Goal: Task Accomplishment & Management: Submit feedback/report problem

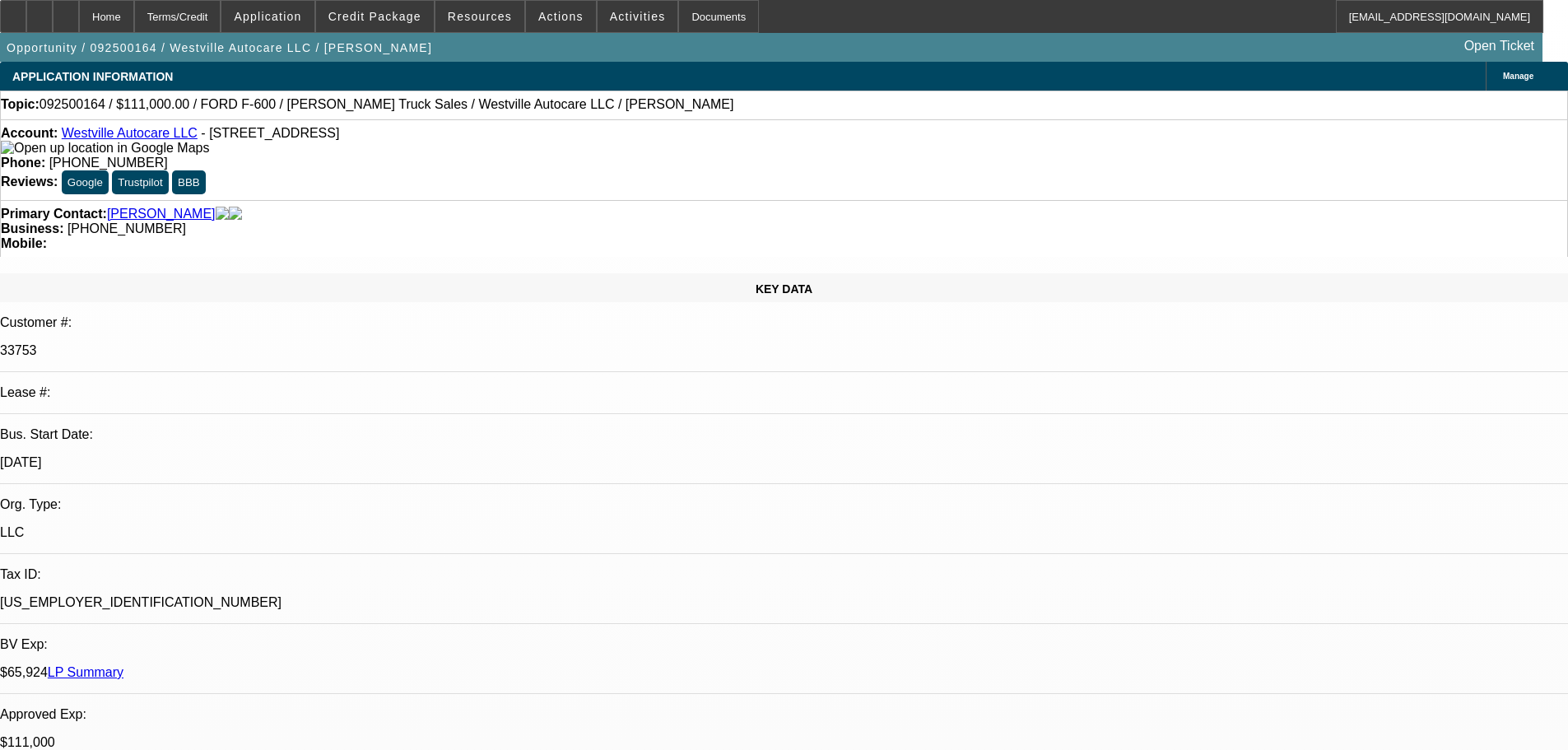
select select "0"
select select "2"
select select "0"
select select "6"
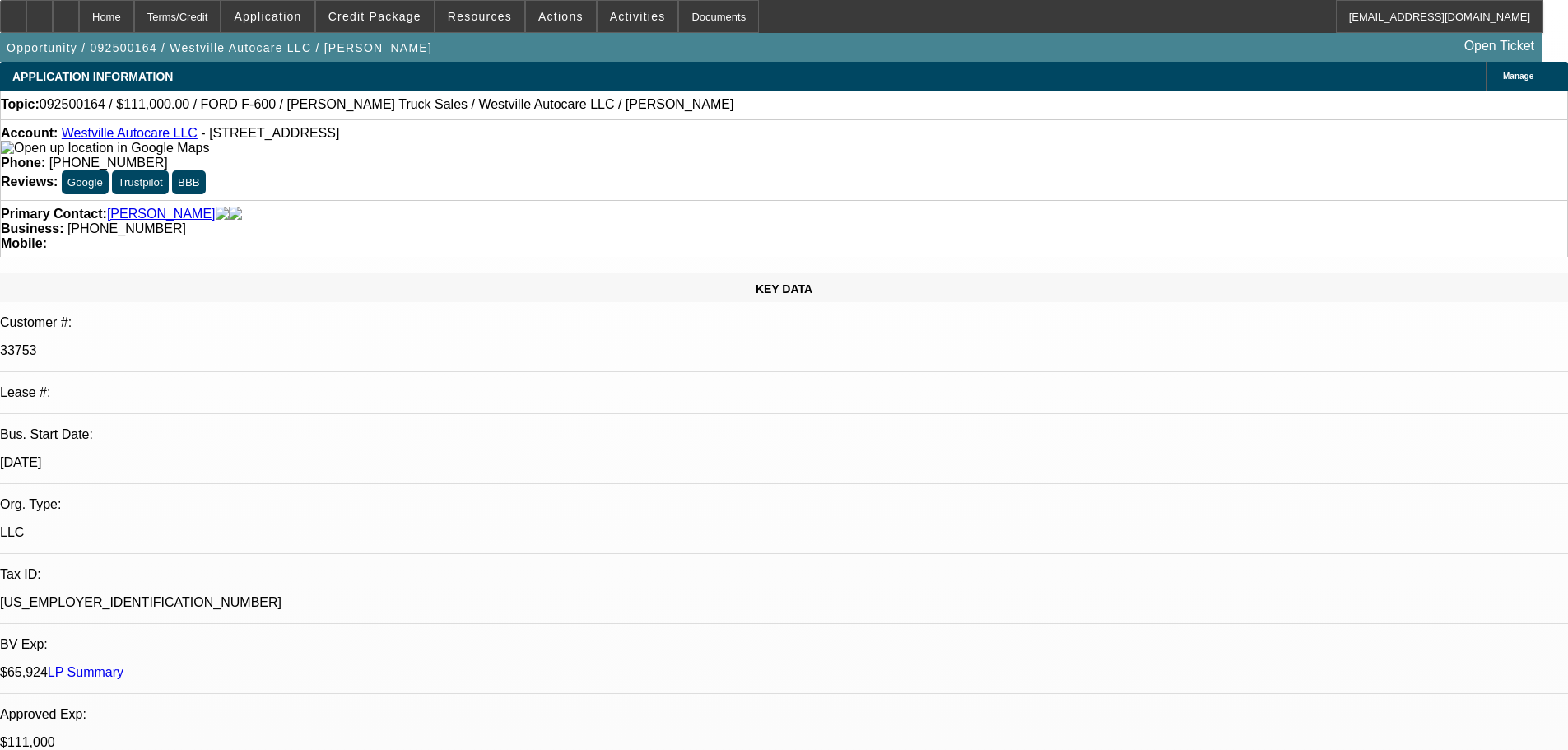
select select "0"
select select "2"
select select "0"
select select "6"
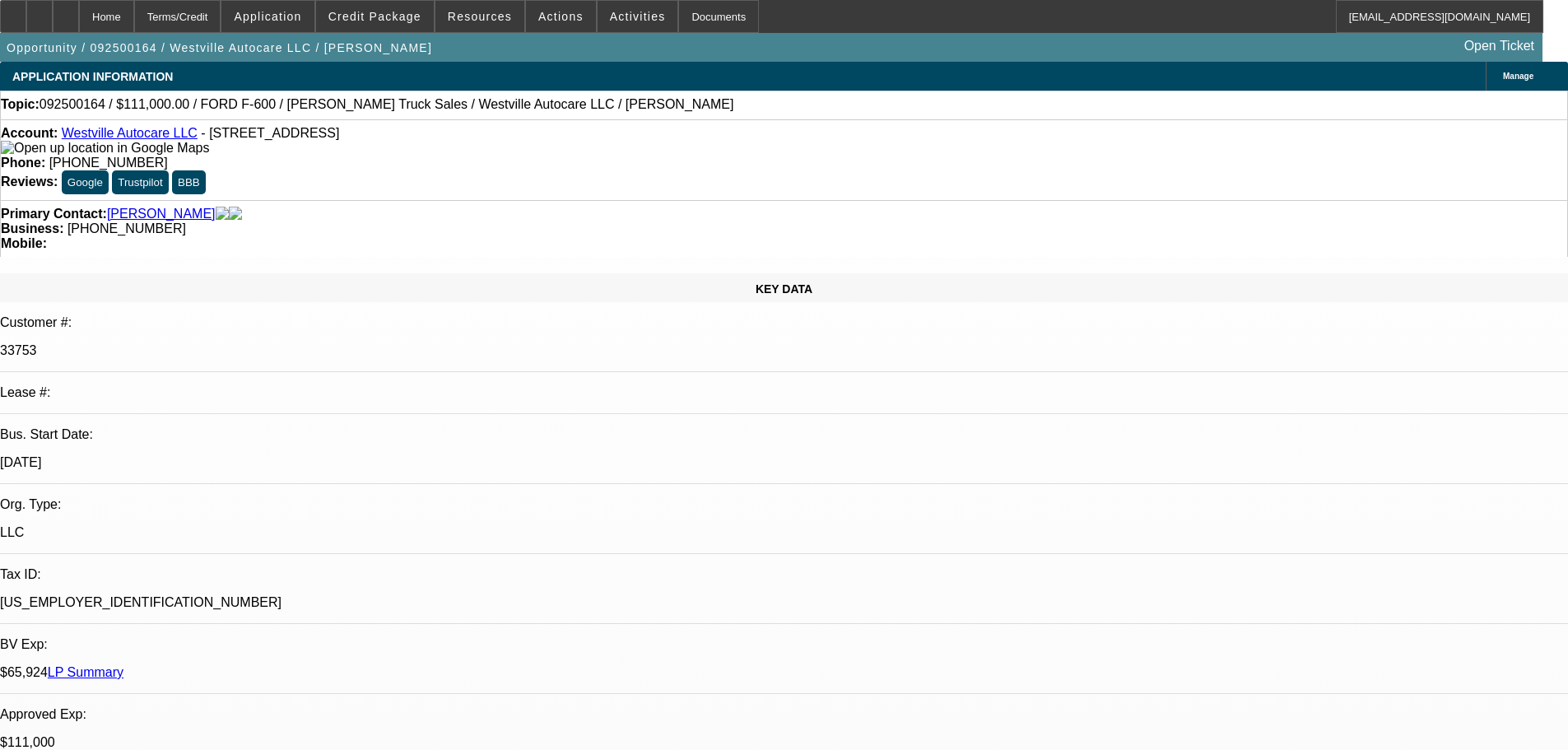
select select "0"
select select "2"
select select "0"
select select "6"
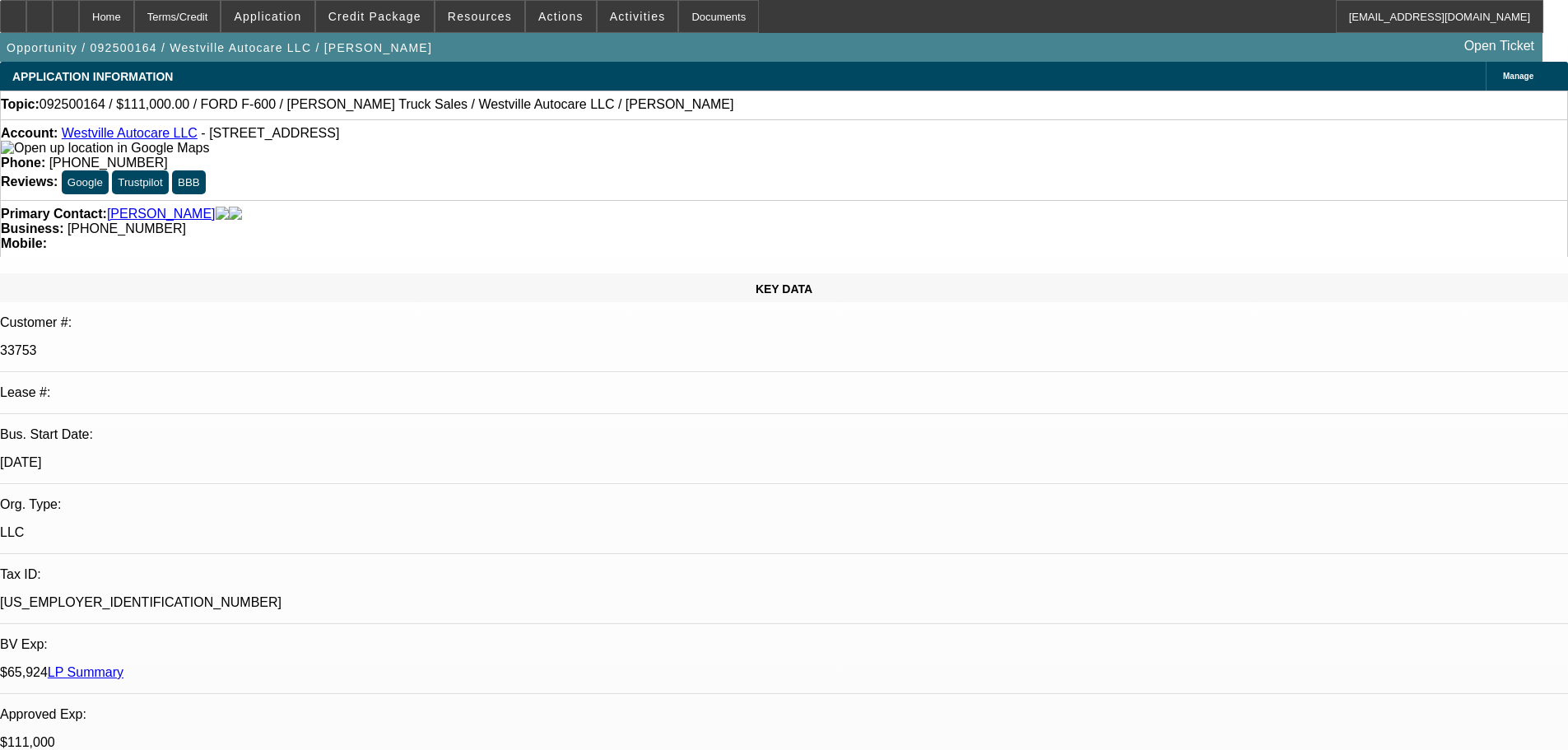
select select "0"
select select "2"
select select "0"
select select "6"
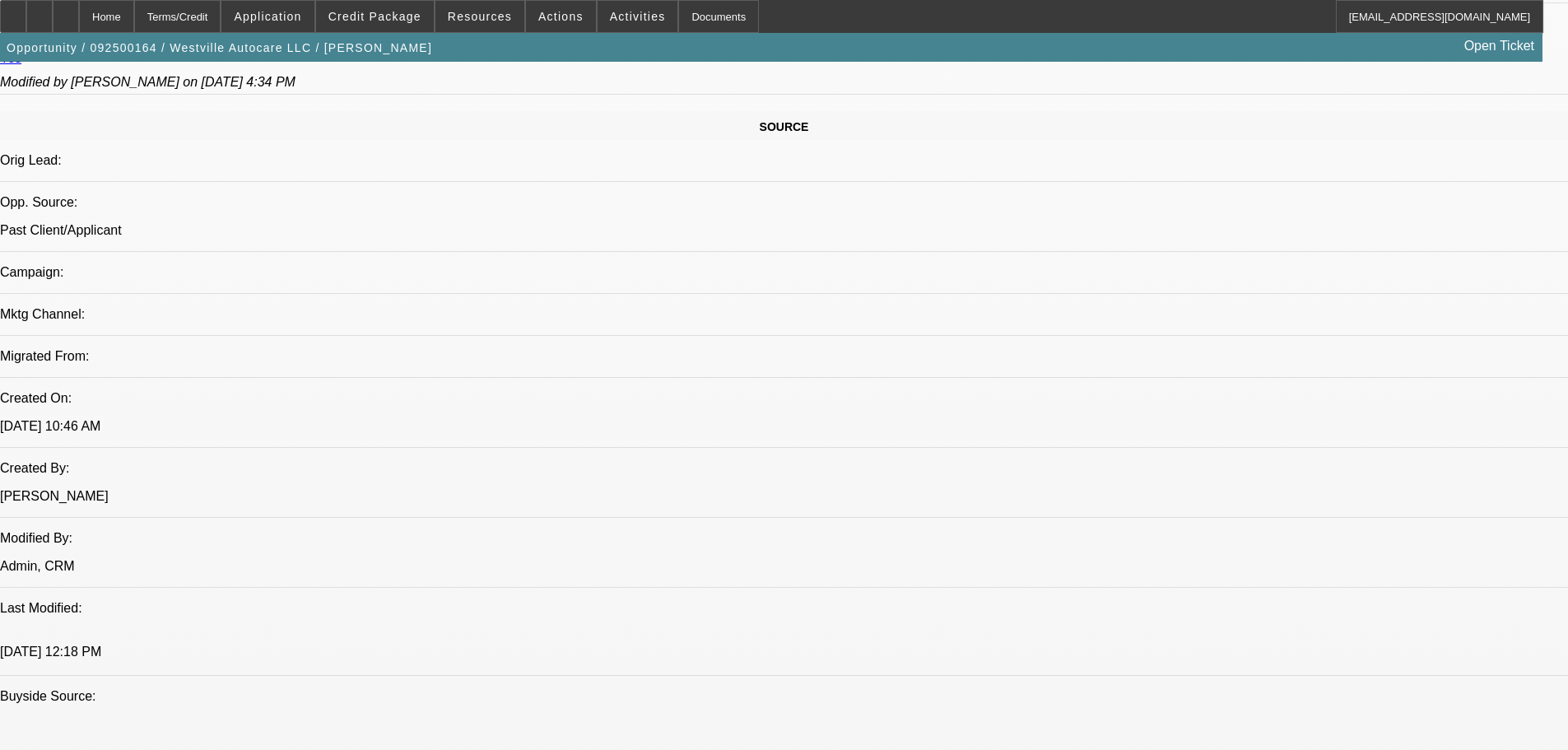
scroll to position [1235, 0]
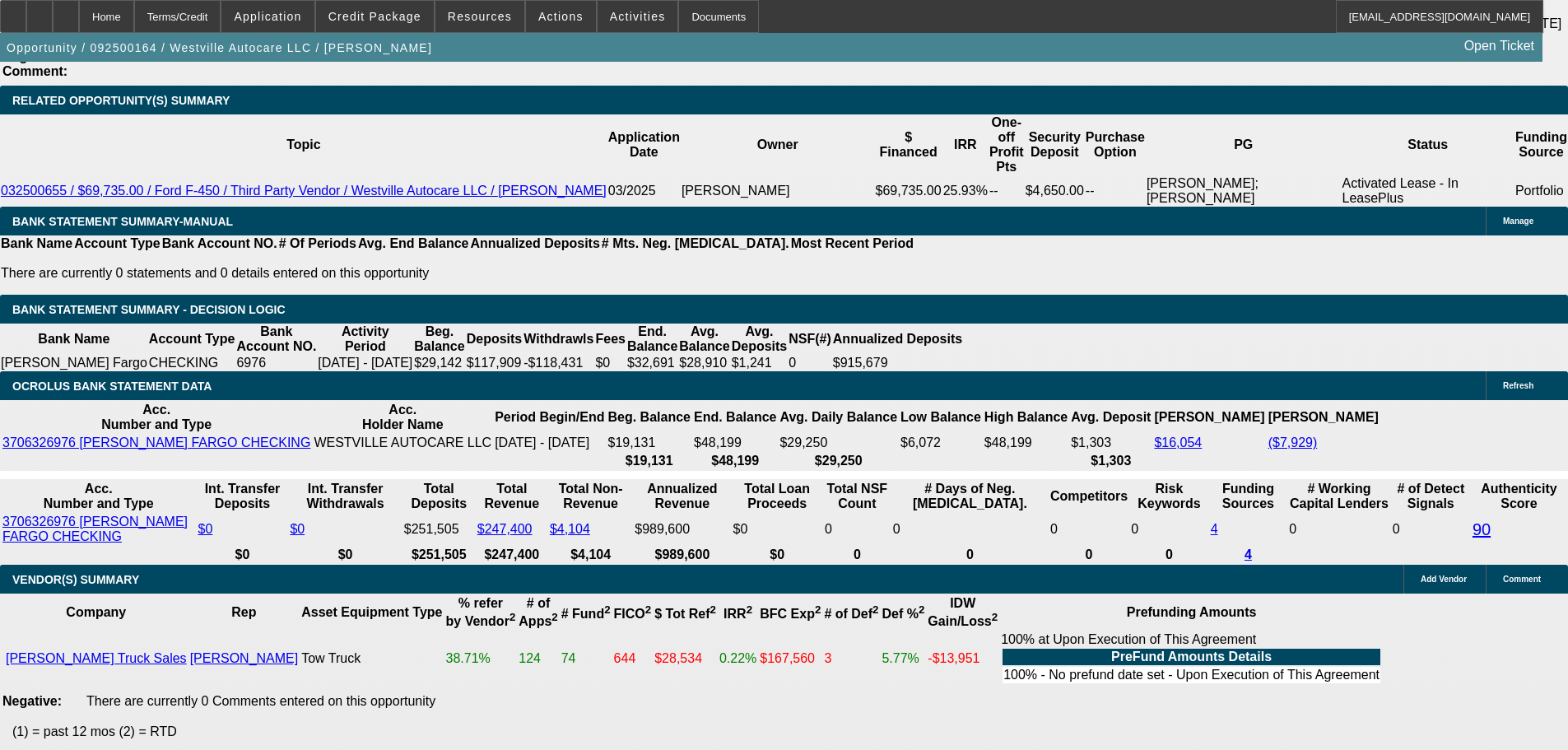
scroll to position [0, 0]
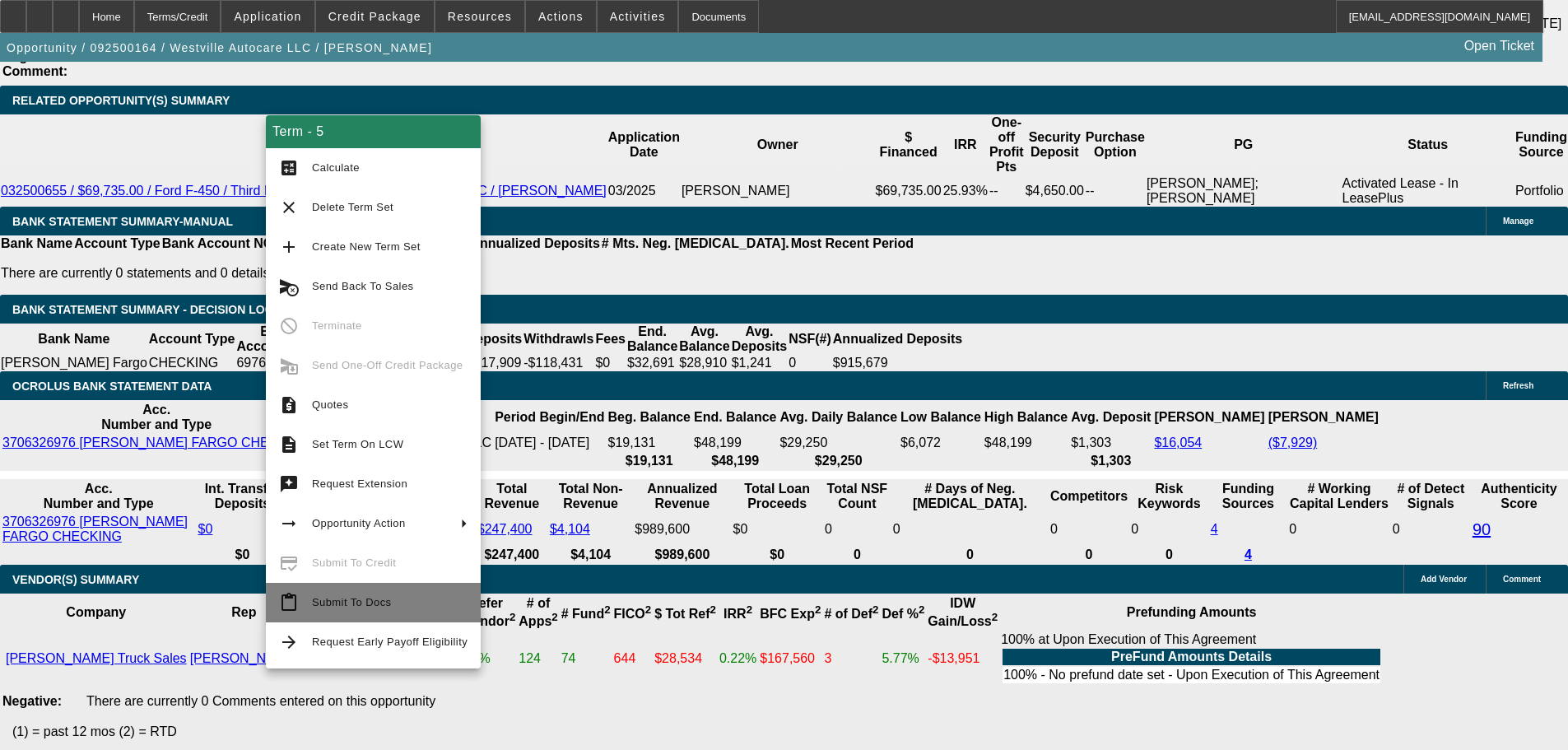
click at [413, 591] on button "content_paste Submit To Docs" at bounding box center [372, 602] width 215 height 40
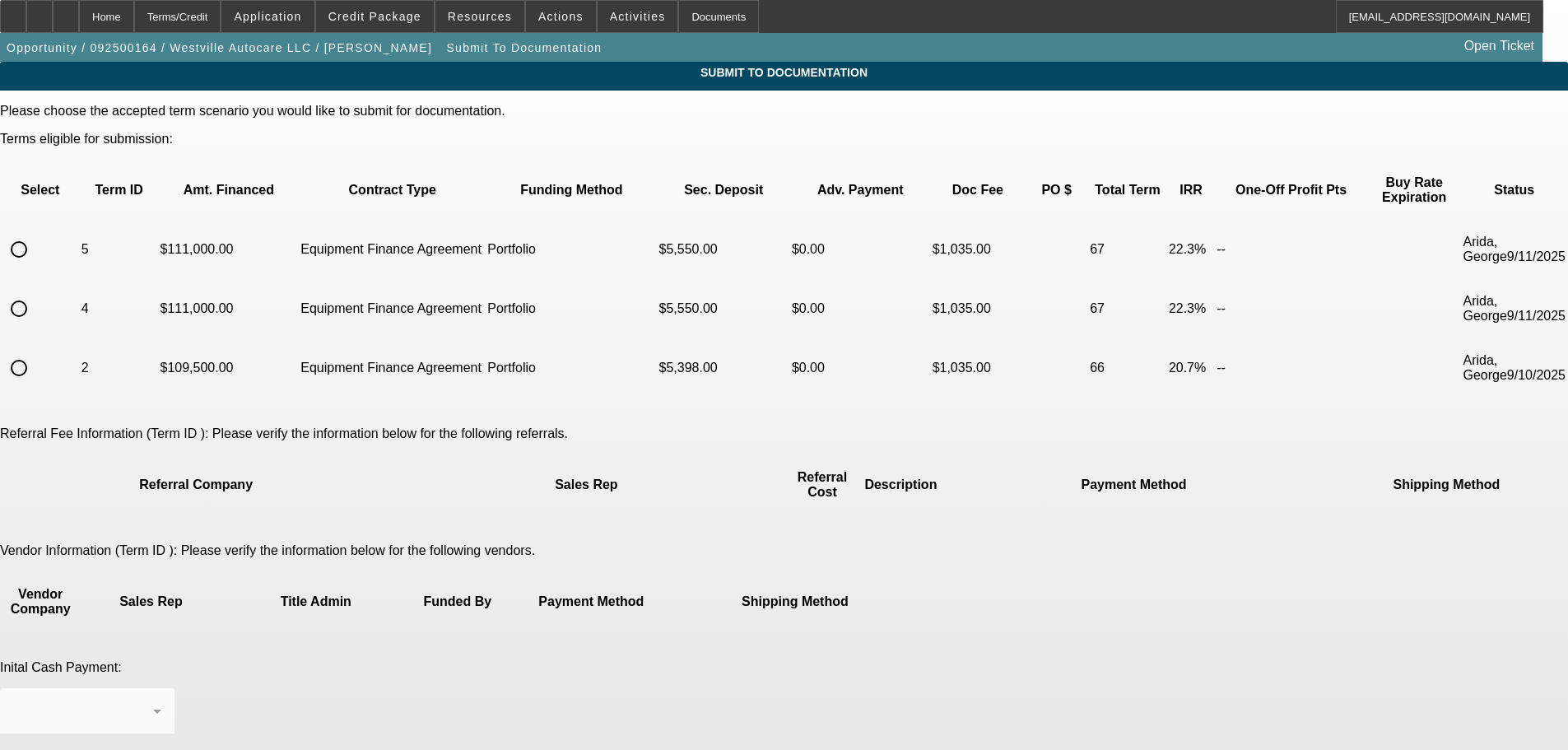
click at [35, 234] on input "radio" at bounding box center [19, 249] width 33 height 33
radio input "true"
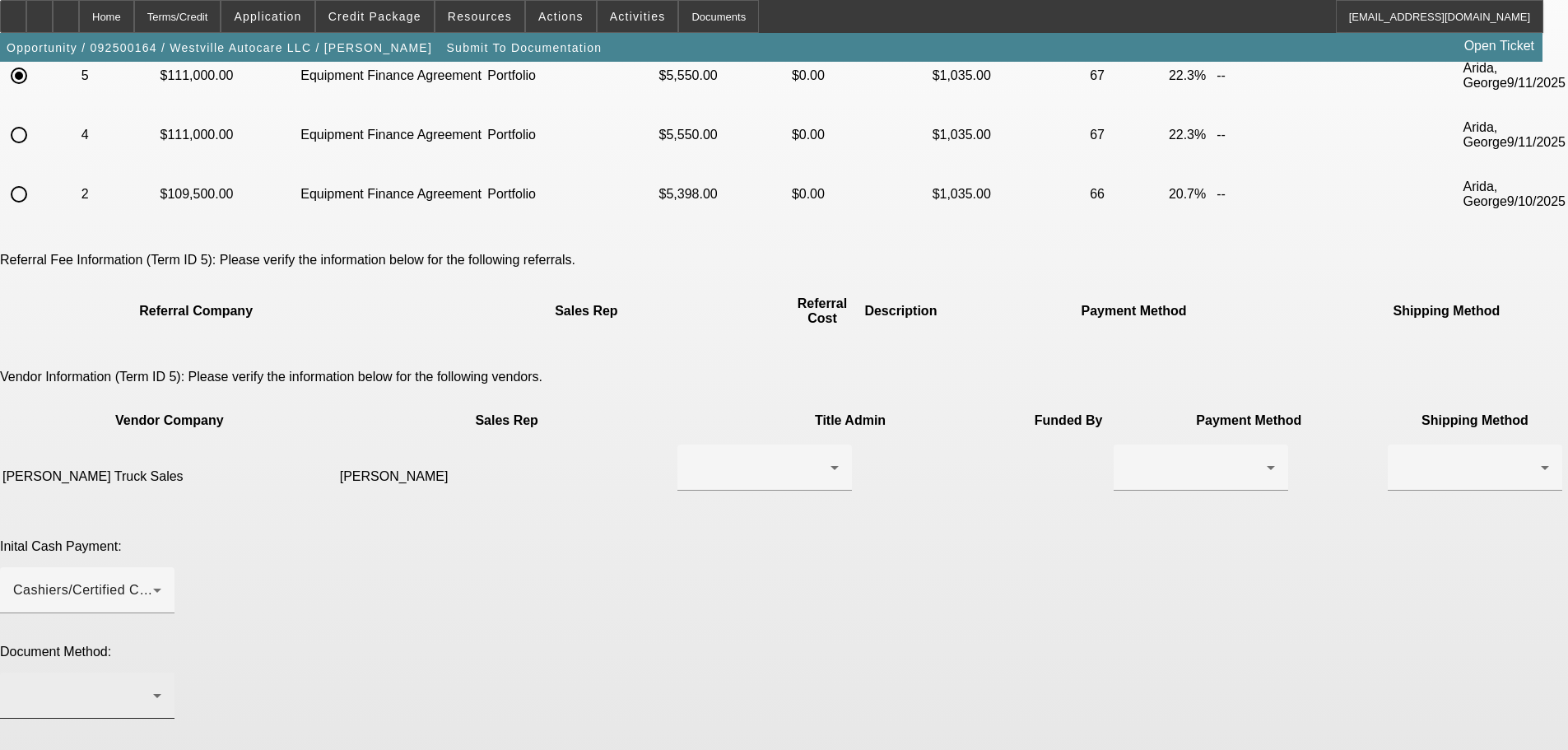
scroll to position [249, 0]
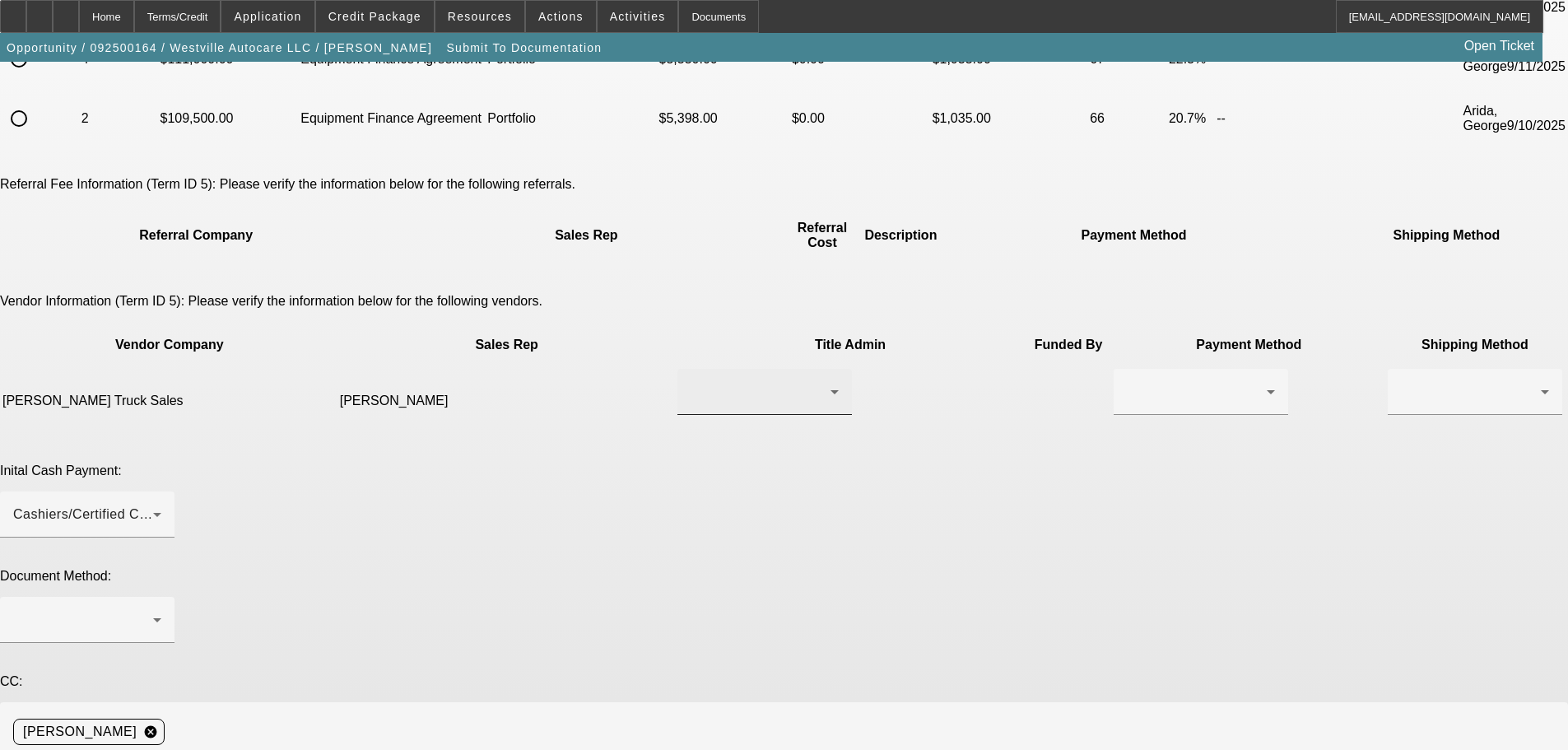
click at [690, 369] on div at bounding box center [765, 391] width 149 height 46
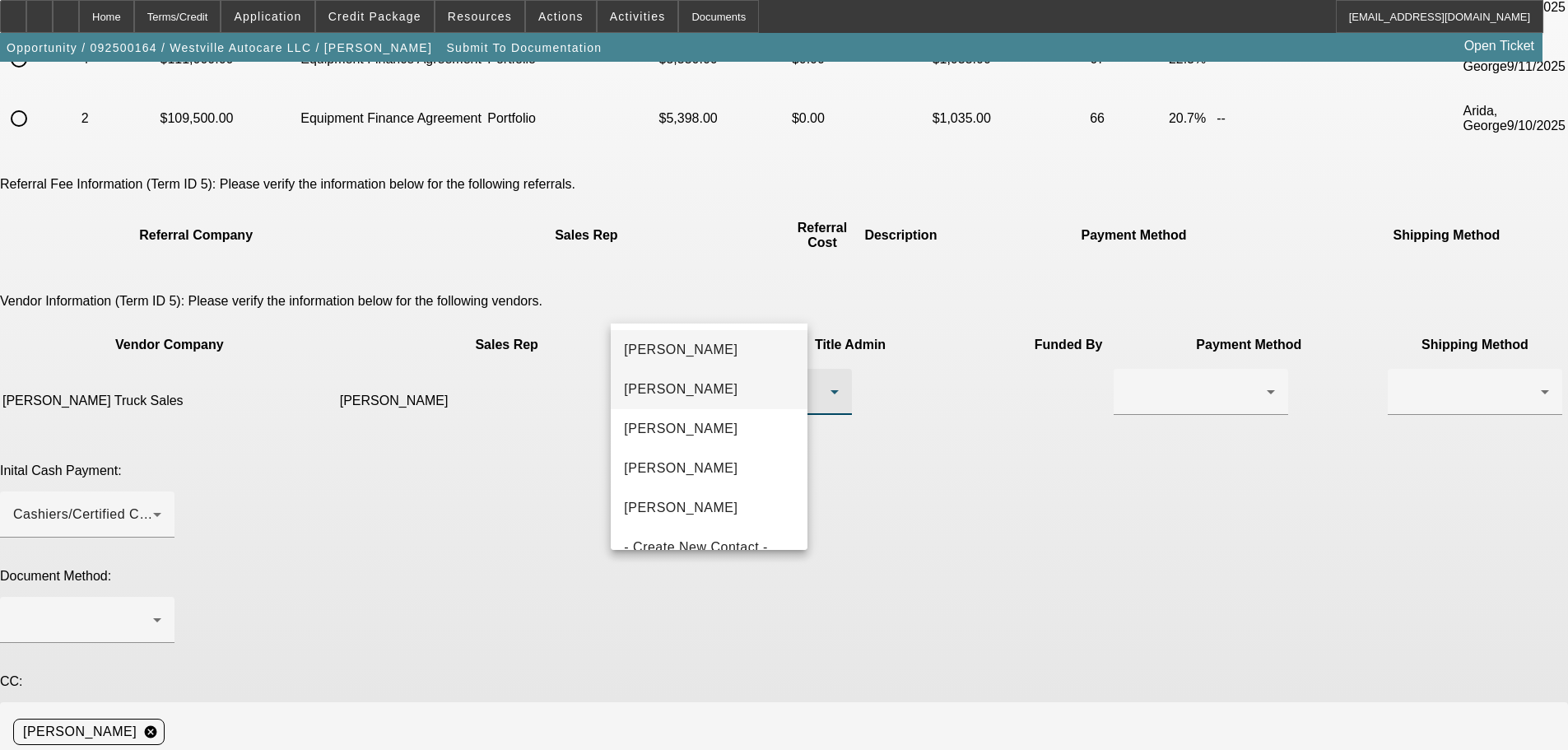
click at [746, 389] on mat-option "Fisher, Tracy" at bounding box center [708, 389] width 197 height 40
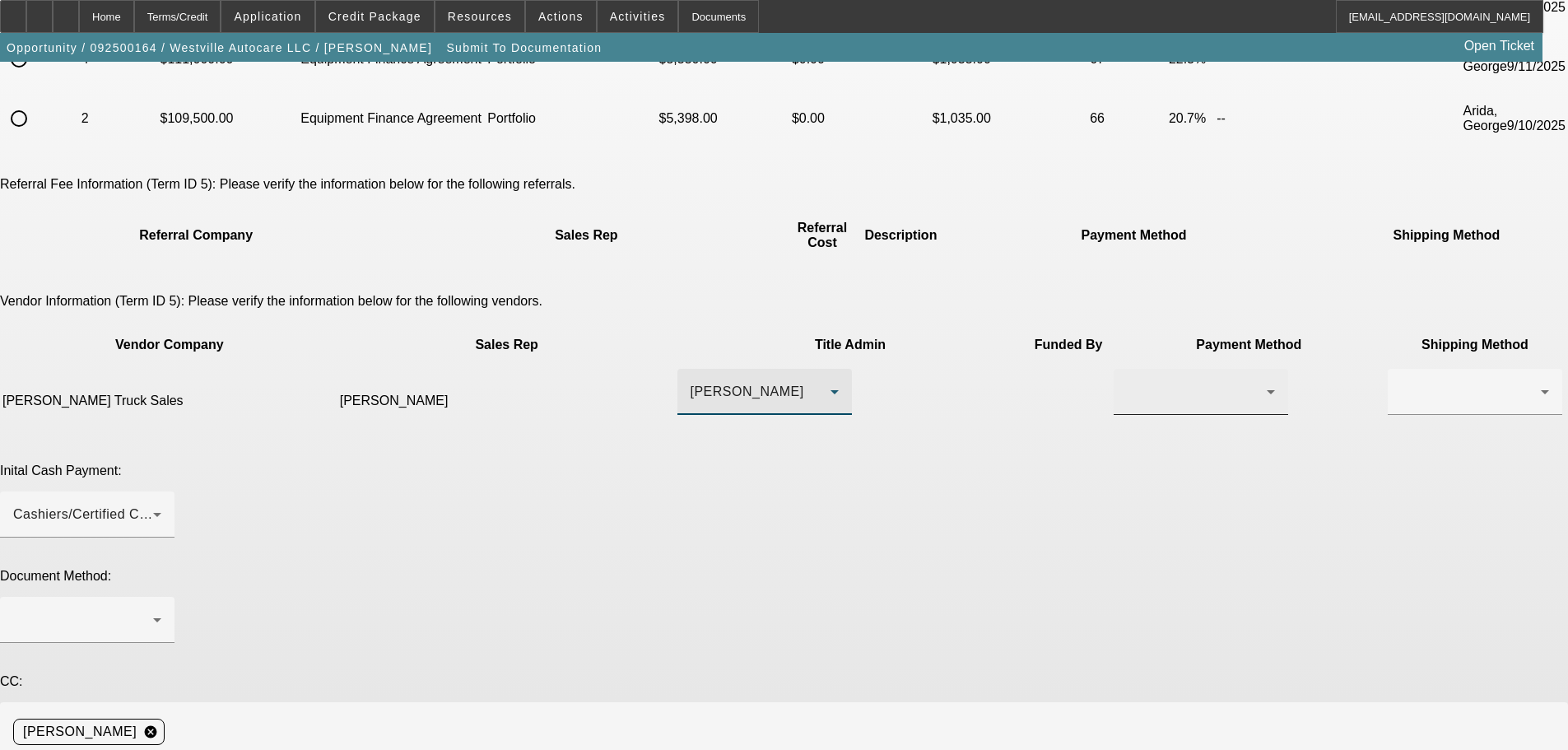
click at [1127, 382] on div at bounding box center [1197, 392] width 139 height 20
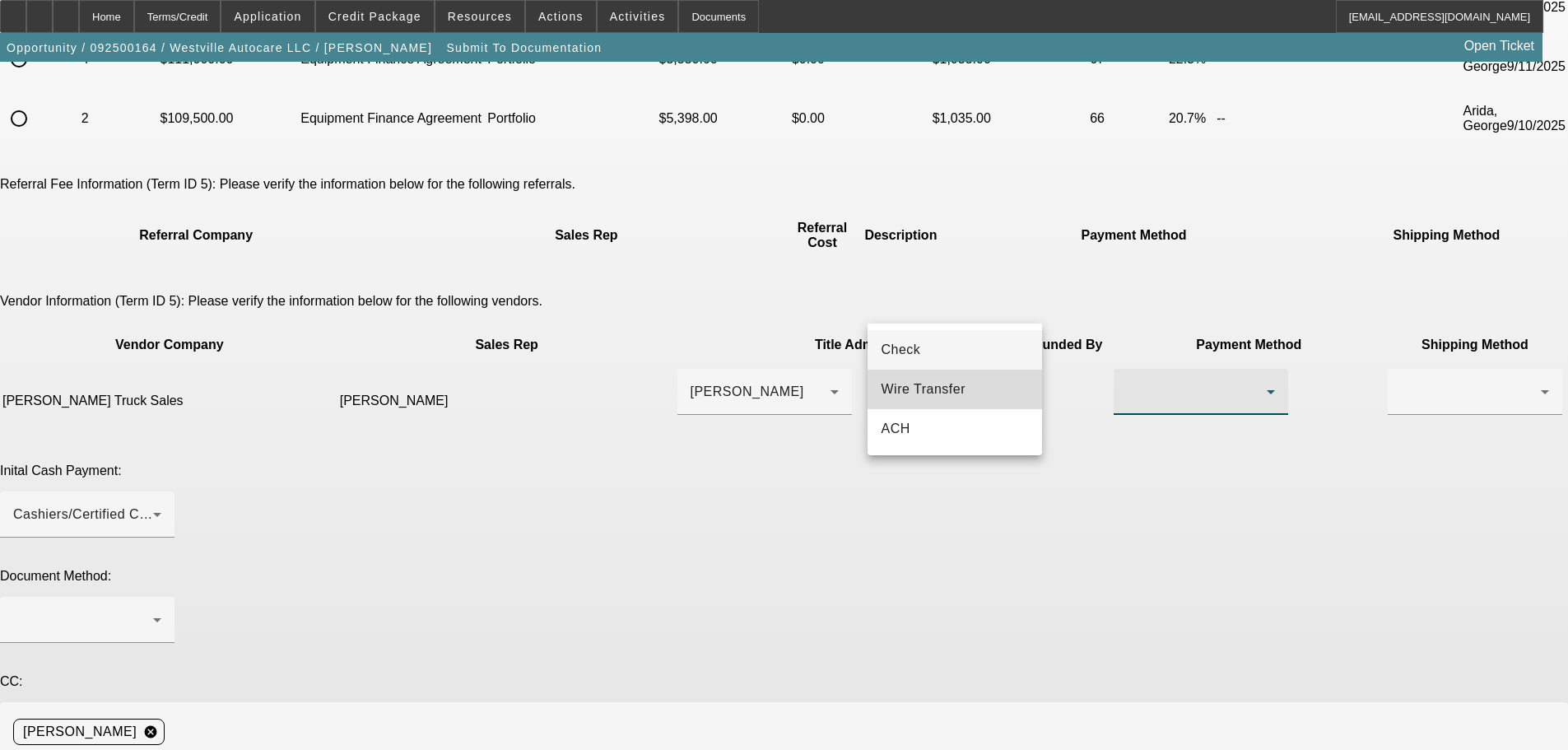
click at [969, 373] on mat-option "Wire Transfer" at bounding box center [955, 389] width 175 height 40
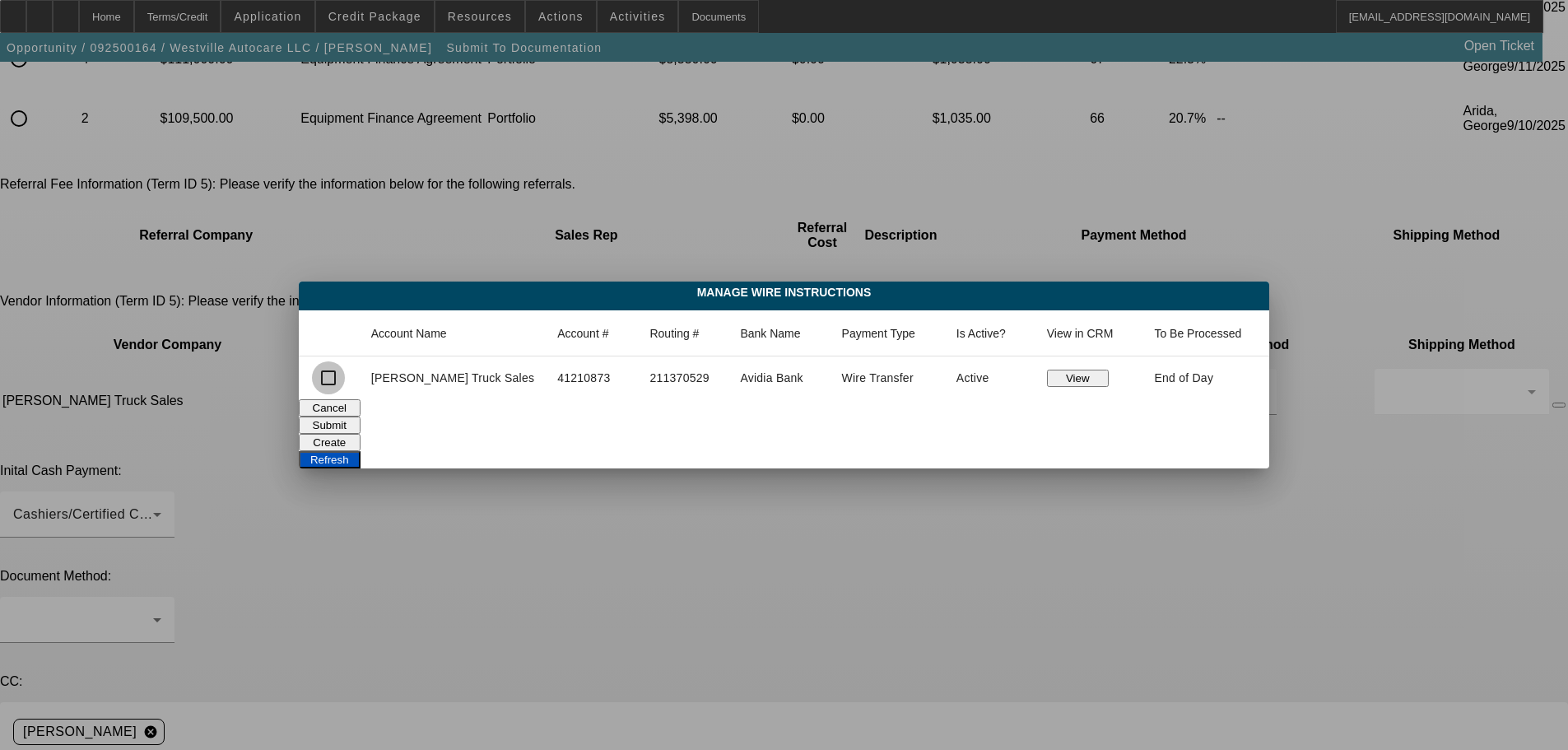
click at [345, 370] on input "checkbox" at bounding box center [328, 378] width 33 height 33
checkbox input "true"
click at [361, 420] on button "Submit" at bounding box center [330, 425] width 62 height 17
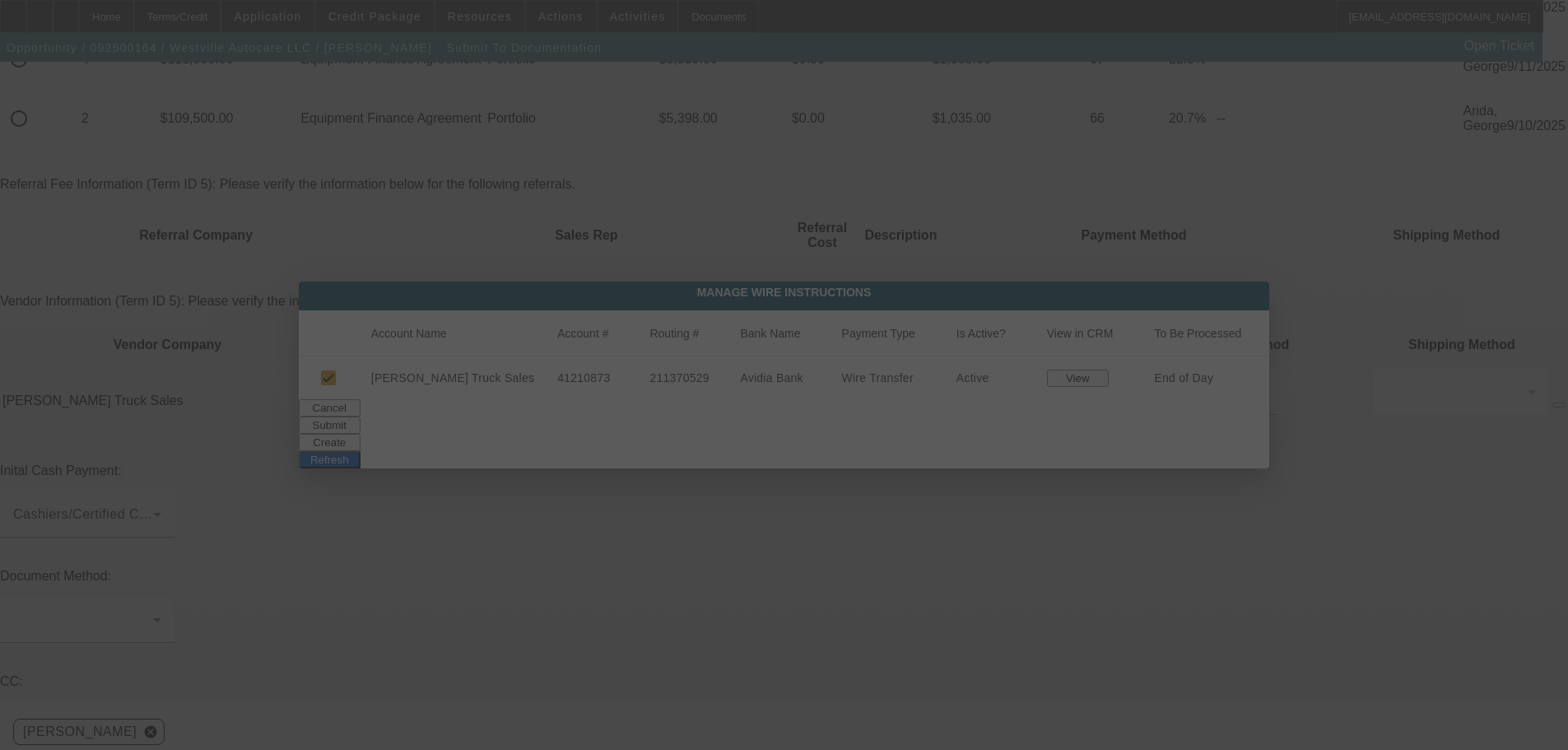
scroll to position [249, 0]
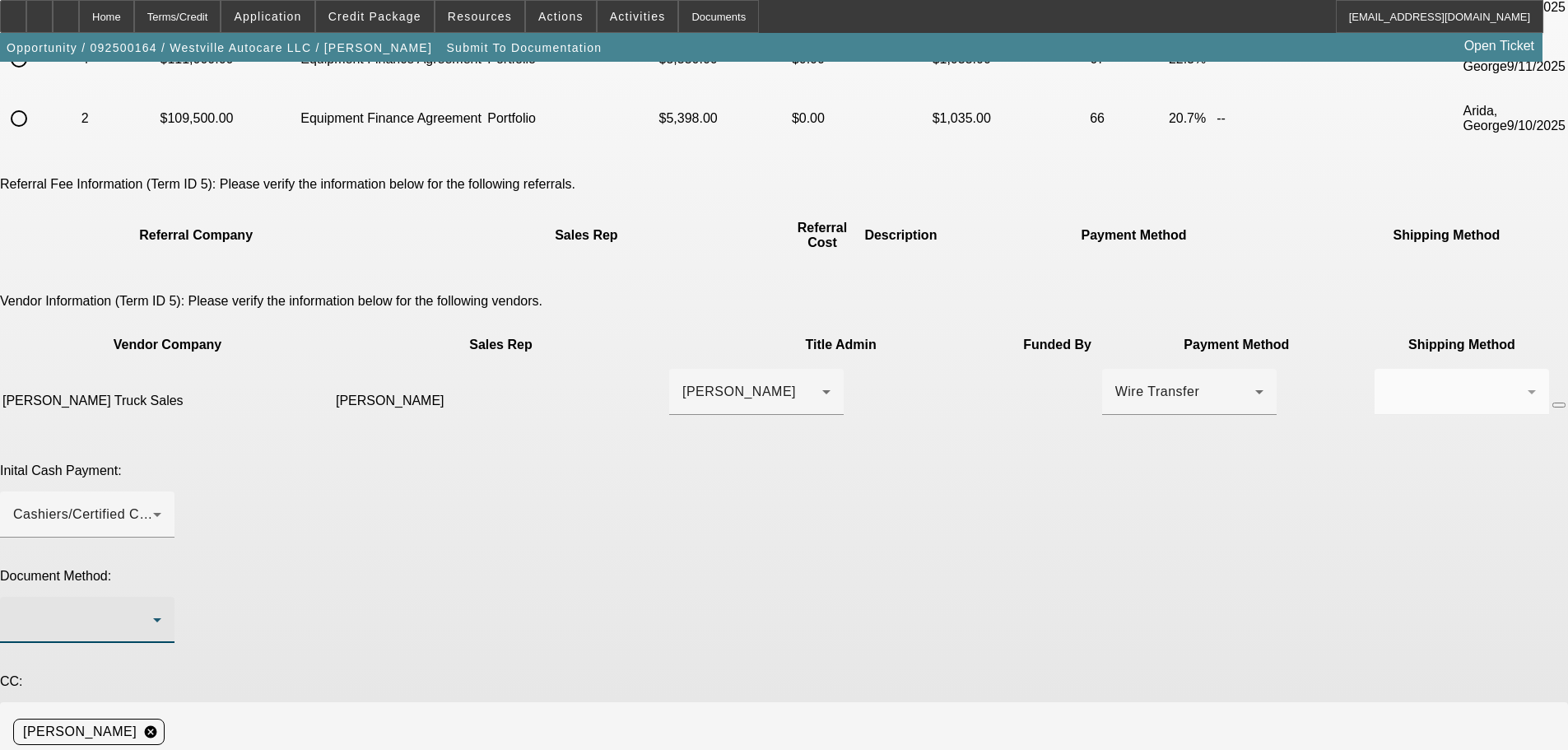
click at [153, 610] on div at bounding box center [83, 620] width 139 height 20
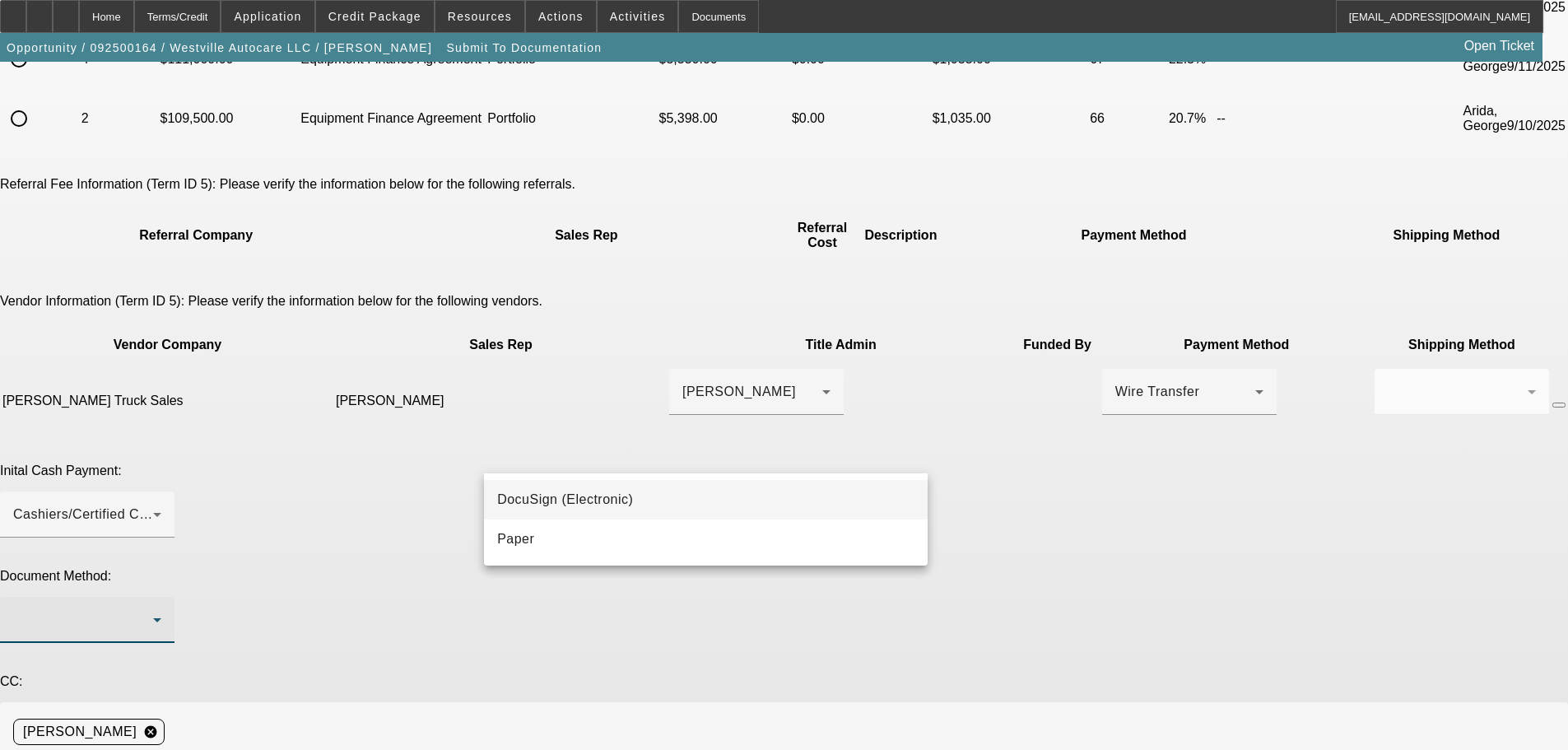
click at [739, 500] on mat-option "DocuSign (Electronic)" at bounding box center [706, 500] width 444 height 40
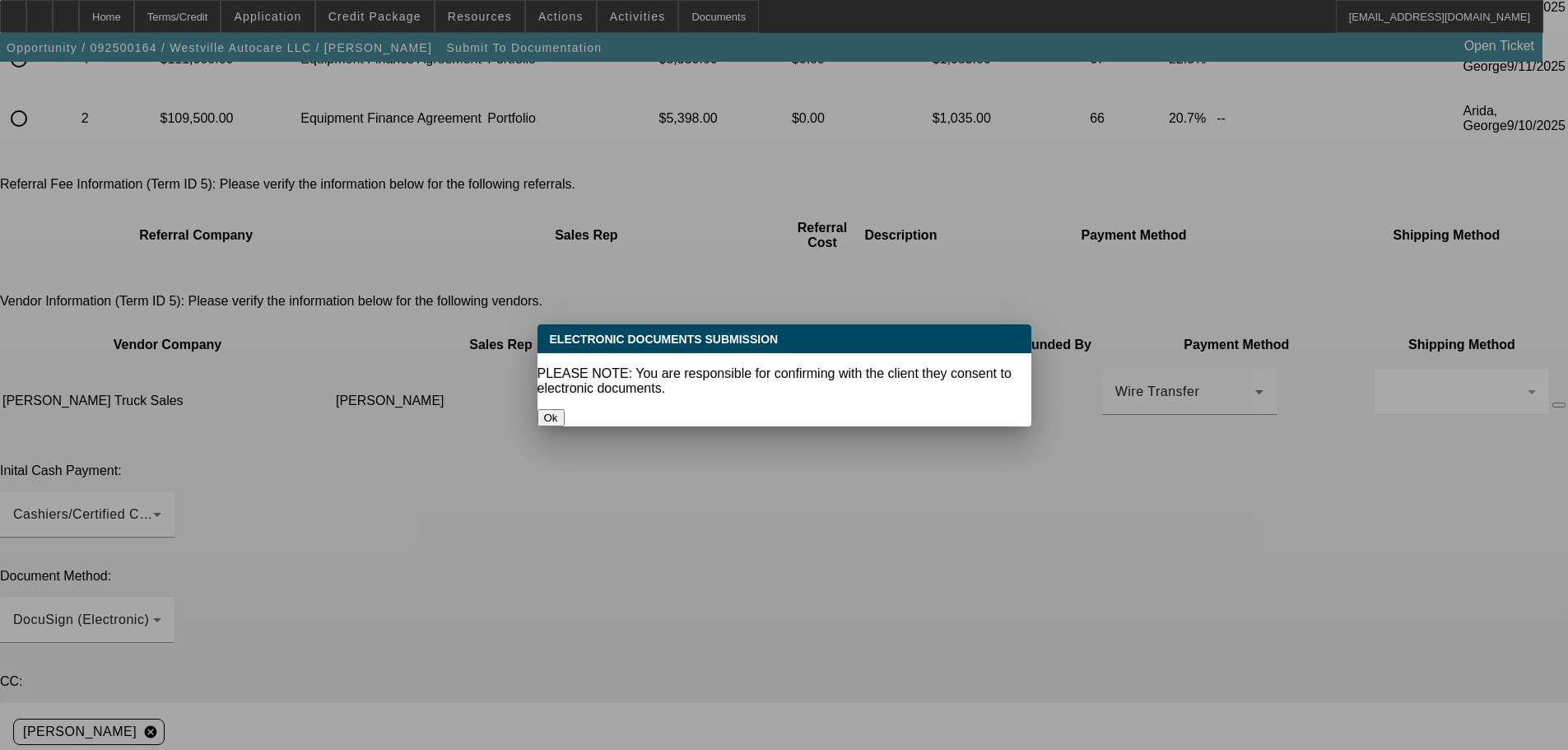
click at [564, 409] on button "Ok" at bounding box center [551, 418] width 27 height 17
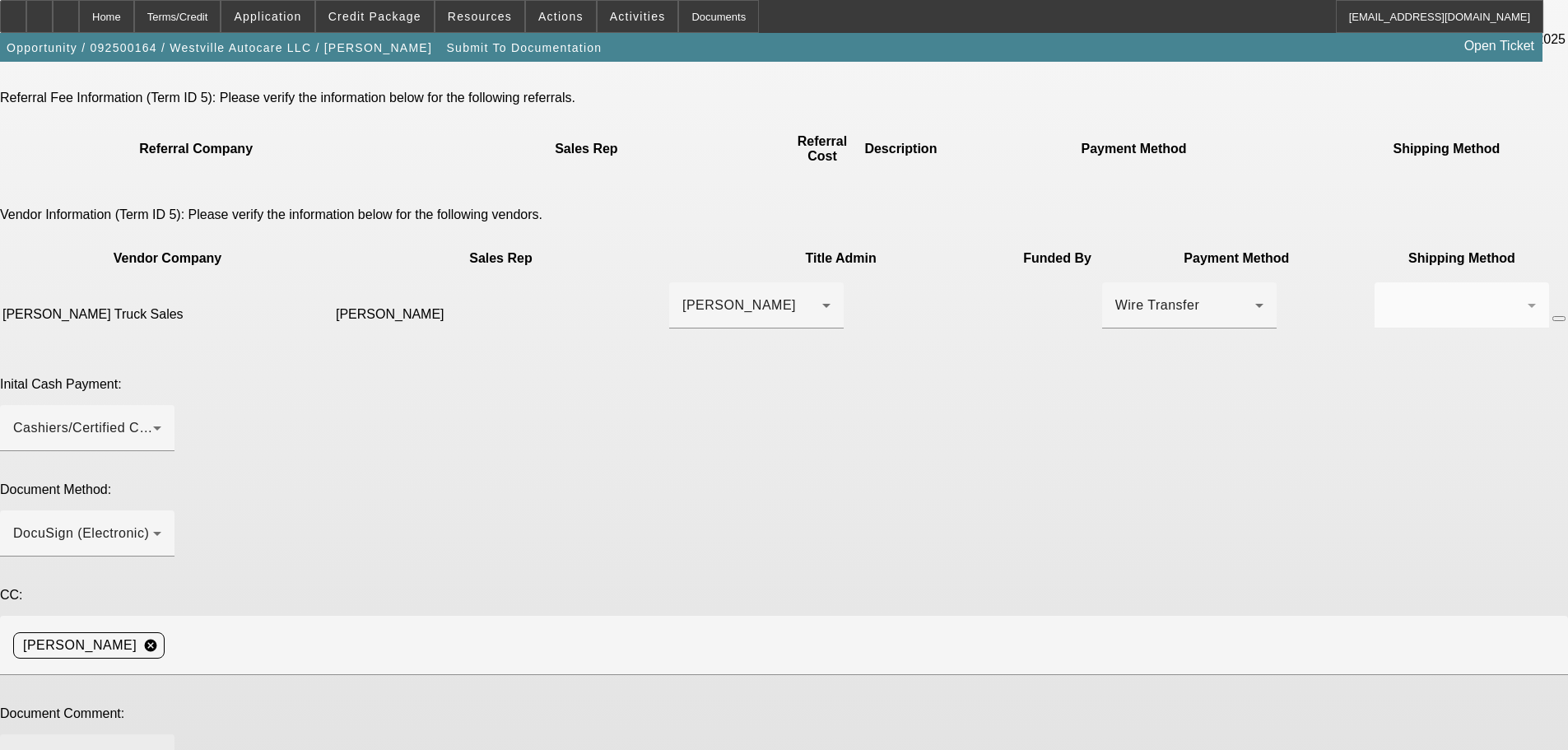
scroll to position [337, 0]
paste textarea "(203) 671-5523"
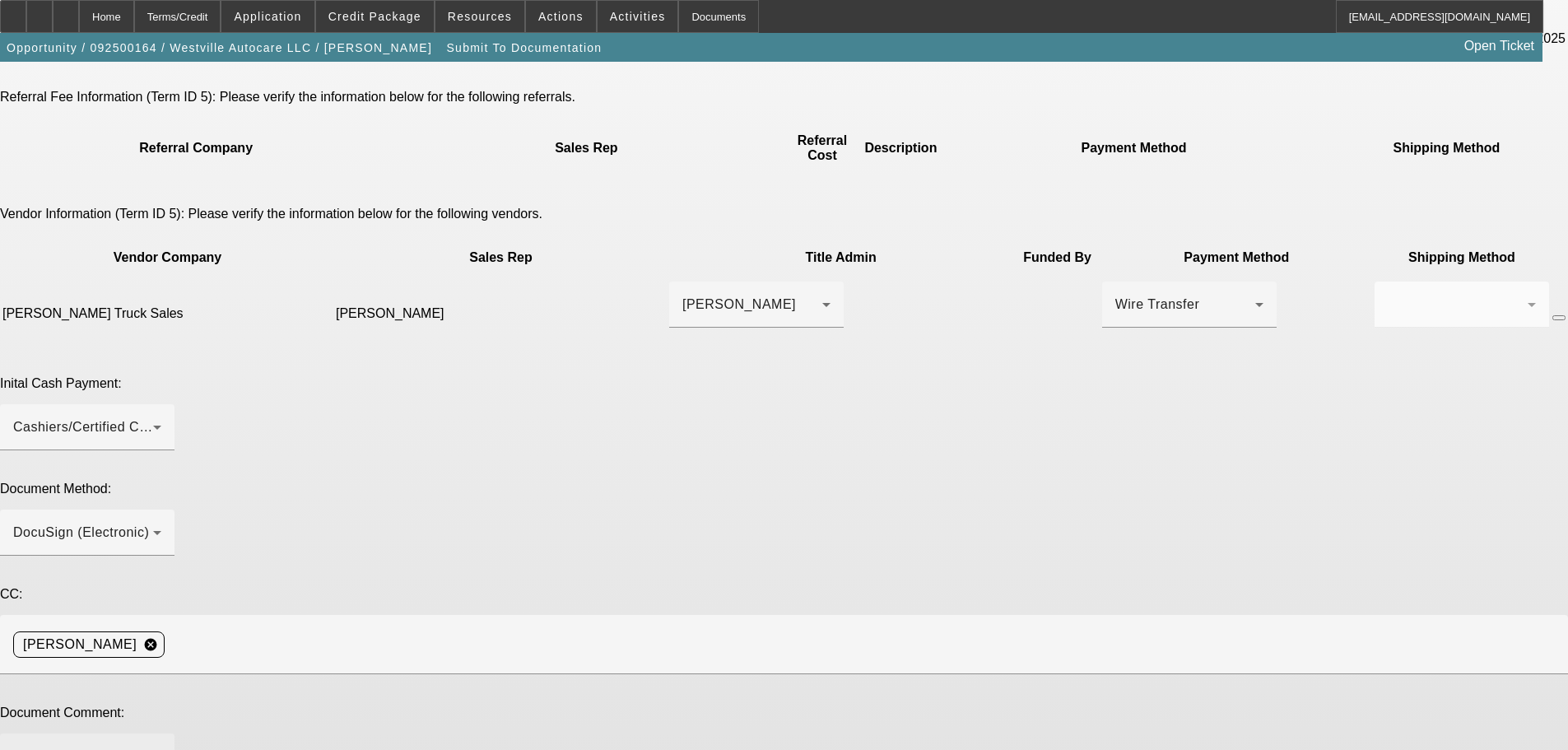
paste textarea "timjerome5@gmail.com"
paste textarea "michele1177@gmail.com"
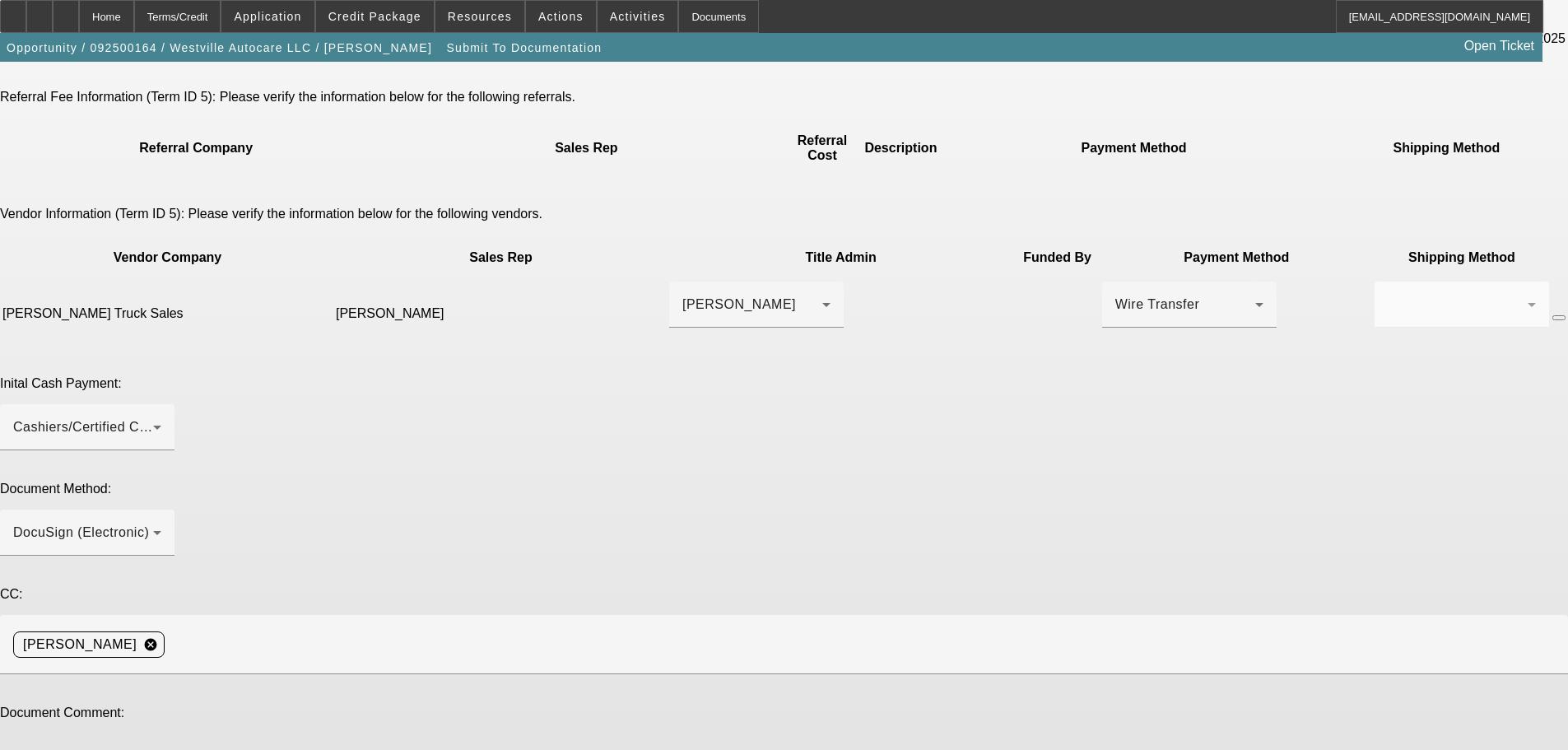
paste textarea "(978) 534-2304"
paste textarea "mailto:tracy@crawfordtruck.com"
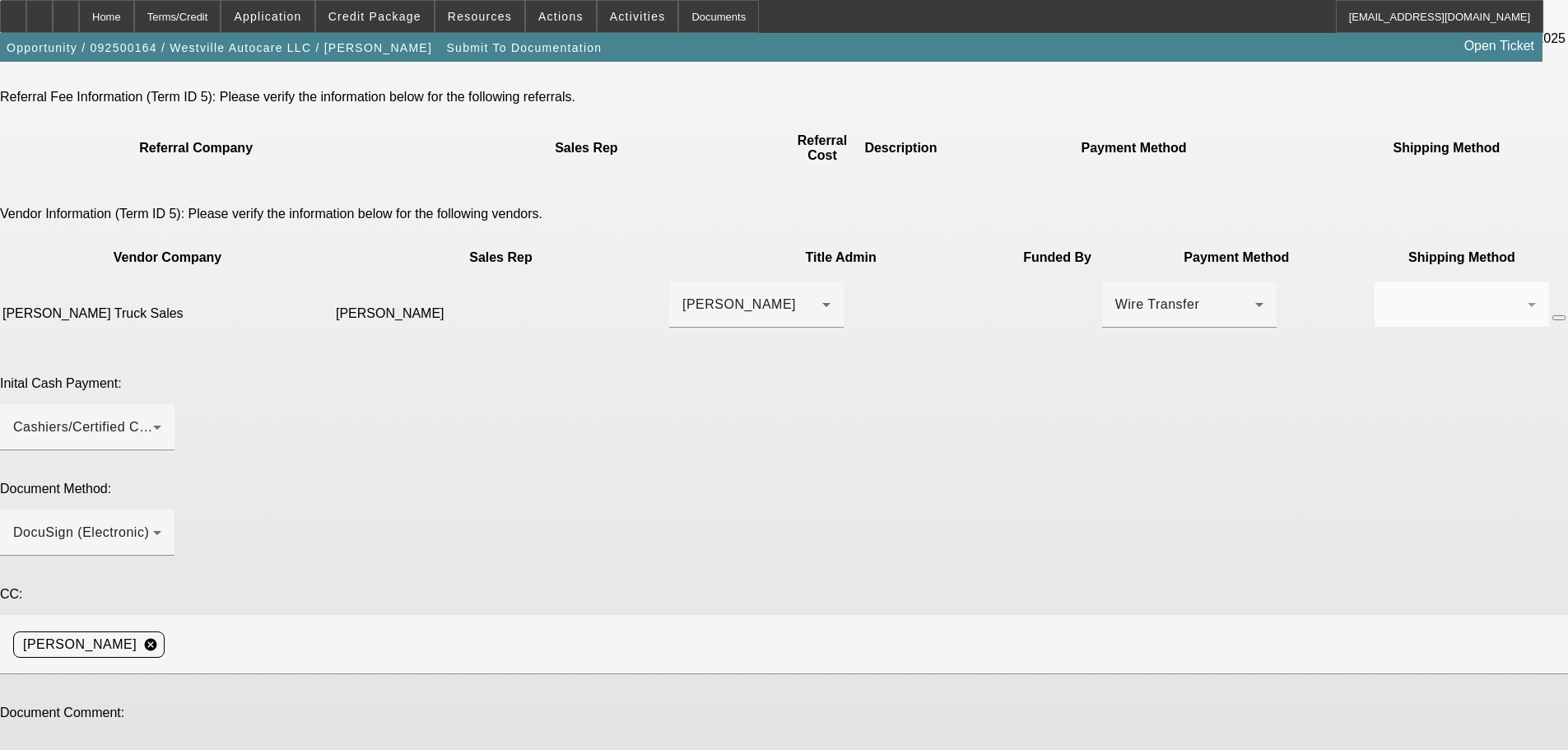
drag, startPoint x: 527, startPoint y: 527, endPoint x: 454, endPoint y: 525, distance: 73.0
click at [454, 706] on div "Document Comment: Good Afternoon. EPO approved. Please do EPOA for this custome…" at bounding box center [784, 762] width 1568 height 112
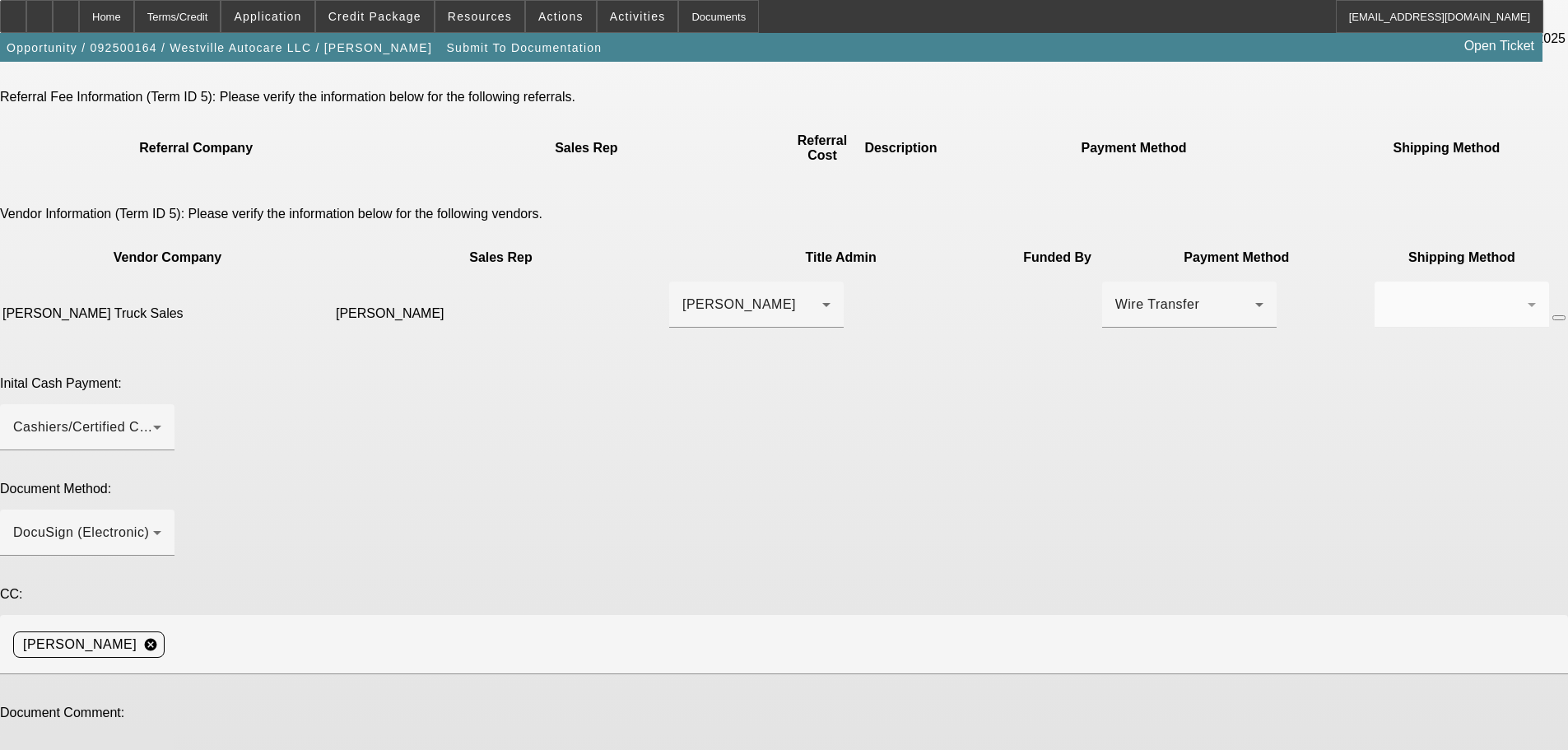
drag, startPoint x: 1222, startPoint y: 531, endPoint x: 1212, endPoint y: 580, distance: 50.0
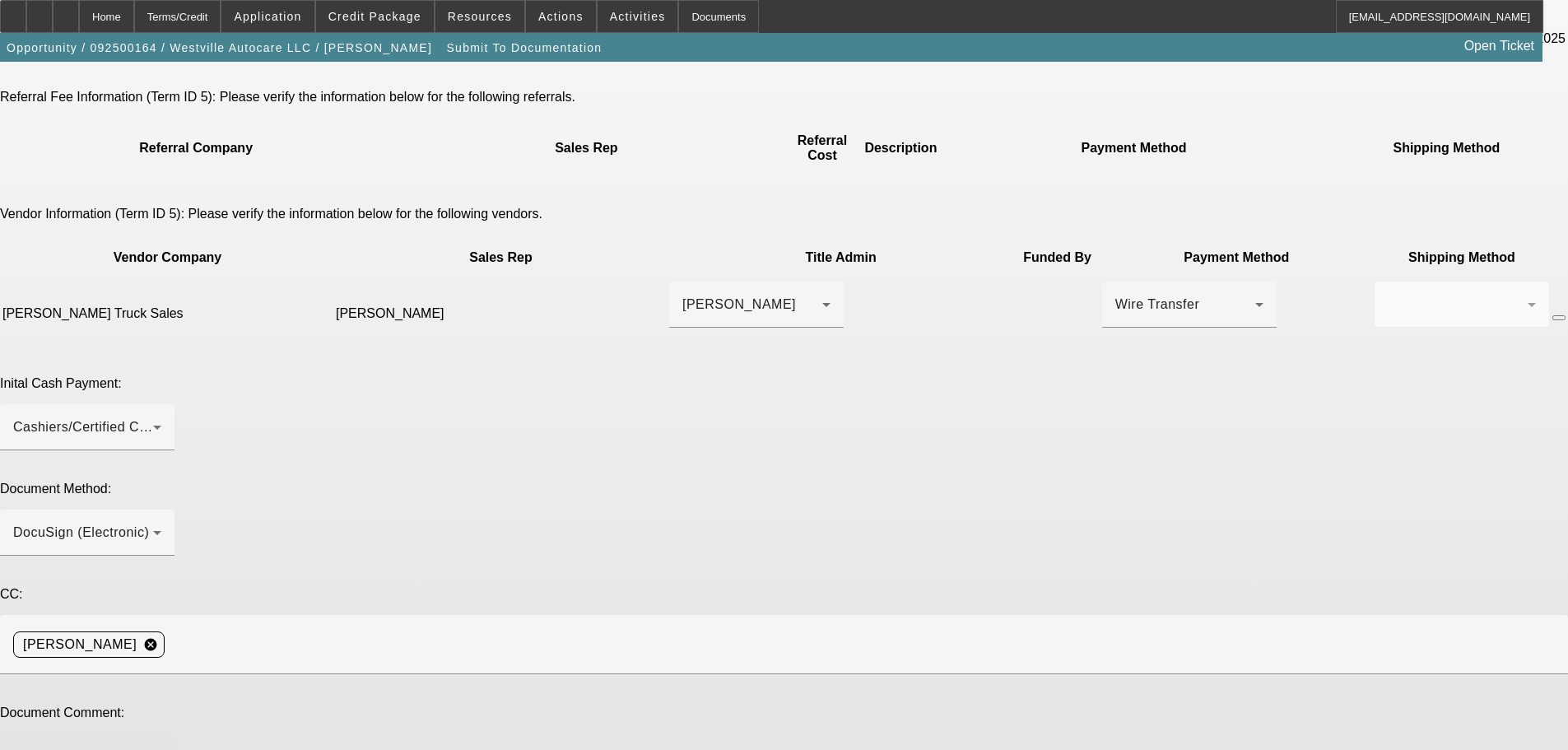
type textarea "Good Afternoon. EPO approved. Please do EPOA for this customer. Ok to charge do…"
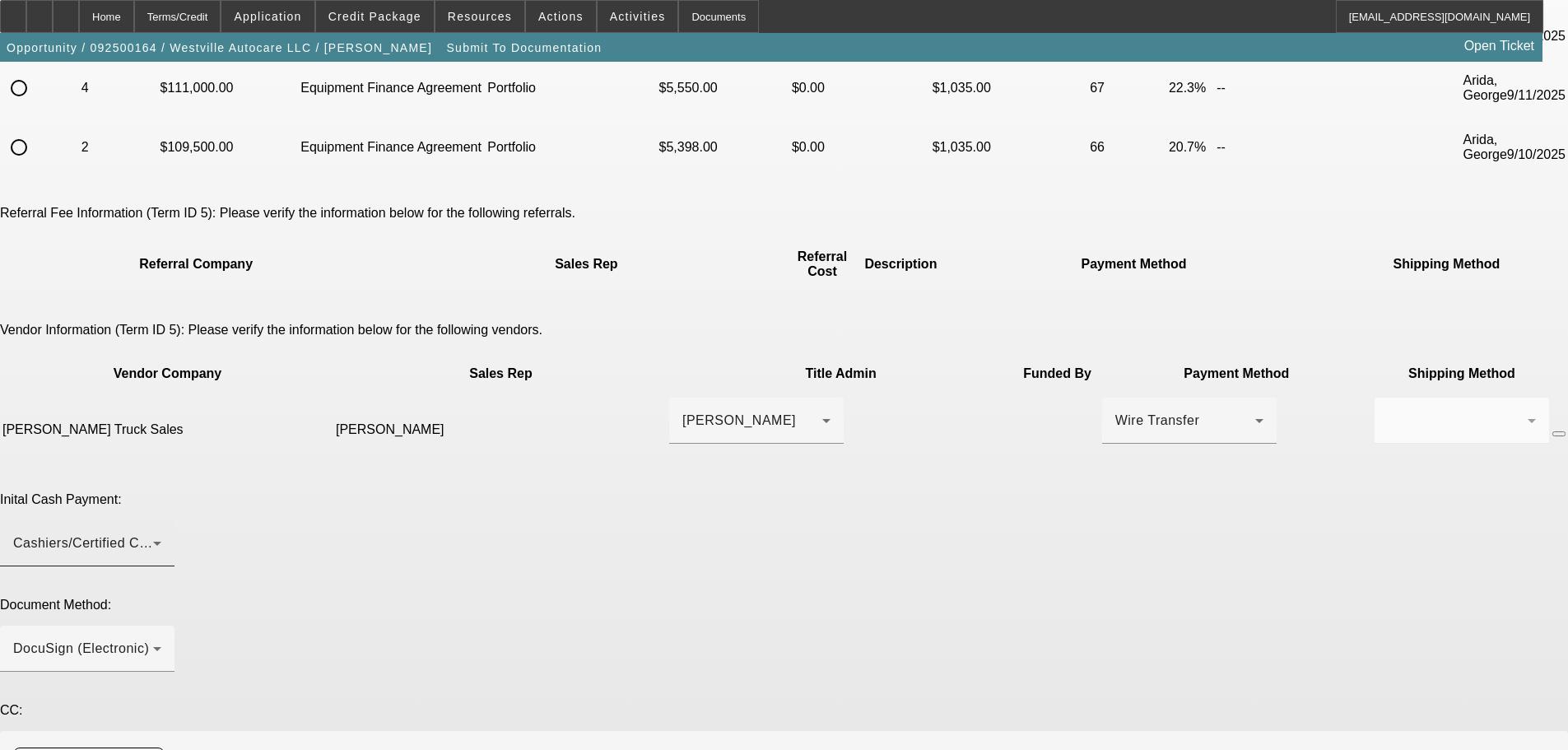
type textarea "Deposit made to dealer, adjusted in termset"
click at [153, 534] on div "Cashiers/Certified Check" at bounding box center [83, 543] width 139 height 20
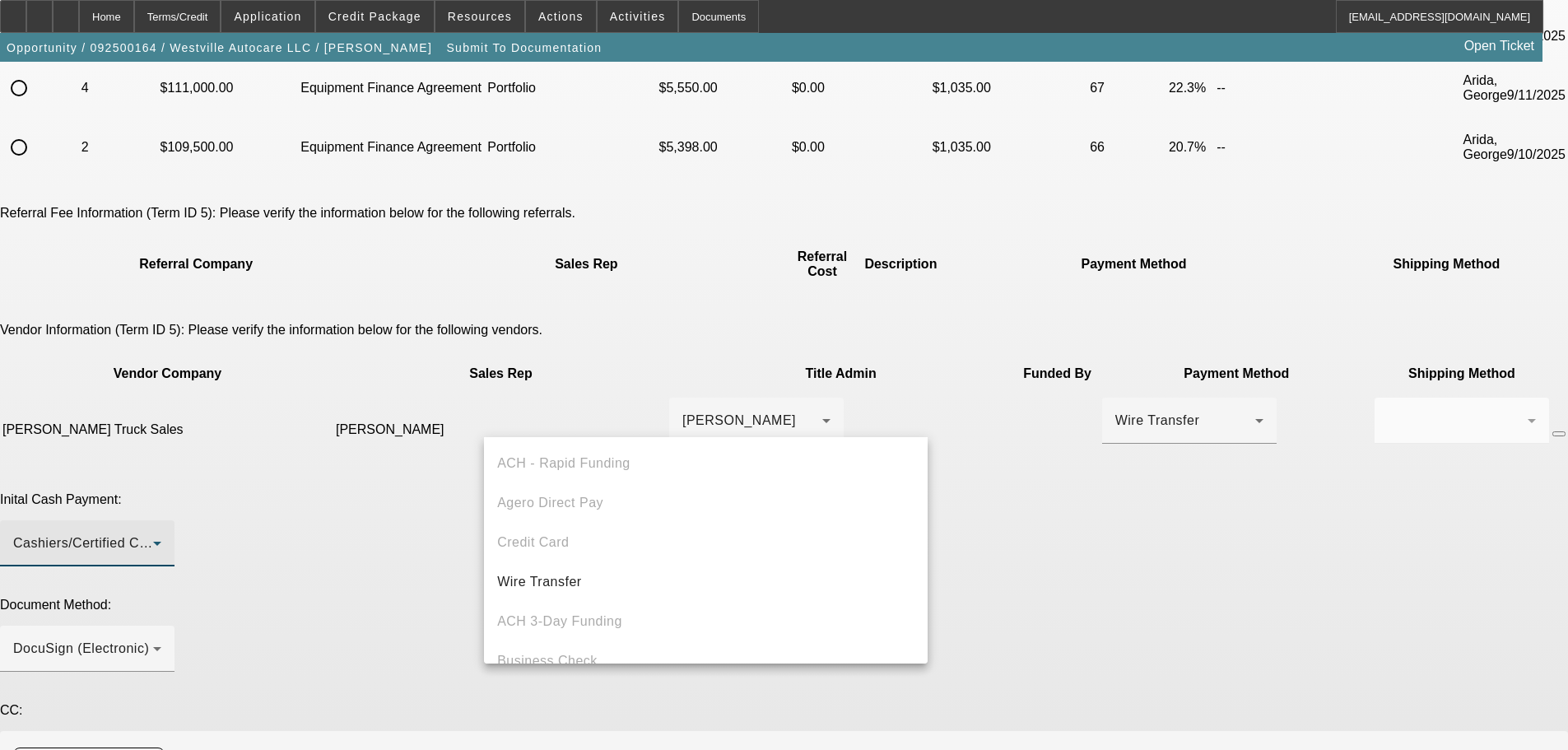
scroll to position [57, 0]
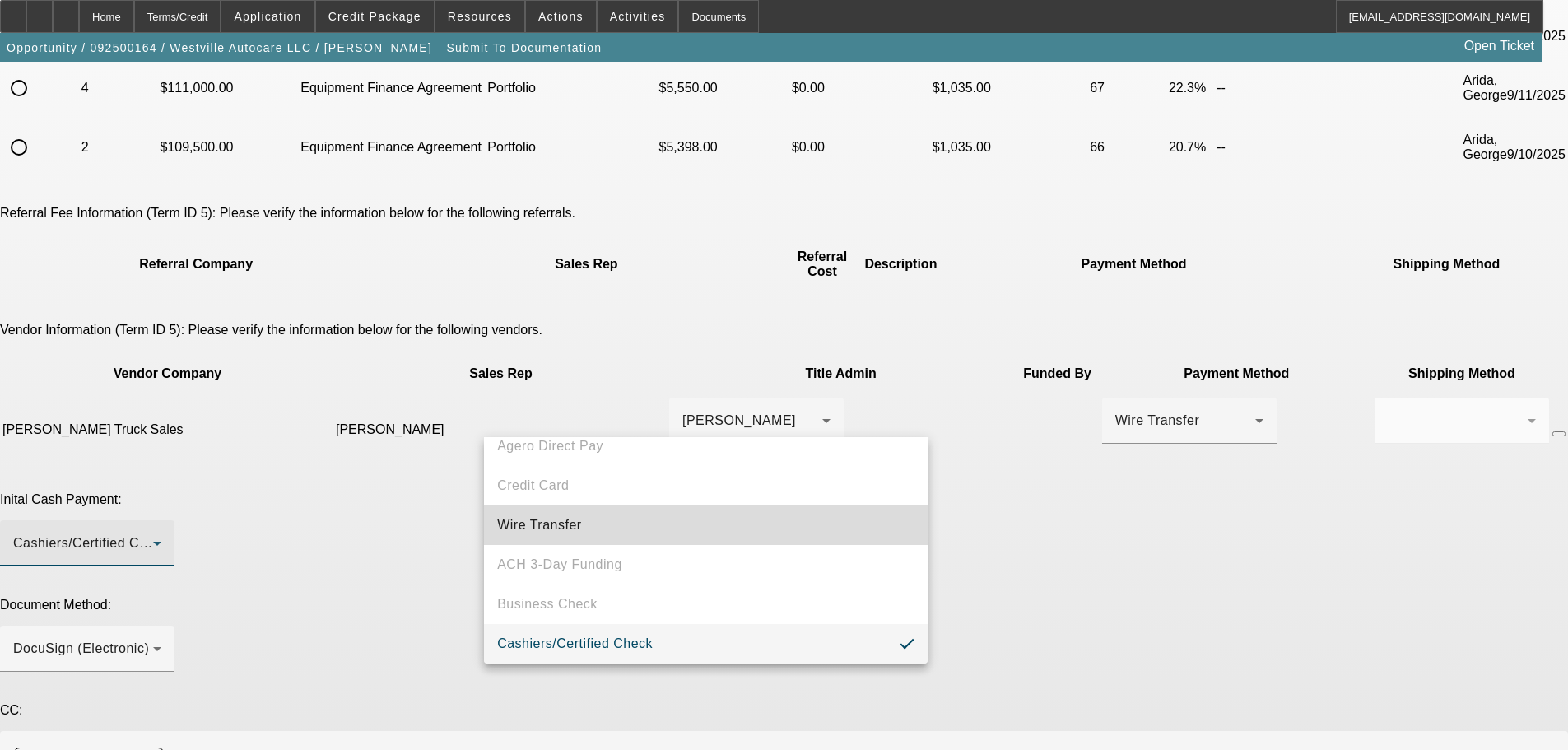
click at [726, 533] on mat-option "Wire Transfer" at bounding box center [706, 525] width 444 height 40
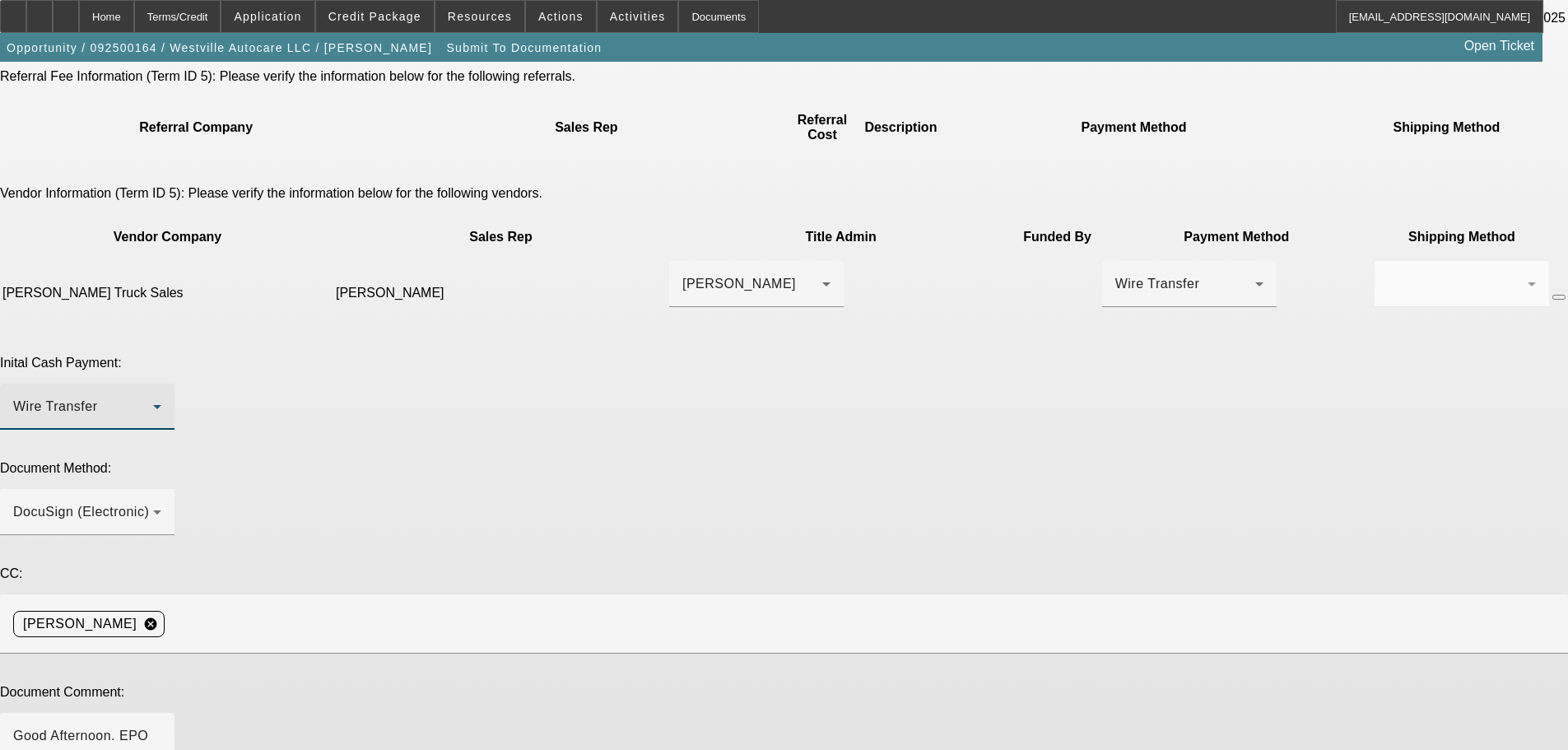
scroll to position [385, 0]
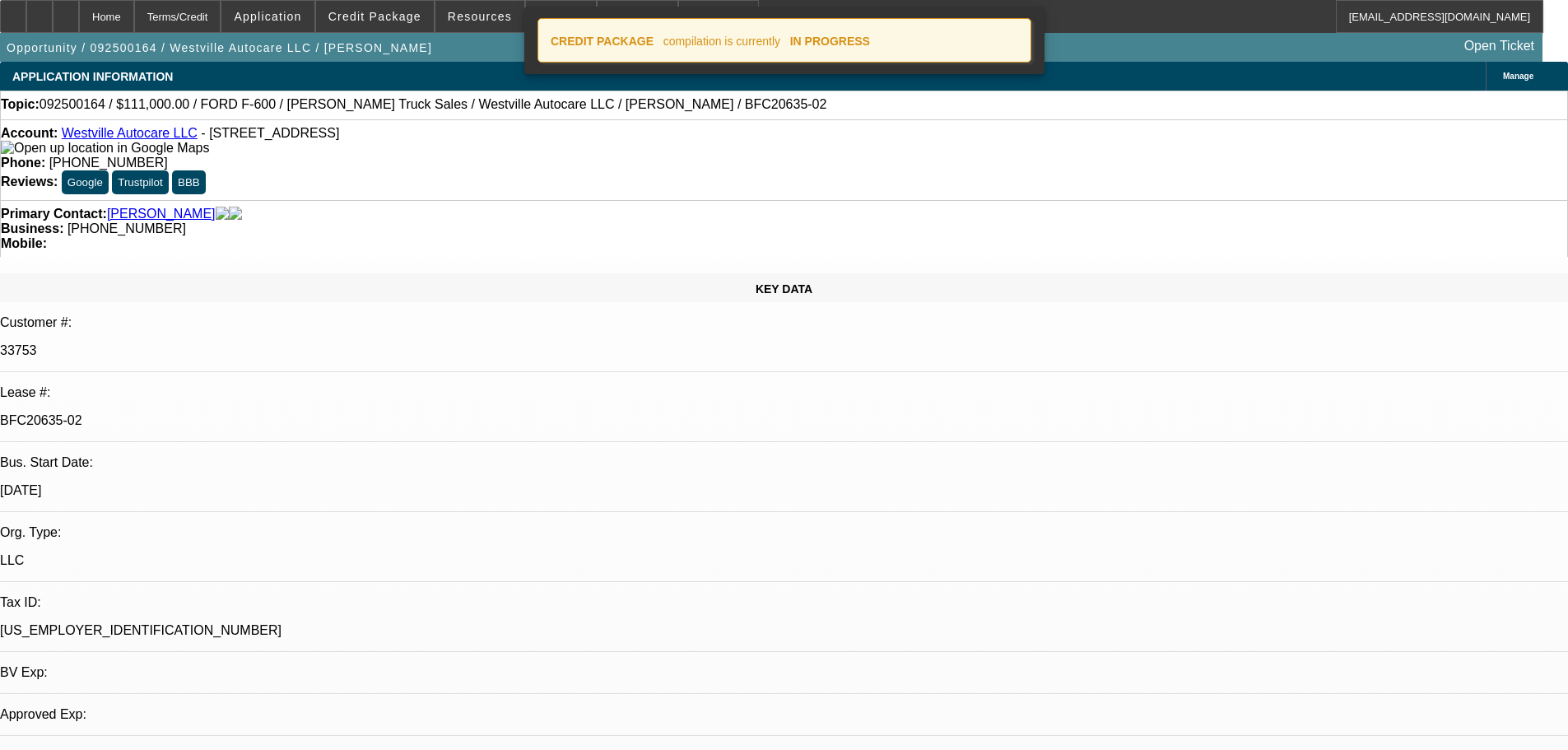
select select "0"
select select "2"
select select "0"
select select "6"
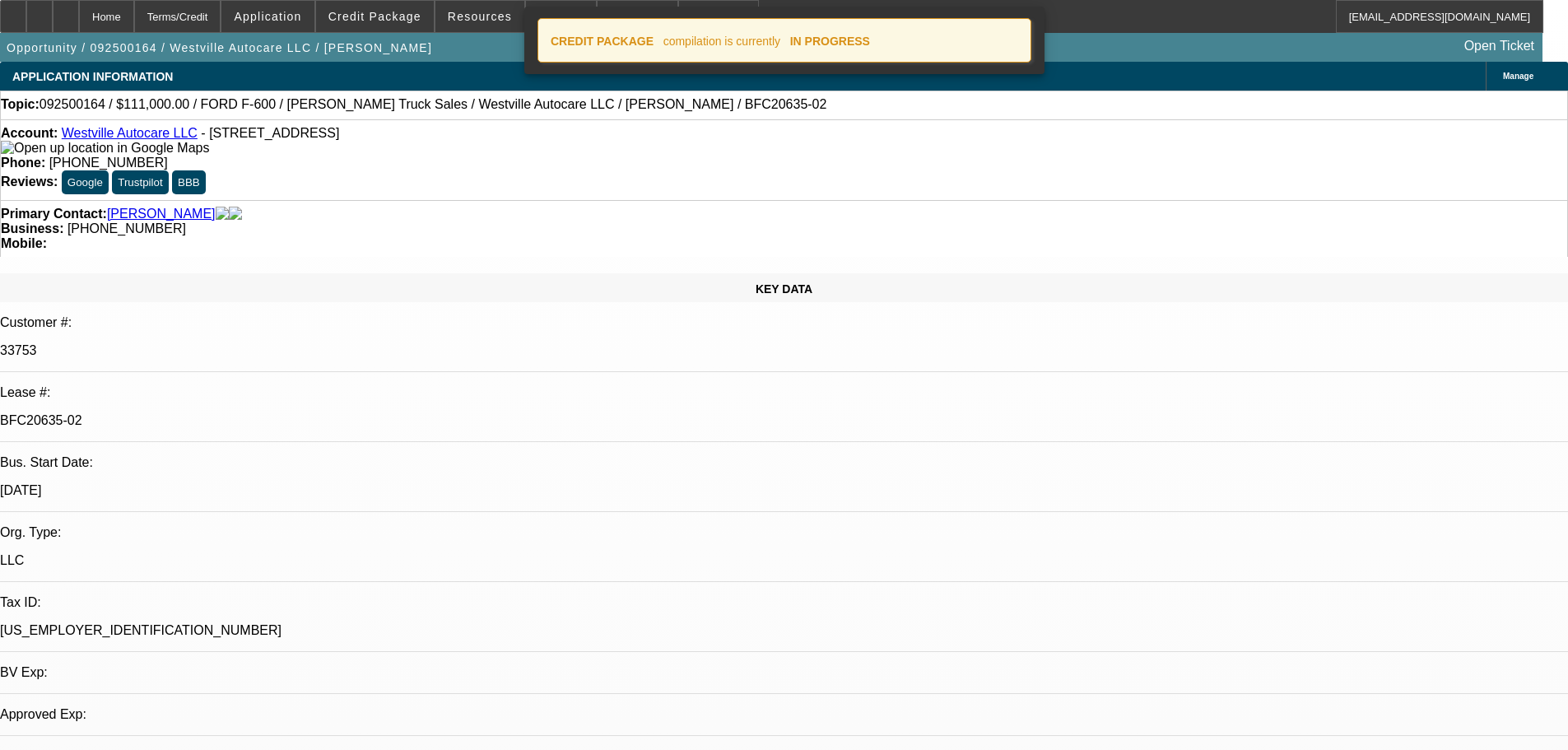
select select "0"
select select "2"
select select "0"
select select "6"
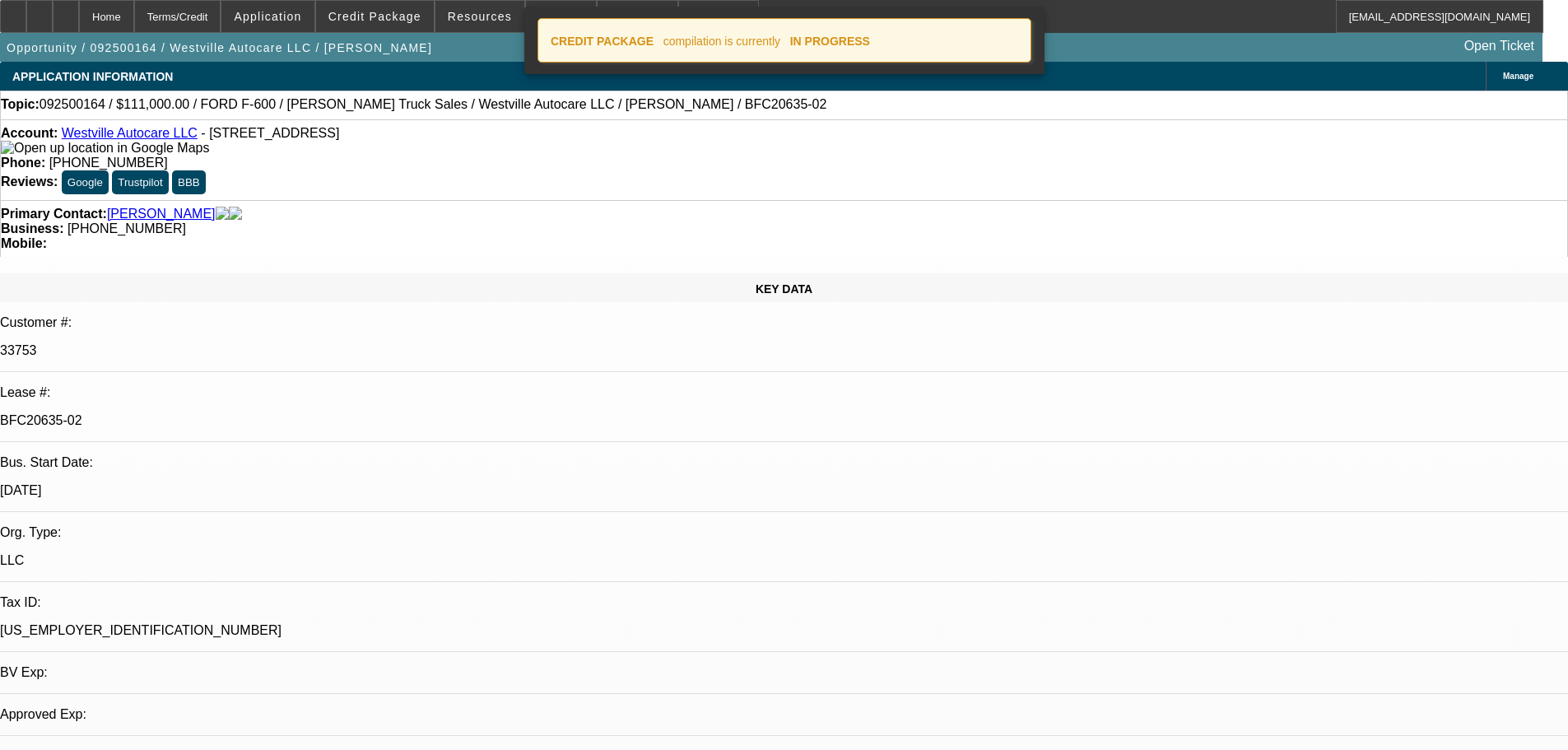
select select "0"
select select "2"
select select "0"
select select "6"
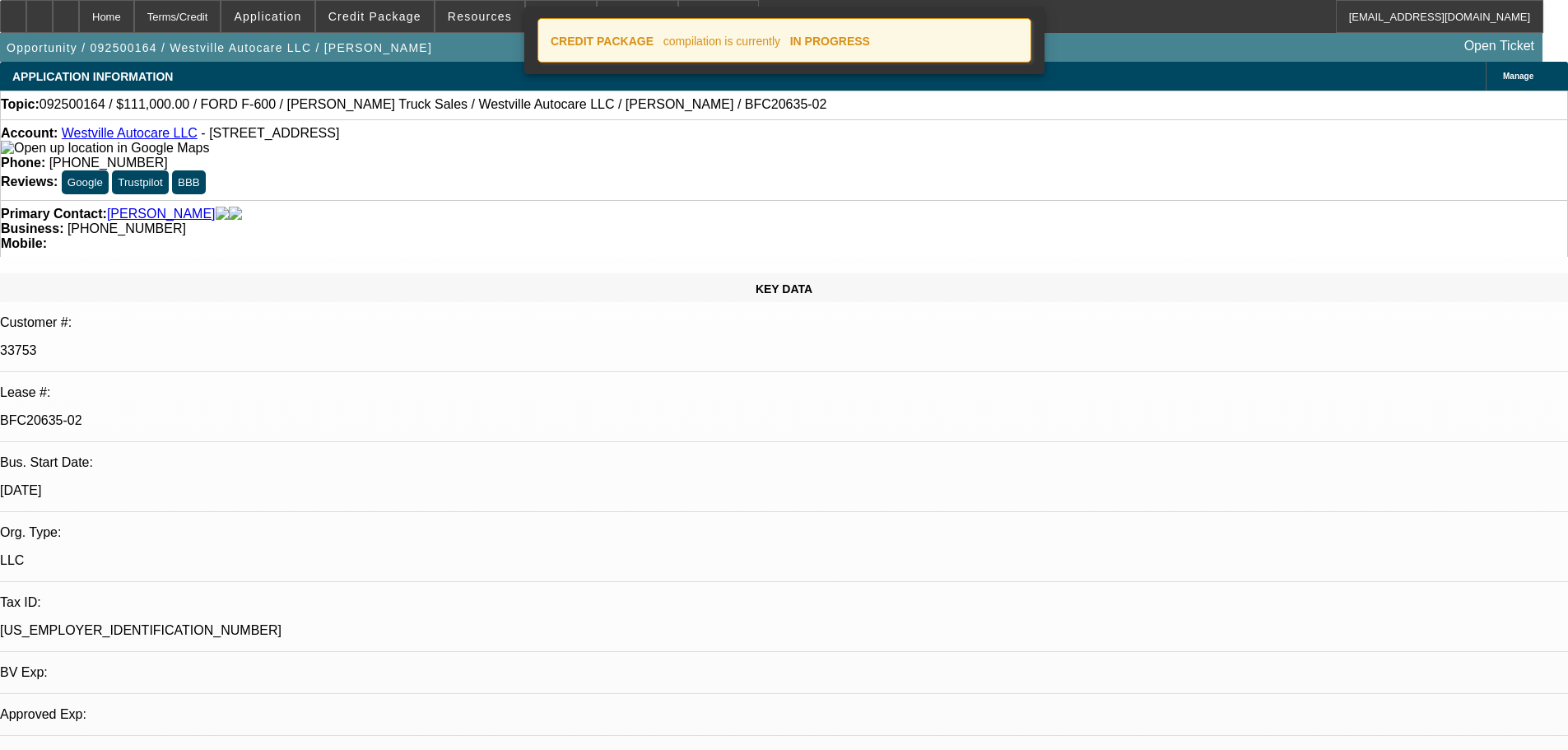
select select "0"
select select "2"
select select "0"
select select "6"
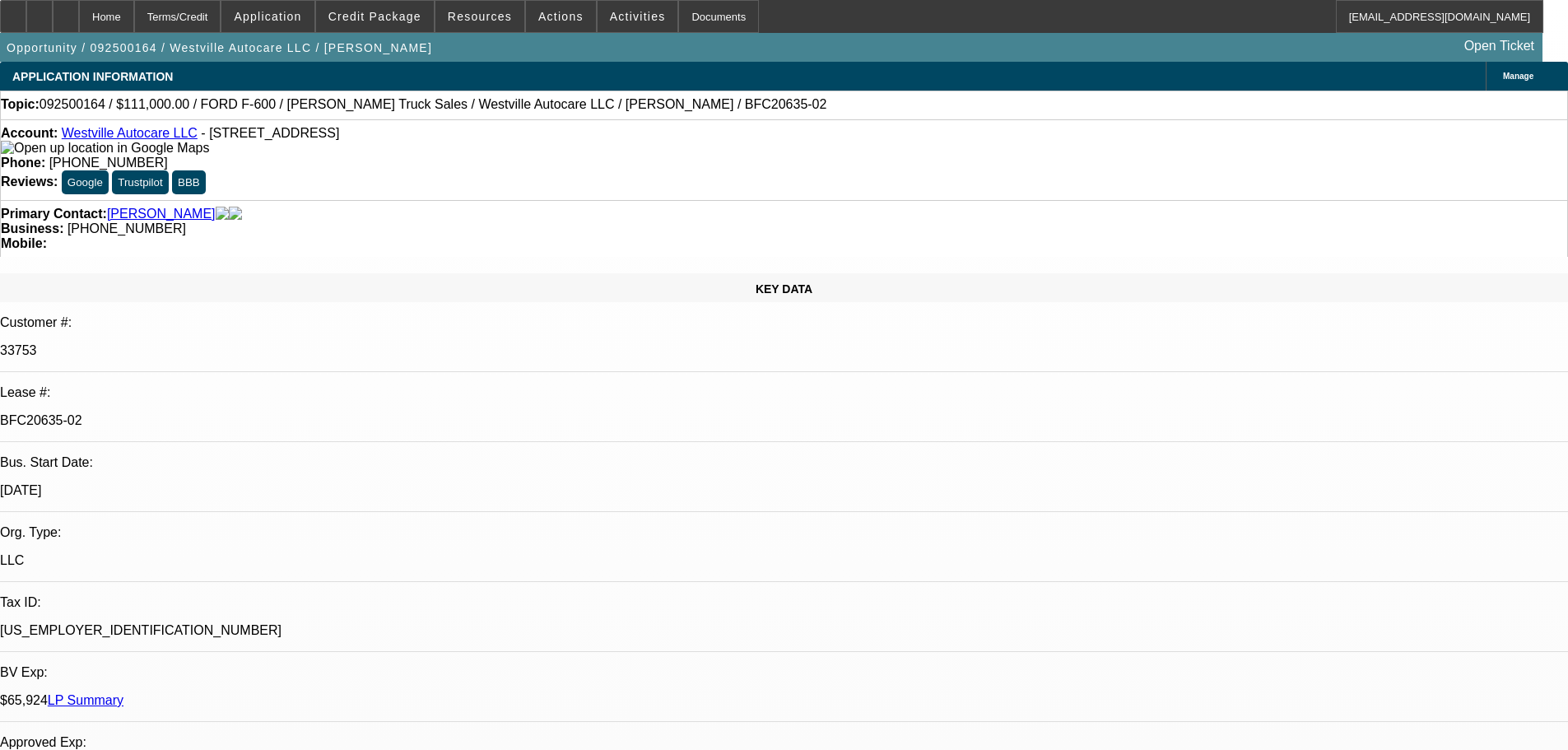
click at [79, 14] on div at bounding box center [65, 16] width 26 height 33
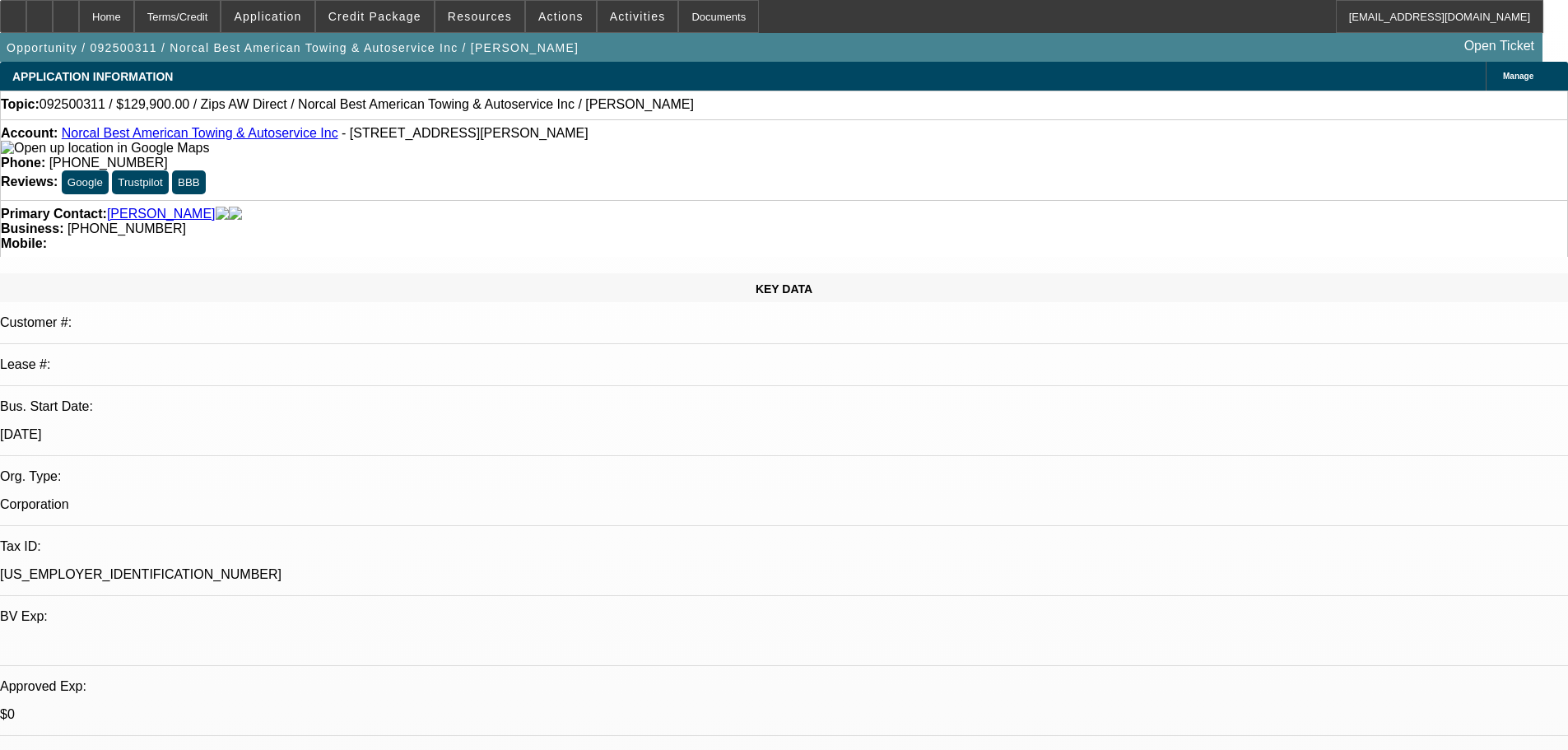
select select "0"
select select "2"
select select "0.1"
select select "4"
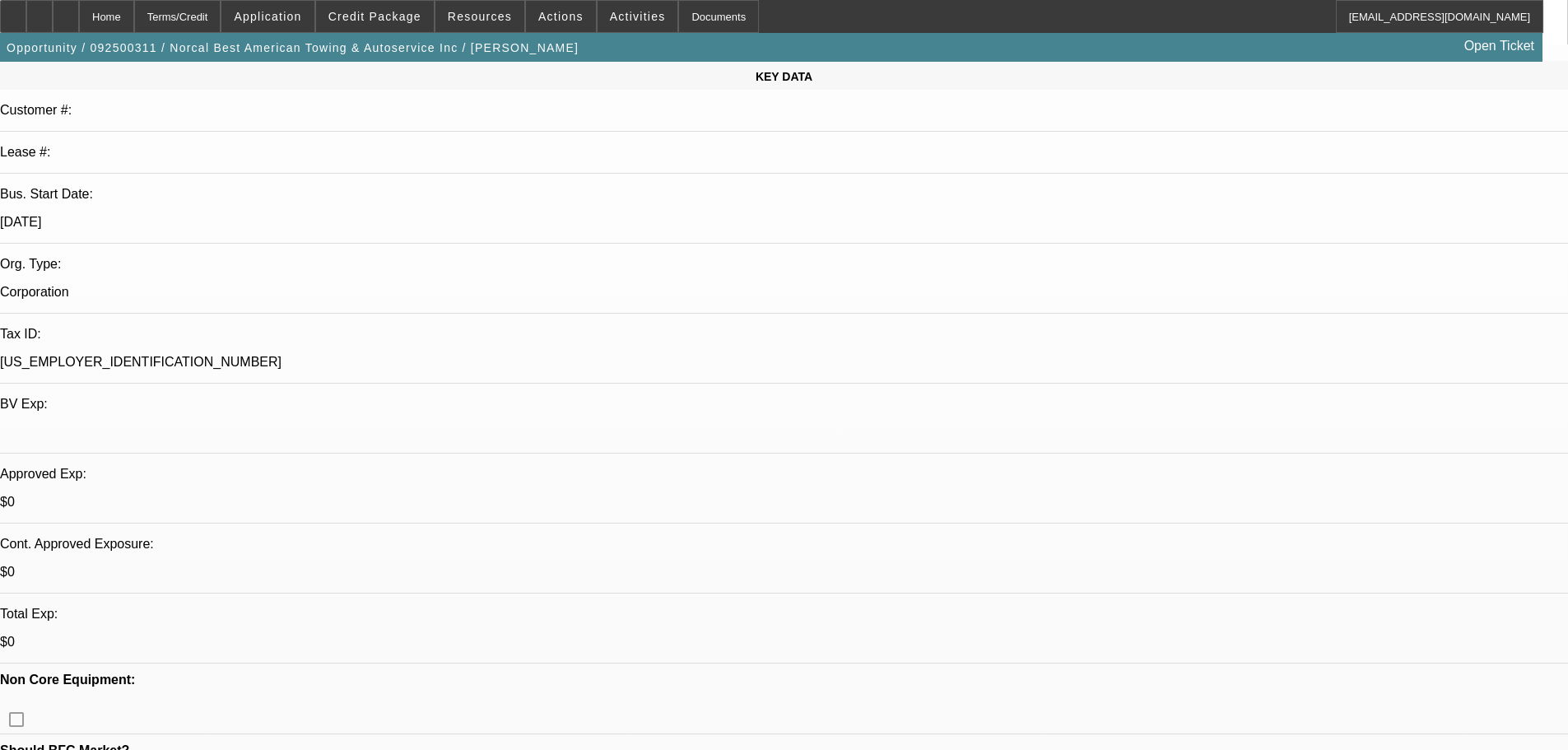
drag, startPoint x: 563, startPoint y: 319, endPoint x: 654, endPoint y: 72, distance: 263.2
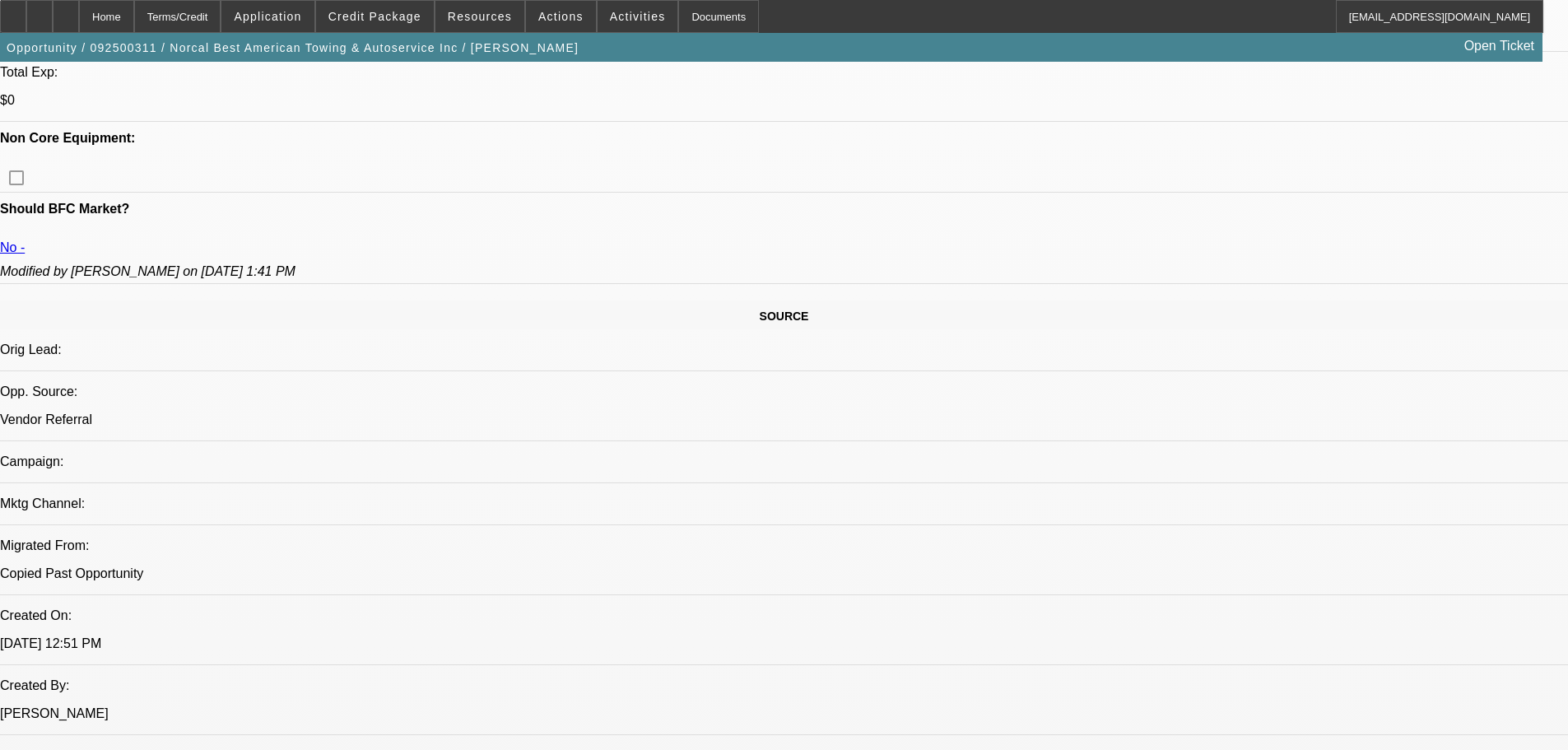
scroll to position [659, 0]
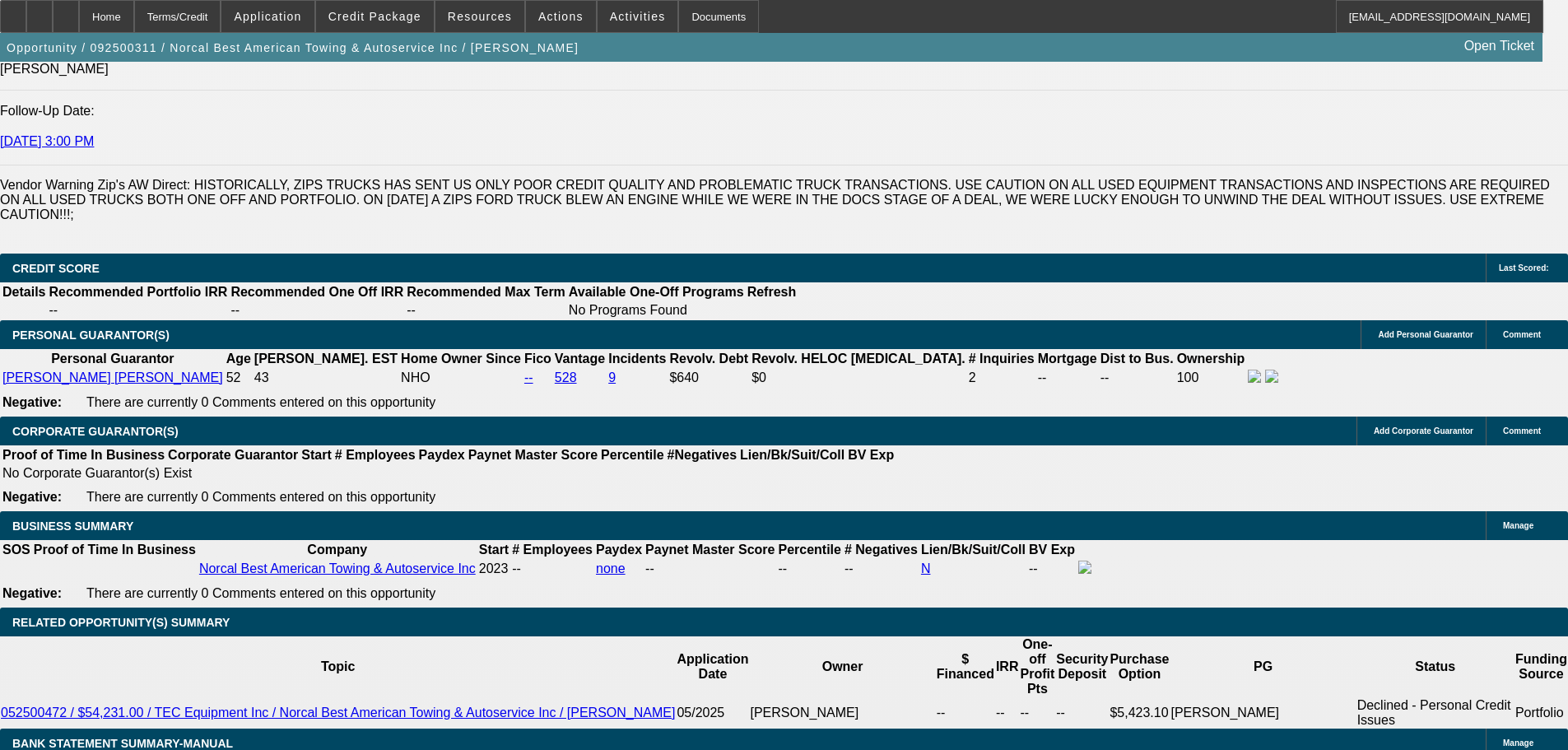
scroll to position [1893, 0]
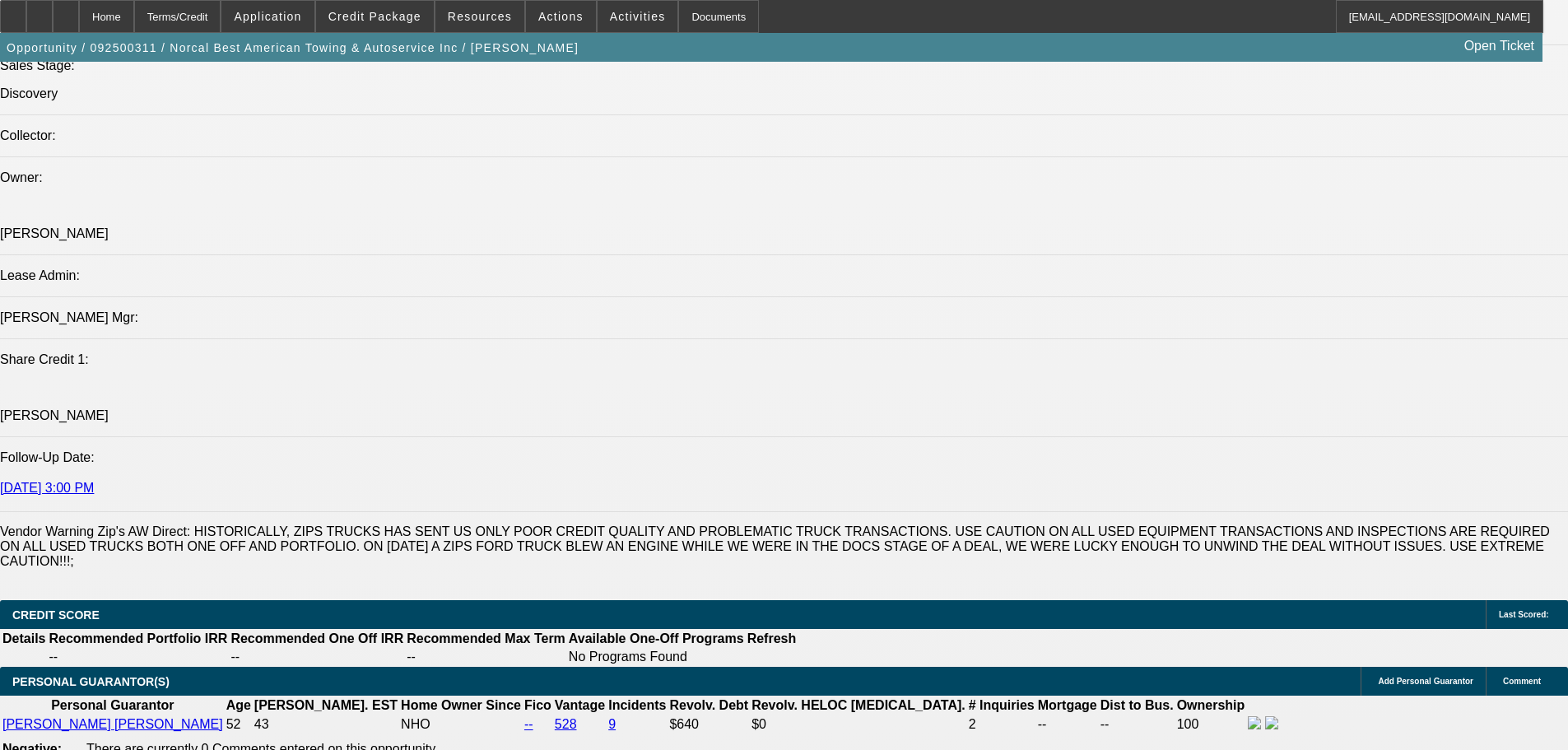
click at [390, 10] on span "Credit Package" at bounding box center [375, 16] width 93 height 14
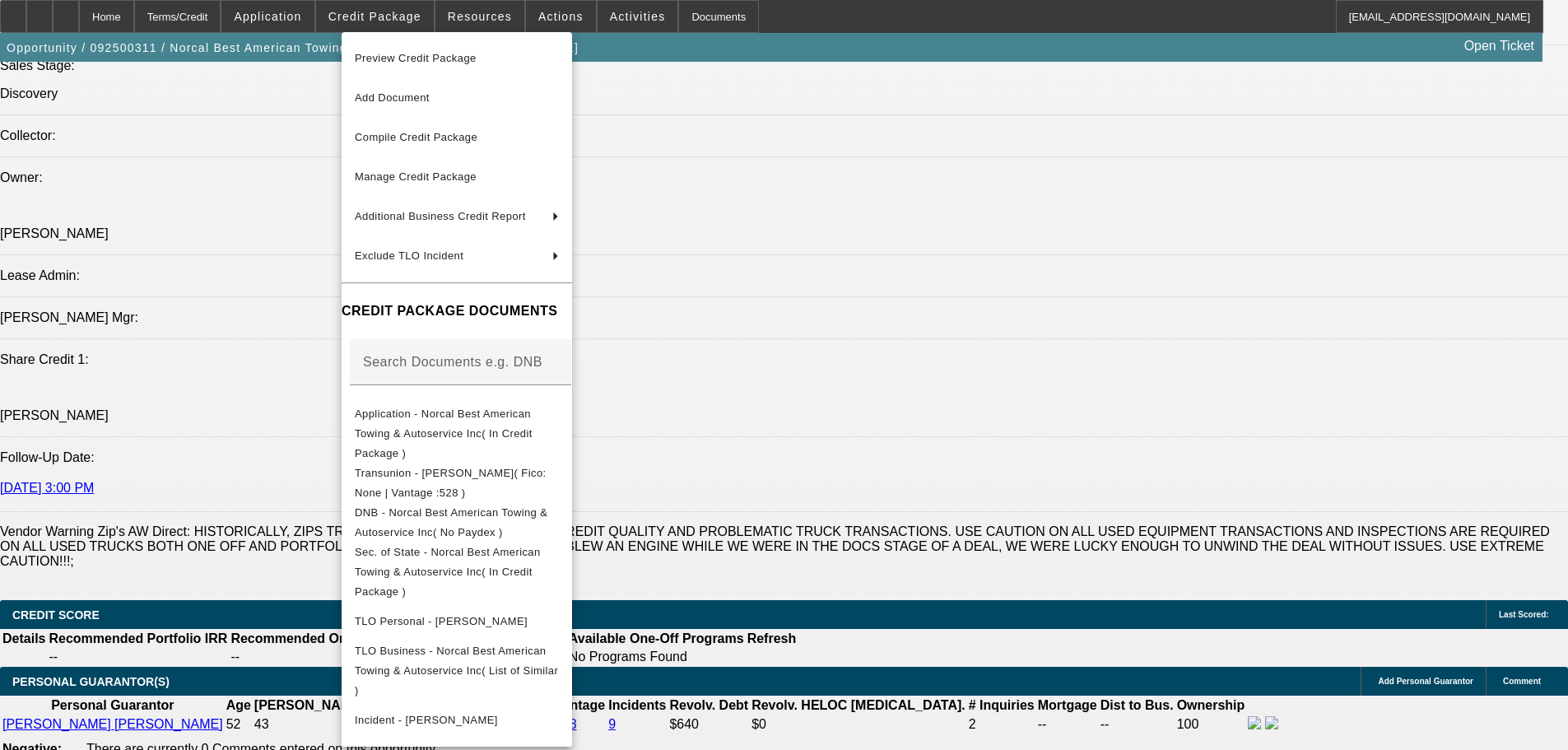
click at [509, 59] on span "Preview Credit Package" at bounding box center [457, 59] width 204 height 20
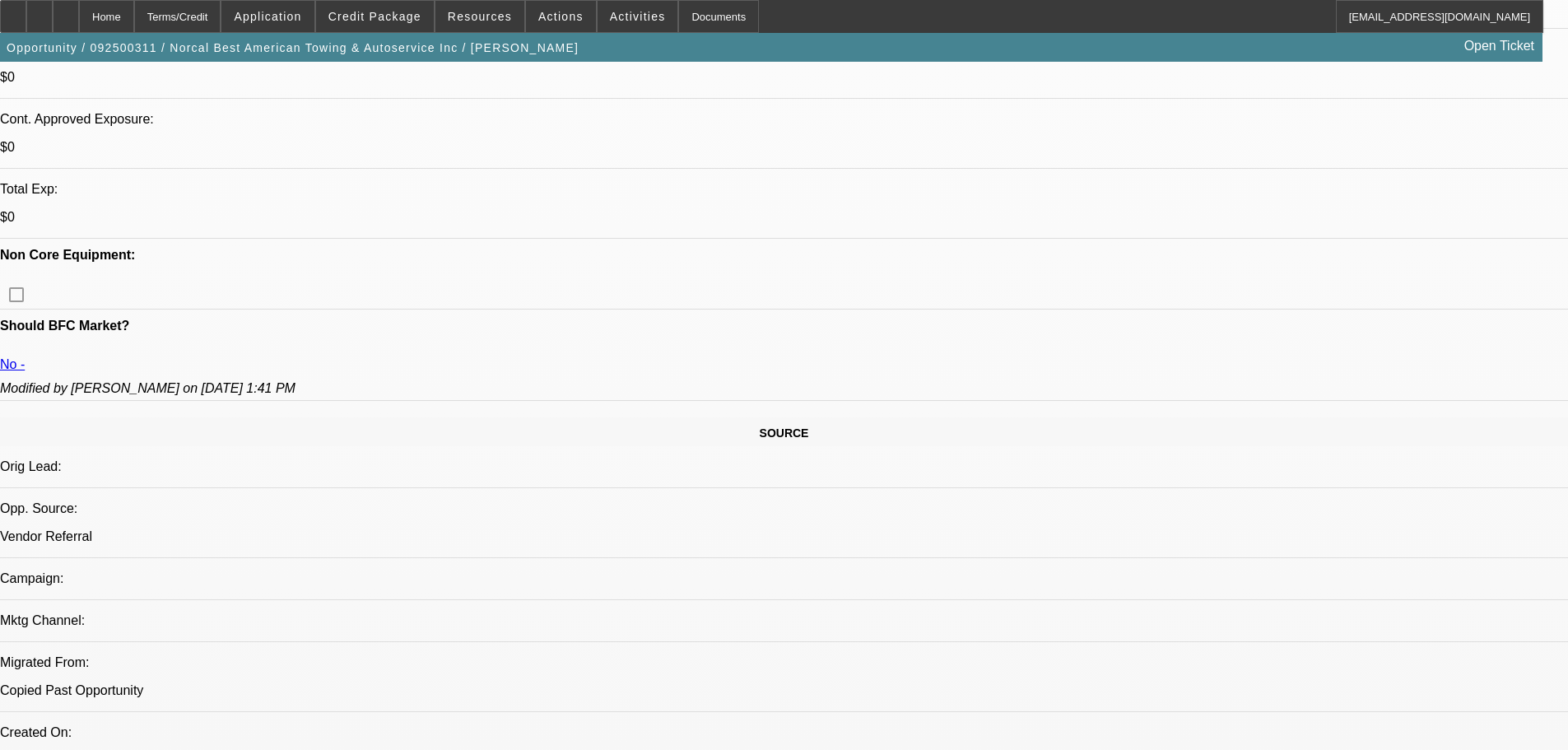
scroll to position [0, 0]
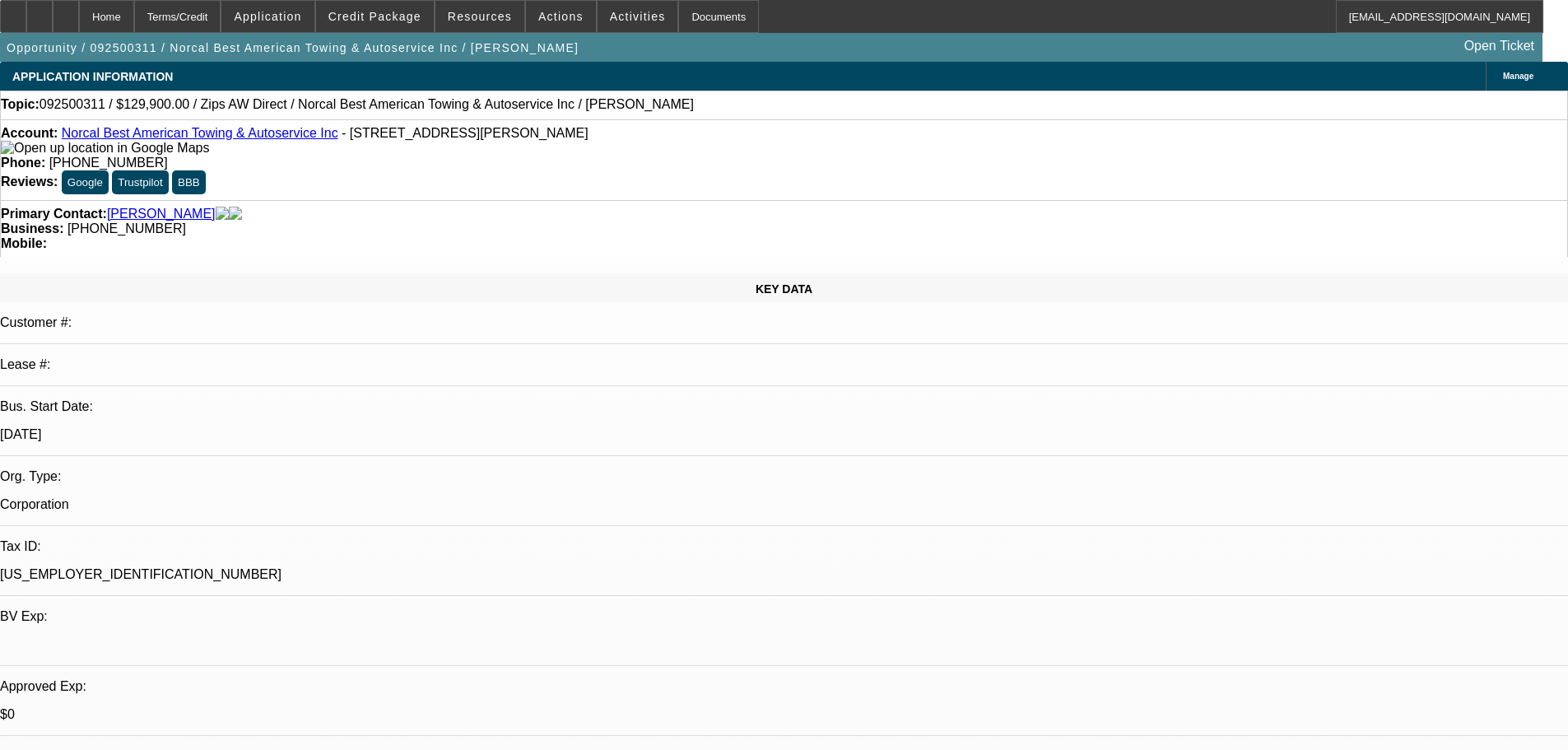
drag, startPoint x: 842, startPoint y: 453, endPoint x: 831, endPoint y: 280, distance: 173.3
drag, startPoint x: 668, startPoint y: 177, endPoint x: 587, endPoint y: 186, distance: 81.5
click at [587, 221] on div "Business: (415) 808-9107" at bounding box center [784, 228] width 1566 height 14
click at [186, 221] on span "(415) 808-9107" at bounding box center [127, 227] width 119 height 14
drag, startPoint x: 591, startPoint y: 186, endPoint x: 707, endPoint y: 194, distance: 116.3
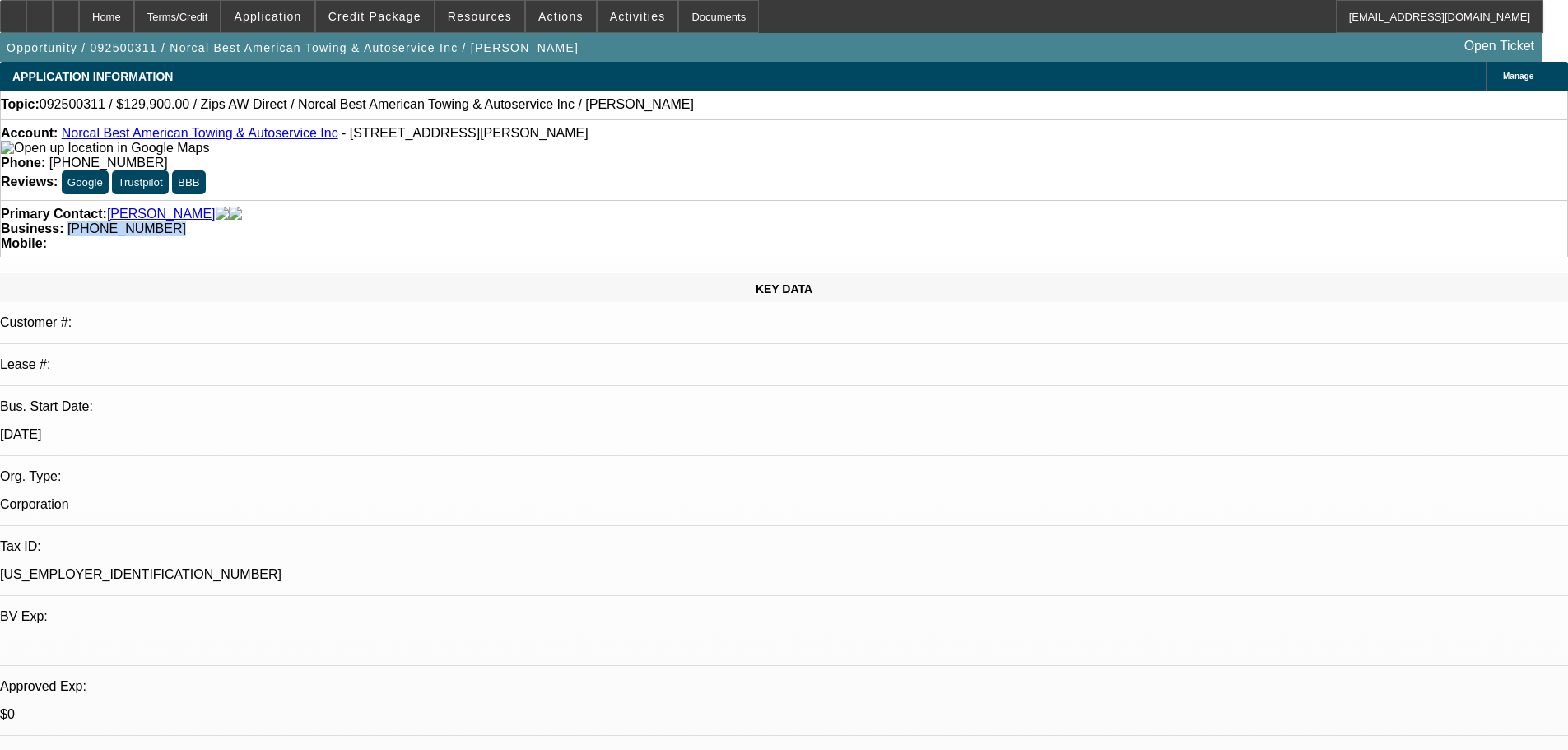
click at [707, 200] on div "Primary Contact: Yerbes Sanchez, Jeremias Business: (415) 808-9107 Mobile:" at bounding box center [784, 228] width 1568 height 57
copy span "(415) 808-9107"
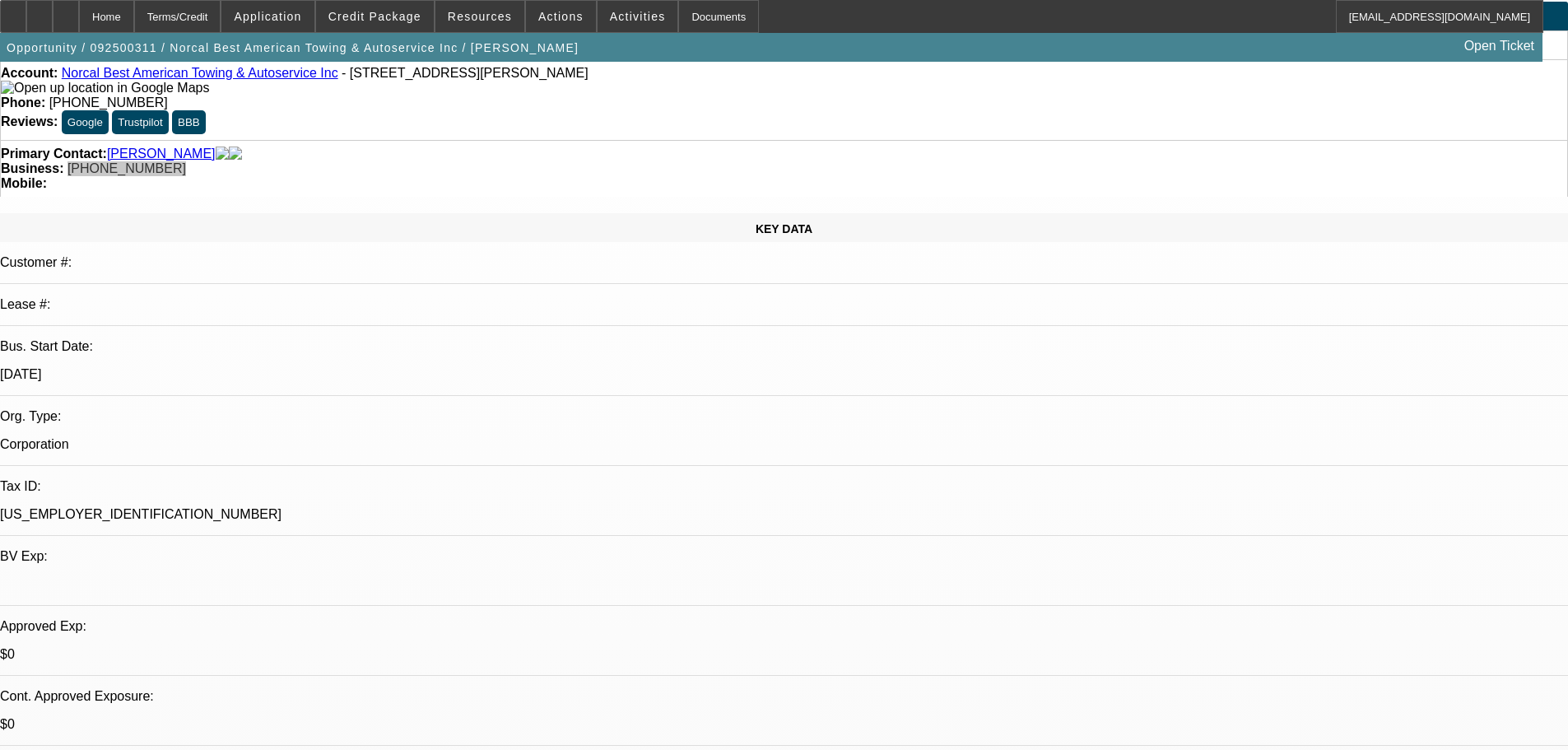
scroll to position [329, 0]
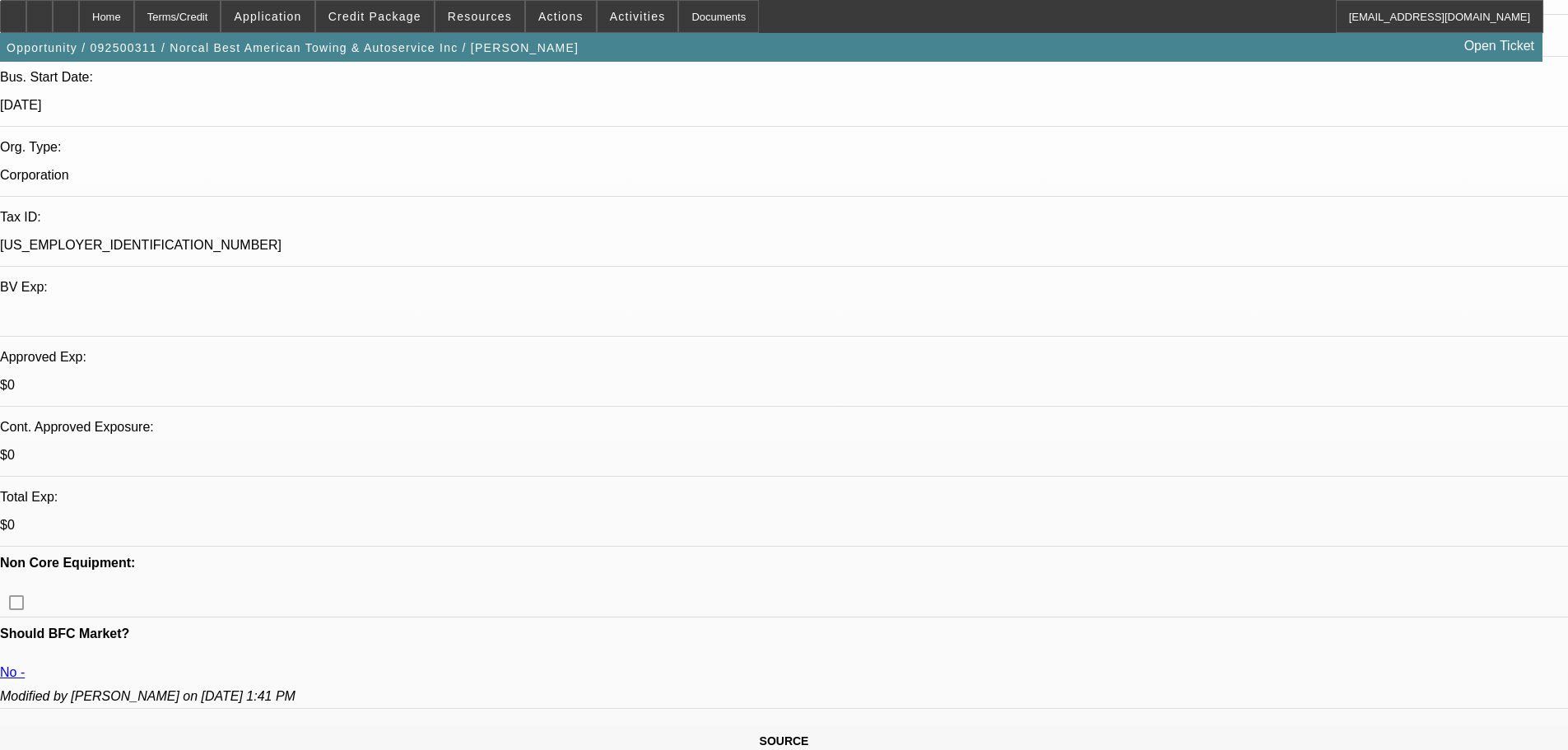
drag, startPoint x: 1392, startPoint y: 302, endPoint x: 1373, endPoint y: 249, distance: 56.3
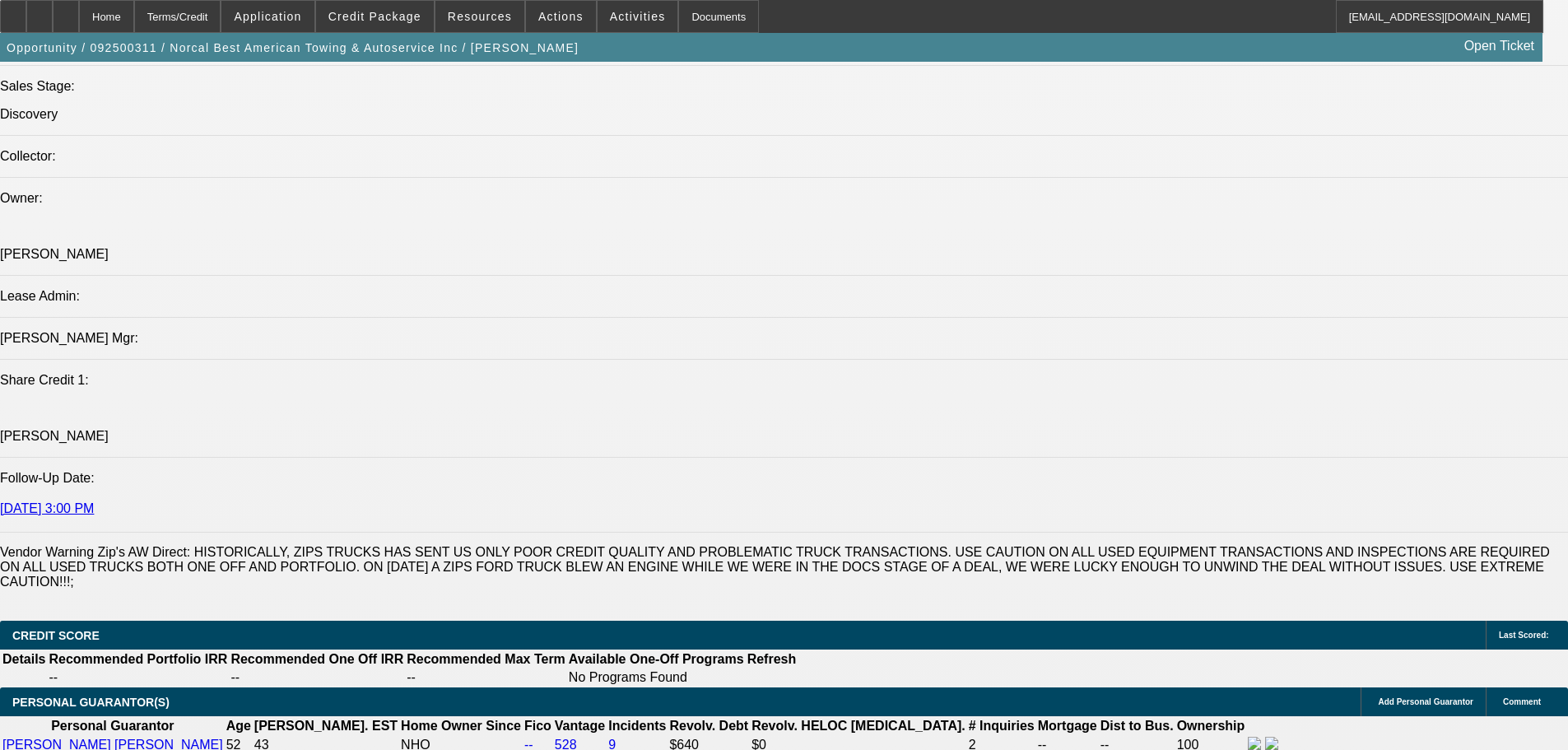
scroll to position [2058, 0]
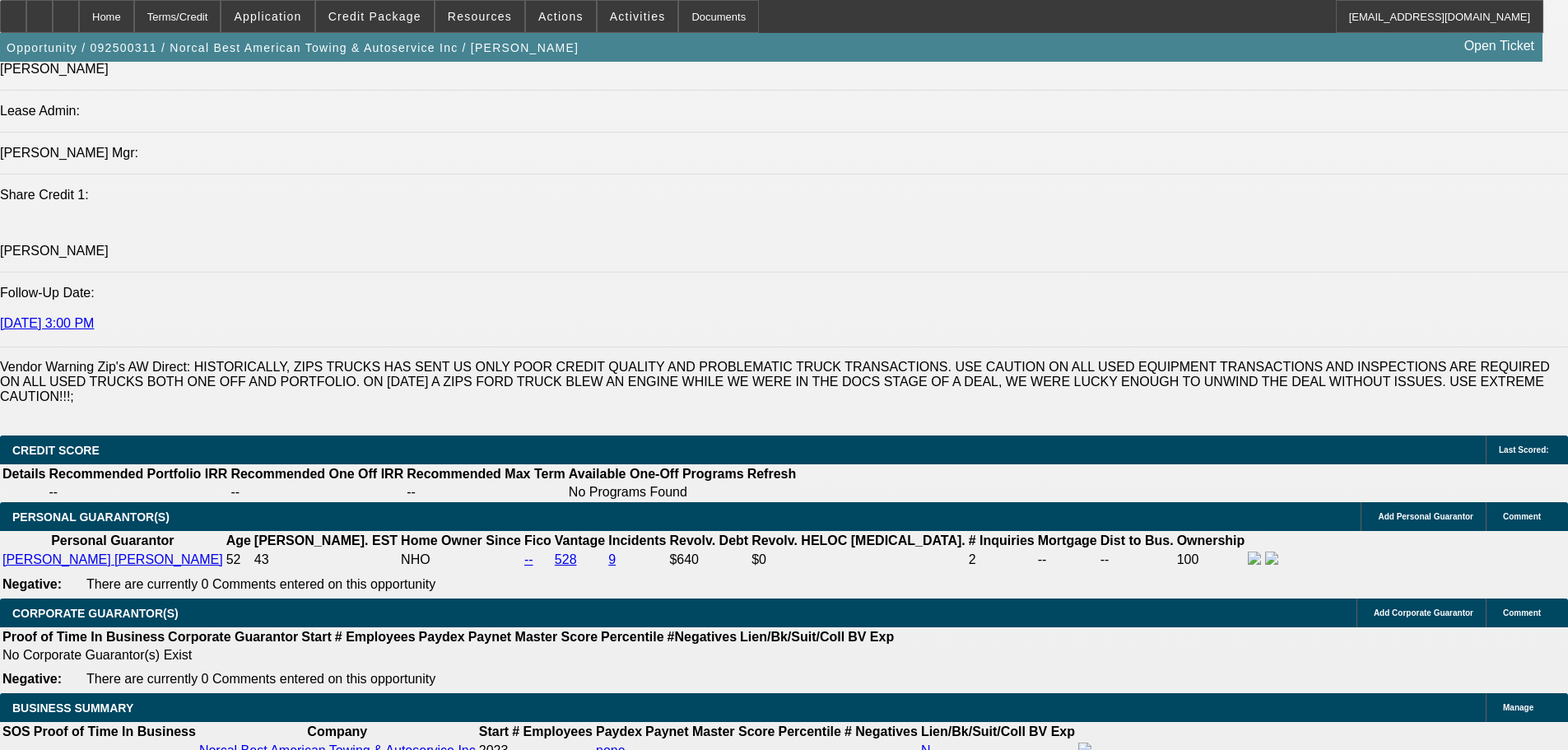
type input "0"
type input "$65,000.00"
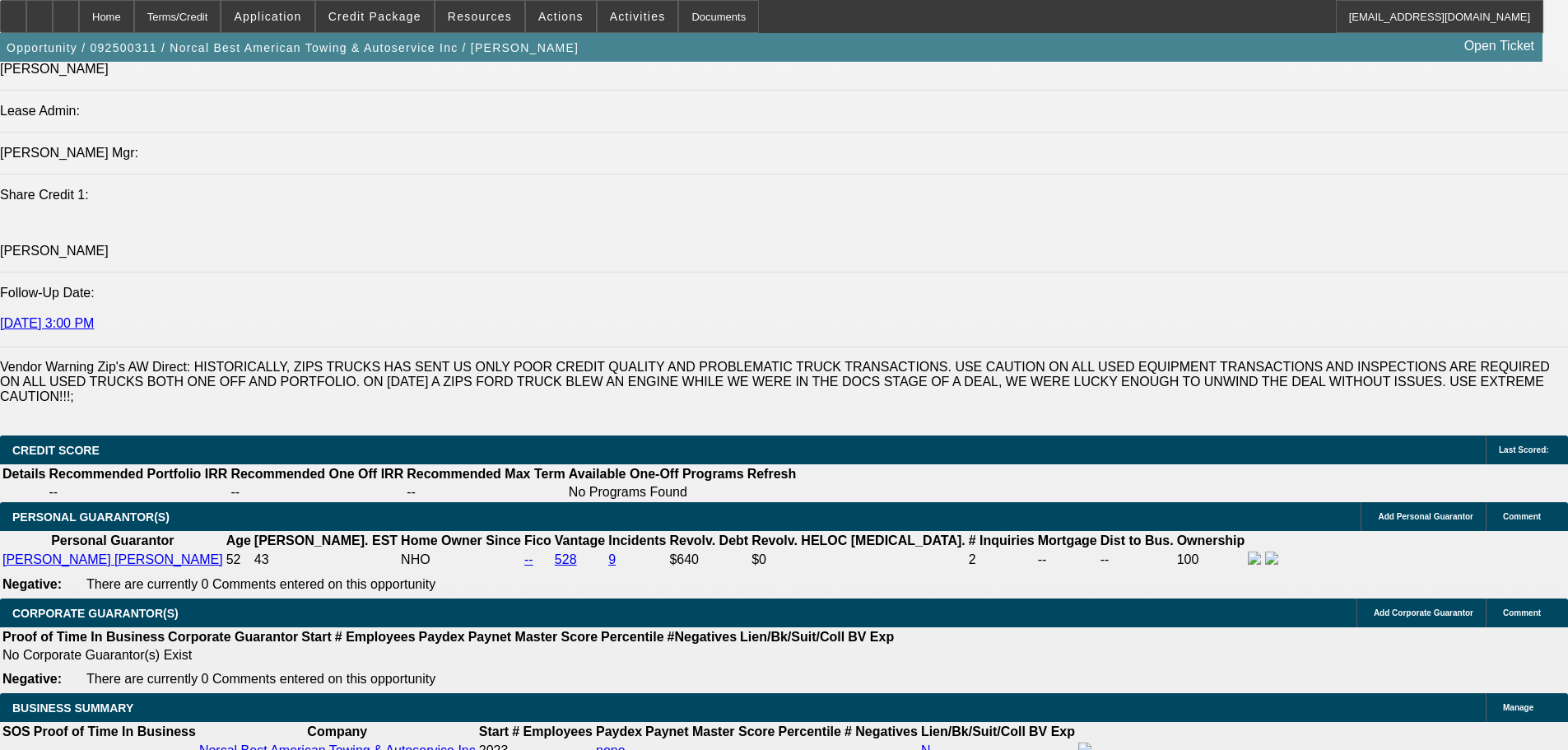
type input "72"
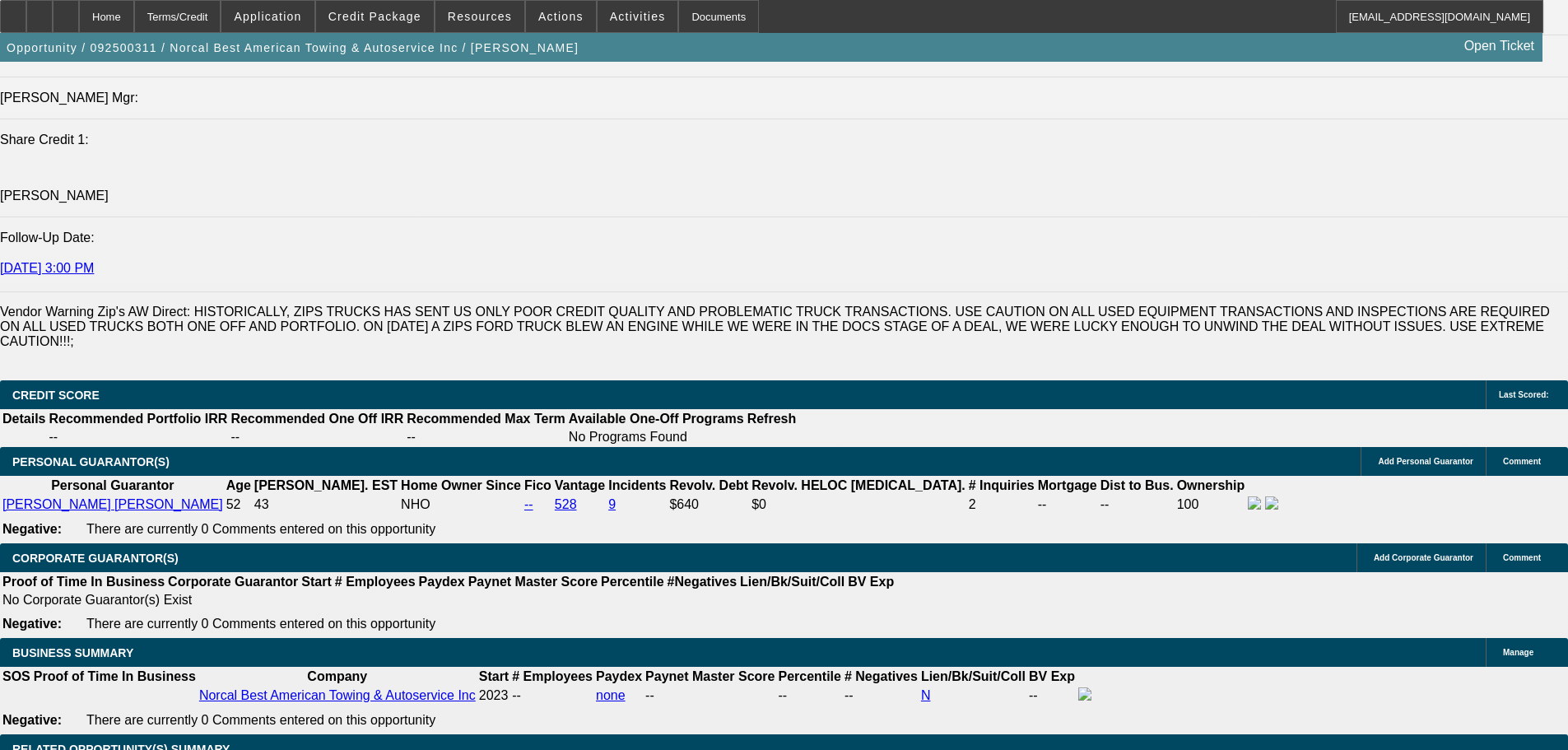
scroll to position [2222, 0]
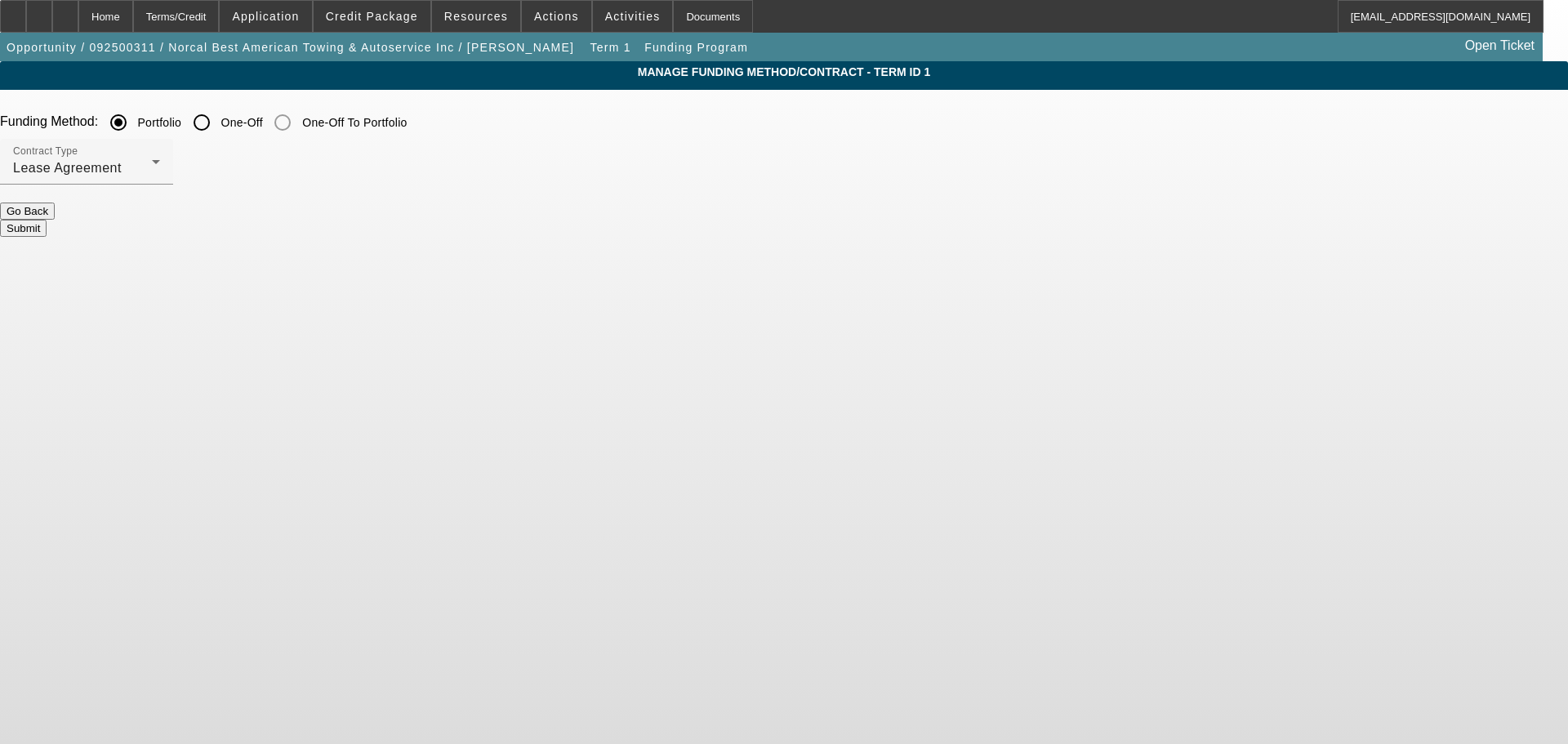
click at [218, 122] on input "One-Off" at bounding box center [201, 122] width 32 height 32
radio input "true"
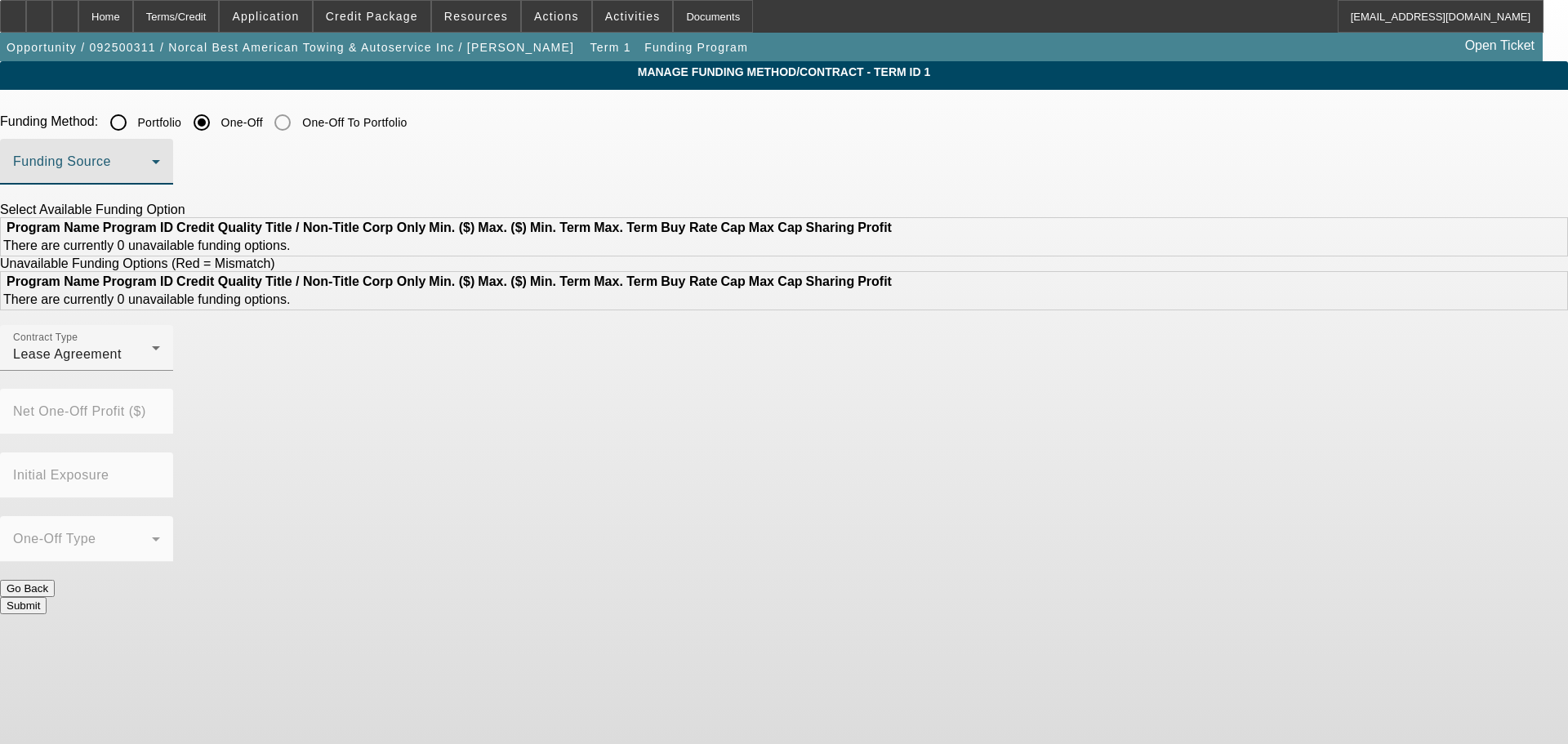
click at [152, 165] on span at bounding box center [83, 168] width 138 height 20
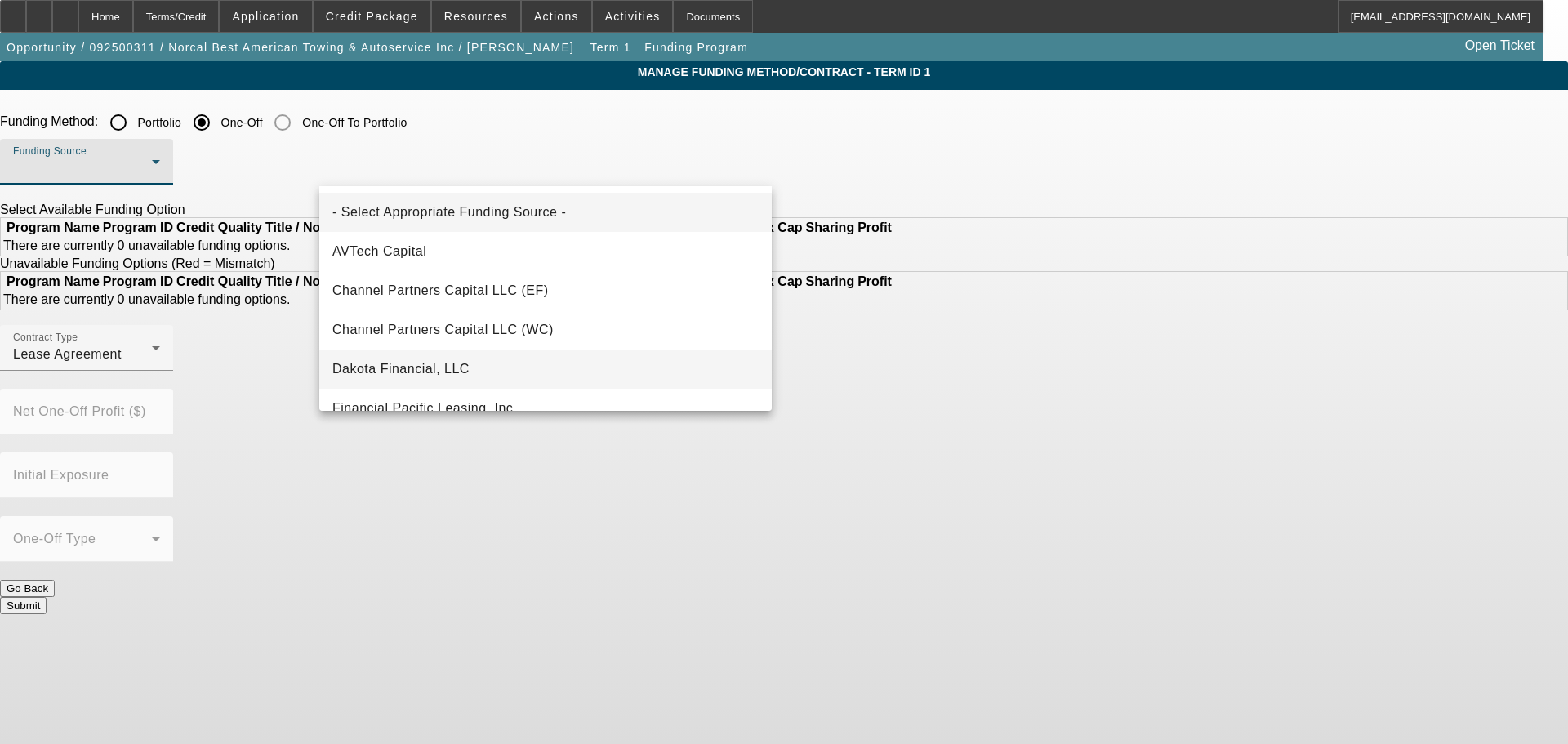
click at [468, 367] on span "Dakota Financial, LLC" at bounding box center [401, 369] width 137 height 20
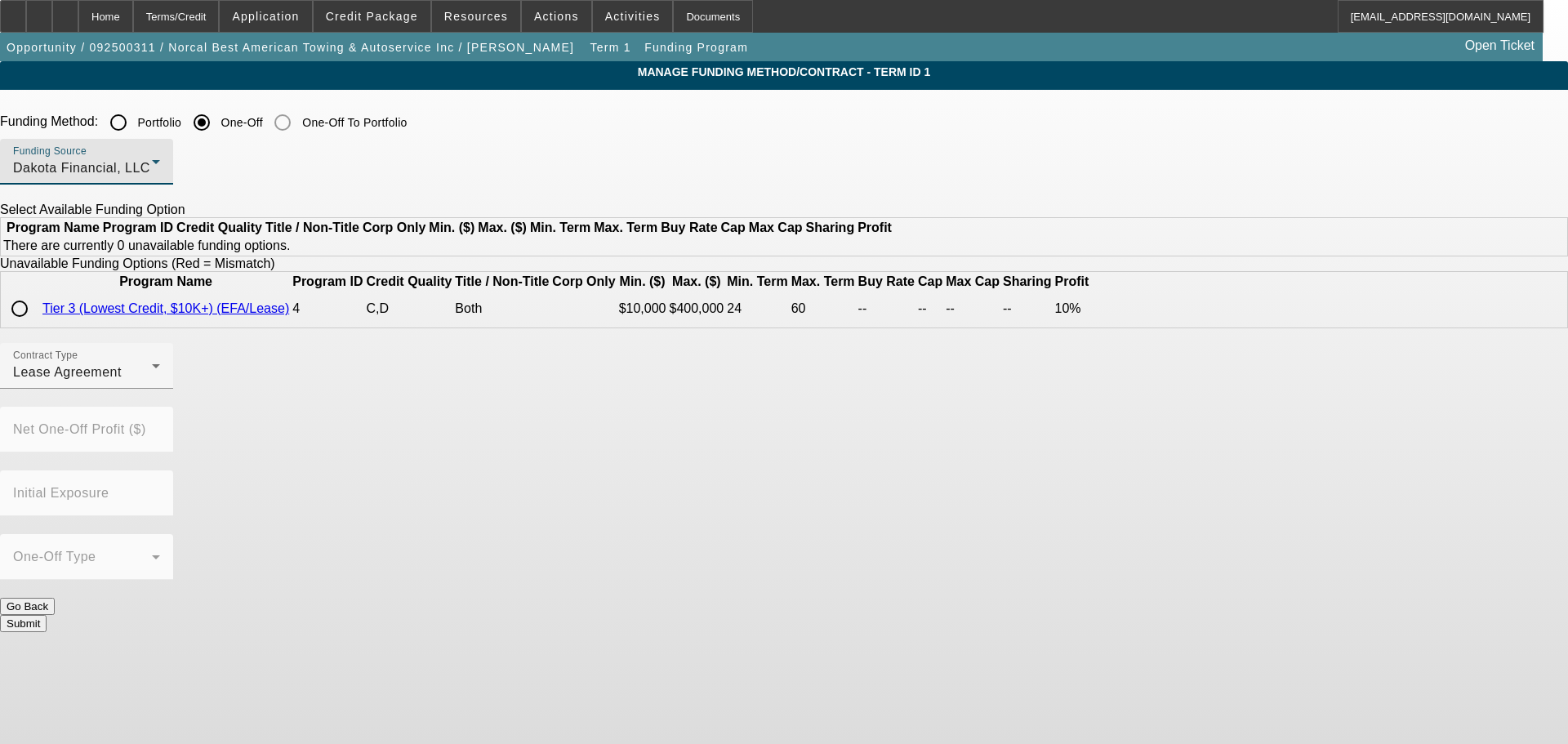
click at [36, 325] on input "radio" at bounding box center [20, 308] width 32 height 32
radio input "true"
click at [47, 615] on button "Submit" at bounding box center [23, 623] width 47 height 17
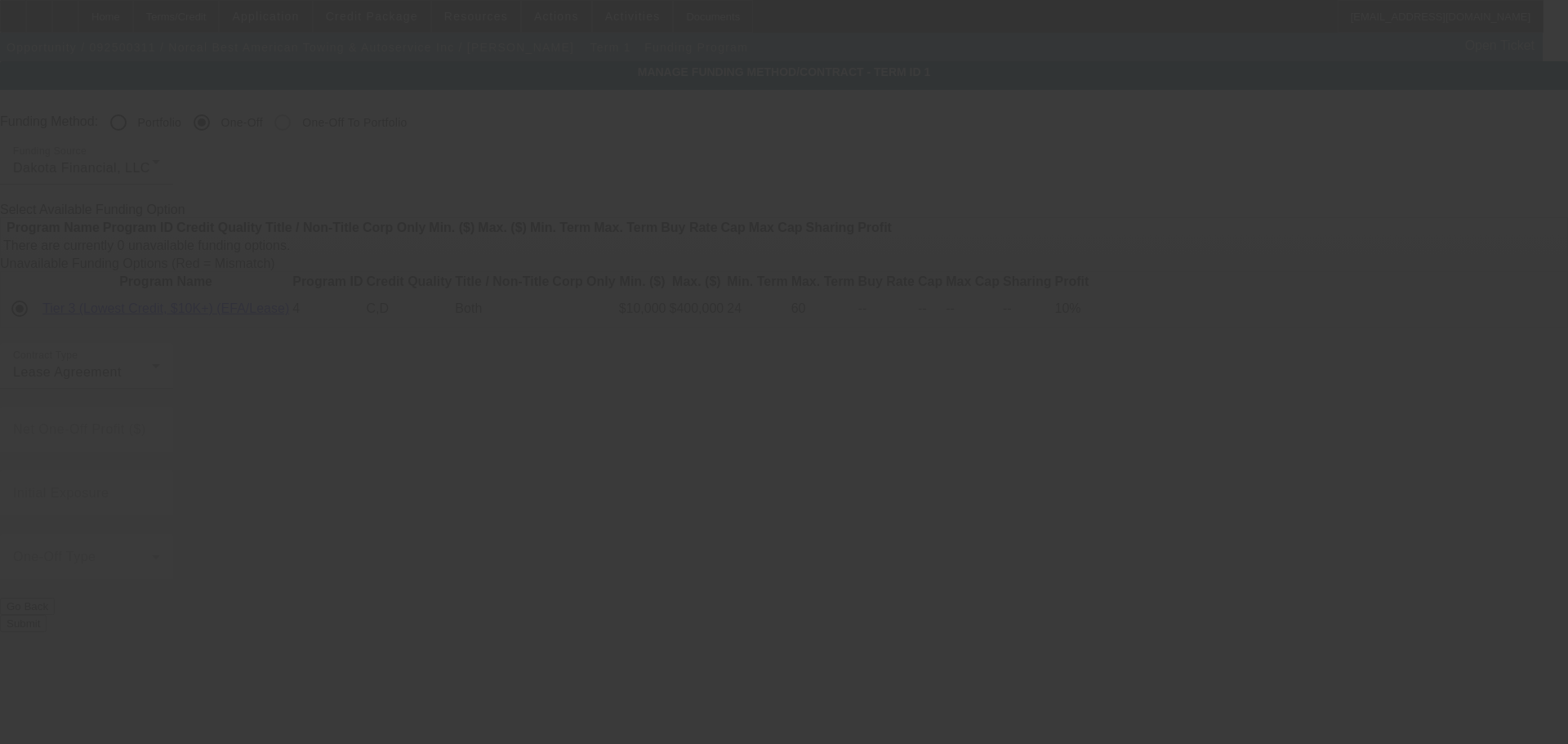
radio input "true"
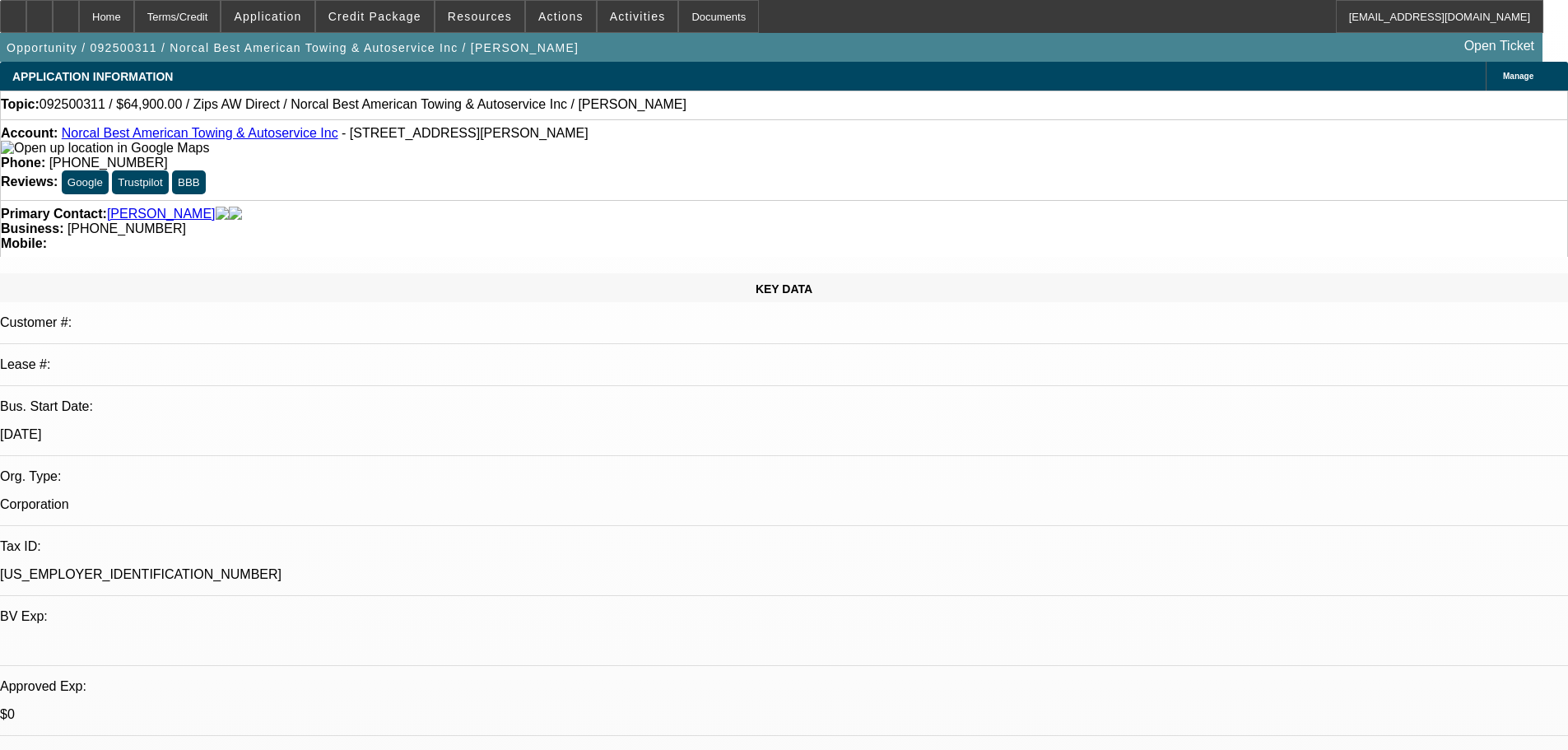
select select "0"
select select "2"
select select "0.1"
select select "4"
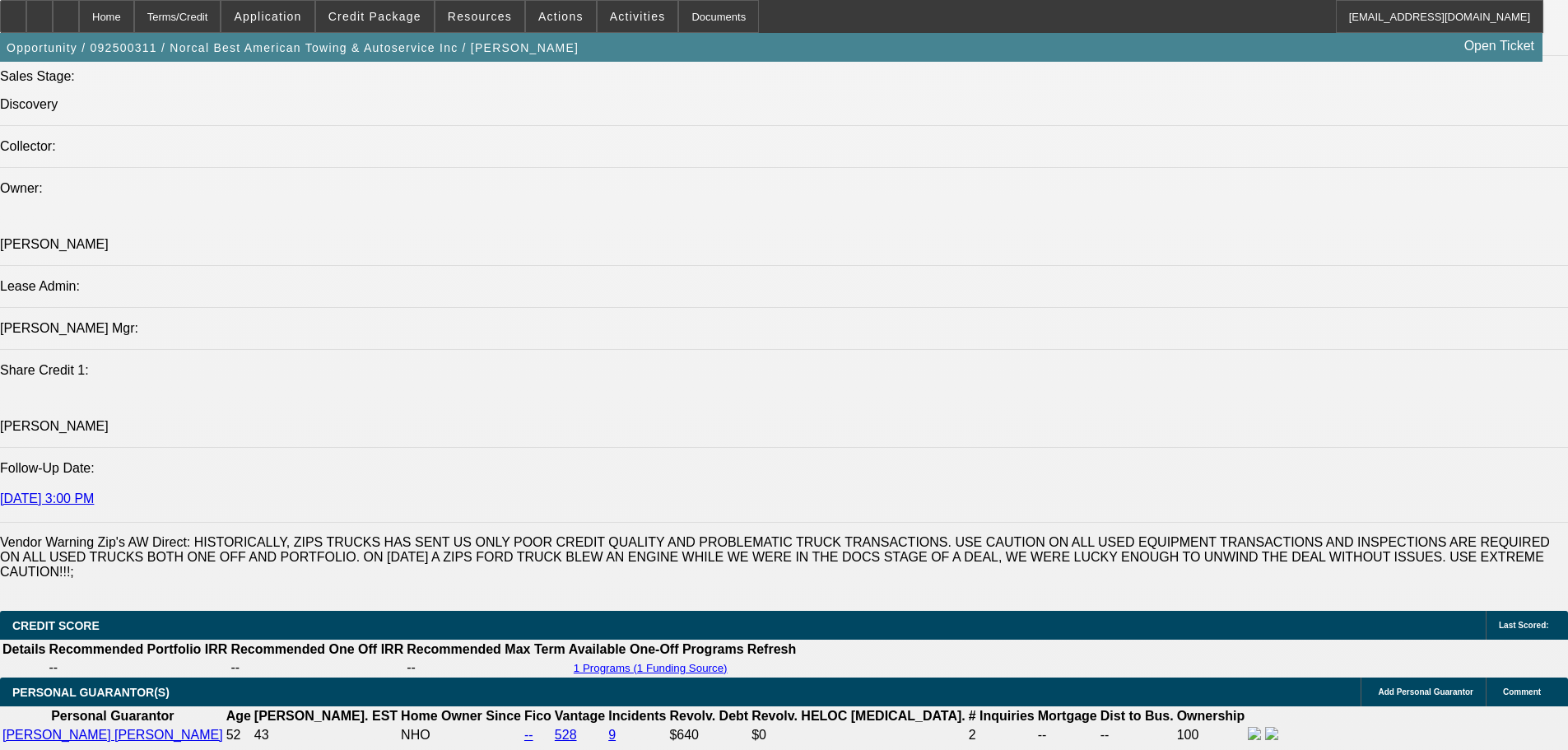
scroll to position [2140, 0]
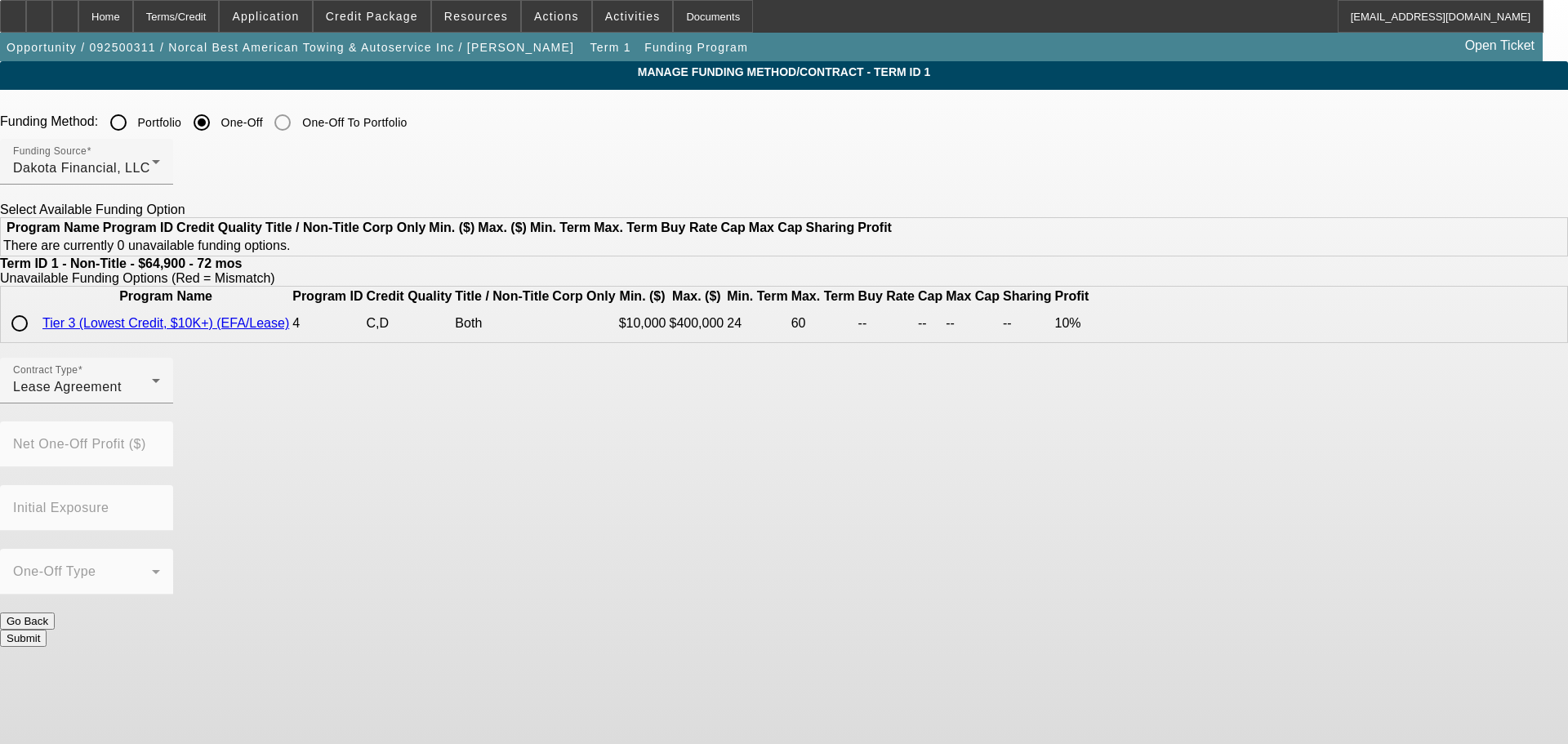
click at [36, 340] on input "radio" at bounding box center [20, 323] width 32 height 32
radio input "true"
click at [47, 630] on button "Submit" at bounding box center [23, 638] width 47 height 17
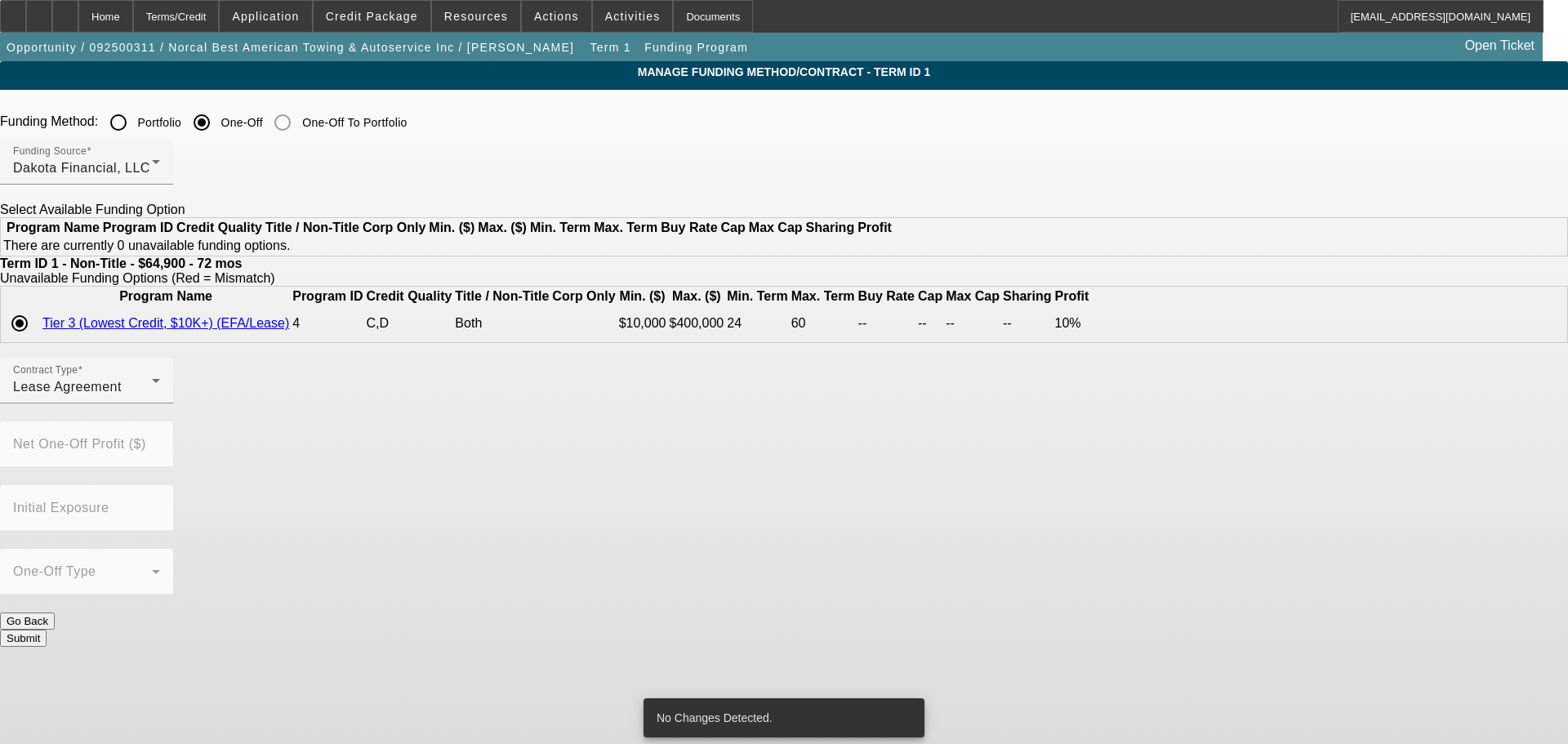
click at [47, 630] on button "Submit" at bounding box center [23, 638] width 47 height 17
click at [133, 20] on div "Home" at bounding box center [105, 16] width 55 height 32
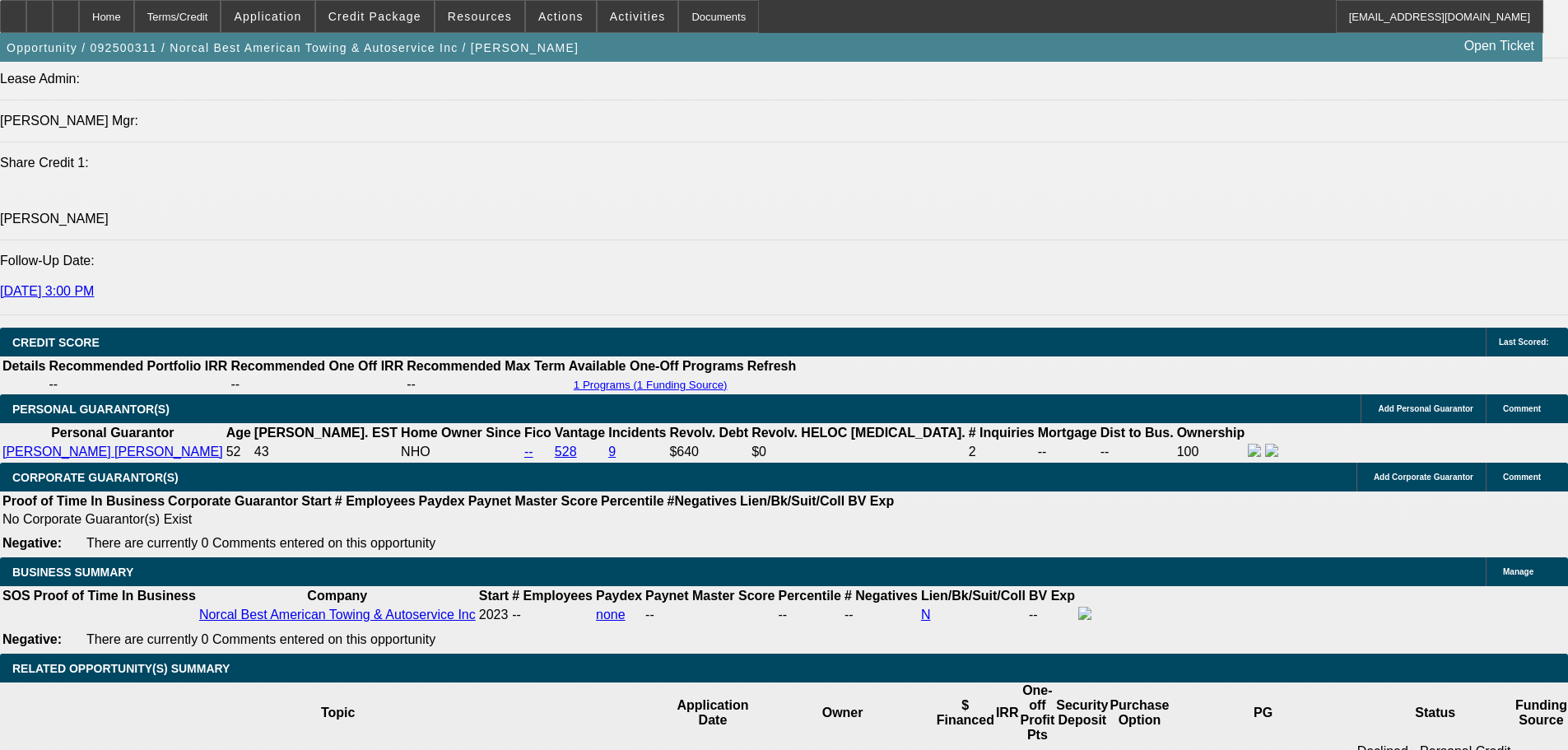
select select "0"
select select "2"
select select "0.1"
select select "4"
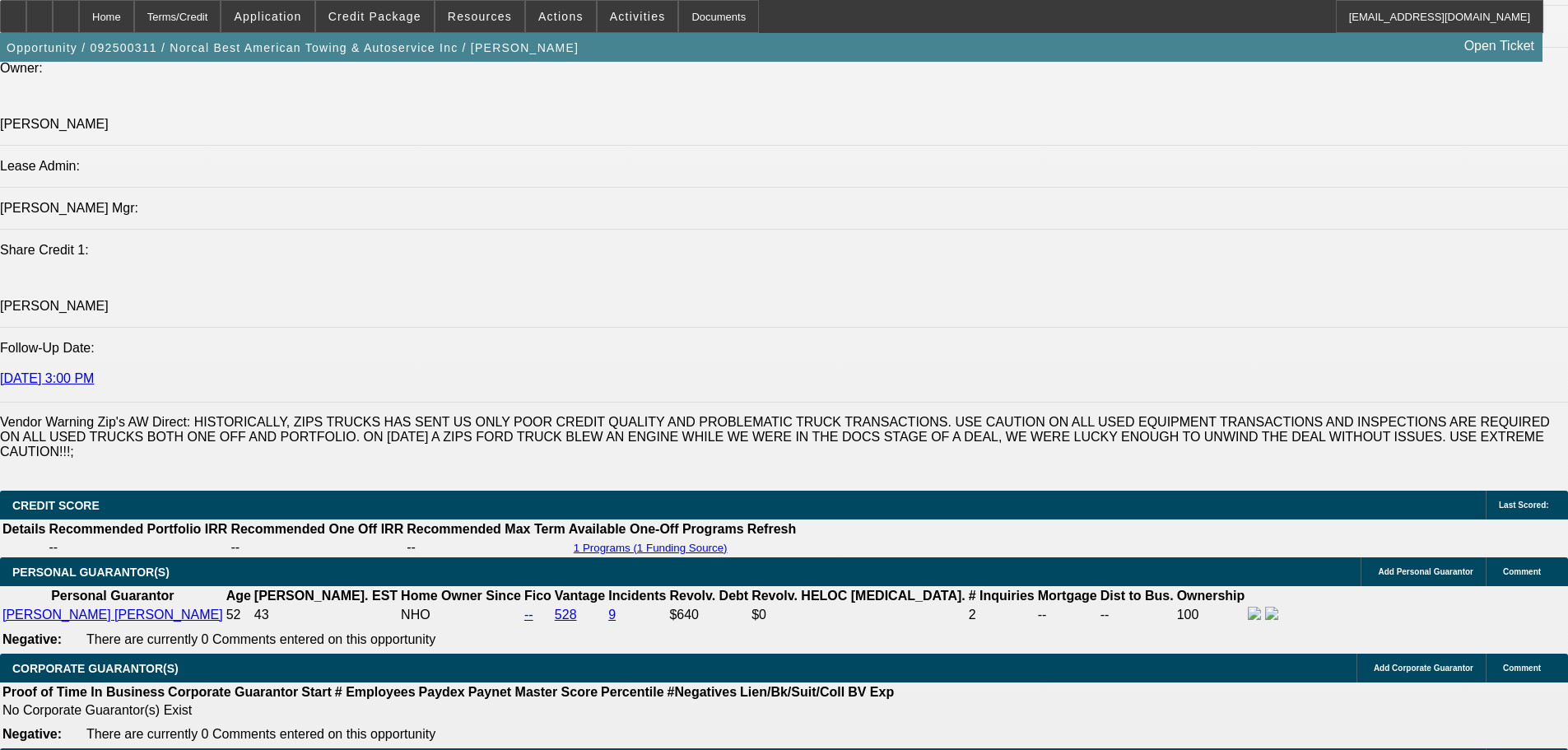
scroll to position [2104, 0]
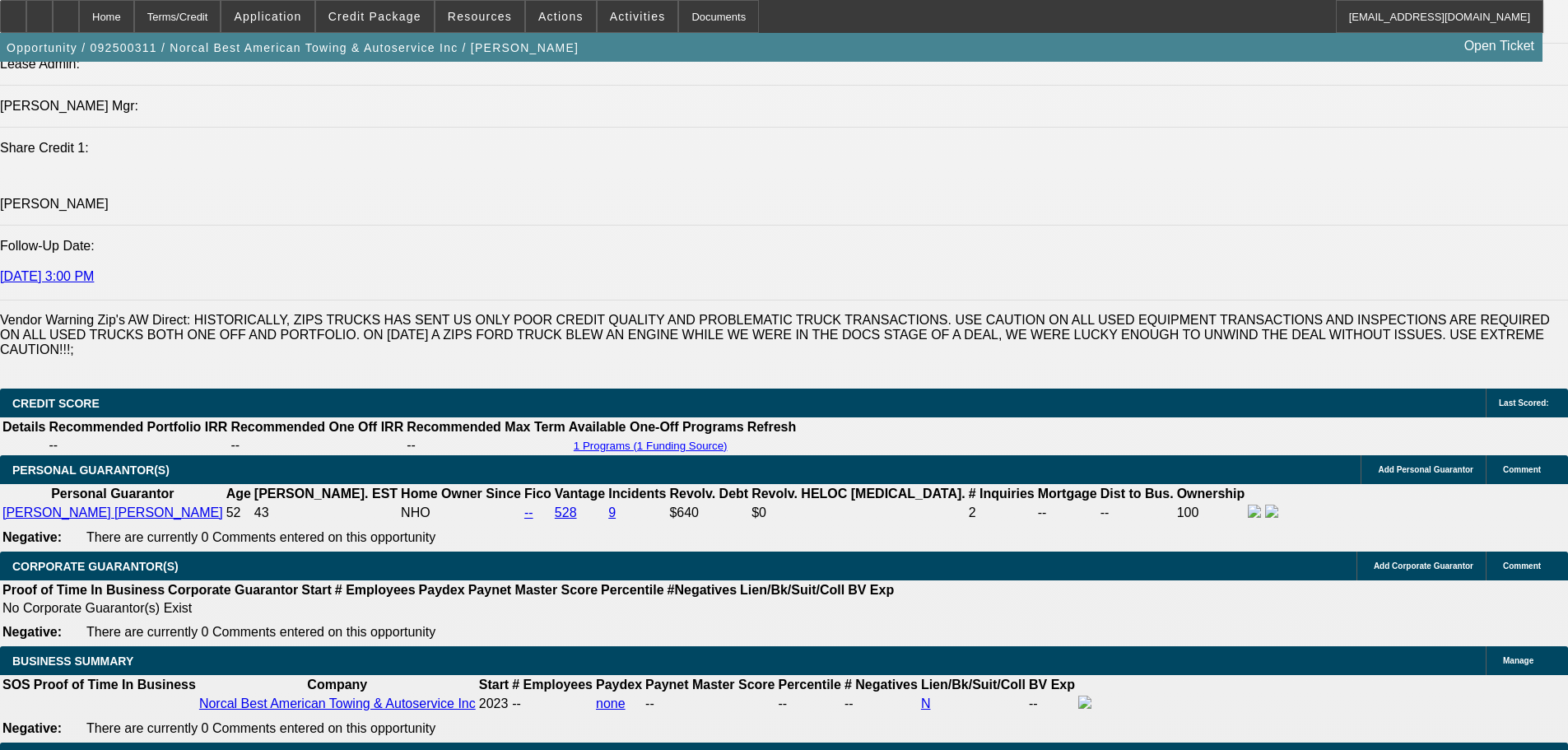
type input "60"
drag, startPoint x: 553, startPoint y: 607, endPoint x: 359, endPoint y: 458, distance: 244.6
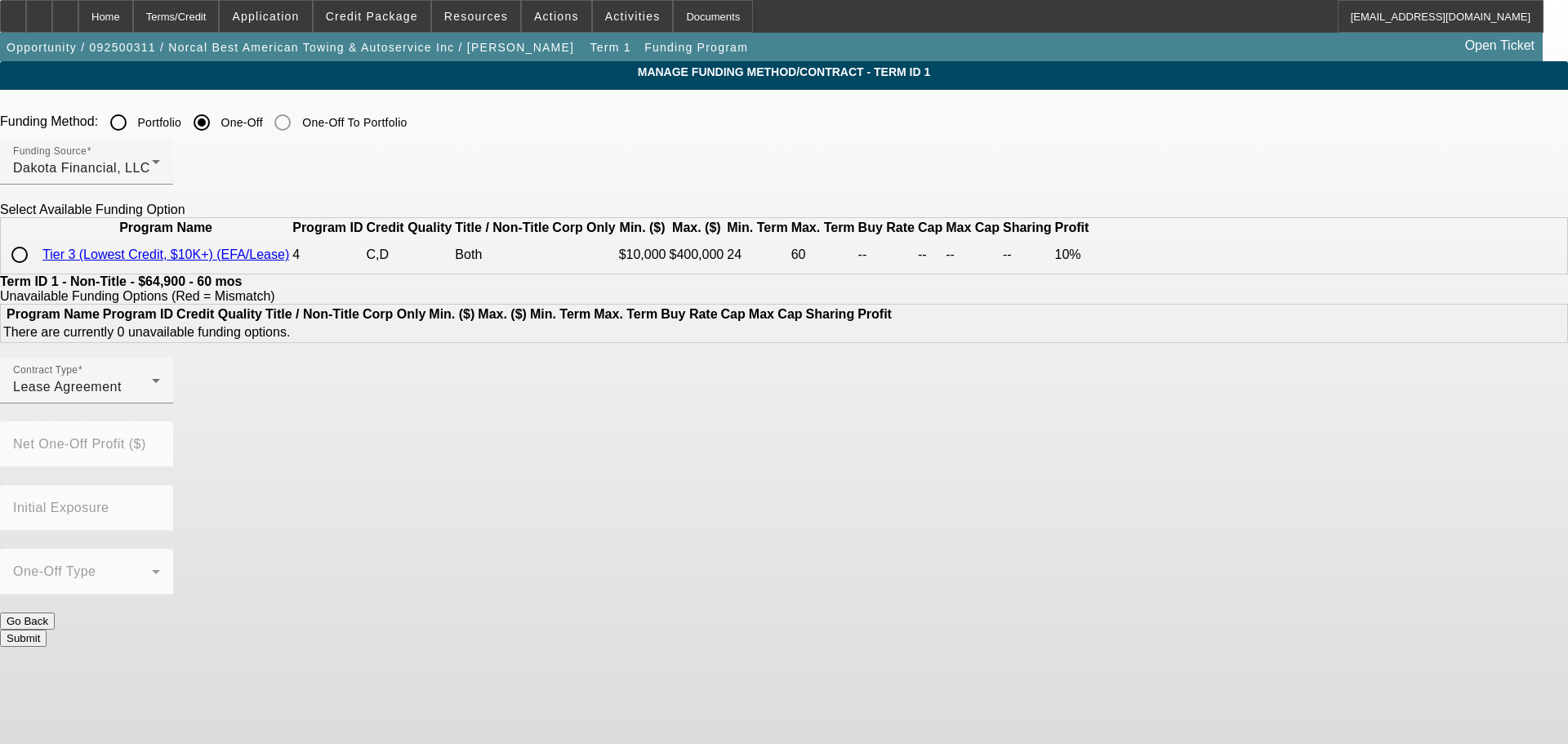
click at [36, 271] on input "radio" at bounding box center [20, 254] width 32 height 32
radio input "true"
click at [47, 693] on button "Submit" at bounding box center [23, 701] width 47 height 17
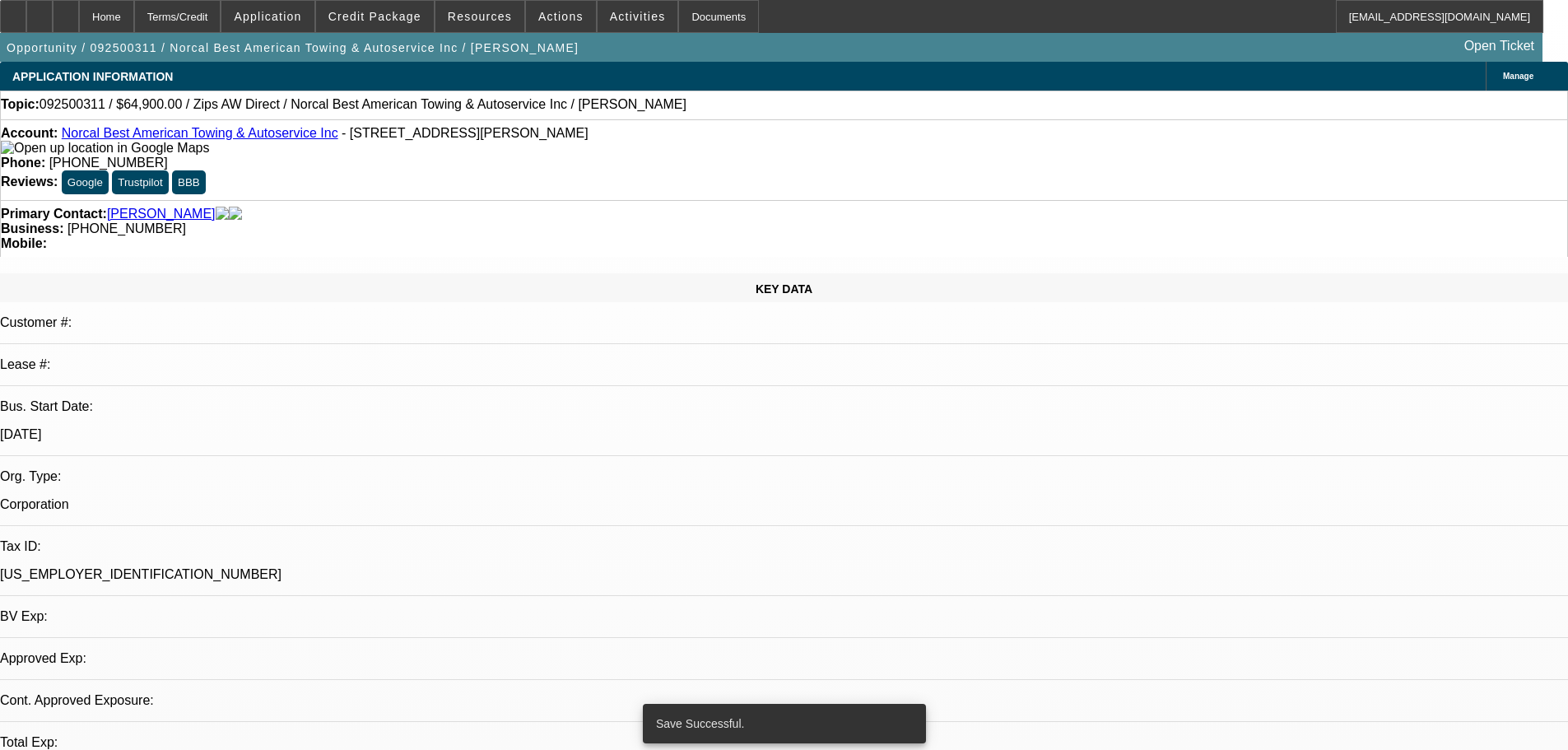
select select "0"
select select "2"
select select "0.1"
select select "4"
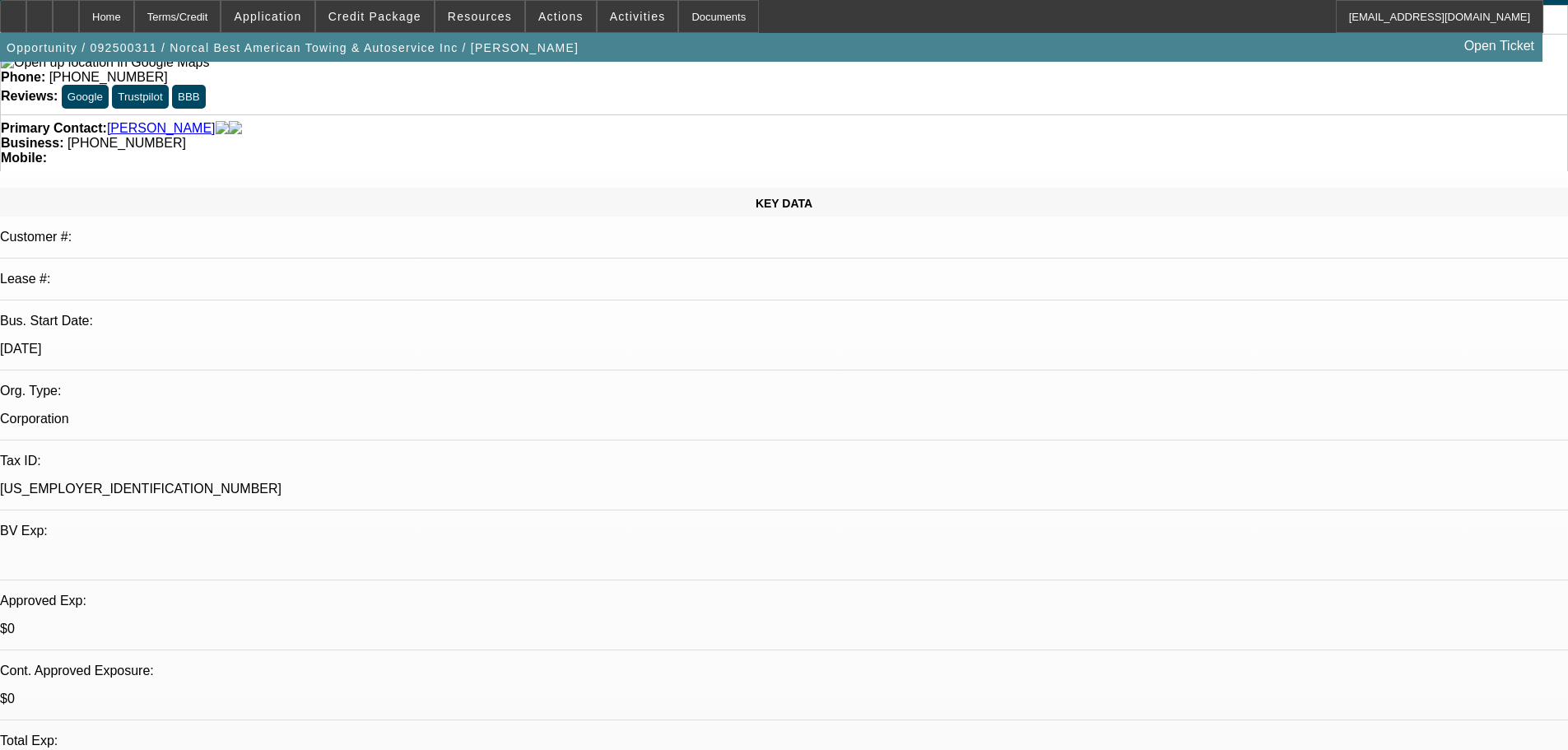
drag, startPoint x: 642, startPoint y: 360, endPoint x: 676, endPoint y: 520, distance: 163.6
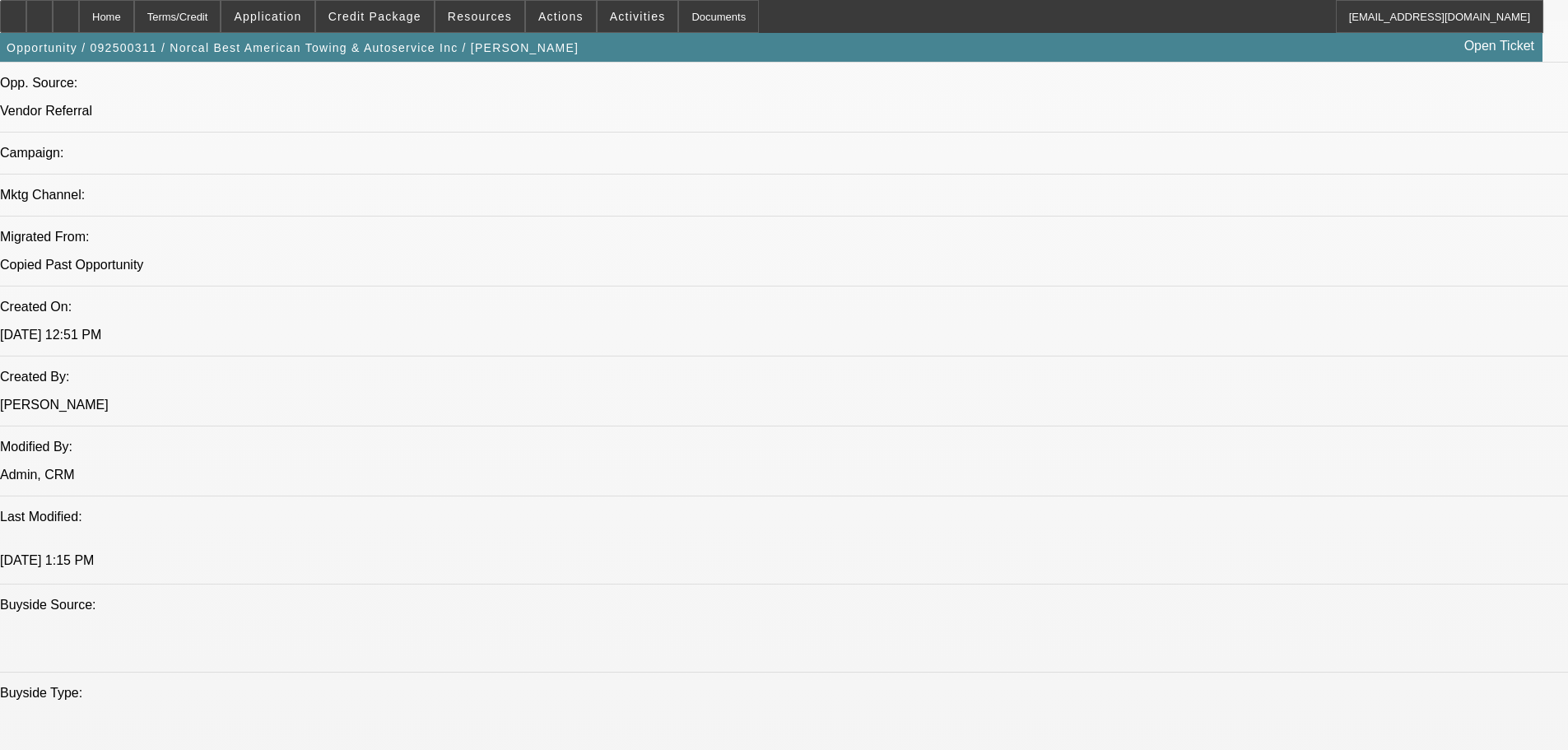
drag, startPoint x: 594, startPoint y: 319, endPoint x: 582, endPoint y: 498, distance: 179.4
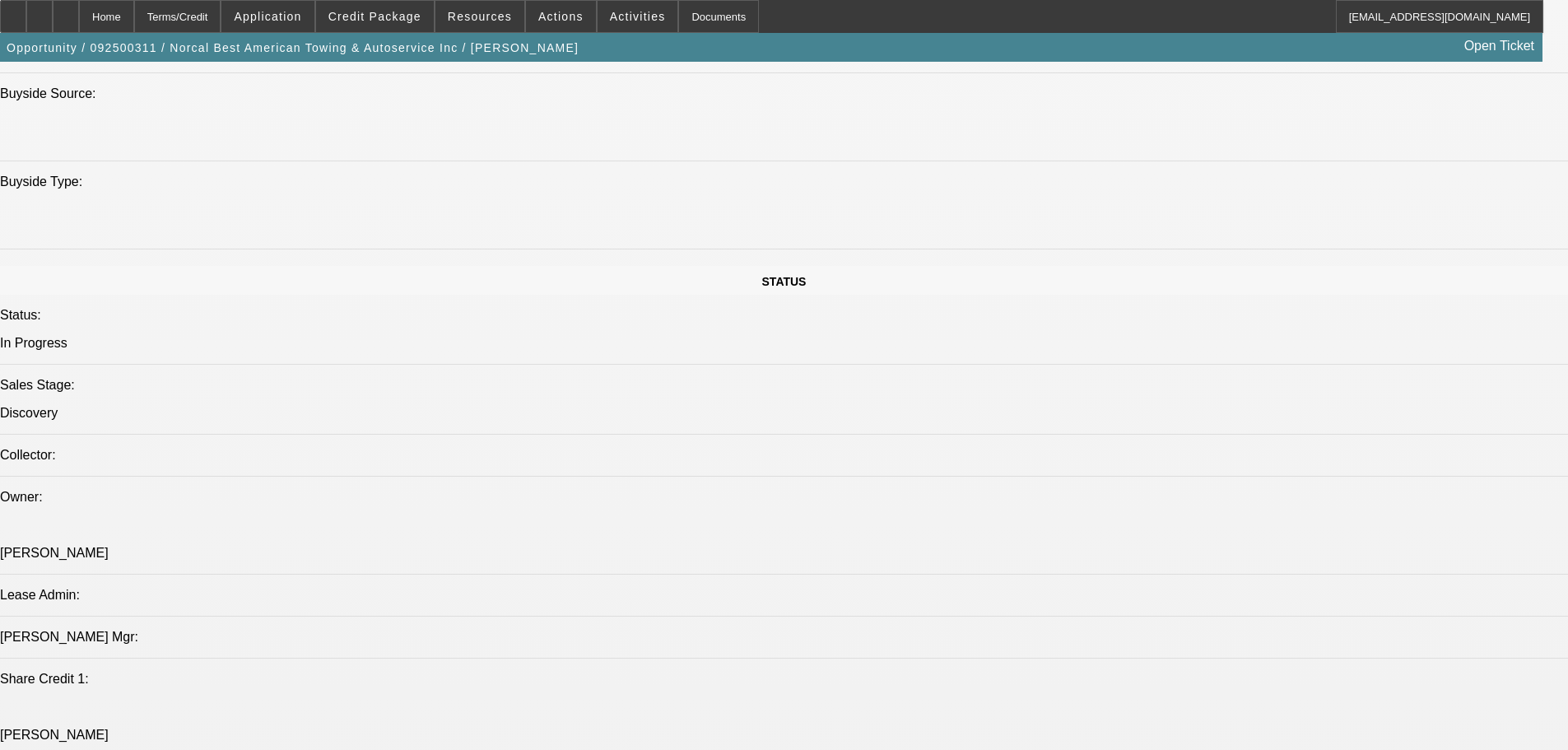
drag, startPoint x: 603, startPoint y: 409, endPoint x: 620, endPoint y: 534, distance: 126.2
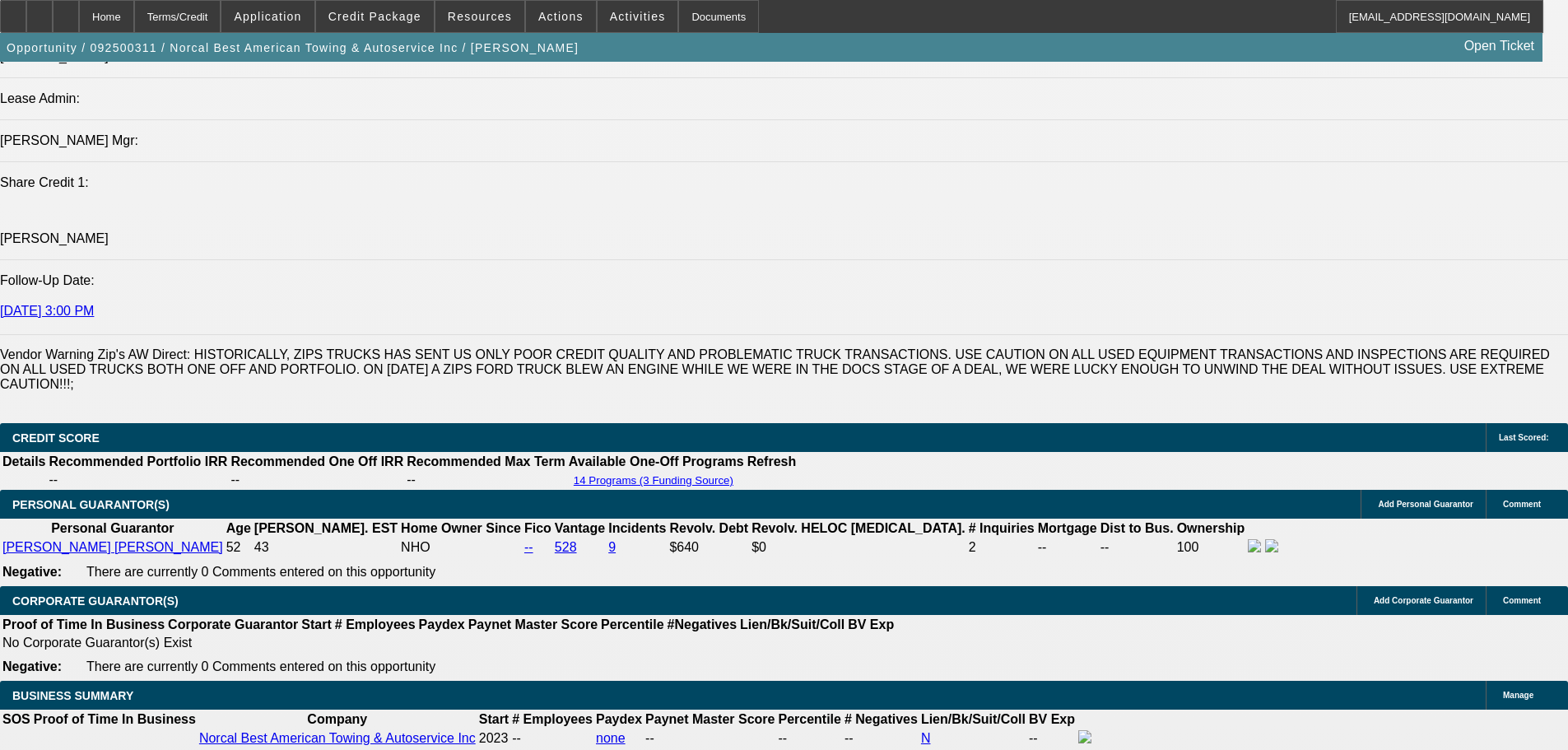
scroll to position [2185, 0]
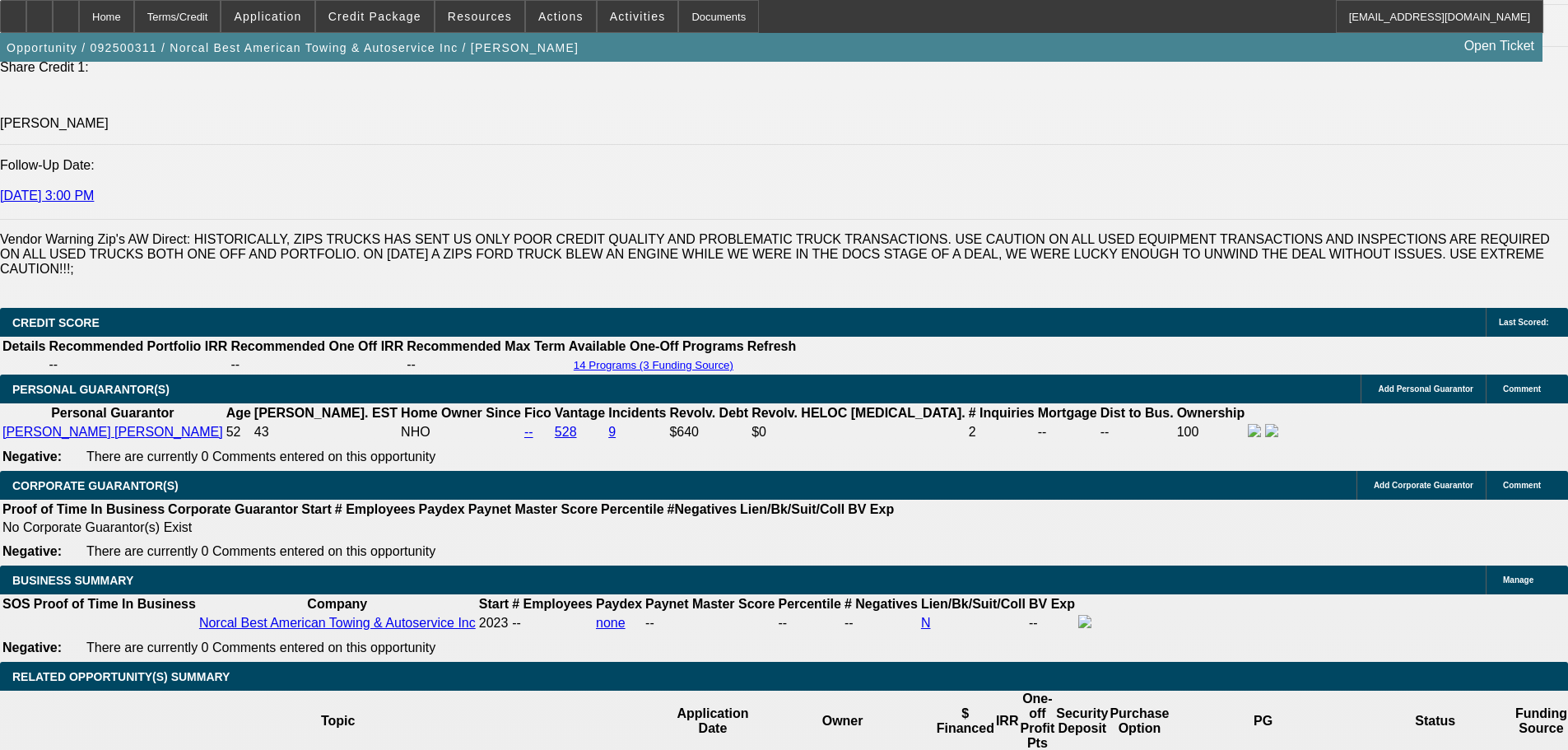
type input "65000"
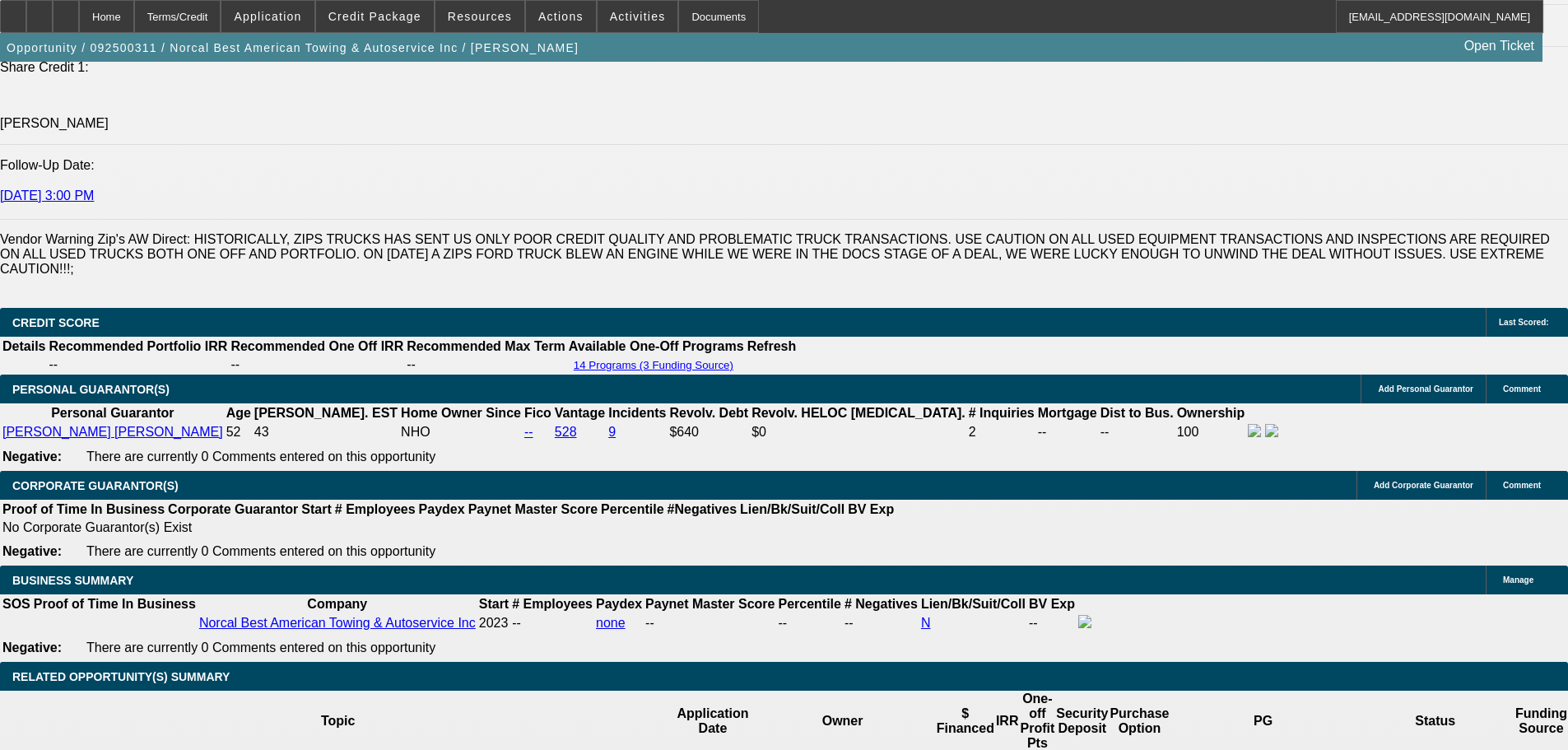
type input "$64,950.00"
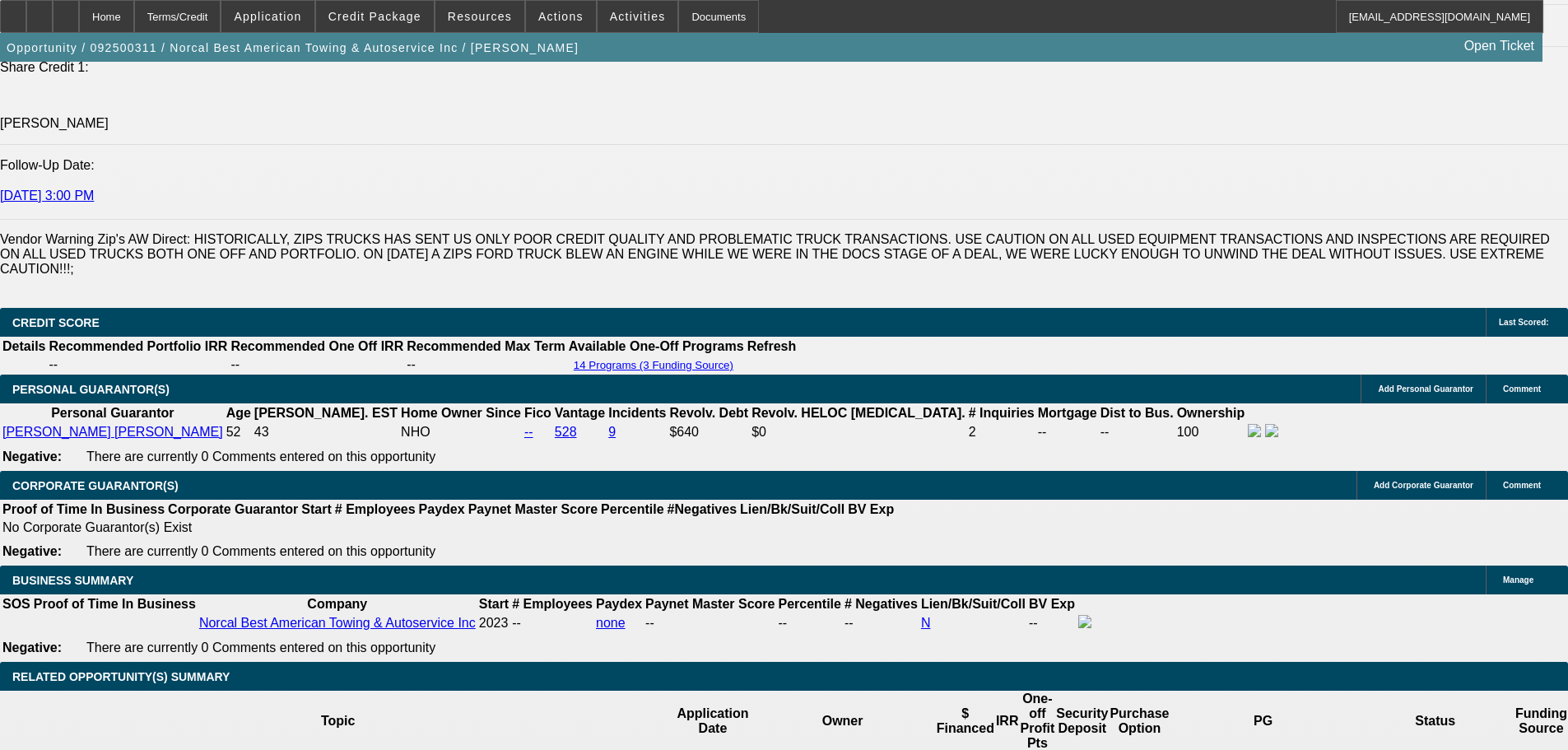
type input "18"
type input "$2,220.48"
type input "$1,110.24"
type input "$3,298.60"
type input "$1,649.30"
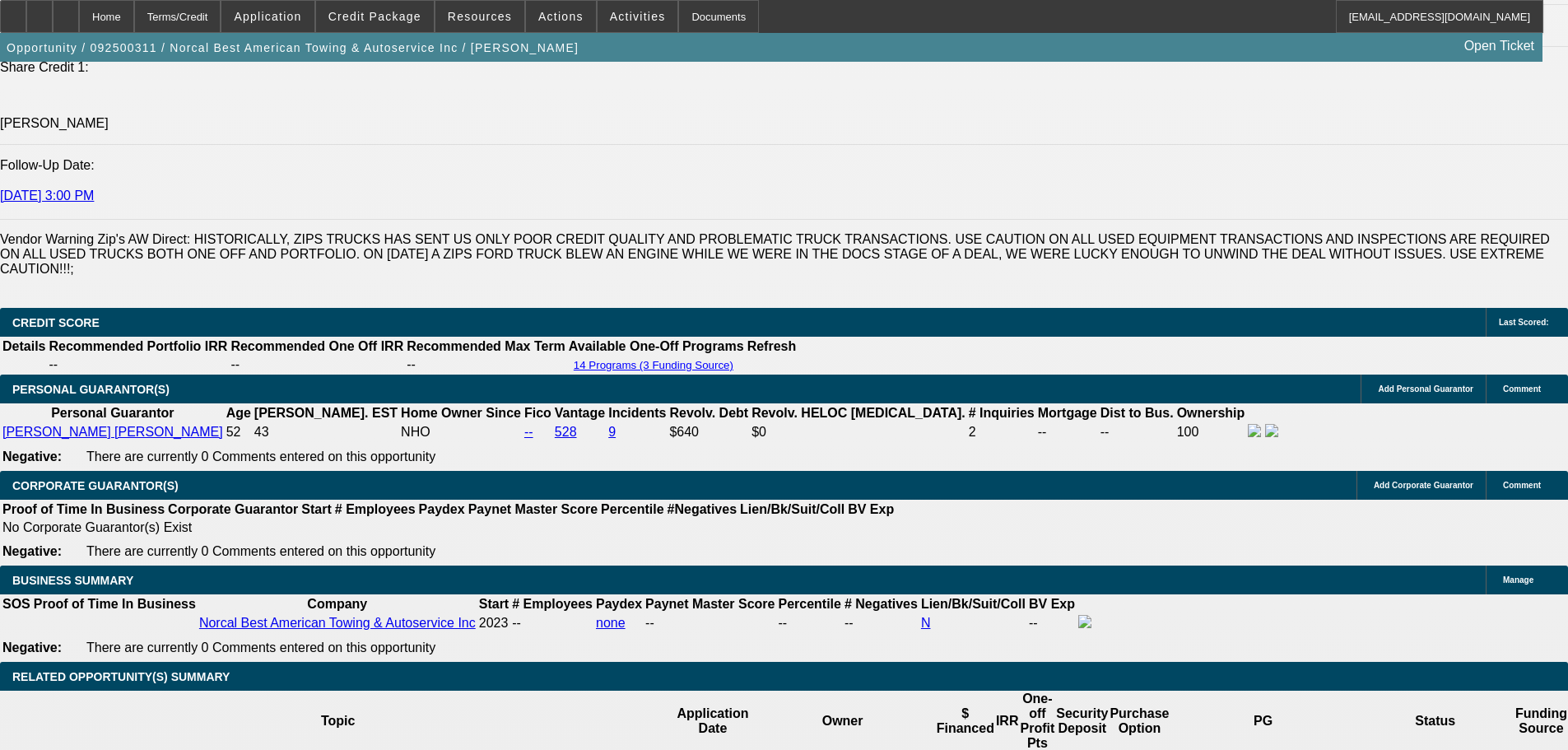
type input "18"
select select "0"
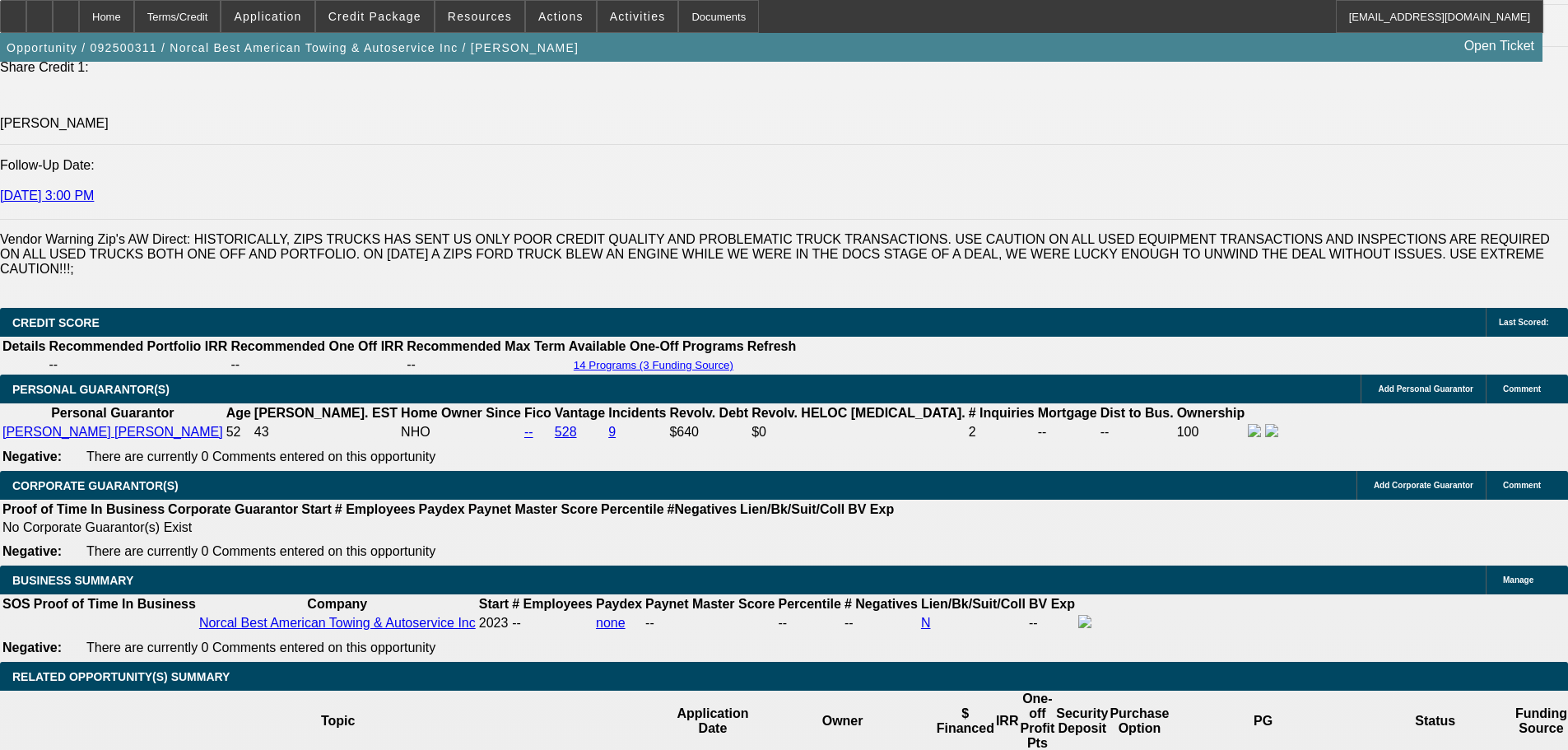
scroll to position [0, 0]
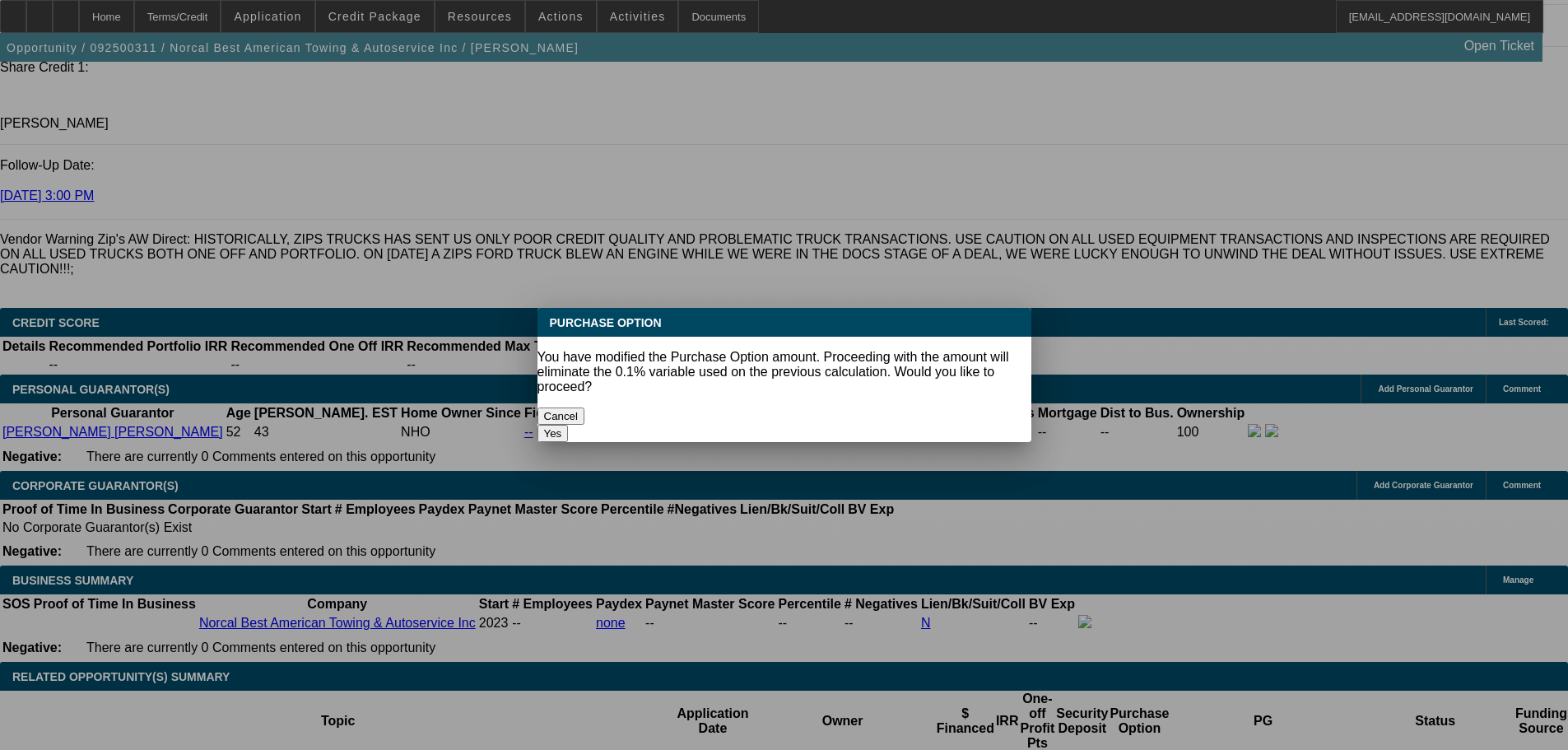
click at [569, 425] on button "Yes" at bounding box center [553, 433] width 32 height 17
type input "$0.00"
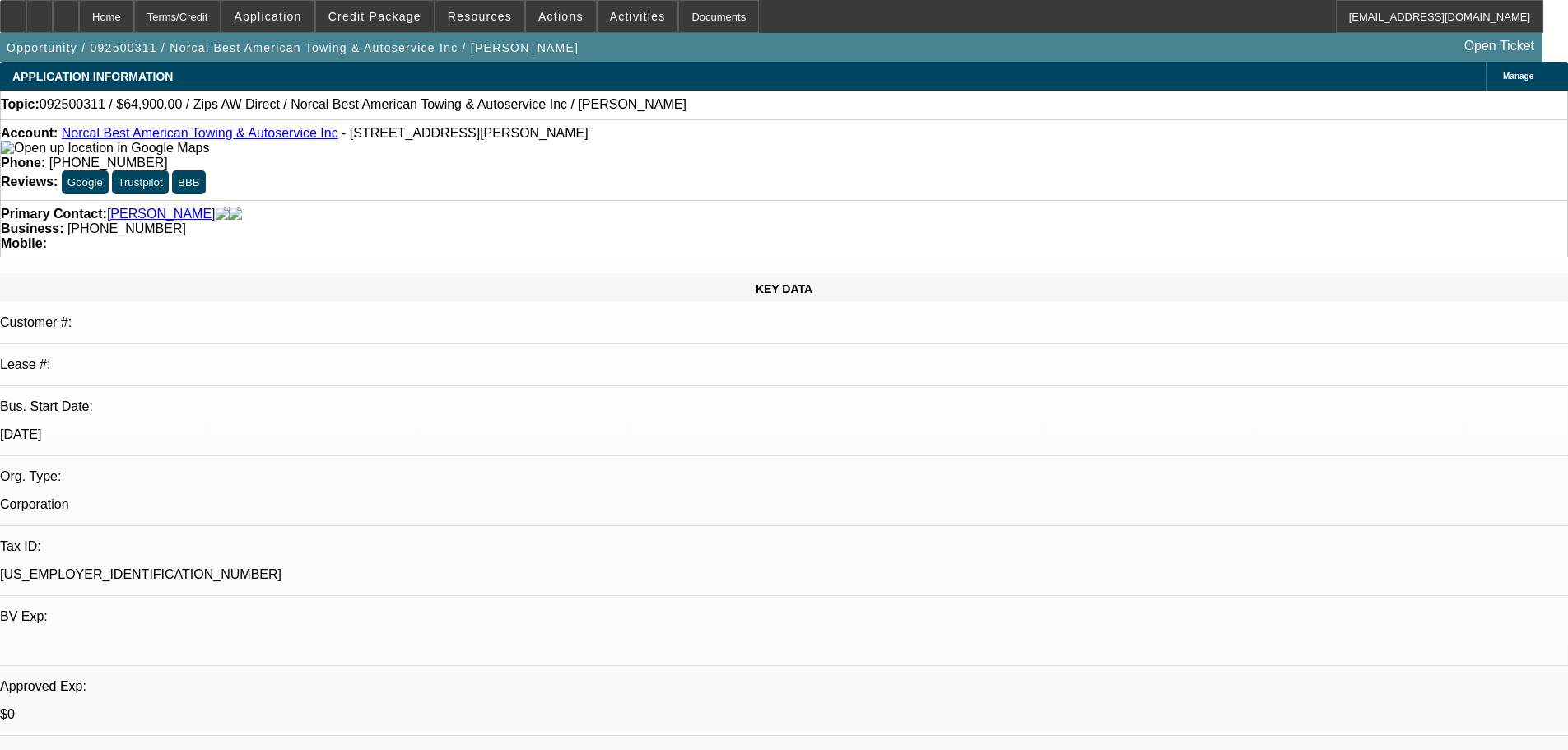
scroll to position [2185, 0]
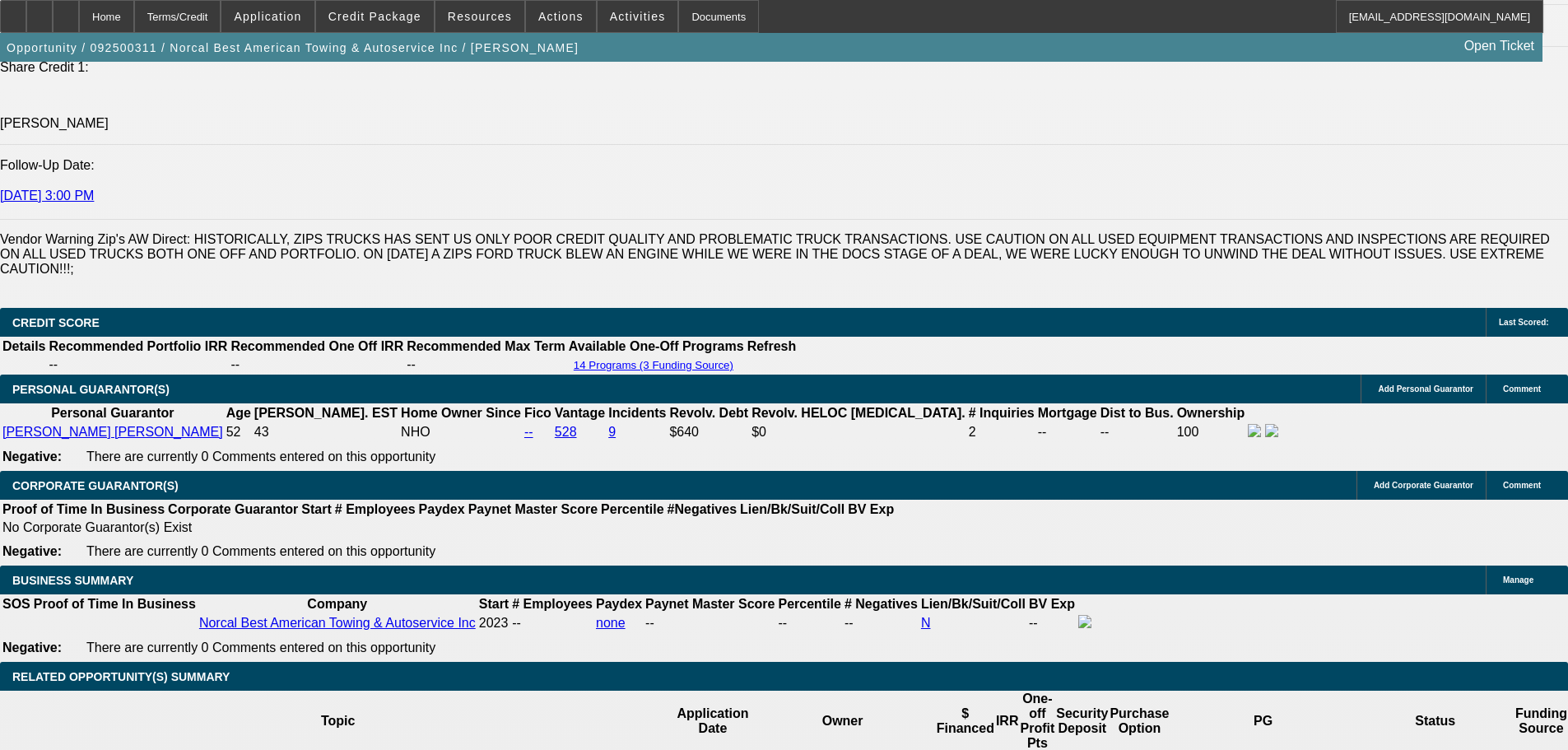
select select "5"
type input "0"
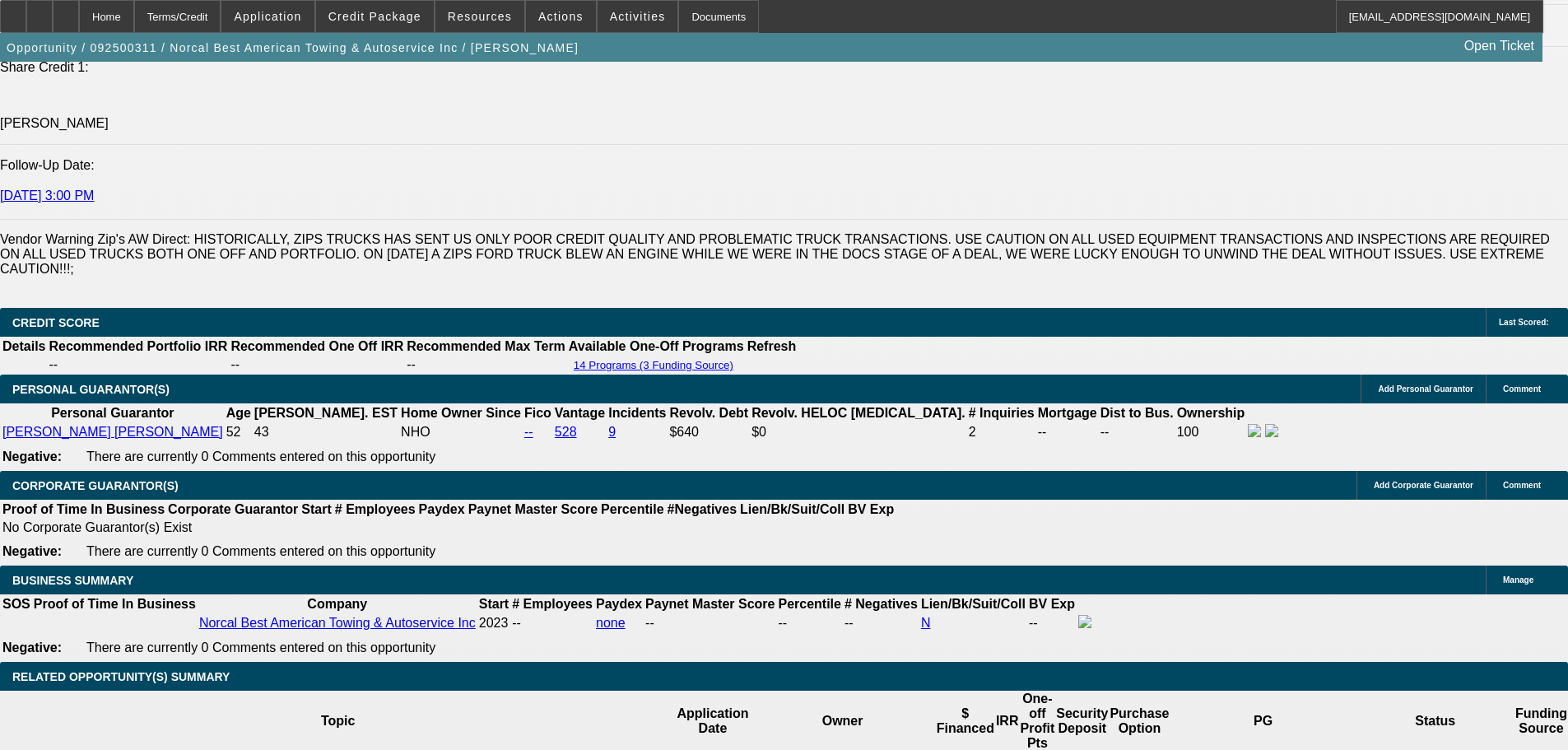
type input "$64,950.00"
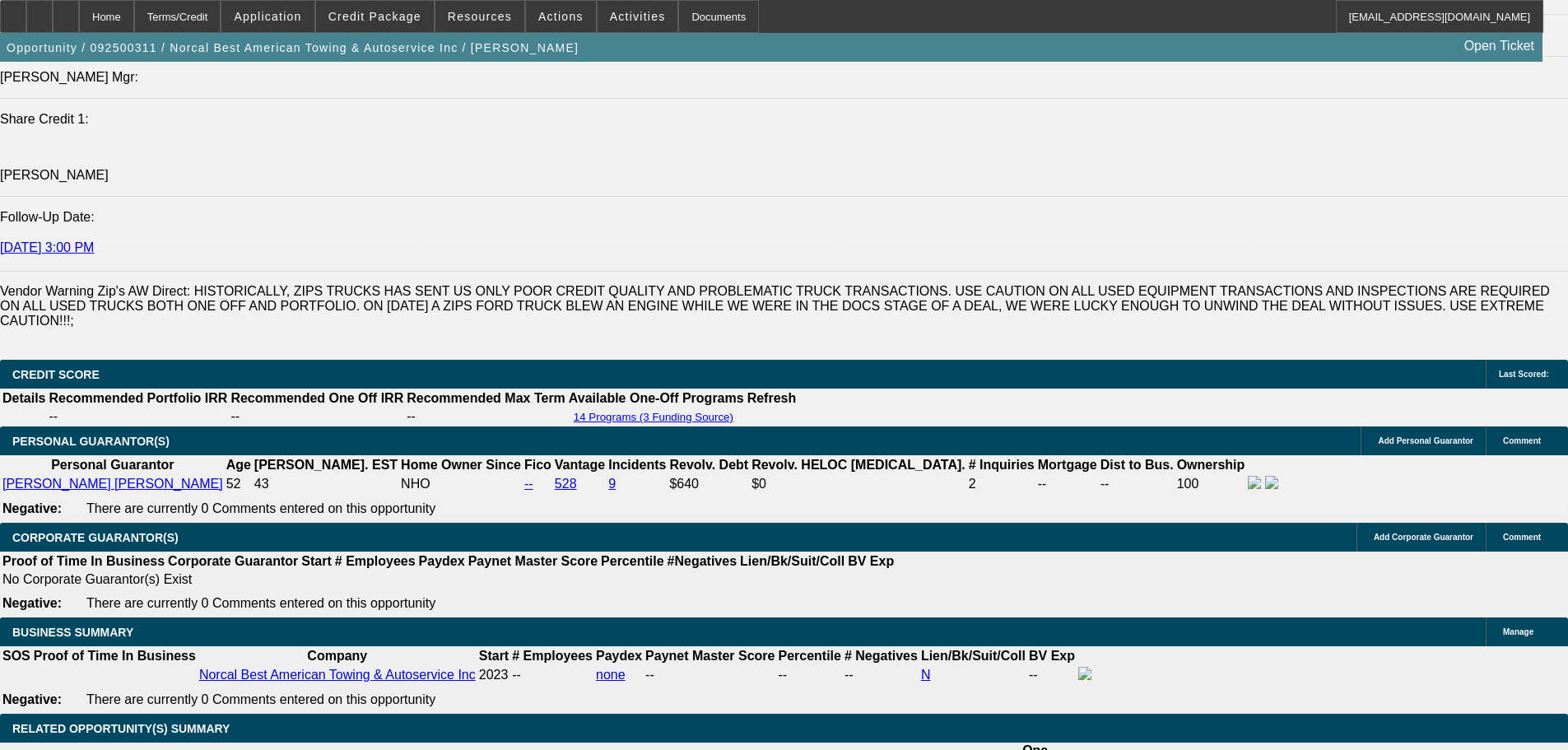
scroll to position [2021, 0]
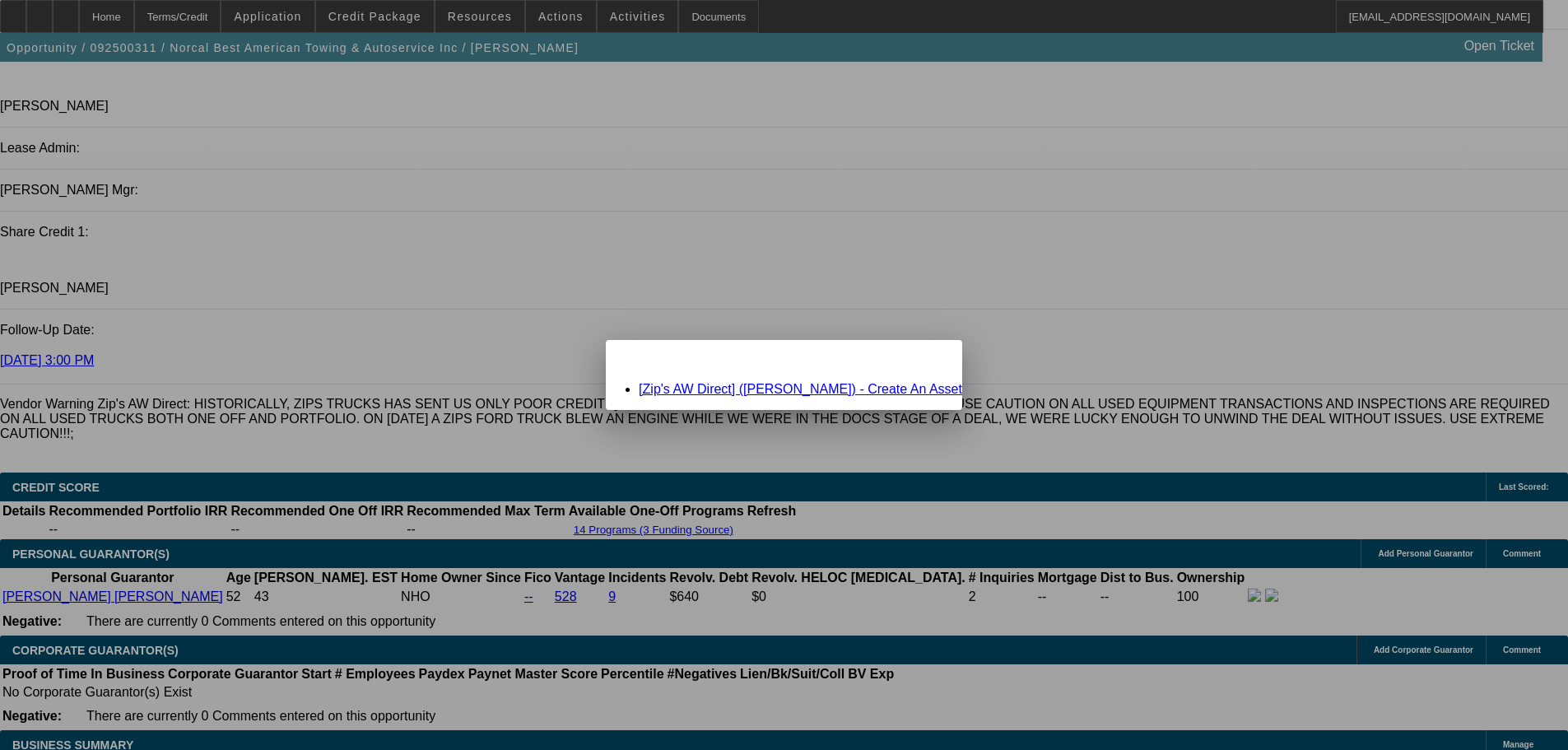
click at [930, 359] on span "Close" at bounding box center [941, 354] width 23 height 9
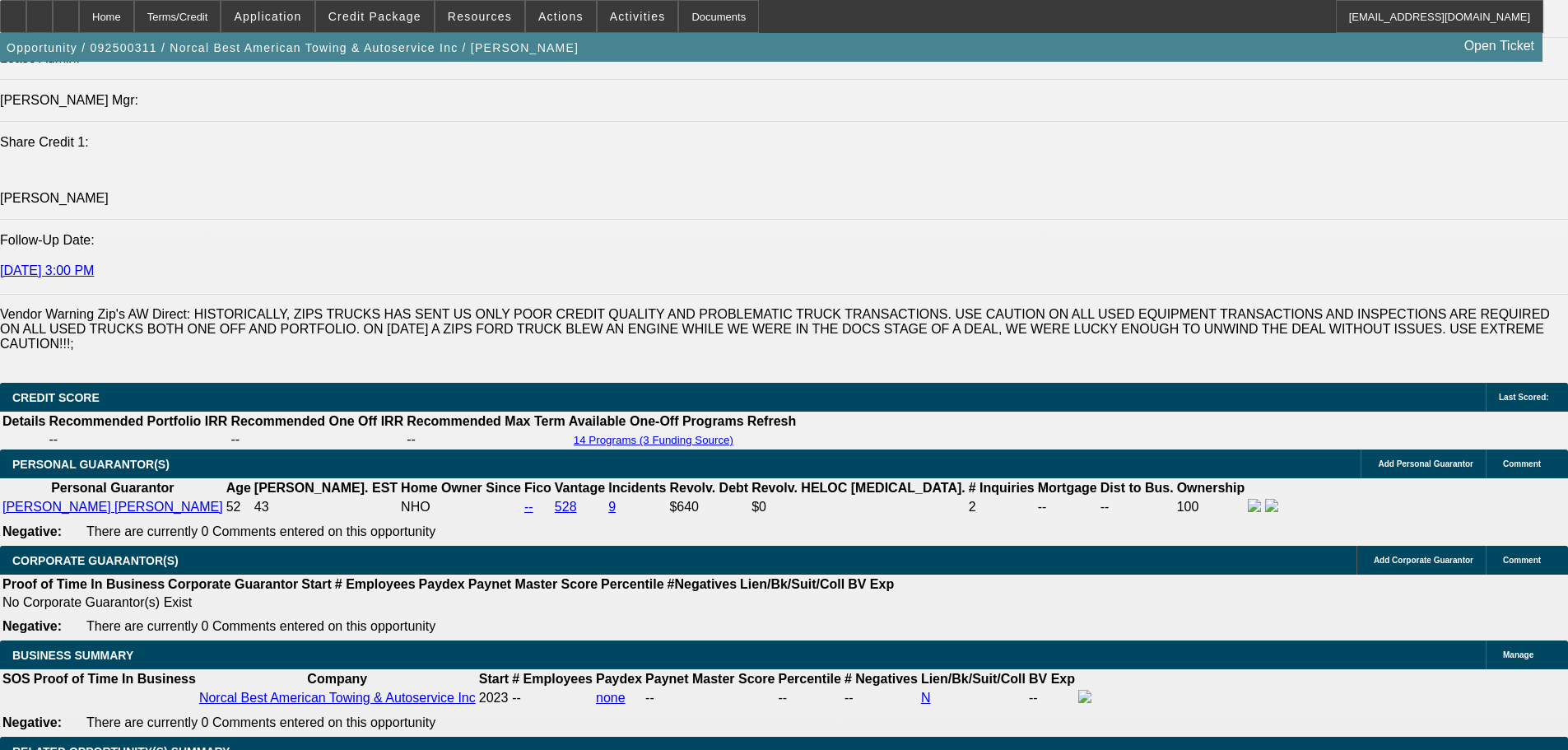
scroll to position [2103, 0]
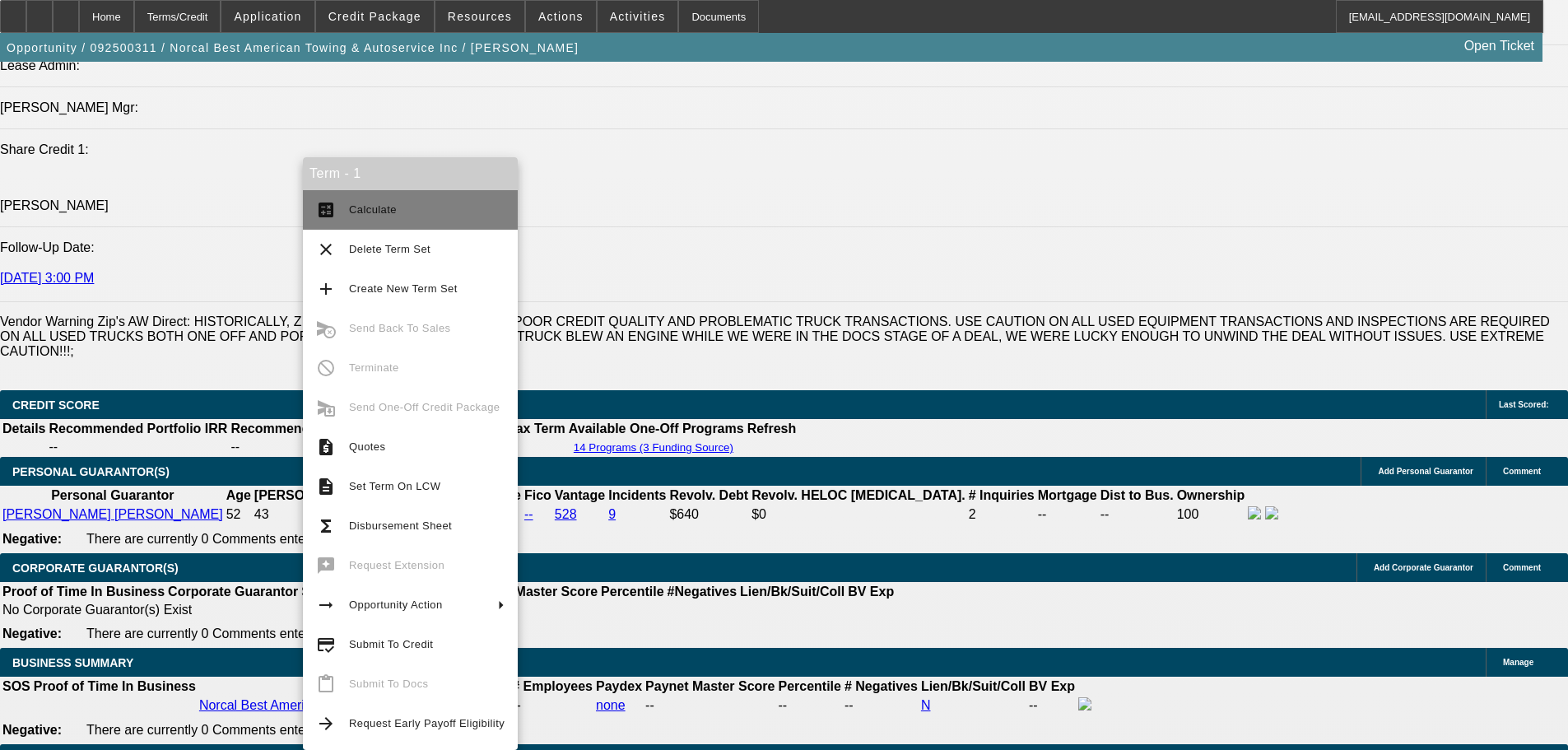
click at [434, 201] on span "Calculate" at bounding box center [427, 210] width 156 height 20
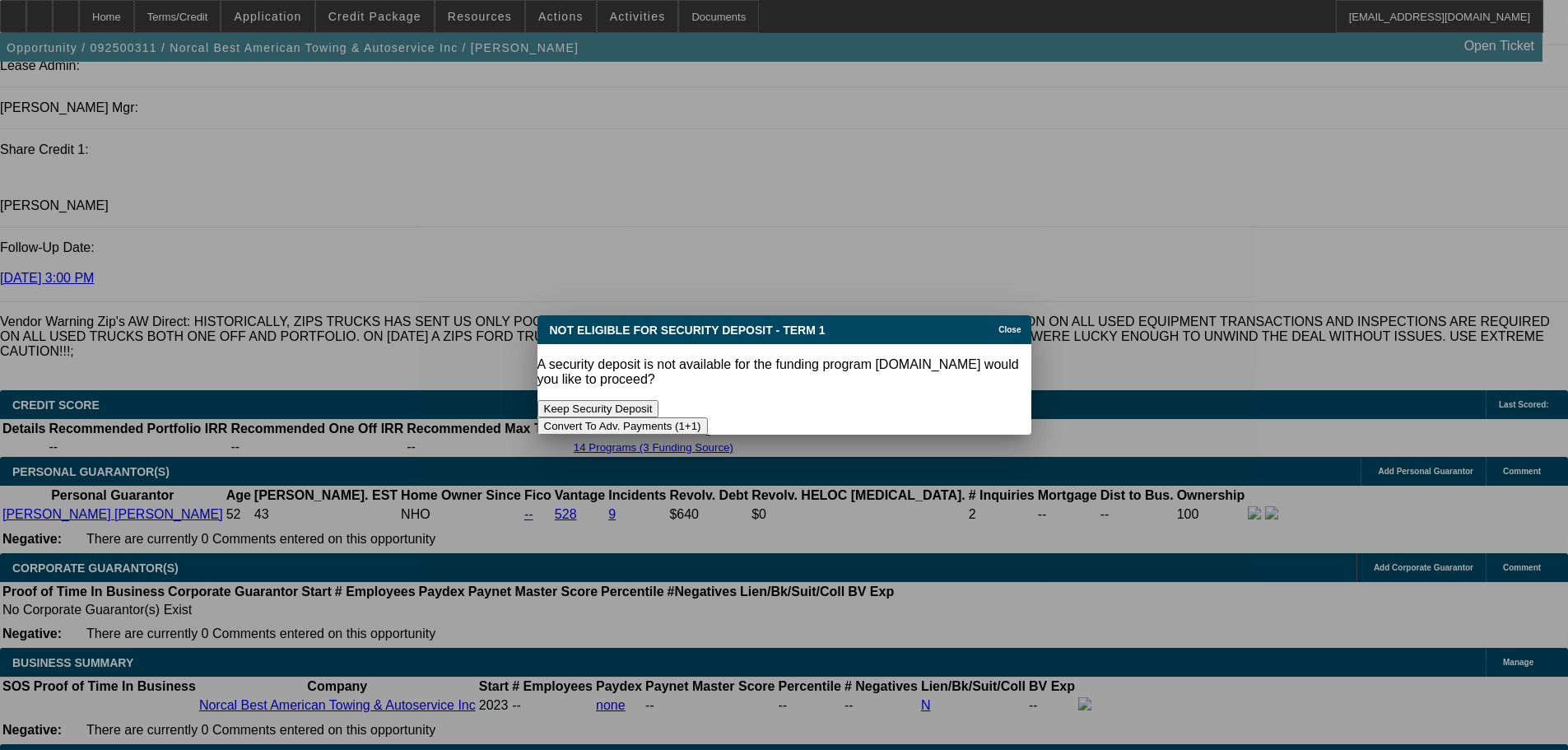
scroll to position [0, 0]
click at [707, 418] on button "Convert To Adv. Payments (1+1)" at bounding box center [622, 426] width 170 height 17
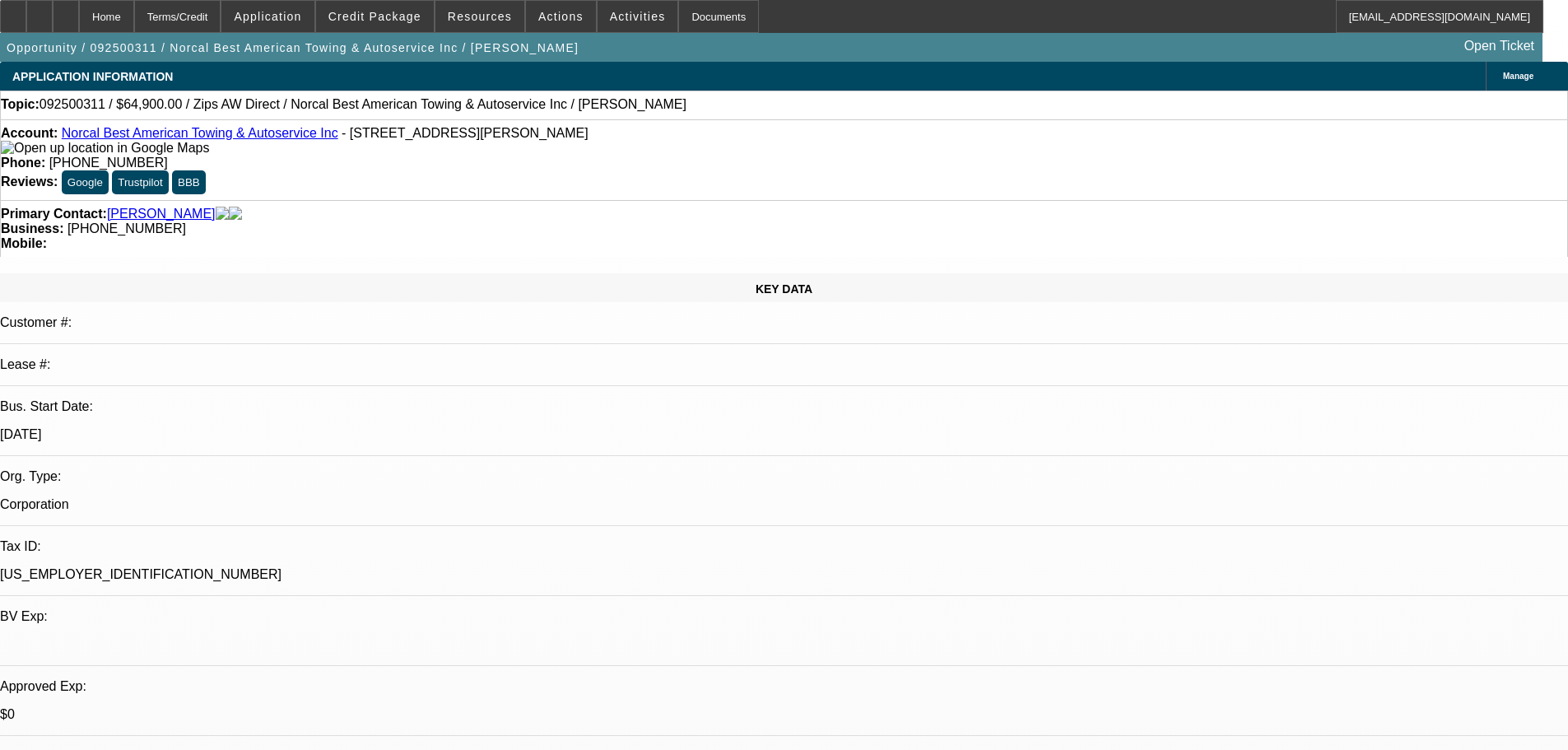
scroll to position [2103, 0]
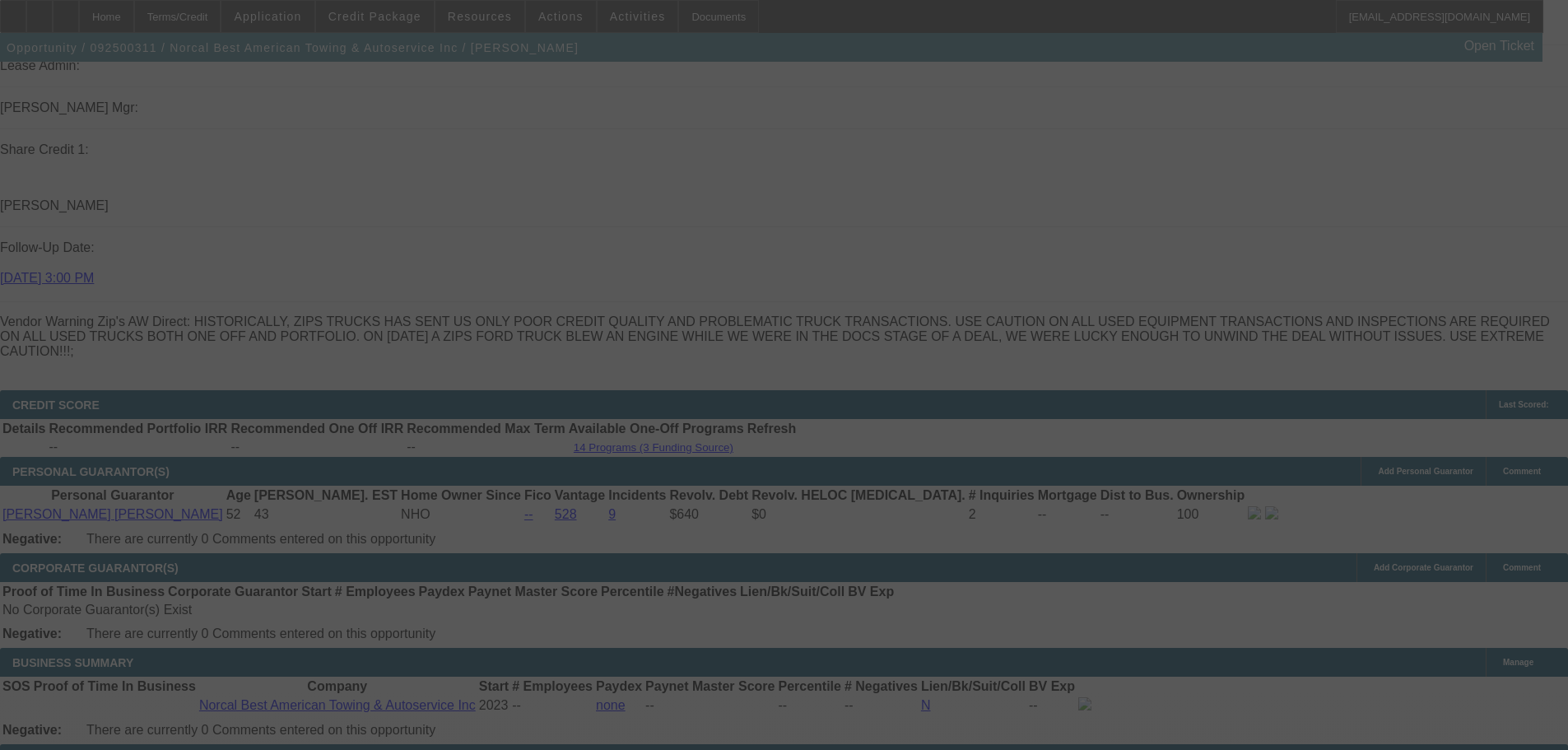
type input "$0.00"
select select "0"
select select "1"
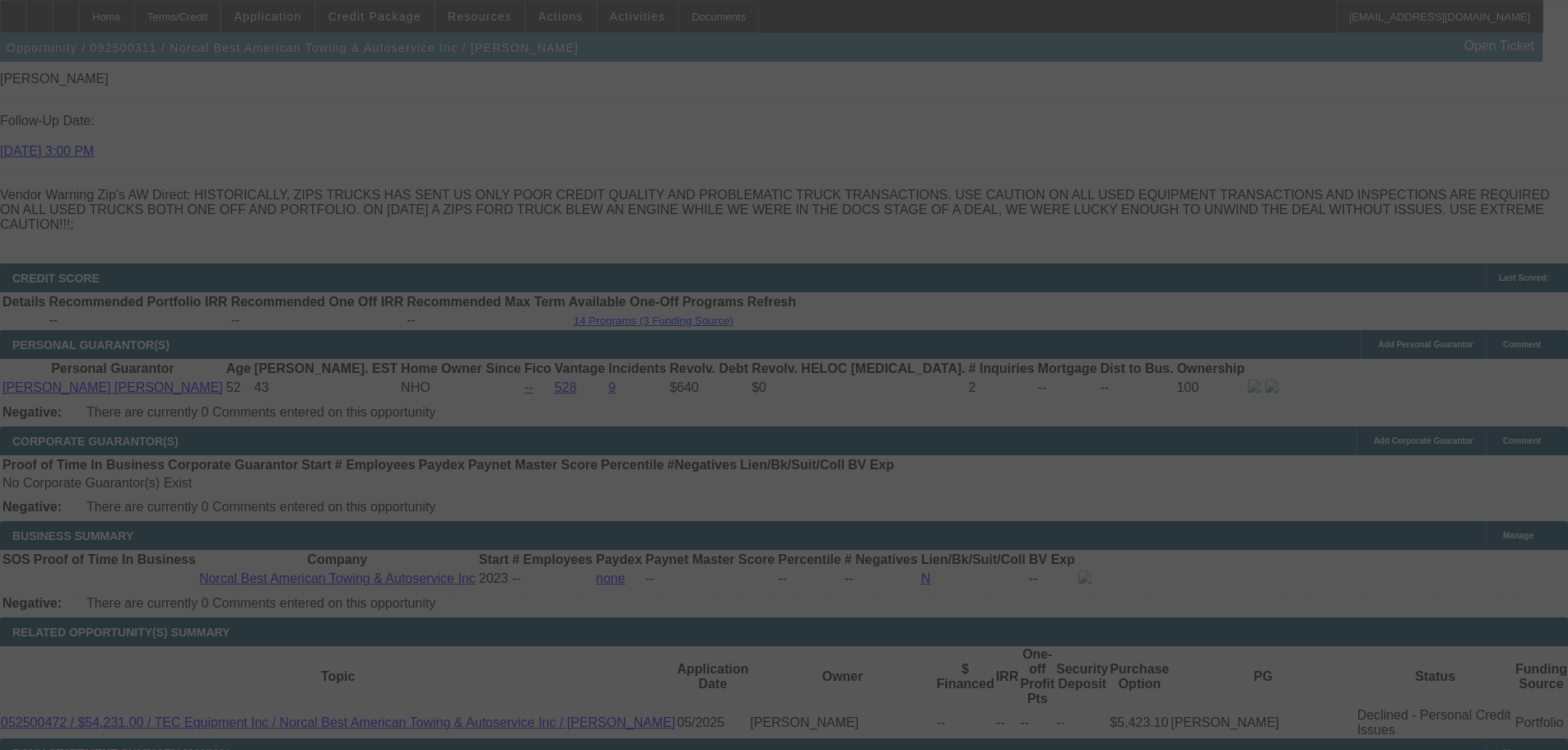
scroll to position [2350, 0]
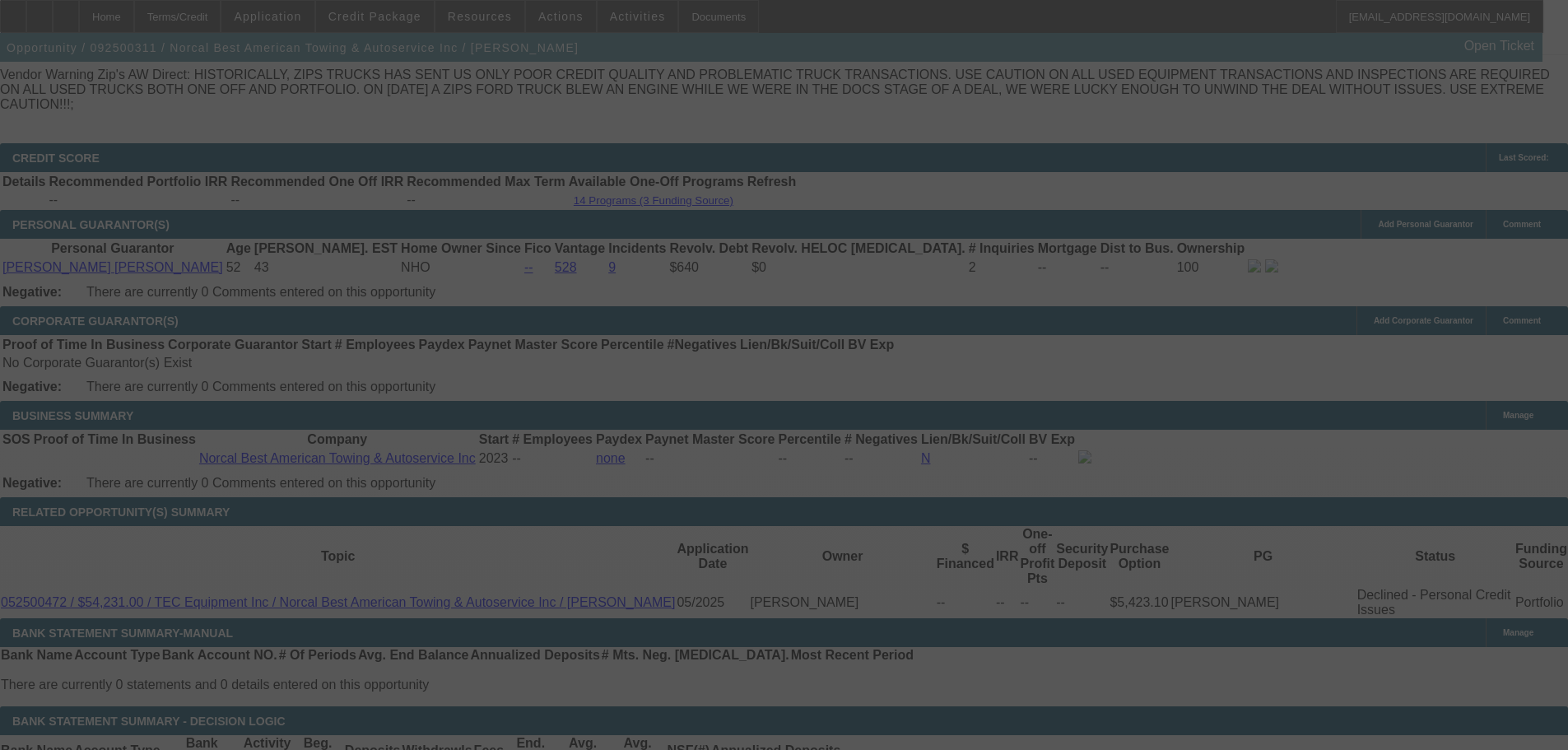
select select "0"
select select "5"
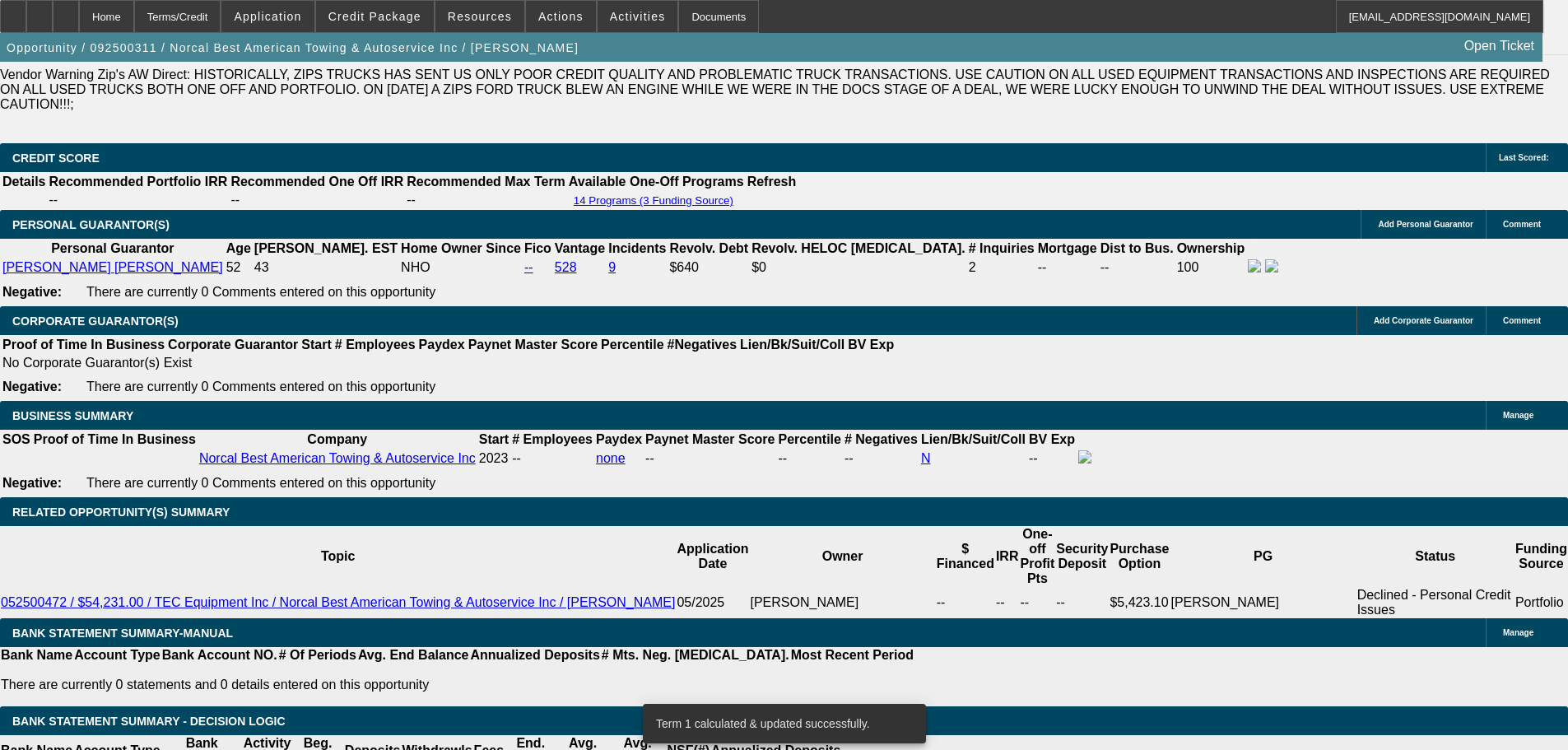
drag, startPoint x: 1287, startPoint y: 298, endPoint x: 1277, endPoint y: 265, distance: 34.5
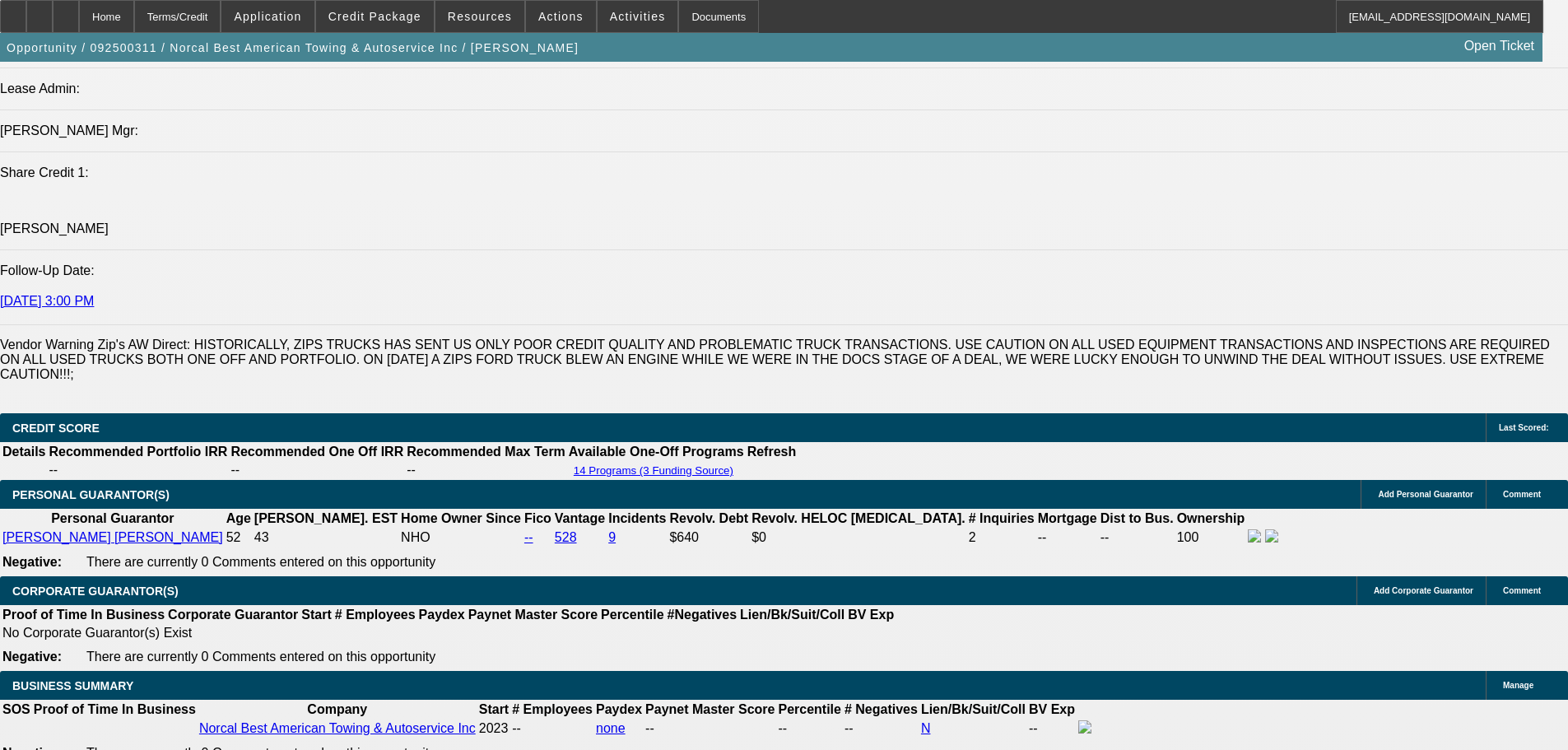
drag, startPoint x: 559, startPoint y: 662, endPoint x: 550, endPoint y: 561, distance: 101.4
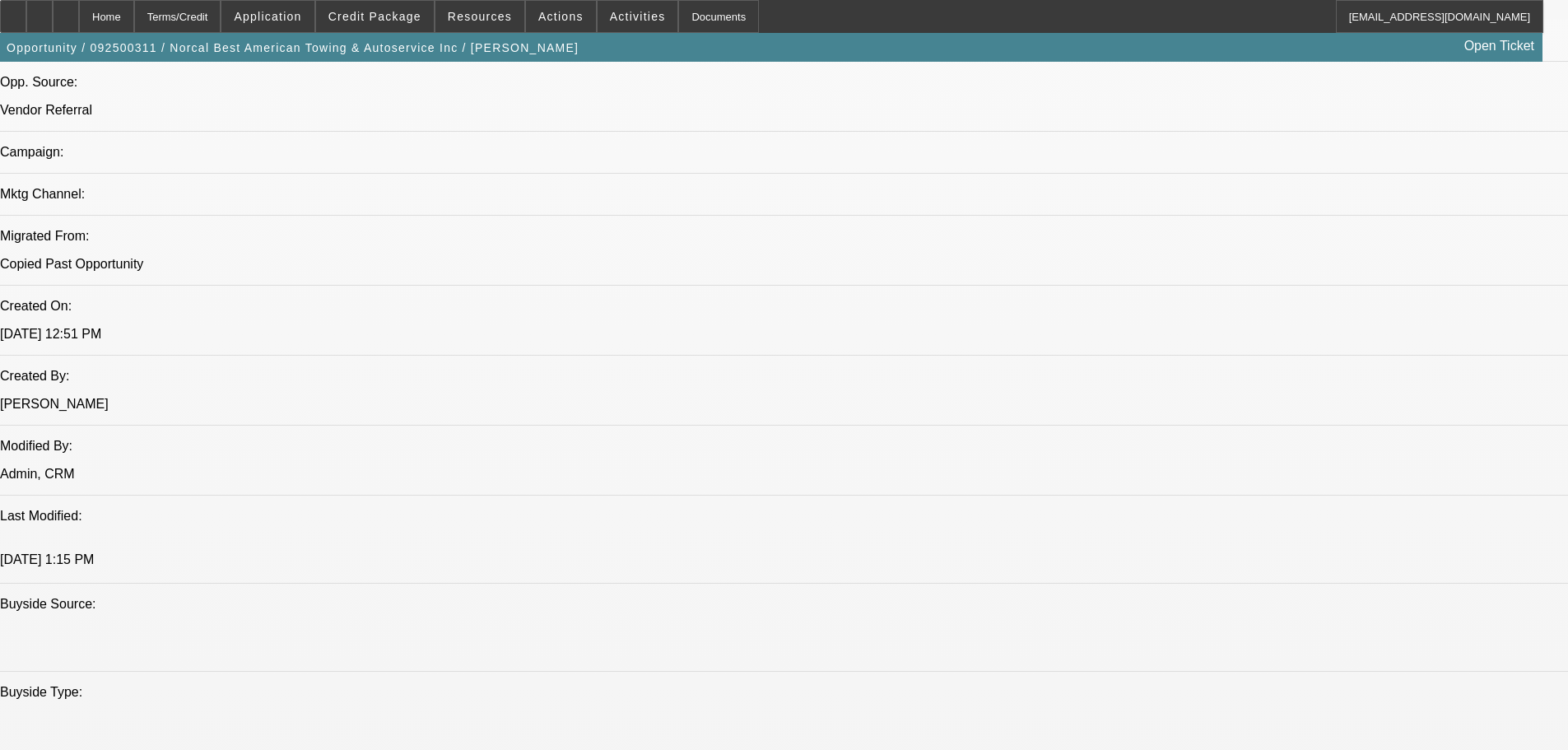
drag, startPoint x: 525, startPoint y: 540, endPoint x: 490, endPoint y: 337, distance: 206.0
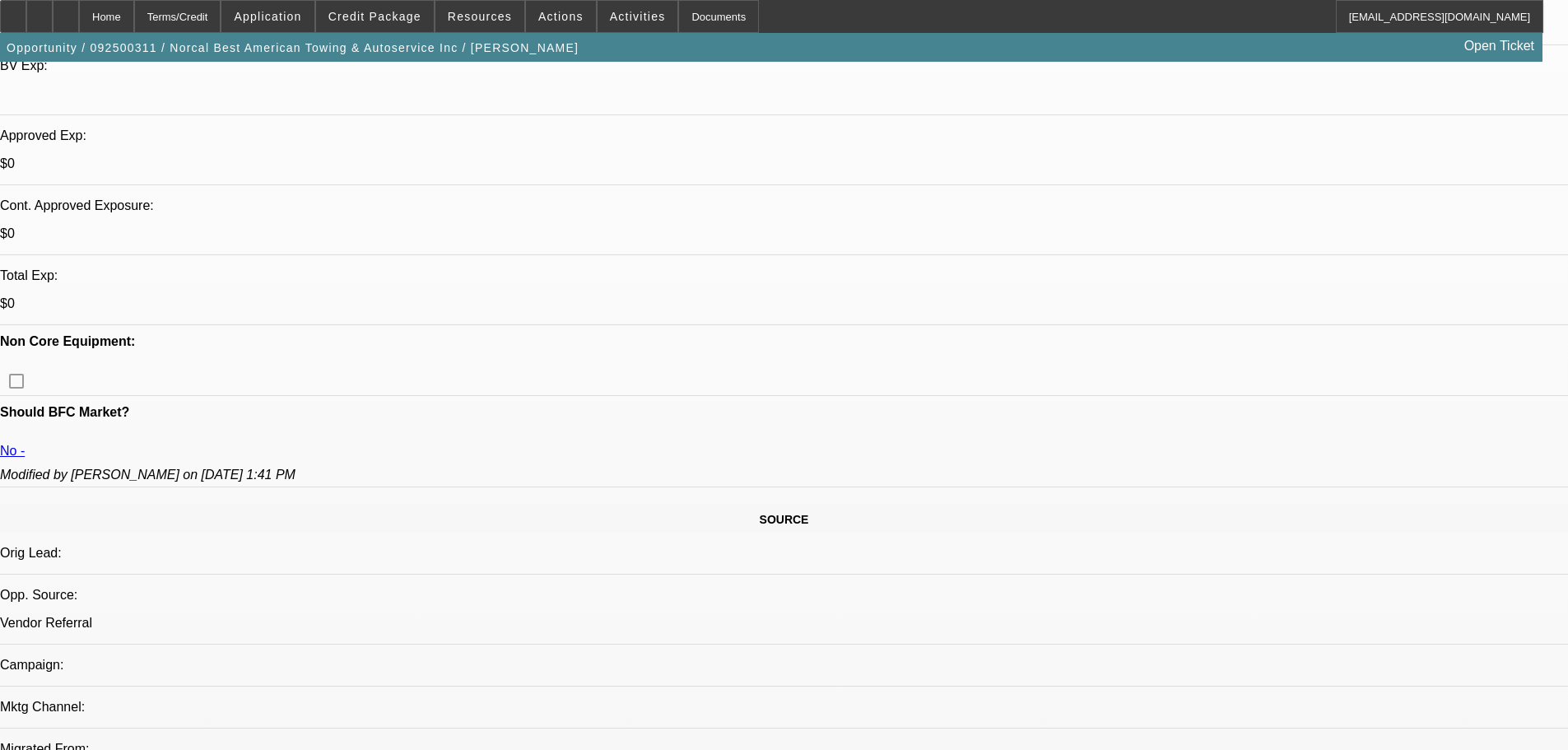
drag, startPoint x: 504, startPoint y: 319, endPoint x: 505, endPoint y: 248, distance: 71.0
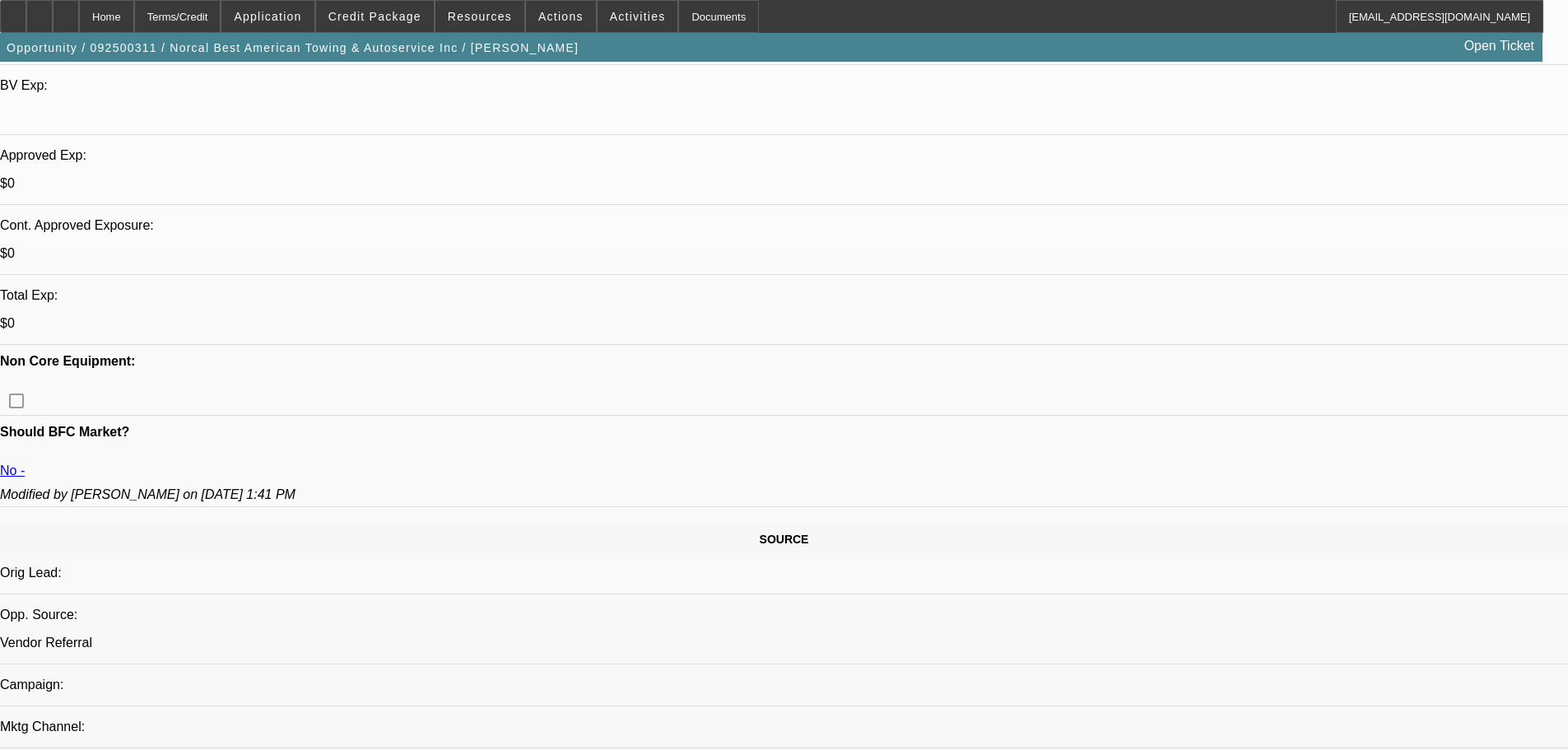
scroll to position [428, 0]
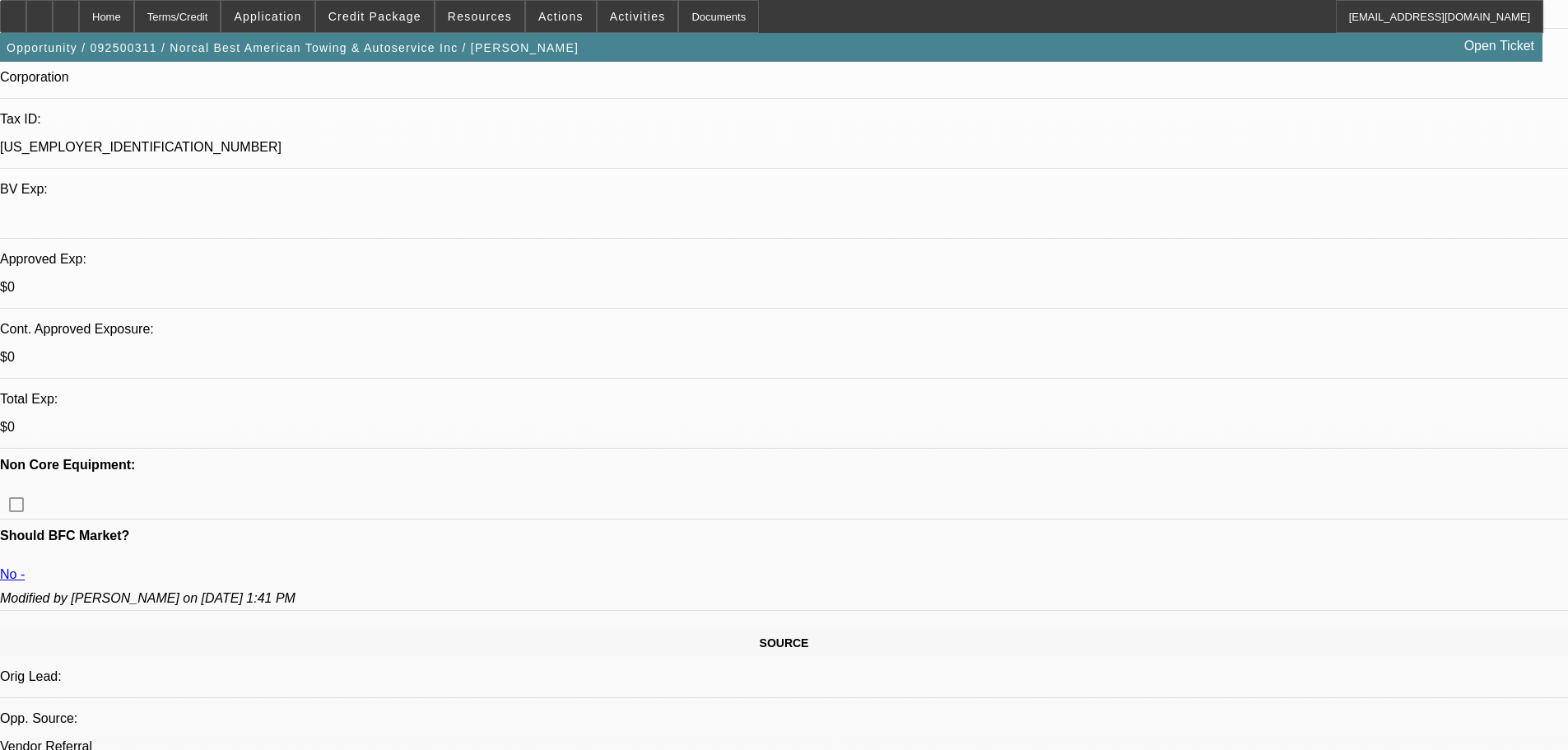
drag, startPoint x: 607, startPoint y: 424, endPoint x: 607, endPoint y: 327, distance: 97.0
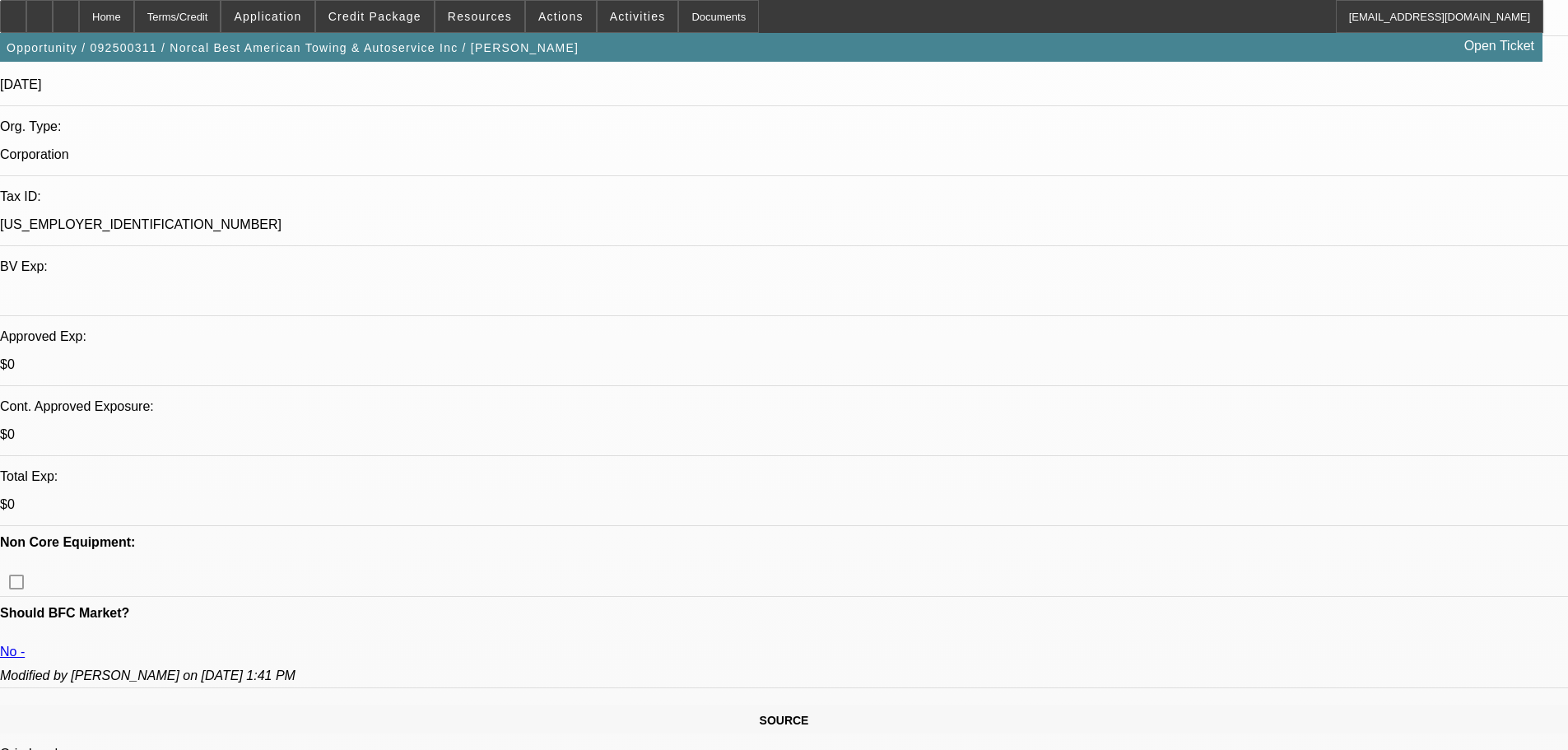
scroll to position [263, 0]
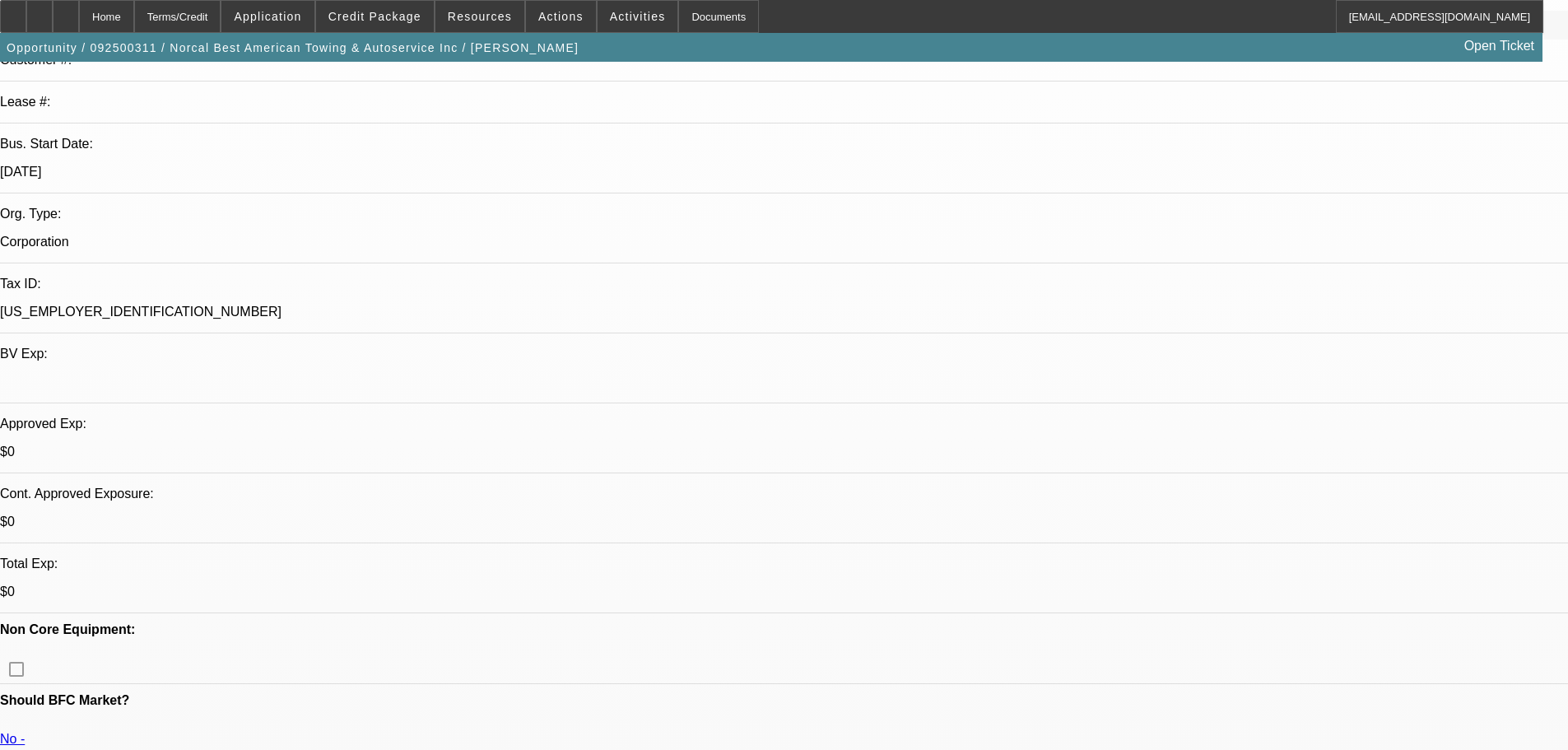
drag, startPoint x: 1239, startPoint y: 184, endPoint x: 751, endPoint y: 178, distance: 488.0
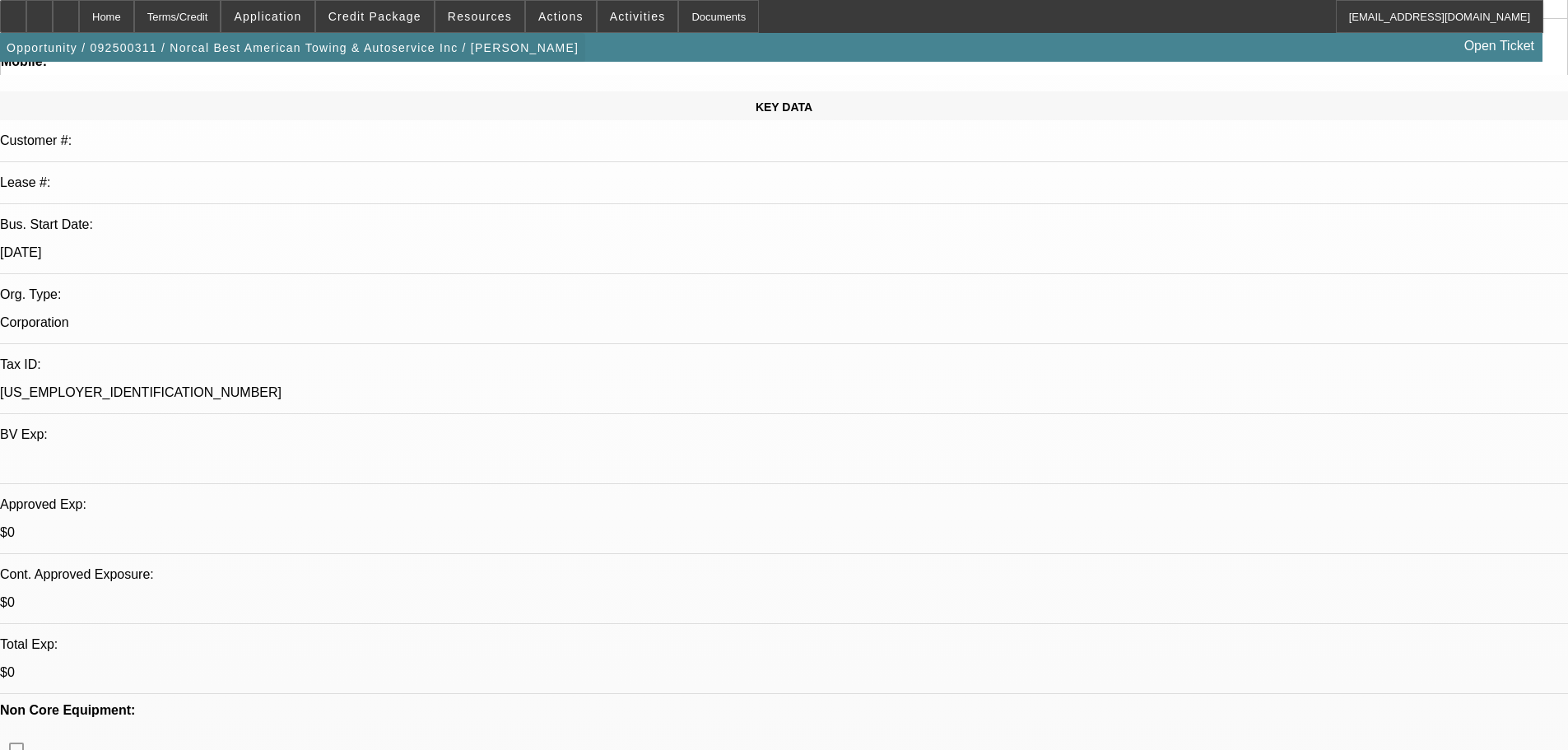
scroll to position [15, 0]
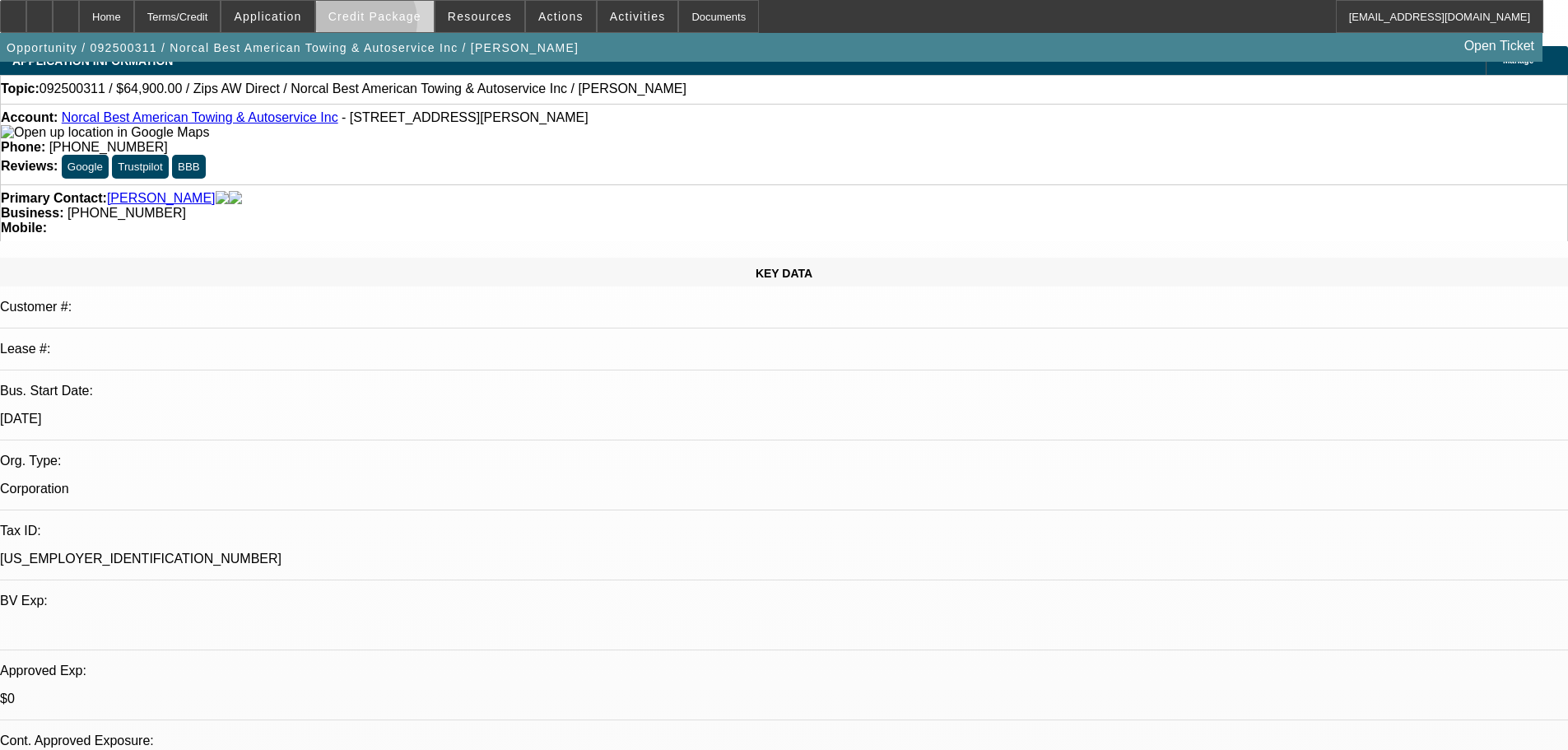
click at [390, 24] on span at bounding box center [375, 16] width 118 height 40
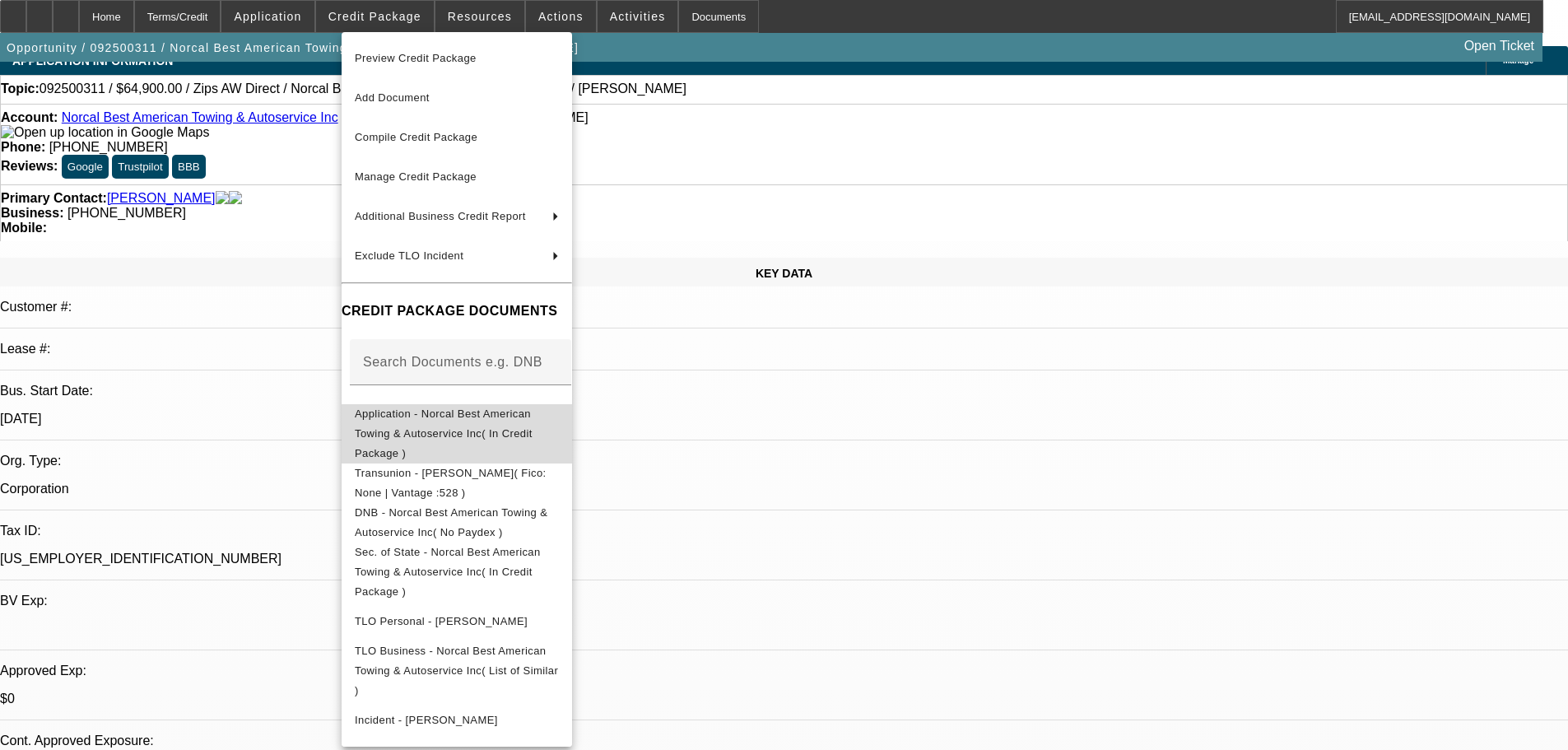
click at [522, 419] on span "Application - Norcal Best American Towing & Autoservice Inc( In Credit Package )" at bounding box center [444, 433] width 178 height 52
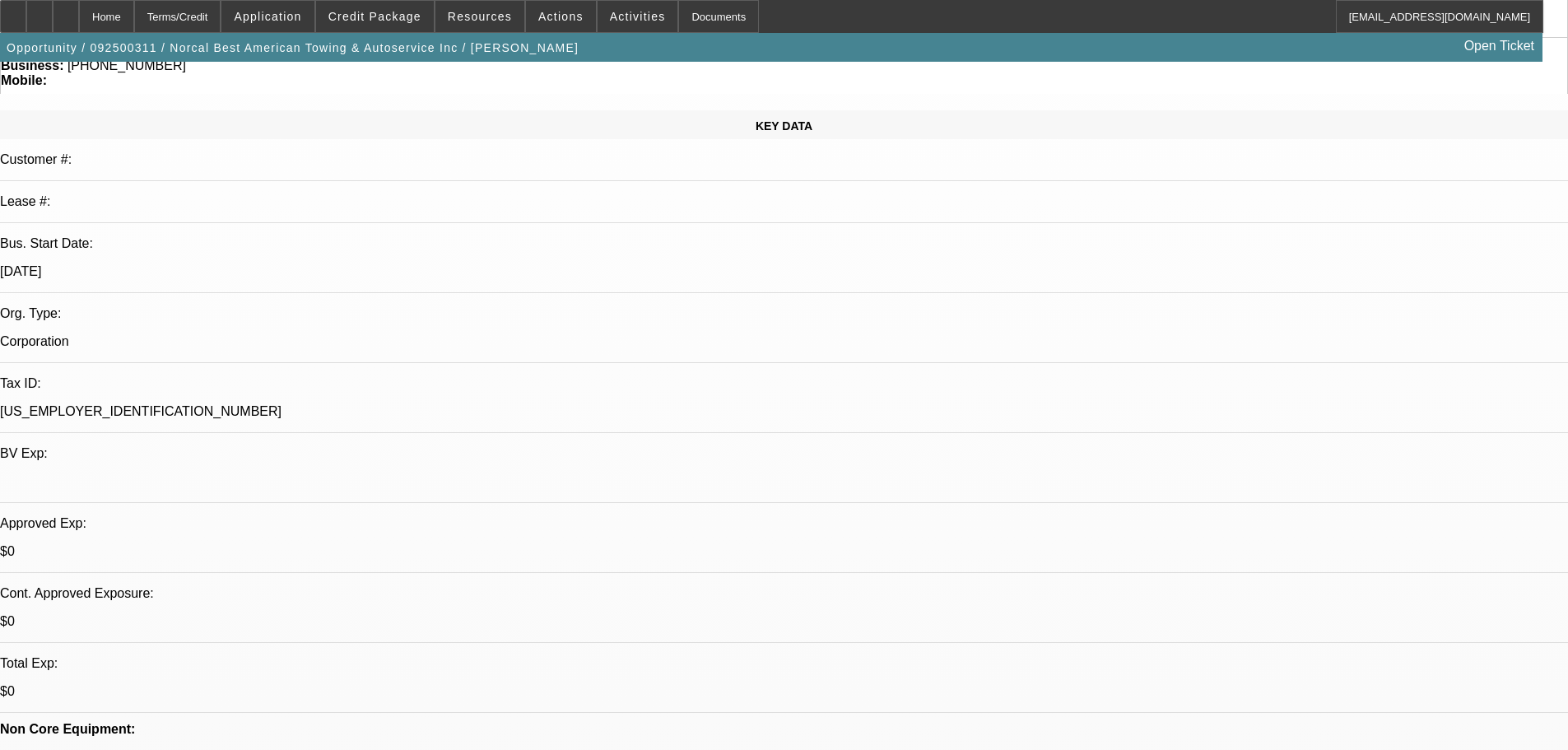
drag, startPoint x: 509, startPoint y: 362, endPoint x: 522, endPoint y: 431, distance: 70.2
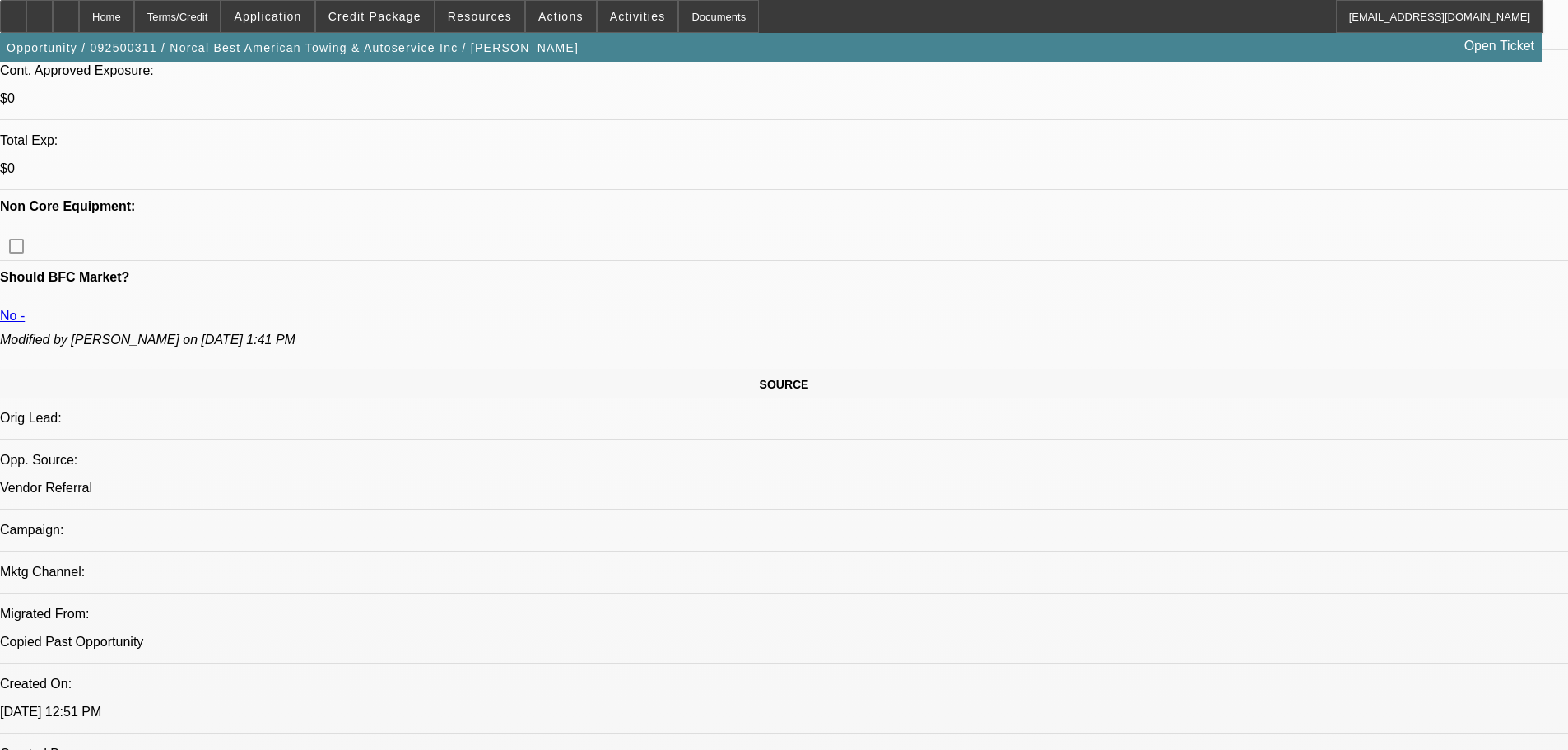
drag, startPoint x: 563, startPoint y: 317, endPoint x: 584, endPoint y: 447, distance: 131.7
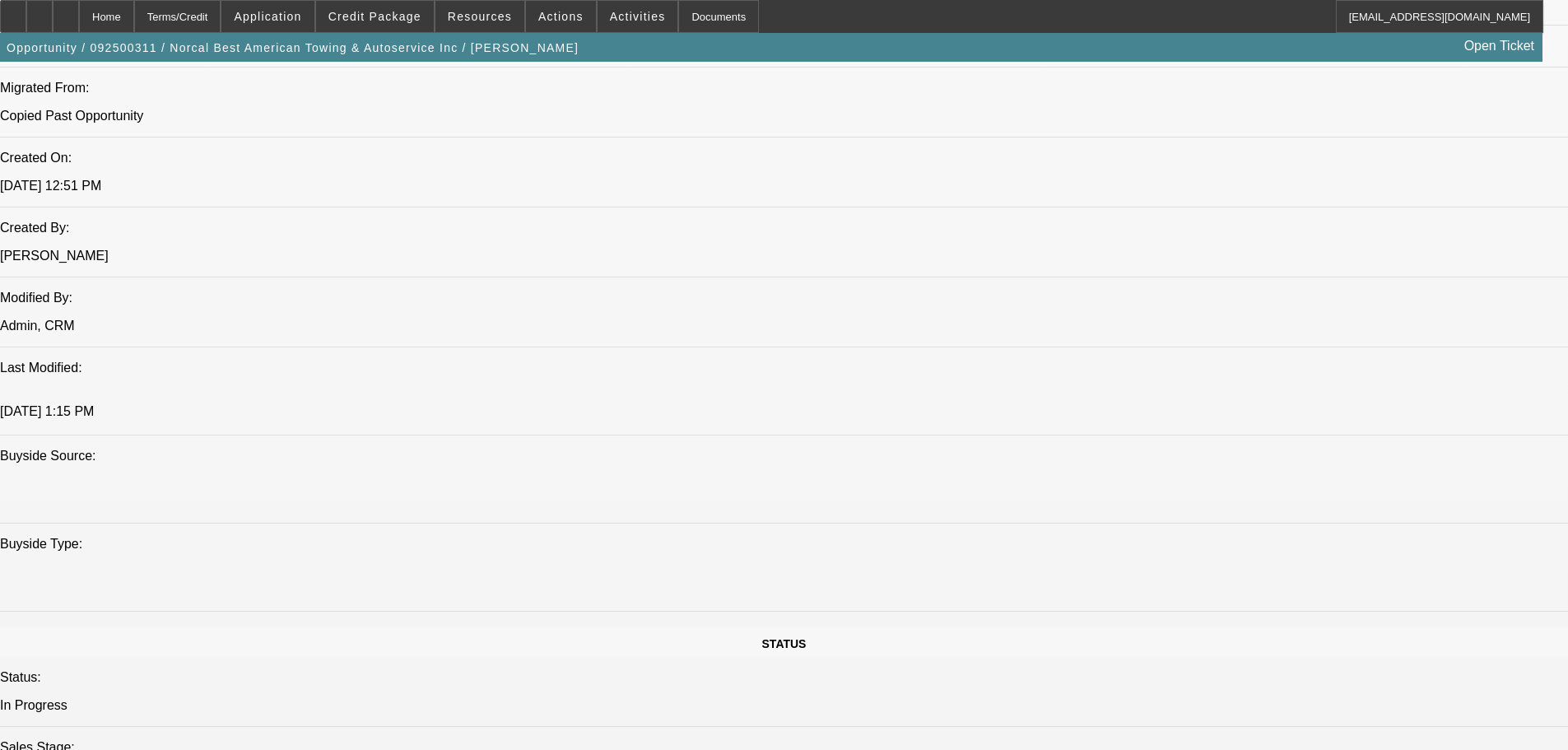
drag, startPoint x: 618, startPoint y: 365, endPoint x: 625, endPoint y: 486, distance: 121.2
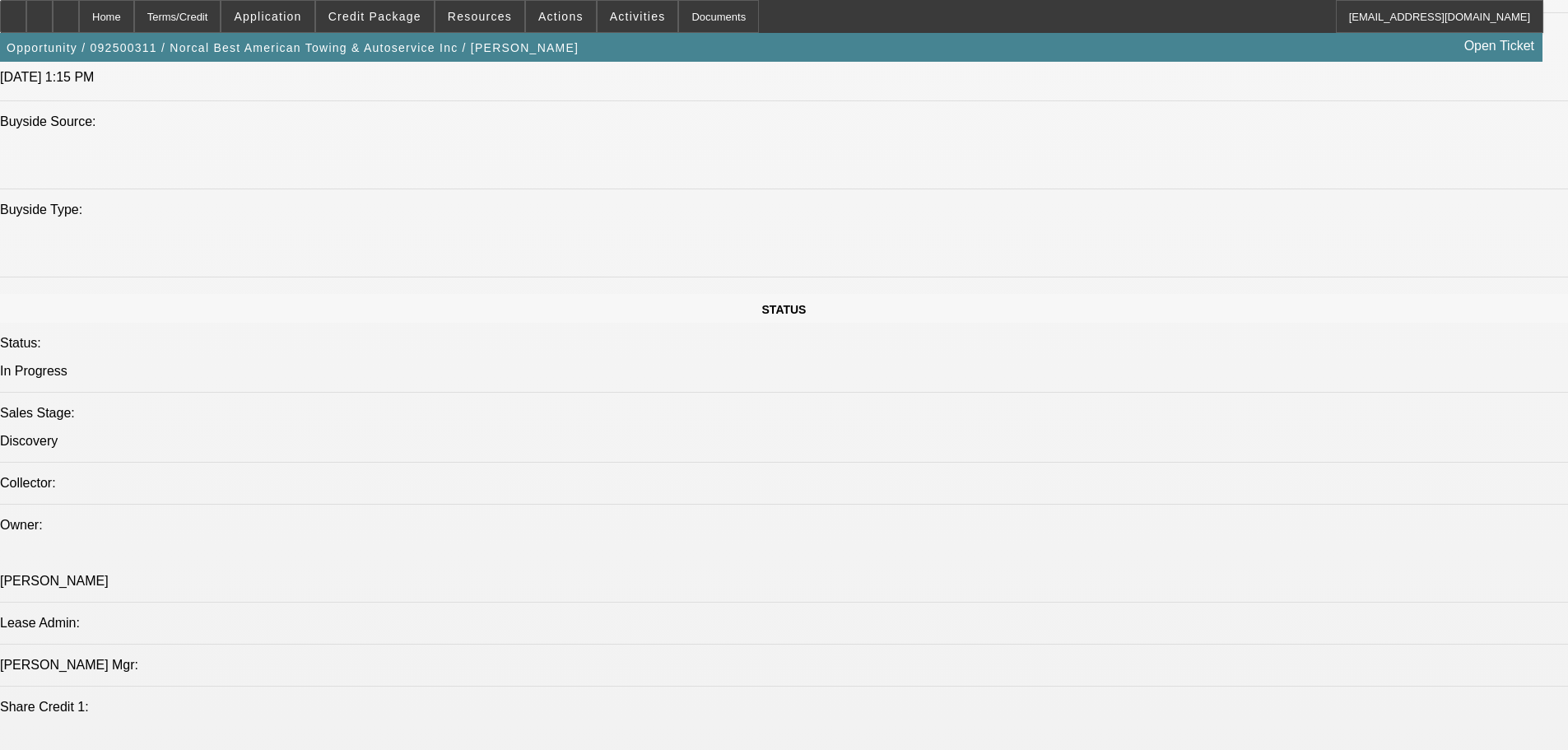
drag, startPoint x: 601, startPoint y: 545, endPoint x: 601, endPoint y: 577, distance: 32.0
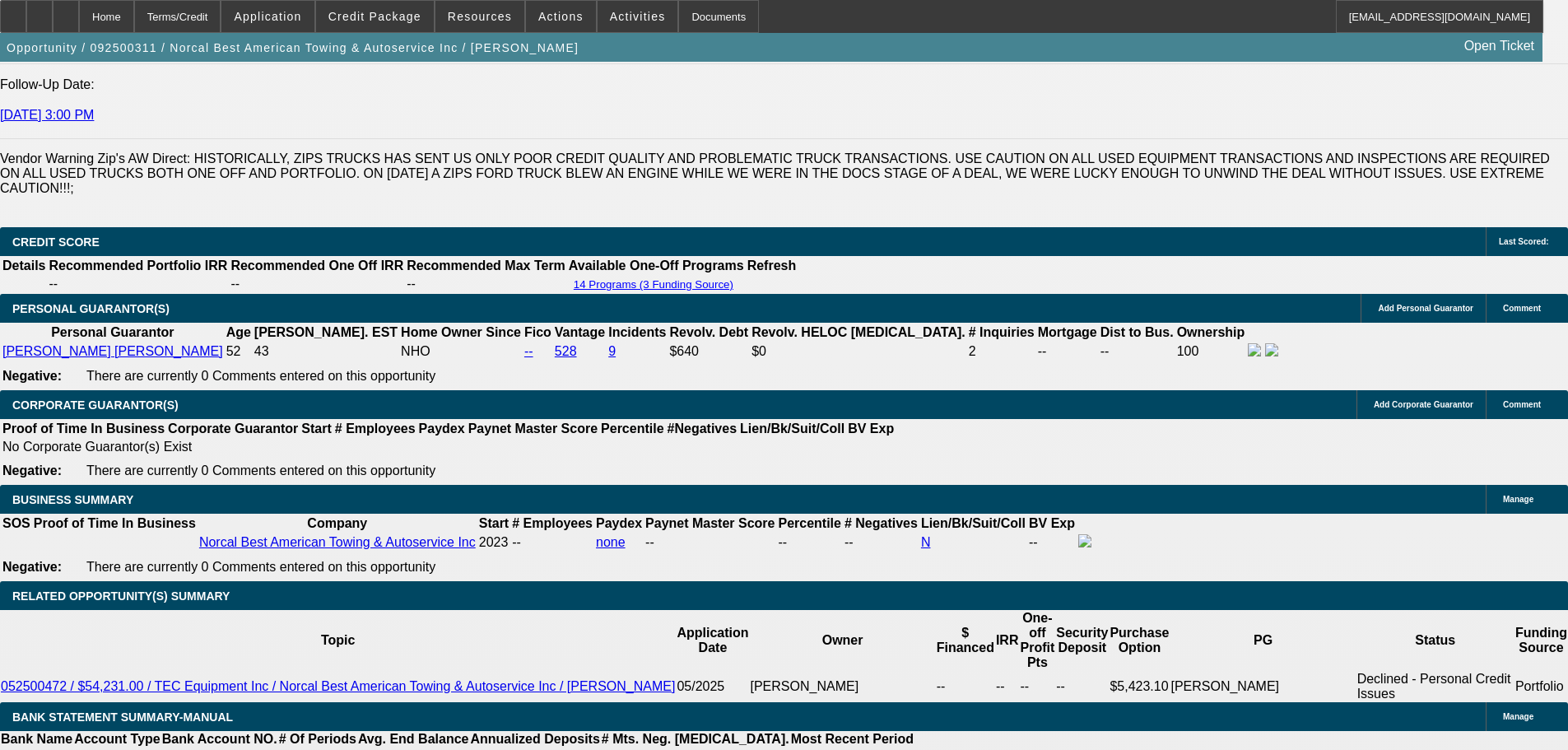
scroll to position [2268, 0]
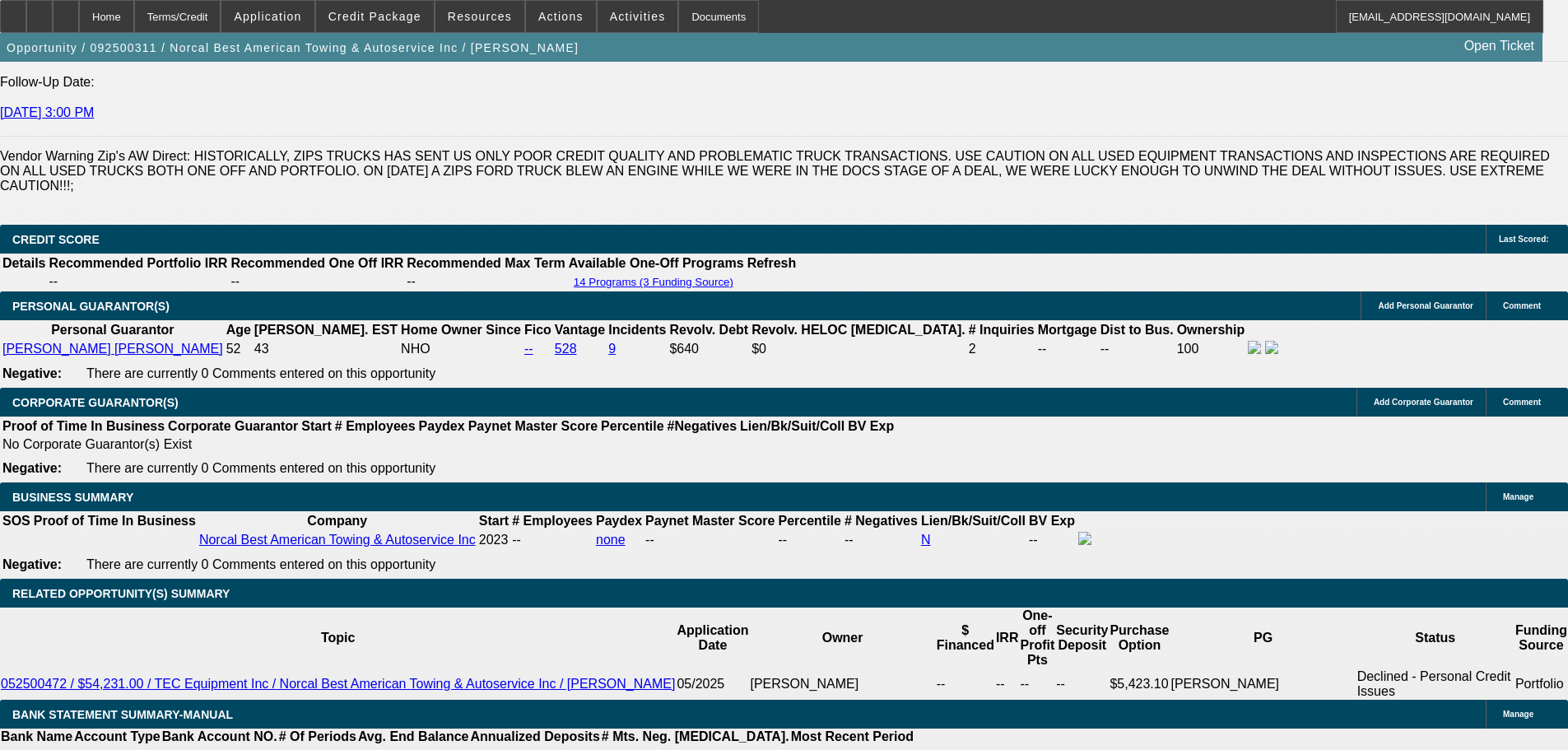
scroll to position [2022, 0]
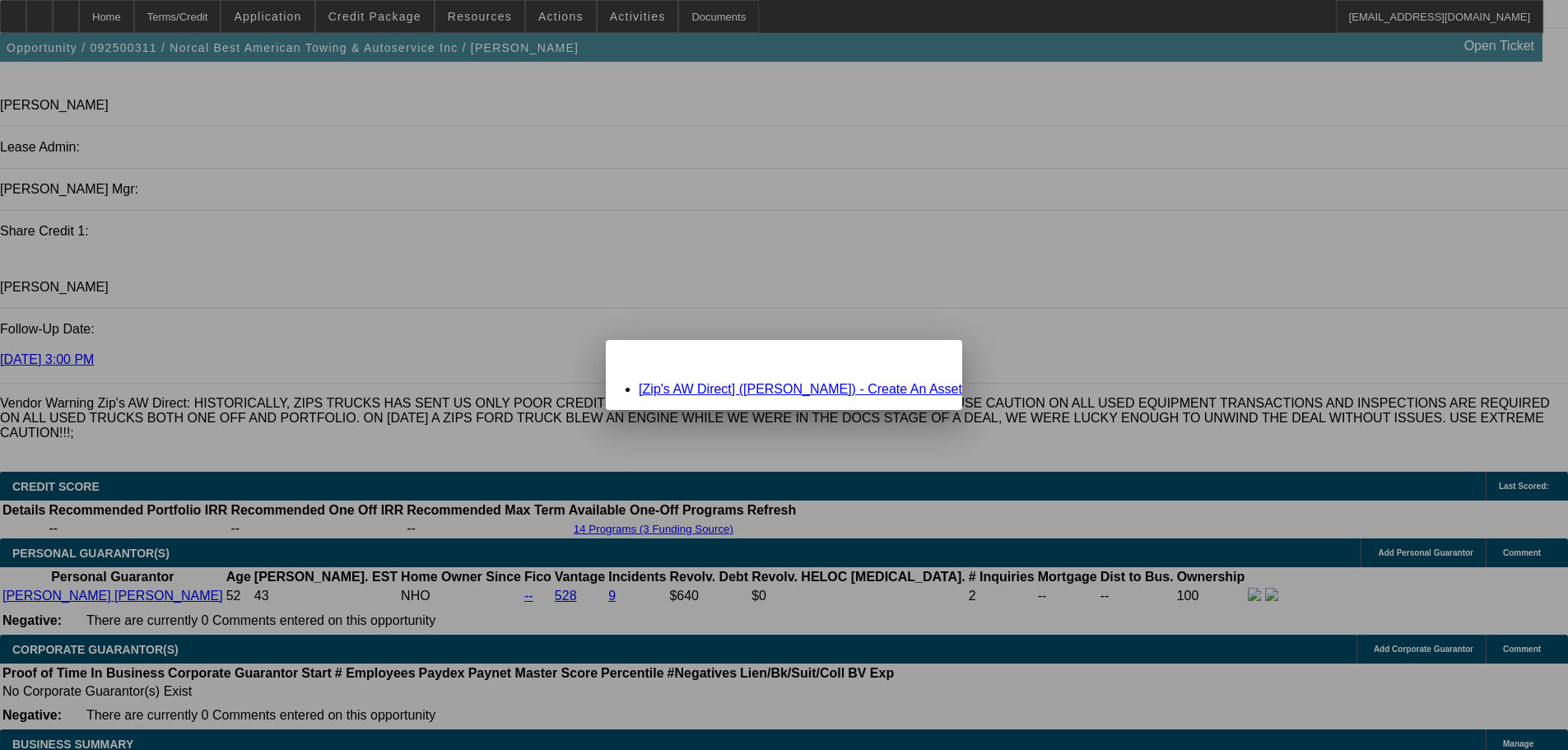
scroll to position [0, 0]
click at [930, 359] on span "Close" at bounding box center [941, 354] width 23 height 9
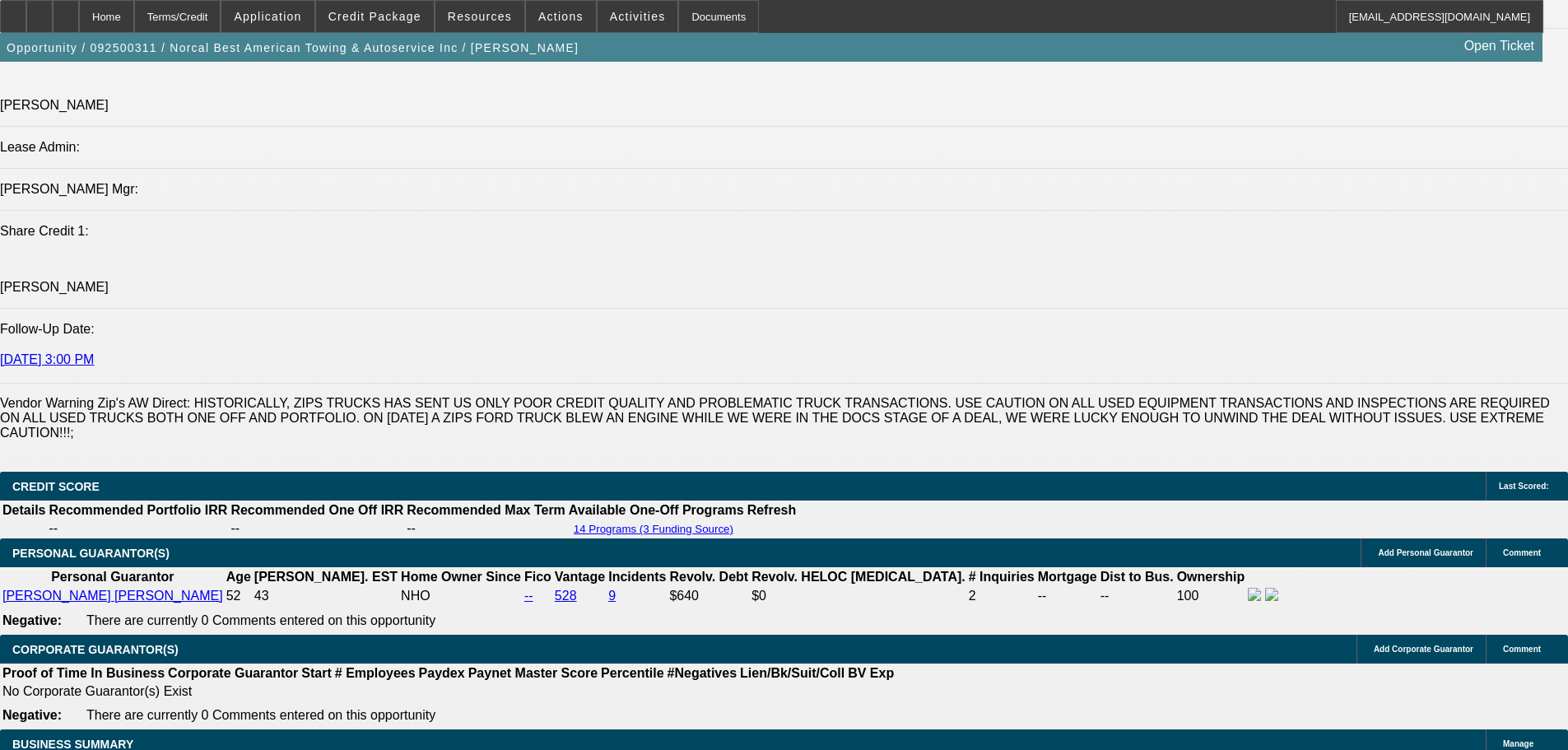
scroll to position [2022, 0]
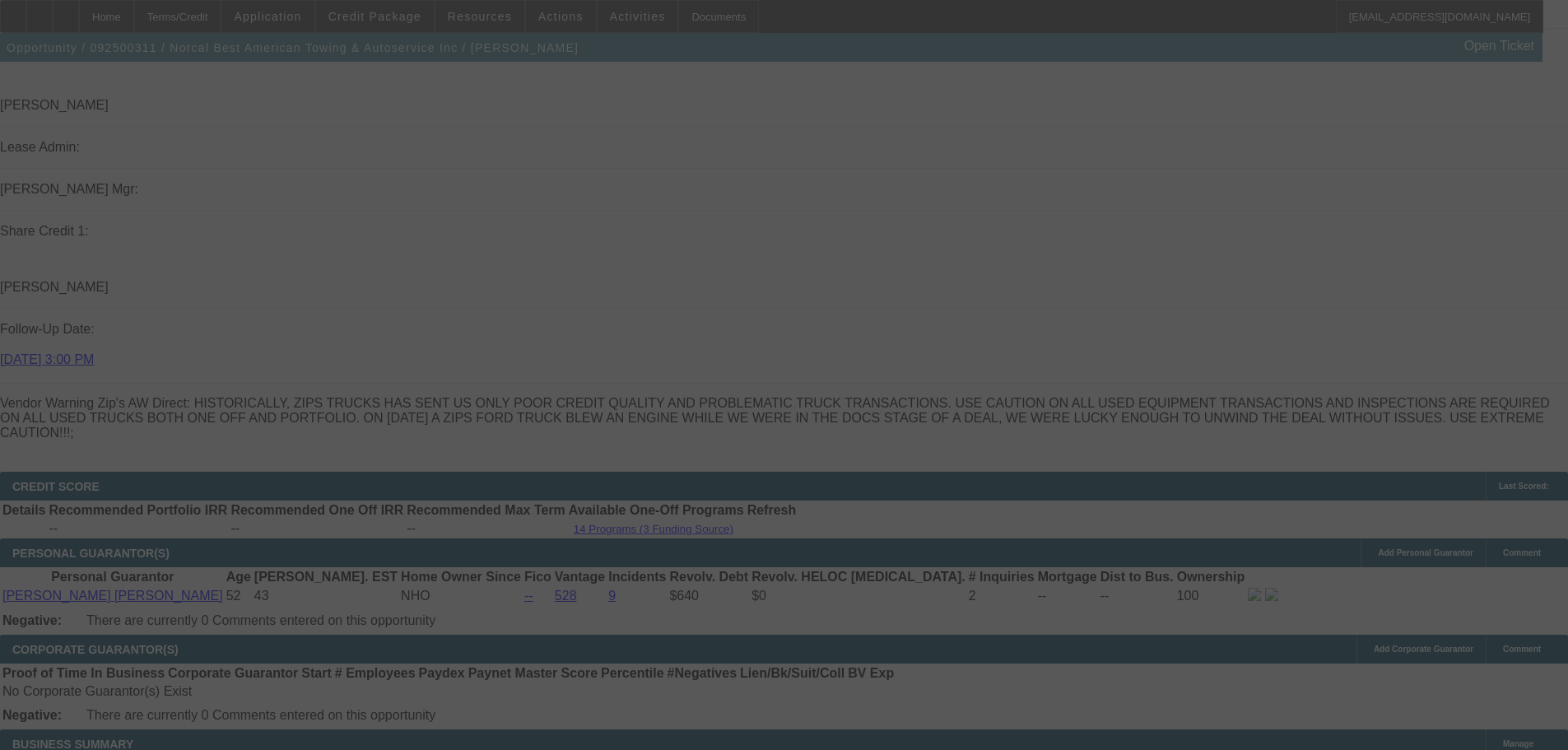
select select "0"
select select "5"
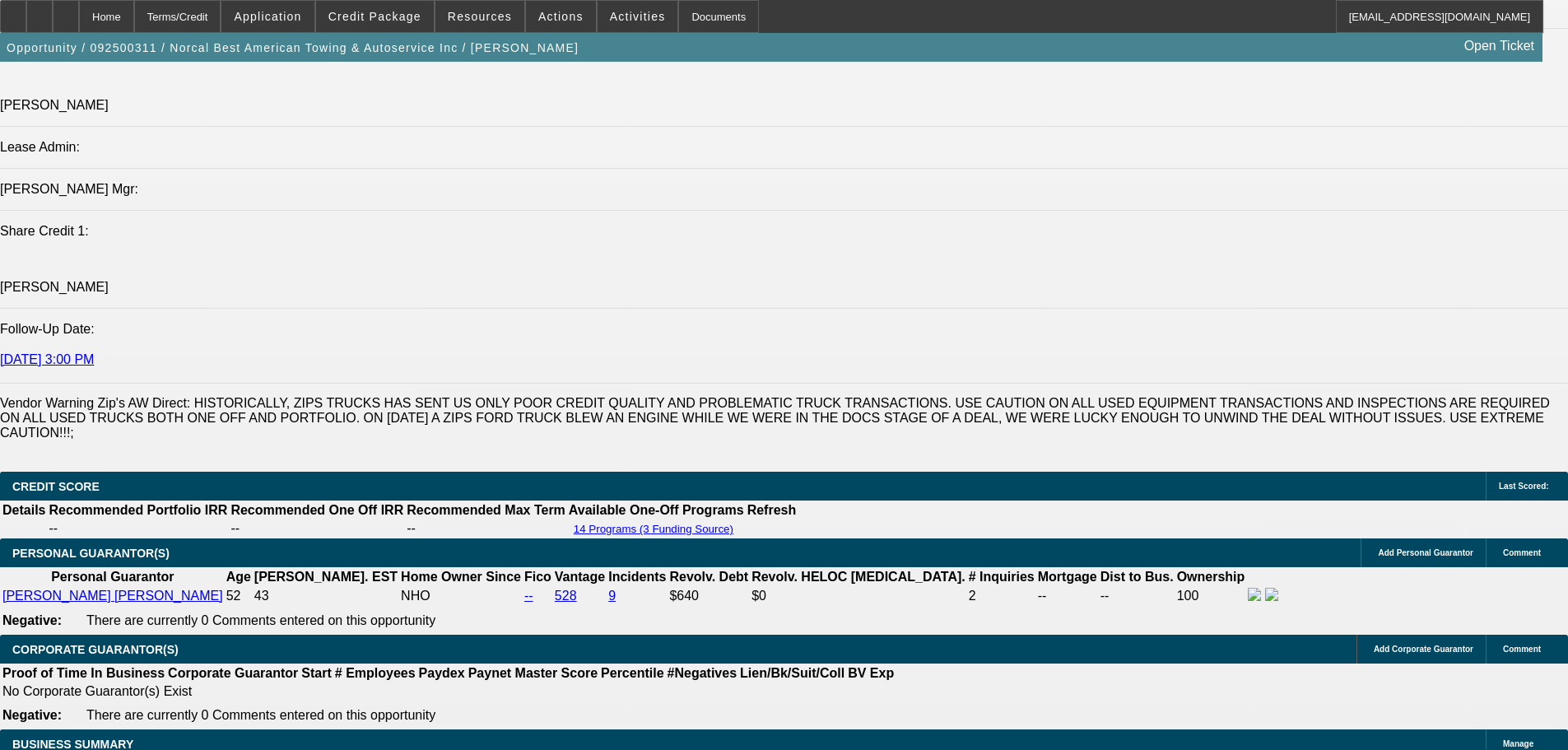
drag, startPoint x: 1264, startPoint y: 312, endPoint x: 1274, endPoint y: 284, distance: 29.7
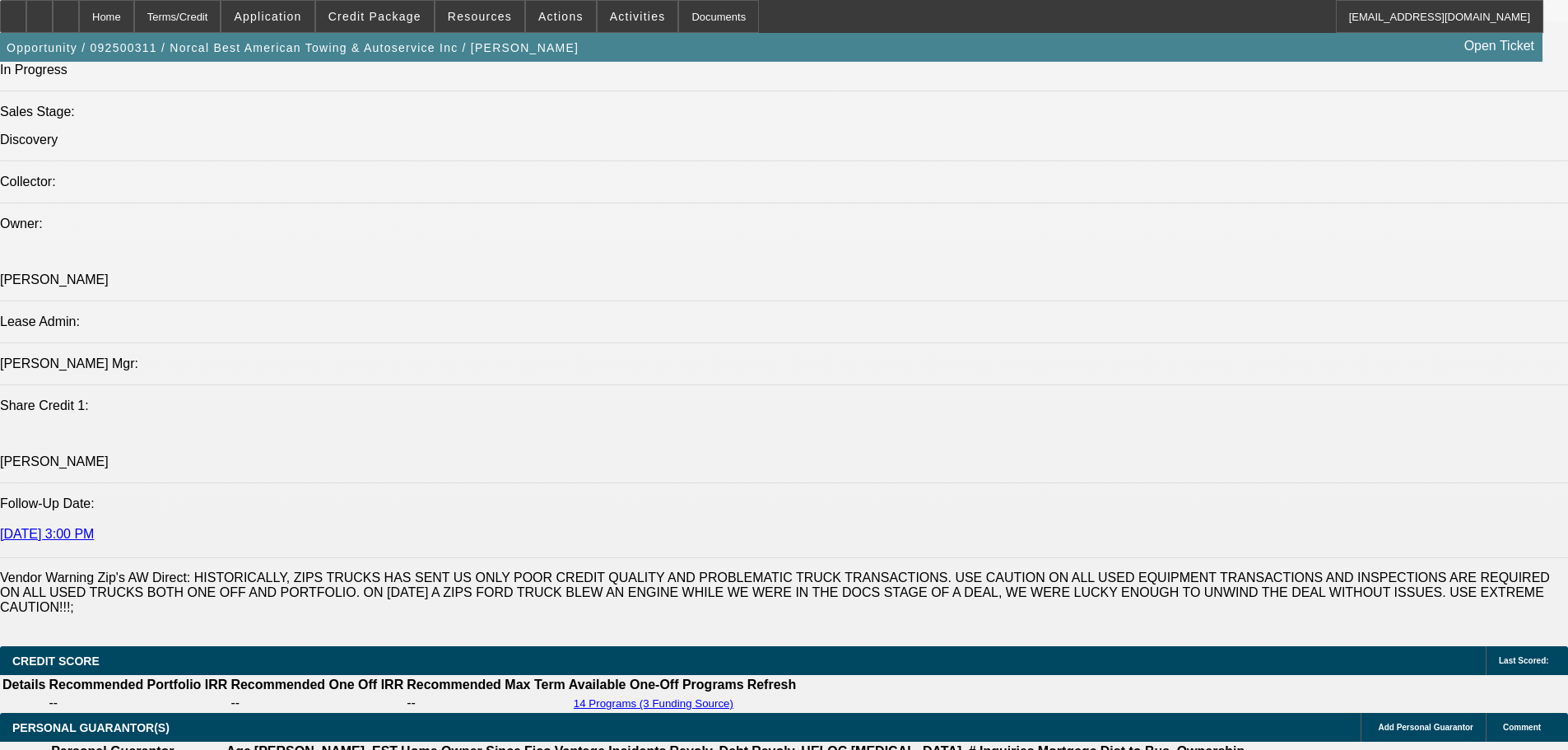
scroll to position [0, 0]
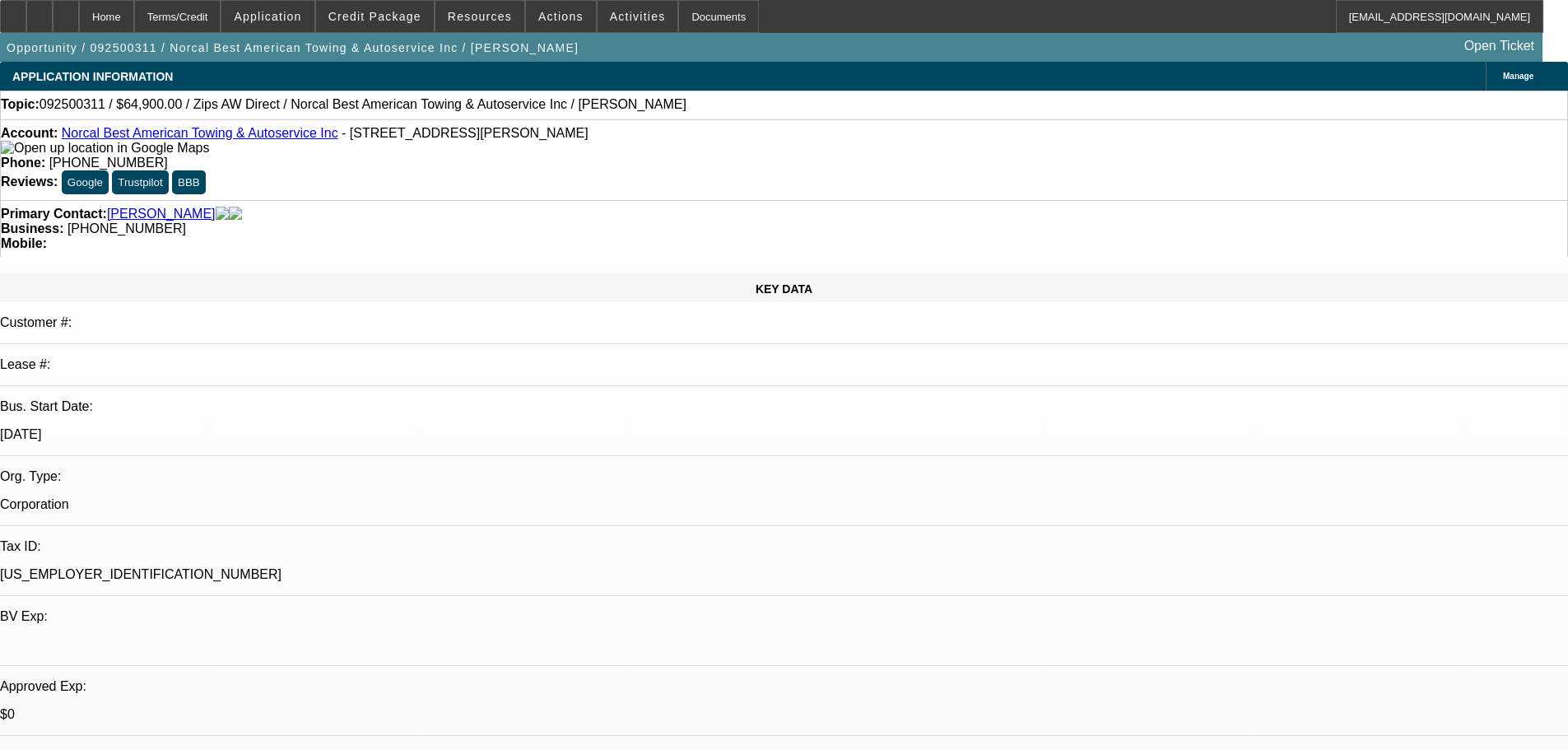
drag, startPoint x: 644, startPoint y: 312, endPoint x: 607, endPoint y: 72, distance: 242.8
click at [353, 11] on span at bounding box center [375, 16] width 118 height 40
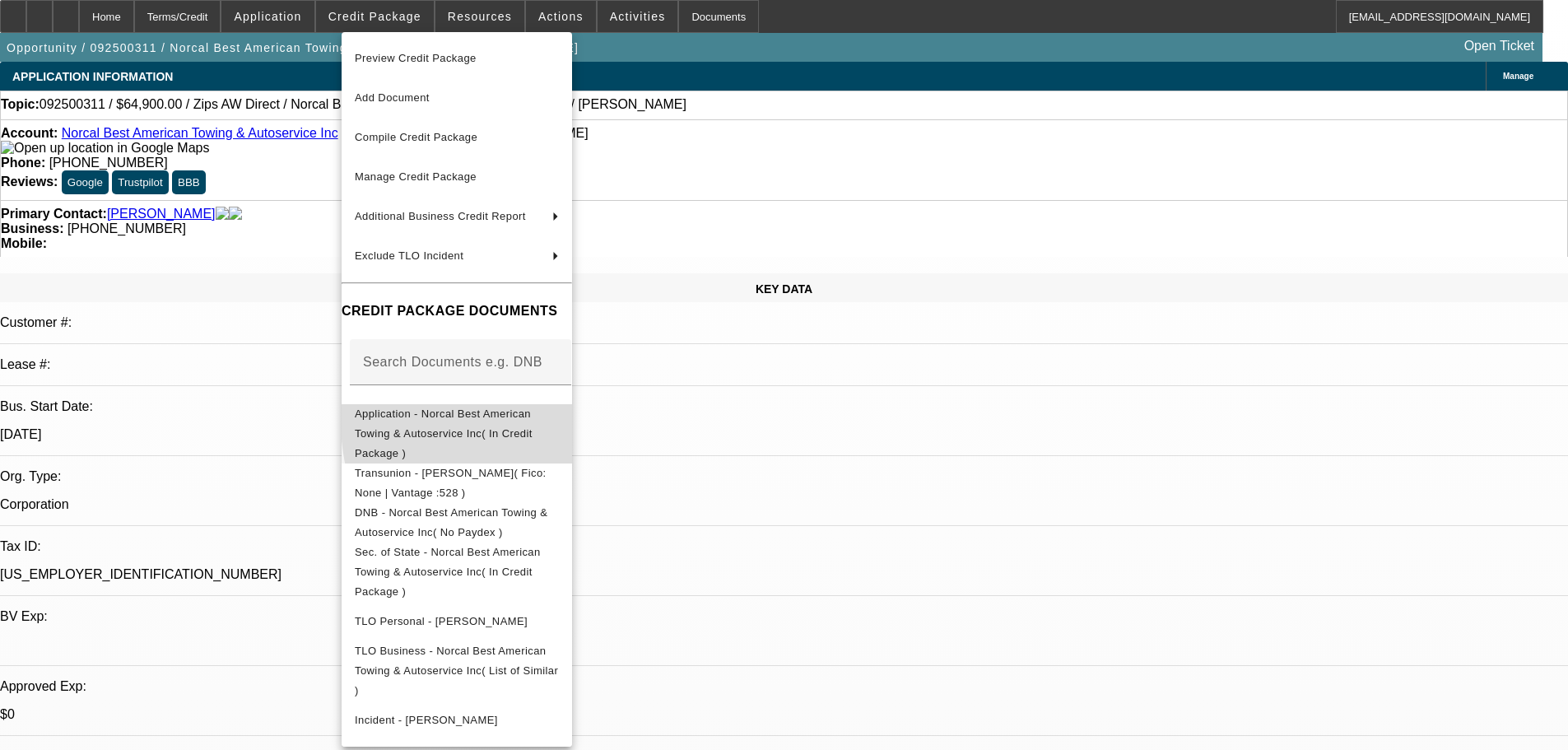
click at [533, 415] on span "Application - Norcal Best American Towing & Autoservice Inc( In Credit Package )" at bounding box center [444, 433] width 178 height 52
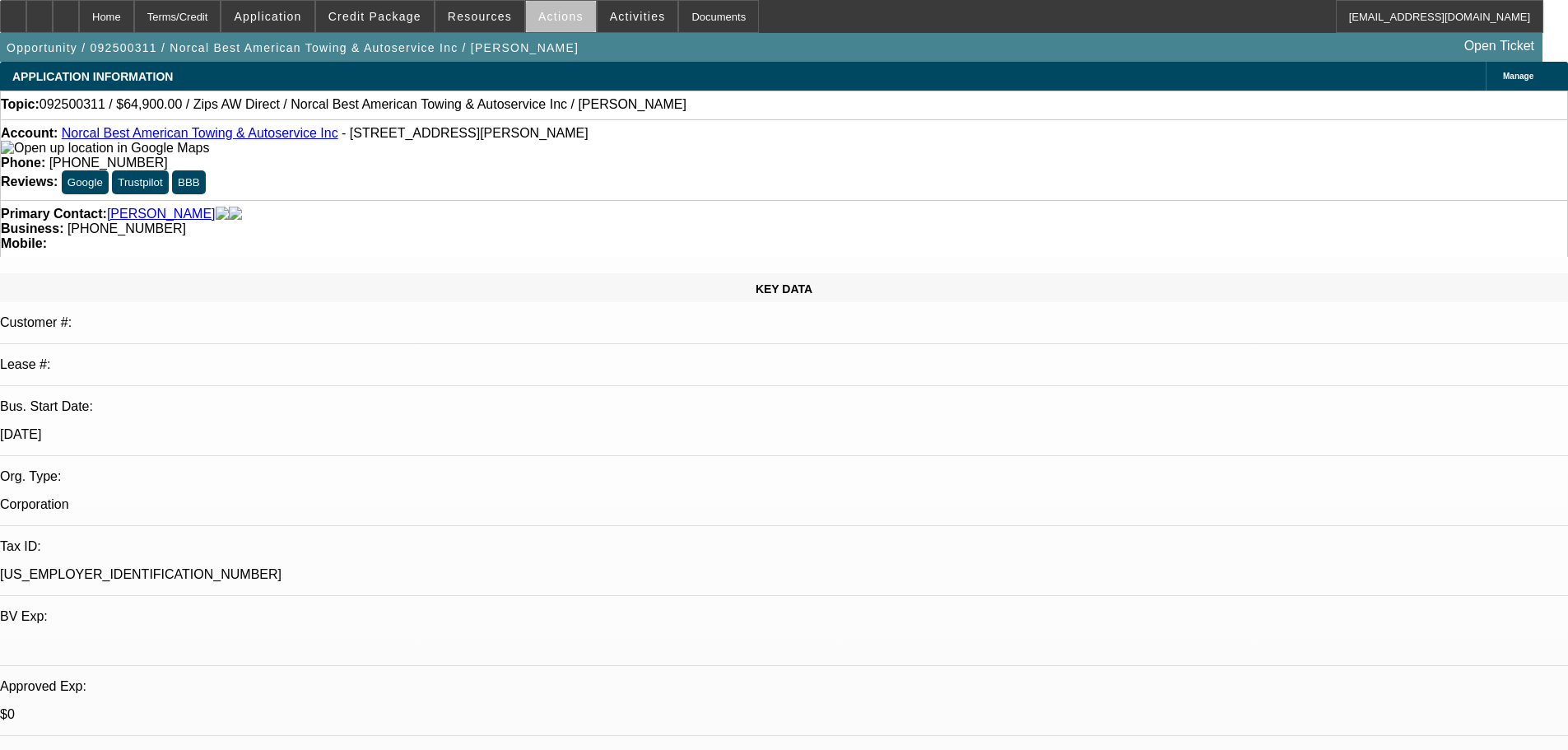
click at [558, 23] on span at bounding box center [561, 16] width 70 height 40
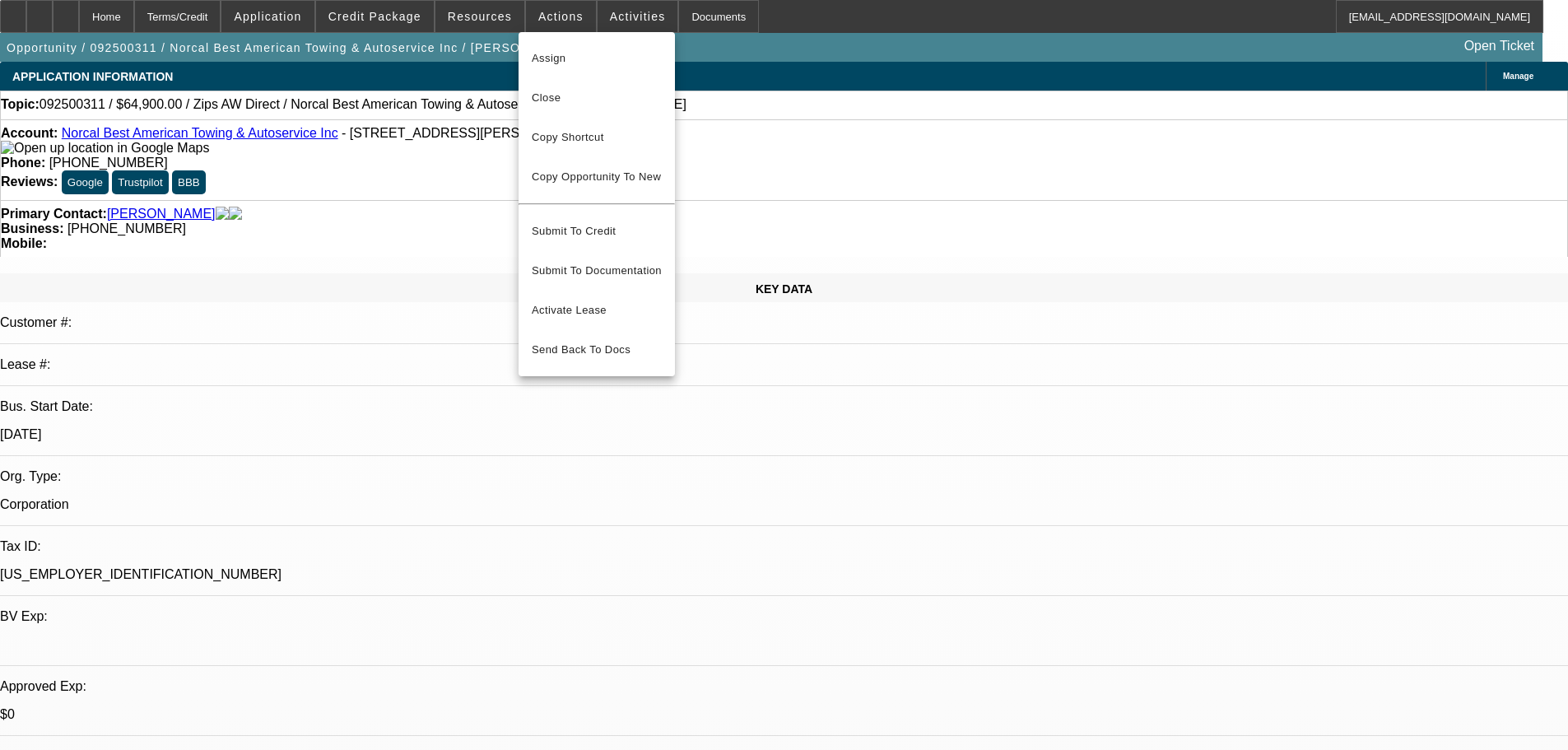
click at [853, 94] on div at bounding box center [784, 375] width 1568 height 750
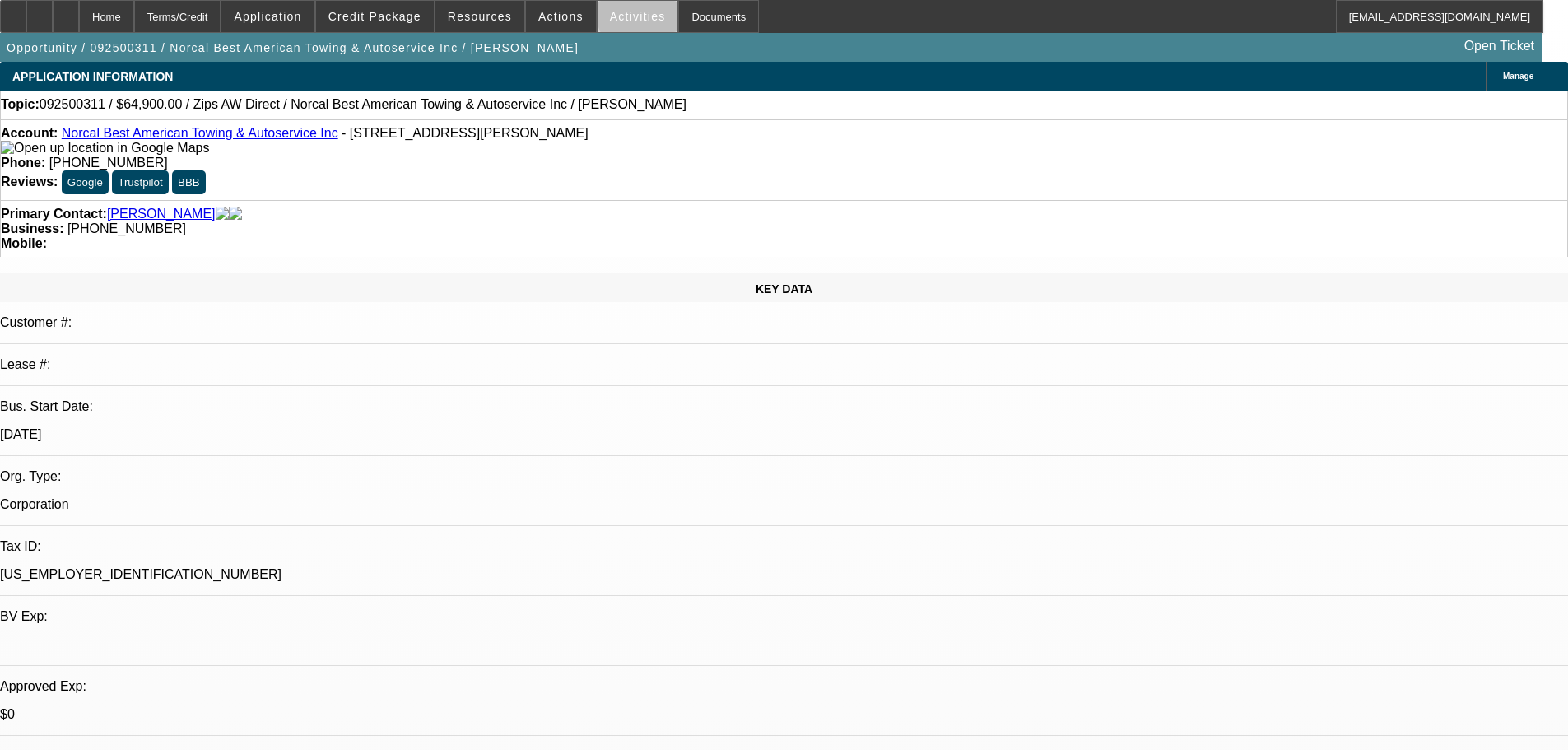
click at [629, 15] on span "Activities" at bounding box center [638, 16] width 56 height 14
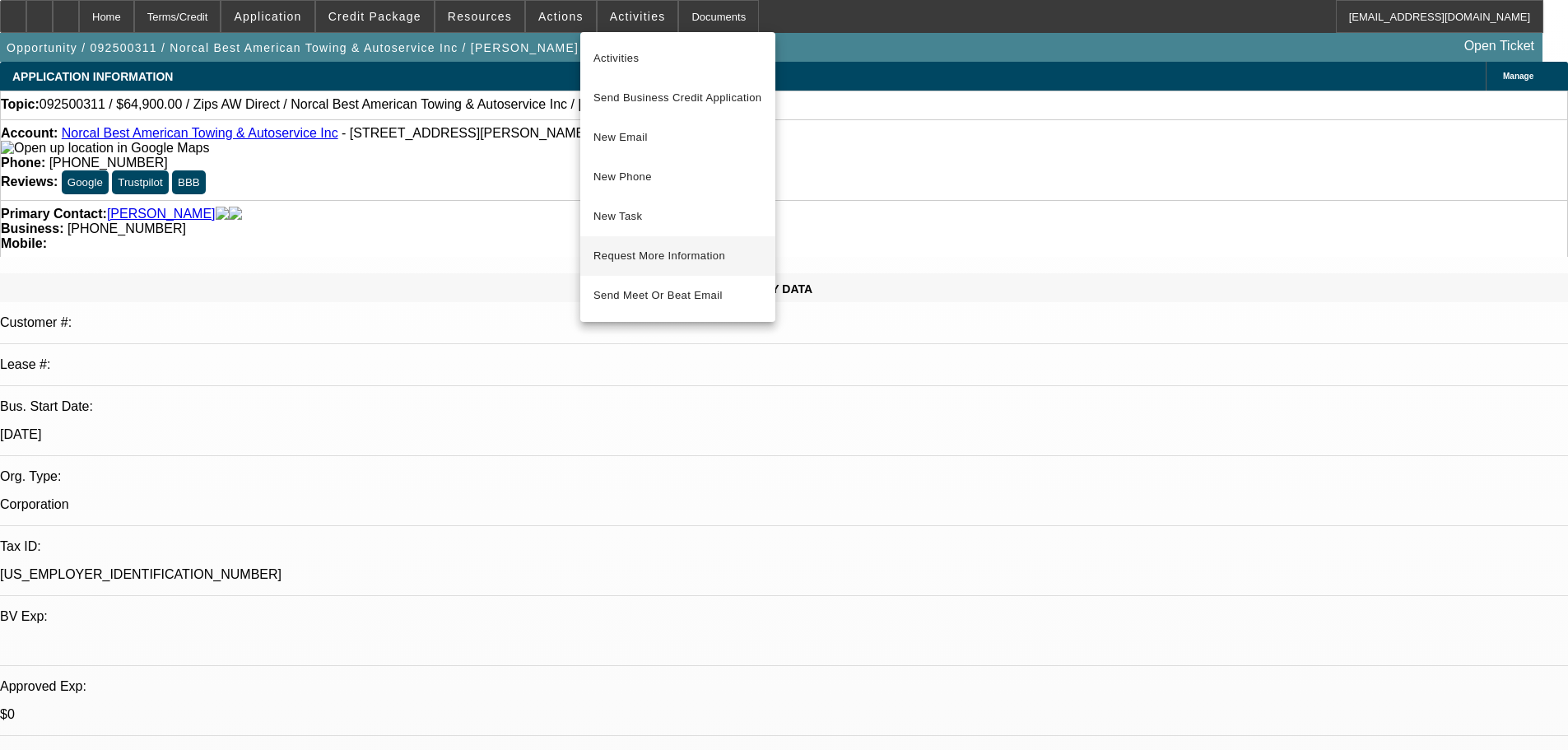
click at [717, 254] on span "Request More Information" at bounding box center [678, 256] width 168 height 20
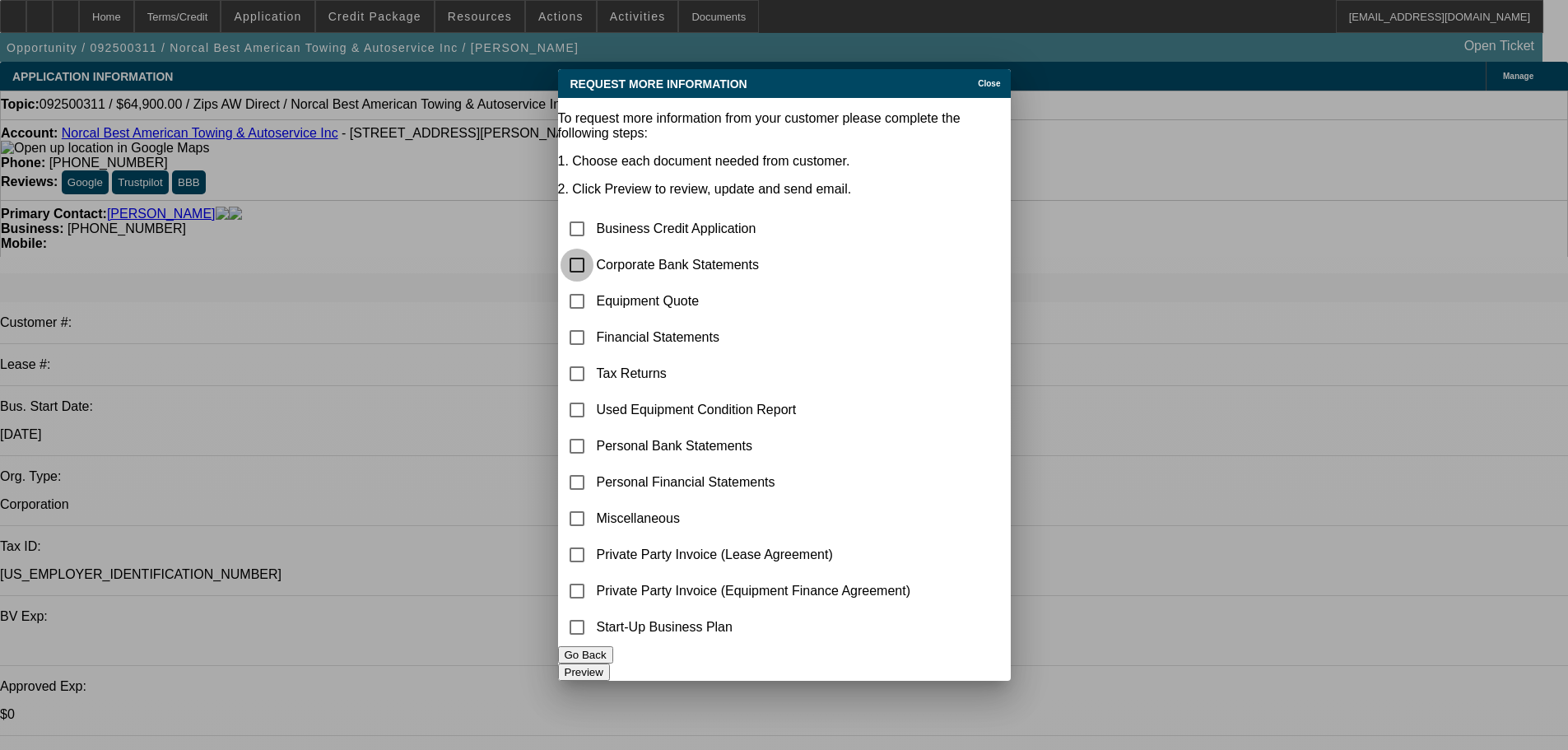
click at [590, 248] on input "checkbox" at bounding box center [577, 264] width 33 height 33
checkbox input "true"
click at [610, 663] on button "Preview" at bounding box center [583, 671] width 52 height 17
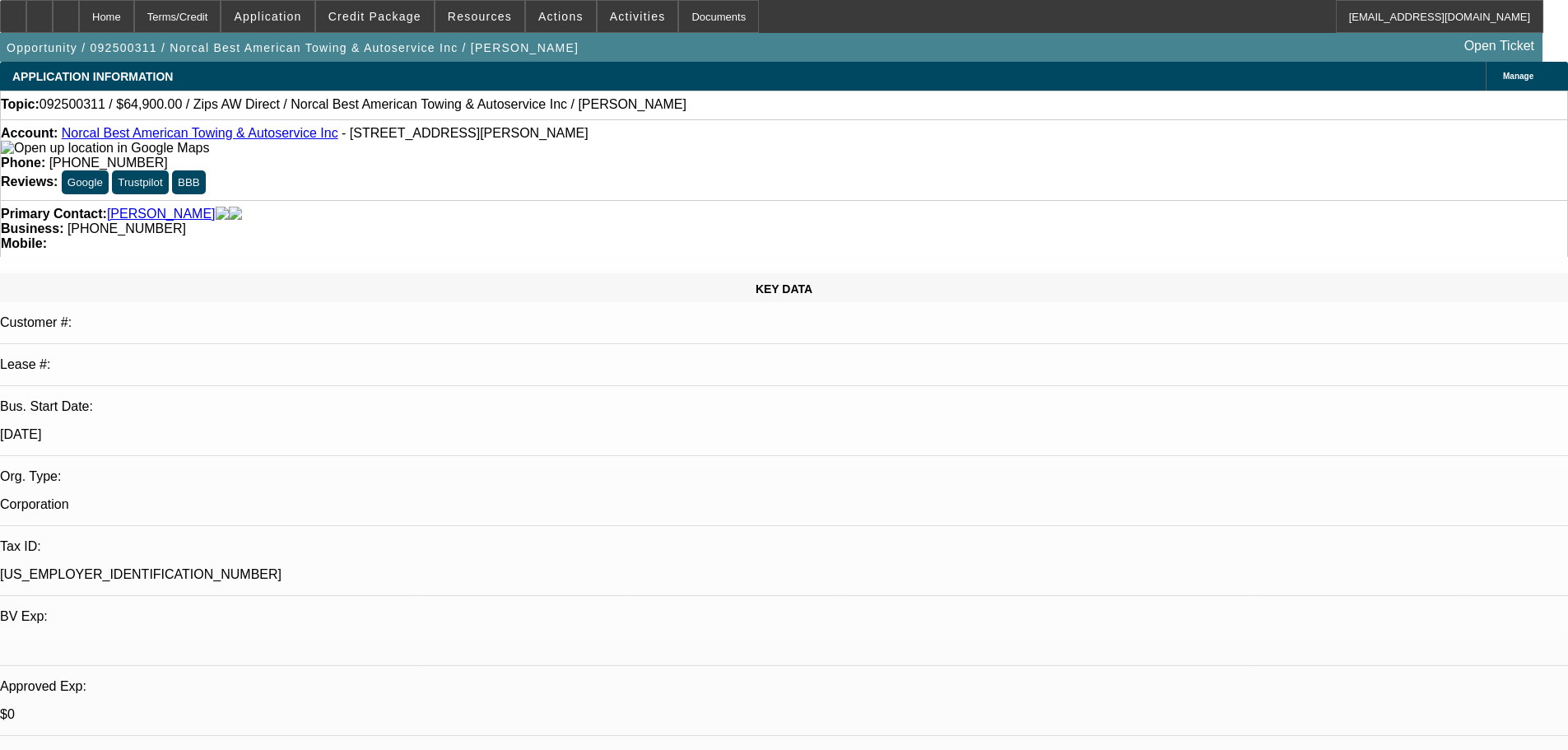
radio input "true"
type textarea "9/16 contracted w AAA for about a year now. truck in the shop and needs a more …"
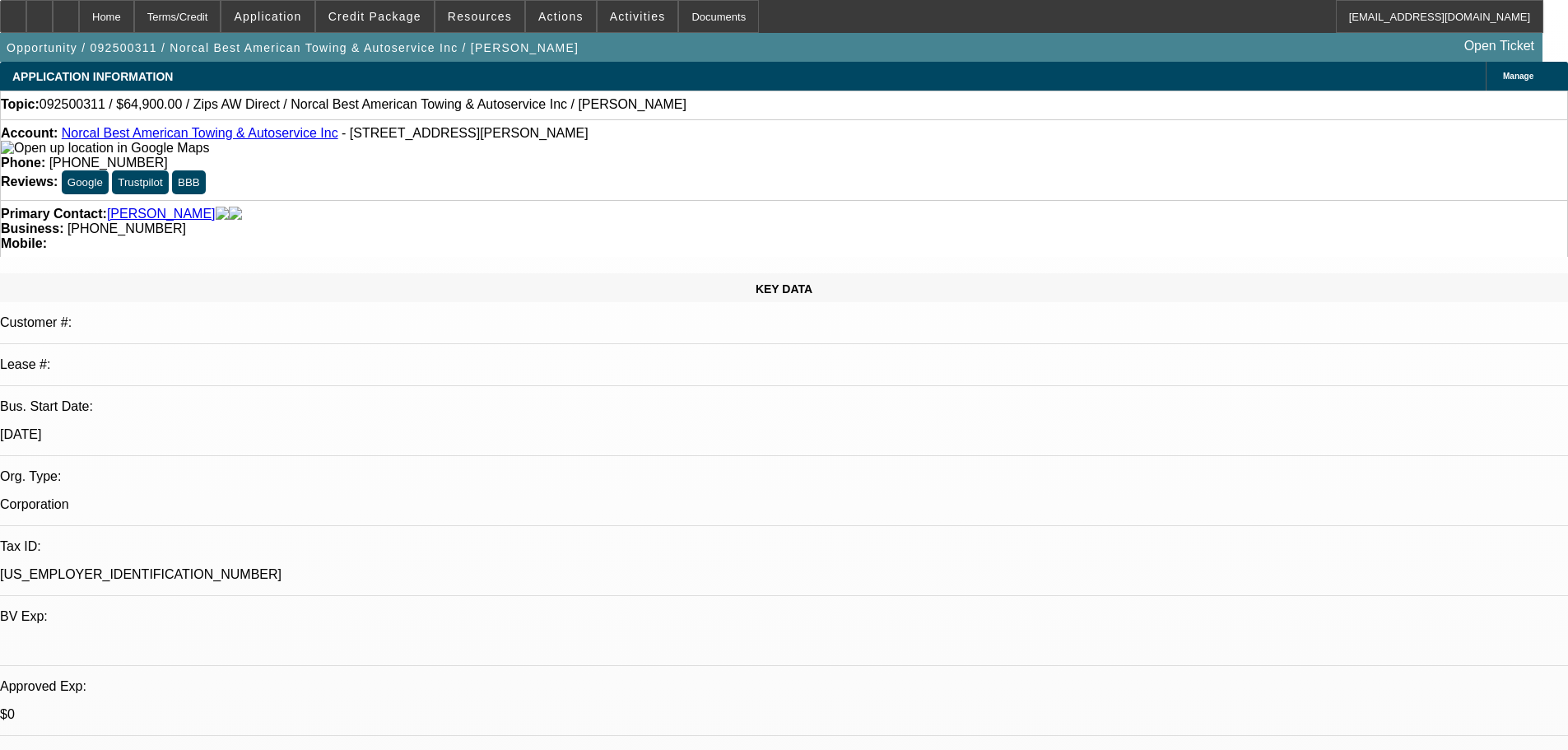
radio input "true"
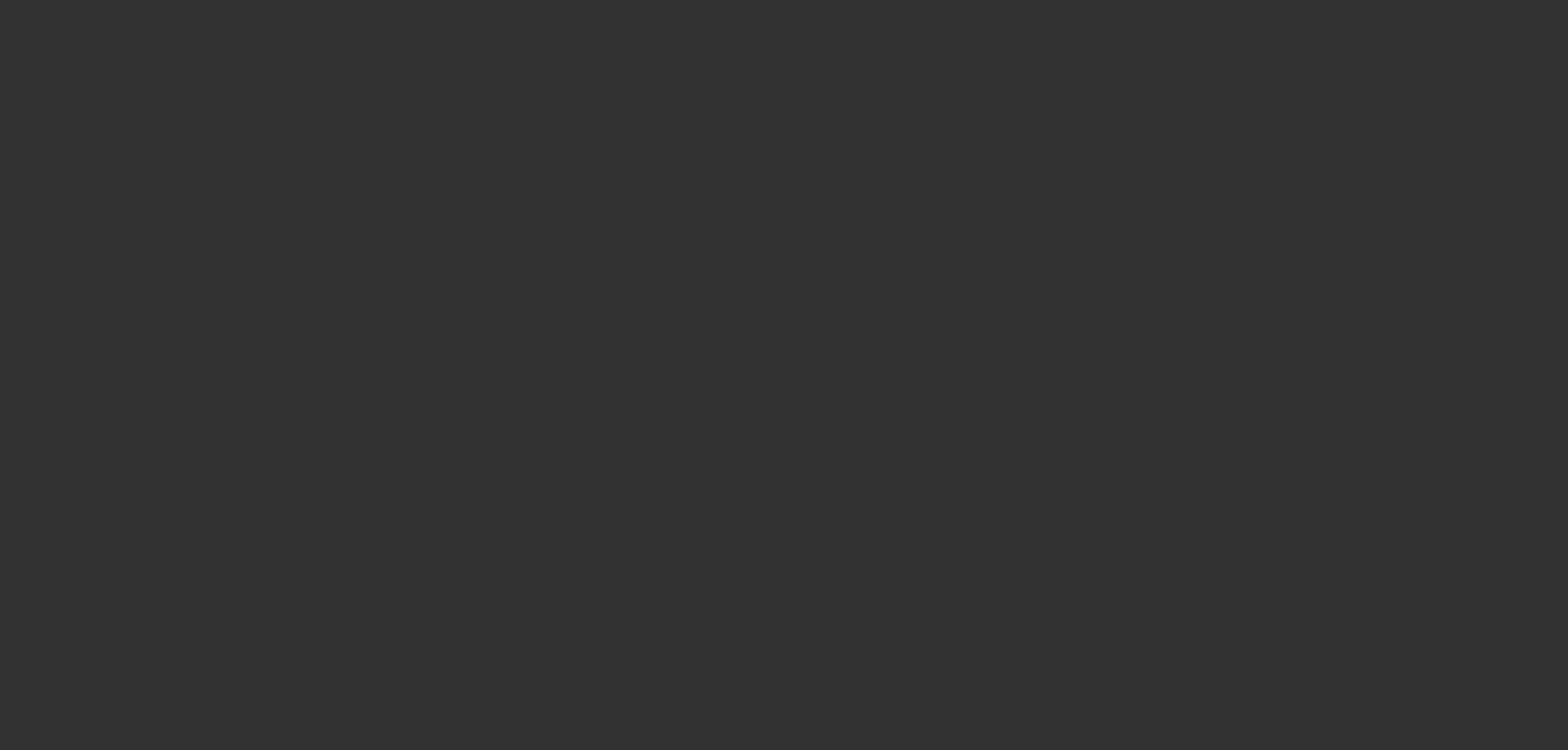
click at [751, 362] on div at bounding box center [784, 375] width 1568 height 750
click at [755, 362] on div at bounding box center [784, 375] width 1568 height 750
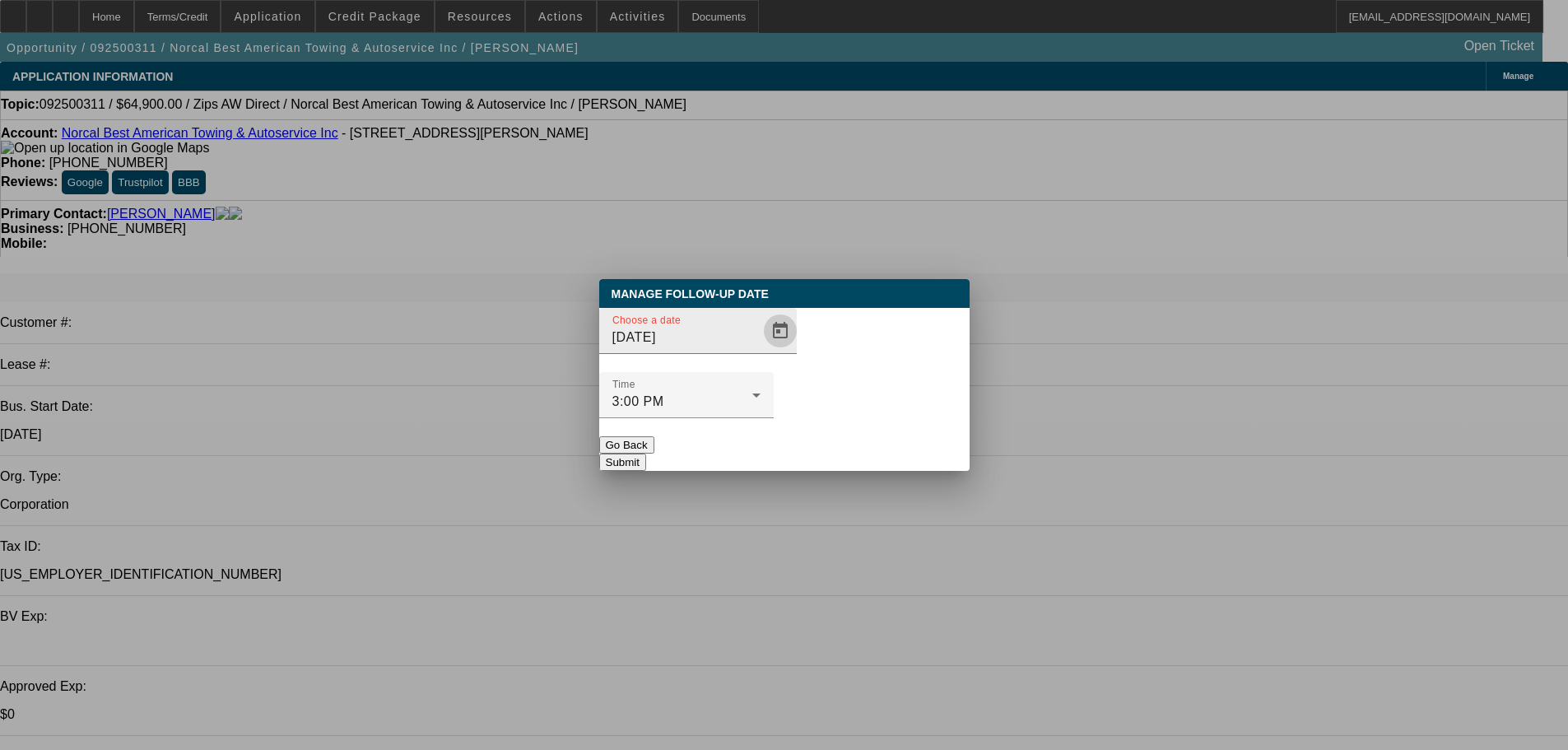
click at [761, 351] on span "Open calendar" at bounding box center [781, 331] width 40 height 40
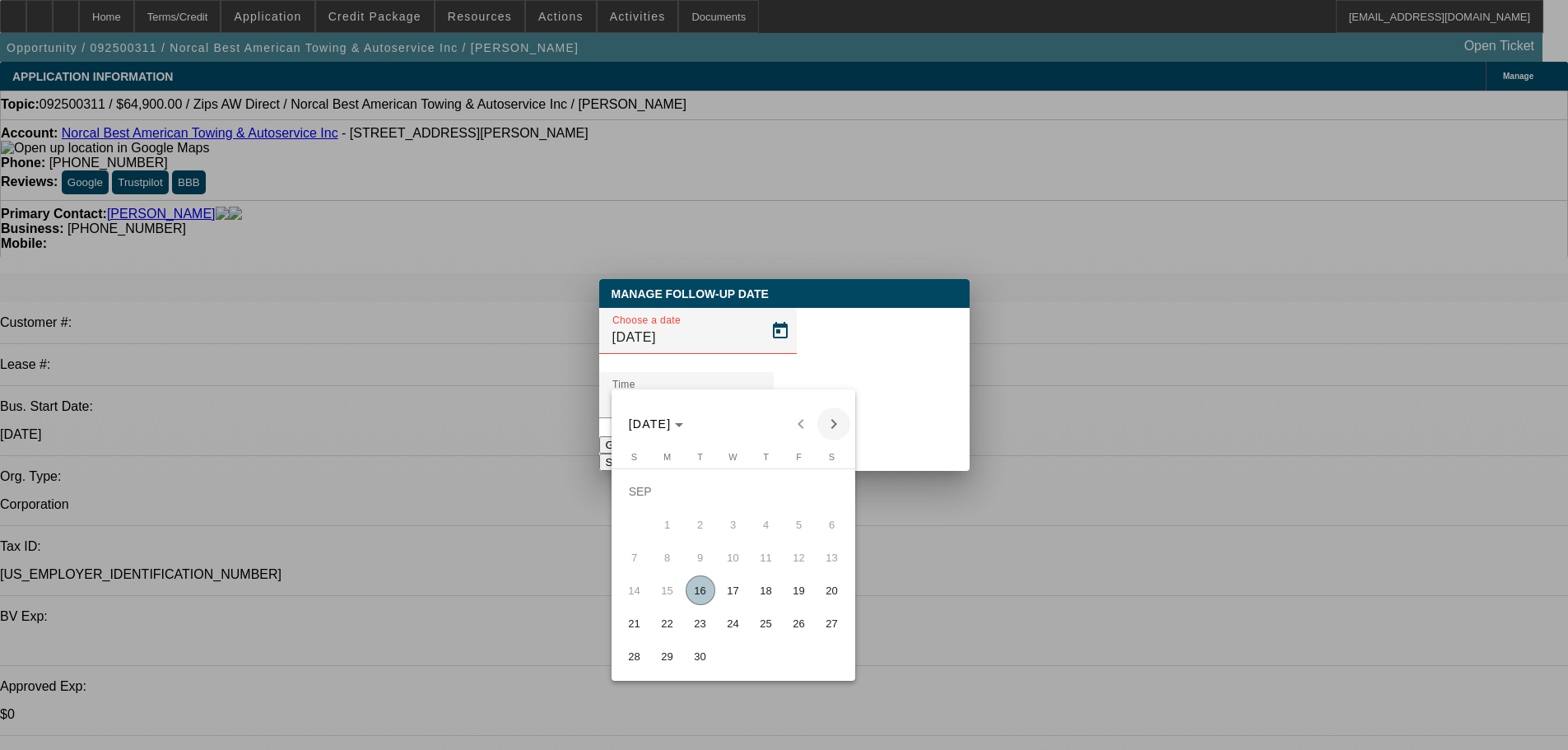
click at [841, 418] on span "Next month" at bounding box center [833, 424] width 33 height 33
click at [802, 419] on span "Previous month" at bounding box center [801, 424] width 33 height 33
click at [761, 598] on span "18" at bounding box center [766, 590] width 30 height 30
type input "9/18/2025"
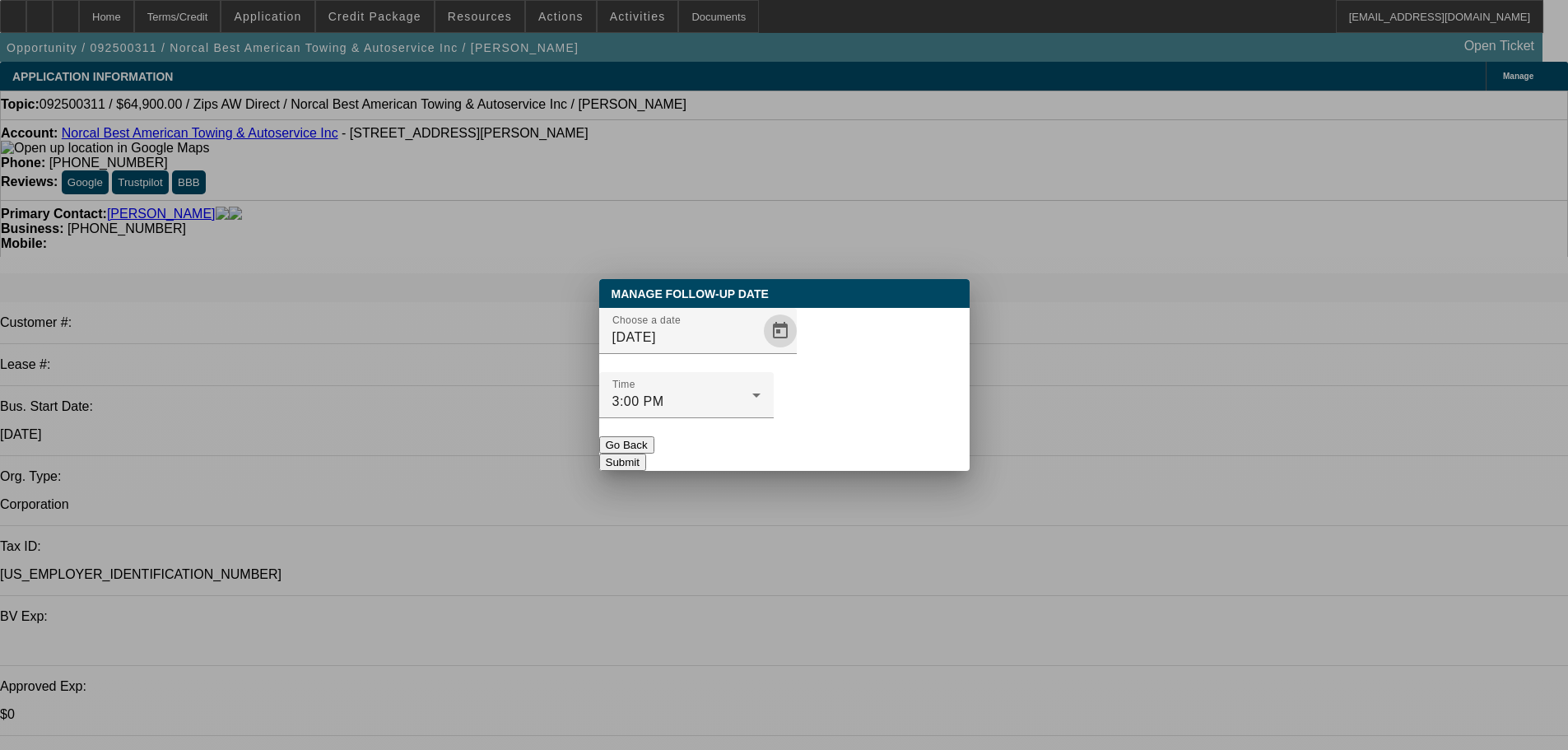
click at [646, 454] on button "Submit" at bounding box center [623, 462] width 47 height 17
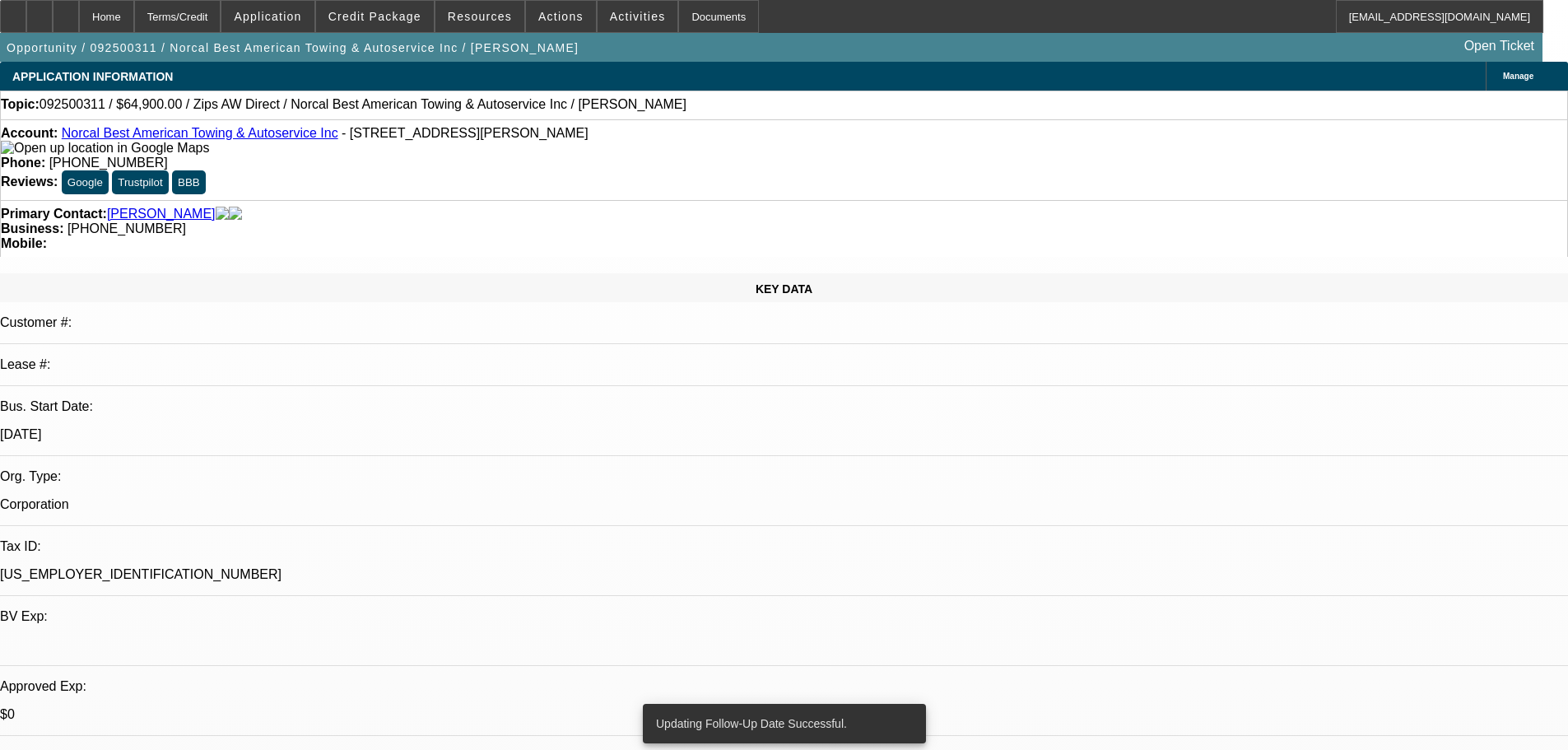
drag, startPoint x: 570, startPoint y: 568, endPoint x: 503, endPoint y: 242, distance: 332.8
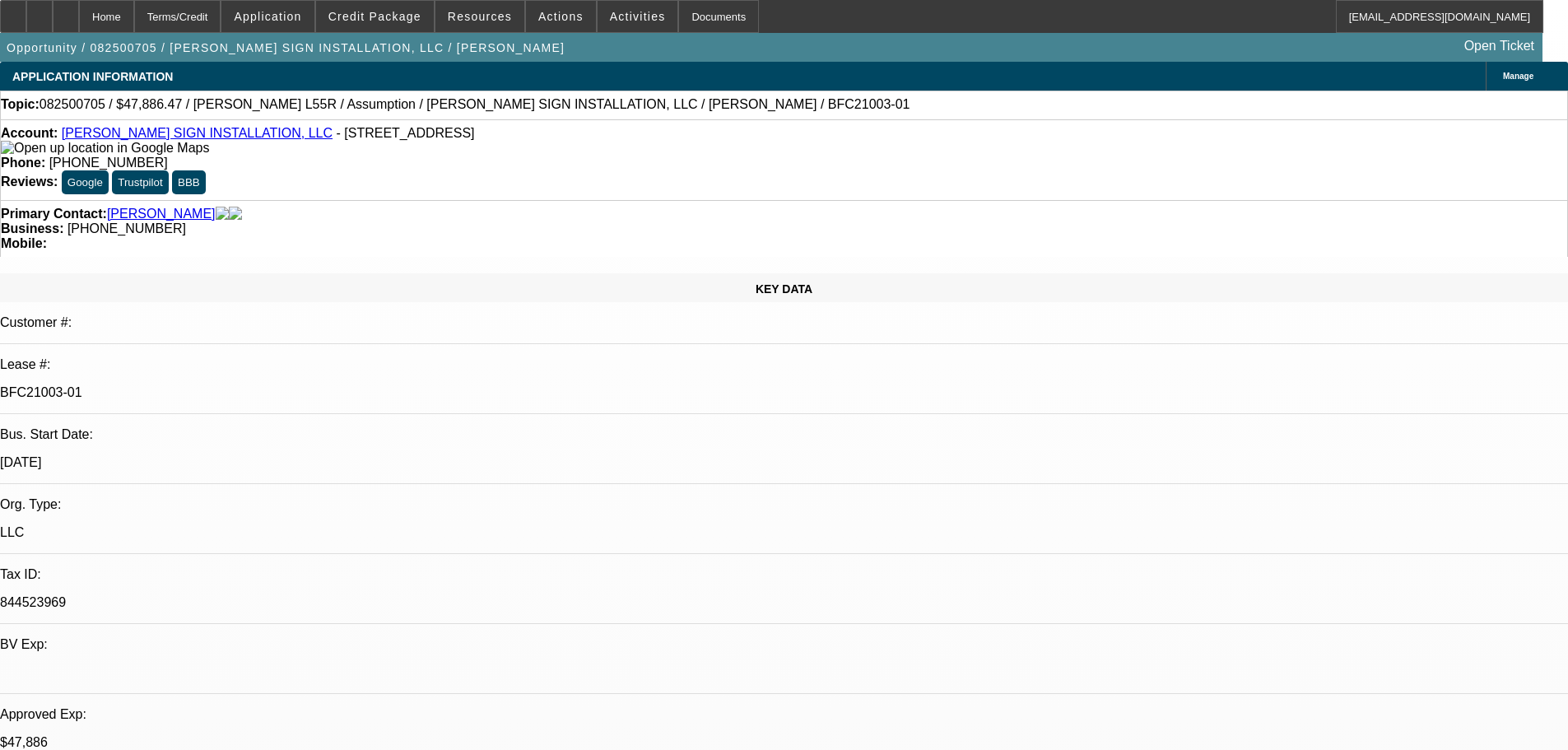
select select "0"
select select "2"
select select "0"
select select "6"
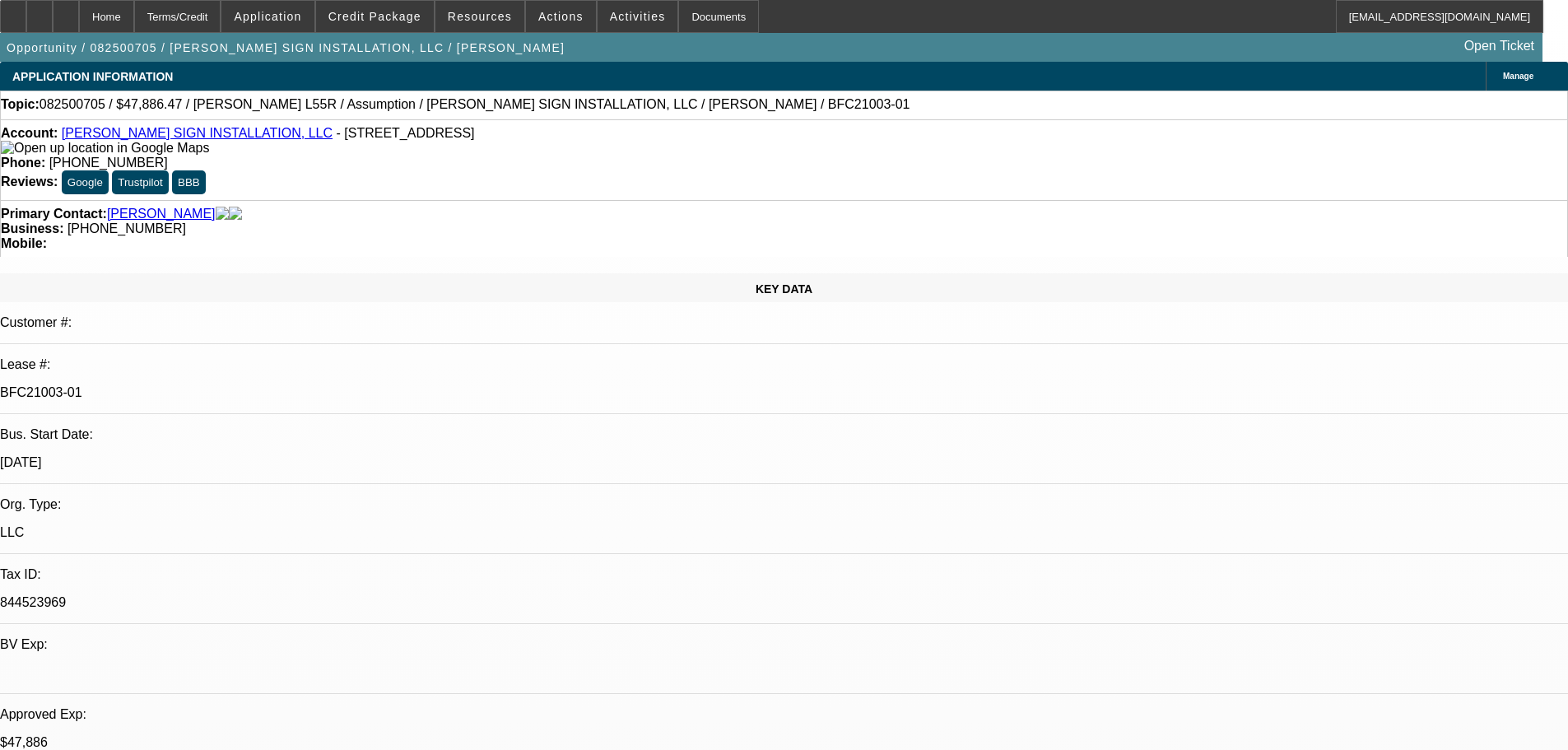
select select "0"
select select "2"
select select "0"
select select "6"
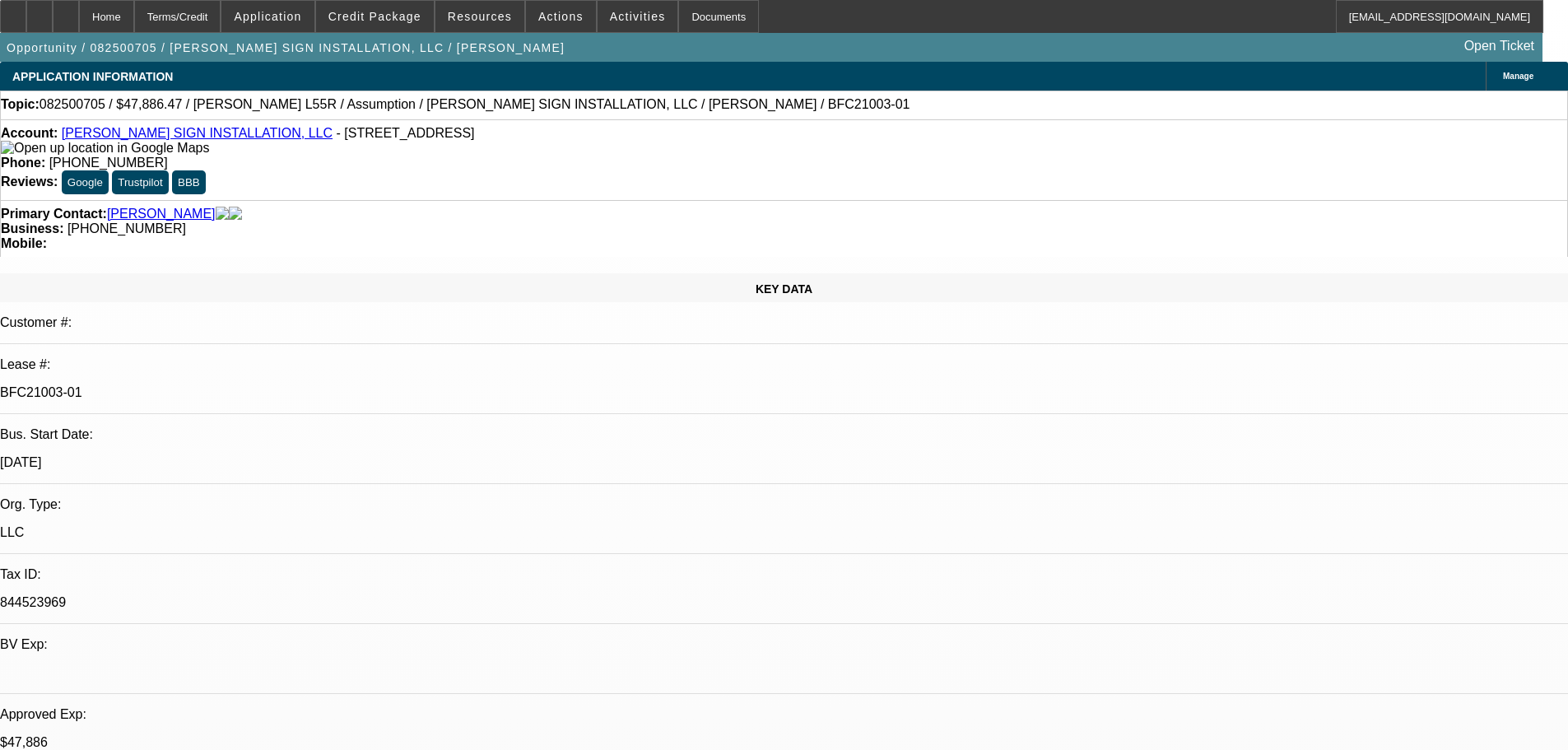
select select "0"
select select "2"
select select "0"
select select "6"
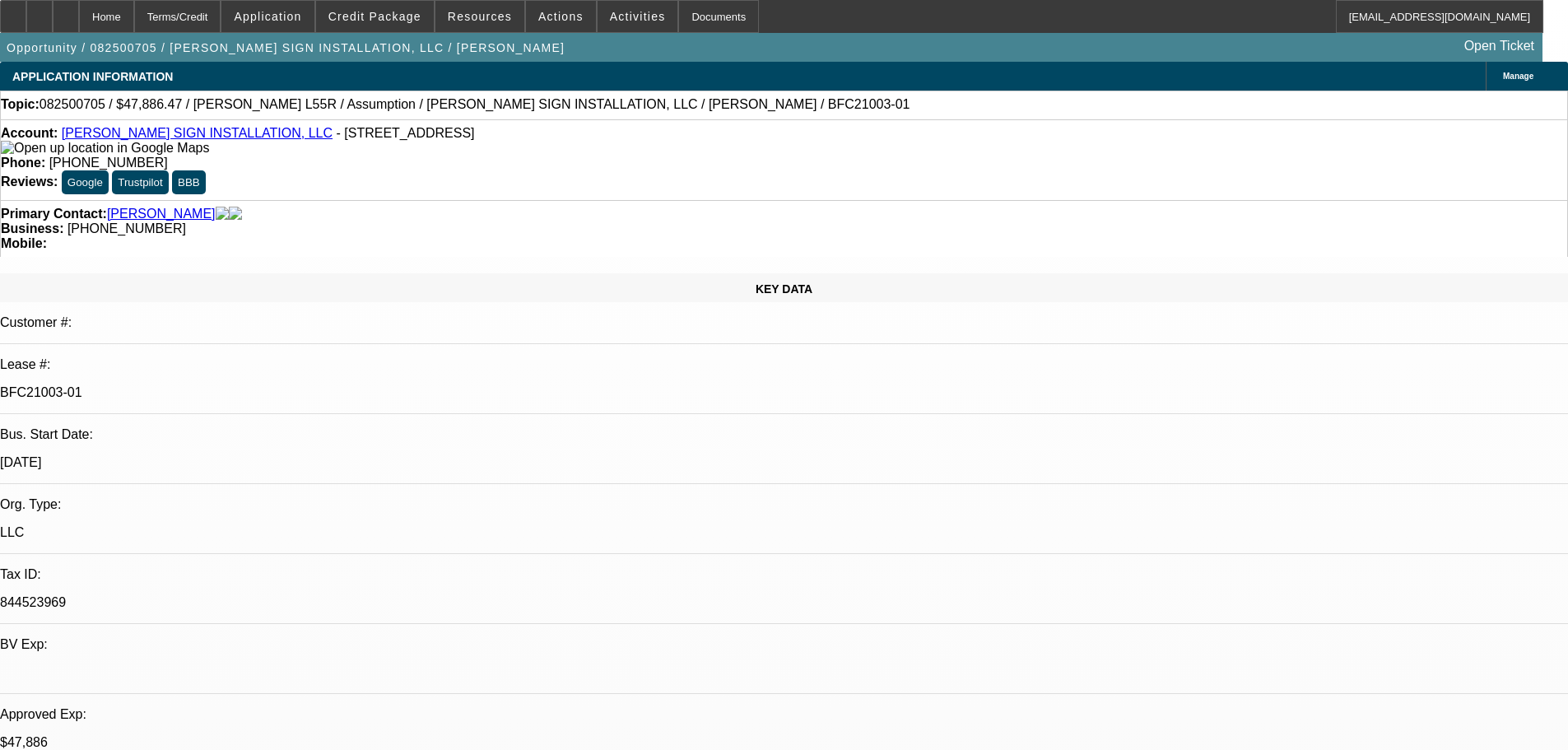
select select "0"
select select "2"
select select "0"
select select "6"
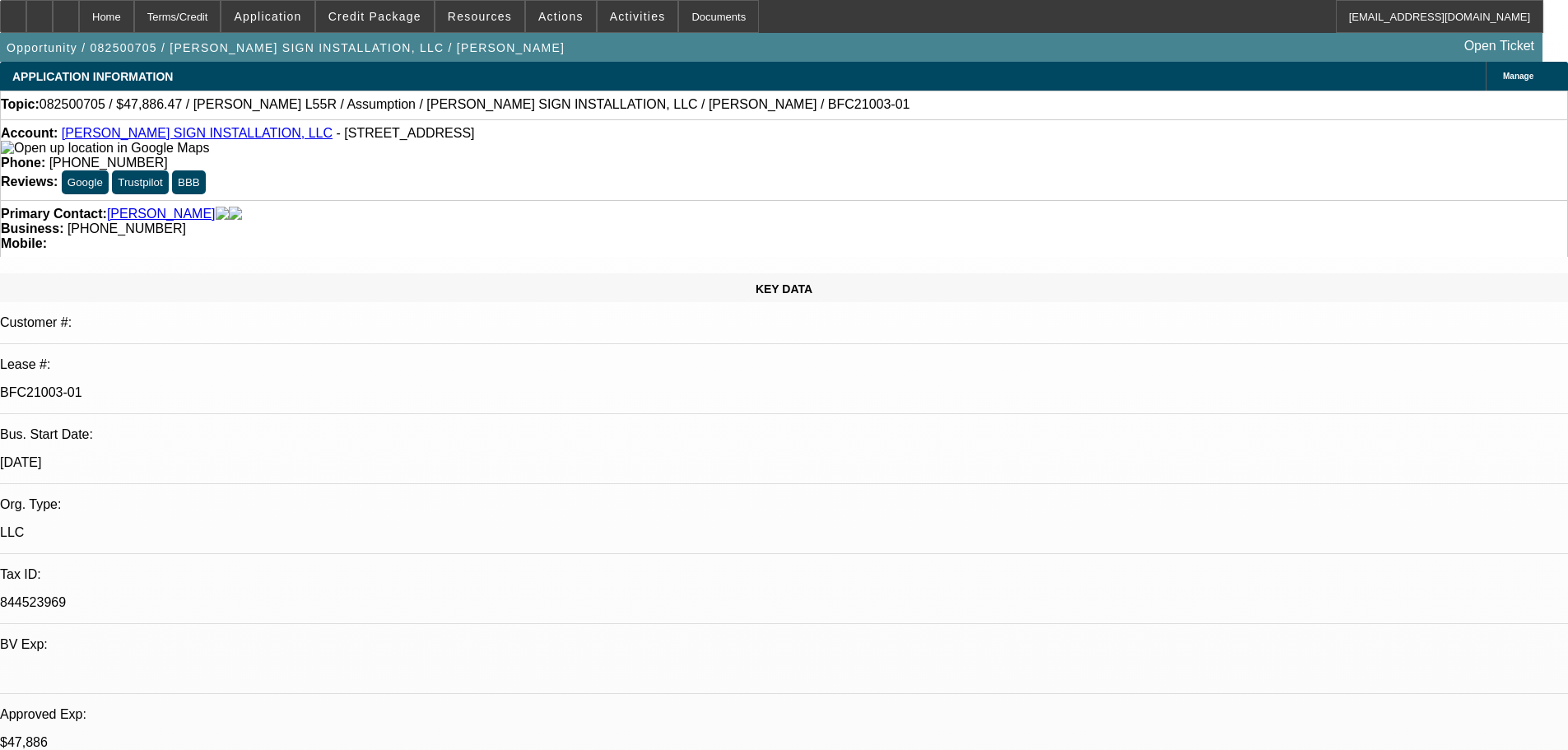
scroll to position [165, 0]
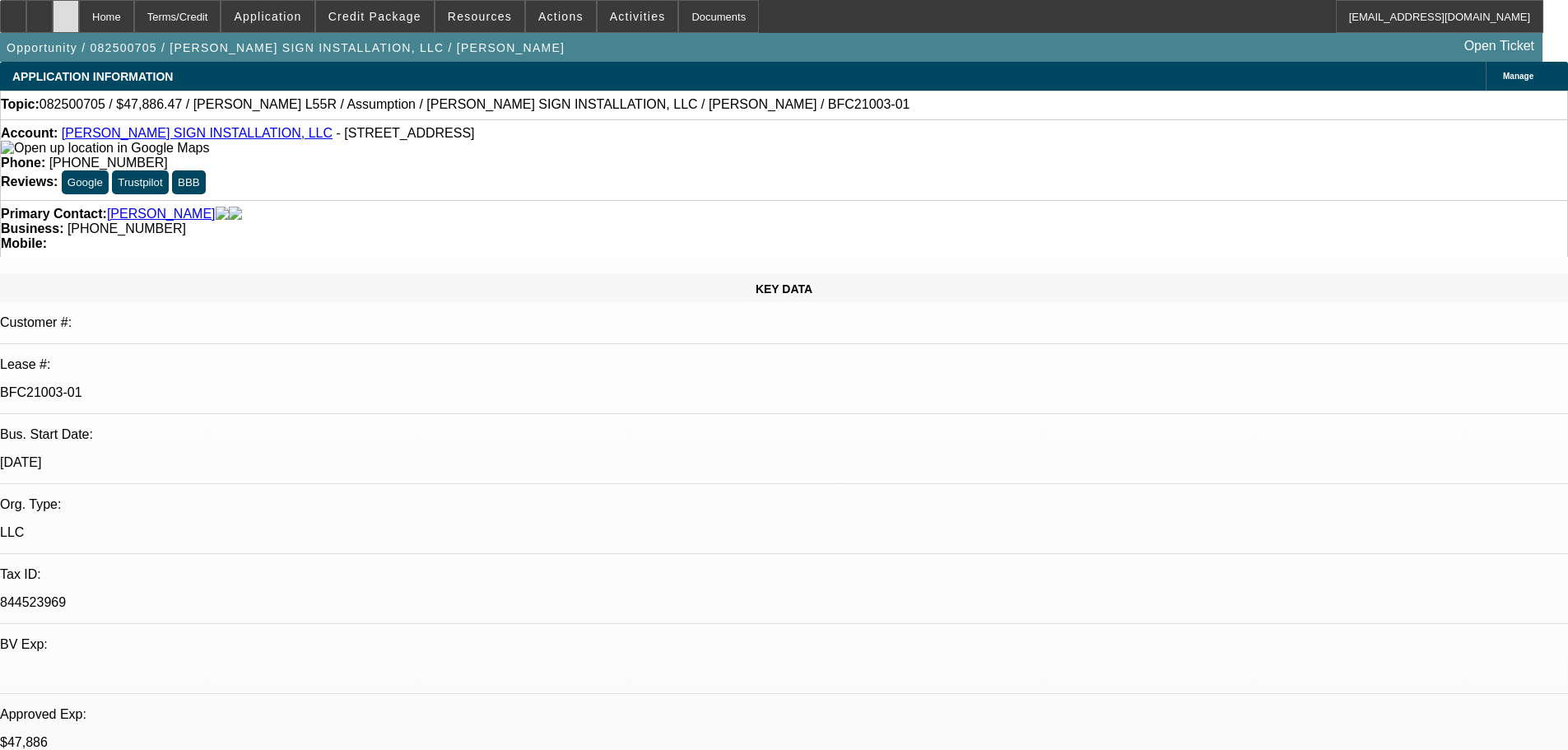
click at [79, 15] on div at bounding box center [65, 16] width 26 height 33
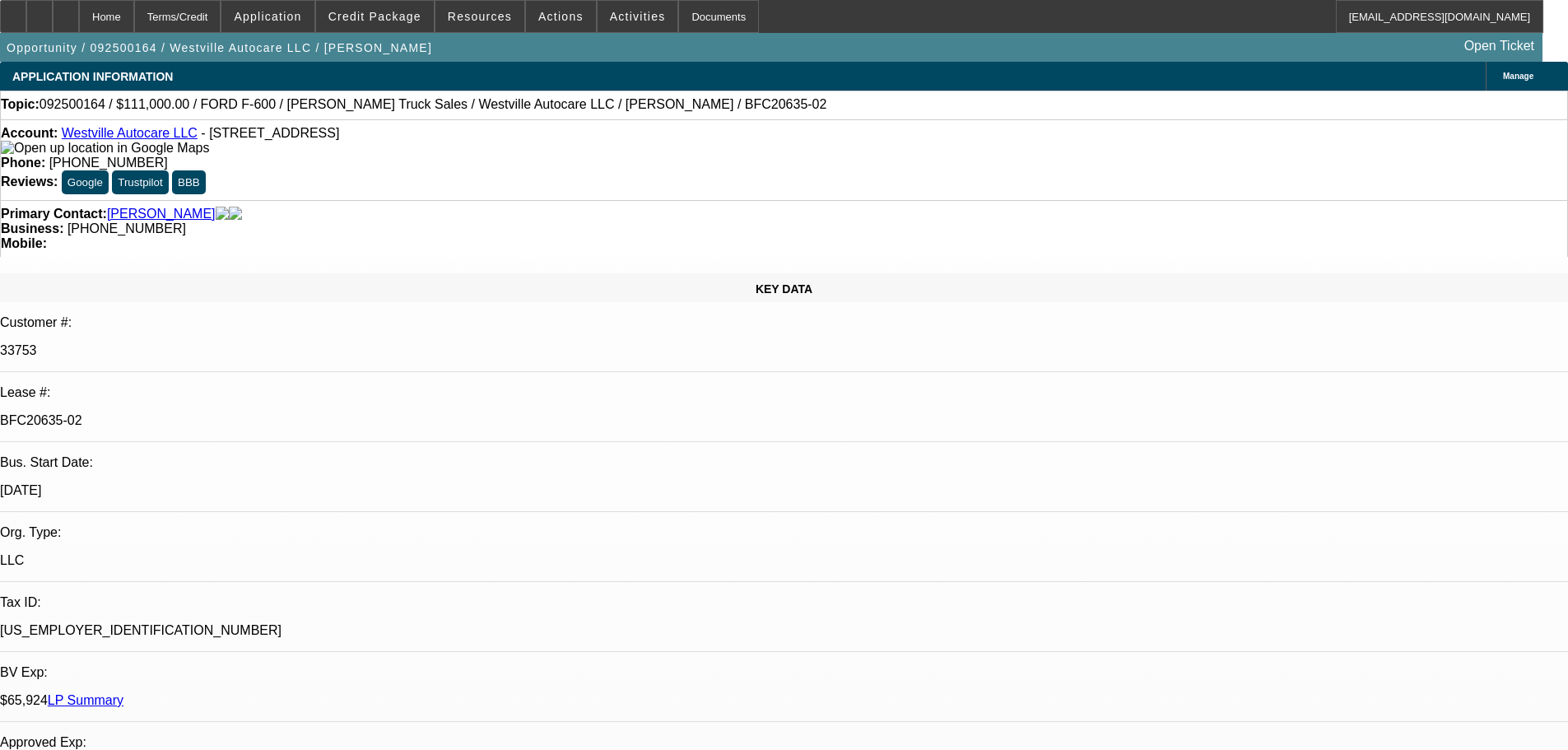
select select "0"
select select "2"
select select "0"
select select "6"
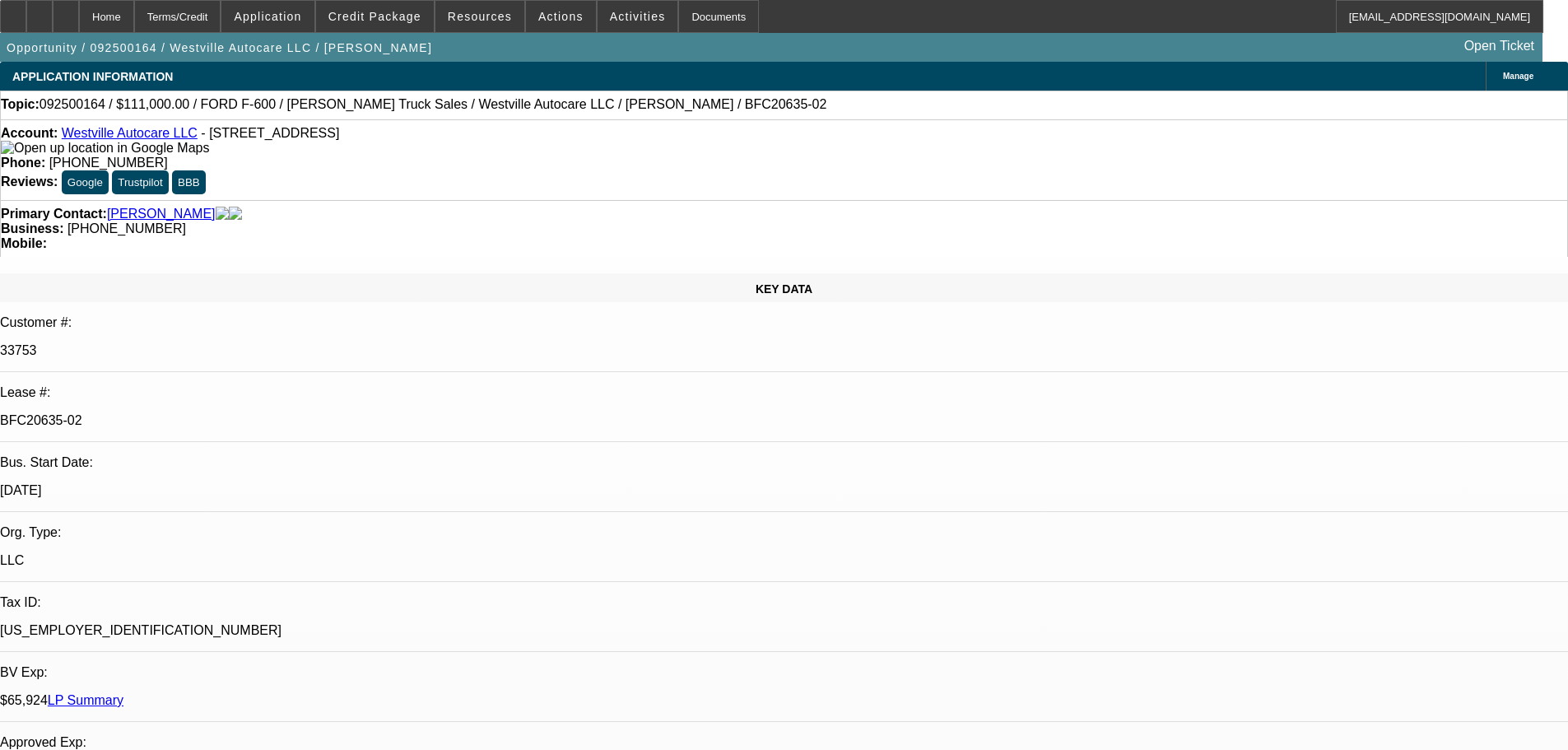
select select "0"
select select "2"
select select "0"
select select "6"
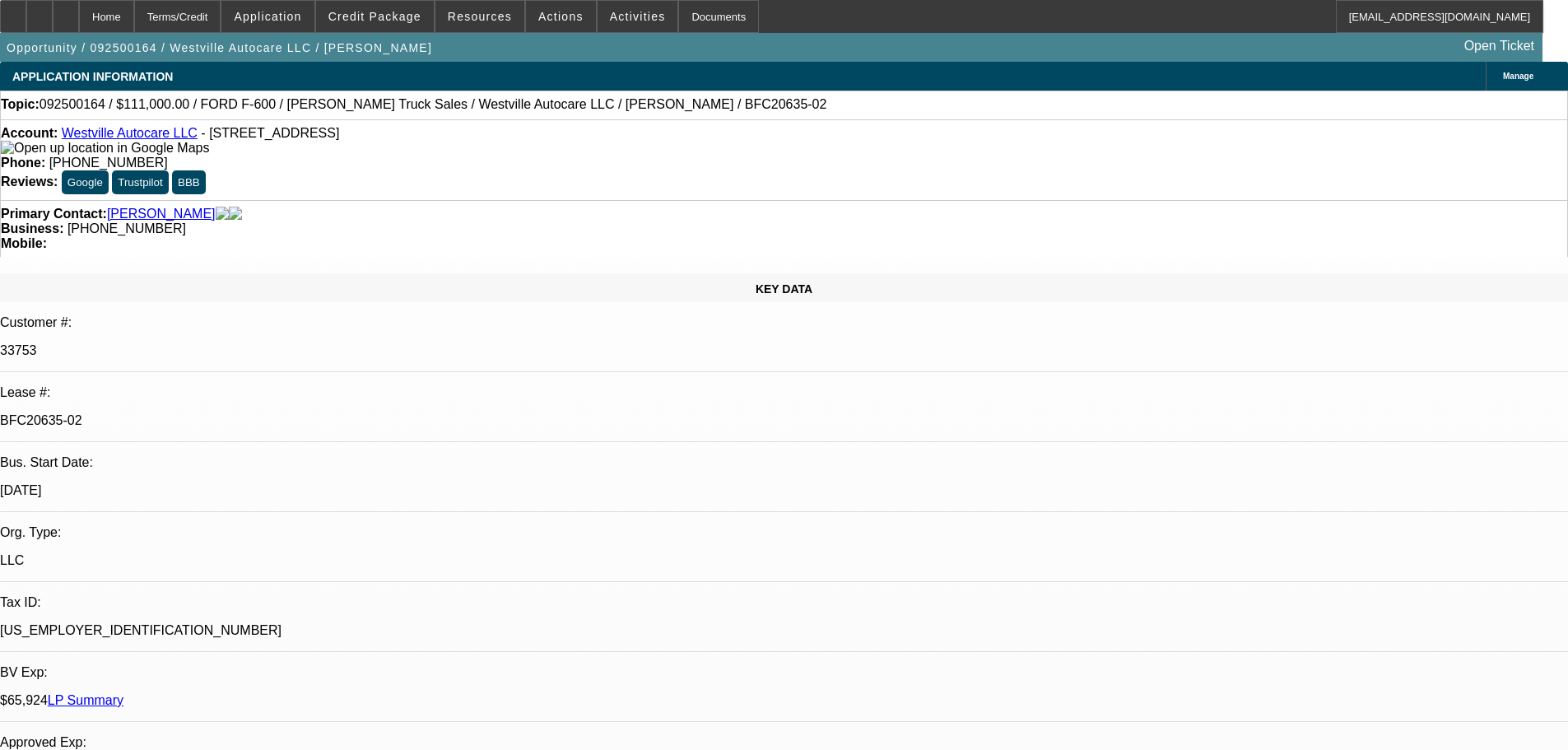
select select "0"
select select "2"
select select "0"
select select "6"
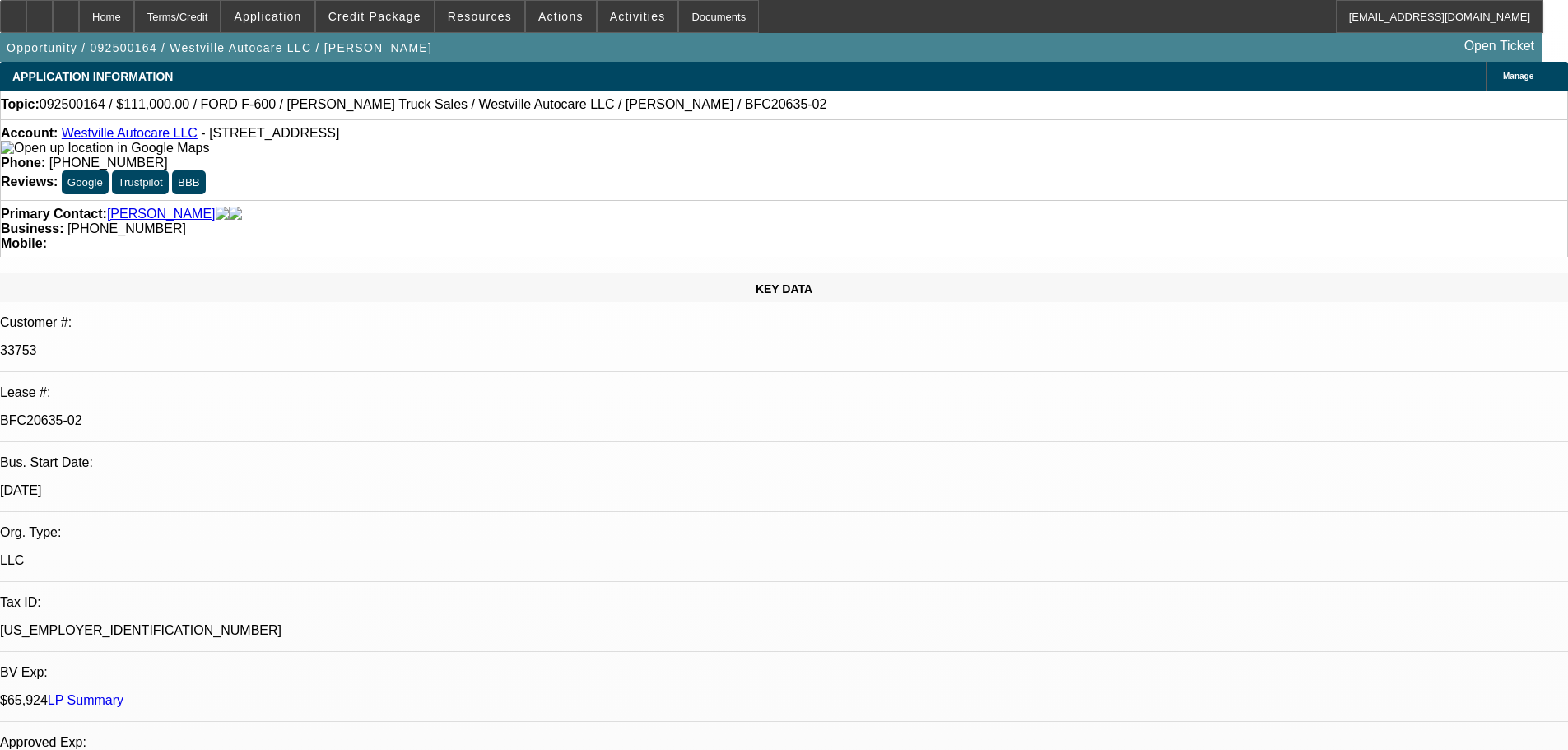
select select "0"
select select "2"
select select "0"
select select "6"
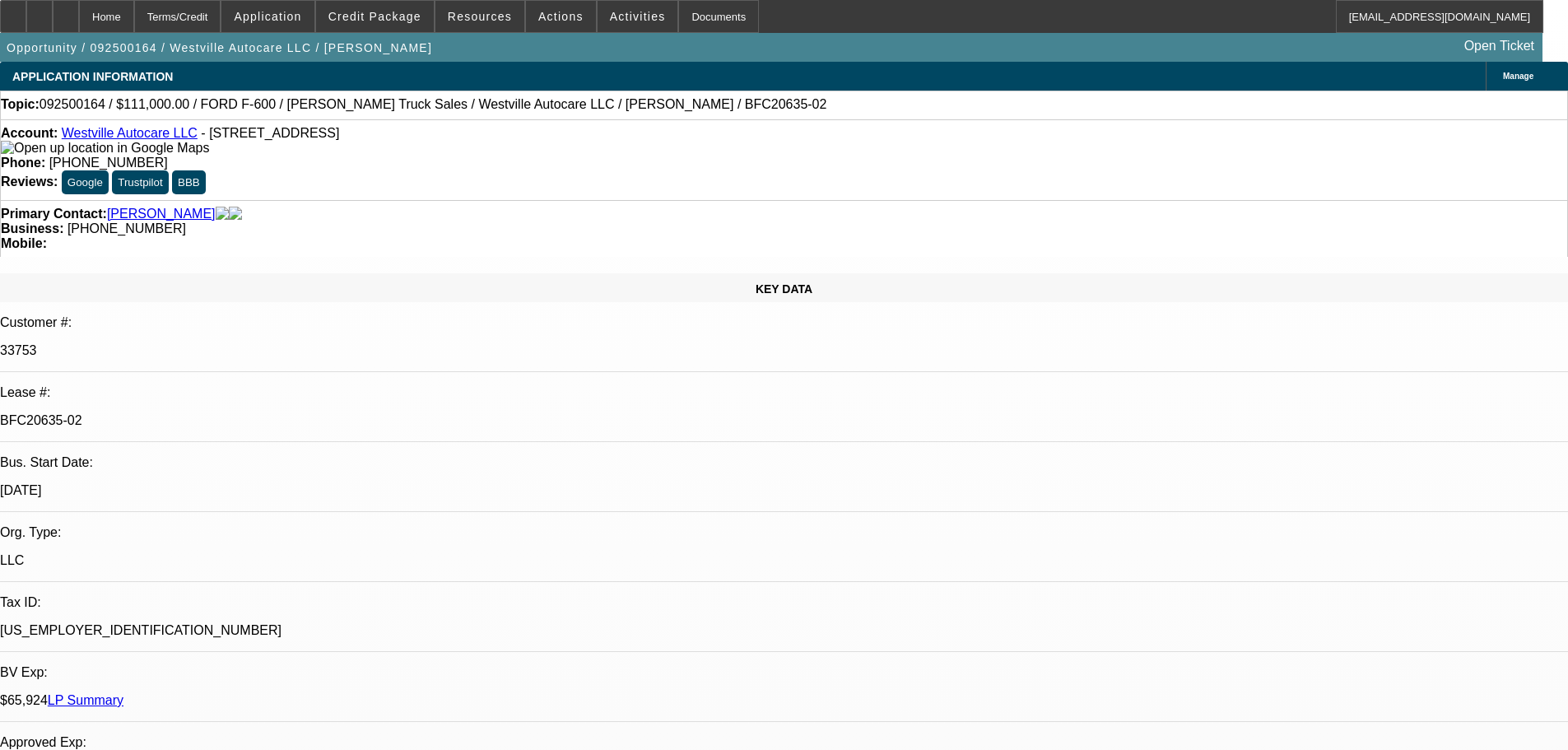
select select "0"
select select "2"
select select "0"
select select "2"
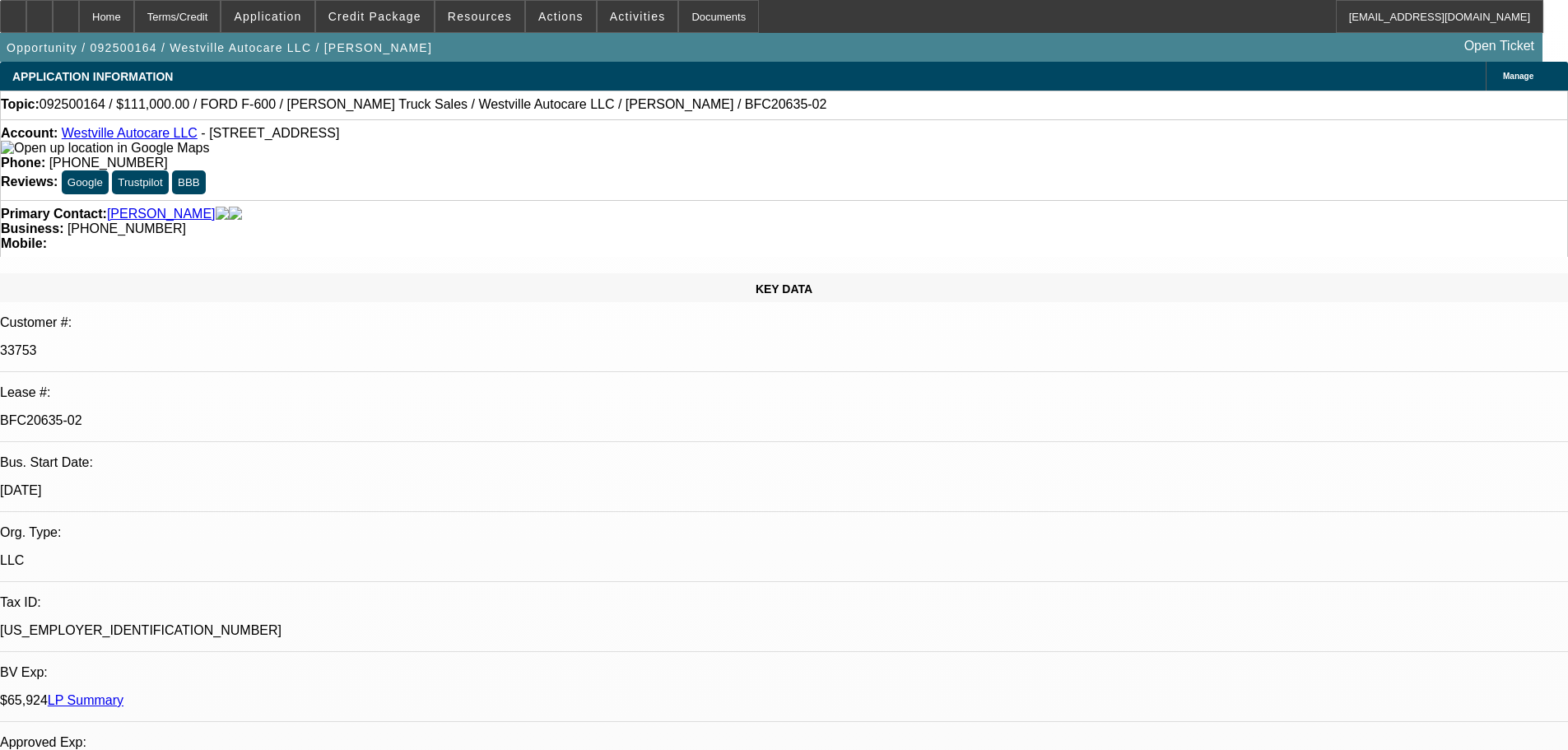
select select "0"
select select "2"
select select "0"
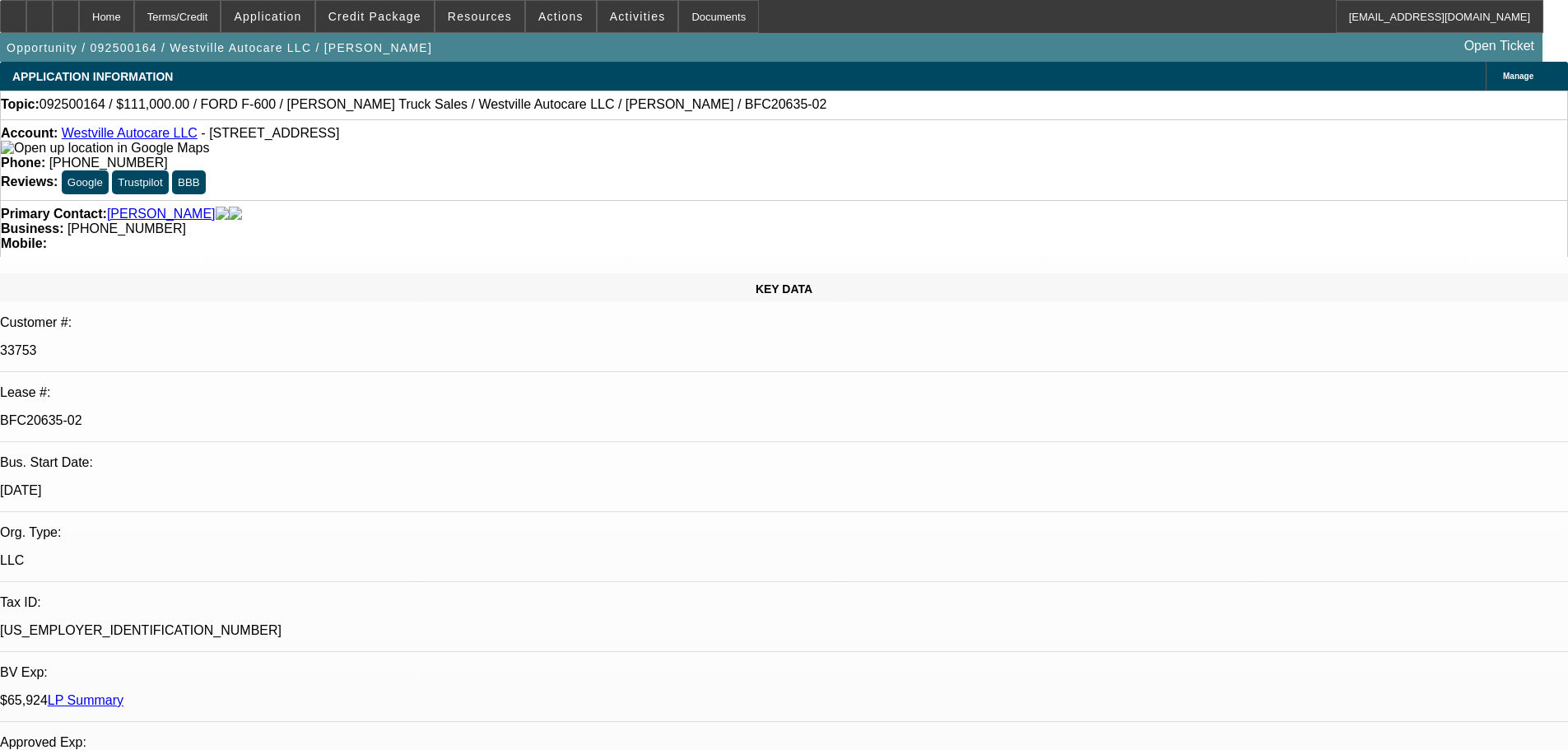
select select "2"
select select "0"
select select "1"
select select "2"
select select "6"
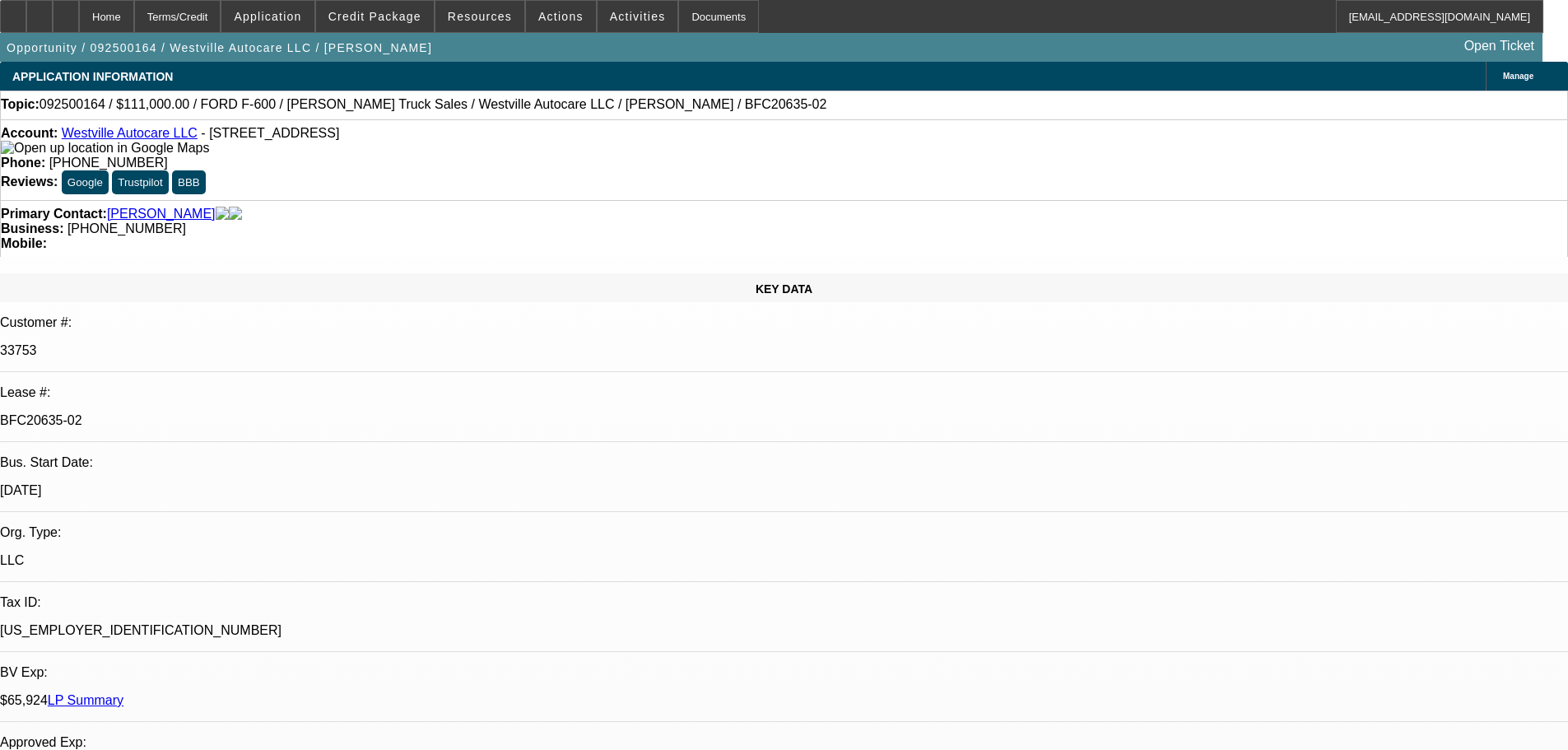
select select "1"
select select "2"
select select "6"
select select "1"
select select "2"
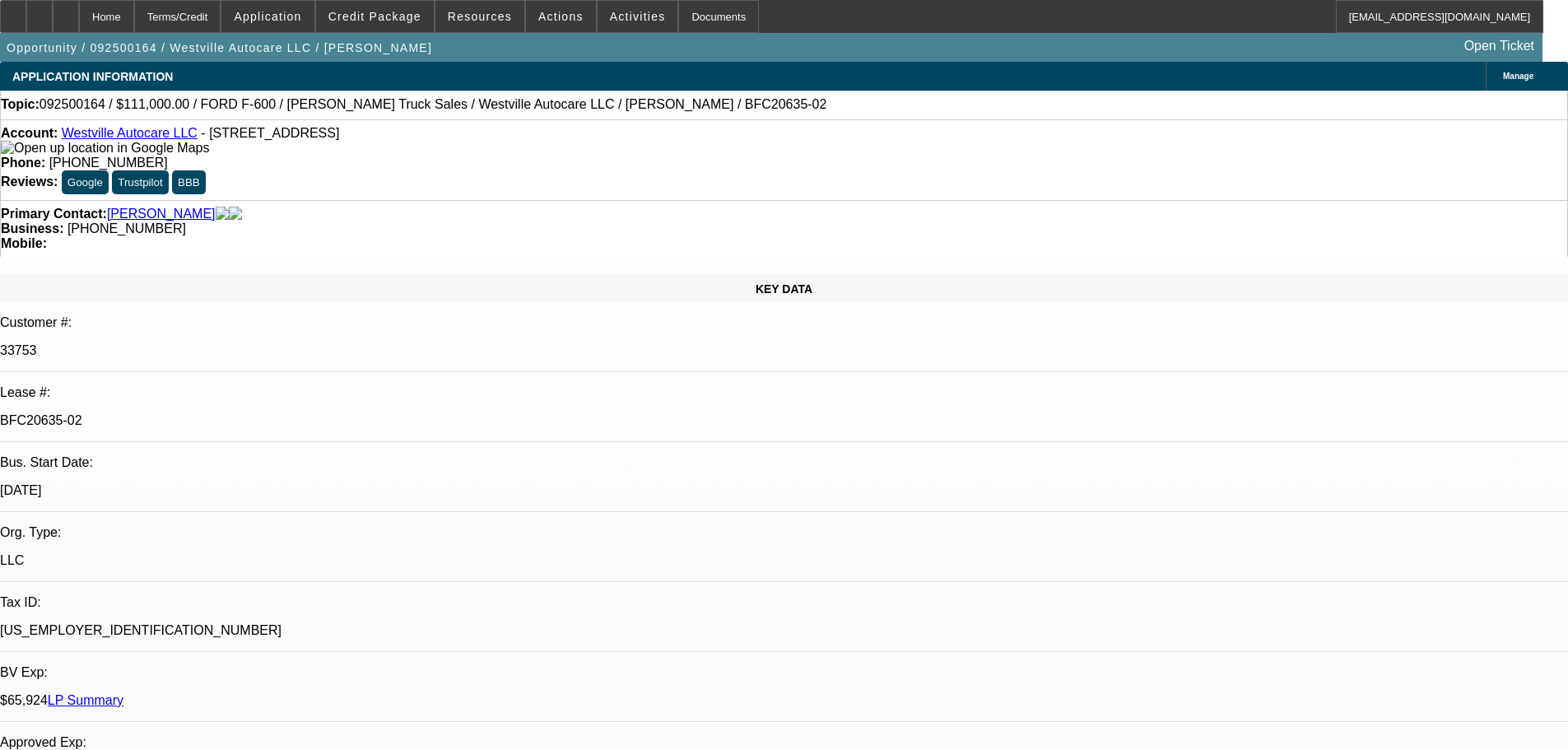
select select "6"
select select "1"
select select "2"
select select "6"
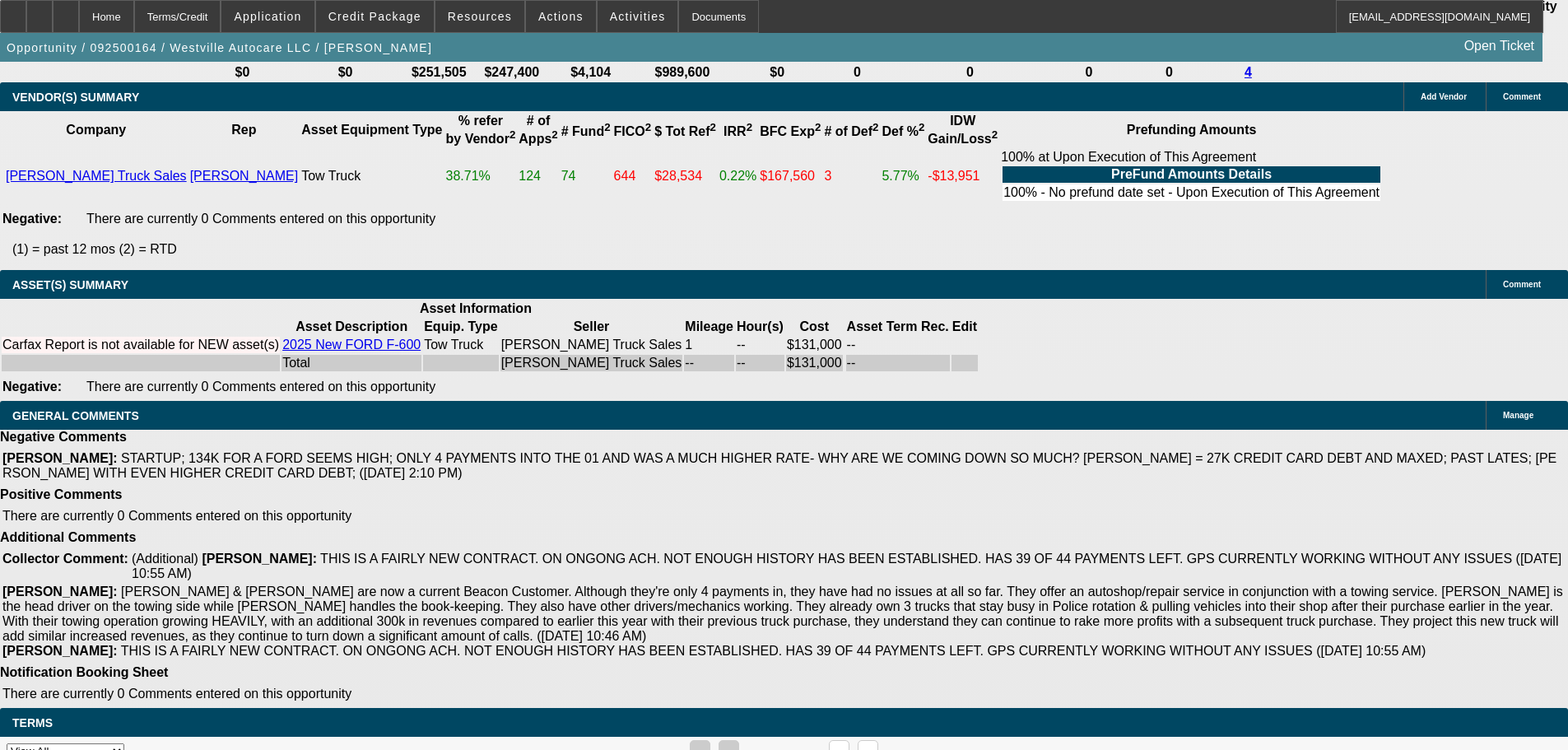
drag, startPoint x: 228, startPoint y: 659, endPoint x: 251, endPoint y: 788, distance: 131.0
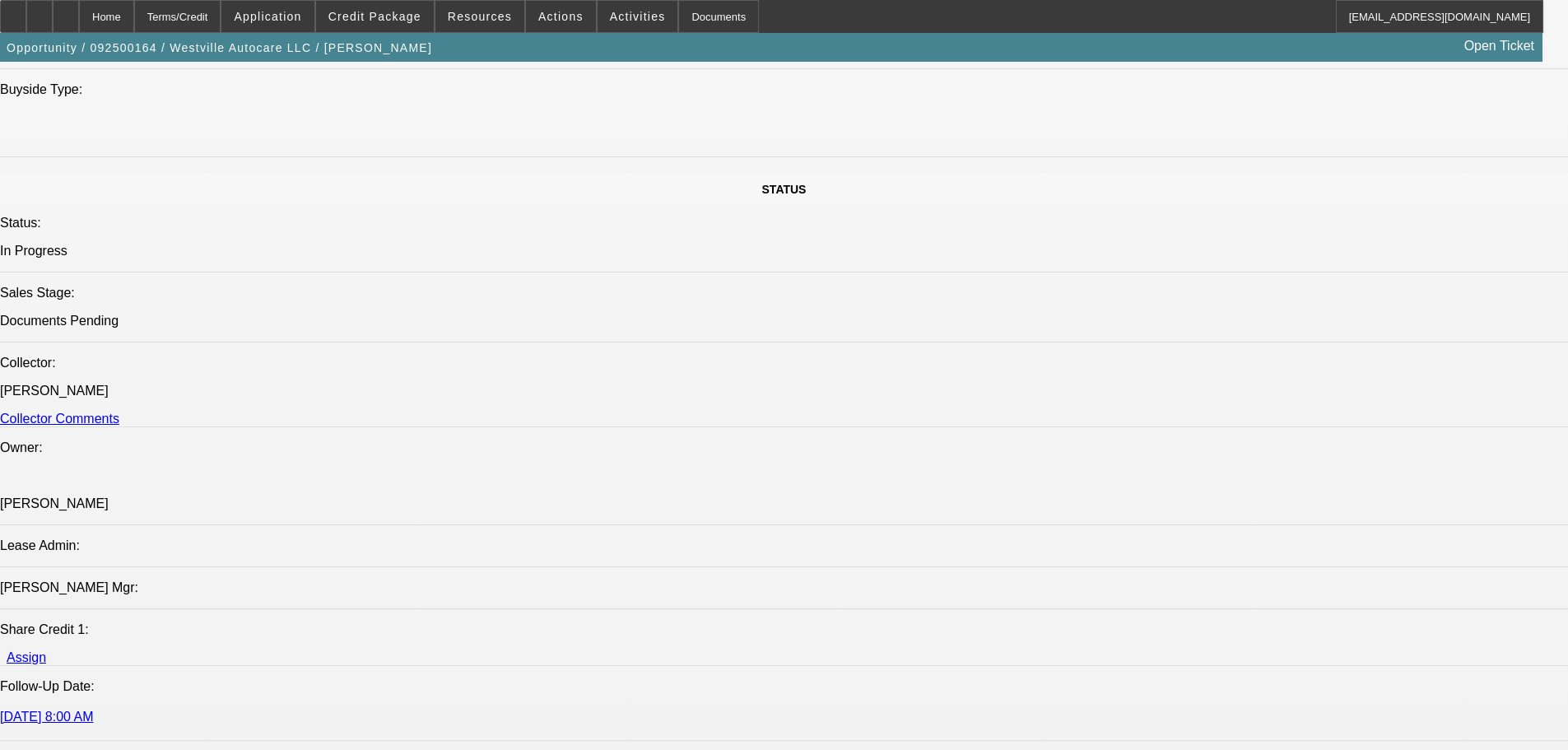
scroll to position [0, 0]
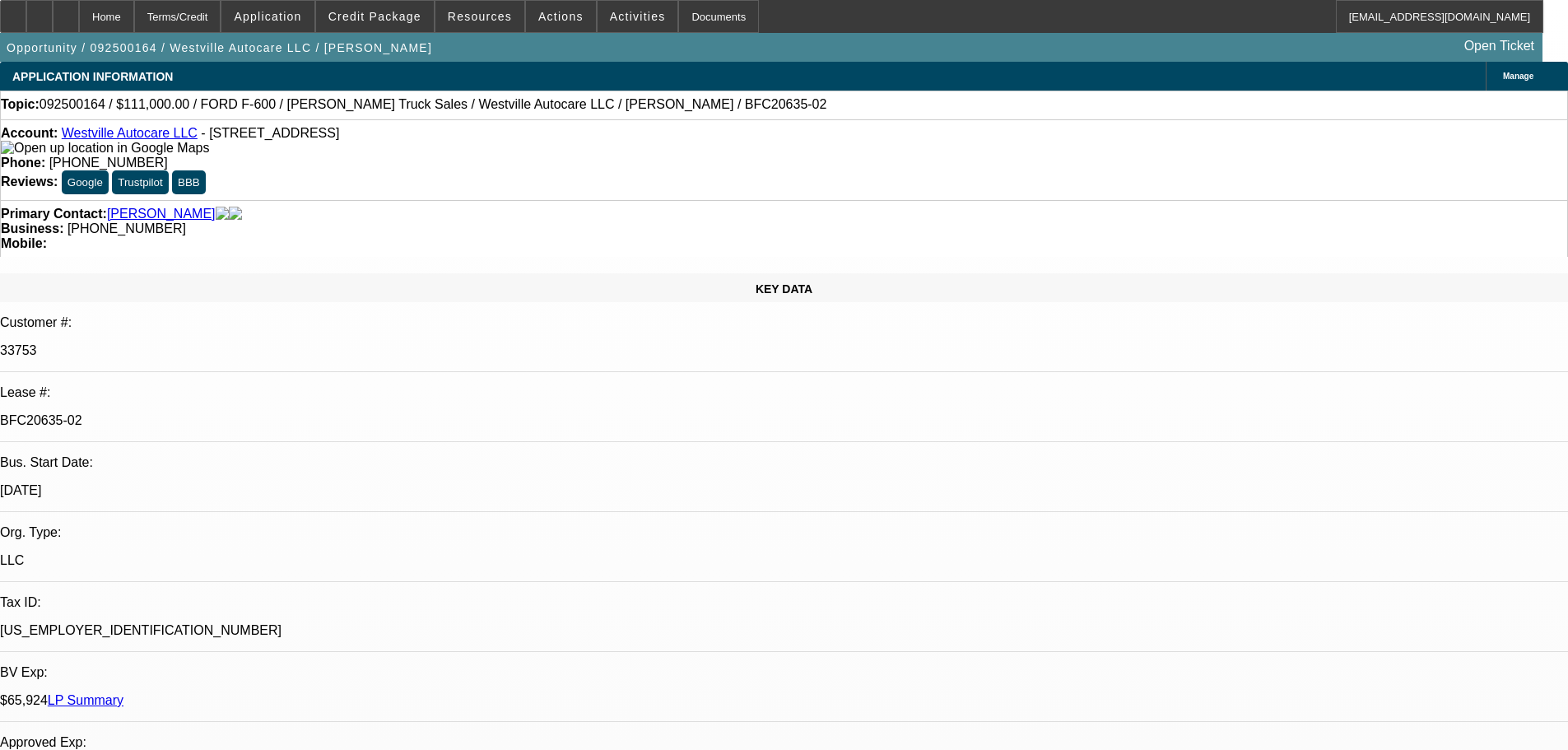
drag, startPoint x: 640, startPoint y: 699, endPoint x: 640, endPoint y: 284, distance: 415.0
click at [402, 20] on span "Credit Package" at bounding box center [375, 16] width 93 height 14
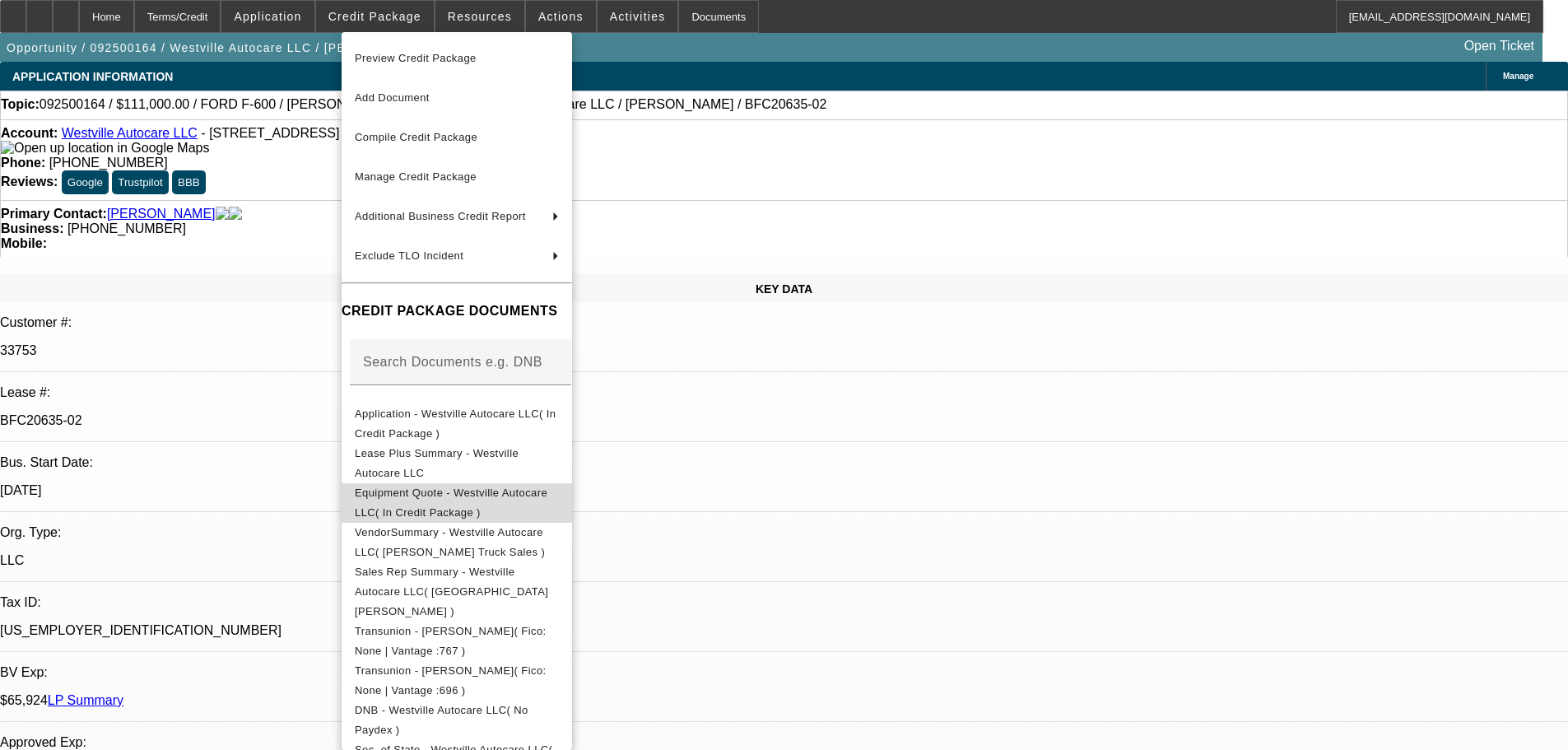
click at [559, 490] on span "Equipment Quote - Westville Autocare LLC( In Credit Package )" at bounding box center [457, 503] width 204 height 40
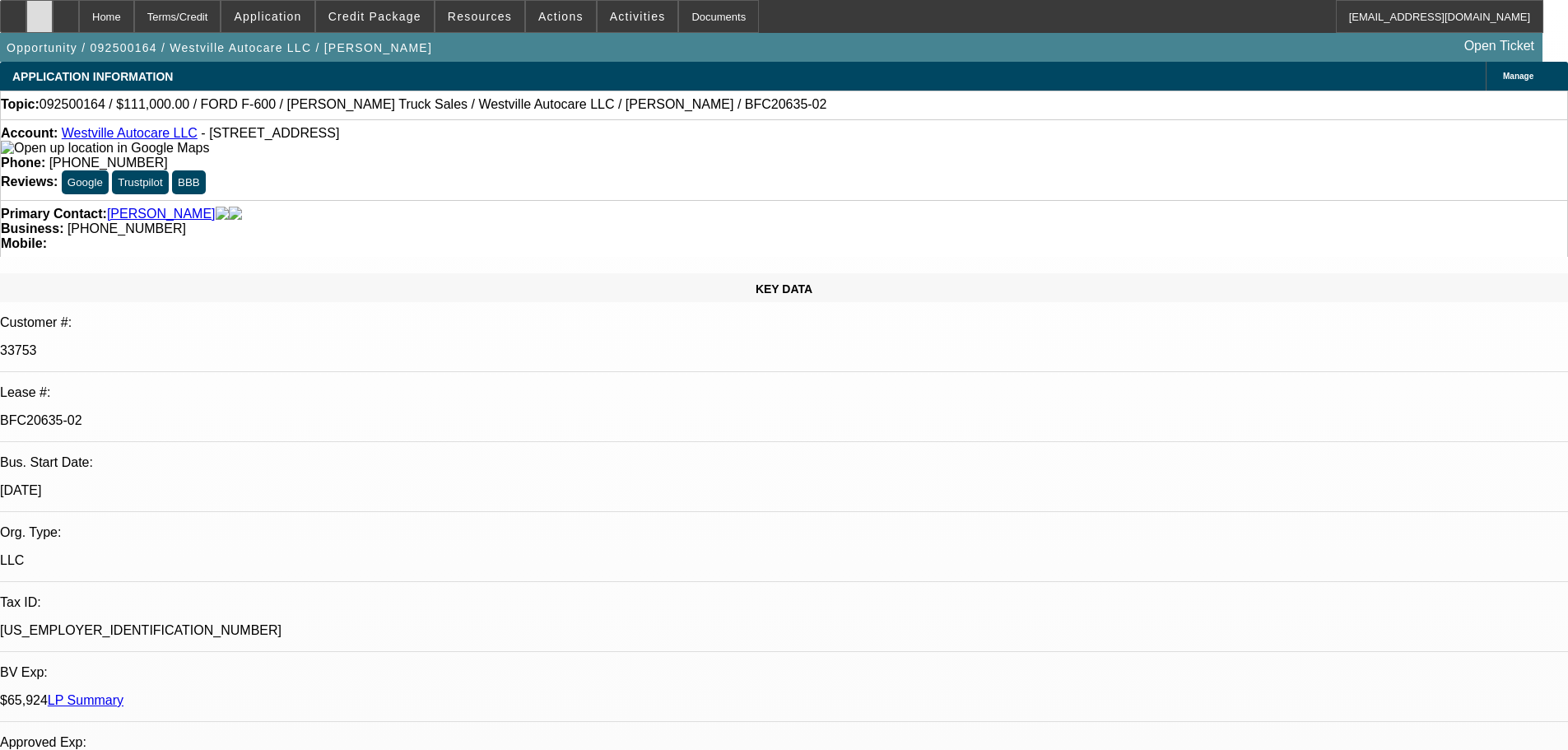
click at [40, 11] on icon at bounding box center [40, 11] width 0 height 0
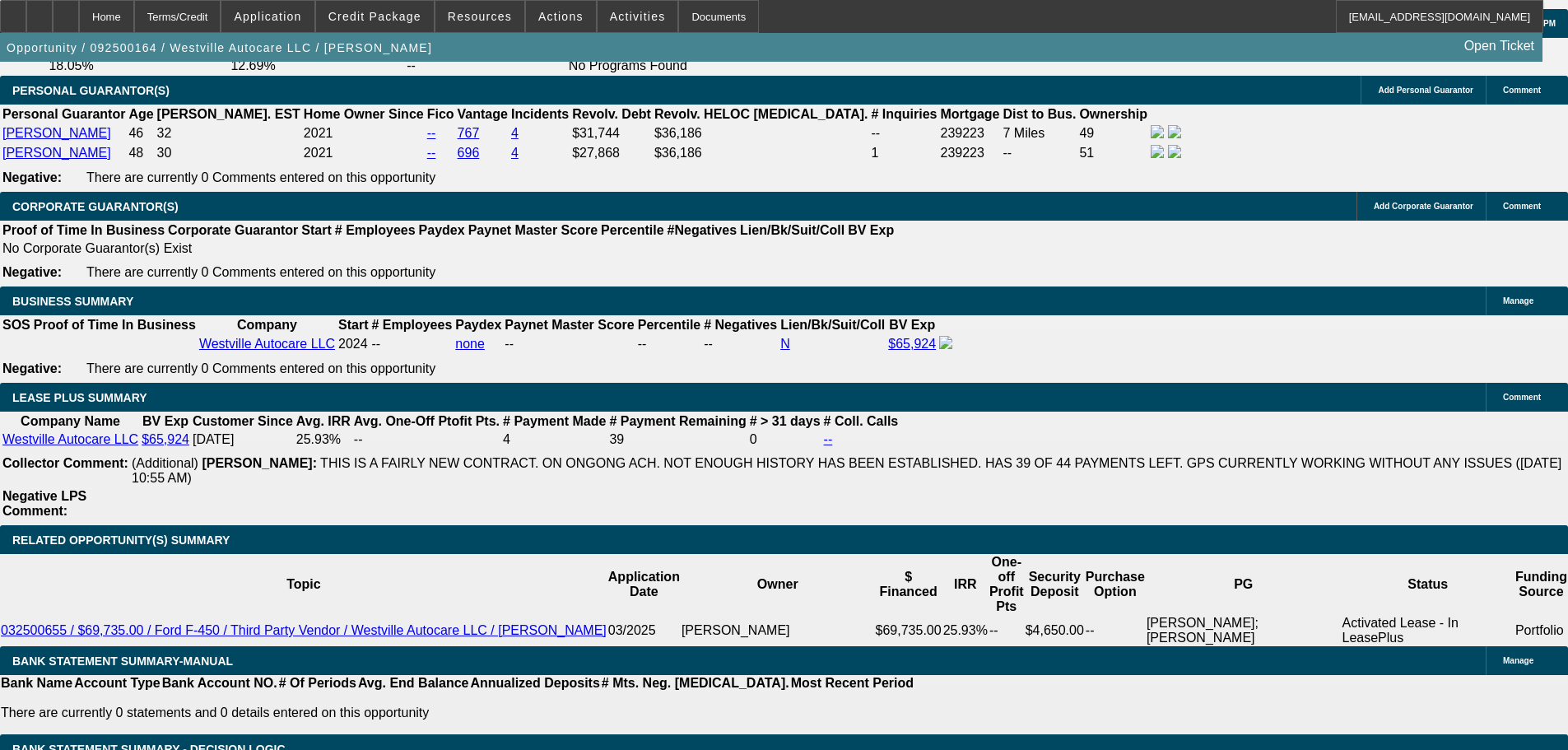
scroll to position [2798, 0]
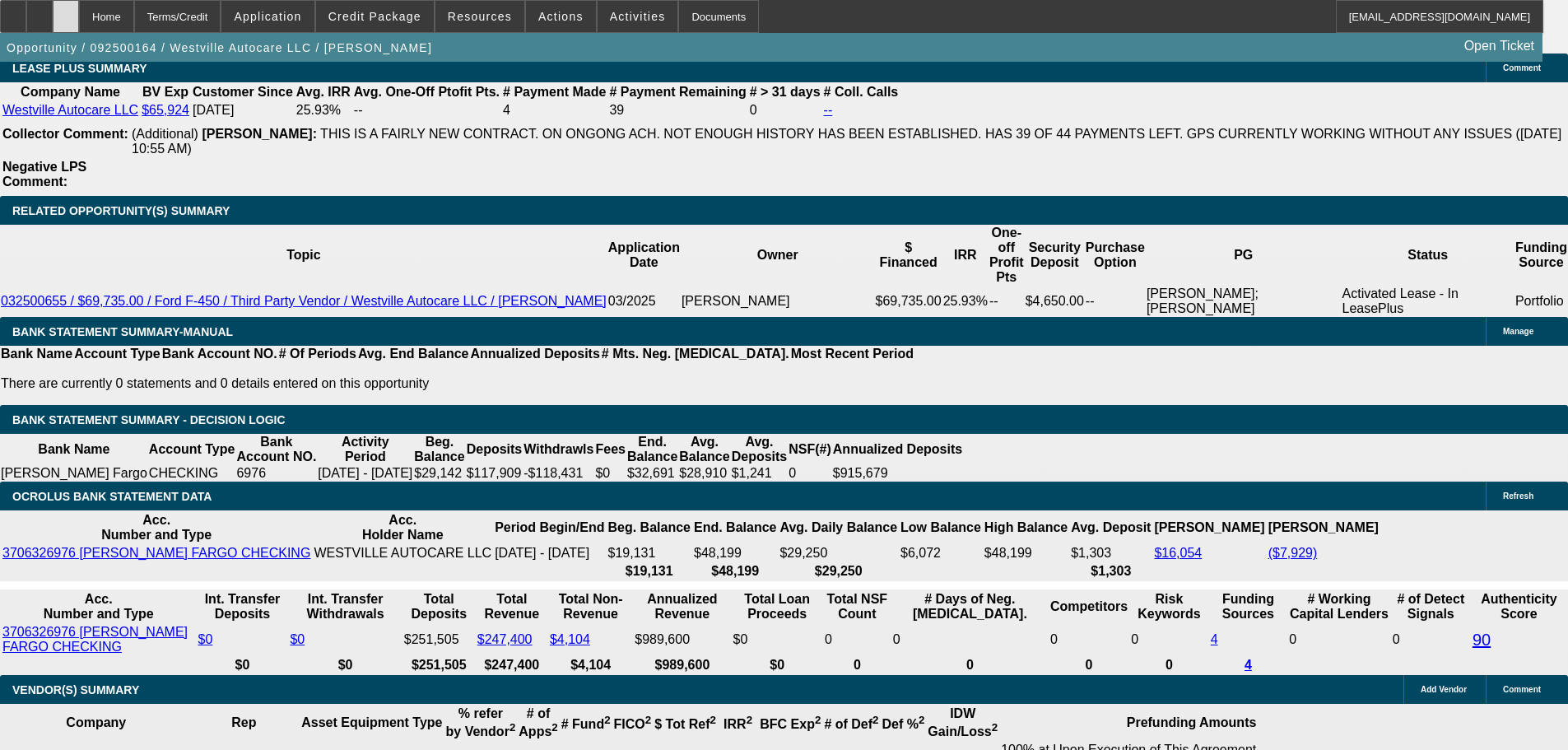
click at [66, 11] on icon at bounding box center [66, 11] width 0 height 0
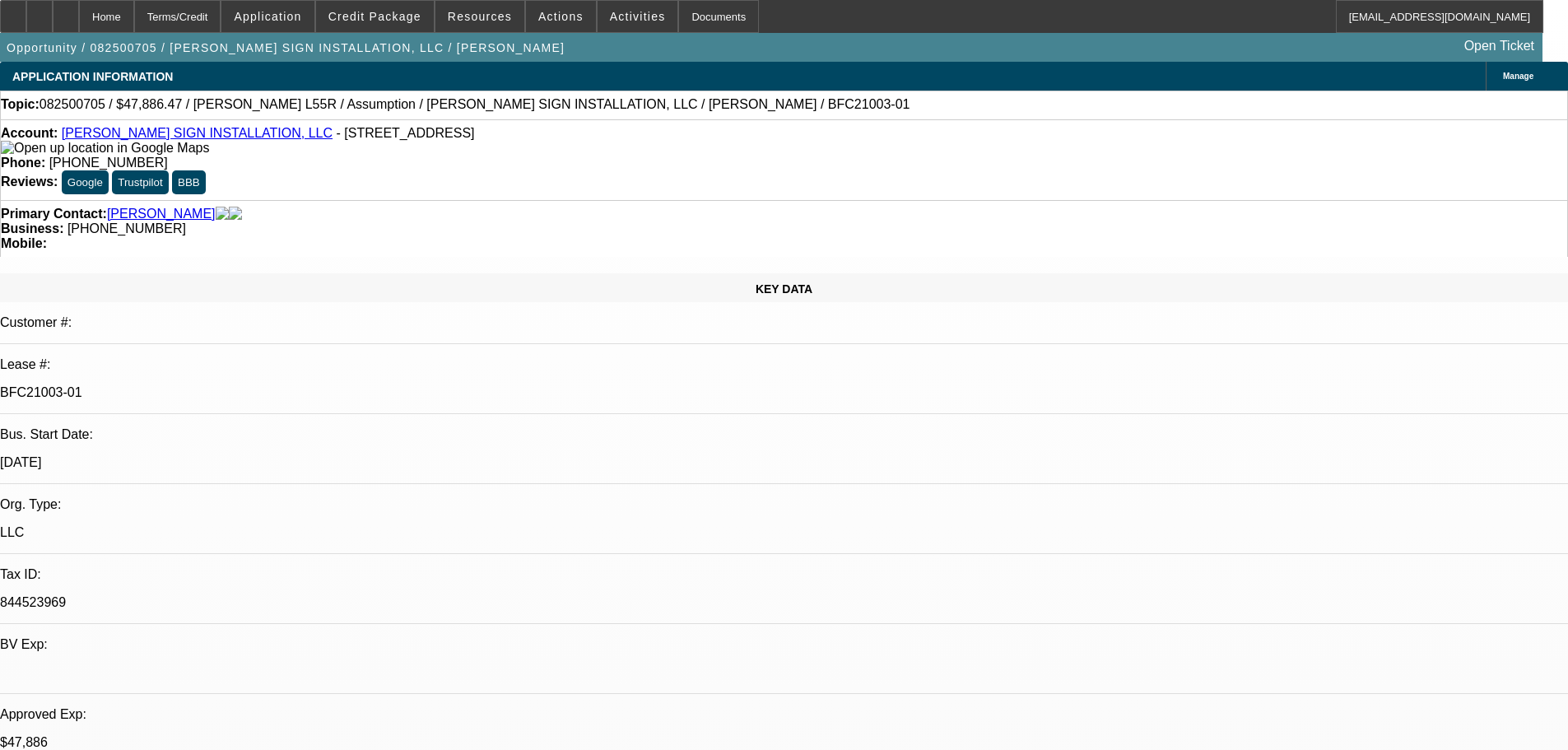
select select "0"
select select "2"
select select "0"
select select "6"
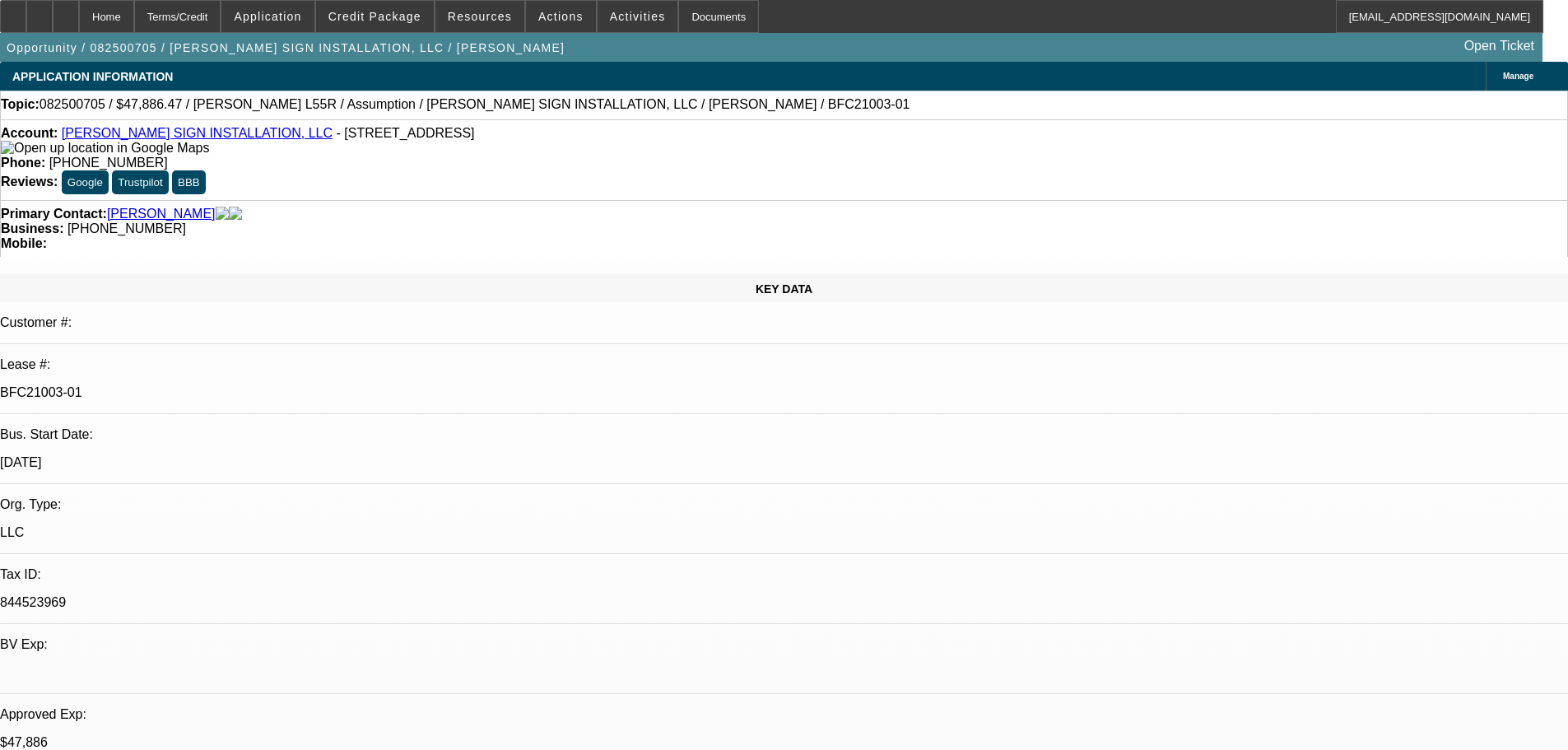
select select "0"
select select "2"
select select "0"
select select "6"
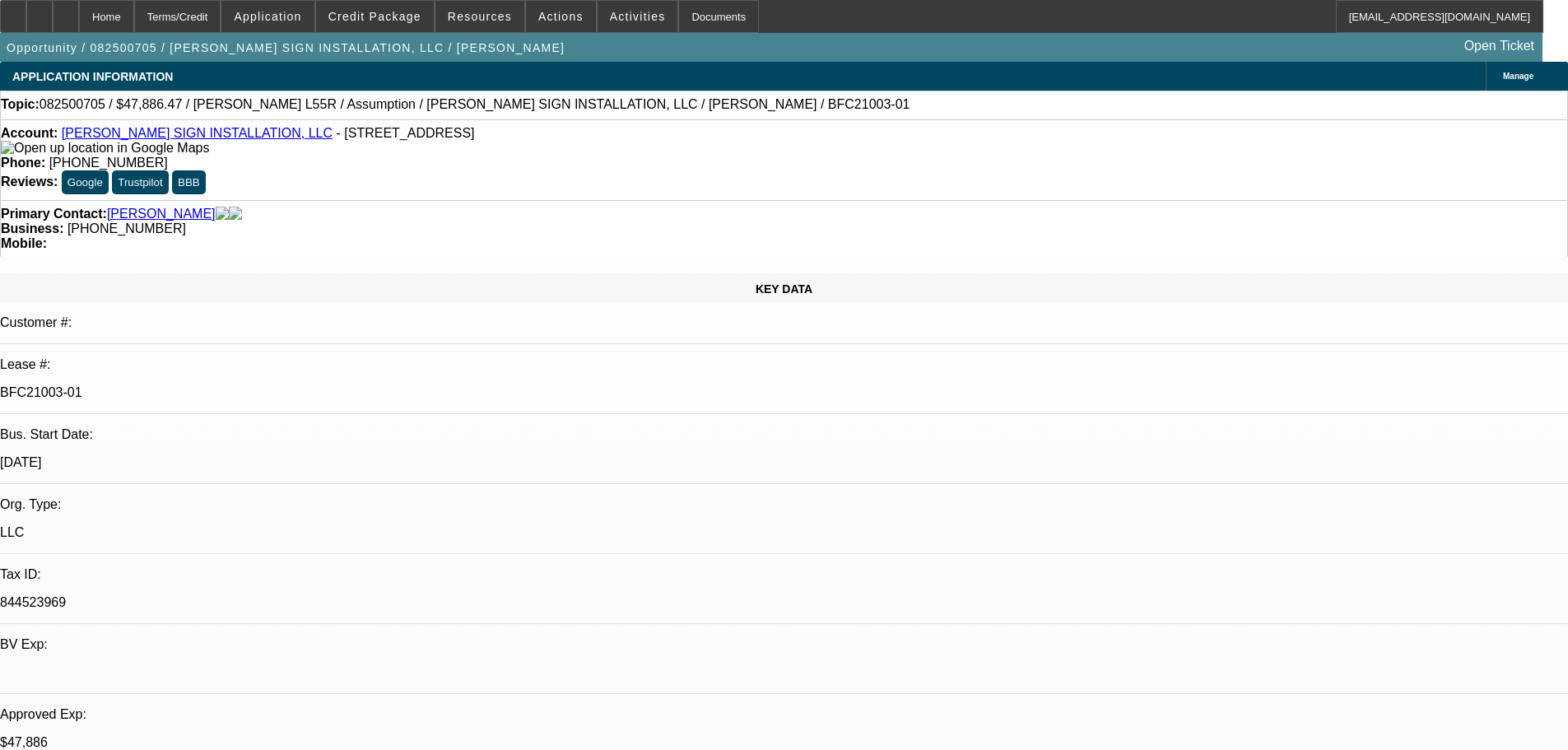
select select "0"
select select "2"
select select "0"
select select "6"
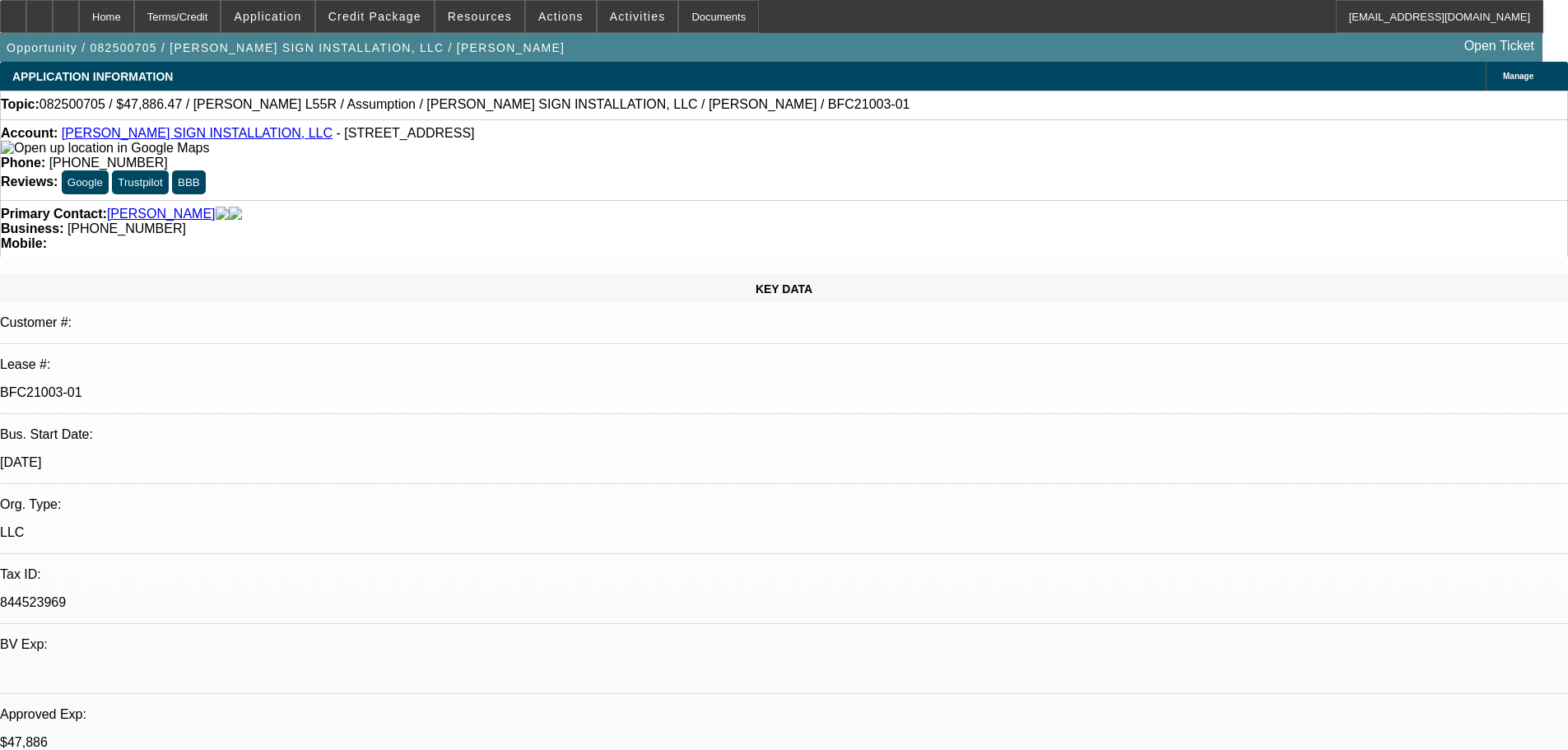
select select "0"
select select "2"
select select "0"
select select "6"
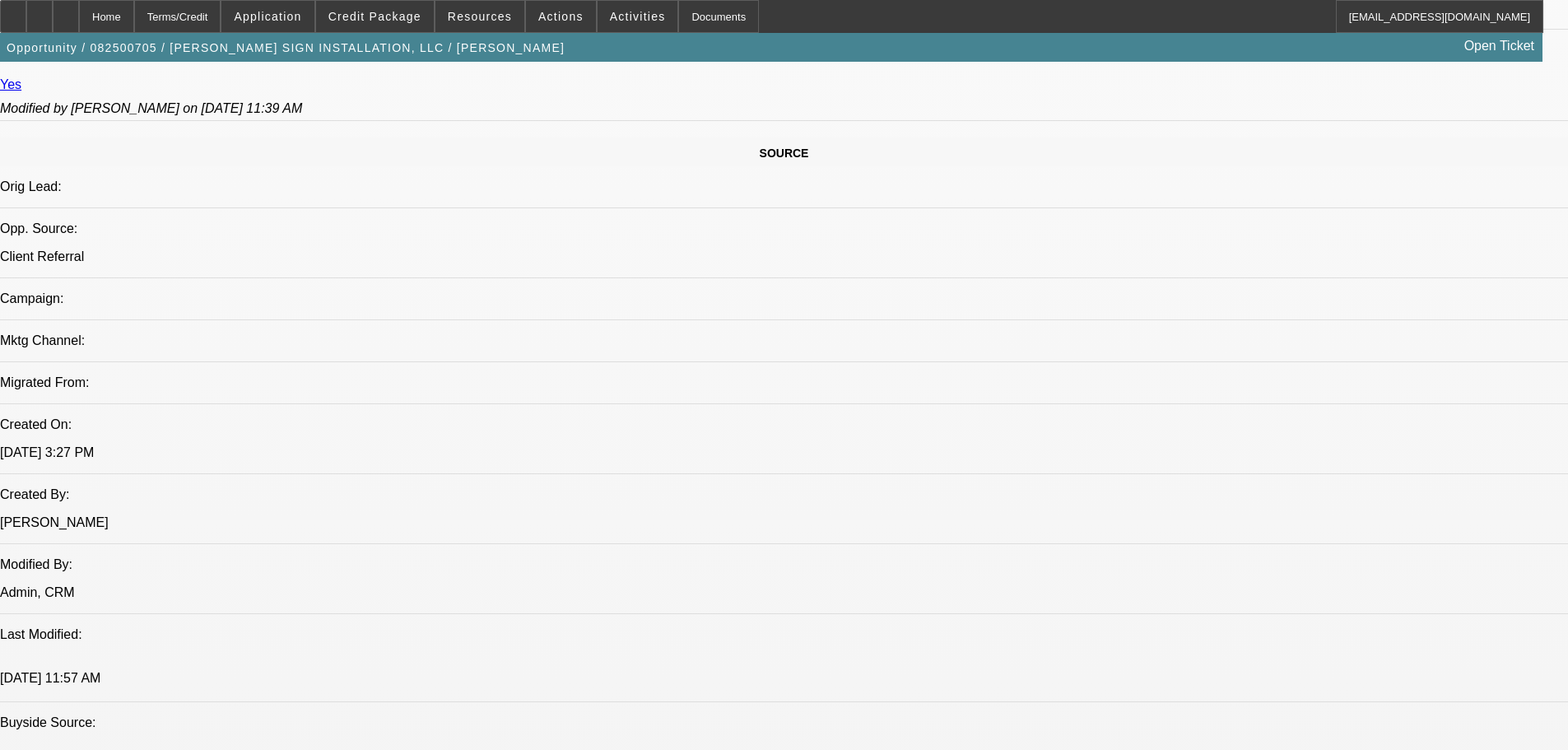
drag, startPoint x: 560, startPoint y: 363, endPoint x: 544, endPoint y: 610, distance: 247.5
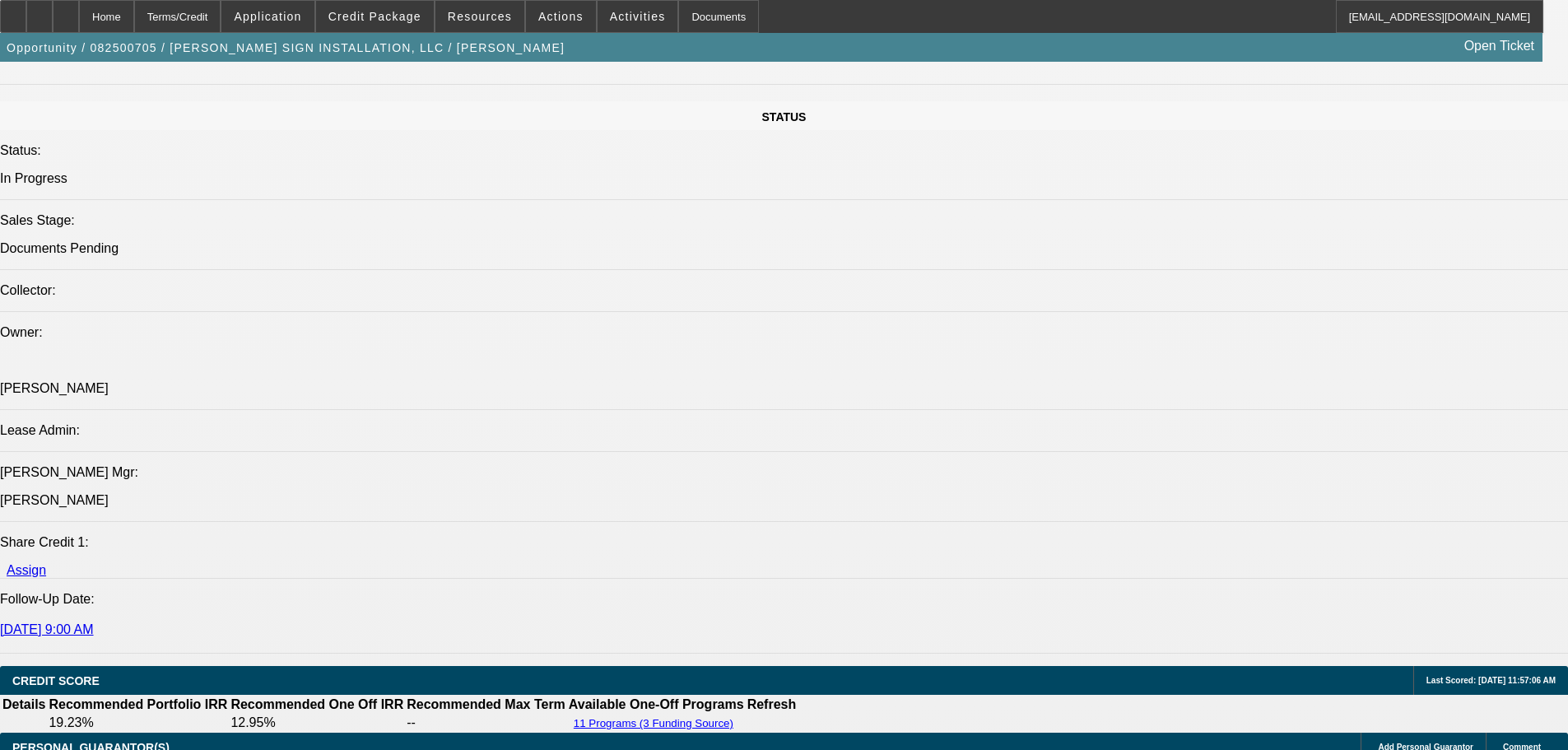
drag, startPoint x: 643, startPoint y: 656, endPoint x: 648, endPoint y: 697, distance: 41.3
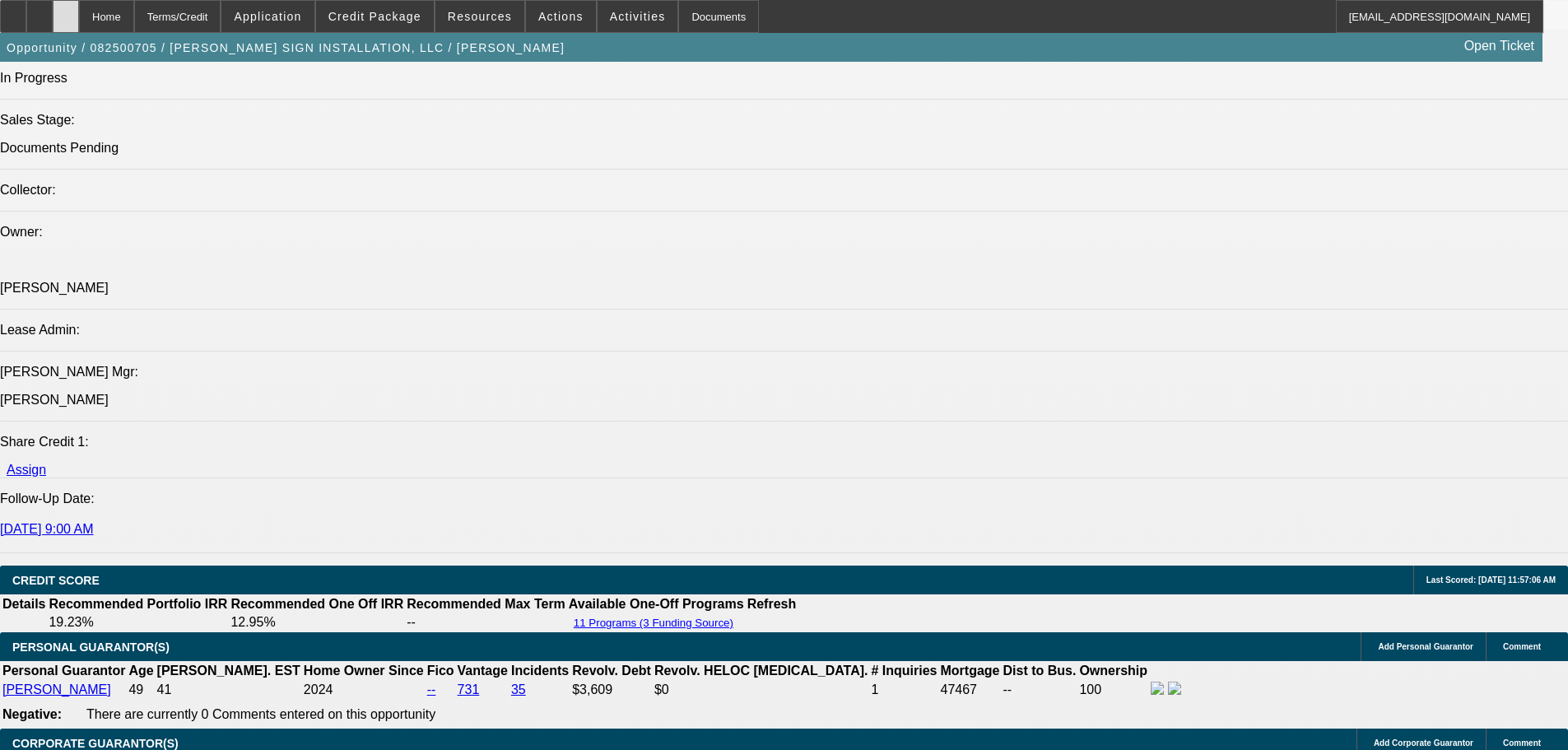
click at [79, 24] on div at bounding box center [65, 16] width 26 height 33
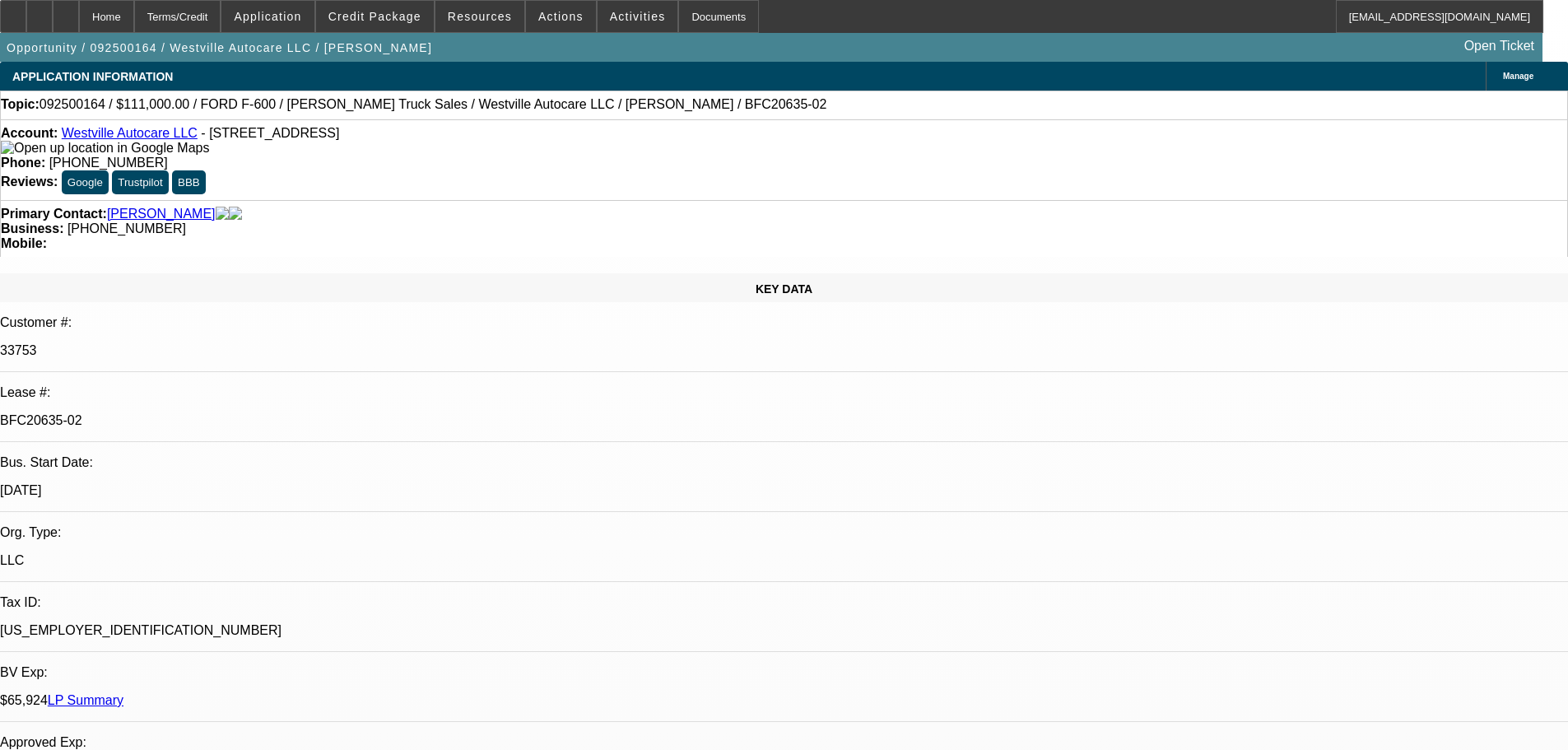
select select "0"
select select "2"
select select "0"
select select "6"
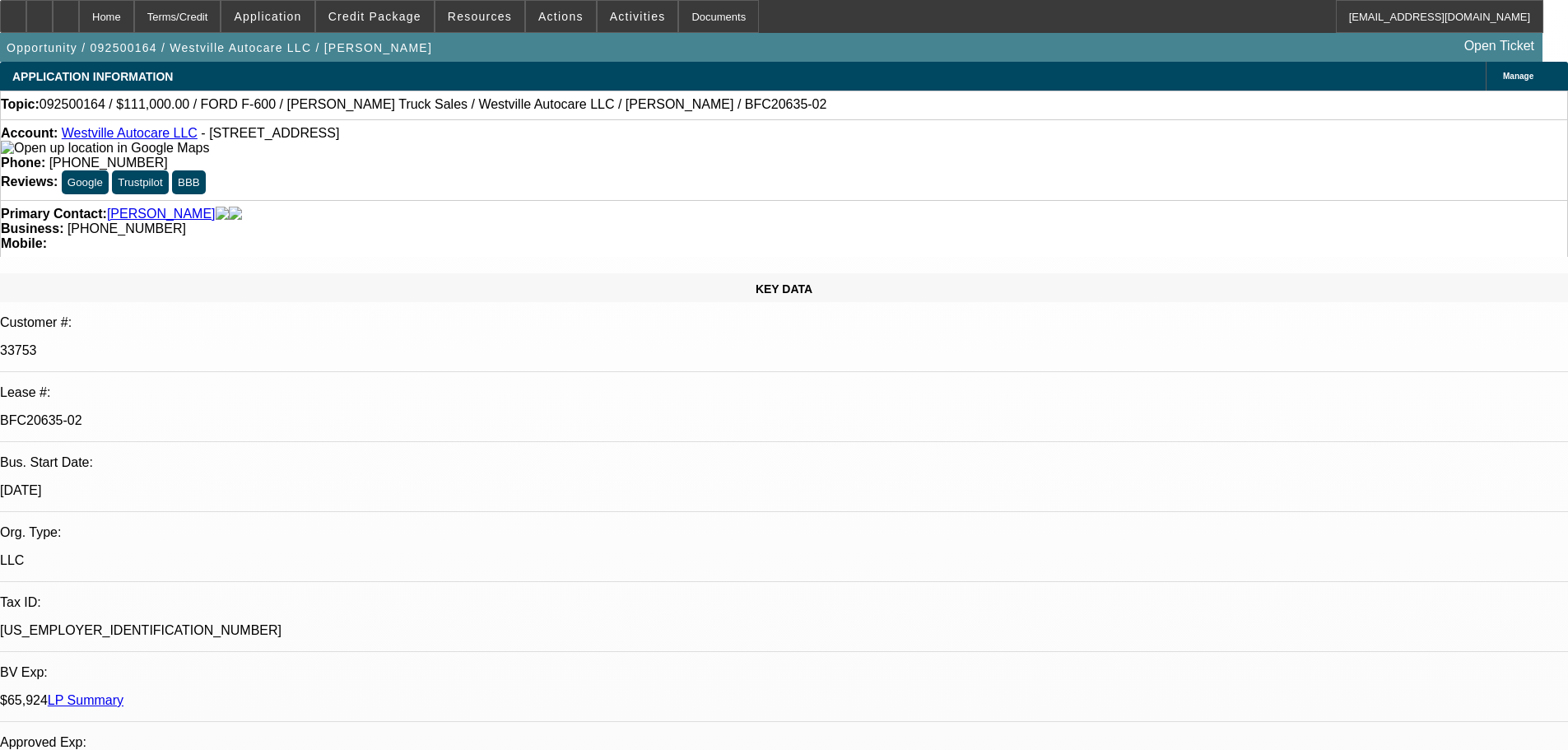
select select "0"
select select "2"
select select "0"
select select "6"
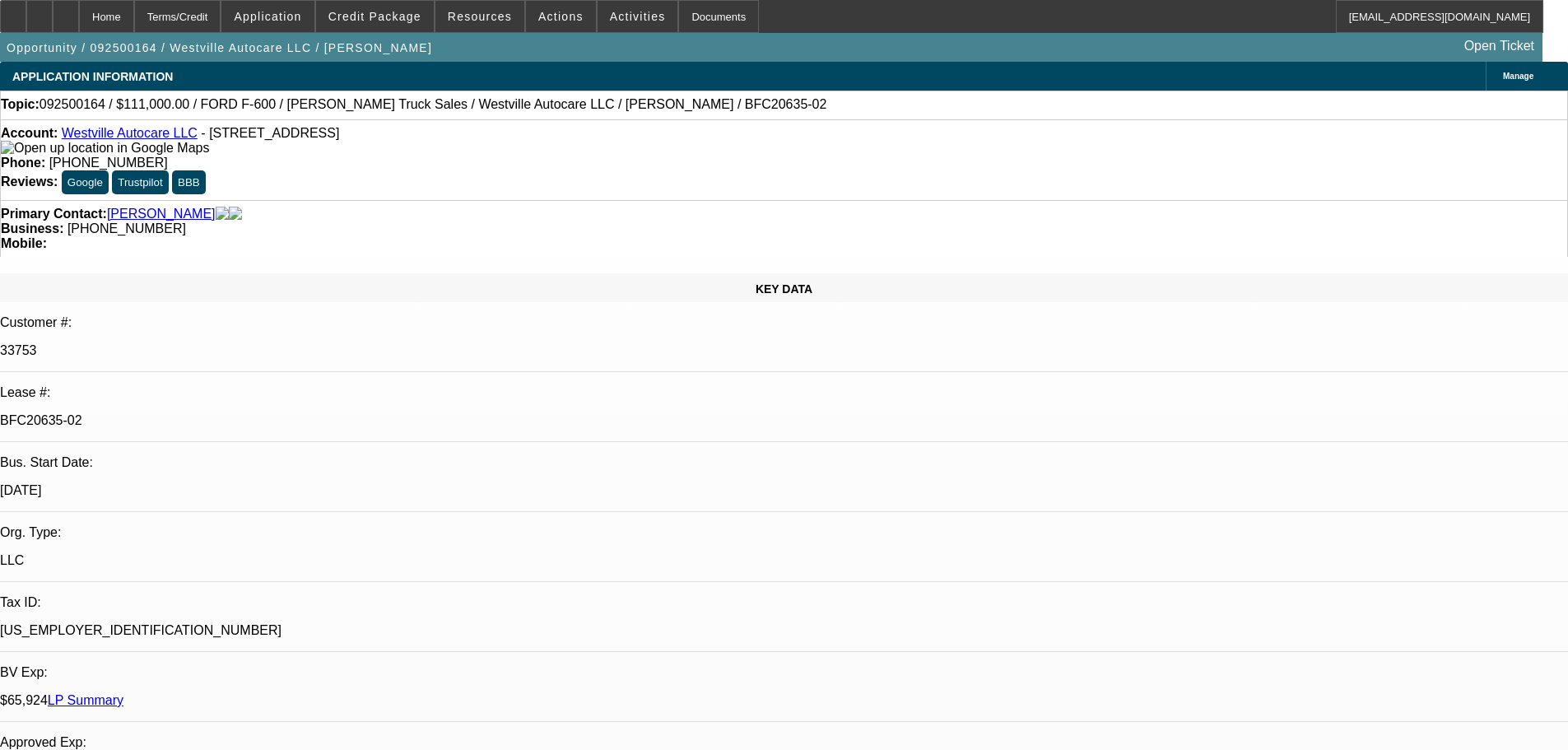
select select "0"
select select "2"
select select "0"
select select "6"
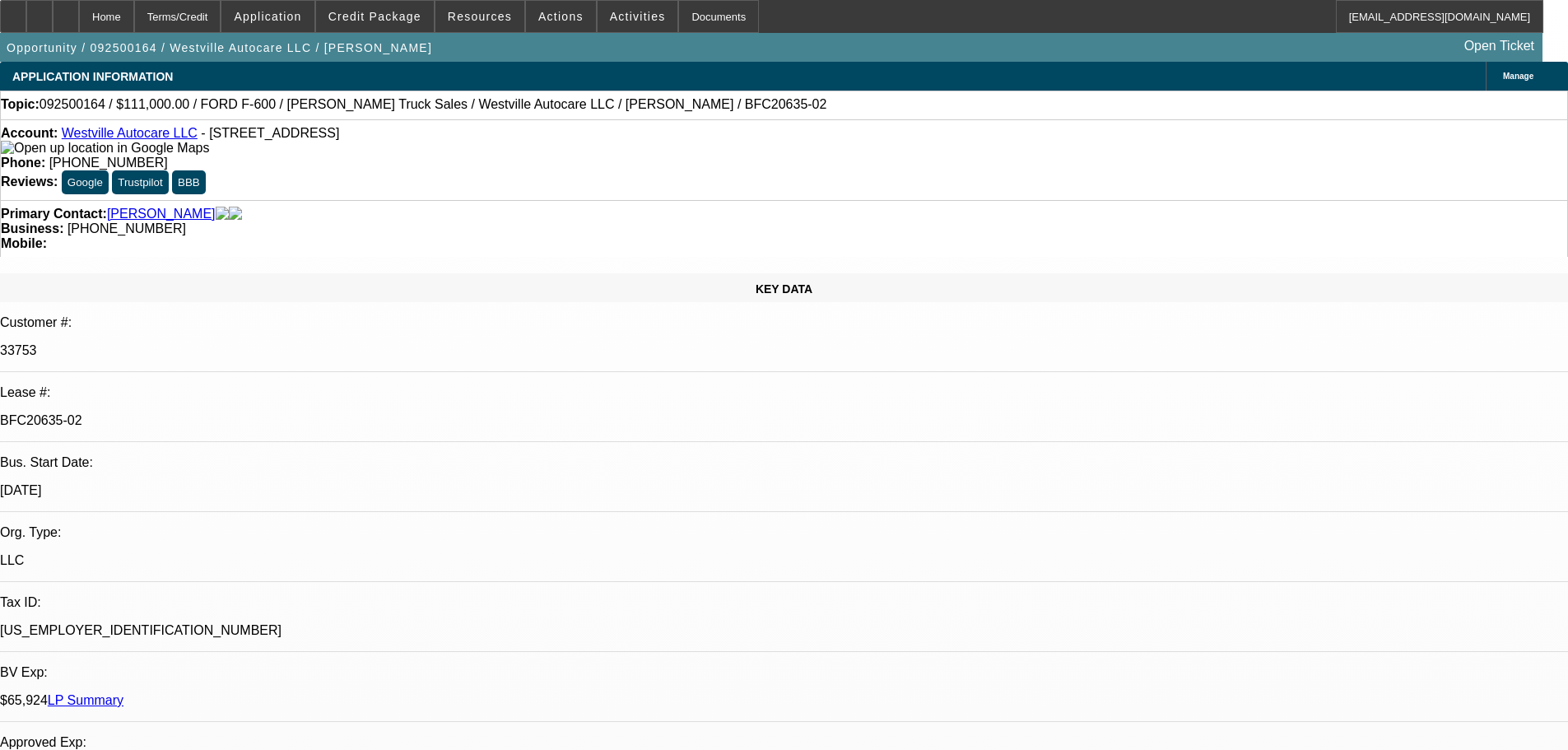
select select "0"
select select "2"
select select "0"
select select "6"
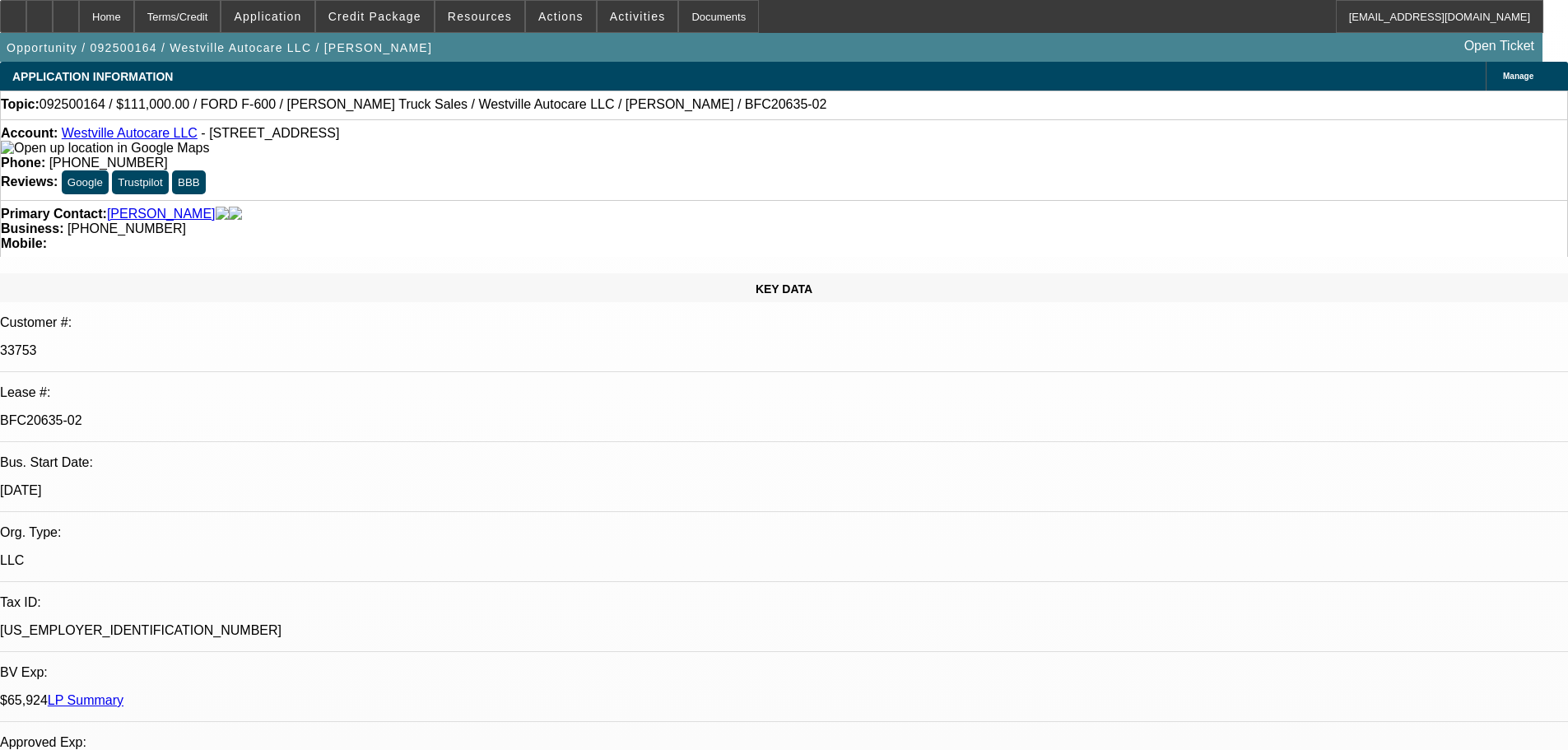
click at [397, 23] on span at bounding box center [375, 16] width 118 height 40
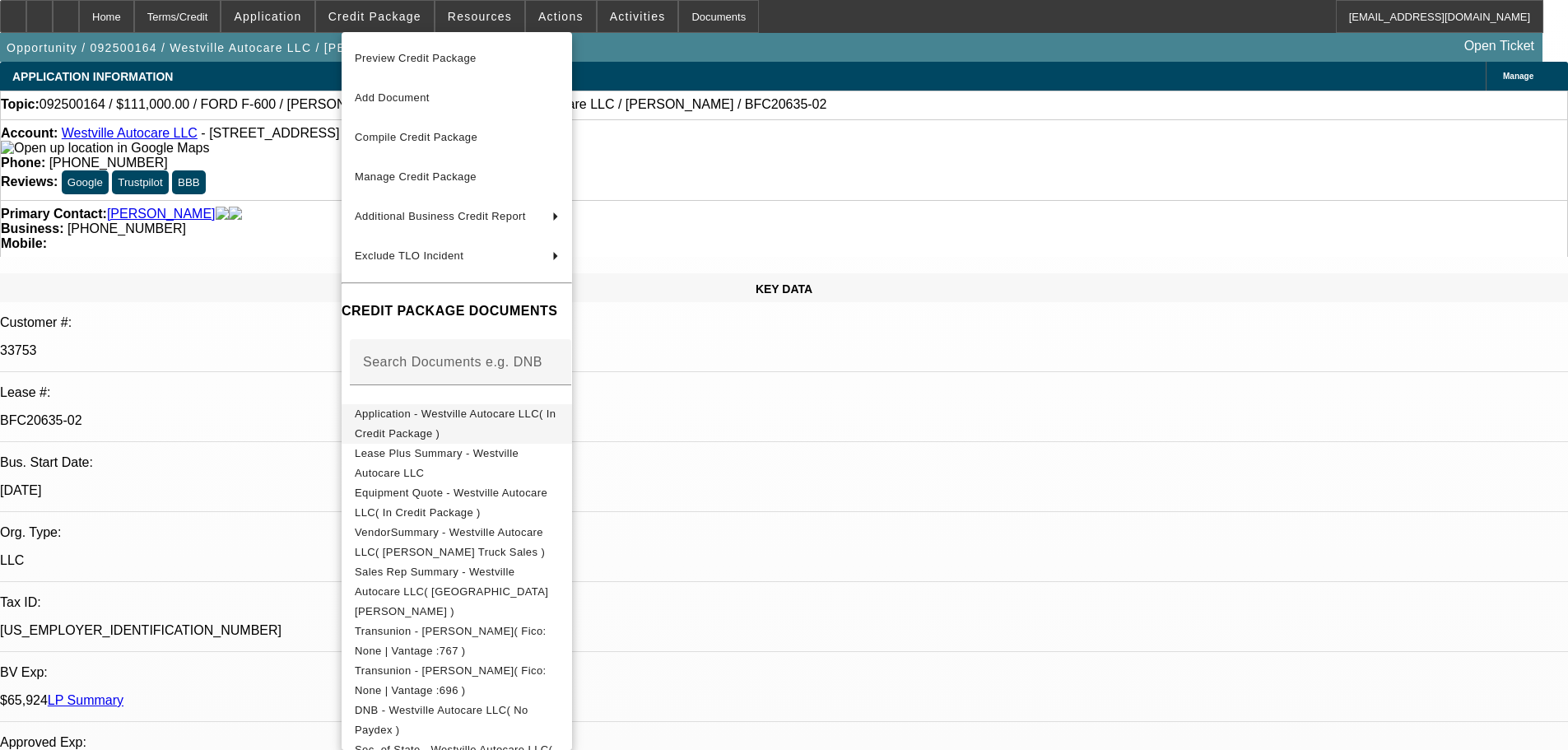
scroll to position [247, 0]
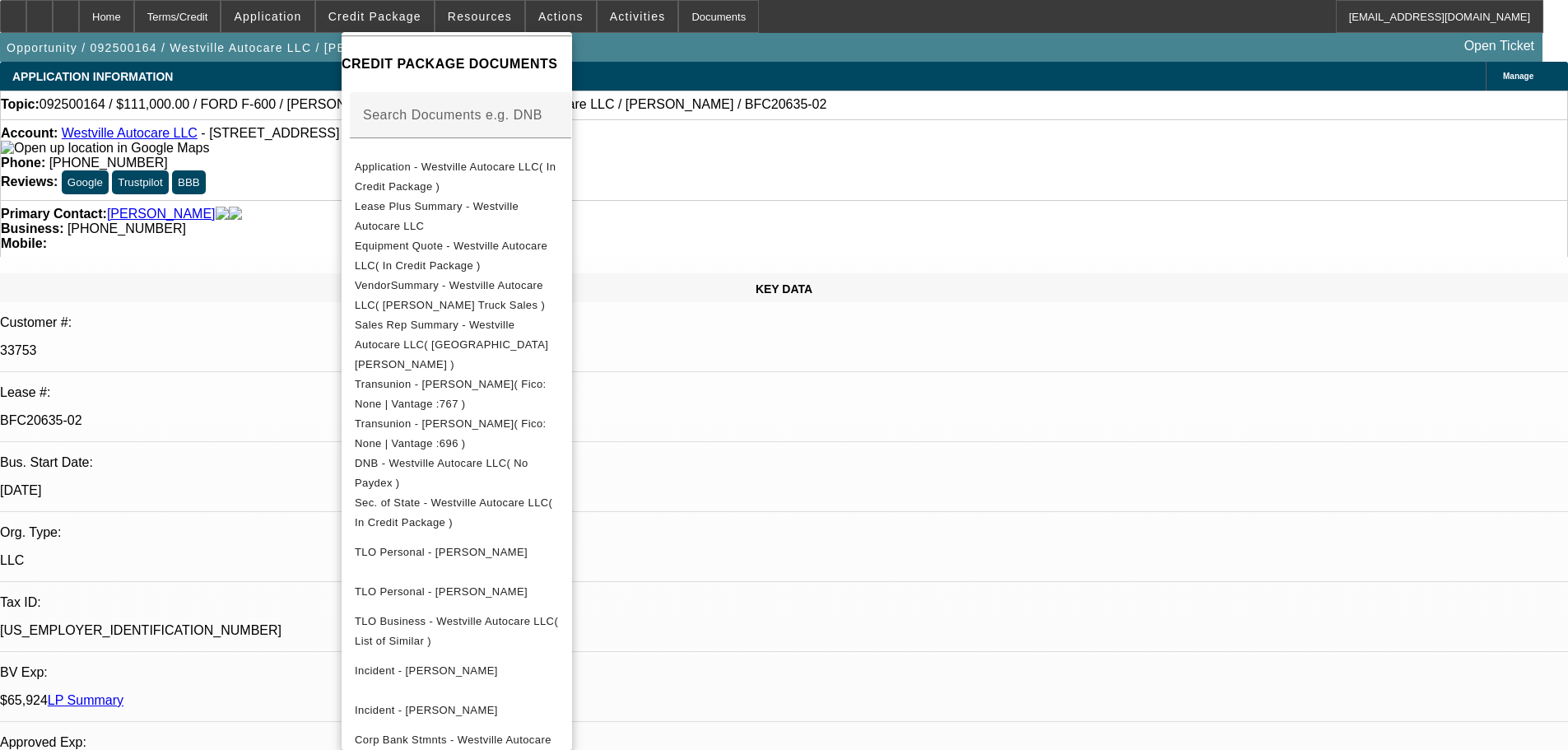
click at [547, 246] on span "Equipment Quote - Westville Autocare LLC( In Credit Package )" at bounding box center [451, 255] width 193 height 32
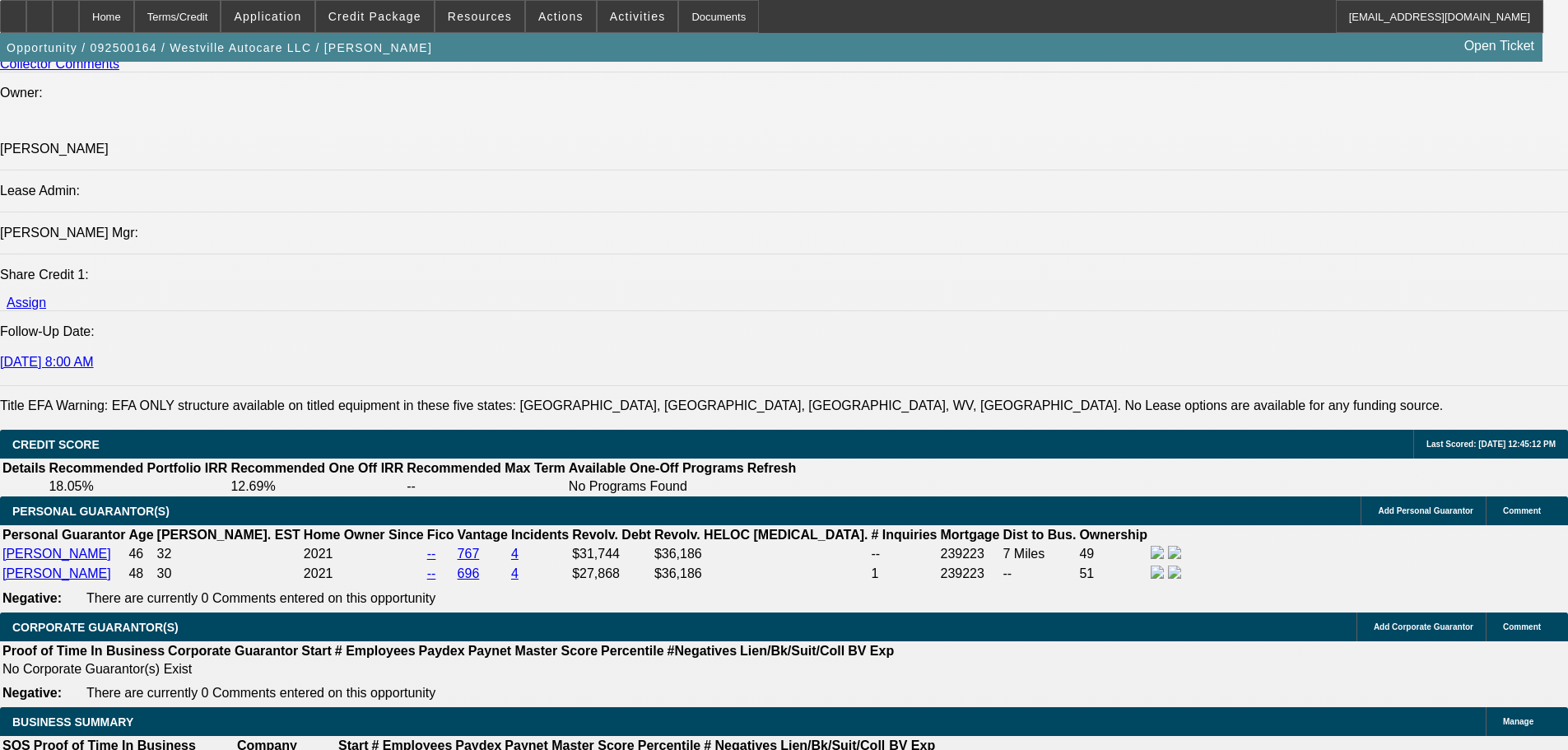
drag, startPoint x: 400, startPoint y: 335, endPoint x: 411, endPoint y: 582, distance: 247.2
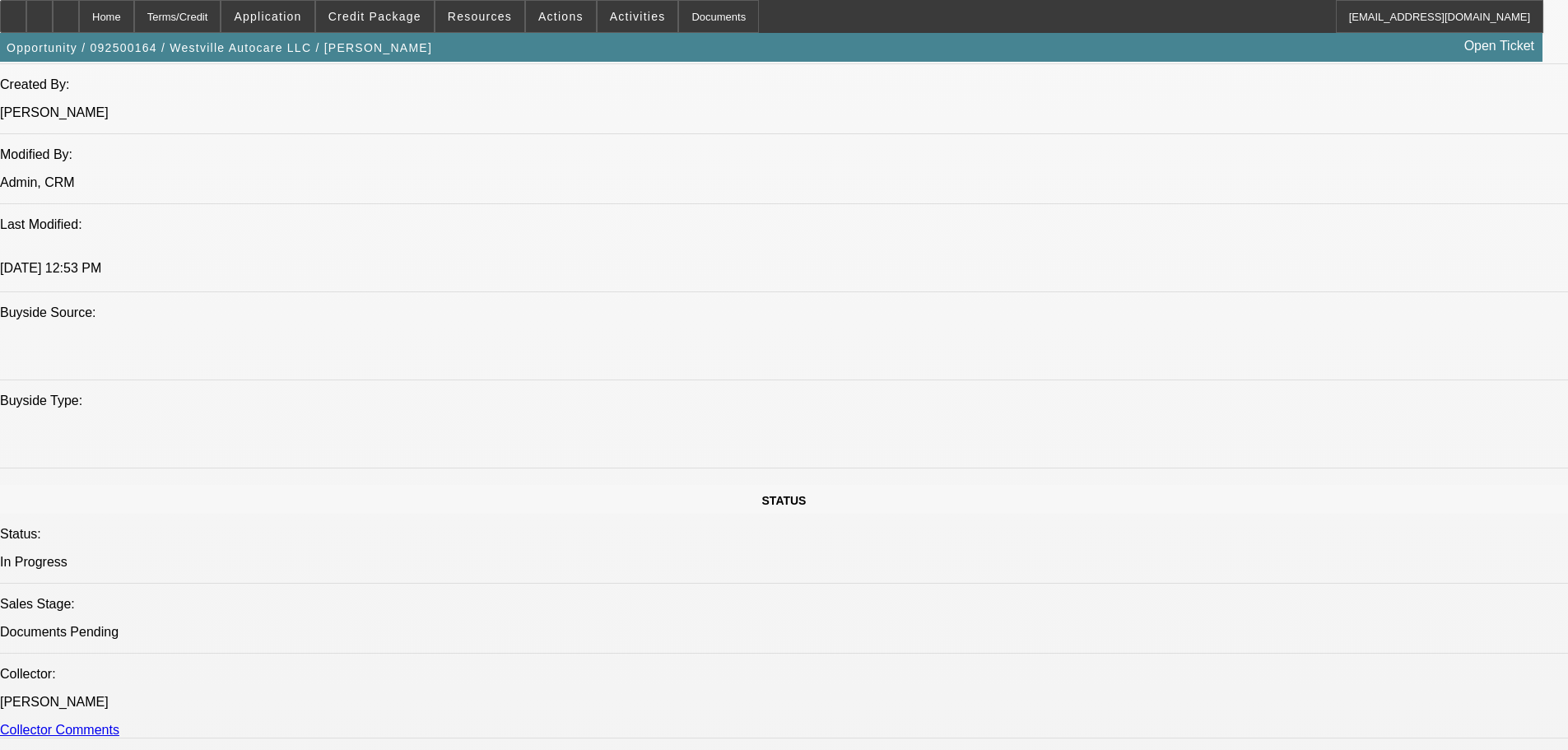
scroll to position [262, 0]
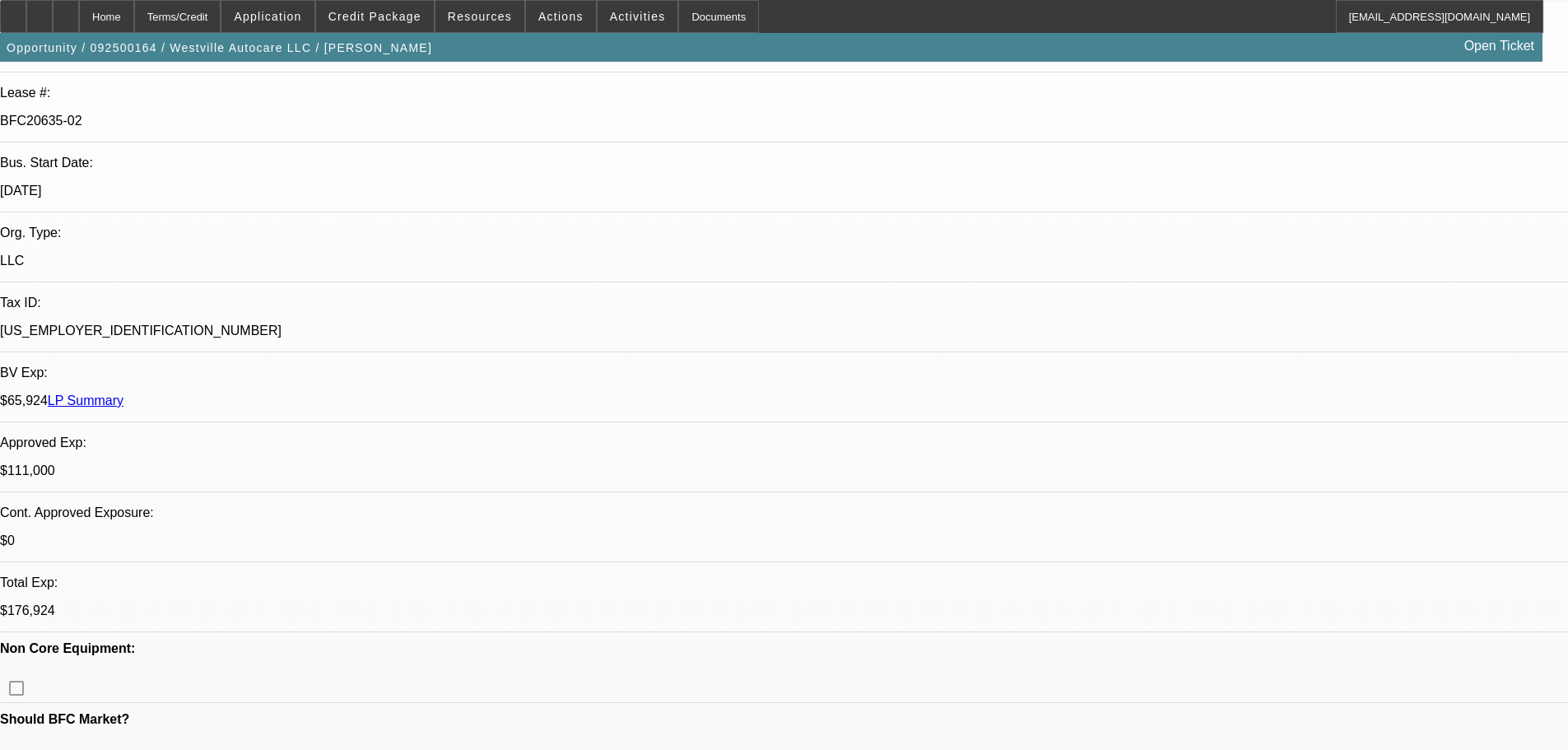
drag, startPoint x: 977, startPoint y: 401, endPoint x: 771, endPoint y: 113, distance: 354.1
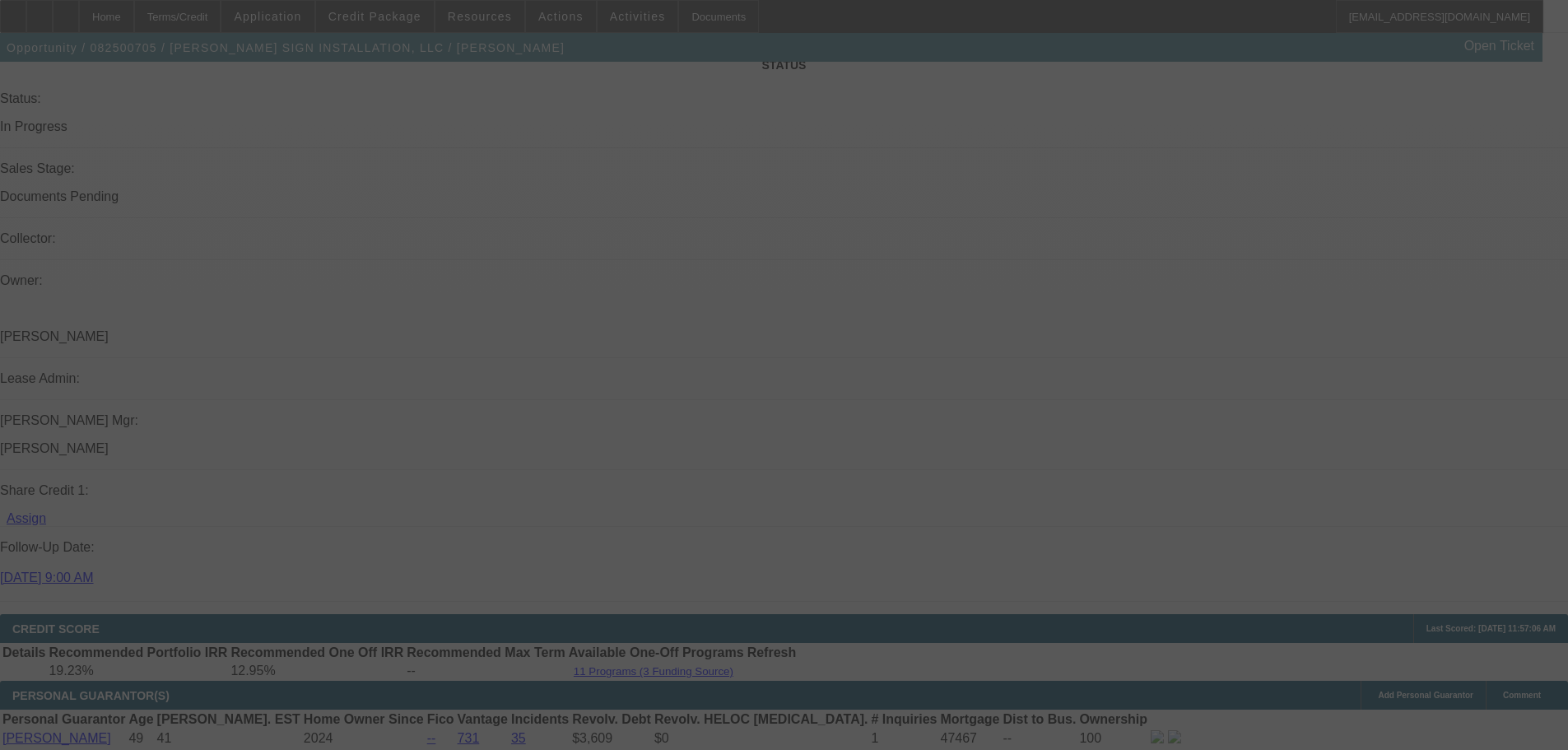
scroll to position [1839, 0]
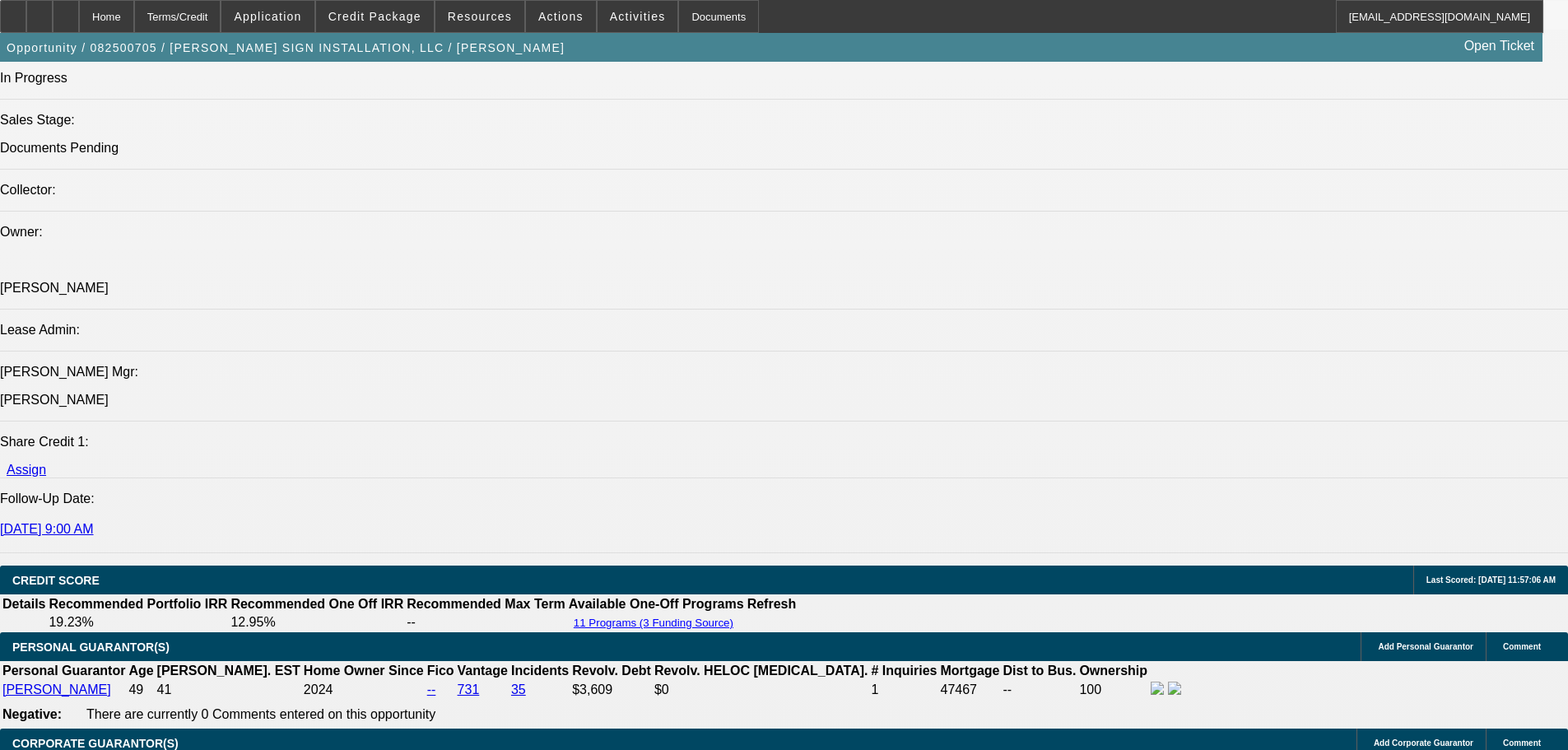
select select "0"
select select "2"
select select "0"
select select "6"
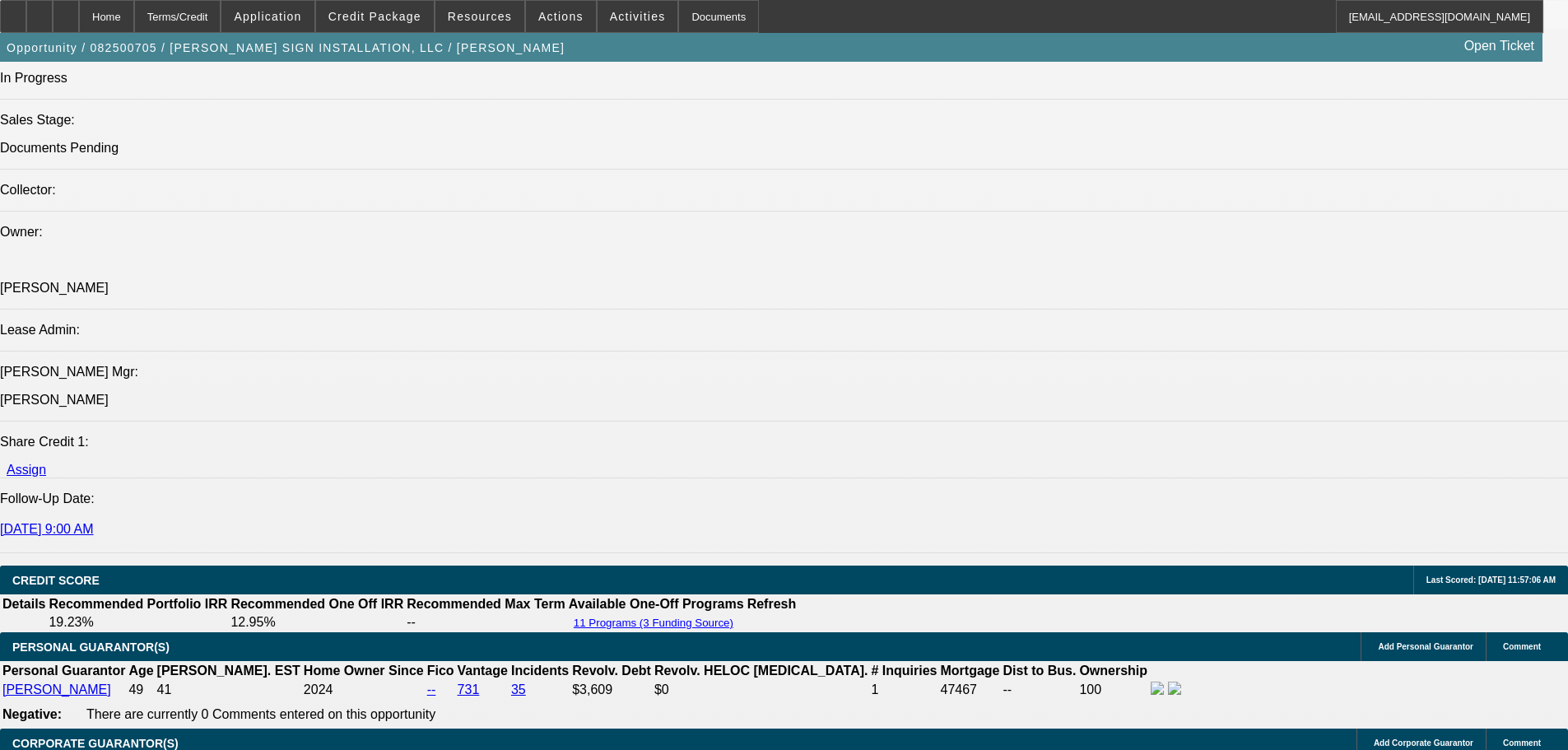
select select "0"
select select "2"
select select "0"
select select "6"
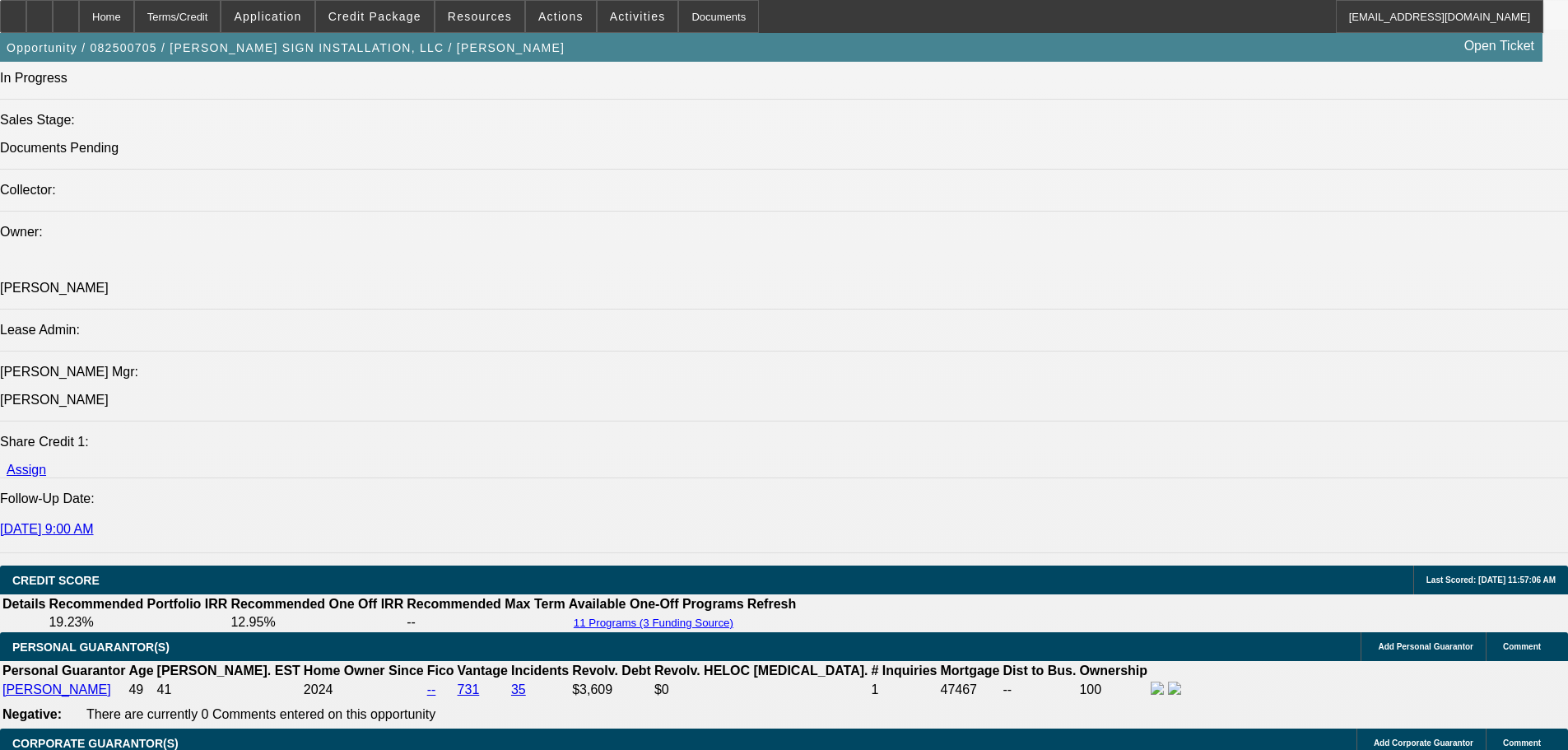
select select "0"
select select "2"
select select "0"
select select "6"
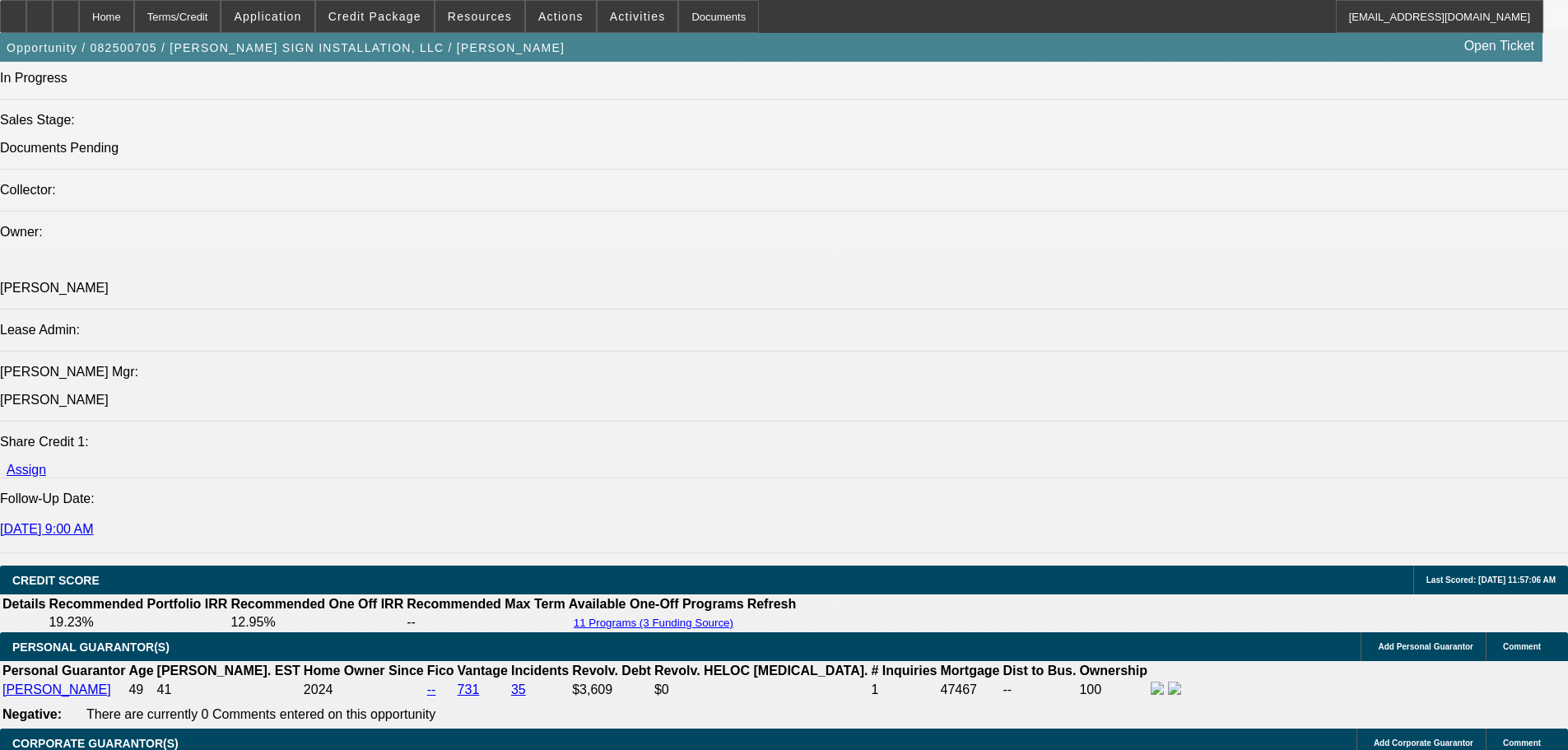
select select "0"
select select "2"
select select "0"
select select "6"
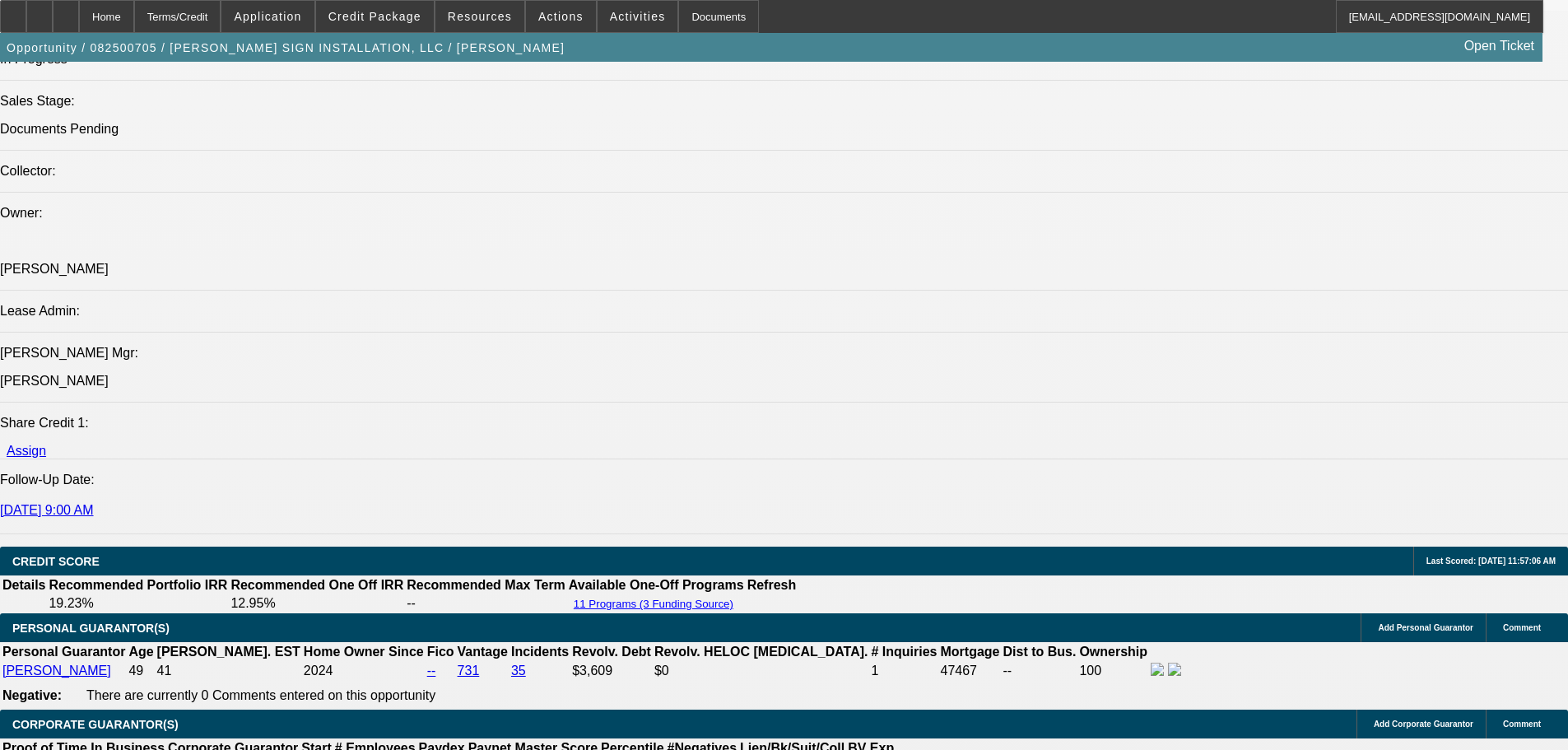
scroll to position [1756, 0]
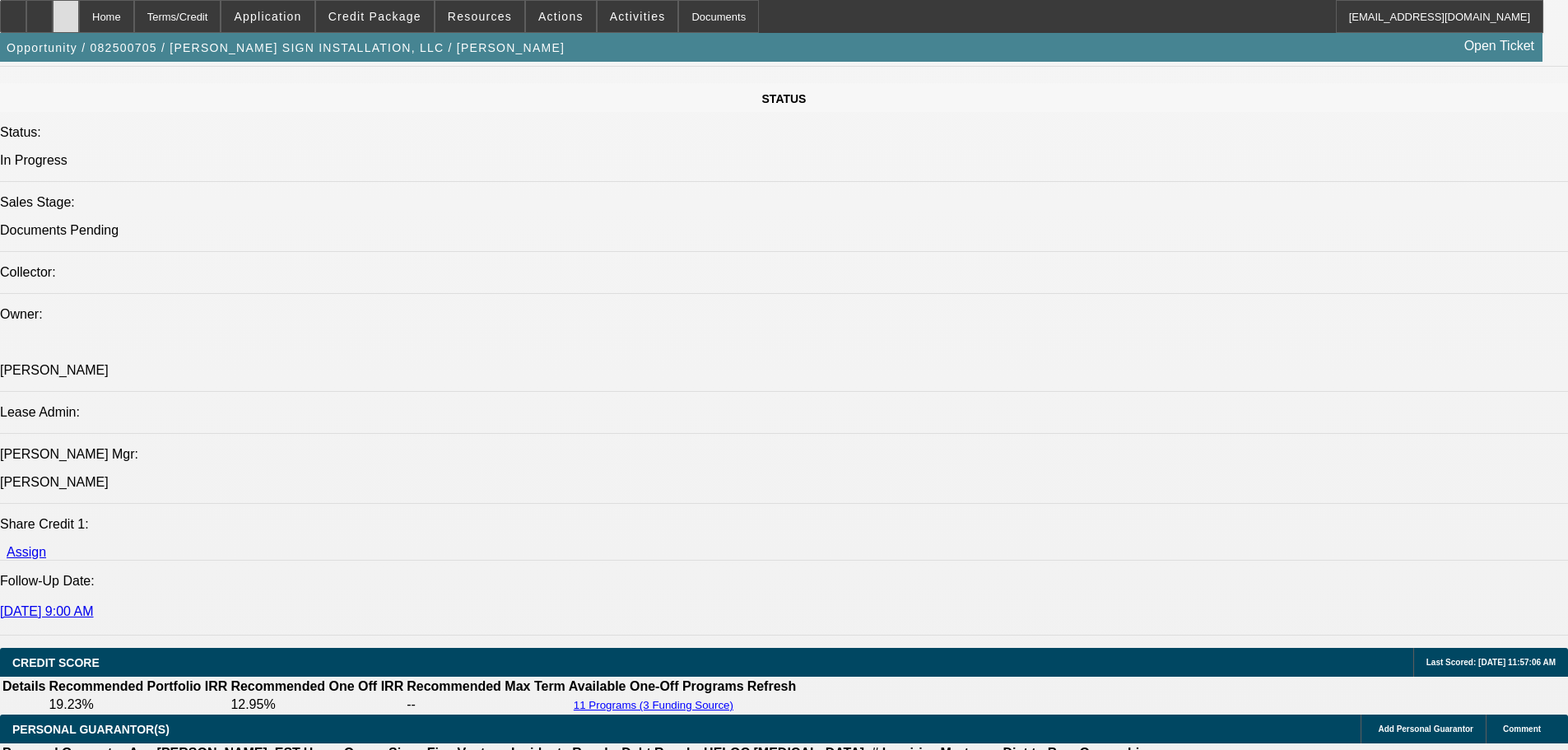
click at [79, 23] on div at bounding box center [65, 16] width 26 height 33
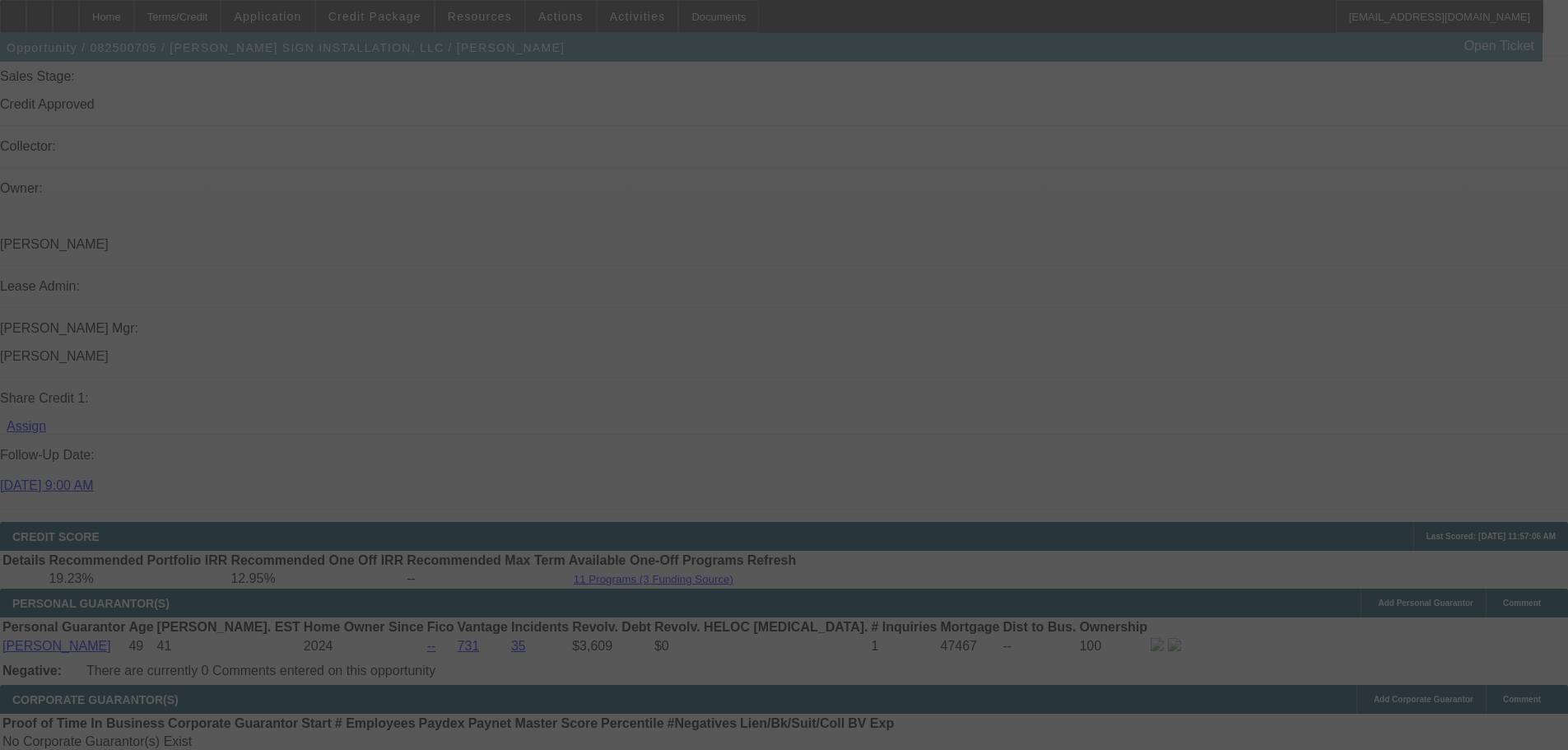
scroll to position [1756, 0]
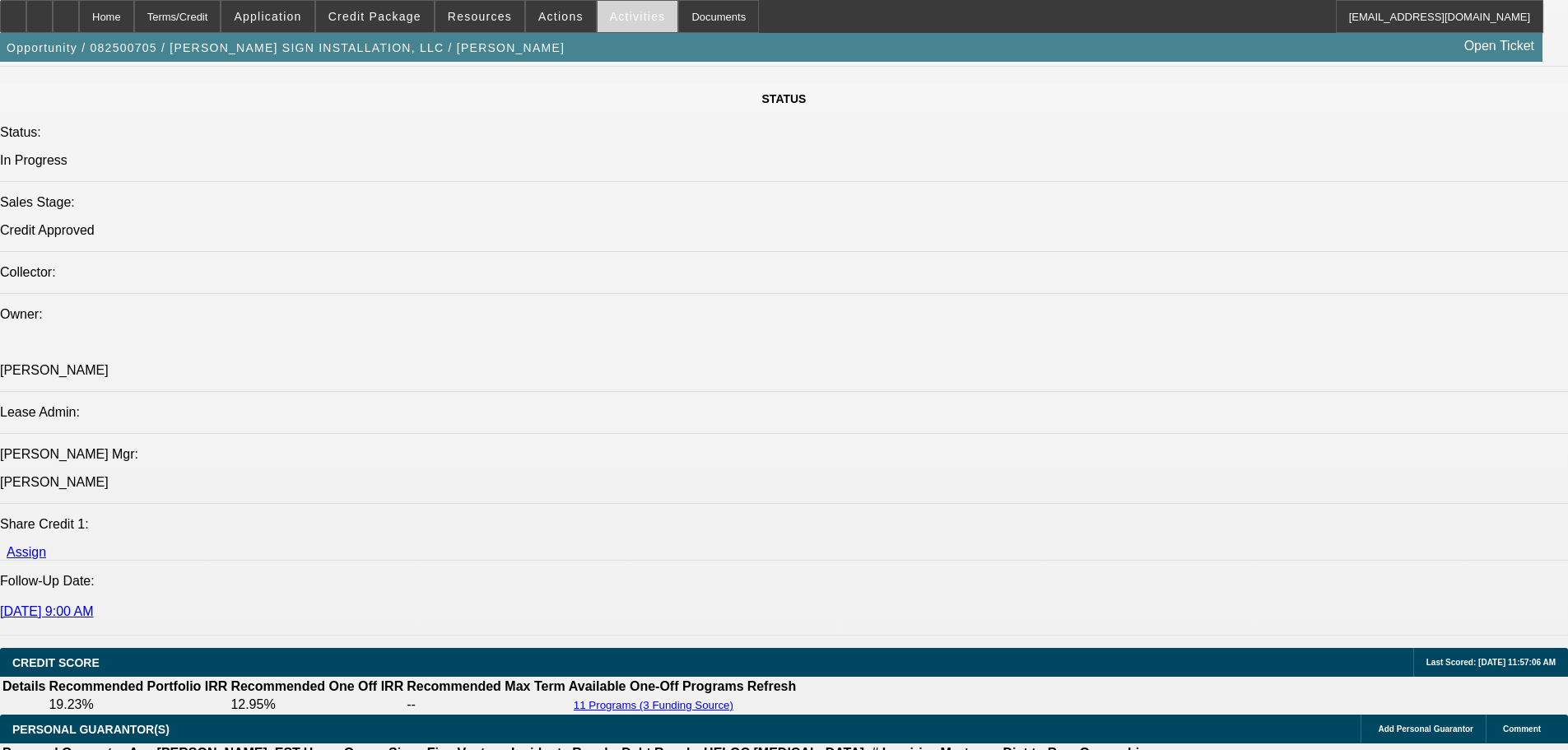
select select "0"
select select "2"
select select "0"
select select "6"
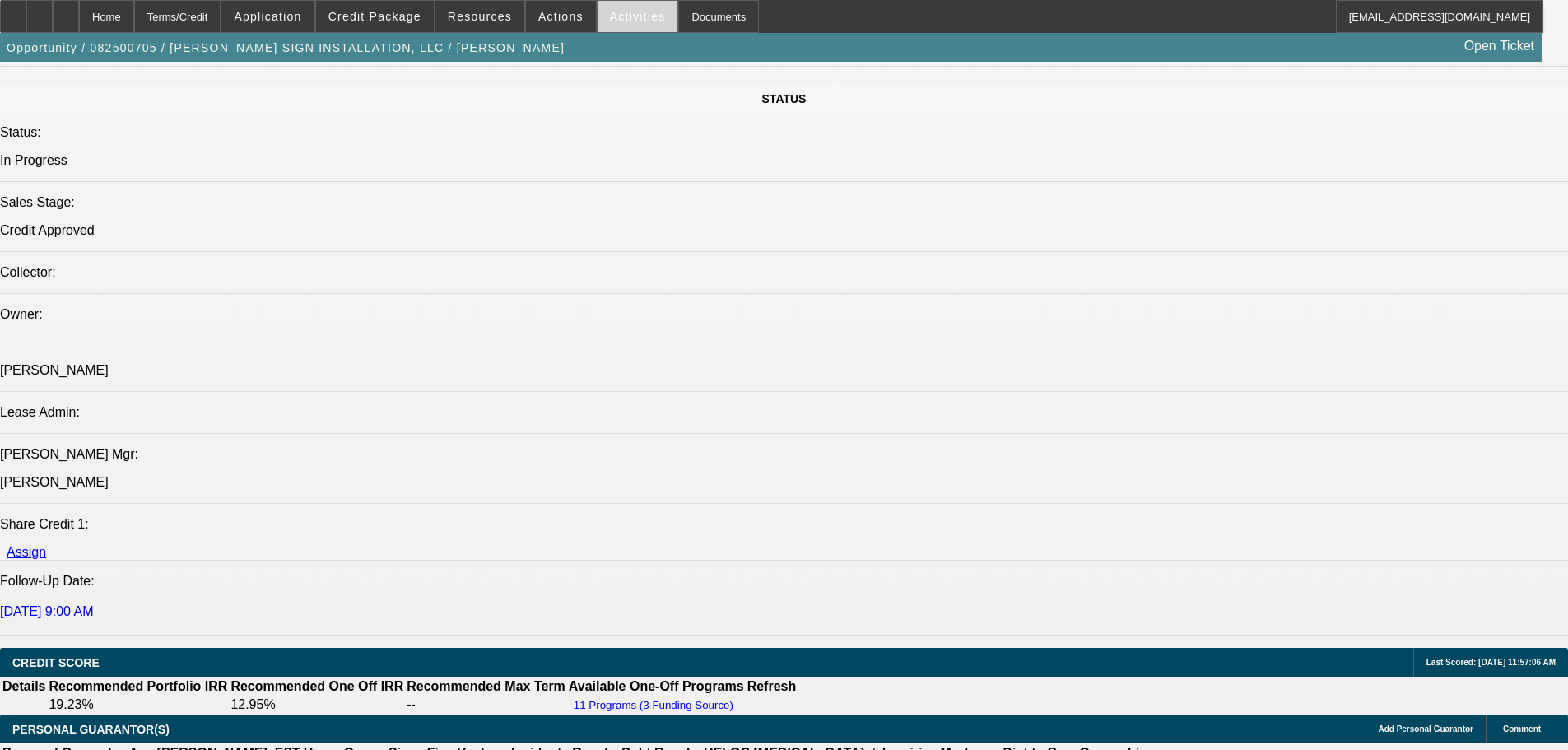
select select "0"
select select "2"
select select "0"
select select "6"
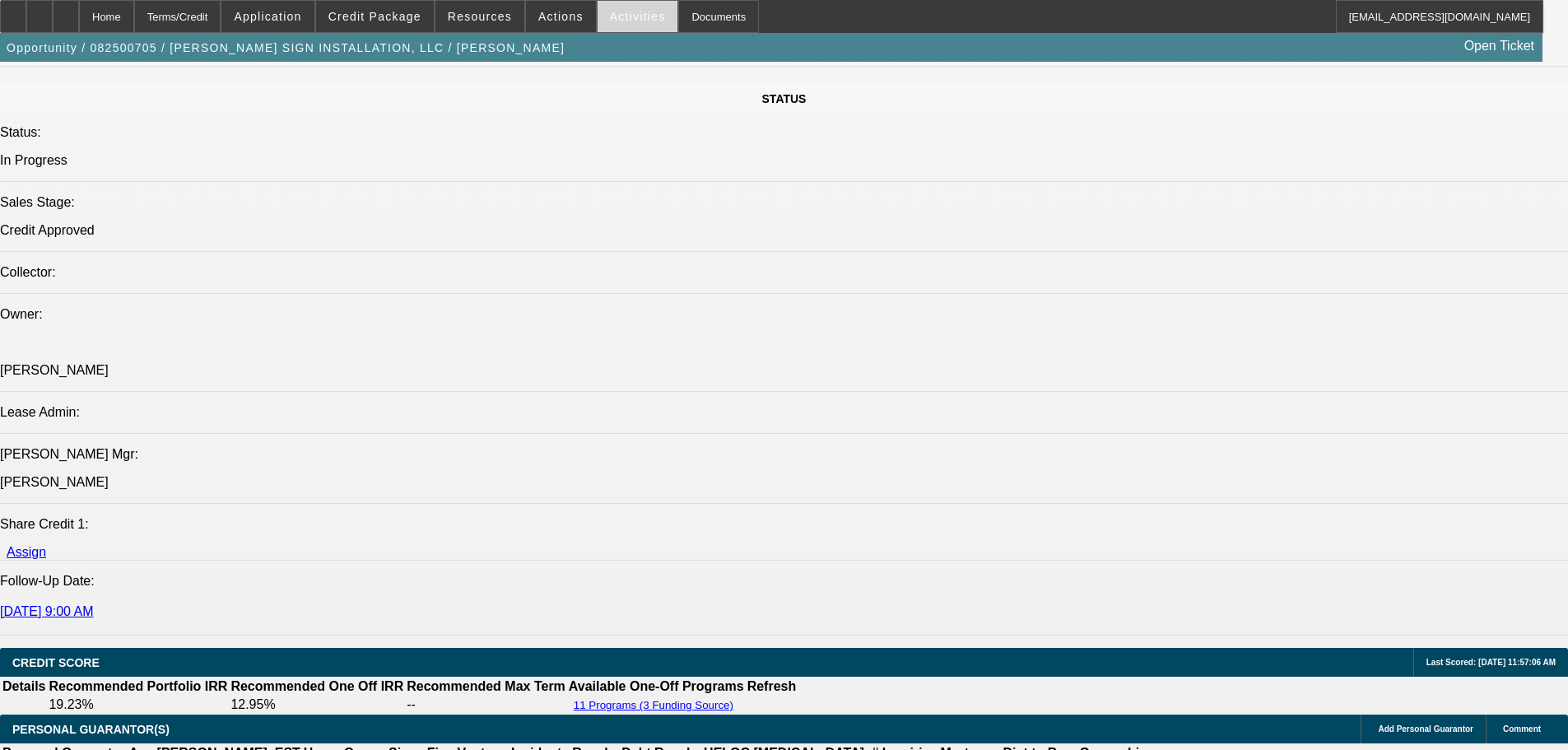
select select "0"
select select "2"
select select "0"
select select "6"
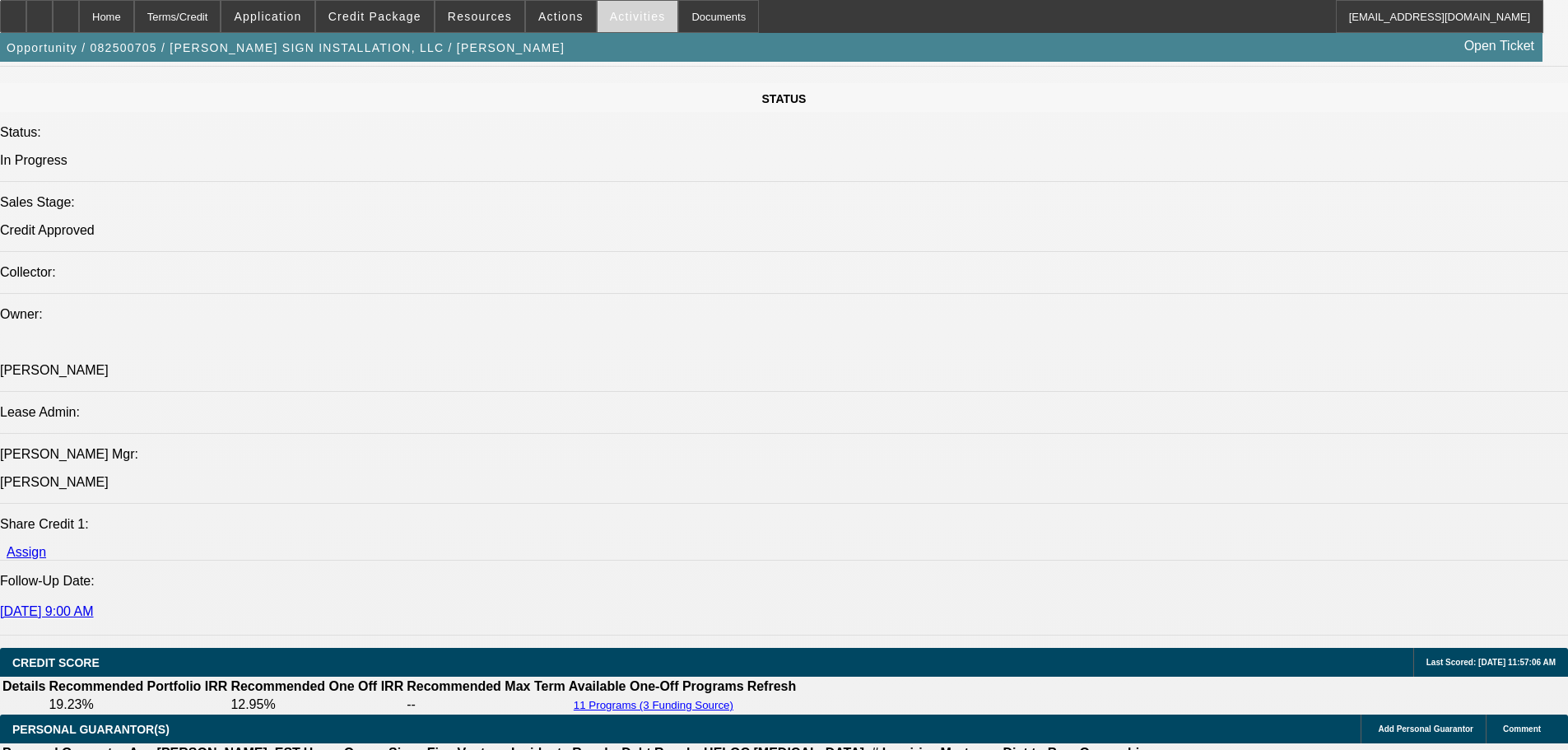
select select "0"
select select "2"
select select "0"
select select "6"
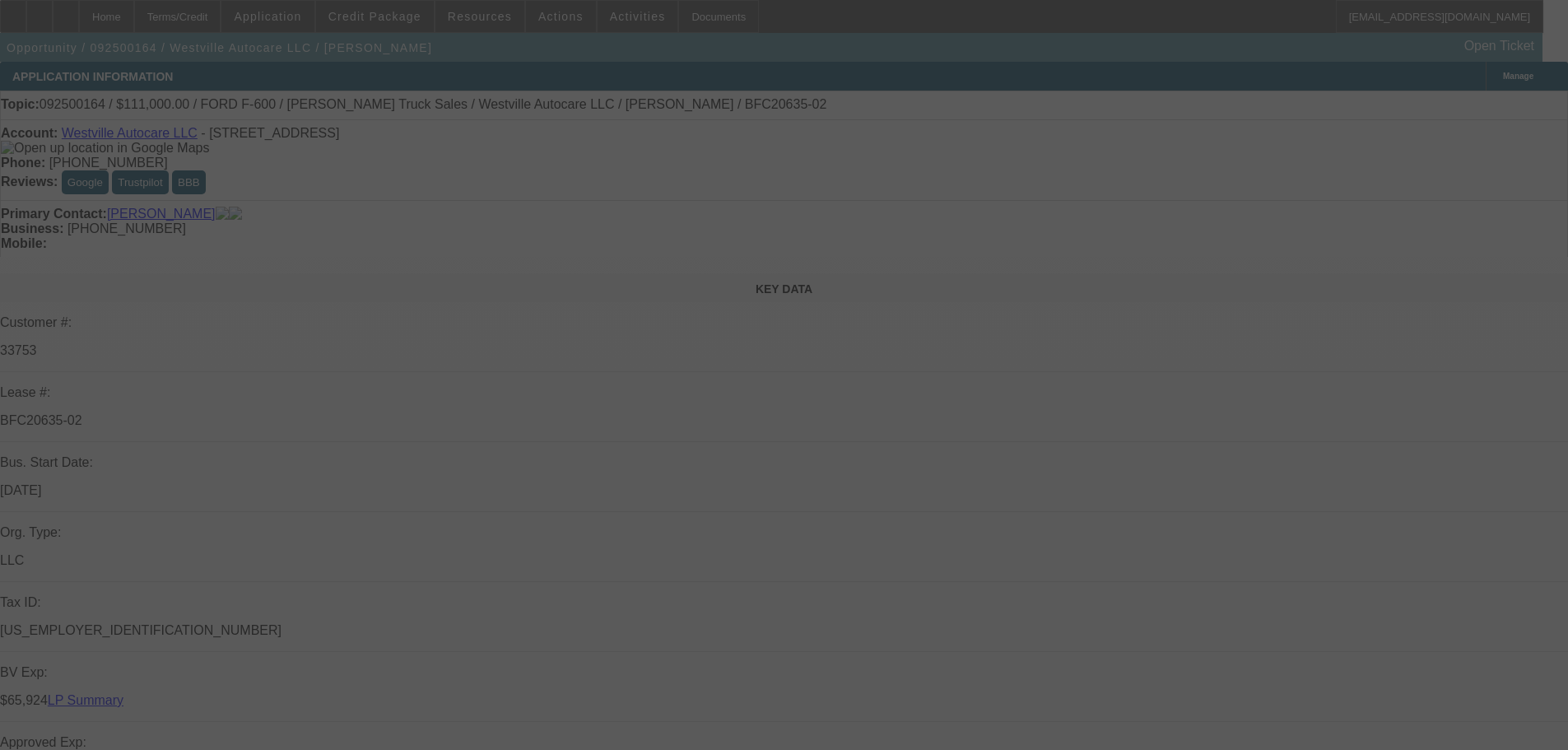
select select "0"
select select "2"
select select "0"
select select "6"
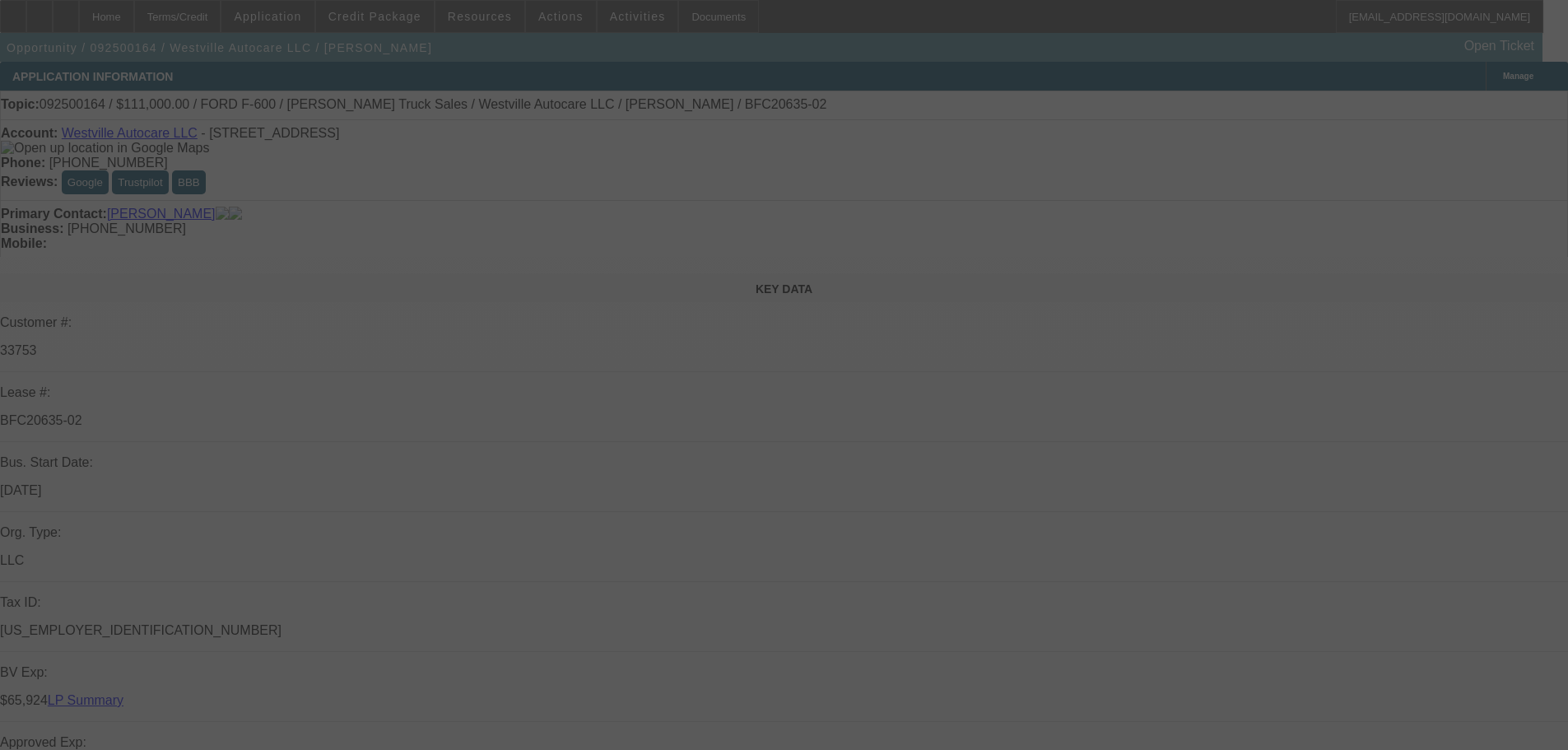
select select "0"
select select "2"
select select "0"
select select "6"
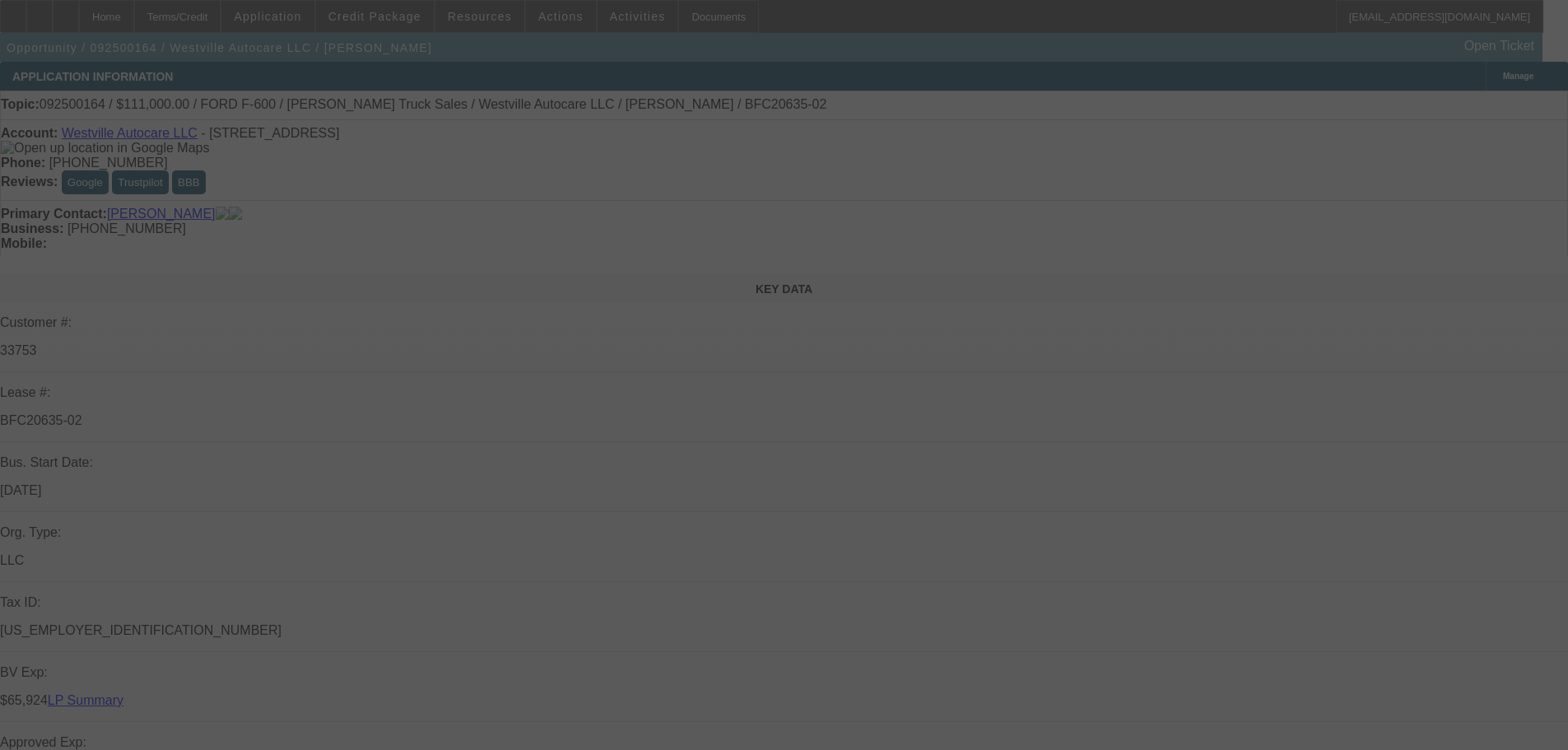
select select "0"
select select "2"
select select "0"
select select "6"
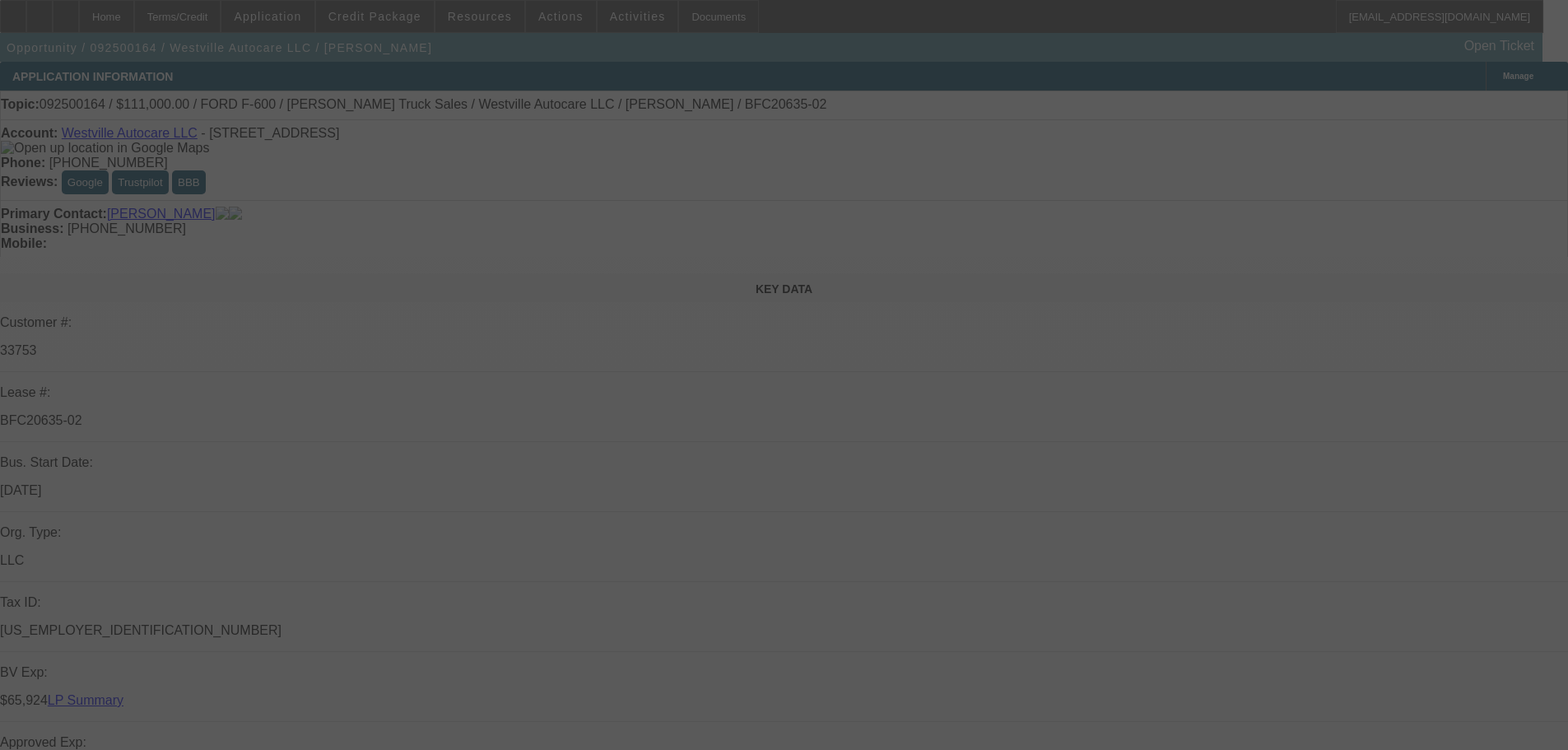
select select "0"
select select "2"
select select "0"
select select "6"
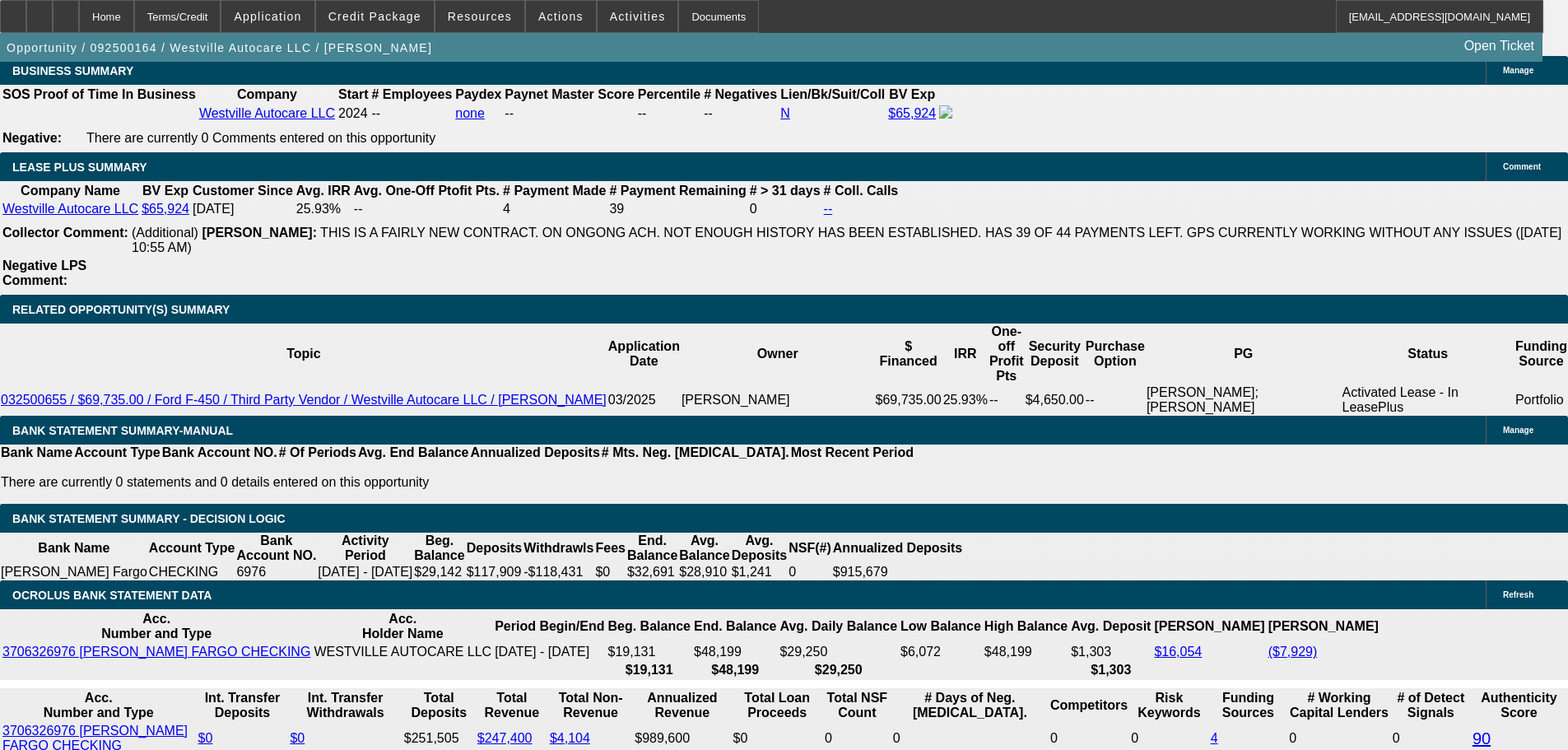
drag, startPoint x: 735, startPoint y: 477, endPoint x: 853, endPoint y: 633, distance: 195.6
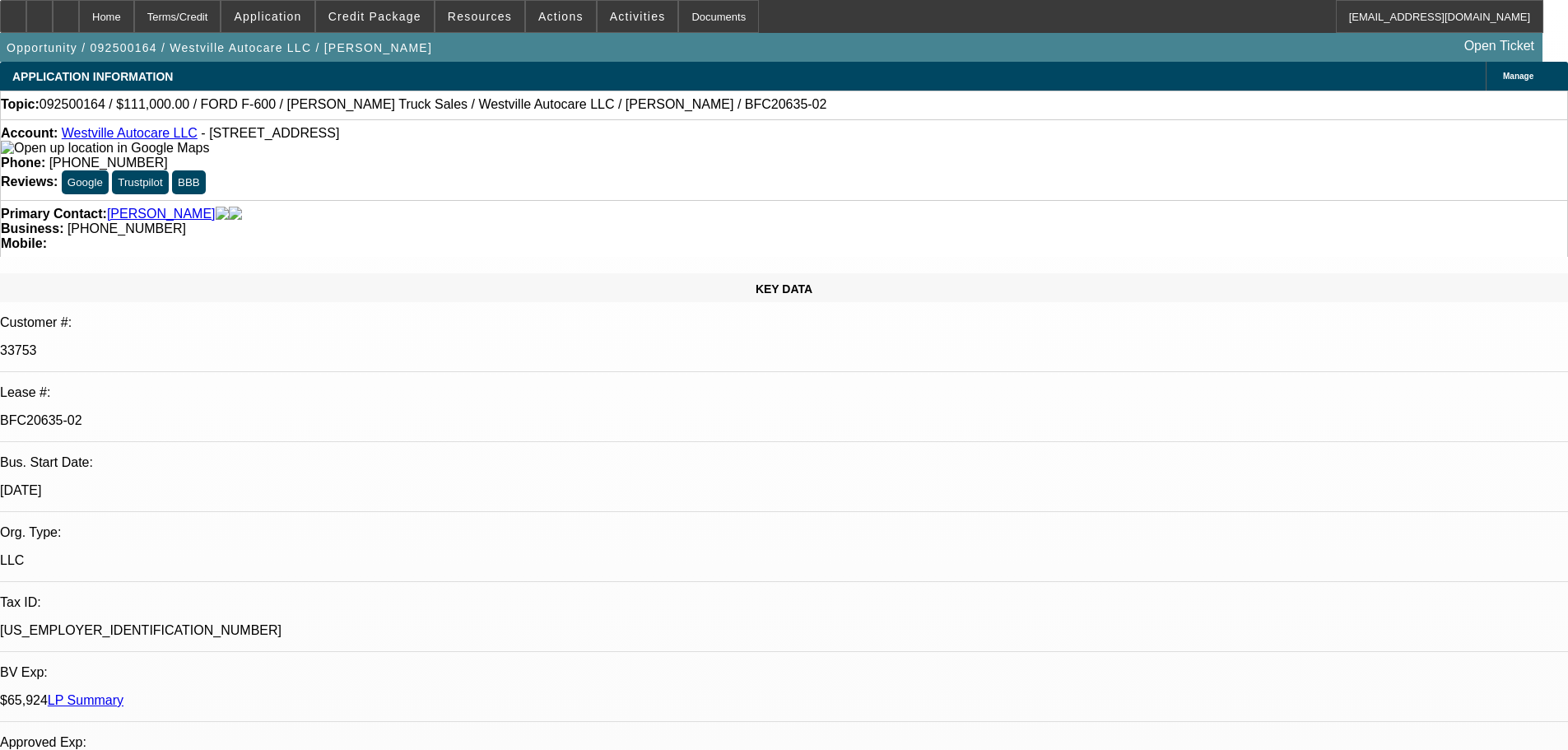
drag, startPoint x: 1032, startPoint y: 341, endPoint x: 771, endPoint y: 235, distance: 281.7
click at [411, 15] on span "Credit Package" at bounding box center [375, 16] width 93 height 14
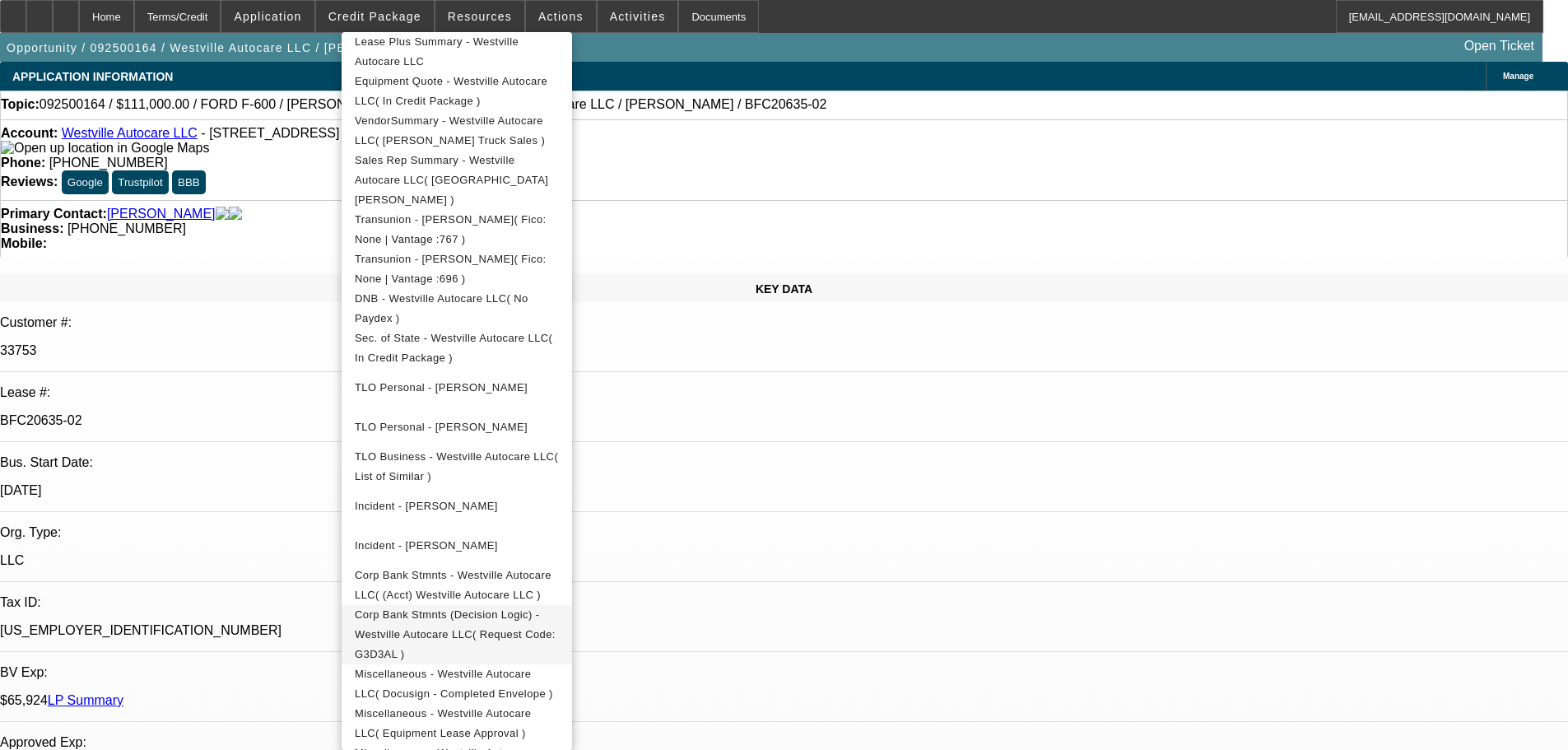
scroll to position [414, 0]
click at [531, 705] on span "Miscellaneous - Westville Autocare LLC( Equipment Lease Approval )" at bounding box center [443, 720] width 176 height 32
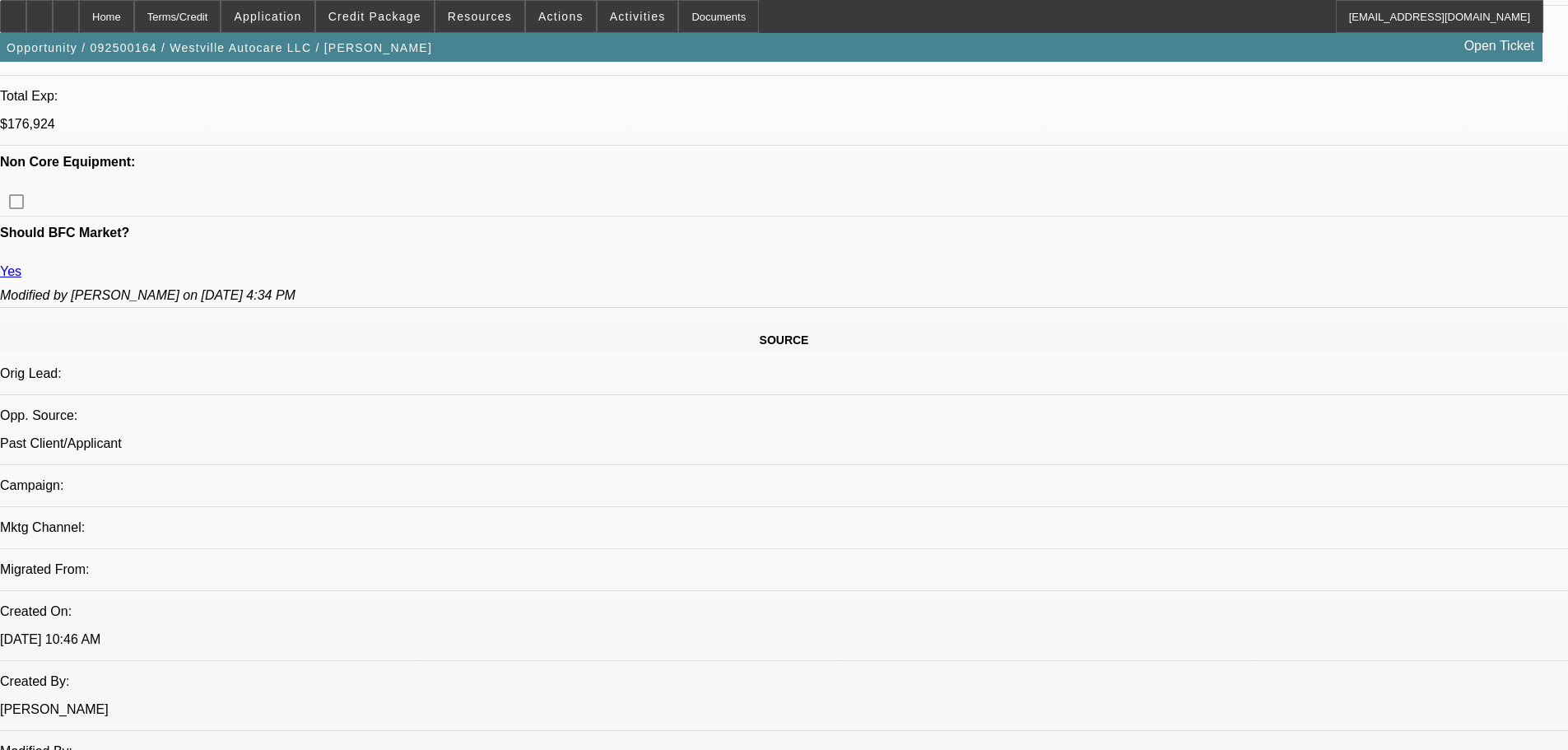
drag, startPoint x: 642, startPoint y: 332, endPoint x: 669, endPoint y: 541, distance: 210.7
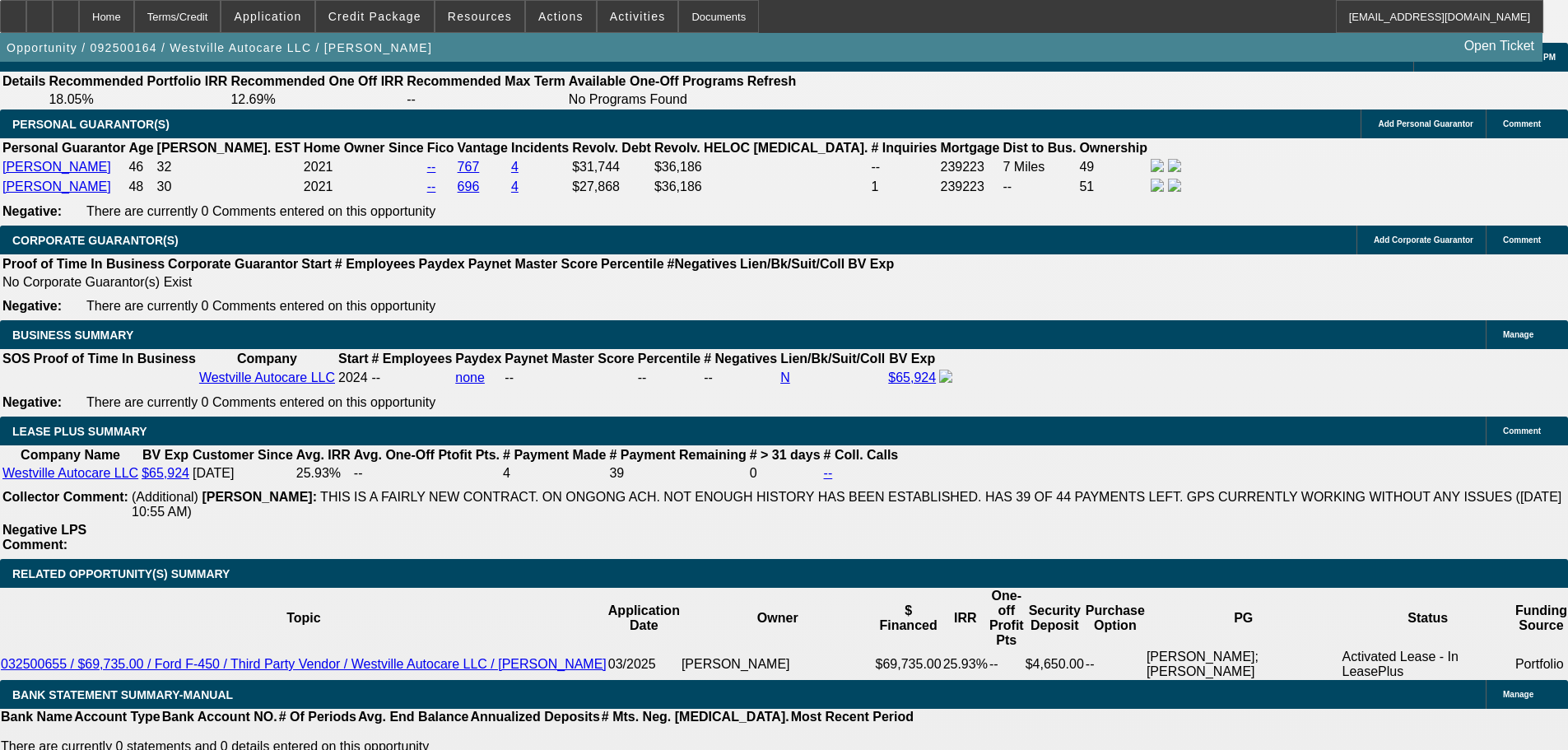
drag, startPoint x: 703, startPoint y: 331, endPoint x: 713, endPoint y: 463, distance: 132.4
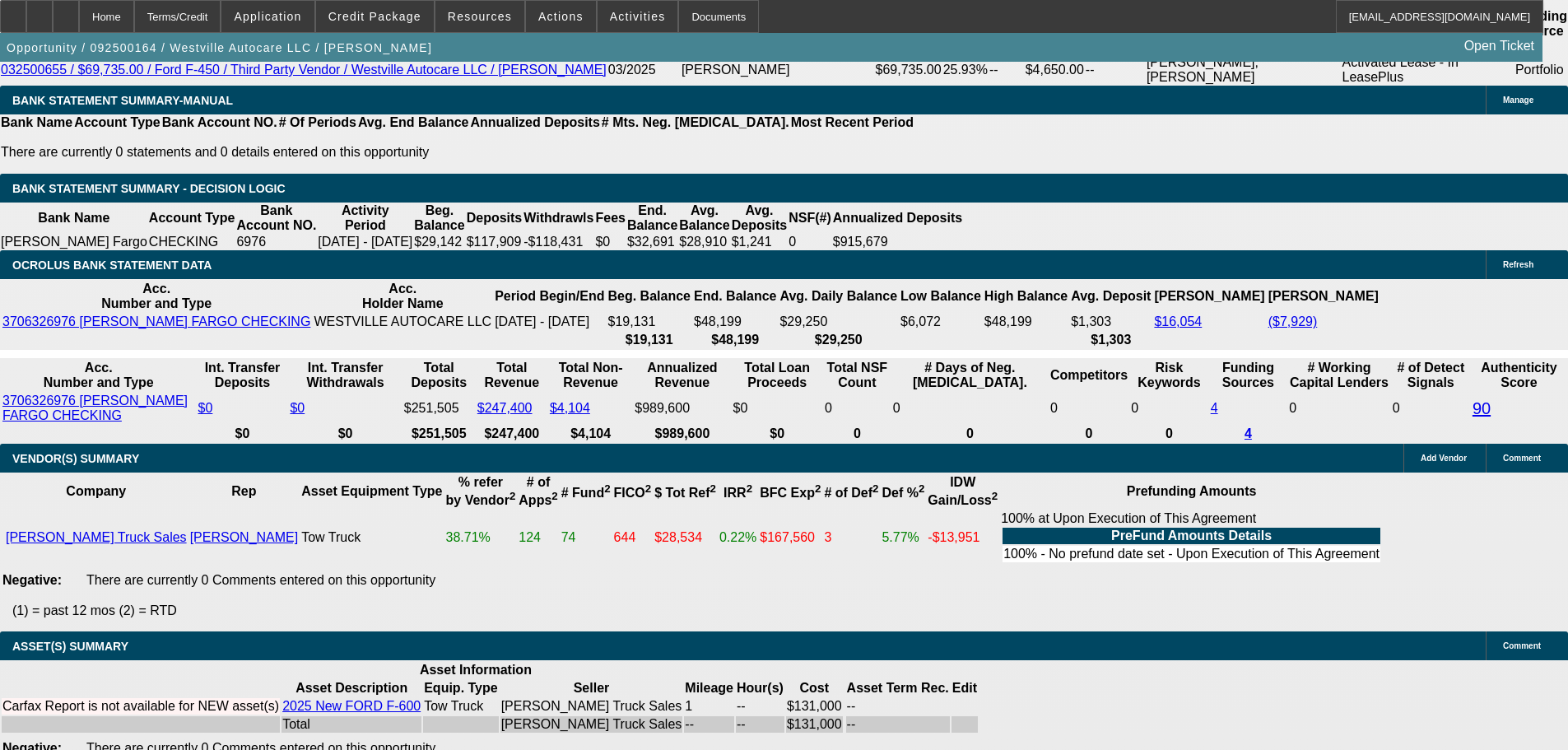
scroll to position [2827, 0]
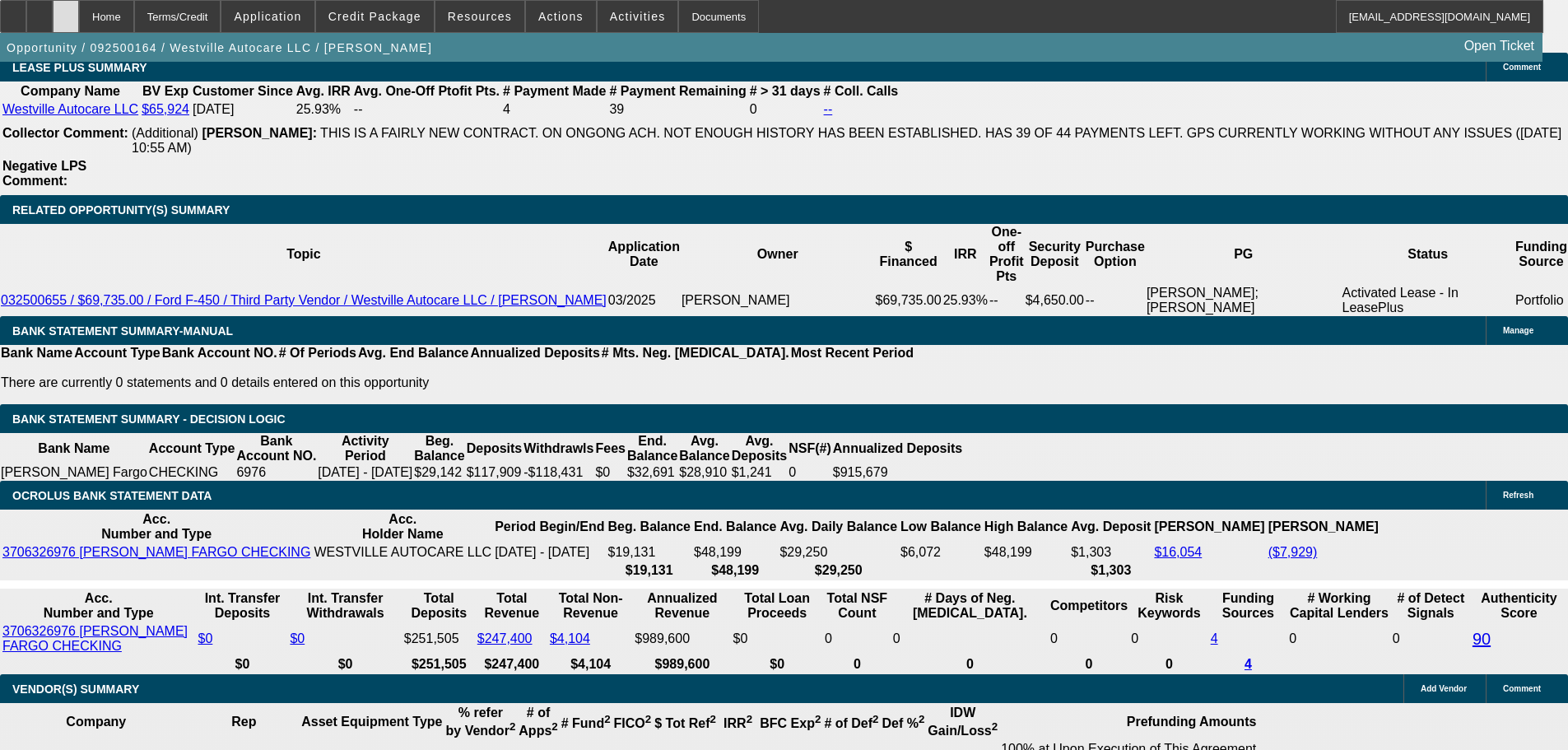
click at [79, 19] on div at bounding box center [65, 16] width 26 height 33
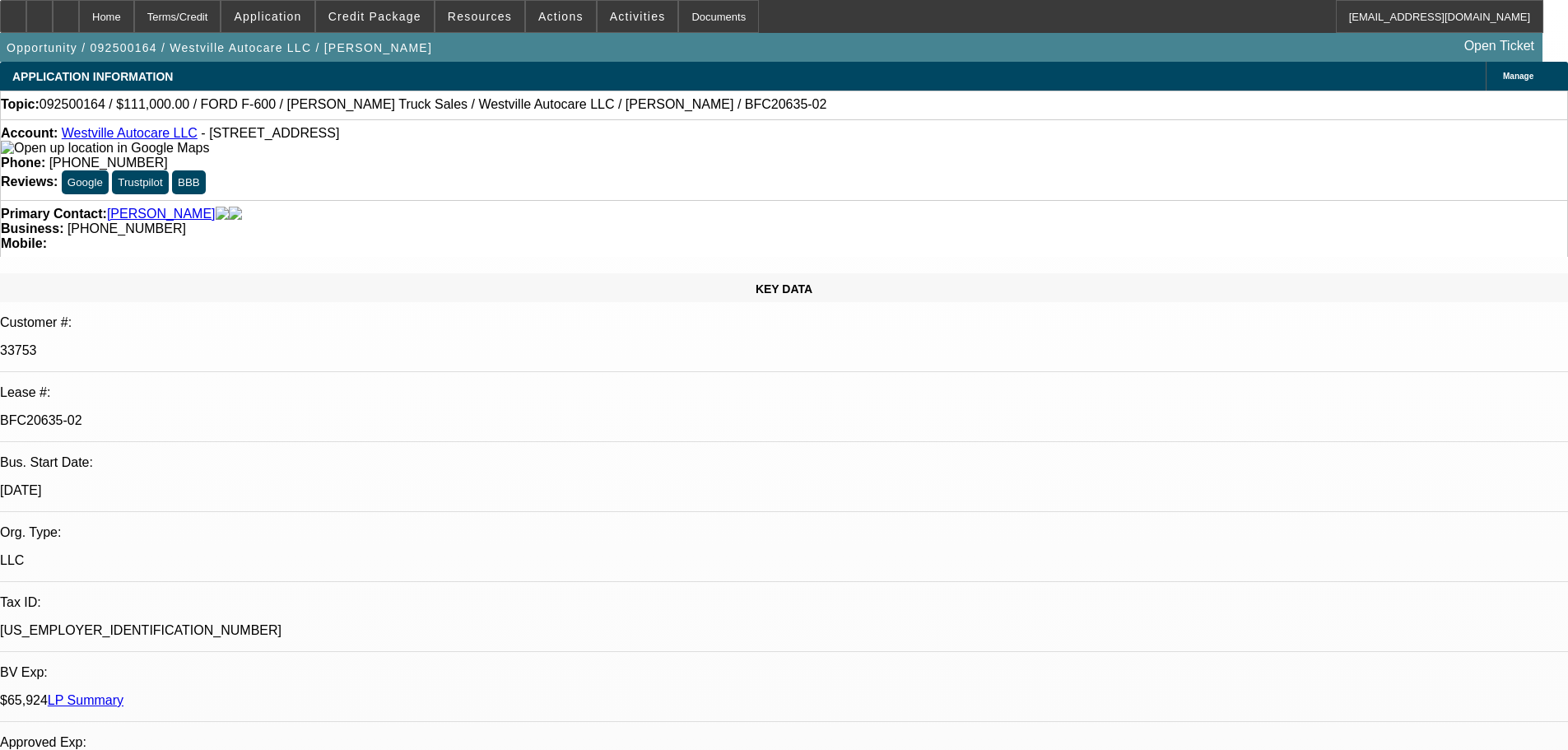
select select "0"
select select "2"
select select "0"
select select "6"
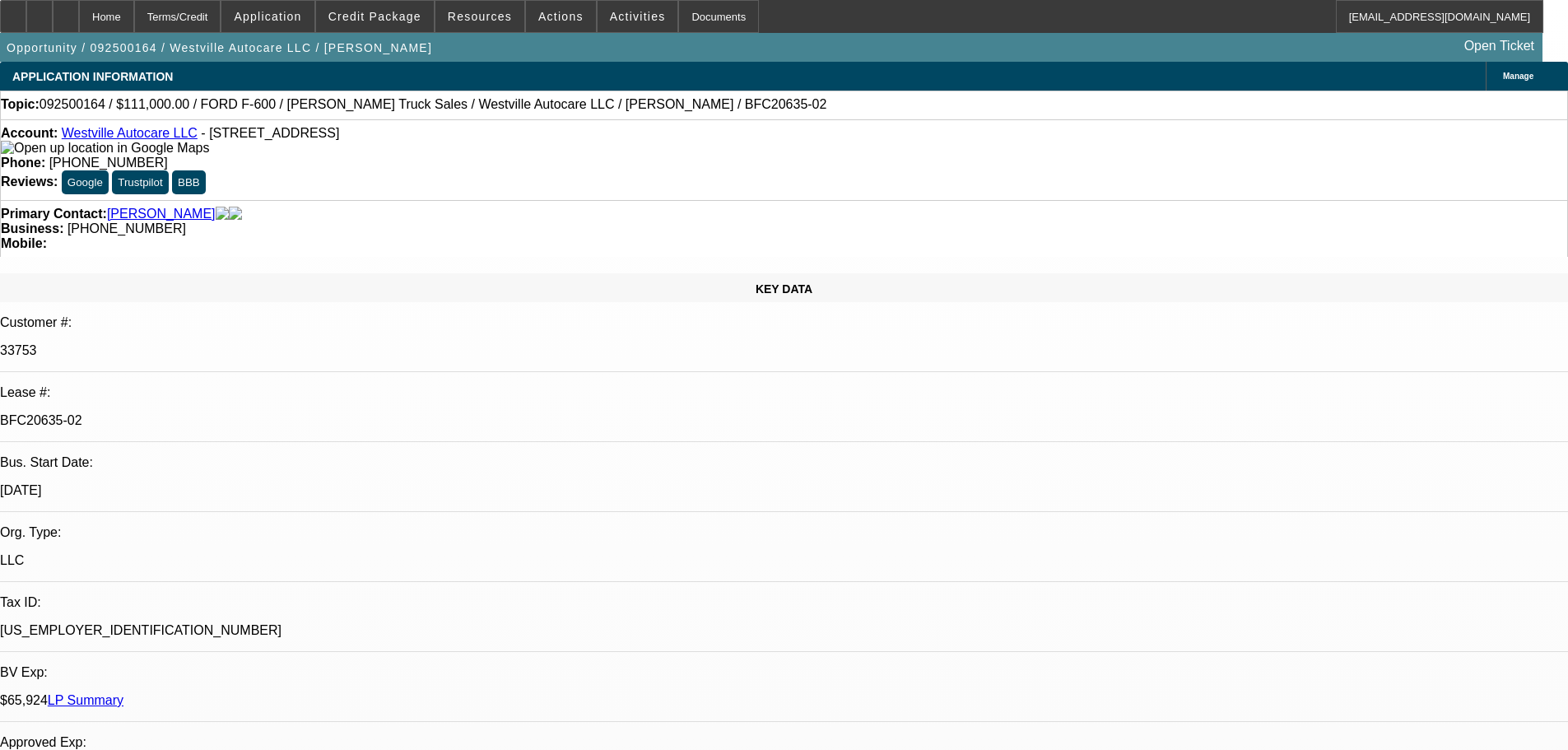
select select "0"
select select "2"
select select "0"
select select "6"
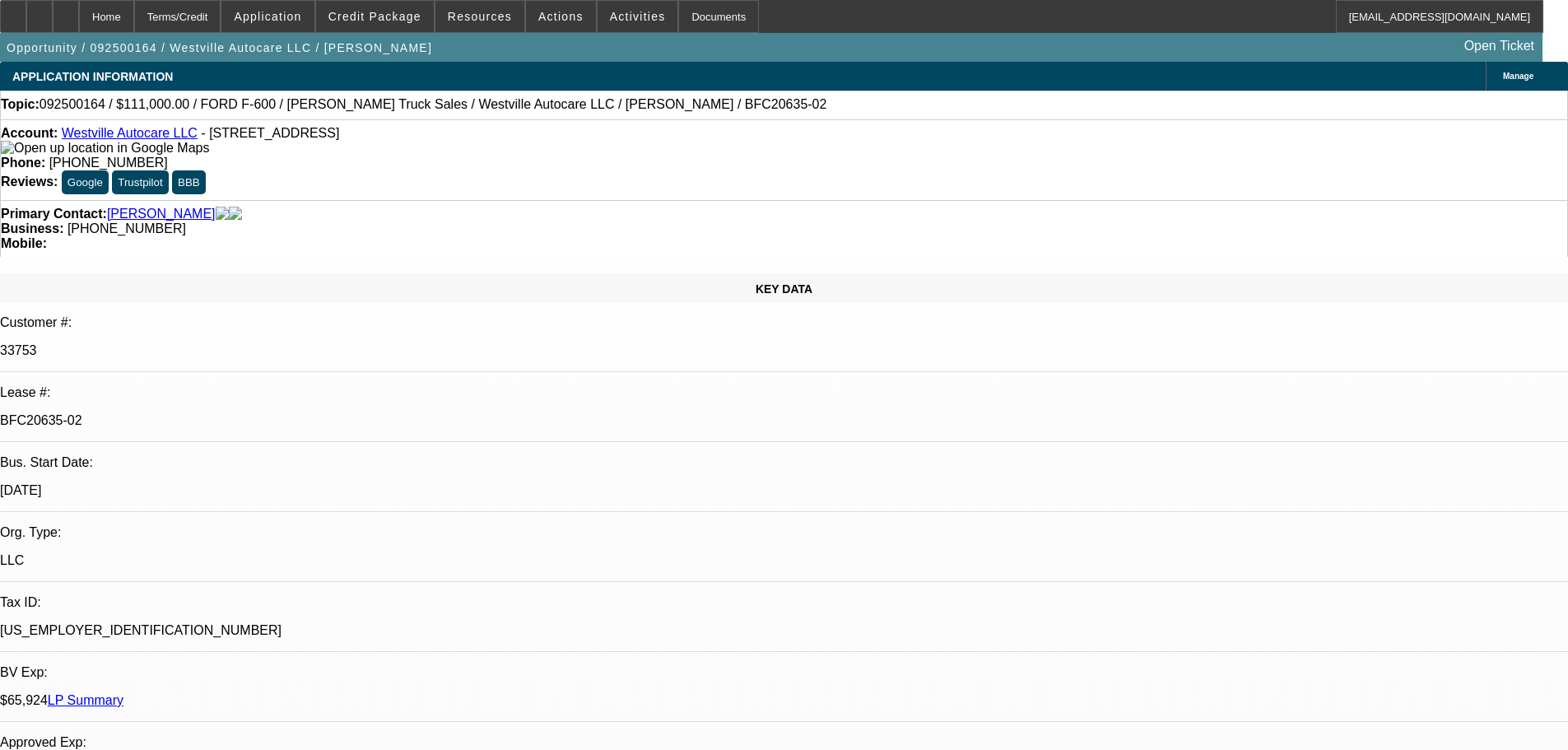
select select "0"
select select "2"
select select "0"
select select "6"
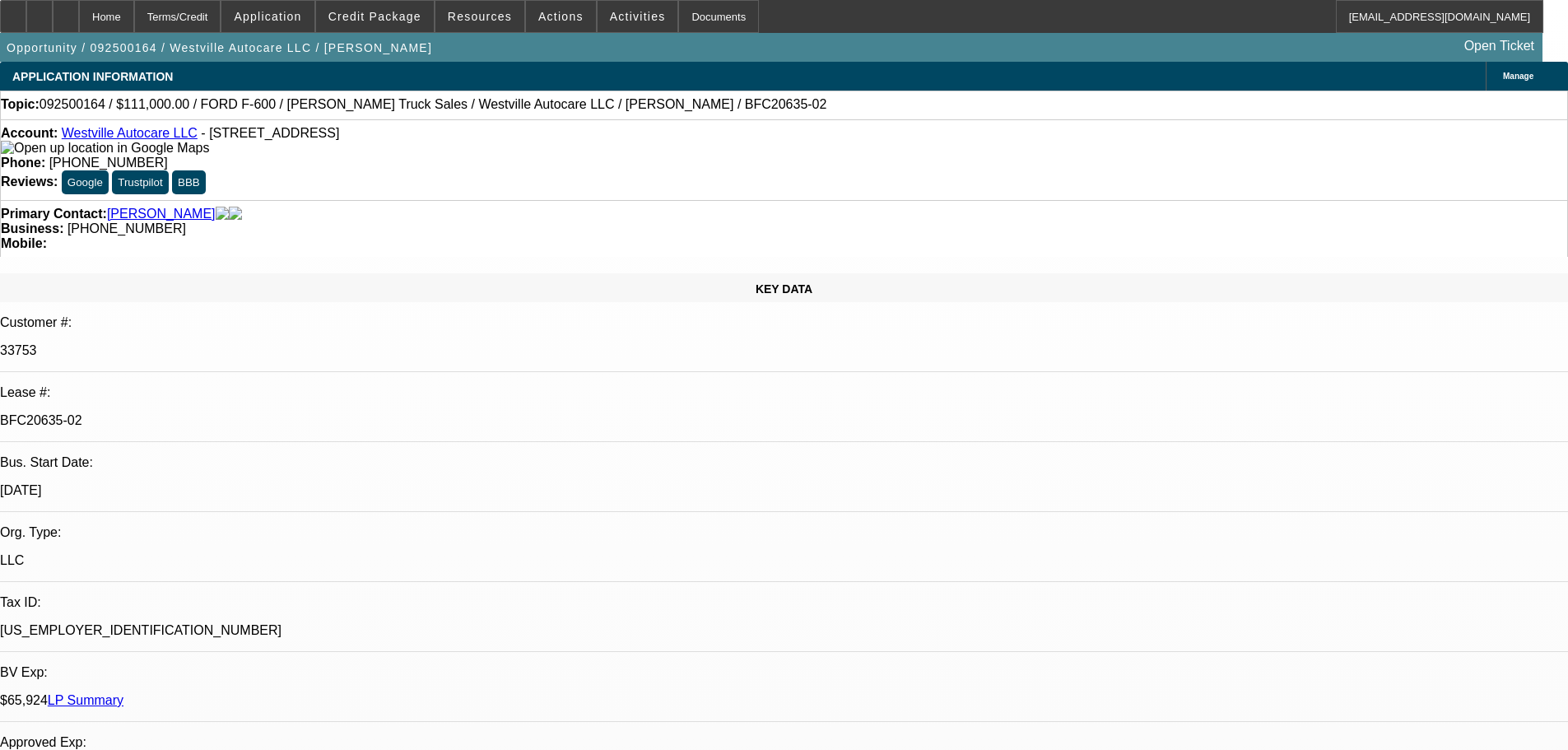
select select "0"
select select "2"
select select "0"
select select "6"
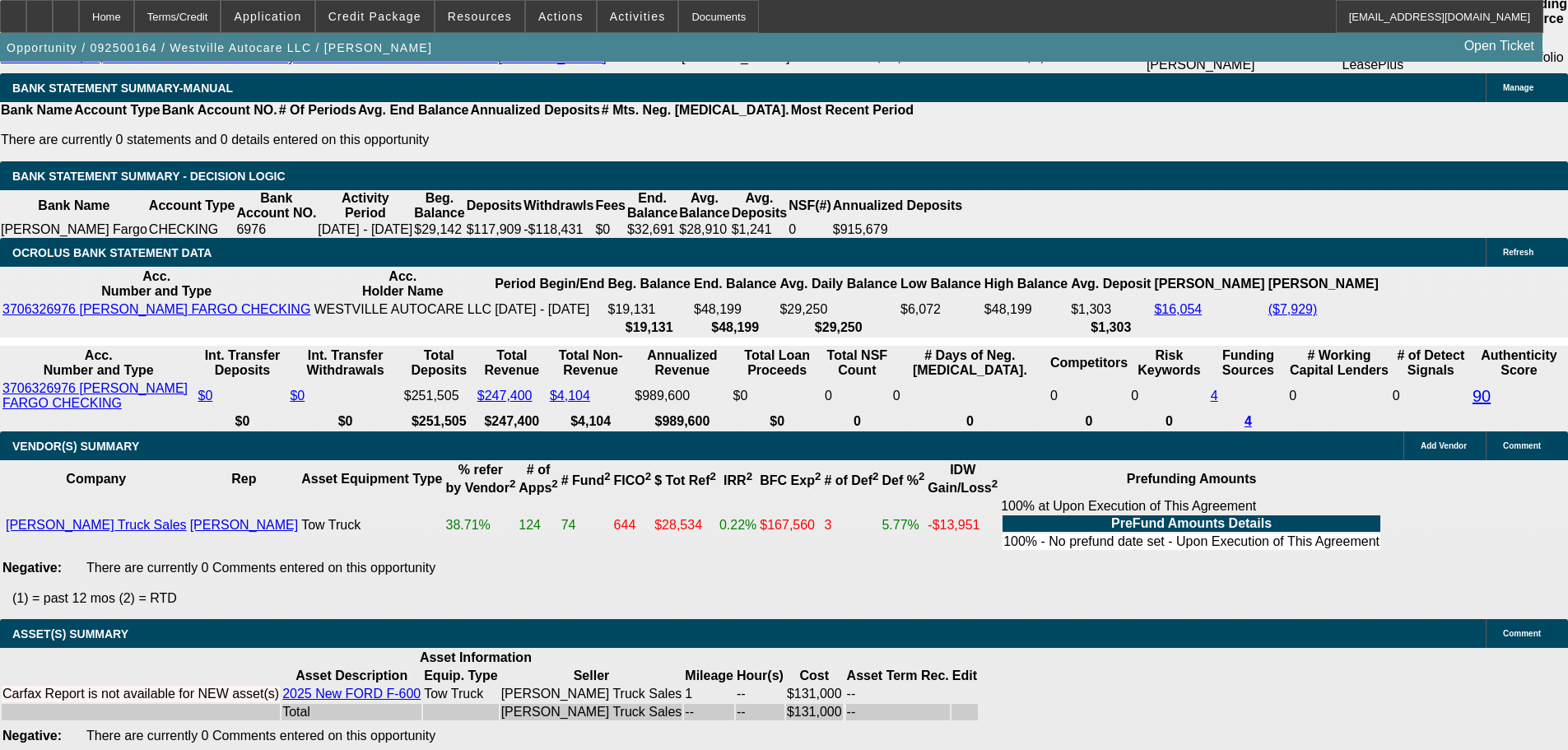
drag, startPoint x: 601, startPoint y: 349, endPoint x: 608, endPoint y: 476, distance: 127.2
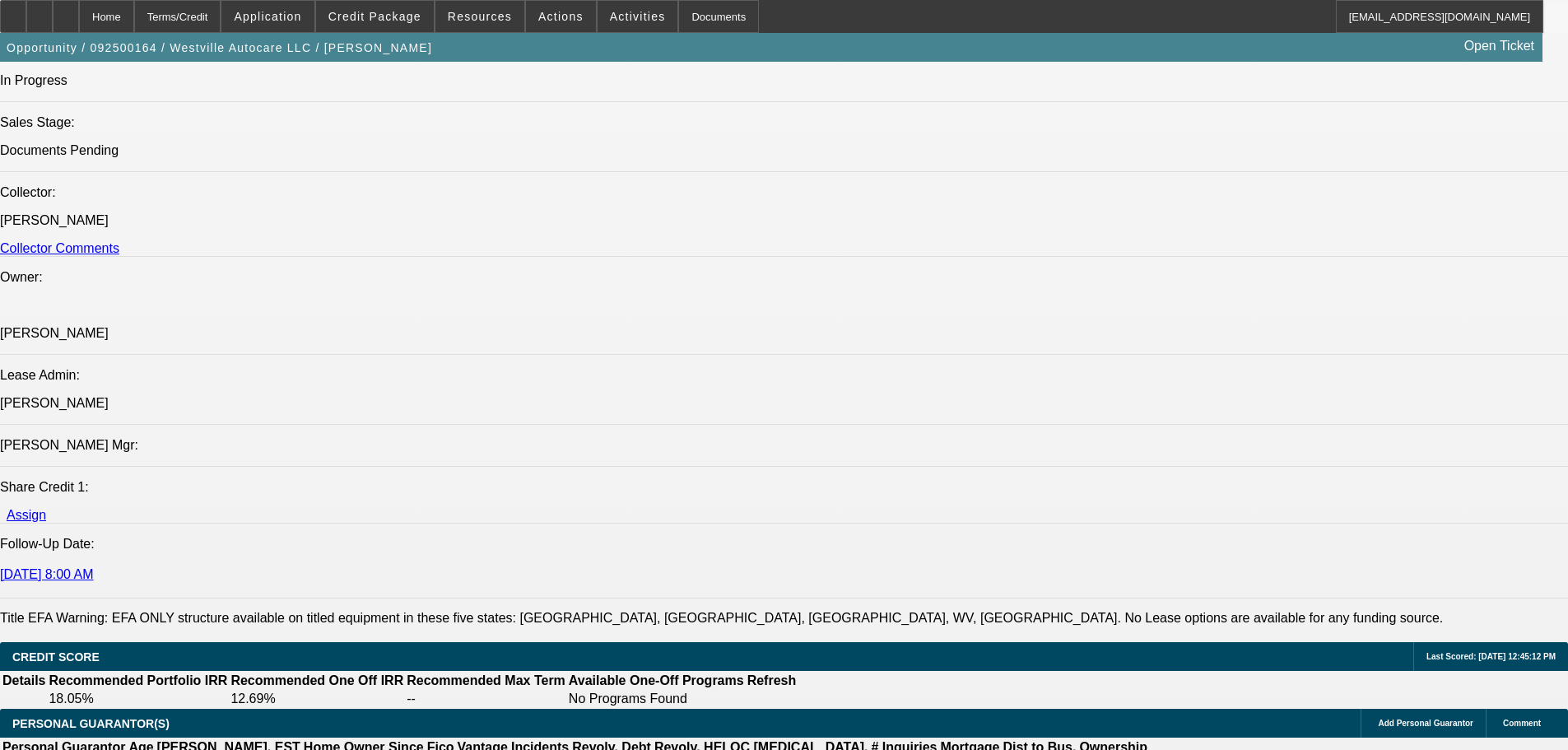
drag, startPoint x: 609, startPoint y: 454, endPoint x: 609, endPoint y: 212, distance: 242.0
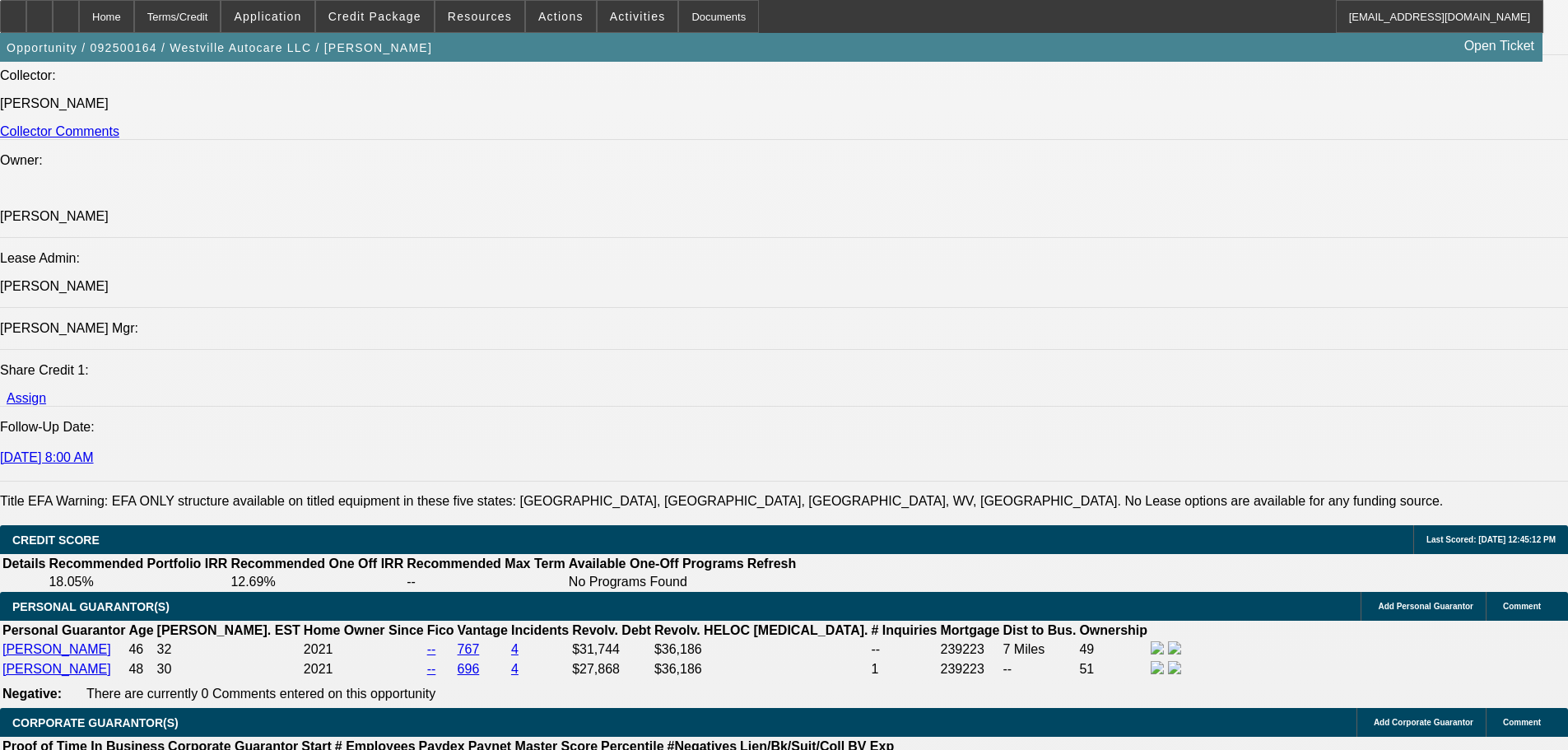
drag, startPoint x: 662, startPoint y: 483, endPoint x: 664, endPoint y: 511, distance: 28.1
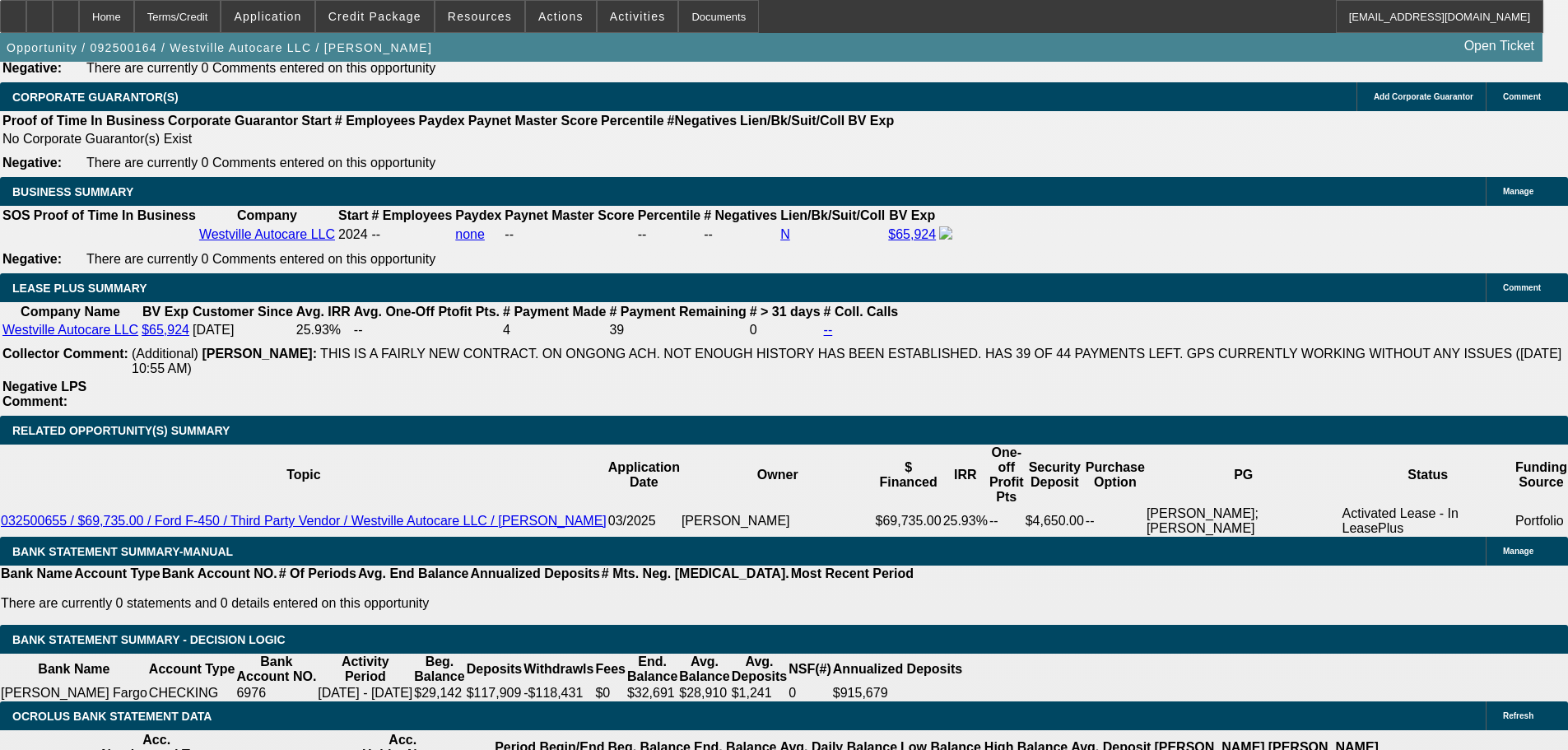
scroll to position [2648, 0]
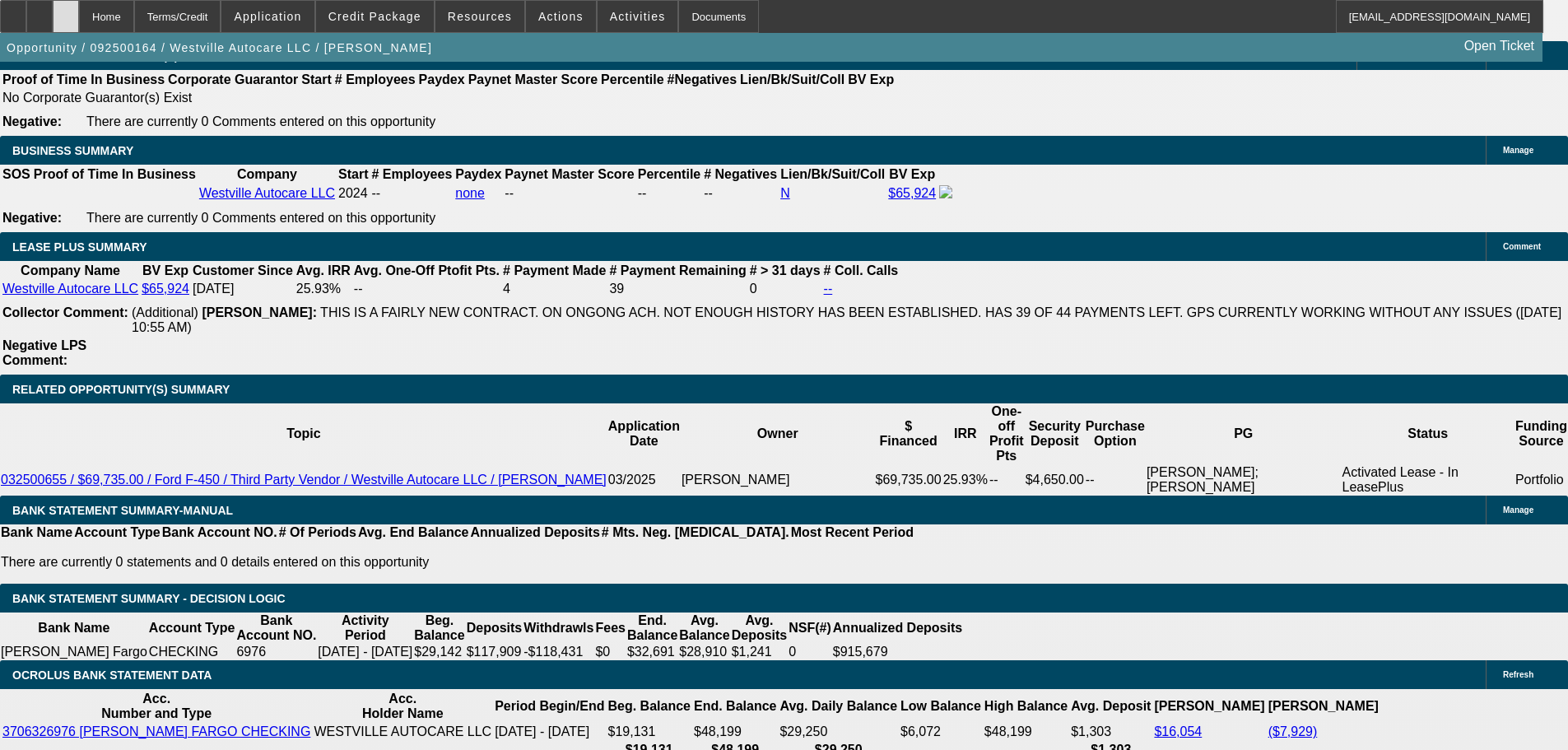
click at [79, 11] on div at bounding box center [65, 16] width 26 height 33
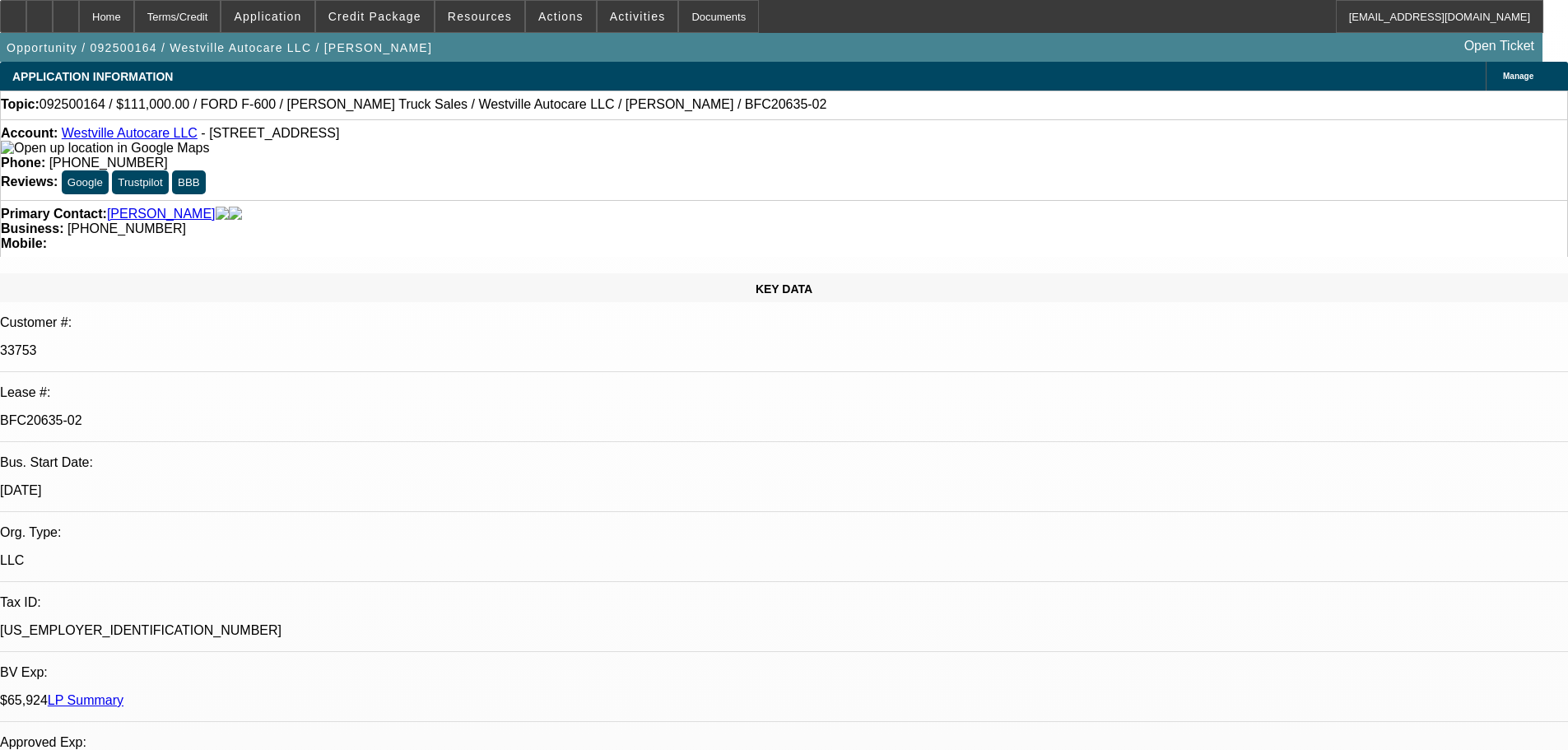
select select "0"
select select "2"
select select "0"
select select "6"
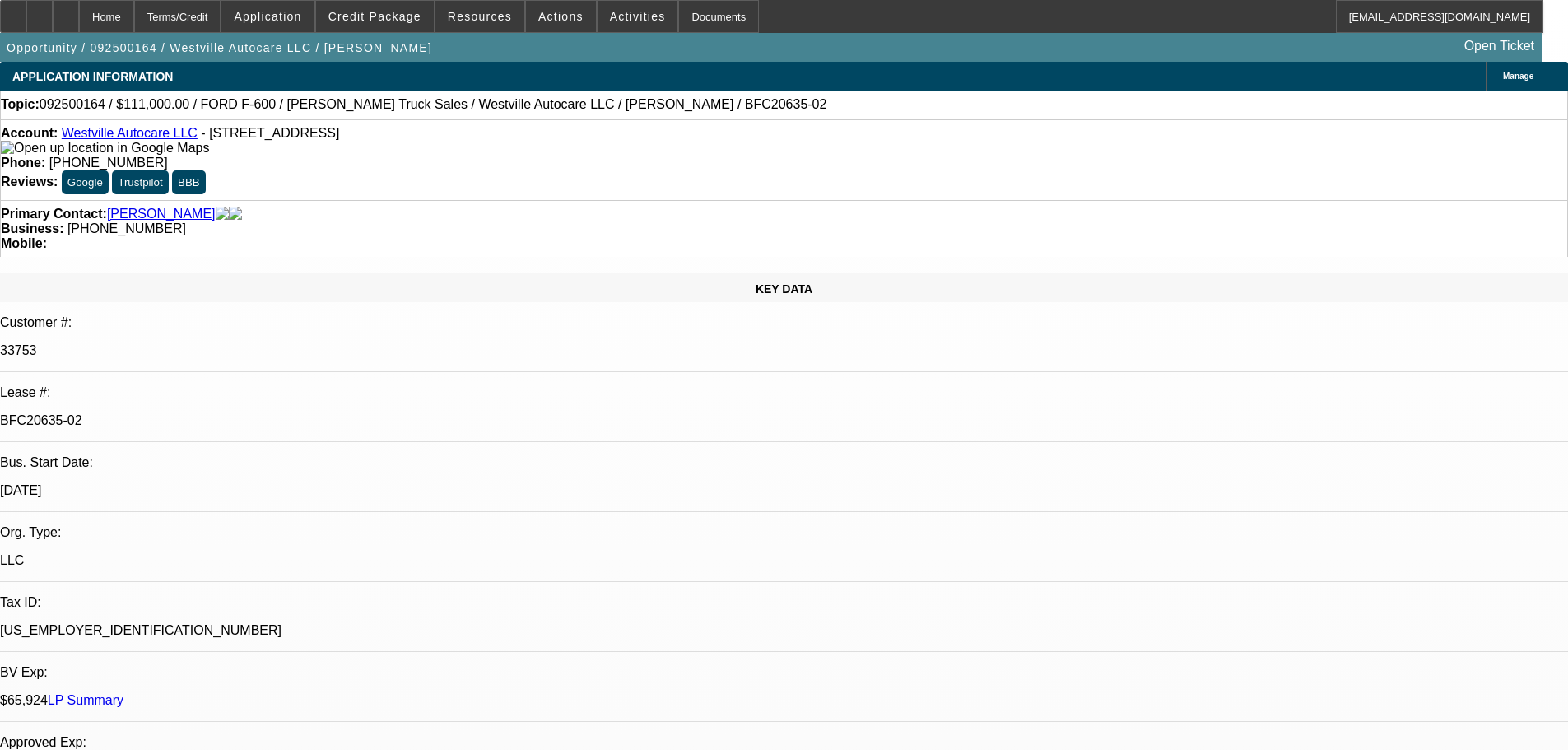
select select "0"
select select "2"
select select "0"
select select "6"
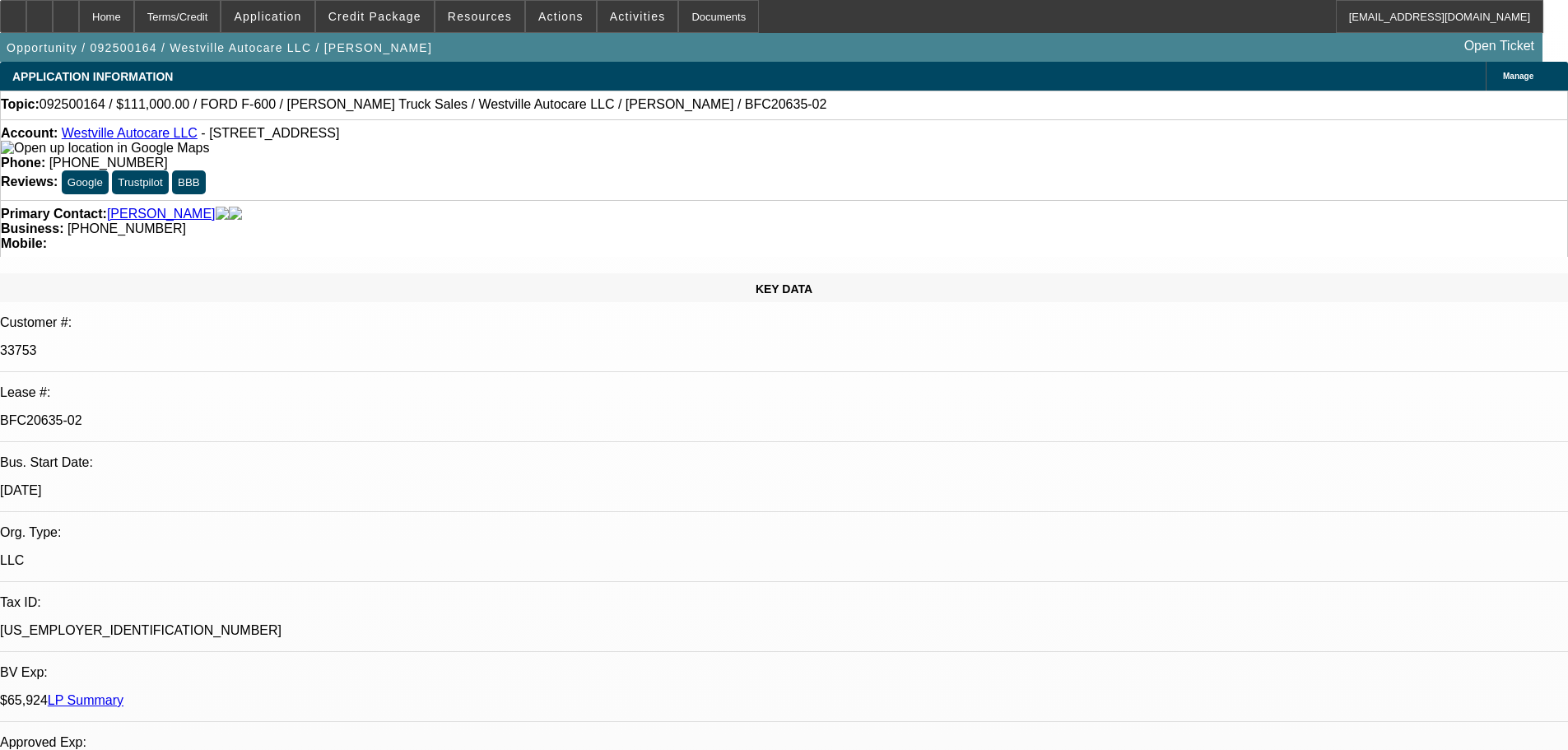
select select "0"
select select "2"
select select "0"
select select "6"
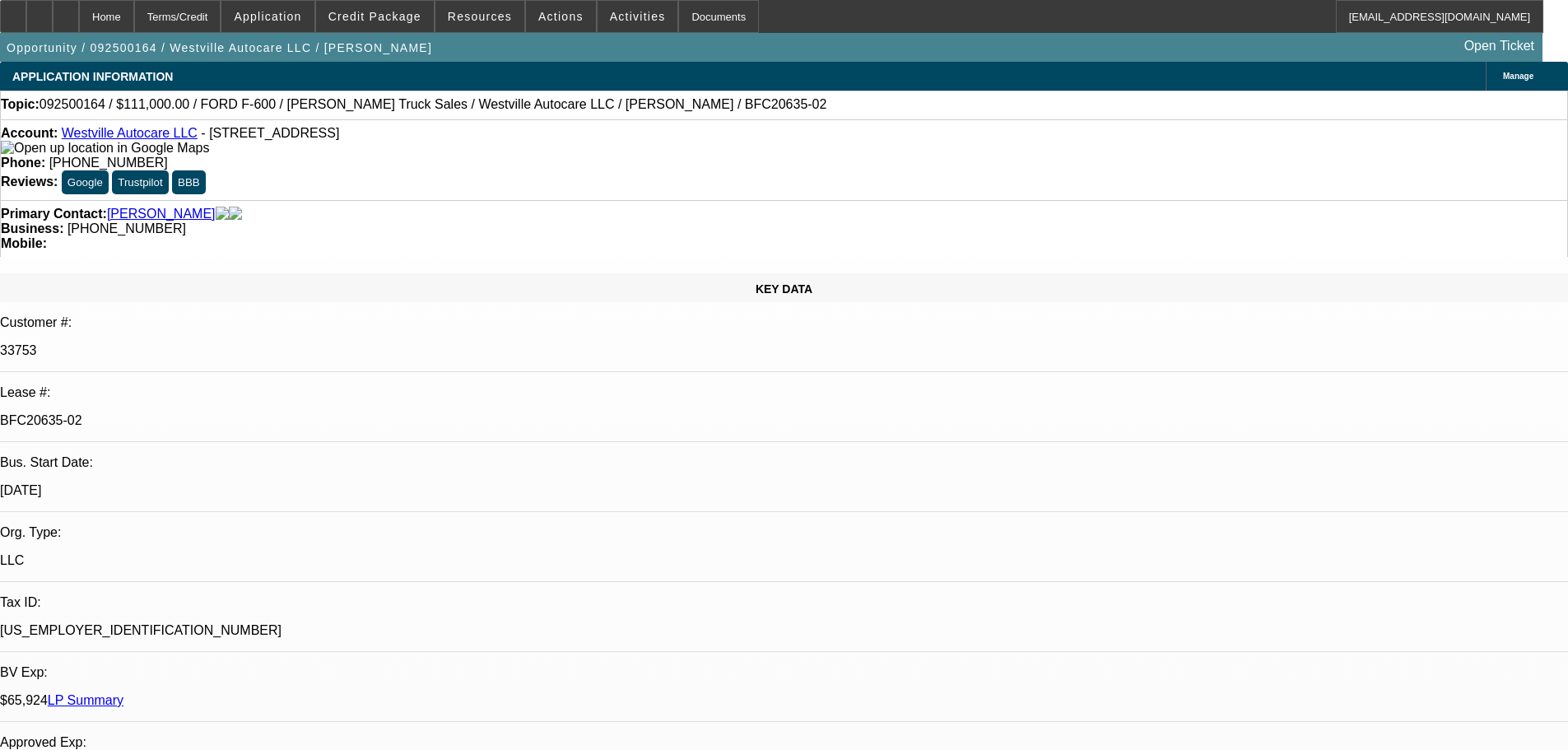
select select "0"
select select "2"
select select "0"
select select "6"
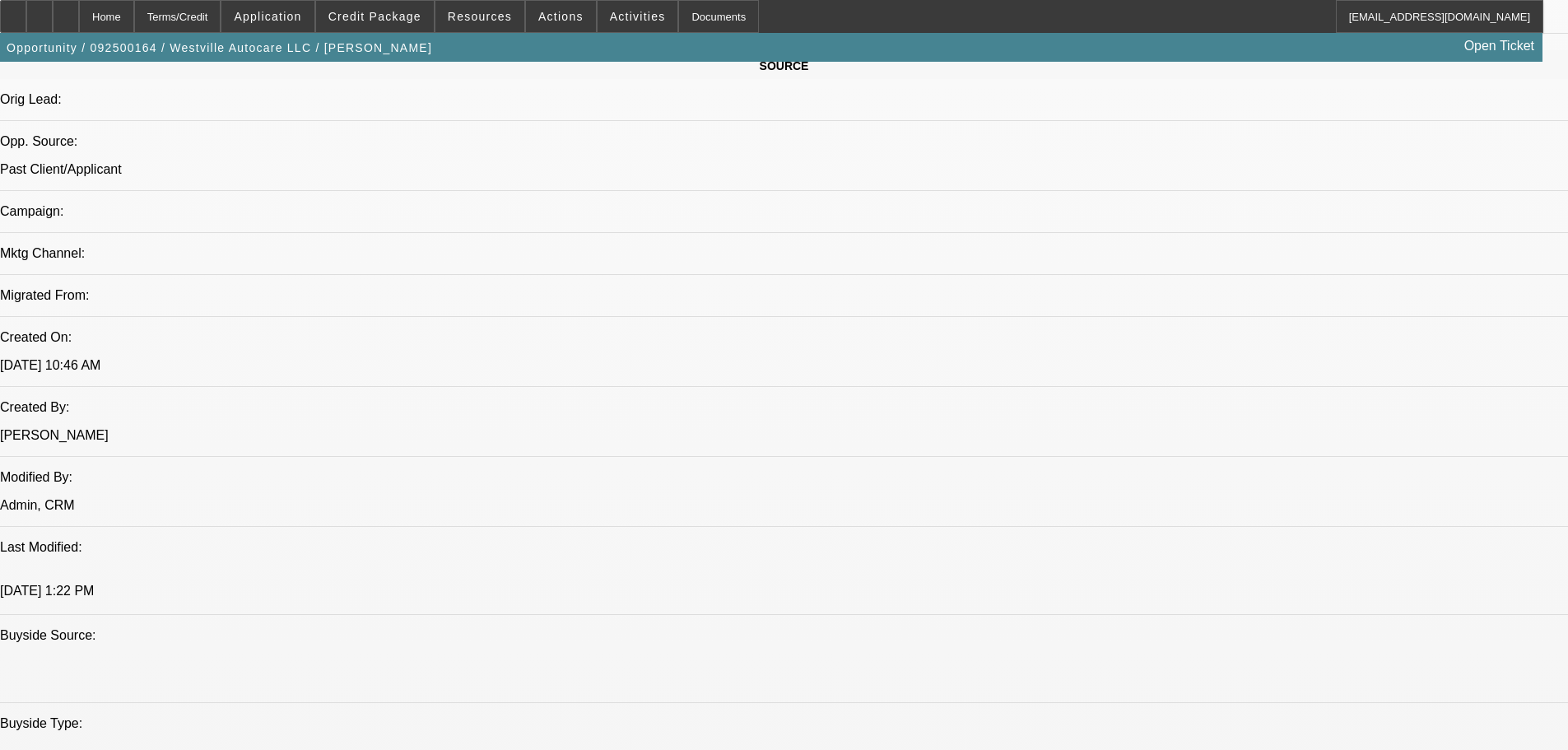
scroll to position [1235, 0]
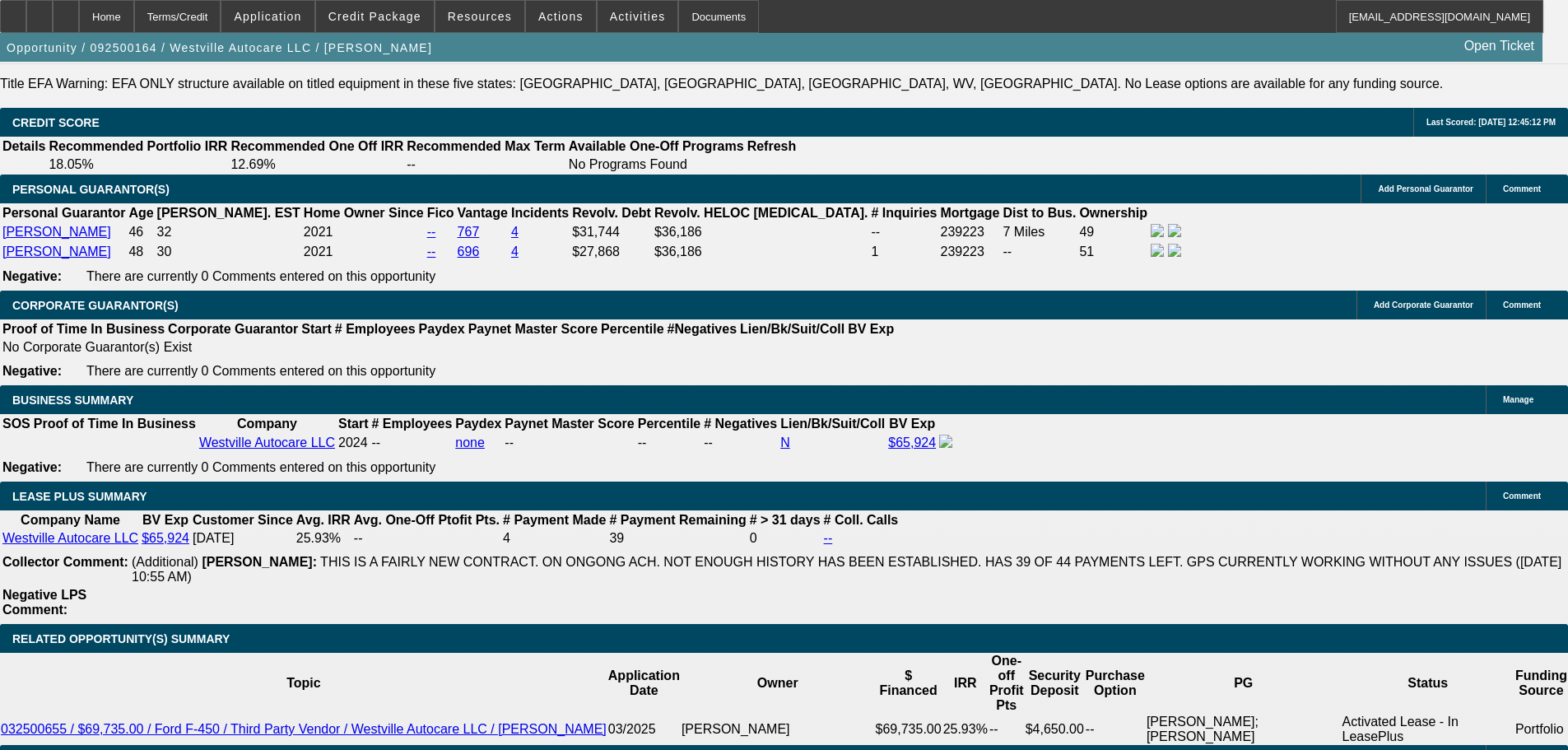
drag, startPoint x: 743, startPoint y: 352, endPoint x: 739, endPoint y: 597, distance: 245.0
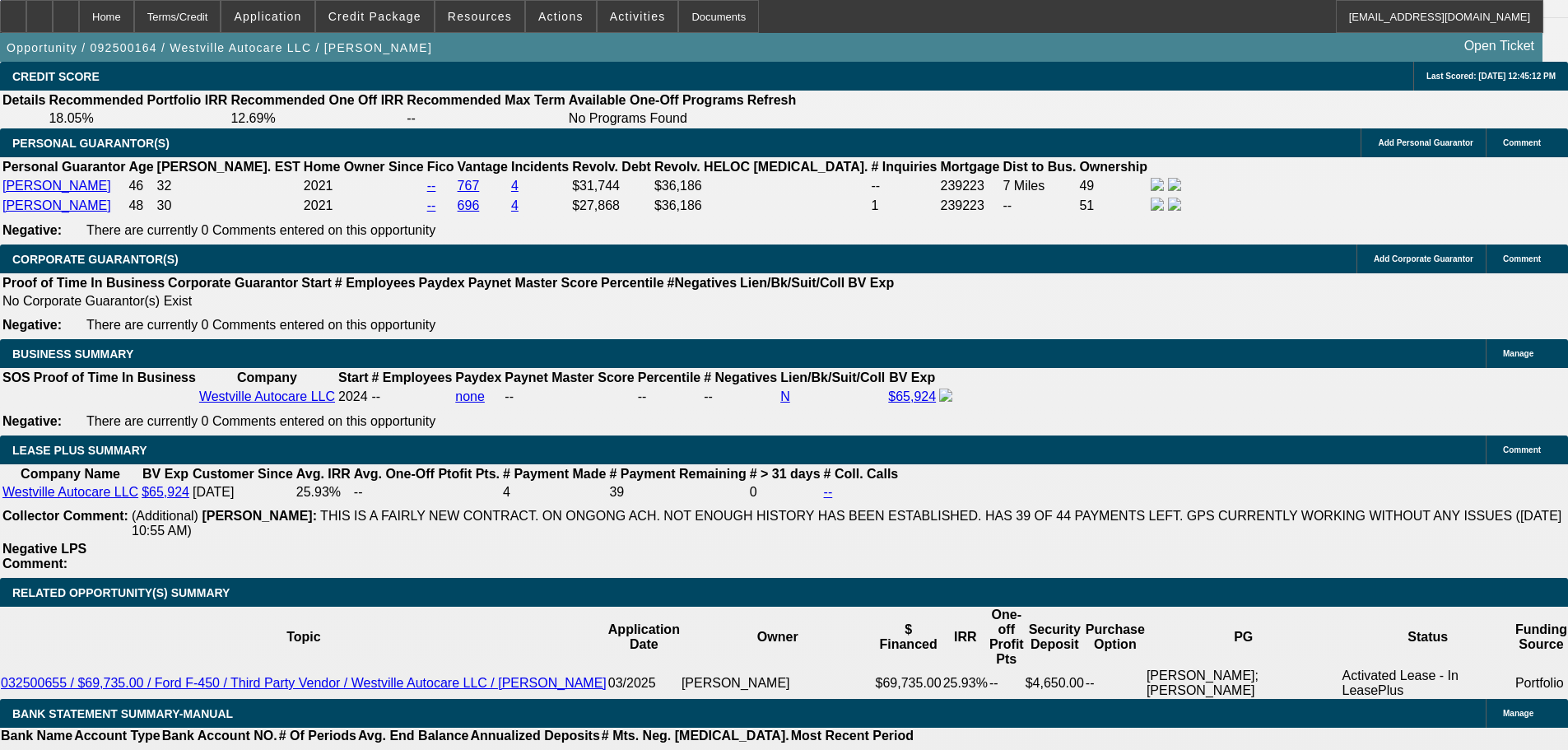
scroll to position [0, 0]
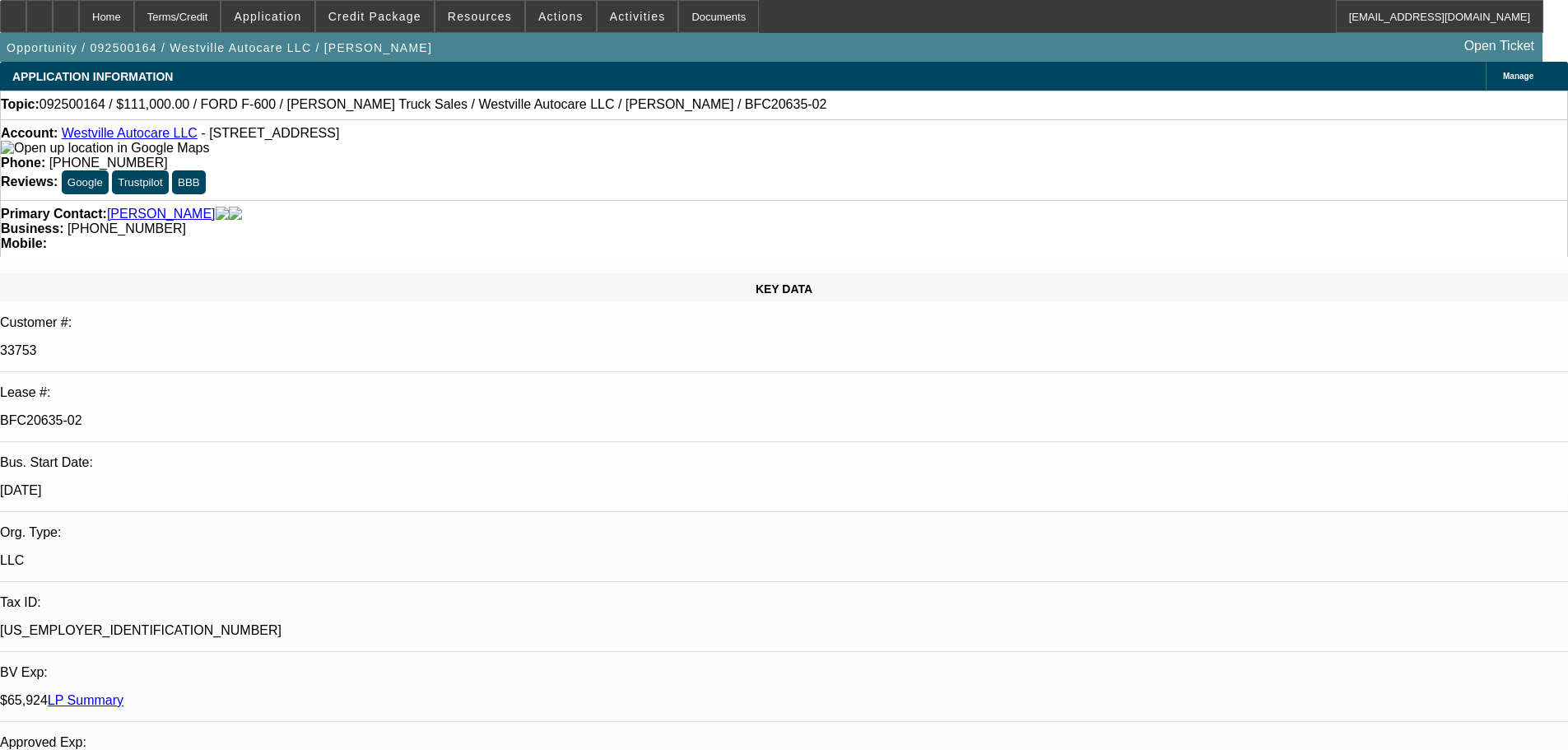
drag, startPoint x: 666, startPoint y: 346, endPoint x: 666, endPoint y: 292, distance: 54.0
click at [66, 11] on icon at bounding box center [66, 11] width 0 height 0
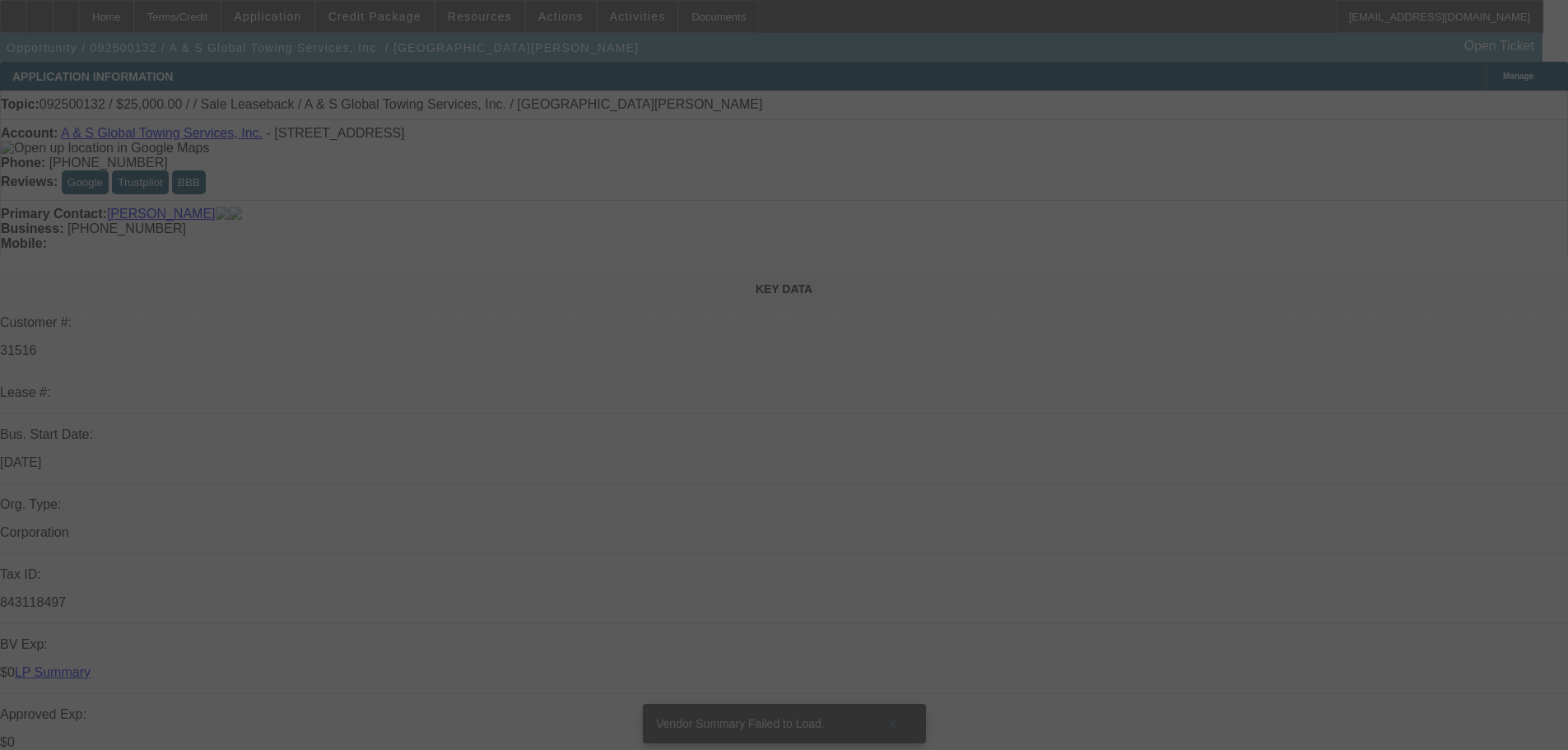
select select "0"
select select "2"
select select "0"
select select "6"
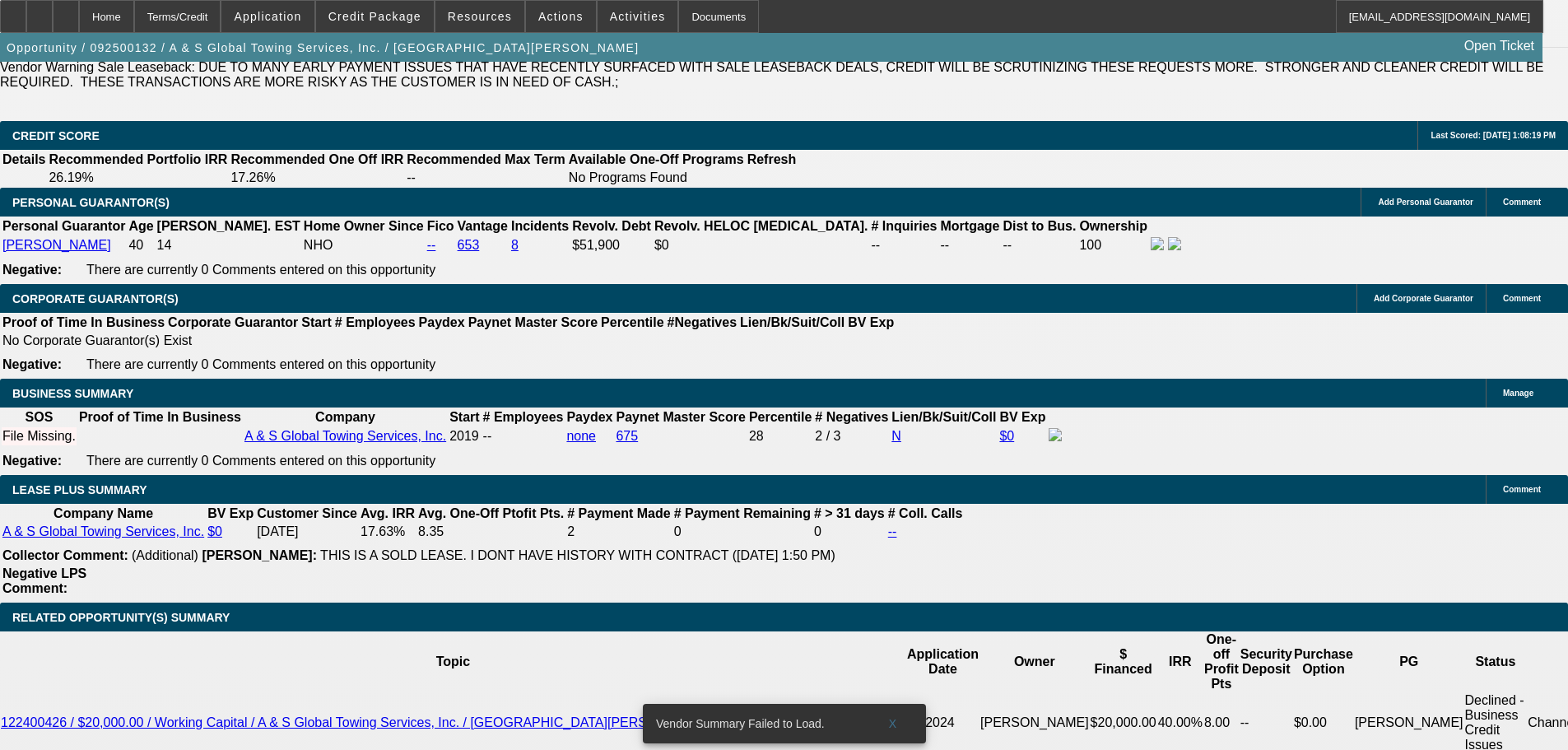
scroll to position [2716, 0]
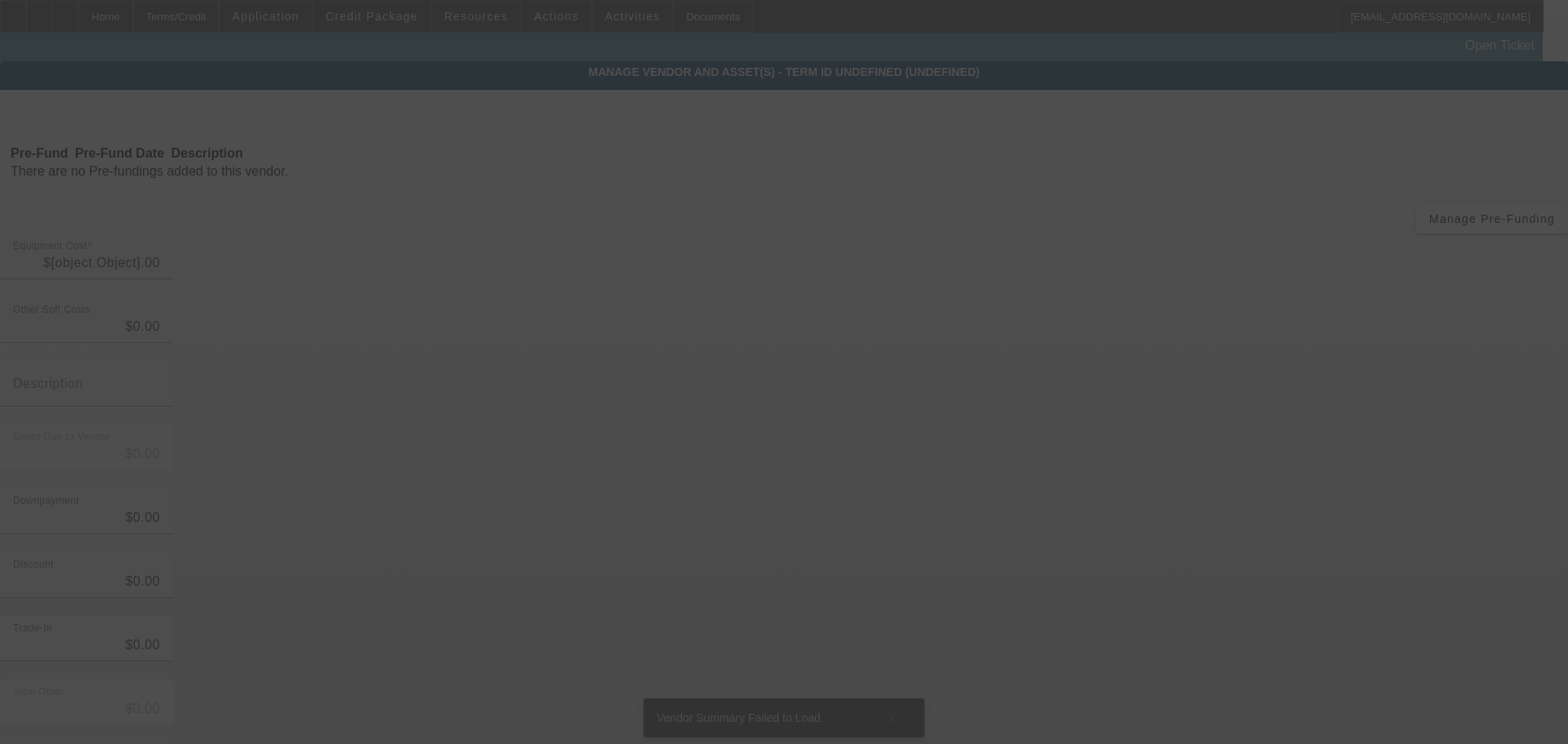
type input "$25,000.00"
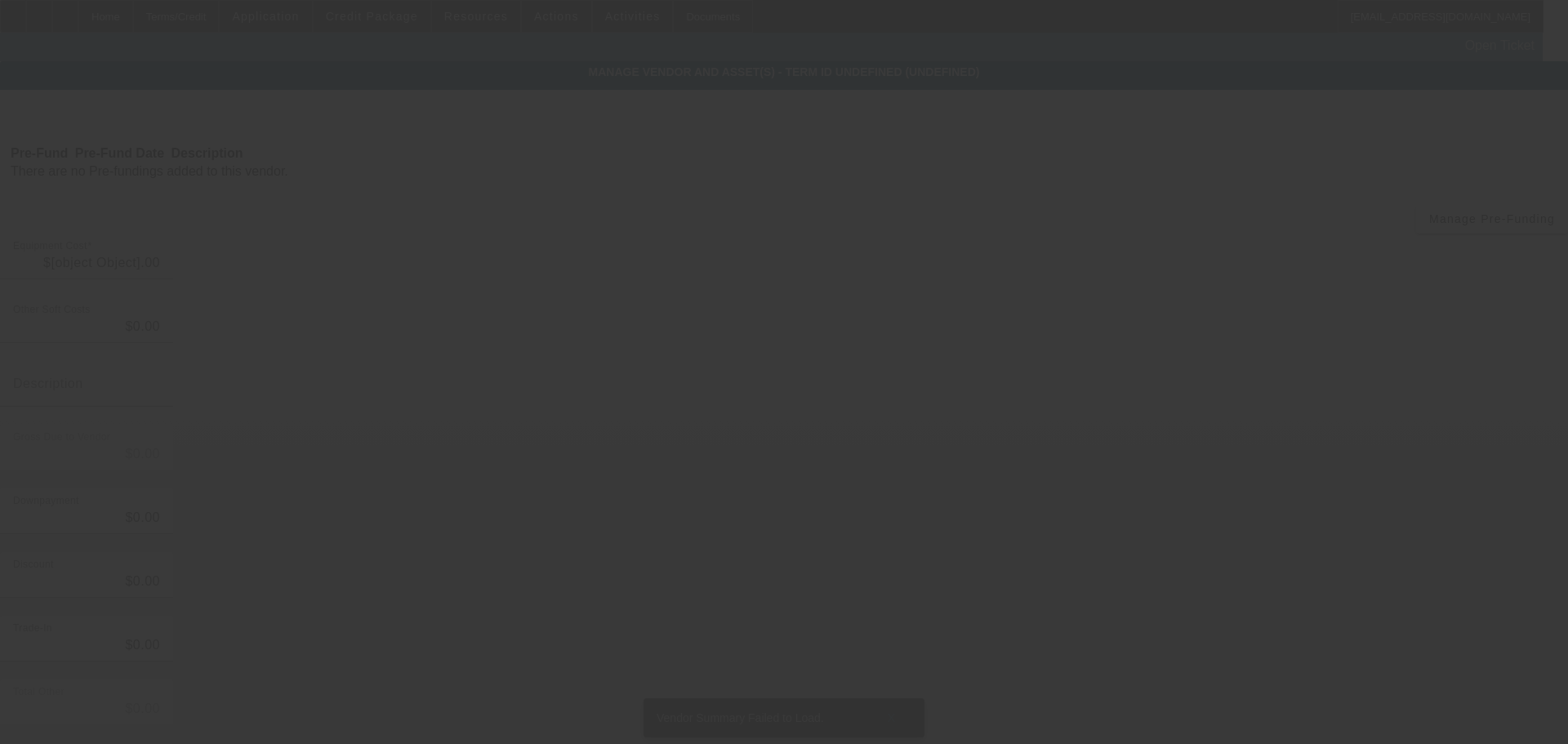
type input "$25,000.00"
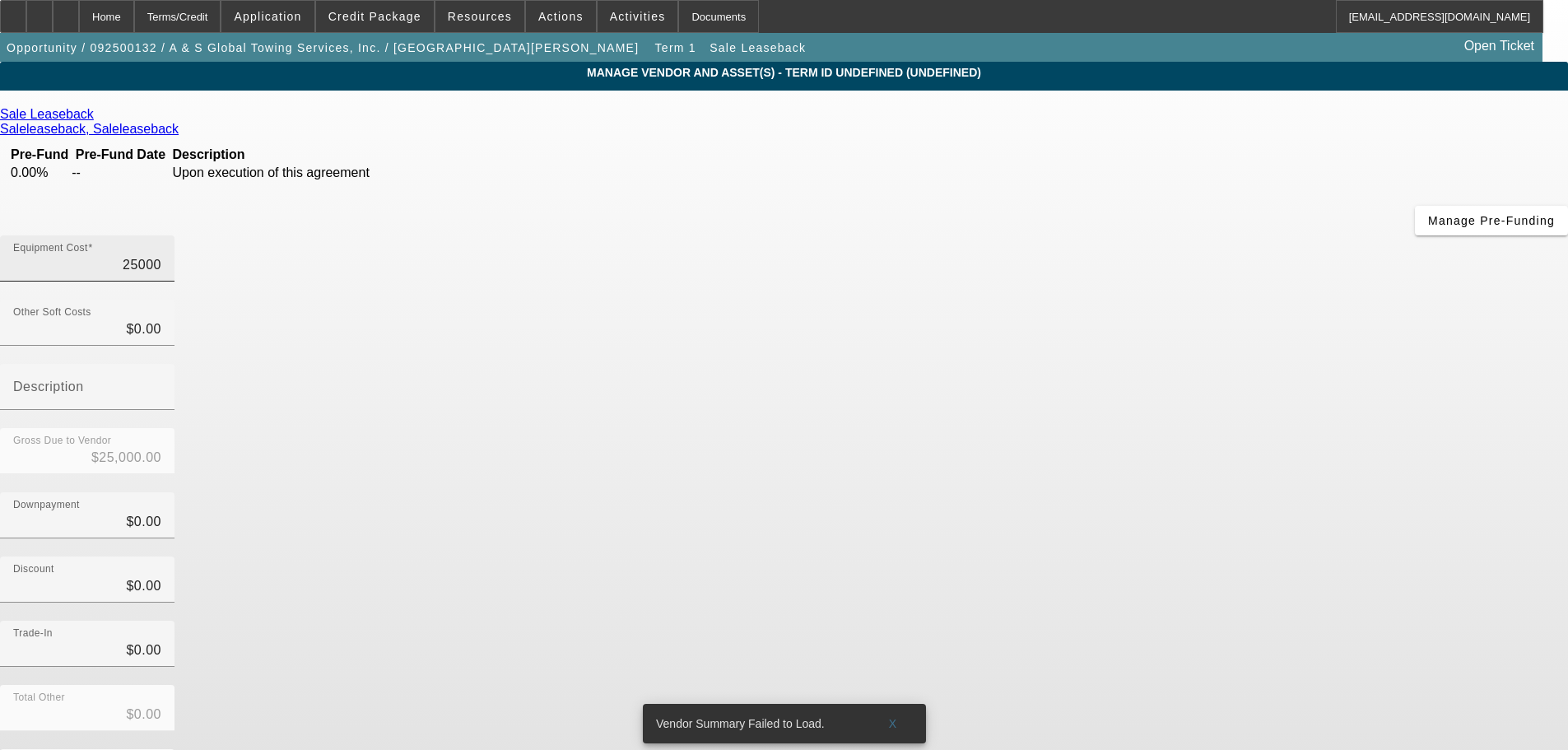
click at [161, 255] on input "25000" at bounding box center [88, 265] width 149 height 20
type input "2000"
type input "$2,000.00"
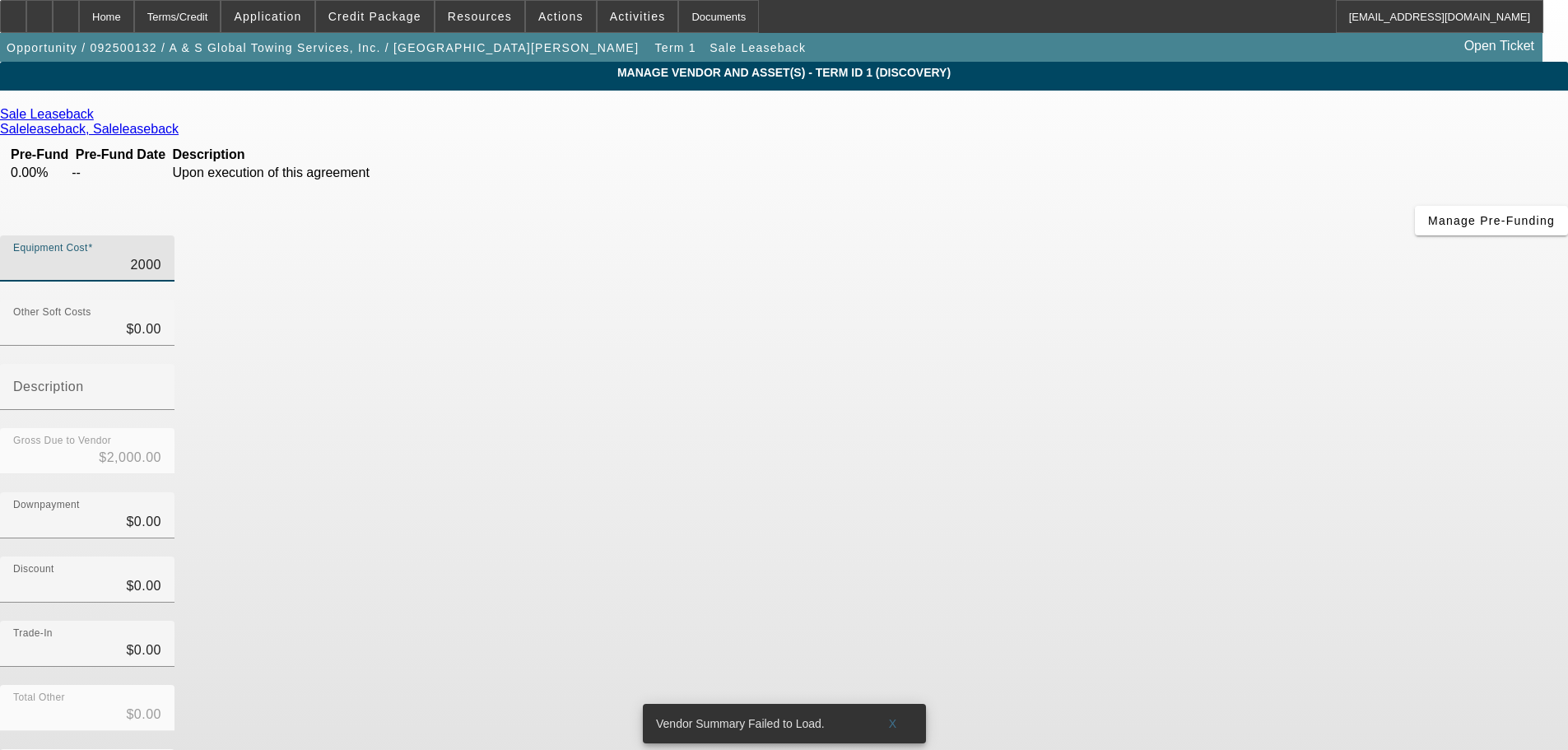
type input "000"
type input "$0.00"
type input "3000"
type input "$3,000.00"
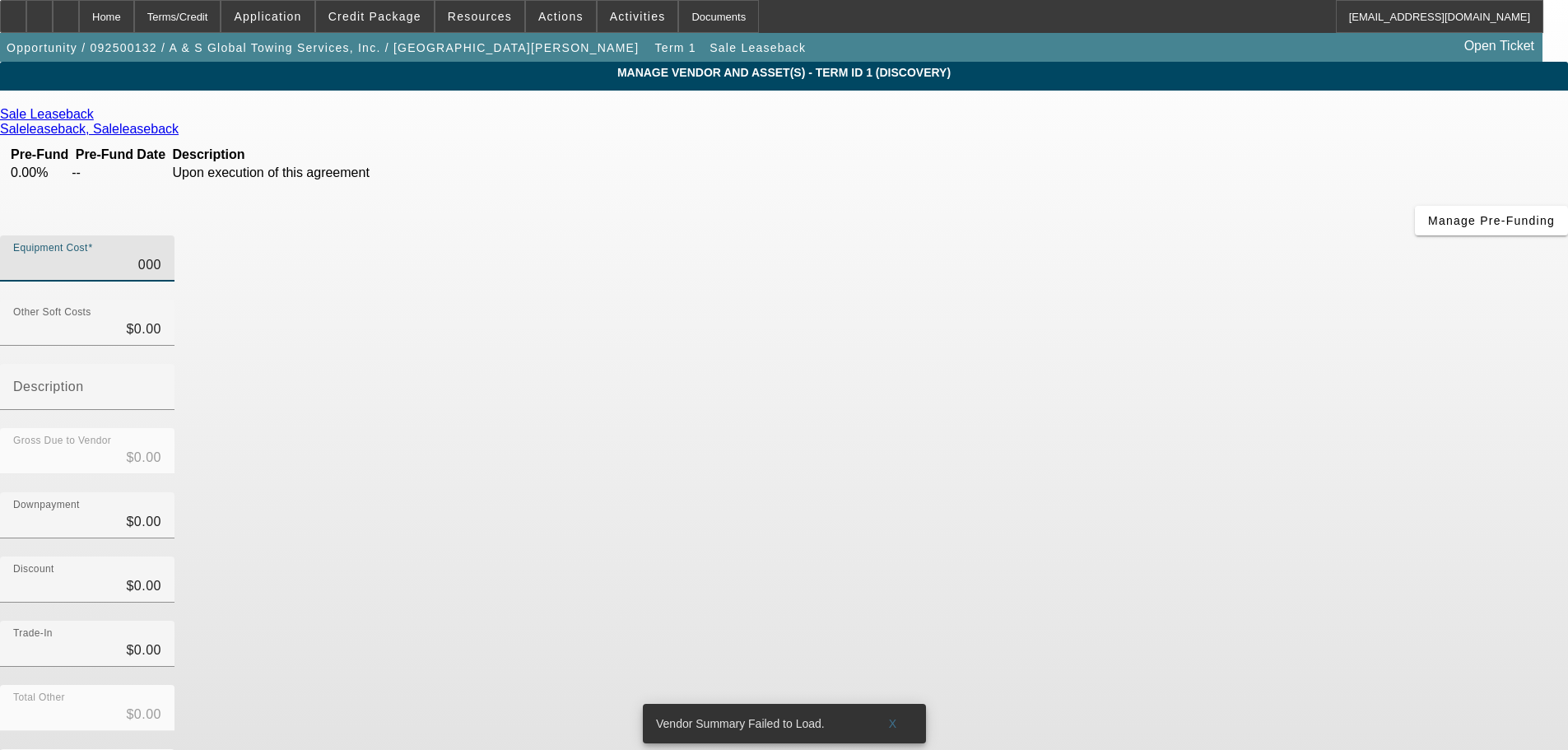
type input "$3,000.00"
type input "30000"
type input "$30,000.00"
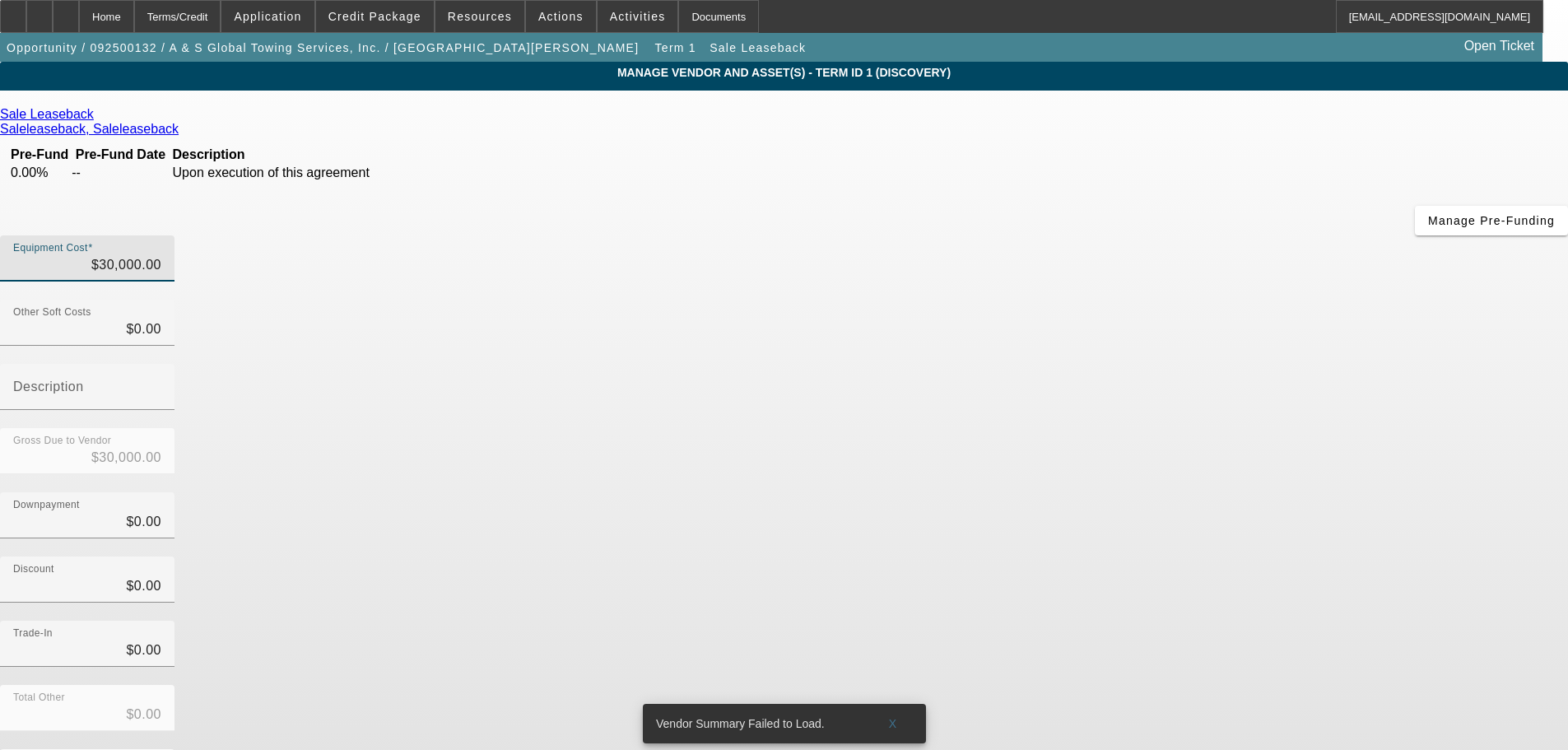
click at [1173, 556] on div "Discount $0.00" at bounding box center [784, 588] width 1568 height 64
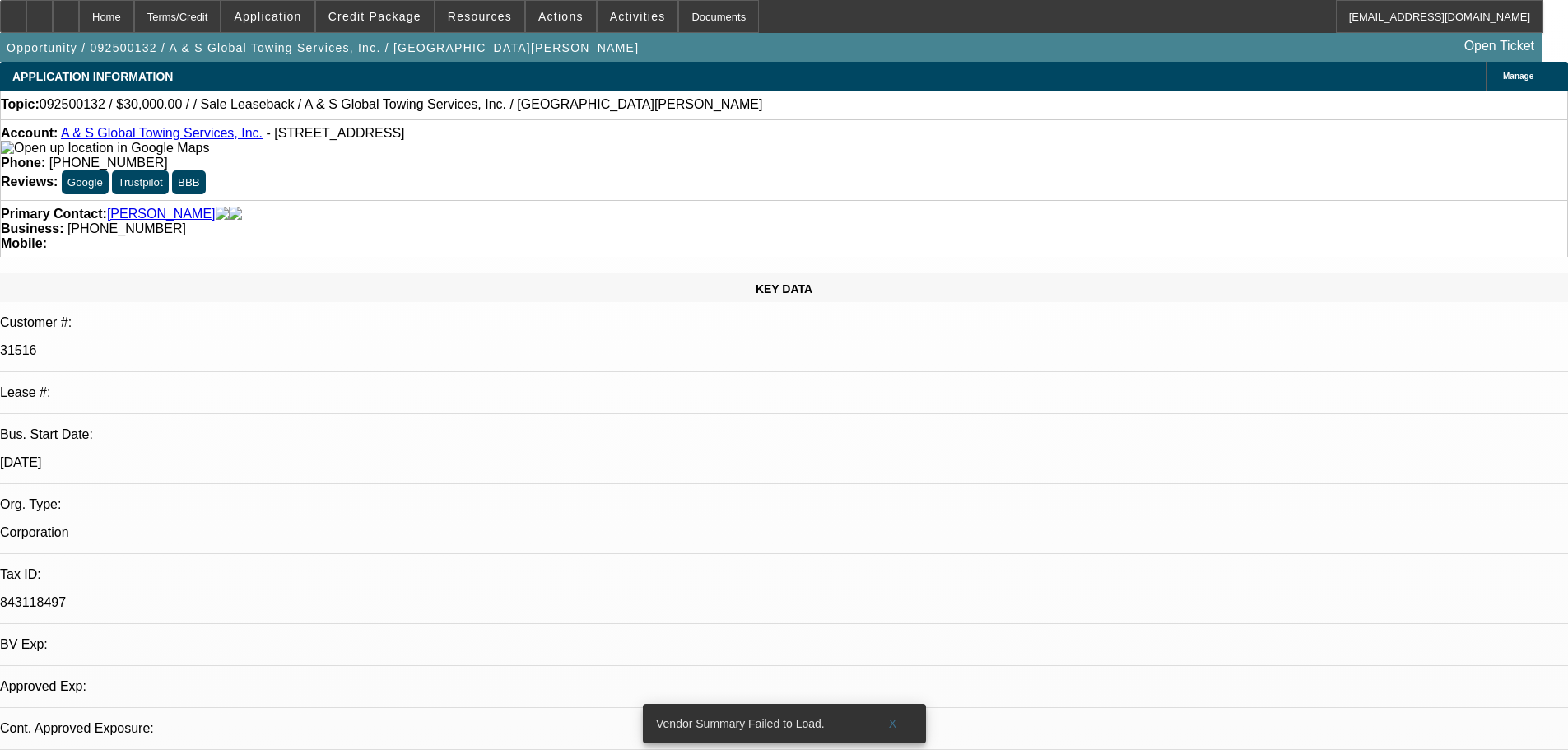
select select "0"
select select "2"
select select "0"
select select "6"
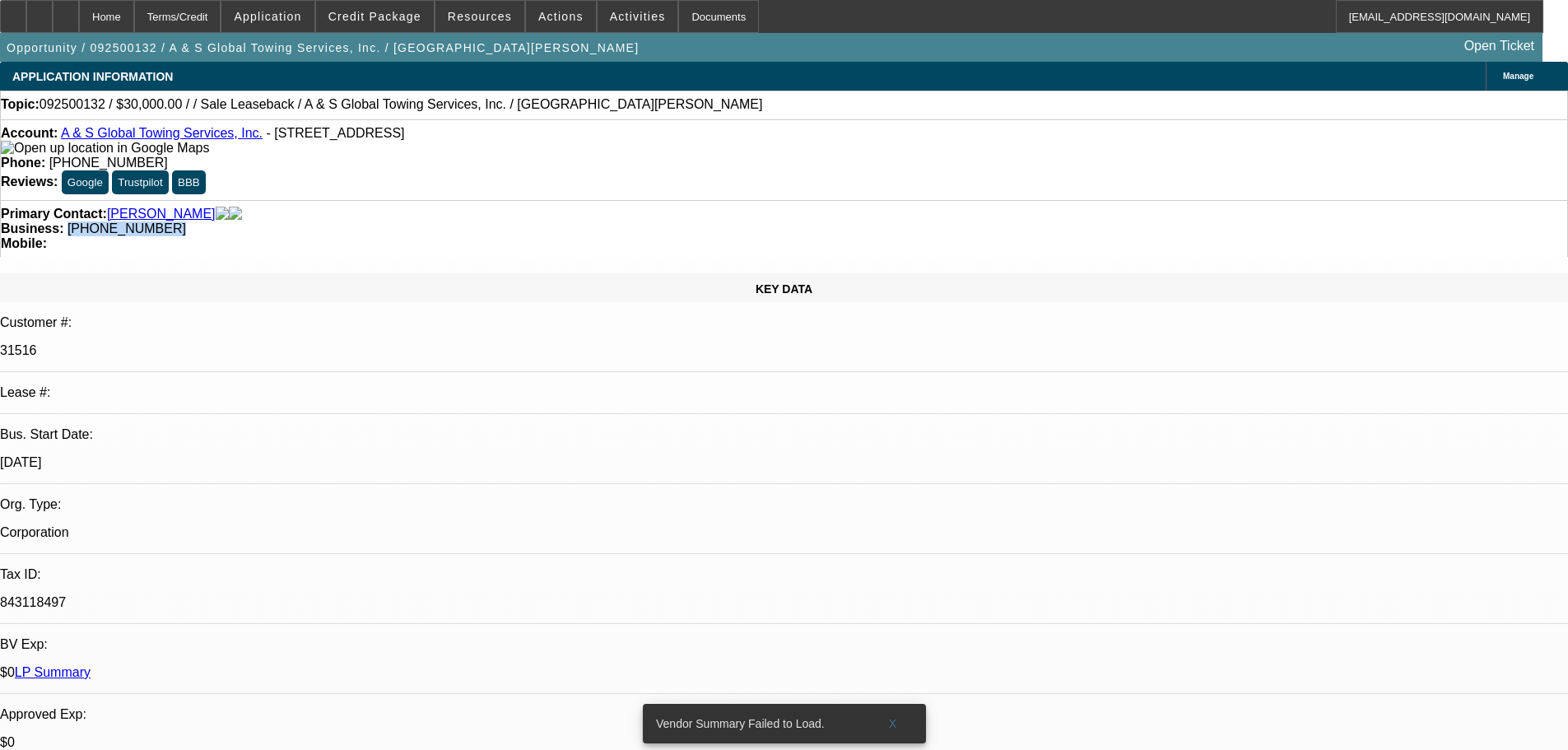
drag, startPoint x: 664, startPoint y: 184, endPoint x: 588, endPoint y: 180, distance: 76.1
click at [588, 221] on div "Business: (817) 495-6968" at bounding box center [784, 228] width 1566 height 14
copy span "[PHONE_NUMBER]"
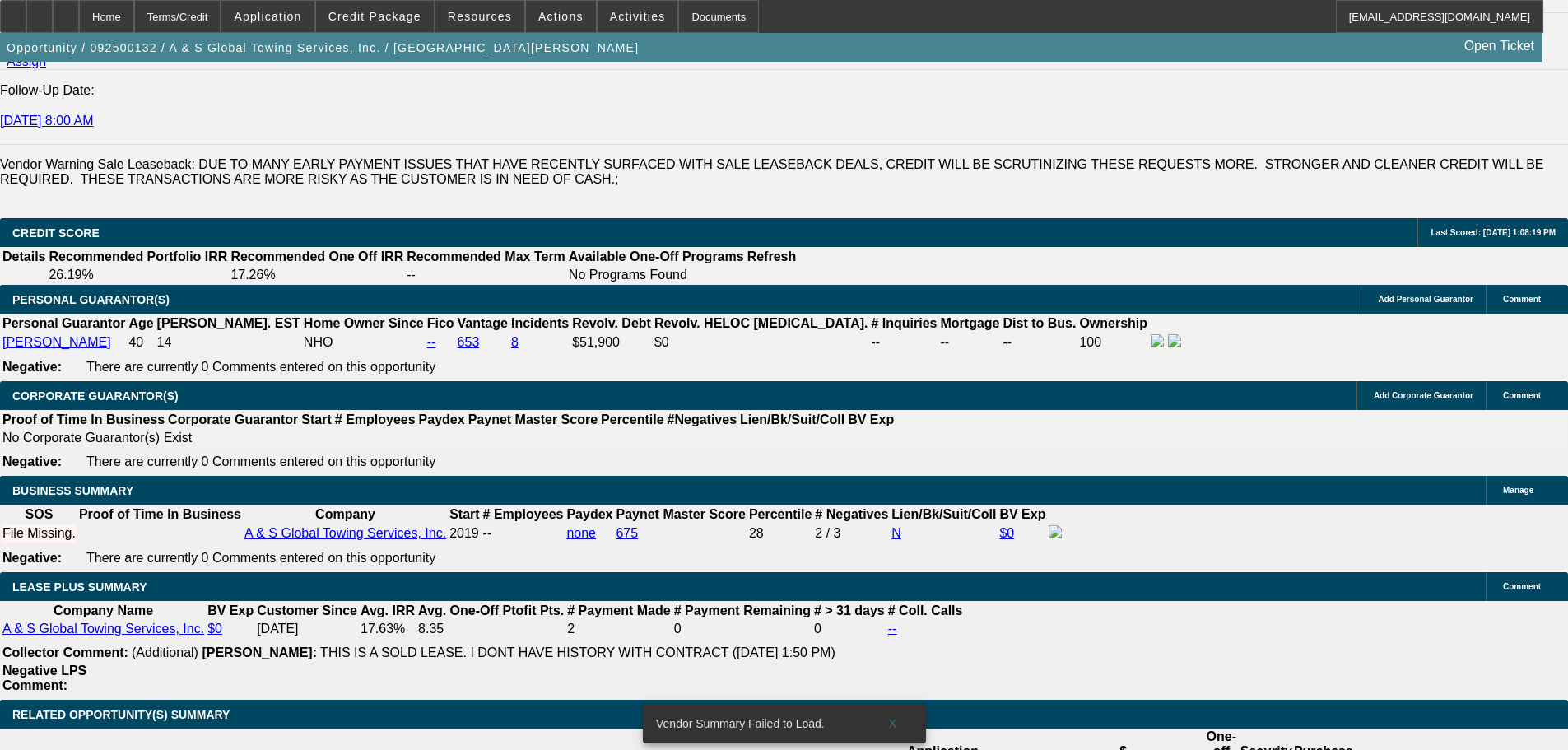
scroll to position [2387, 0]
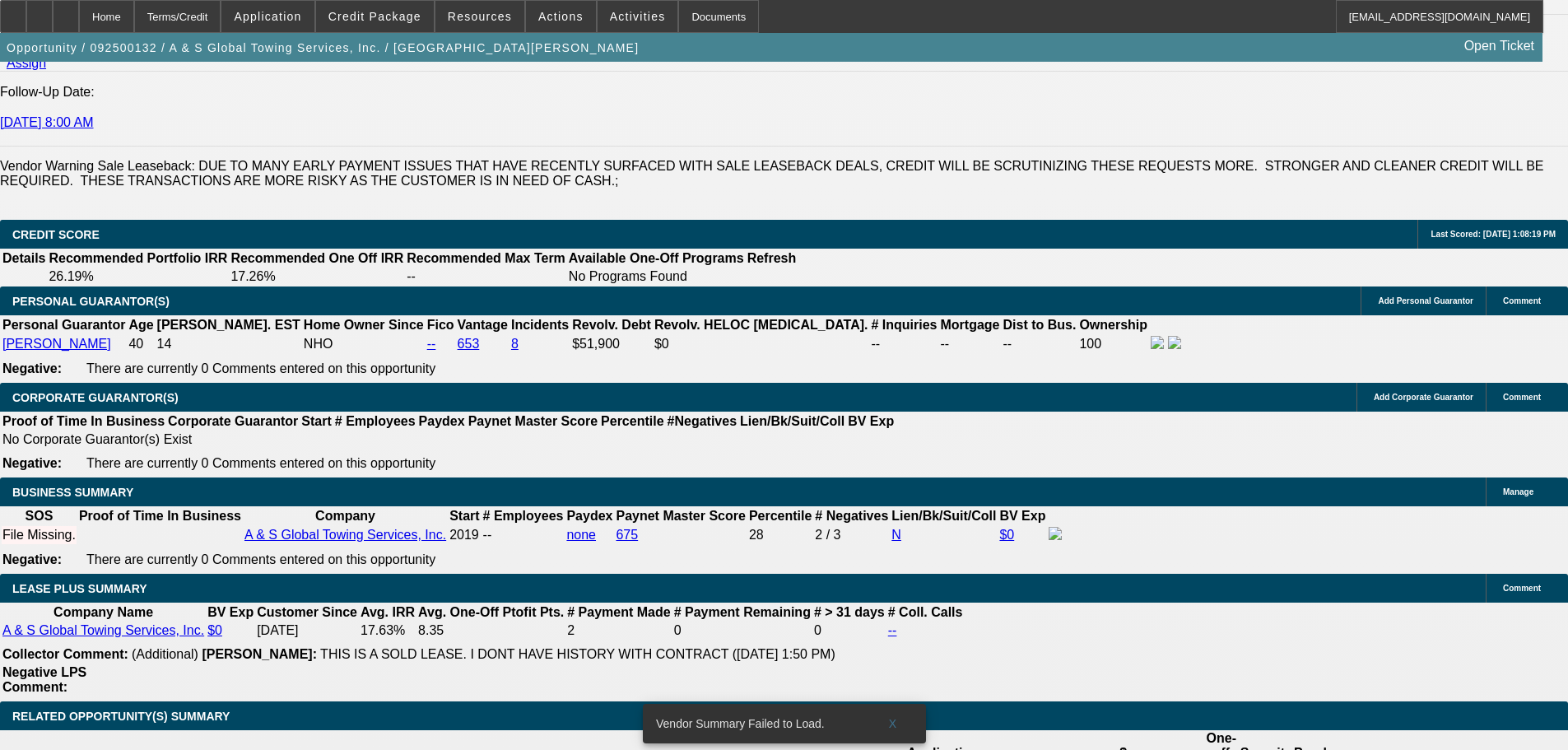
scroll to position [2140, 0]
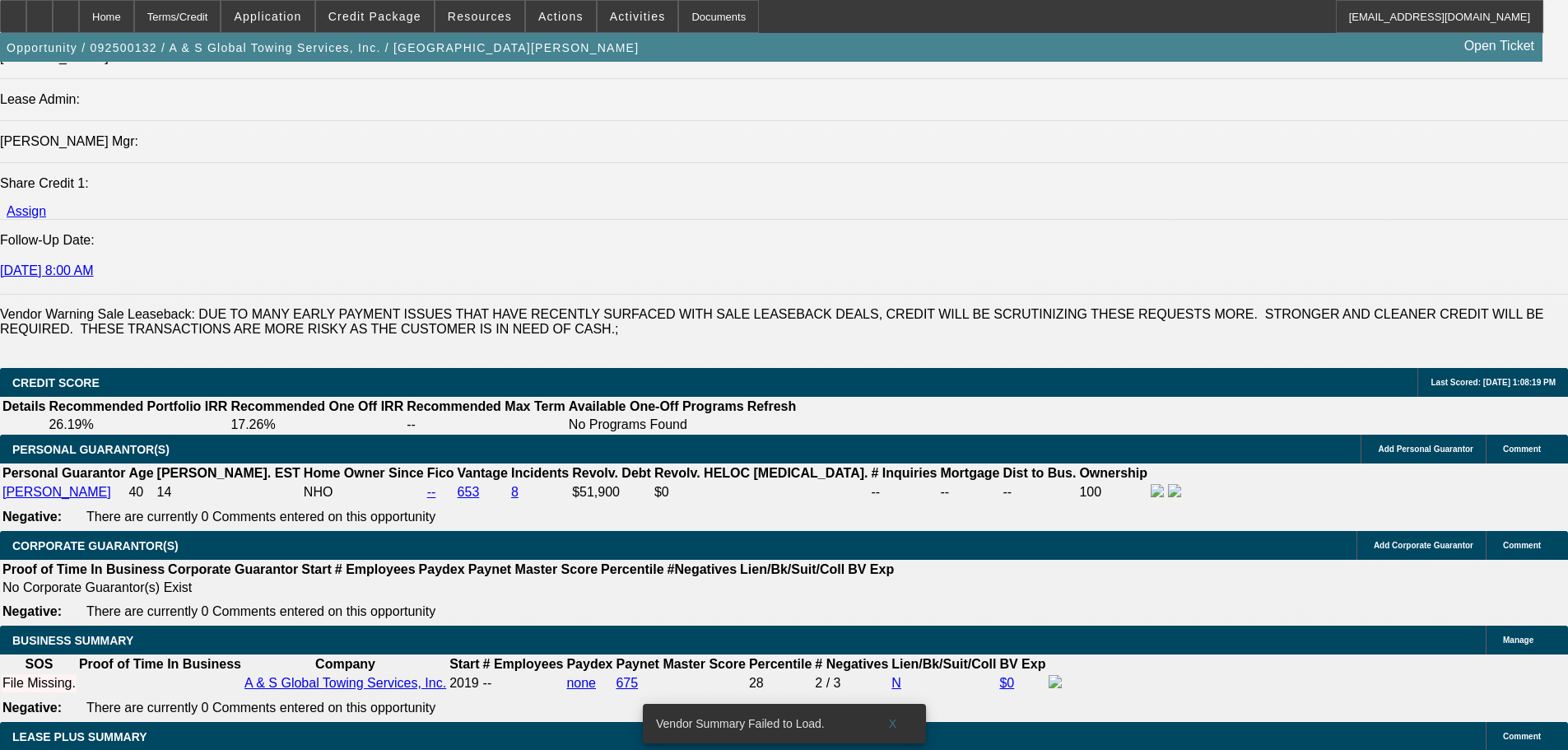
drag, startPoint x: 317, startPoint y: 340, endPoint x: 598, endPoint y: 393, distance: 286.0
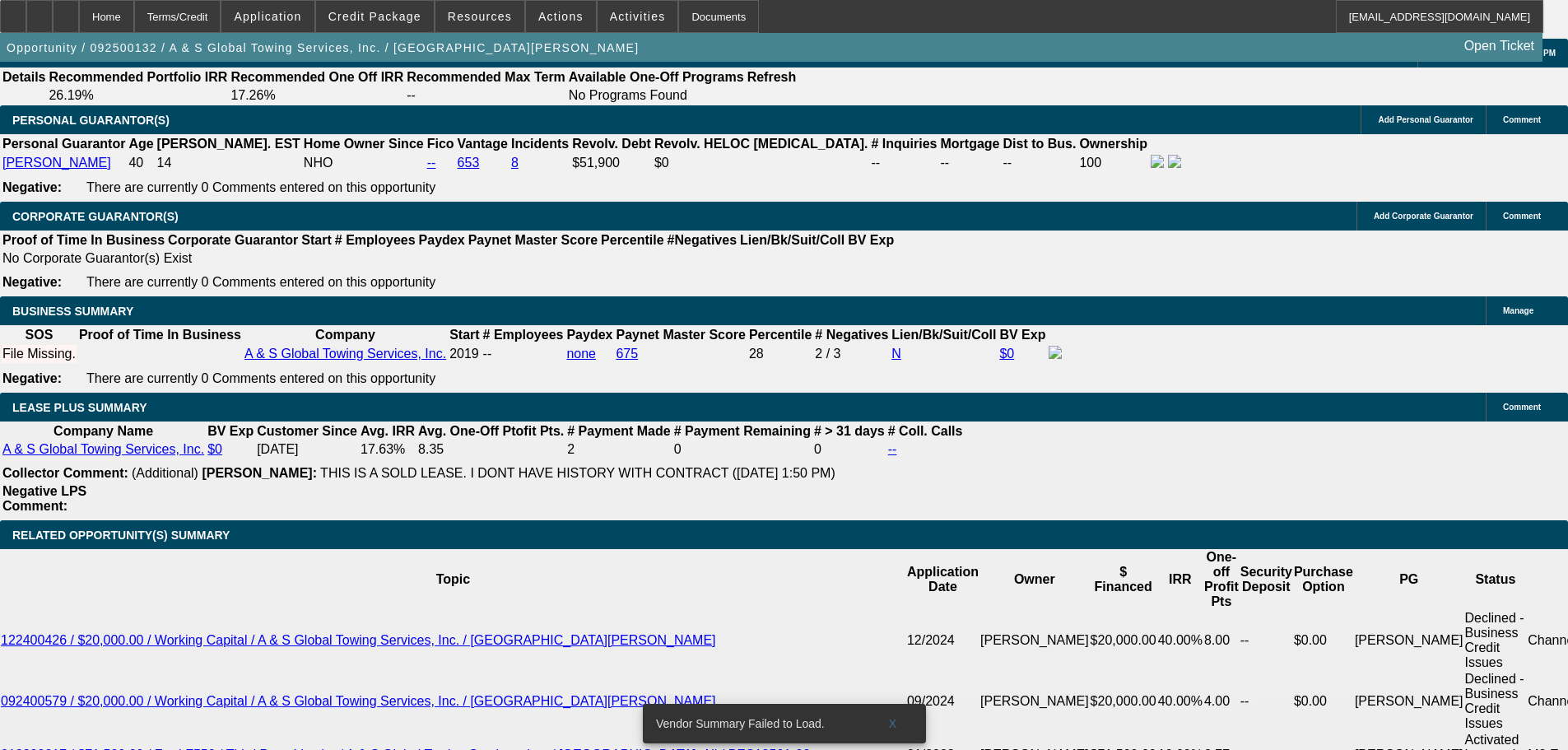
scroll to position [2634, 0]
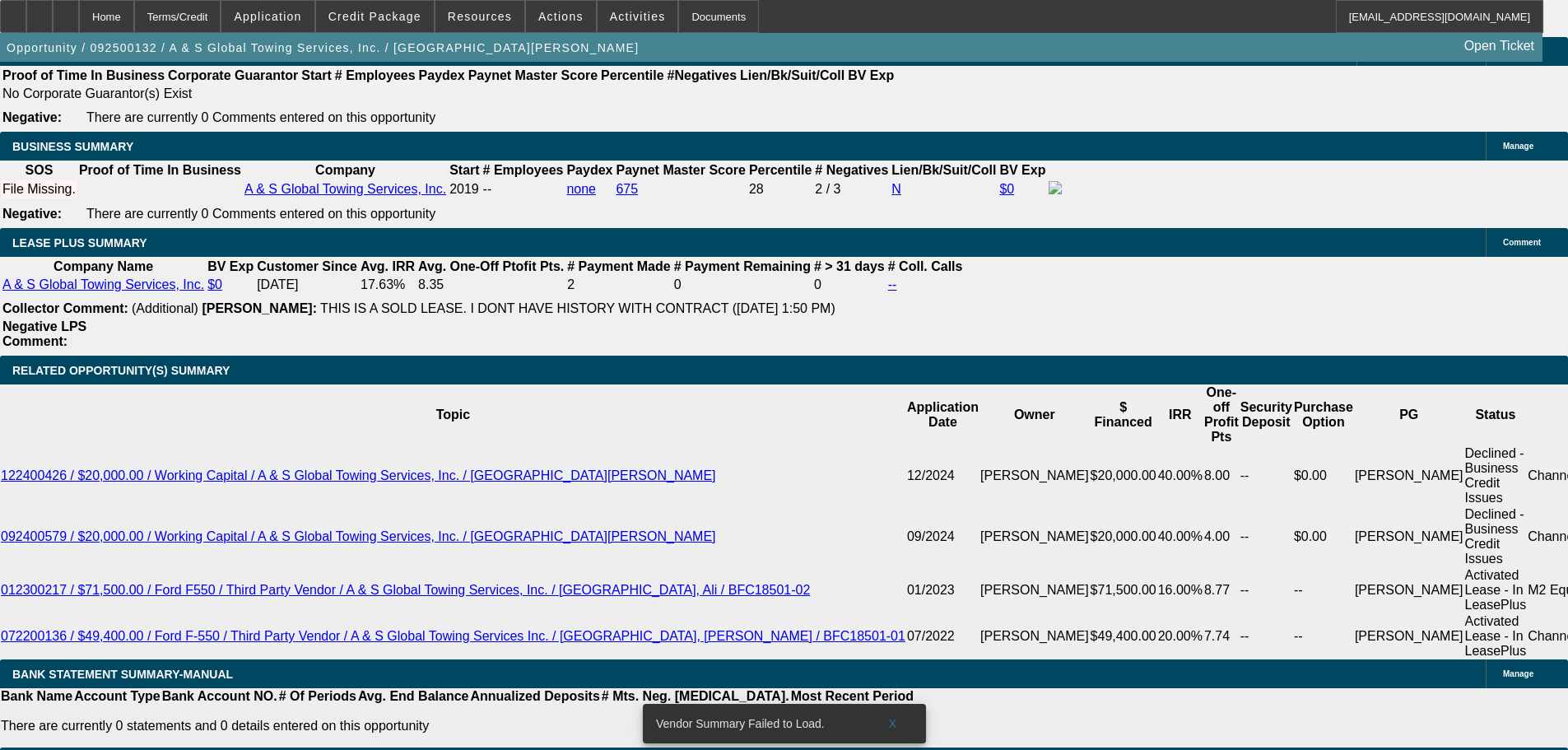
click at [898, 710] on span at bounding box center [893, 724] width 53 height 40
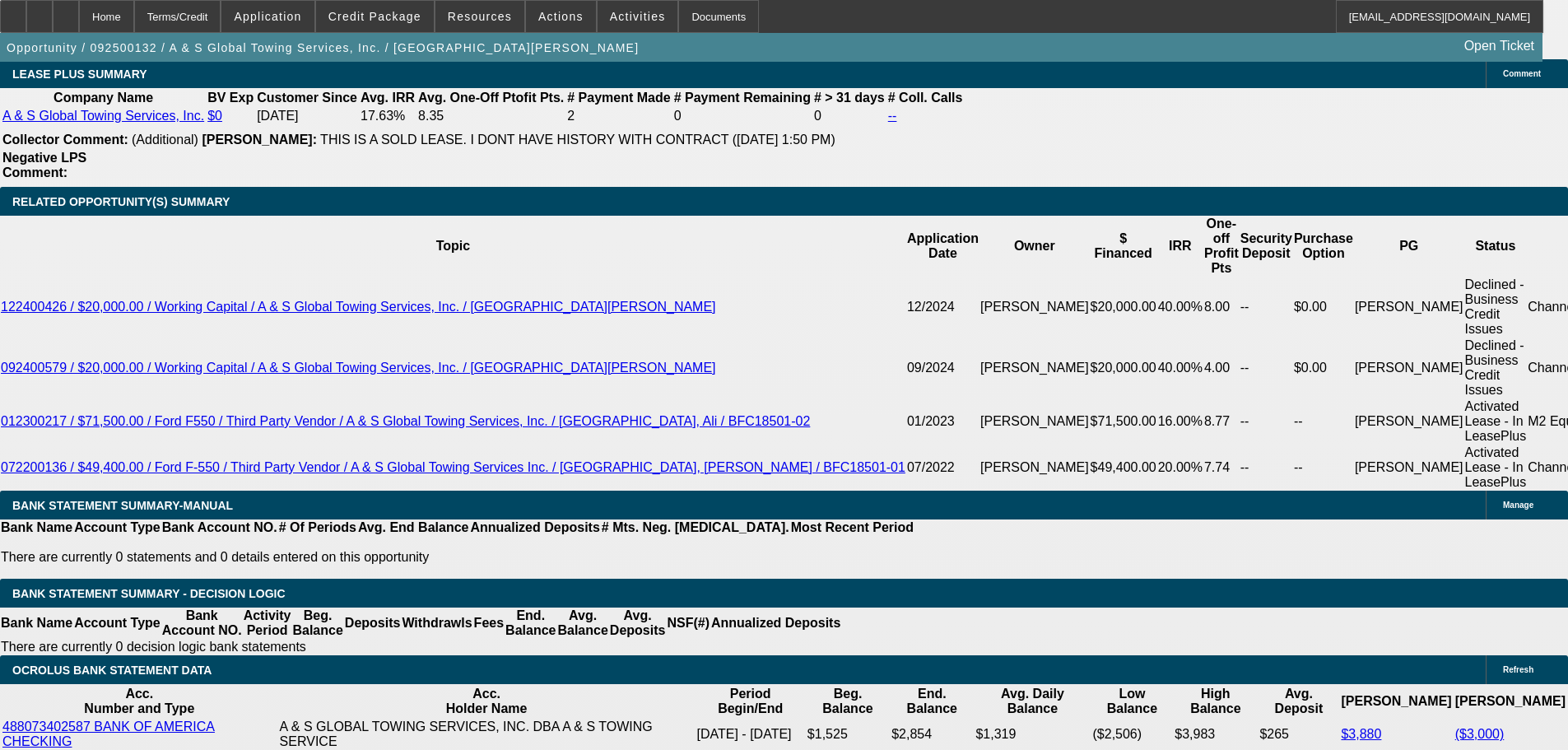
scroll to position [2798, 0]
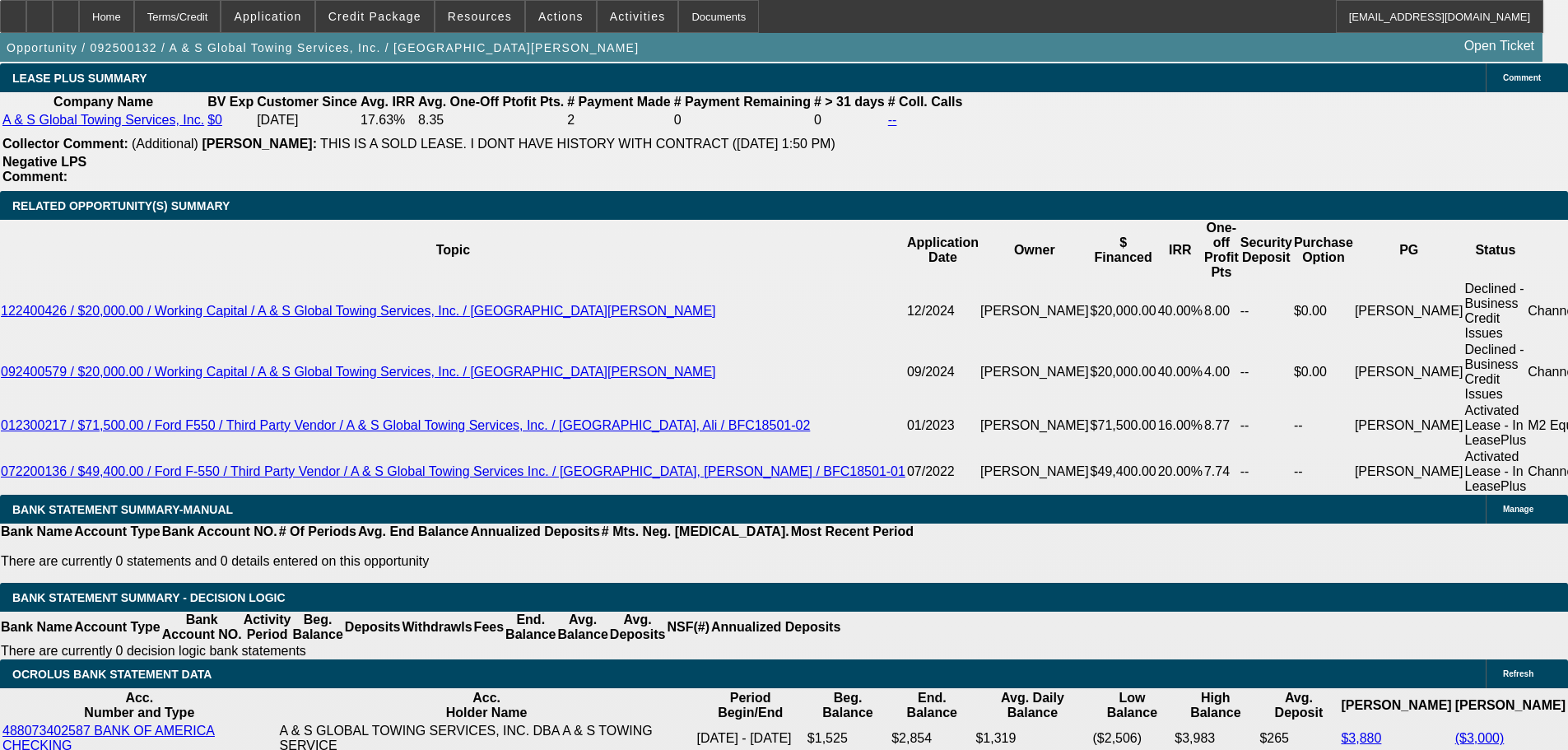
scroll to position [165, 0]
drag, startPoint x: 1319, startPoint y: 645, endPoint x: 1095, endPoint y: 542, distance: 246.5
copy td "Hi Ali, Thank you for applying for financing through Beacon Funding Corporation…"
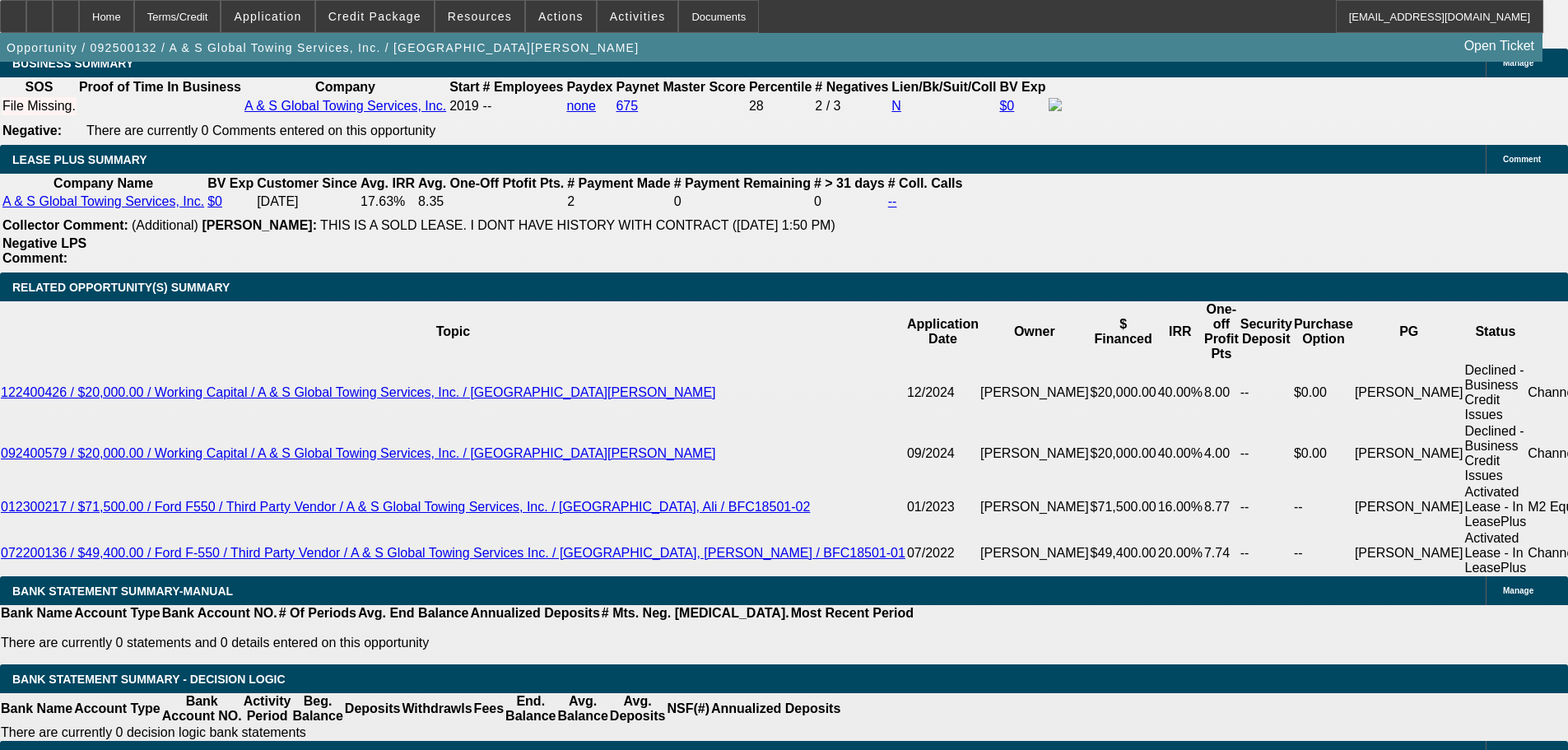
scroll to position [2716, 0]
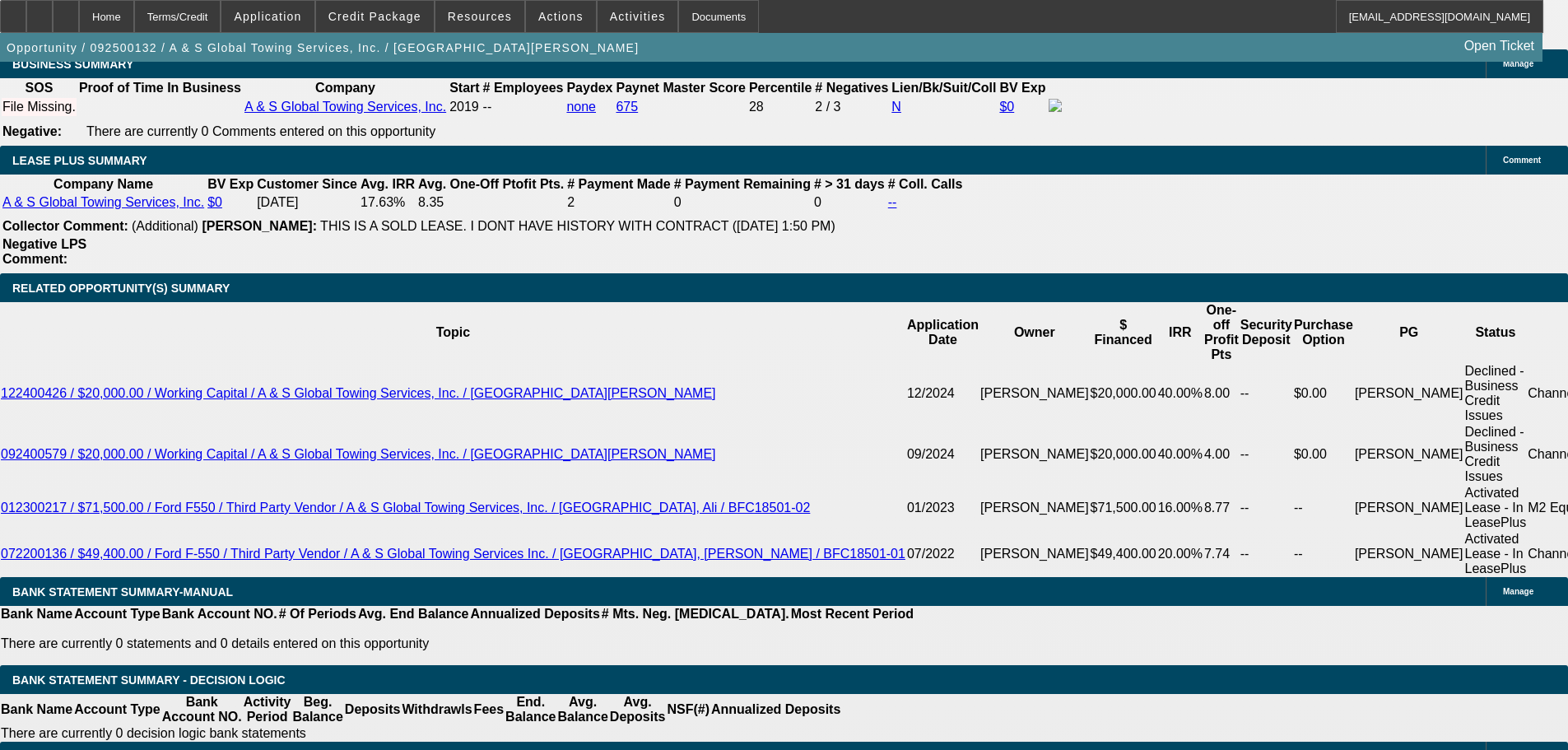
drag, startPoint x: 1316, startPoint y: 363, endPoint x: 1307, endPoint y: 258, distance: 105.4
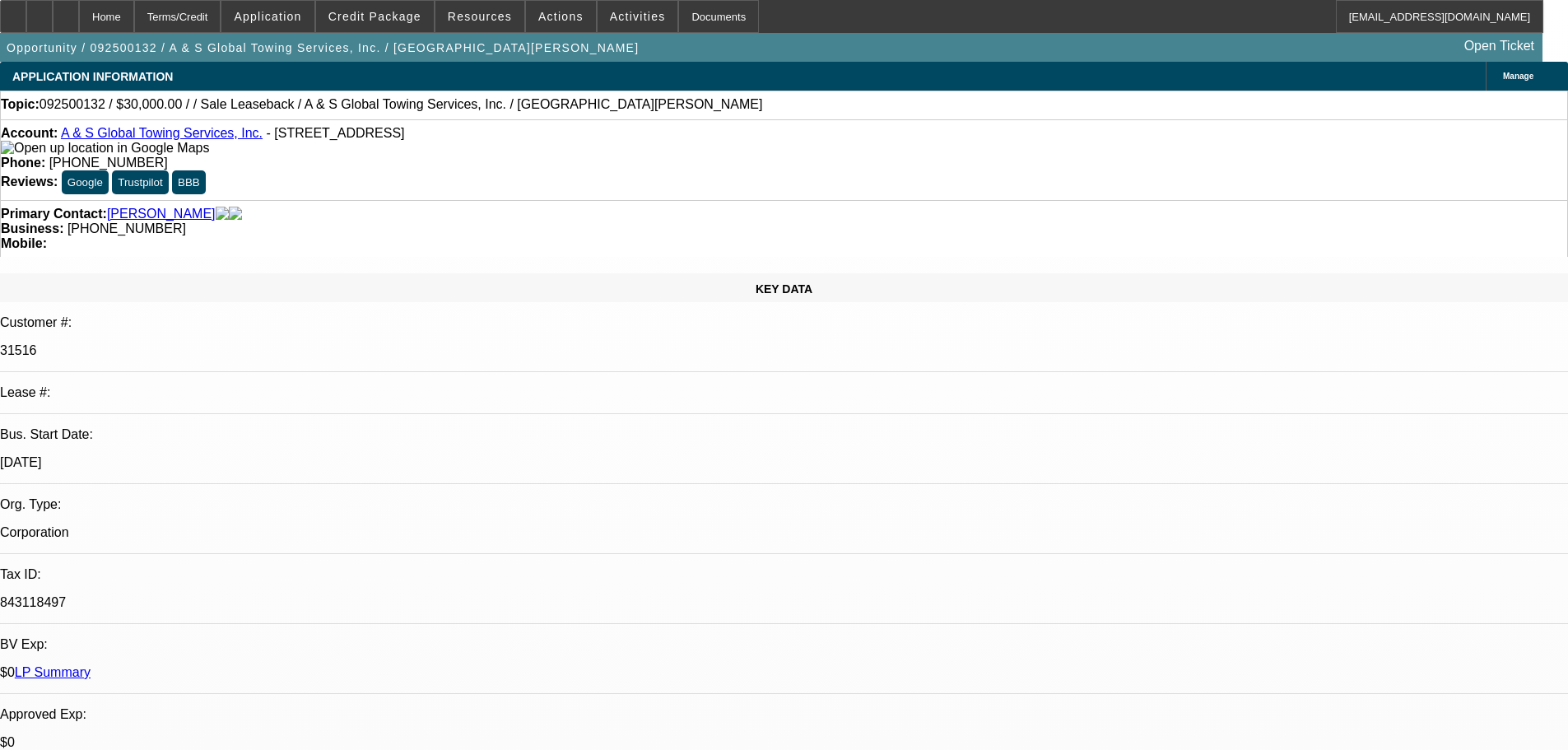
drag, startPoint x: 784, startPoint y: 425, endPoint x: 810, endPoint y: 104, distance: 322.1
drag, startPoint x: 1335, startPoint y: 645, endPoint x: 1082, endPoint y: 545, distance: 272.0
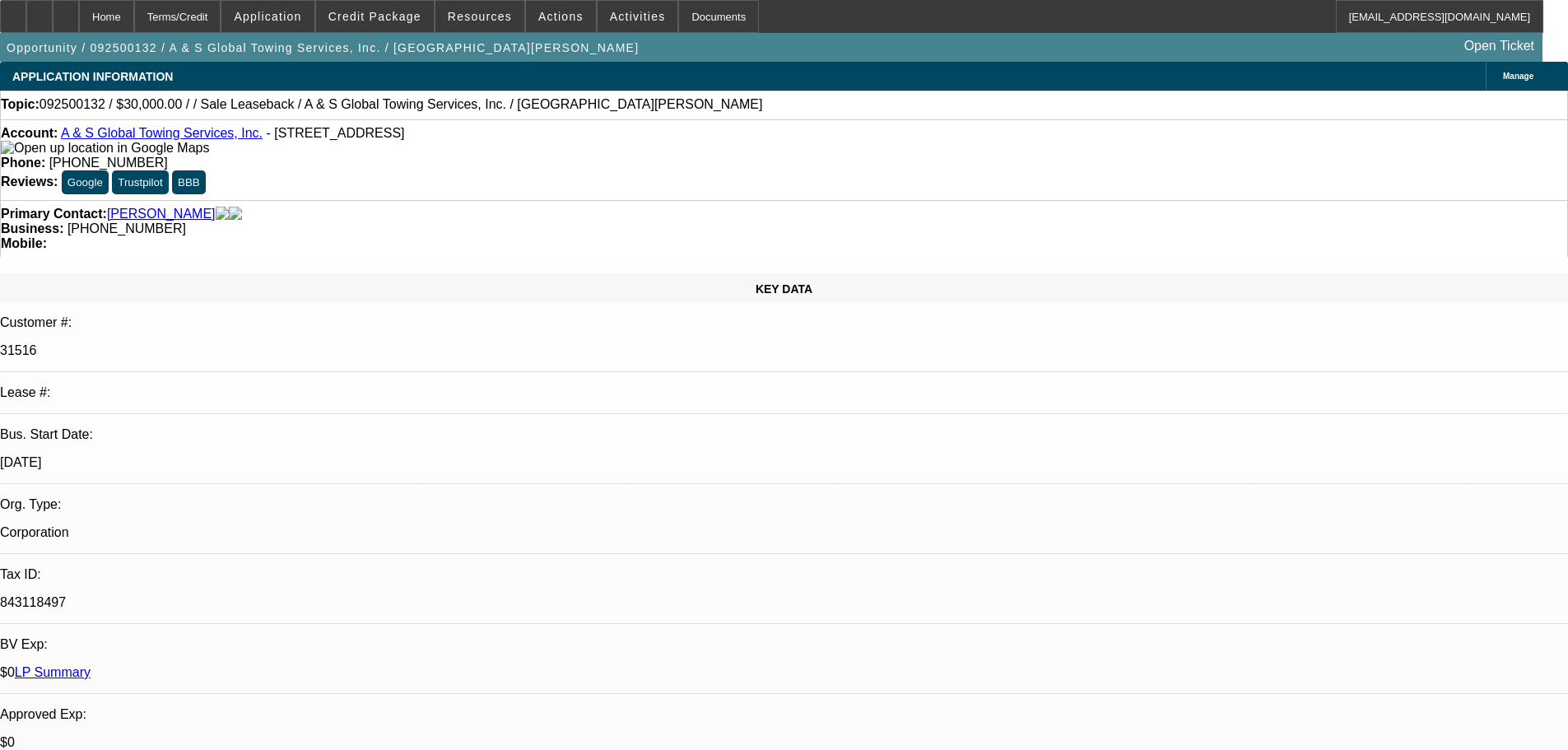
copy td "Hi Ali, Thank you for applying for financing through Beacon Funding Corporation…"
click at [598, 16] on span at bounding box center [638, 16] width 81 height 40
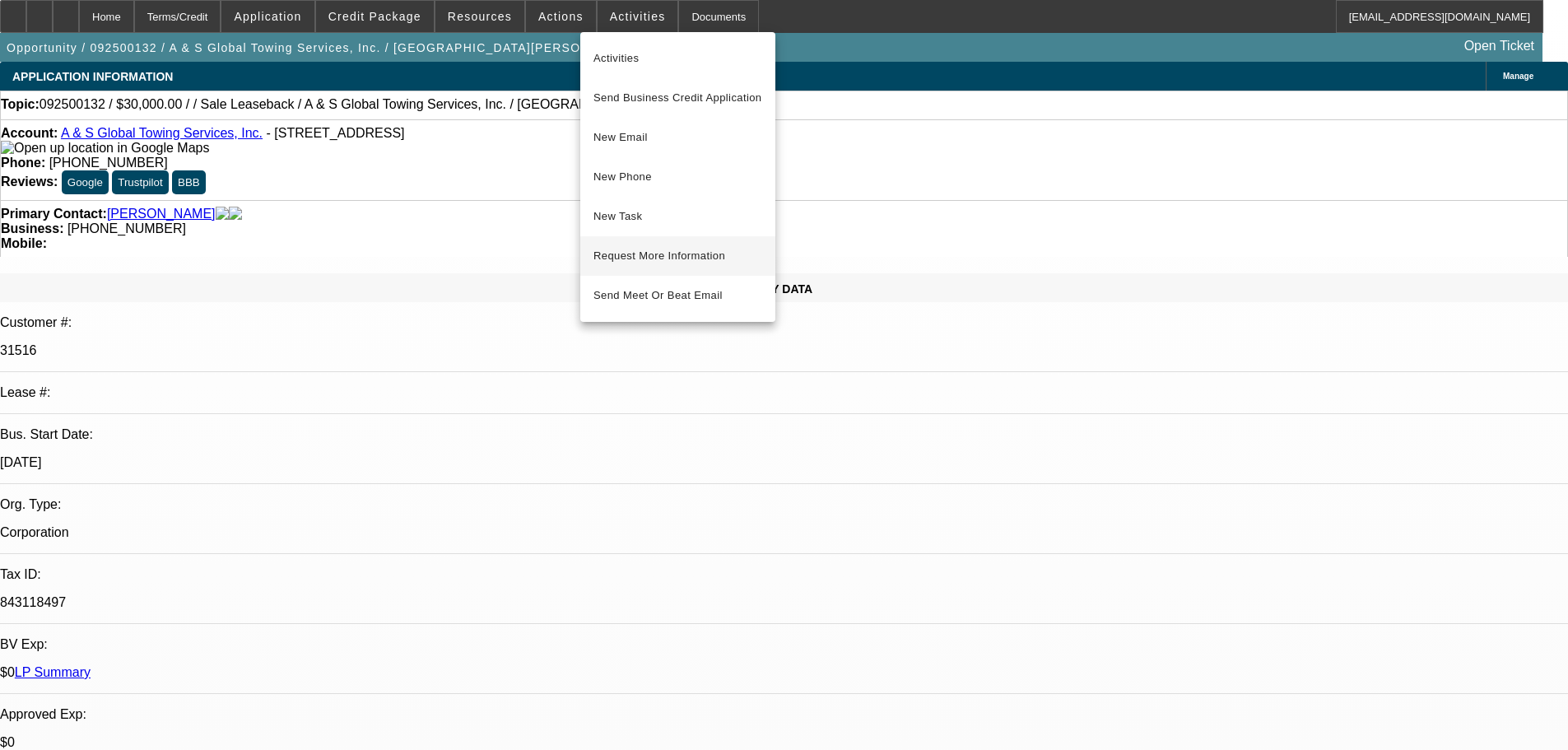
click at [731, 261] on span "Request More Information" at bounding box center [678, 256] width 168 height 20
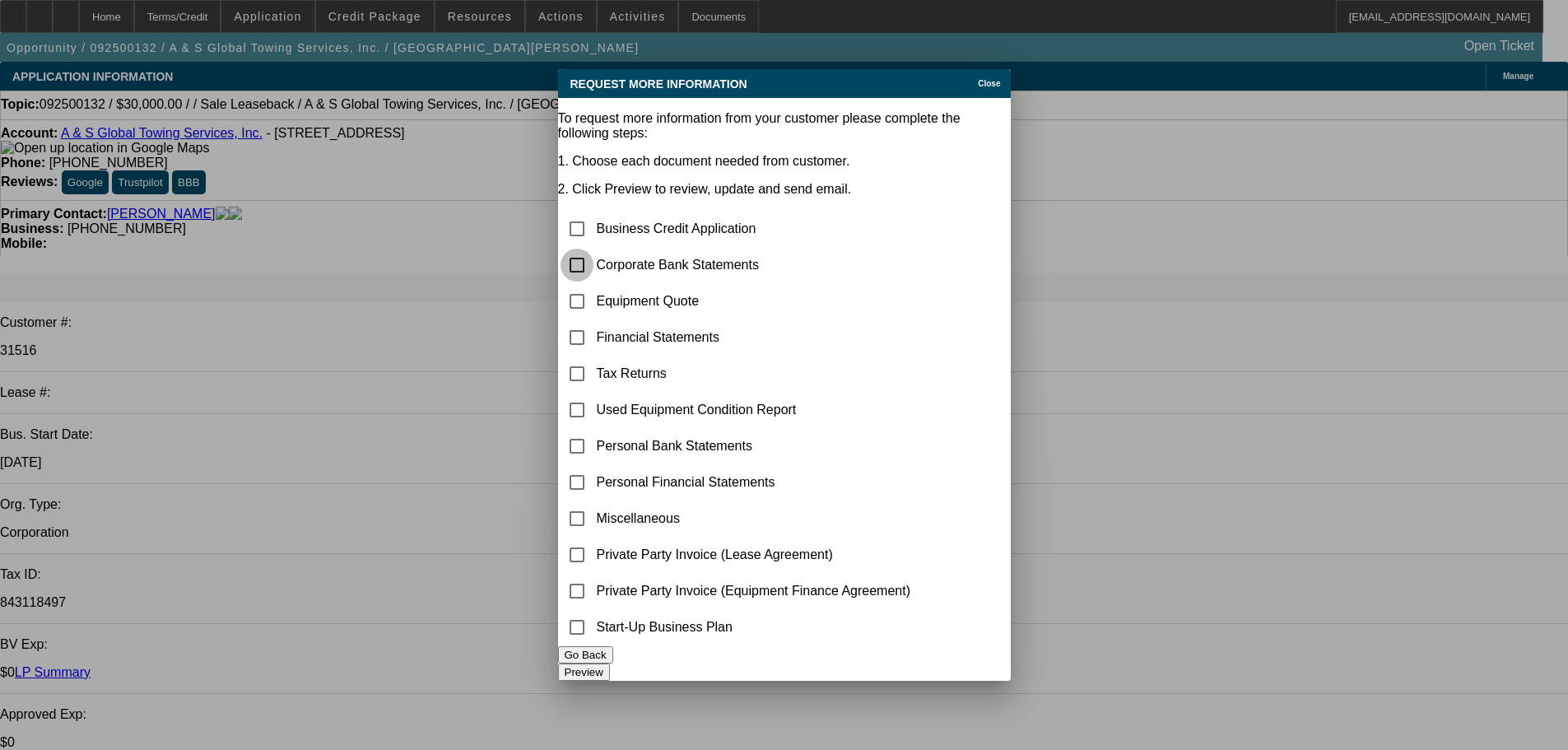
click at [593, 248] on input "checkbox" at bounding box center [577, 264] width 33 height 33
checkbox input "true"
click at [610, 668] on button "Preview" at bounding box center [583, 671] width 52 height 17
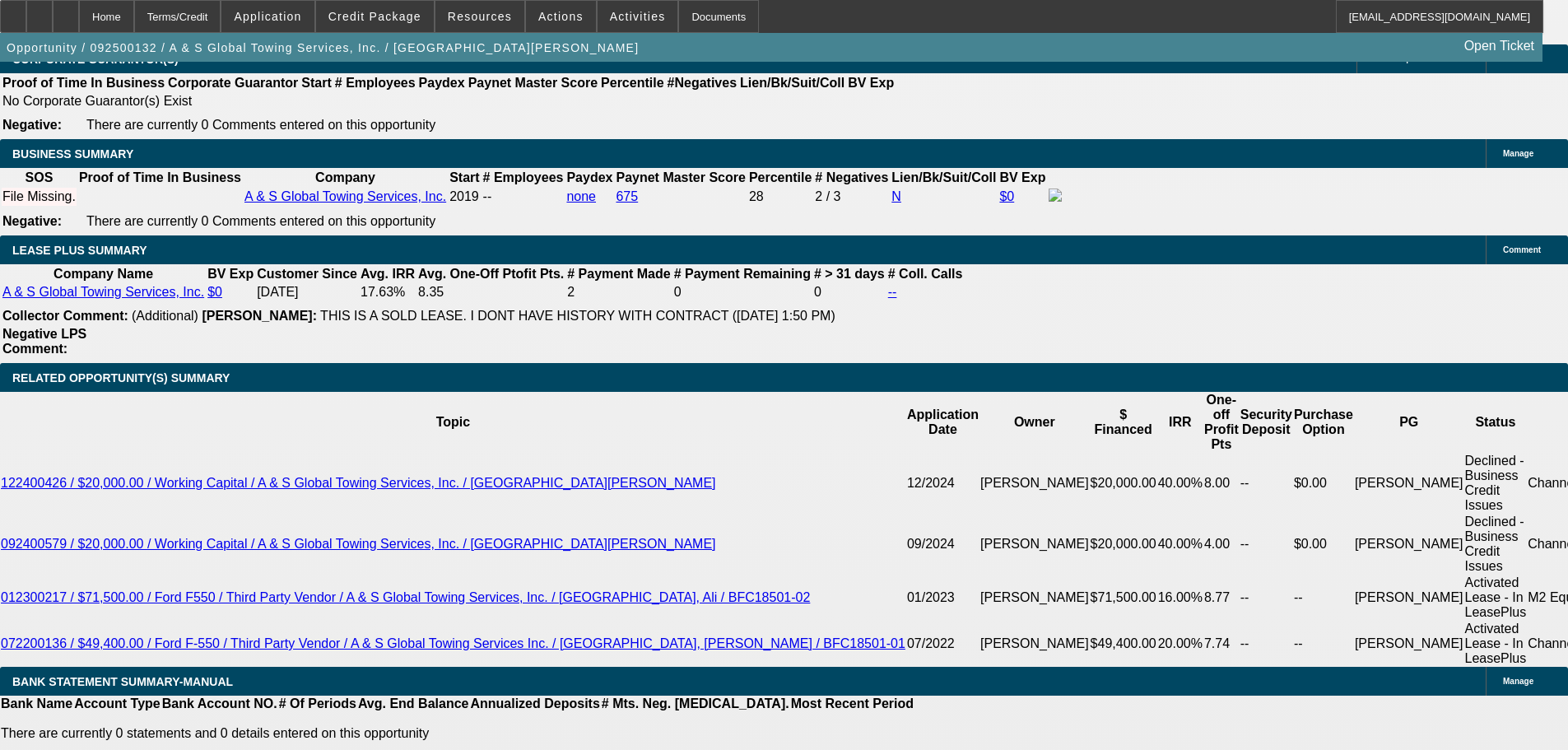
scroll to position [2716, 0]
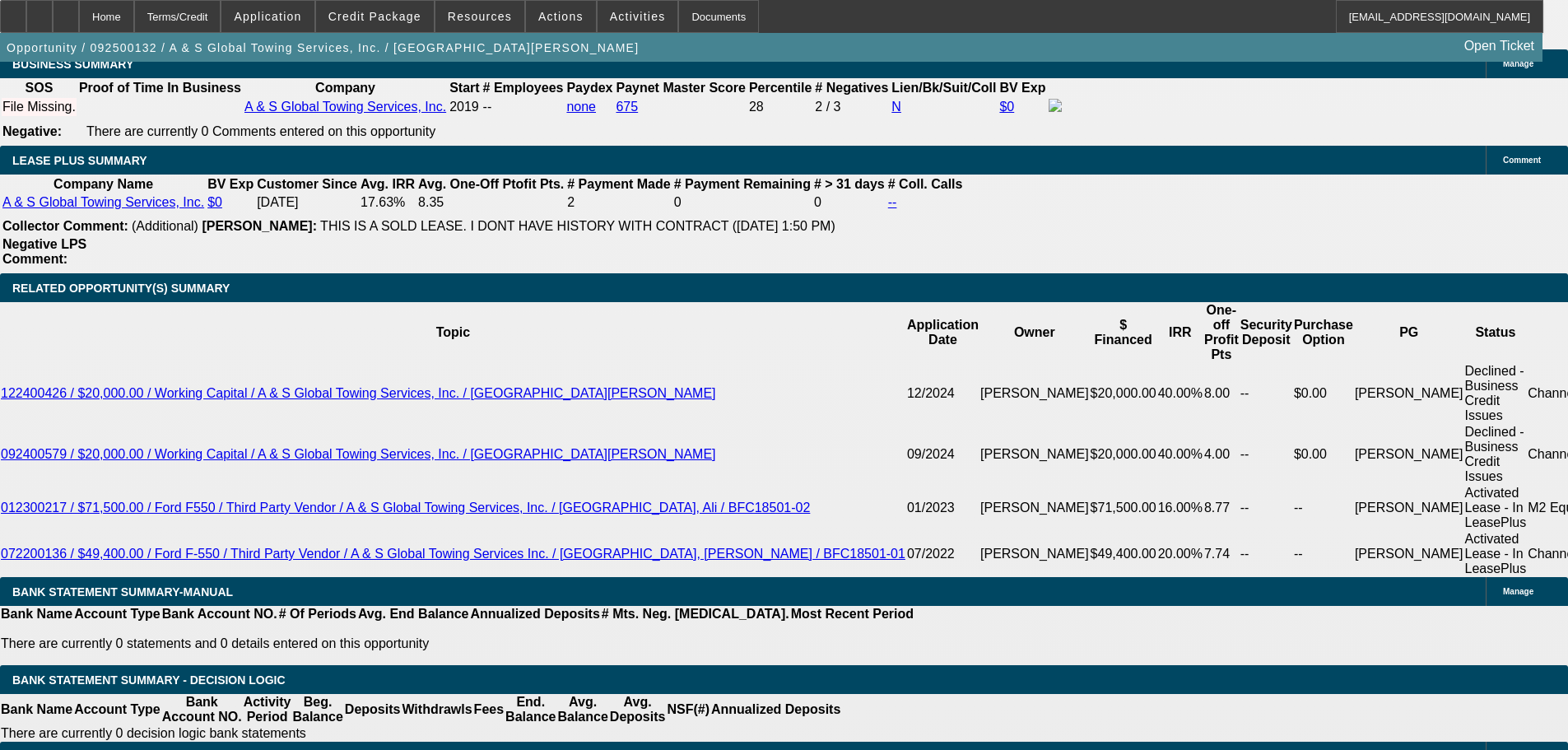
drag, startPoint x: 337, startPoint y: 372, endPoint x: 620, endPoint y: 504, distance: 312.3
type input "UNKNOWN"
type input "15"
type input "$61,650.00"
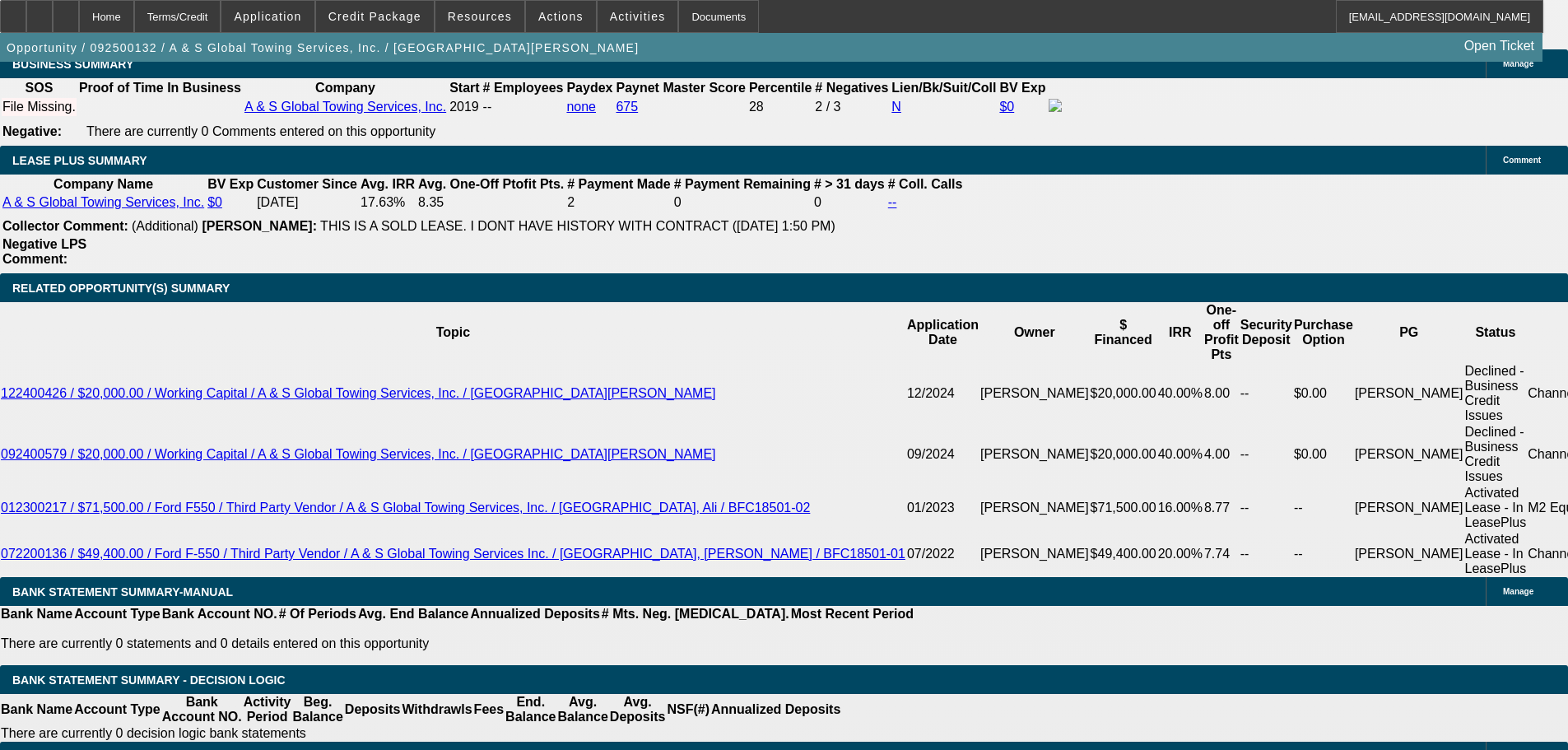
type input "$30,825.00"
type input "$4,935.56"
type input "$2,467.78"
type input "15"
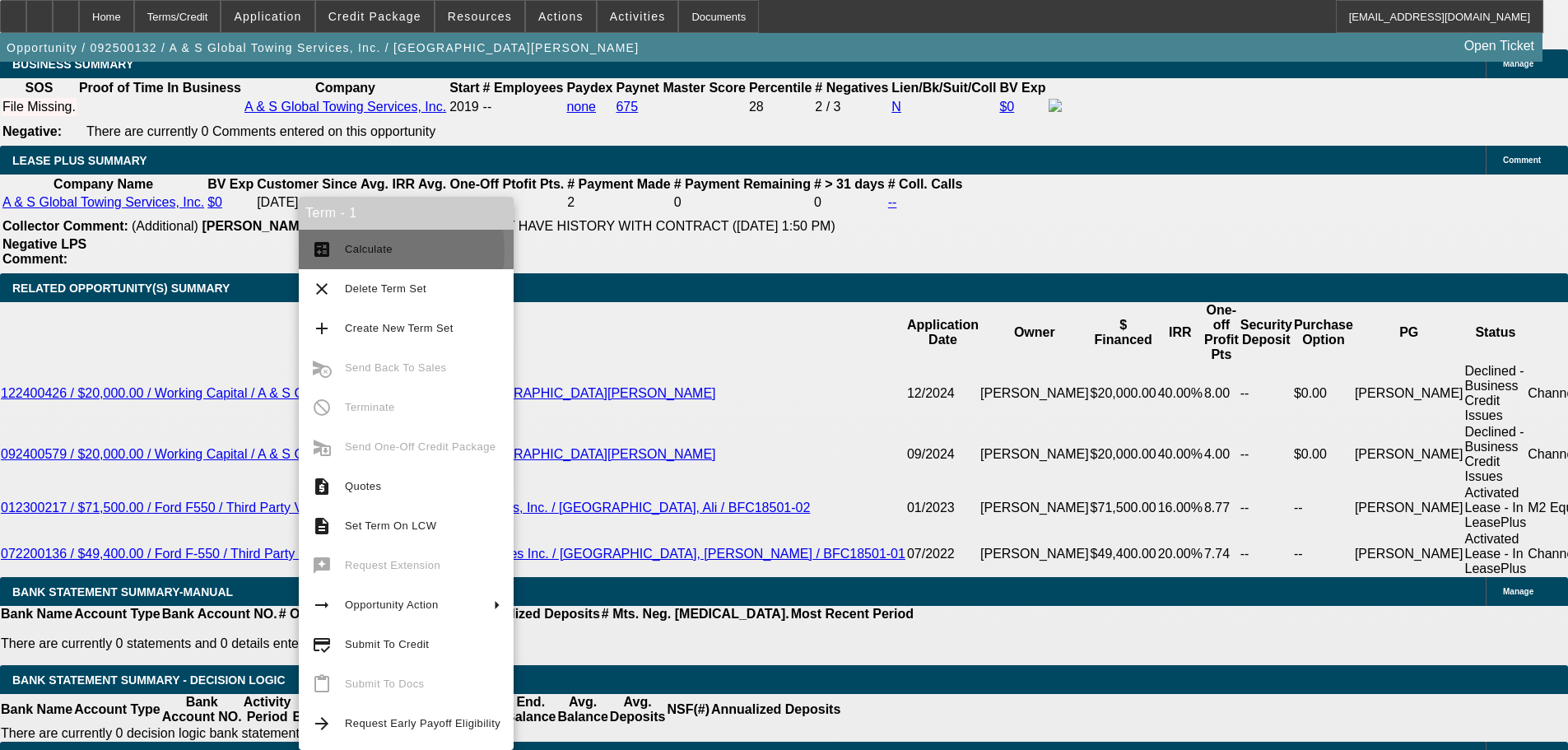
click at [372, 250] on span "Calculate" at bounding box center [369, 249] width 48 height 13
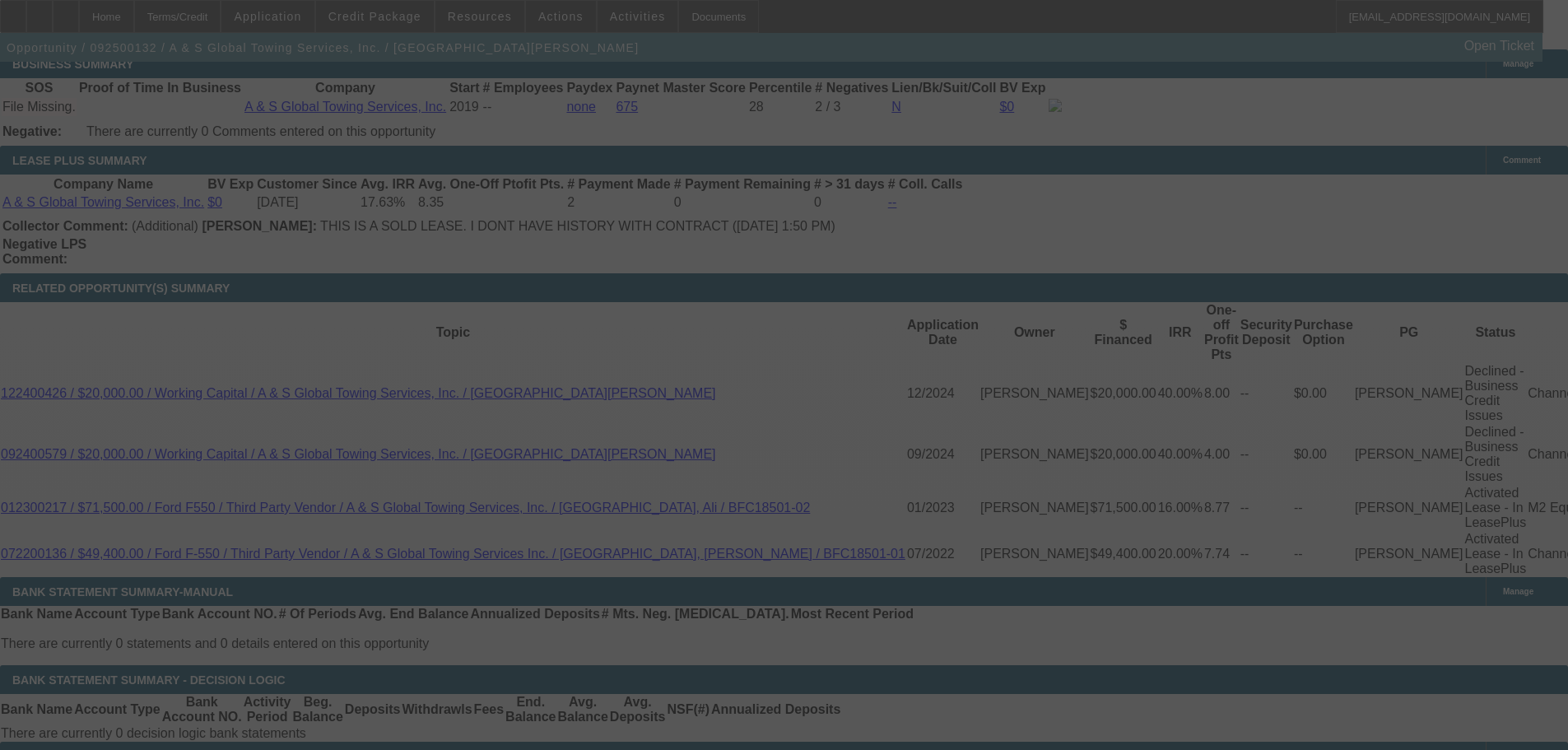
select select "0"
select select "2"
select select "0"
select select "6"
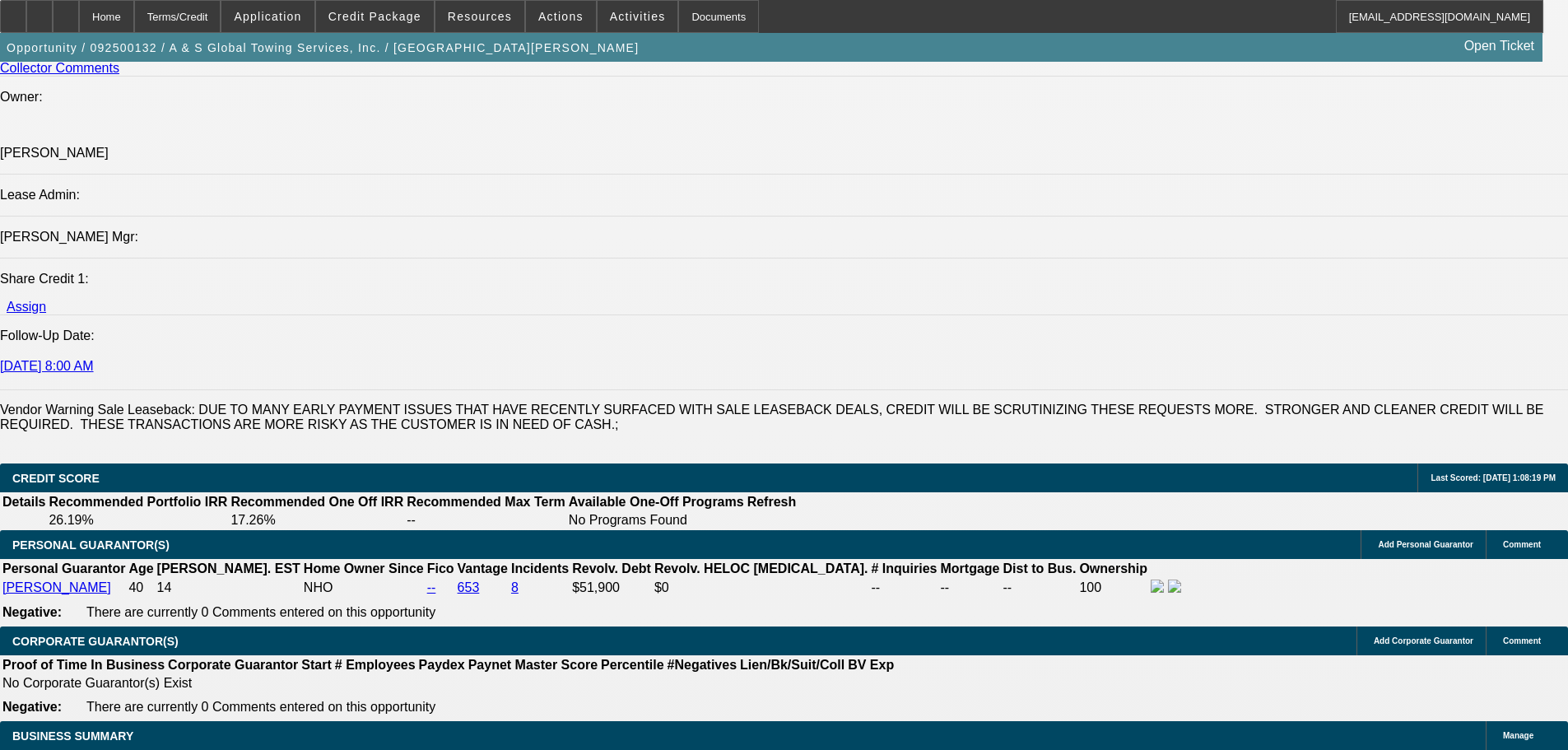
drag, startPoint x: 877, startPoint y: 553, endPoint x: 852, endPoint y: 386, distance: 168.9
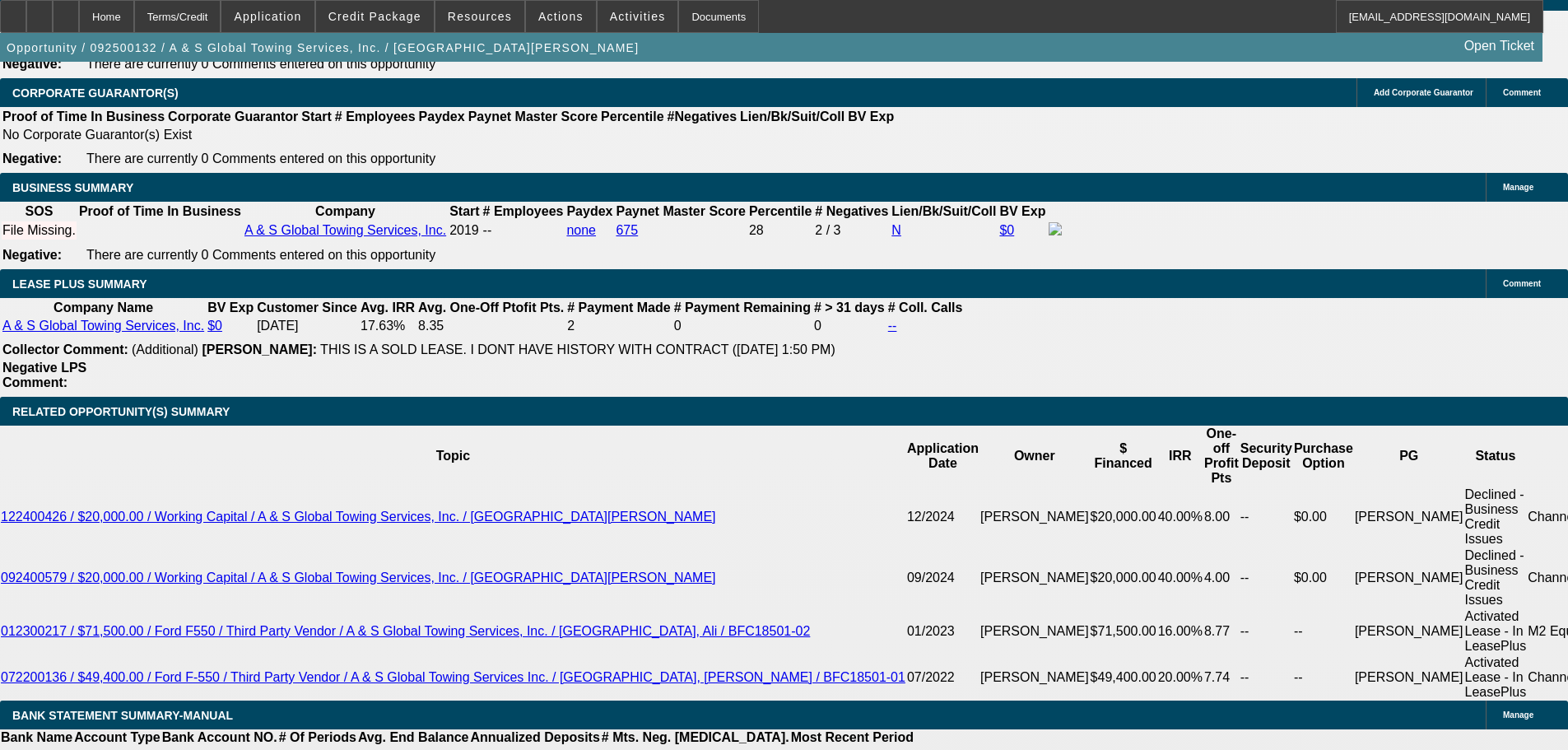
scroll to position [2359, 0]
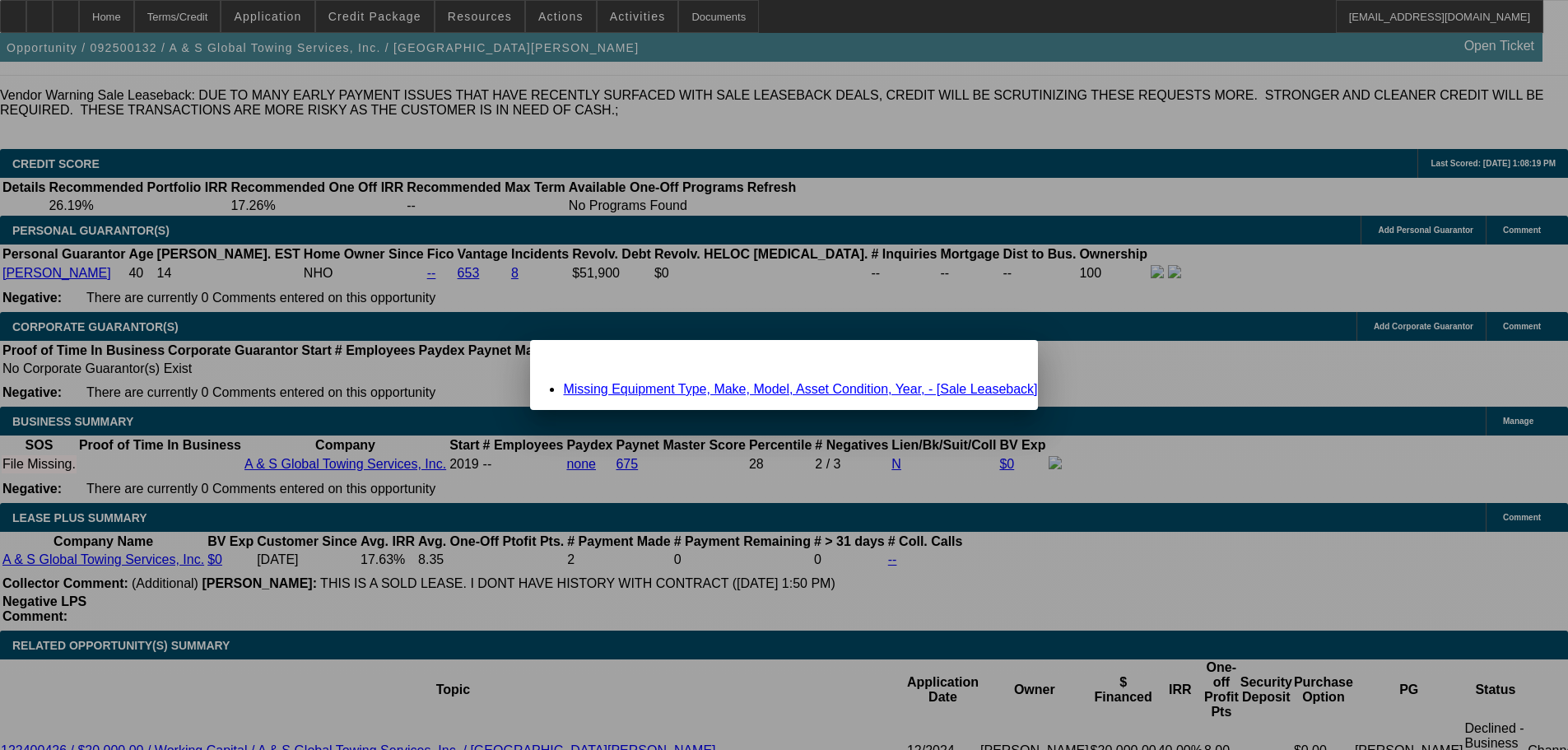
click at [1005, 359] on span "Close" at bounding box center [1015, 354] width 23 height 9
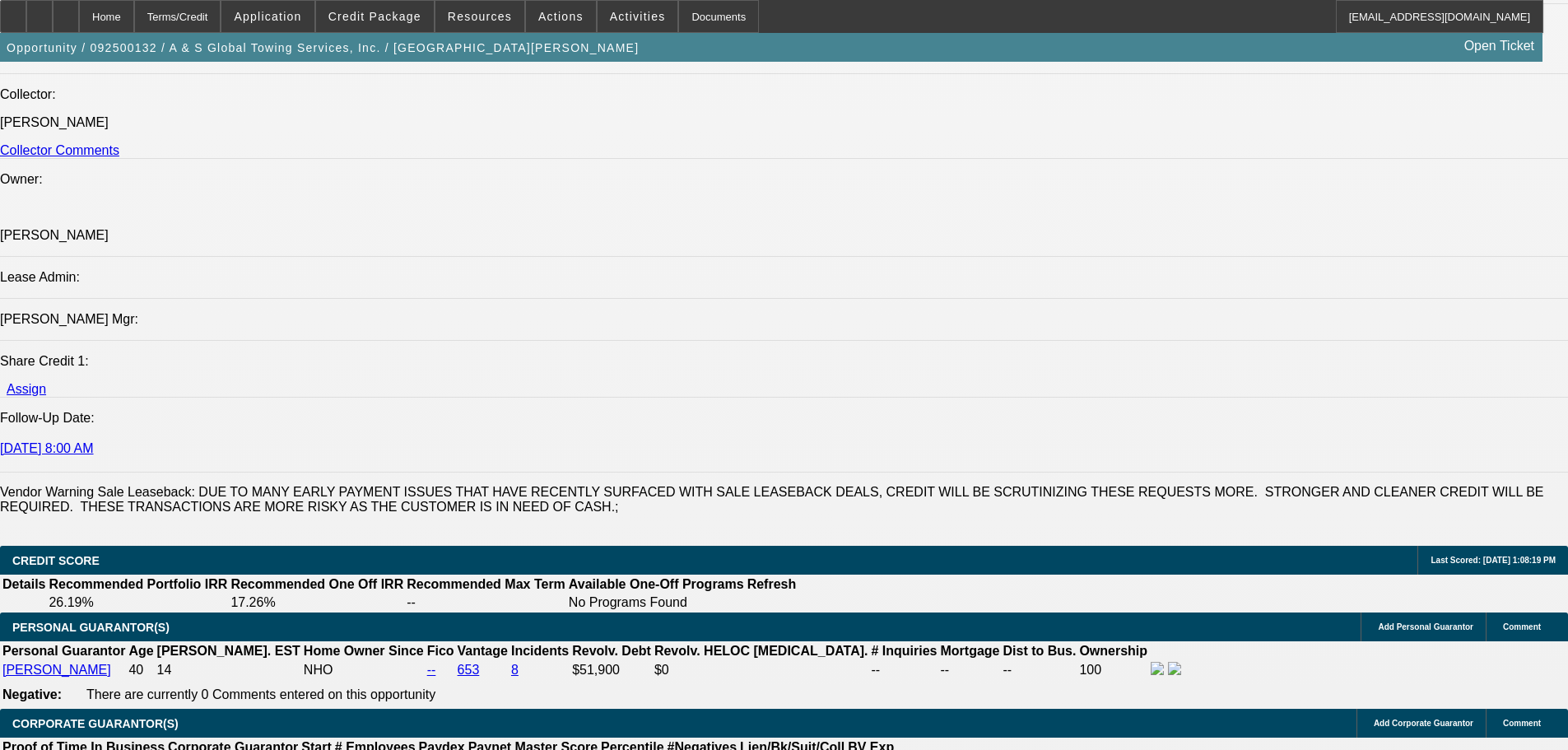
scroll to position [347, 0]
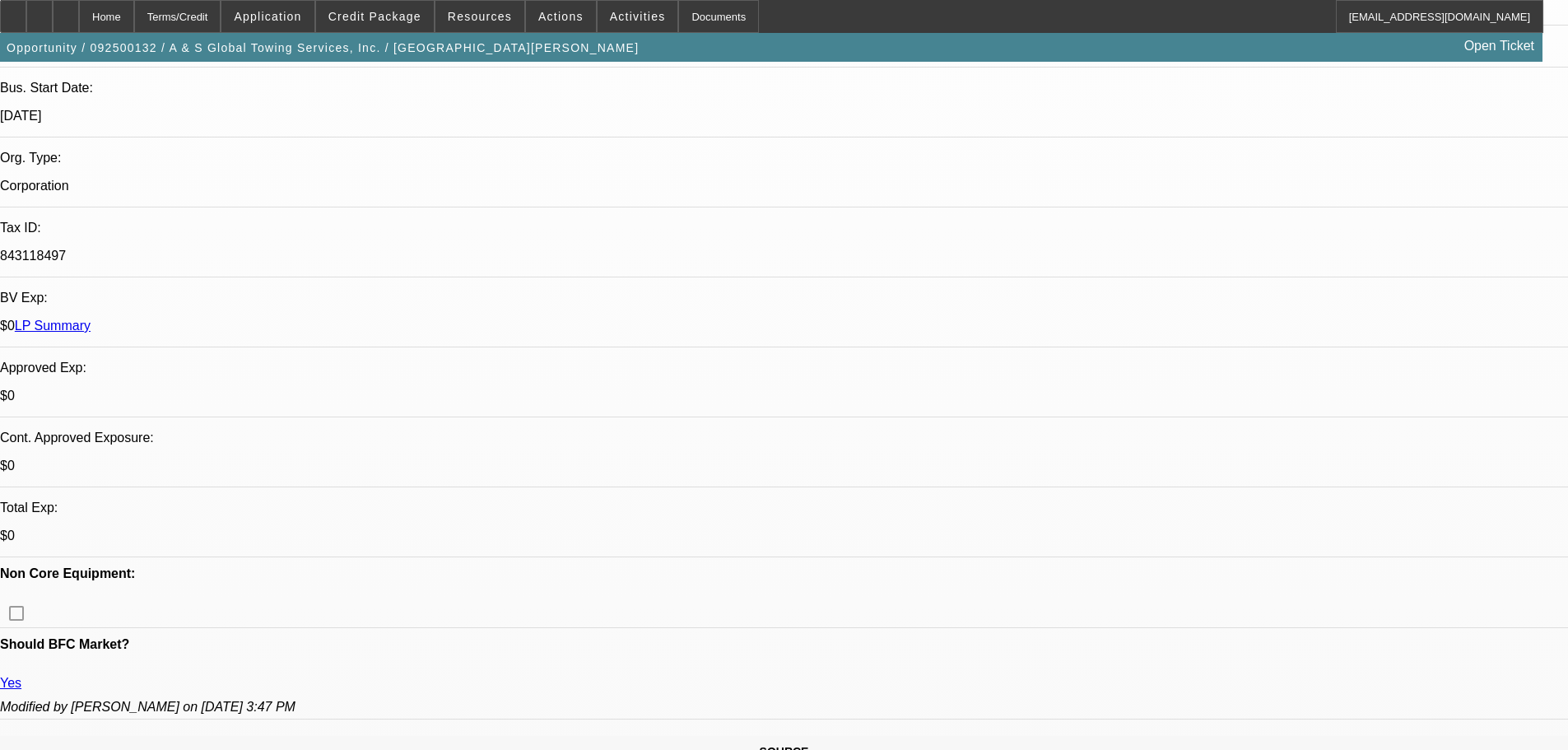
drag, startPoint x: 838, startPoint y: 445, endPoint x: 707, endPoint y: 142, distance: 330.1
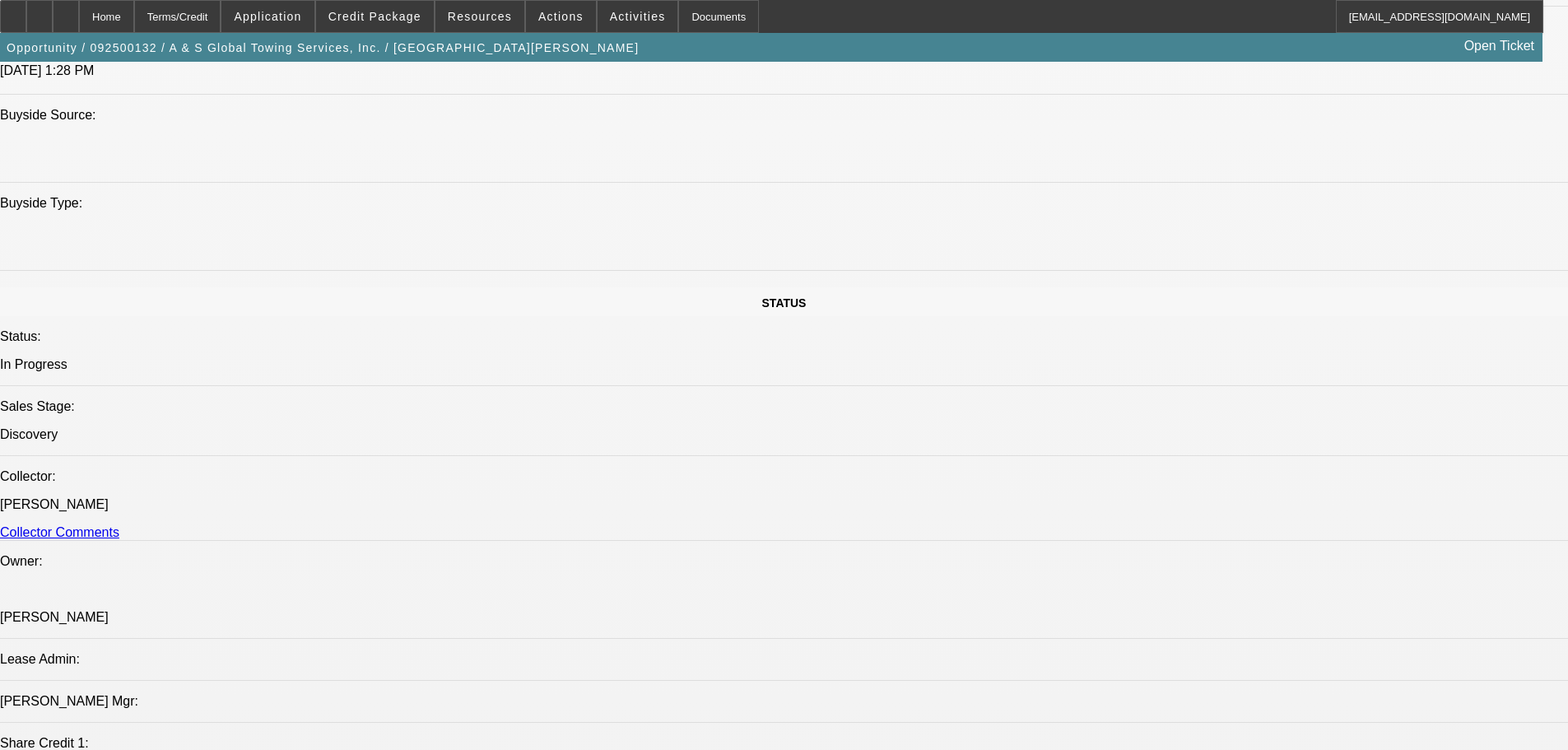
scroll to position [1646, 0]
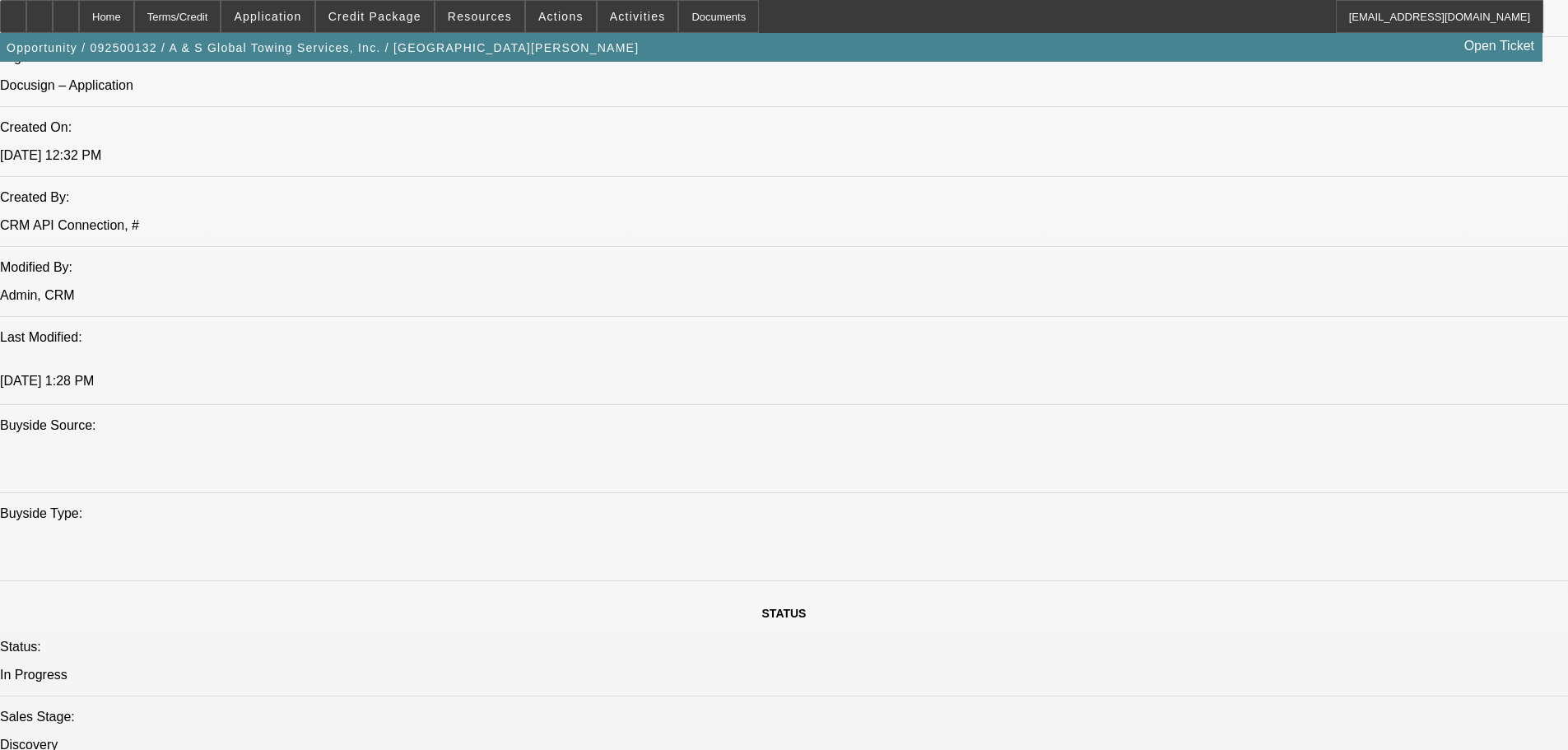
scroll to position [1399, 0]
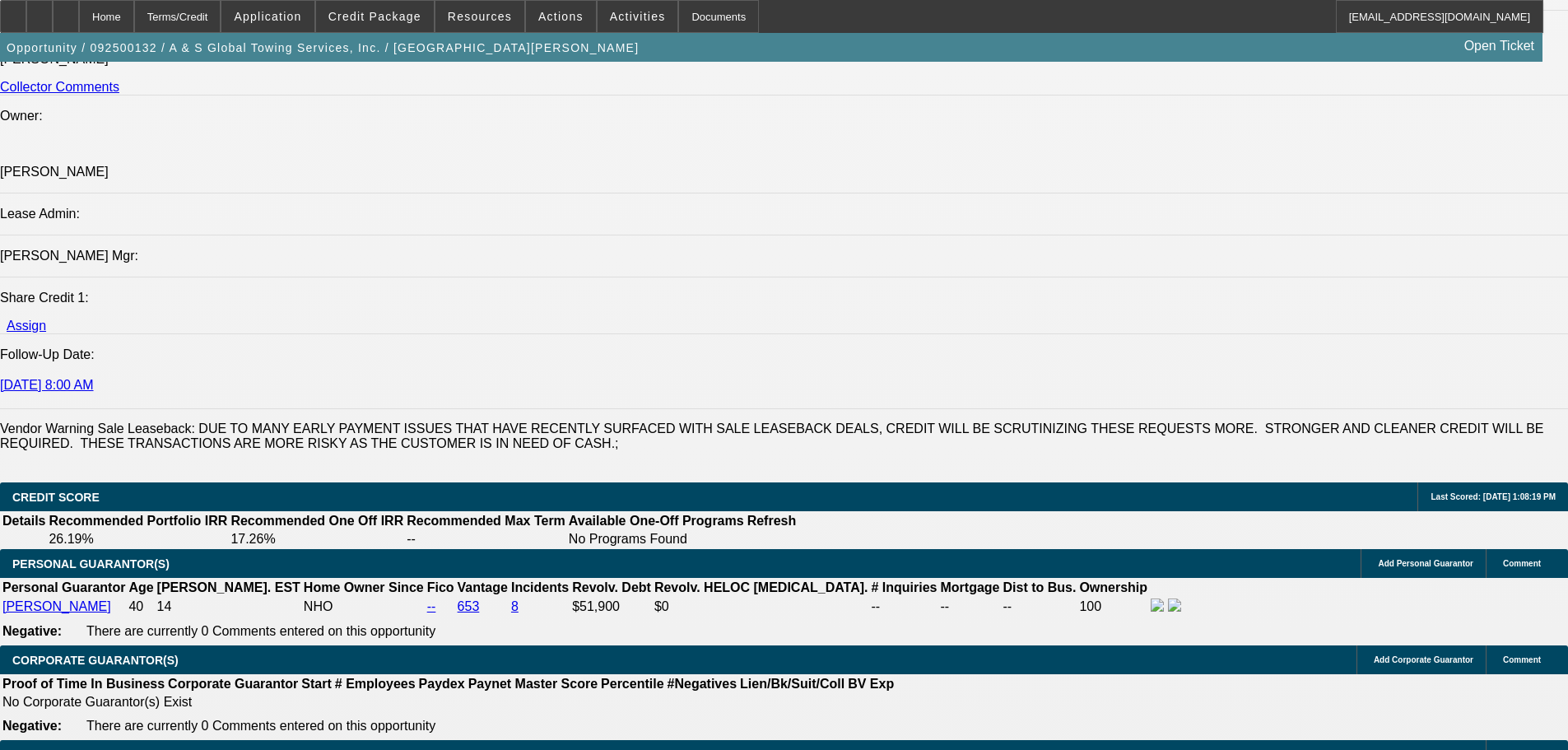
drag, startPoint x: 710, startPoint y: 490, endPoint x: 721, endPoint y: 654, distance: 164.4
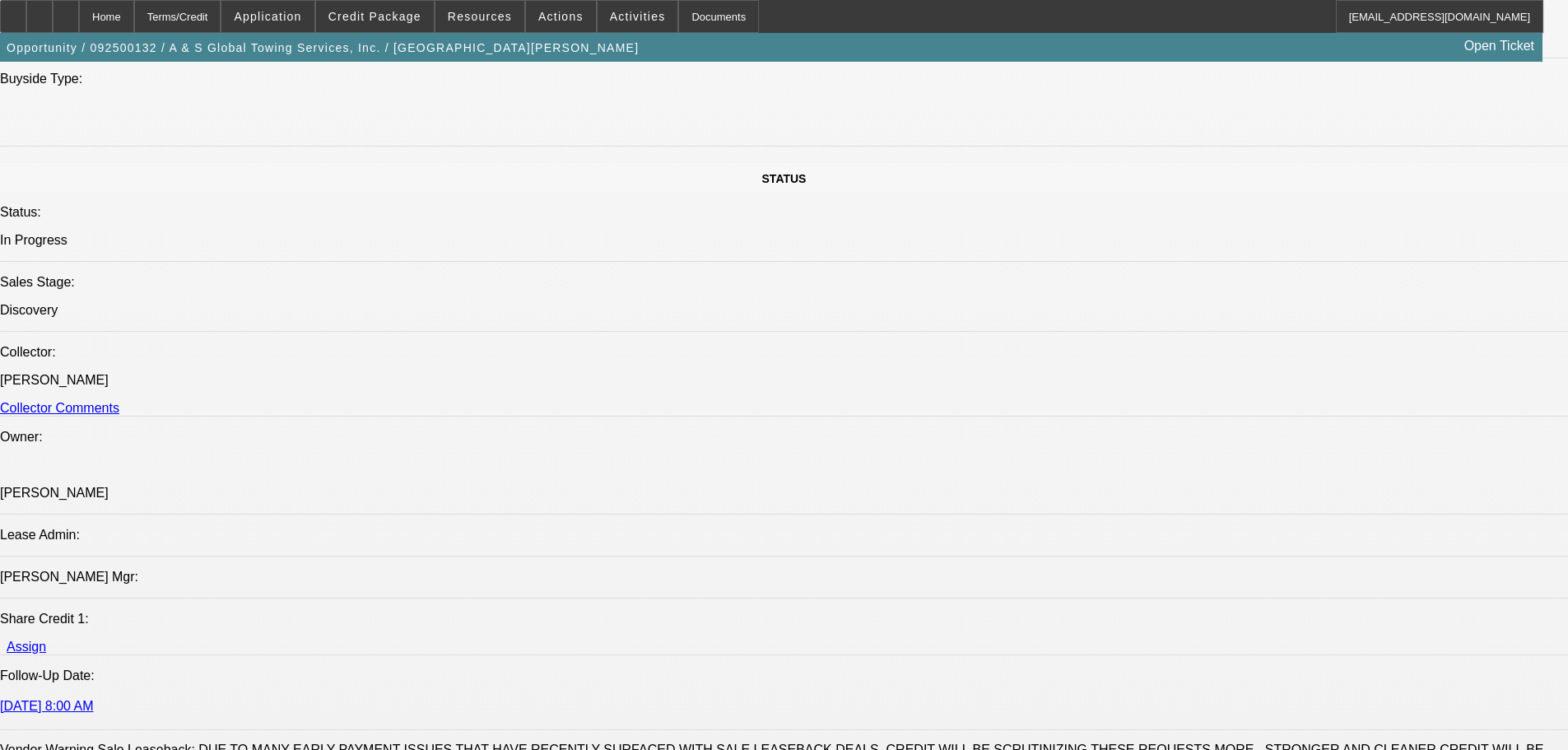
drag, startPoint x: 725, startPoint y: 649, endPoint x: 712, endPoint y: 434, distance: 215.4
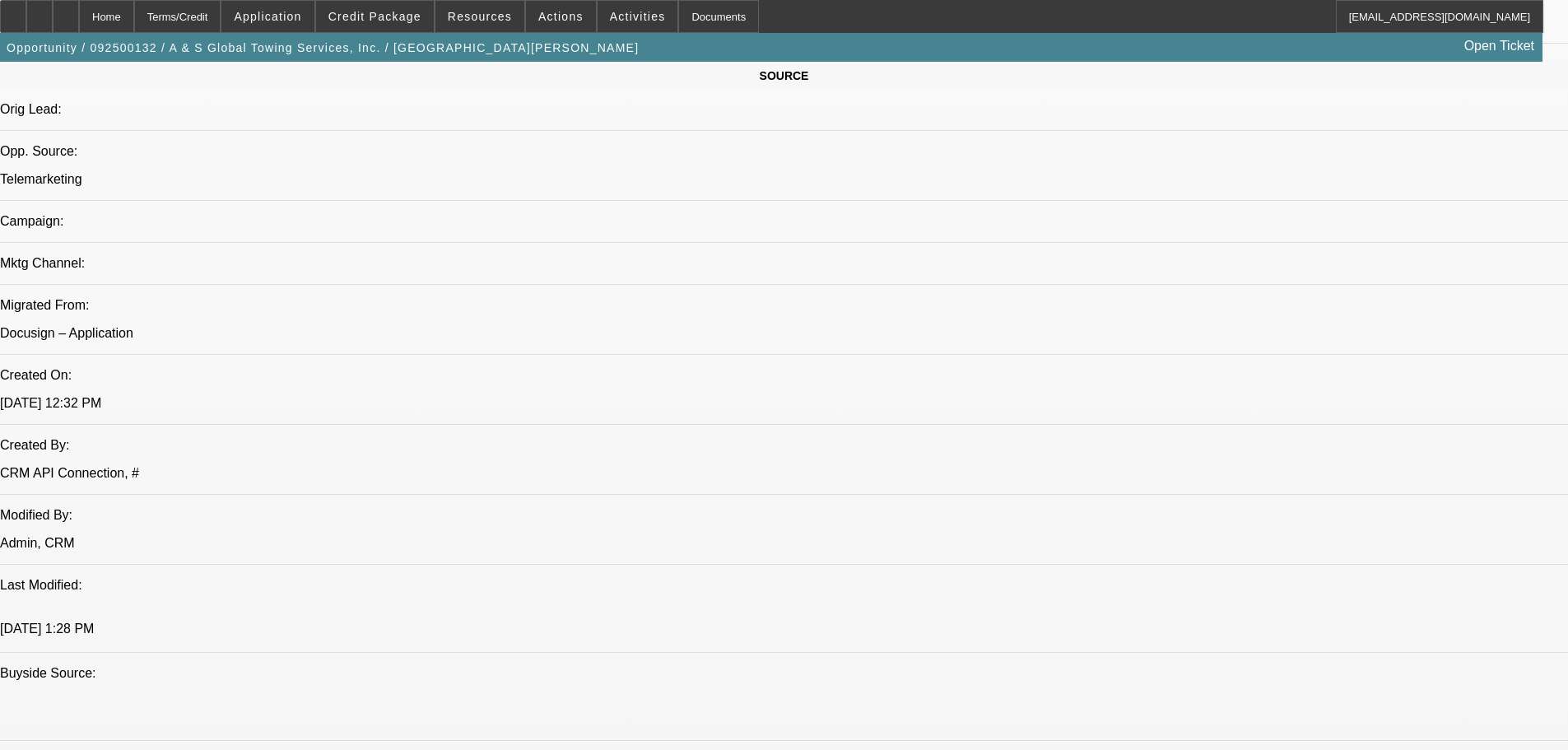
scroll to position [138, 0]
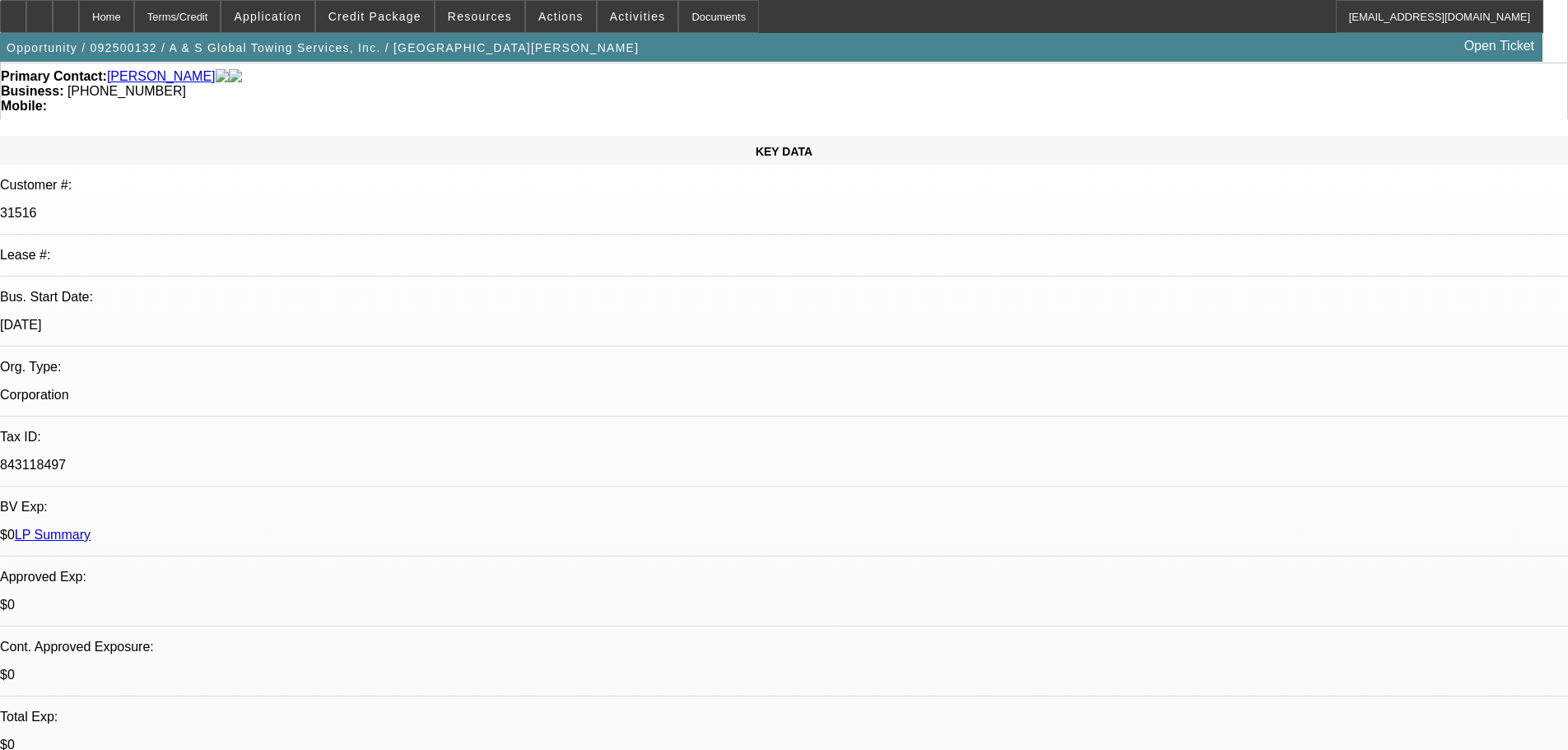
drag, startPoint x: 917, startPoint y: 650, endPoint x: 831, endPoint y: 350, distance: 312.1
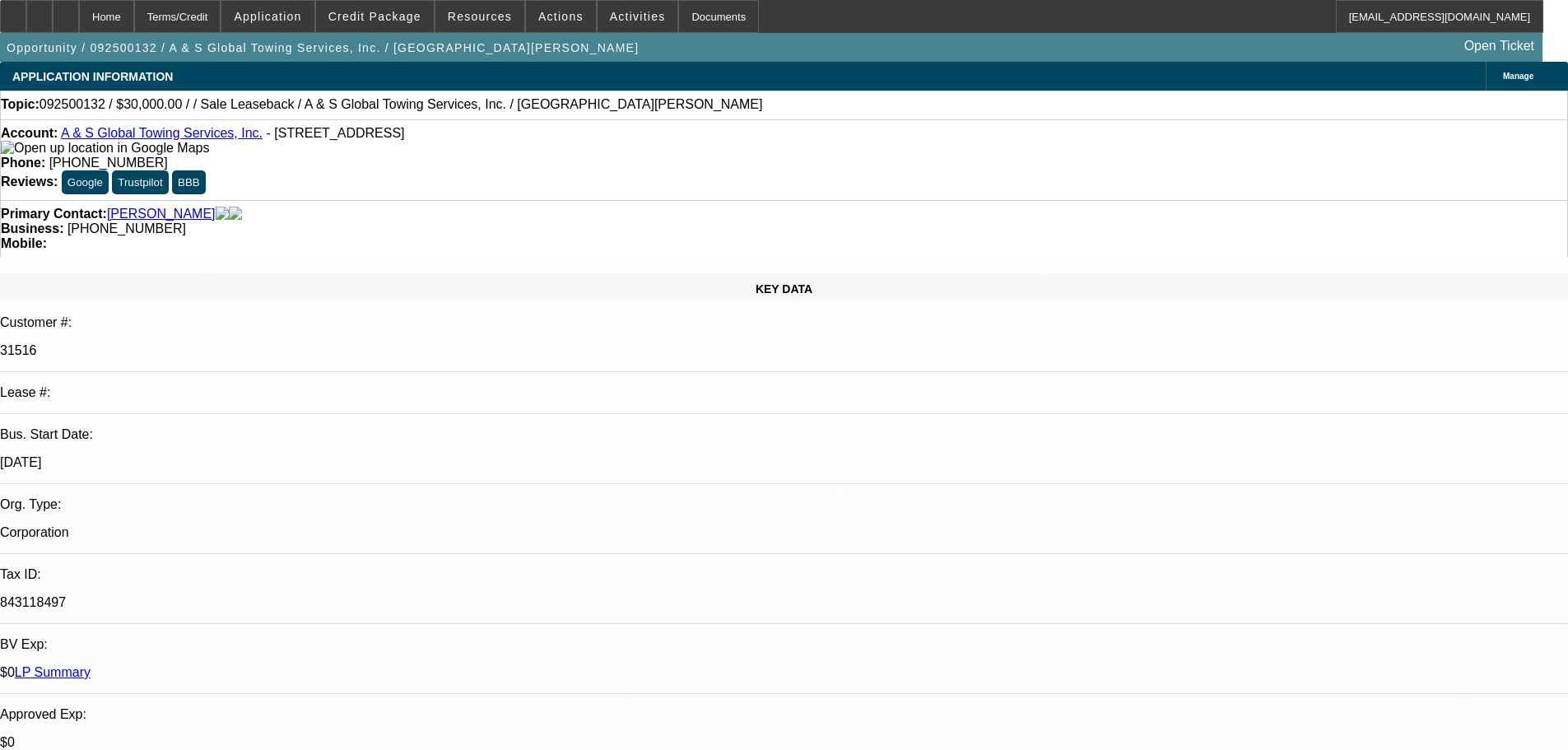
drag, startPoint x: 1321, startPoint y: 194, endPoint x: 1320, endPoint y: 215, distance: 21.0
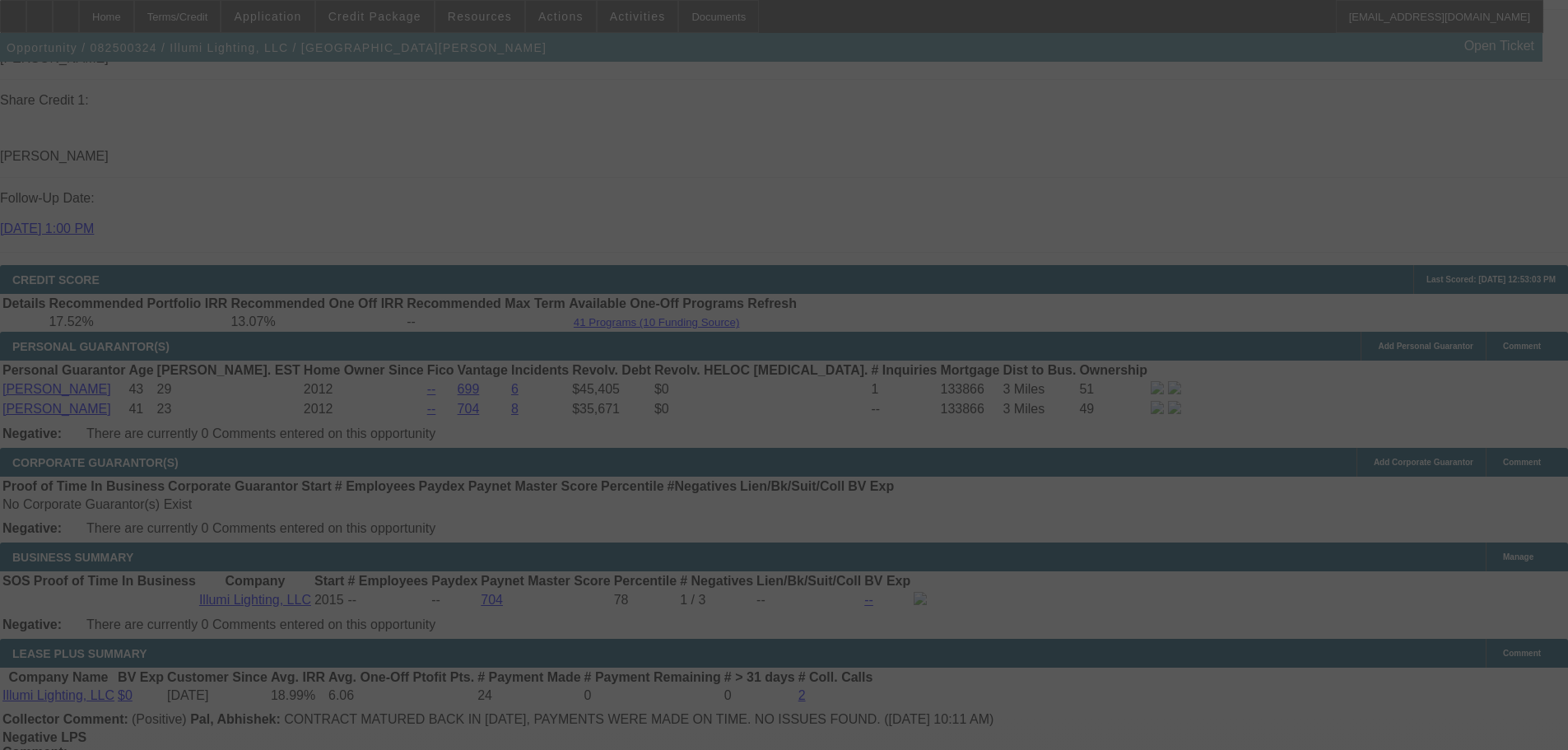
drag, startPoint x: 543, startPoint y: 340, endPoint x: 586, endPoint y: 603, distance: 266.5
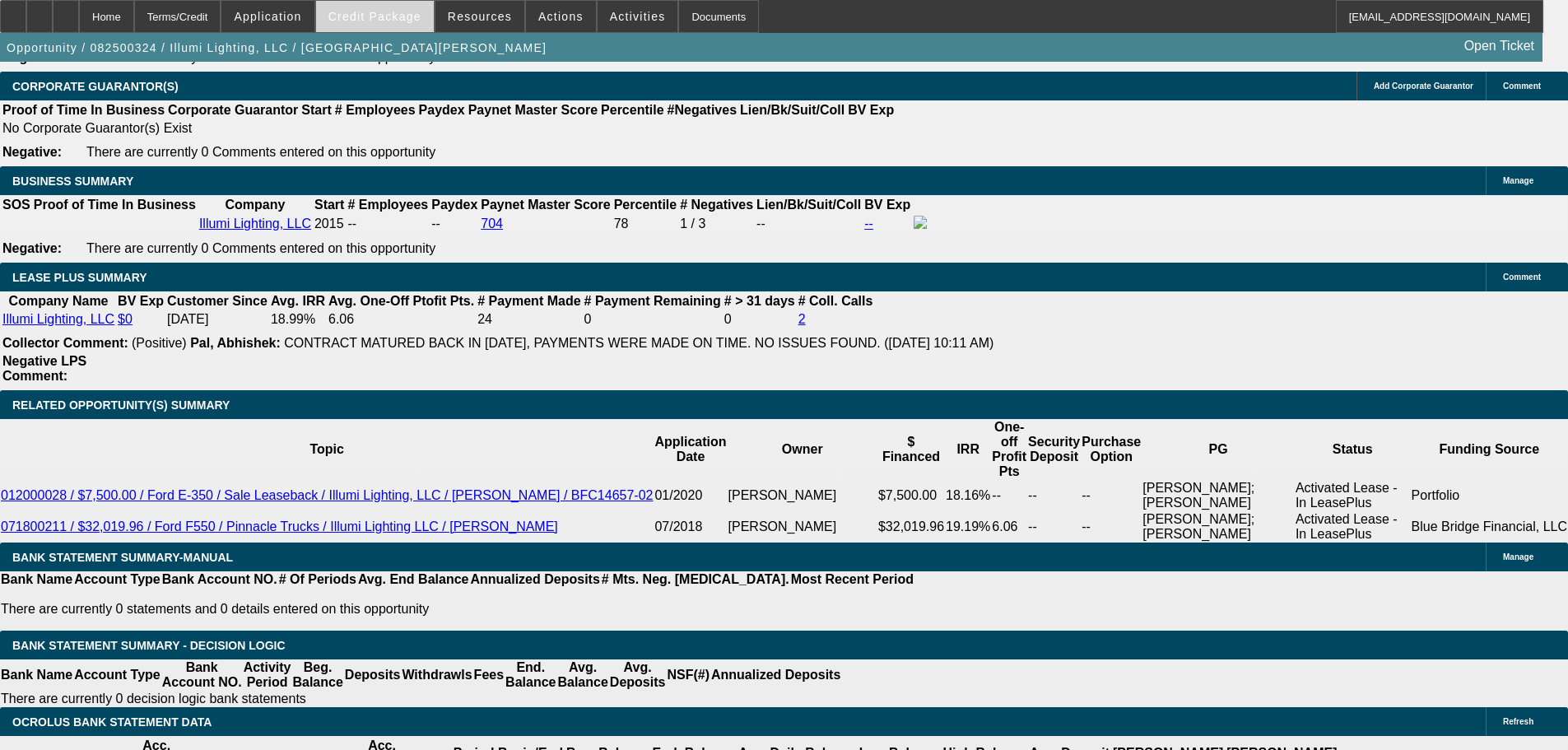
select select "0"
select select "3"
select select "0"
select select "6"
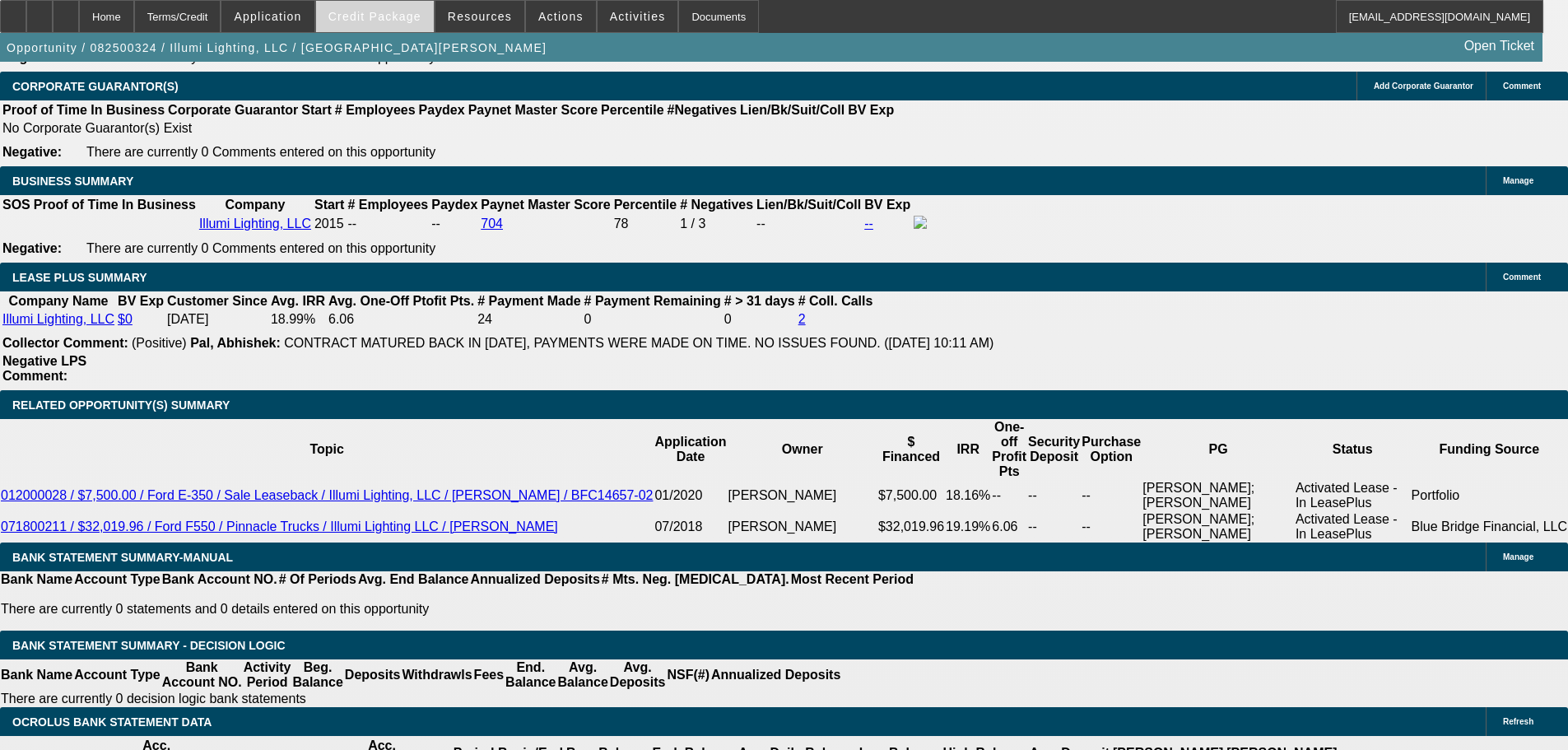
select select "0"
select select "3"
select select "0"
select select "6"
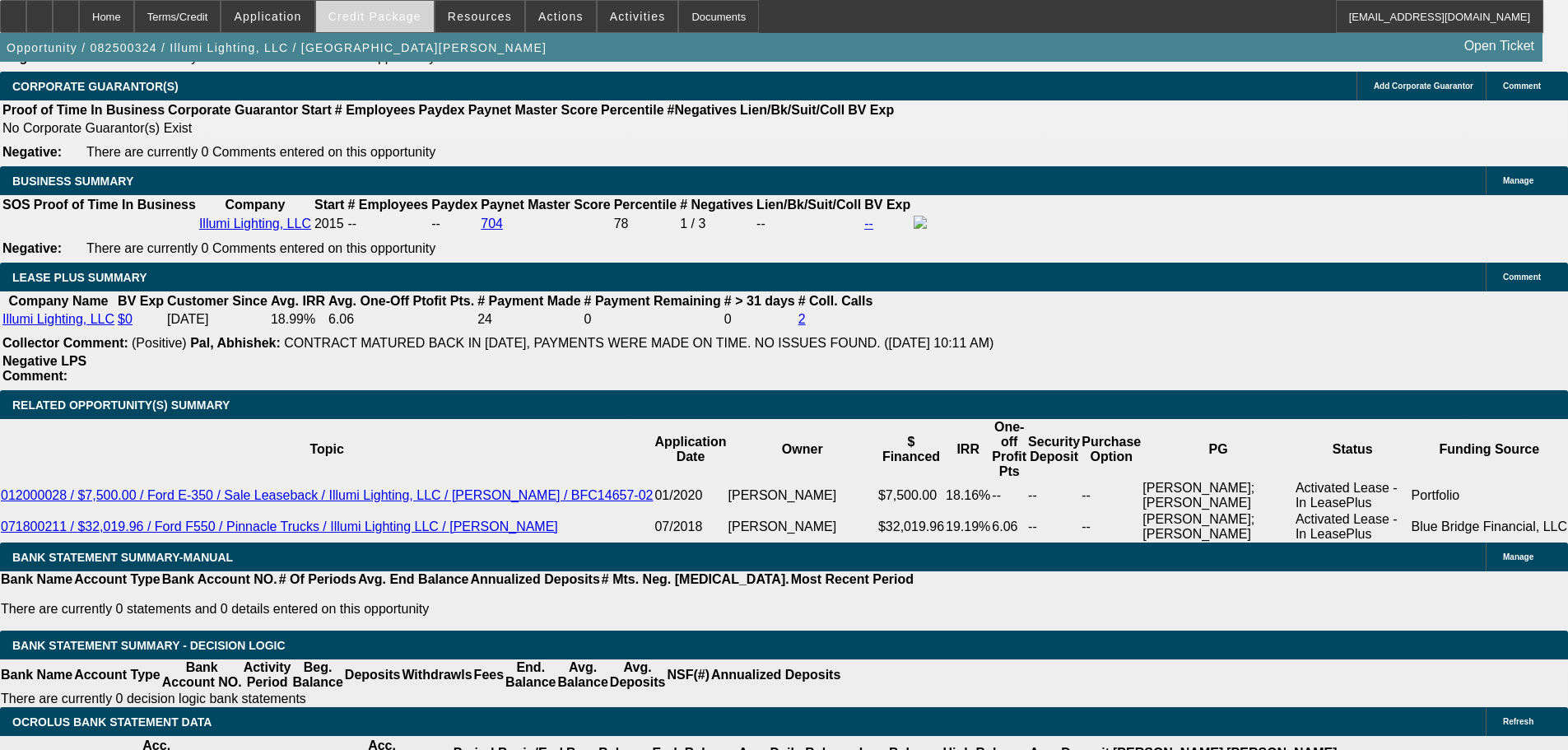
select select "0"
select select "3"
select select "0"
select select "6"
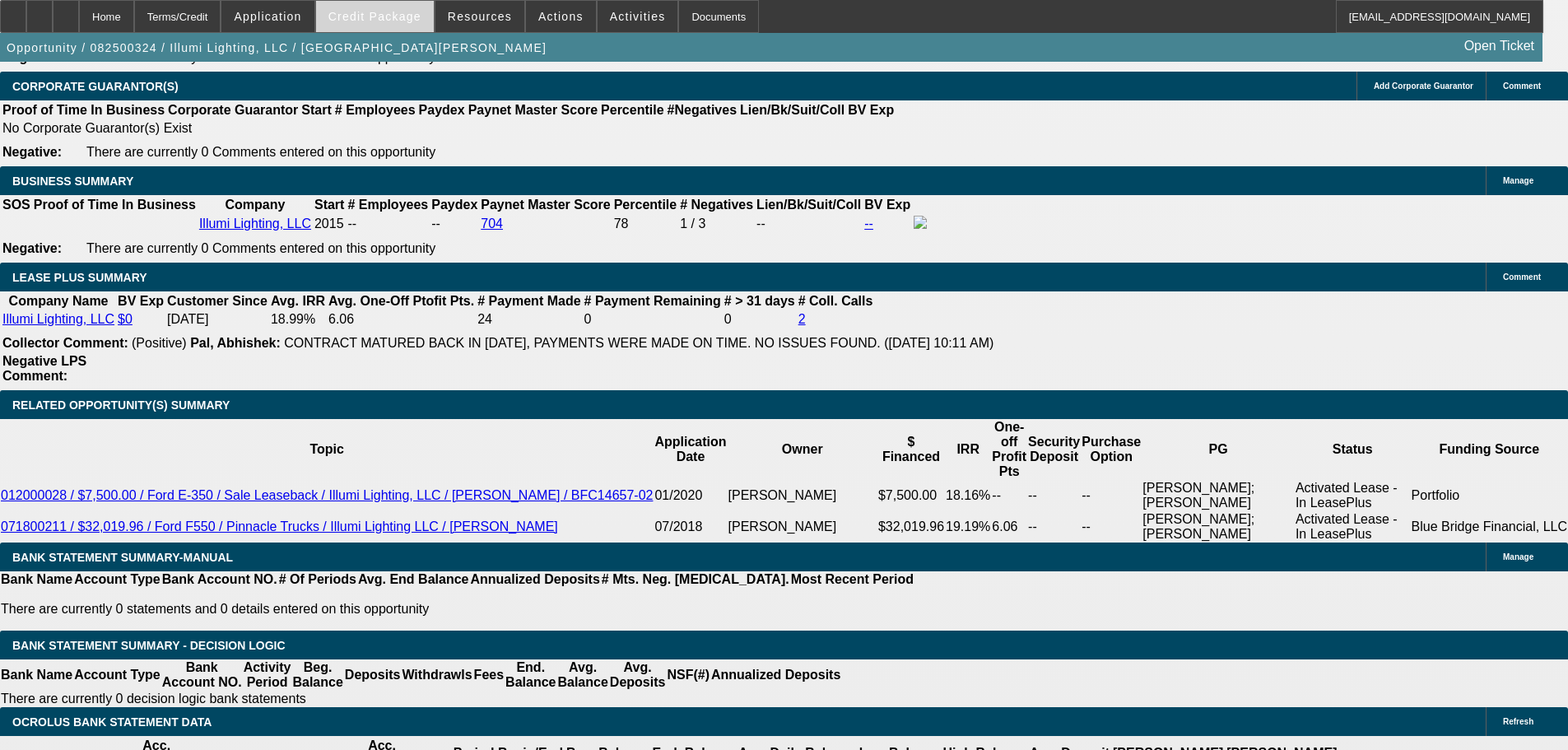
select select "0"
select select "3"
select select "0"
select select "6"
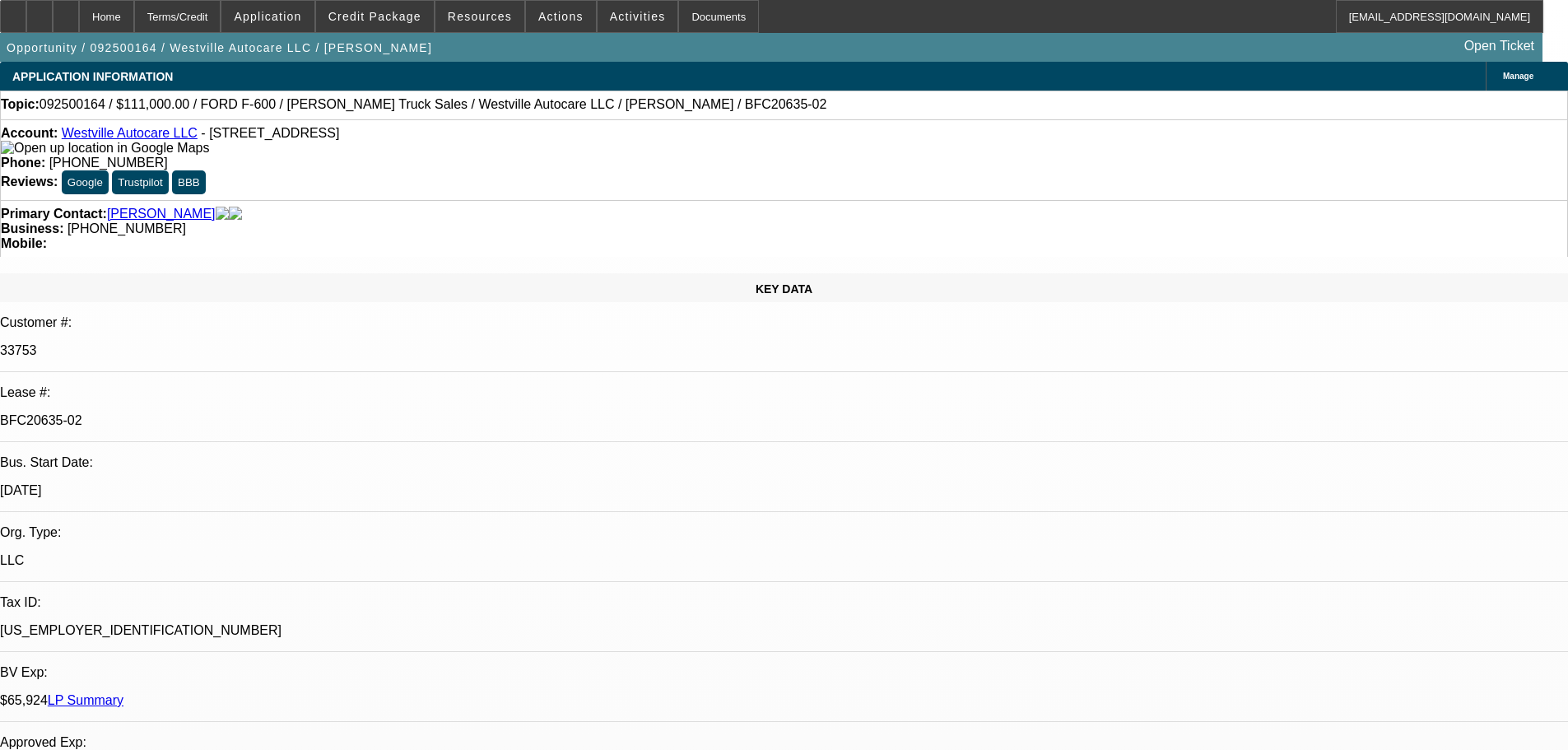
select select "0"
select select "2"
select select "0"
select select "6"
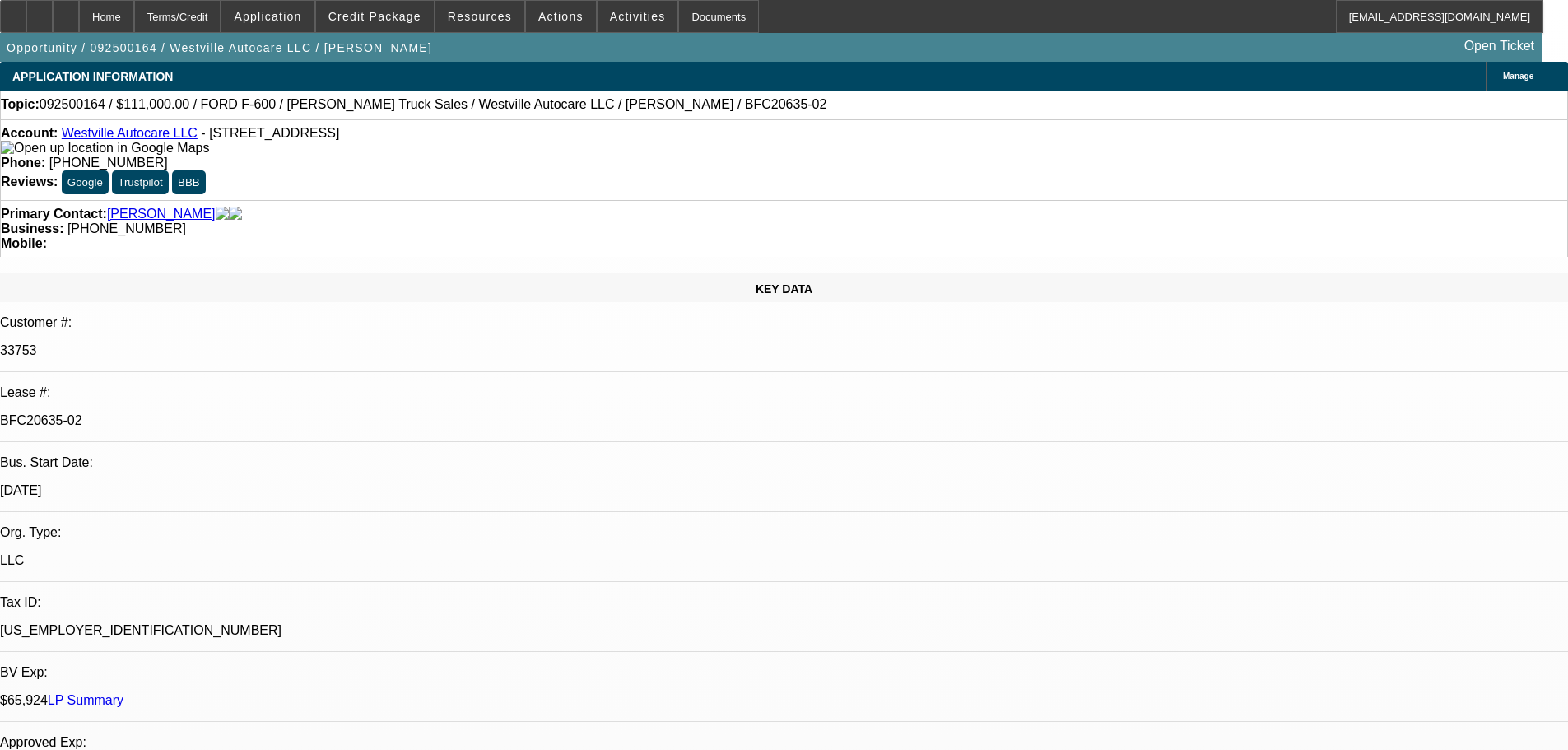
select select "0"
select select "2"
select select "0"
select select "6"
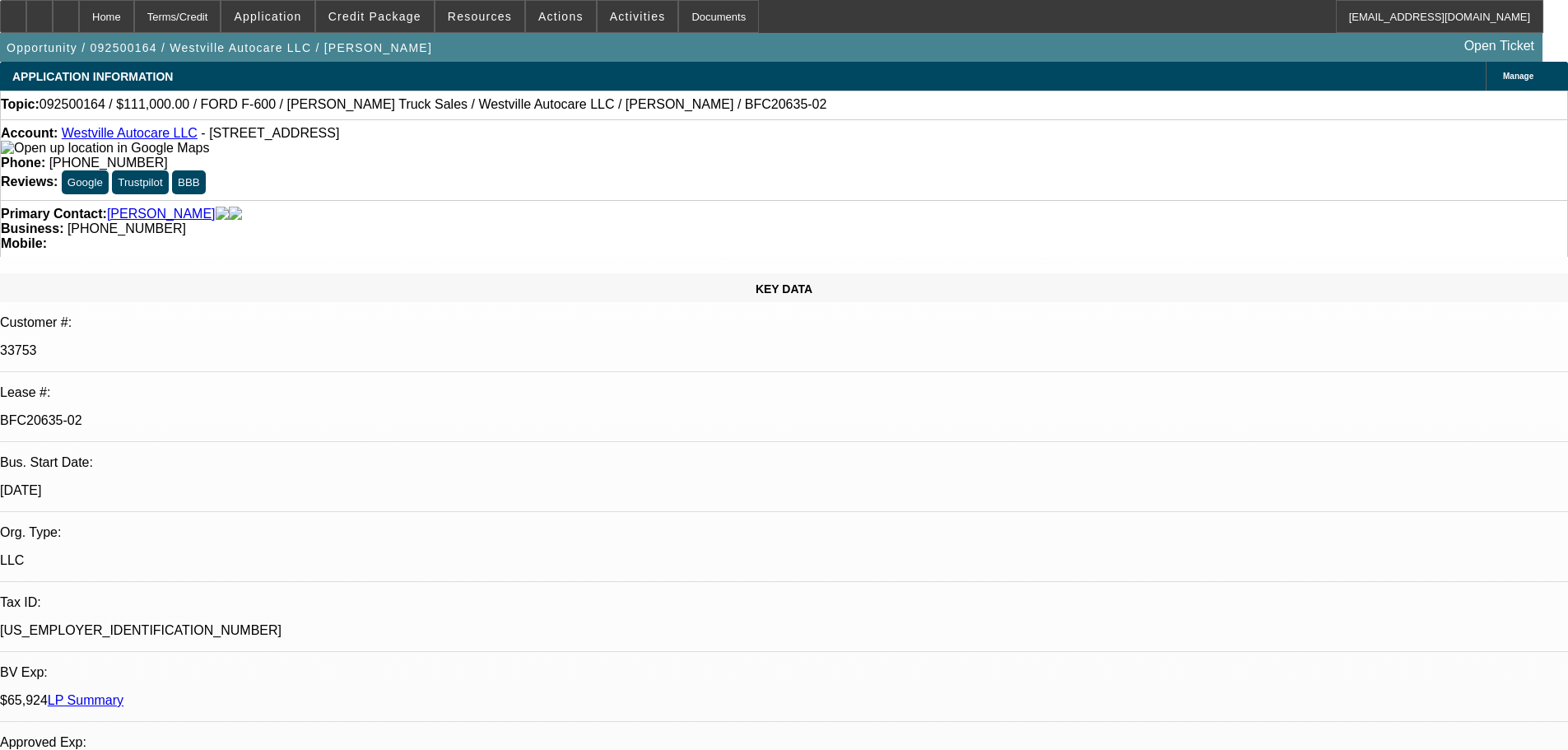
select select "0"
select select "2"
select select "0"
select select "6"
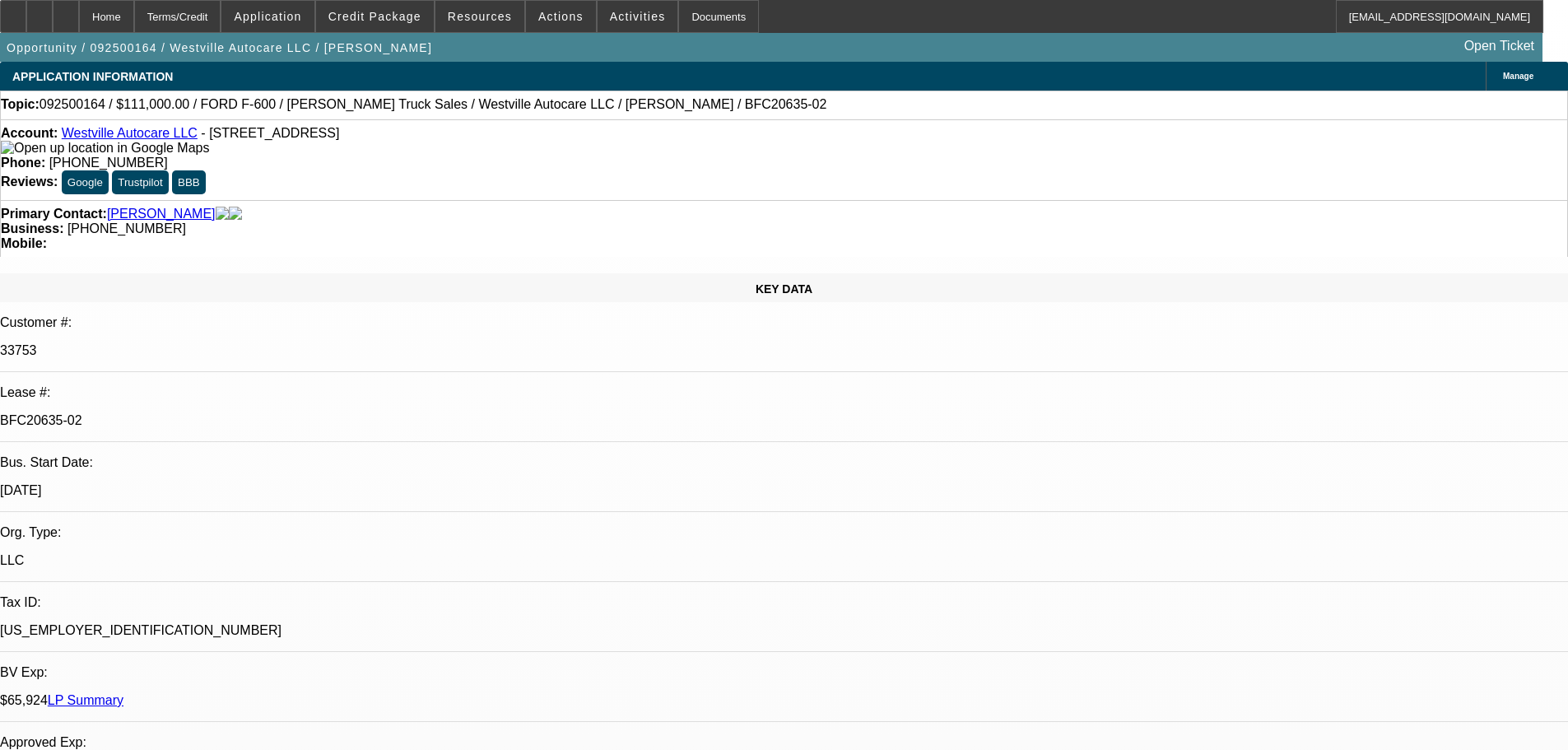
select select "0"
select select "2"
select select "0"
select select "6"
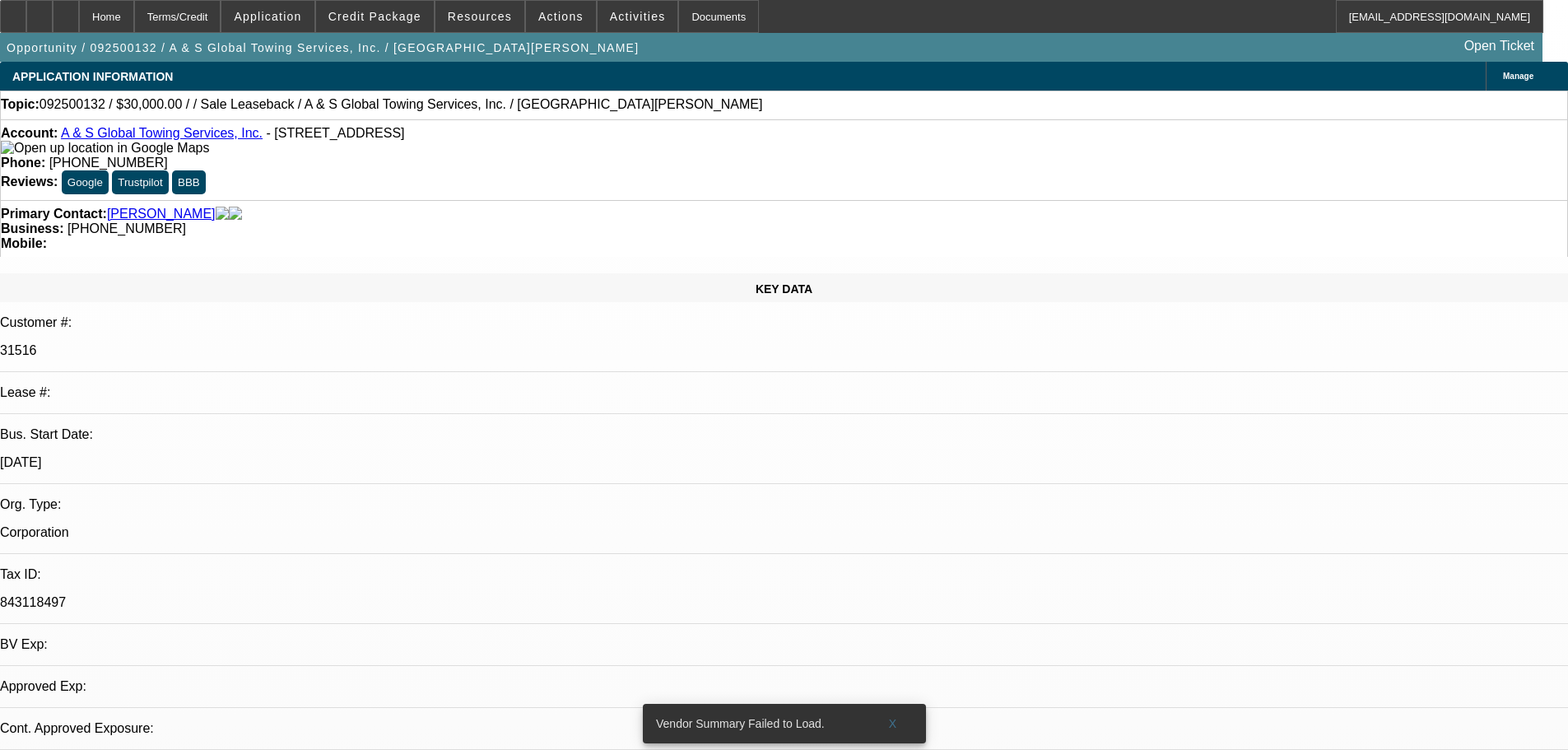
select select "0"
select select "2"
select select "0"
select select "6"
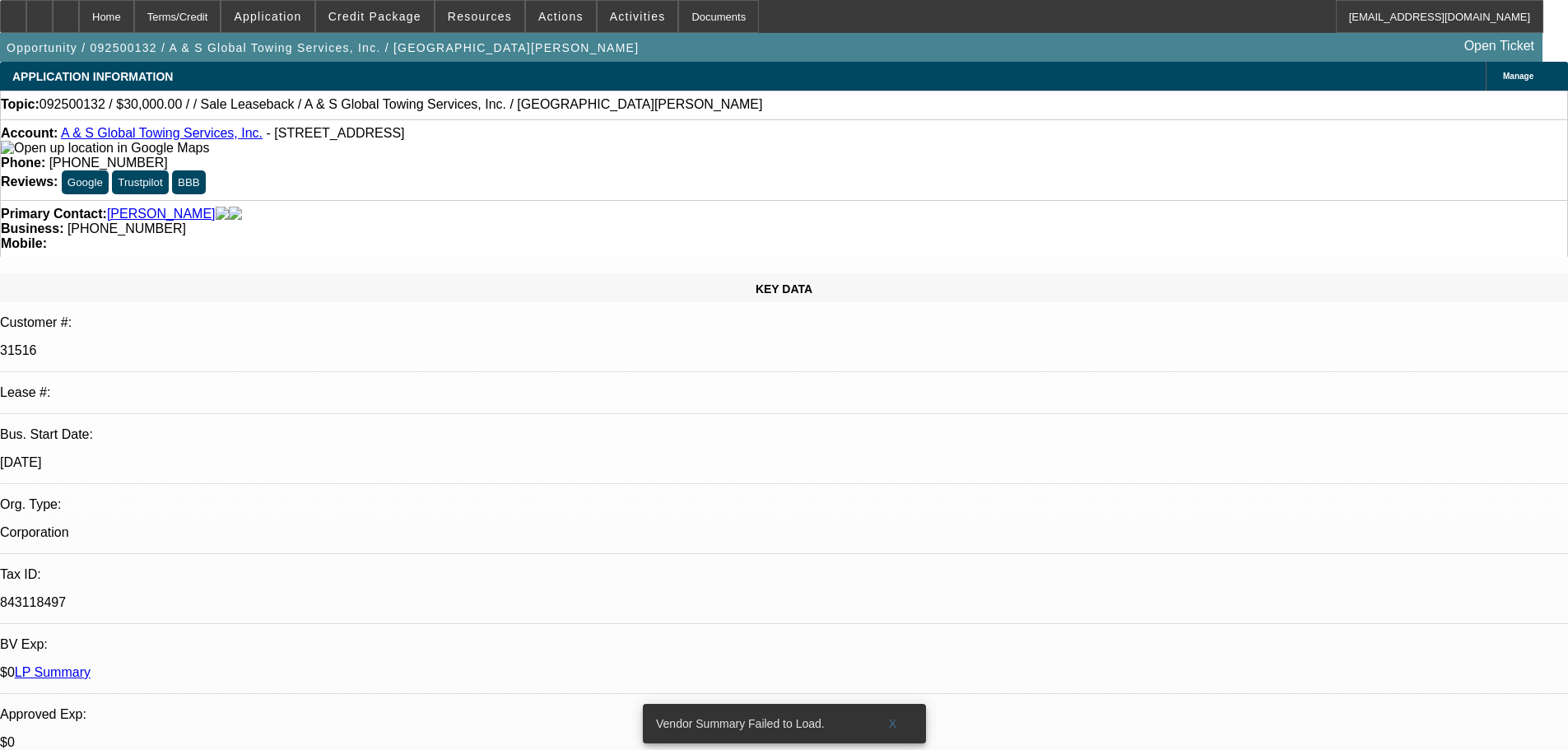
drag, startPoint x: 1286, startPoint y: 185, endPoint x: 1290, endPoint y: 169, distance: 16.5
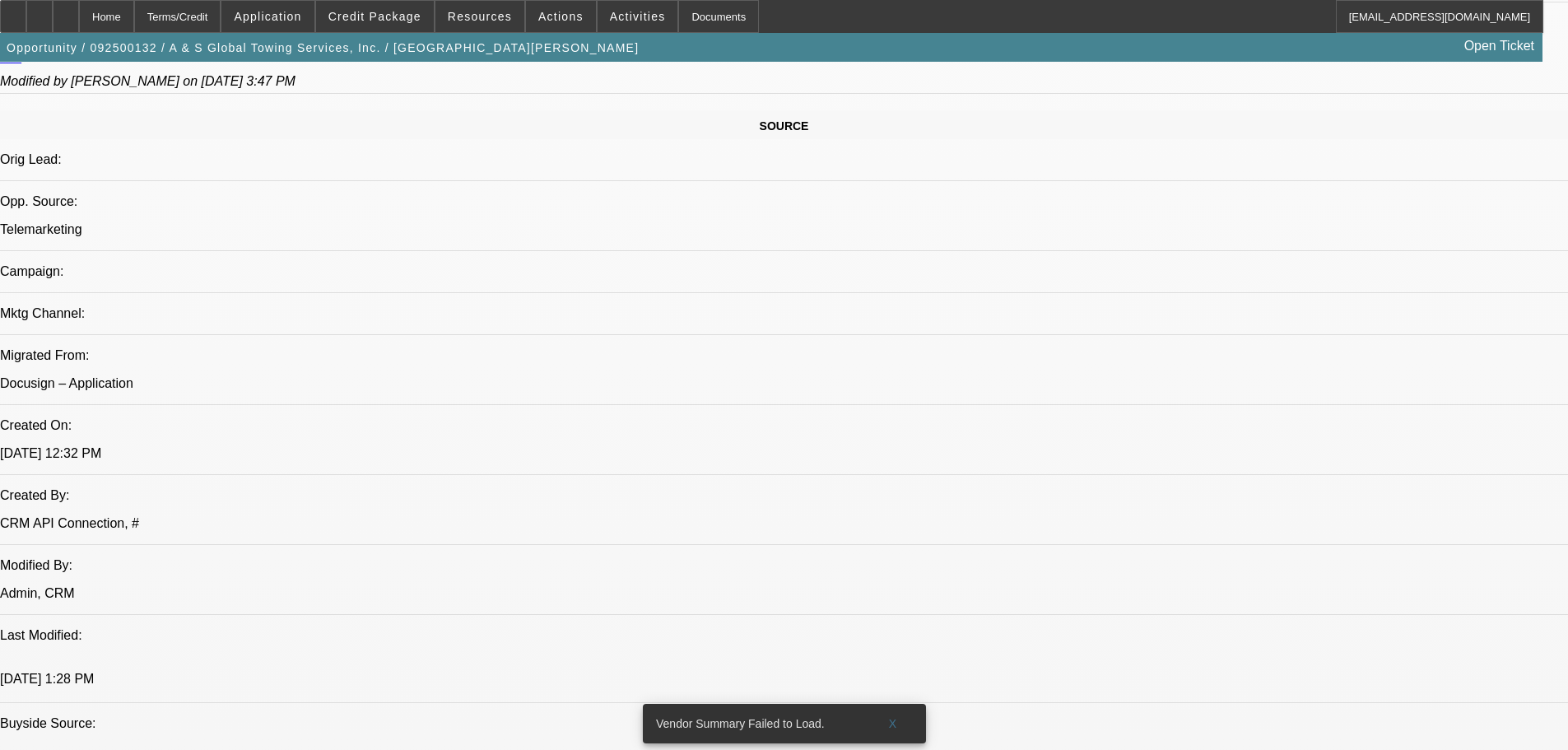
scroll to position [1152, 0]
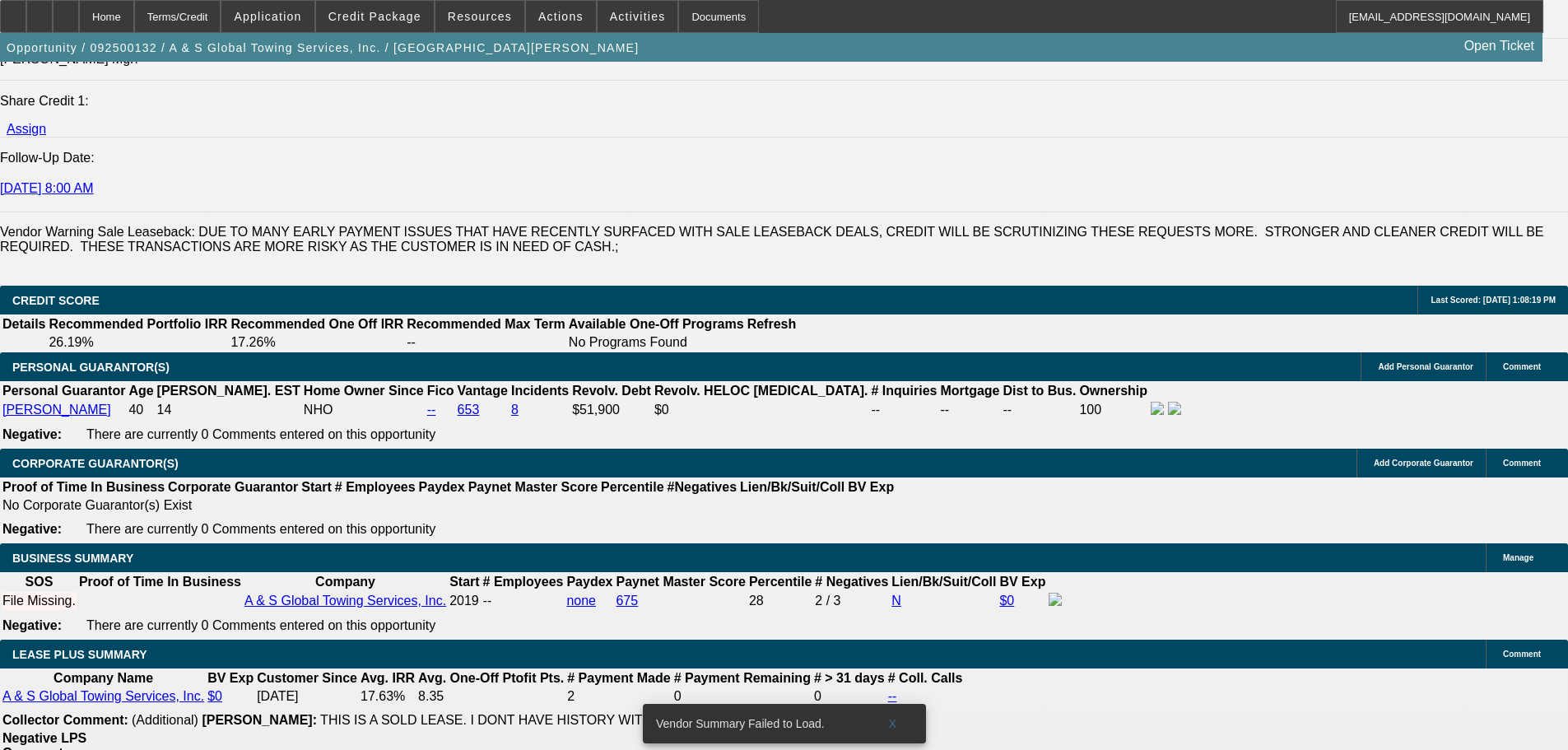
scroll to position [2552, 0]
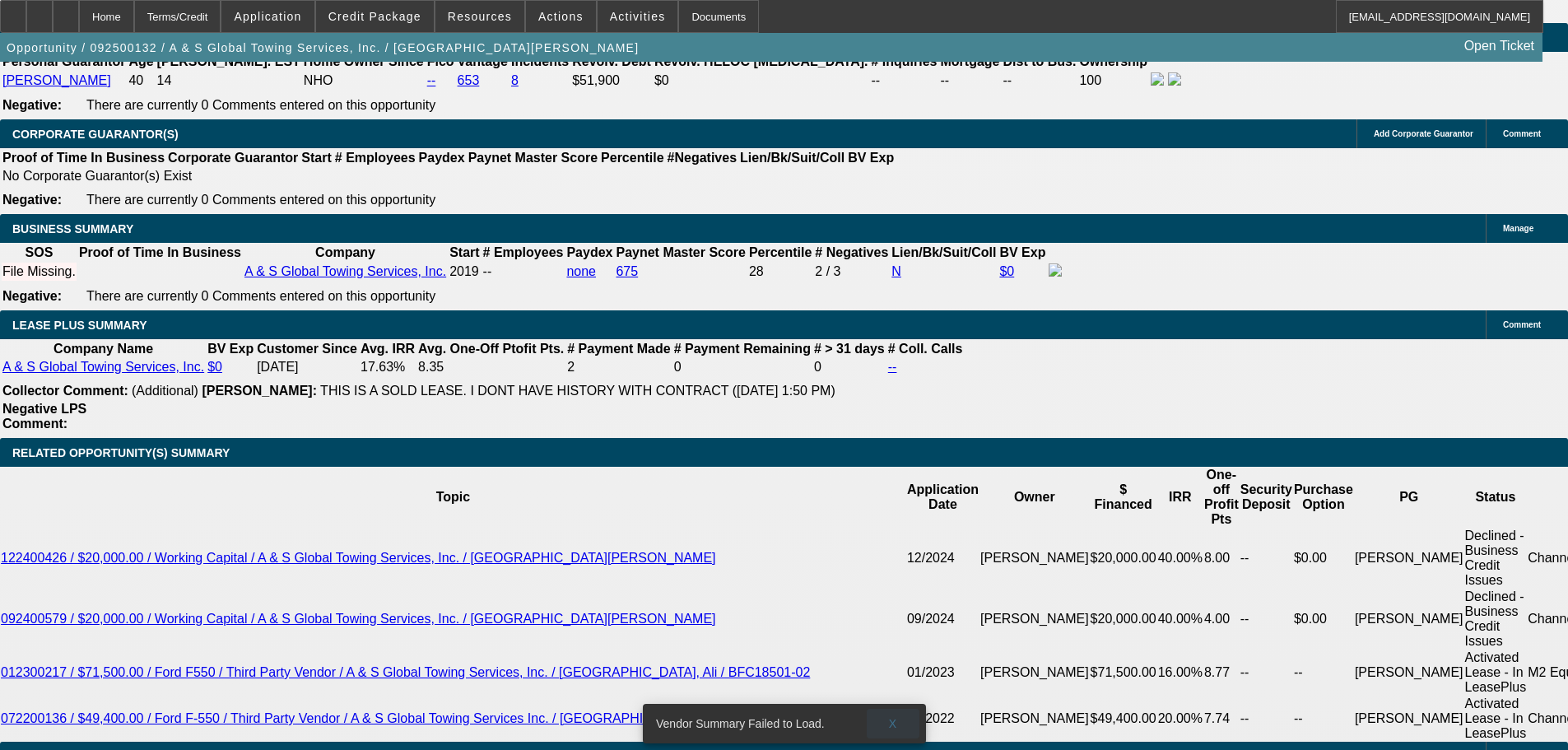
click at [897, 717] on span at bounding box center [893, 724] width 53 height 40
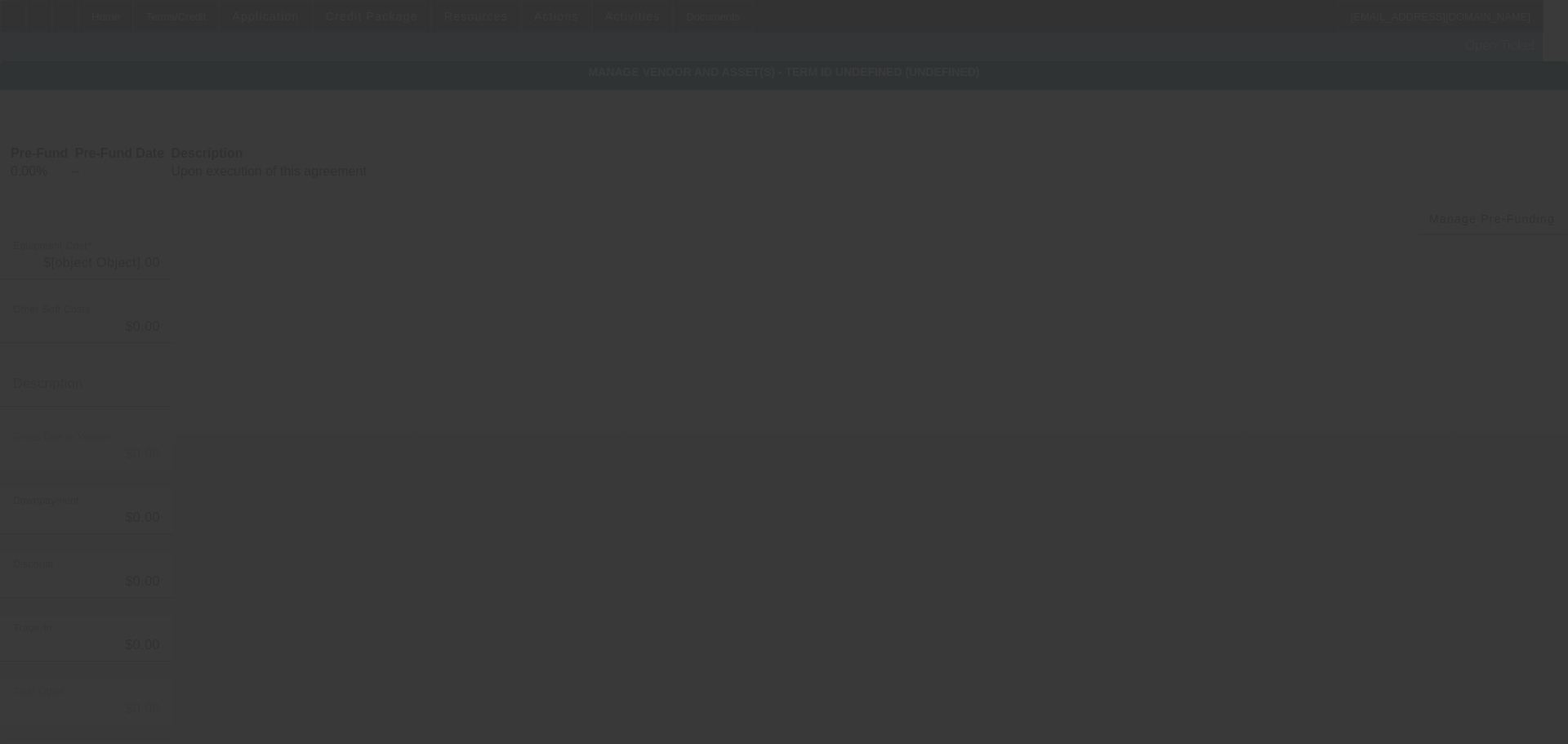
type input "$30,000.00"
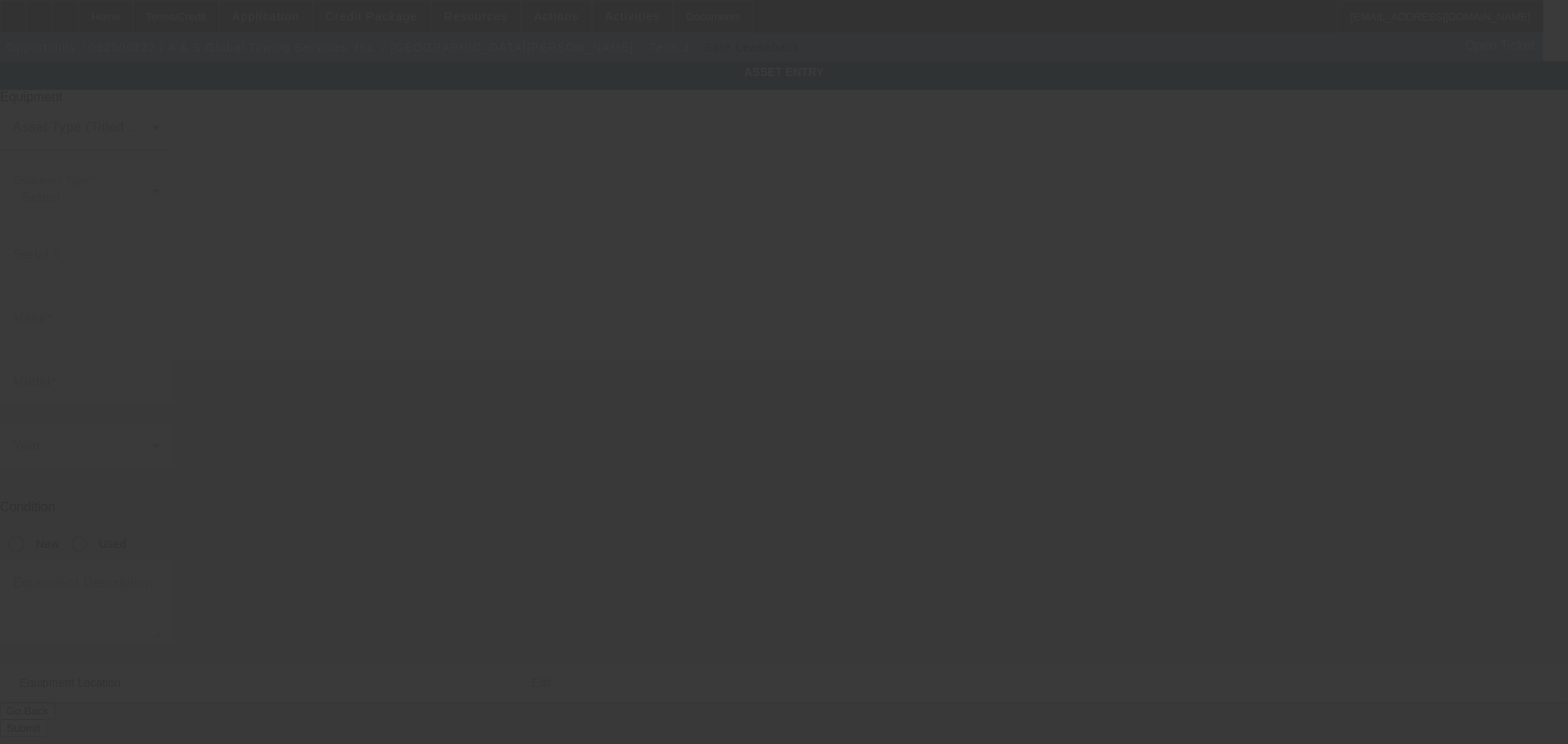
type input "1316 Shady Ln"
type input "Apt 307"
type input "Bedford"
type input "76021"
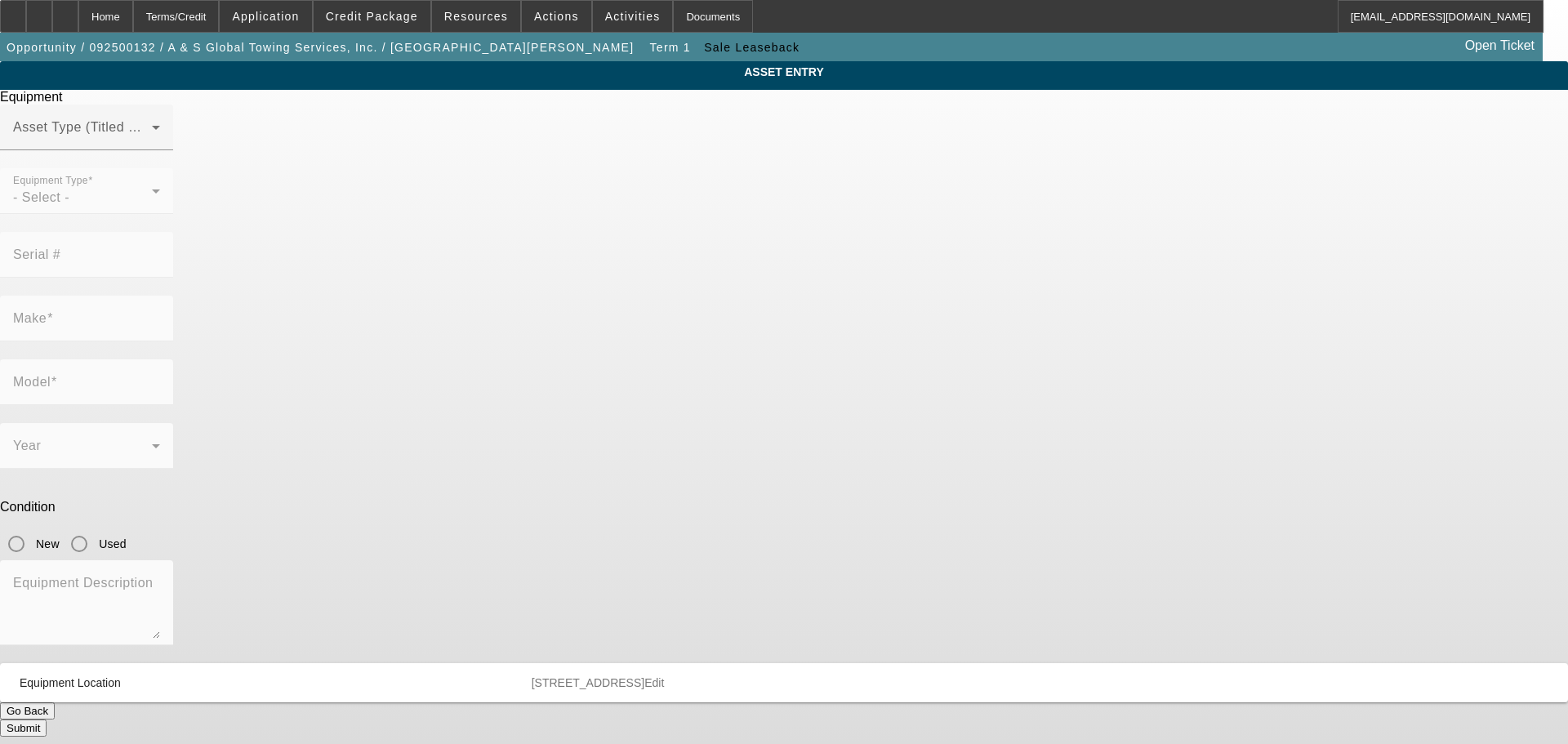
click at [678, 132] on div "Equipment Asset Type (Titled or Non-Titled) Equipment Type - Select - Serial # …" at bounding box center [784, 413] width 1592 height 647
click at [152, 144] on span at bounding box center [83, 134] width 138 height 20
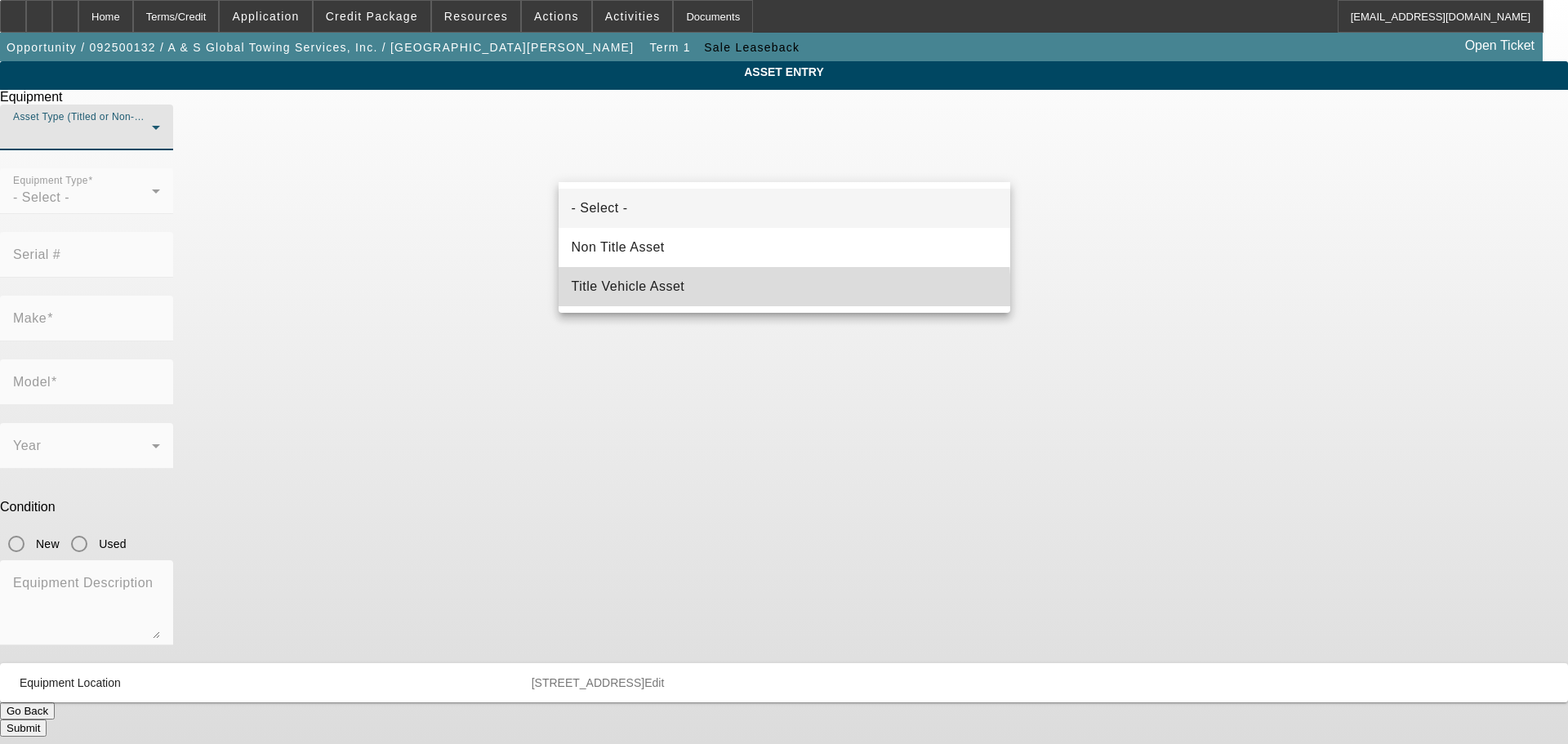
click at [646, 299] on mat-option "Title Vehicle Asset" at bounding box center [784, 287] width 451 height 40
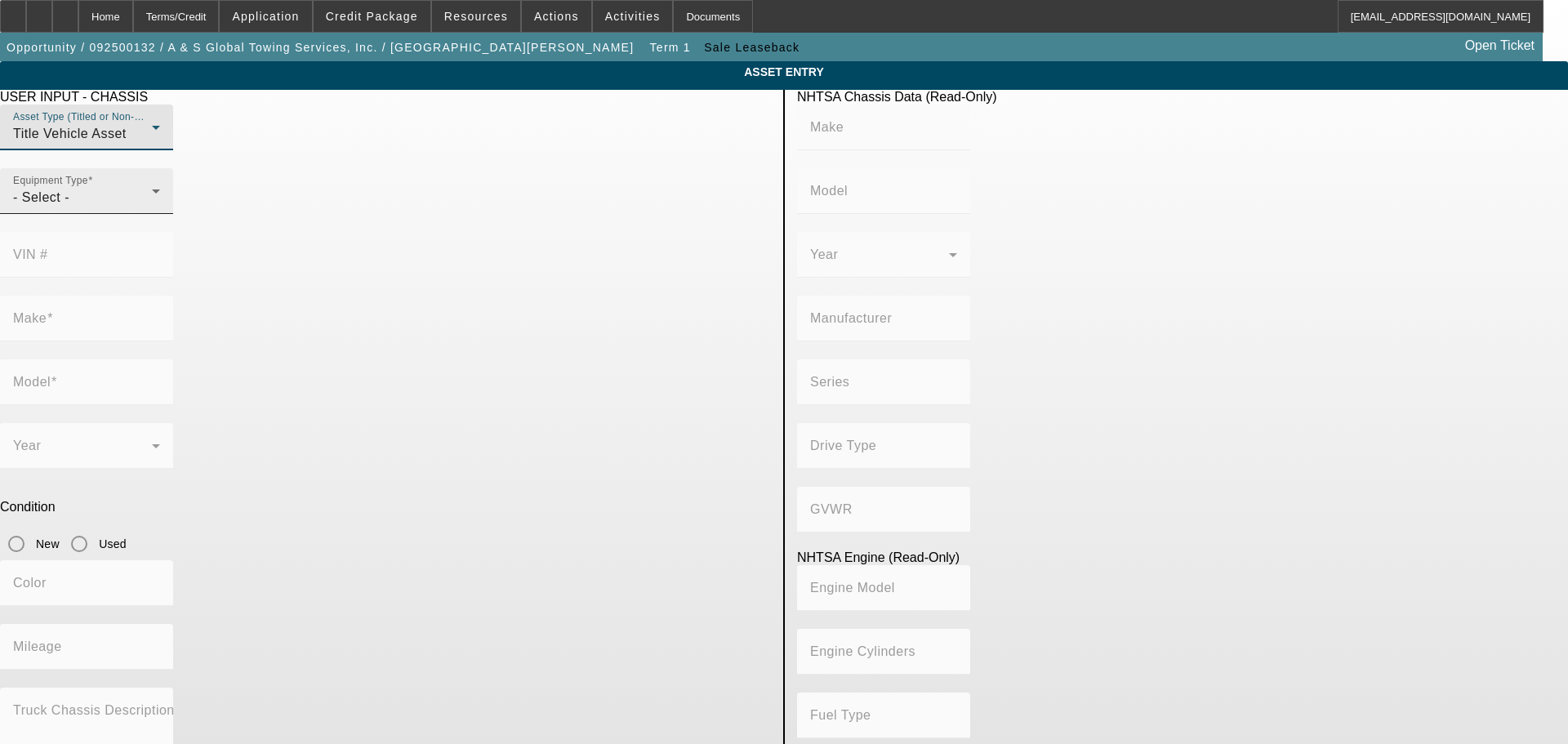
click at [152, 208] on div "- Select -" at bounding box center [83, 198] width 138 height 20
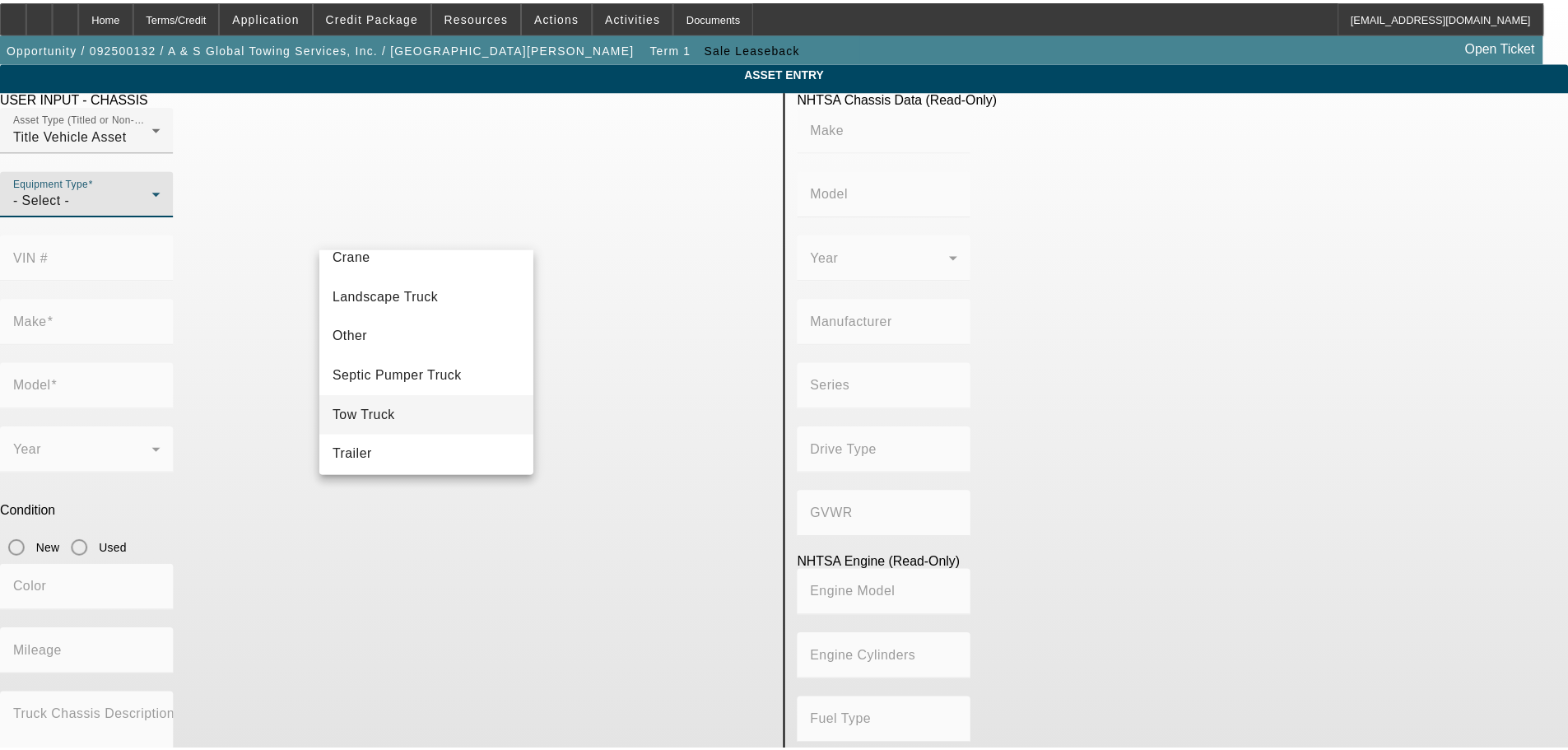
scroll to position [182, 0]
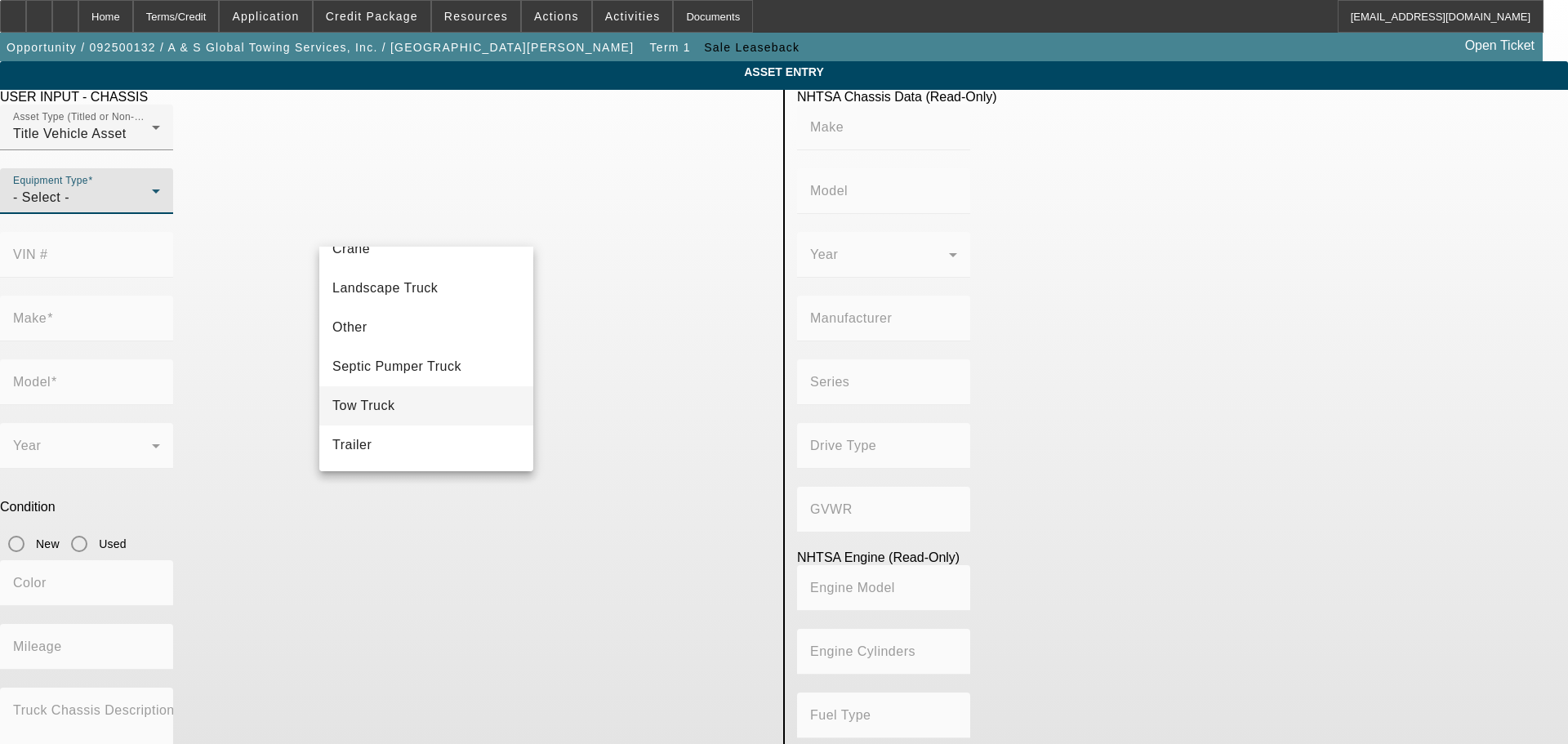
click at [420, 407] on mat-option "Tow Truck" at bounding box center [426, 406] width 214 height 40
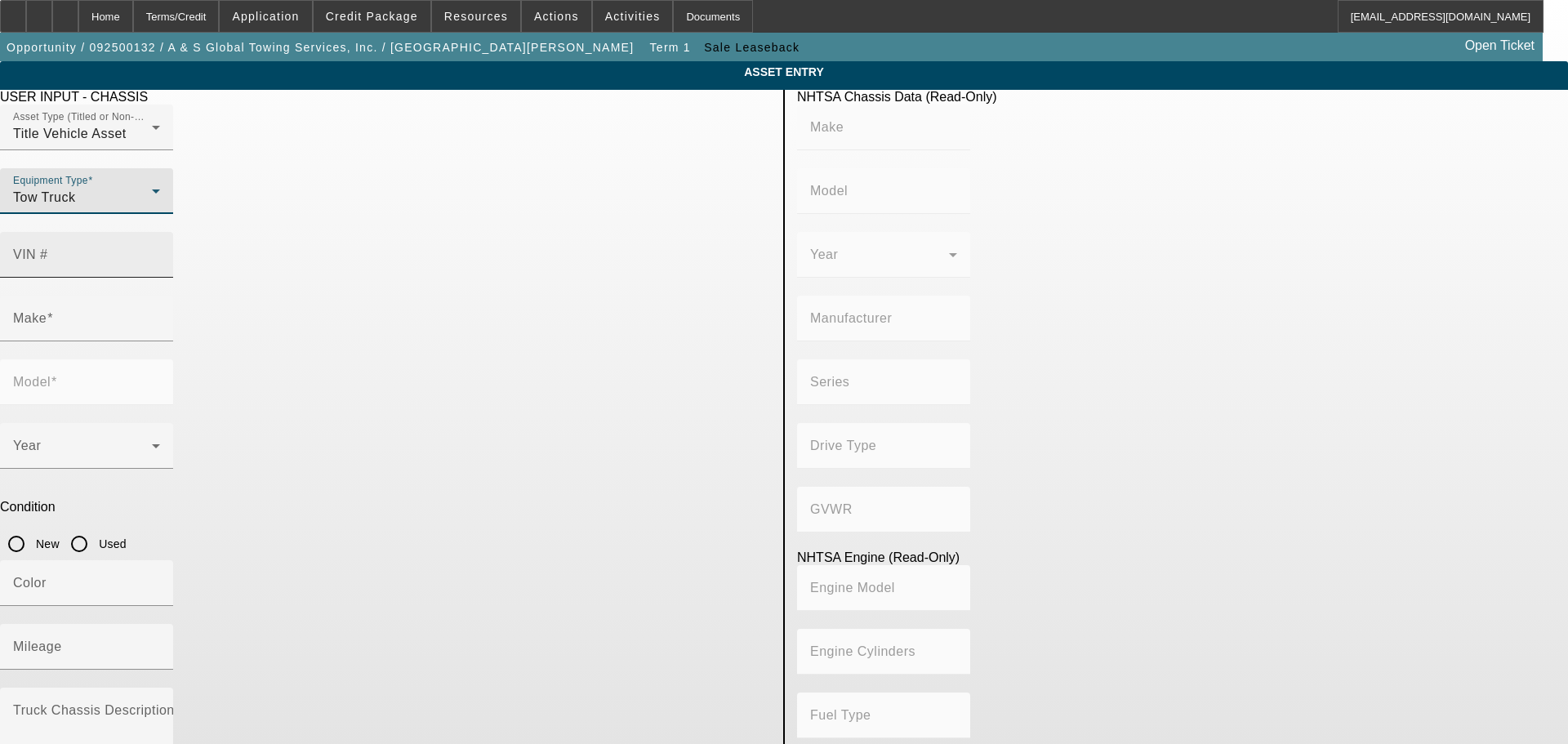
click at [160, 252] on input "VIN #" at bounding box center [87, 261] width 147 height 20
type input "1fd0x5ht4gea67927"
type input "FORD"
type input "F-550"
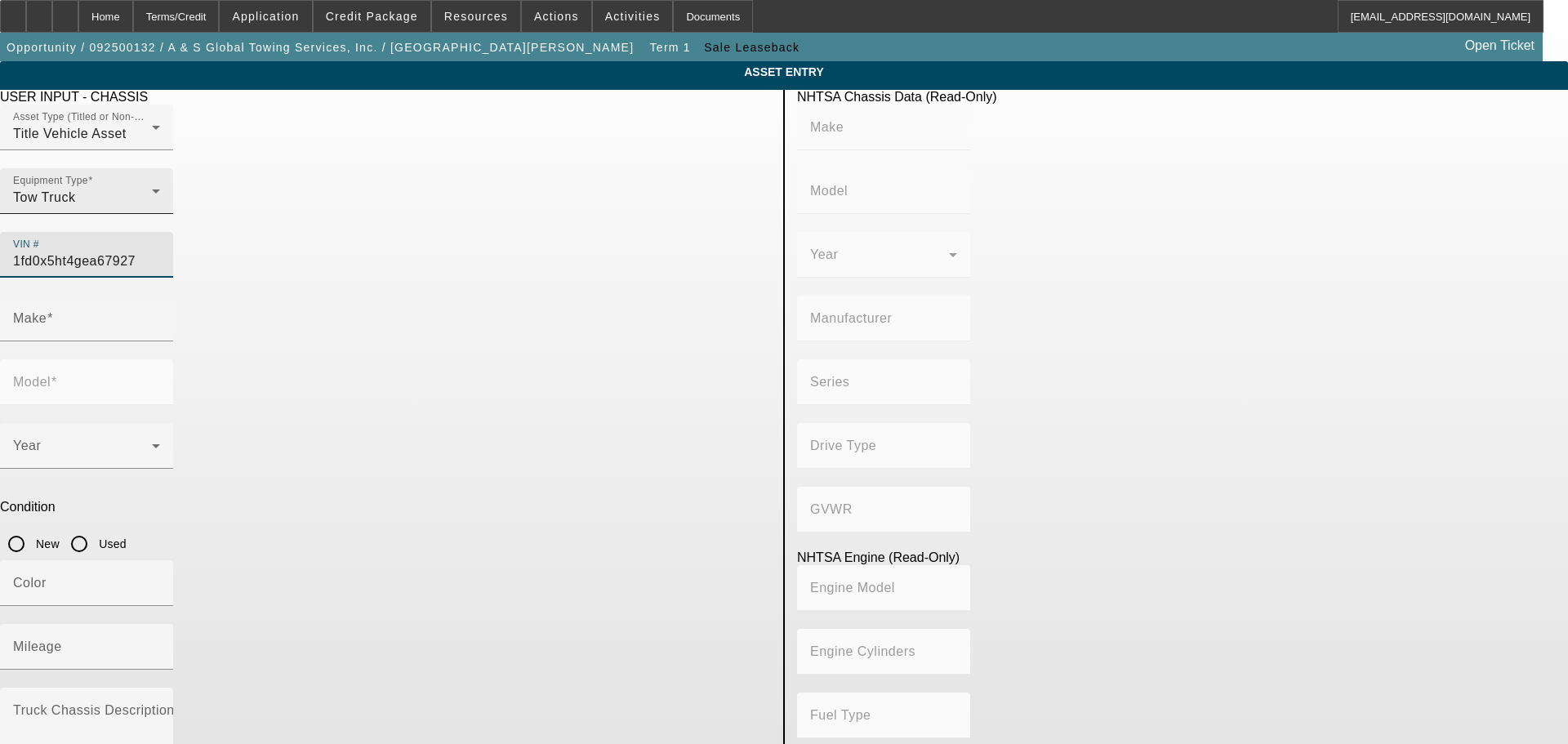
type input "FORD MOTOR COMPANY"
type input "4WD/4-Wheel Drive/4x4"
type input "Class 5: 16,001 - 19,500 lb (7,258 - 8,845 kg)"
type input "8"
type input "Diesel"
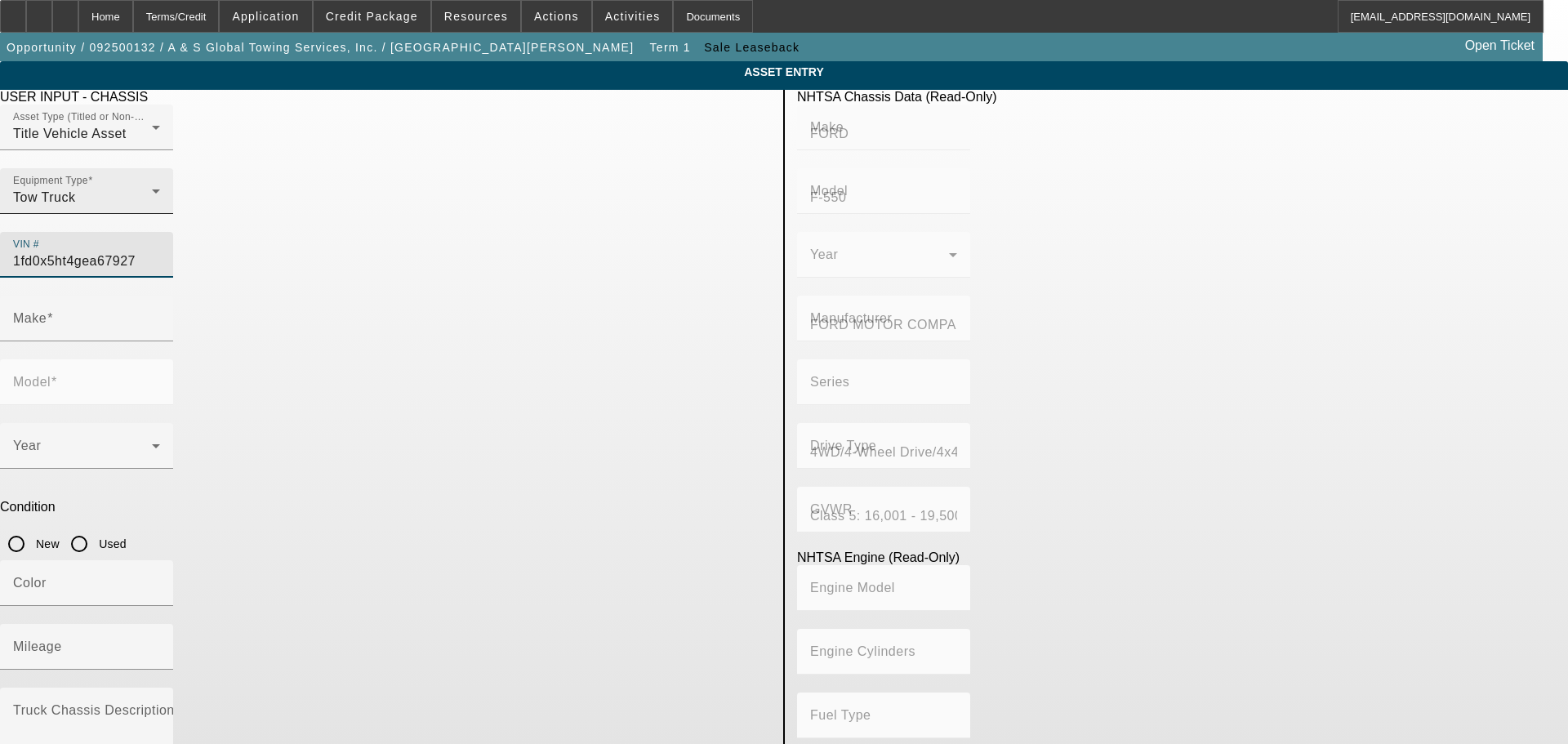
type input "408.85908543470"
type input "6.7"
type input "FORD"
type input "F-550"
type input "1FD0X5HT4GEA67927"
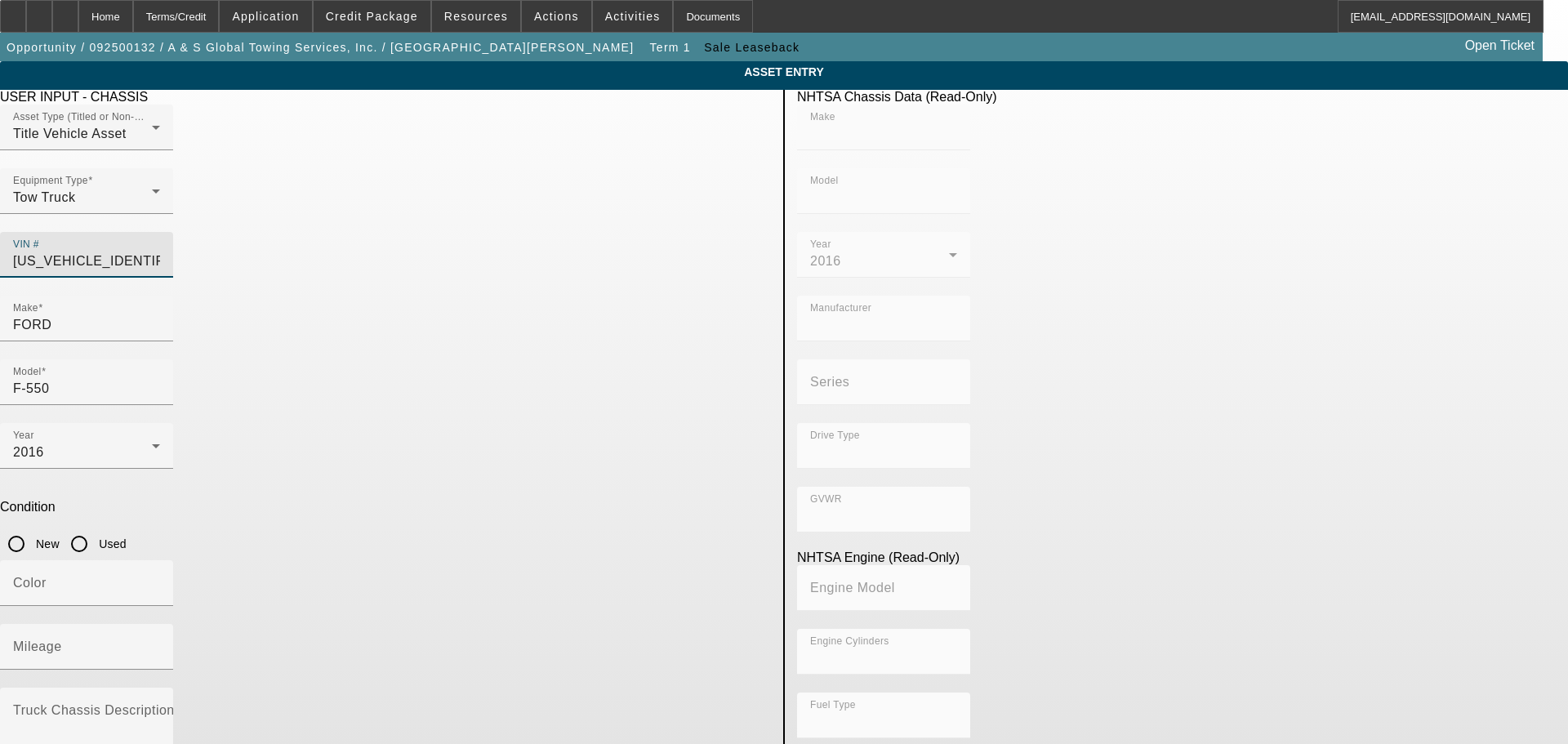
click at [183, 414] on app-asset-collateral-manage "ASSET ENTRY Delete asset USER INPUT - CHASSIS Asset Type (Titled or Non-Titled)…" at bounding box center [784, 514] width 1568 height 906
type input "FORD"
type input "F-550"
type input "FORD MOTOR COMPANY"
type input "4WD/4-Wheel Drive/4x4"
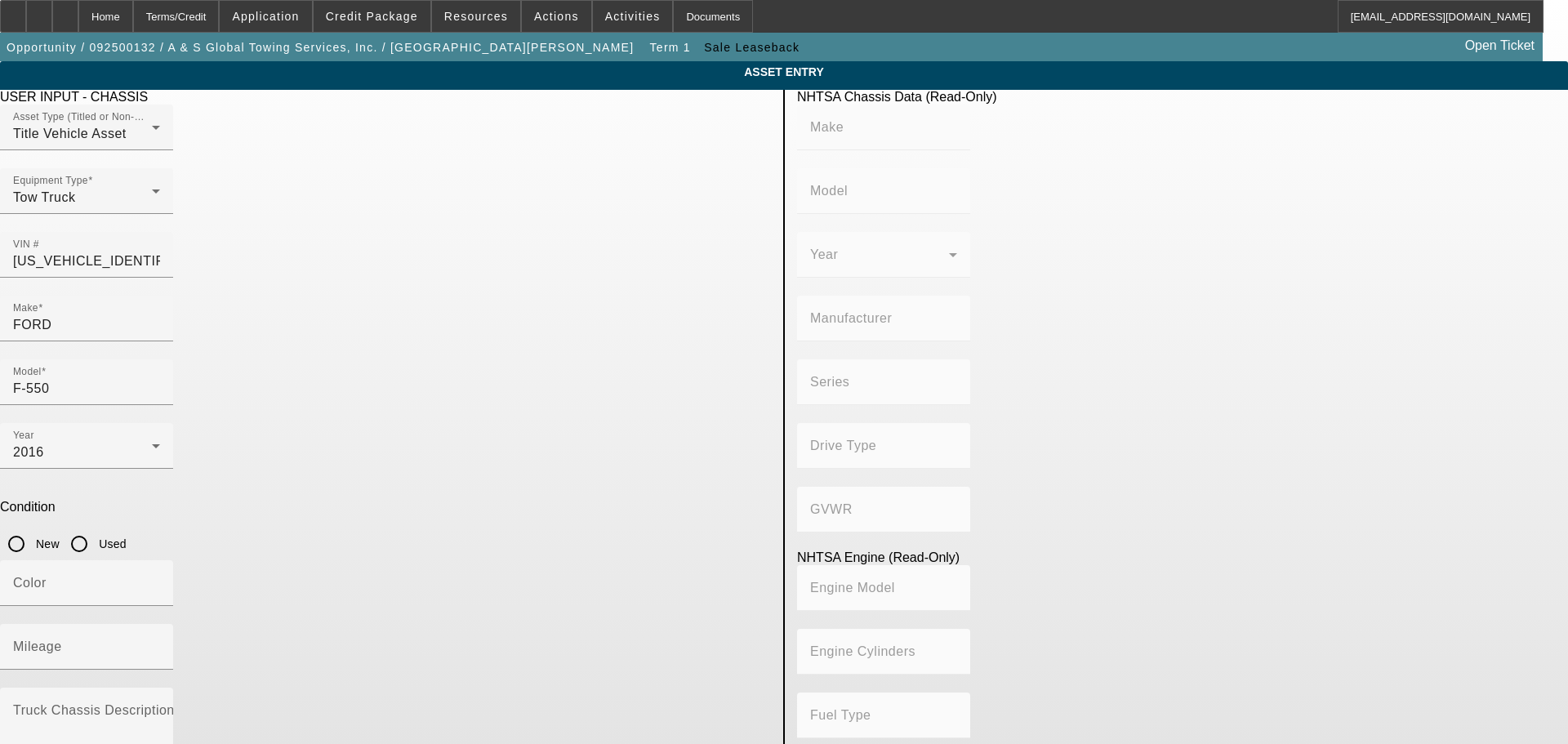
type input "Class 5: 16,001 - 19,500 lb (7,258 - 8,845 kg)"
type input "8"
type input "Diesel"
type input "408.85908543470"
type input "6.7"
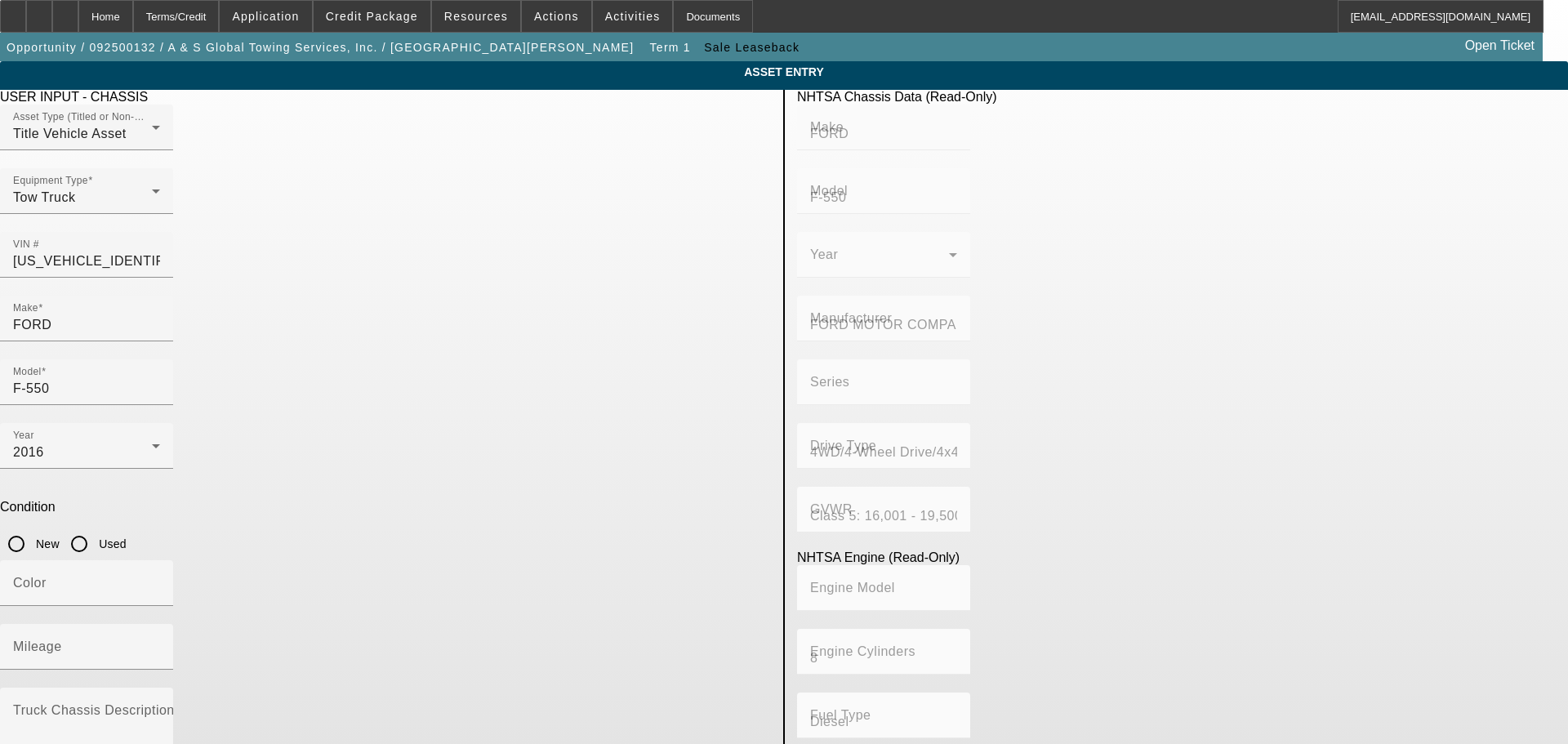
click at [95, 527] on input "Used" at bounding box center [79, 544] width 32 height 32
radio input "true"
click at [160, 687] on div "Truck Chassis Description (Describe the truck chassis only)" at bounding box center [87, 730] width 147 height 85
type textarea "H"
type textarea "Jerrdan Aluminum Rollback"
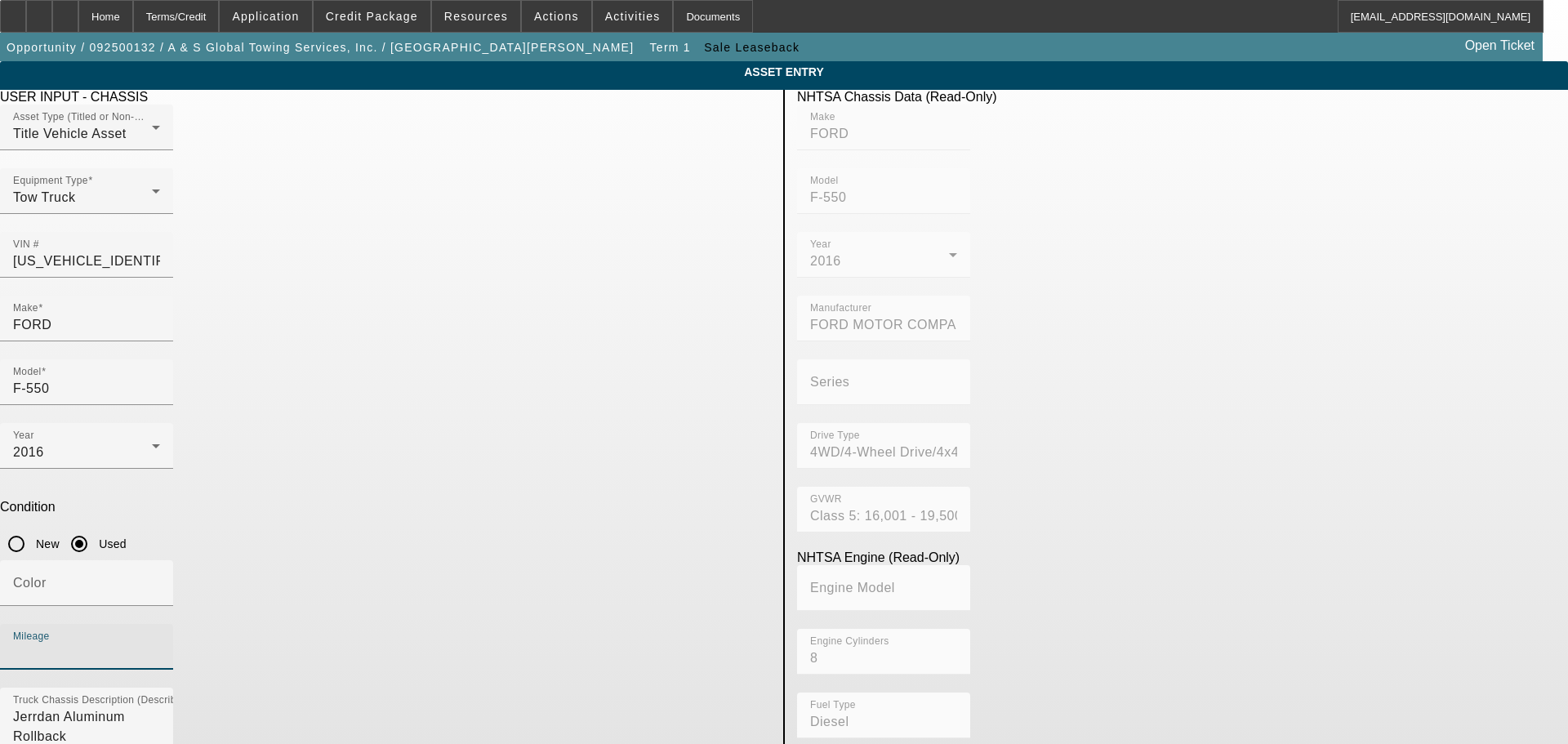
click at [160, 643] on input "Mileage" at bounding box center [87, 653] width 147 height 20
type input "254395"
click at [261, 521] on app-asset-collateral-manage "ASSET ENTRY Delete asset USER INPUT - CHASSIS Asset Type (Titled or Non-Titled)…" at bounding box center [784, 514] width 1568 height 906
click at [160, 707] on textarea "Jerrdan Aluminum Rollback" at bounding box center [87, 736] width 147 height 58
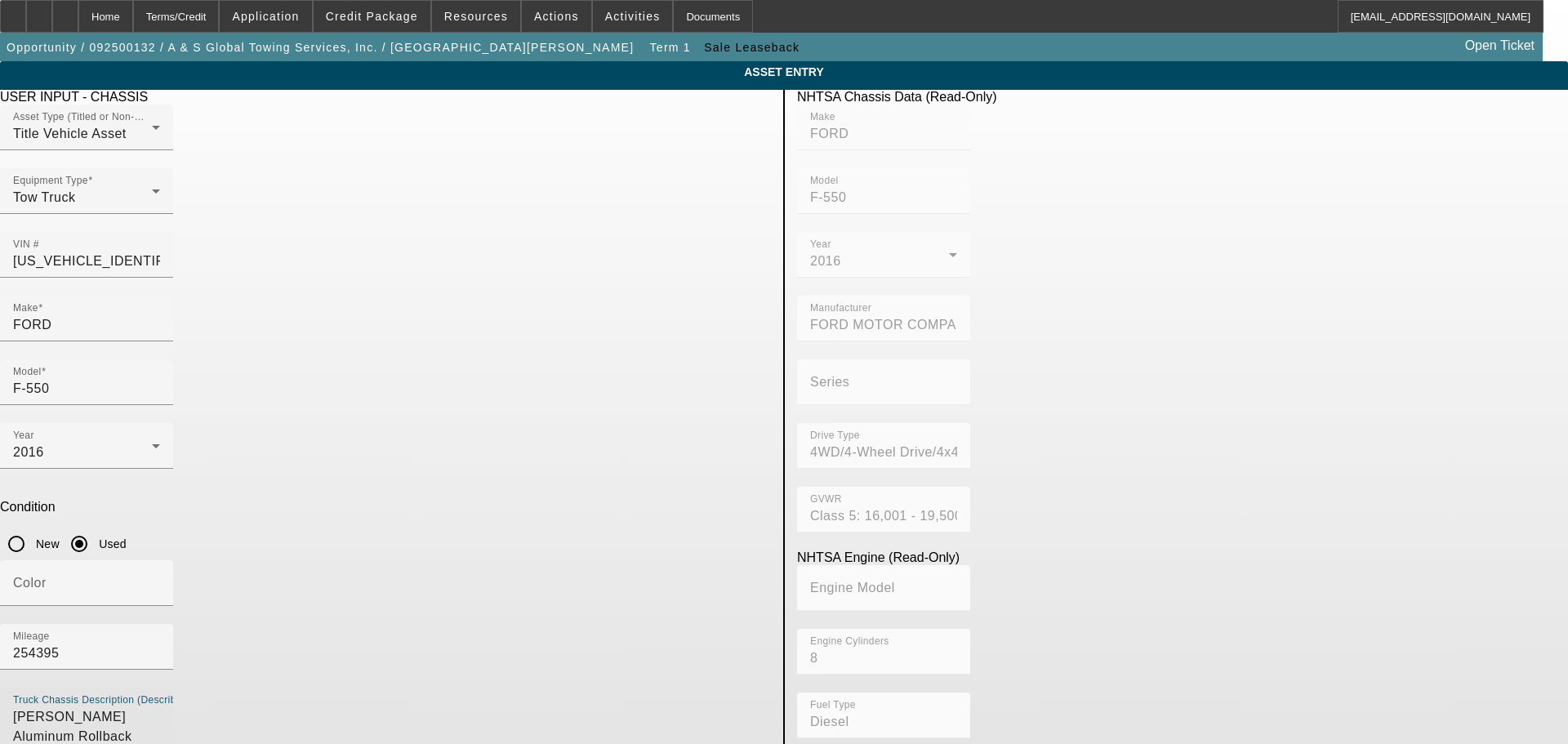
type textarea "Jerr-dan Aluminum Rollback"
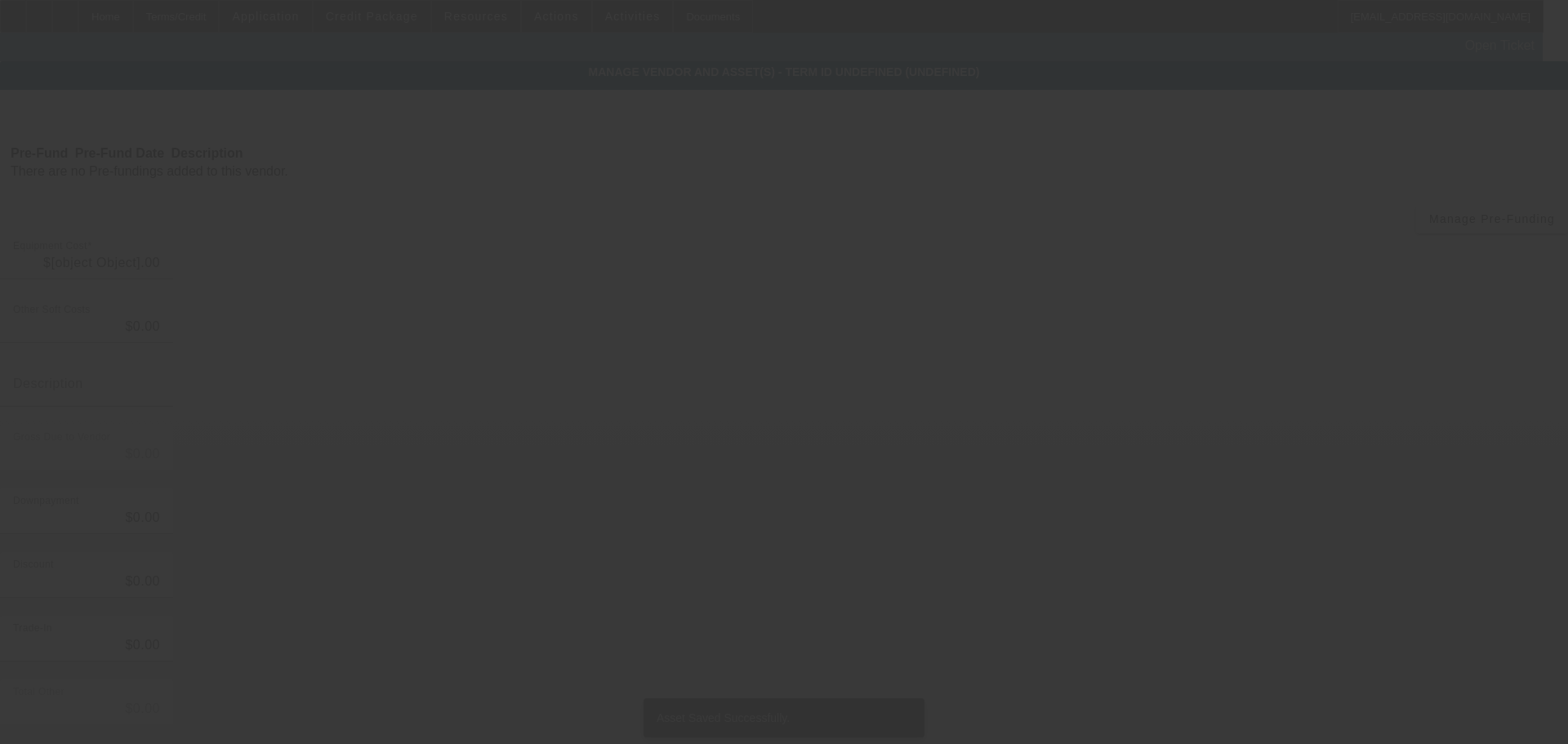
type input "$30,000.00"
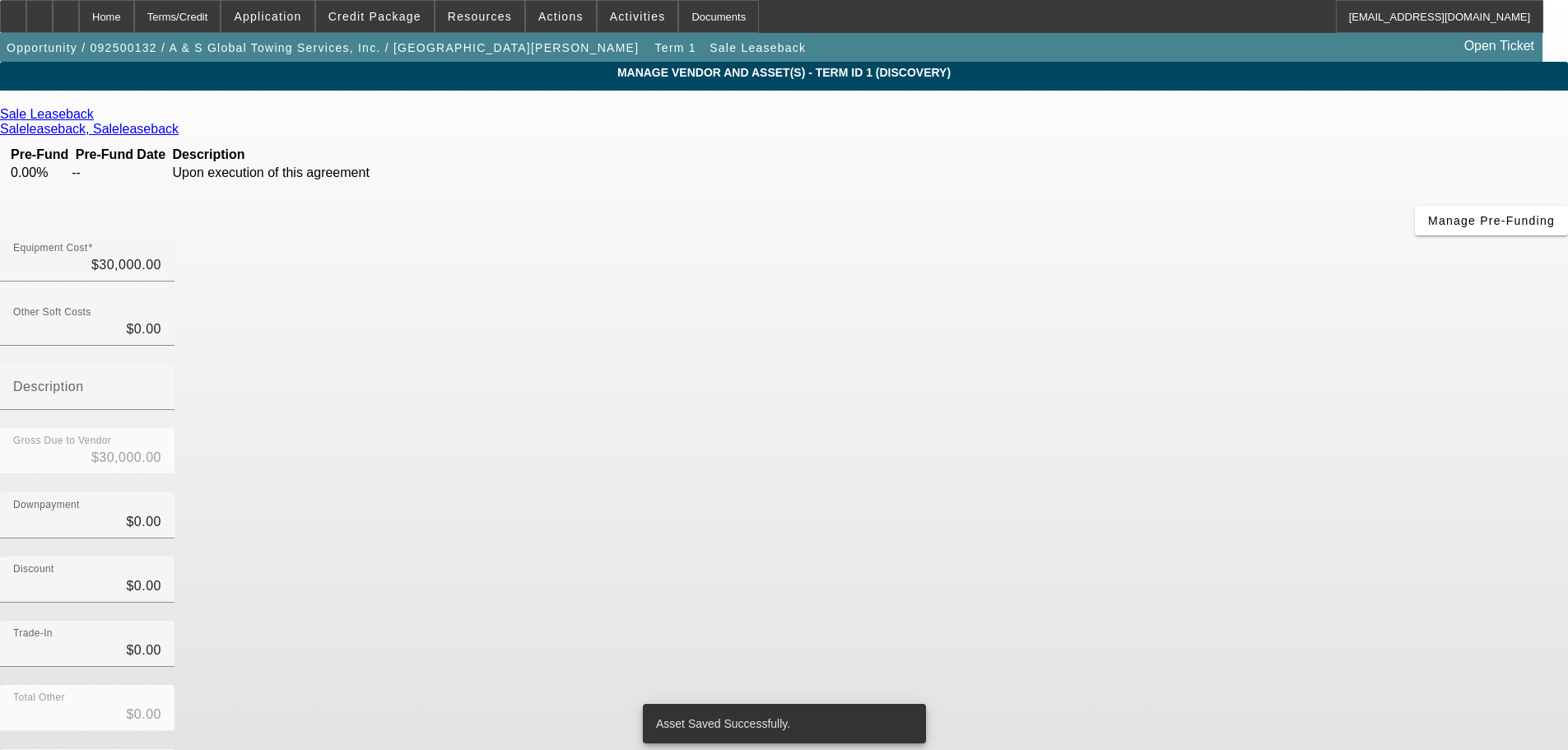
click at [1107, 556] on div "Discount $0.00" at bounding box center [784, 588] width 1568 height 64
drag, startPoint x: 130, startPoint y: 15, endPoint x: 207, endPoint y: 15, distance: 77.0
click at [130, 15] on div "Home" at bounding box center [106, 16] width 55 height 33
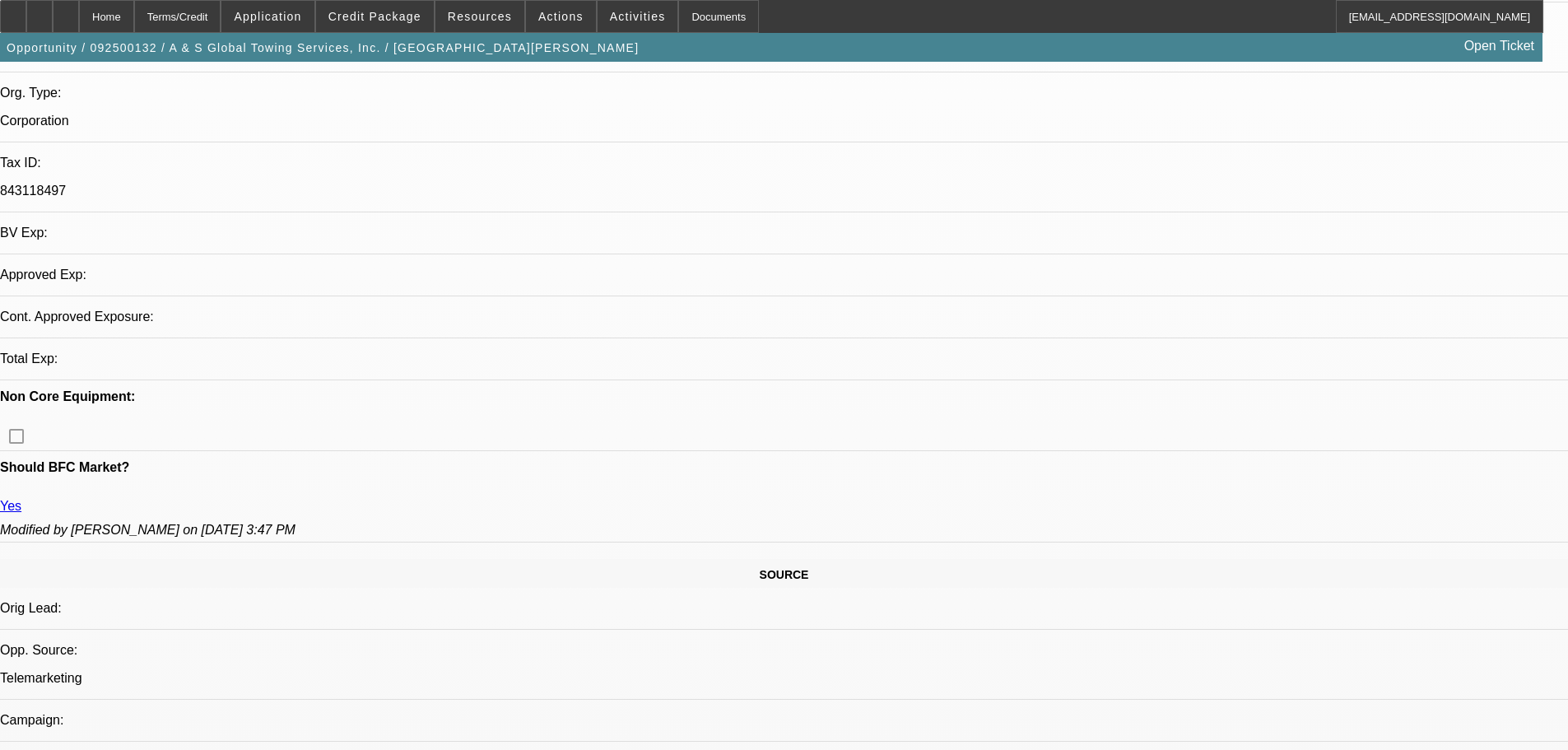
select select "0"
select select "2"
select select "0"
select select "6"
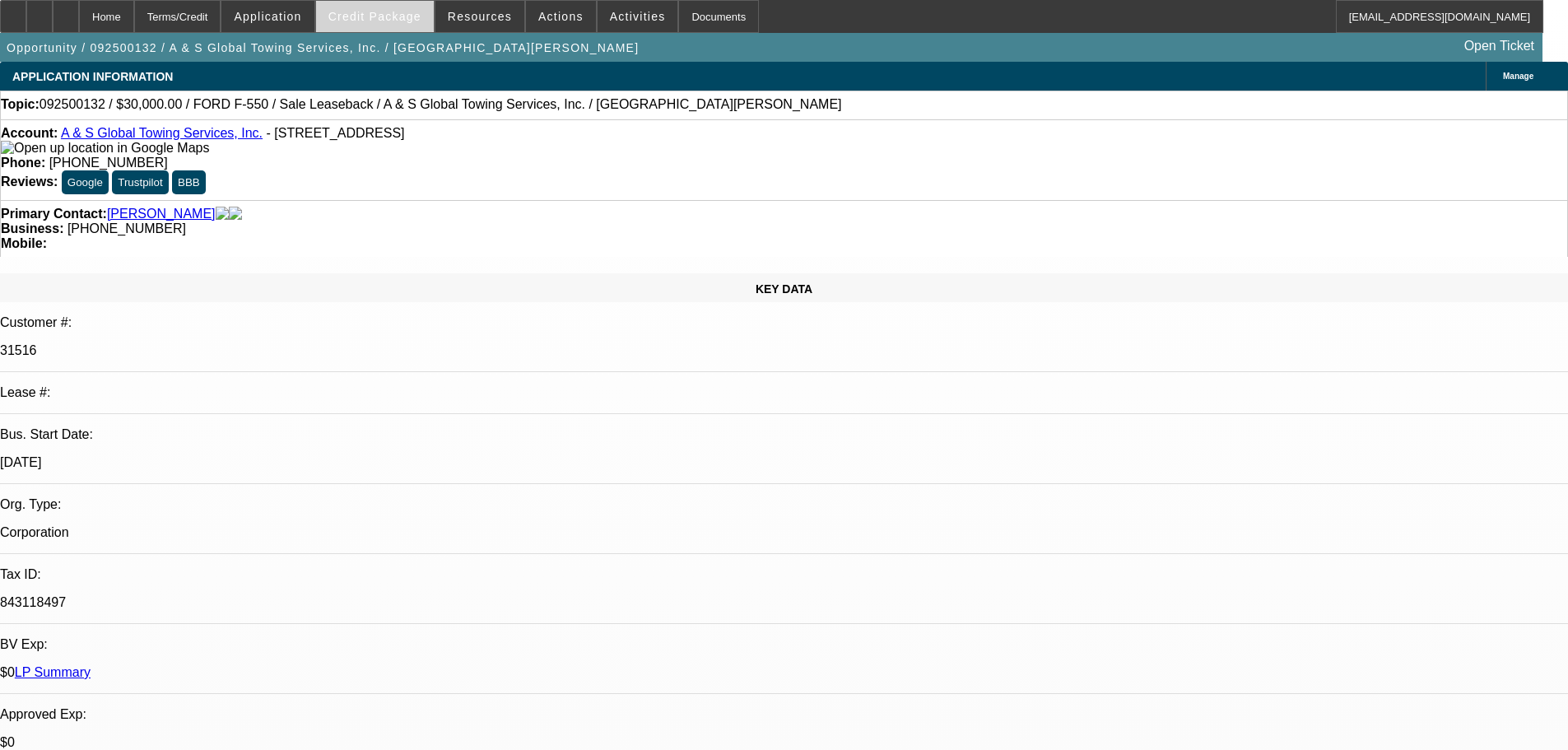
click at [434, 14] on span at bounding box center [375, 16] width 118 height 40
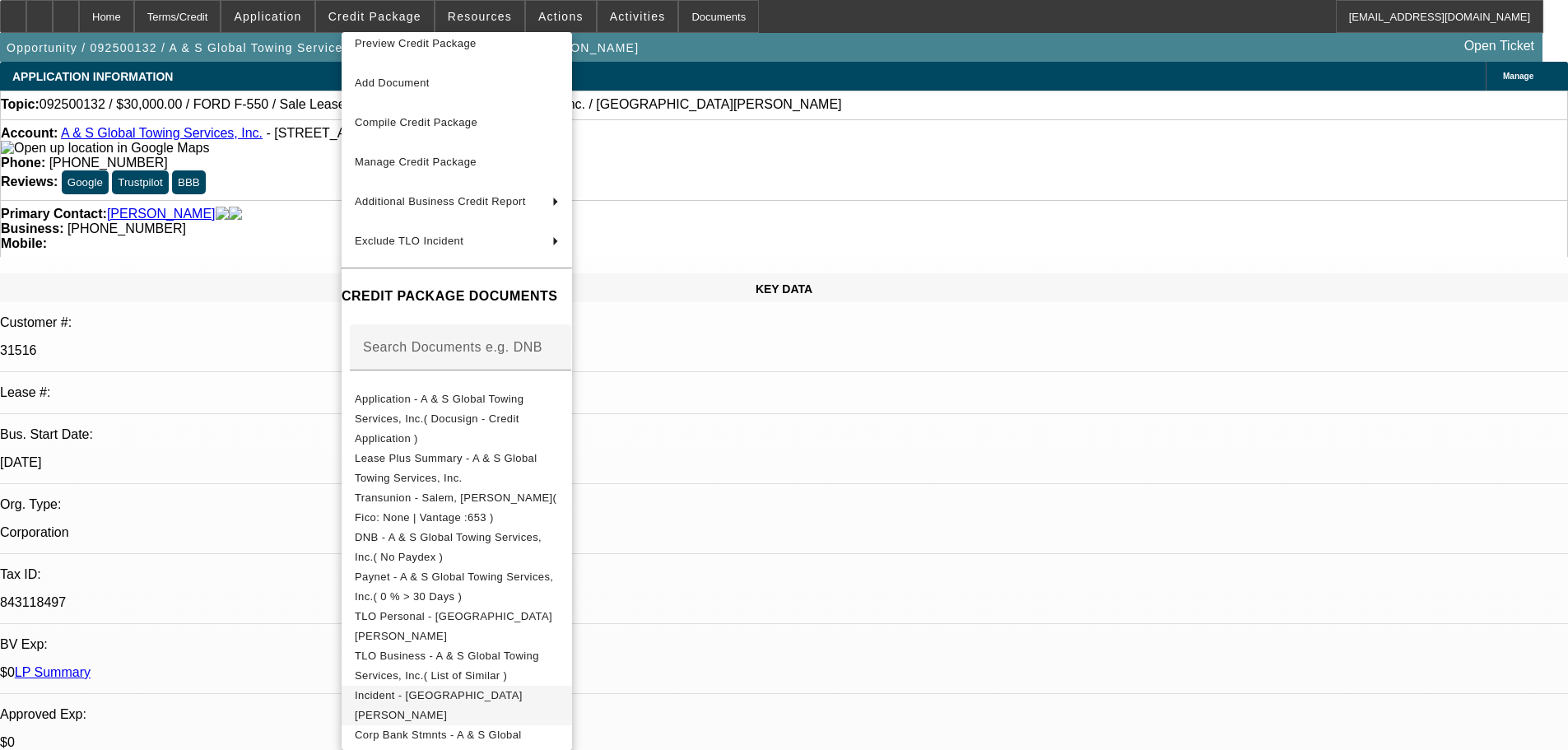
scroll to position [19, 0]
click at [882, 505] on div at bounding box center [784, 375] width 1568 height 750
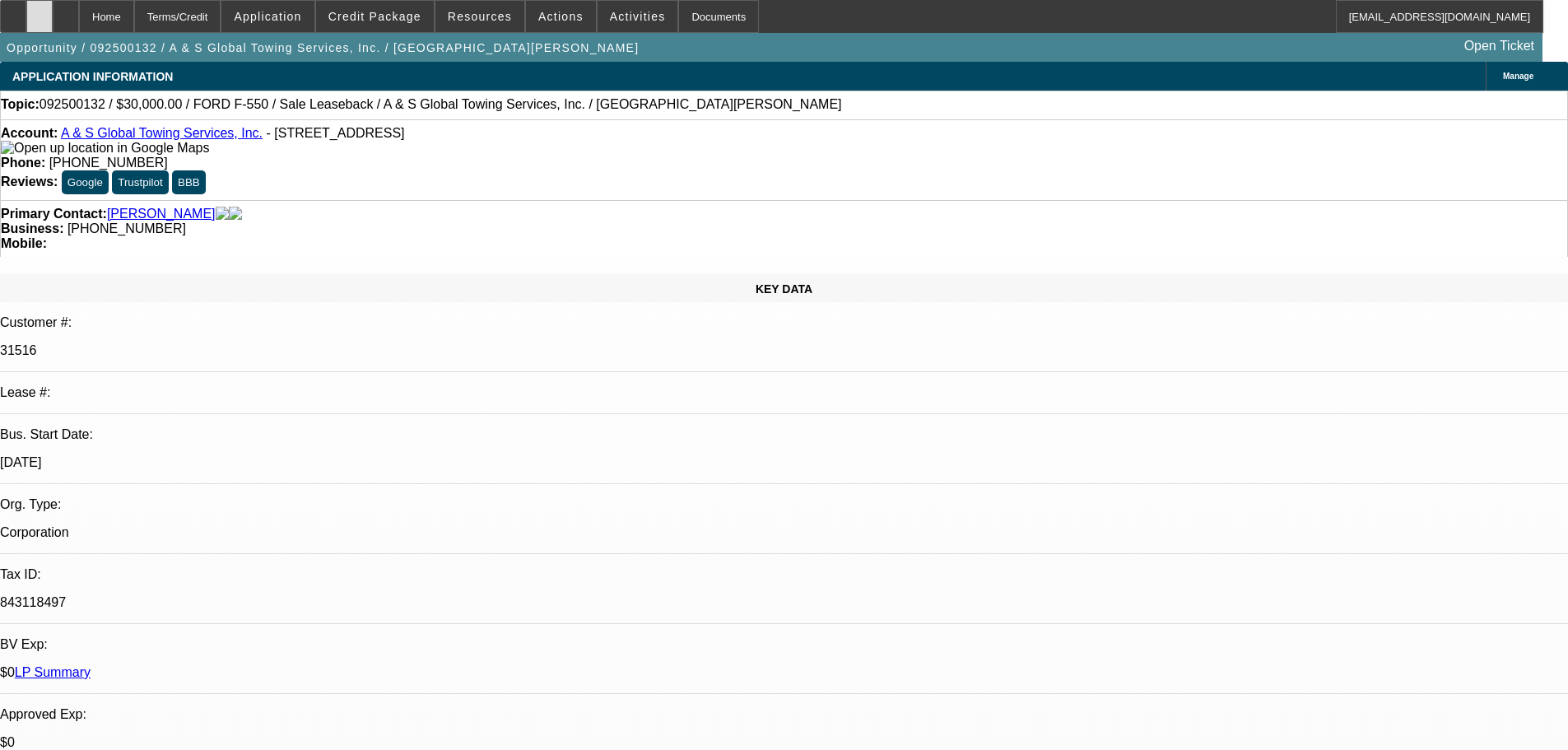
click at [53, 16] on div at bounding box center [39, 16] width 26 height 33
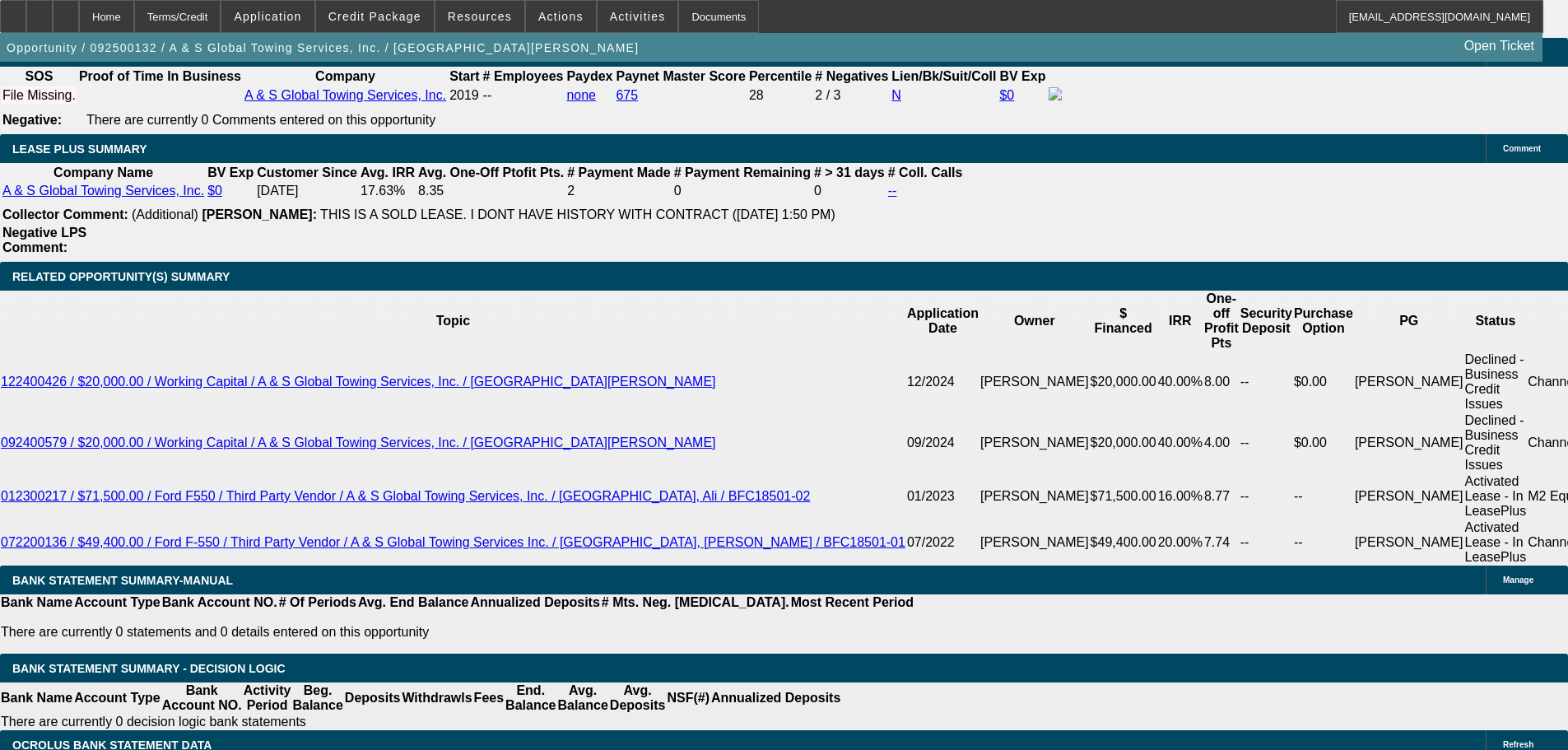
scroll to position [2880, 0]
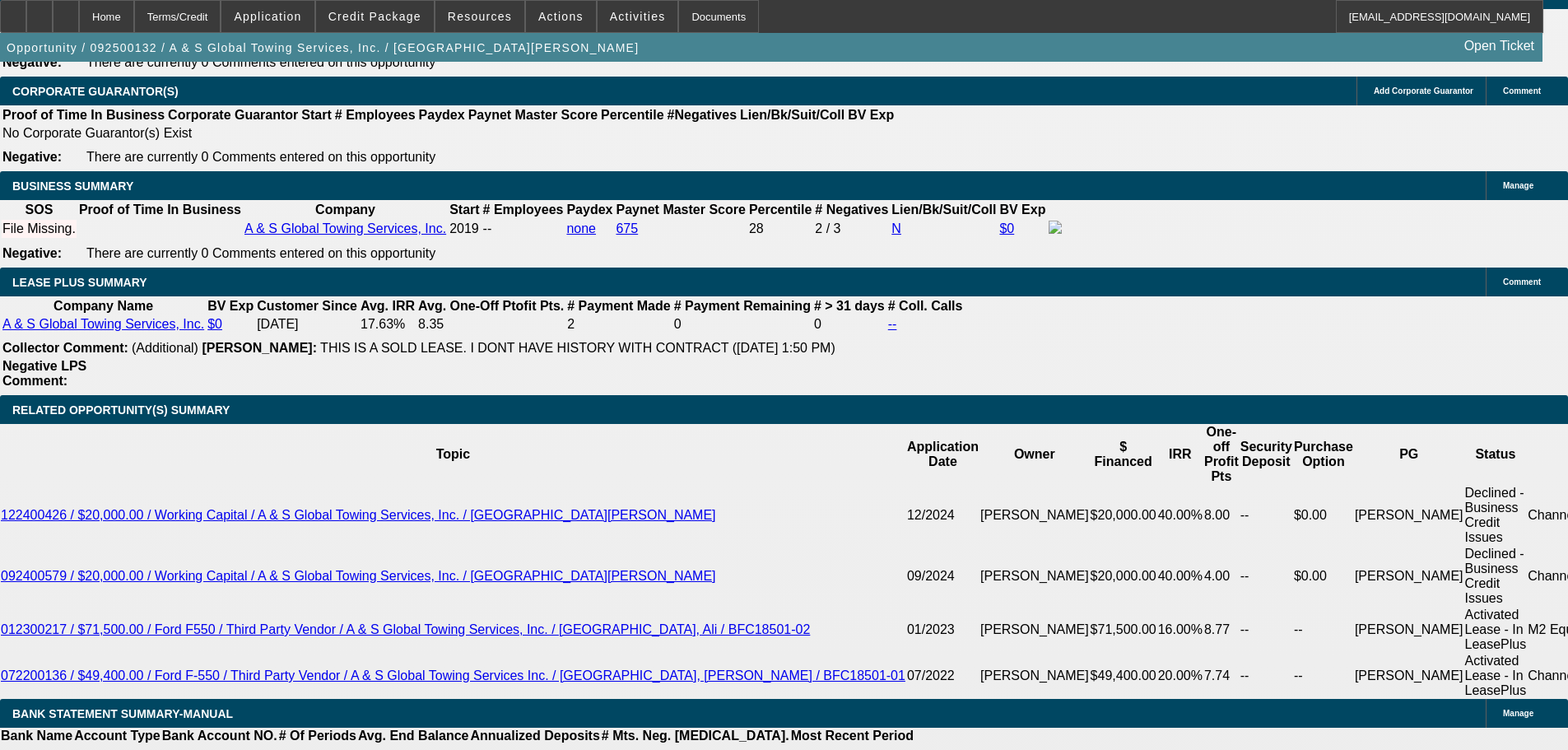
scroll to position [2634, 0]
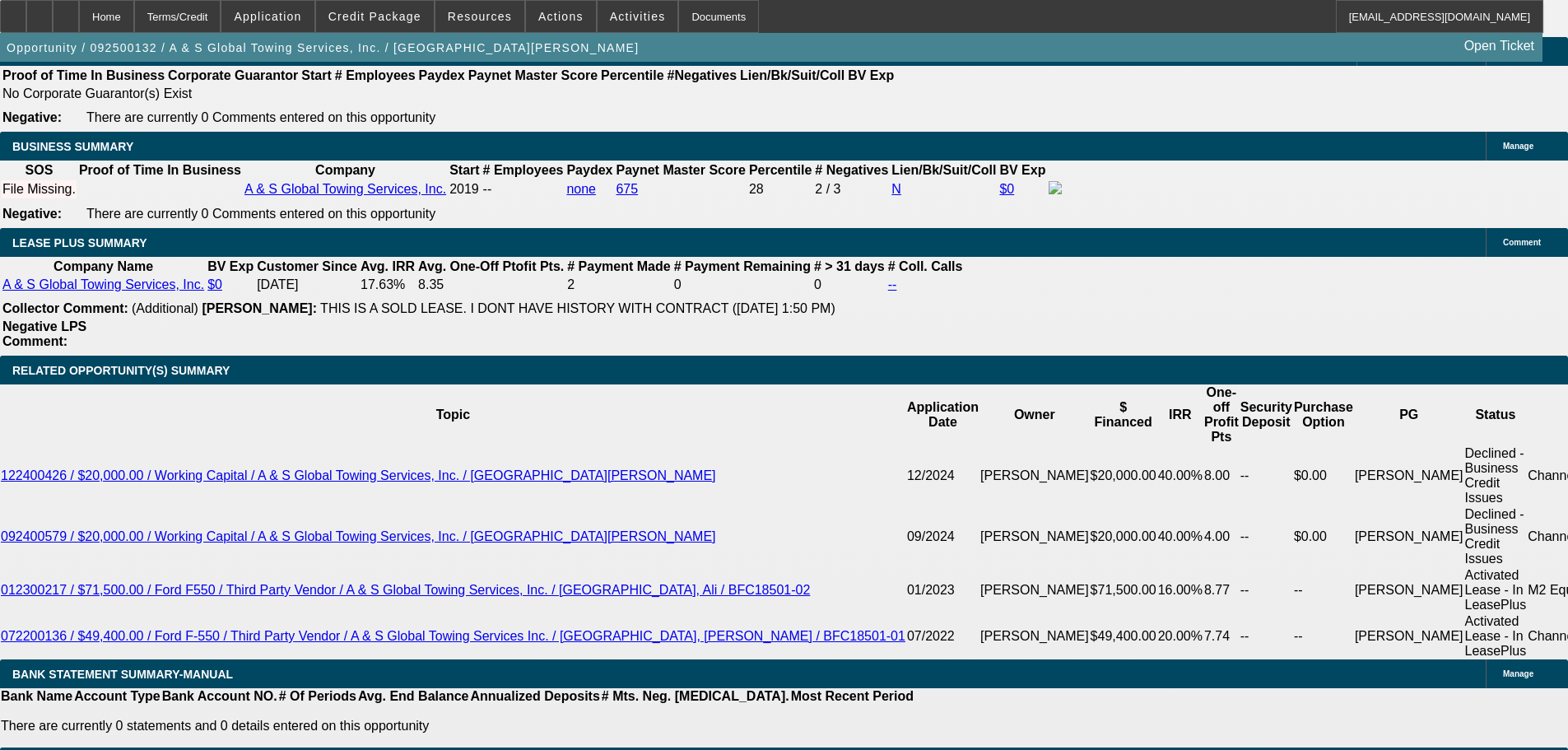
type input "UNKNOWN"
type input "23"
type input "$4,640.46"
type input "$2,320.23"
type input "$4,080.46"
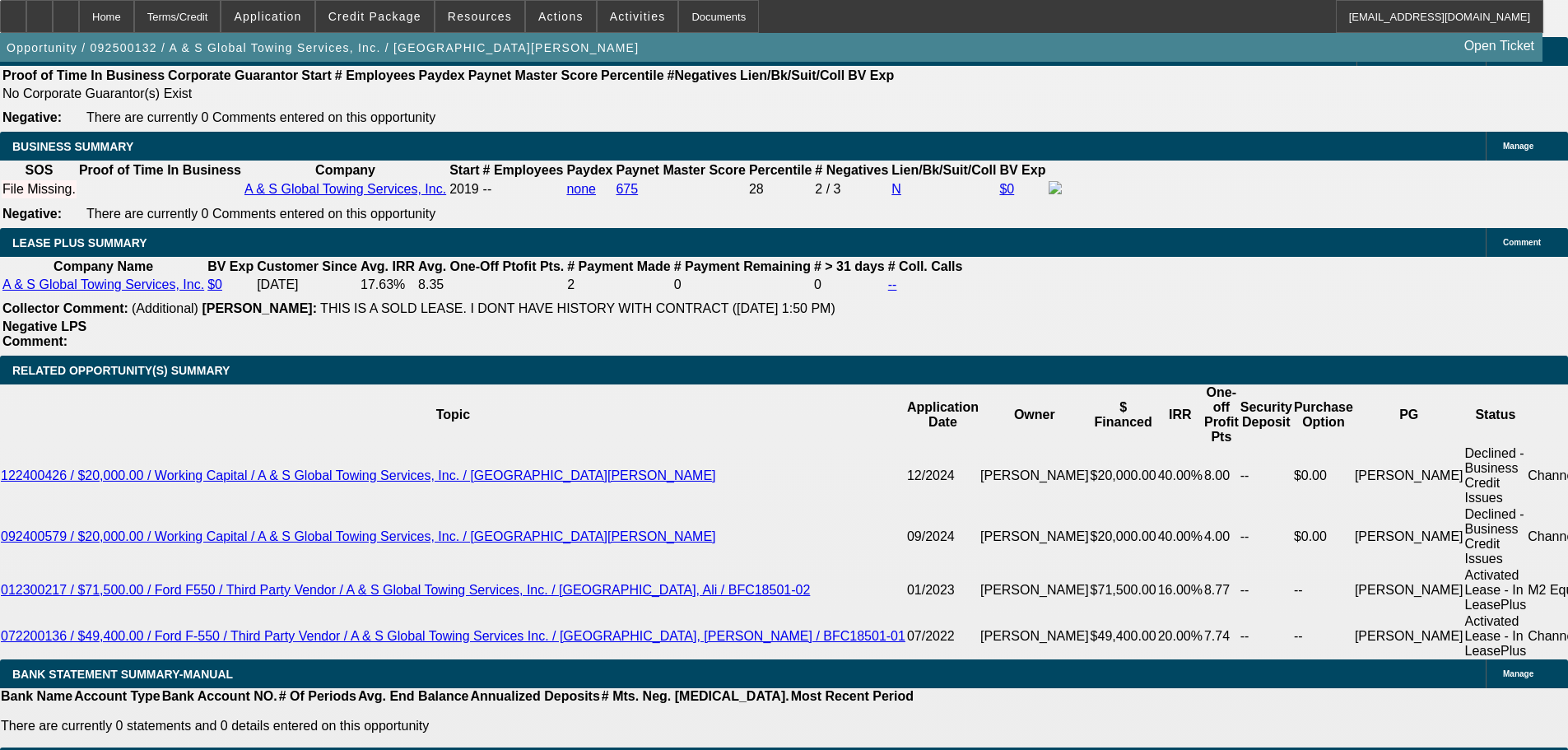
type input "$2,040.23"
type input "23"
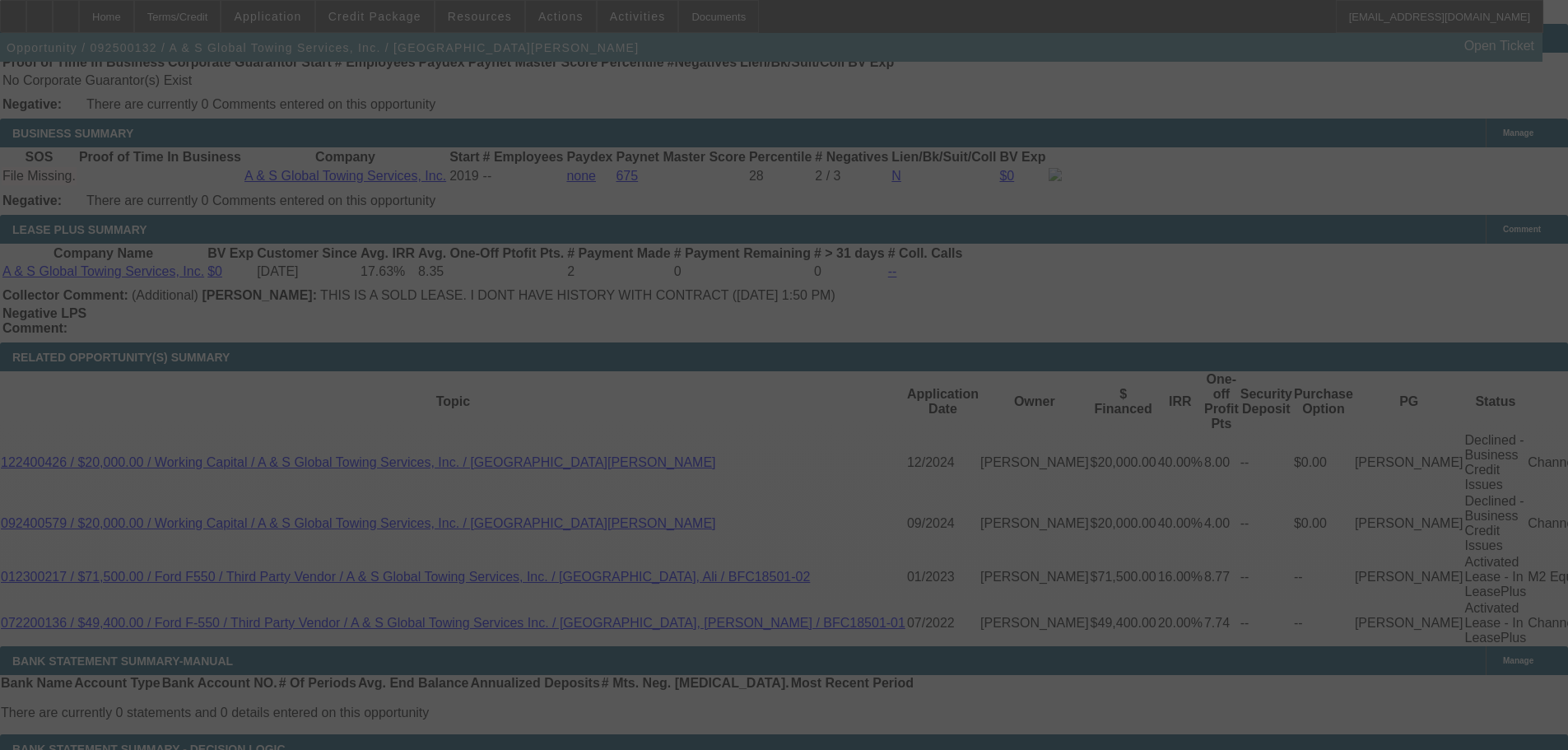
scroll to position [2880, 0]
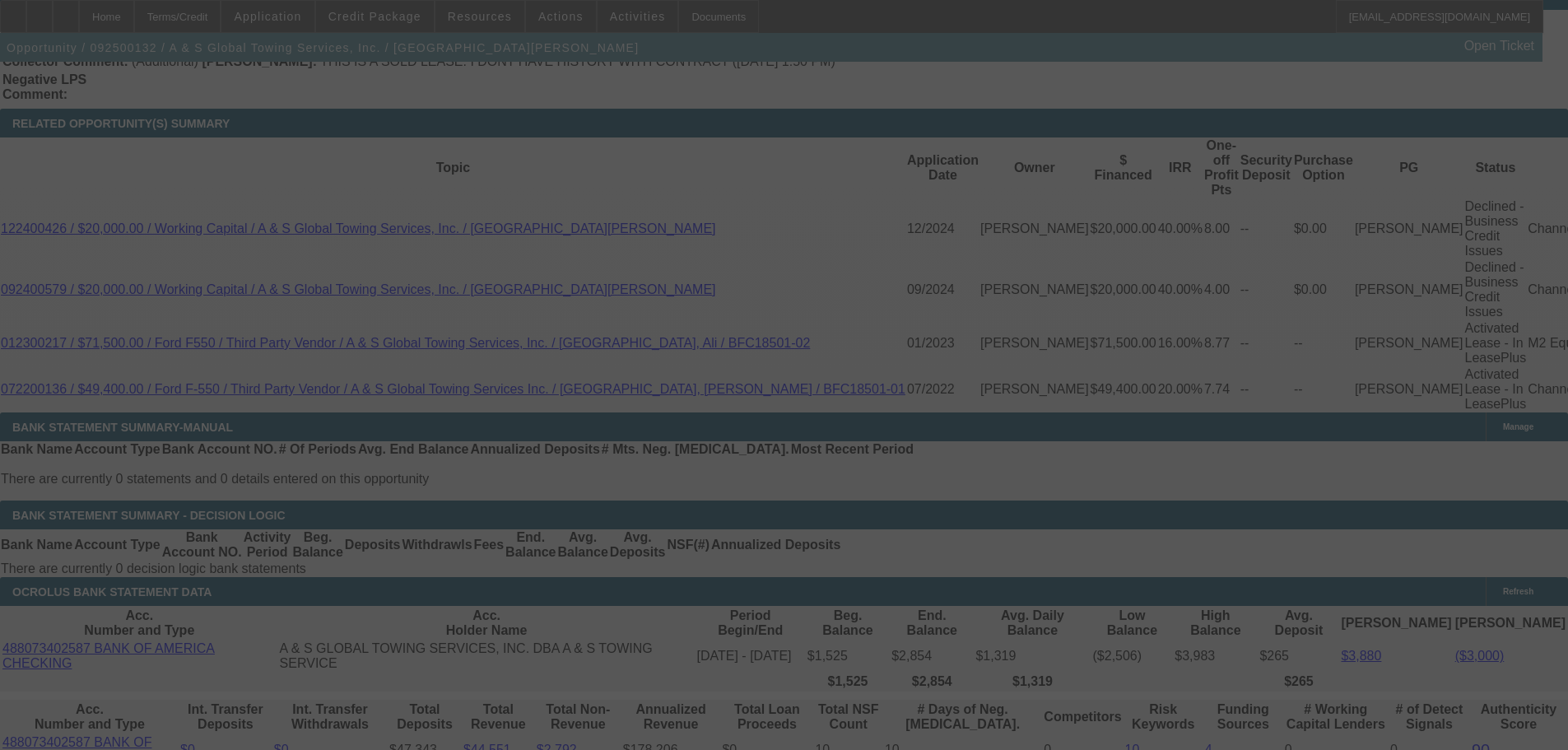
select select "0"
select select "2"
select select "0"
select select "6"
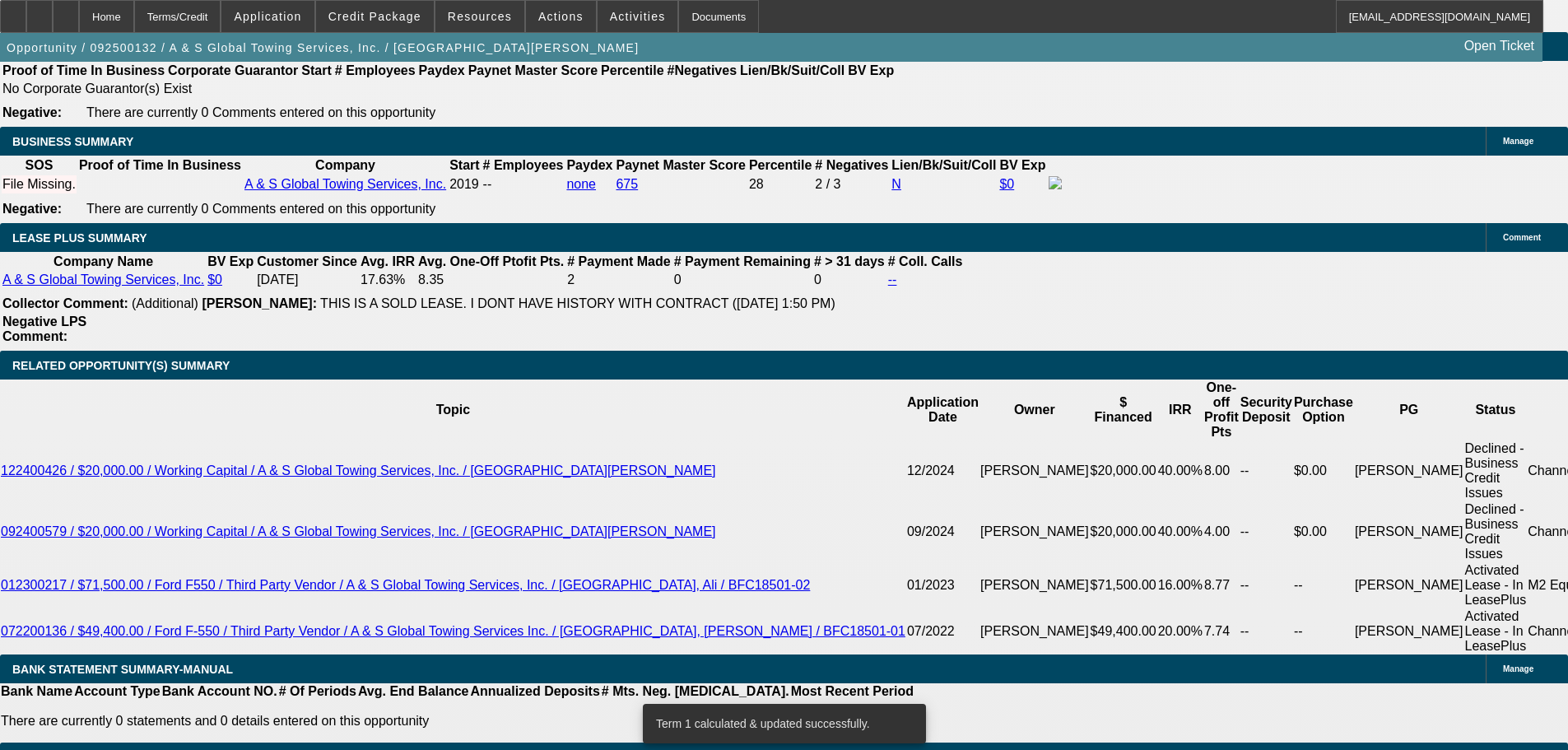
scroll to position [2634, 0]
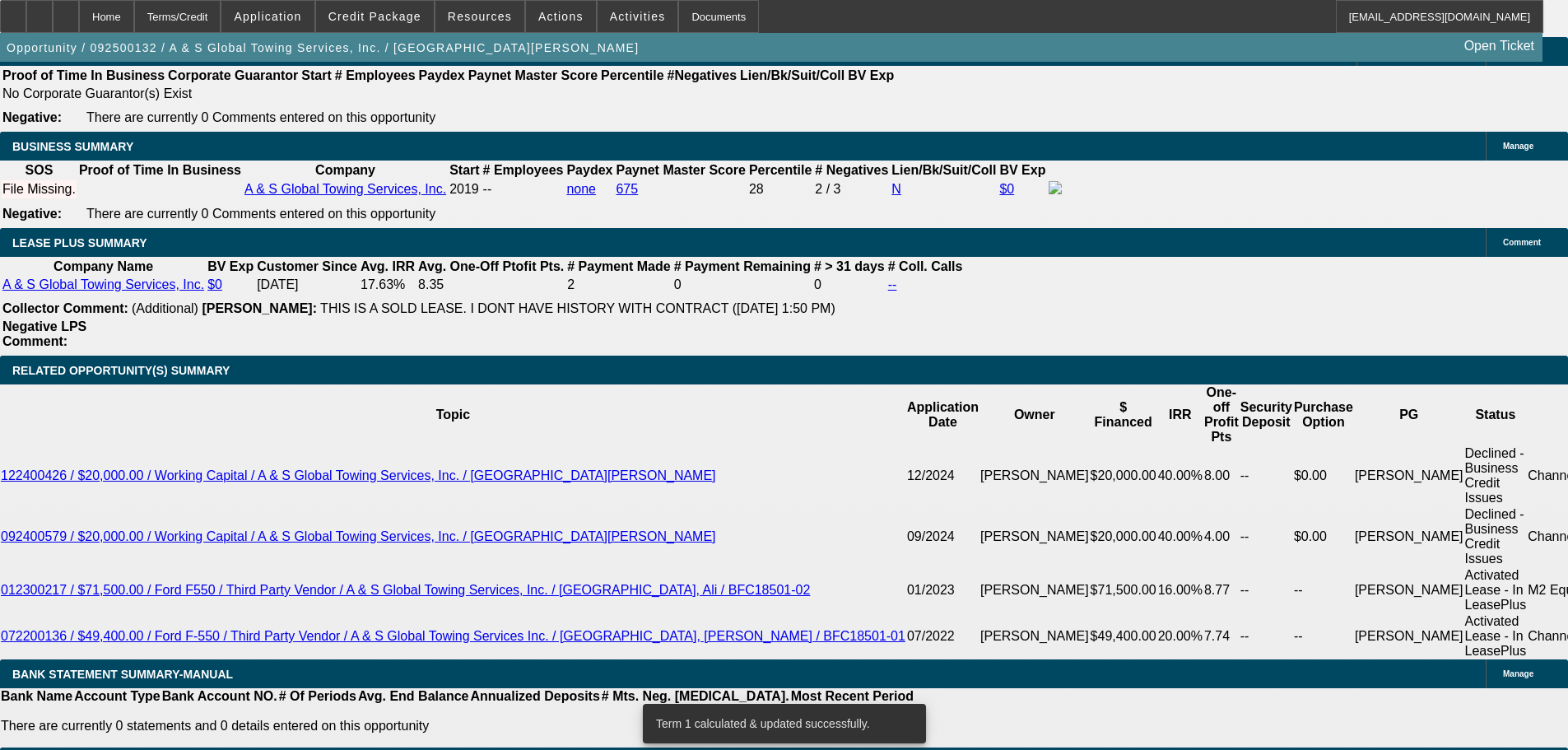
type input "43"
type input "UNKNOWN"
type input "$2,620.21"
type input "$5,240.42"
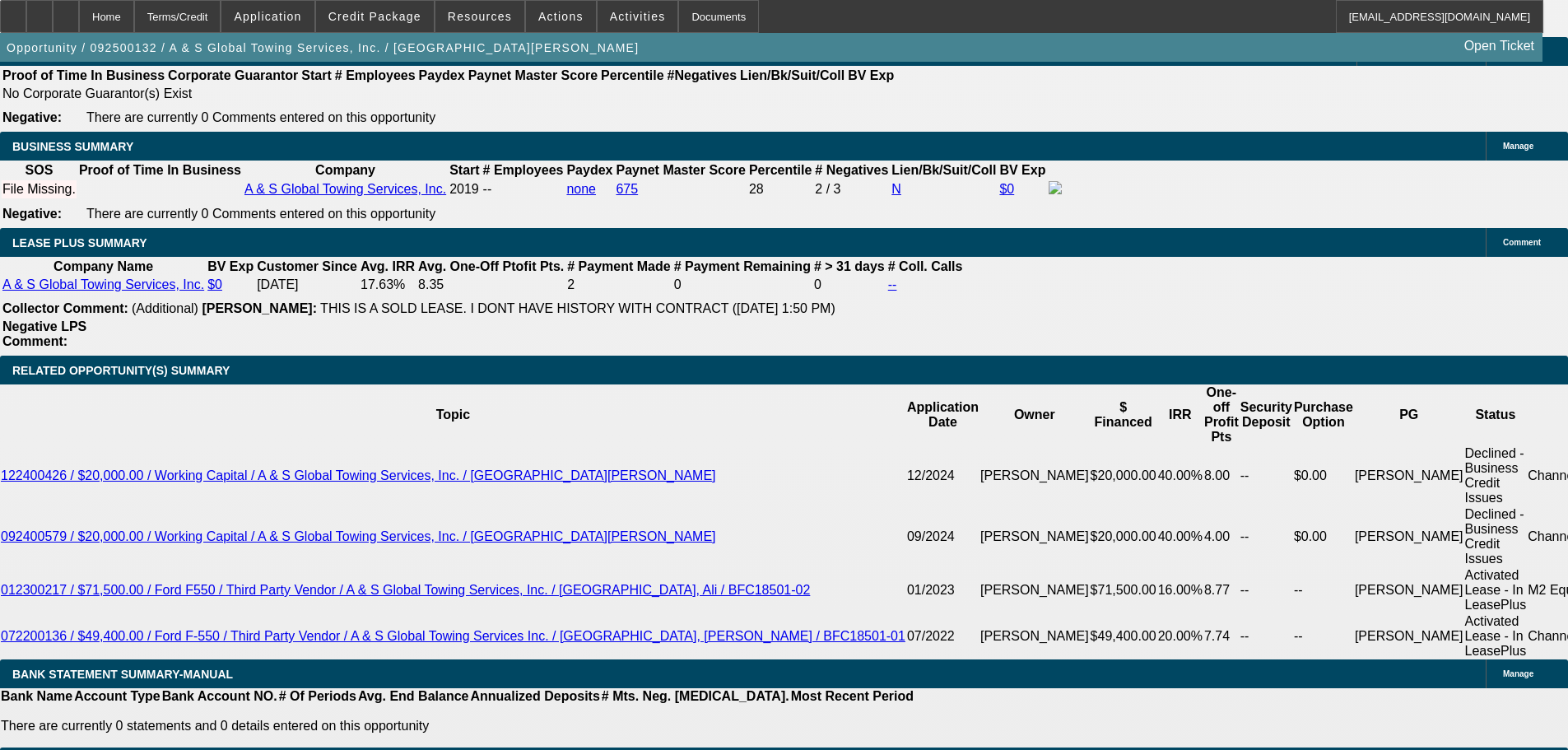
type input "23"
type input "$2,040.23"
type input "$4,080.46"
type input "$2,320.23"
type input "$4,640.46"
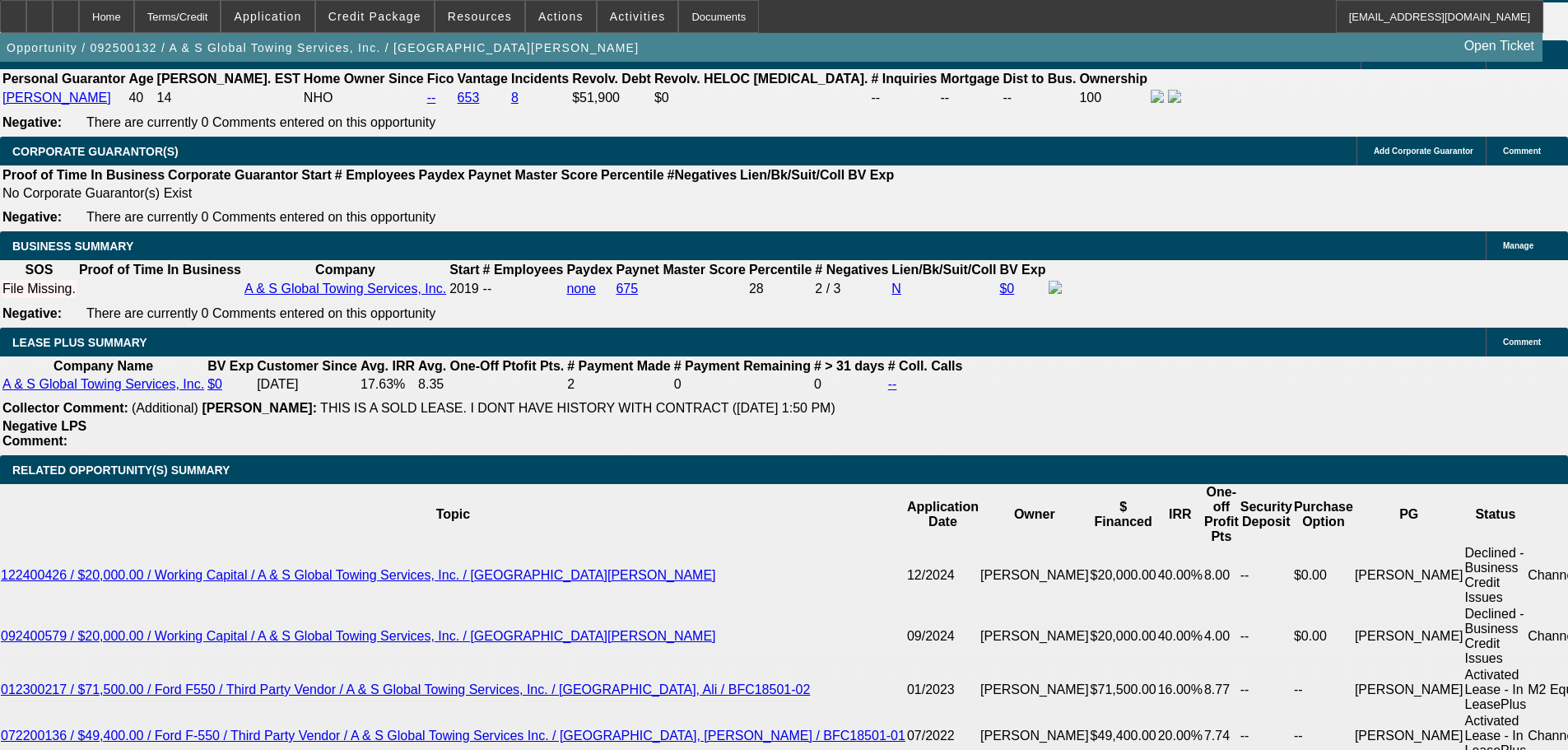
scroll to position [2387, 0]
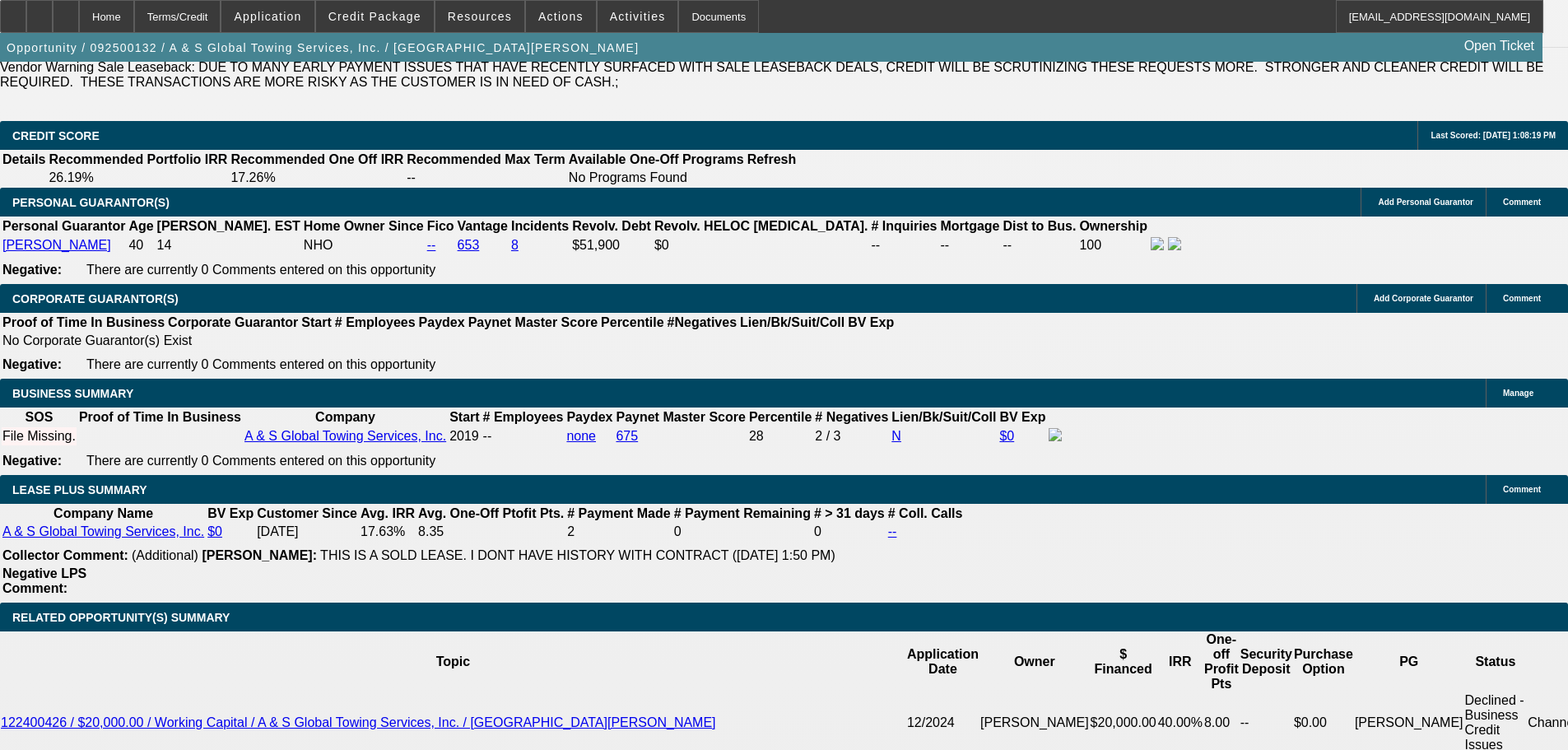
type input "23"
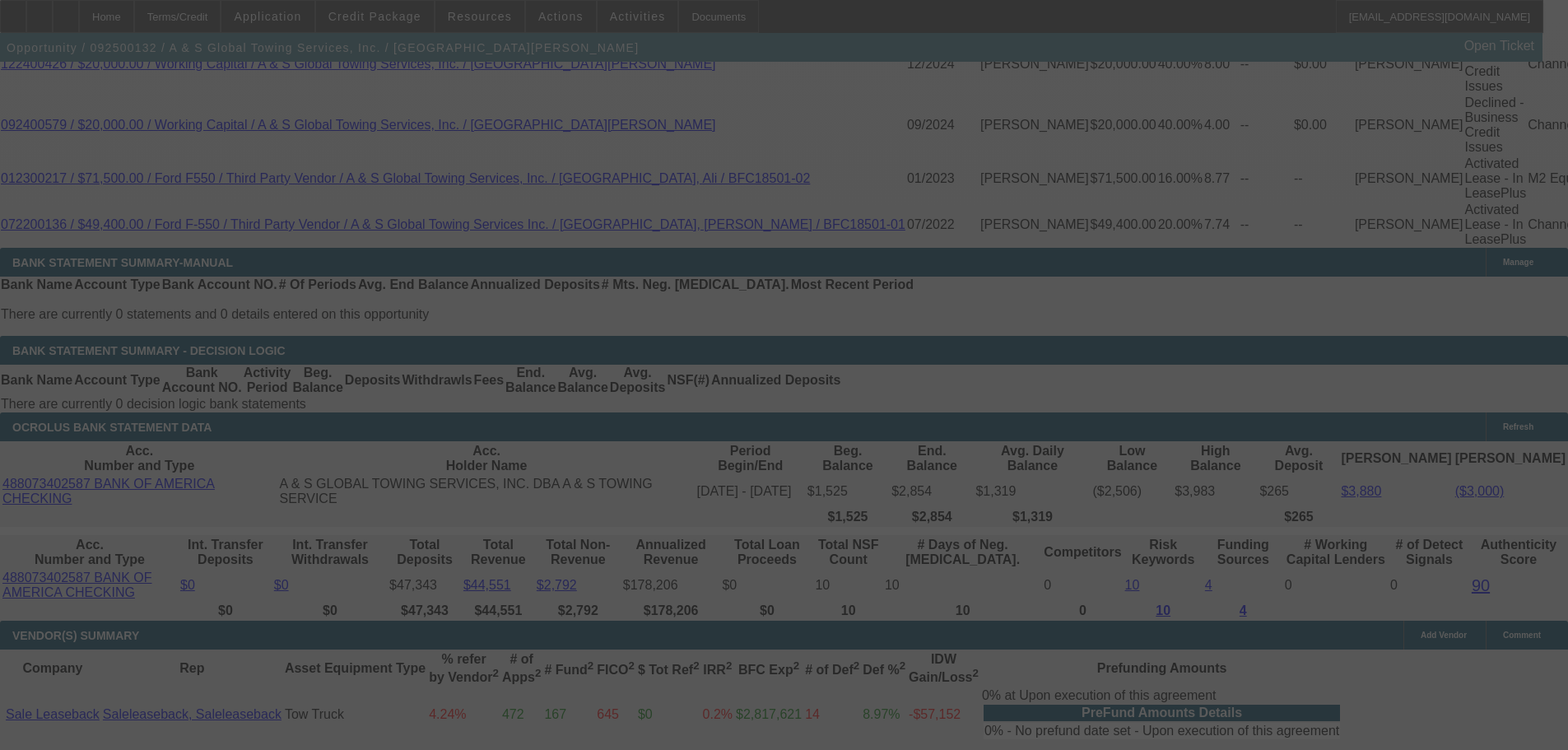
select select "0"
select select "2"
select select "0"
select select "6"
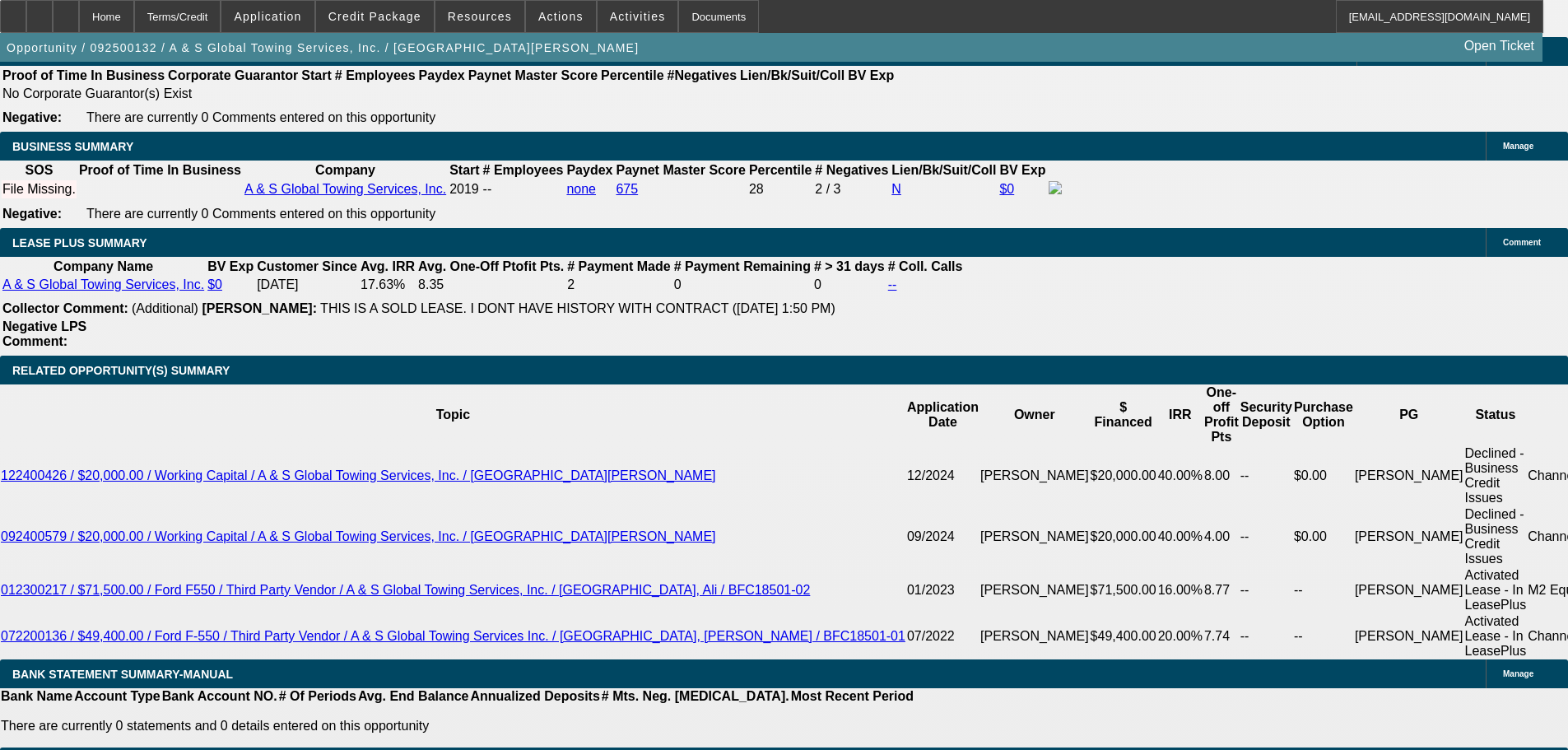
type input "1"
type input "UNKNOWN"
type input "12"
type input "$30,575.00"
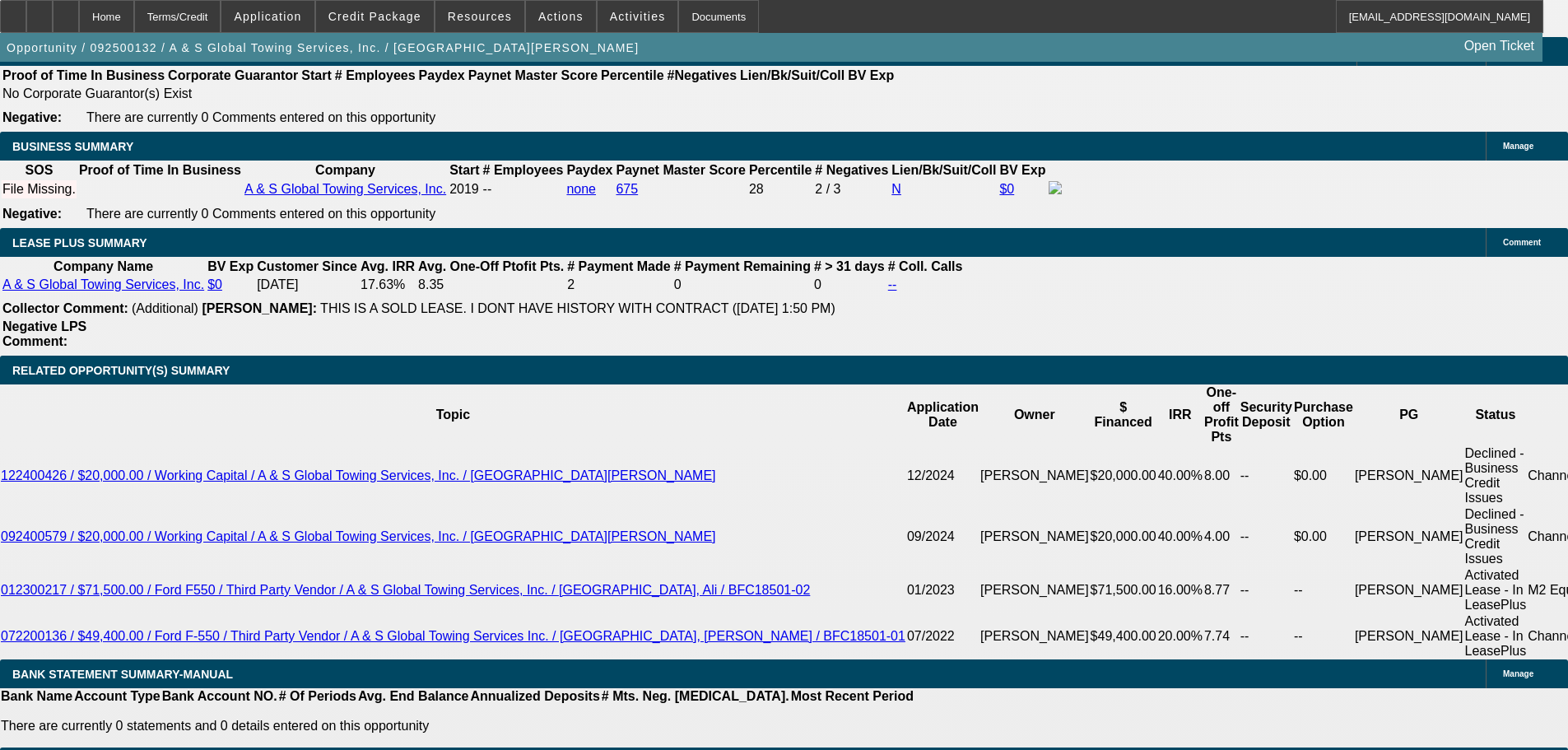
type input "$61,150.00"
type input "$2,822.29"
type input "$5,644.58"
type input "12"
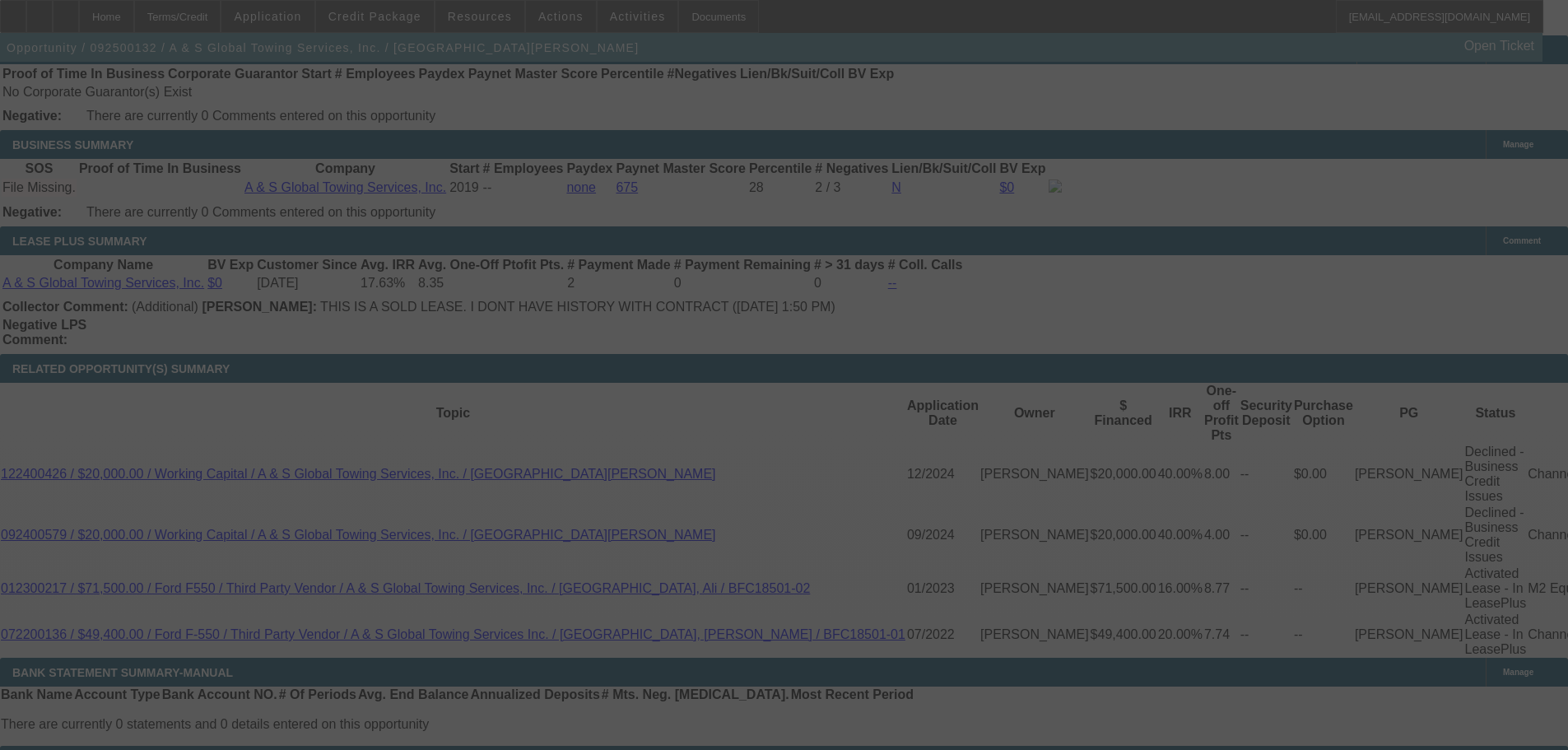
scroll to position [2716, 0]
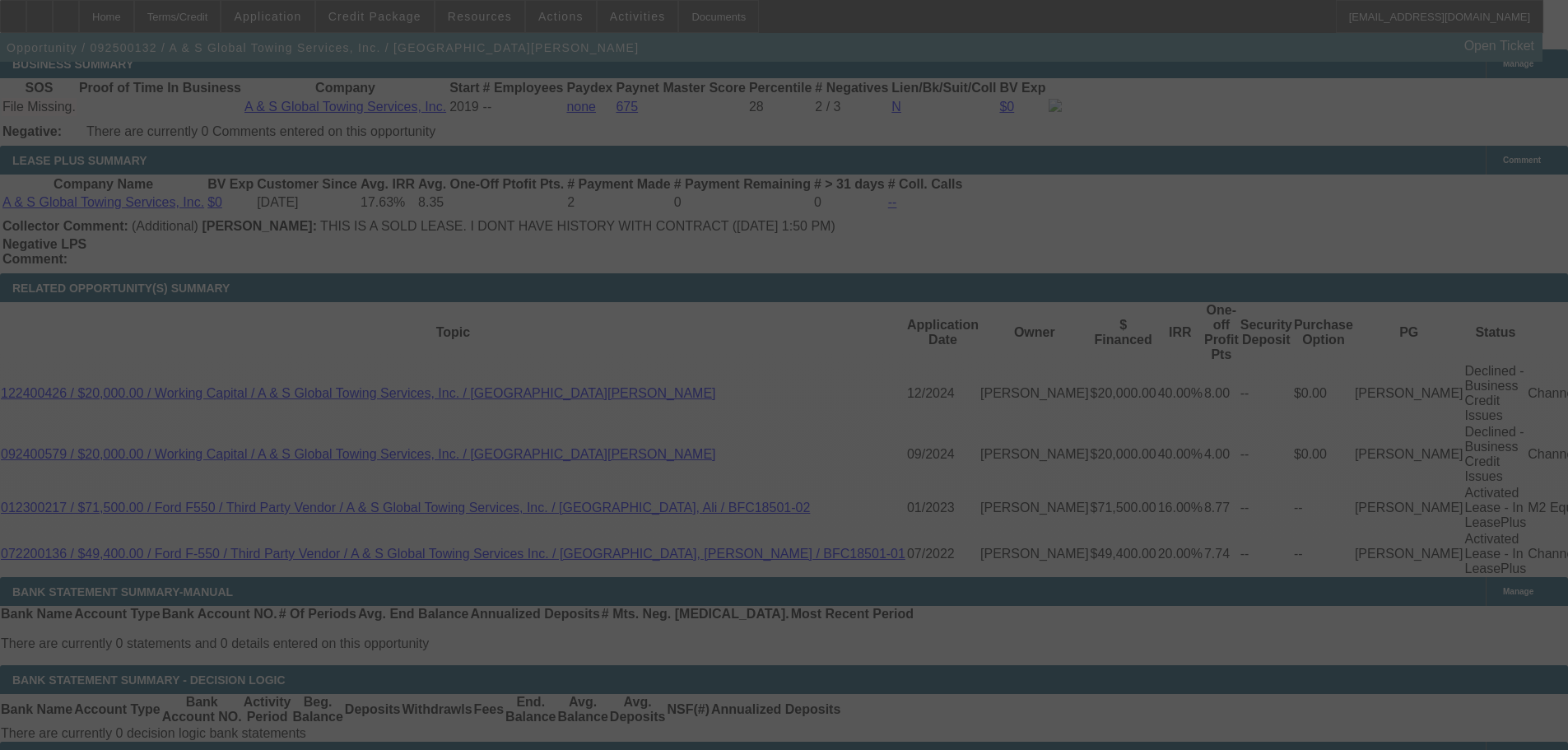
select select "0"
select select "2"
select select "0"
select select "6"
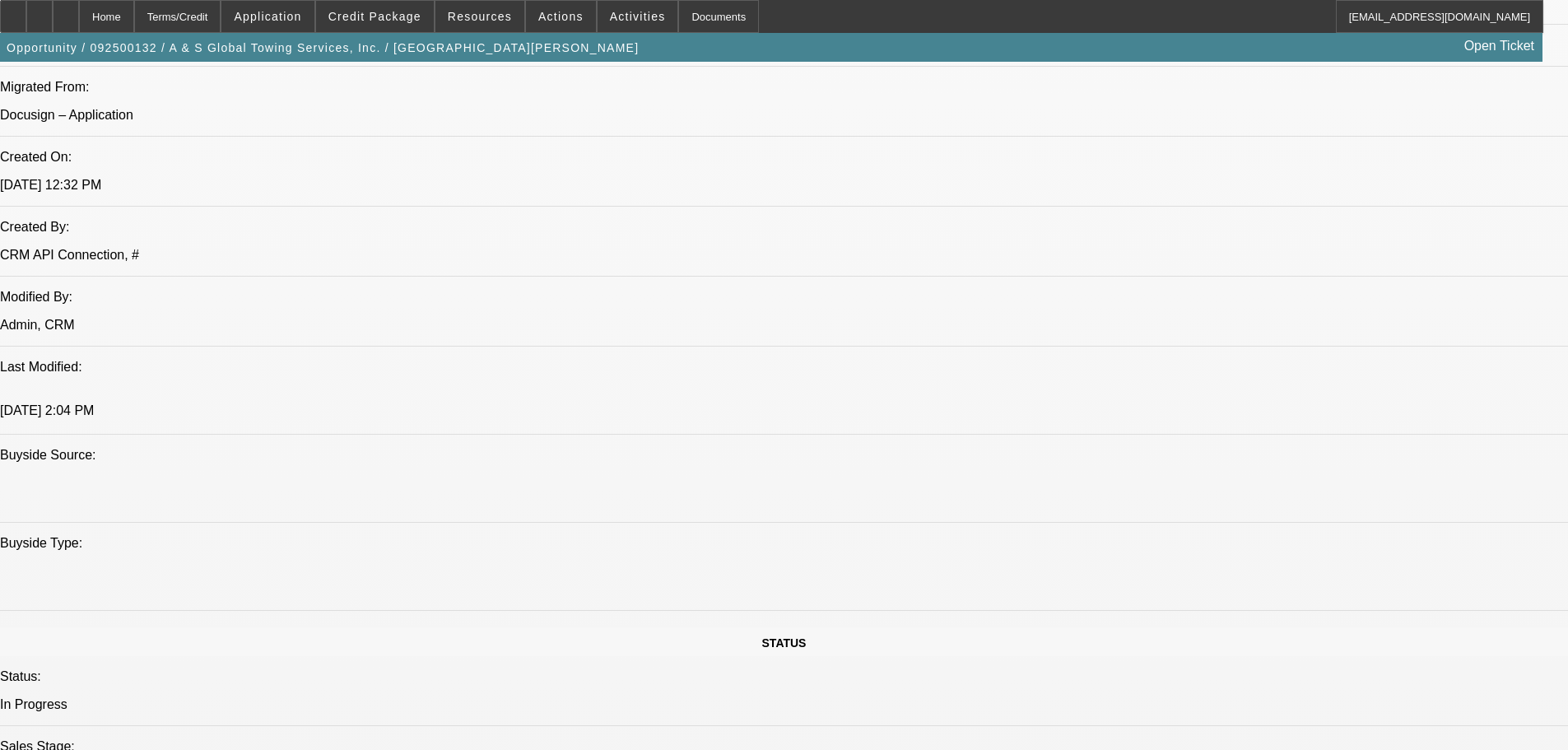
scroll to position [1235, 0]
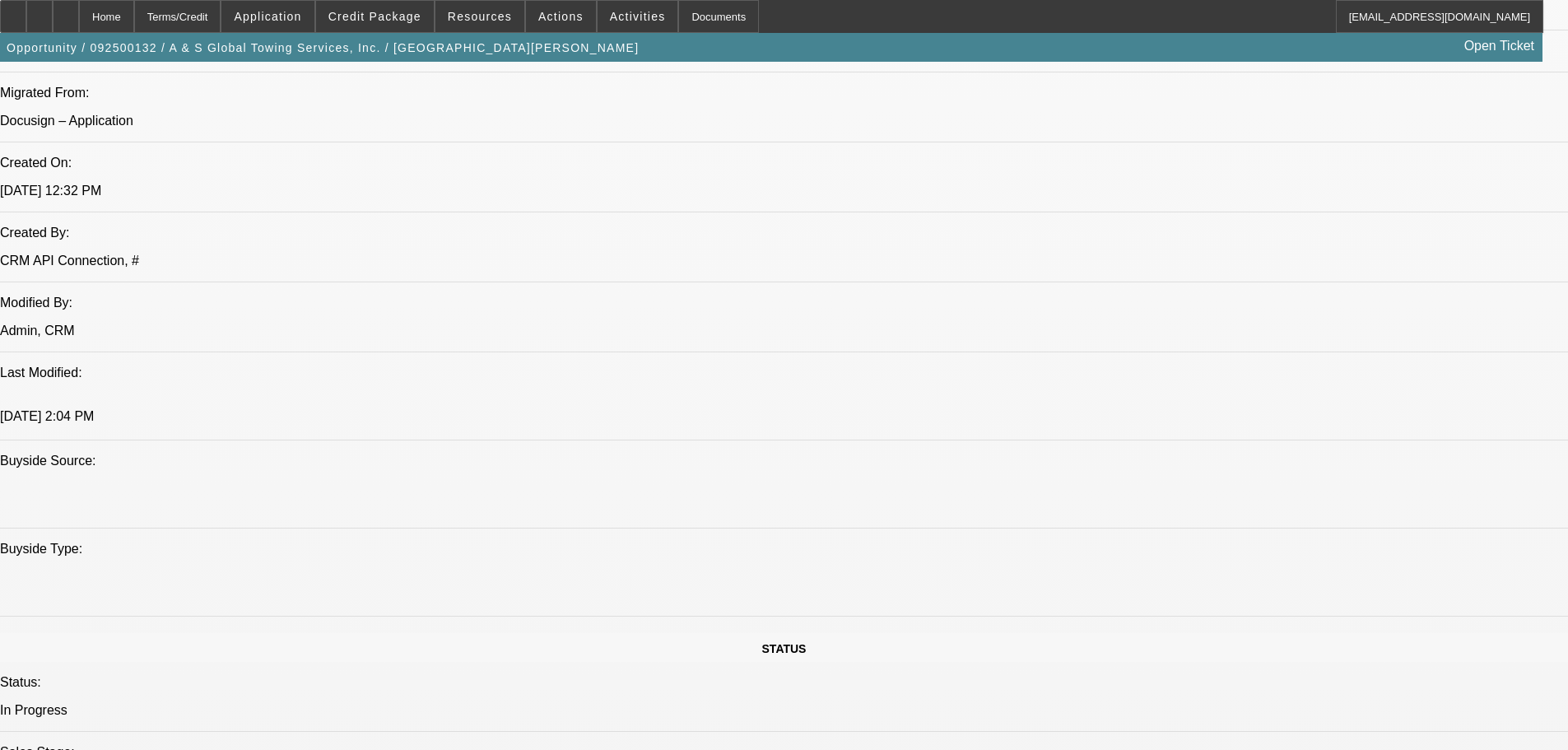
drag, startPoint x: 30, startPoint y: 178, endPoint x: 784, endPoint y: 4, distance: 773.8
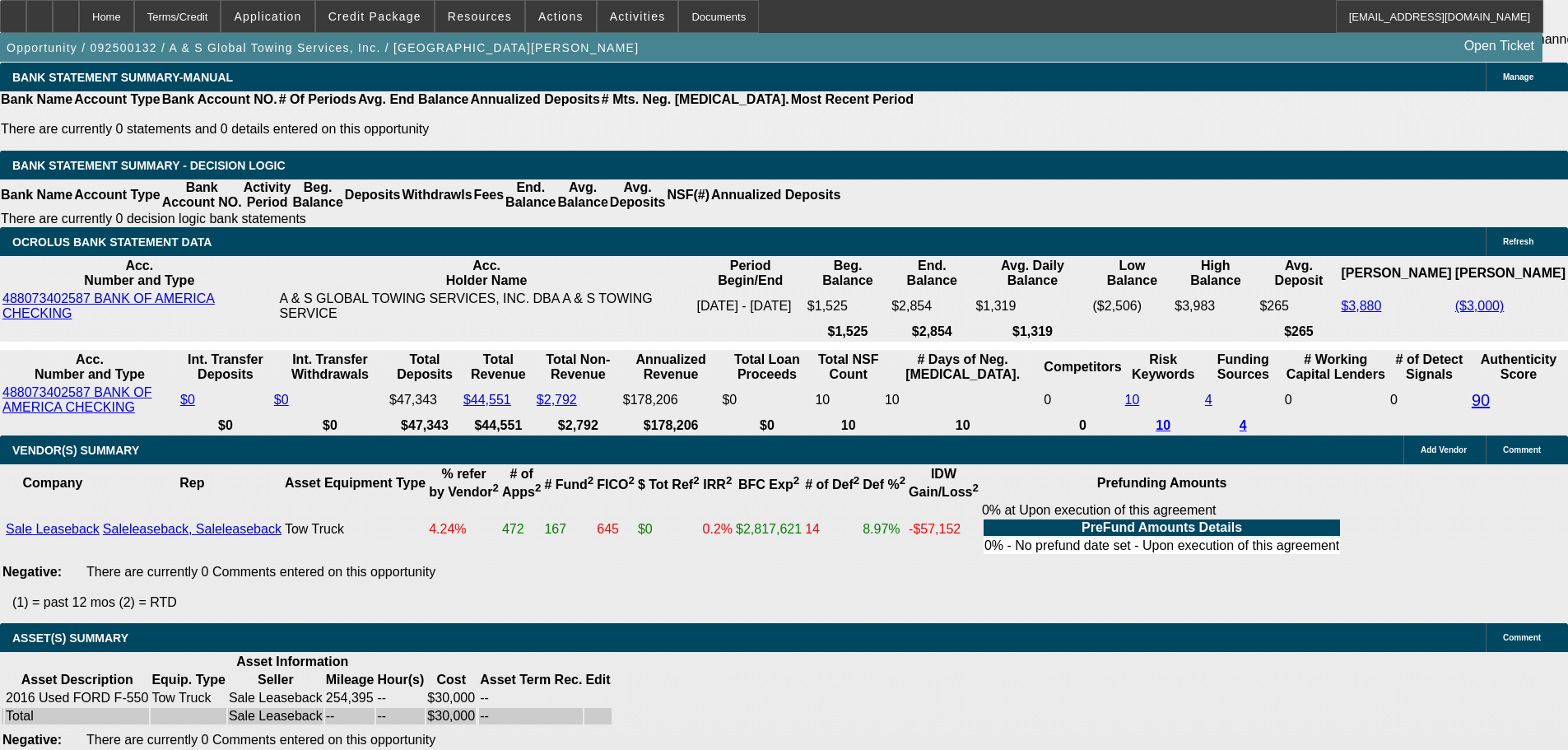
drag, startPoint x: 290, startPoint y: 717, endPoint x: 358, endPoint y: 626, distance: 113.6
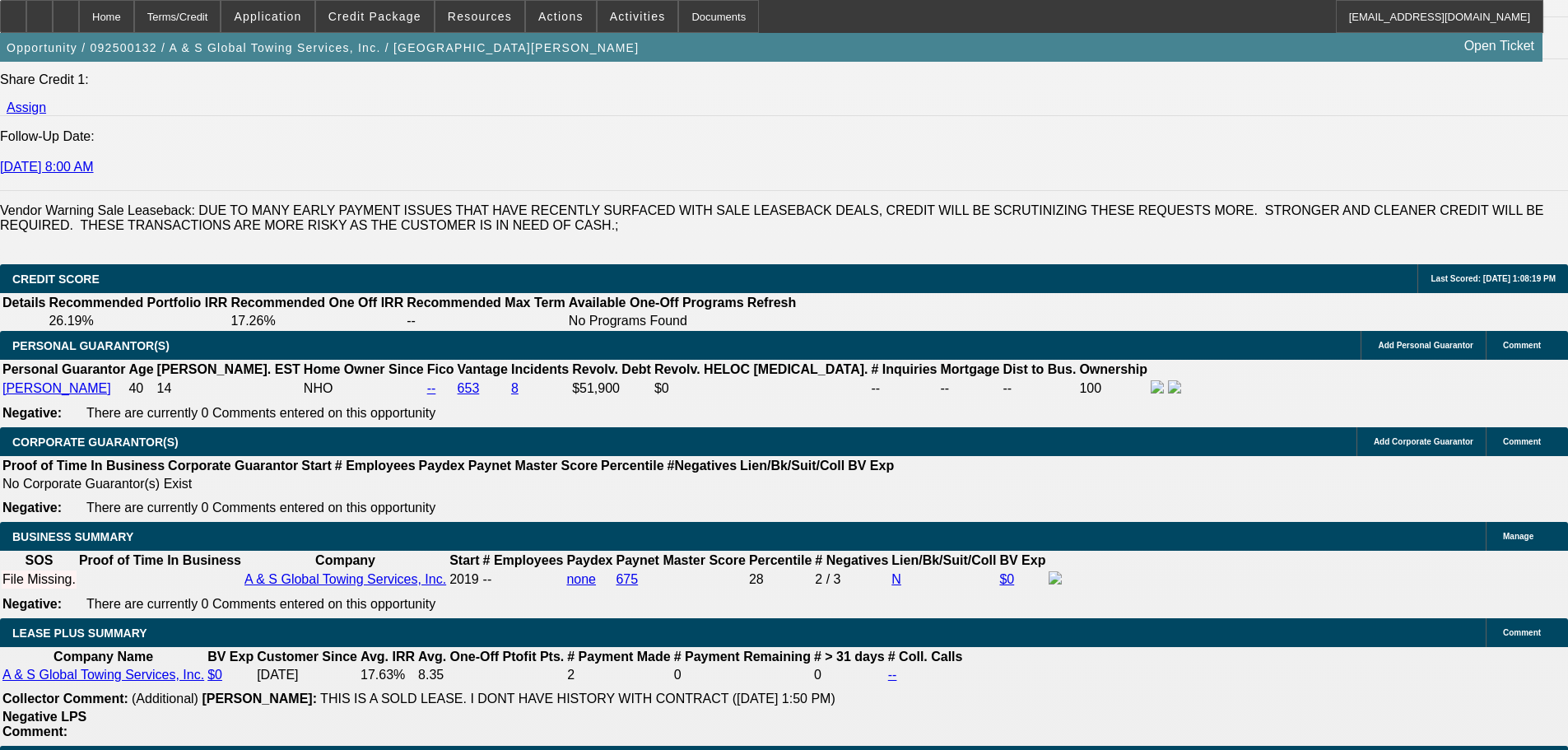
scroll to position [2243, 0]
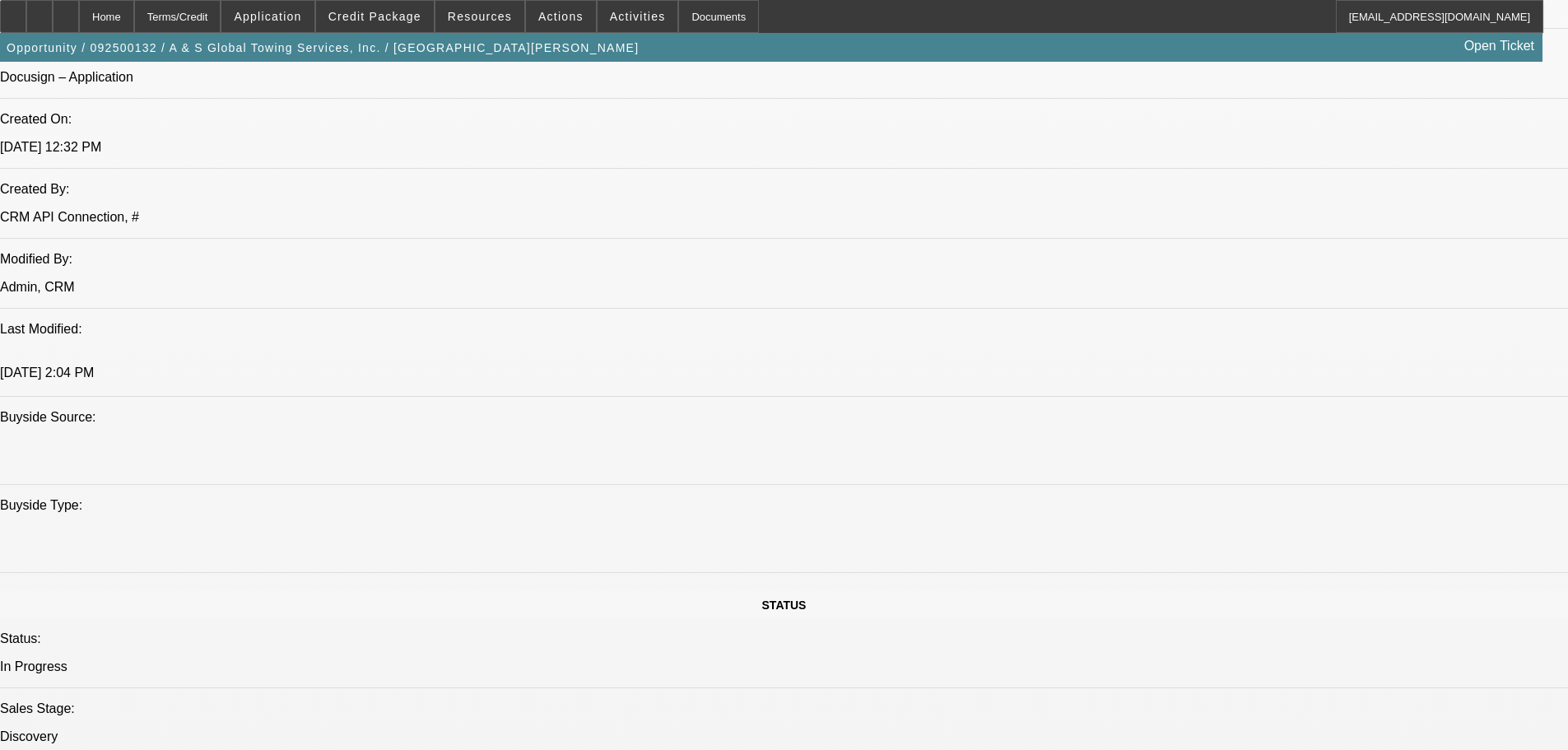
scroll to position [1091, 0]
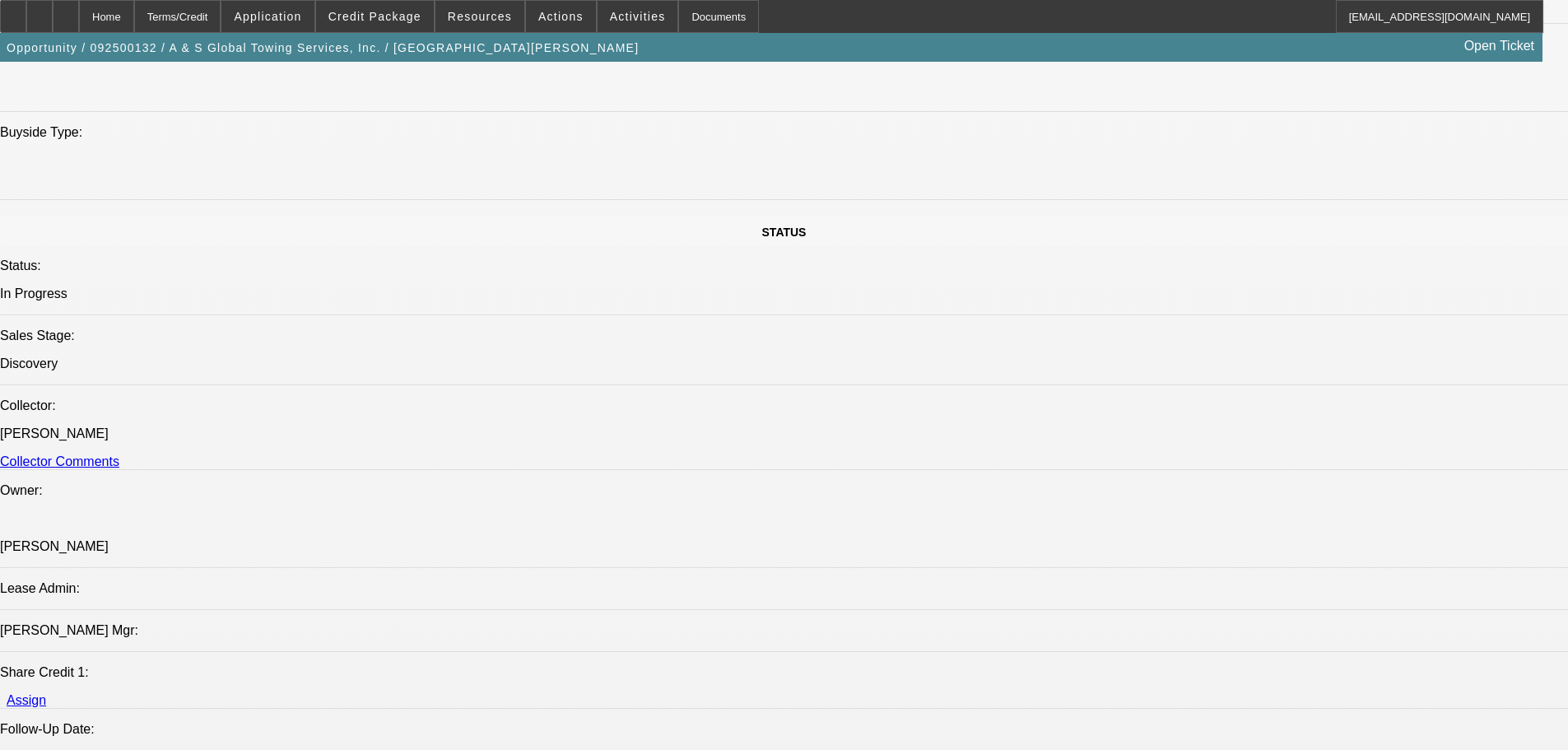
scroll to position [1502, 0]
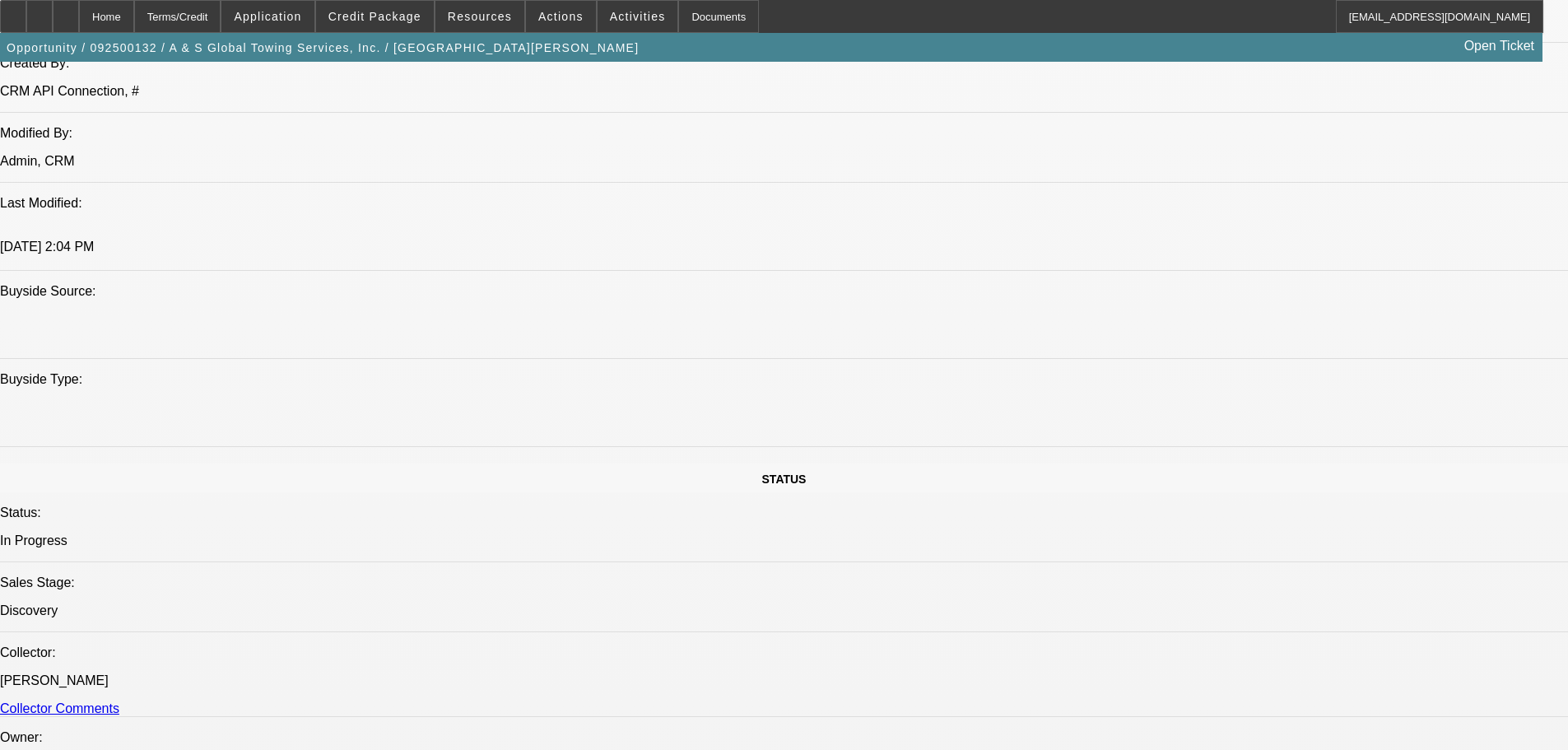
scroll to position [1173, 0]
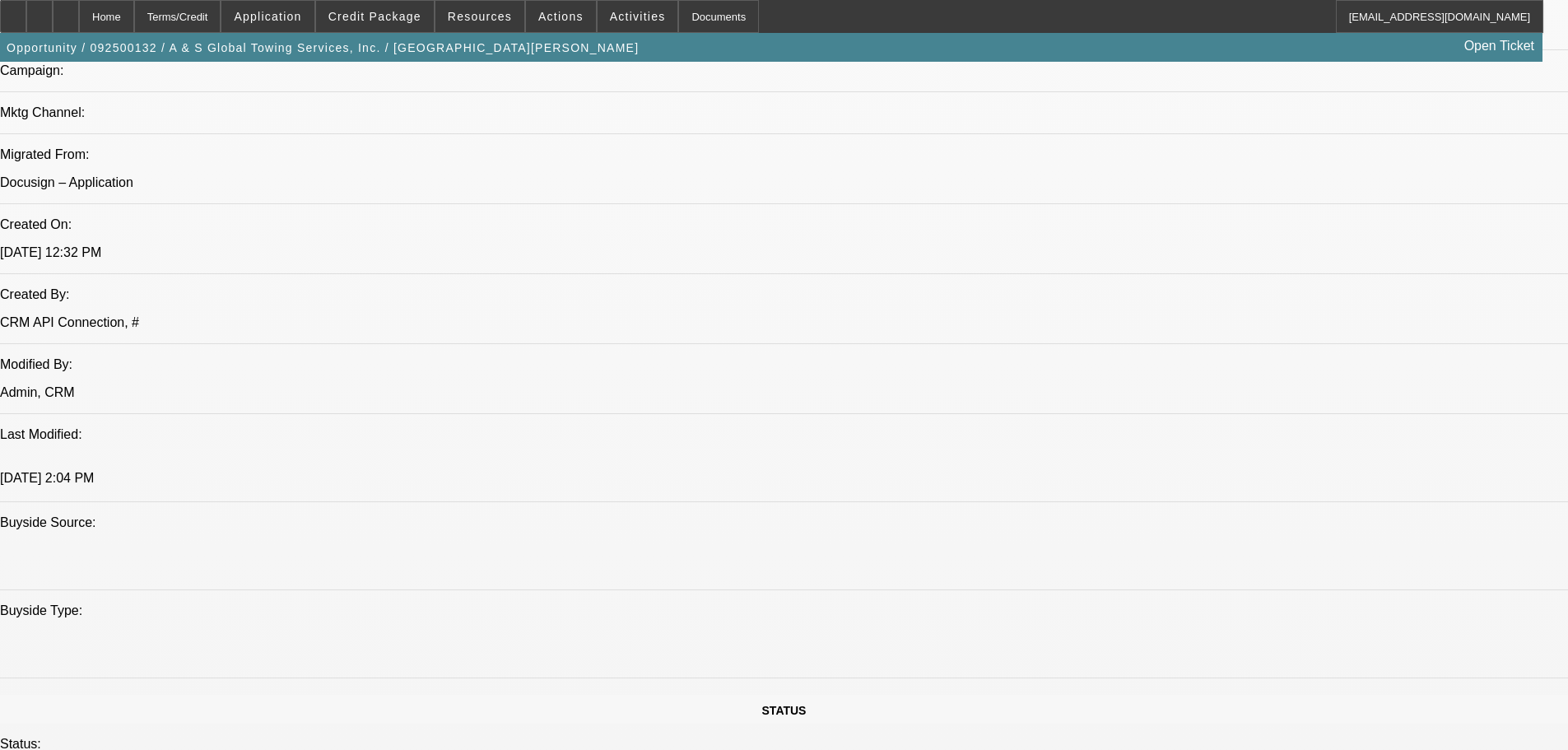
drag, startPoint x: 43, startPoint y: 213, endPoint x: 824, endPoint y: 25, distance: 803.3
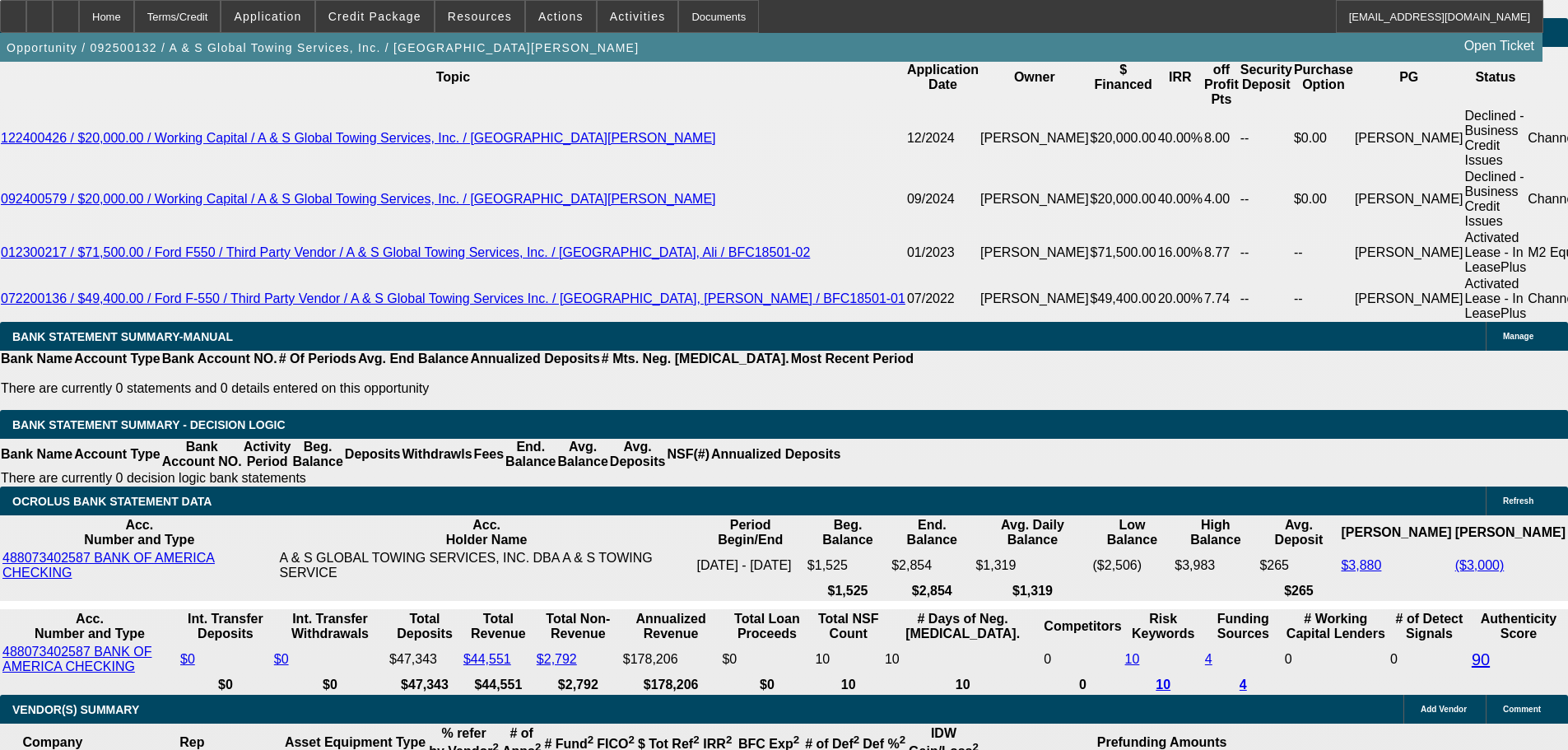
scroll to position [2819, 0]
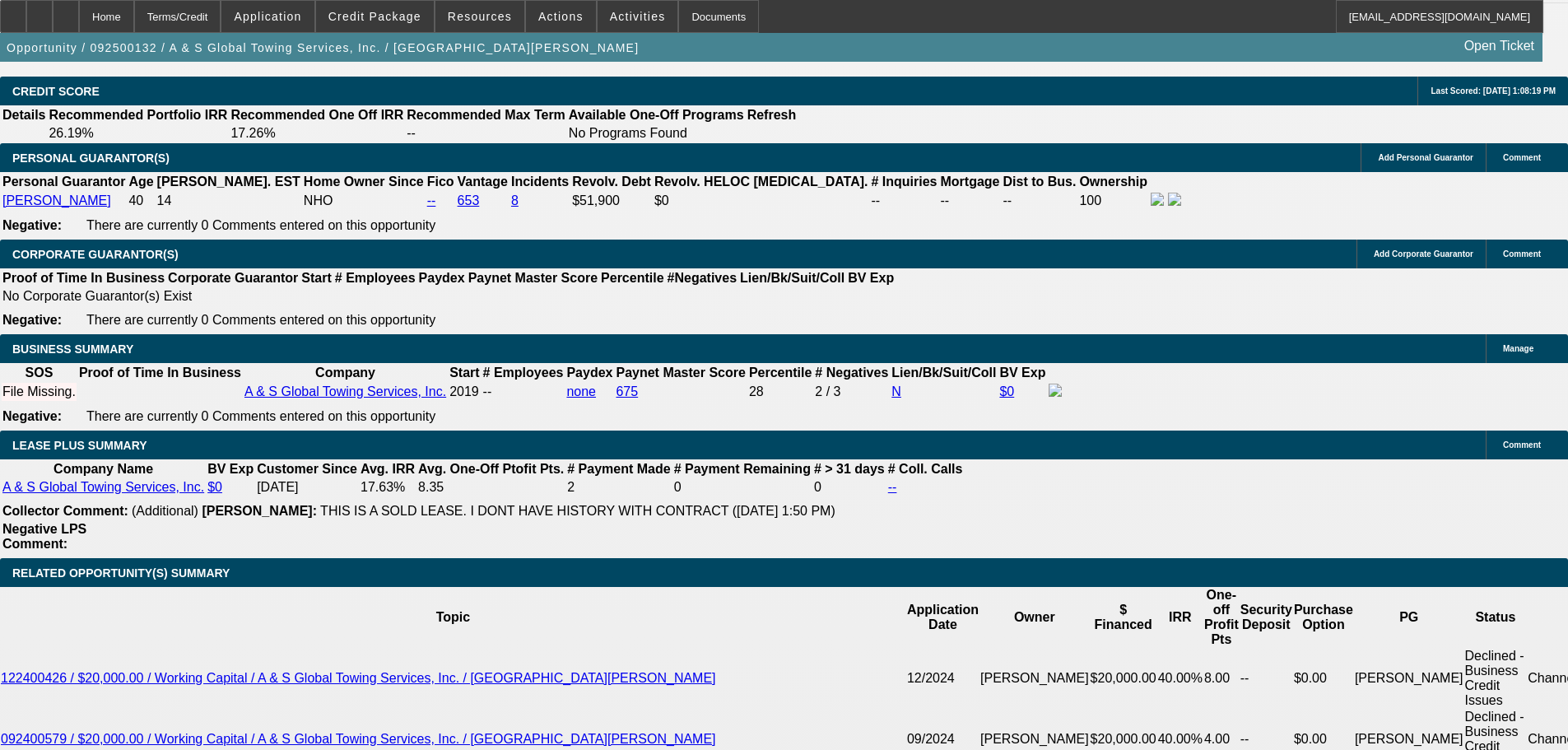
drag, startPoint x: 793, startPoint y: 534, endPoint x: 755, endPoint y: 289, distance: 247.9
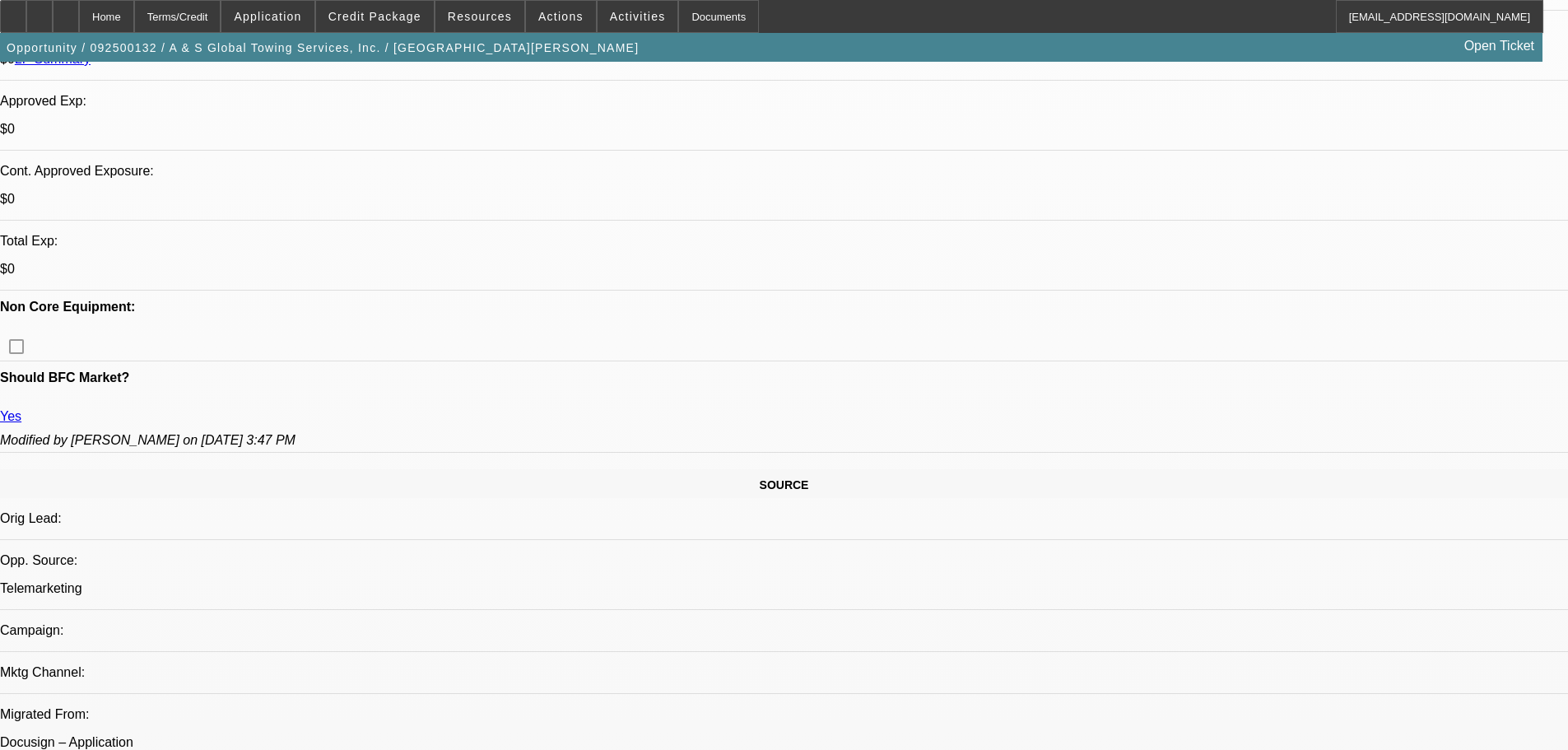
scroll to position [435, 0]
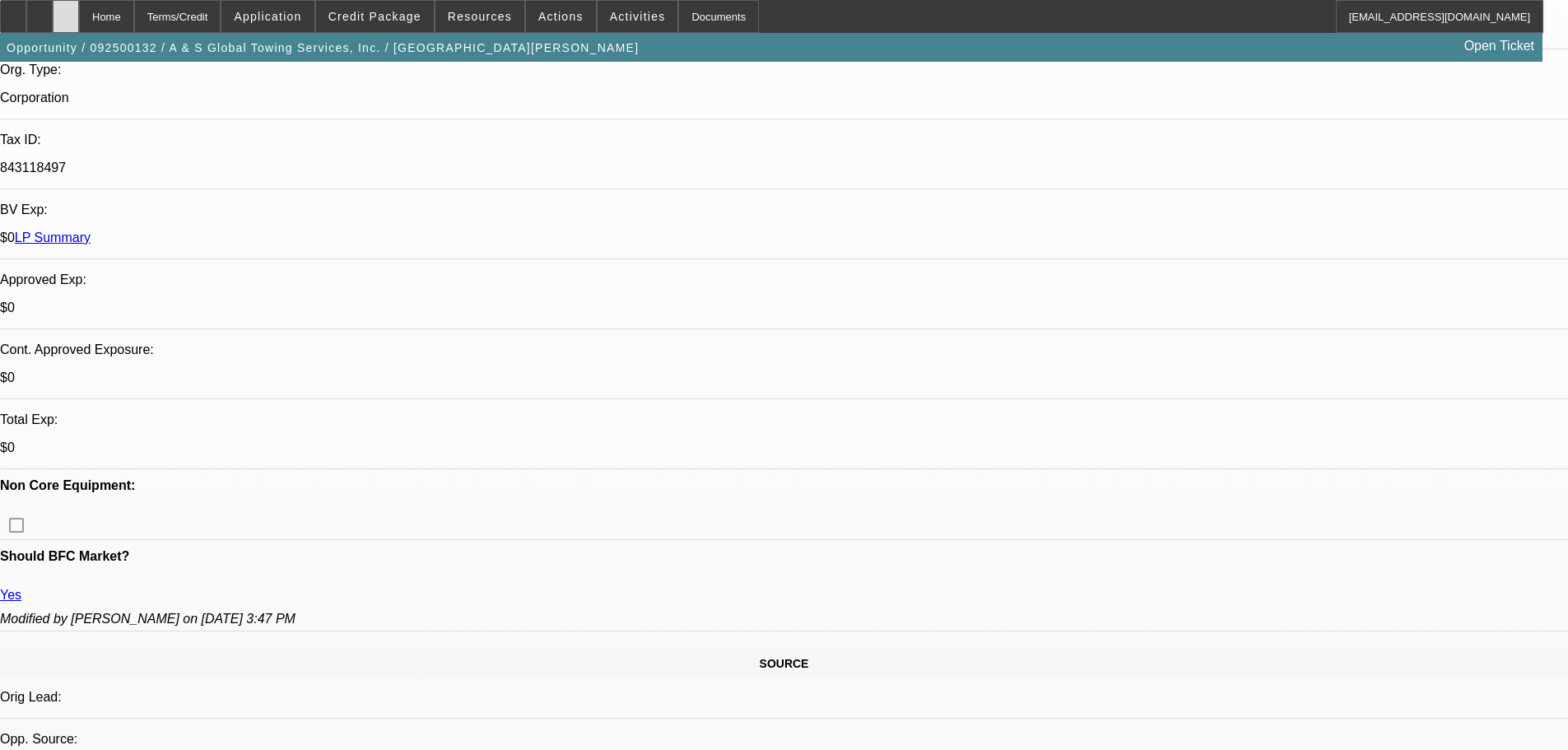
click at [79, 24] on div at bounding box center [65, 16] width 26 height 33
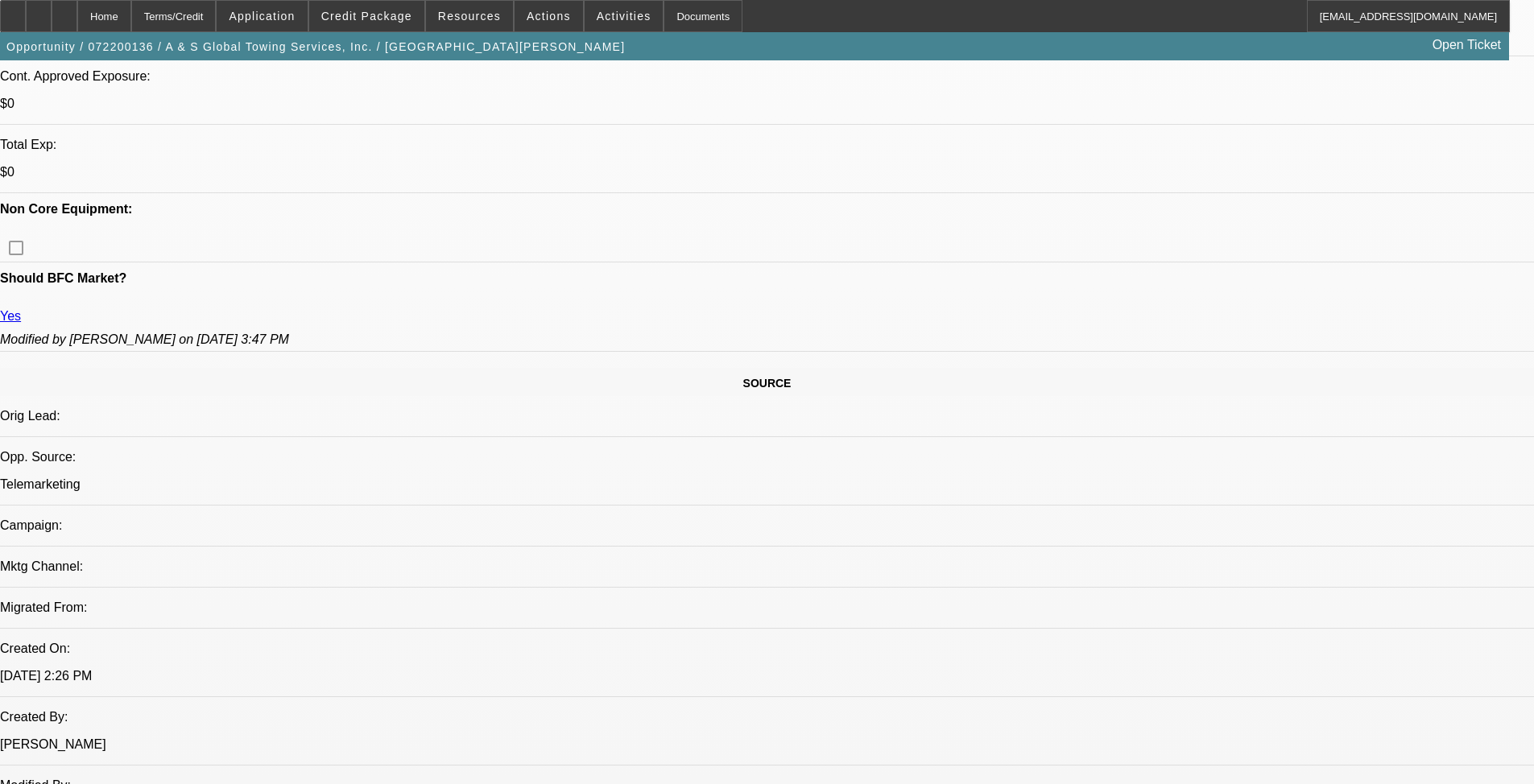
select select "0"
select select "6"
select select "0"
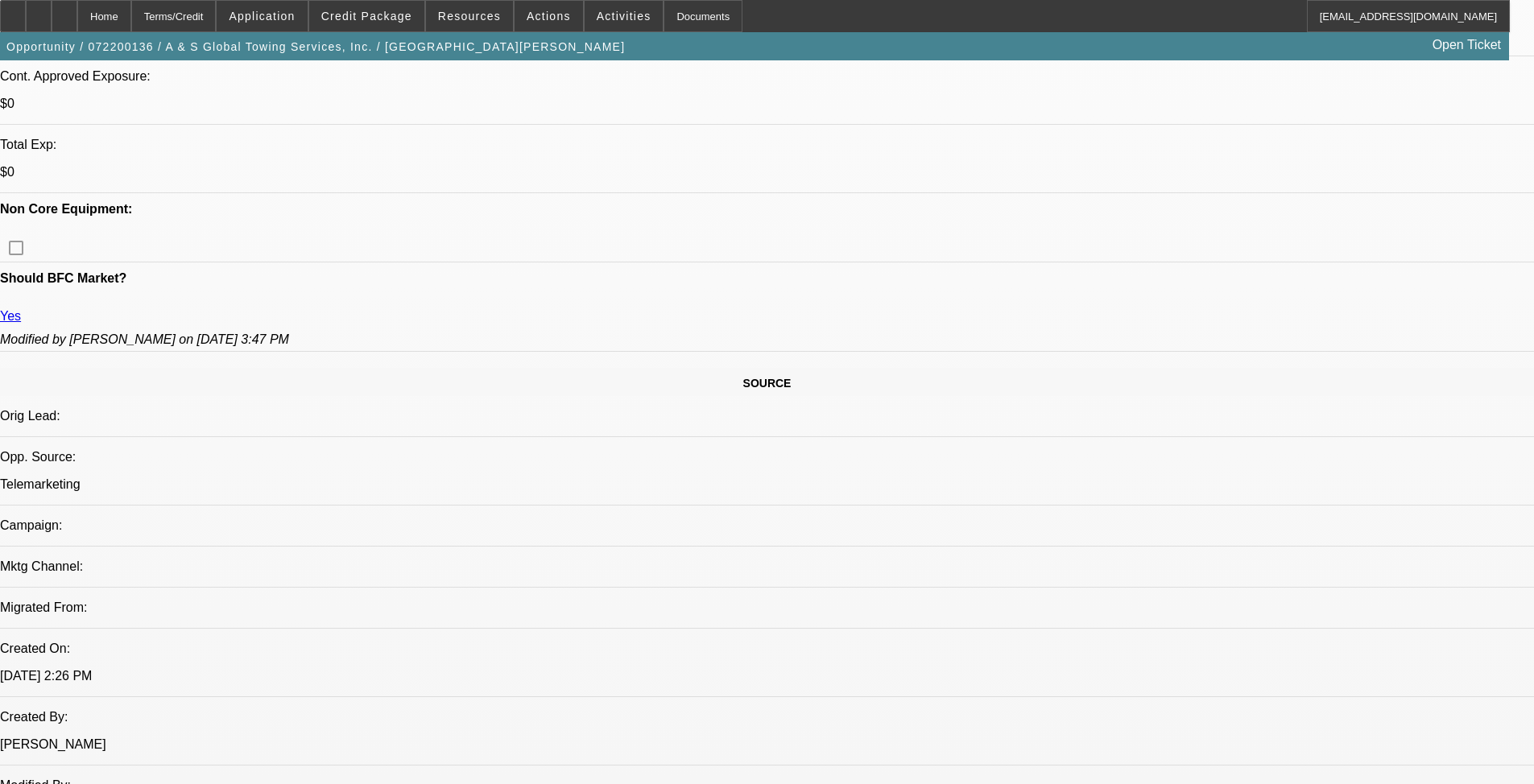
select select "0"
select select "6"
select select "0"
select select "6"
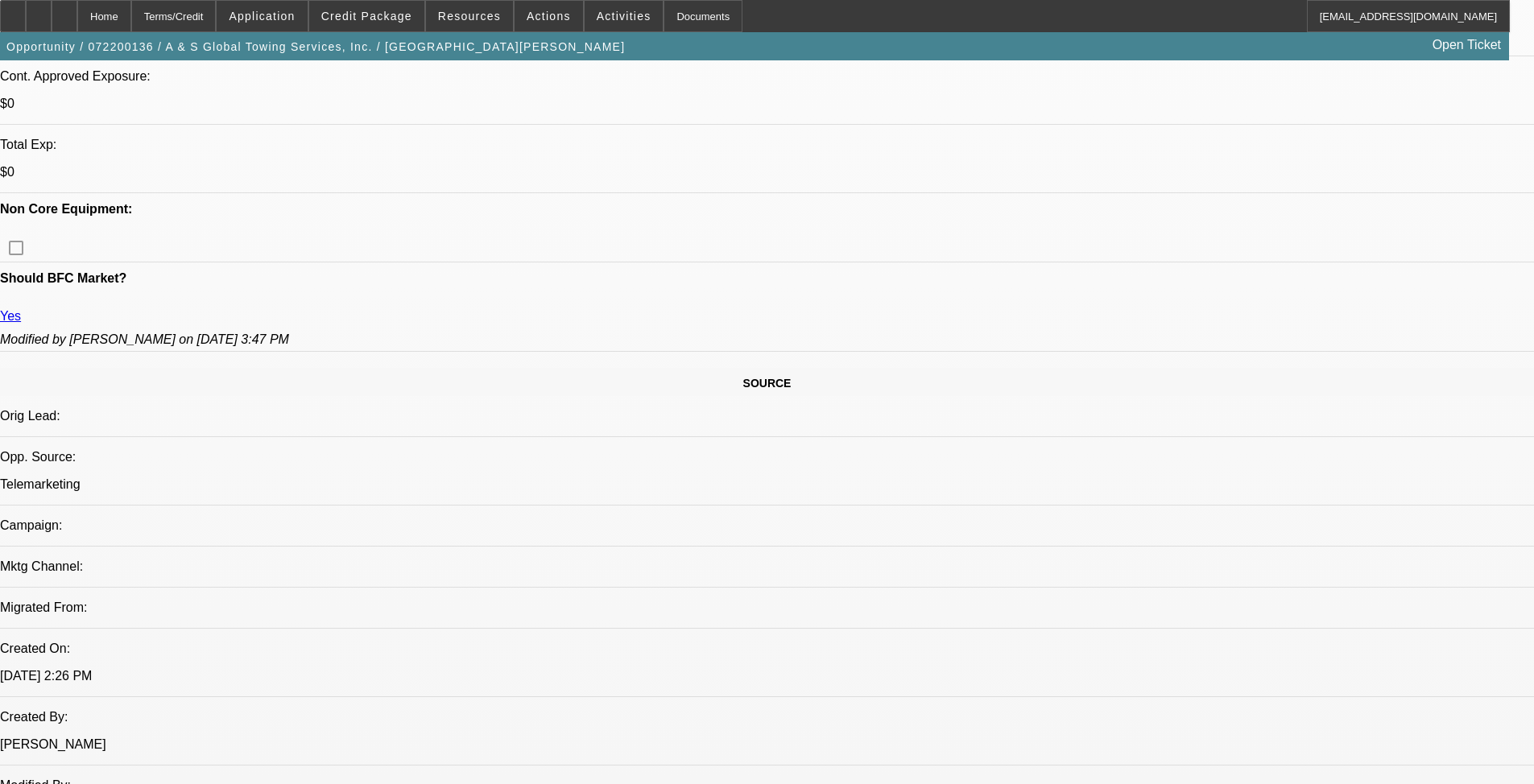
select select "0"
select select "6"
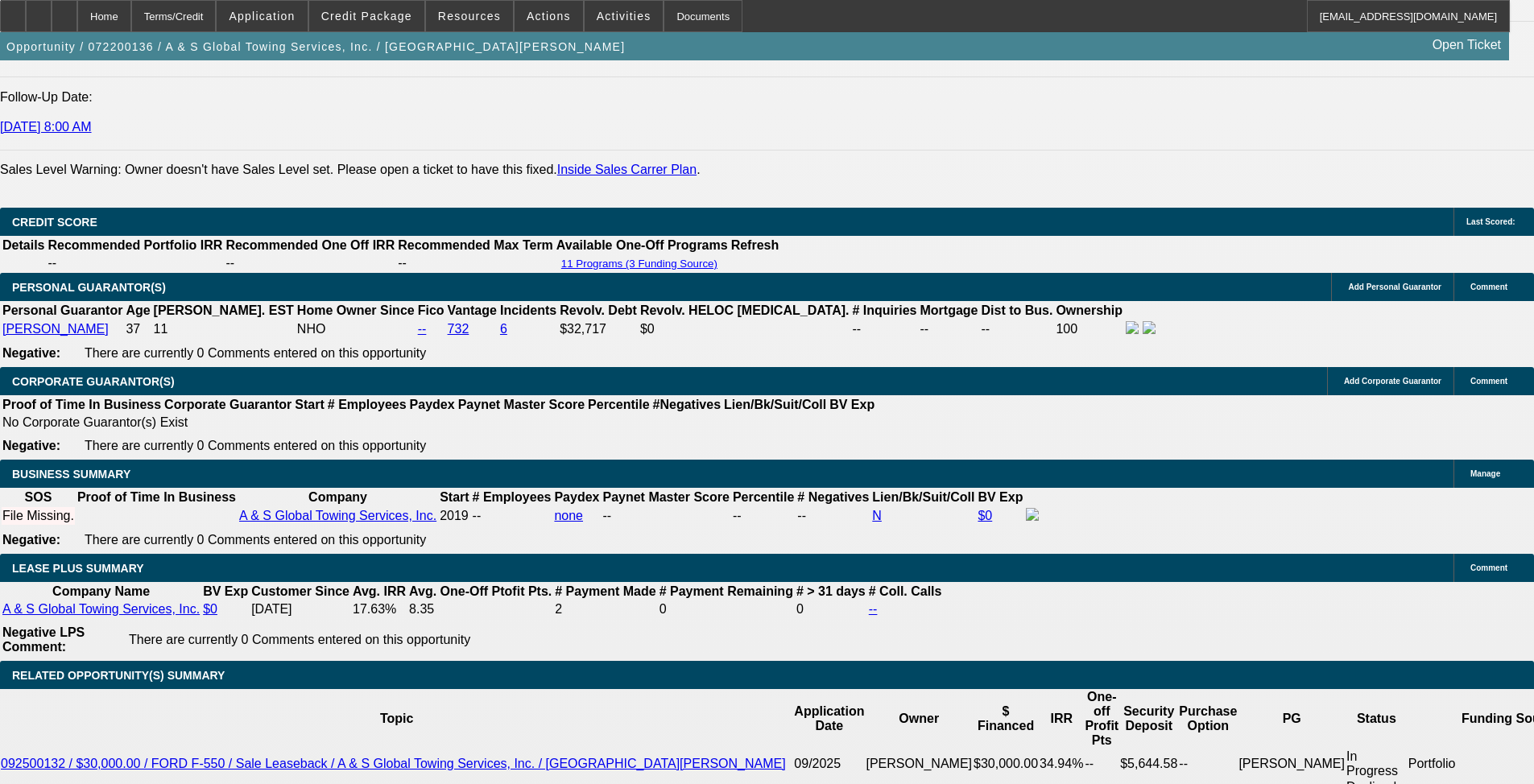
scroll to position [2278, 0]
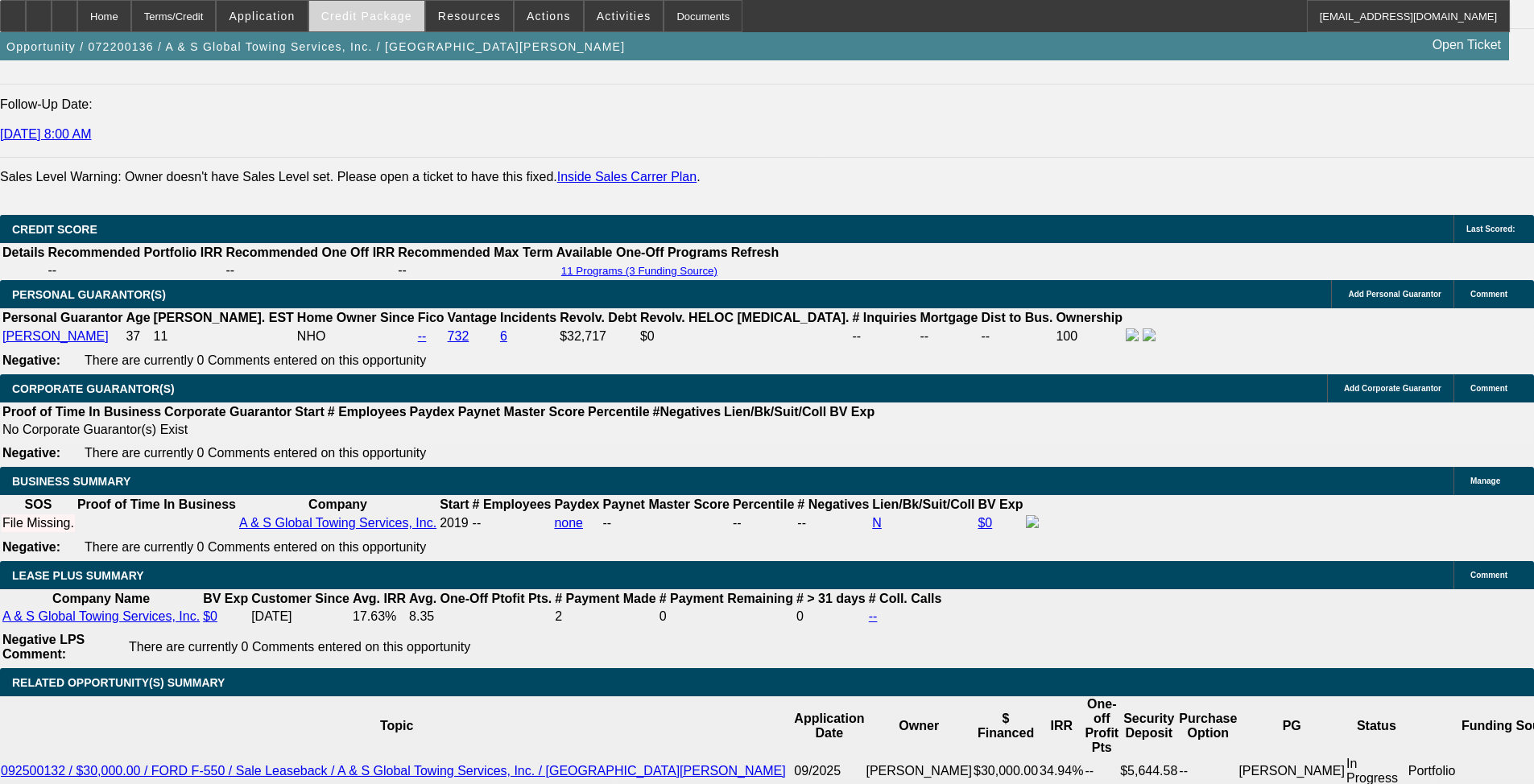
click at [351, 21] on span "Credit Package" at bounding box center [367, 16] width 91 height 13
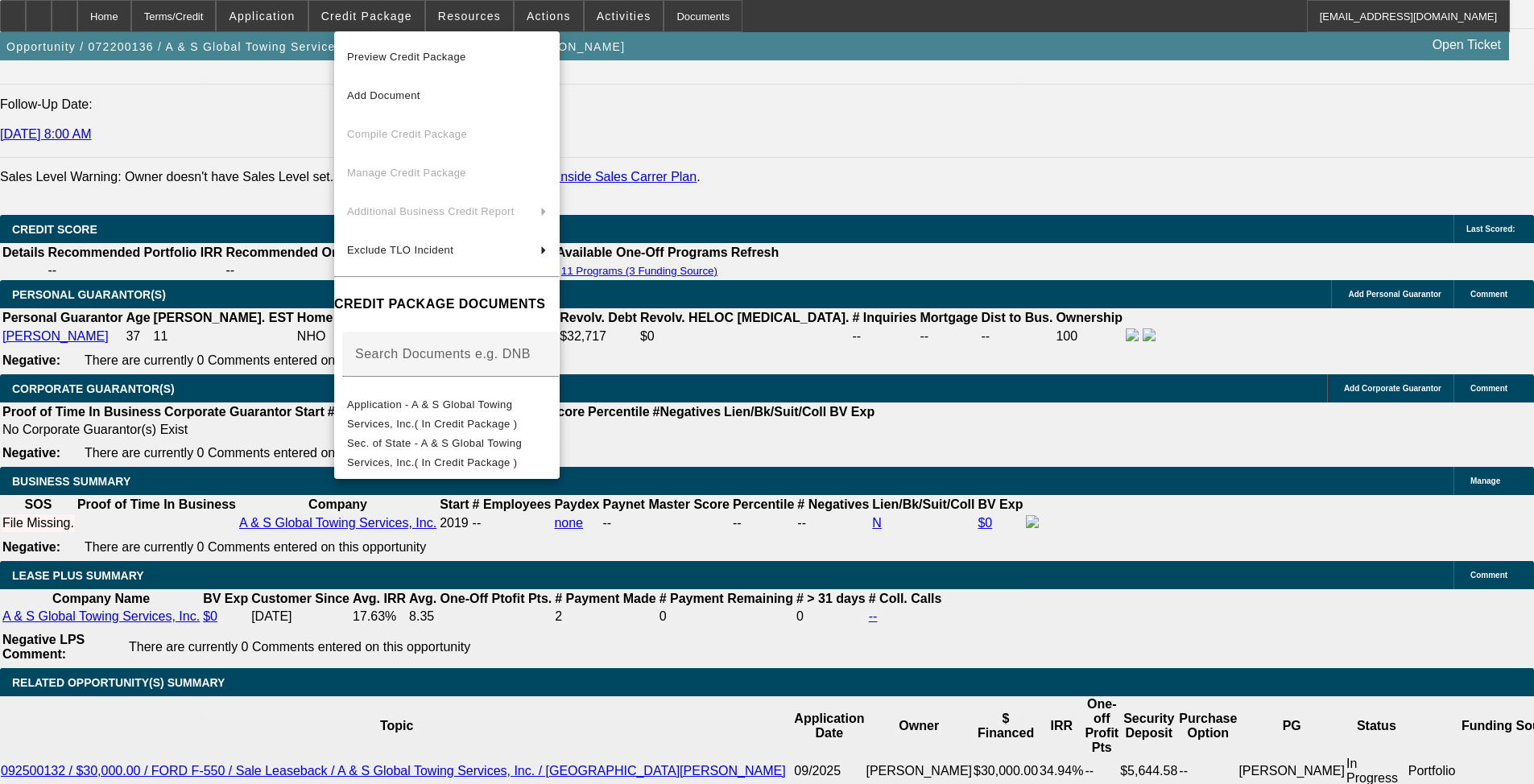
click at [547, 53] on span "Preview Credit Package" at bounding box center [447, 58] width 199 height 19
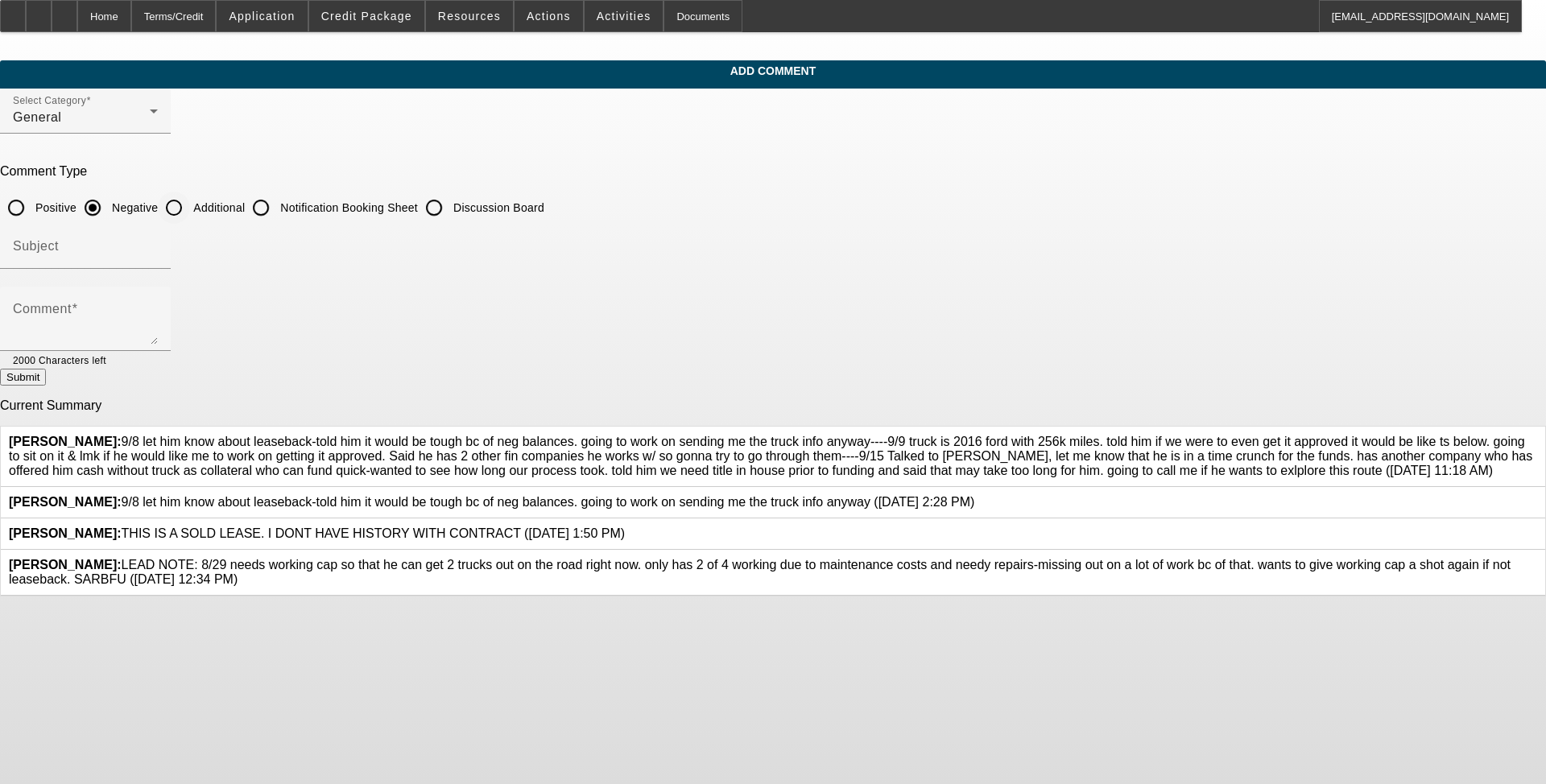
click at [190, 209] on input "Additional" at bounding box center [174, 207] width 32 height 32
radio input "true"
click at [158, 343] on div "Comment" at bounding box center [86, 318] width 145 height 65
click at [158, 316] on textarea "[PERSON_NAME] is a current 2x good paying Beacon customer." at bounding box center [86, 325] width 145 height 39
click at [158, 320] on textarea "[PERSON_NAME] is a current 2x good paying Beacon customer. He is in need of cas…" at bounding box center [86, 325] width 145 height 39
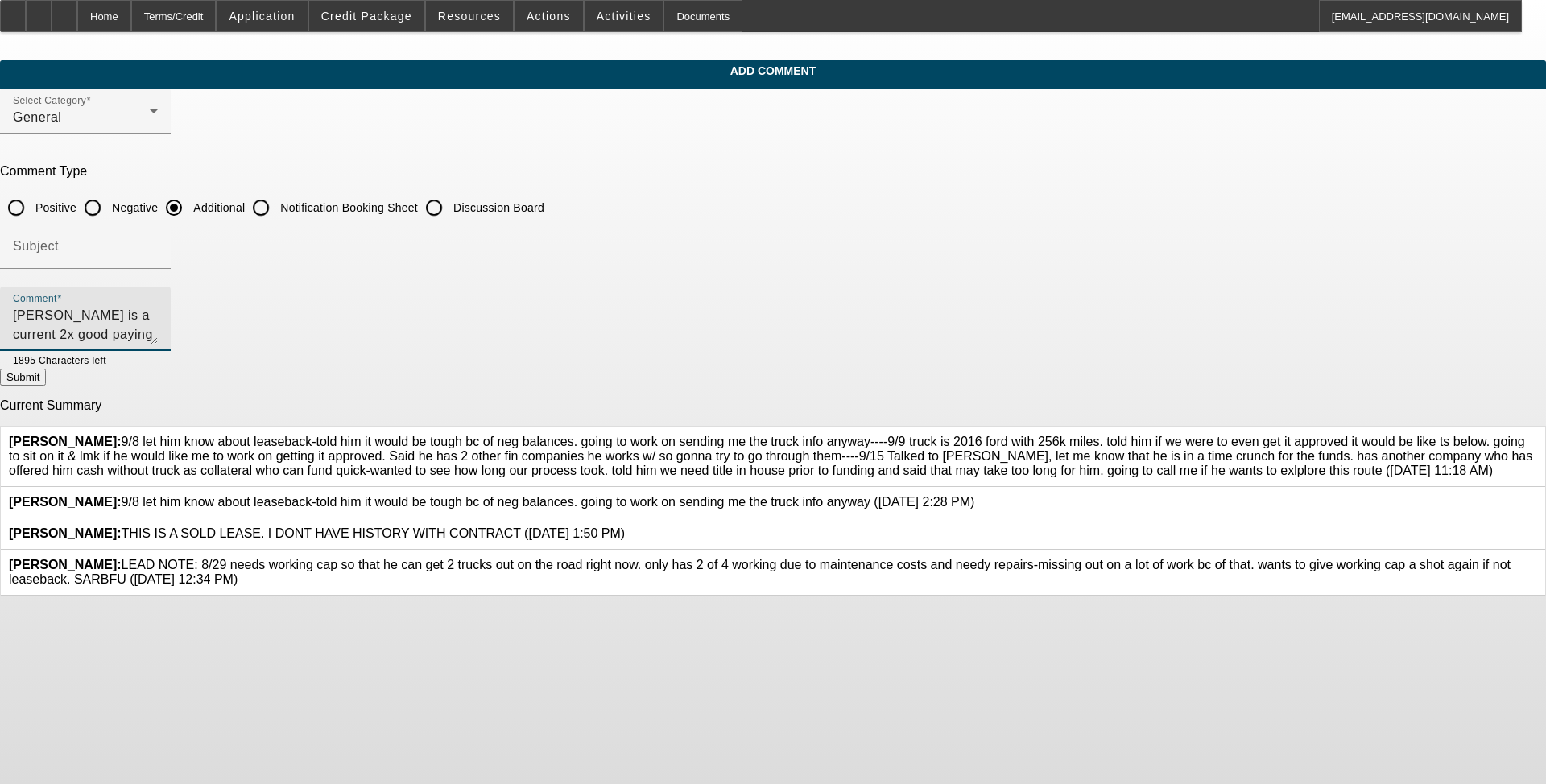
click at [158, 323] on textarea "[PERSON_NAME] is a current 2x good paying Beacon customer. He is in need of cas…" at bounding box center [86, 325] width 145 height 39
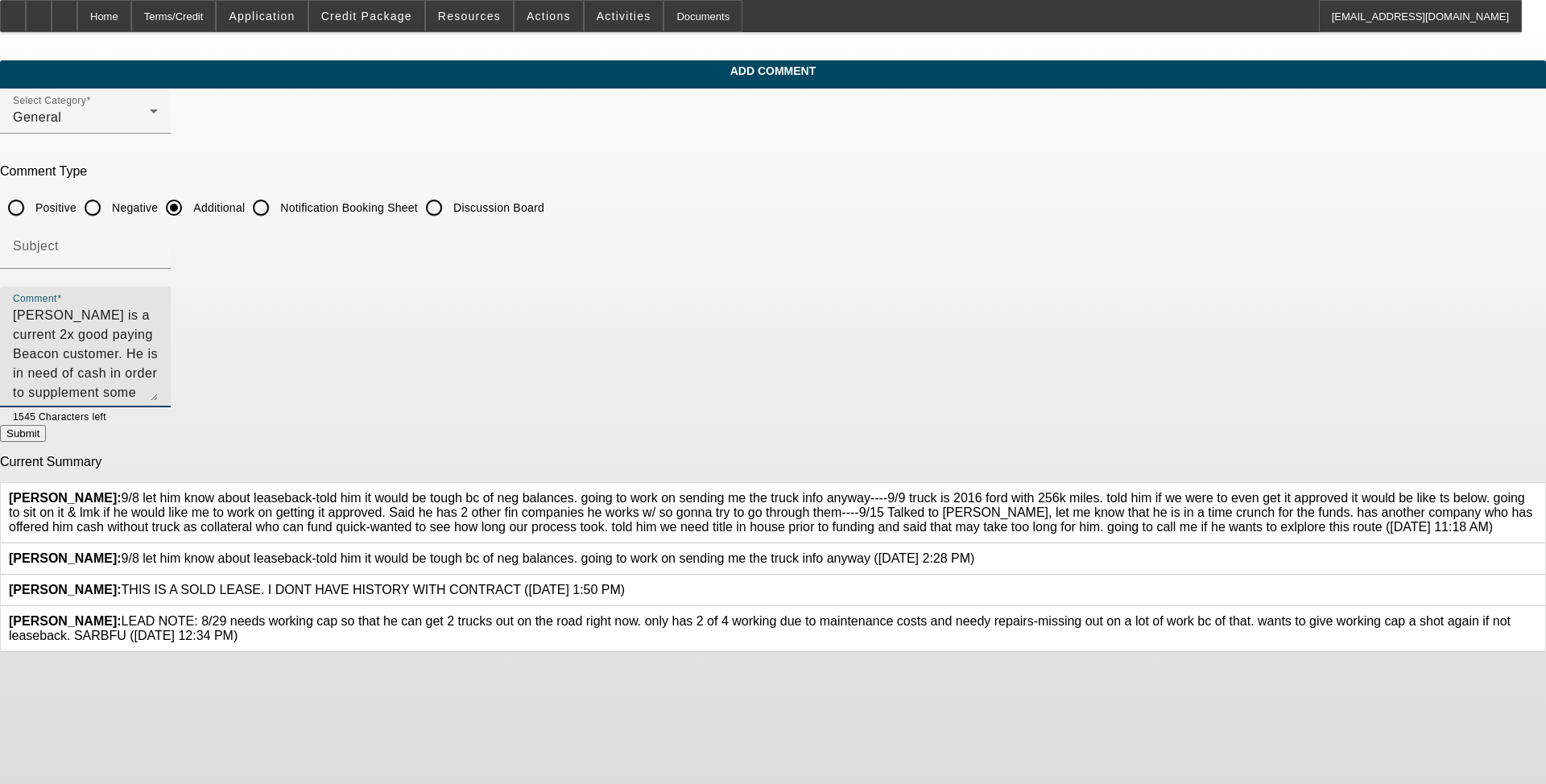
drag, startPoint x: 1054, startPoint y: 334, endPoint x: 1053, endPoint y: 391, distance: 57.0
click at [158, 391] on textarea "[PERSON_NAME] is a current 2x good paying Beacon customer. He is in need of cas…" at bounding box center [86, 353] width 145 height 95
click at [158, 342] on textarea "[PERSON_NAME] is a current 2x good paying Beacon customer. He is in need of cas…" at bounding box center [86, 353] width 145 height 95
click at [158, 376] on textarea "[PERSON_NAME] is a current 2x good paying Beacon customer. He is in need of cas…" at bounding box center [86, 353] width 145 height 95
type textarea "[PERSON_NAME] is a current 2x good paying Beacon customer. He is in need of cas…"
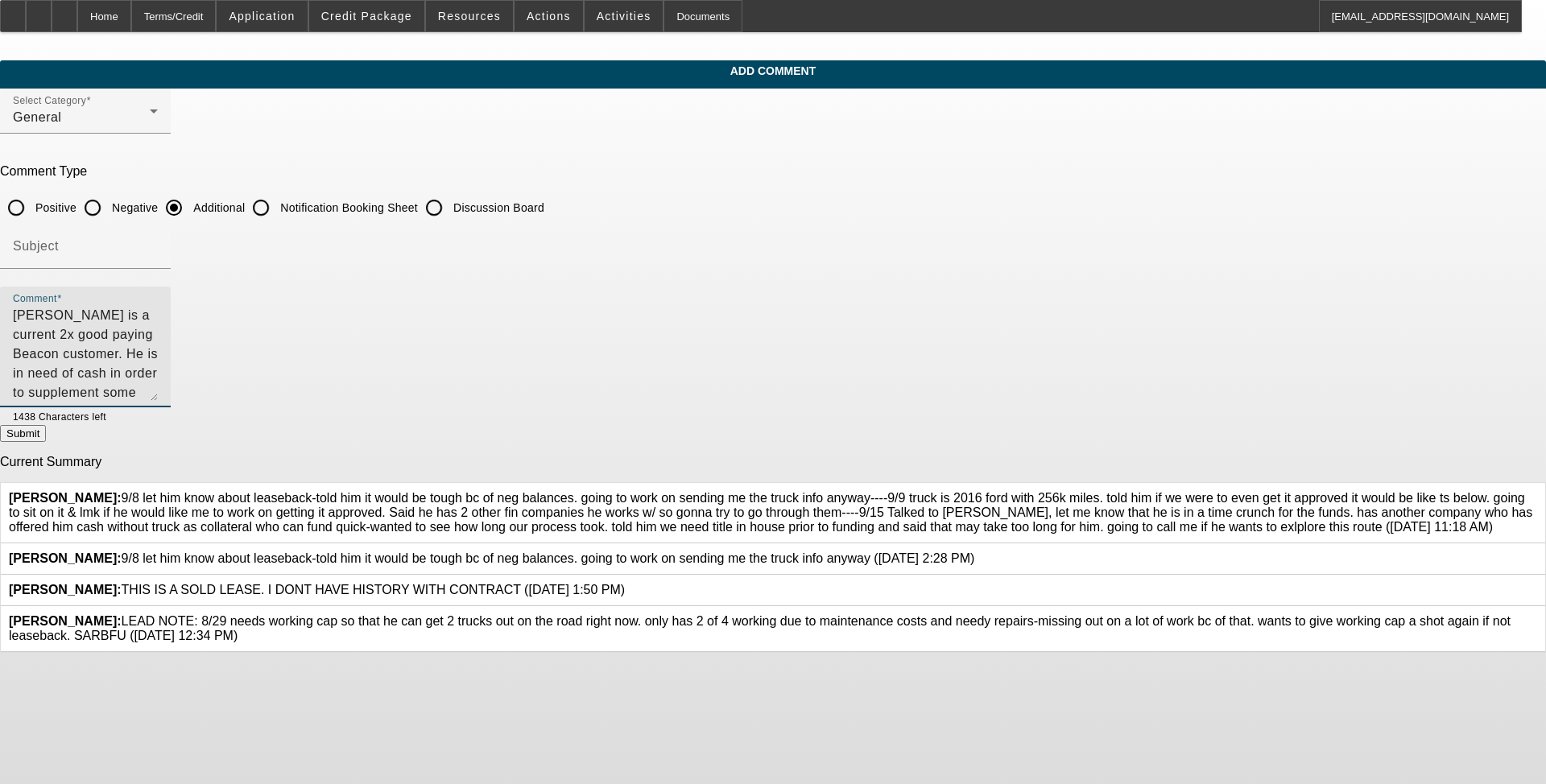
click at [46, 442] on button "Submit" at bounding box center [23, 433] width 46 height 17
radio input "true"
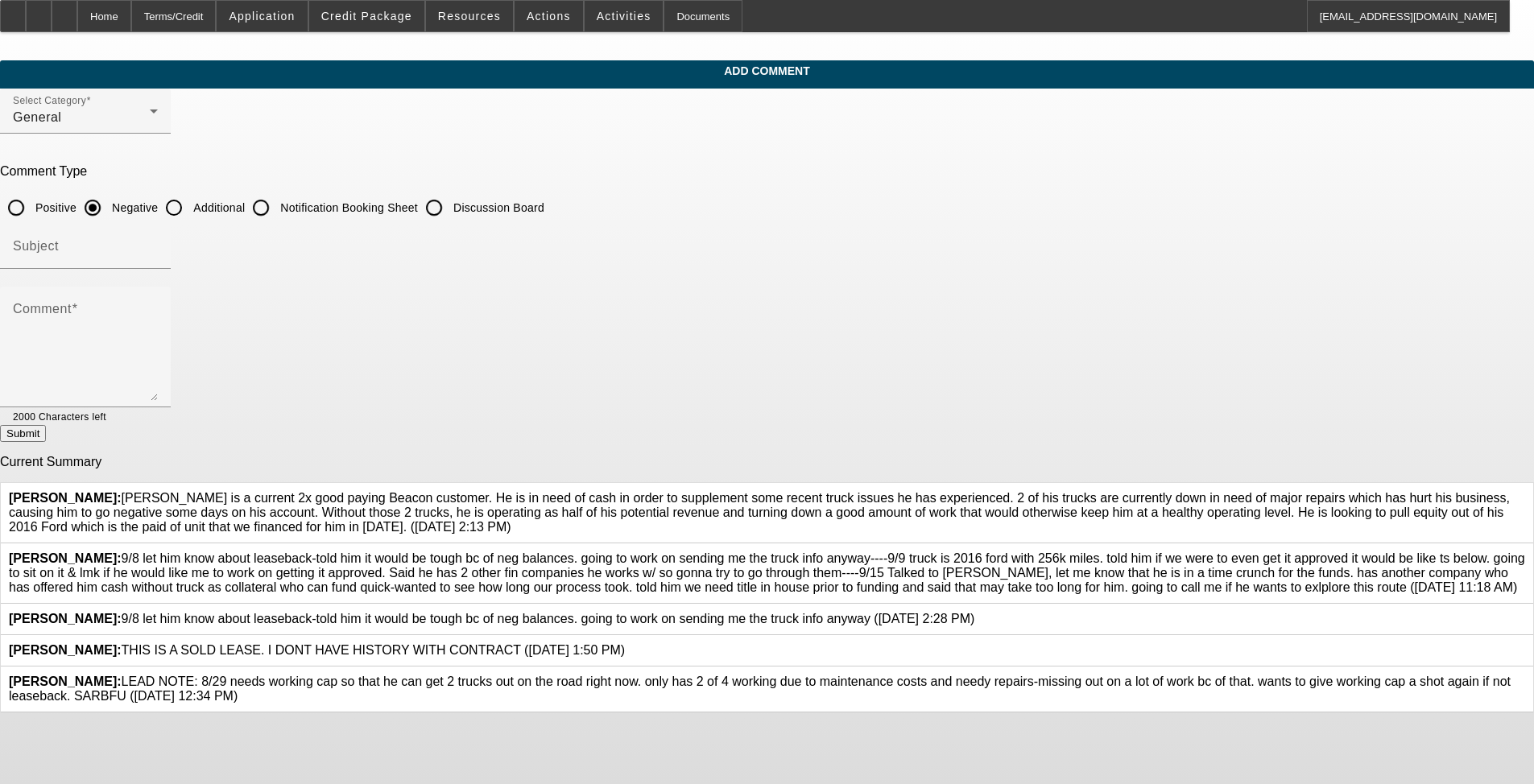
scroll to position [95, 0]
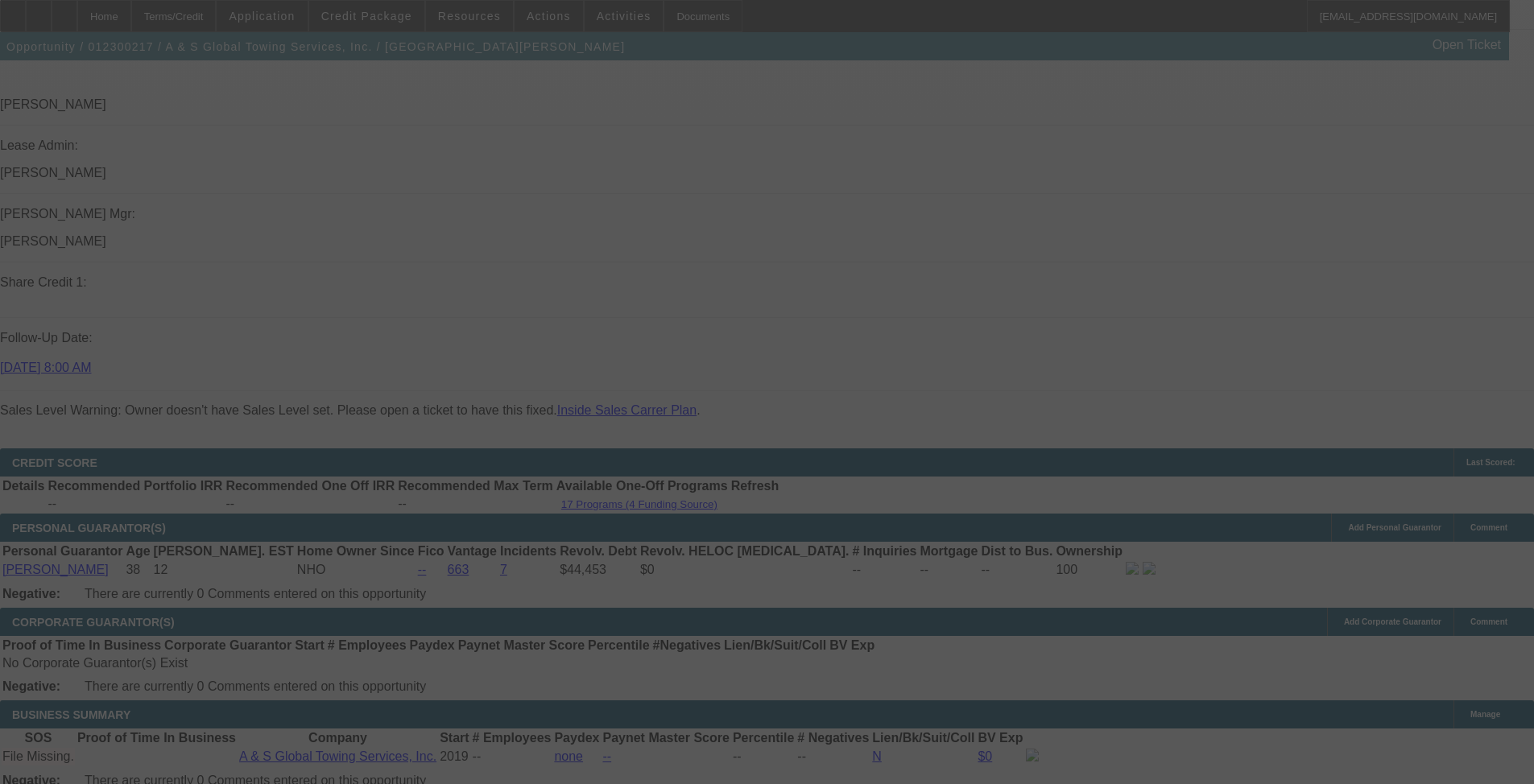
scroll to position [2098, 0]
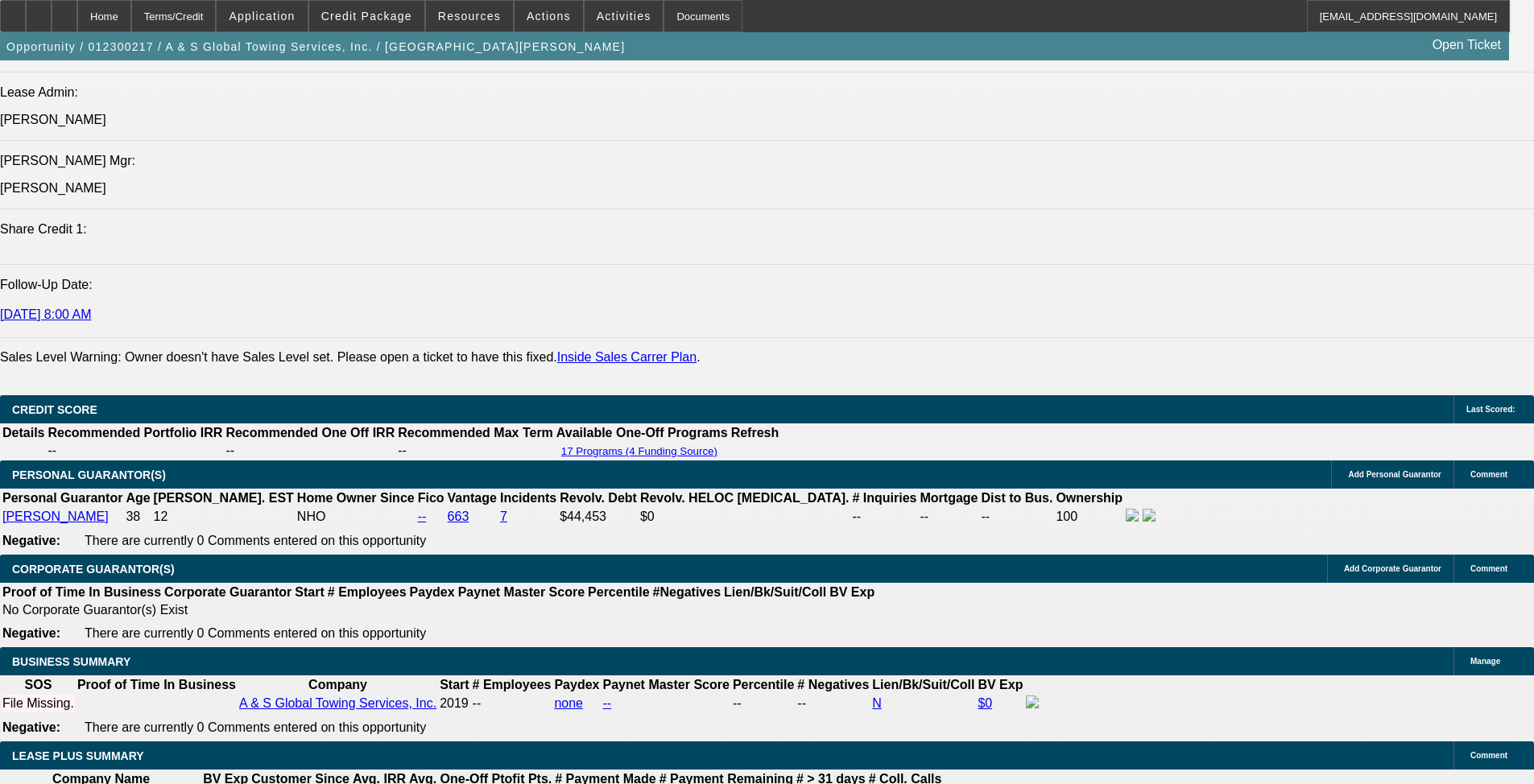
select select "0"
select select "6"
select select "0"
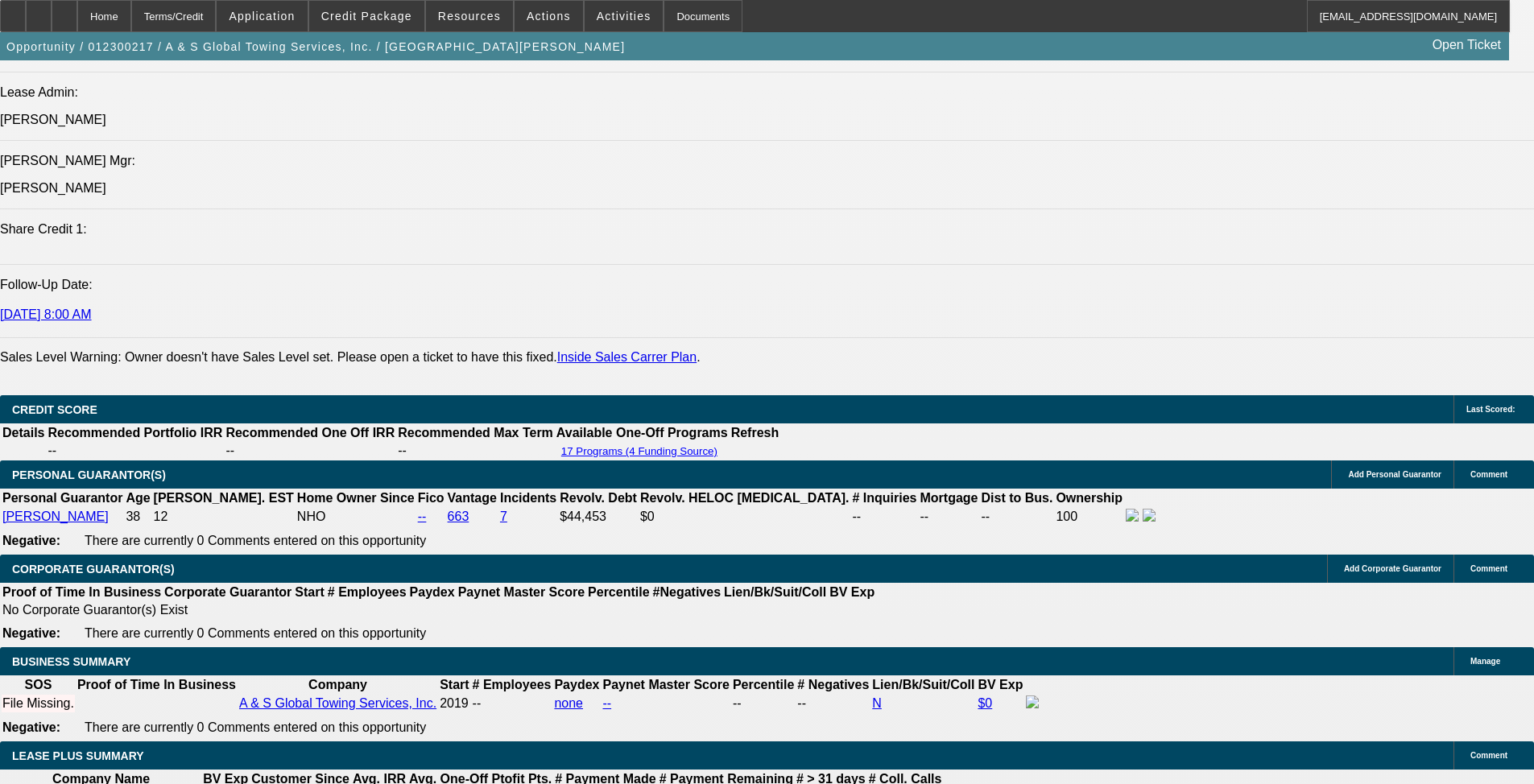
select select "0"
select select "6"
select select "0"
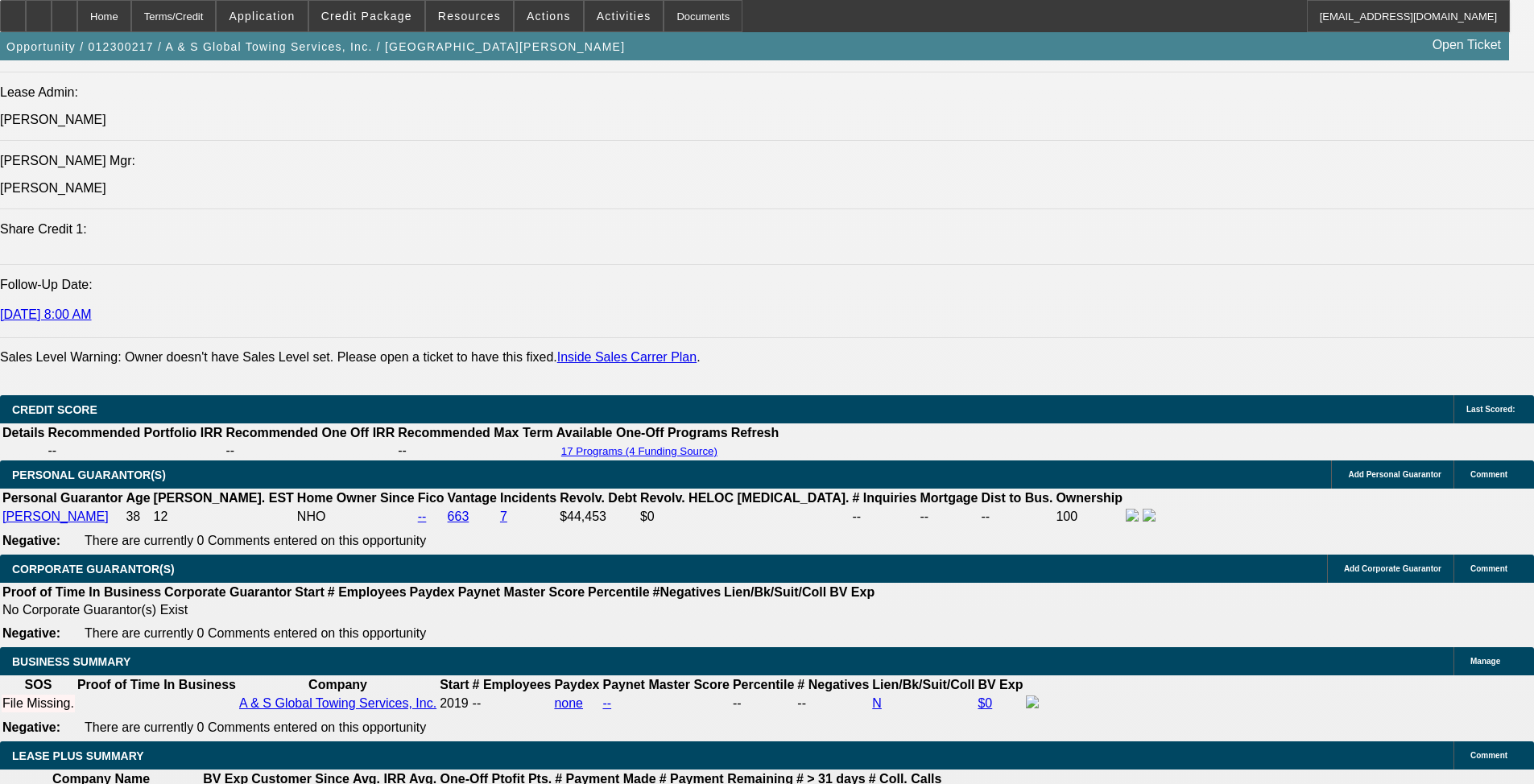
select select "0"
select select "6"
select select "0"
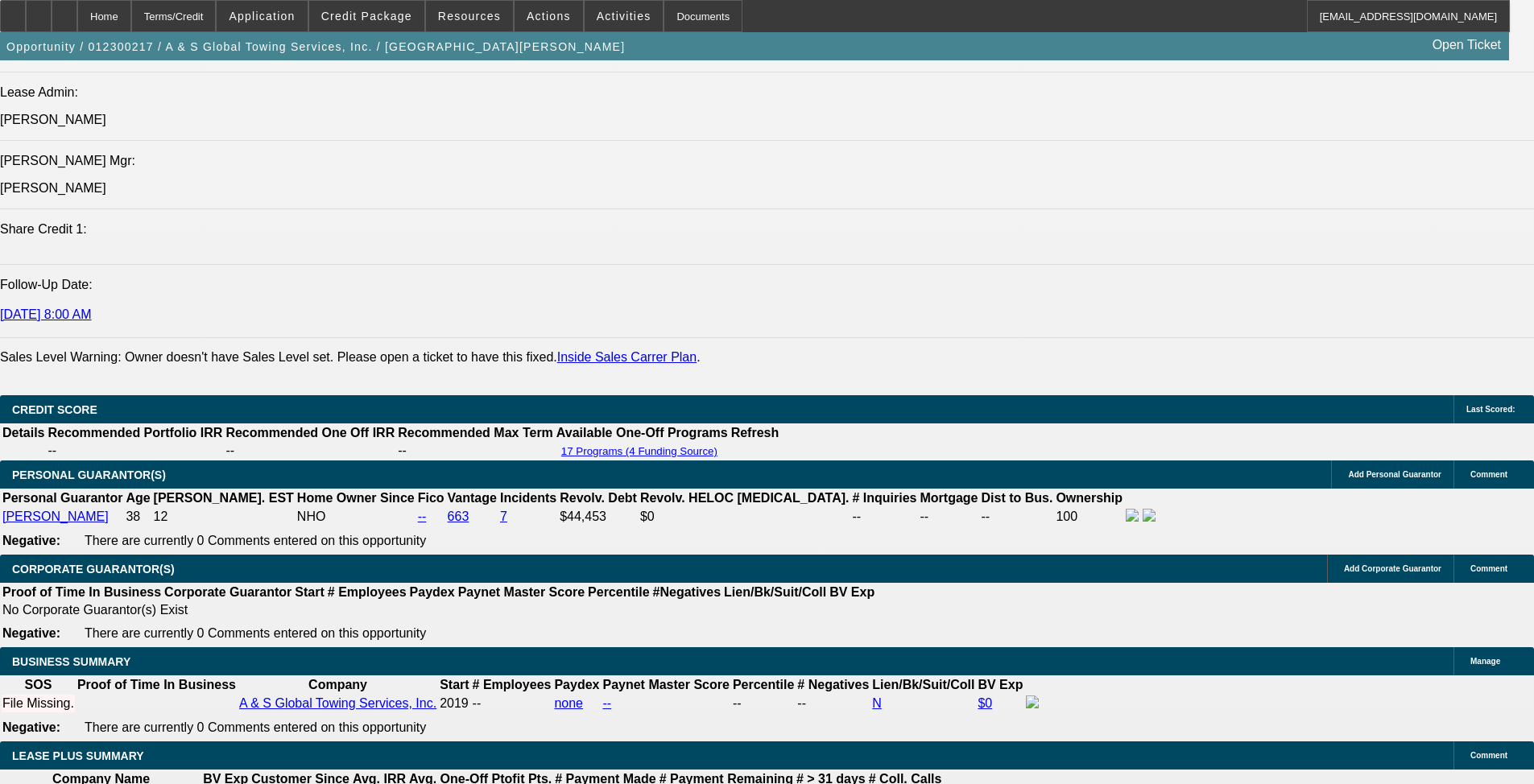
select select "6"
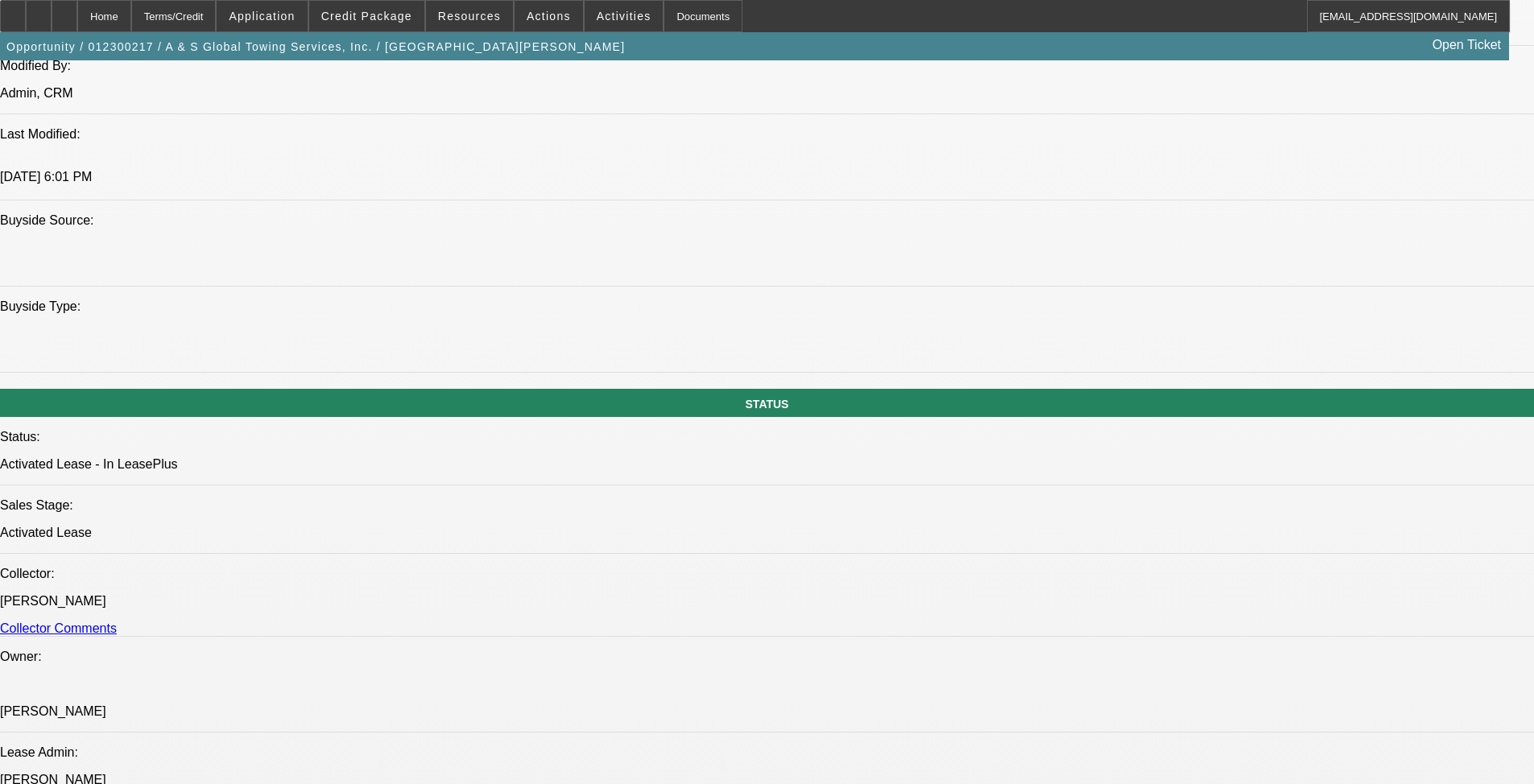
scroll to position [1615, 0]
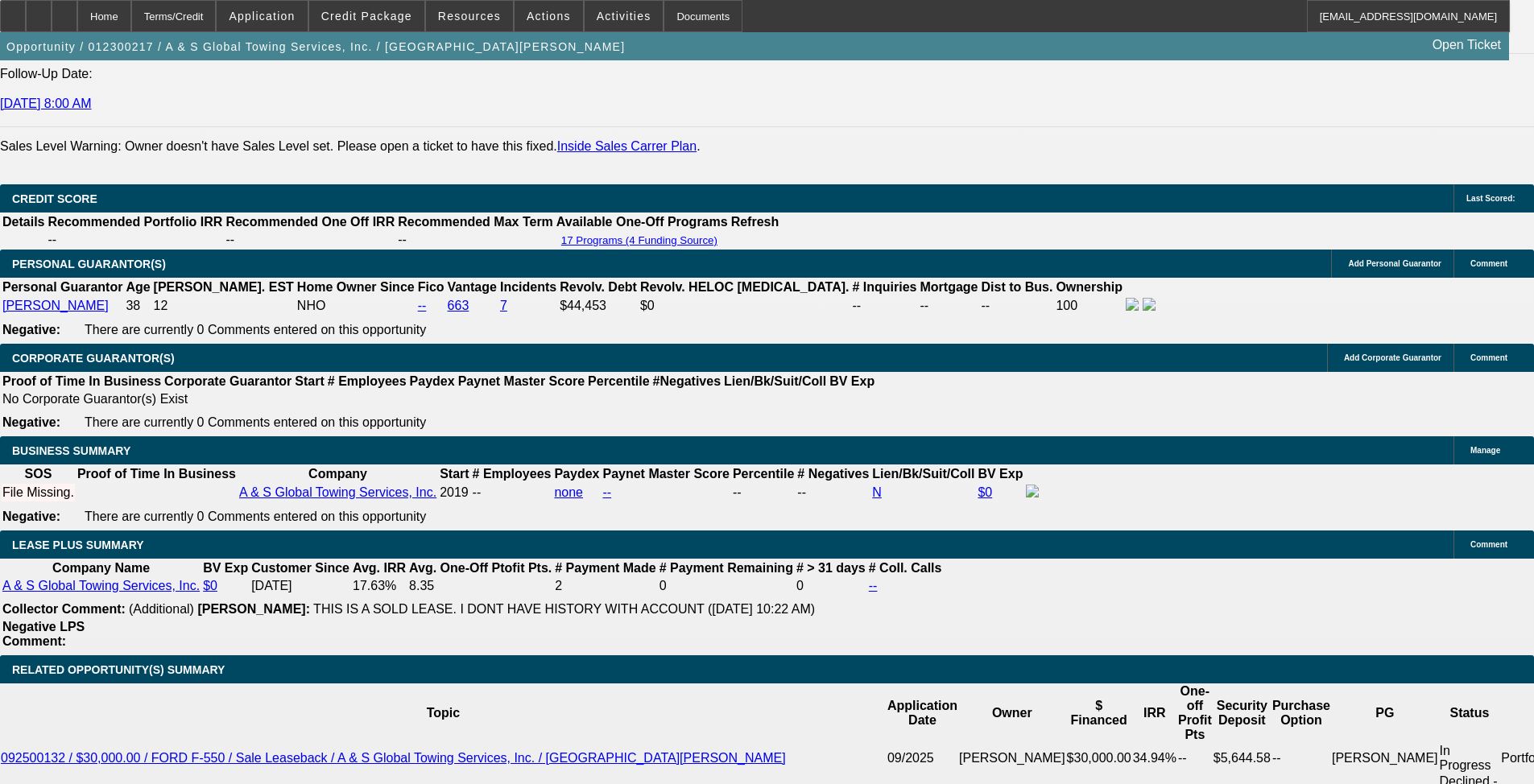
drag, startPoint x: 473, startPoint y: 501, endPoint x: 499, endPoint y: 599, distance: 101.4
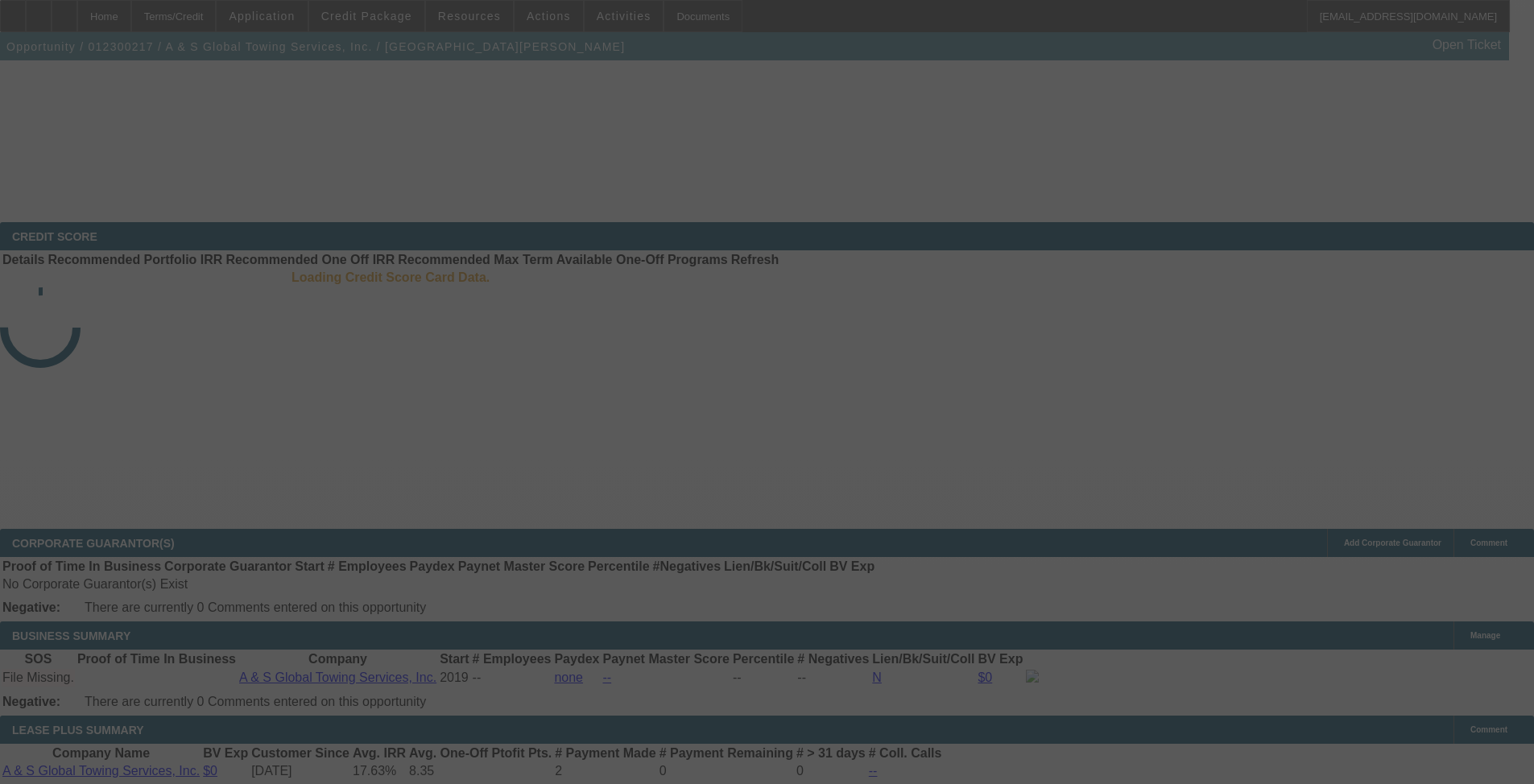
drag, startPoint x: 790, startPoint y: 330, endPoint x: 825, endPoint y: 475, distance: 149.2
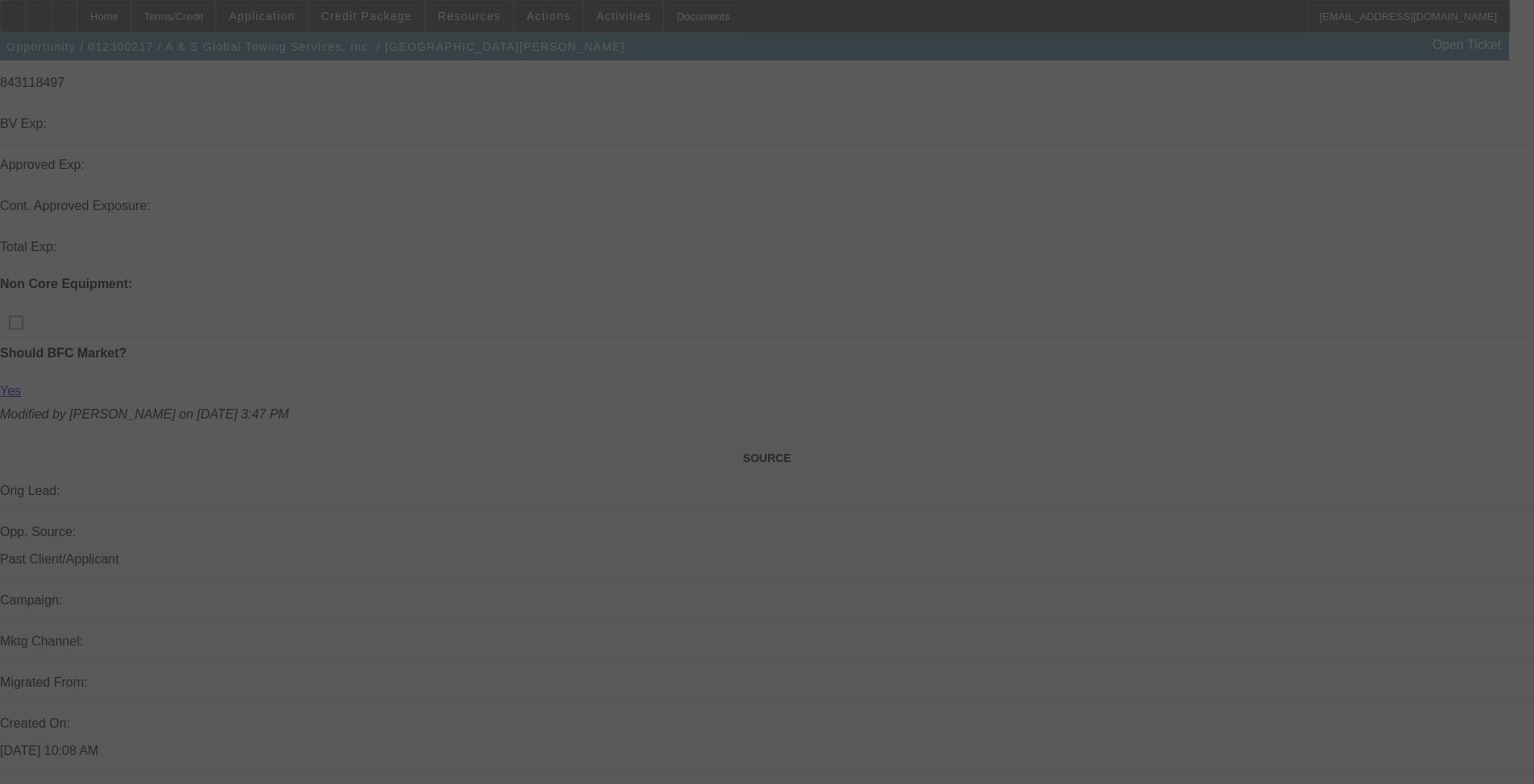
drag, startPoint x: 815, startPoint y: 319, endPoint x: 826, endPoint y: 384, distance: 65.9
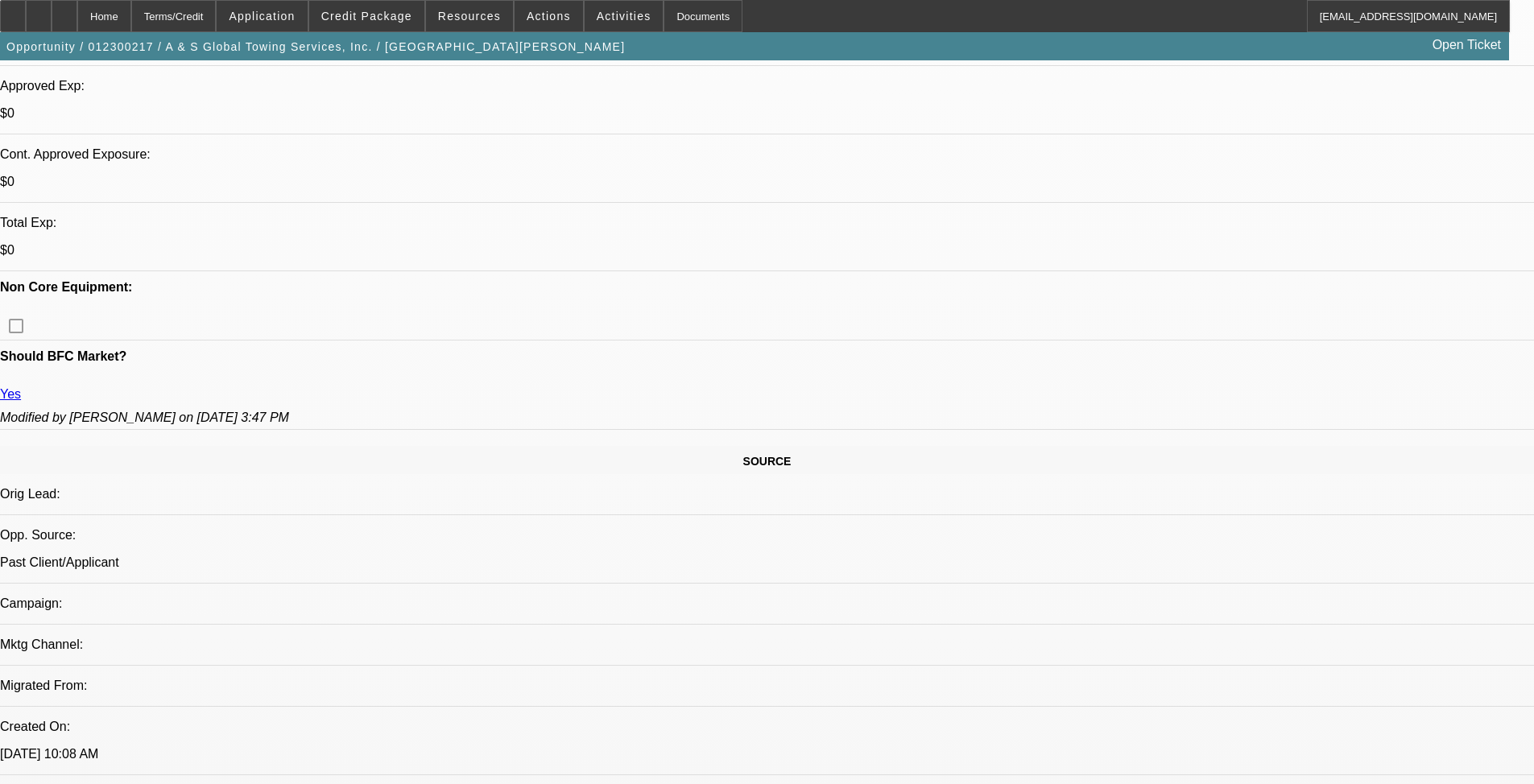
select select "0"
select select "6"
select select "0"
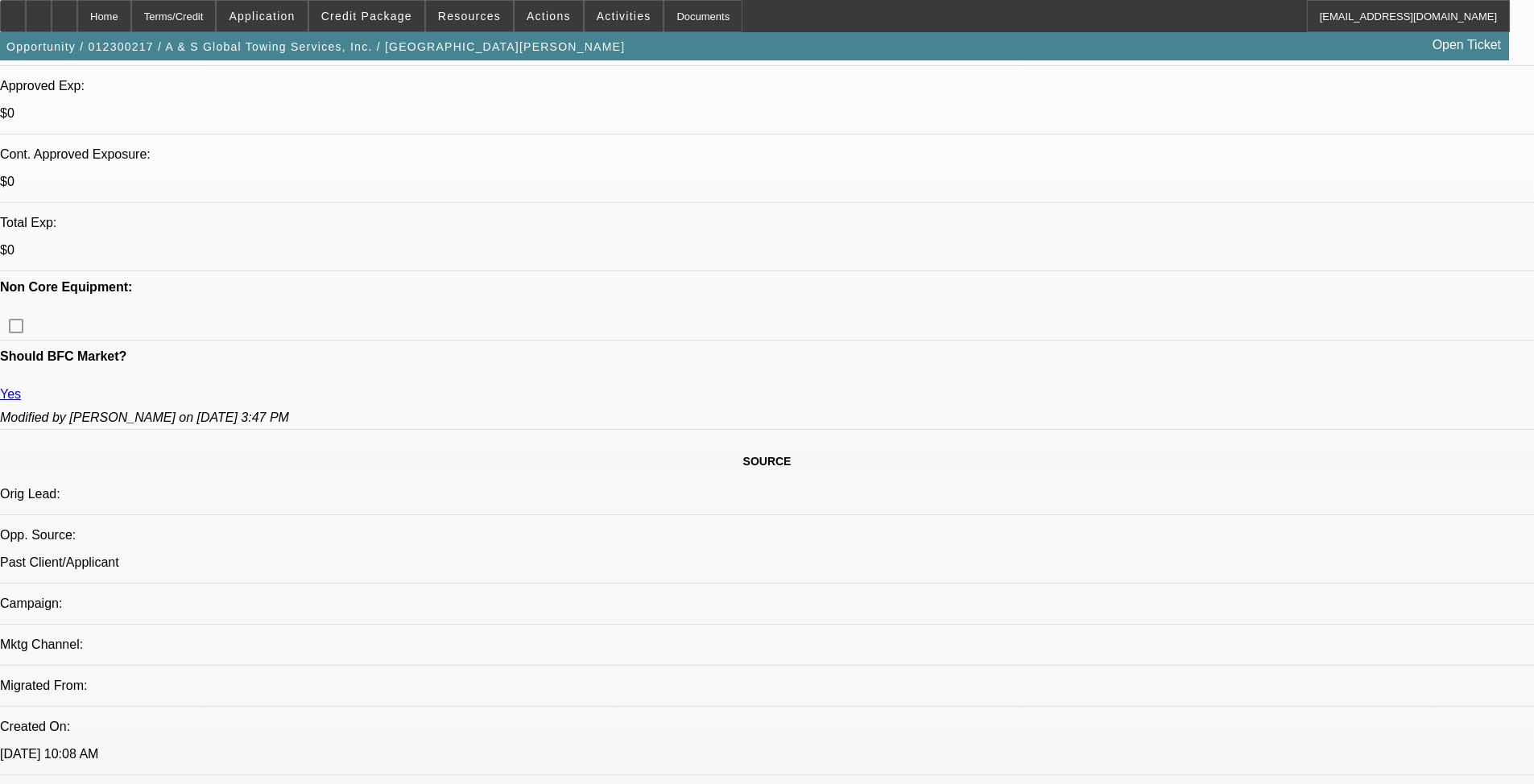
select select "0"
select select "6"
select select "0"
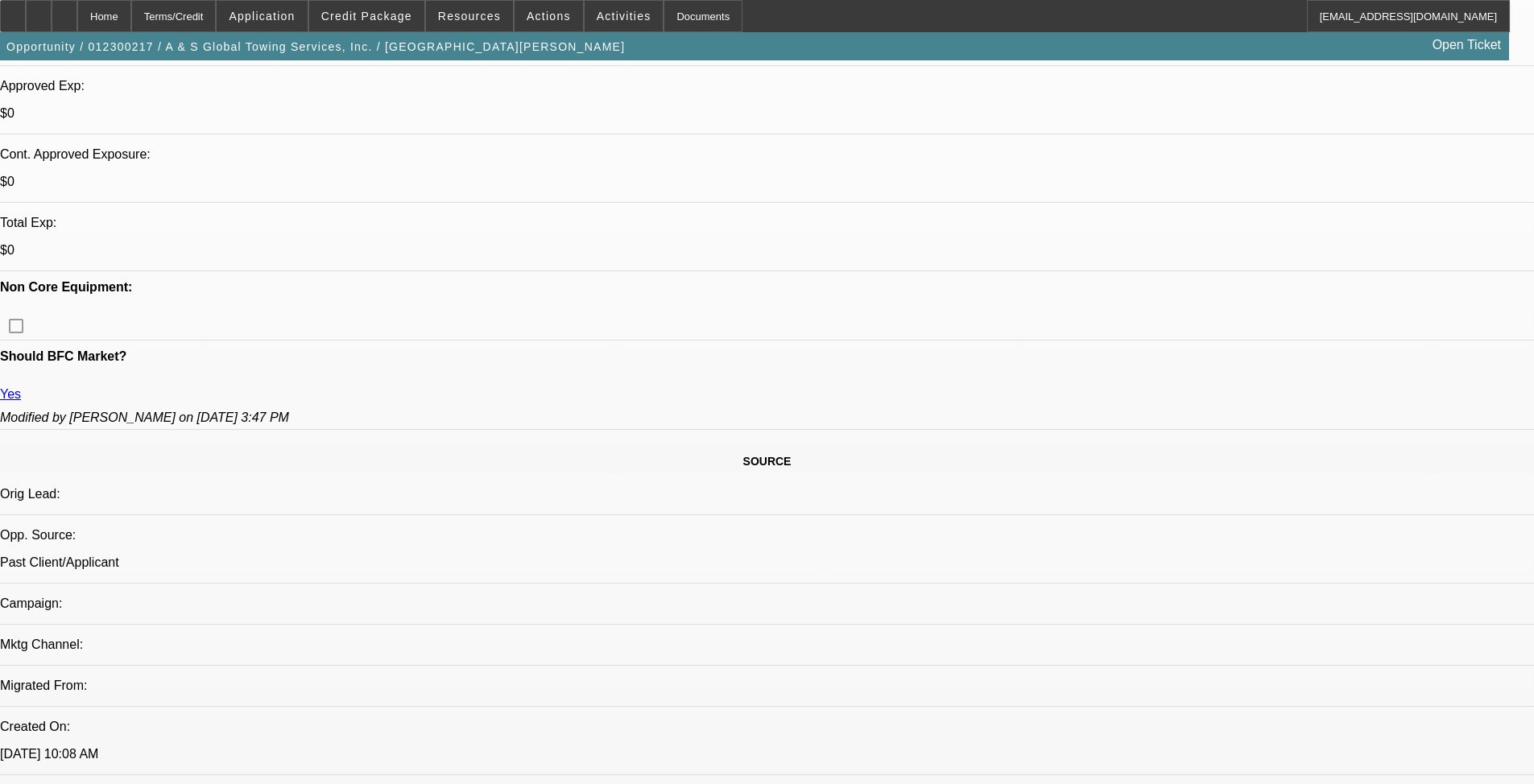
select select "0"
select select "6"
select select "0"
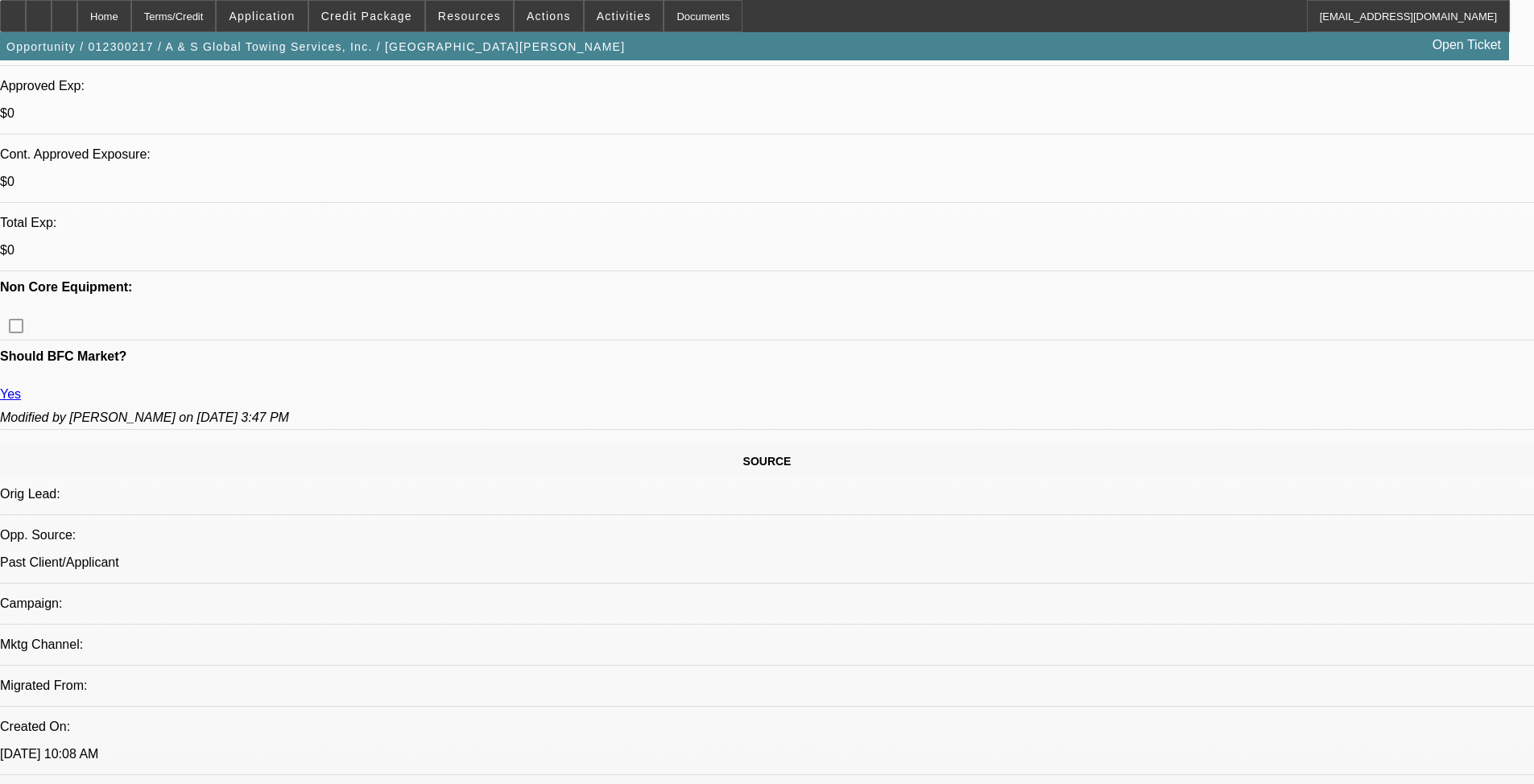
select select "6"
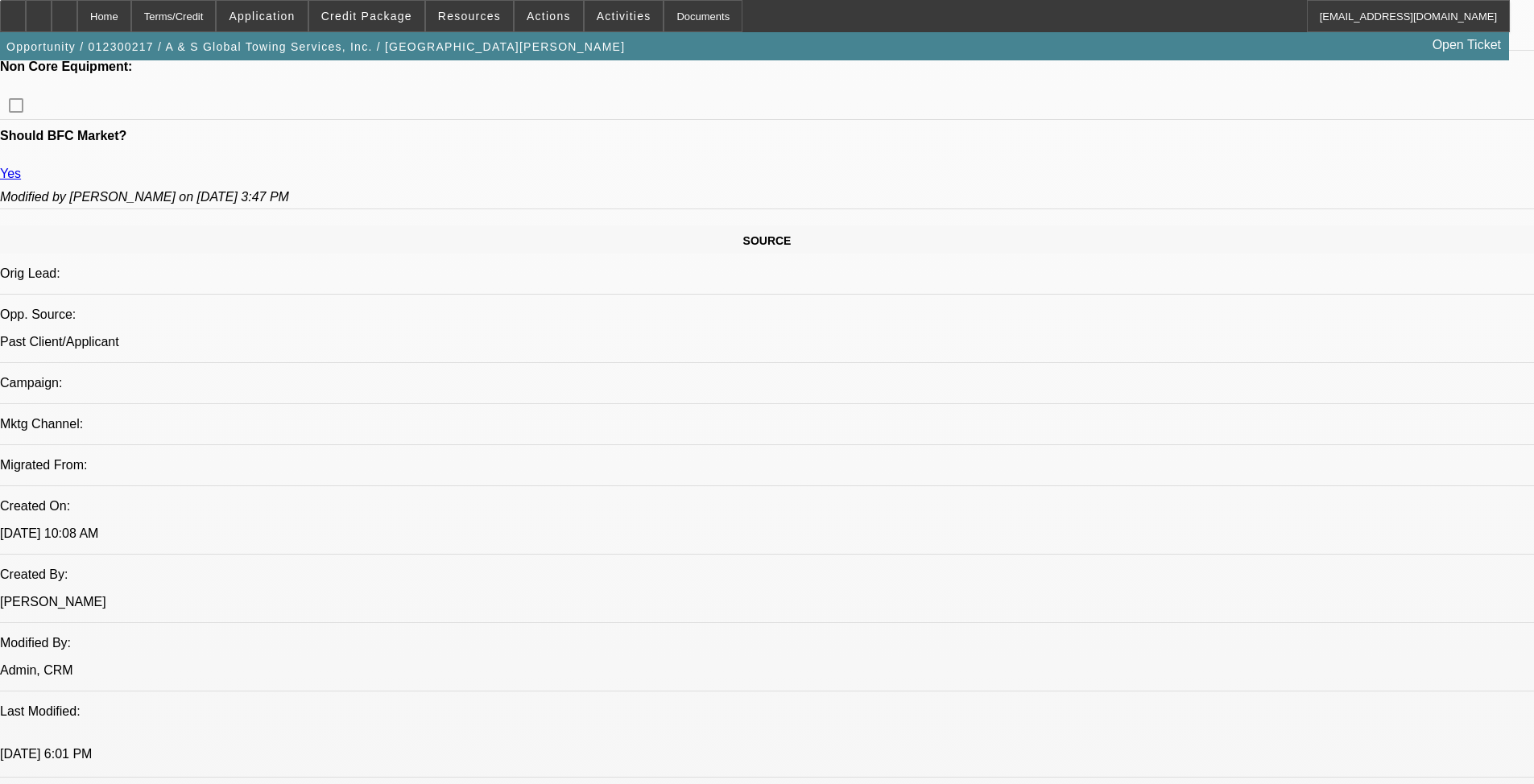
drag, startPoint x: 821, startPoint y: 323, endPoint x: 819, endPoint y: 426, distance: 103.0
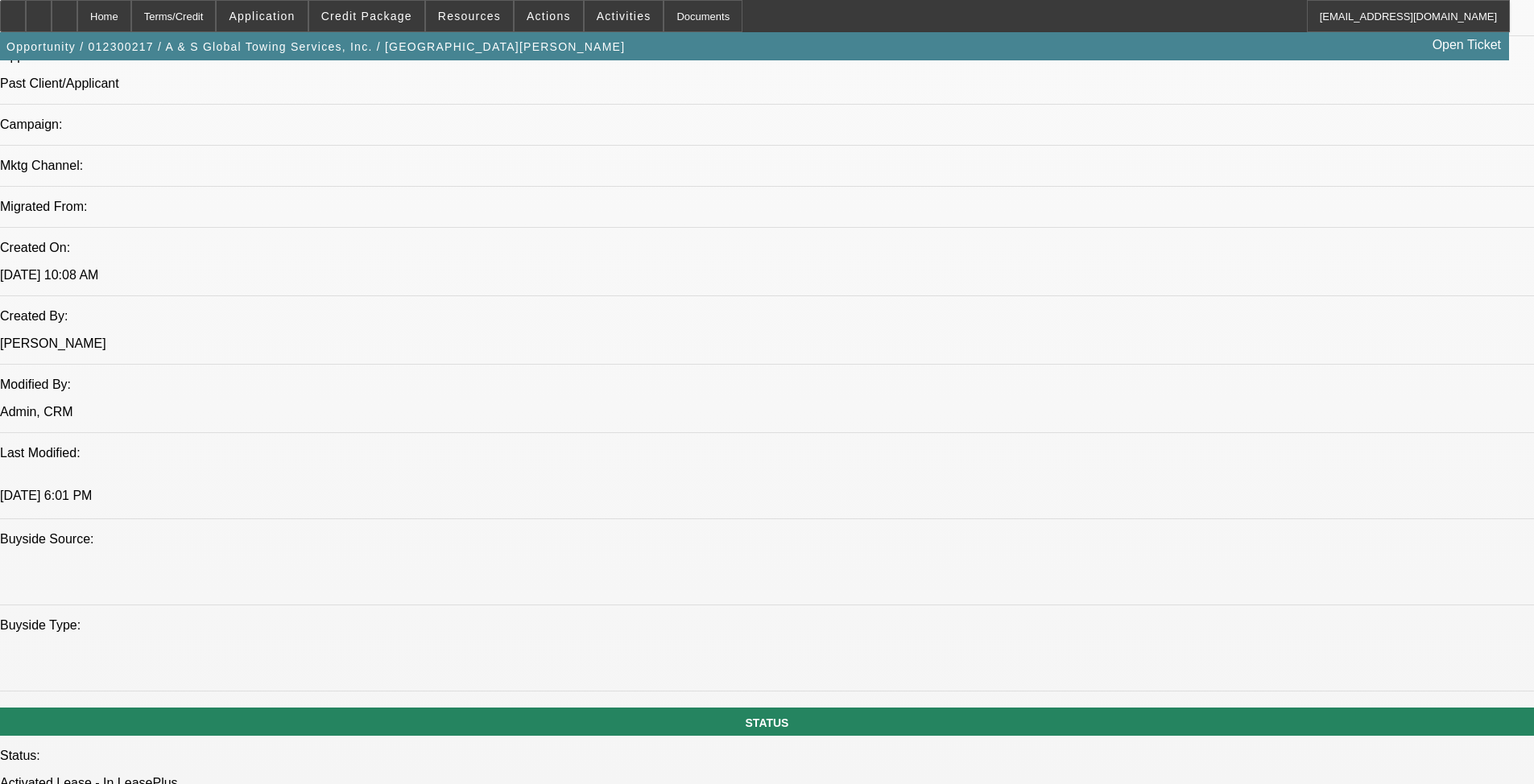
drag, startPoint x: 812, startPoint y: 370, endPoint x: 826, endPoint y: 506, distance: 136.7
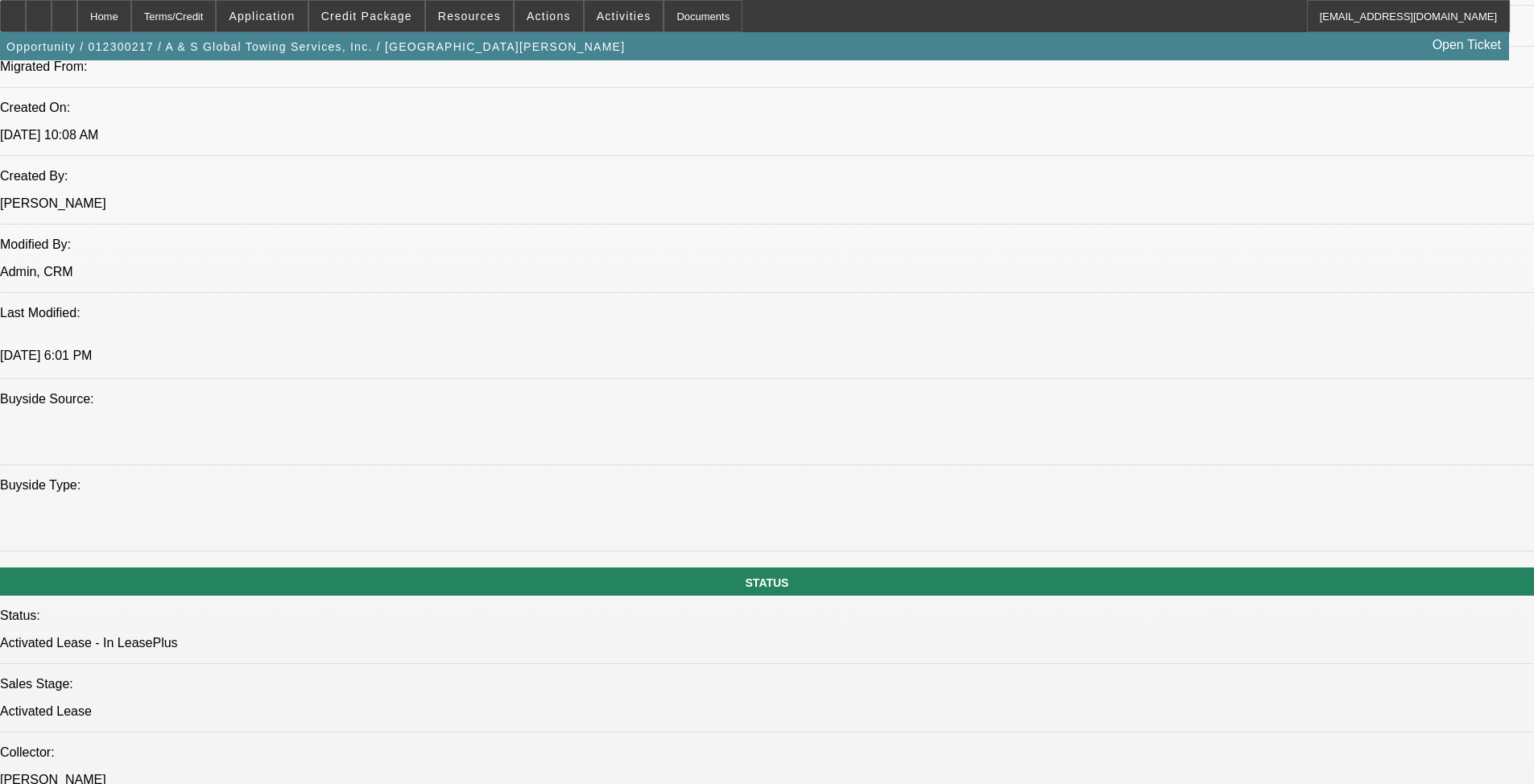
drag, startPoint x: 822, startPoint y: 441, endPoint x: 822, endPoint y: 531, distance: 90.0
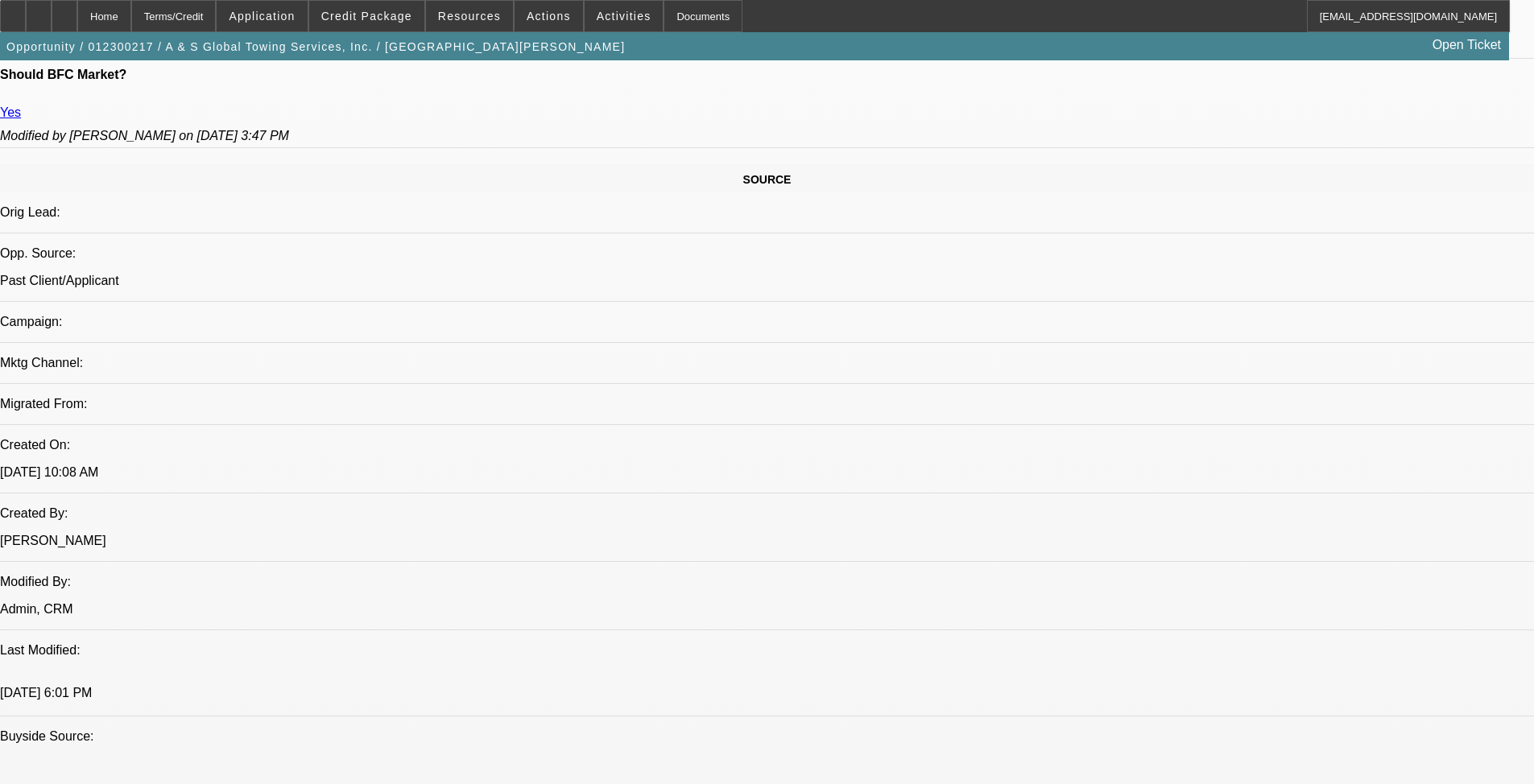
drag, startPoint x: 797, startPoint y: 336, endPoint x: 789, endPoint y: 284, distance: 52.6
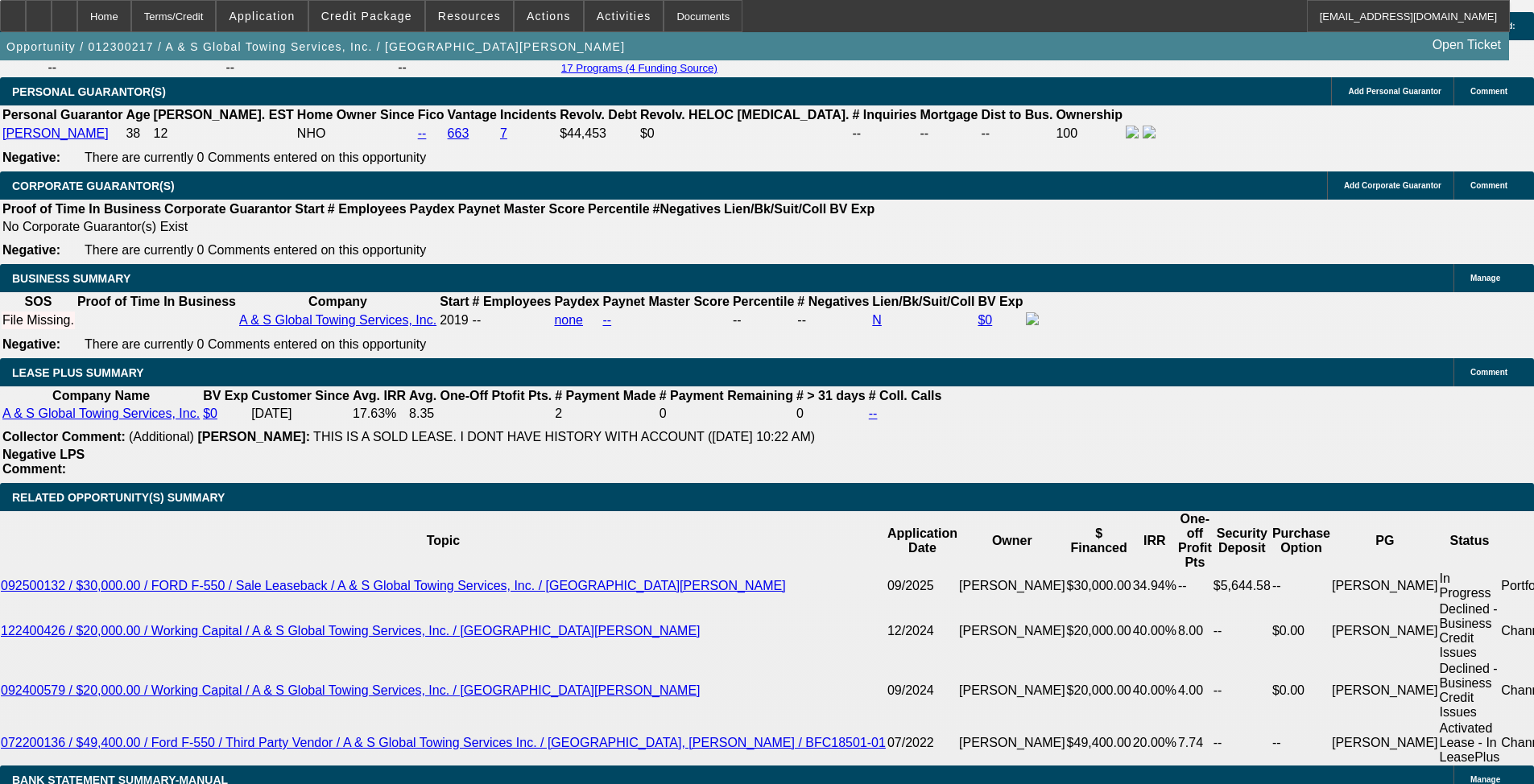
drag, startPoint x: 645, startPoint y: 386, endPoint x: 658, endPoint y: 487, distance: 101.8
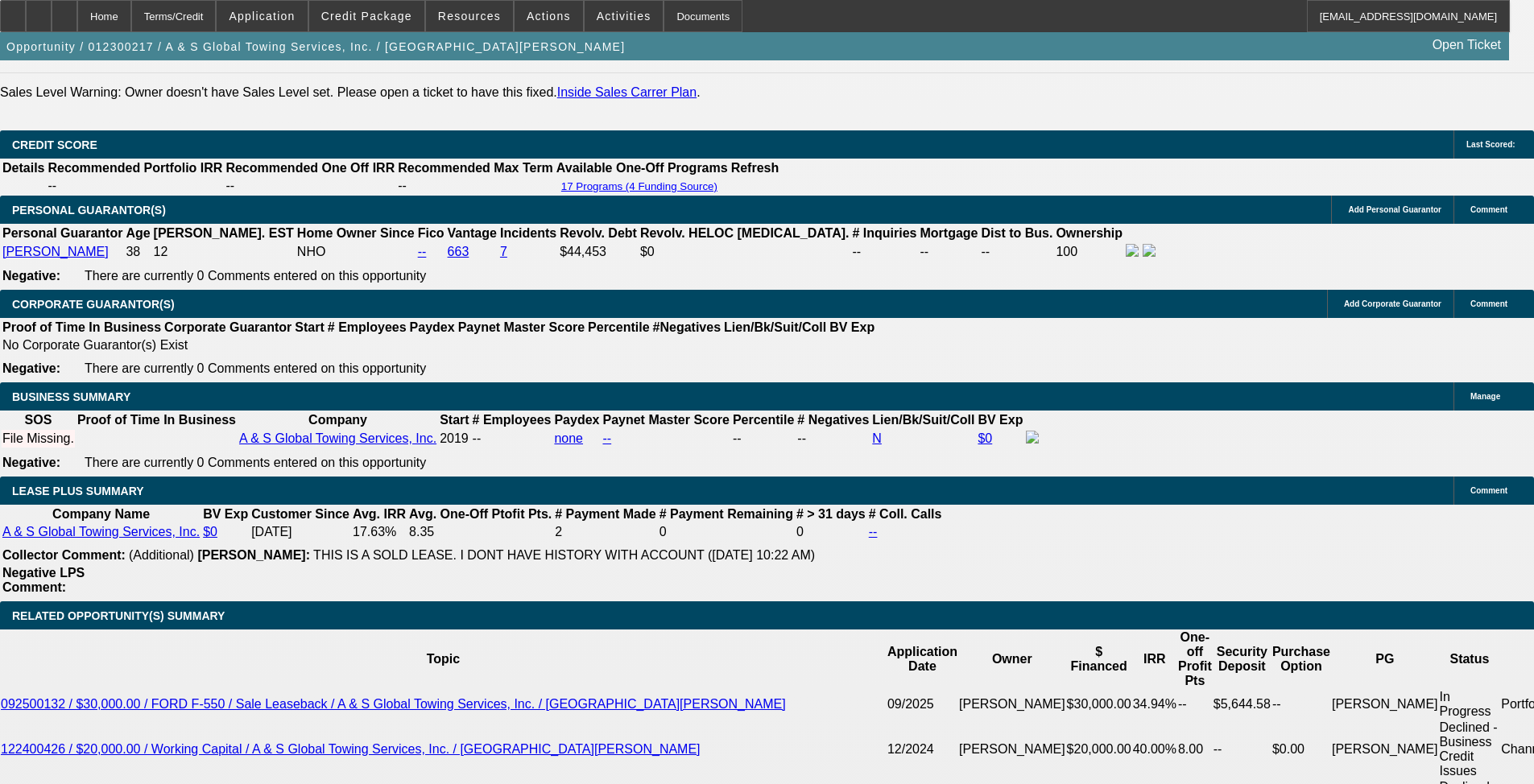
scroll to position [2369, 0]
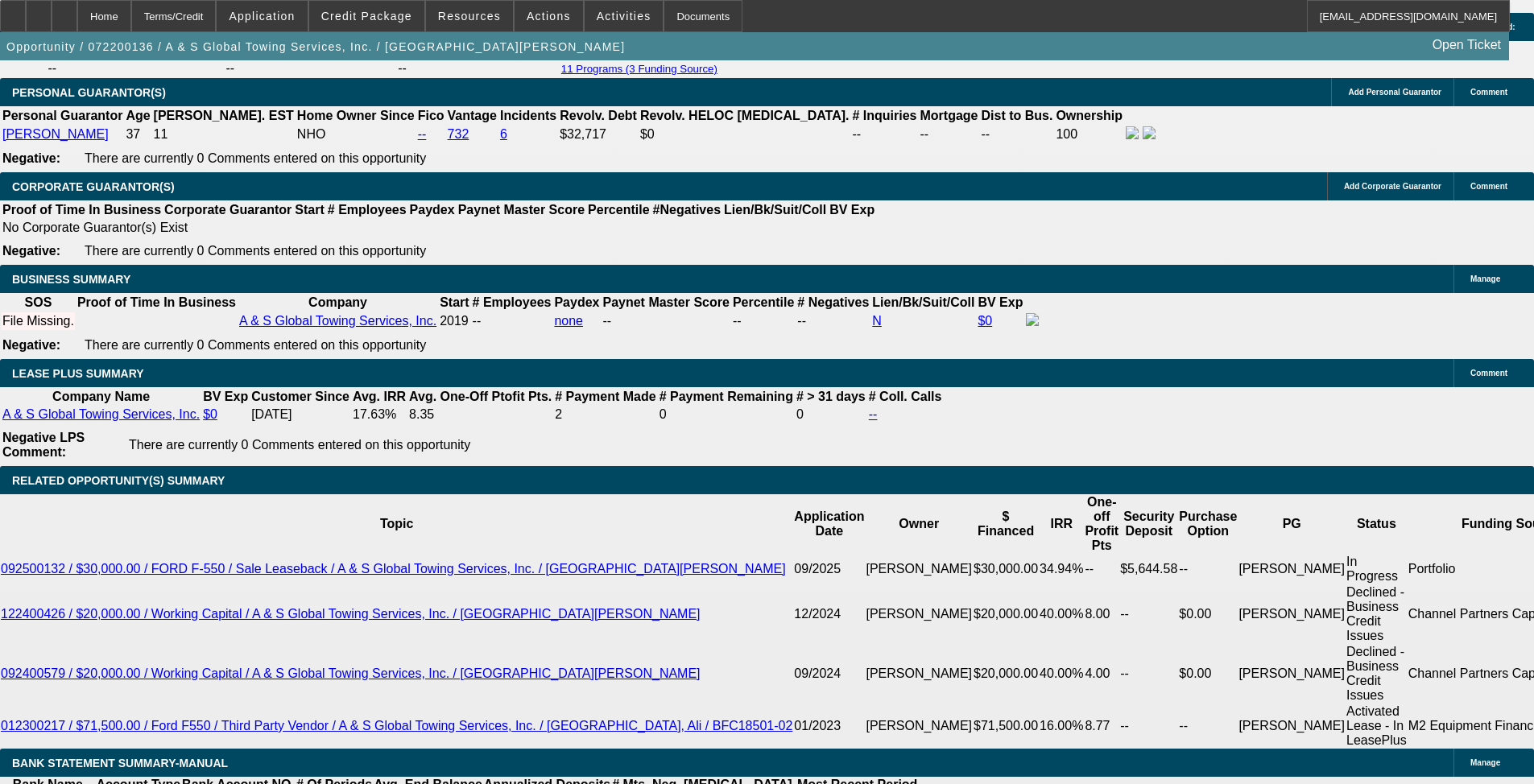
select select "0"
select select "6"
select select "0"
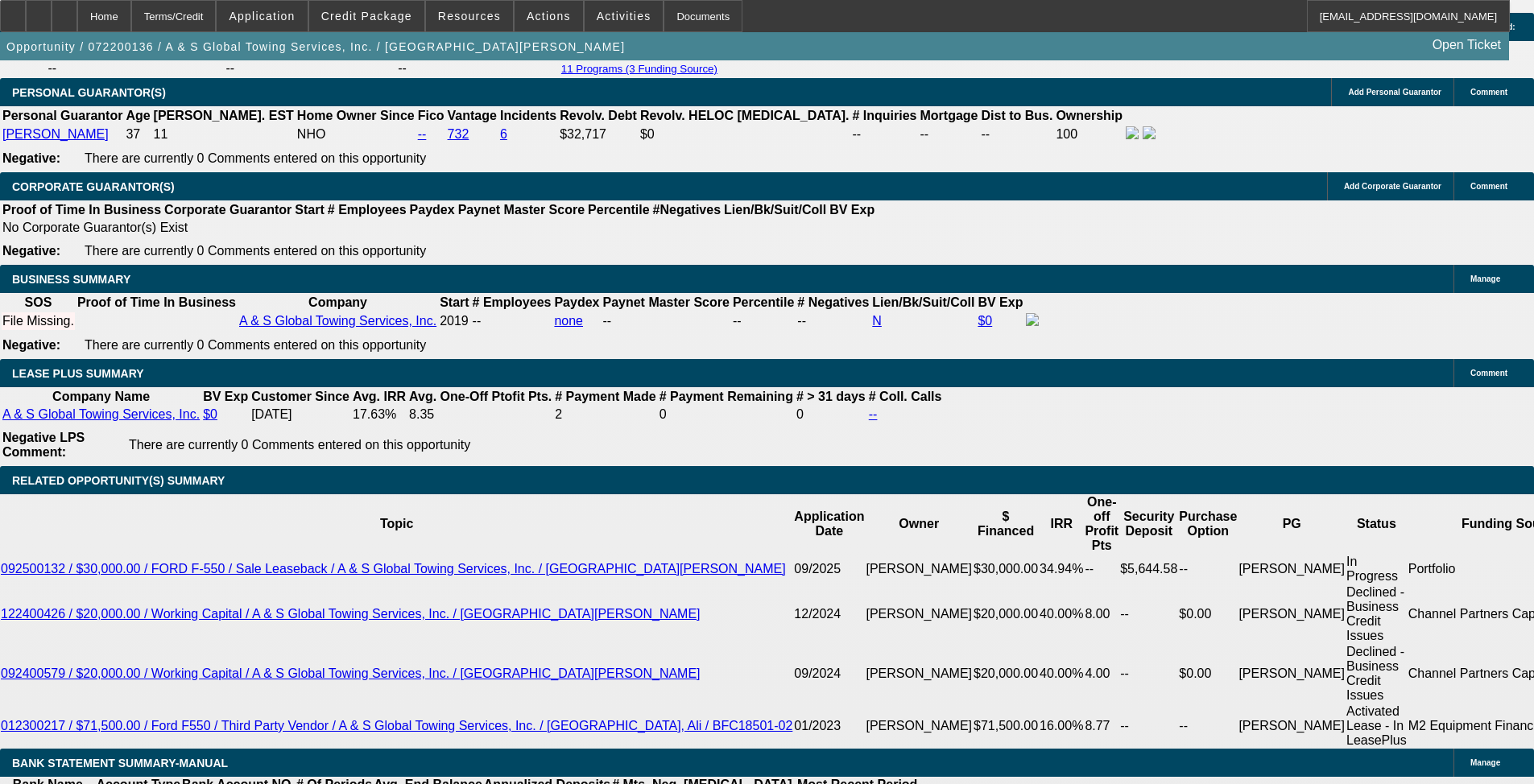
select select "0"
select select "6"
select select "0"
select select "6"
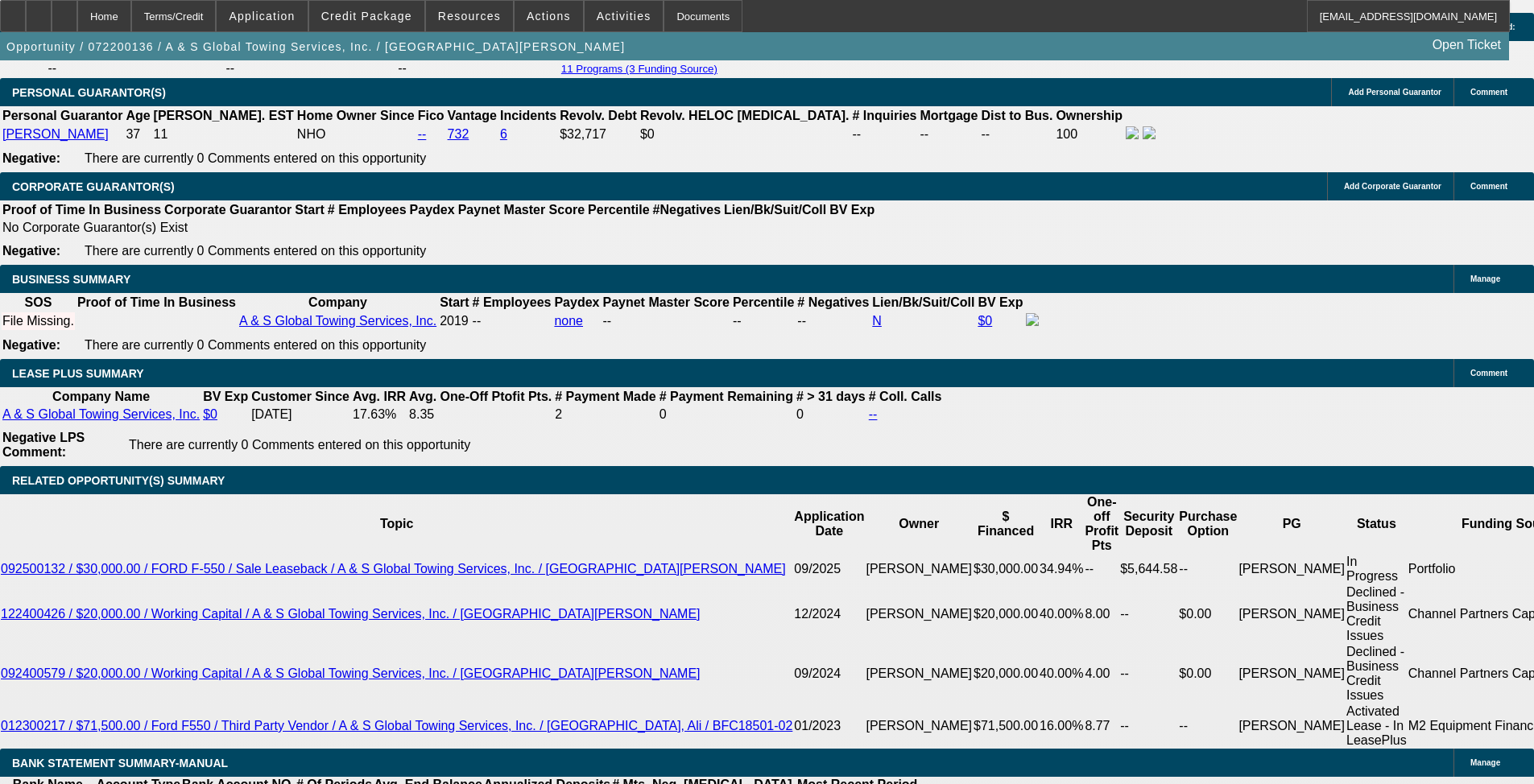
select select "0"
select select "6"
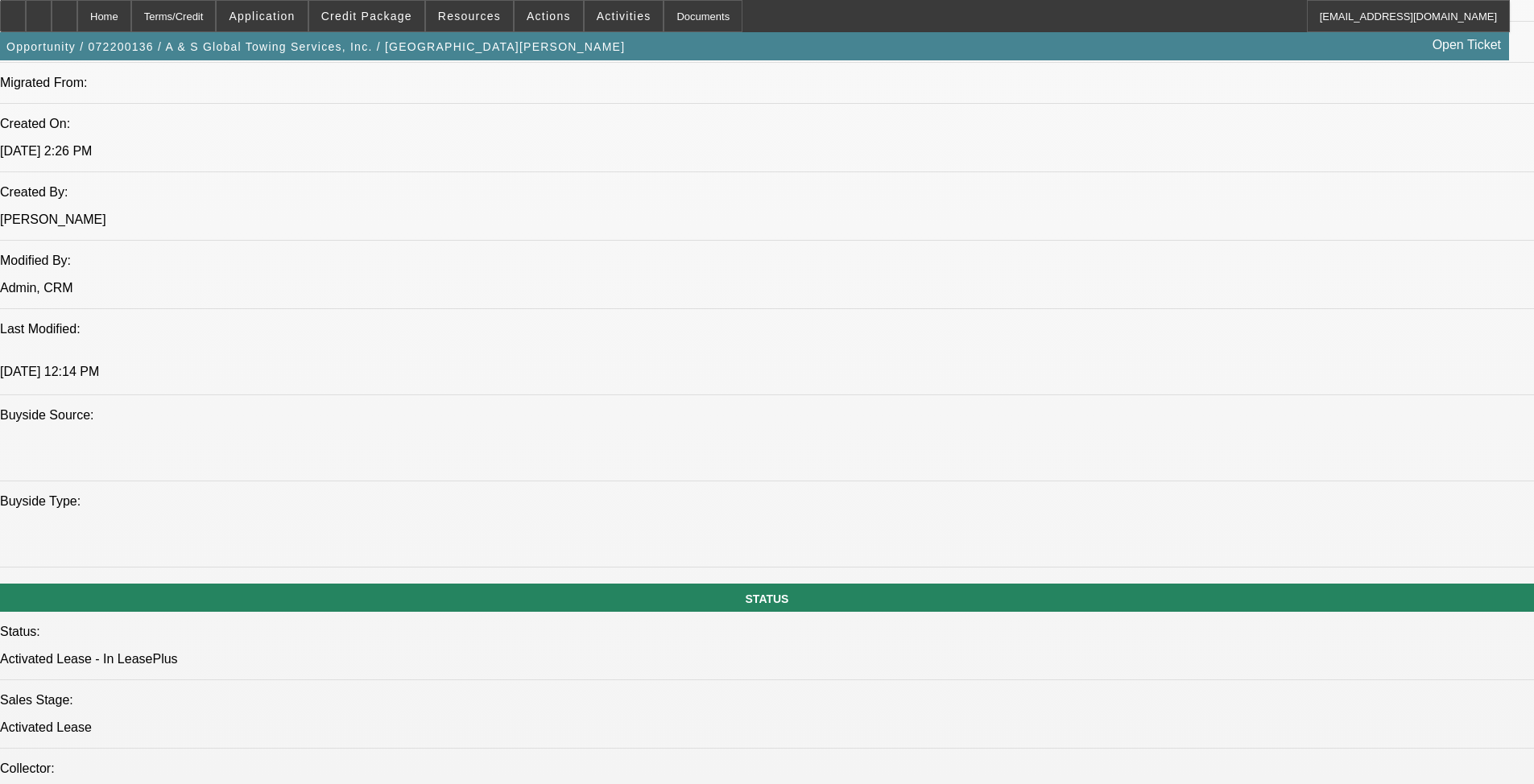
scroll to position [1352, 0]
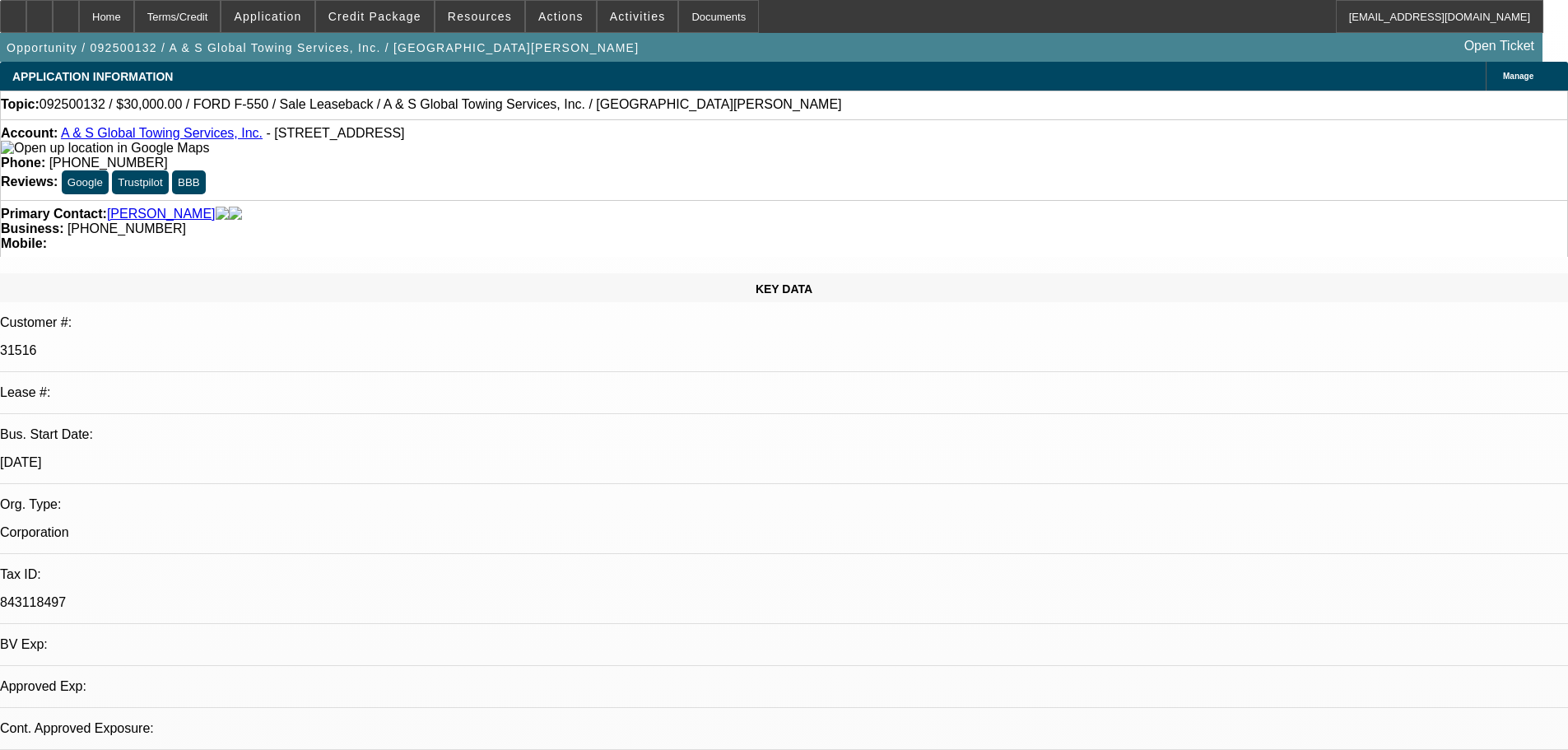
select select "0"
select select "2"
select select "0"
select select "6"
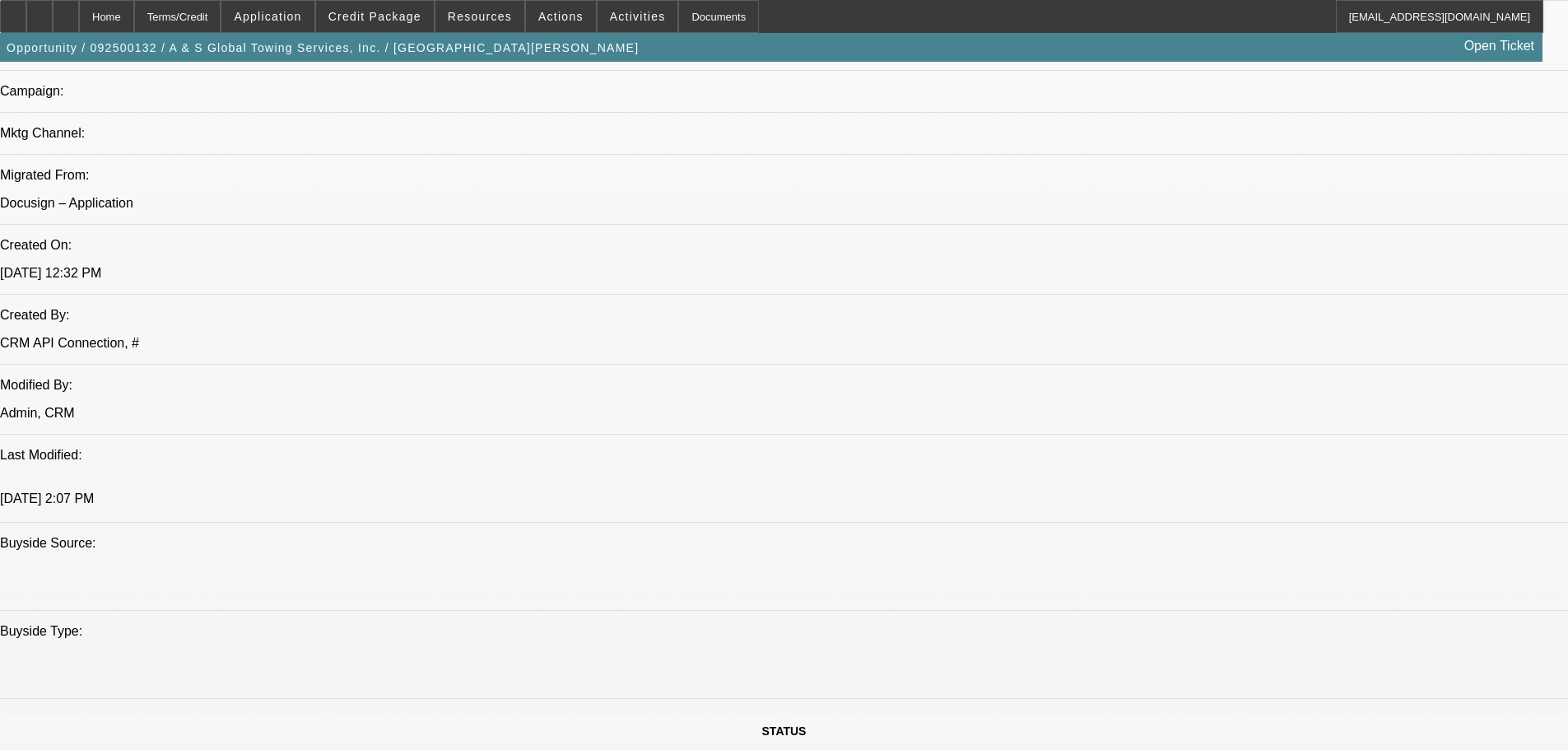
scroll to position [823, 0]
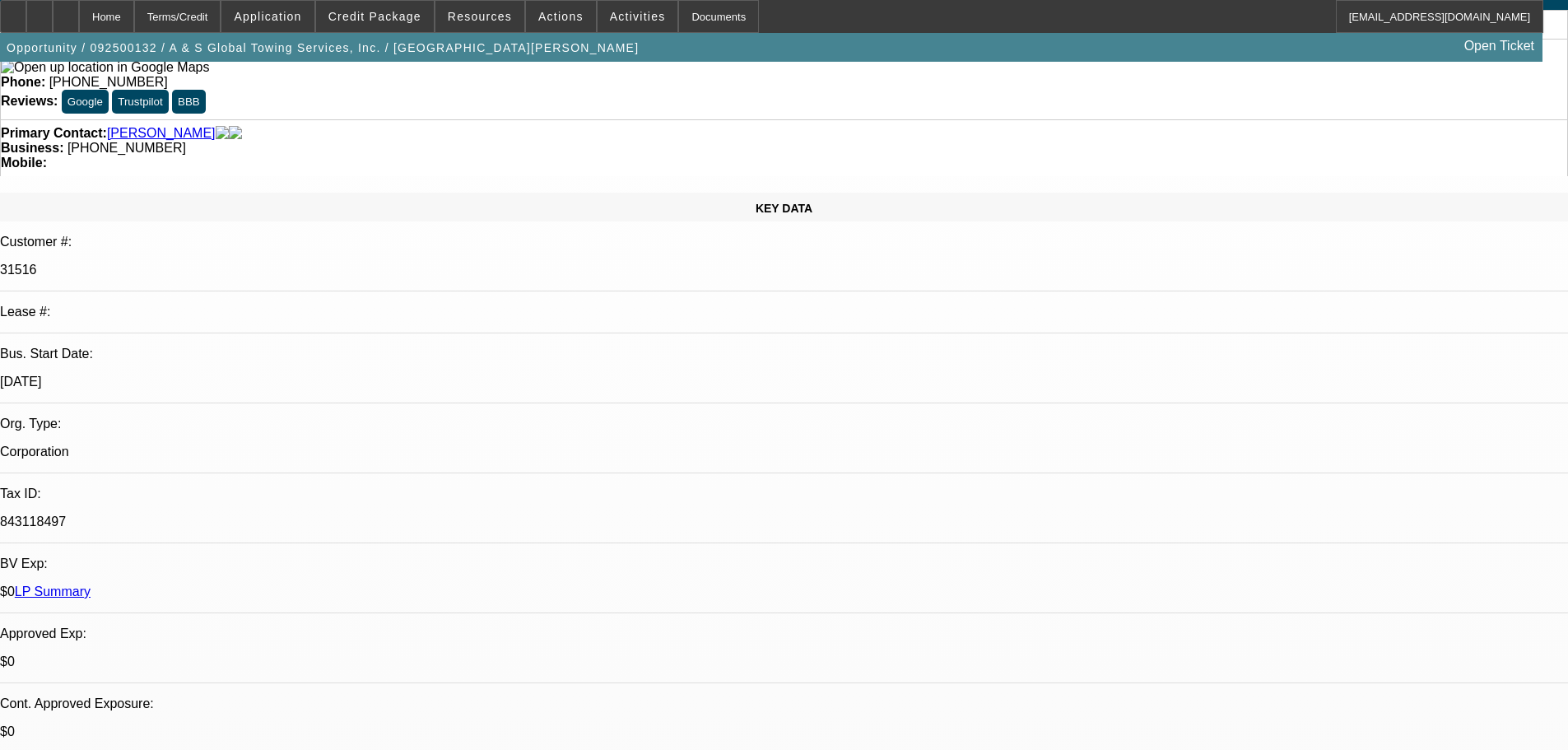
scroll to position [0, 0]
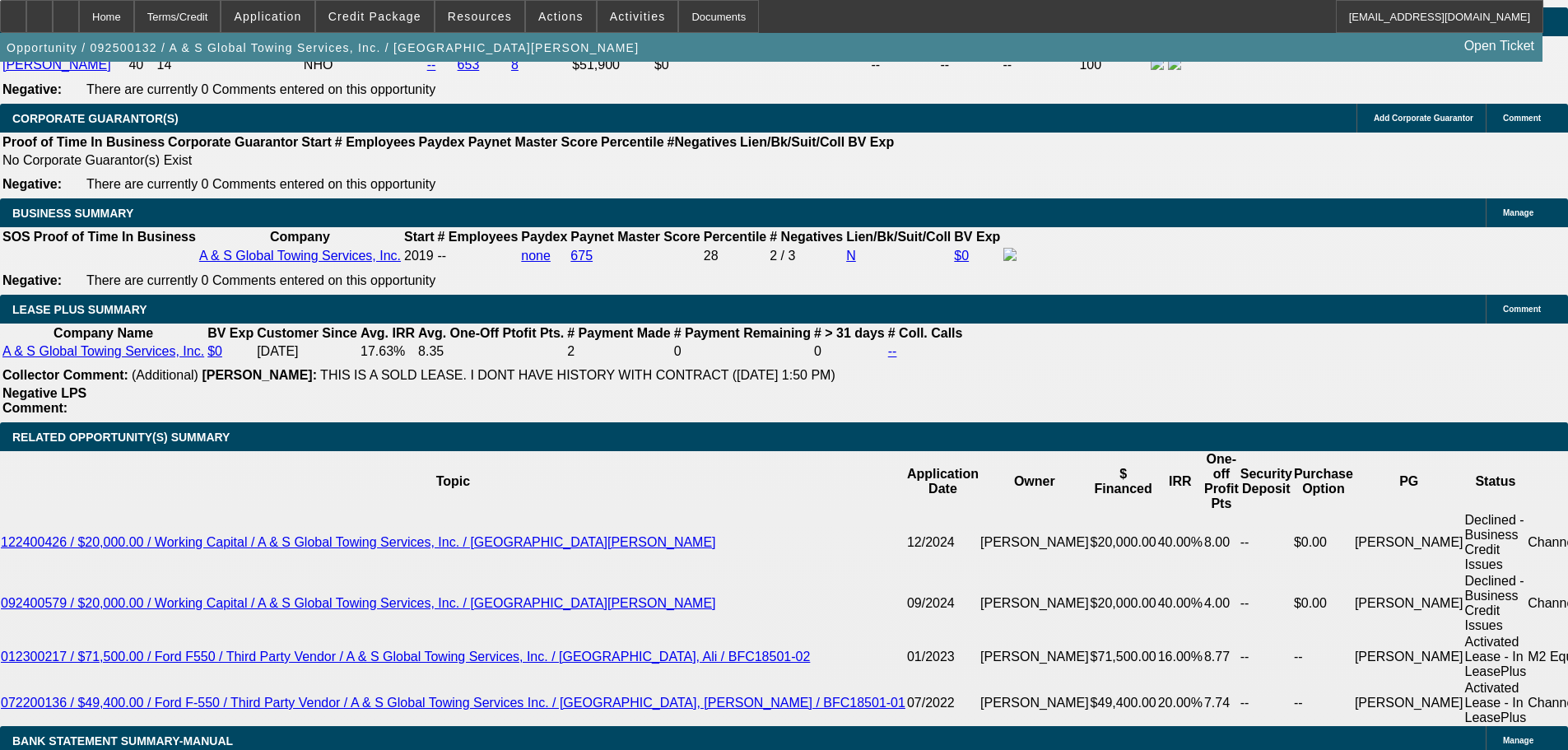
drag, startPoint x: 390, startPoint y: 473, endPoint x: 404, endPoint y: 592, distance: 119.8
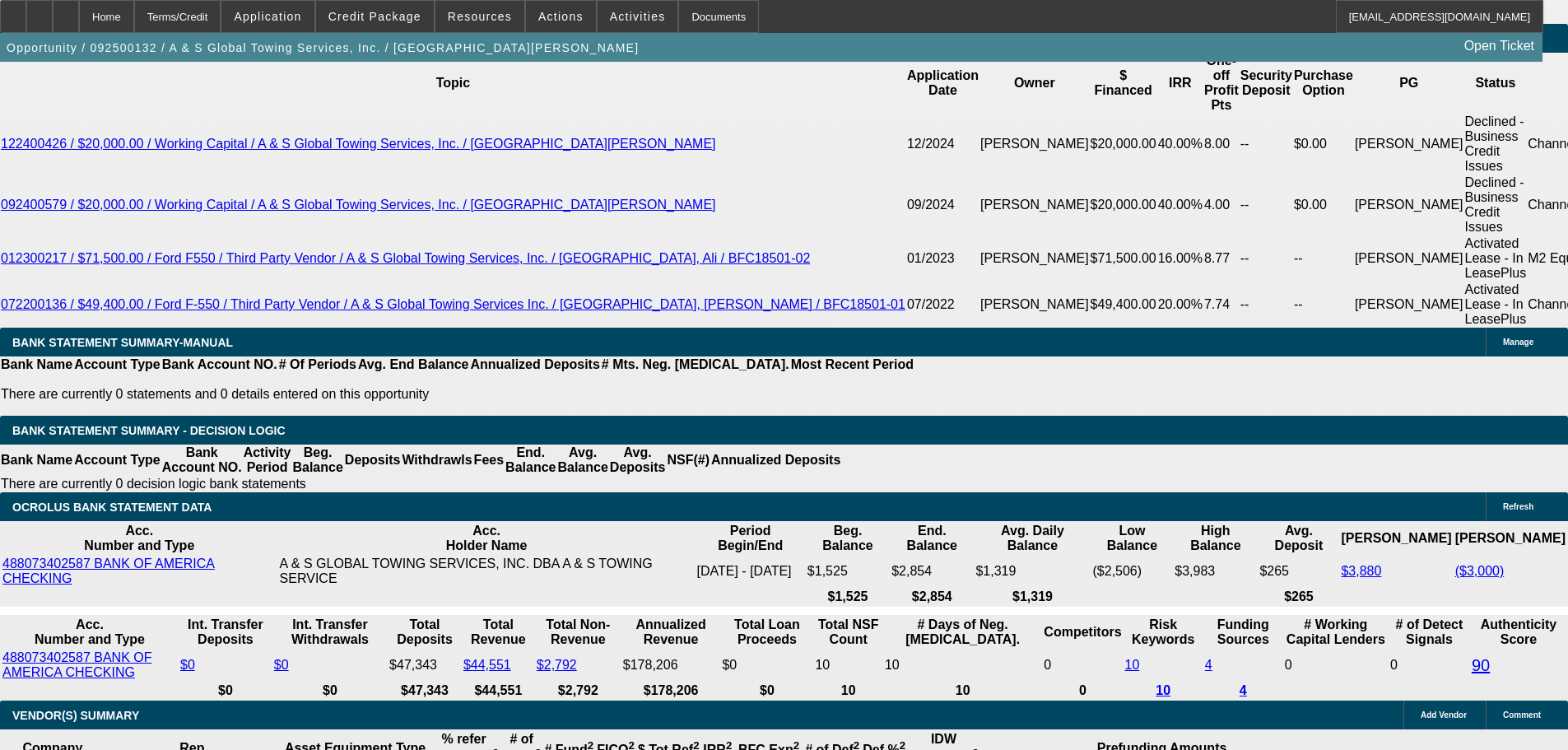
scroll to position [2613, 0]
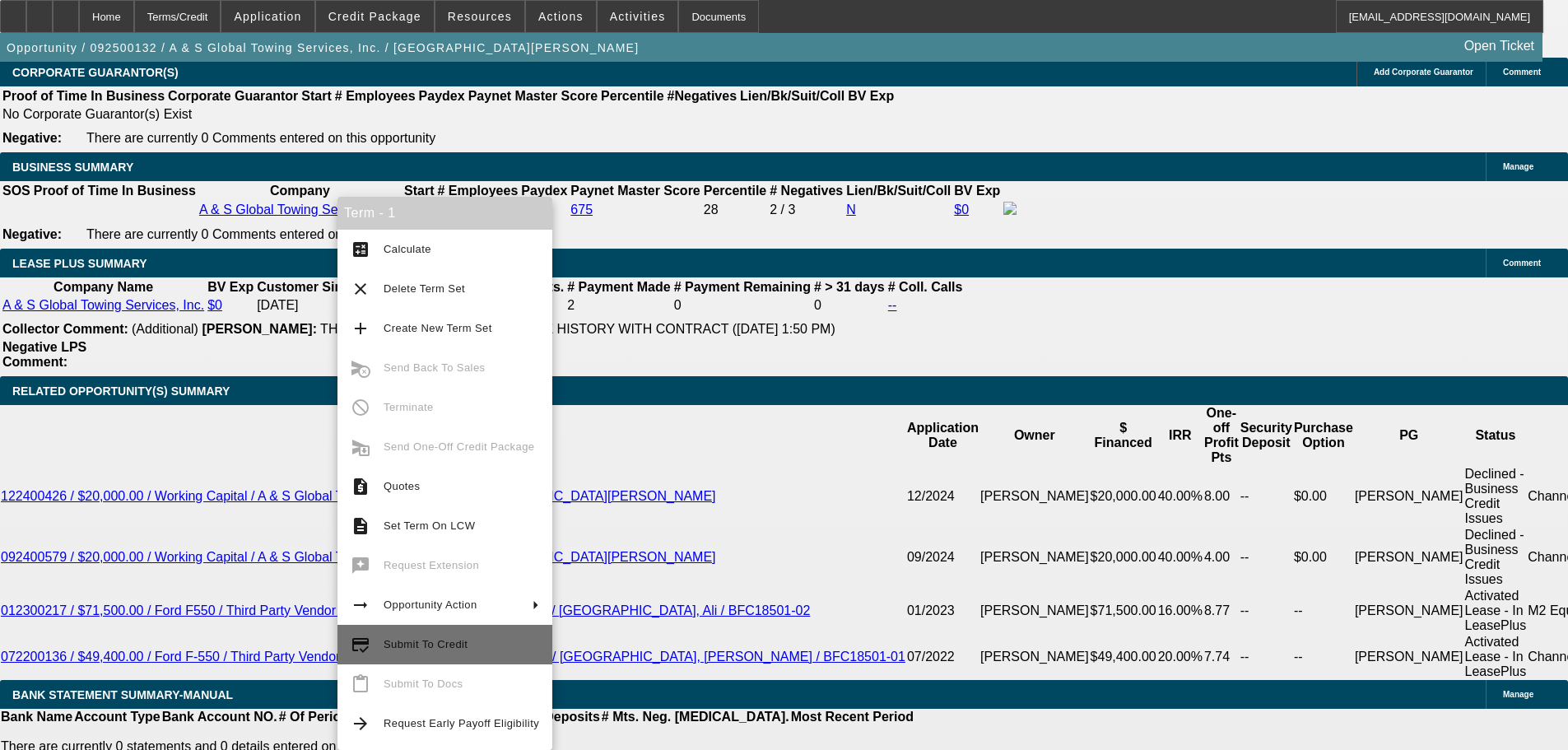
click at [500, 648] on span "Submit To Credit" at bounding box center [461, 645] width 156 height 20
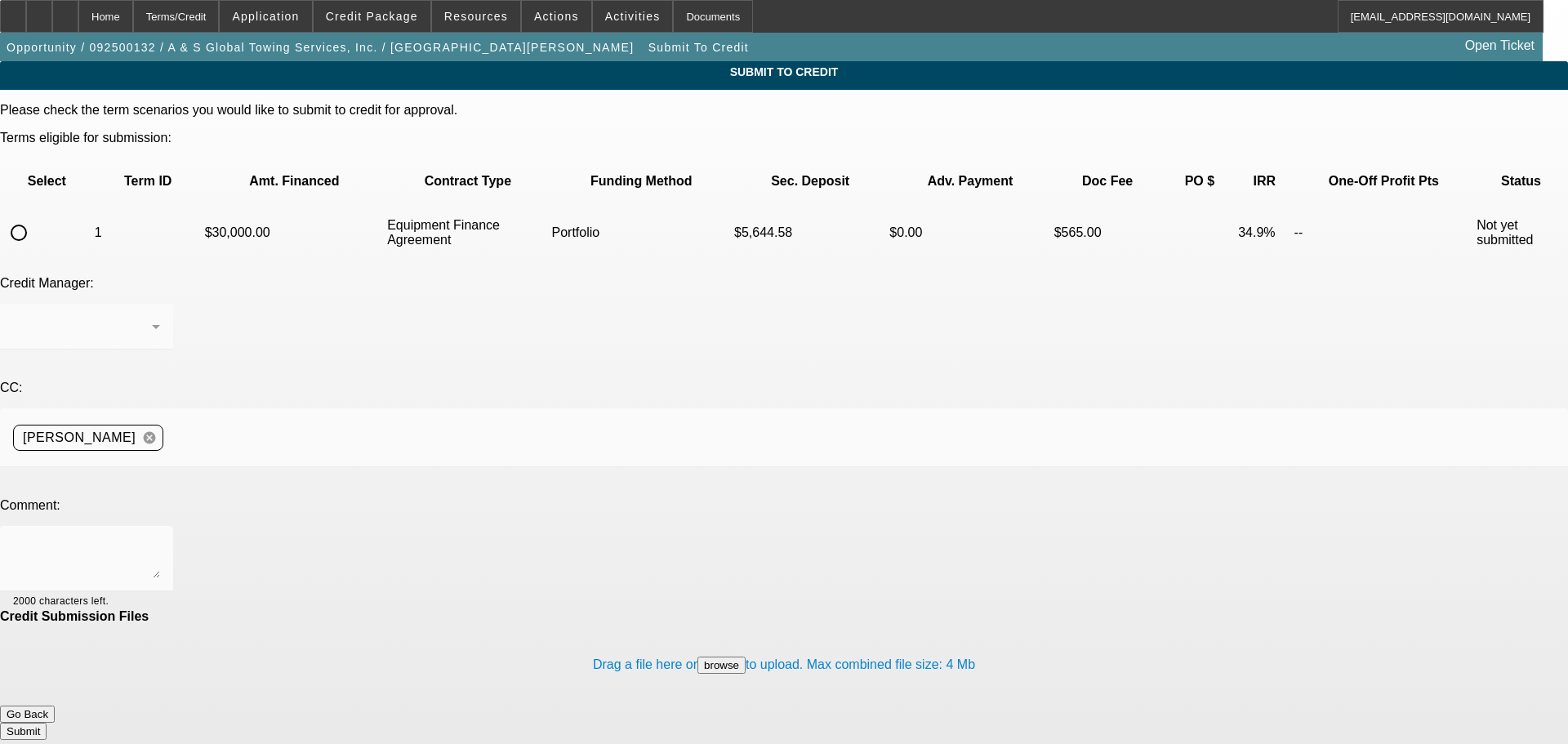
click at [93, 204] on td "1" at bounding box center [147, 233] width 109 height 58
click at [39, 213] on div at bounding box center [19, 233] width 40 height 40
radio input "true"
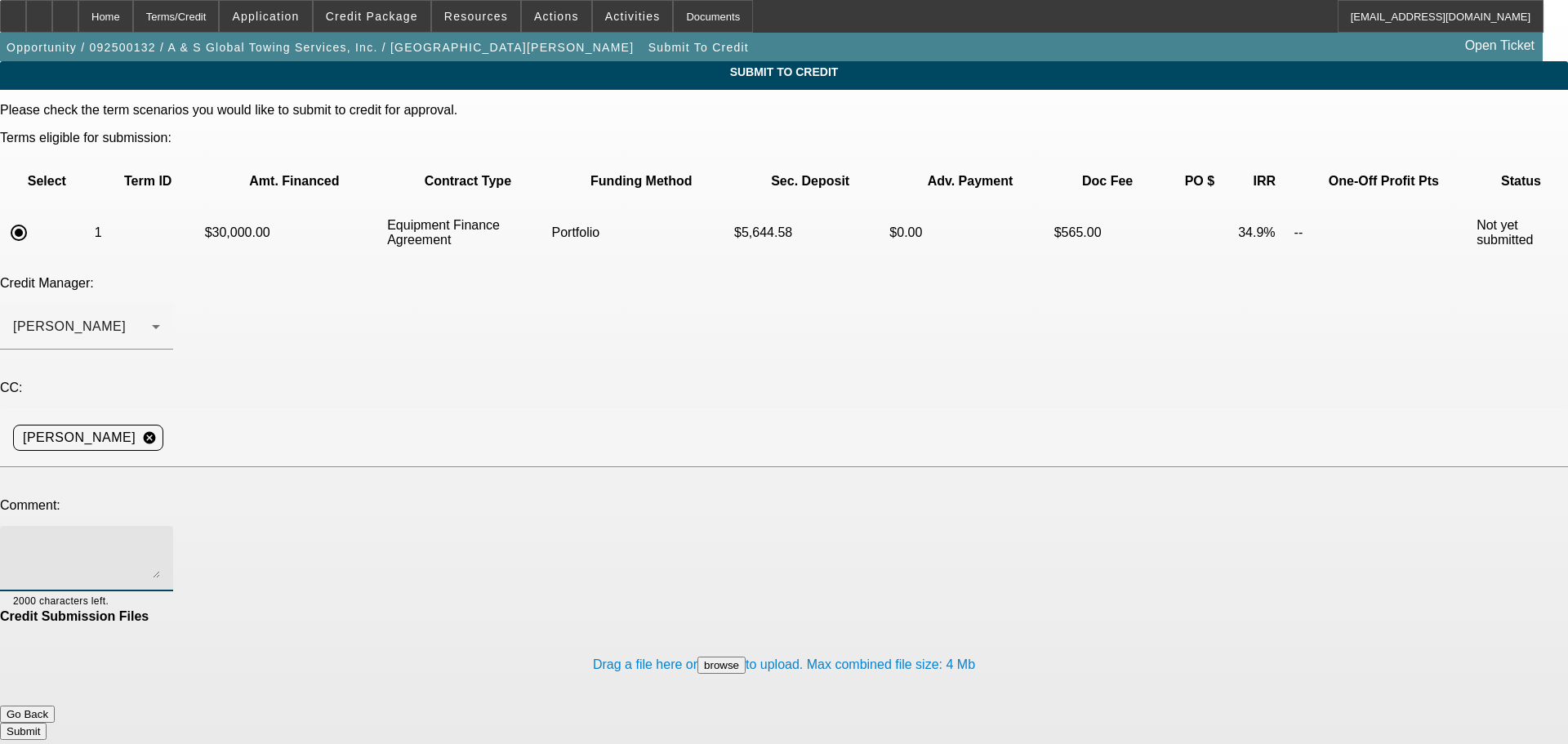
click at [160, 539] on textarea at bounding box center [87, 559] width 147 height 40
type textarea "Hey George, would you consider this lease-back structure in port for this past …"
click at [47, 722] on button "Submit" at bounding box center [23, 731] width 47 height 17
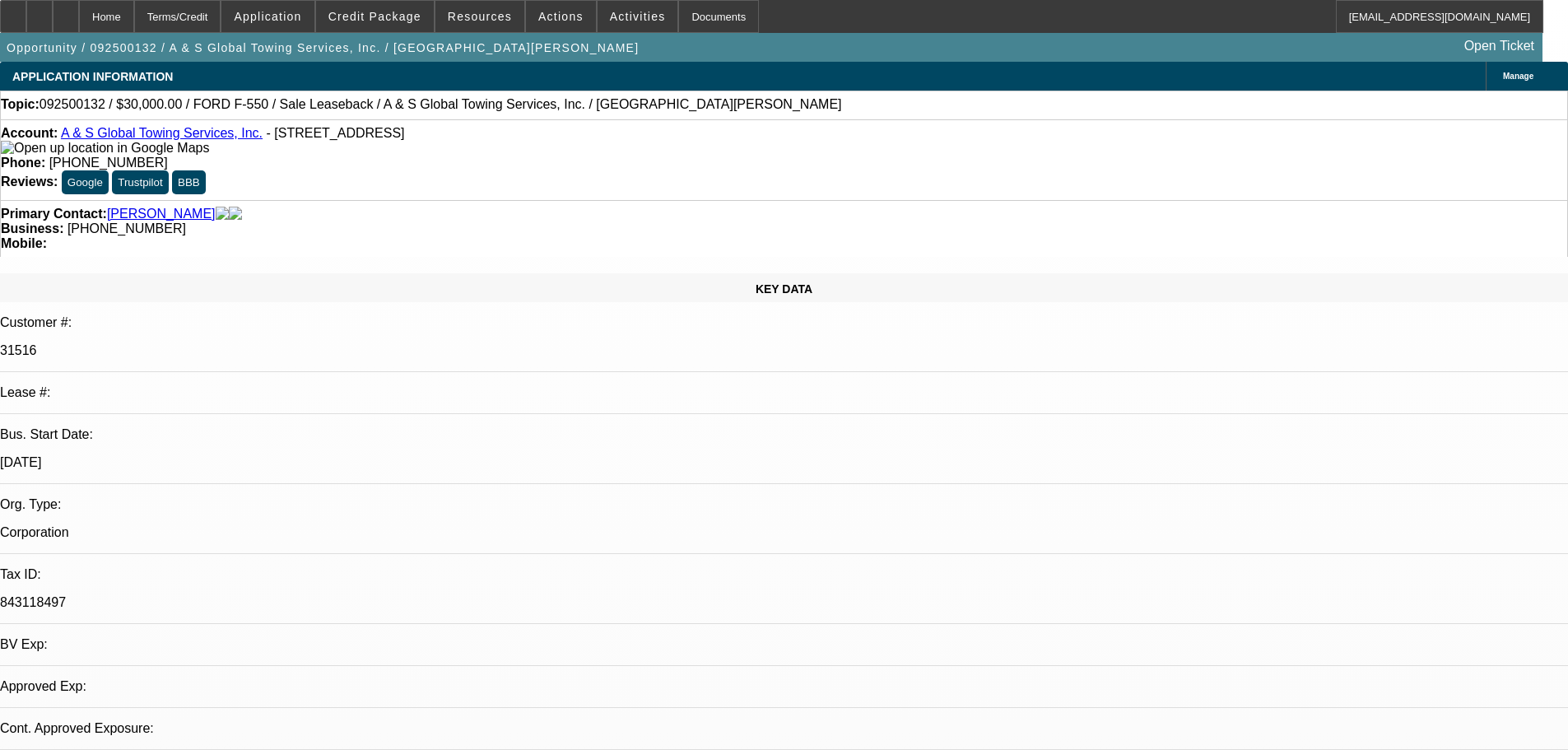
select select "0"
select select "2"
select select "0"
select select "6"
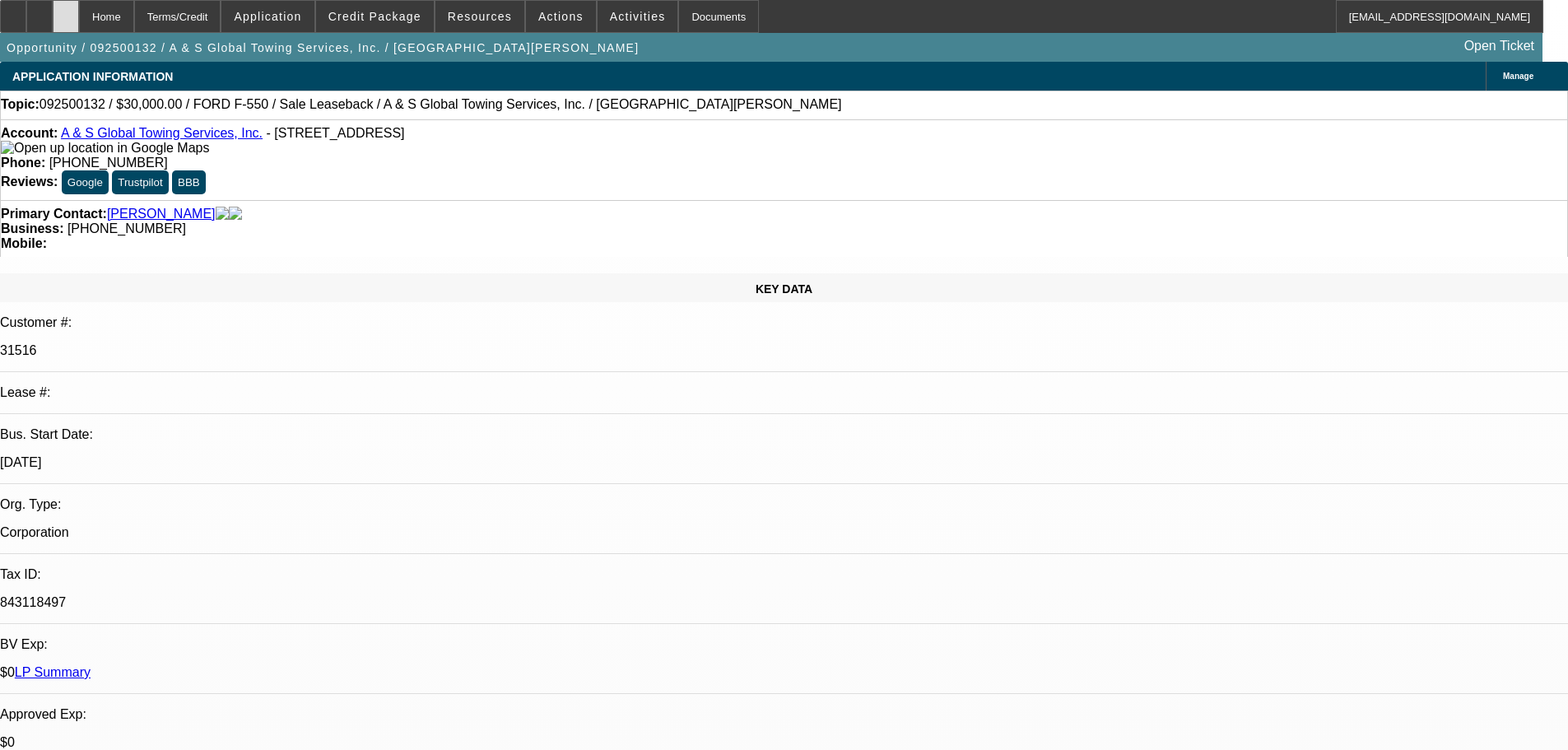
click at [79, 14] on div at bounding box center [65, 16] width 26 height 33
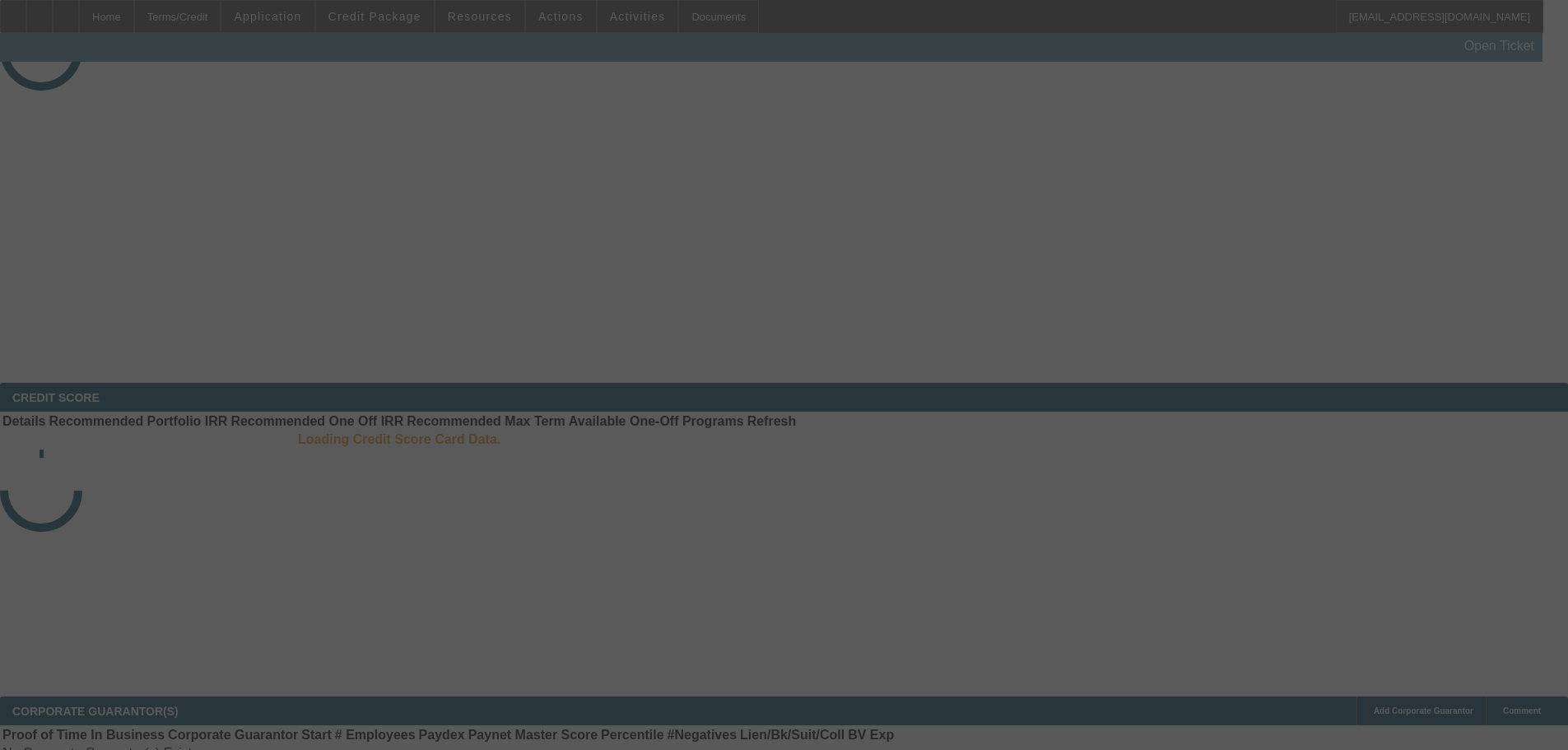
scroll to position [5, 0]
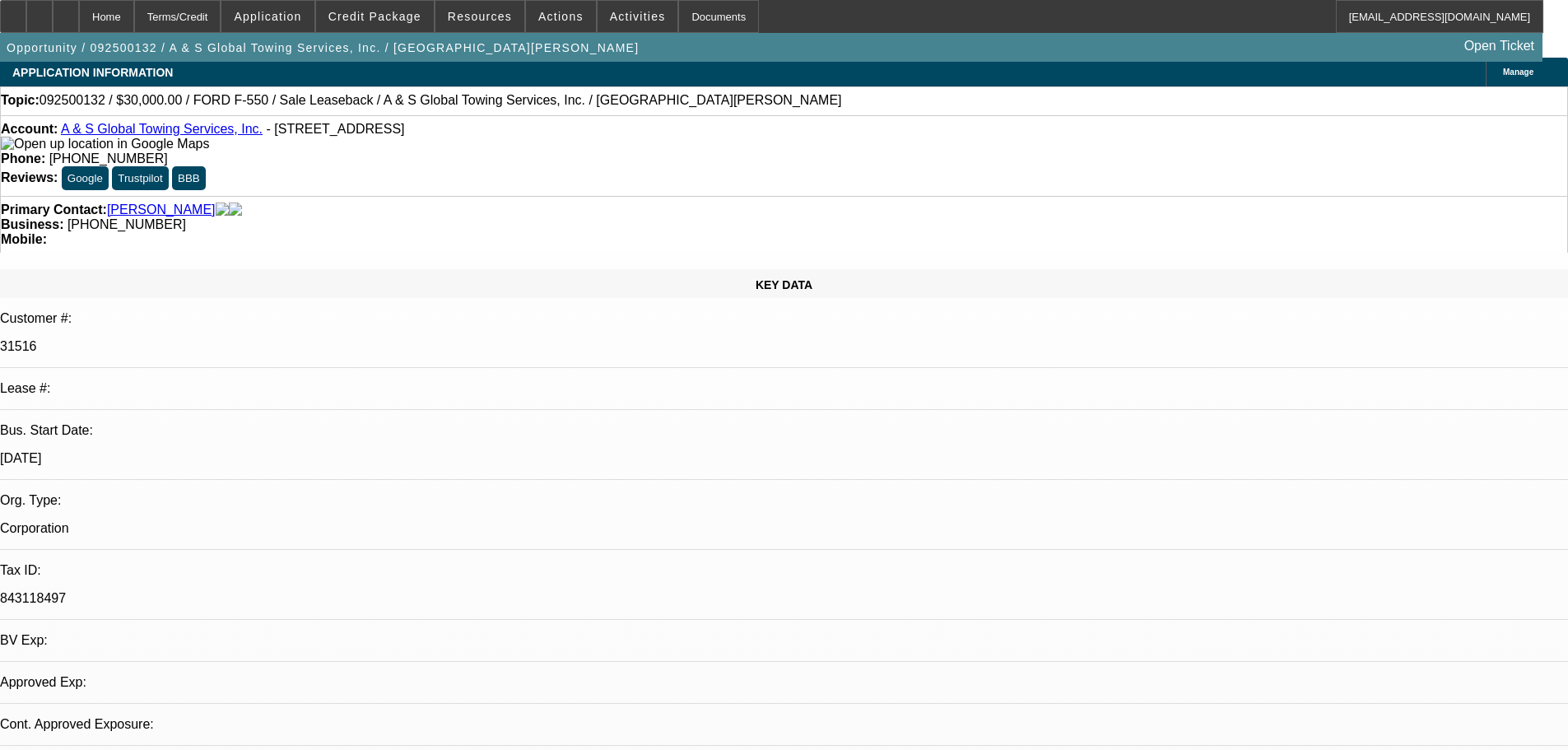
select select "0"
select select "2"
select select "0"
select select "6"
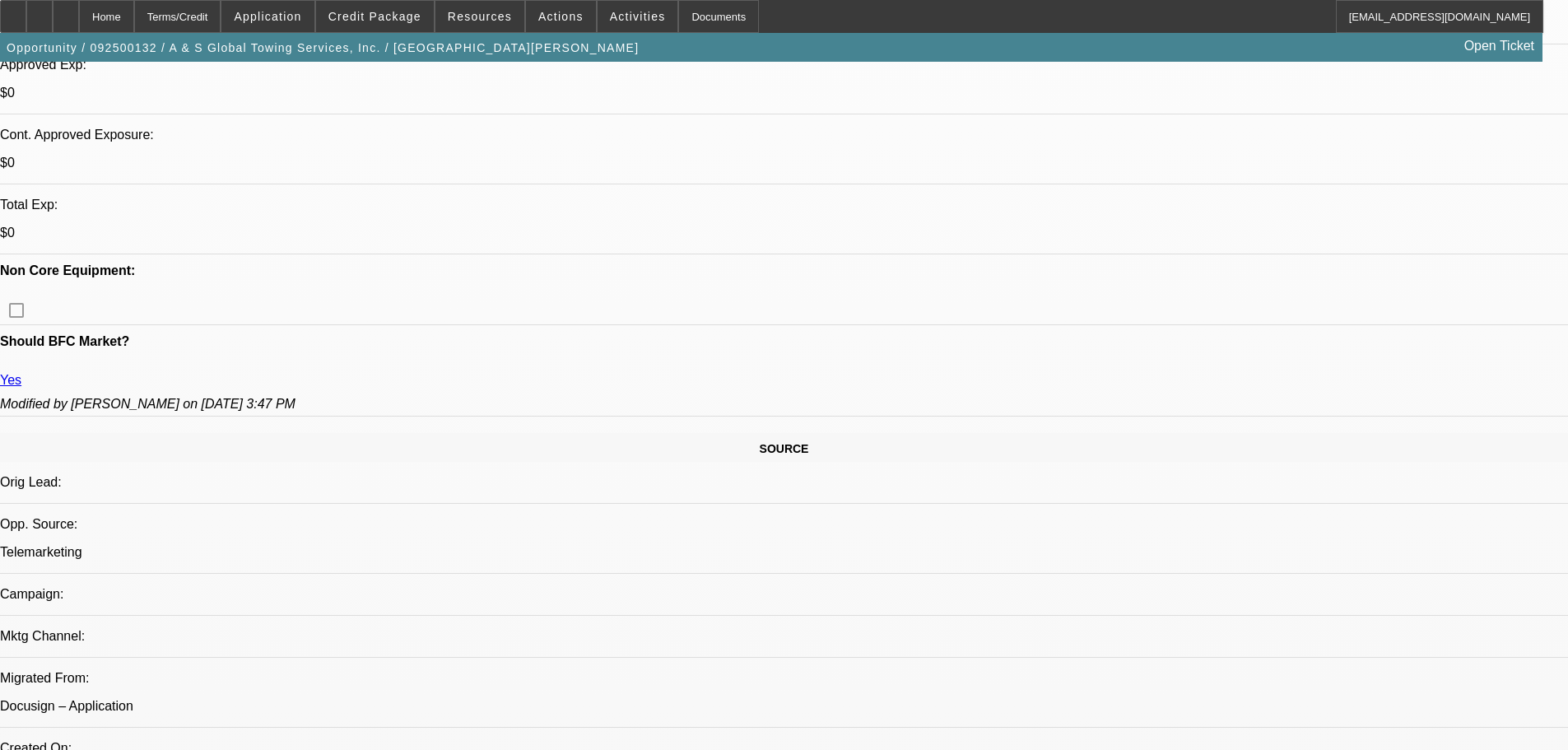
scroll to position [1681, 0]
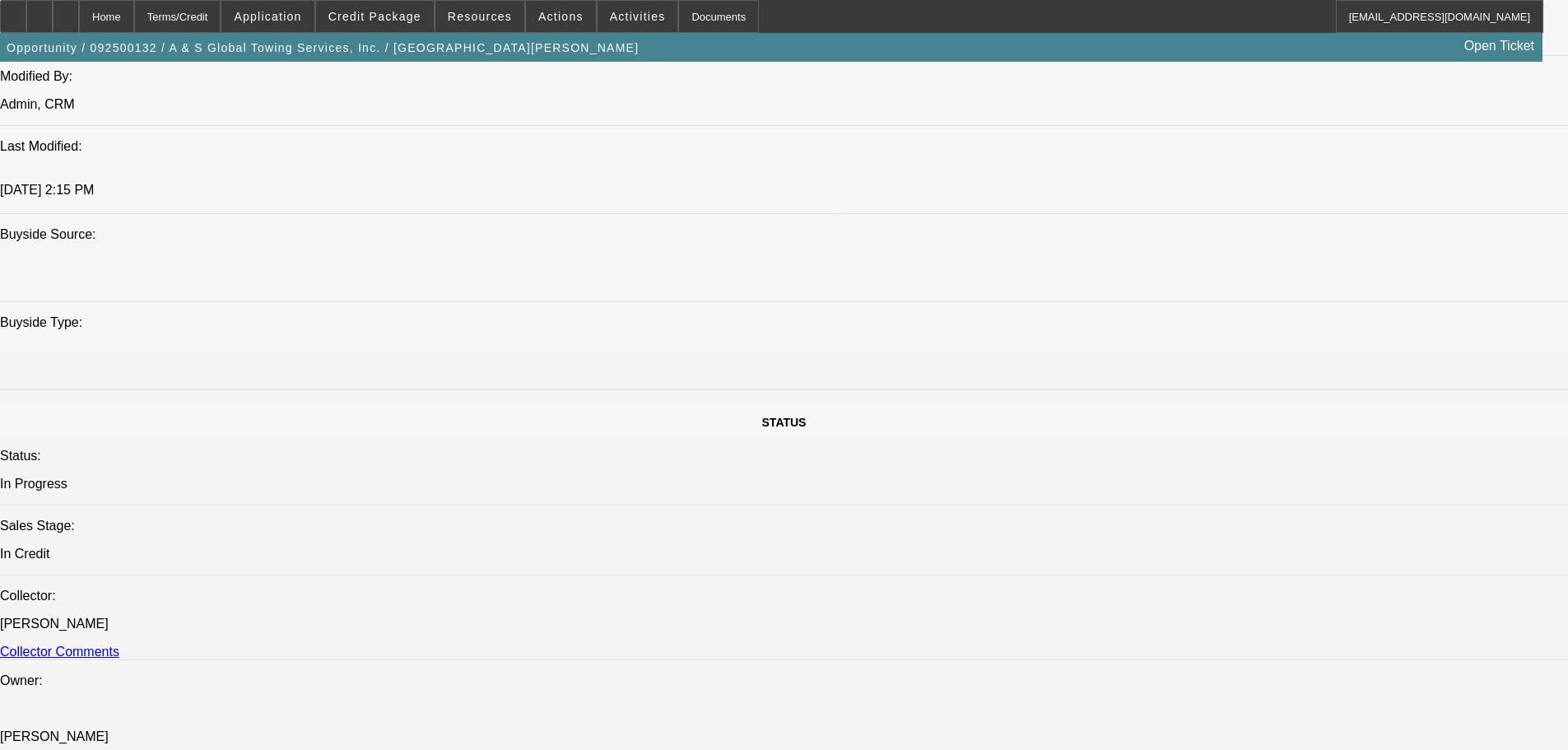
drag, startPoint x: 600, startPoint y: 723, endPoint x: 589, endPoint y: 688, distance: 36.7
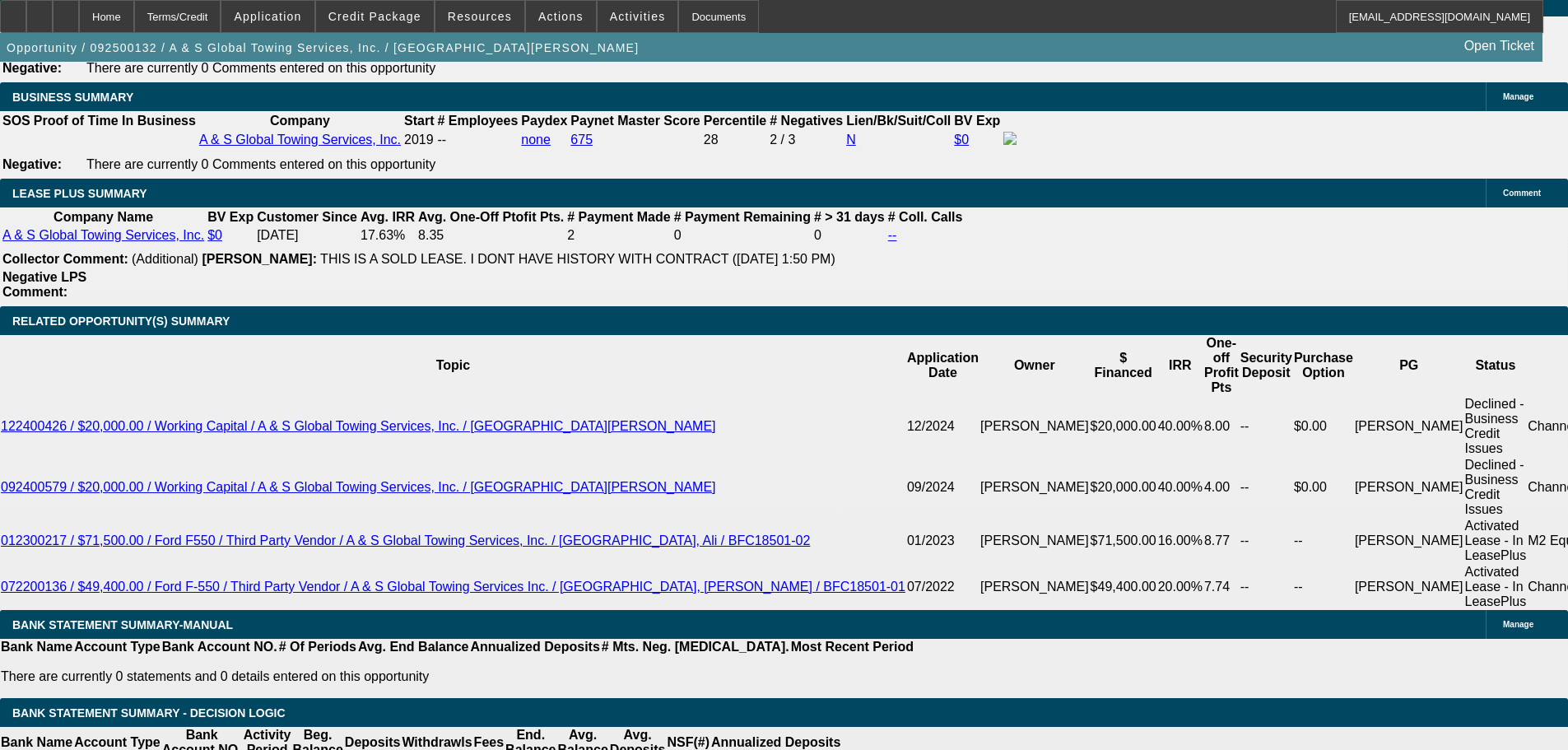
scroll to position [2669, 0]
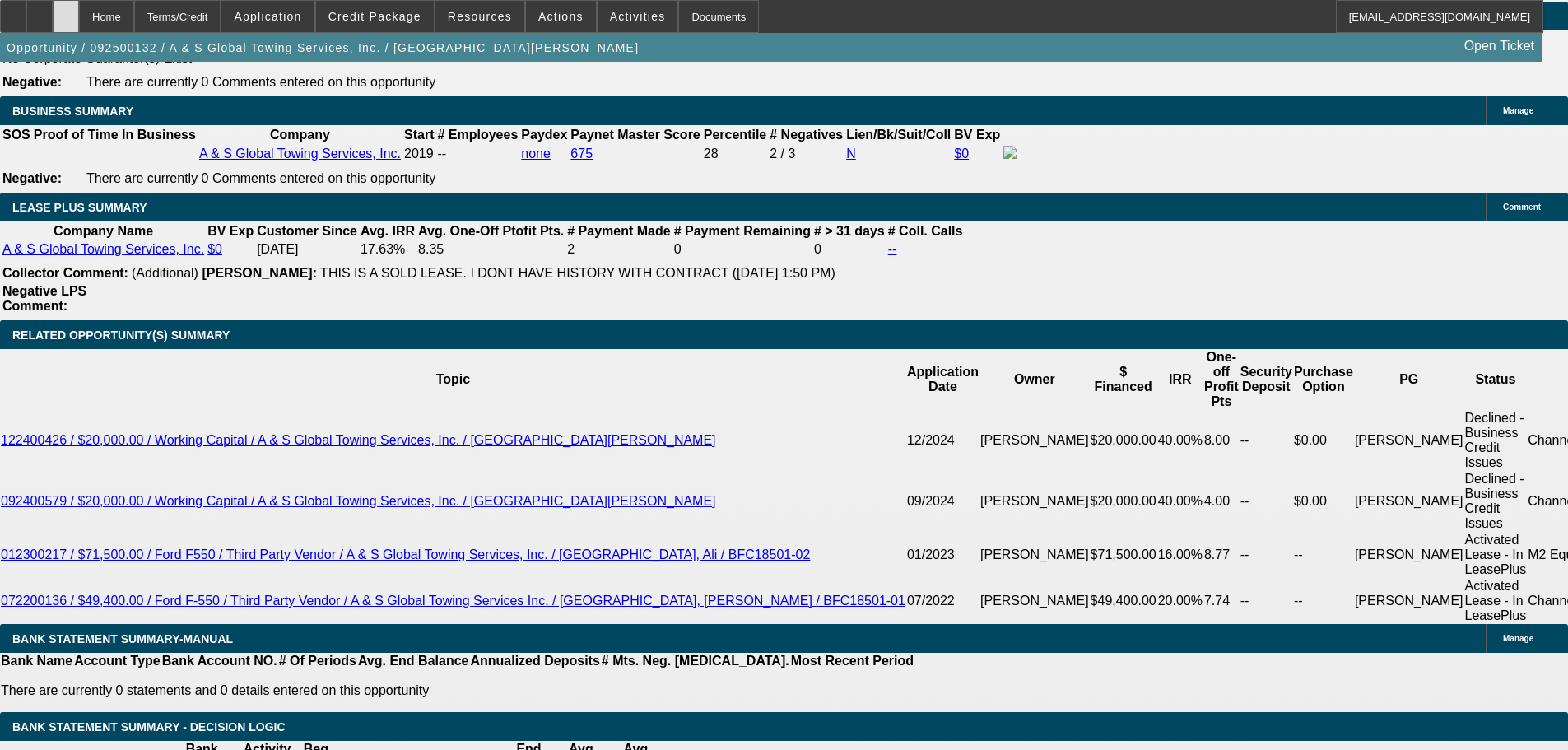
click at [66, 11] on icon at bounding box center [66, 11] width 0 height 0
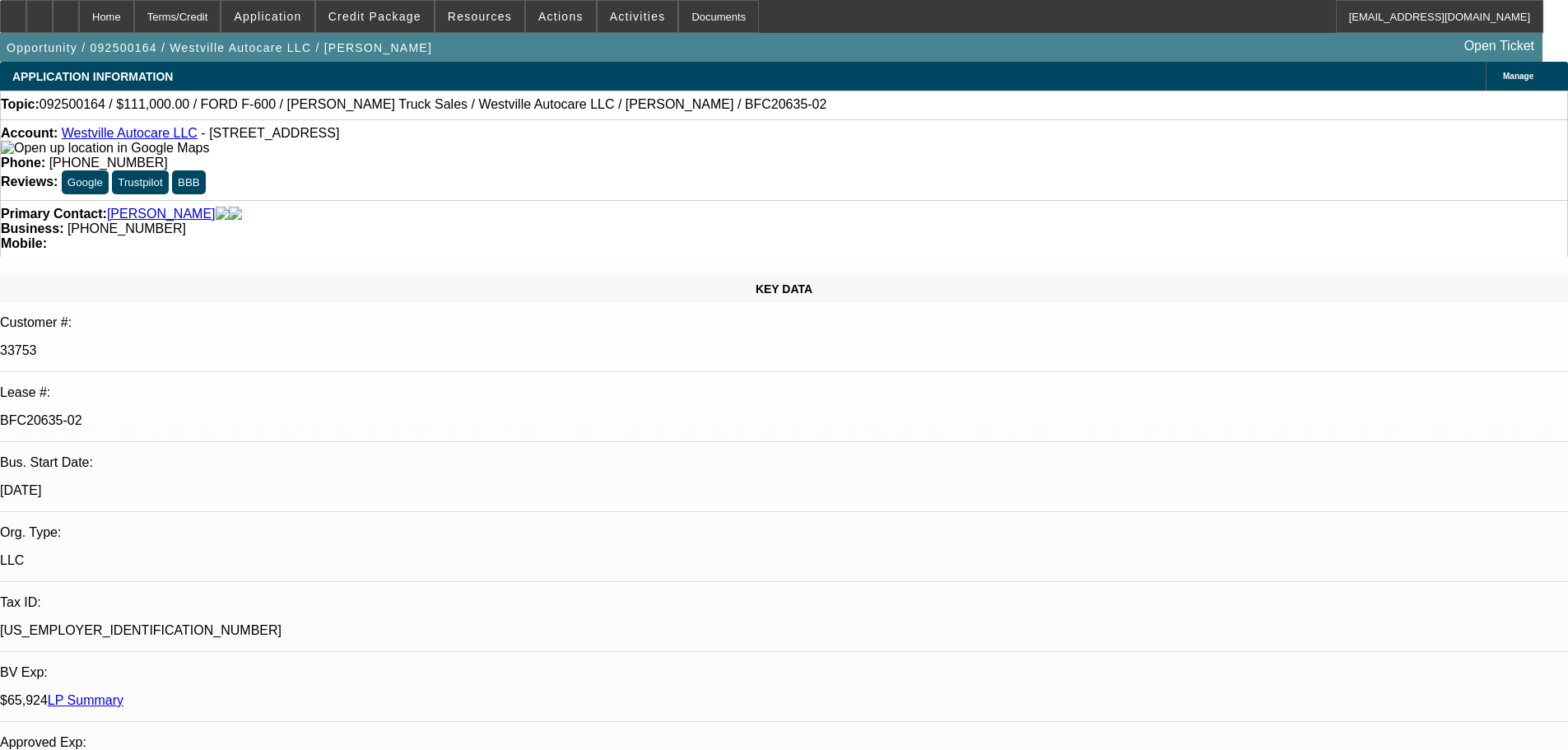
select select "0"
select select "2"
select select "0"
select select "6"
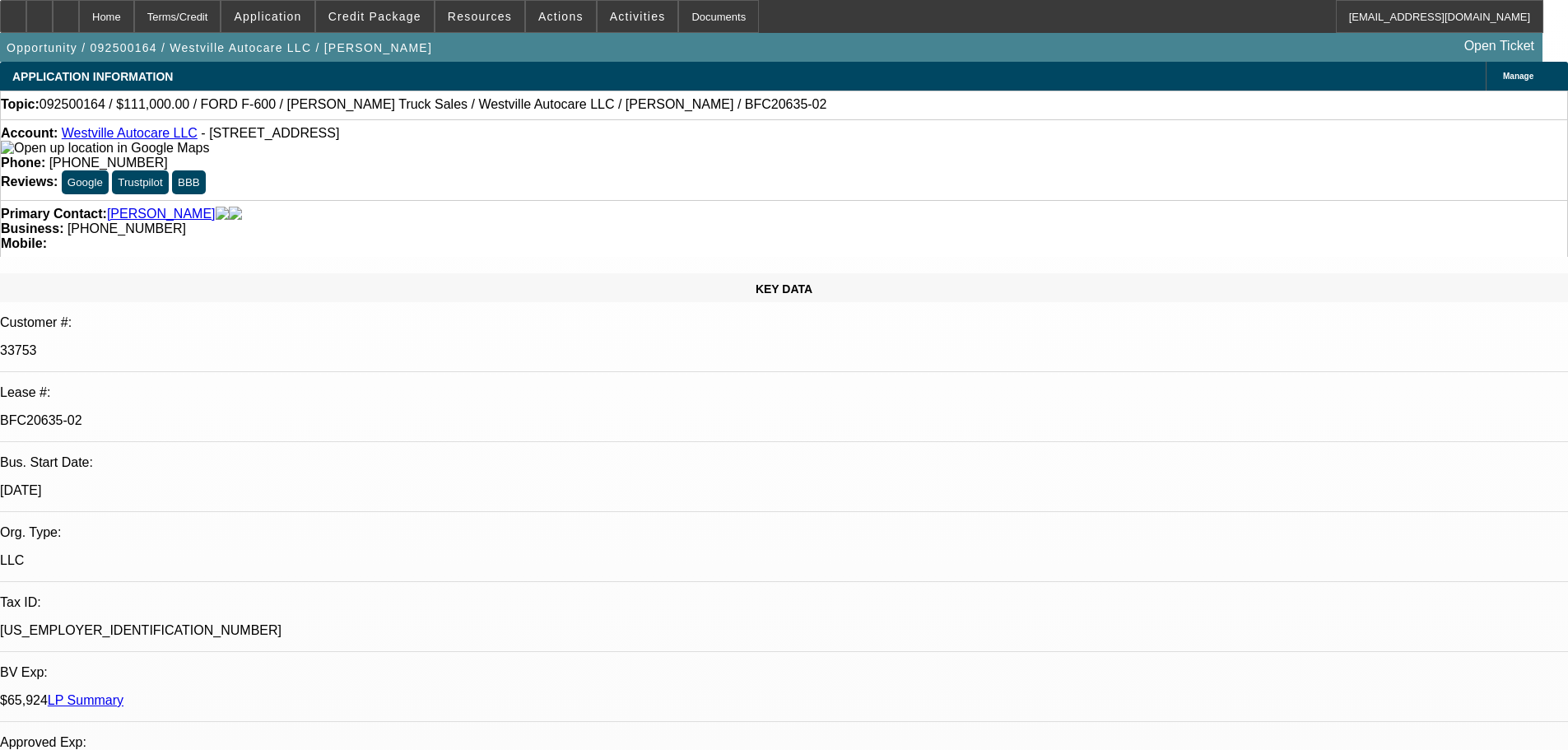
select select "0"
select select "2"
select select "0"
select select "6"
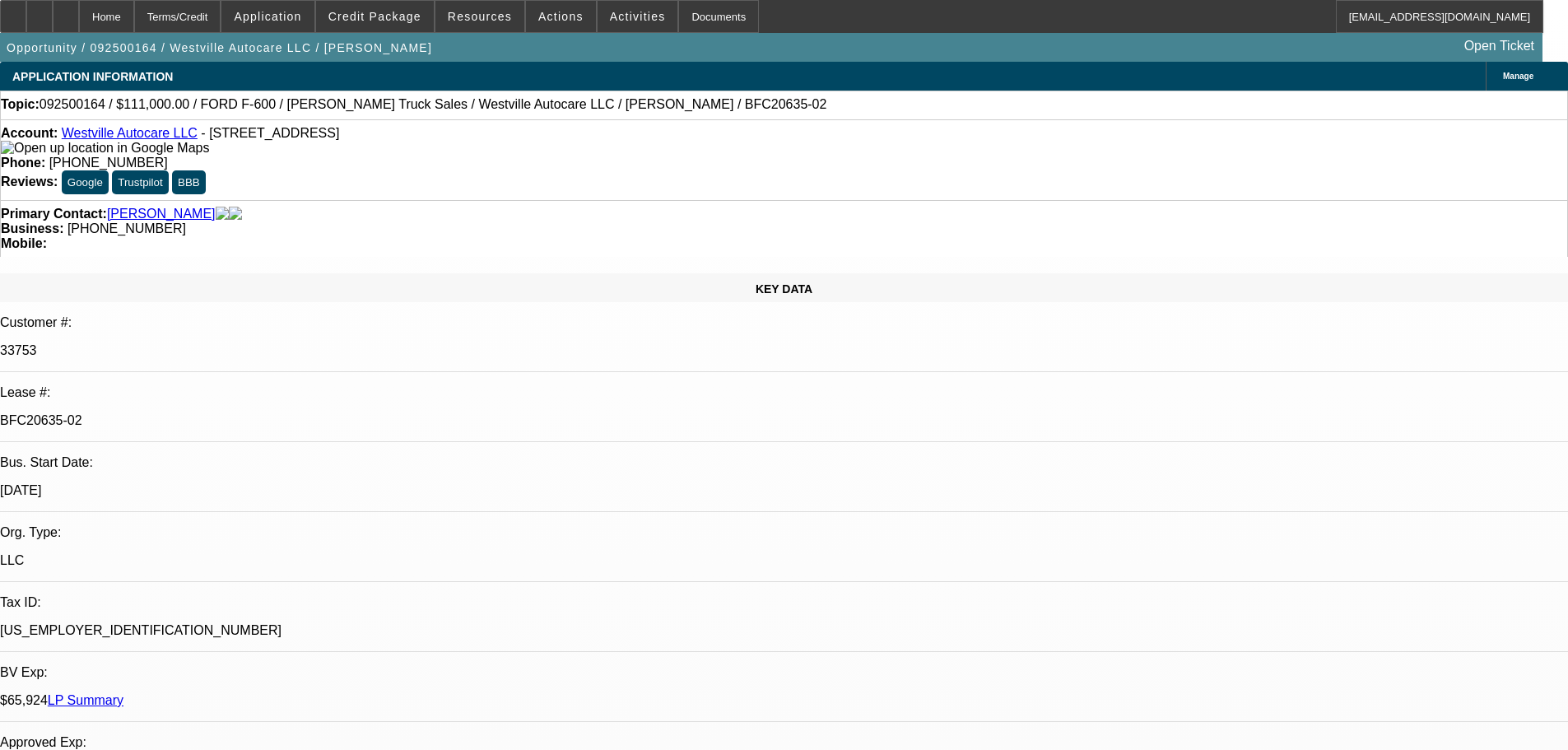
select select "0"
select select "2"
select select "0"
select select "6"
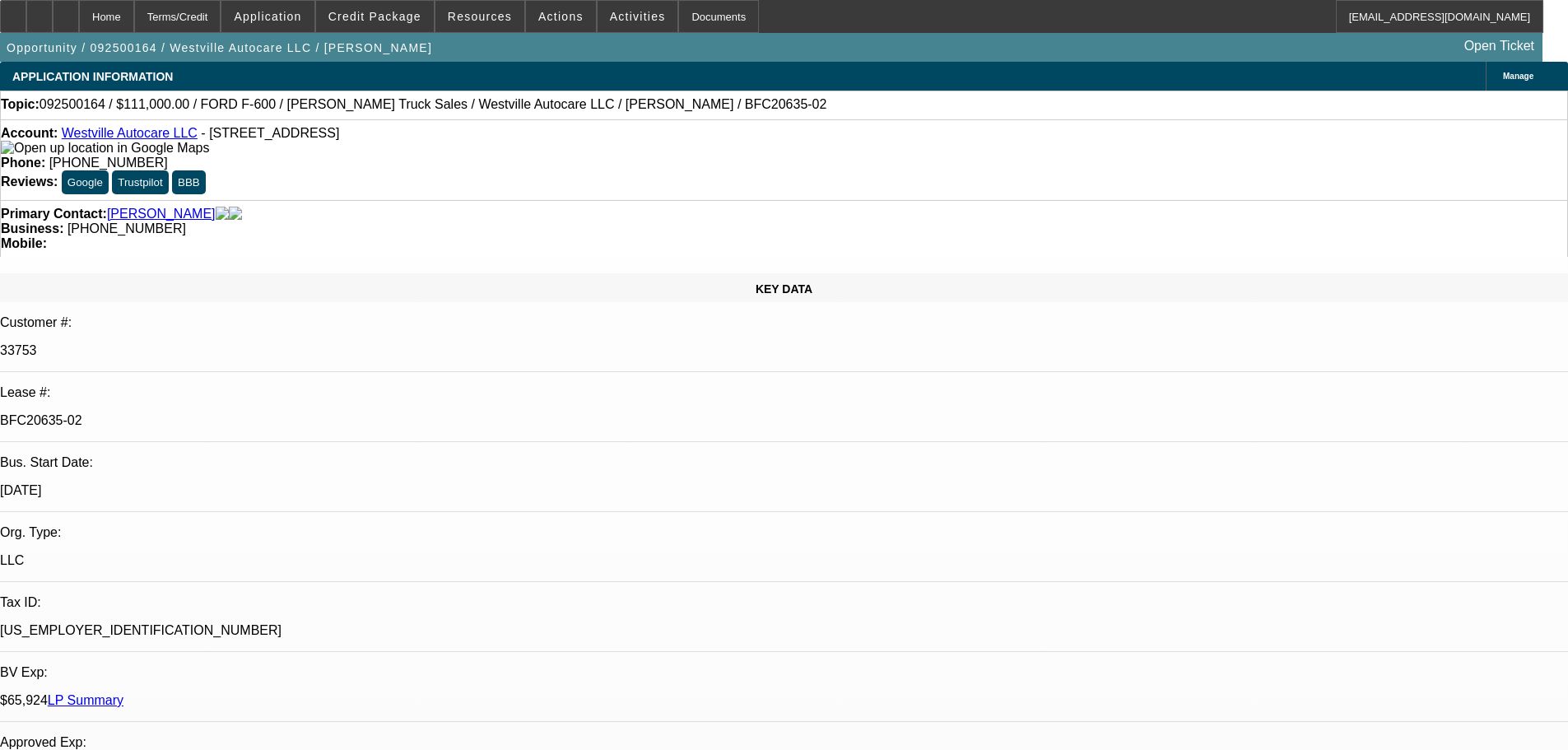
select select "0"
select select "2"
select select "0"
select select "6"
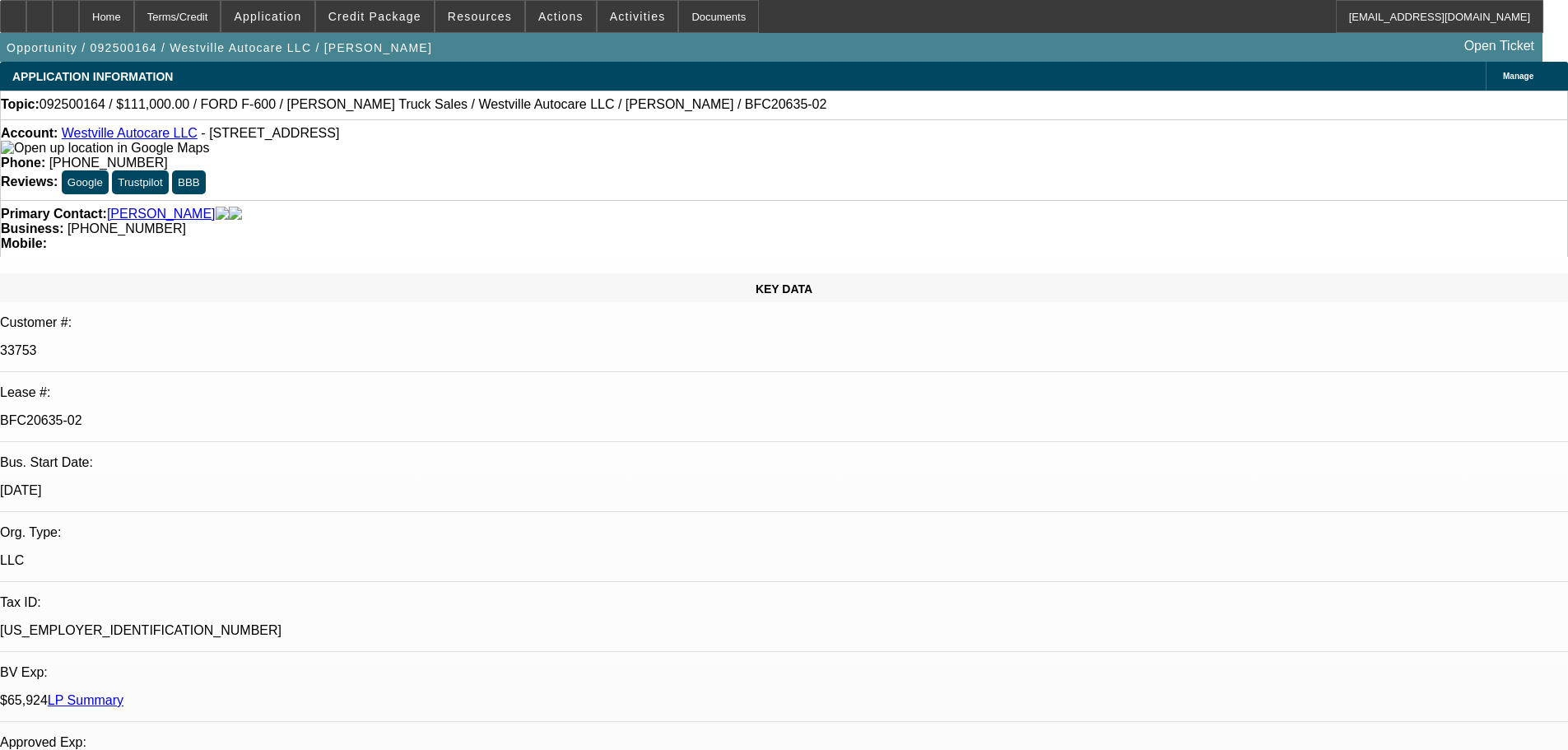
click at [404, 33] on div "Opportunity / 092500164 / Westville Autocare LLC / [PERSON_NAME] Open Ticket" at bounding box center [771, 47] width 1543 height 29
click at [403, 19] on span "Credit Package" at bounding box center [375, 16] width 93 height 14
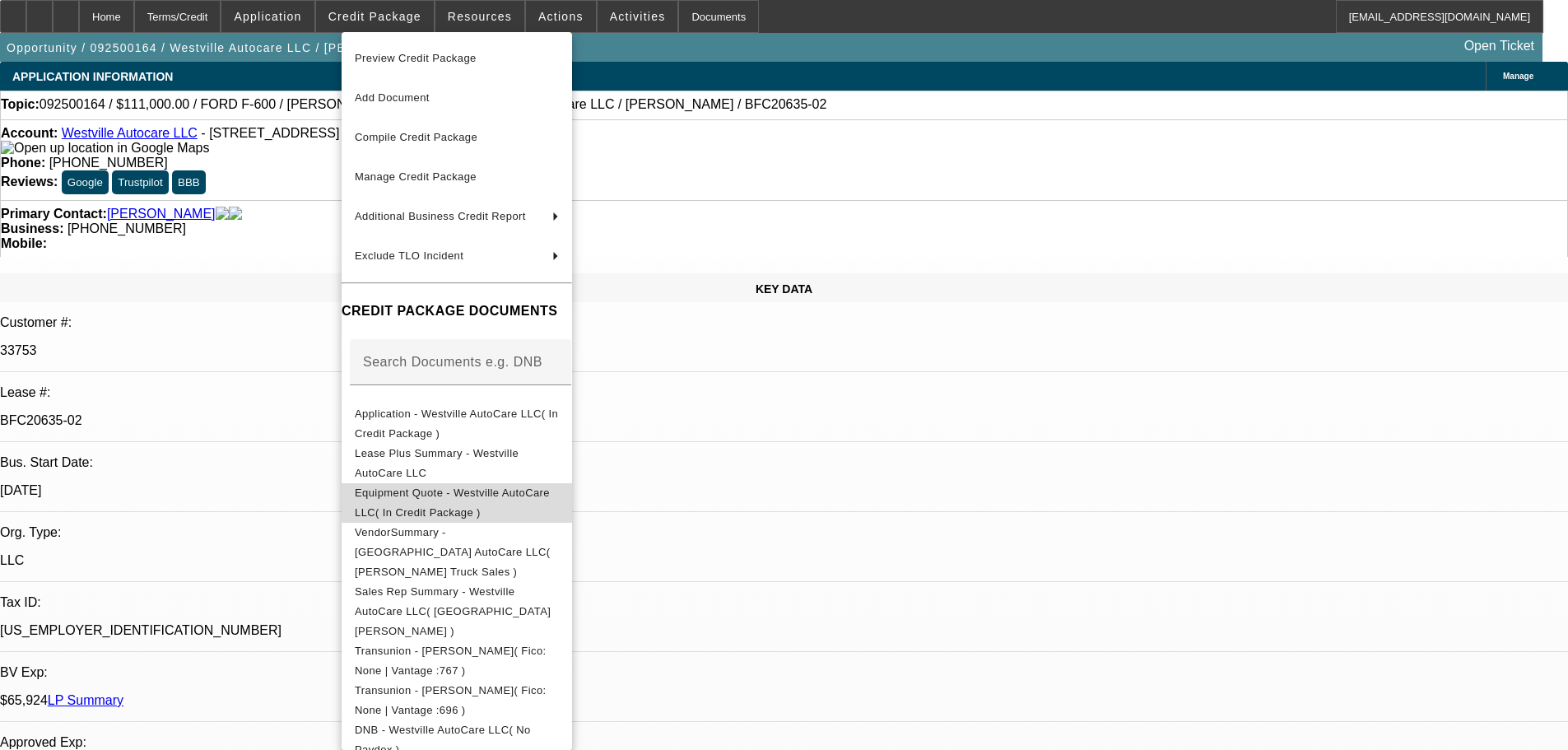
click at [550, 492] on span "Equipment Quote - Westville AutoCare LLC( In Credit Package )" at bounding box center [452, 502] width 195 height 32
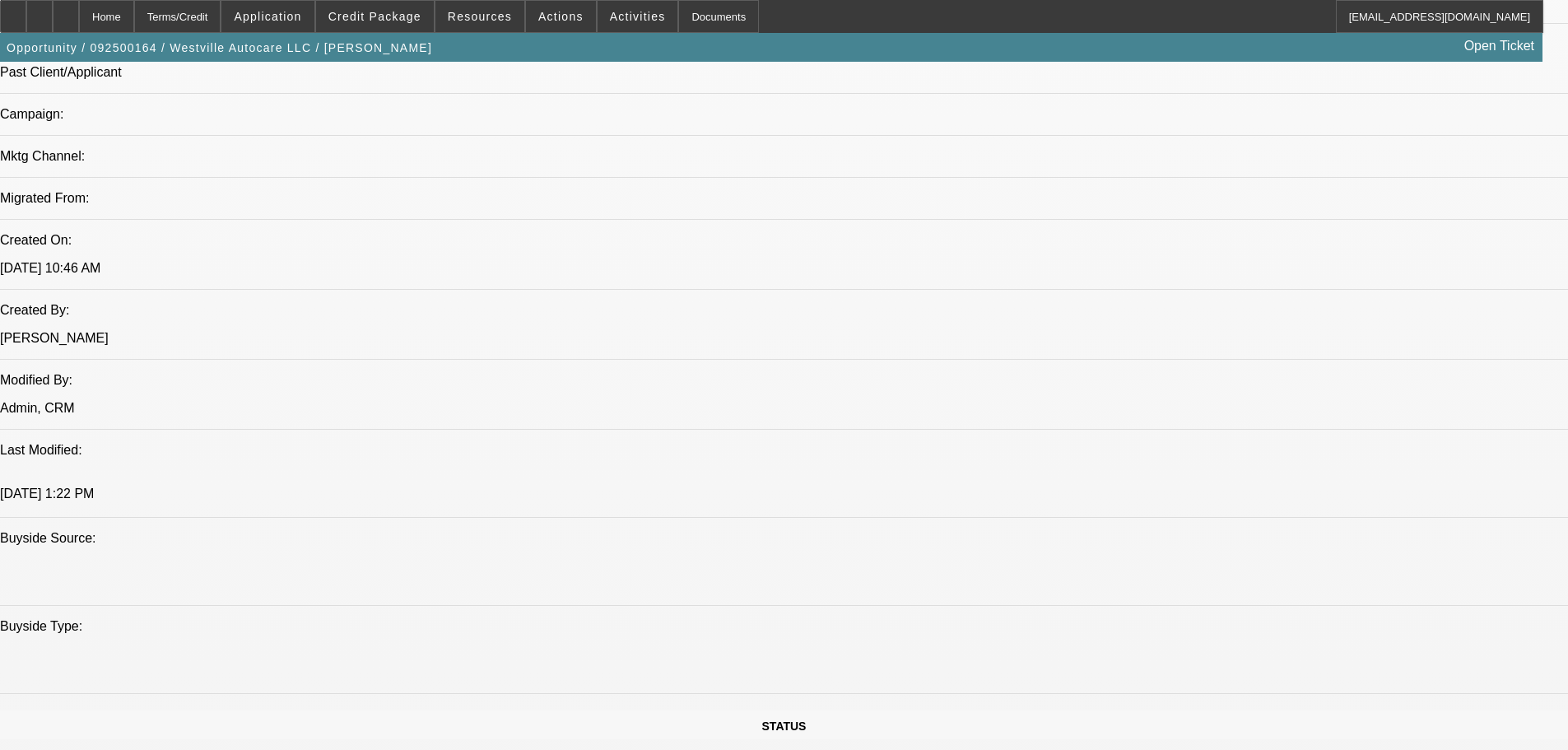
drag, startPoint x: 514, startPoint y: 348, endPoint x: 586, endPoint y: 665, distance: 325.1
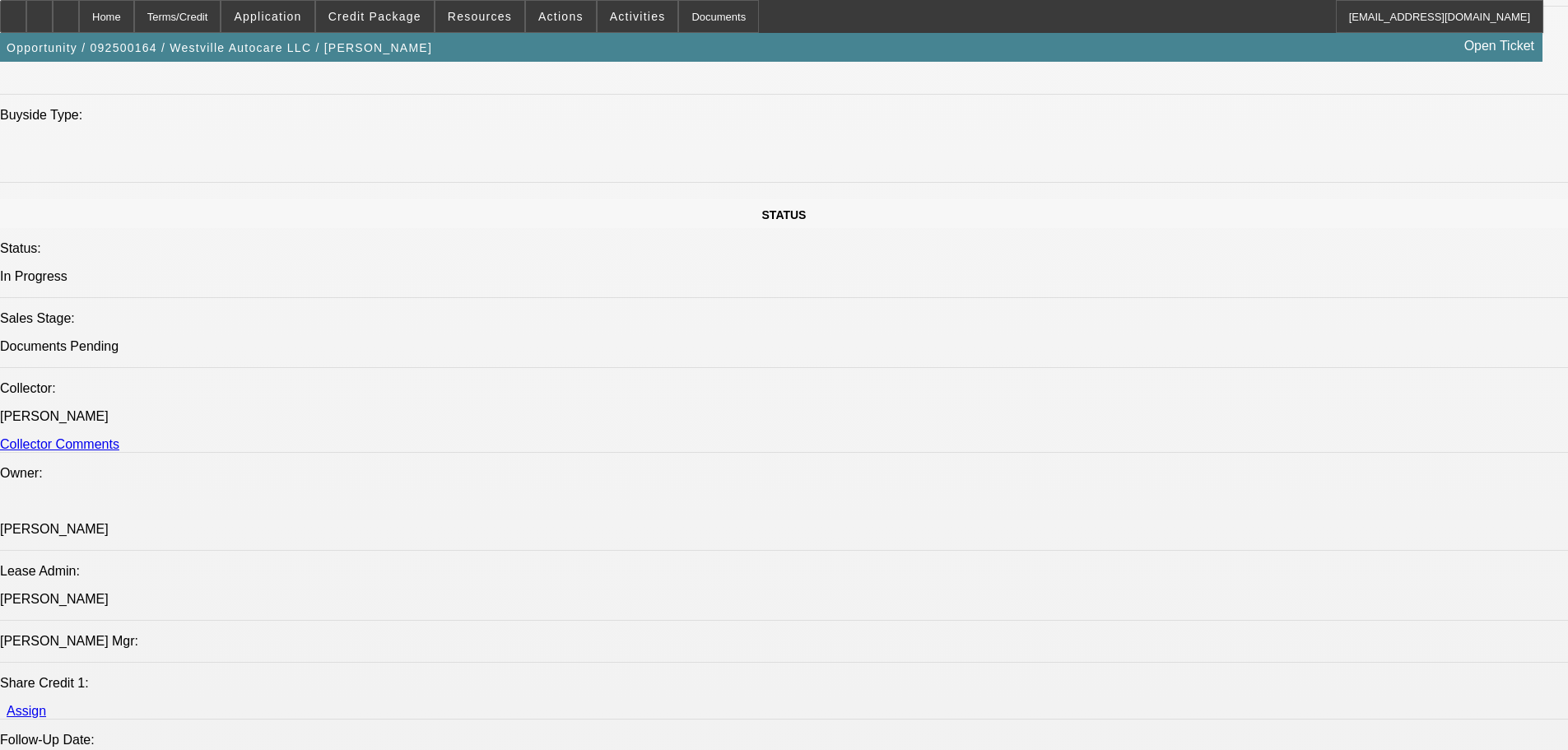
drag, startPoint x: 538, startPoint y: 397, endPoint x: 557, endPoint y: 160, distance: 237.8
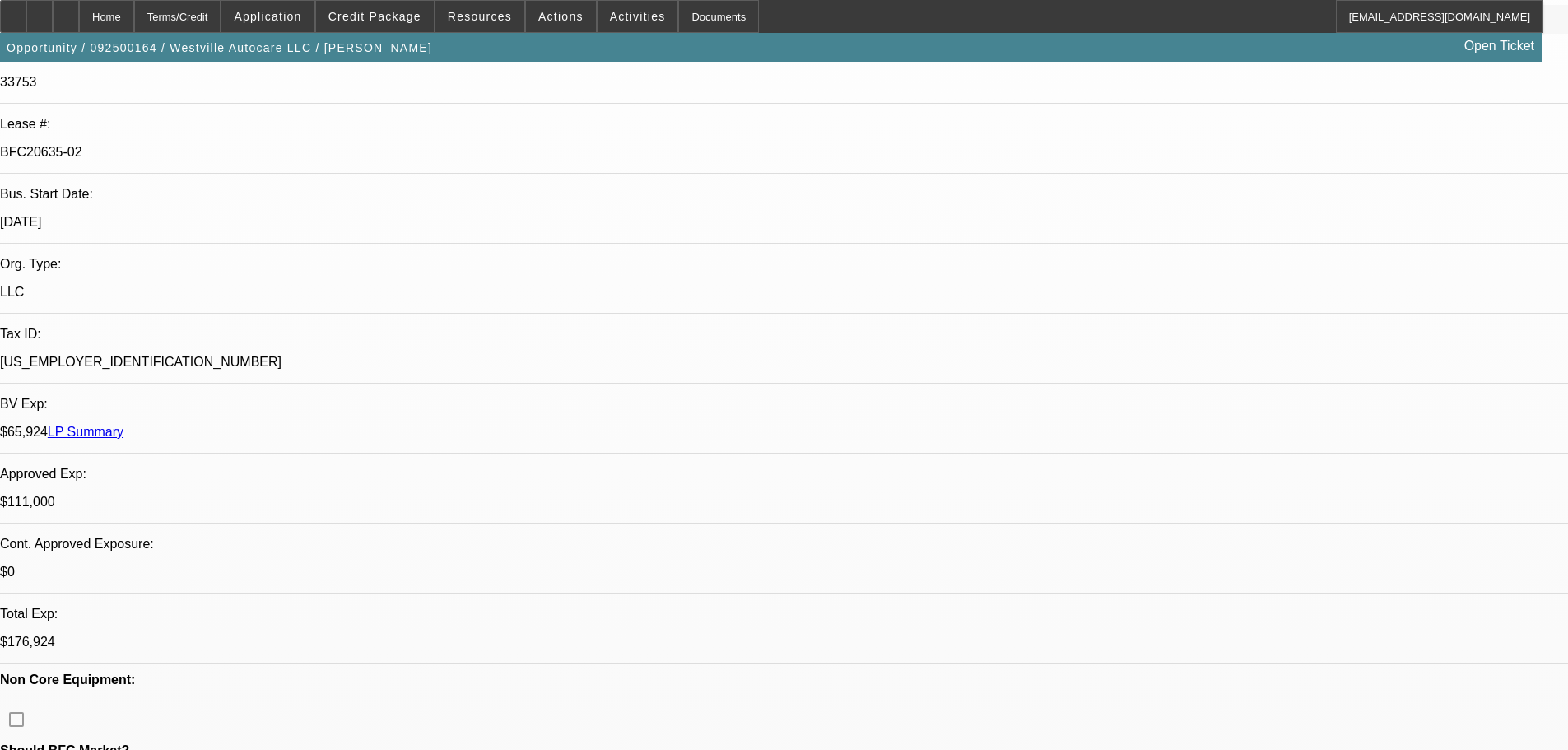
scroll to position [40, 0]
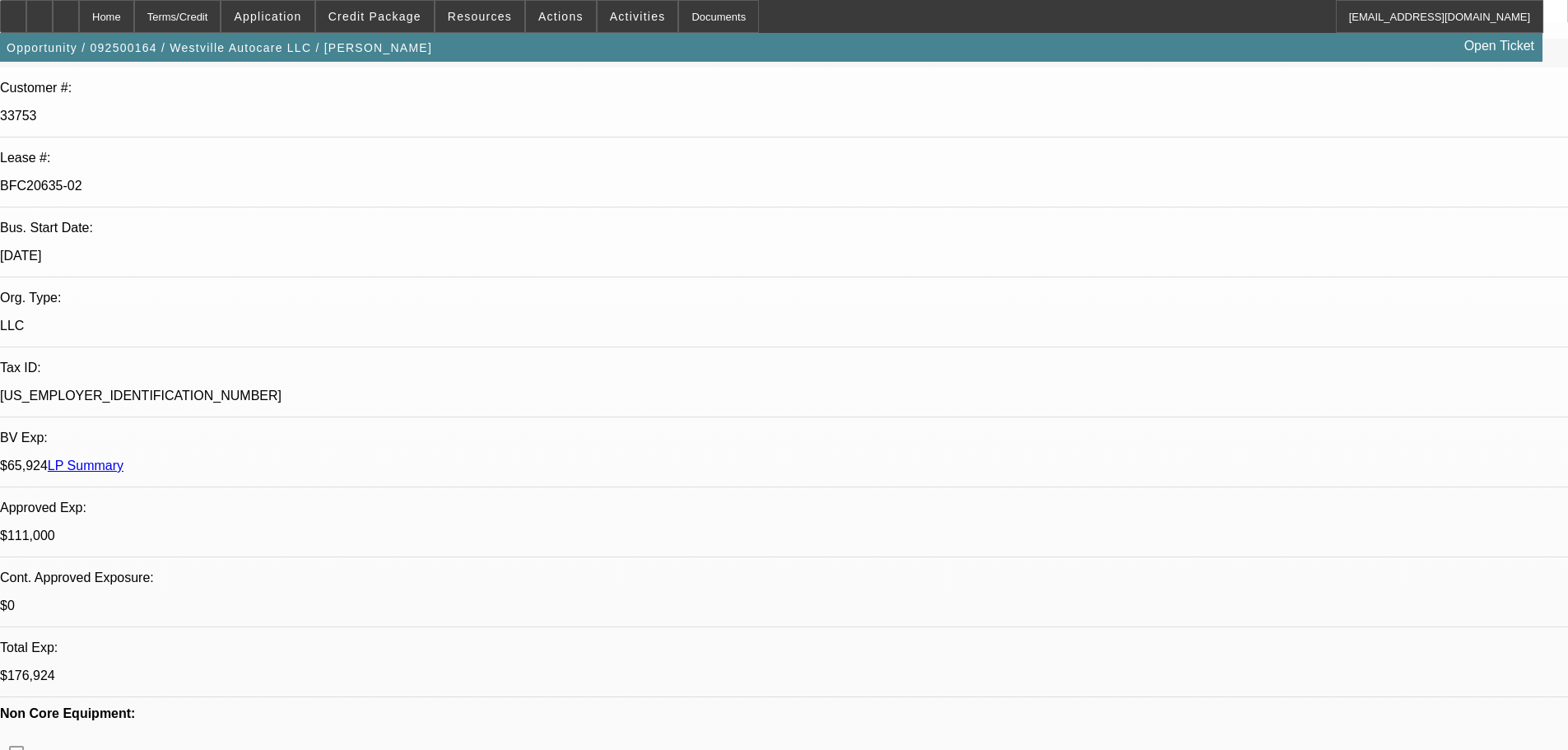
drag, startPoint x: 641, startPoint y: 506, endPoint x: 646, endPoint y: 562, distance: 56.2
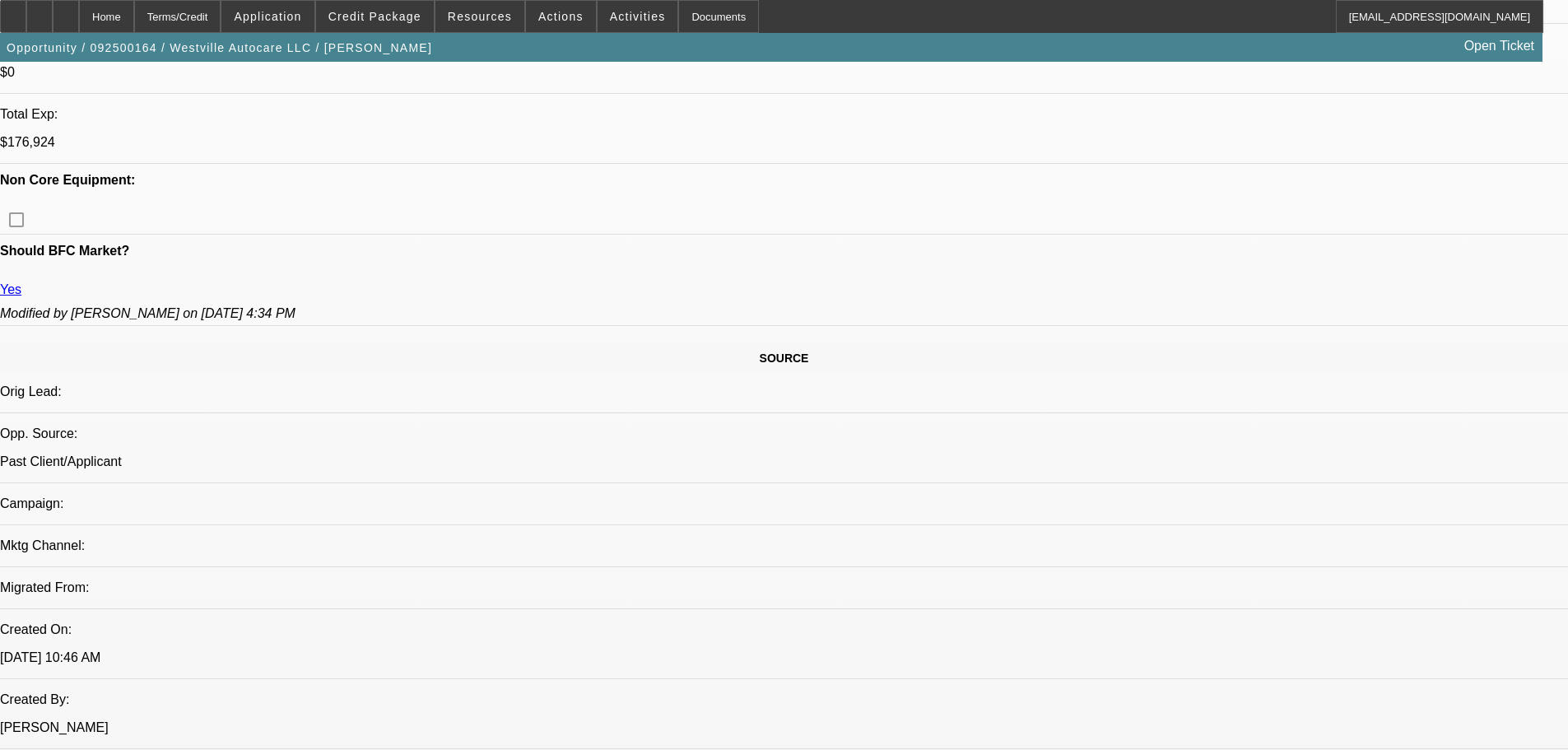
drag, startPoint x: 719, startPoint y: 380, endPoint x: 726, endPoint y: 486, distance: 106.2
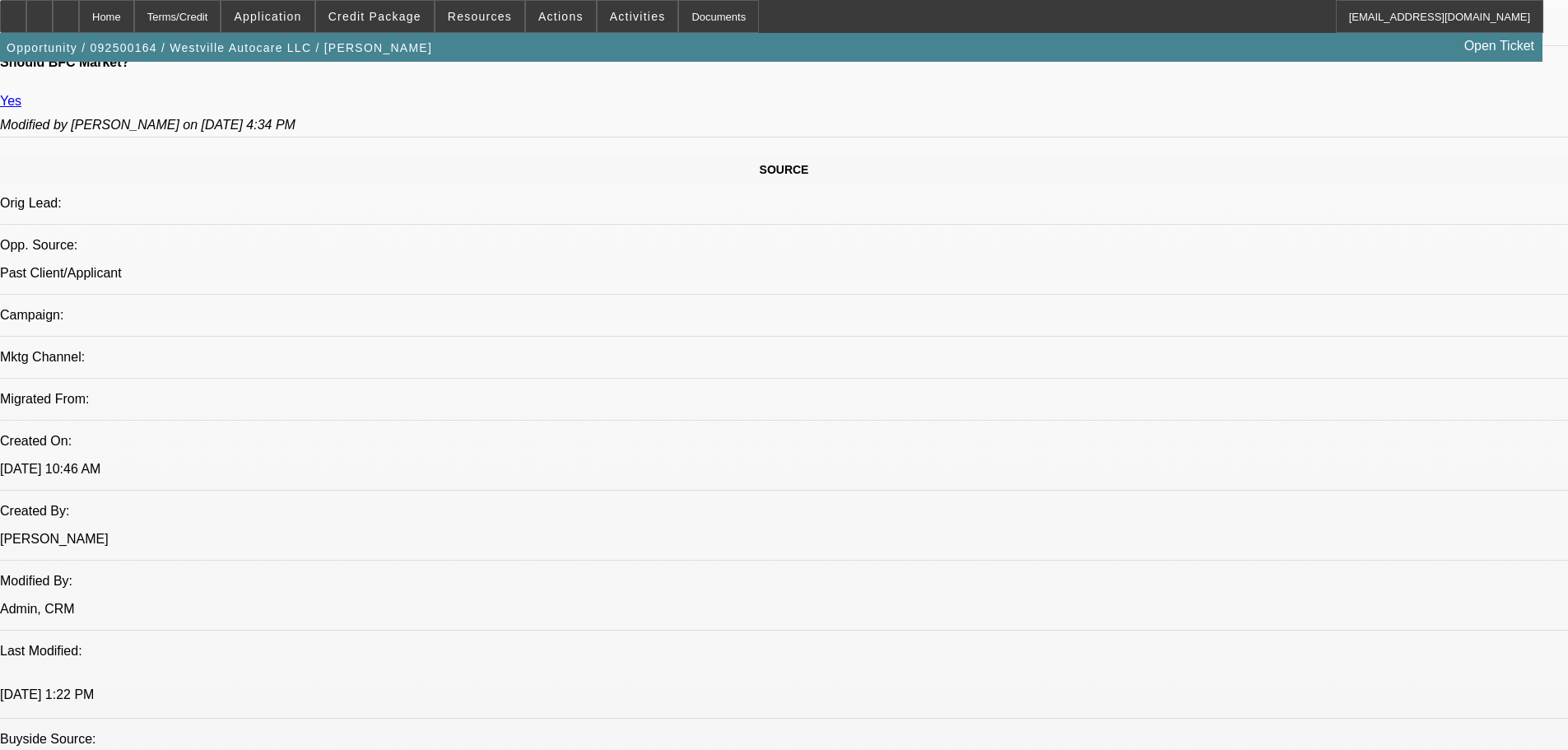
scroll to position [1139, 0]
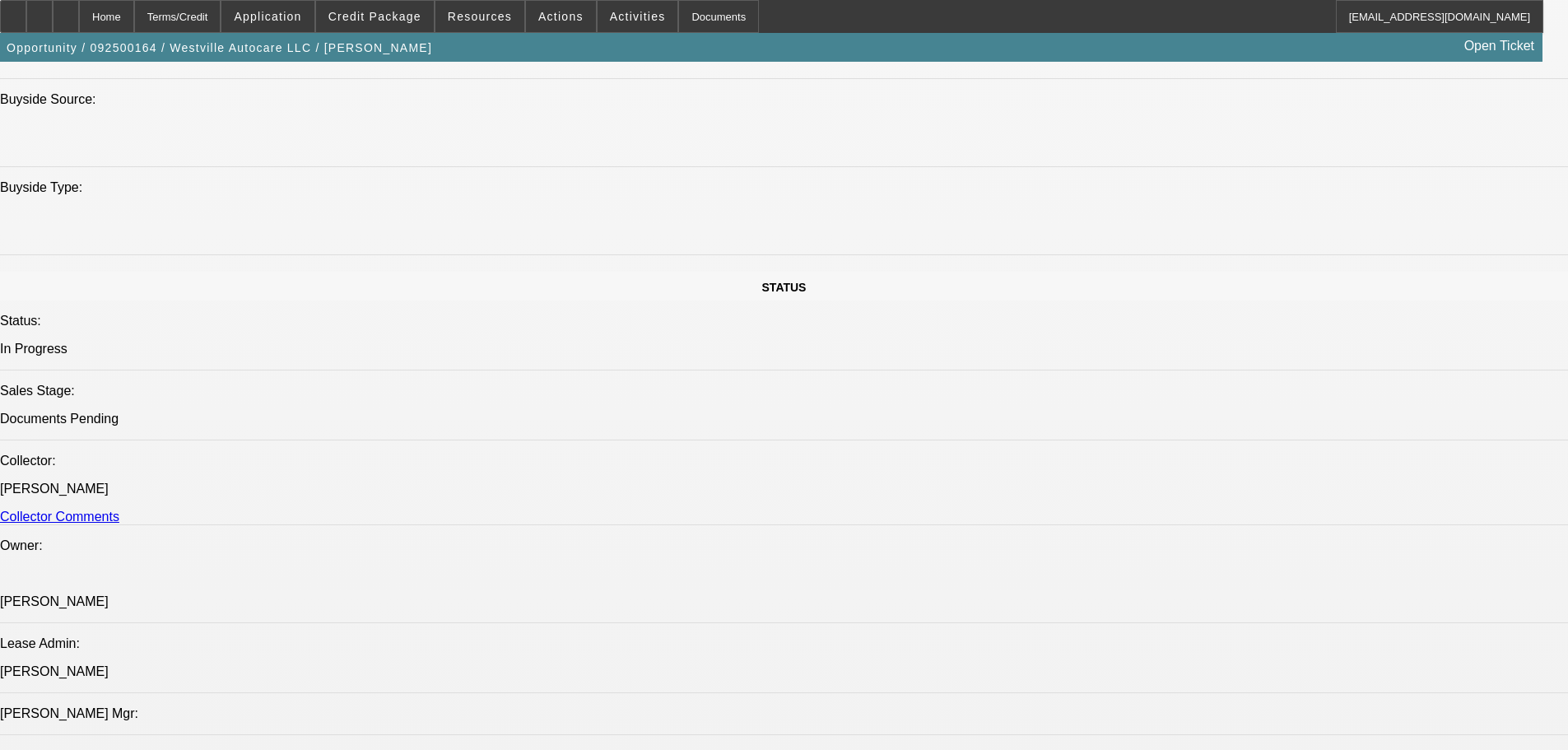
drag, startPoint x: 726, startPoint y: 405, endPoint x: 721, endPoint y: 476, distance: 71.2
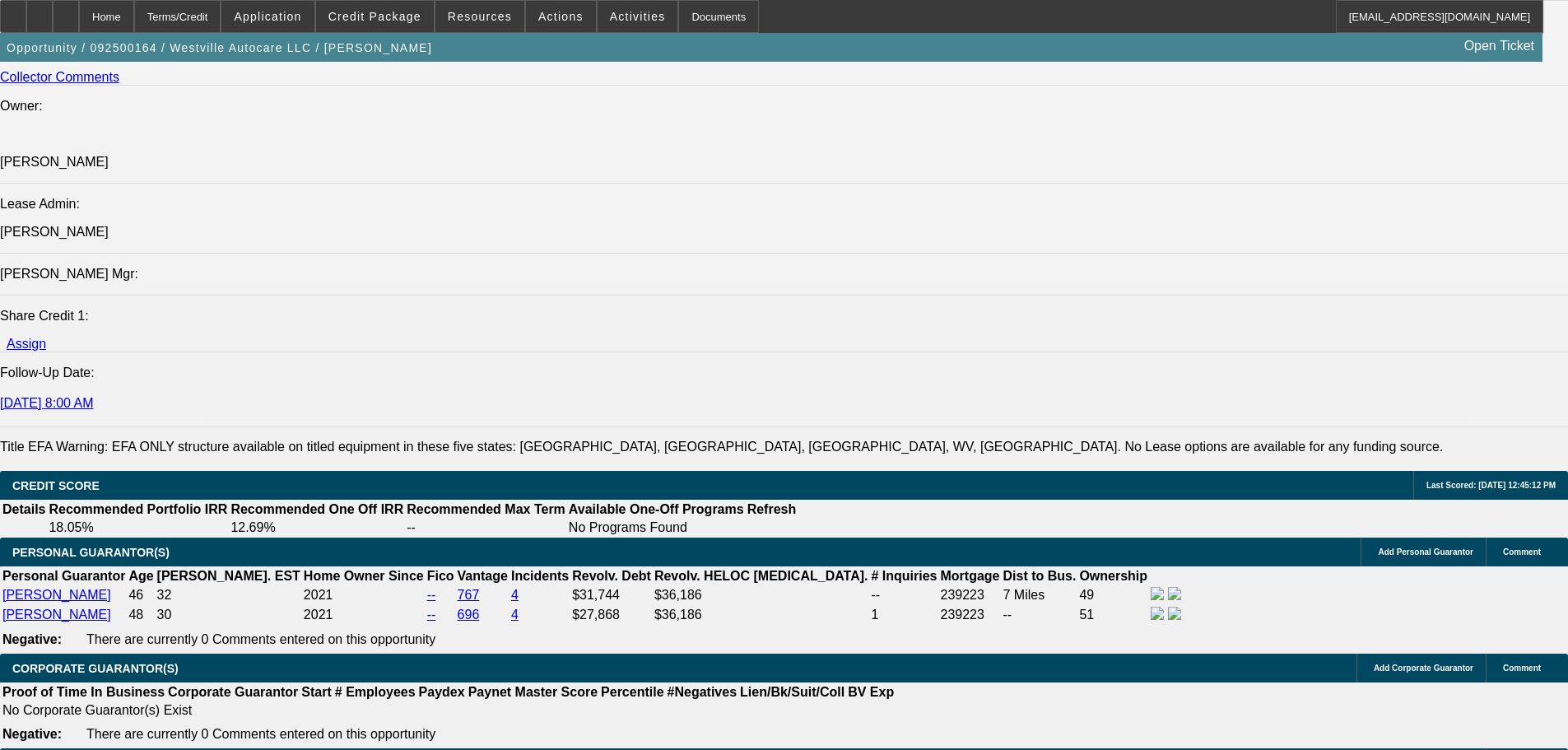
drag, startPoint x: 586, startPoint y: 436, endPoint x: 592, endPoint y: 476, distance: 40.4
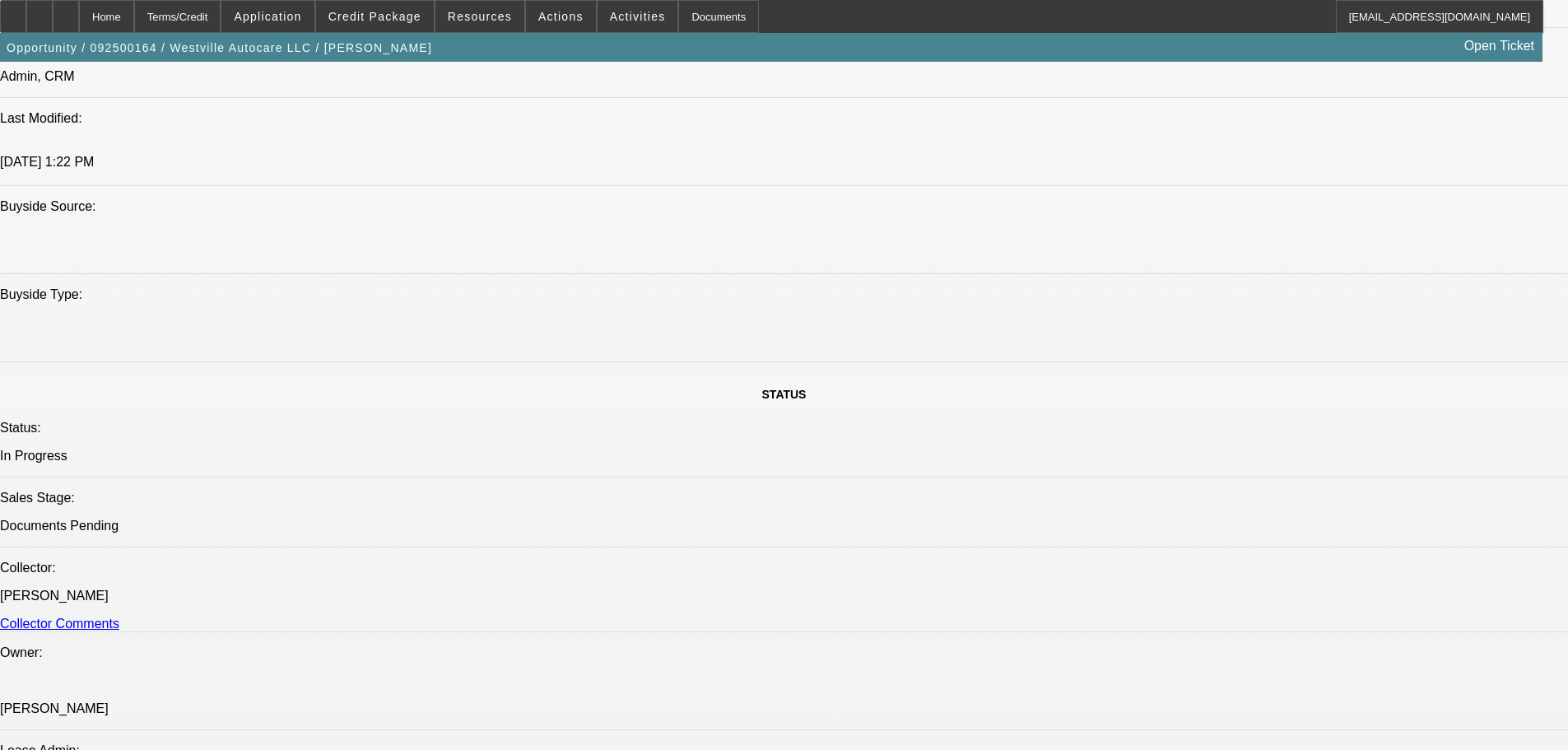
drag, startPoint x: 545, startPoint y: 360, endPoint x: 556, endPoint y: 274, distance: 86.7
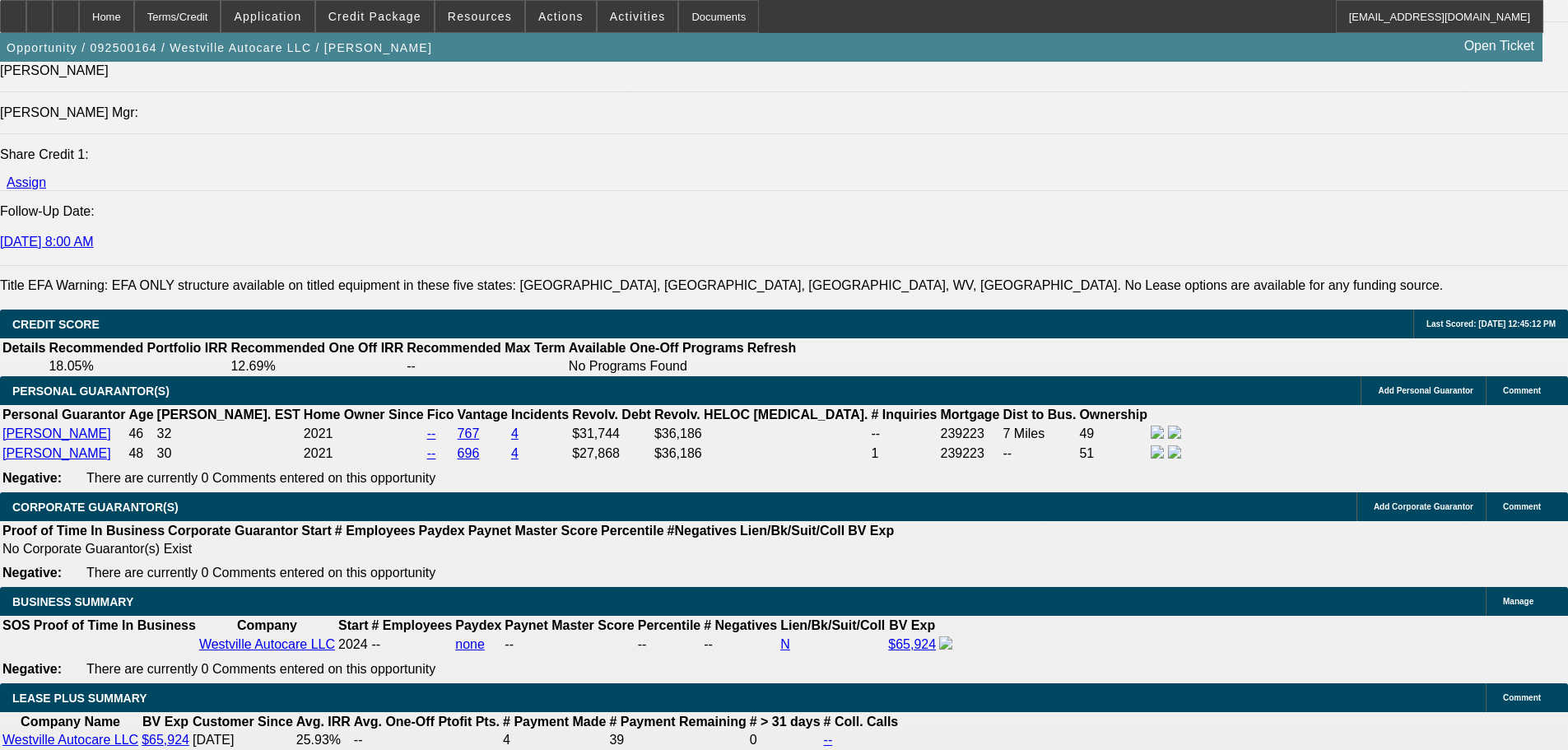
drag, startPoint x: 664, startPoint y: 491, endPoint x: 659, endPoint y: 507, distance: 16.8
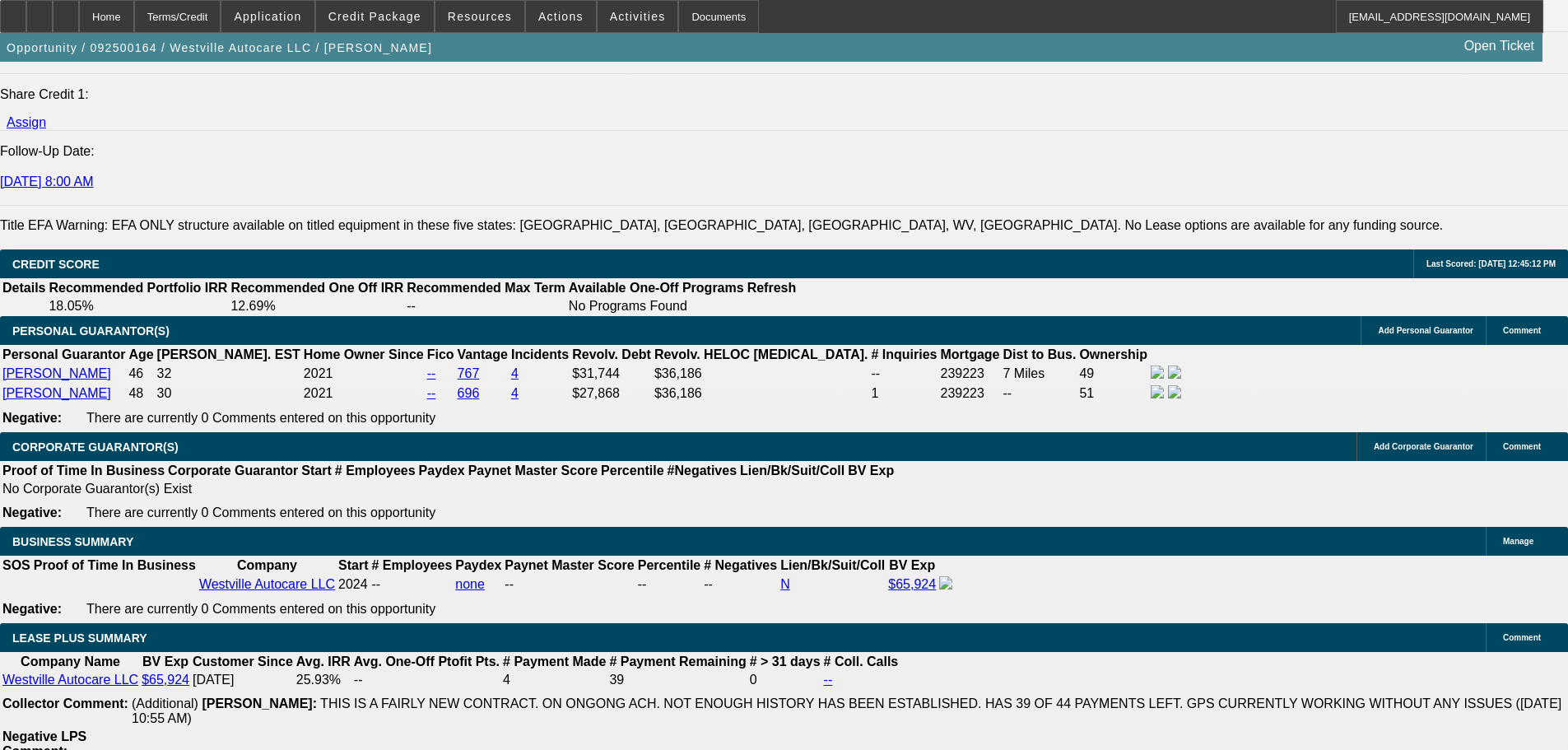
drag, startPoint x: 593, startPoint y: 264, endPoint x: 588, endPoint y: 225, distance: 39.3
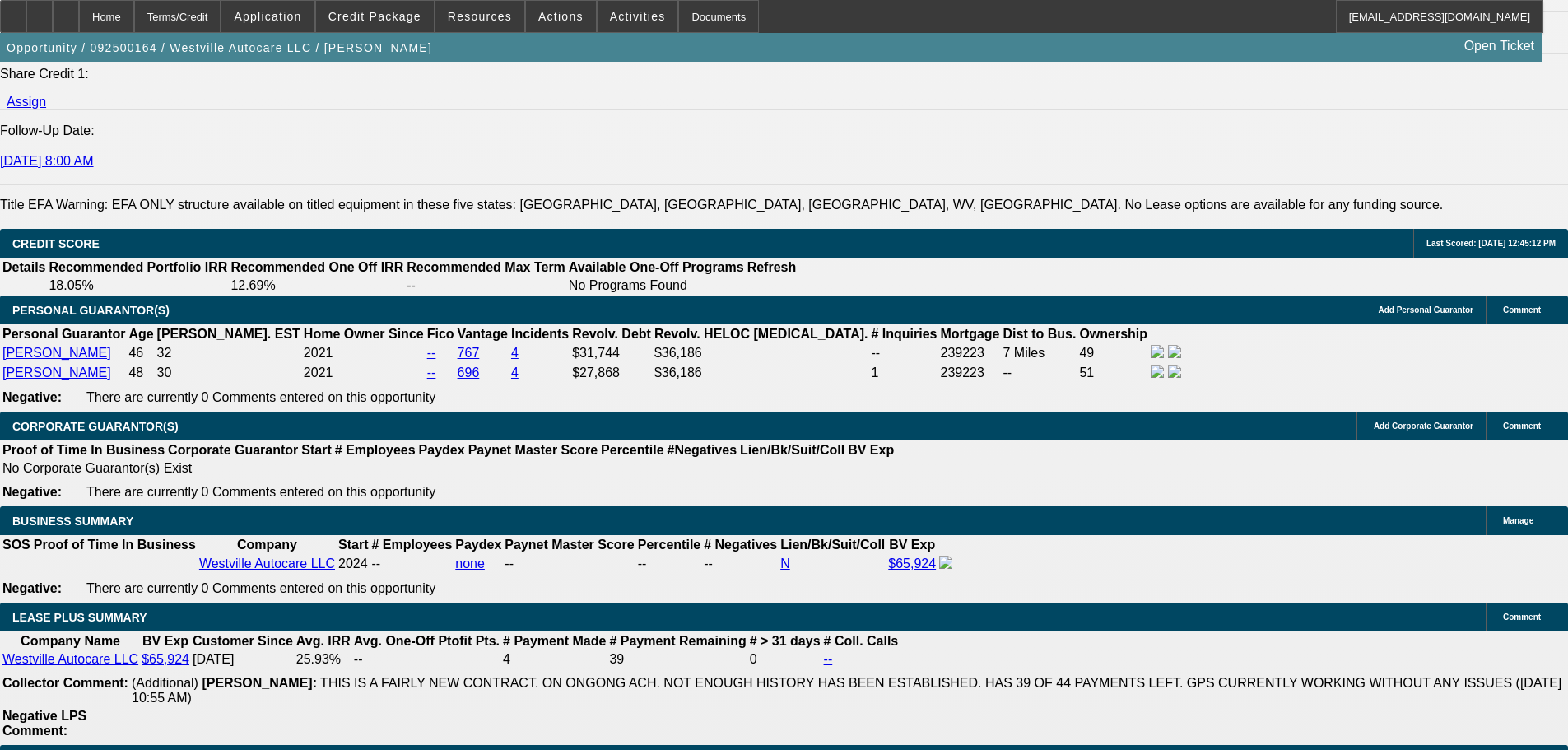
scroll to position [0, 0]
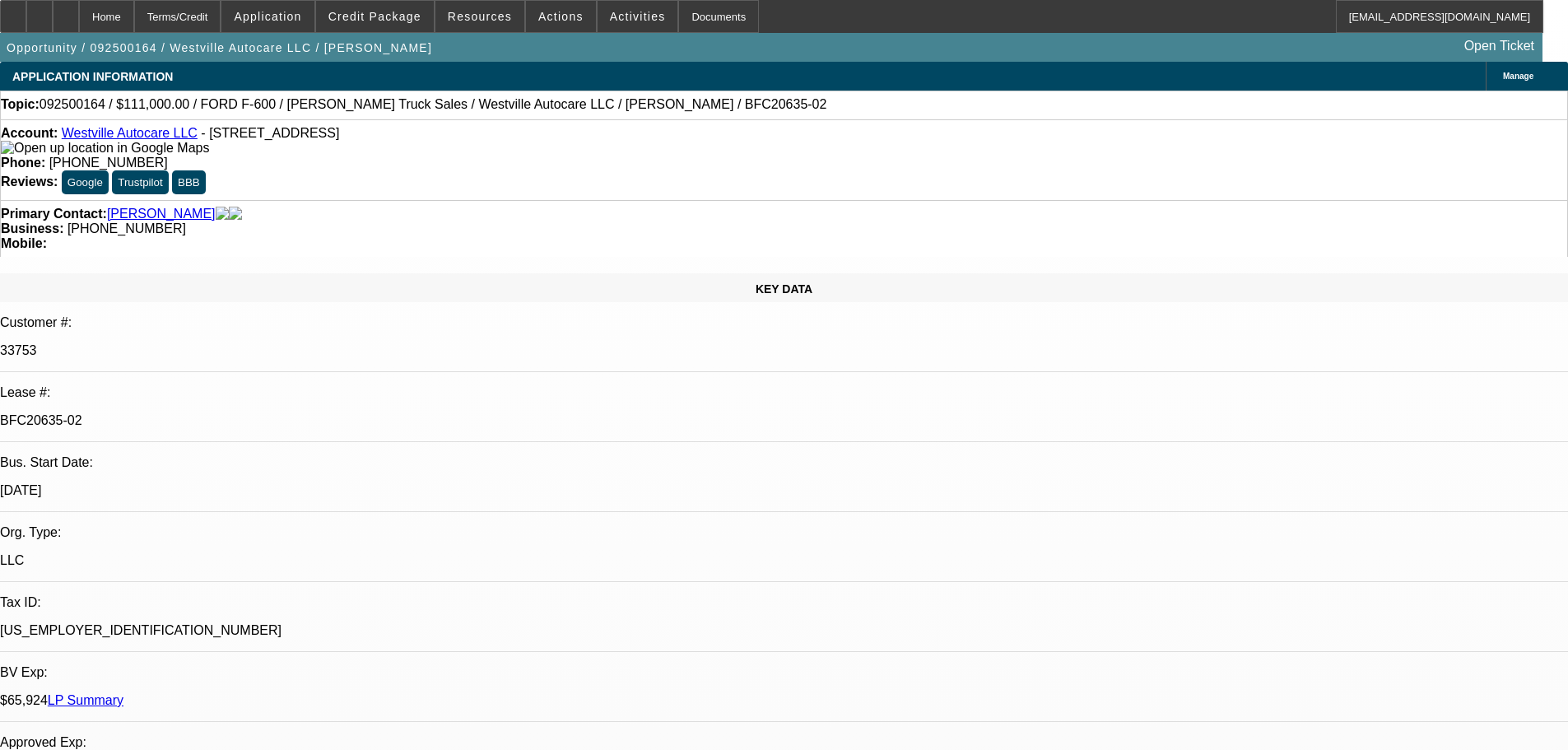
drag, startPoint x: 120, startPoint y: 580, endPoint x: 66, endPoint y: 226, distance: 358.1
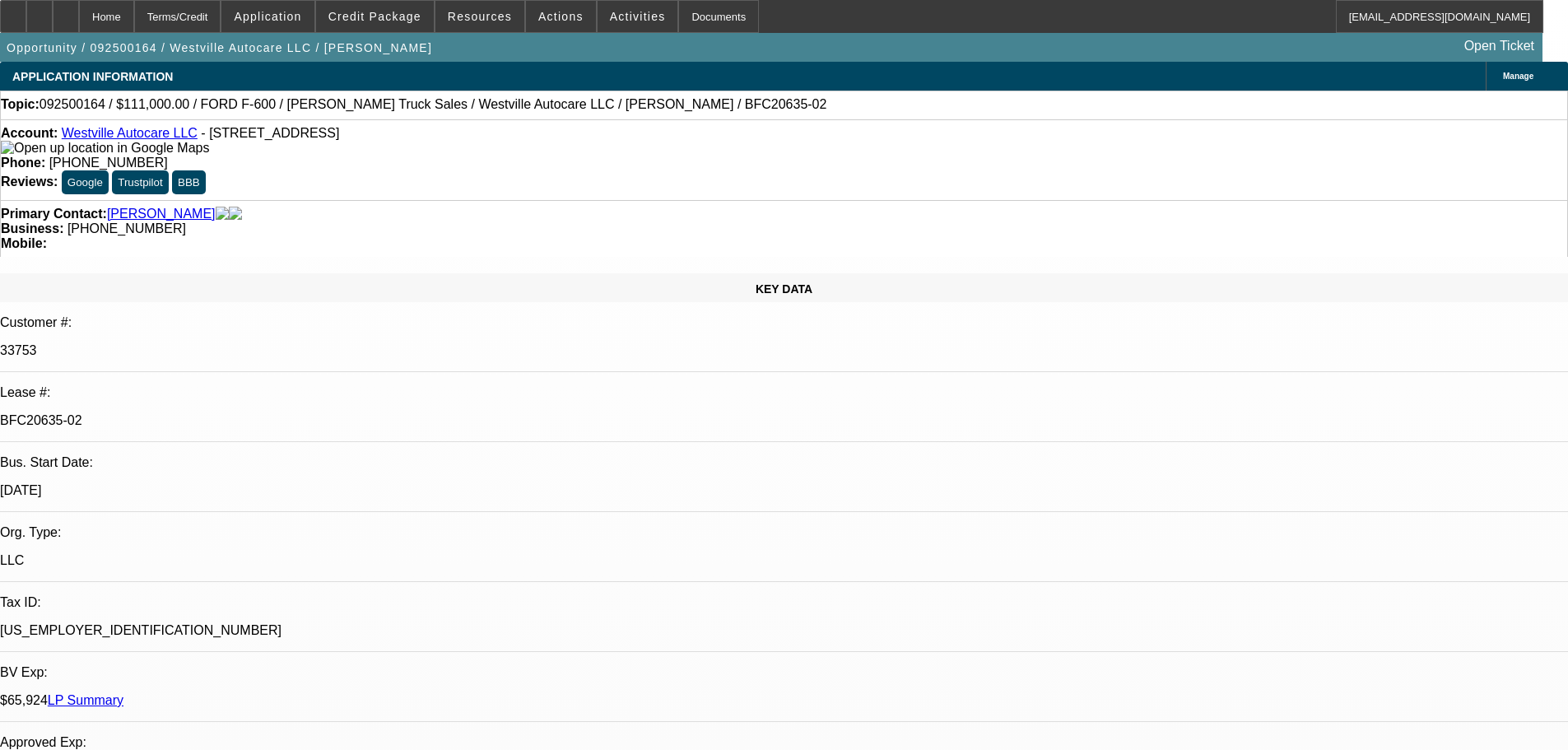
click at [66, 11] on icon at bounding box center [66, 11] width 0 height 0
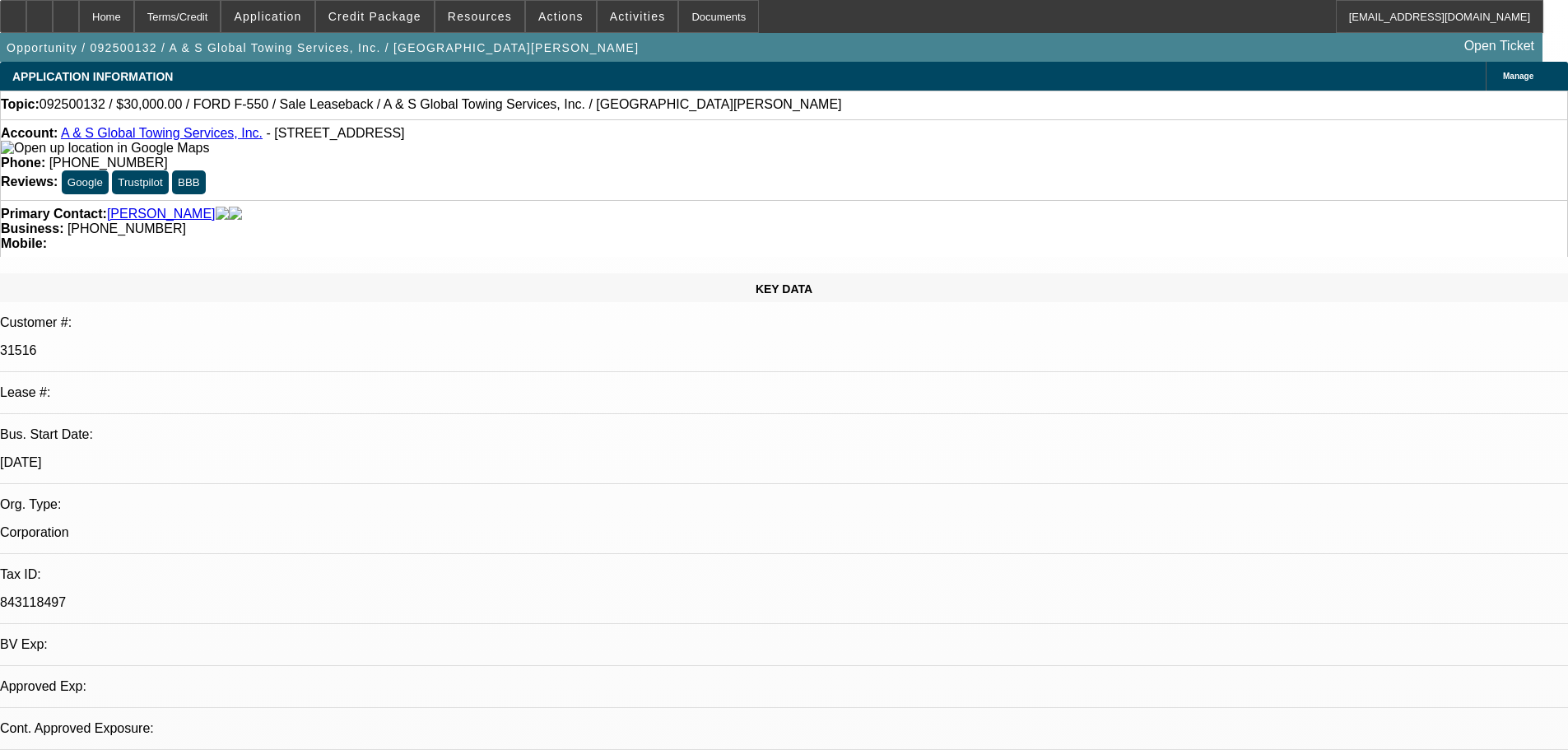
select select "0"
select select "2"
select select "0"
select select "6"
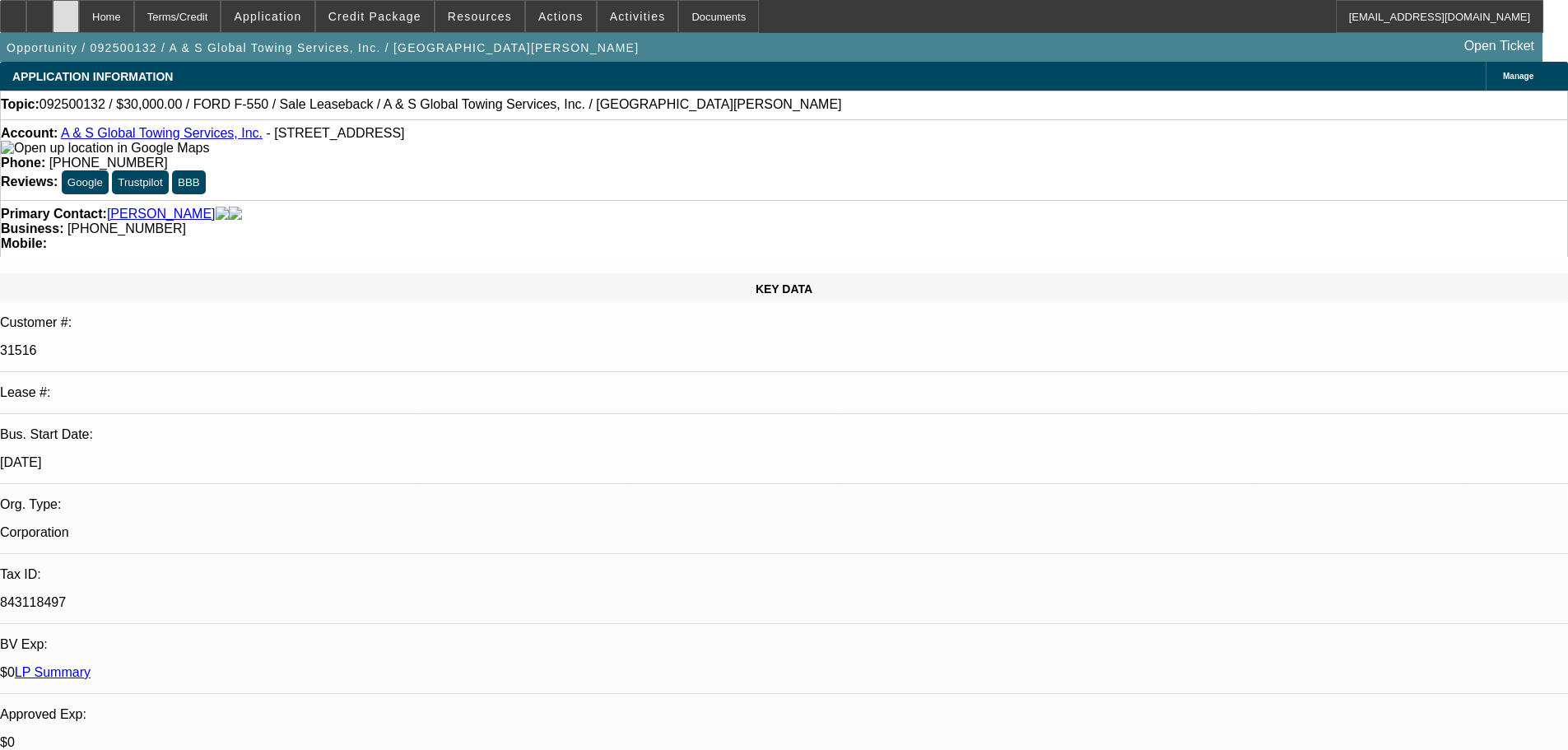
click at [66, 11] on icon at bounding box center [66, 11] width 0 height 0
select select "0"
select select "2"
select select "0"
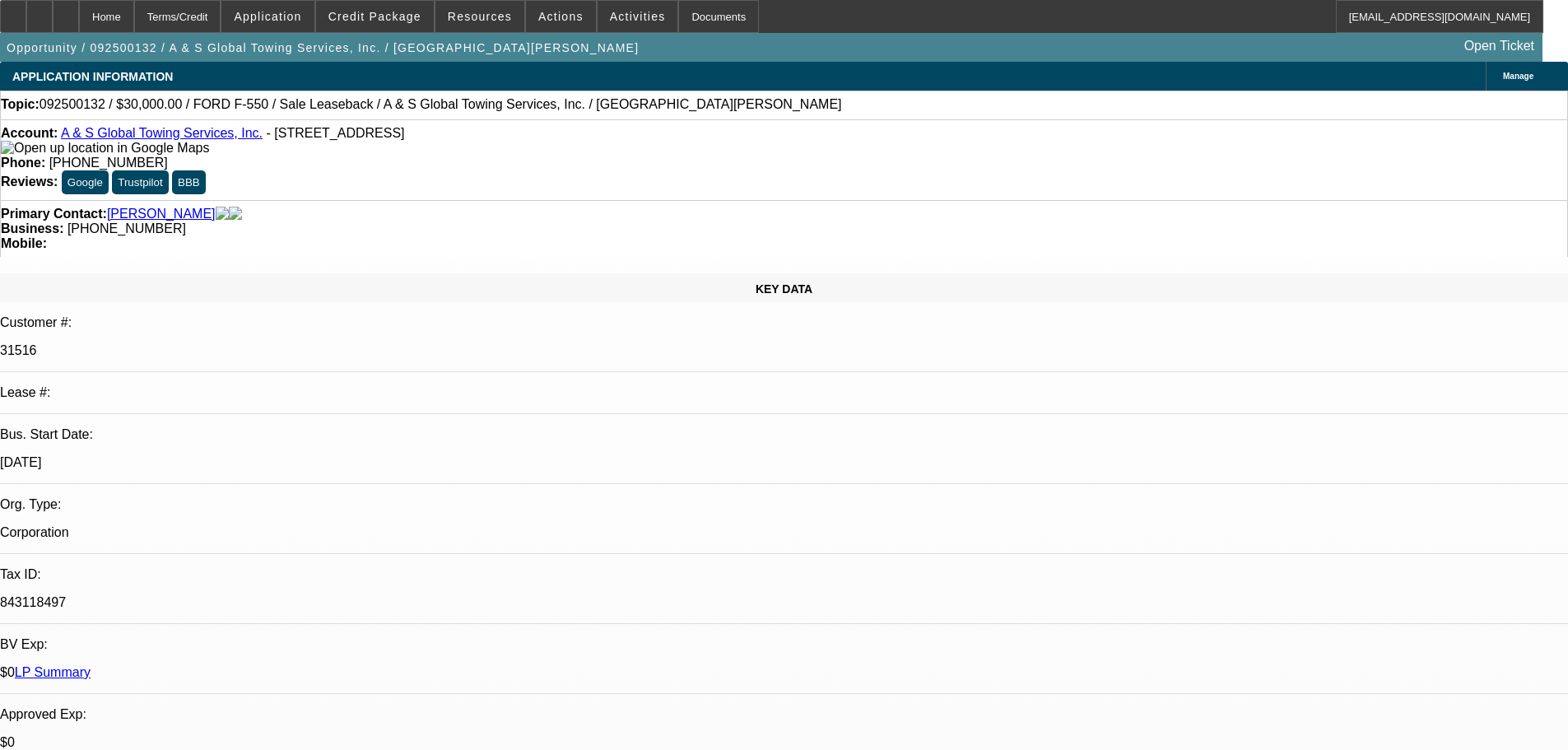
select select "6"
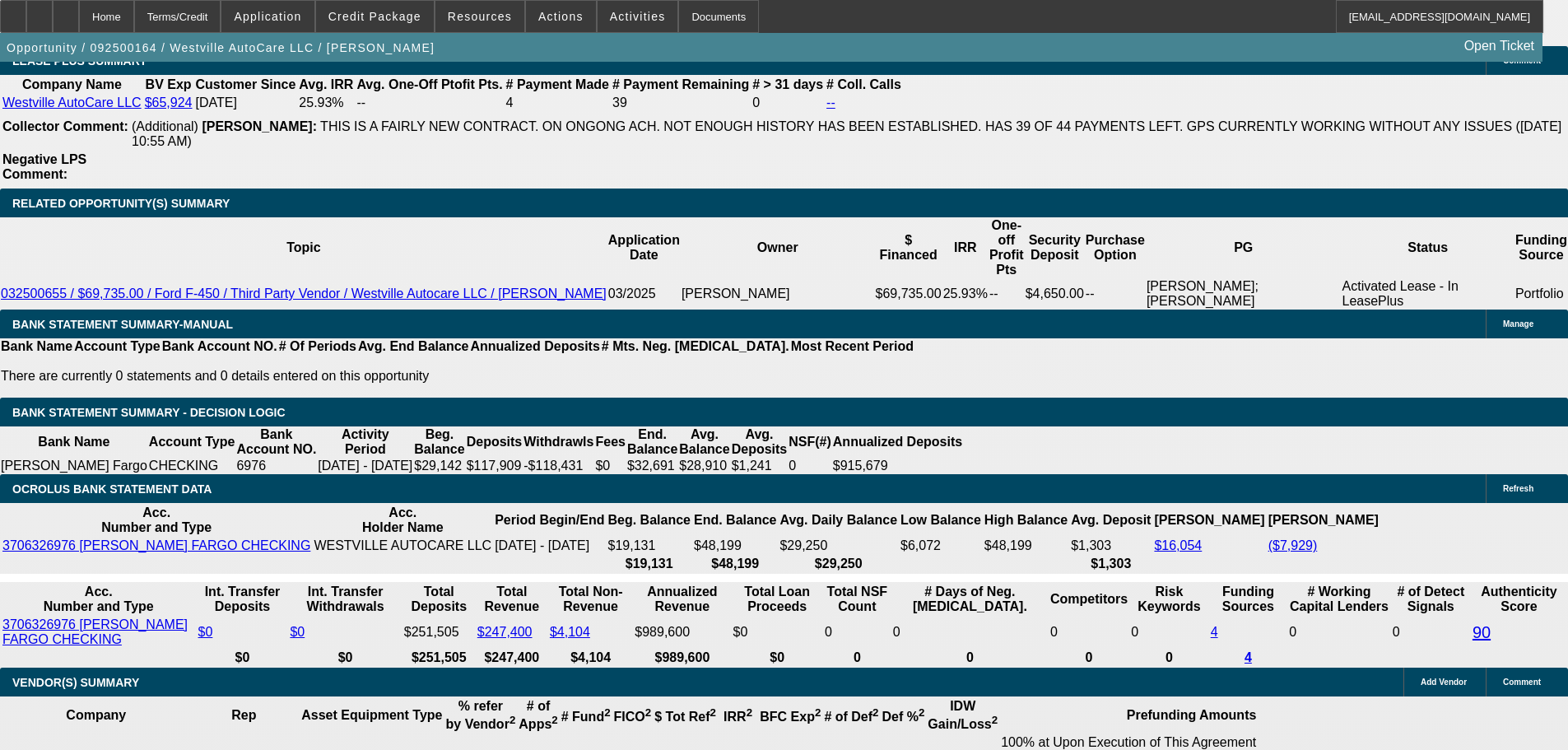
select select "0"
select select "2"
select select "0"
select select "6"
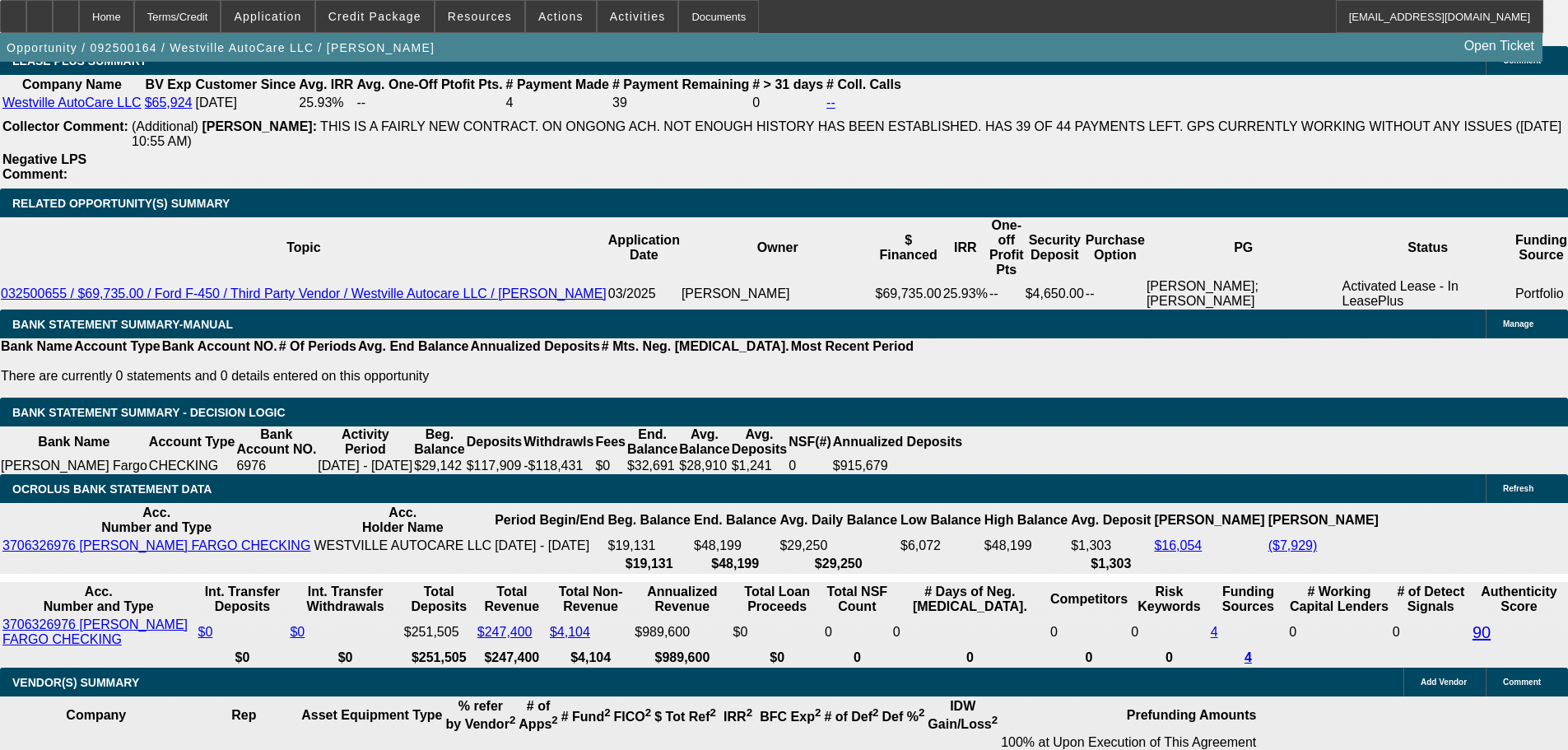
select select "0"
select select "2"
select select "0"
select select "6"
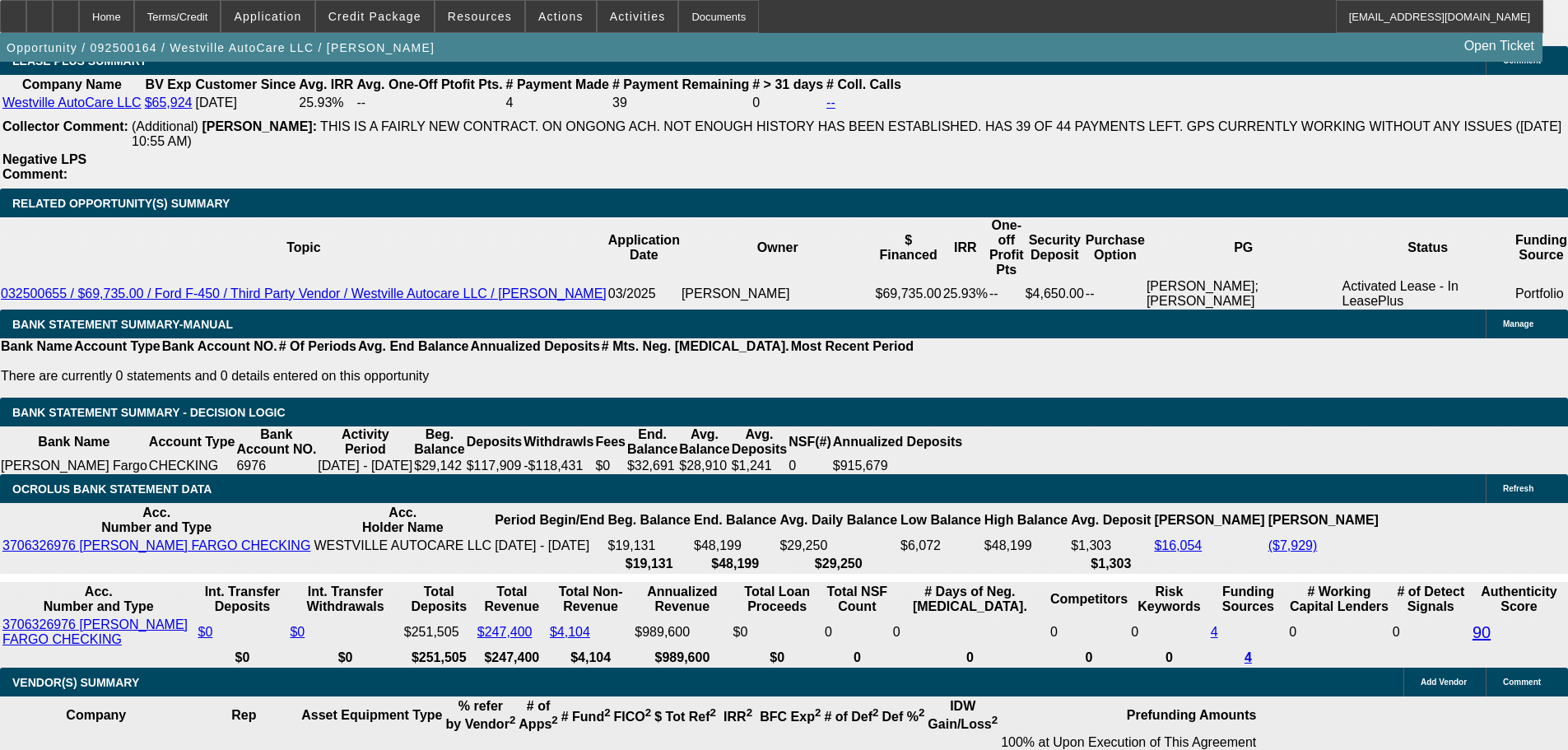
select select "0"
select select "2"
select select "0"
select select "6"
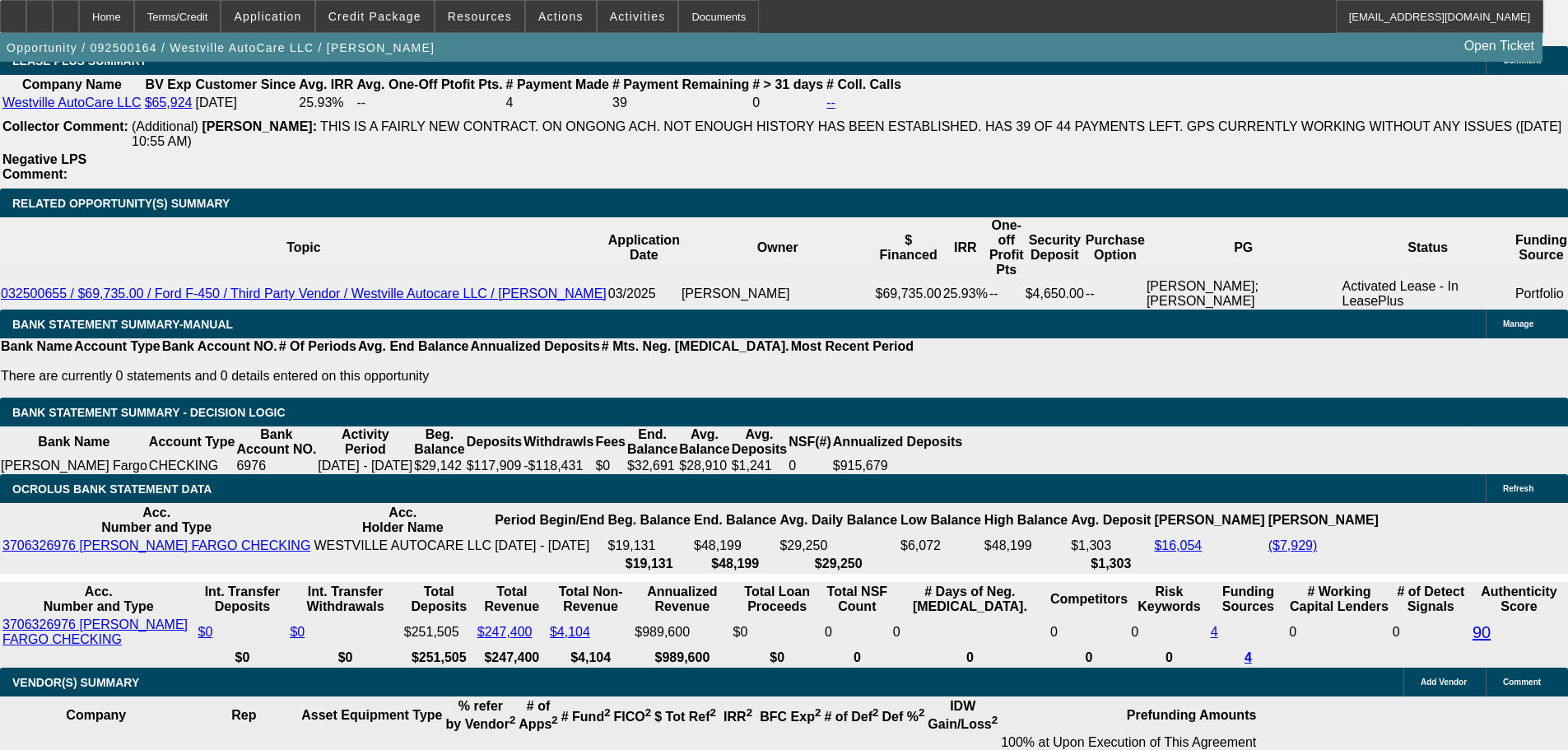
select select "0"
select select "2"
select select "0"
select select "6"
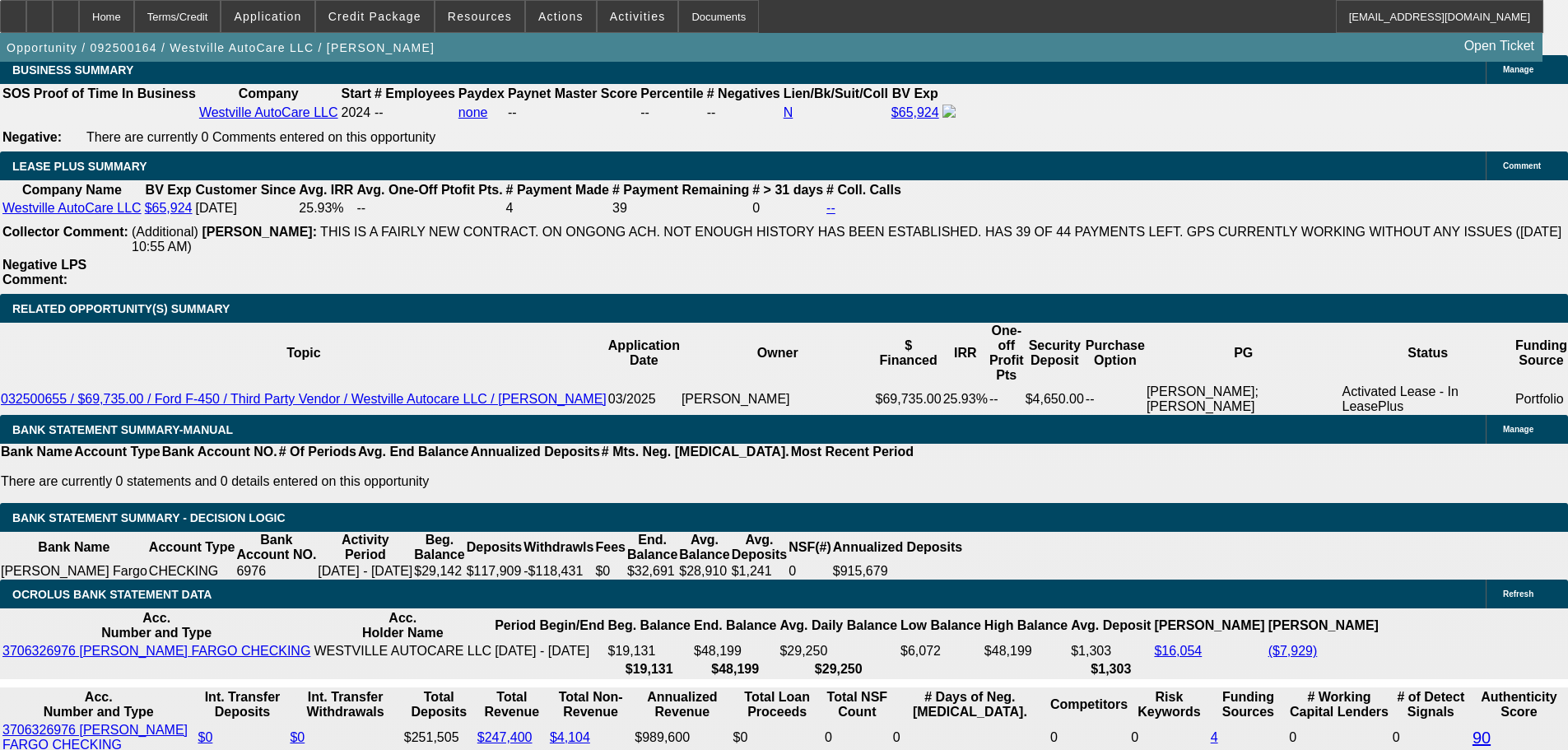
scroll to position [2672, 0]
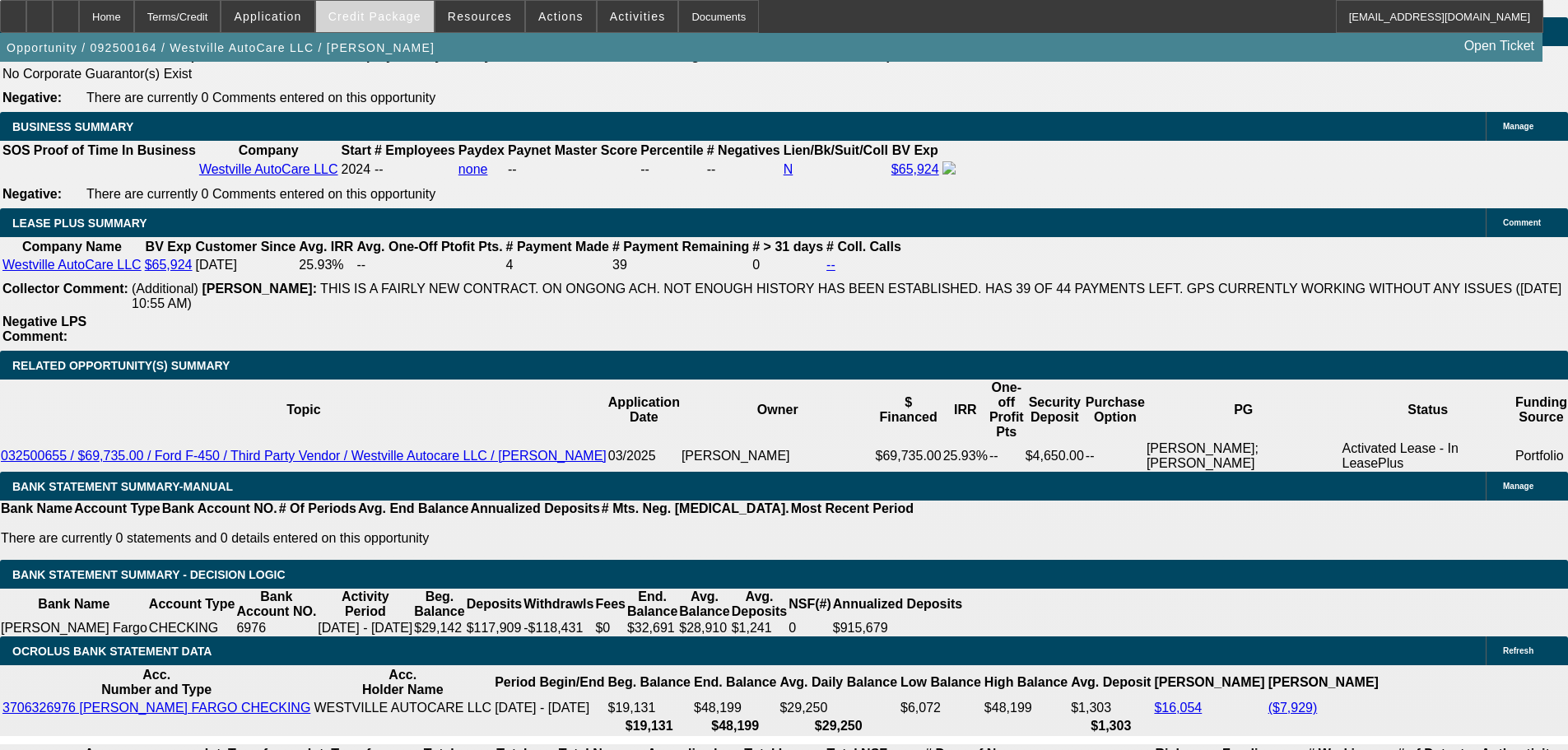
click at [383, 15] on span "Credit Package" at bounding box center [375, 16] width 93 height 14
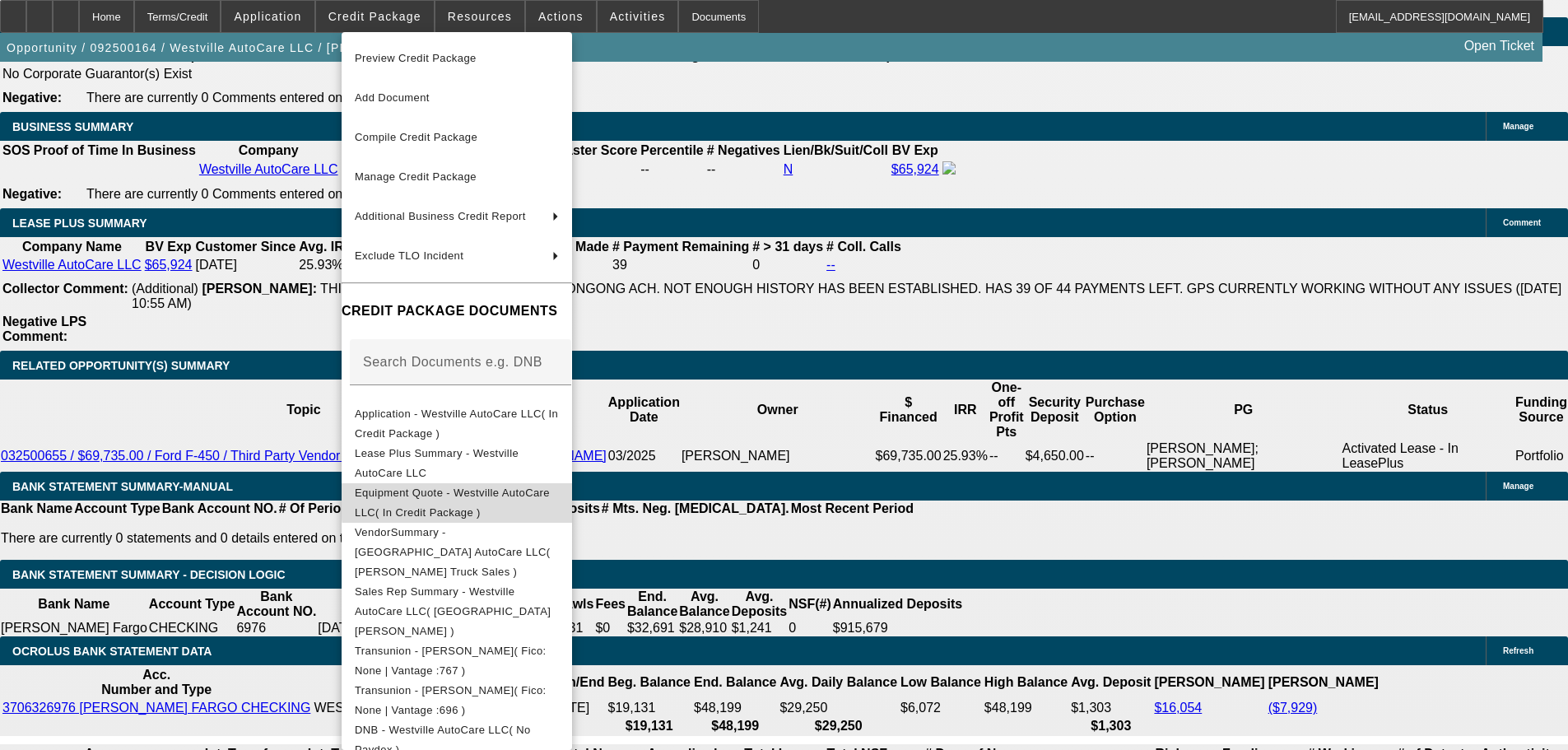
click at [572, 486] on button "Equipment Quote - Westville AutoCare LLC( In Credit Package )" at bounding box center [457, 503] width 230 height 40
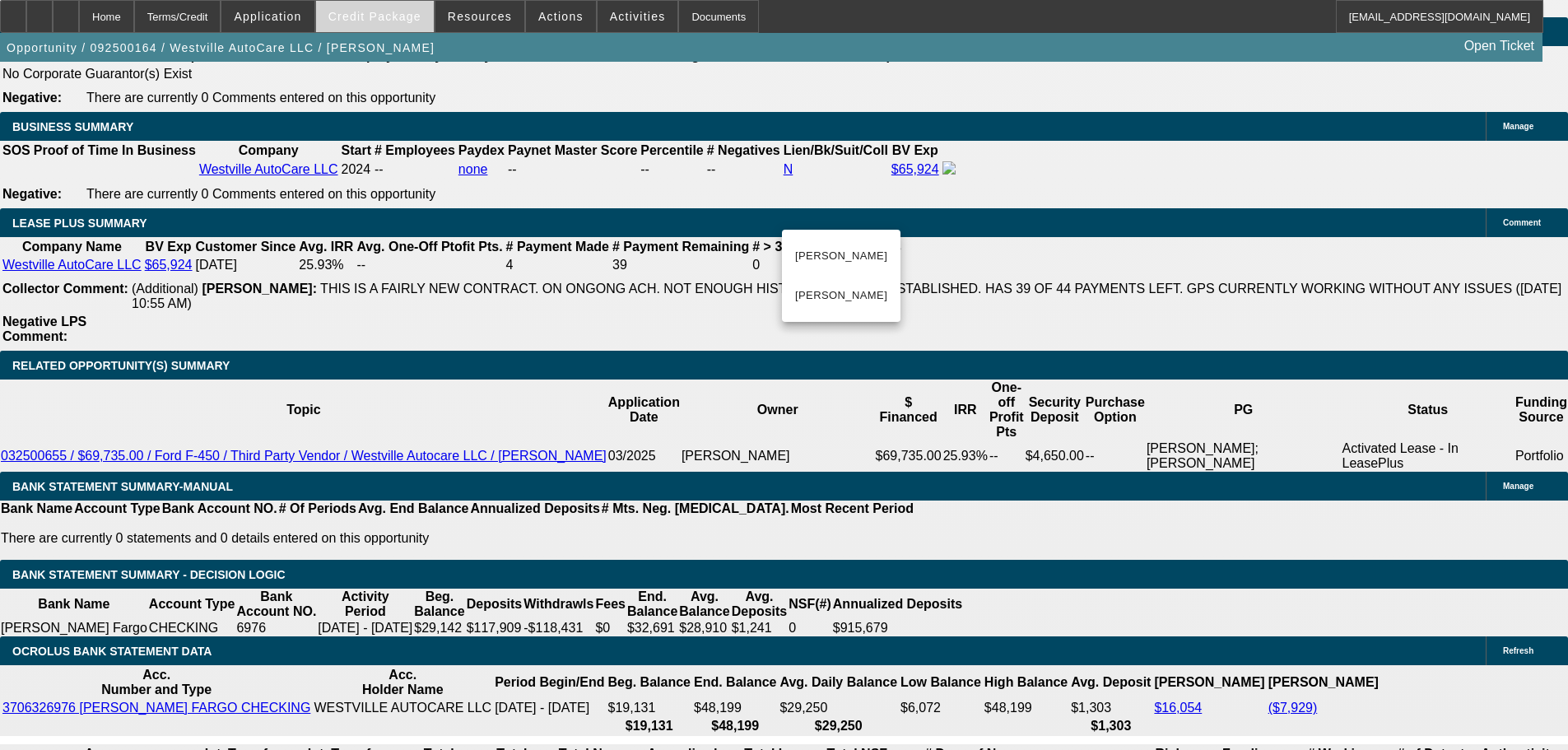
click at [404, 12] on span "Credit Package" at bounding box center [375, 16] width 93 height 14
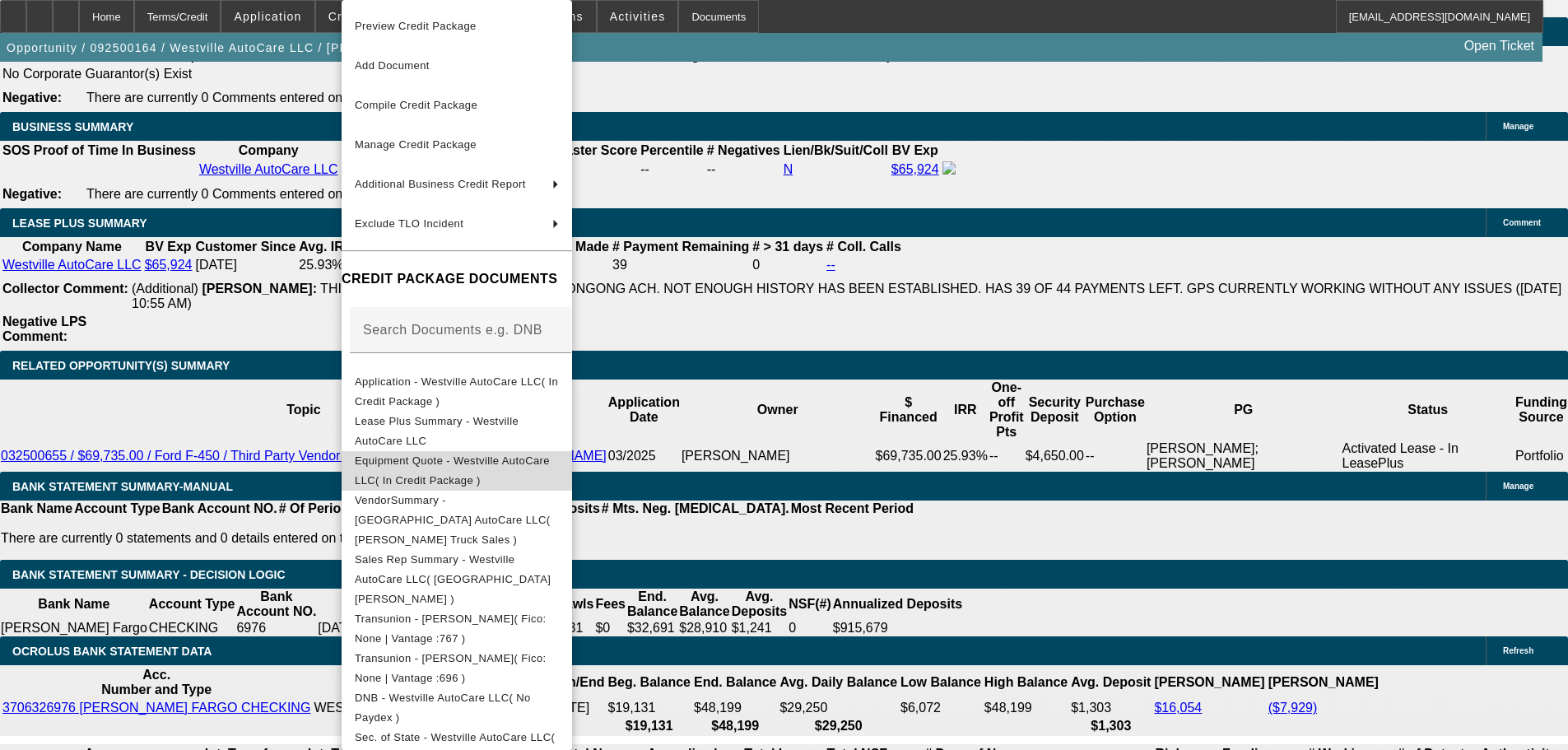
click at [550, 468] on span "Equipment Quote - Westville AutoCare LLC( In Credit Package )" at bounding box center [452, 470] width 195 height 32
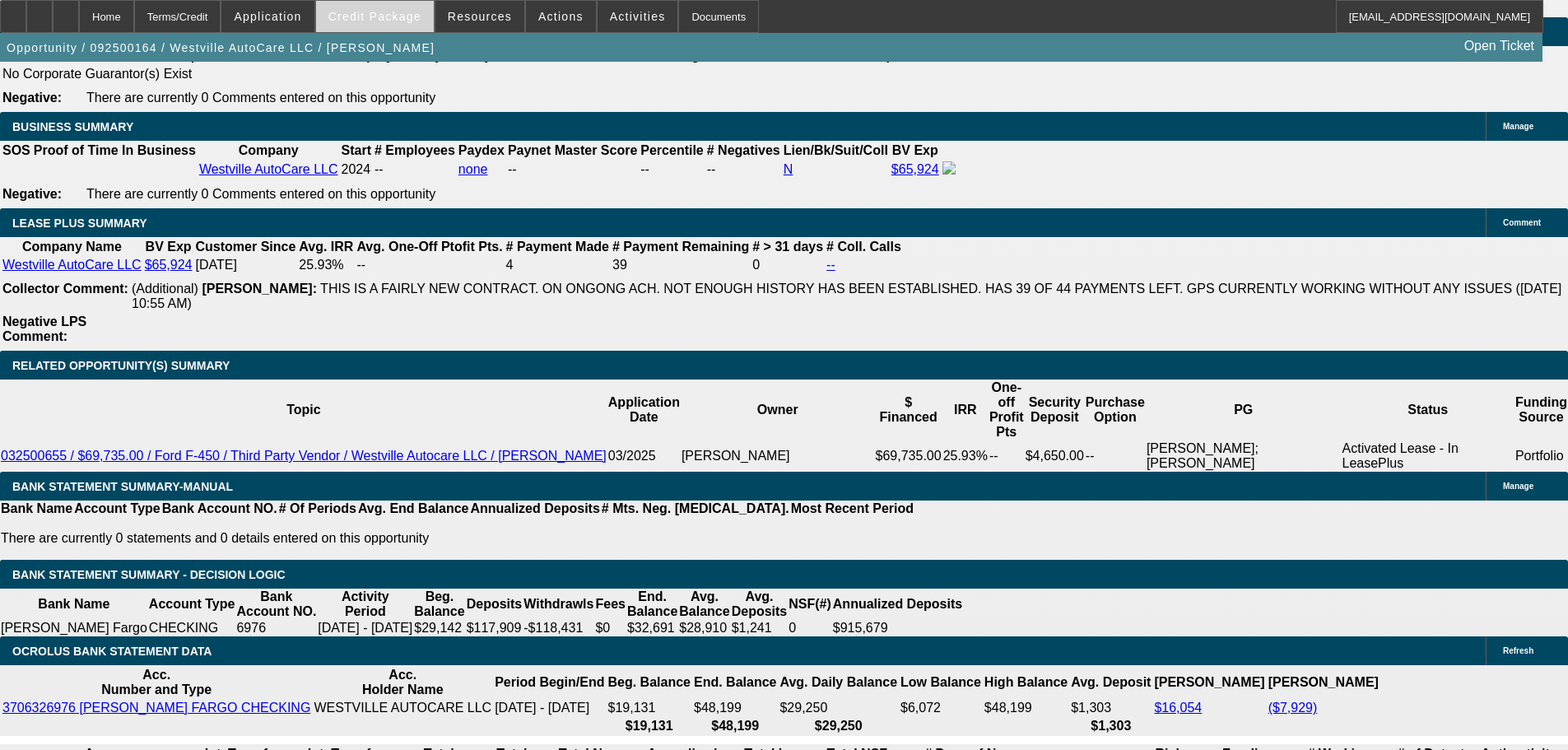
click at [376, 14] on span "Credit Package" at bounding box center [375, 16] width 93 height 14
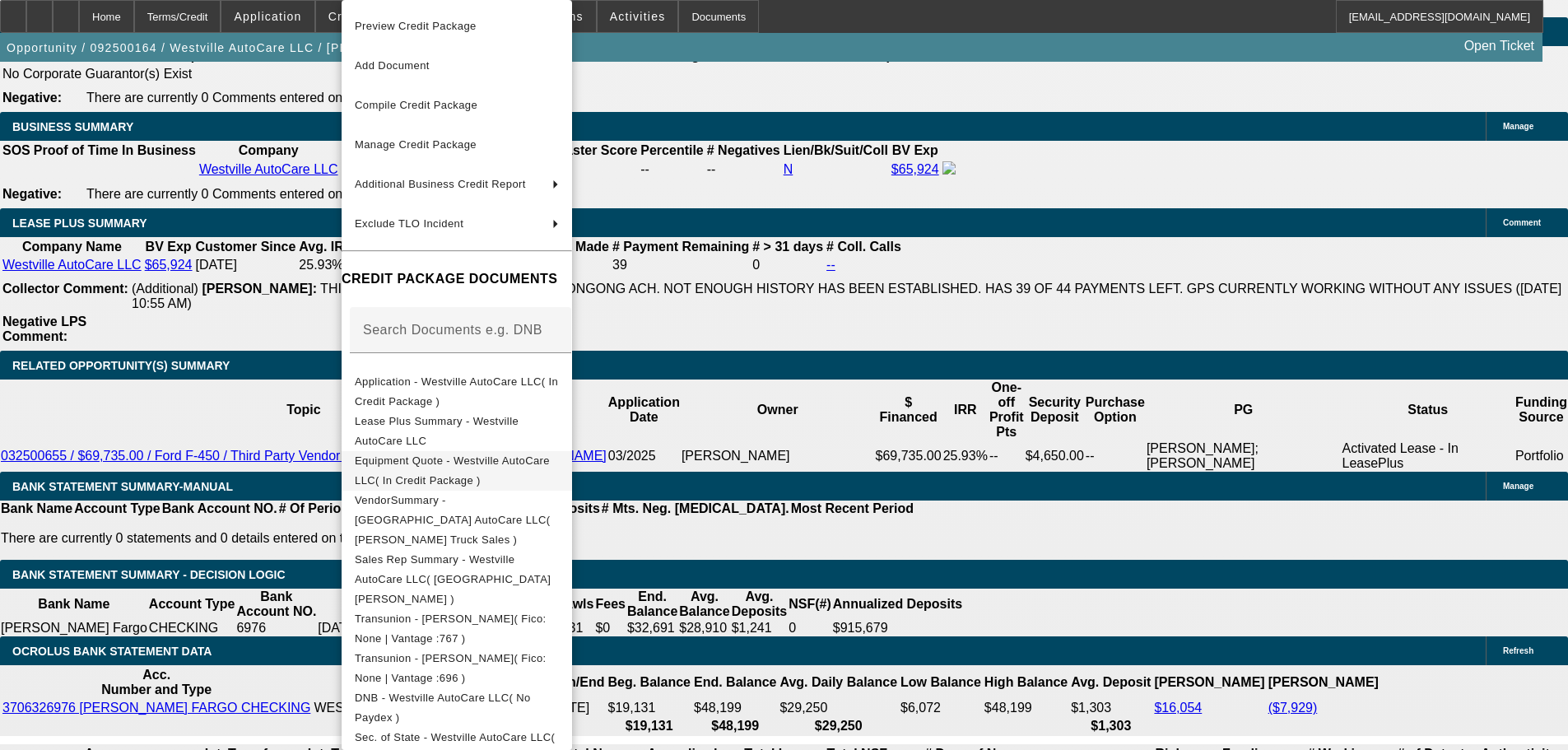
click at [572, 475] on button "Equipment Quote - Westville AutoCare LLC( In Credit Package )" at bounding box center [457, 471] width 230 height 40
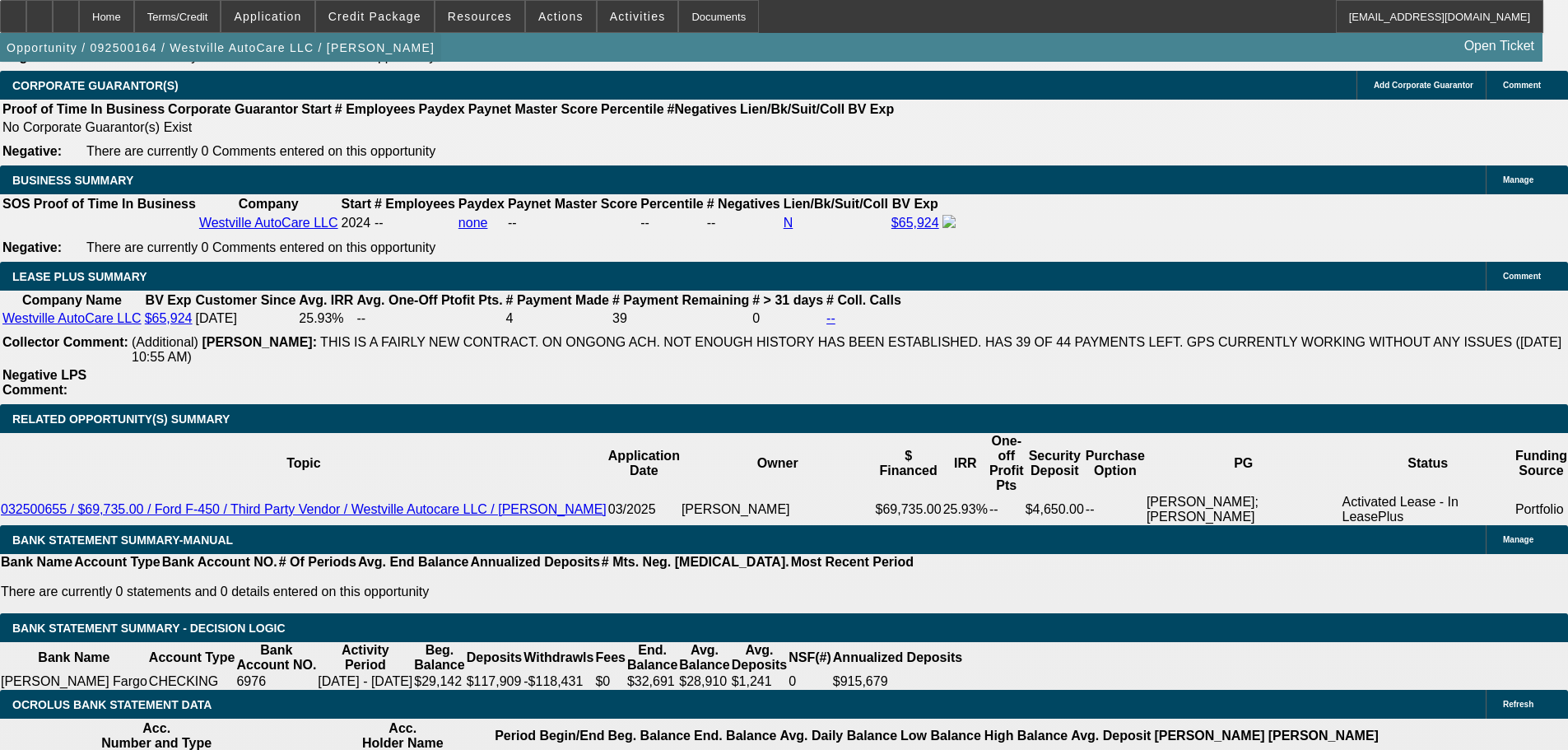
scroll to position [2590, 0]
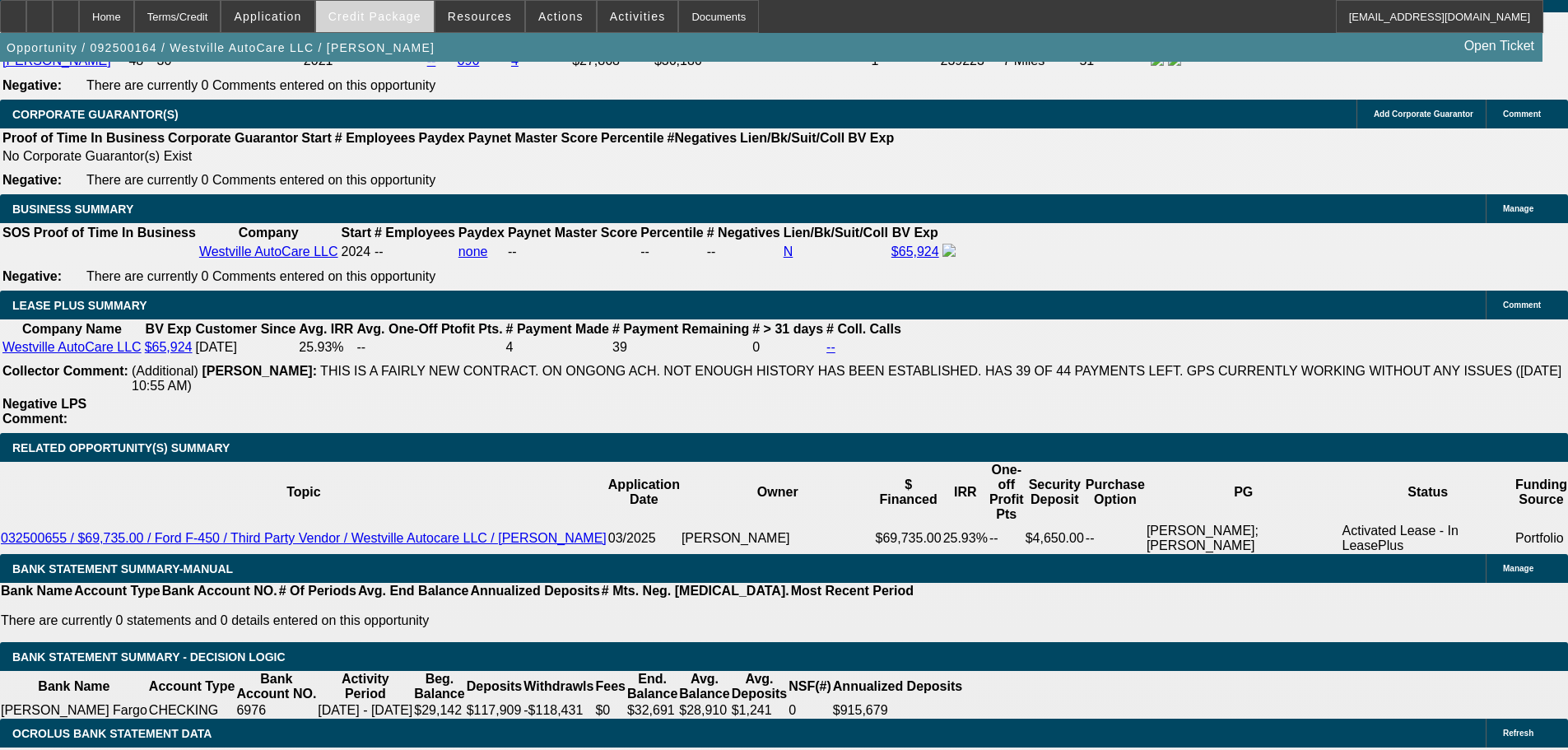
click at [387, 11] on span "Credit Package" at bounding box center [375, 16] width 93 height 14
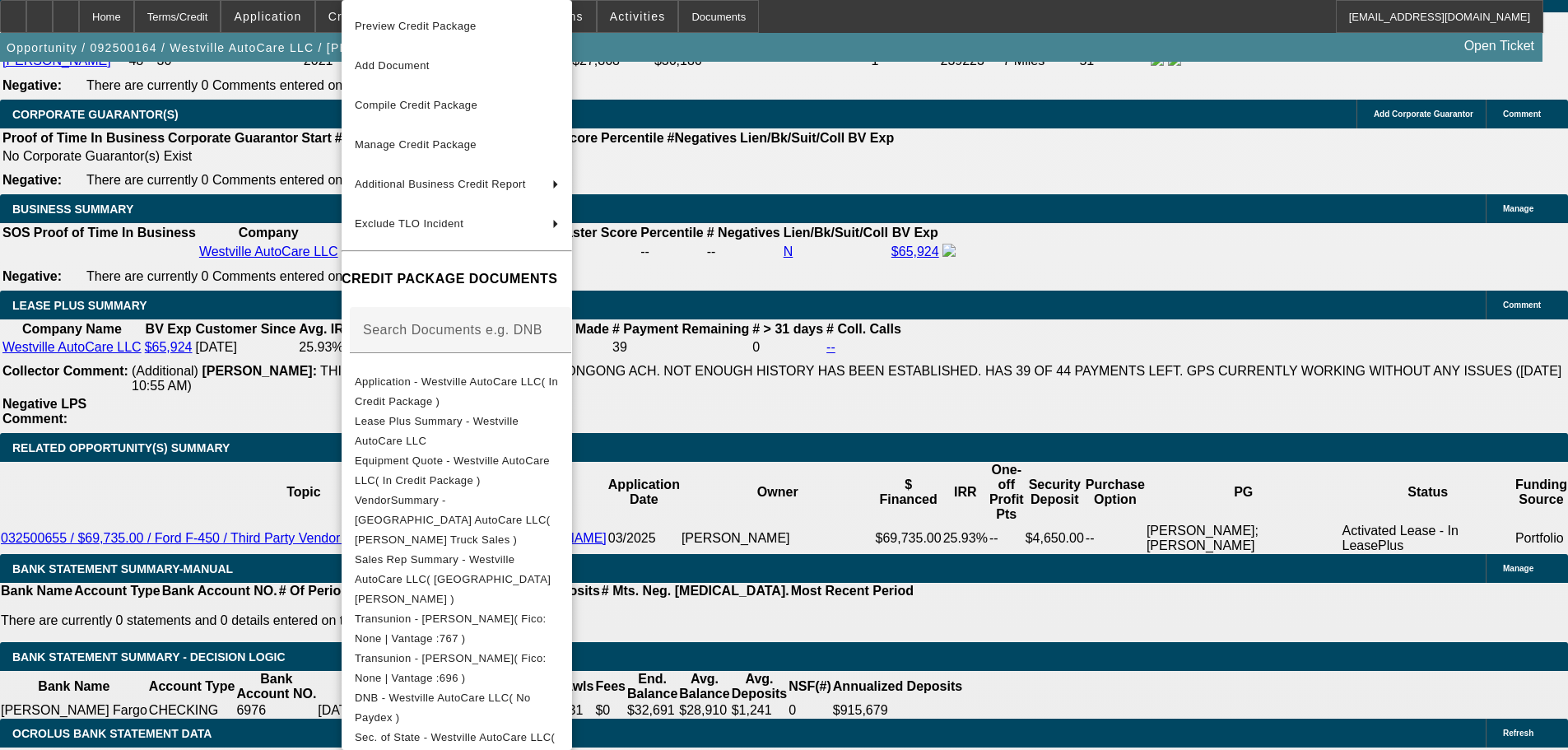
click at [554, 476] on button "Equipment Quote - Westville AutoCare LLC( In Credit Package )" at bounding box center [457, 471] width 230 height 40
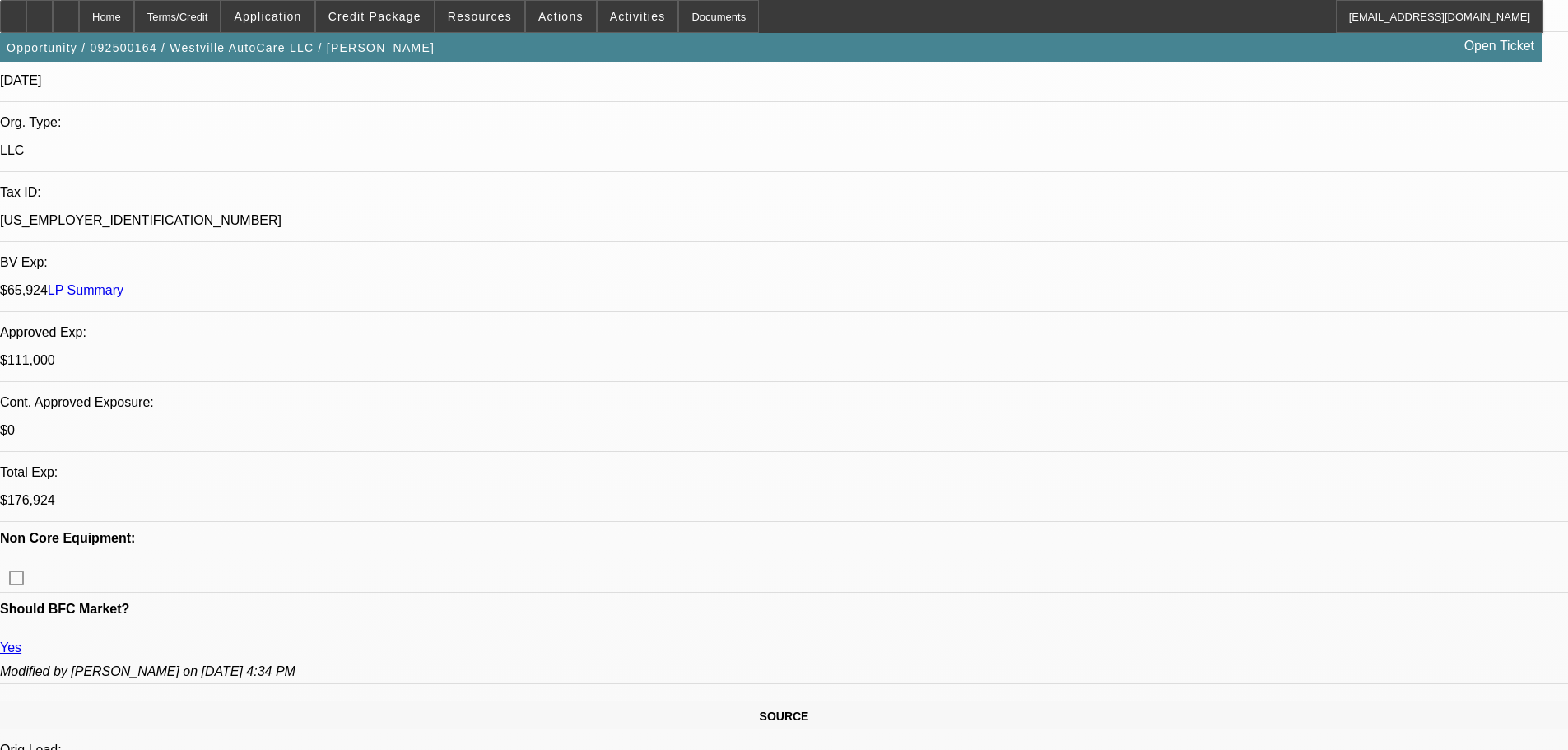
scroll to position [0, 0]
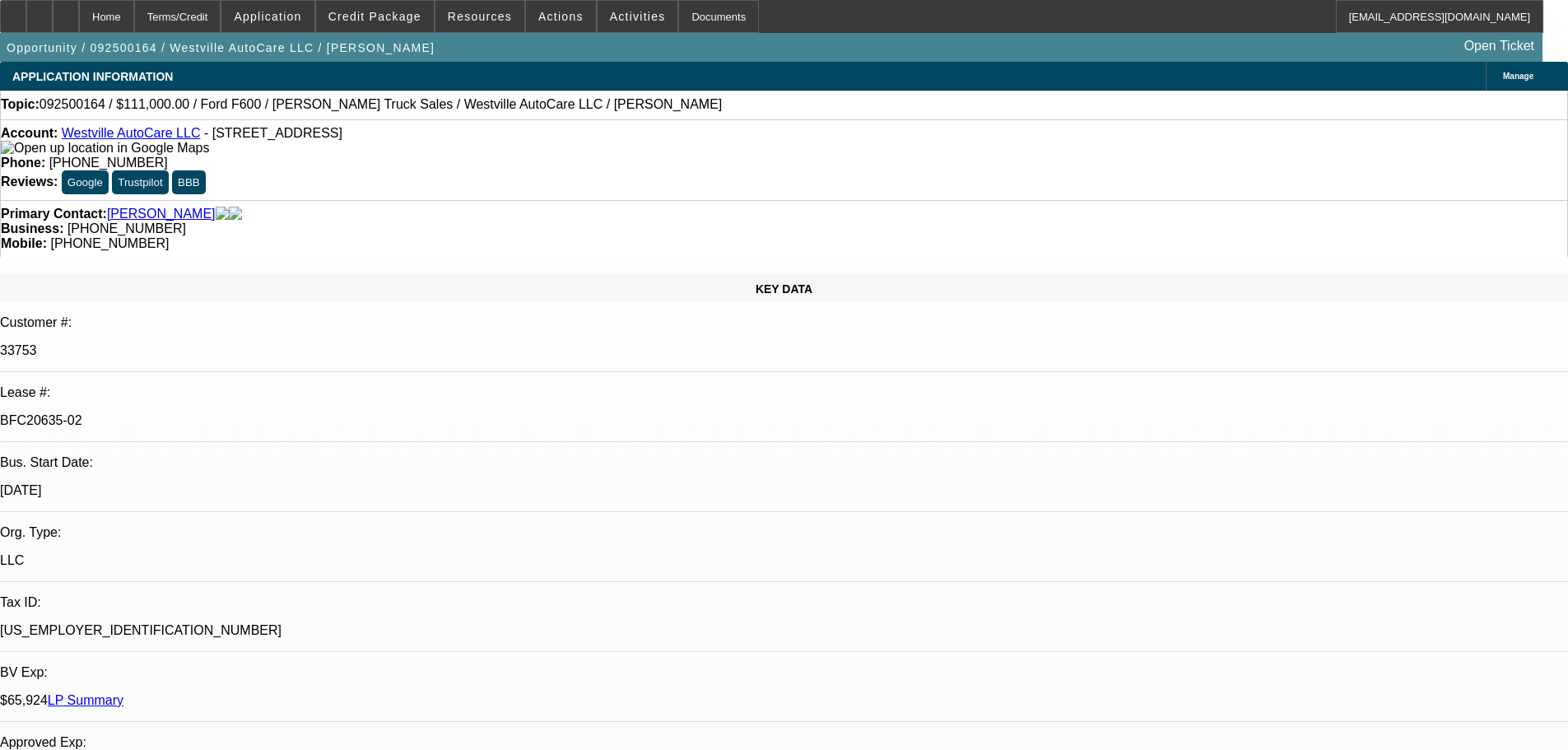
drag, startPoint x: 779, startPoint y: 316, endPoint x: 777, endPoint y: 138, distance: 178.0
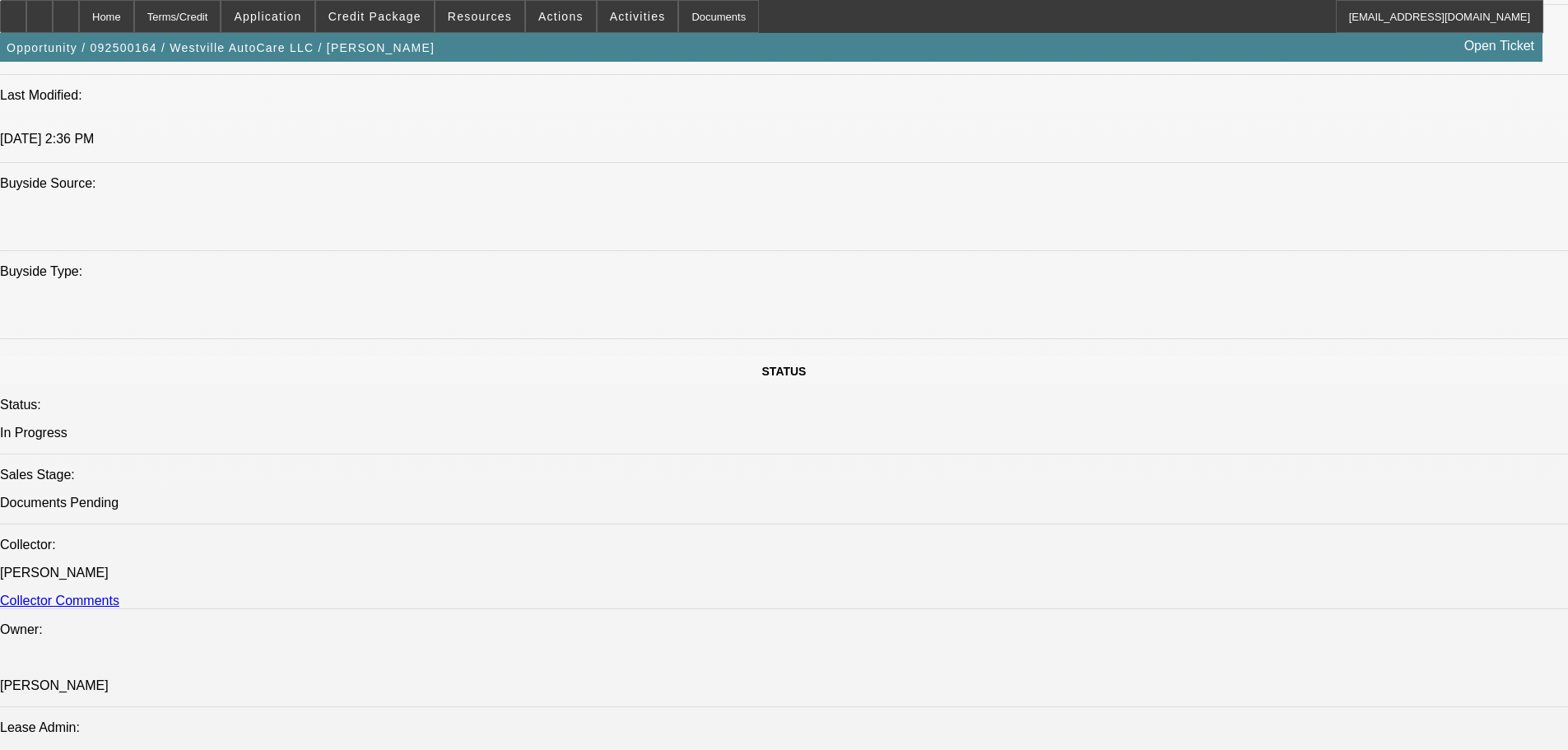
drag, startPoint x: 700, startPoint y: 428, endPoint x: 709, endPoint y: 496, distance: 68.6
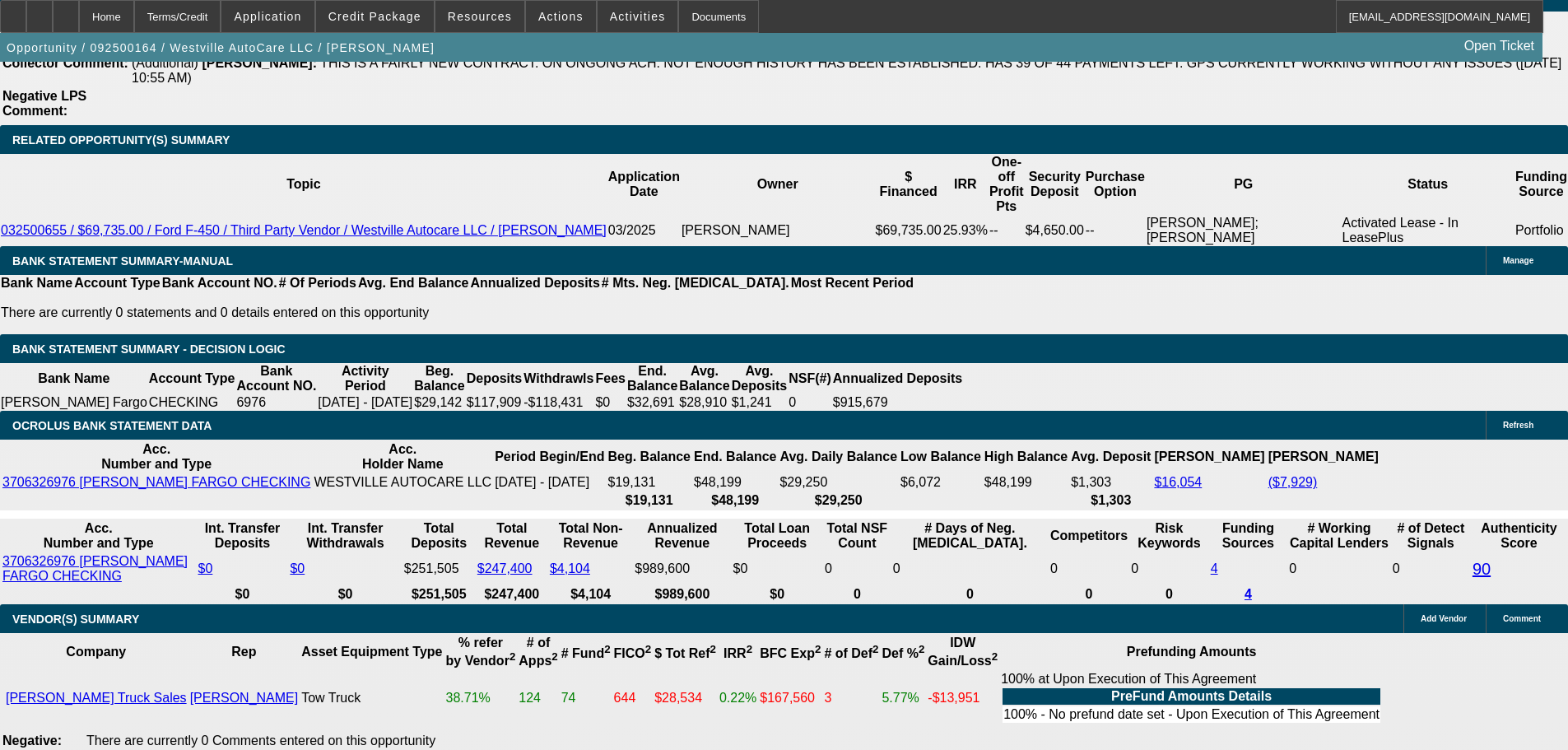
drag, startPoint x: 688, startPoint y: 500, endPoint x: 693, endPoint y: 523, distance: 23.5
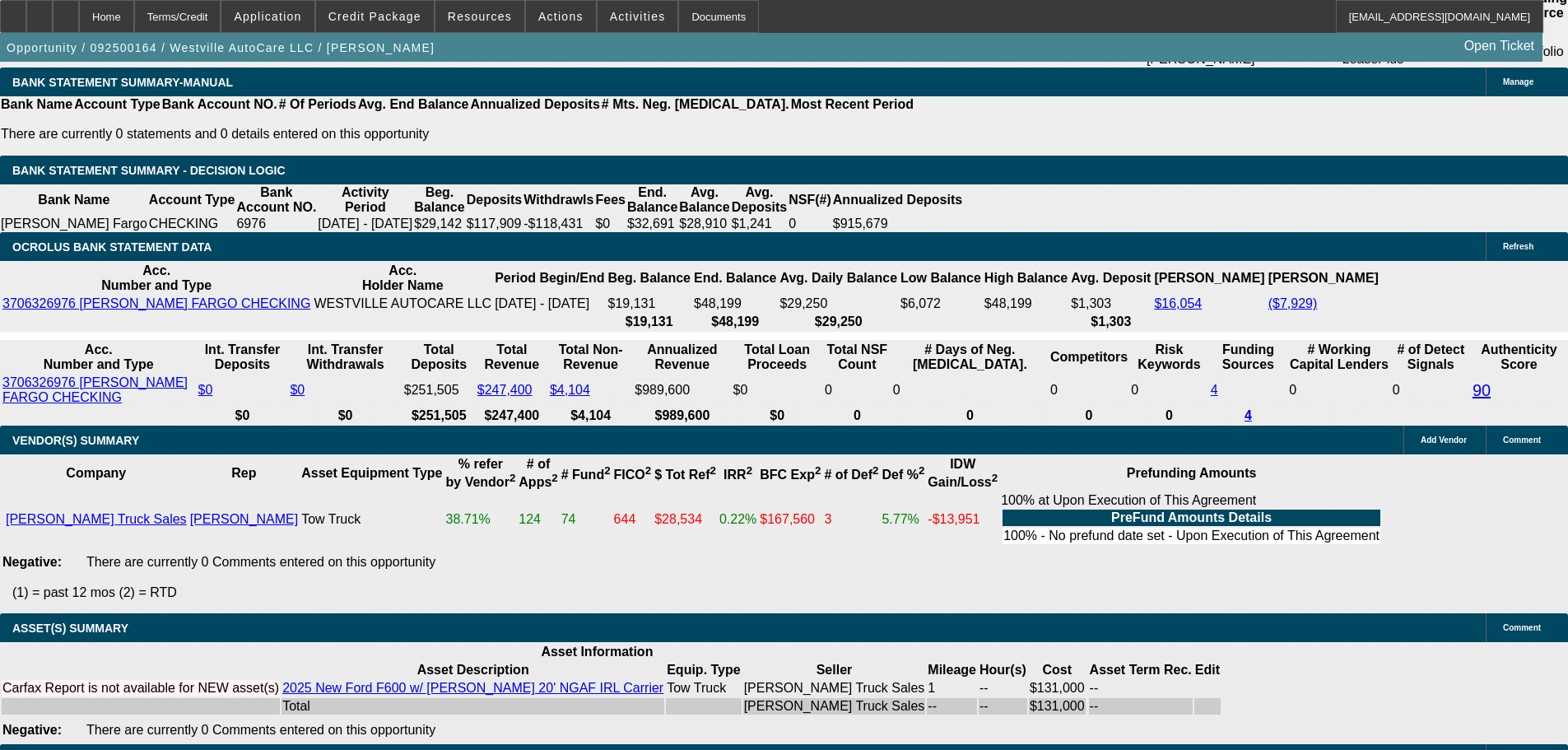
scroll to position [2747, 0]
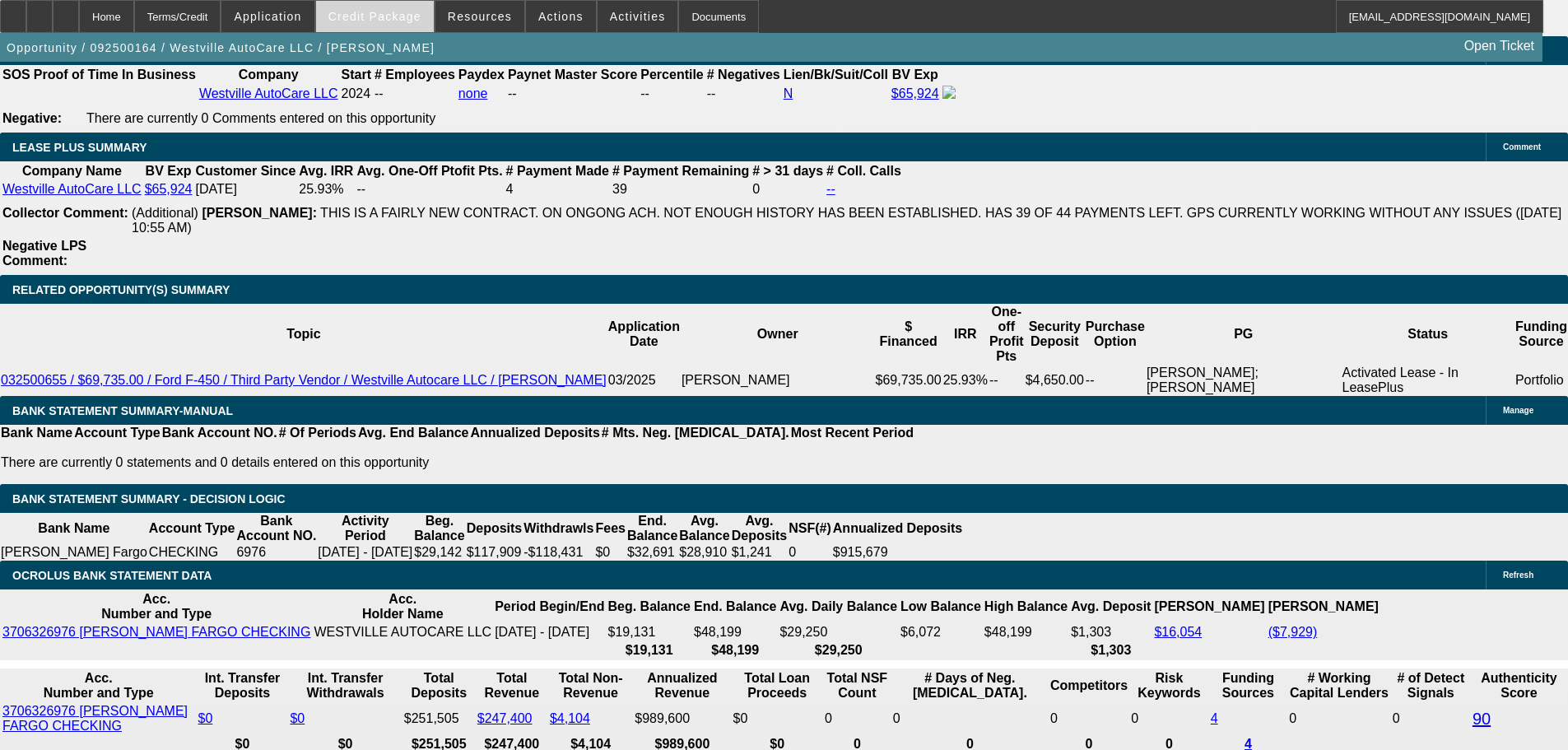
click at [414, 17] on span "Credit Package" at bounding box center [375, 16] width 93 height 14
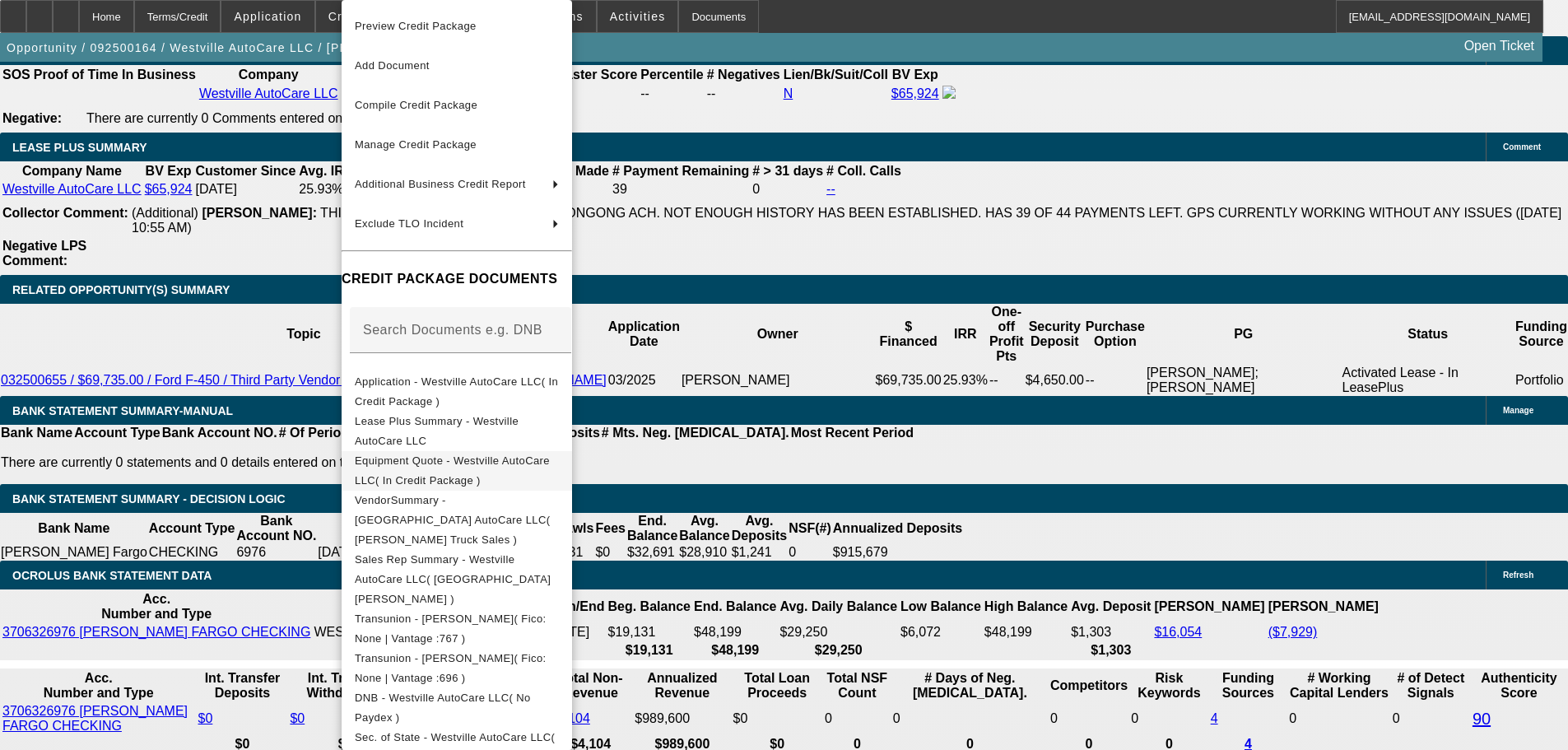
click at [550, 465] on span "Equipment Quote - Westville AutoCare LLC( In Credit Package )" at bounding box center [452, 470] width 195 height 32
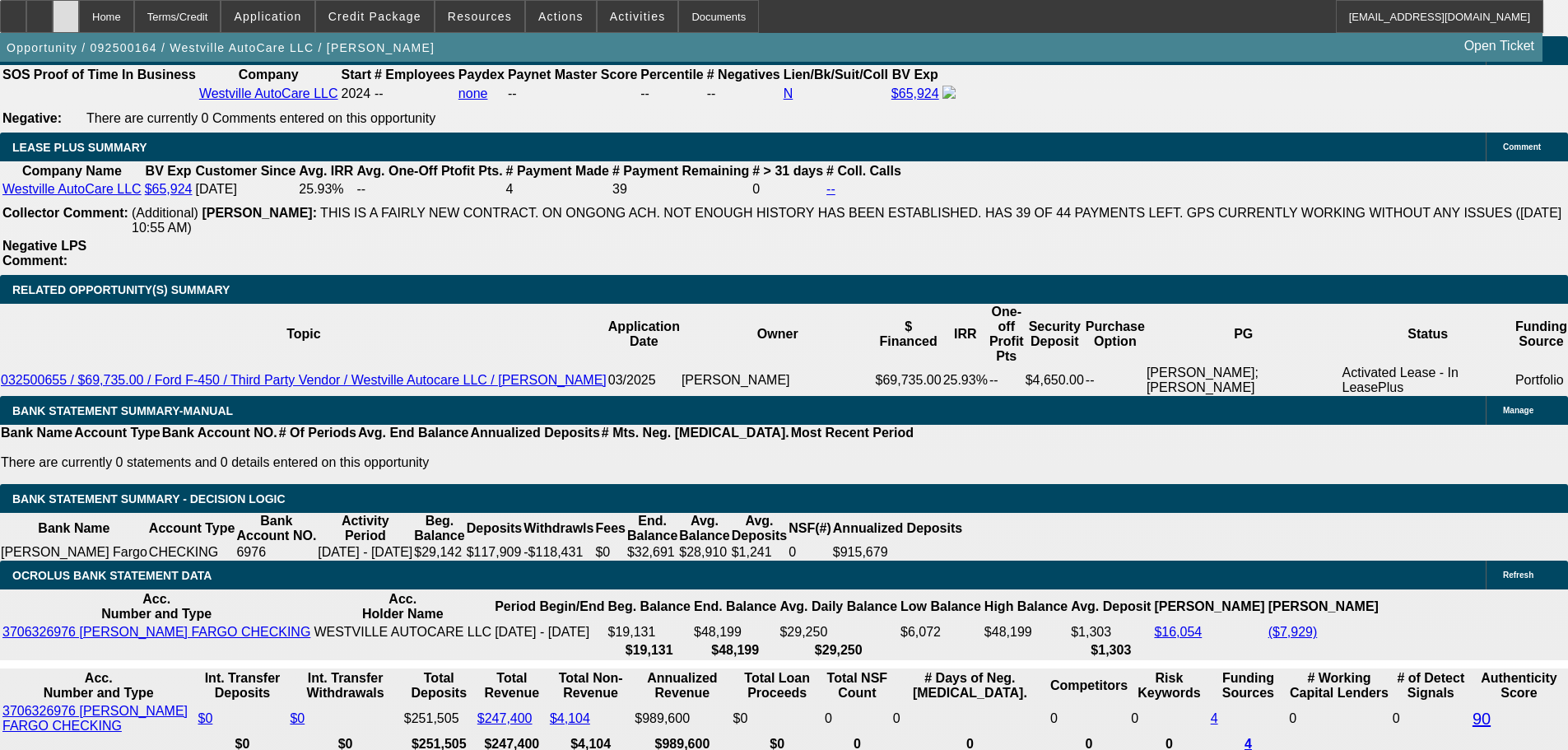
click at [79, 13] on div at bounding box center [65, 16] width 26 height 33
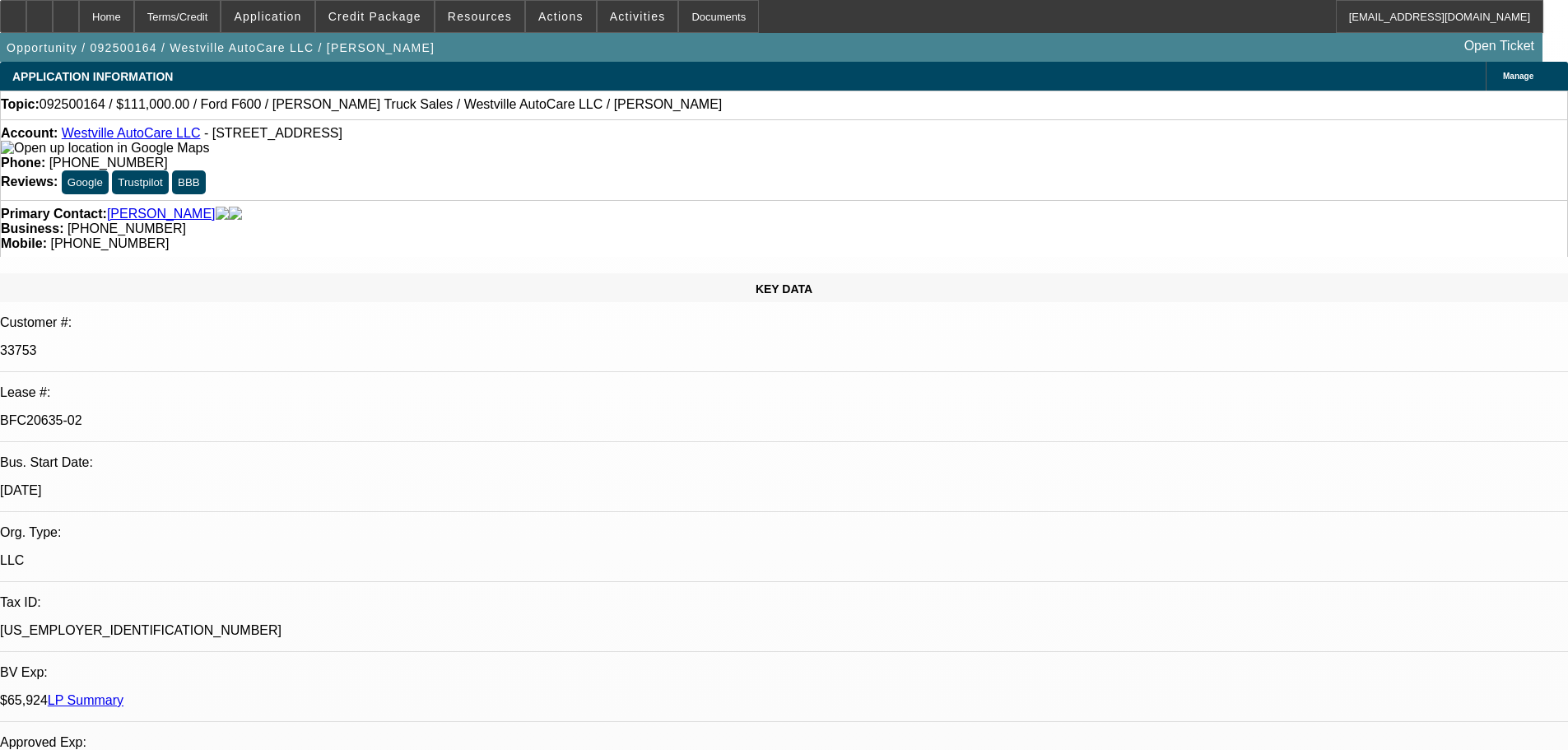
select select "0"
select select "2"
select select "0"
select select "6"
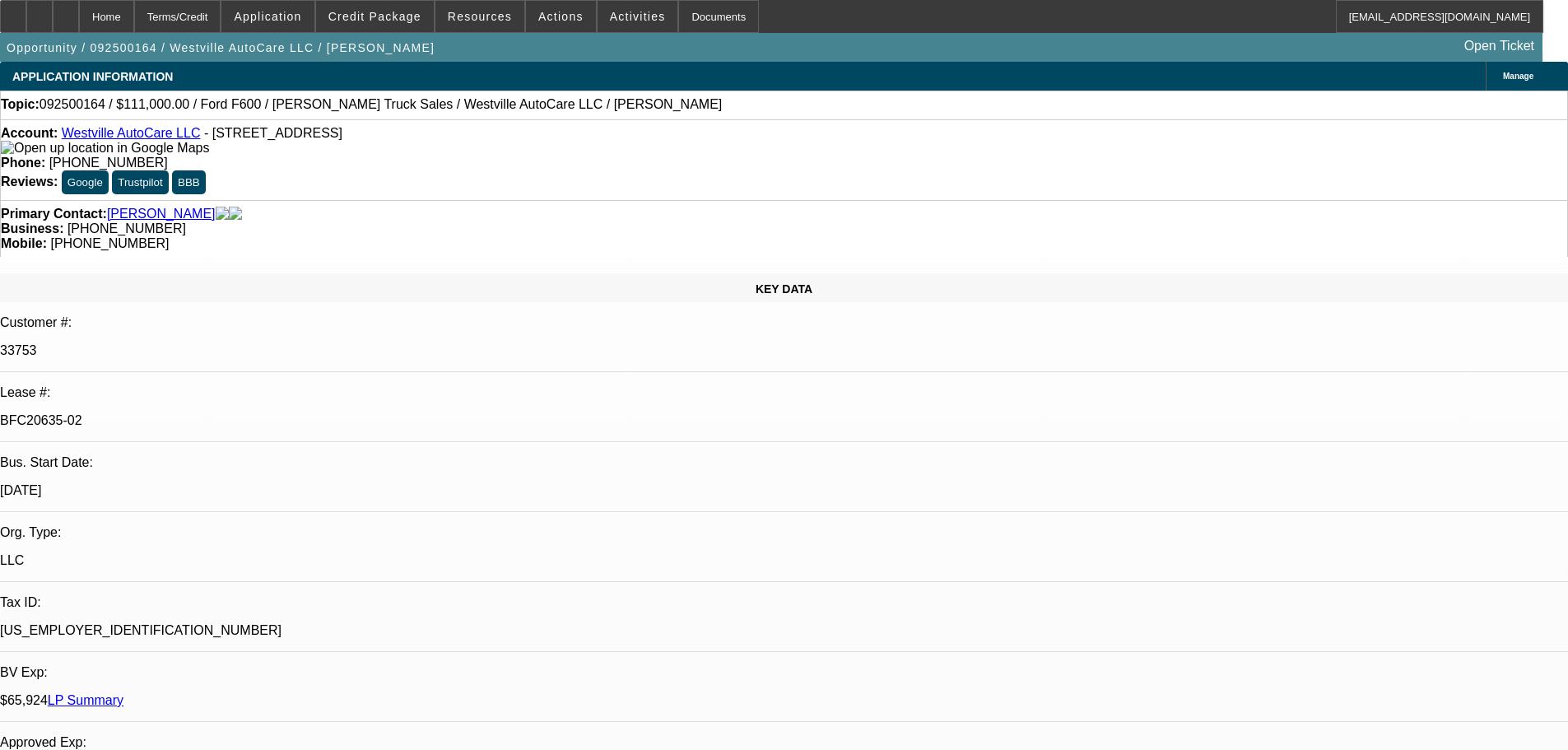
select select "0"
select select "2"
select select "0"
select select "6"
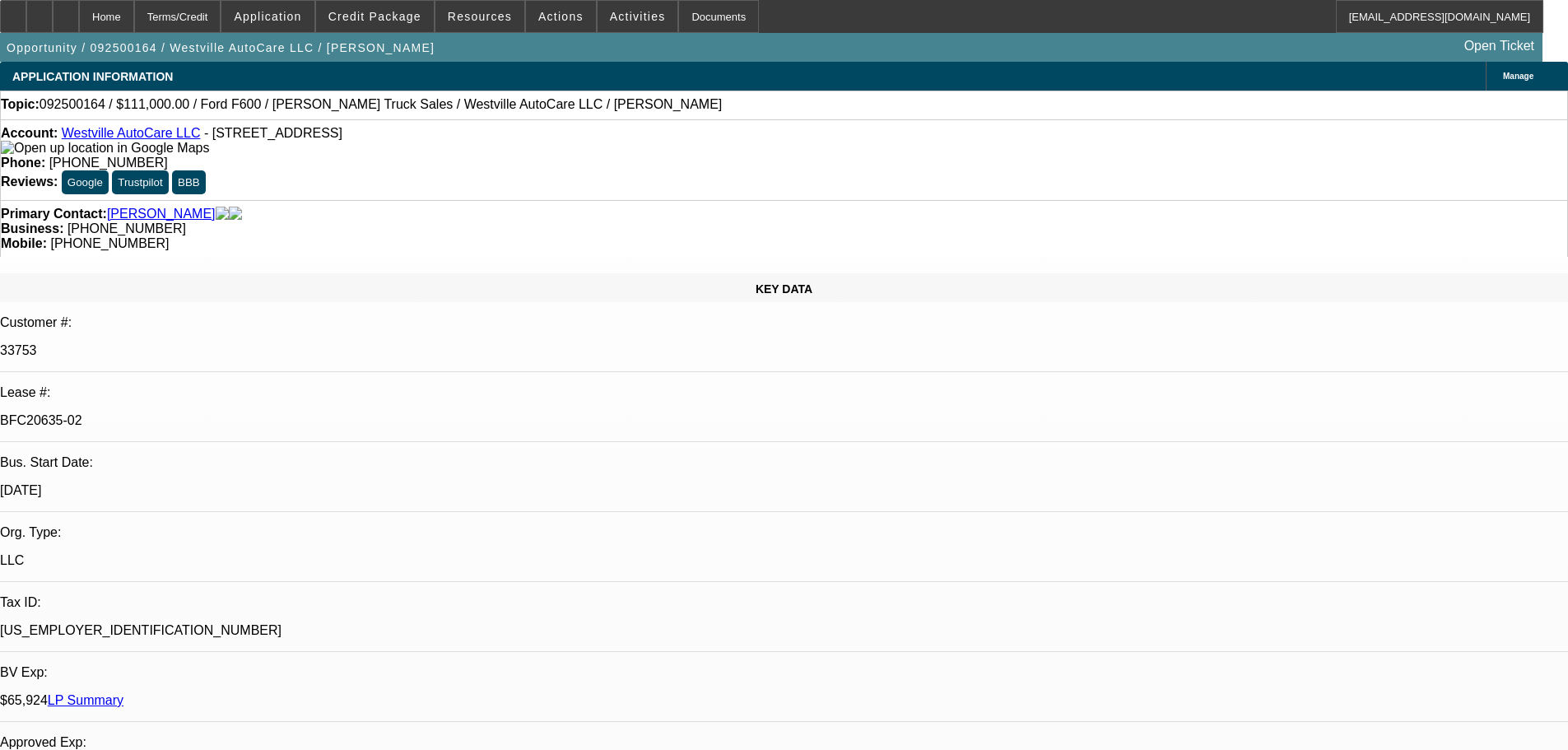
select select "0"
select select "2"
select select "0"
select select "6"
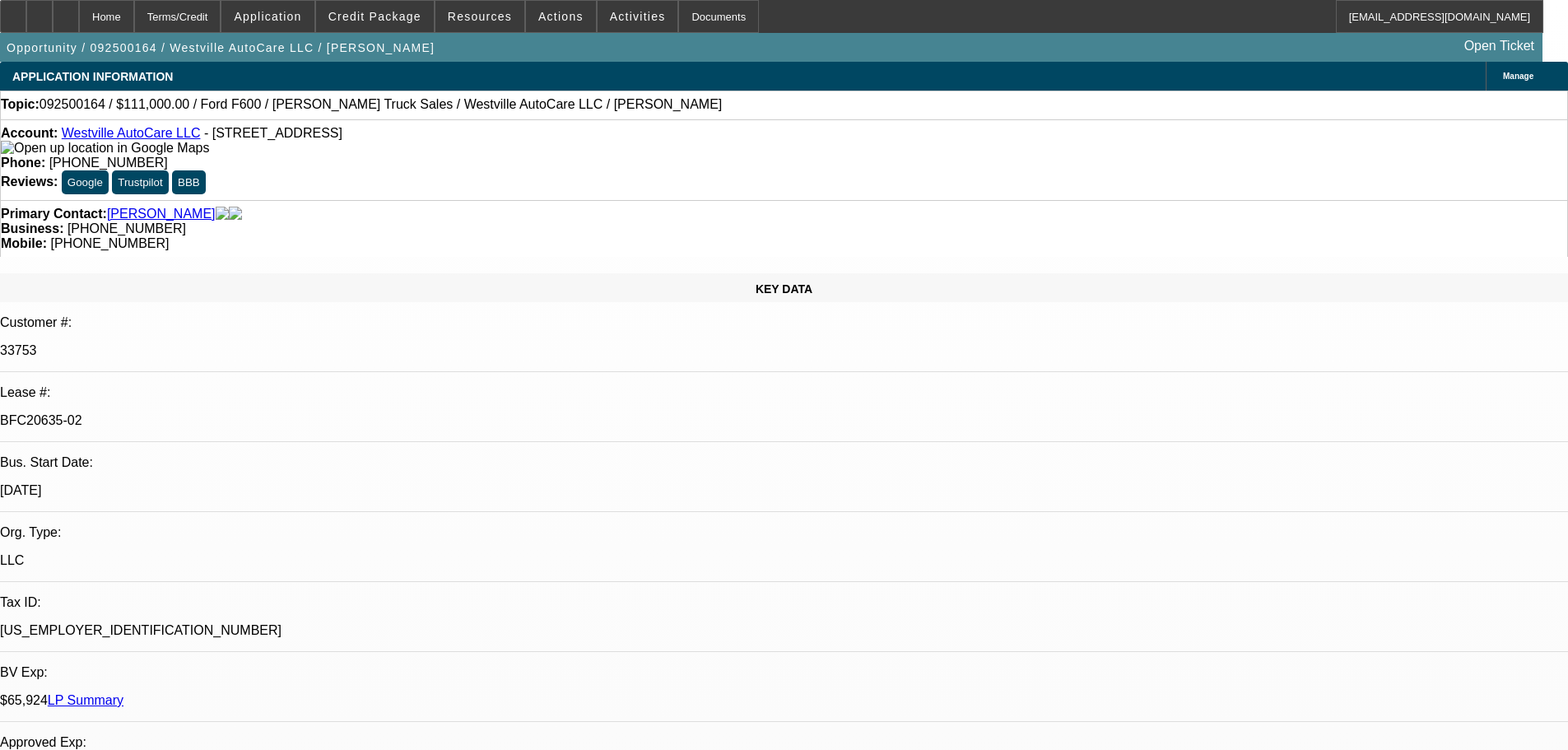
select select "0"
select select "2"
select select "0"
select select "6"
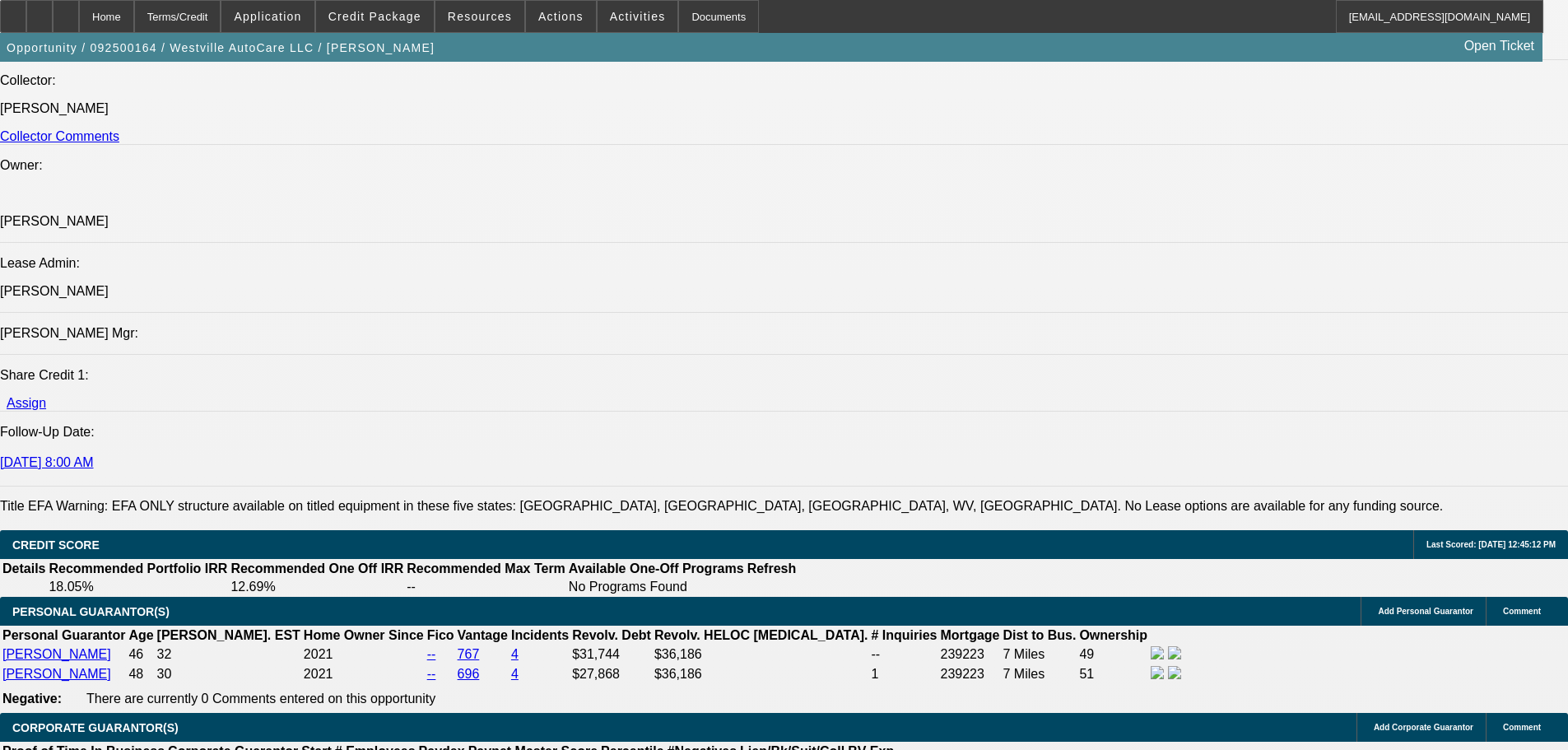
scroll to position [2454, 0]
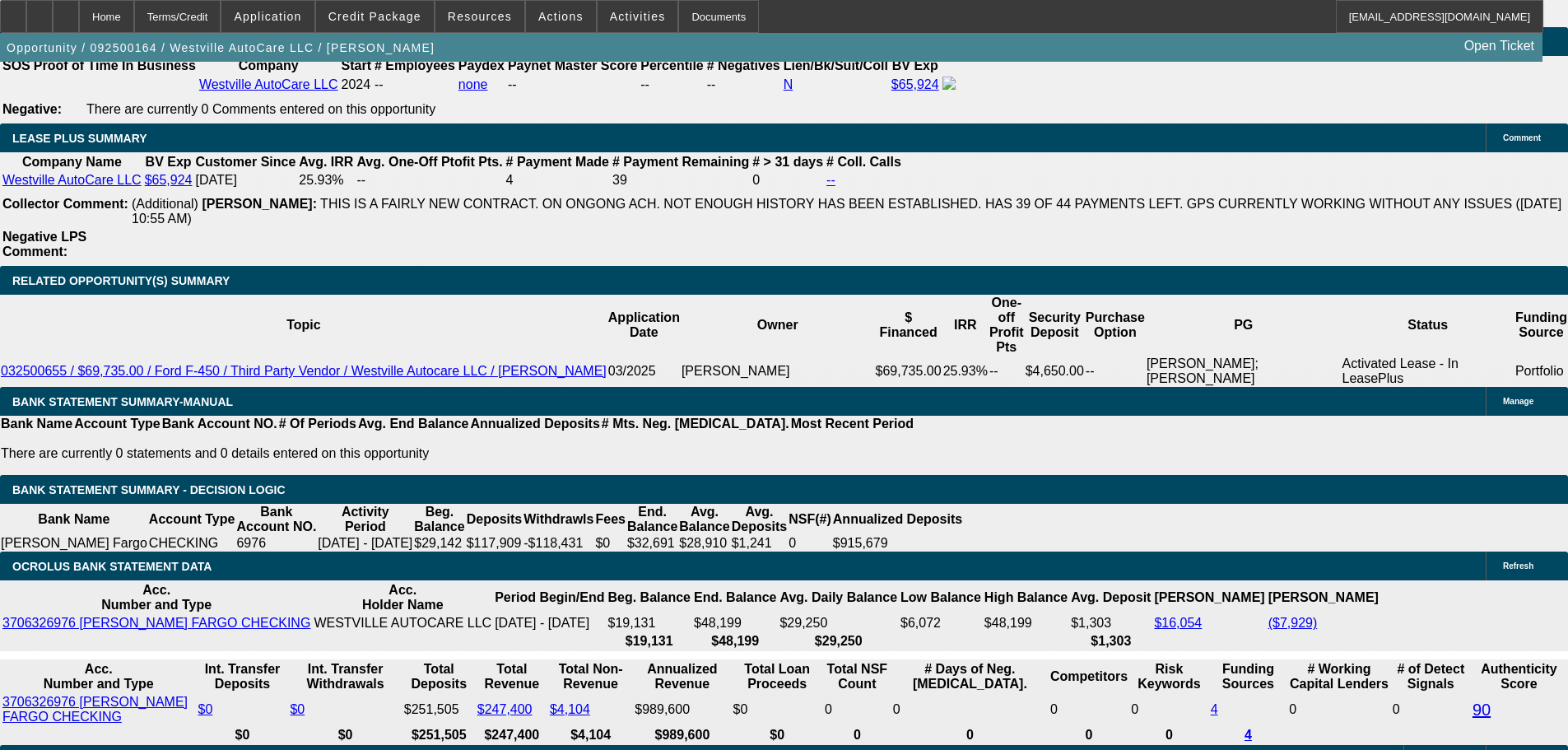
scroll to position [2755, 0]
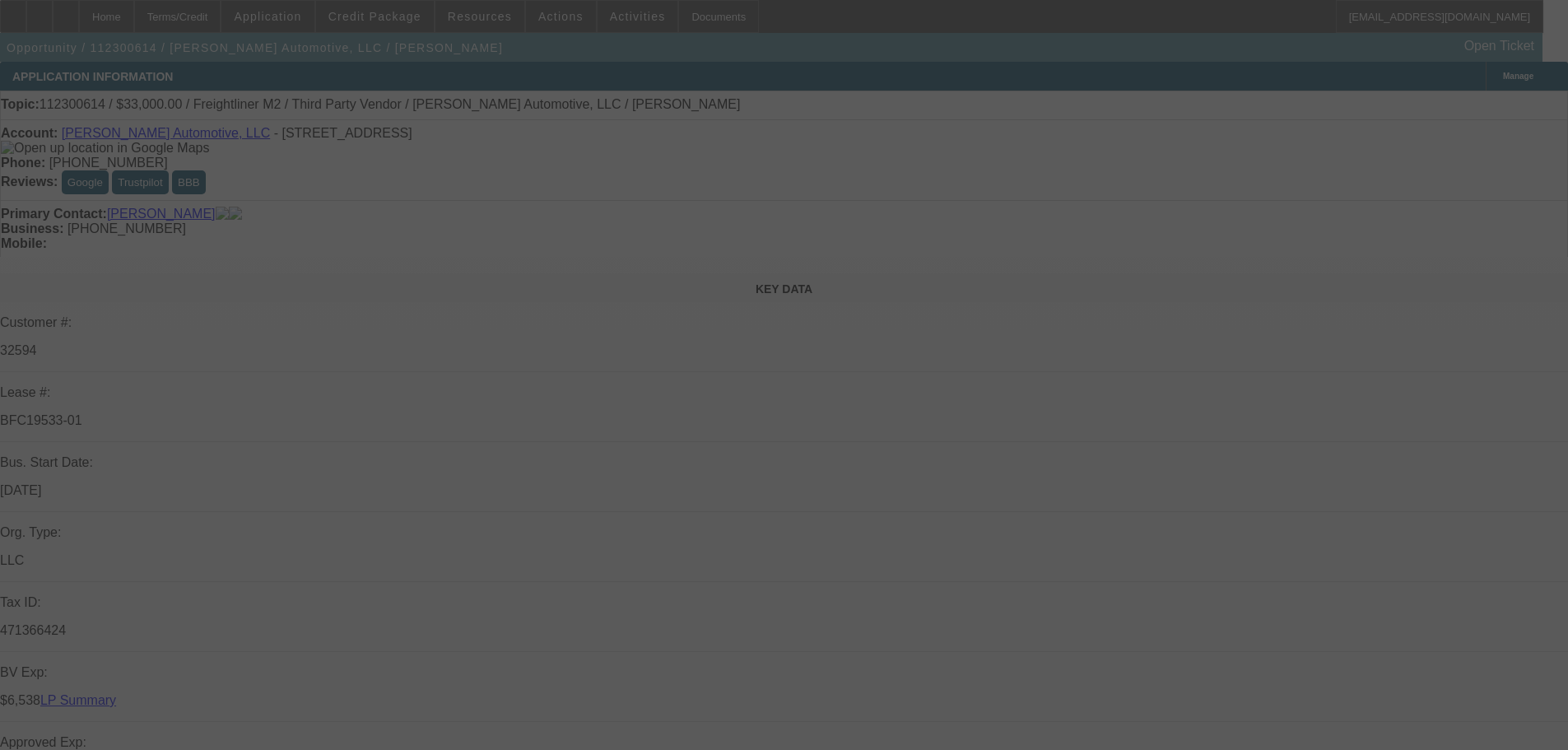
click at [671, 274] on div at bounding box center [784, 375] width 1568 height 750
click at [646, 343] on div at bounding box center [784, 375] width 1568 height 750
select select "0"
select select "2"
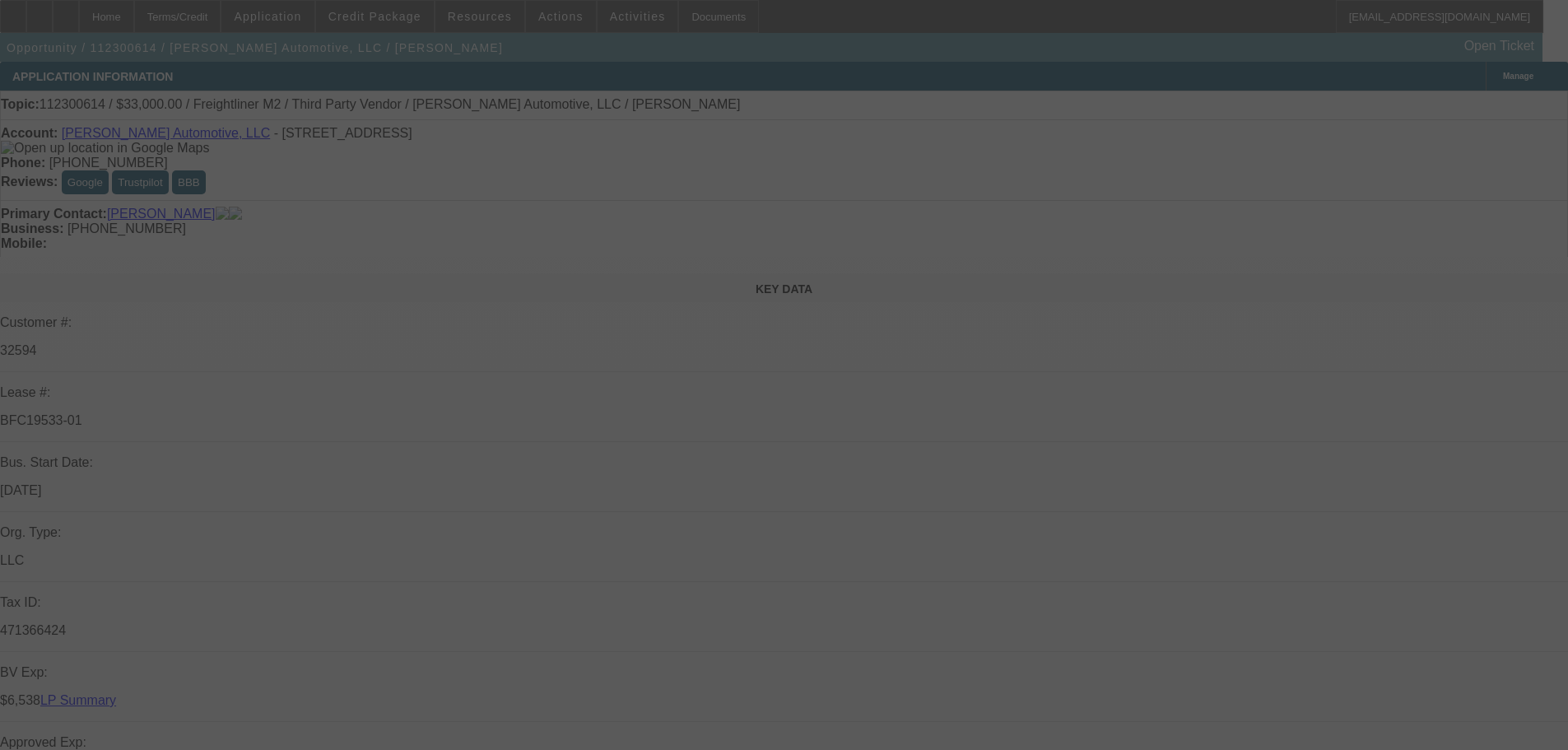
select select "0.1"
select select "4"
select select "0"
select select "2"
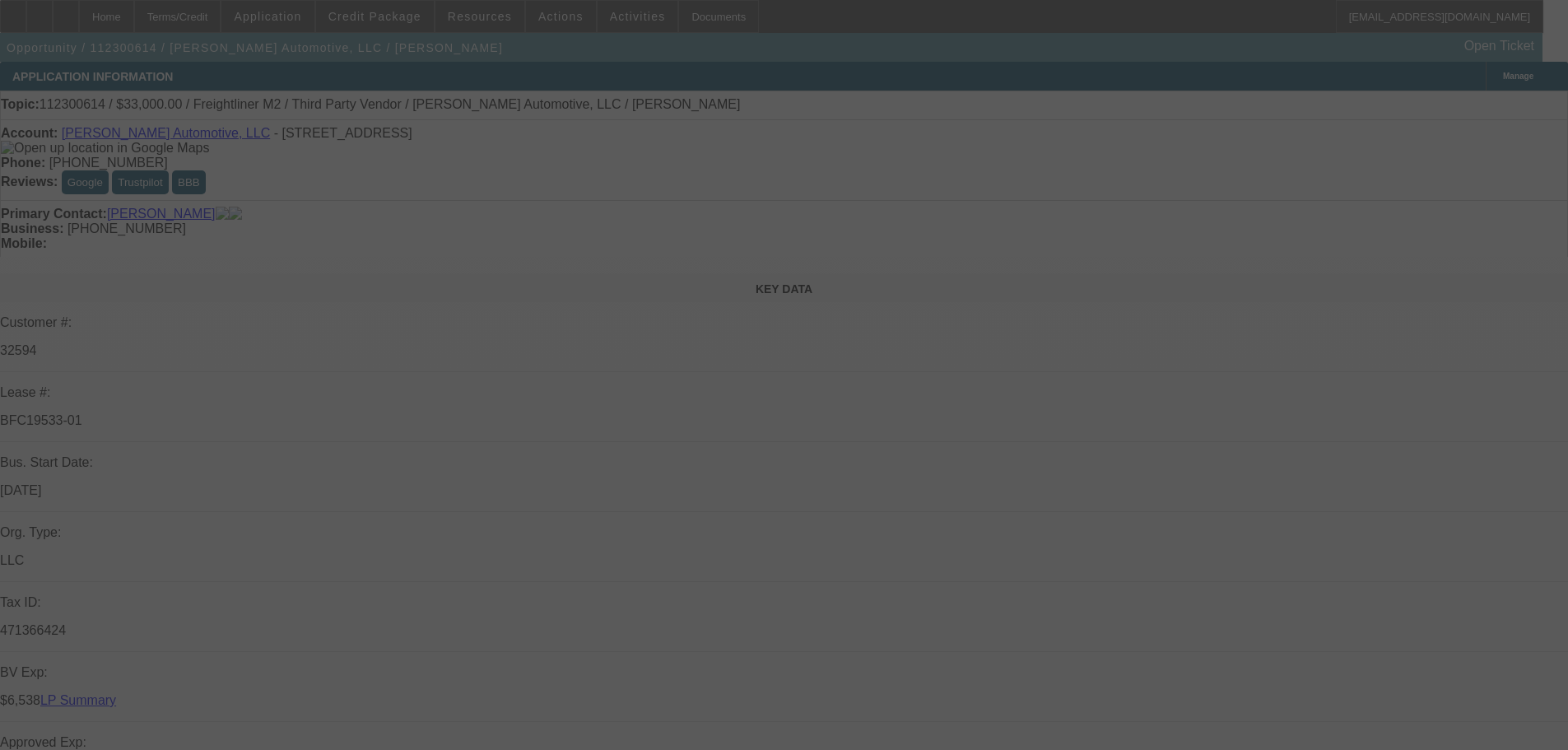
select select "0.1"
select select "4"
select select "0"
select select "2"
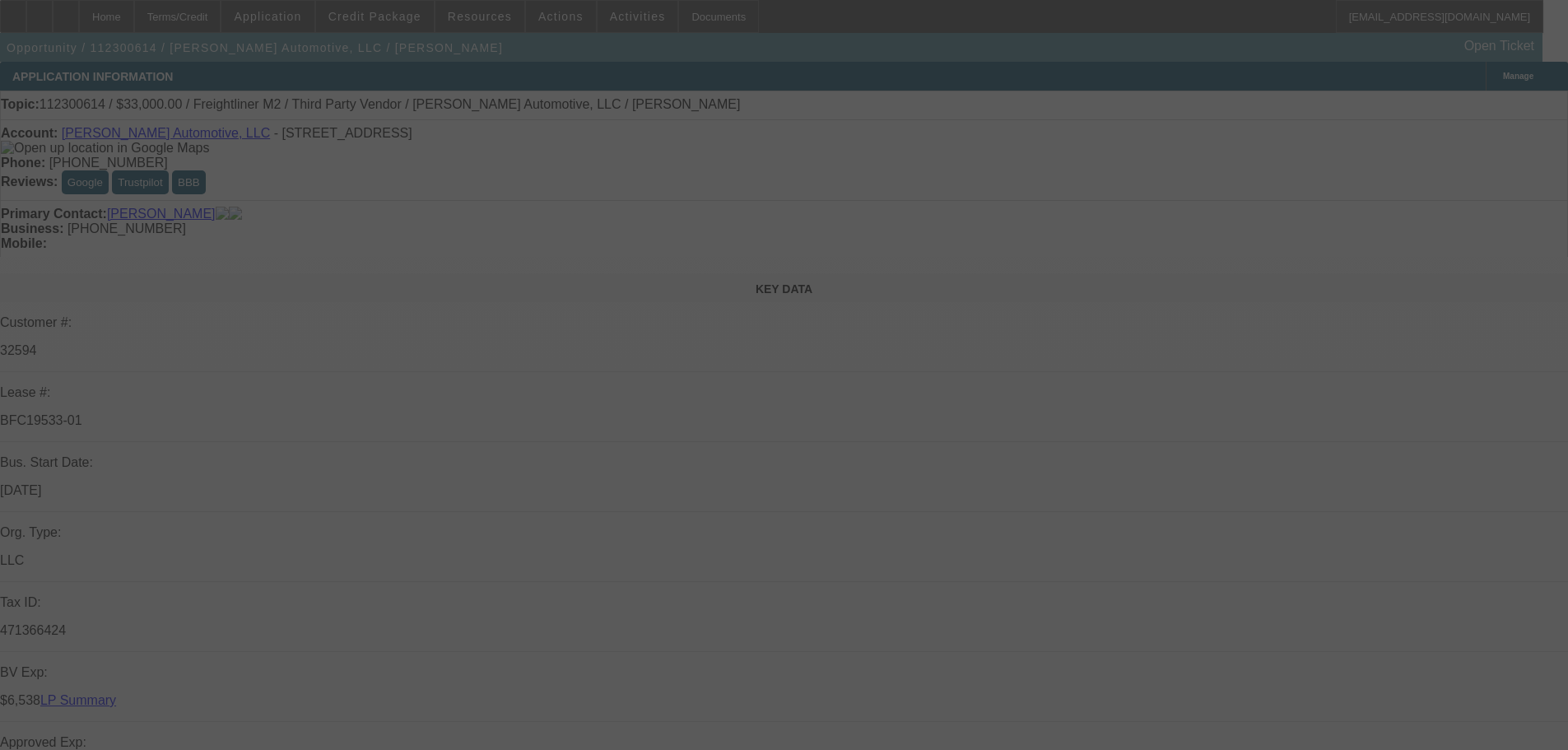
select select "0.1"
select select "4"
select select "0"
select select "2"
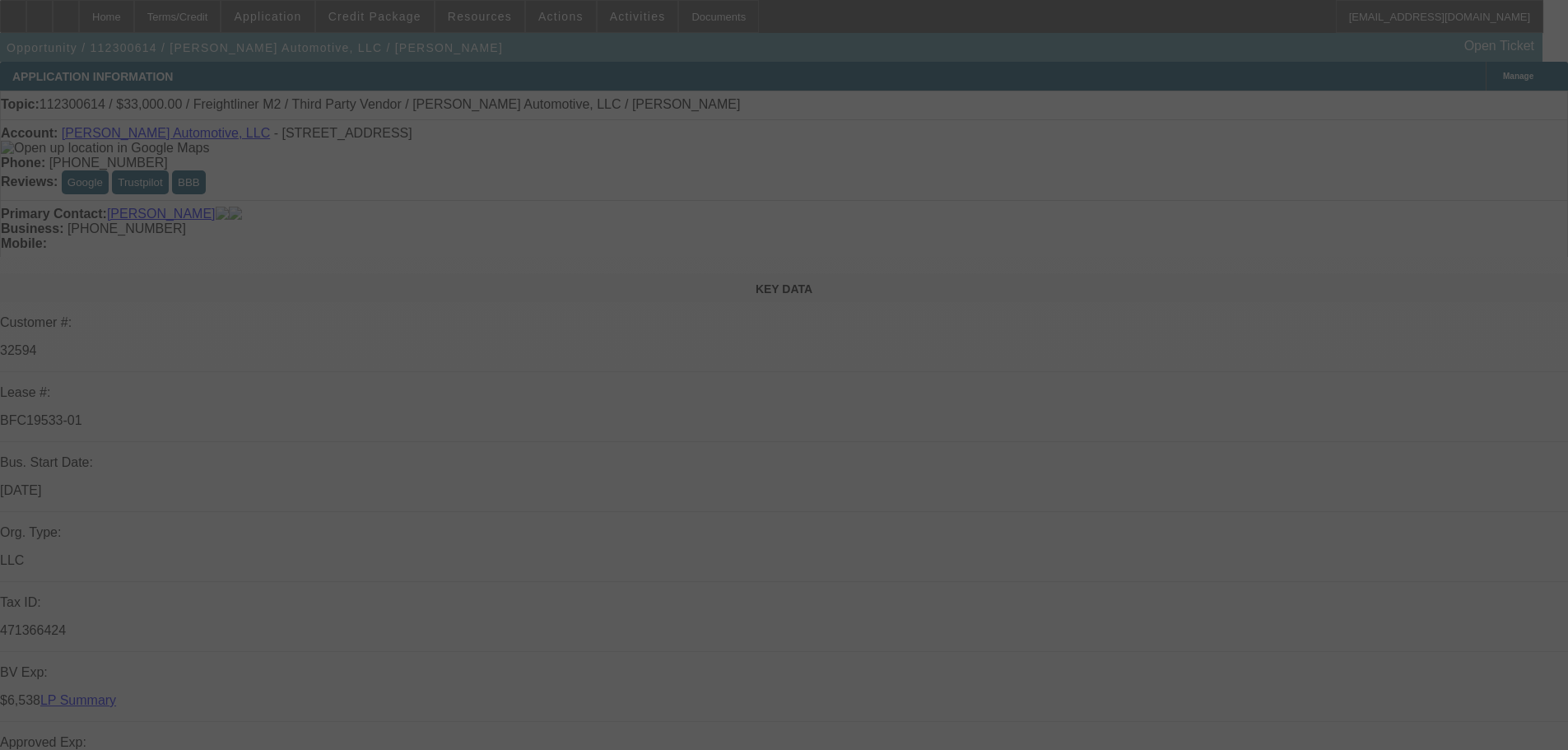
select select "0.1"
select select "4"
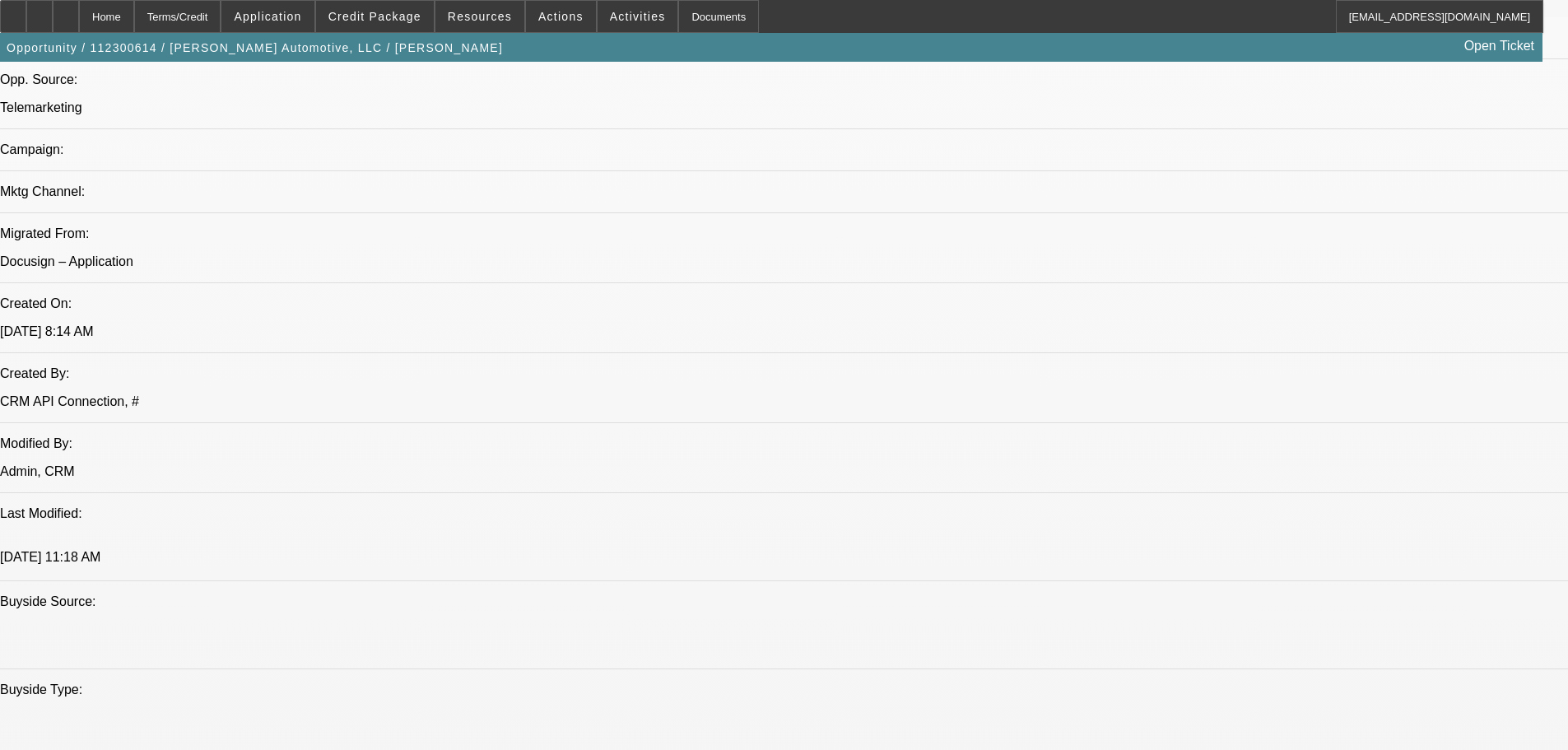
scroll to position [710, 0]
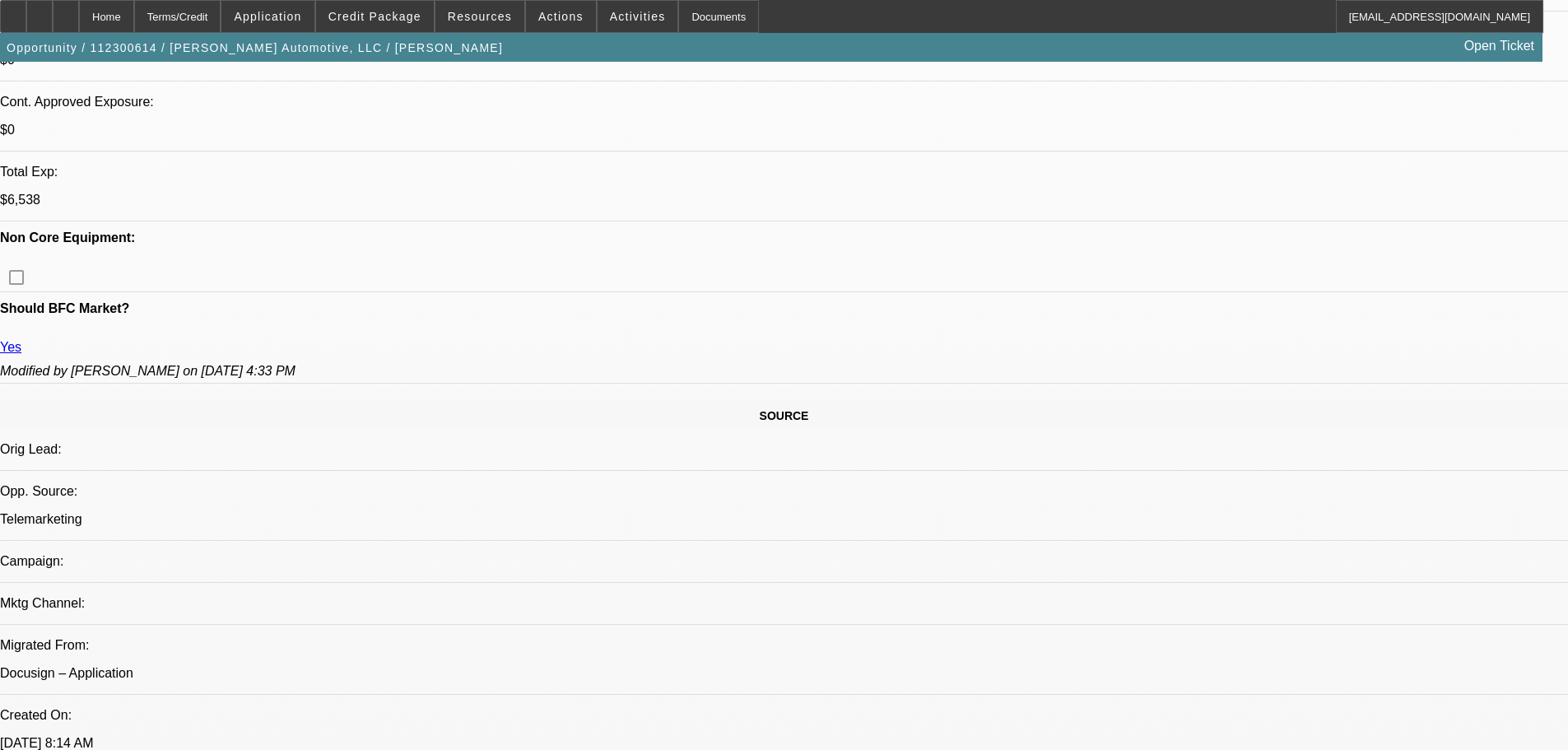
drag, startPoint x: 796, startPoint y: 581, endPoint x: 764, endPoint y: 581, distance: 32.0
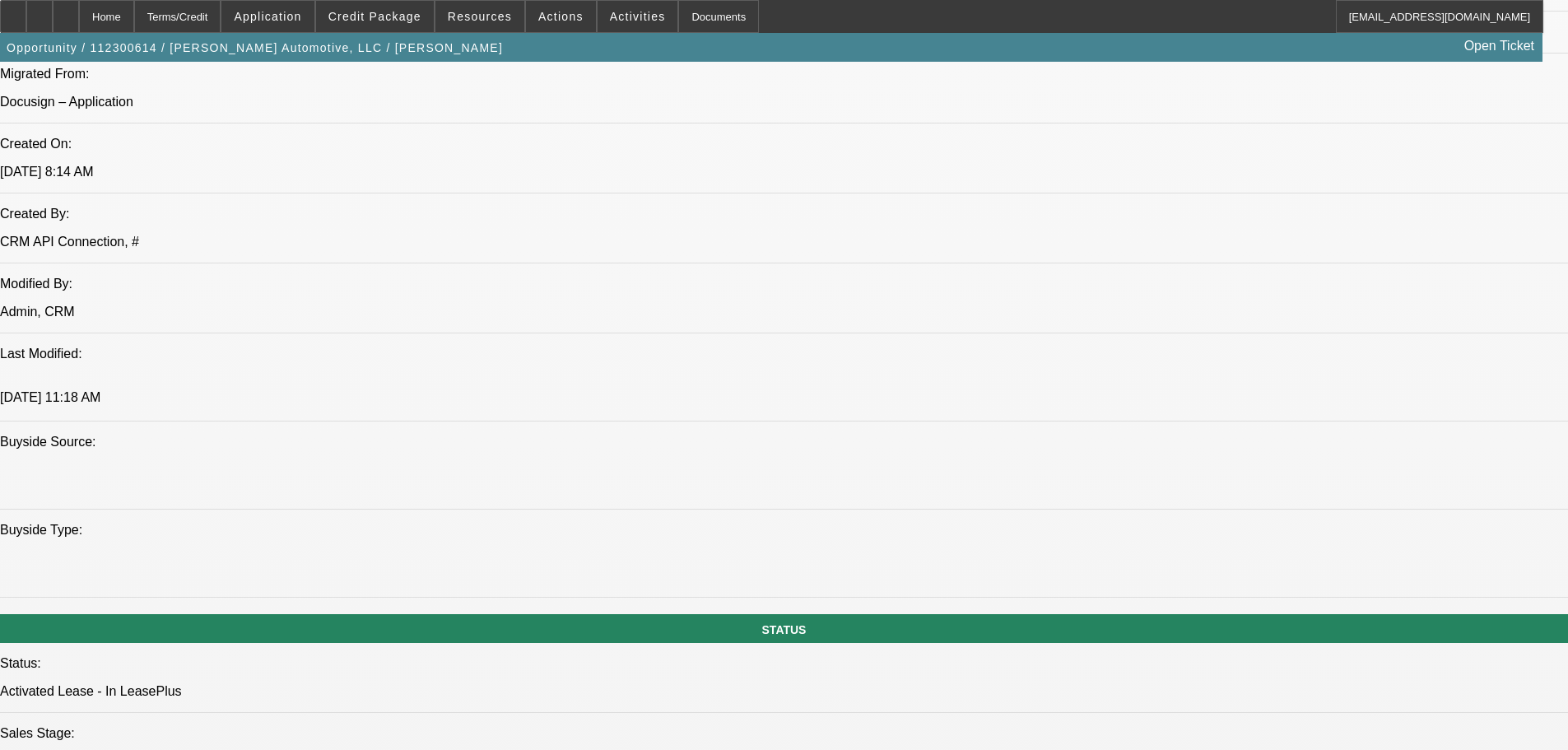
drag, startPoint x: 550, startPoint y: 495, endPoint x: 533, endPoint y: 653, distance: 158.9
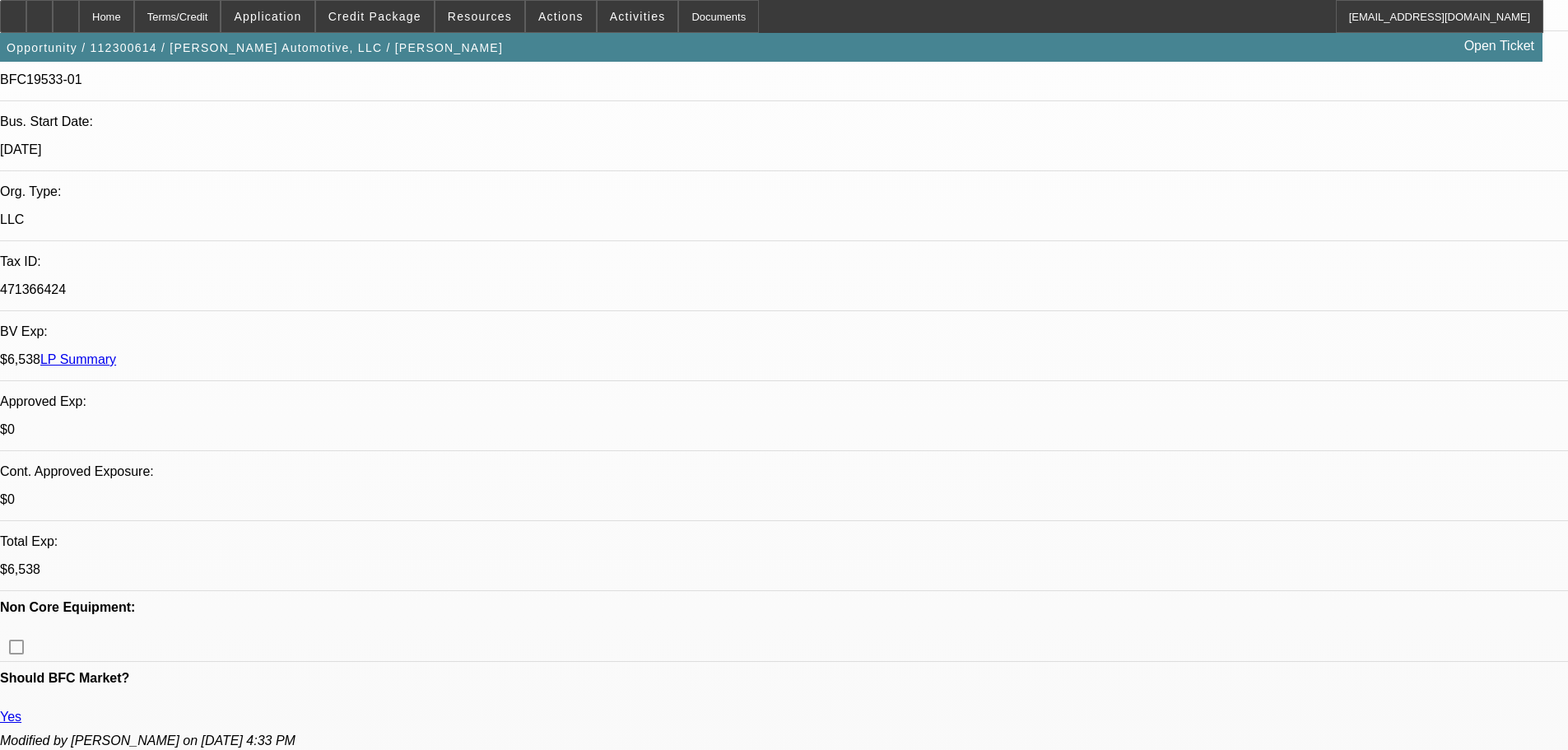
scroll to position [0, 0]
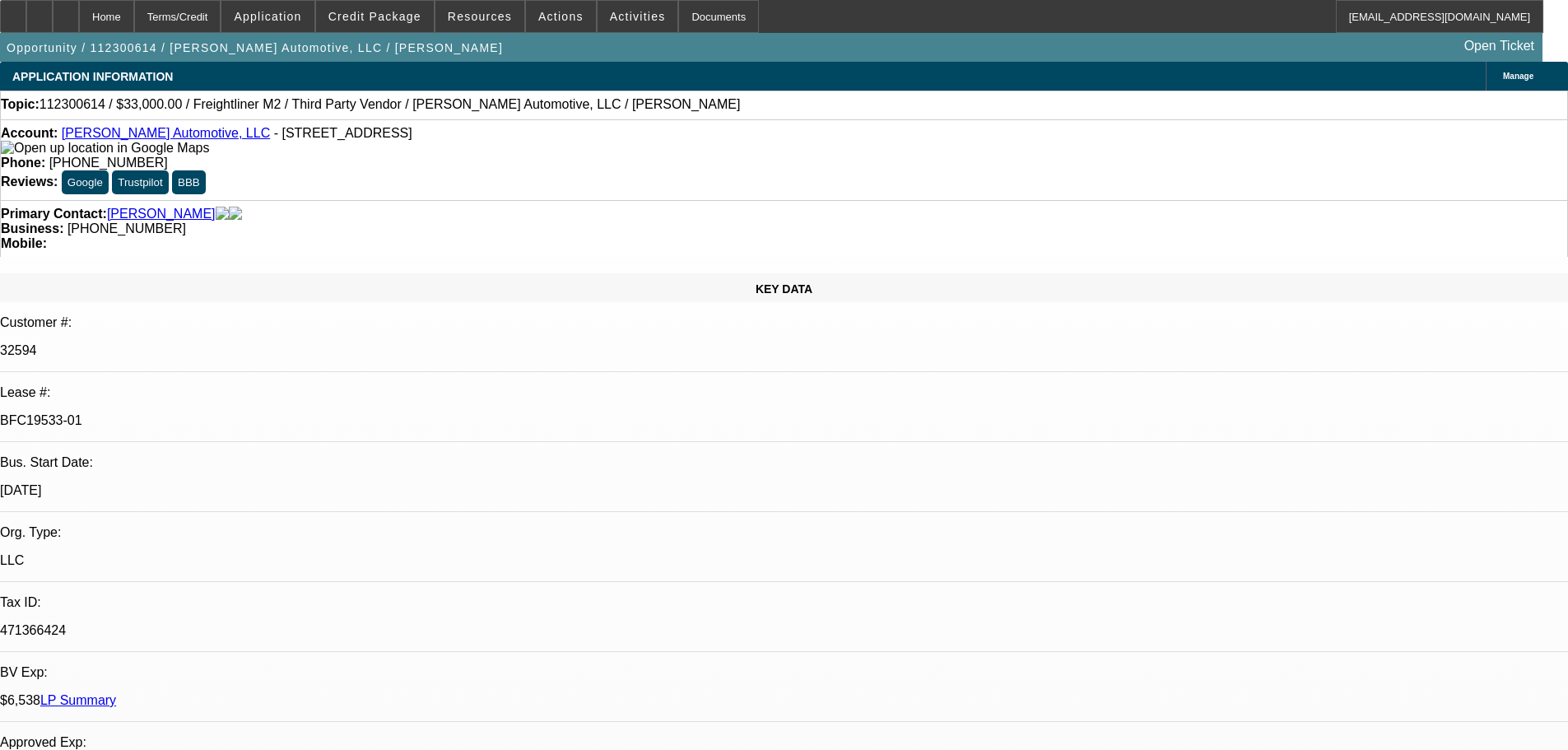
drag, startPoint x: 1043, startPoint y: 446, endPoint x: 1022, endPoint y: 195, distance: 251.9
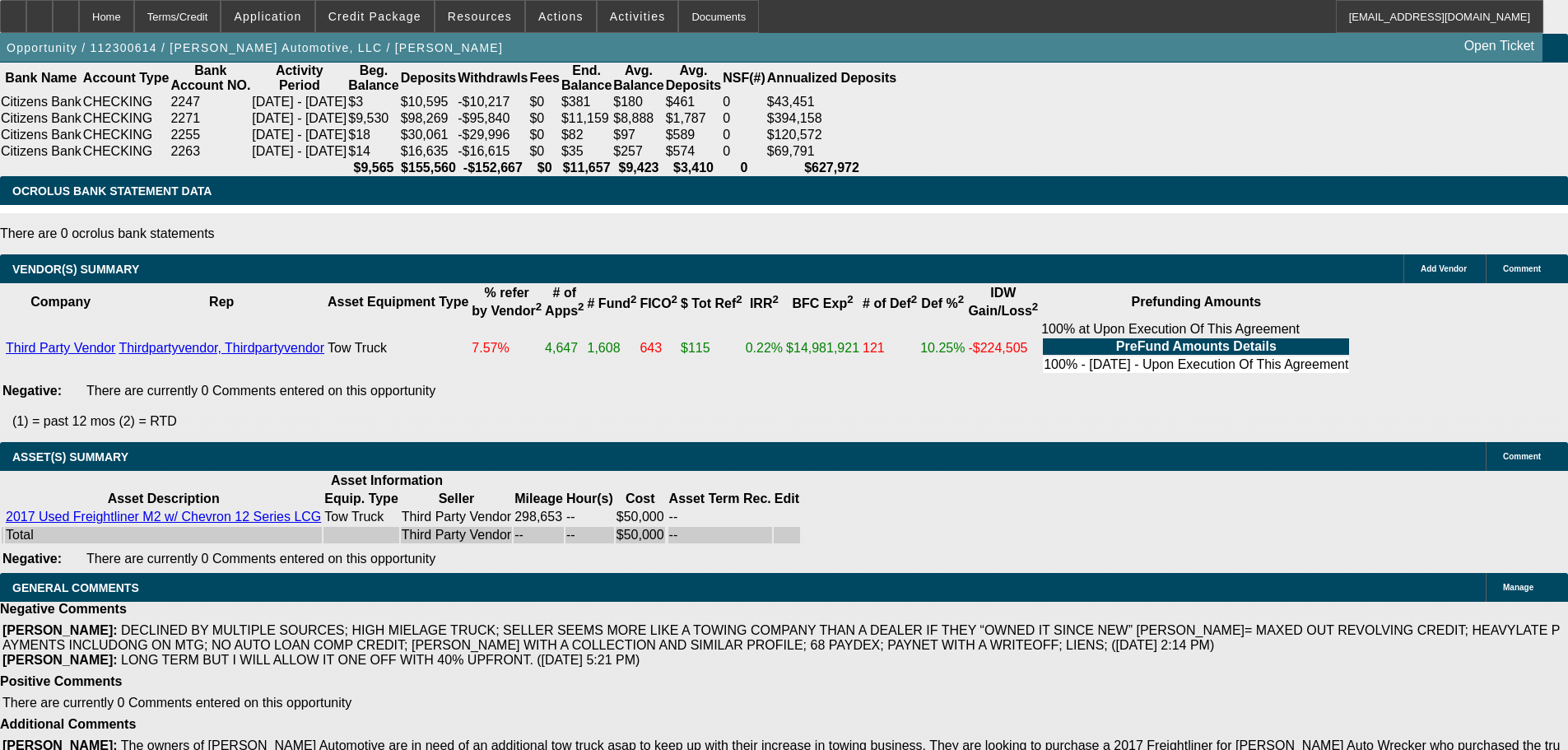
drag, startPoint x: 485, startPoint y: 392, endPoint x: 582, endPoint y: 682, distance: 305.8
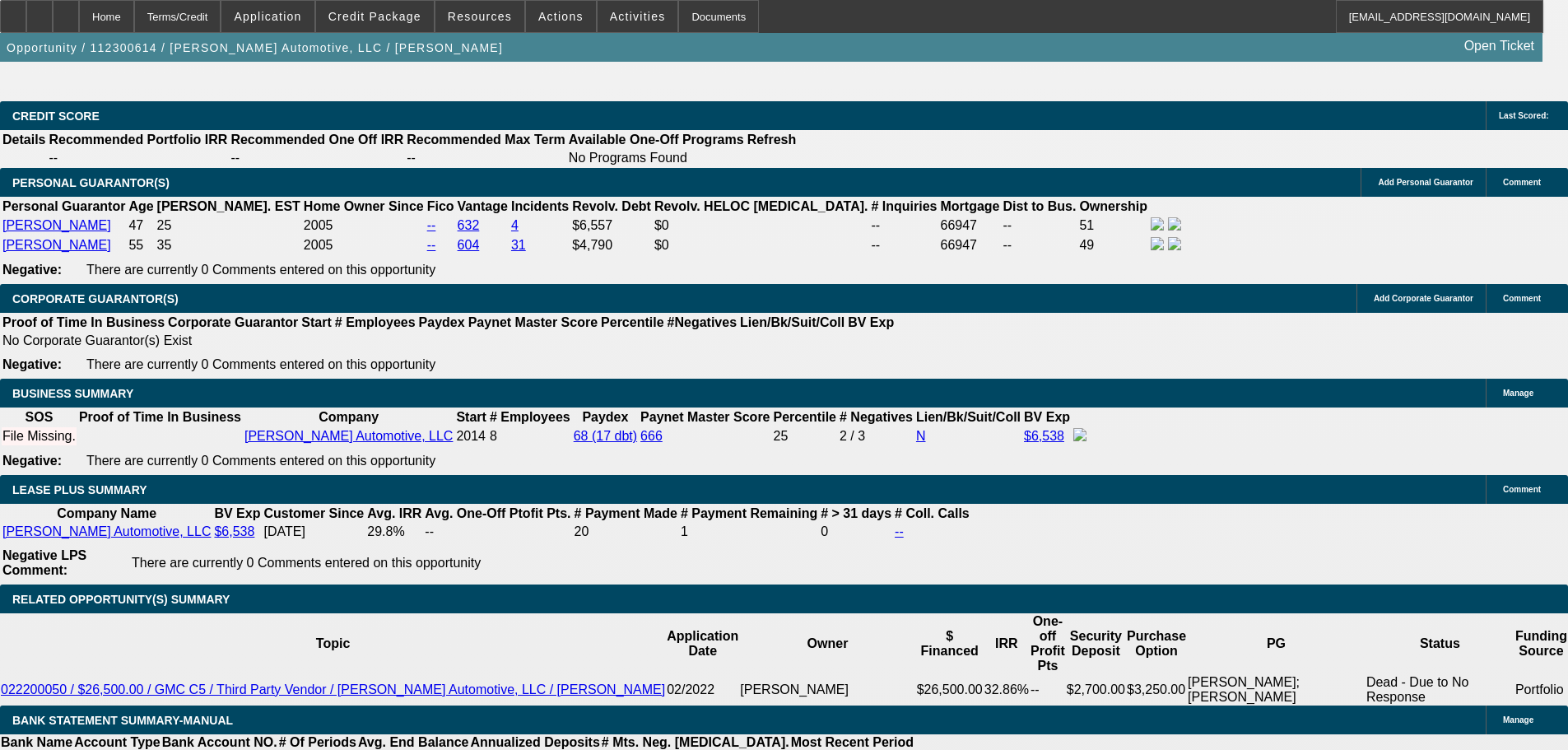
scroll to position [2694, 0]
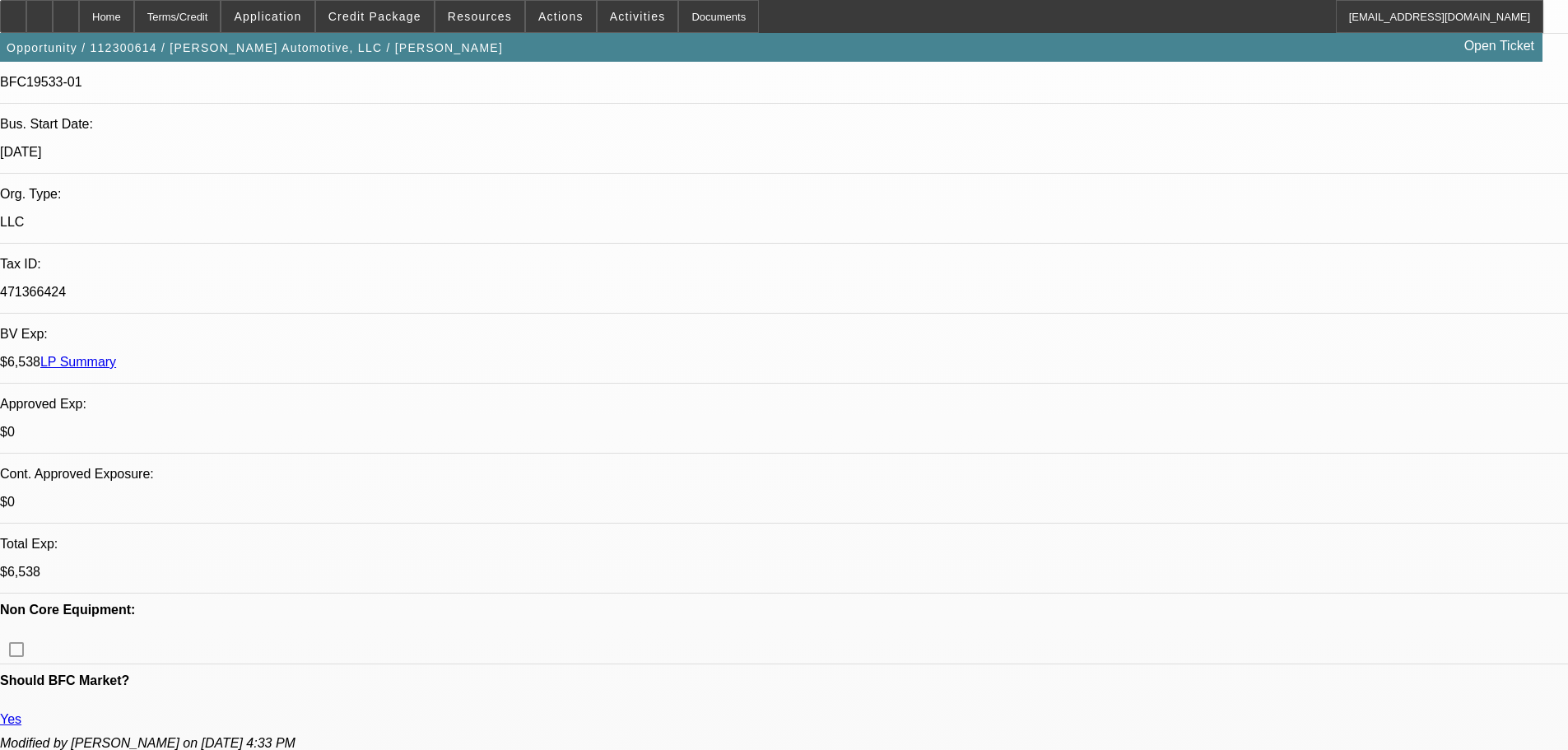
drag, startPoint x: 858, startPoint y: 588, endPoint x: 855, endPoint y: 313, distance: 275.0
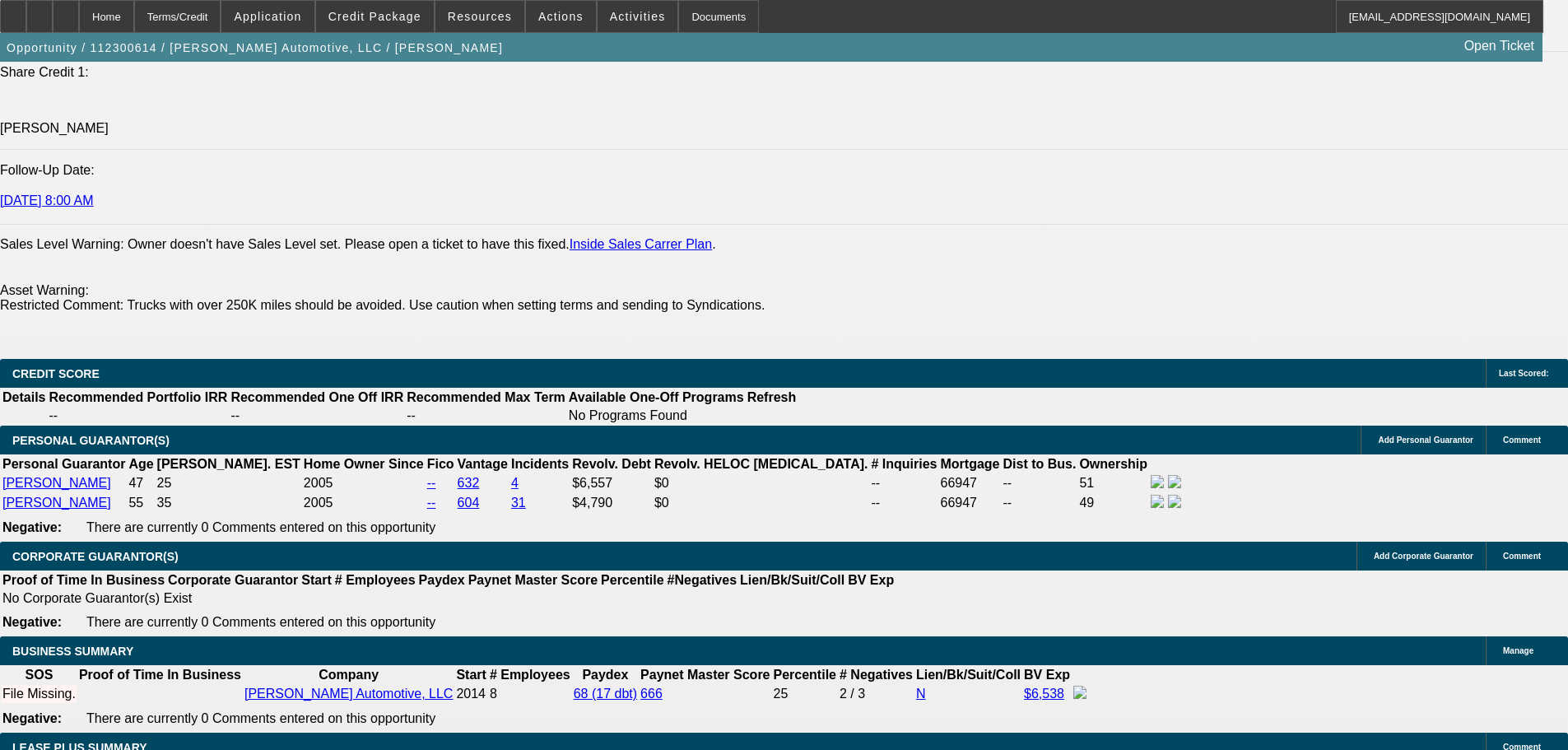
scroll to position [2649, 0]
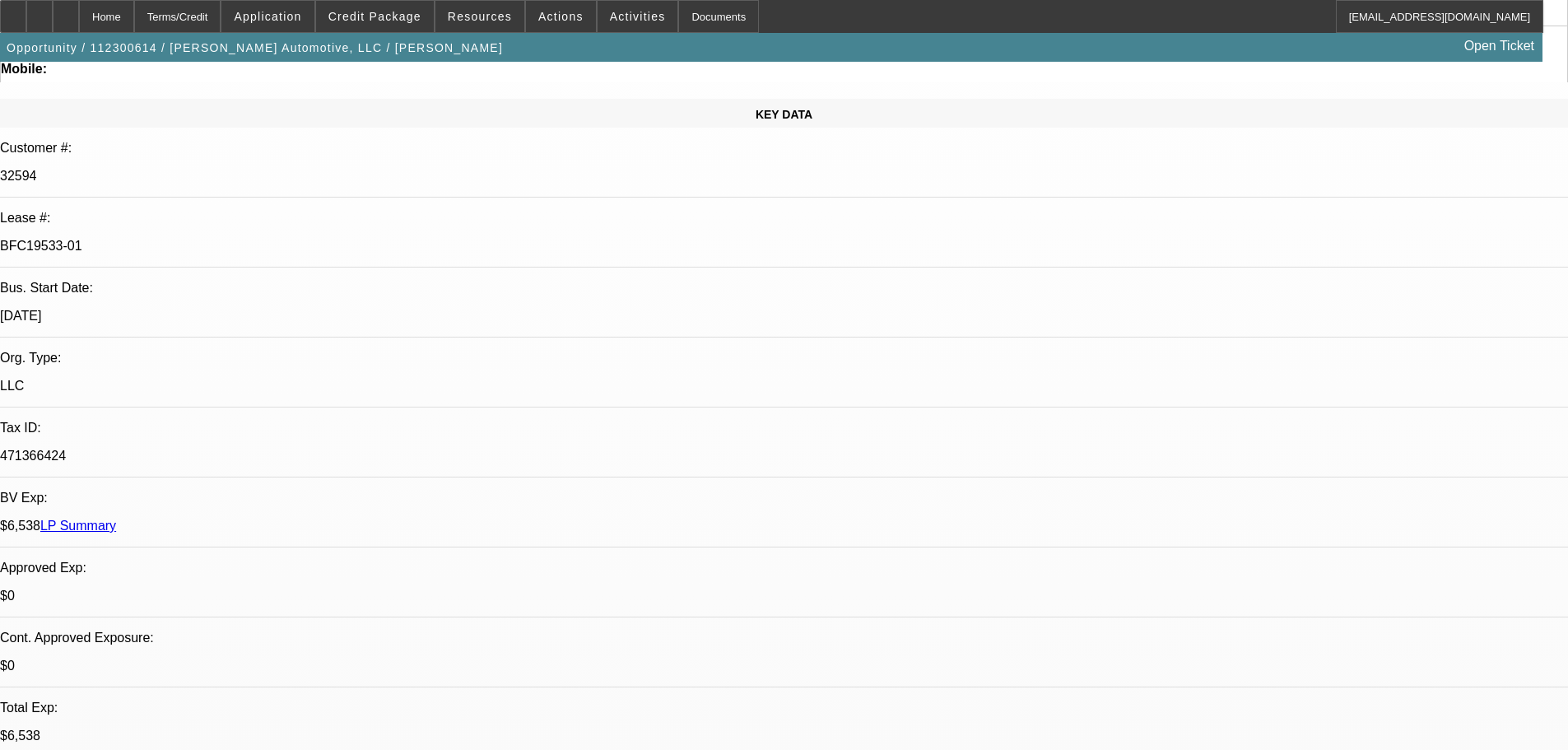
scroll to position [0, 0]
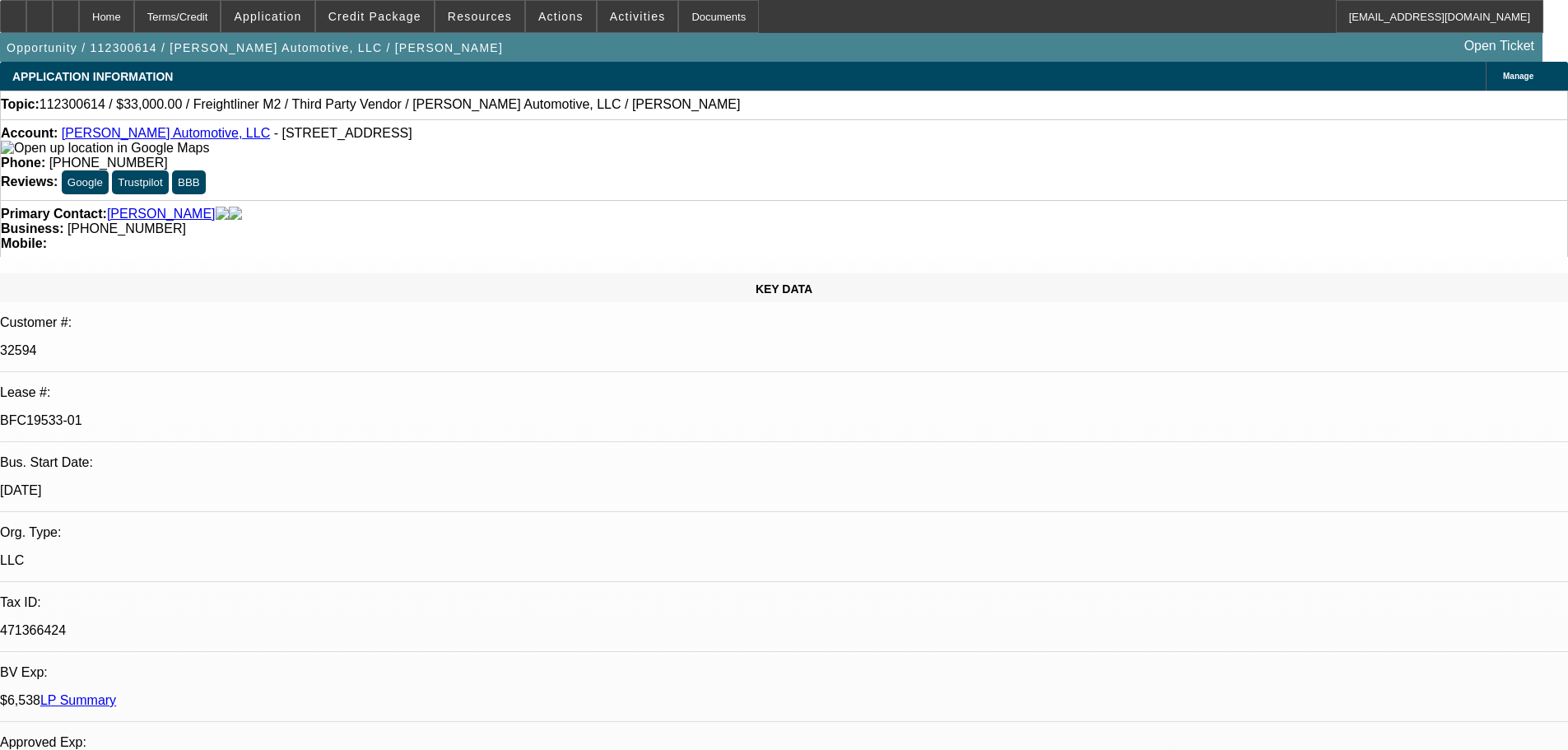
drag, startPoint x: 662, startPoint y: 420, endPoint x: 662, endPoint y: 303, distance: 117.0
drag, startPoint x: 669, startPoint y: 183, endPoint x: 590, endPoint y: 183, distance: 79.0
click at [590, 221] on div "Business: (724) 843-5584" at bounding box center [784, 228] width 1566 height 14
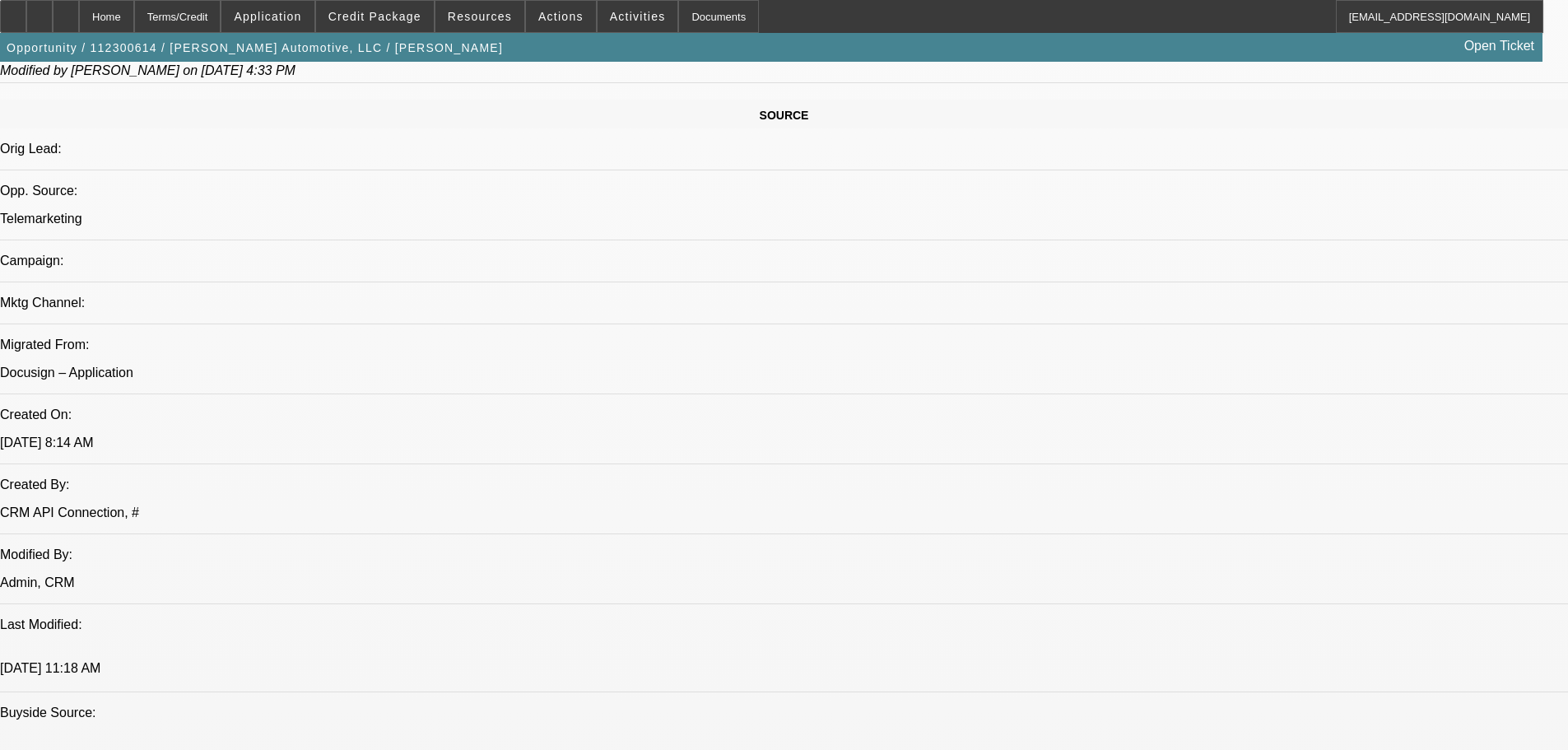
drag, startPoint x: 472, startPoint y: 591, endPoint x: 457, endPoint y: 781, distance: 190.6
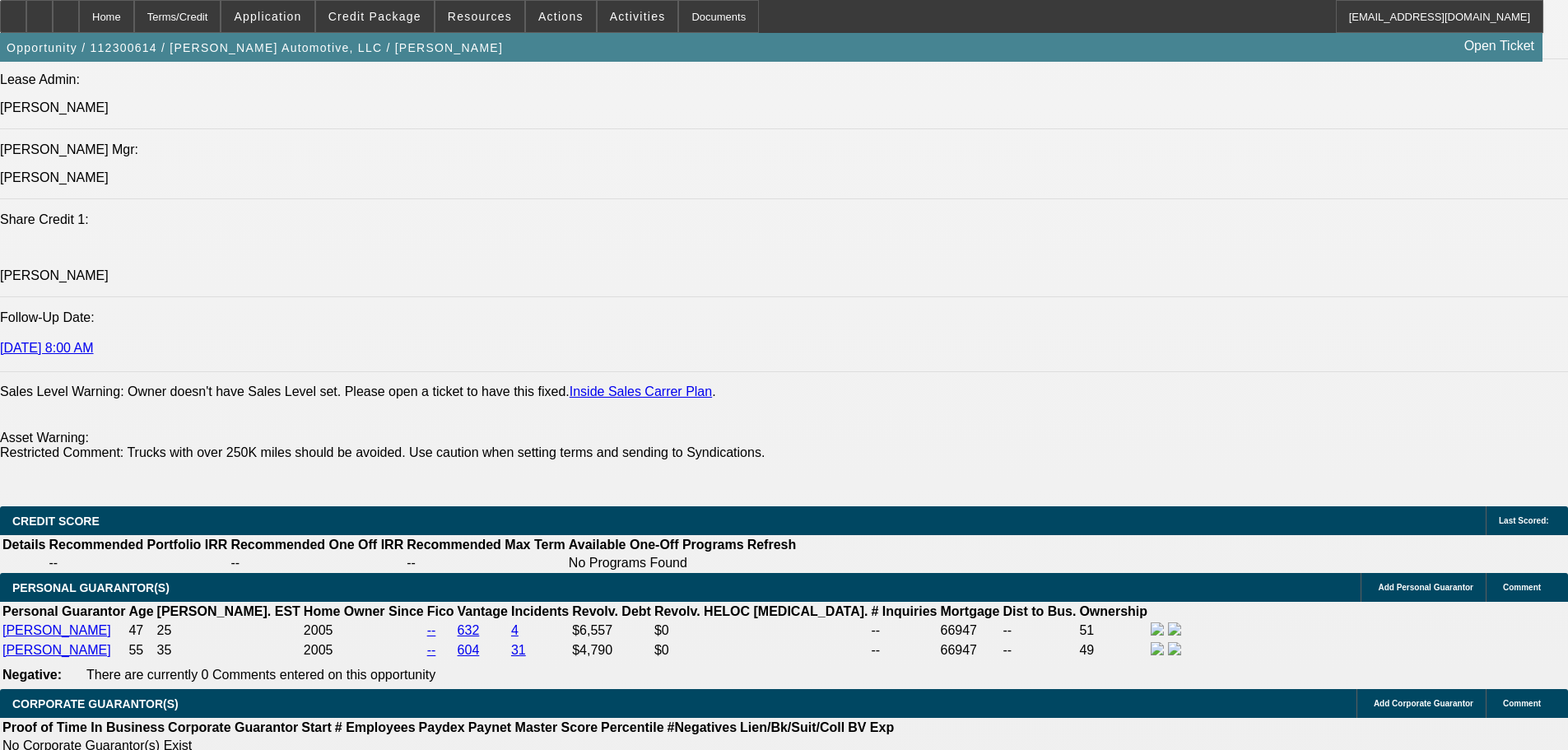
scroll to position [2517, 0]
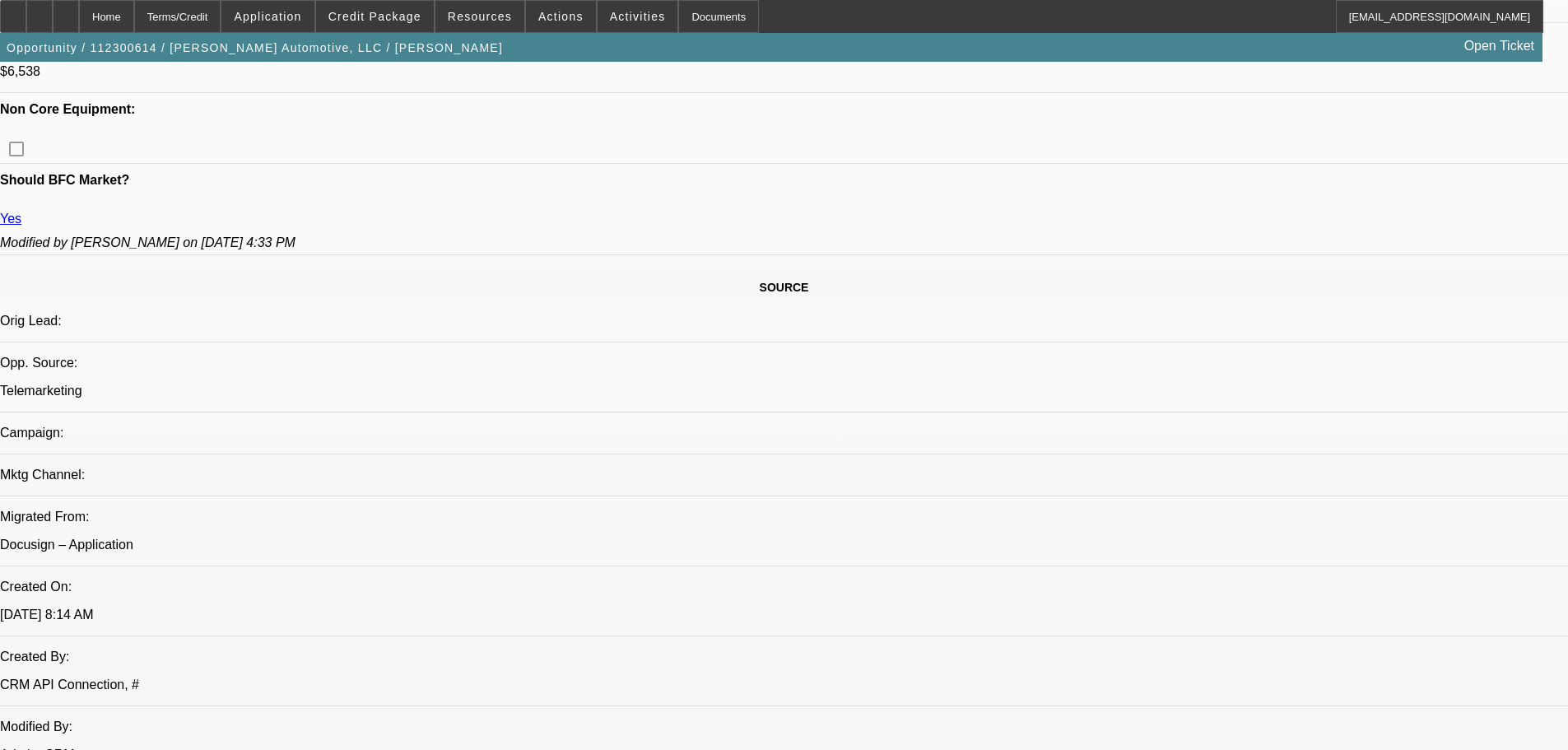
drag, startPoint x: 380, startPoint y: 308, endPoint x: 380, endPoint y: 125, distance: 183.0
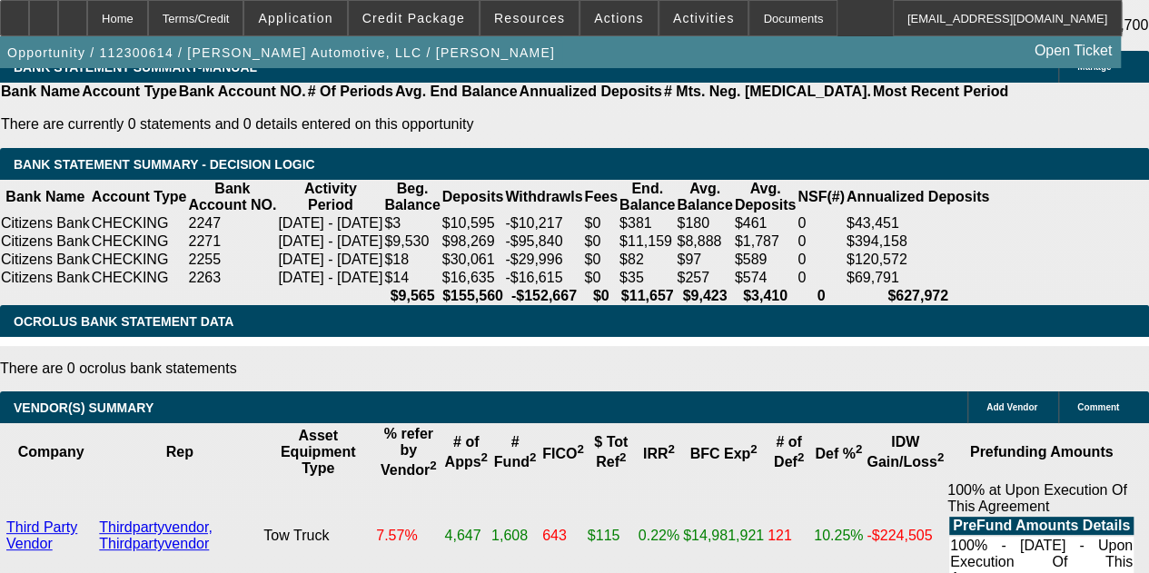
scroll to position [3816, 0]
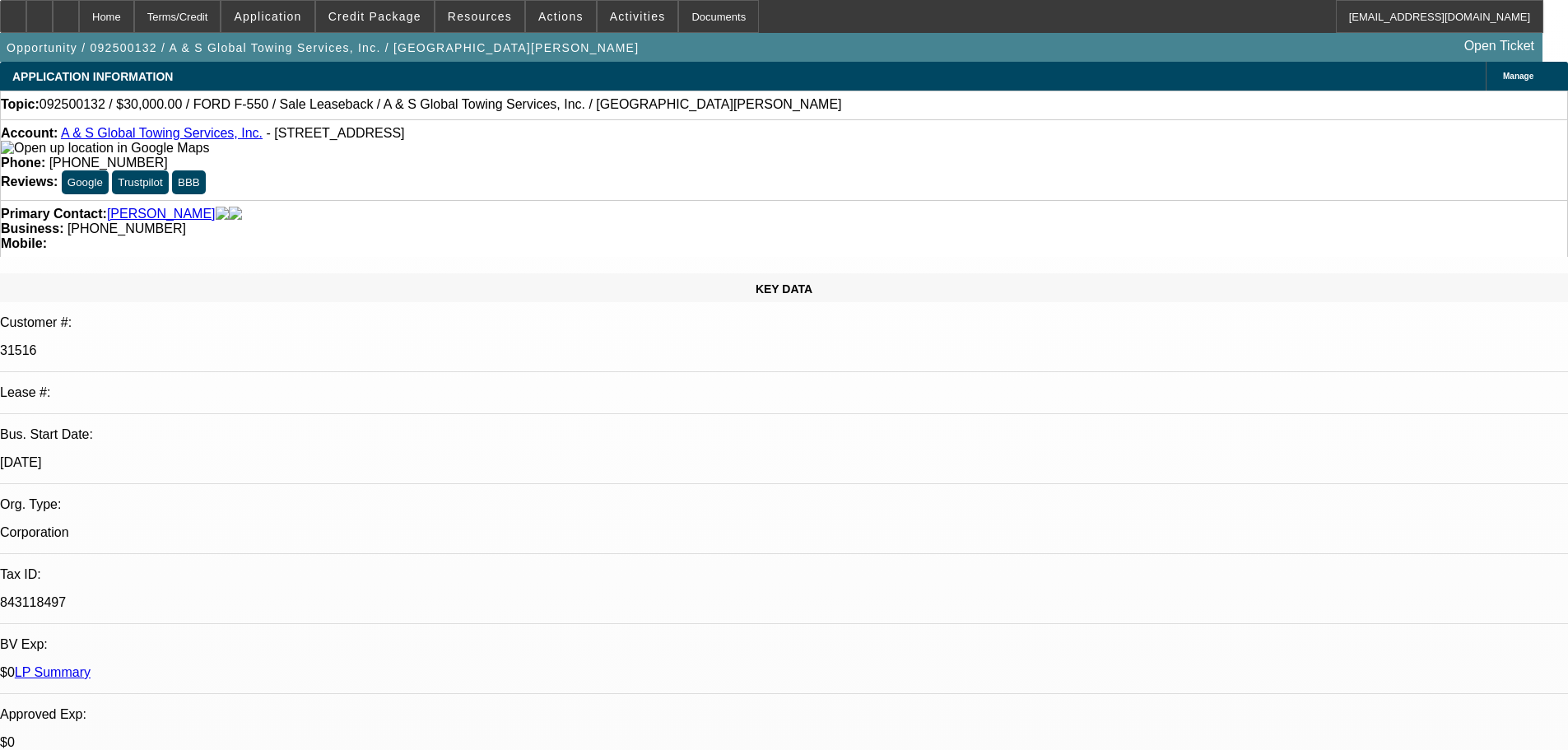
select select "0"
select select "2"
select select "0"
select select "6"
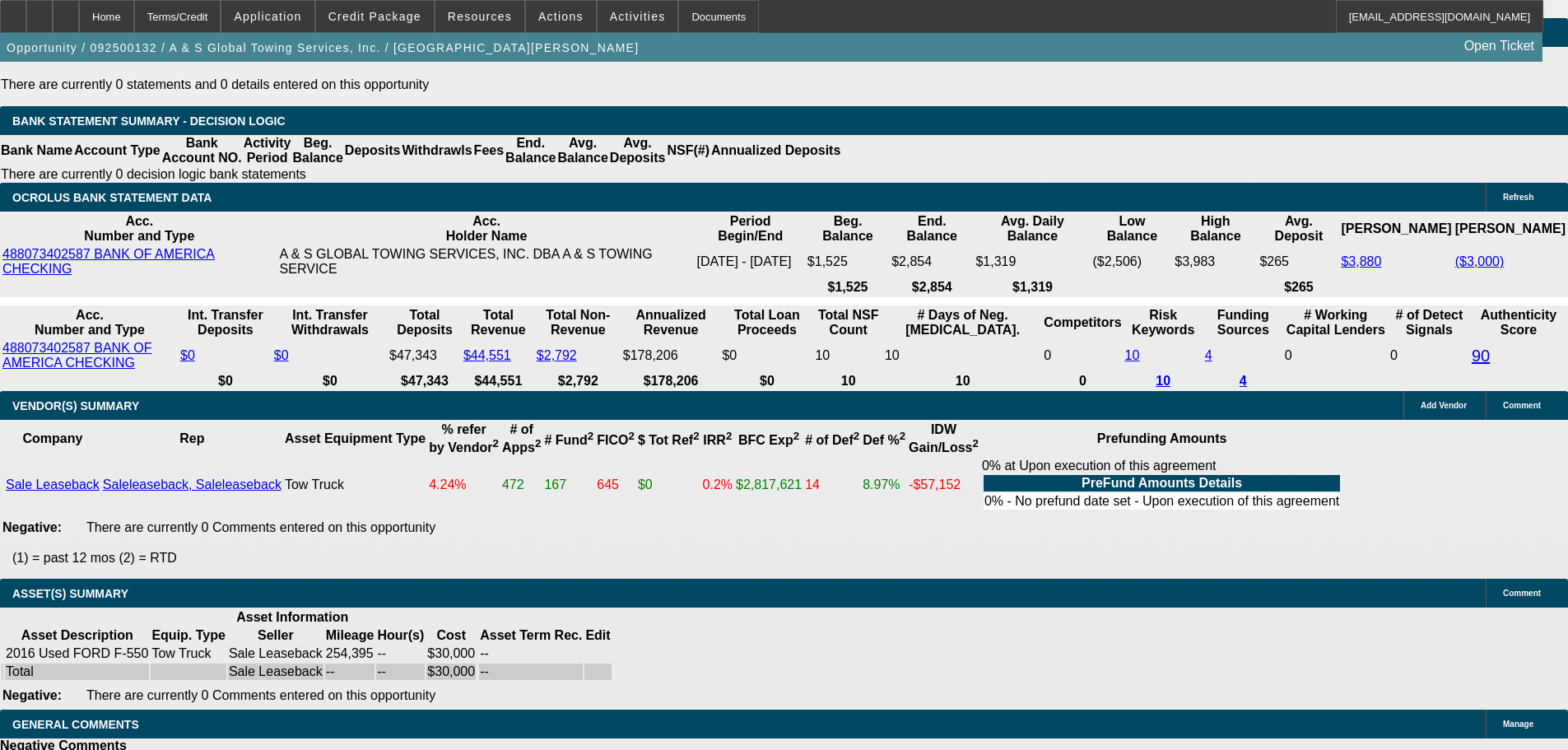
drag, startPoint x: 611, startPoint y: 290, endPoint x: 651, endPoint y: 607, distance: 319.5
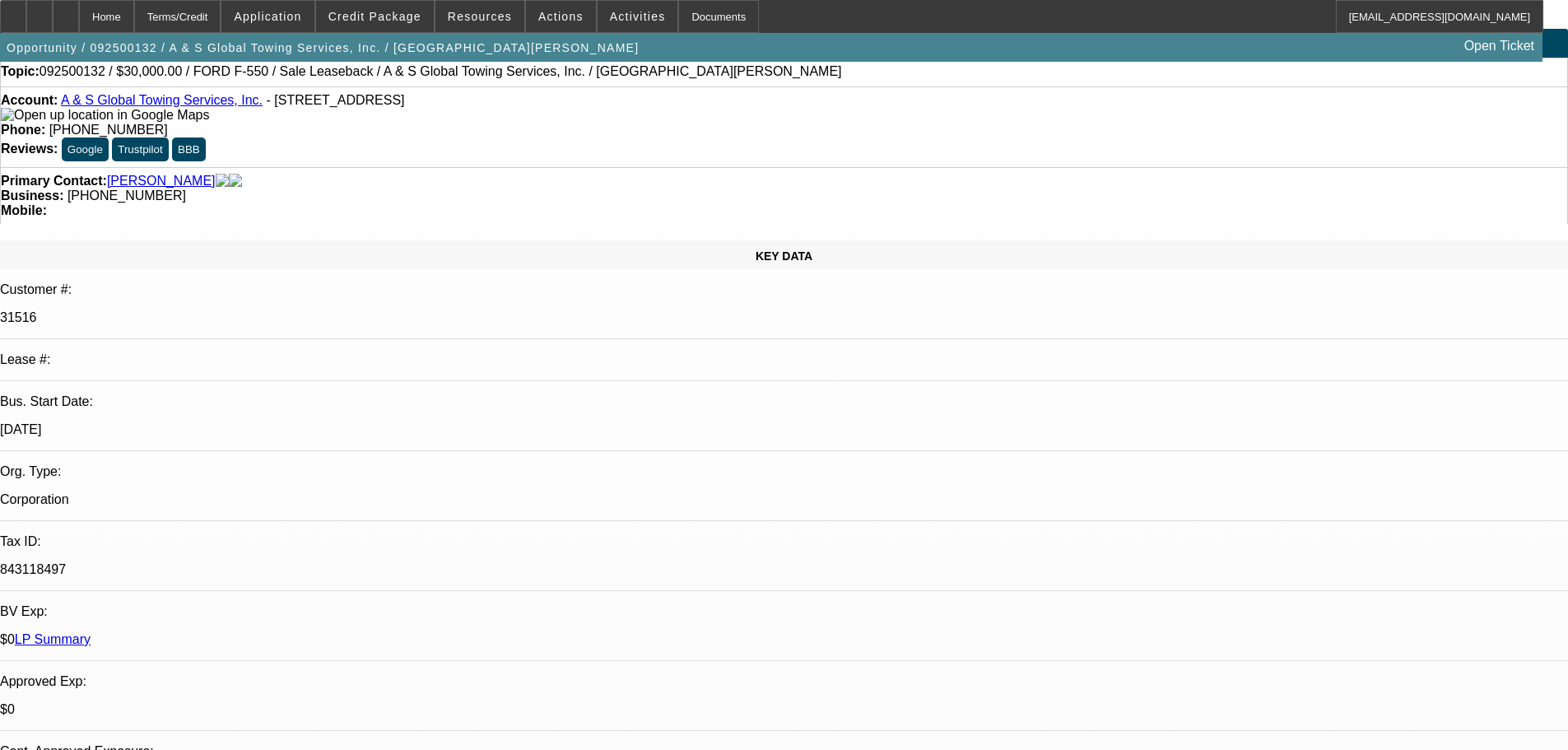
drag, startPoint x: 727, startPoint y: 505, endPoint x: 736, endPoint y: 353, distance: 152.3
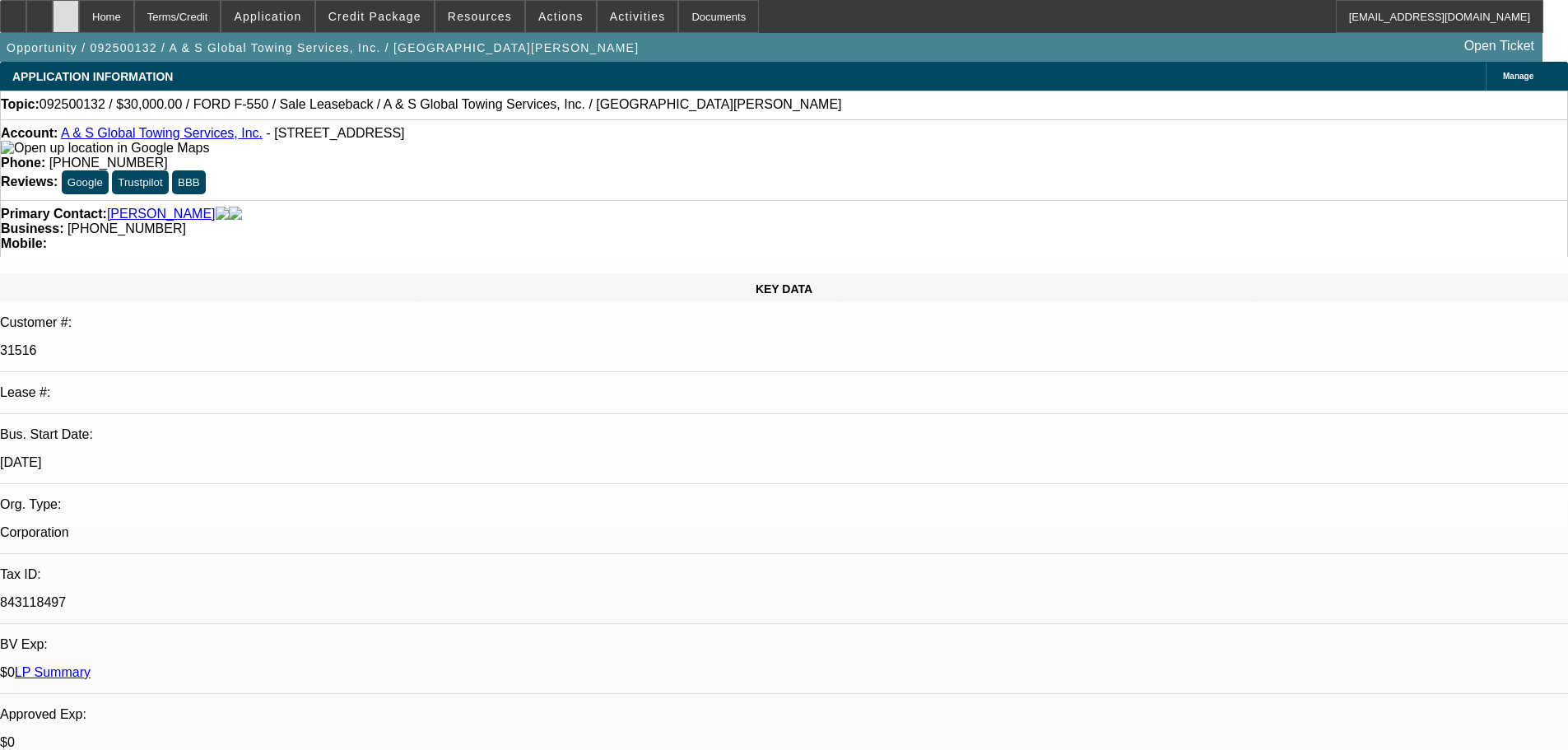
click at [79, 28] on div at bounding box center [65, 16] width 26 height 33
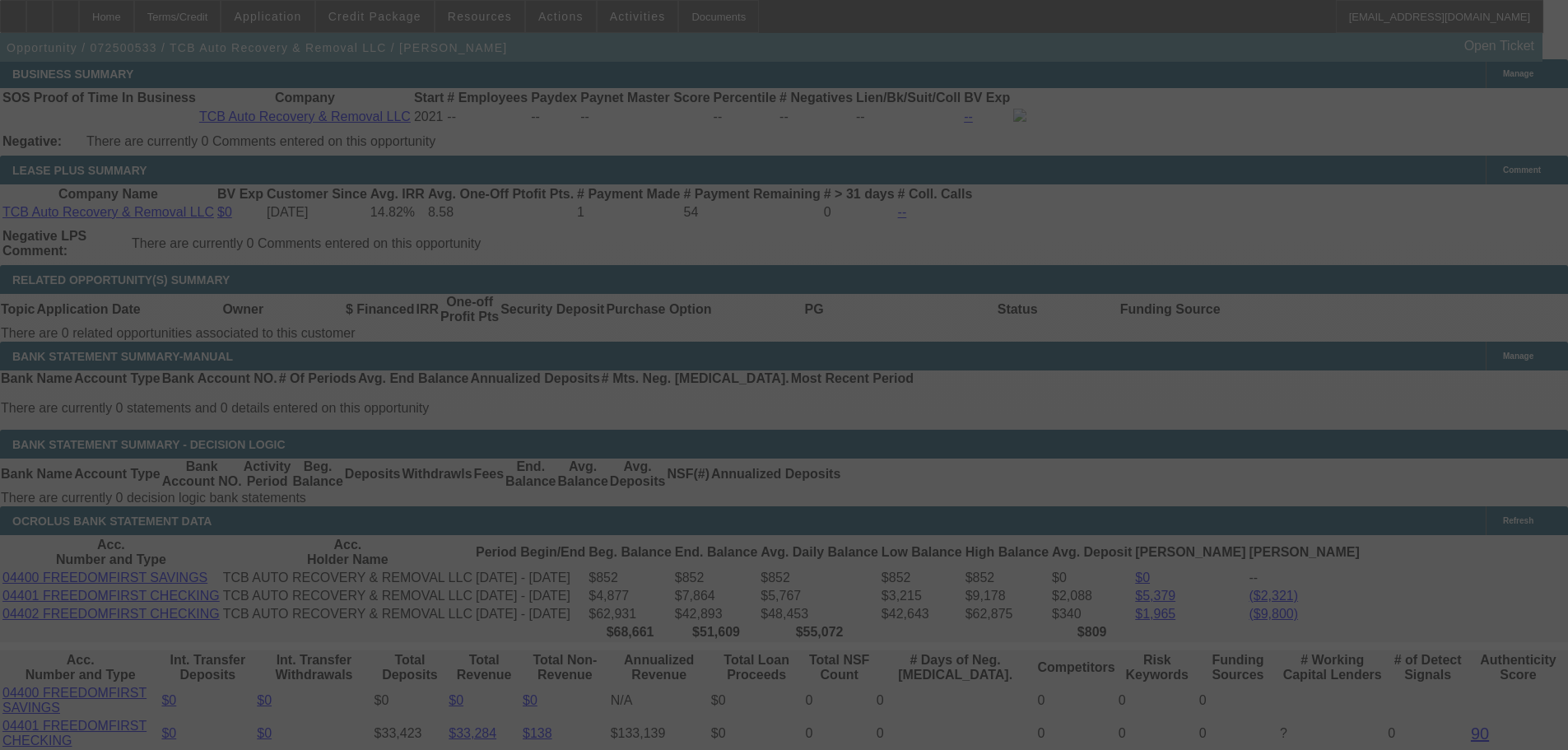
scroll to position [2671, 0]
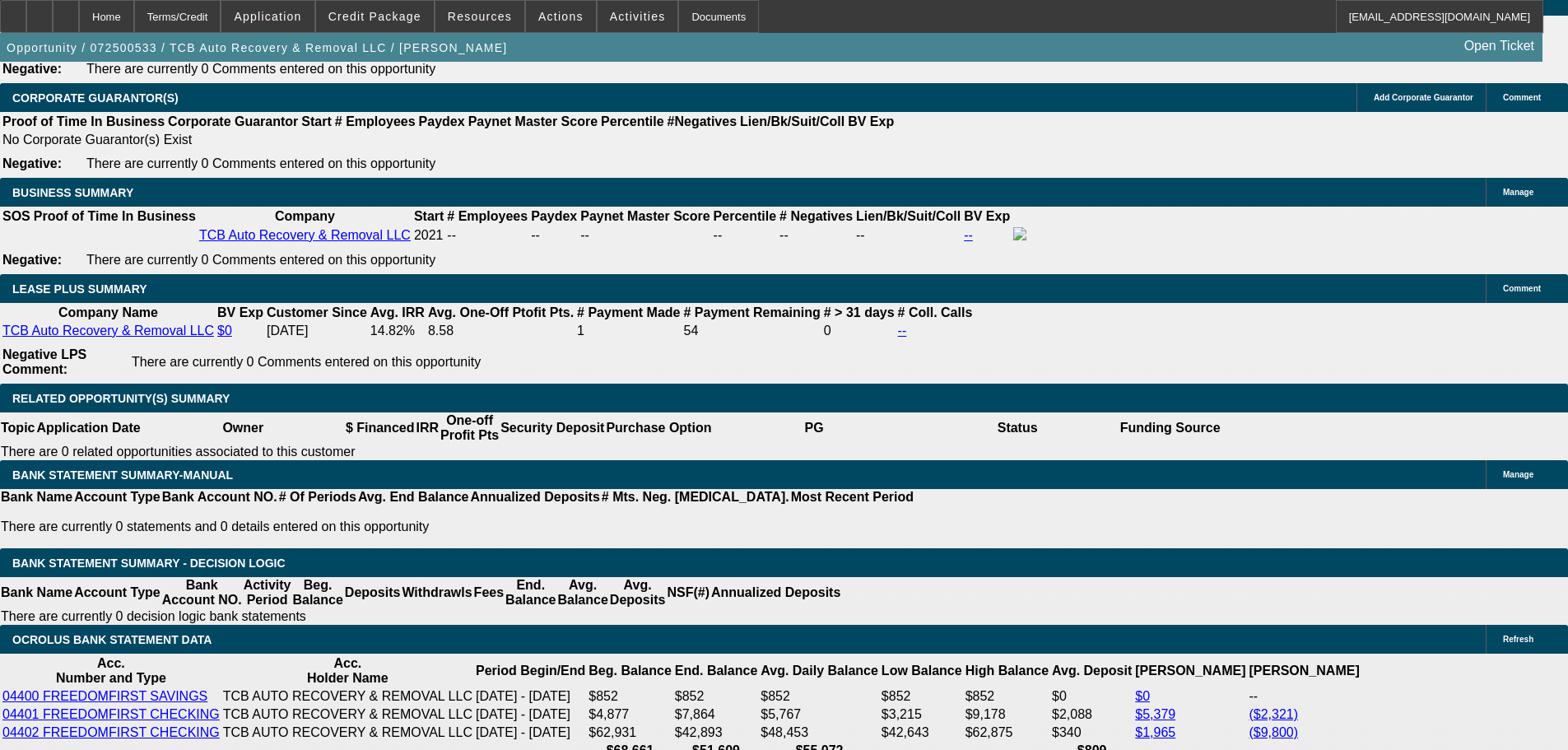
select select "0.1"
select select "0"
select select "2"
select select "0"
select select "6"
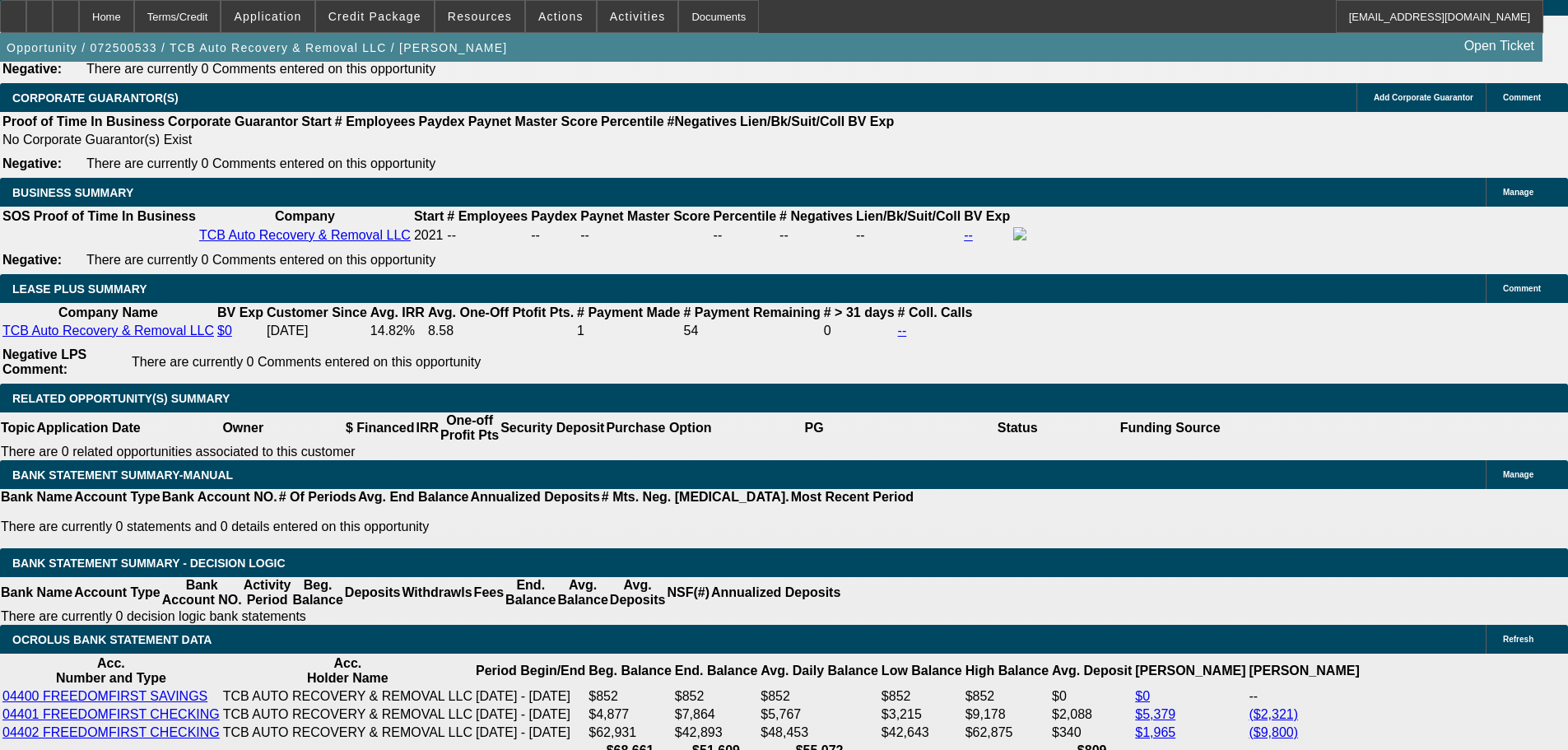
select select "0.1"
select select "0"
select select "2"
select select "0"
select select "6"
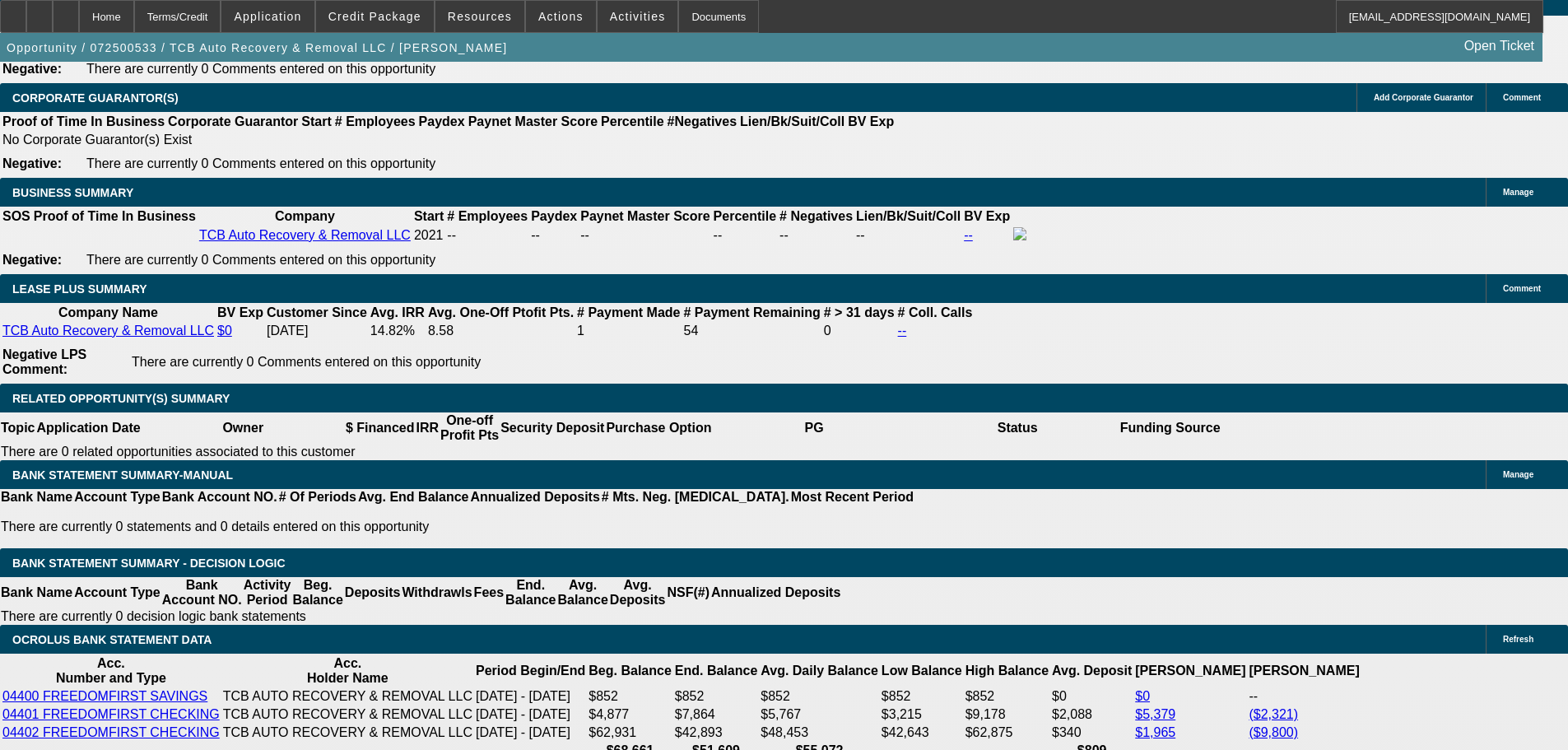
select select "0.1"
select select "0"
select select "2"
select select "0"
select select "6"
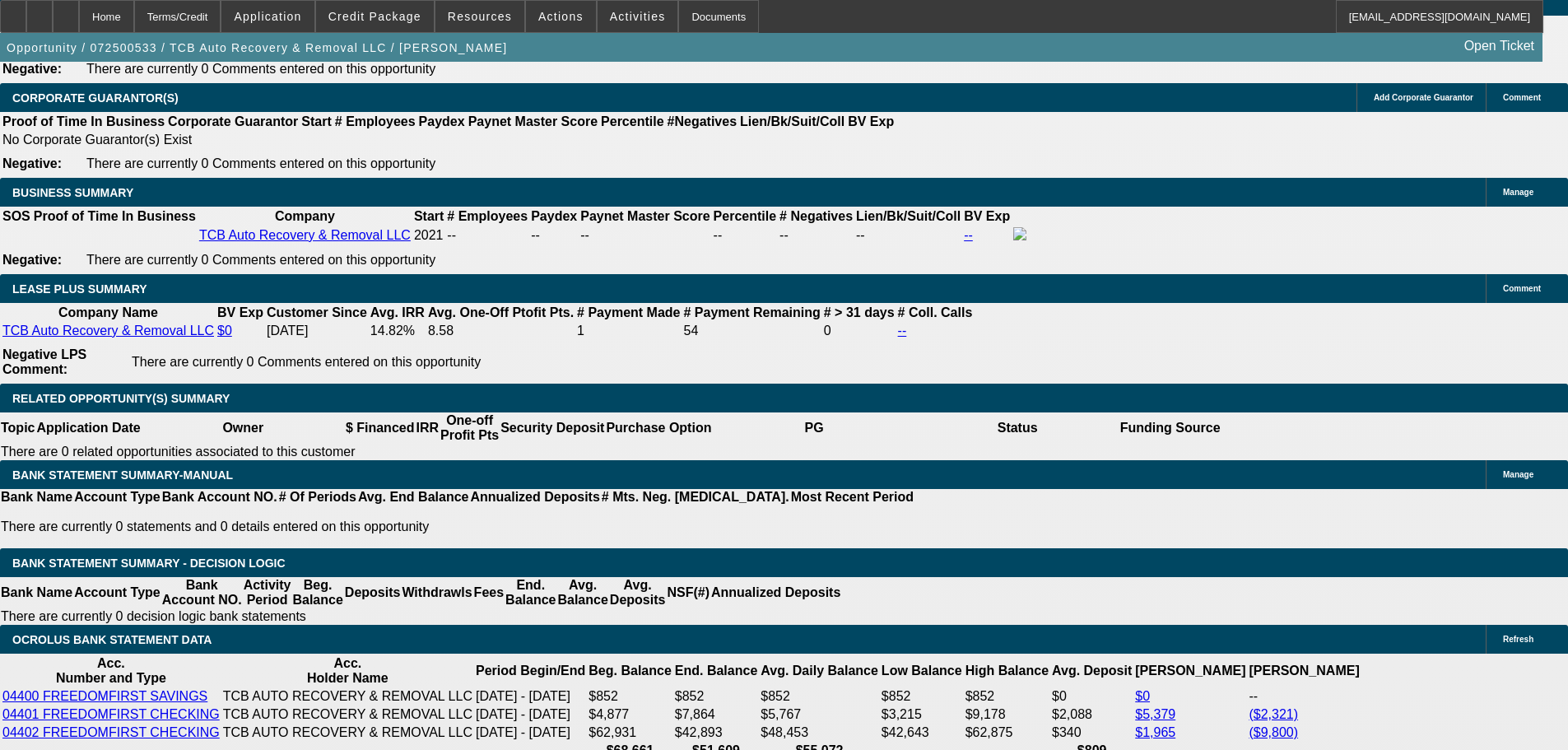
select select "0.1"
select select "0"
select select "2"
select select "0"
select select "6"
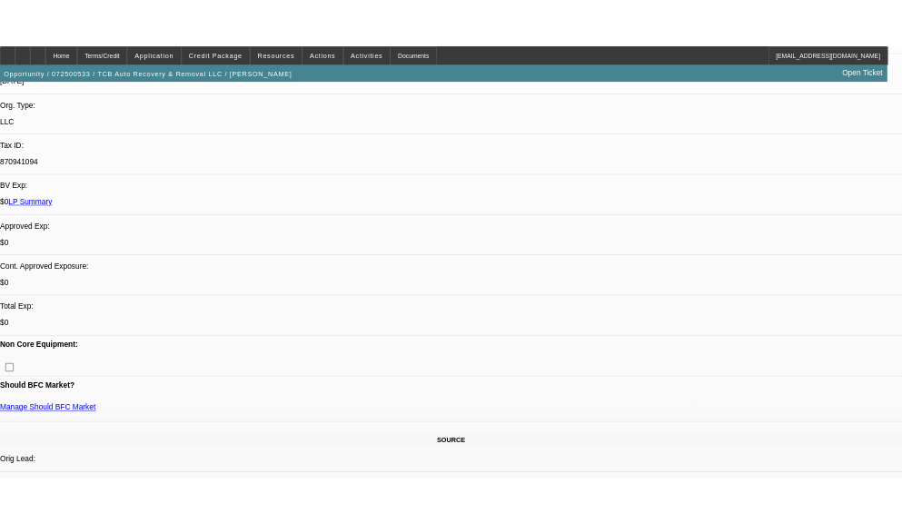
scroll to position [140, 0]
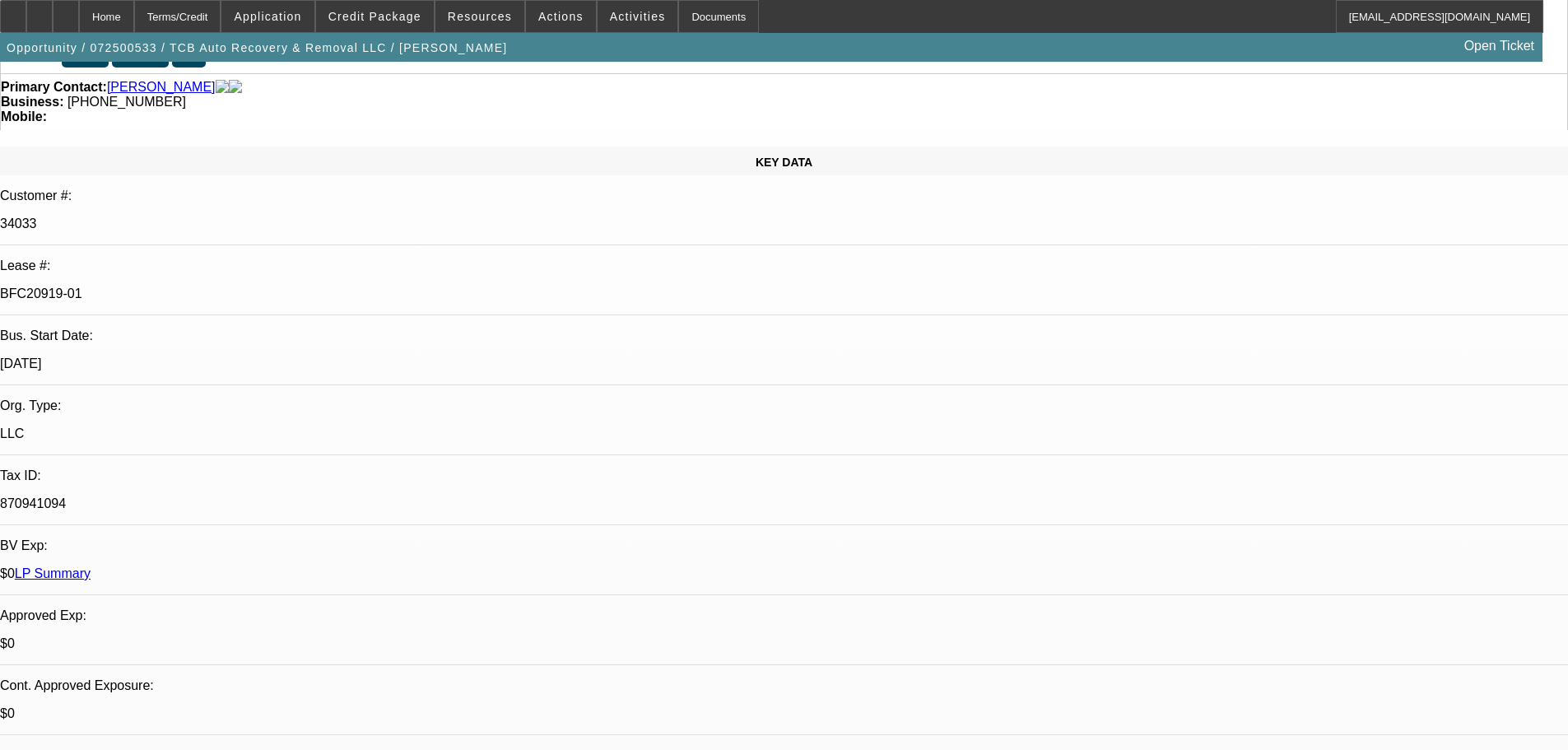
drag, startPoint x: 564, startPoint y: 444, endPoint x: 563, endPoint y: 305, distance: 139.0
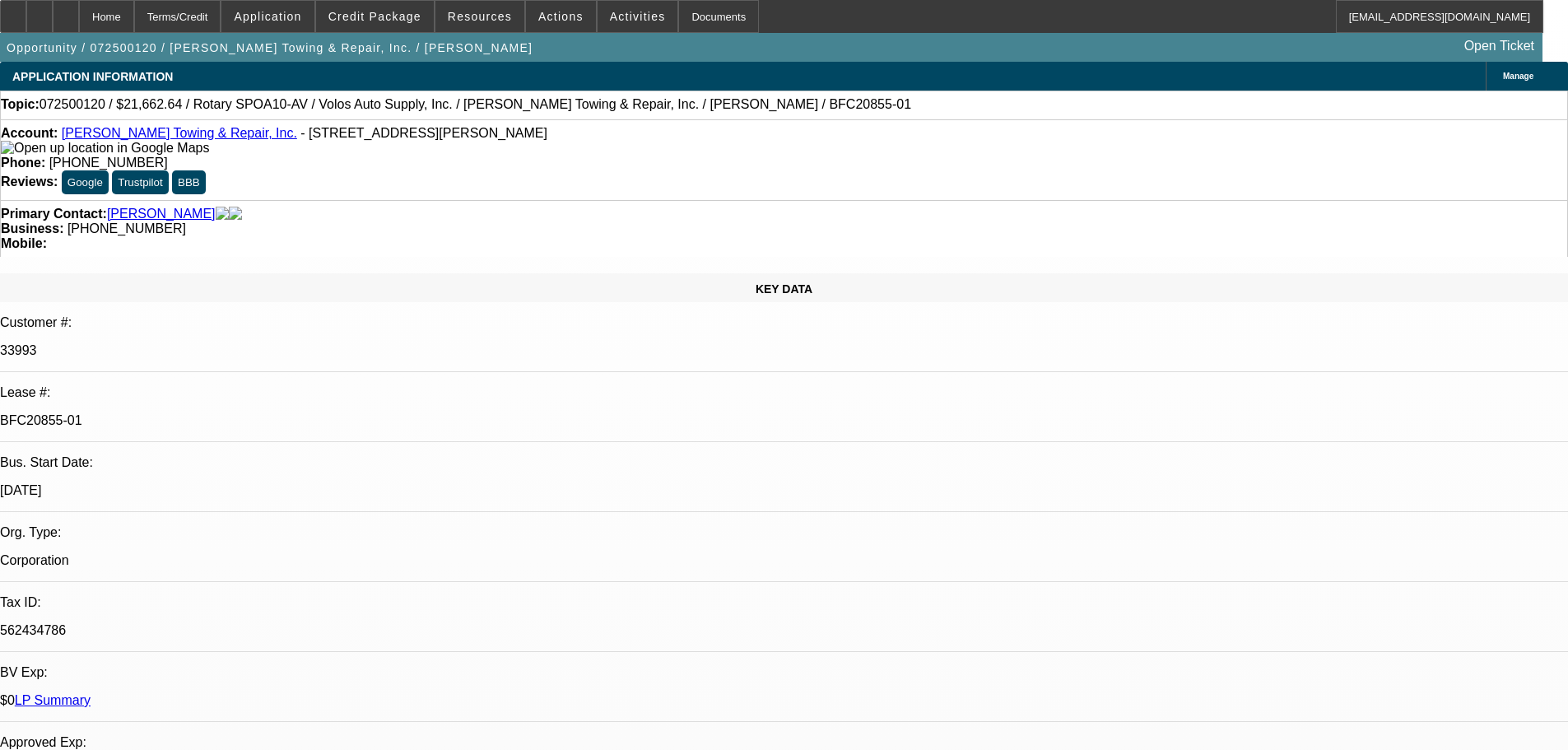
select select "0"
select select "6"
select select "0"
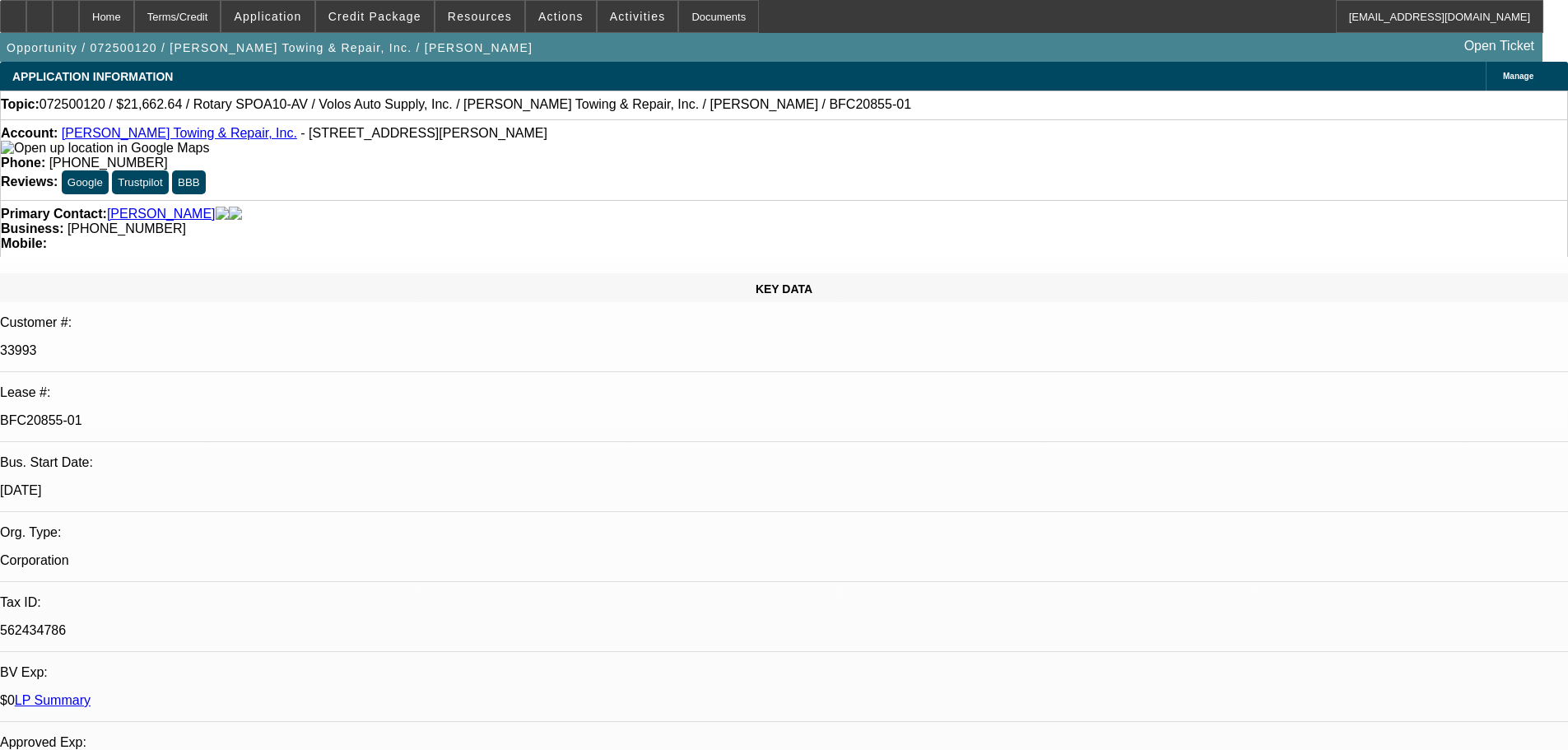
select select "0"
select select "6"
select select "0"
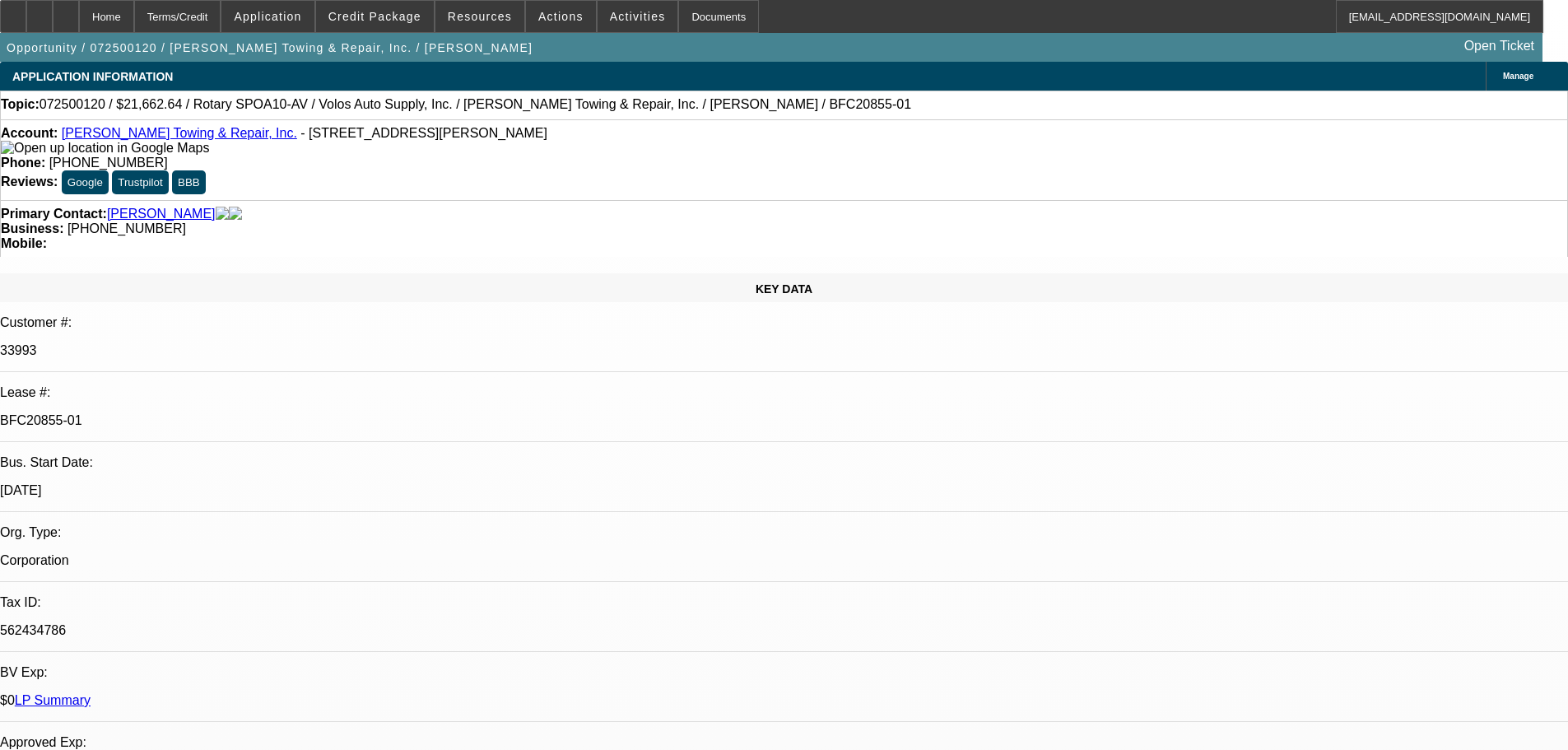
select select "0"
select select "6"
drag, startPoint x: 719, startPoint y: 665, endPoint x: 723, endPoint y: 690, distance: 25.3
drag, startPoint x: 714, startPoint y: 662, endPoint x: 691, endPoint y: 428, distance: 235.1
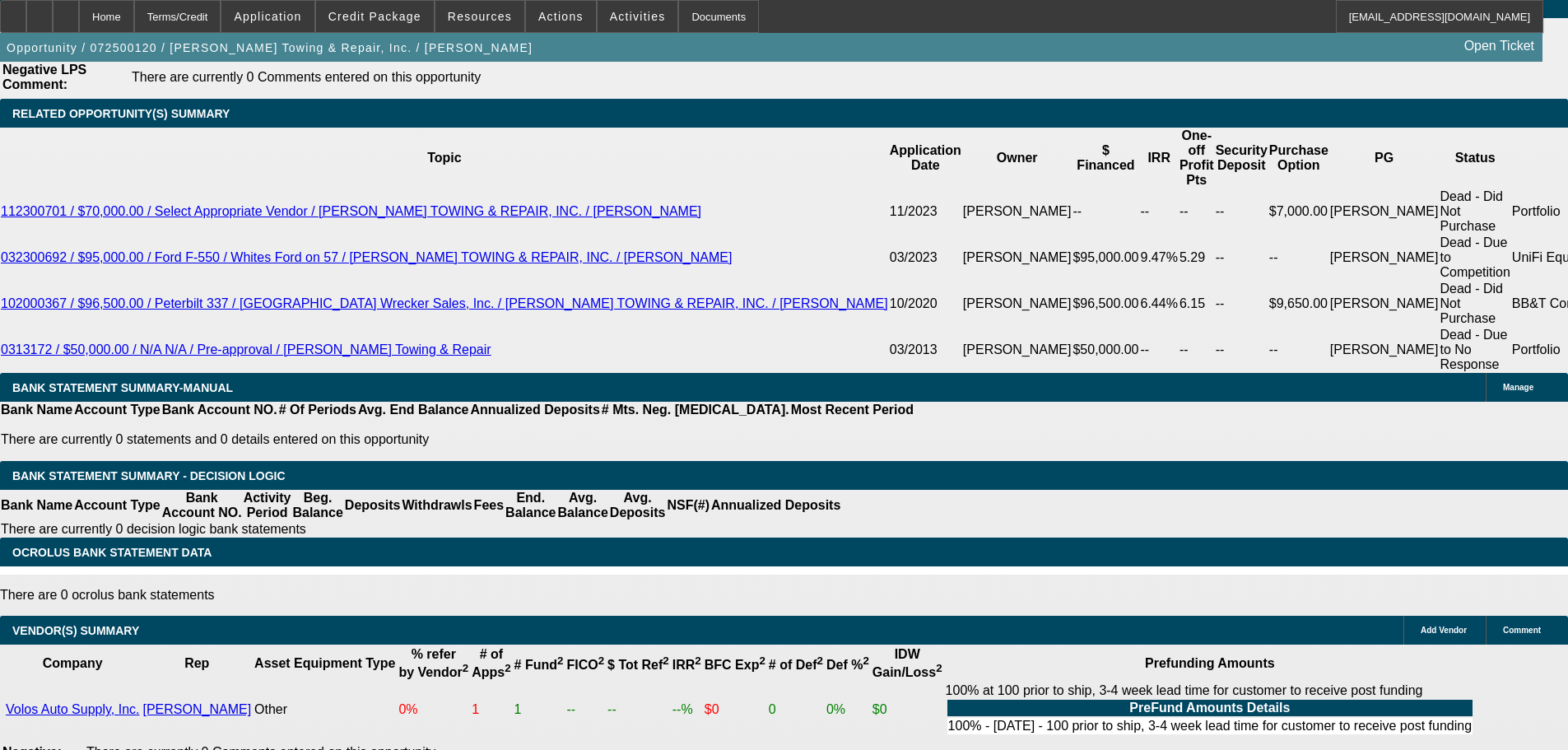
drag, startPoint x: 559, startPoint y: 567, endPoint x: 572, endPoint y: 552, distance: 19.8
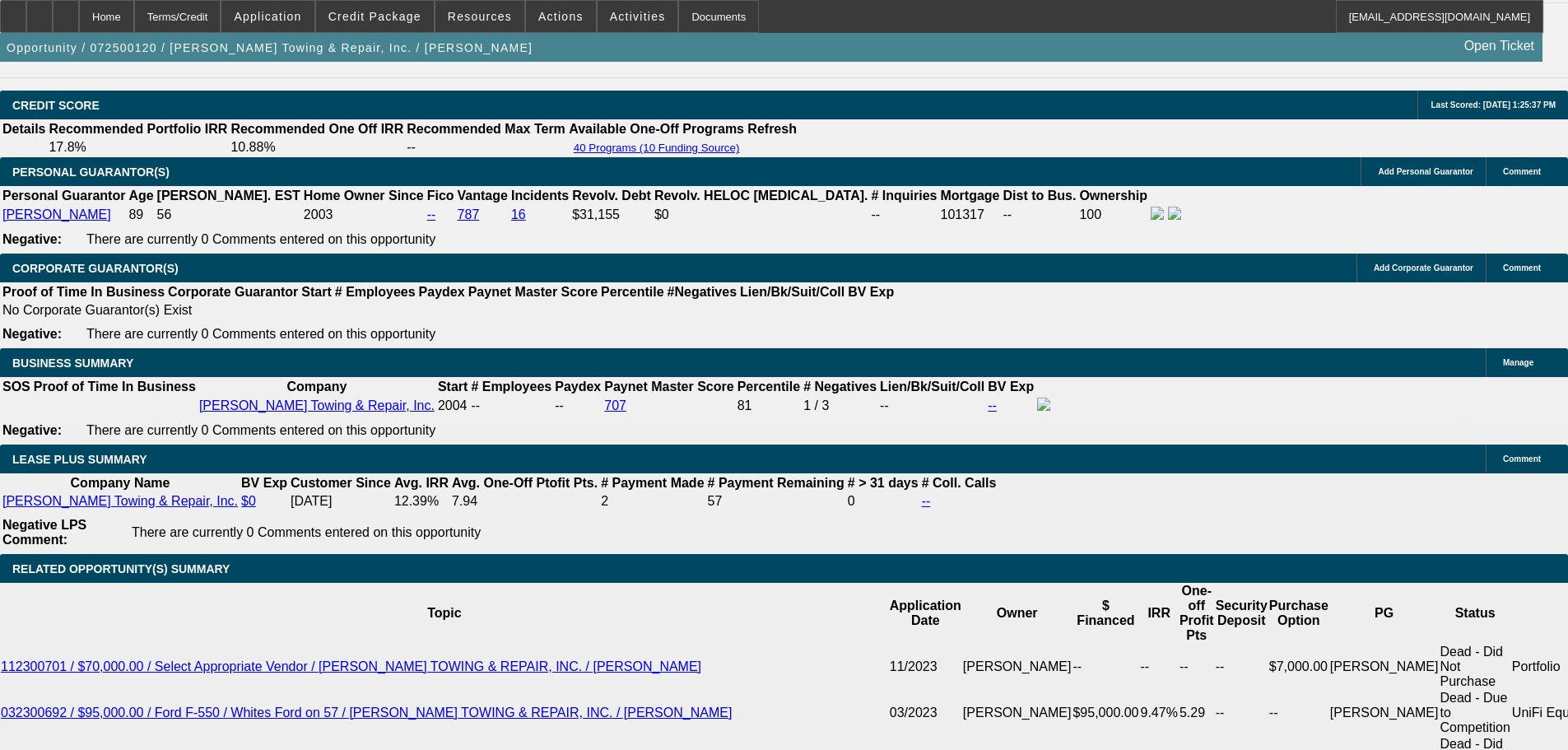
scroll to position [2389, 0]
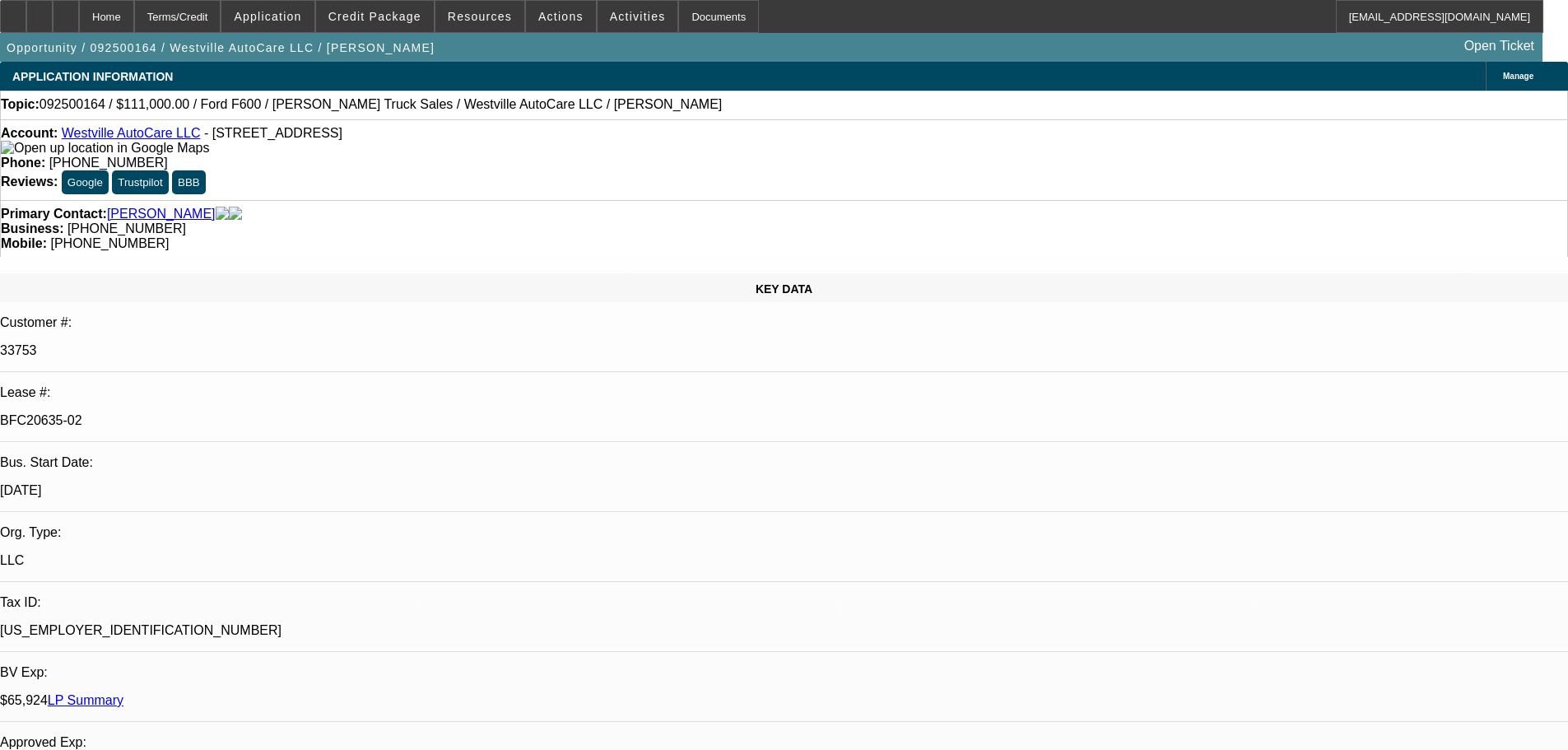
select select "0"
select select "2"
select select "0"
select select "6"
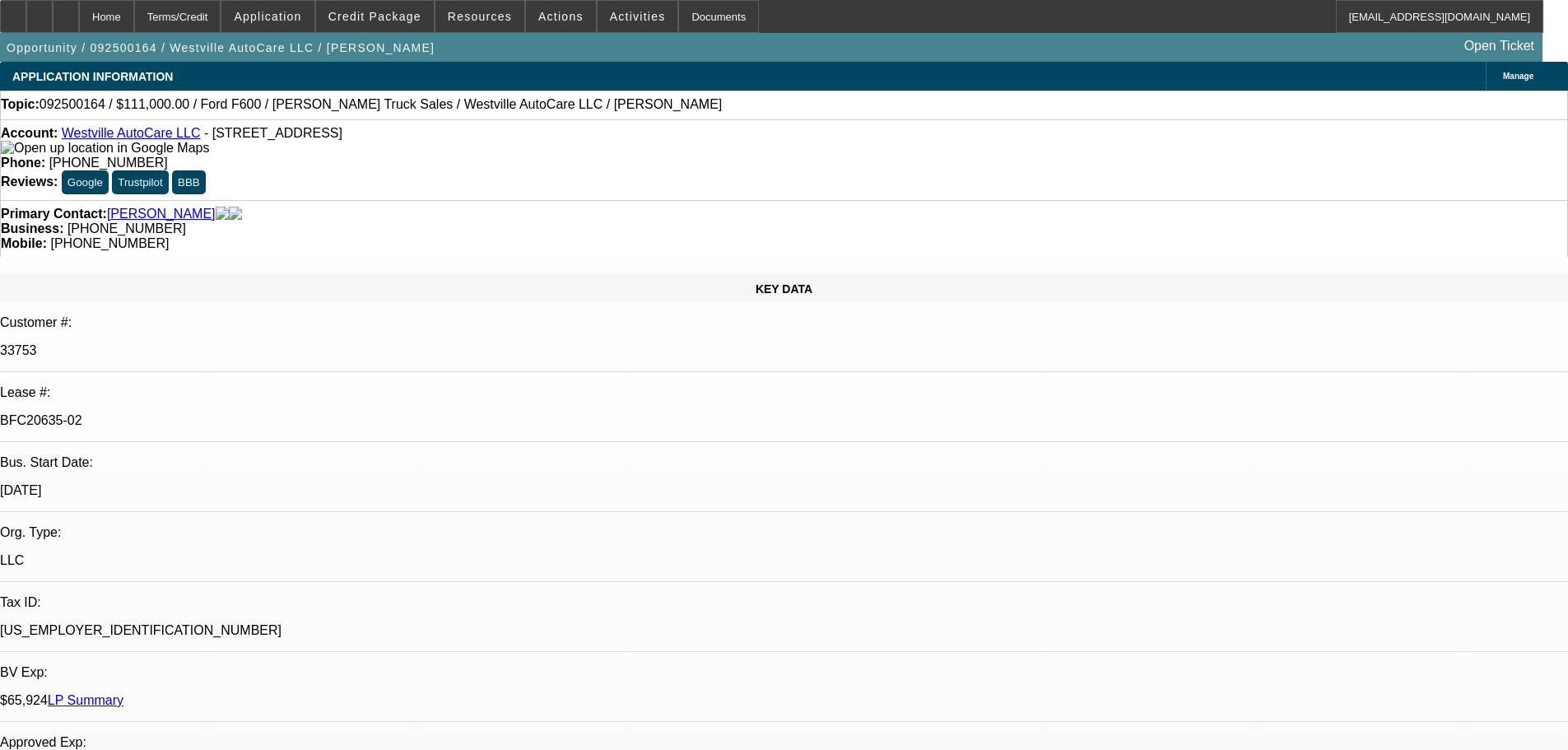
select select "0"
select select "2"
select select "0"
select select "6"
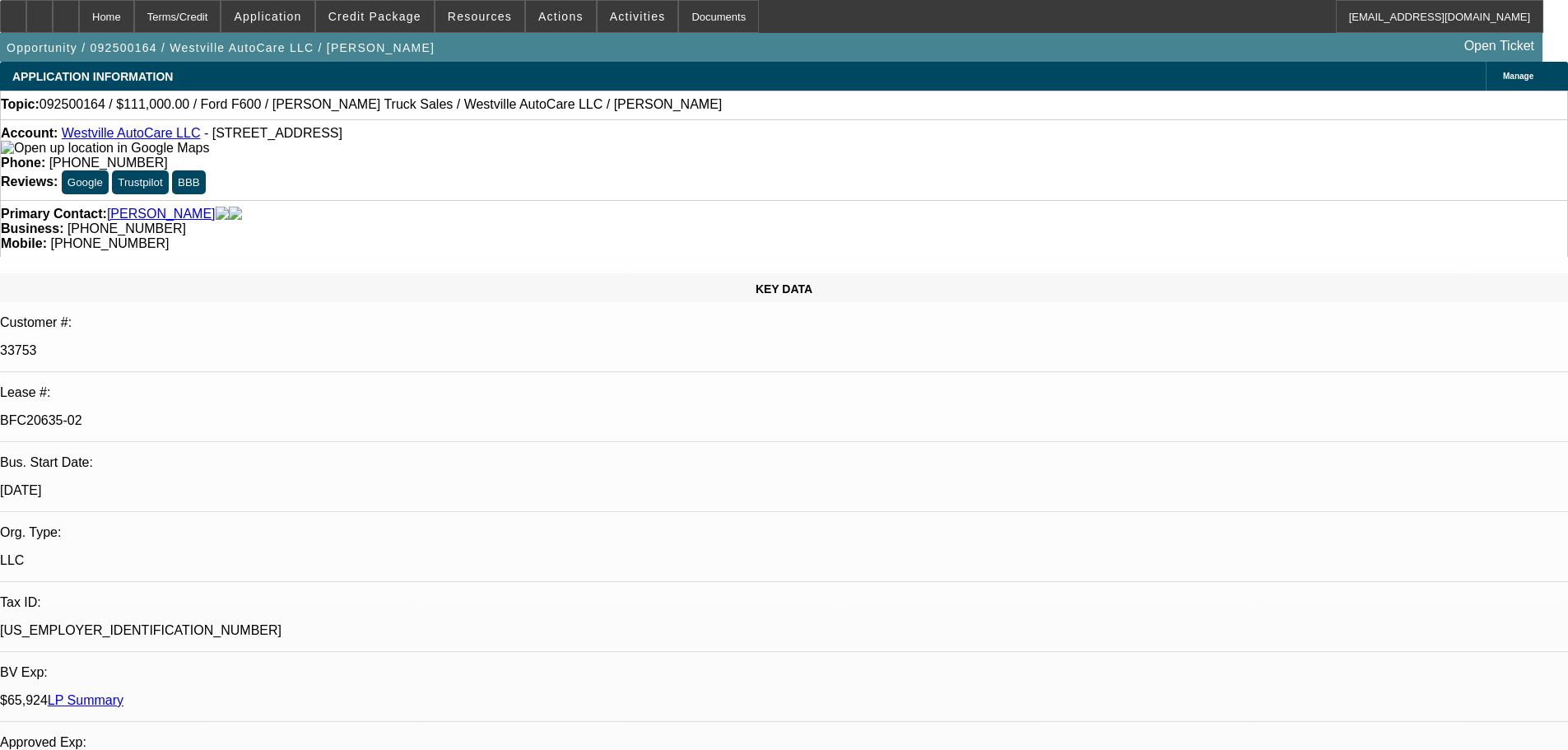
select select "0"
select select "2"
select select "0"
select select "6"
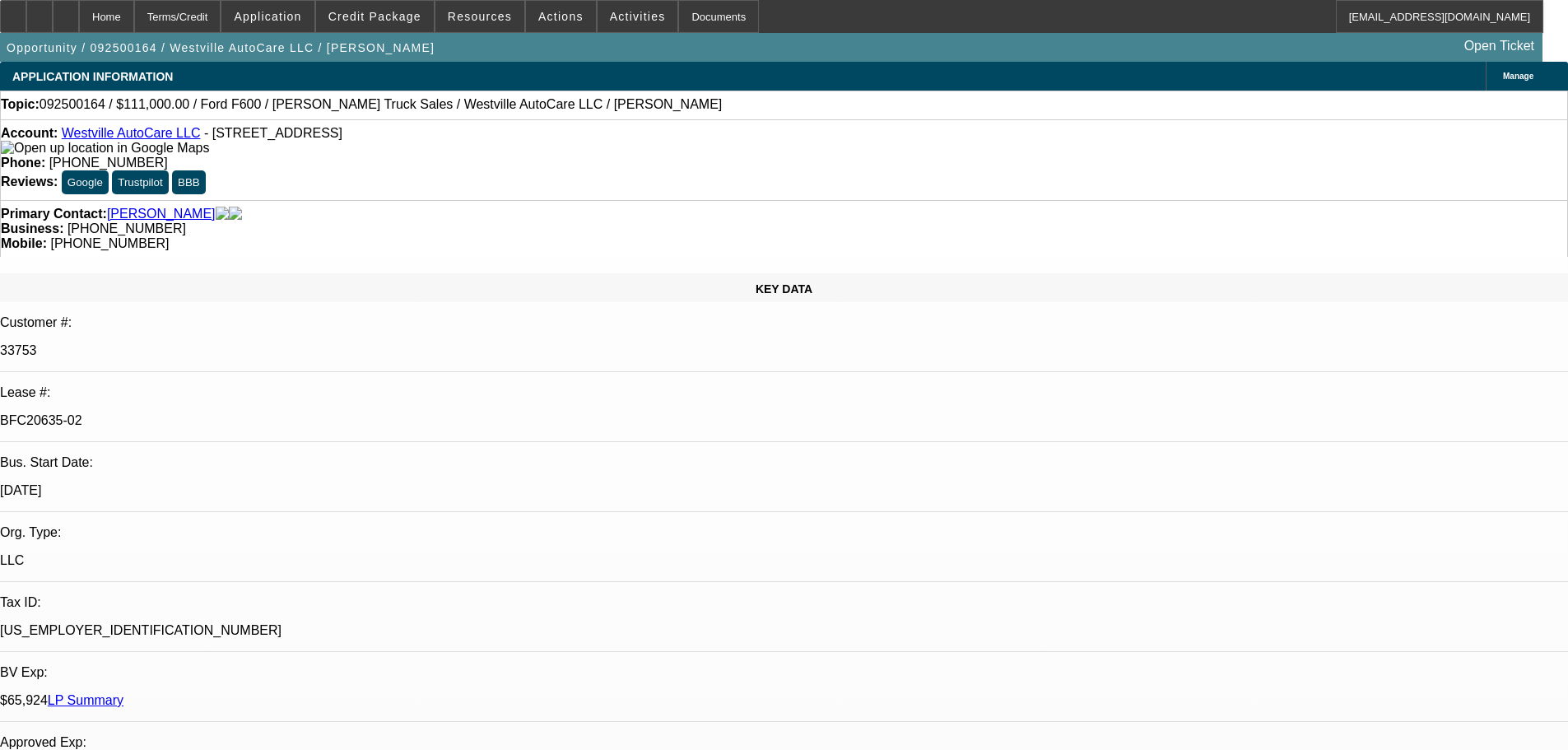
select select "0"
select select "2"
select select "0"
select select "6"
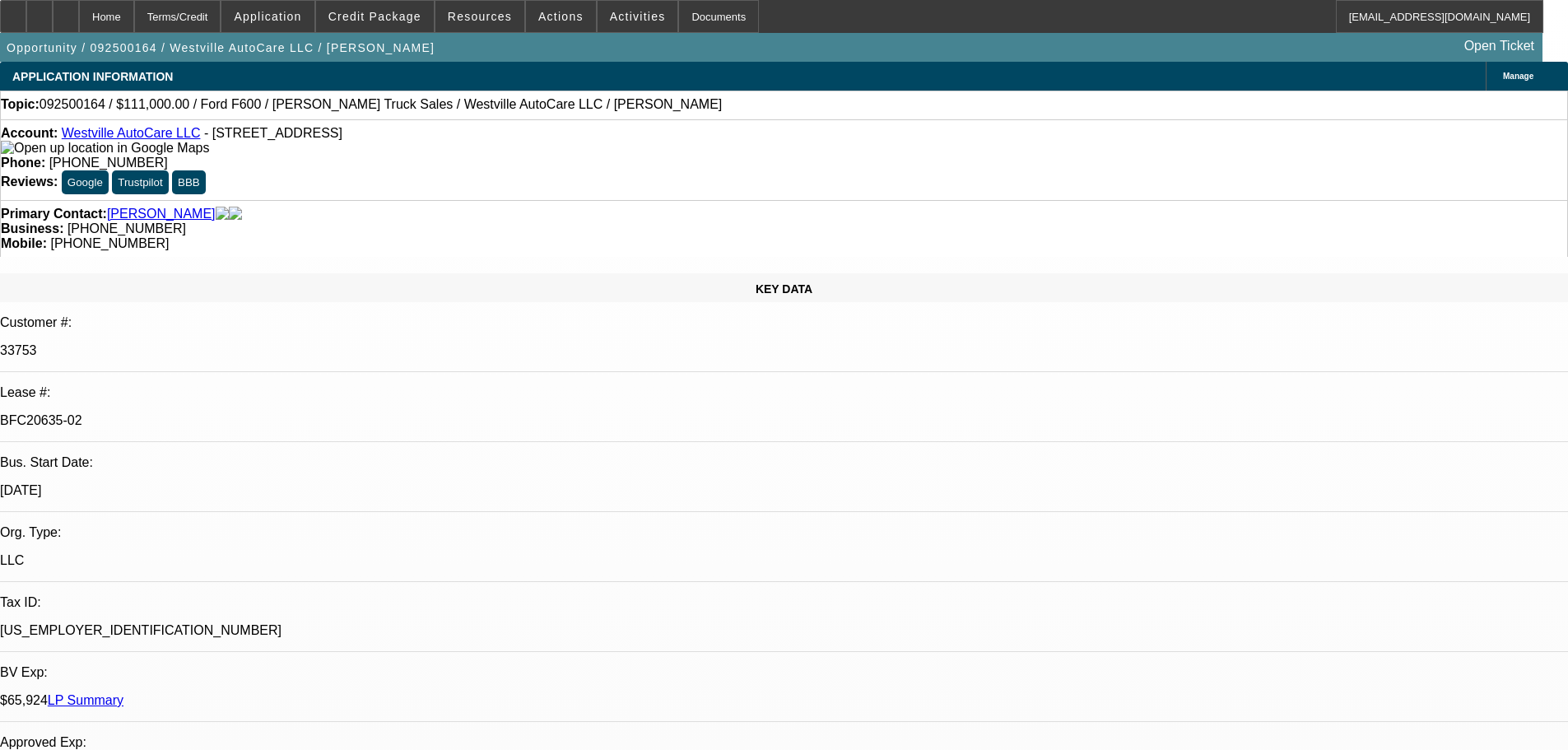
scroll to position [2755, 0]
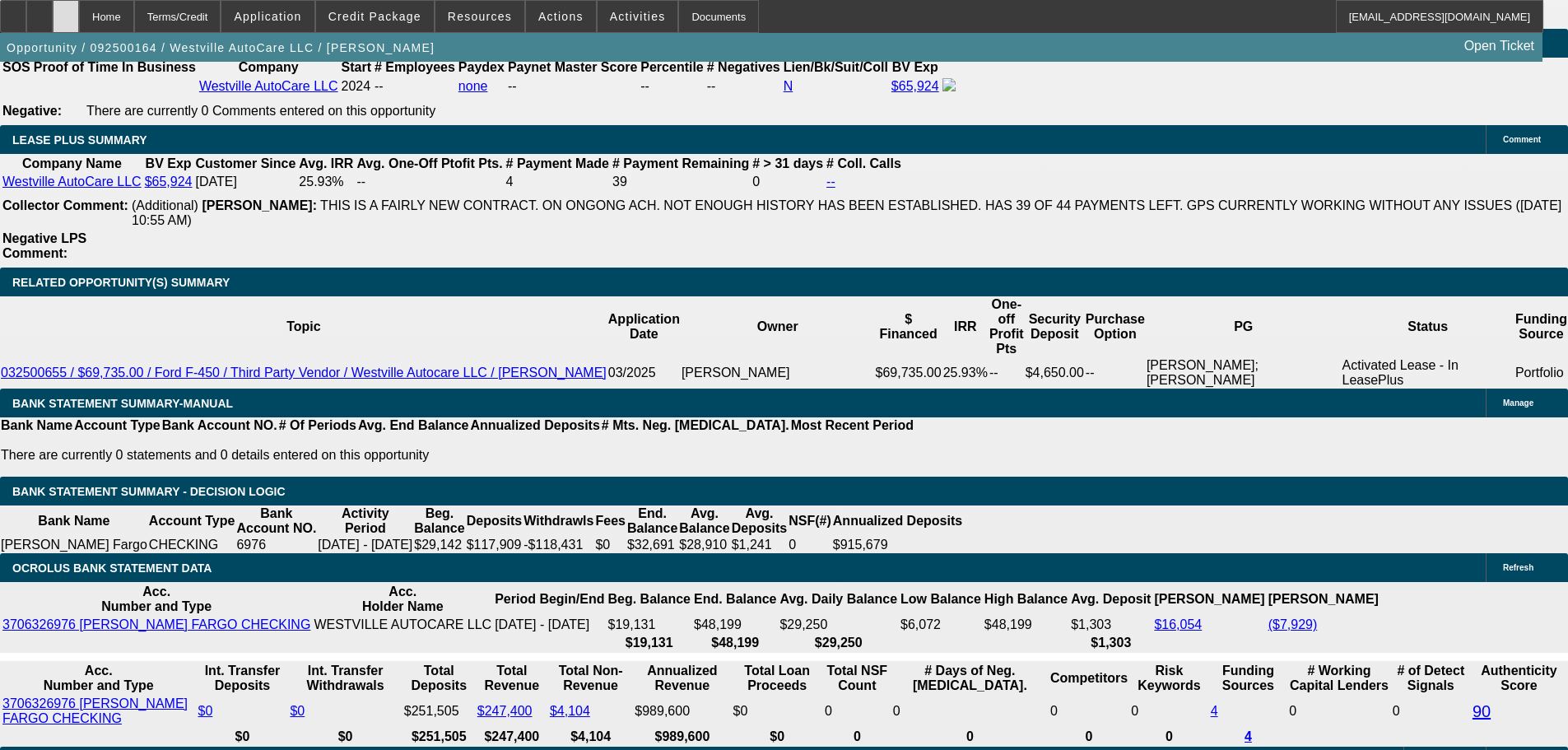
click at [79, 26] on div at bounding box center [65, 16] width 26 height 33
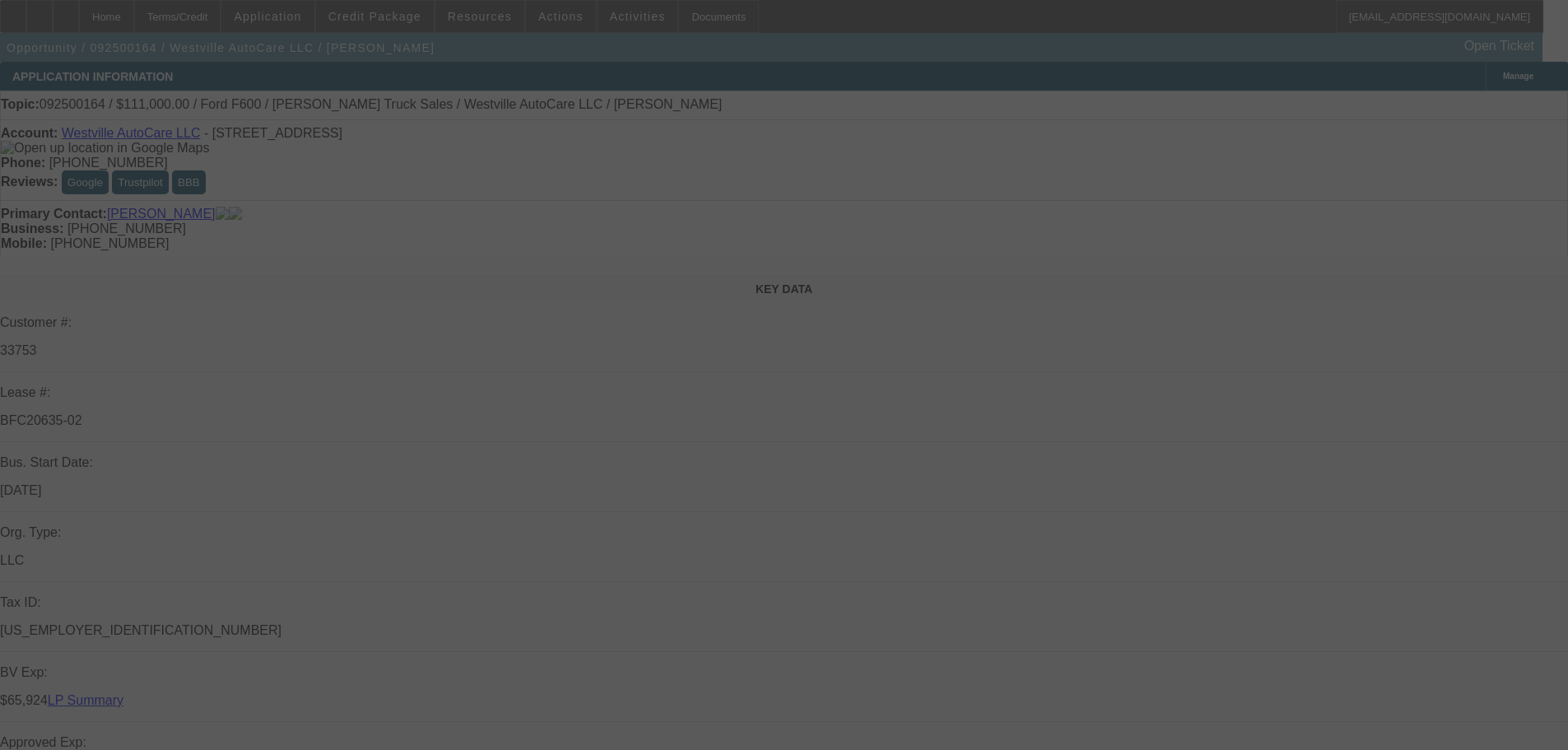
select select "0"
select select "2"
select select "0"
select select "6"
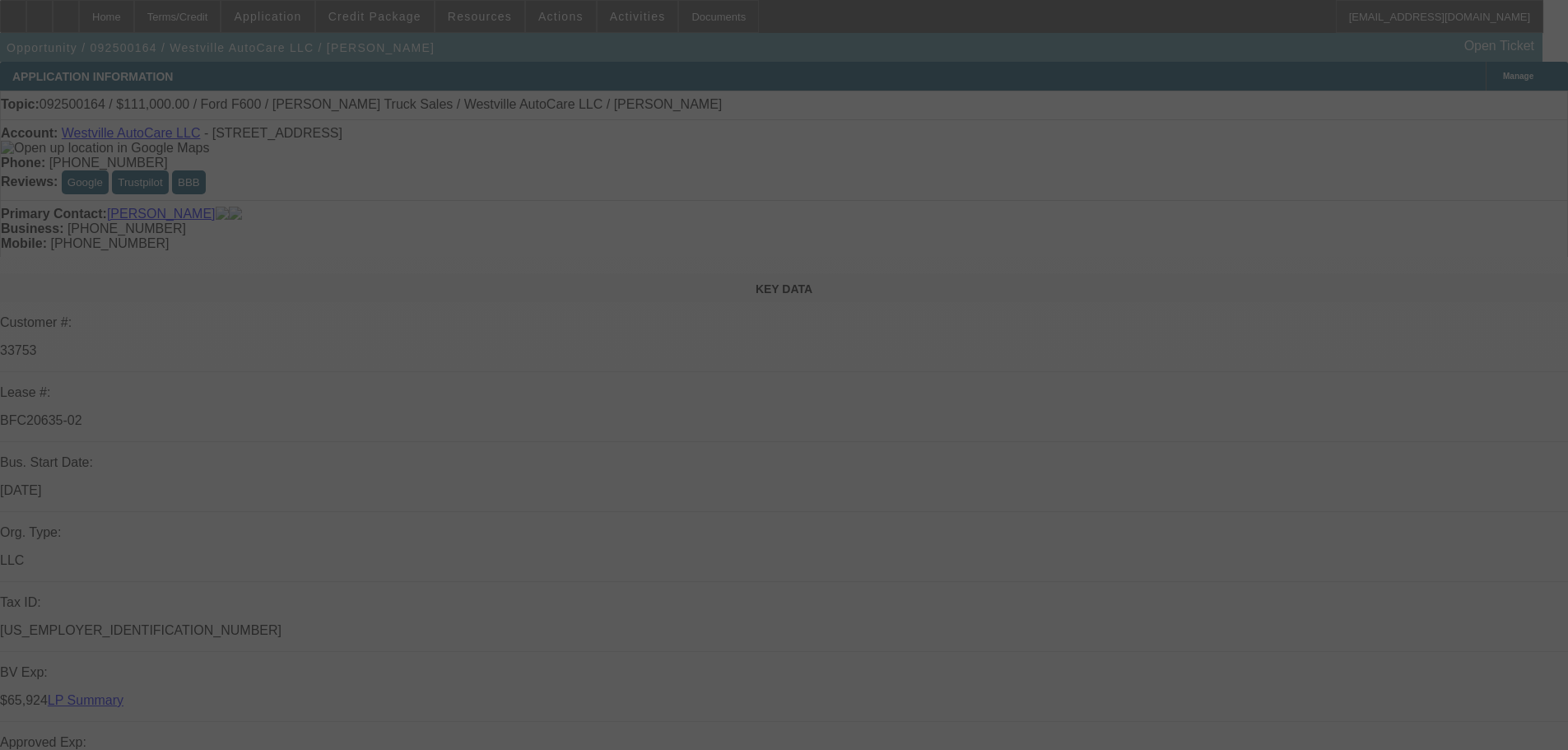
select select "0"
select select "2"
select select "0"
select select "6"
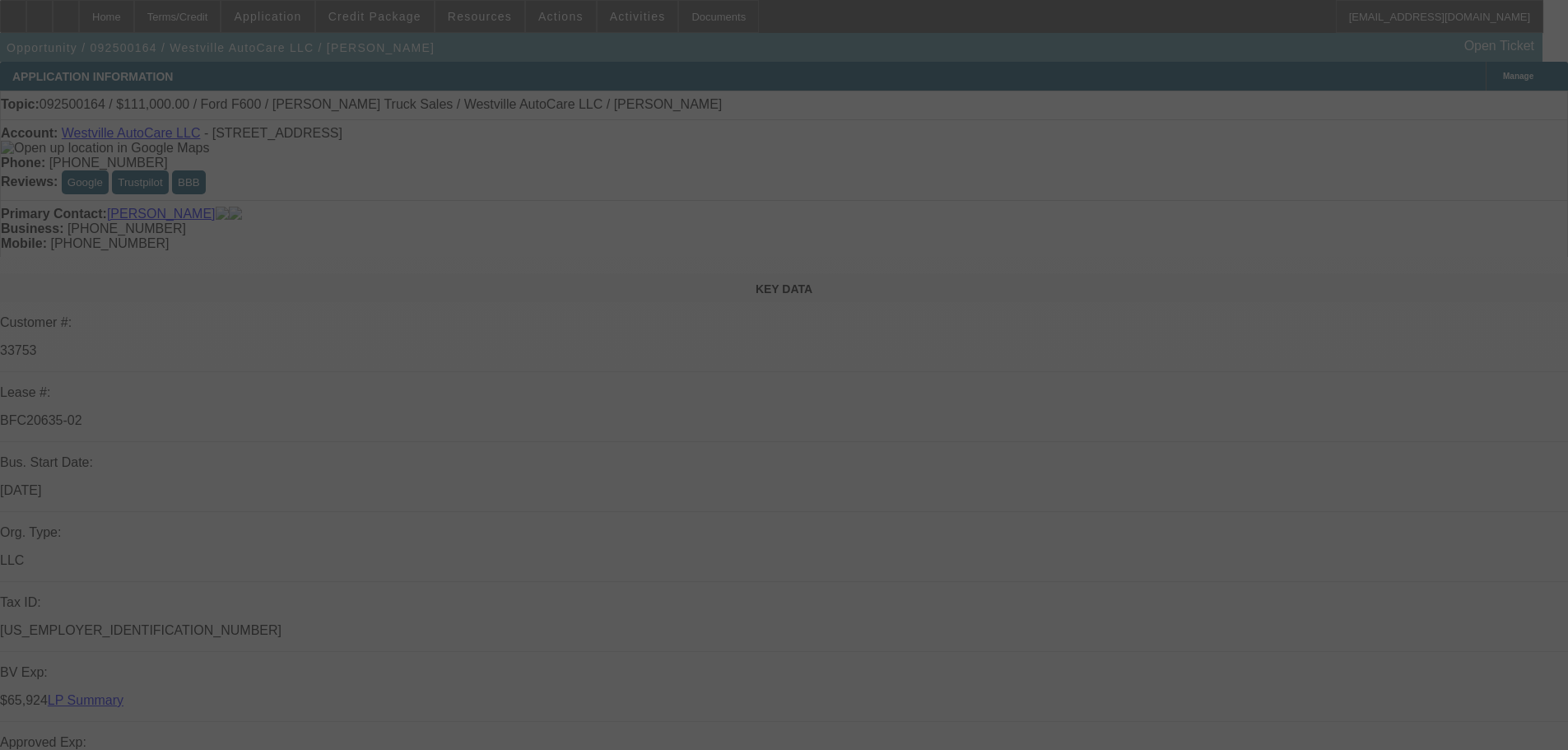
select select "0"
select select "2"
select select "0"
select select "6"
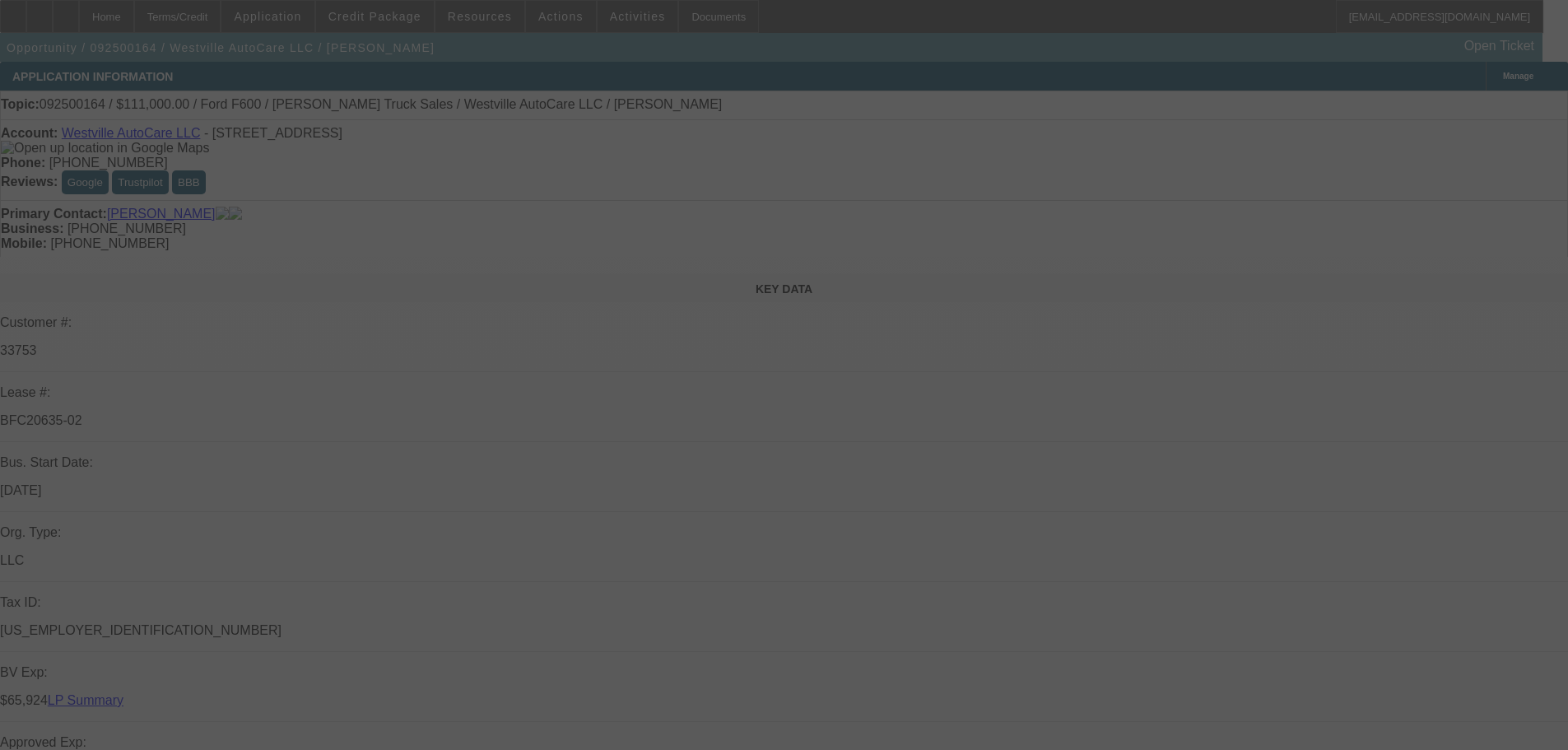
select select "0"
select select "2"
select select "0"
select select "6"
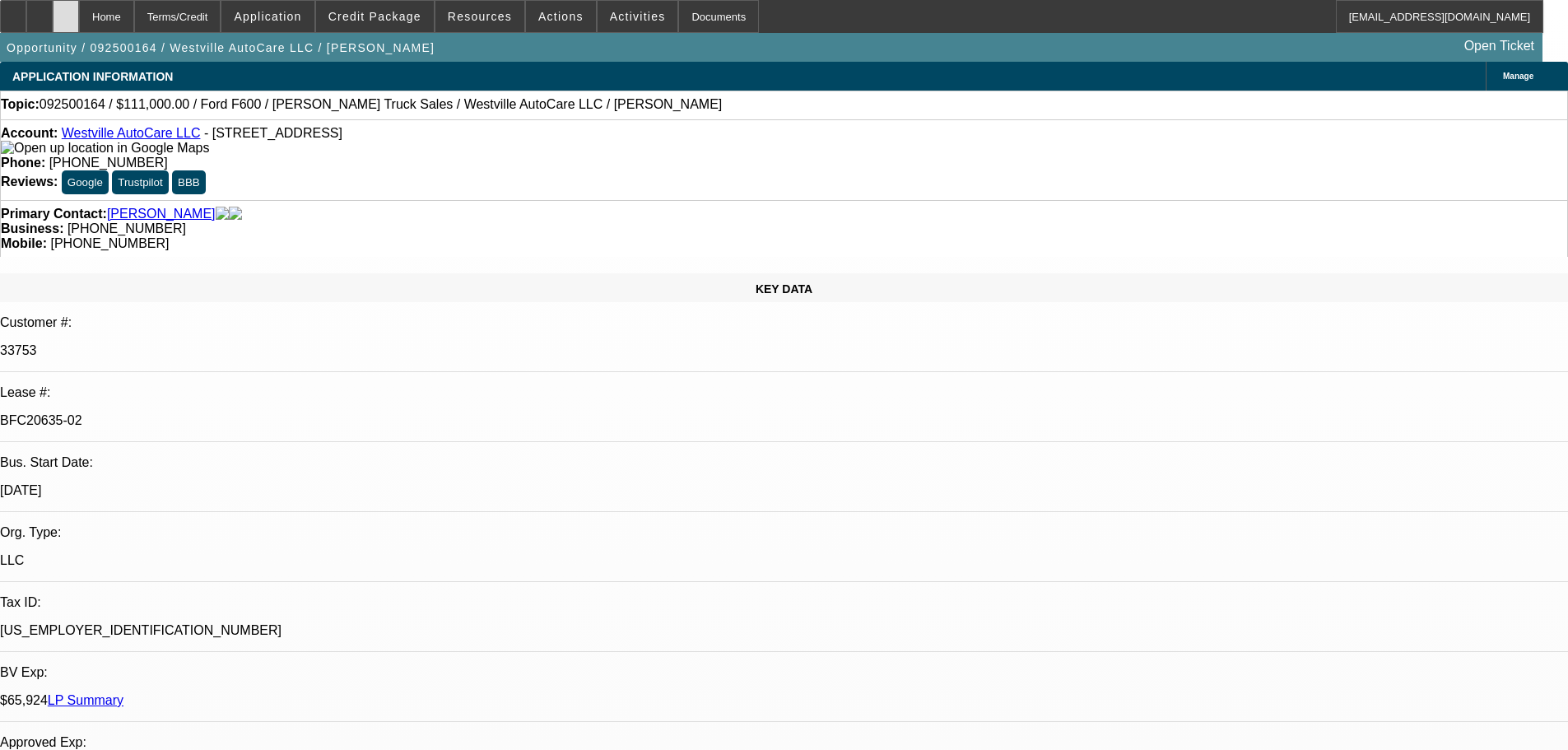
click at [79, 23] on div at bounding box center [65, 16] width 26 height 33
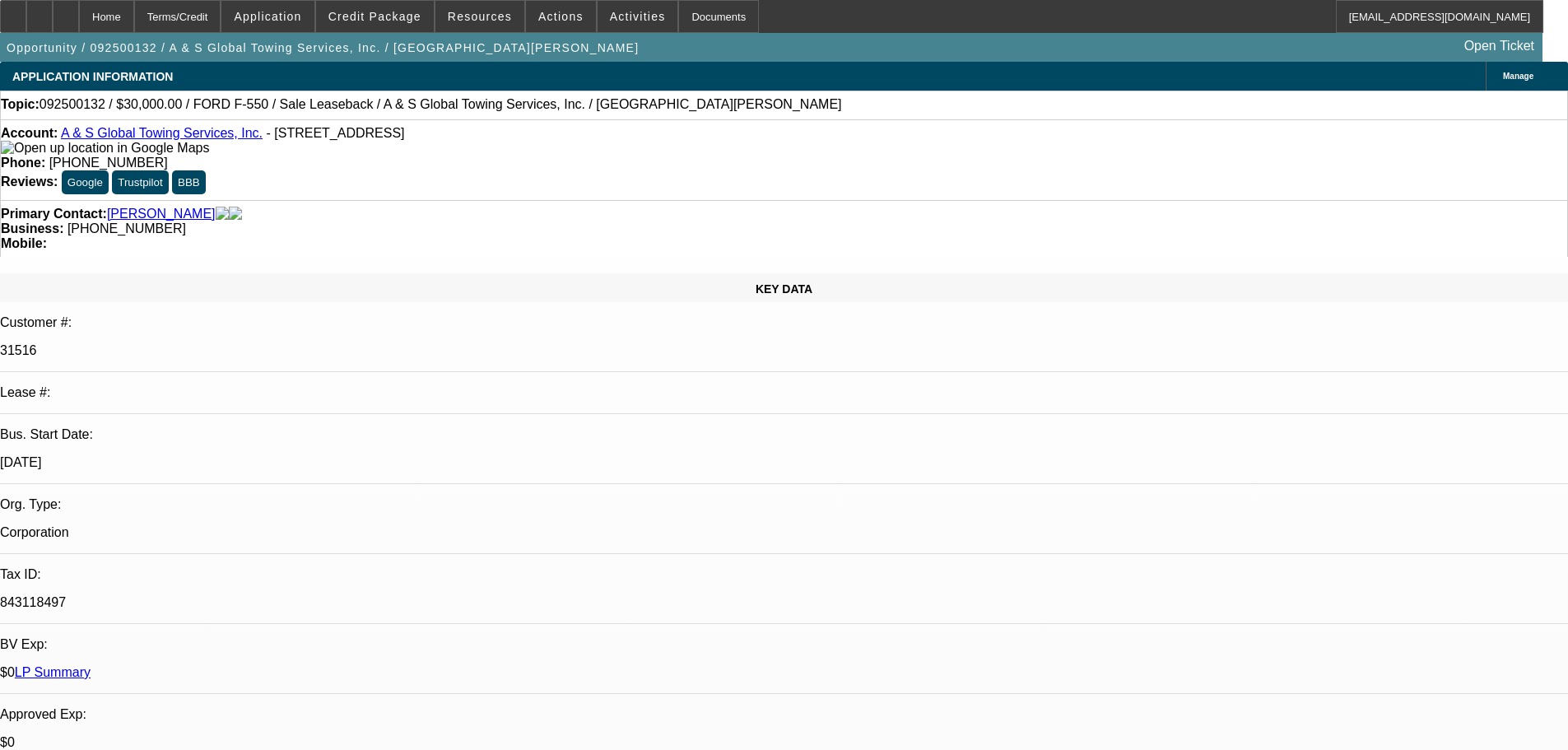
select select "0"
select select "2"
select select "0"
select select "6"
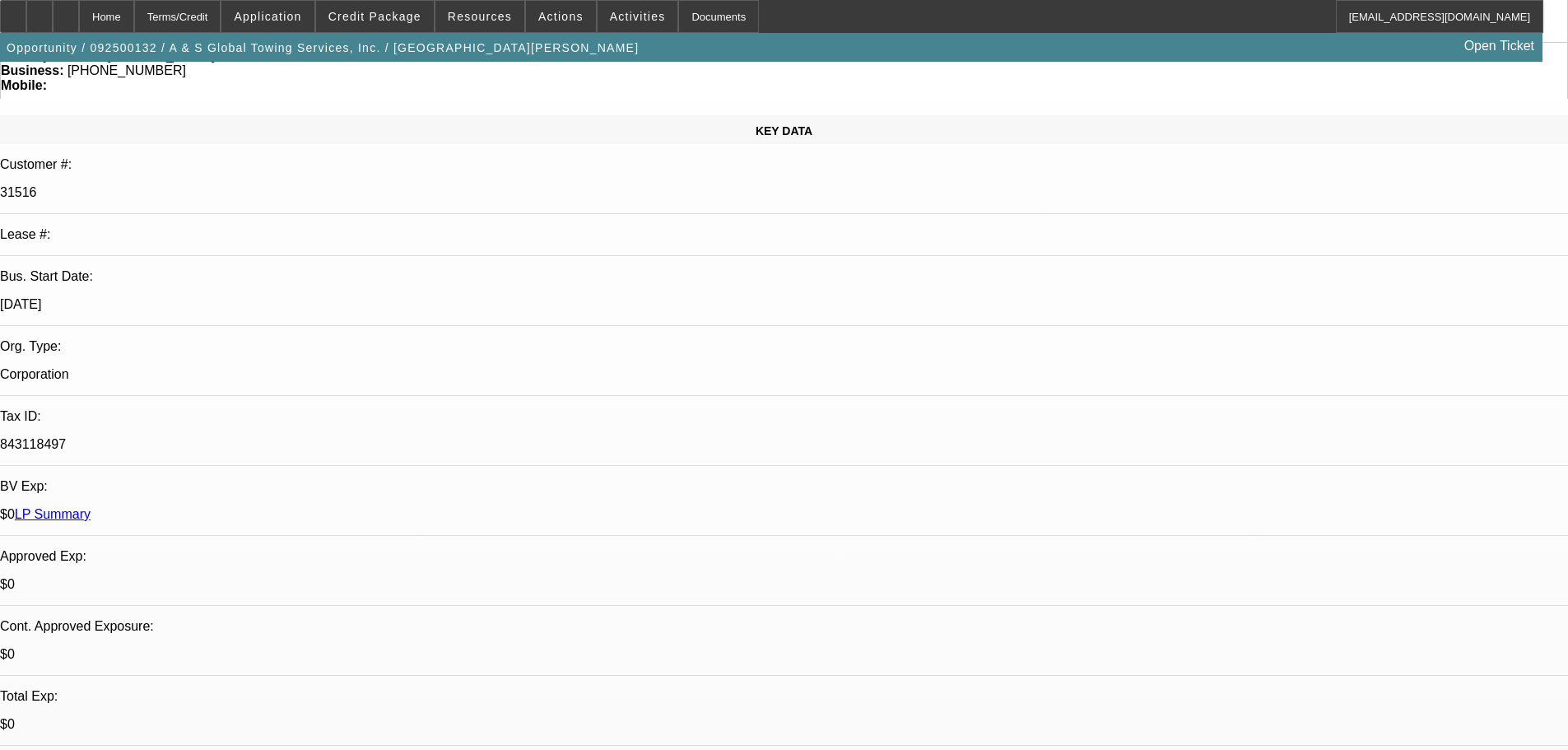
scroll to position [329, 0]
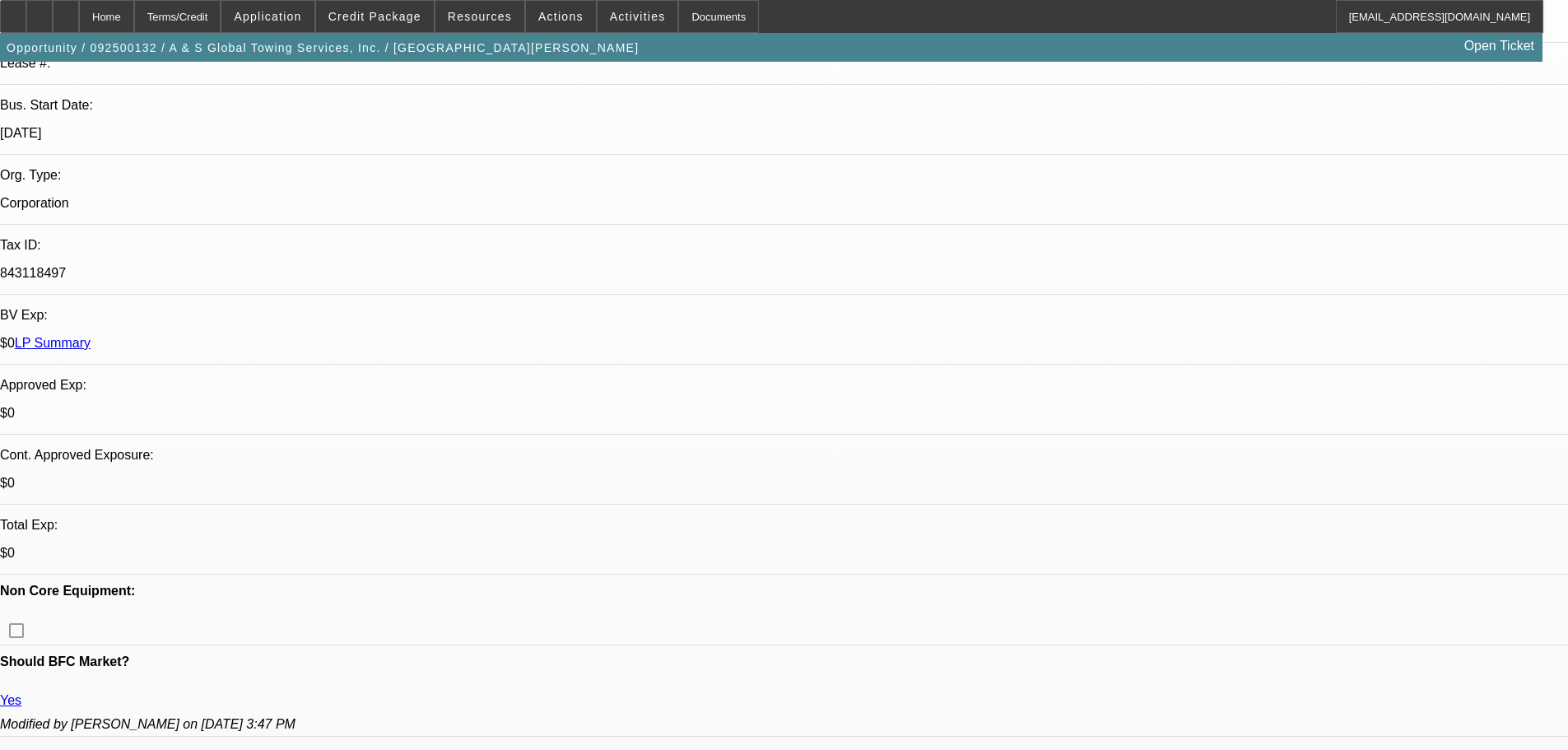
click at [402, 21] on span "Credit Package" at bounding box center [375, 16] width 93 height 14
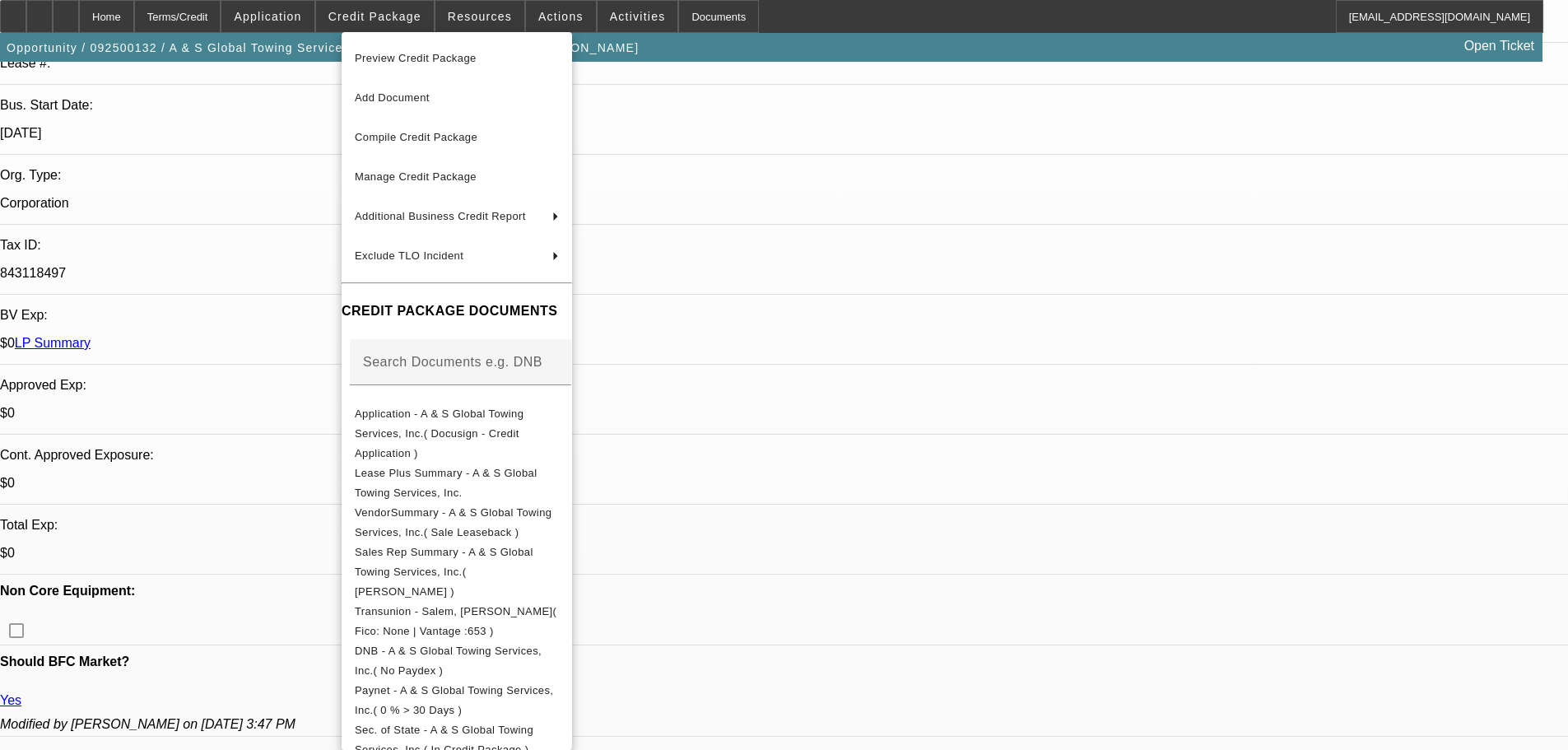
click at [1329, 189] on div at bounding box center [784, 375] width 1568 height 750
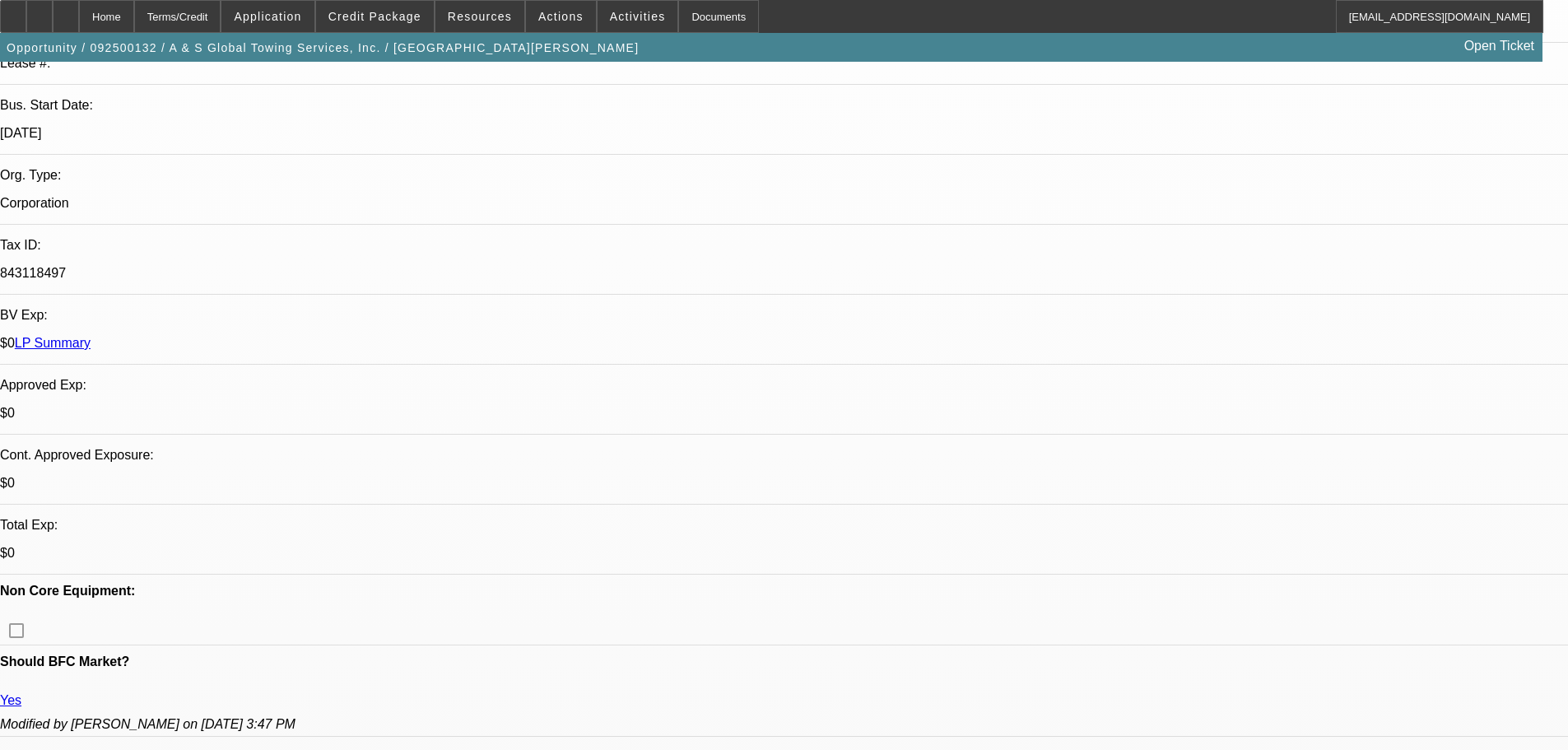
drag, startPoint x: 1328, startPoint y: 197, endPoint x: 1006, endPoint y: 176, distance: 322.7
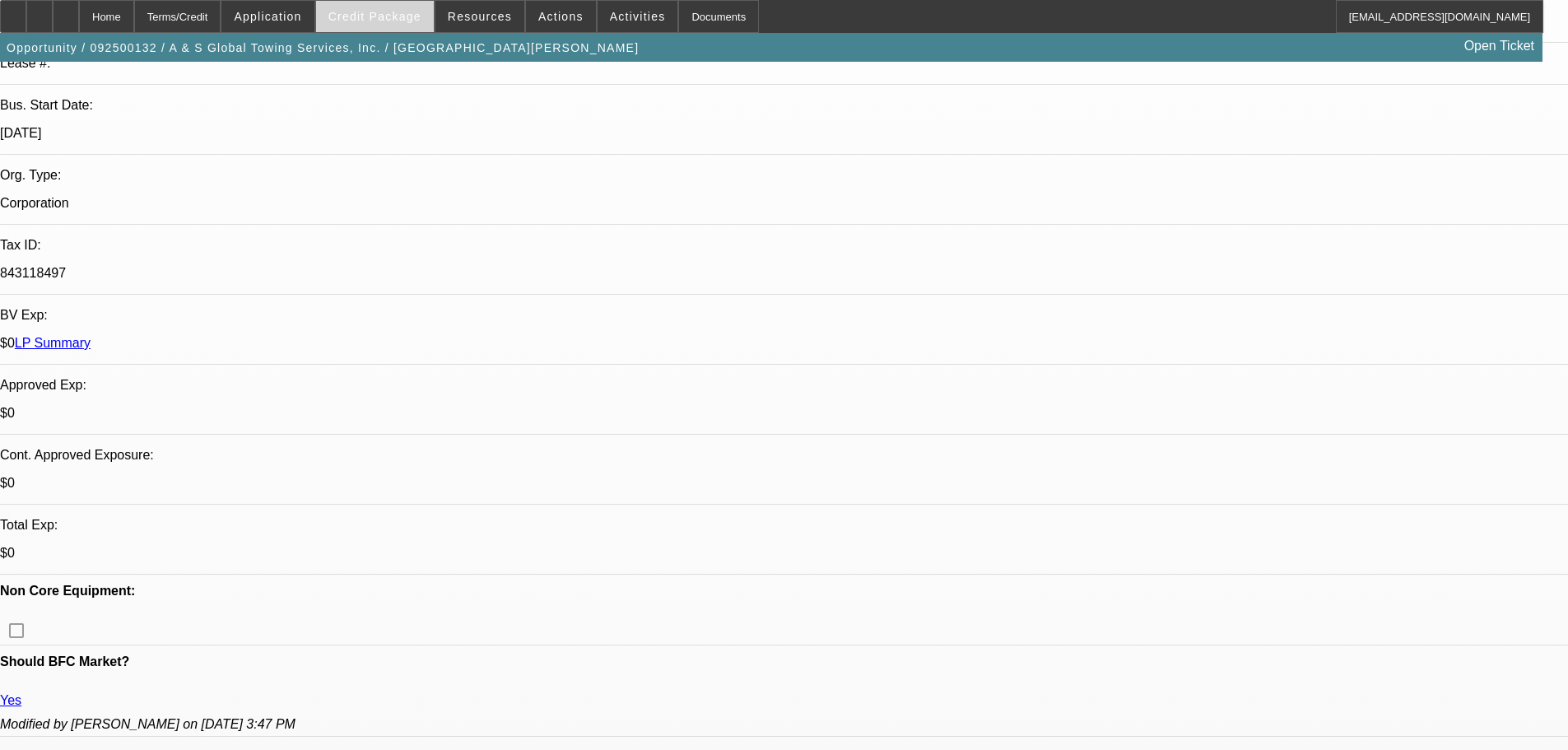
click at [371, 19] on span "Credit Package" at bounding box center [375, 16] width 93 height 14
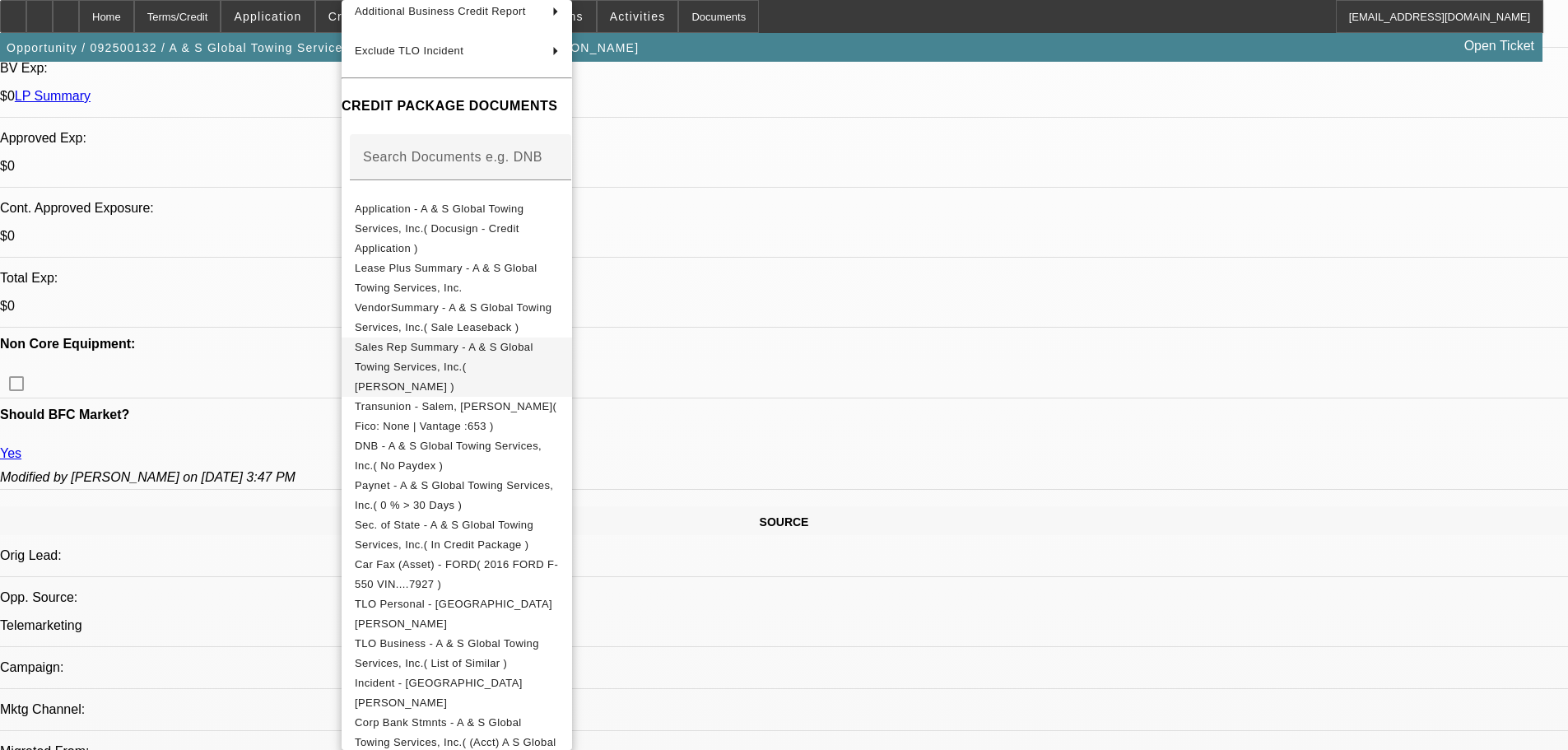
scroll to position [185, 0]
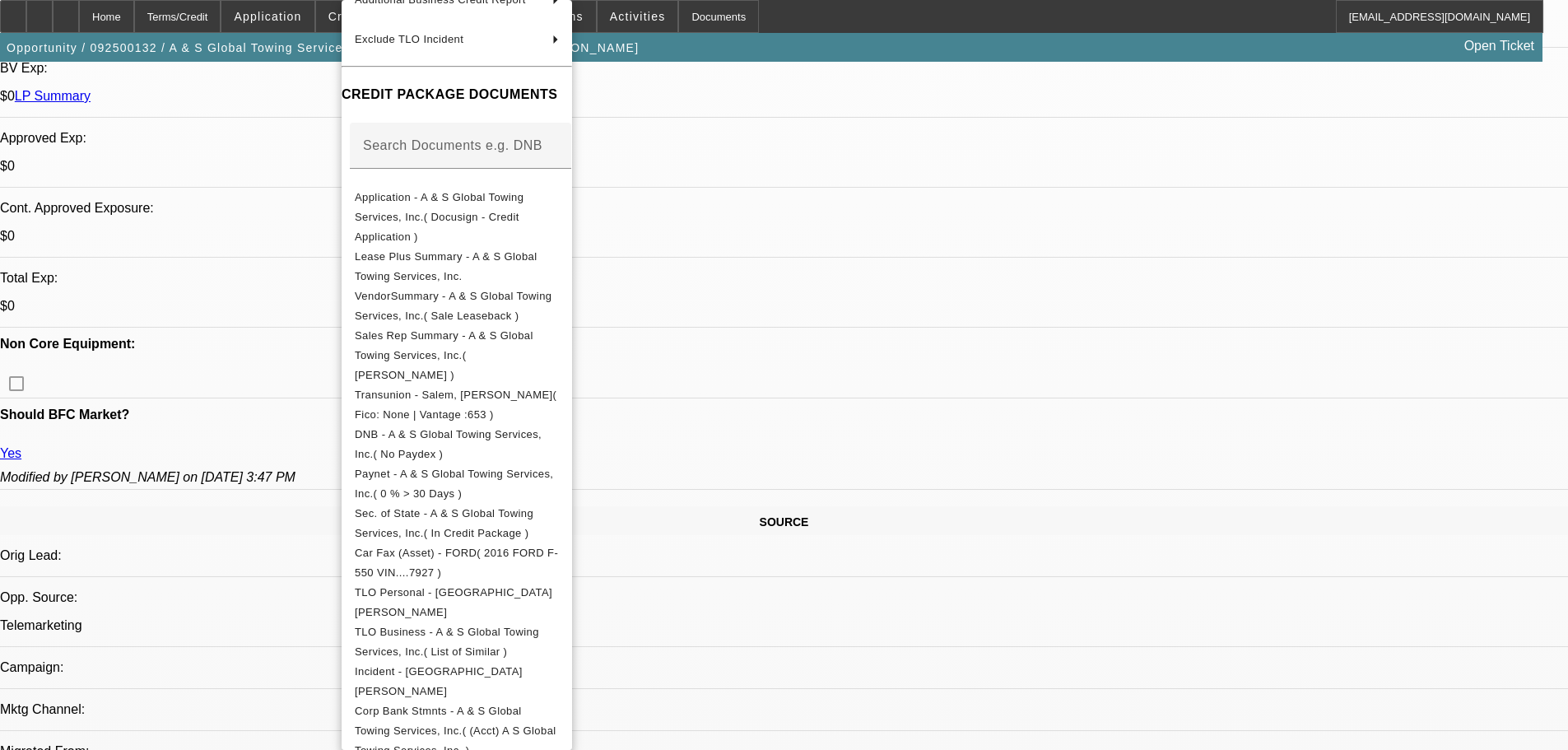
click at [70, 8] on div at bounding box center [784, 375] width 1568 height 750
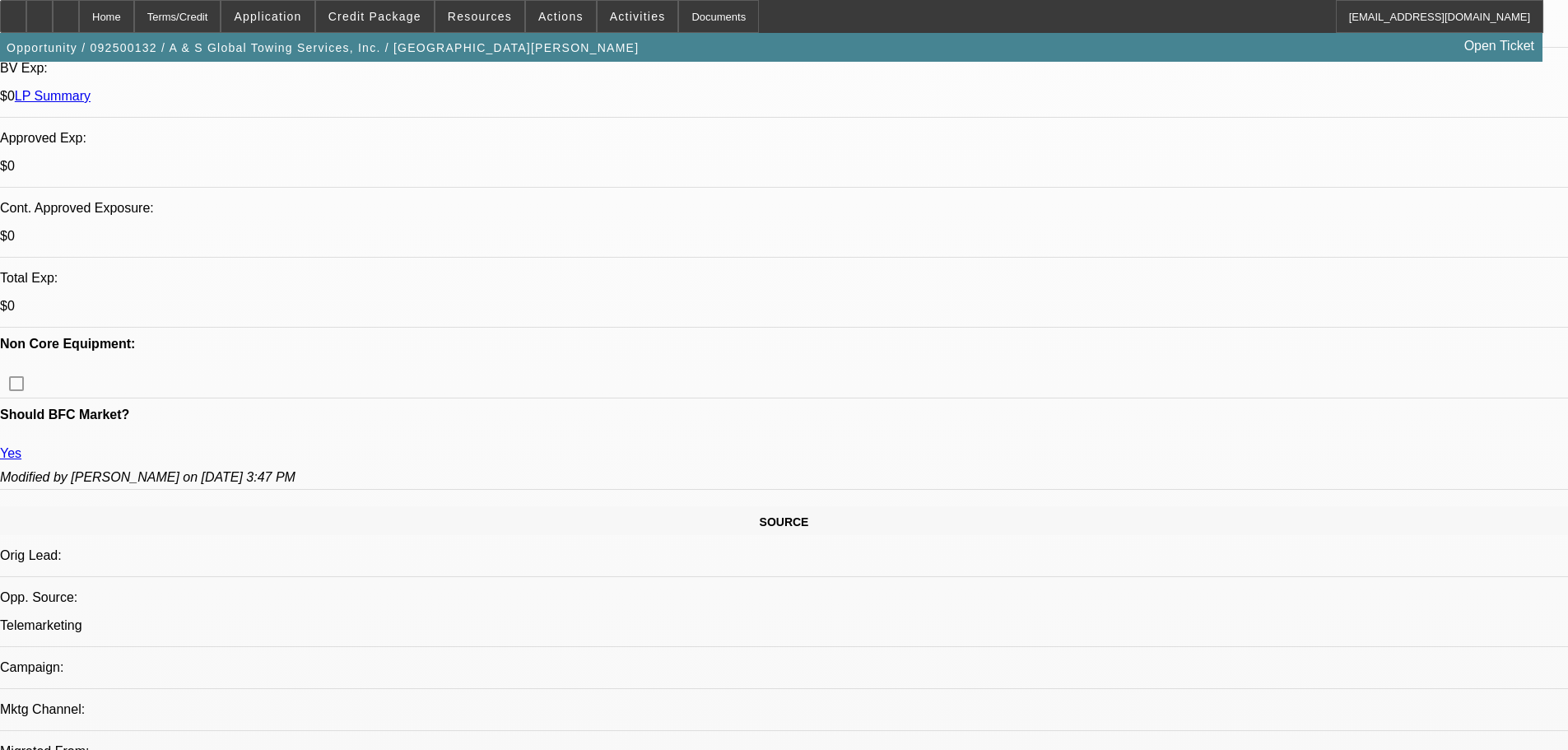
click at [53, 22] on div at bounding box center [39, 16] width 26 height 33
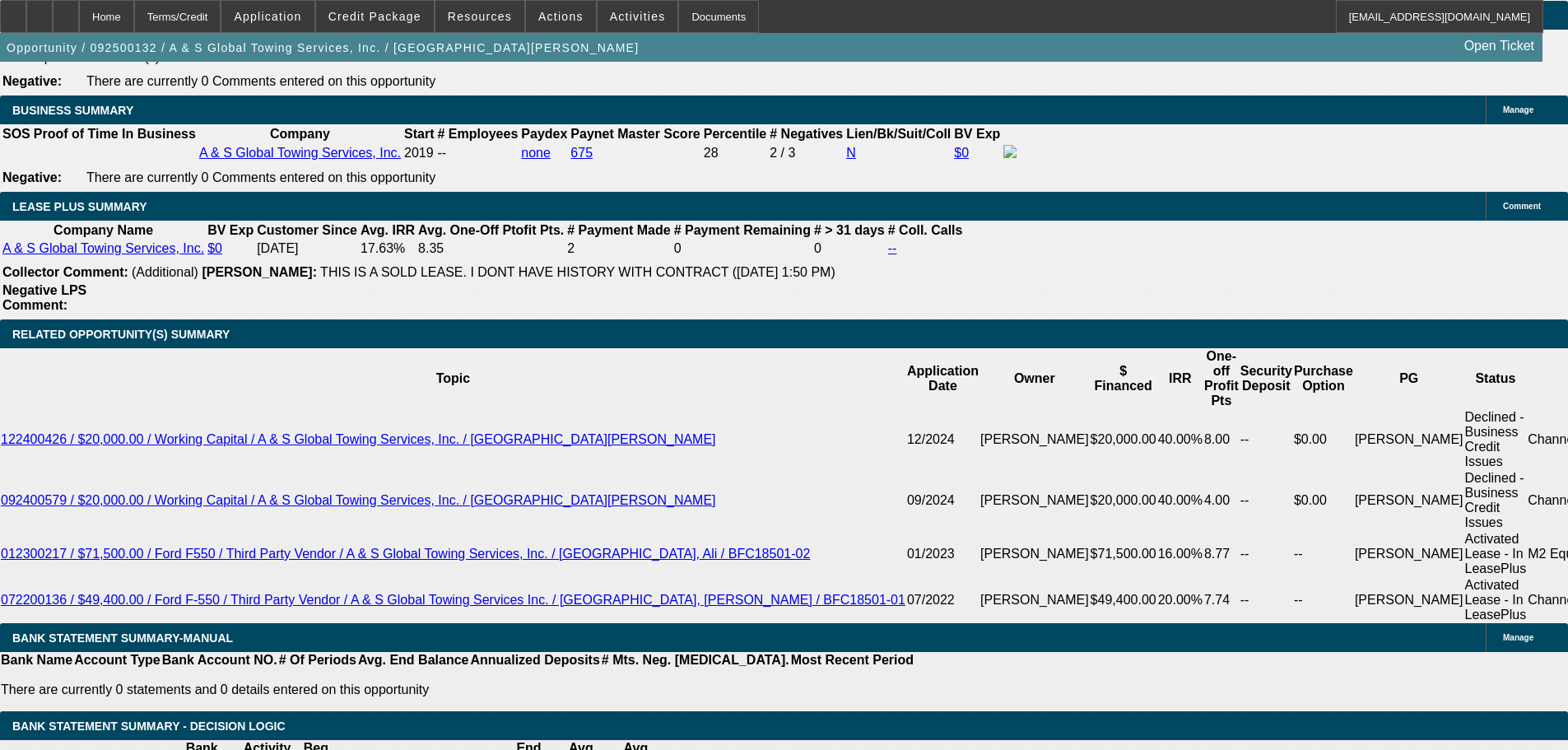
scroll to position [2798, 0]
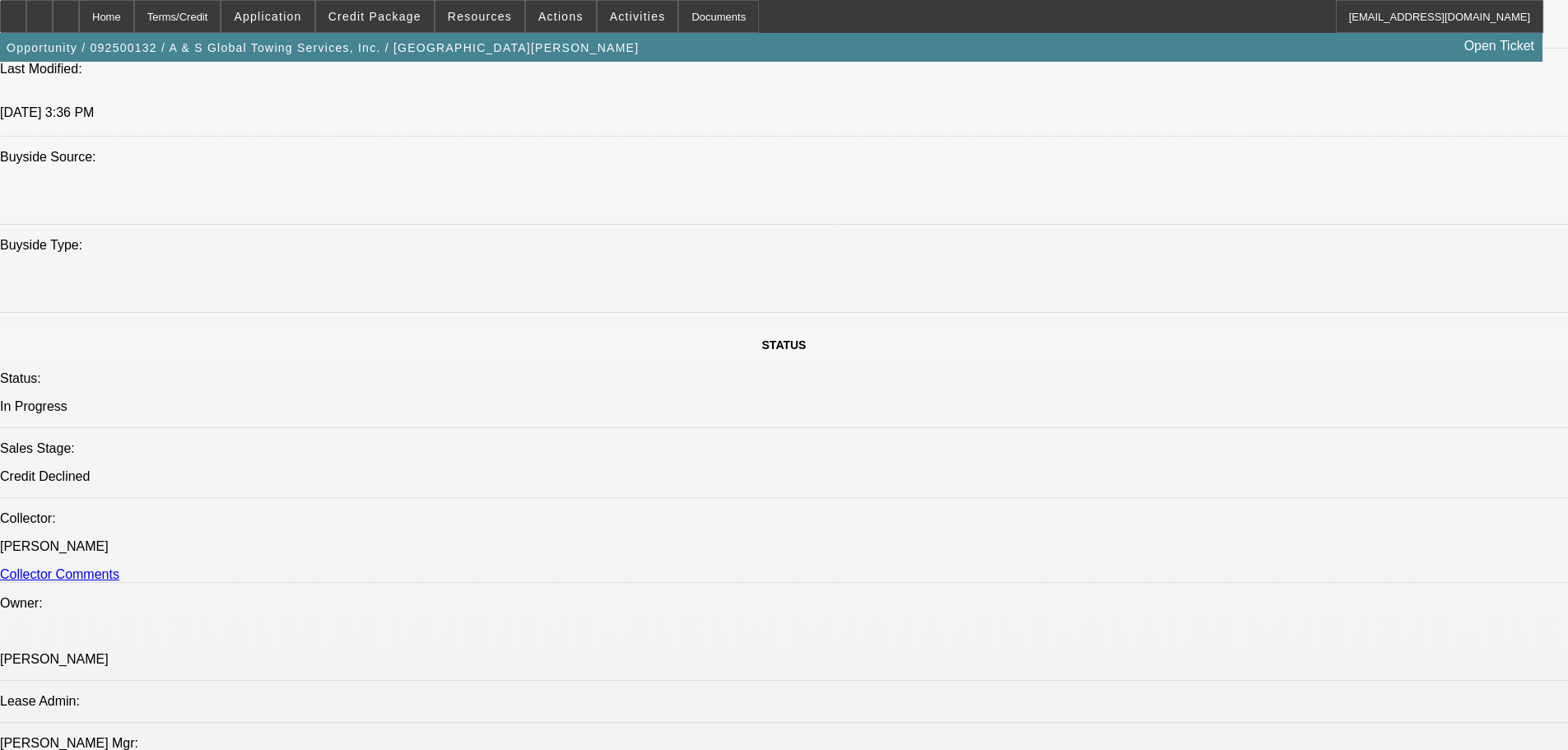
drag, startPoint x: 693, startPoint y: 419, endPoint x: 675, endPoint y: 41, distance: 378.4
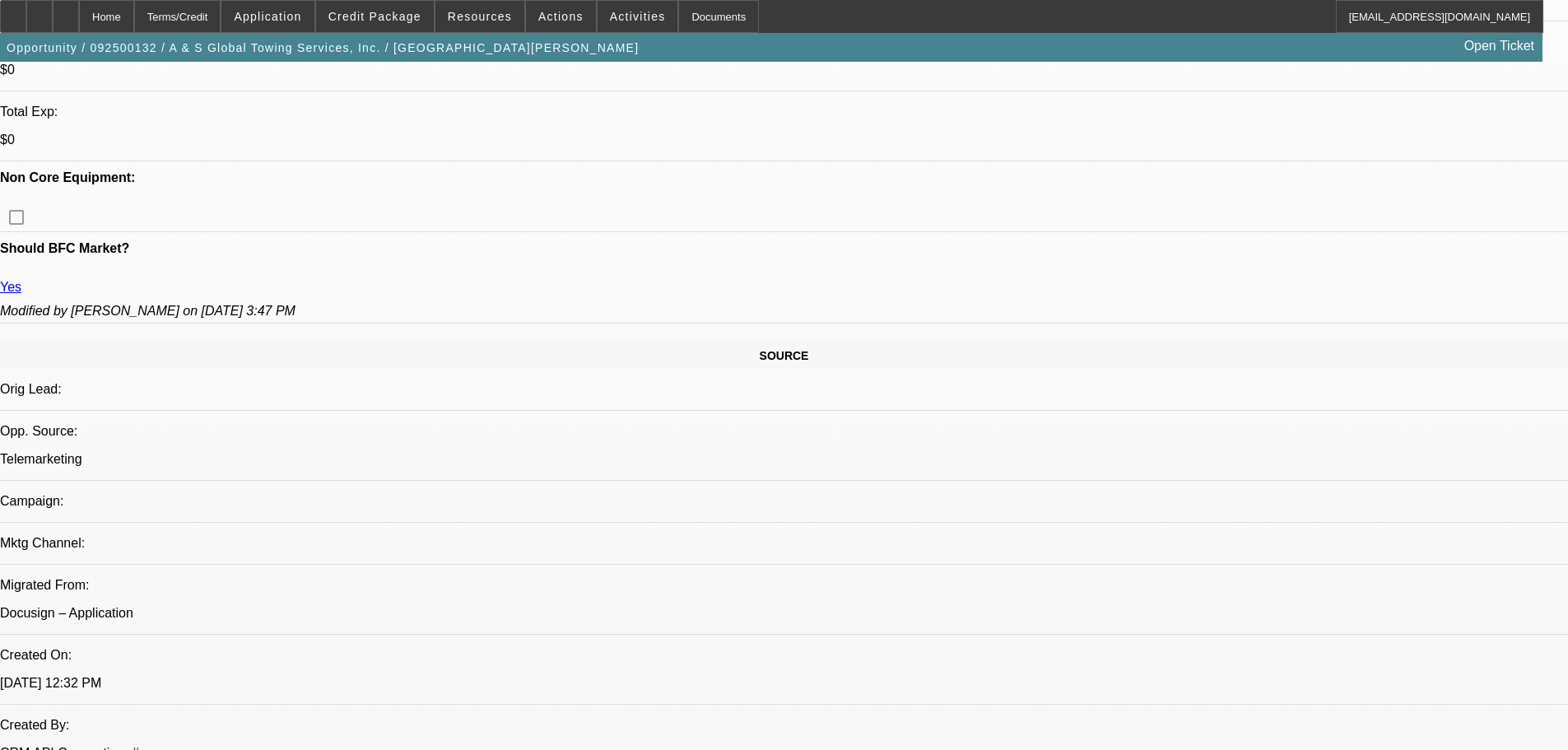
scroll to position [906, 0]
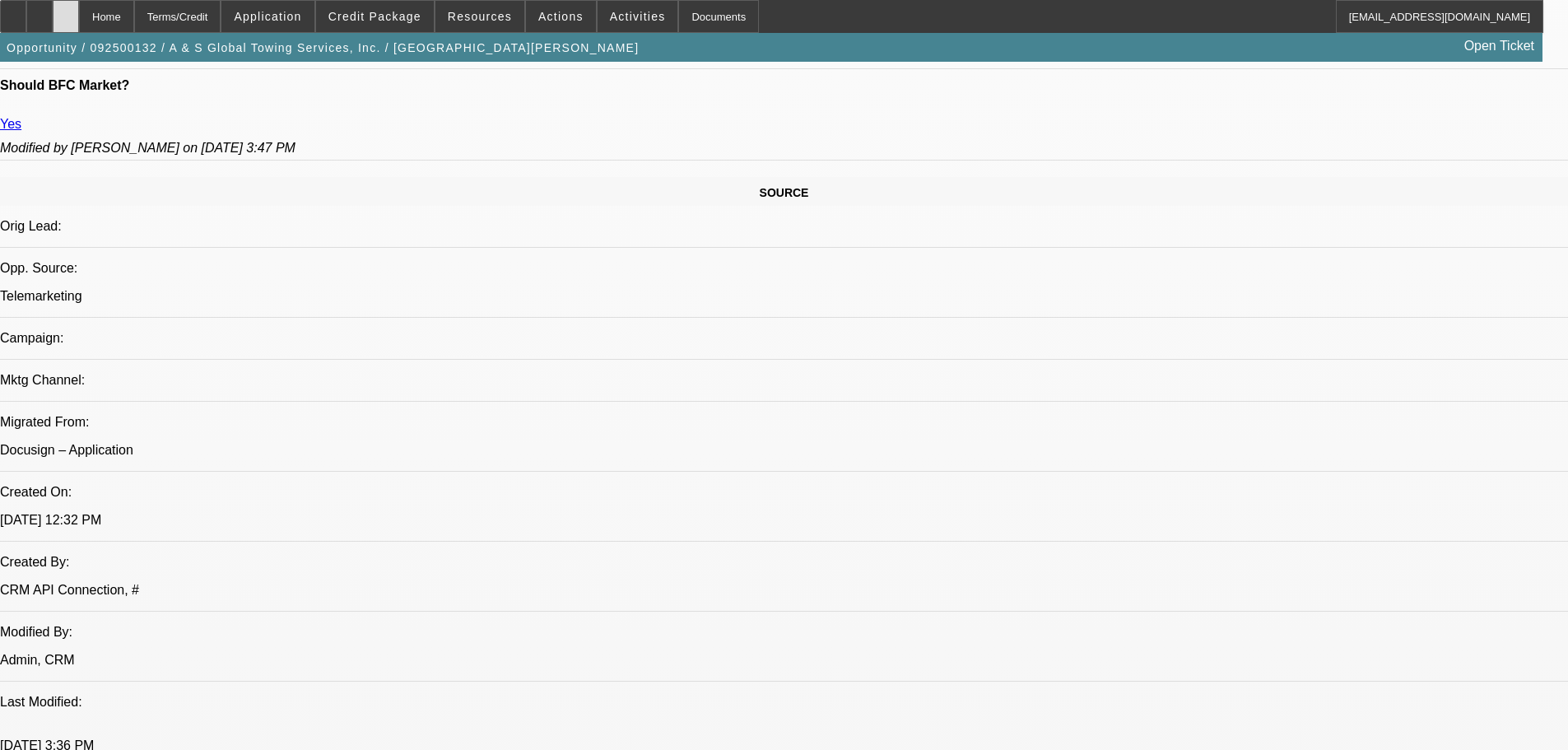
click at [79, 20] on div at bounding box center [65, 16] width 26 height 33
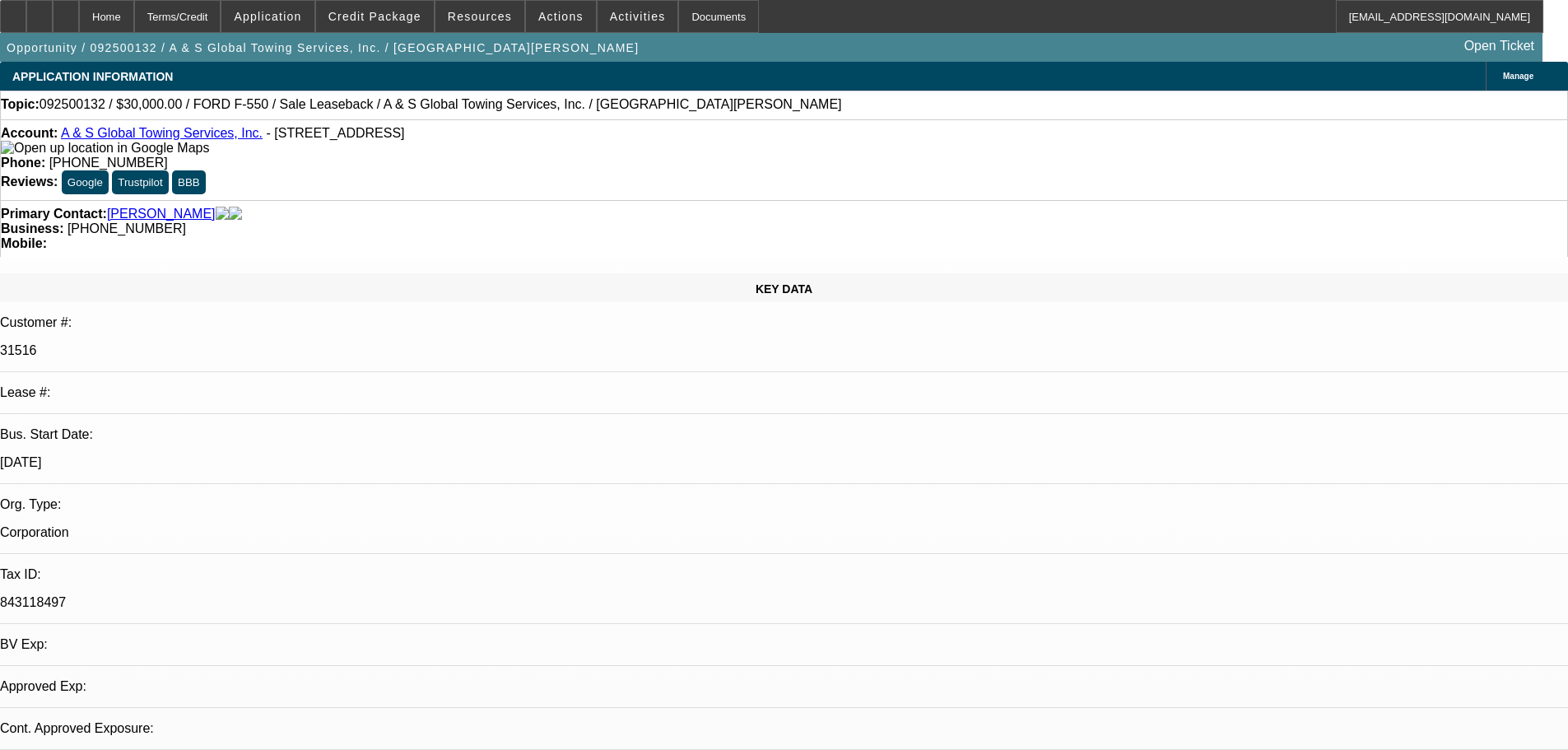
select select "0"
select select "2"
select select "0"
select select "6"
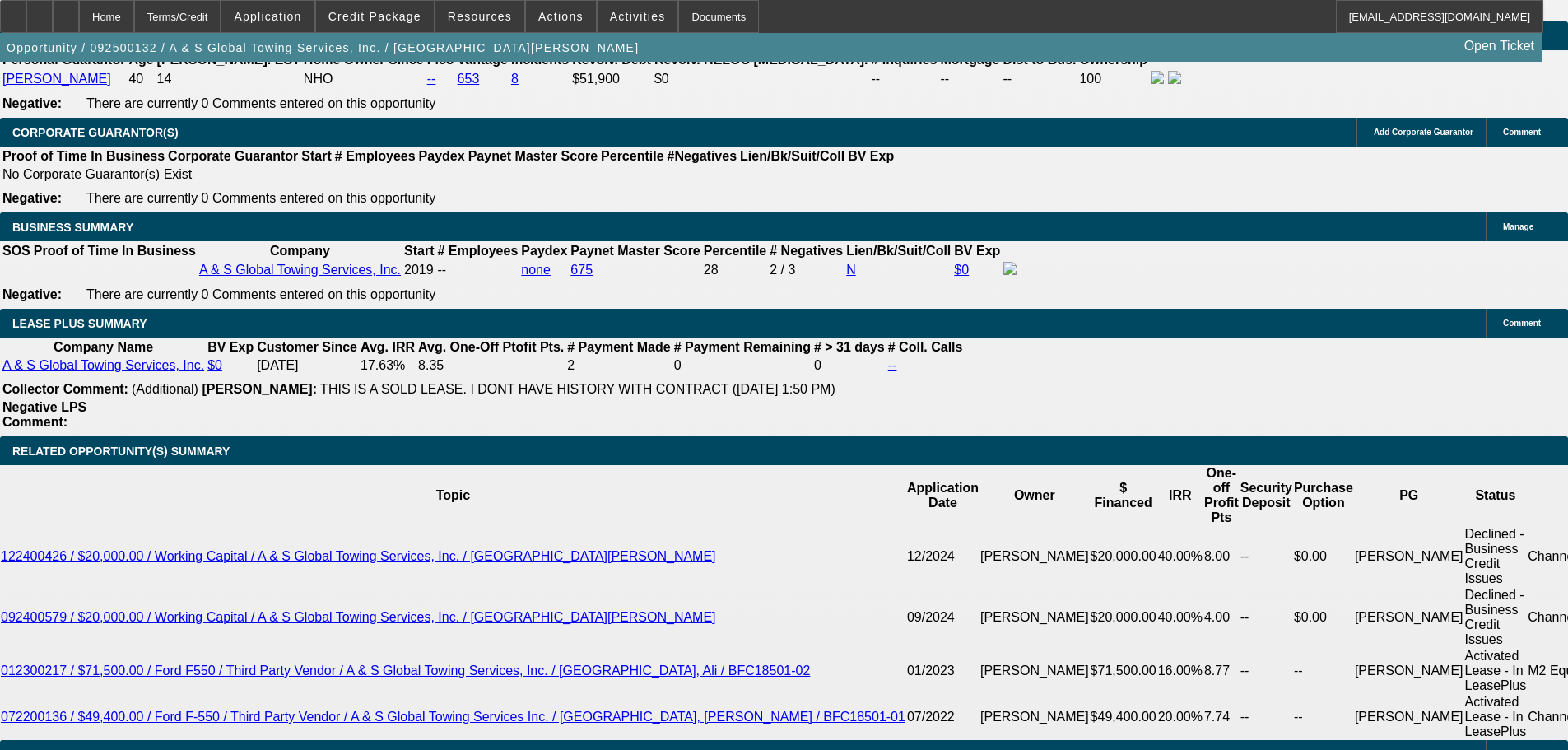
scroll to position [2663, 0]
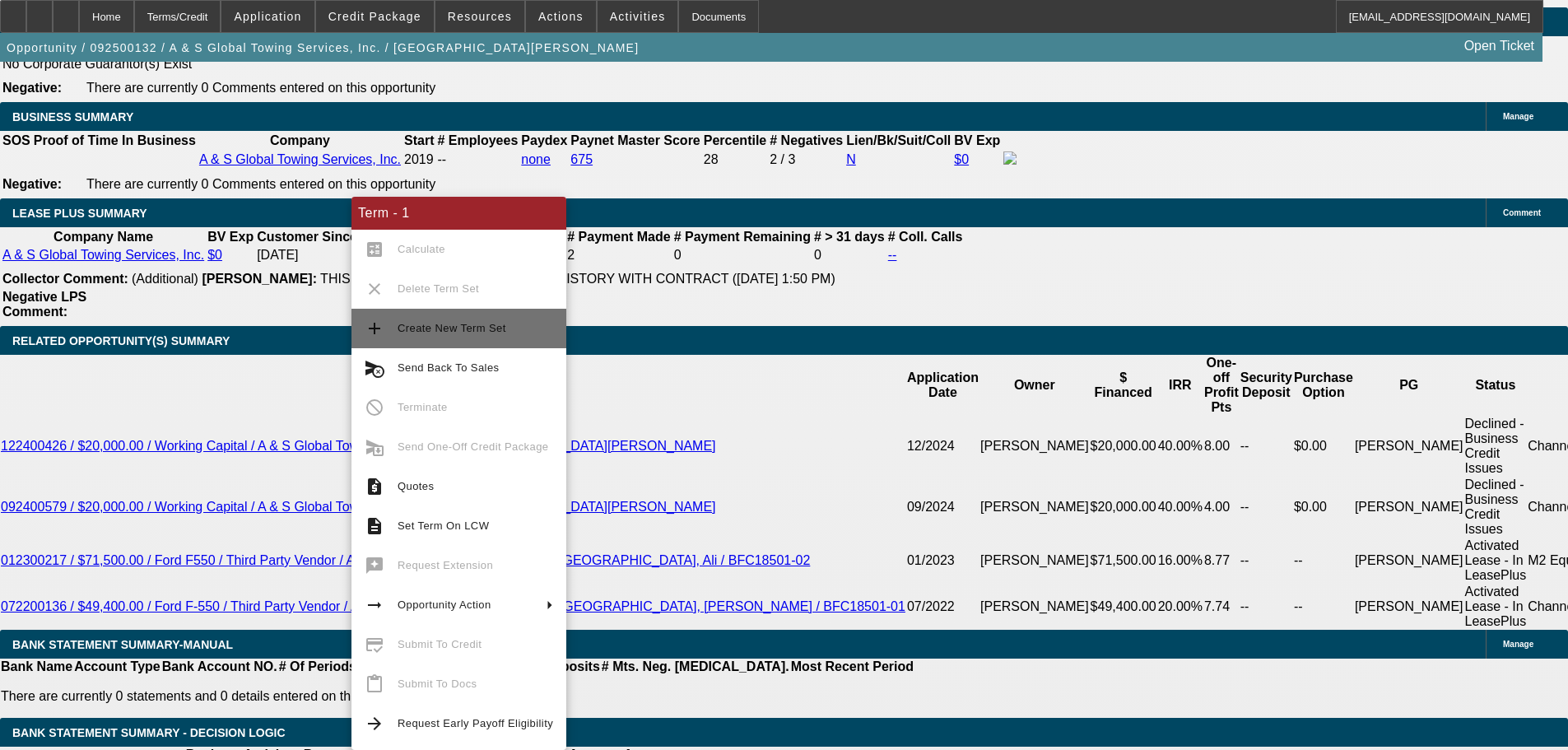
click at [512, 322] on span "Create New Term Set" at bounding box center [476, 329] width 156 height 20
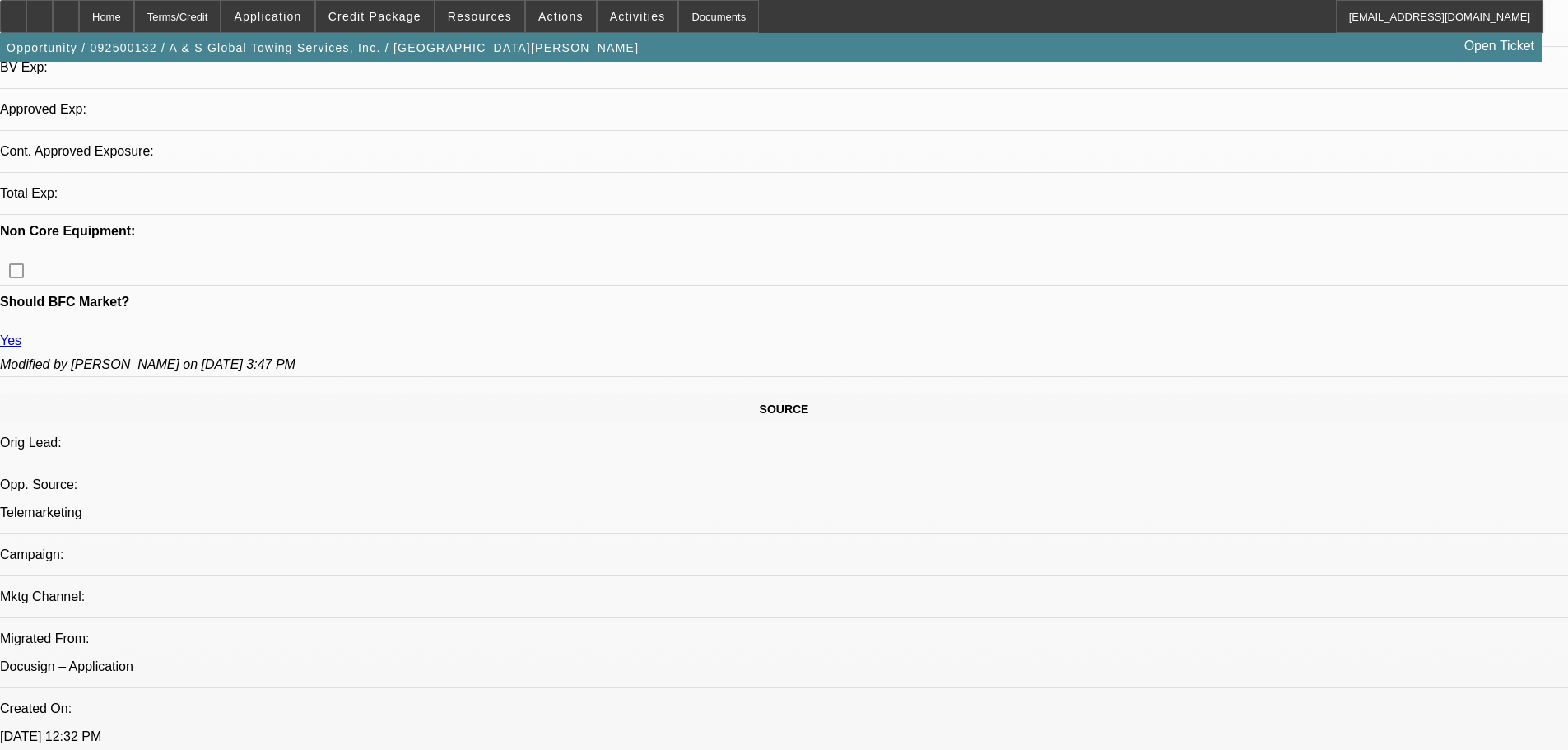
select select "0"
select select "2"
select select "0"
select select "6"
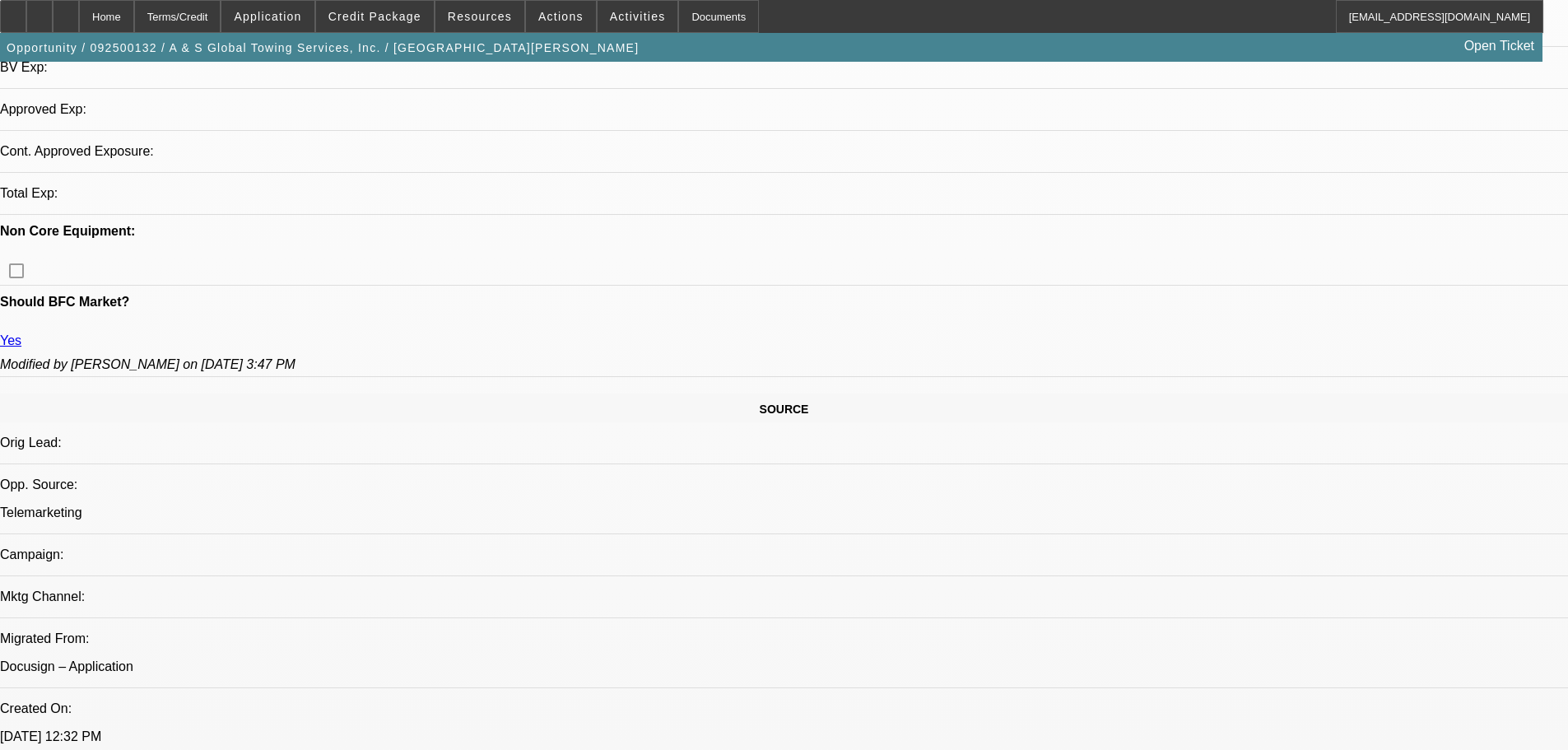
select select "0"
select select "2"
select select "0"
select select "6"
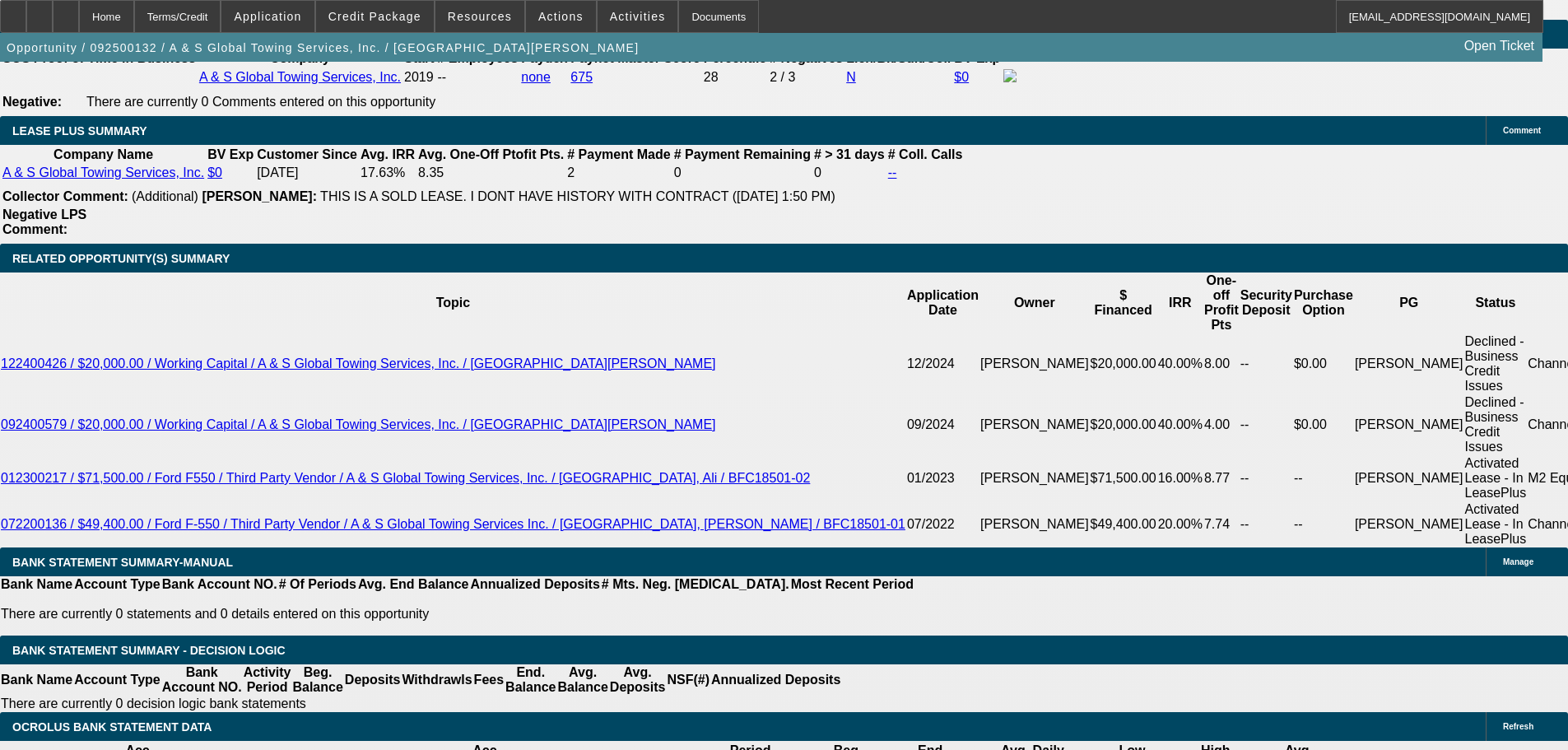
scroll to position [2737, 0]
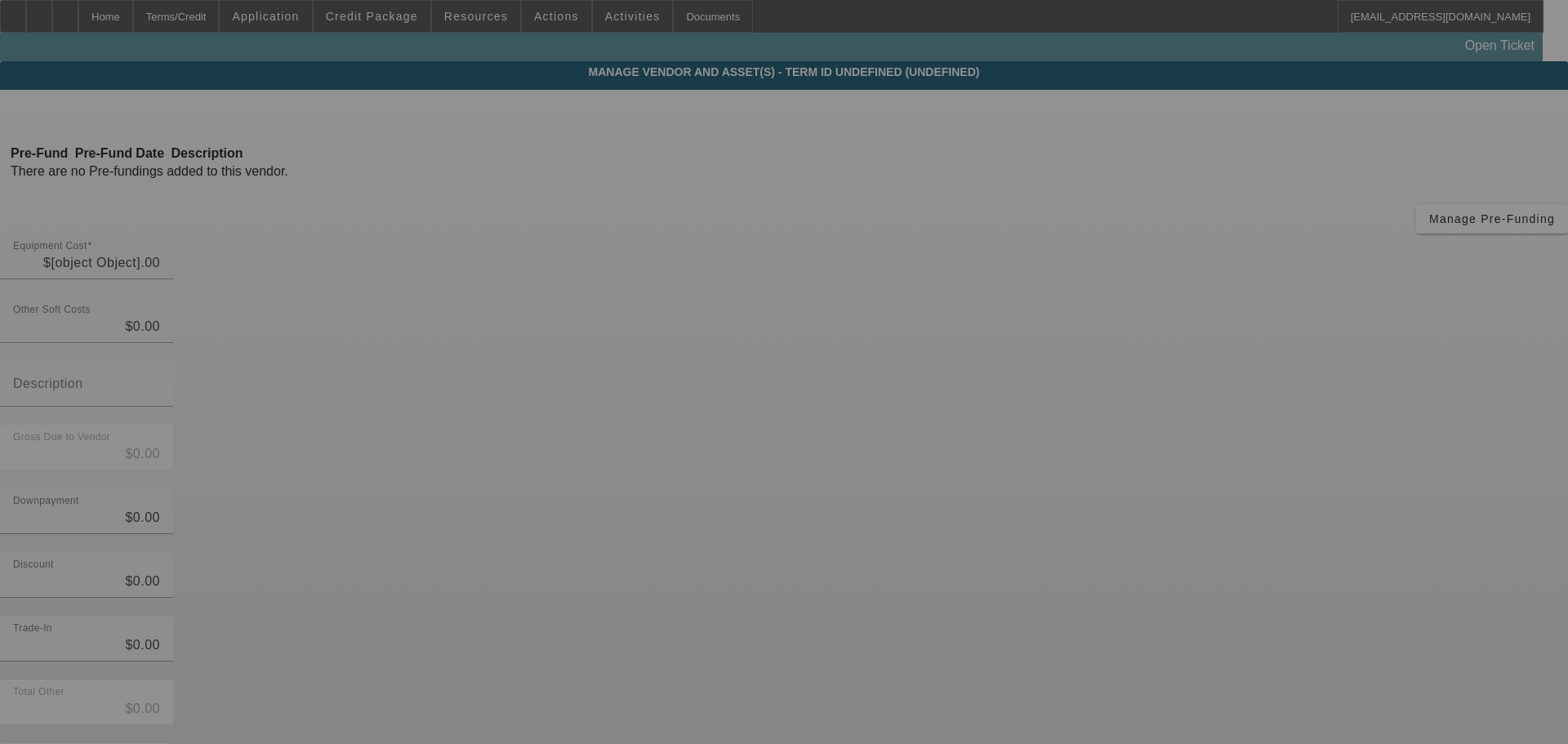
type input "$30,000.00"
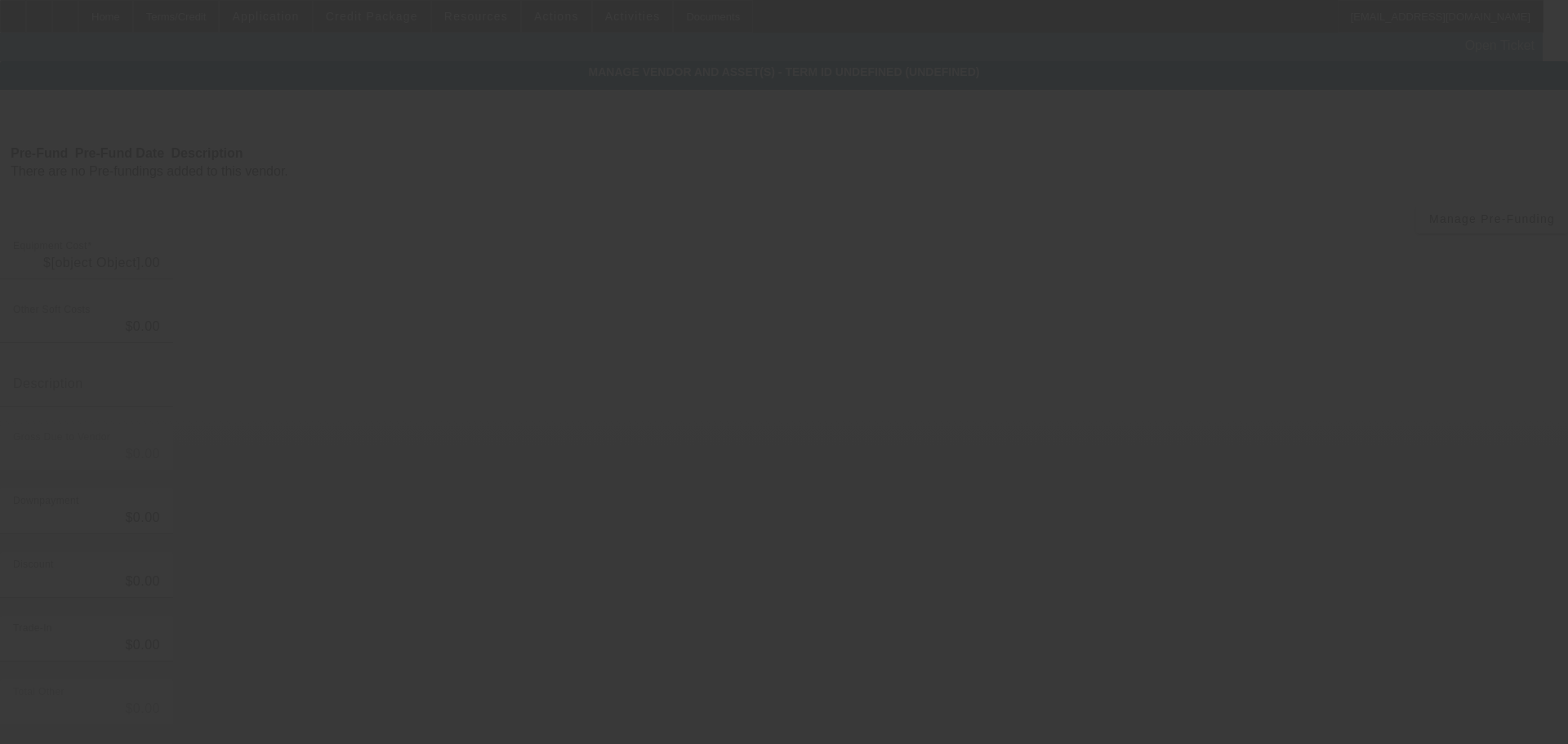
type input "$30,000.00"
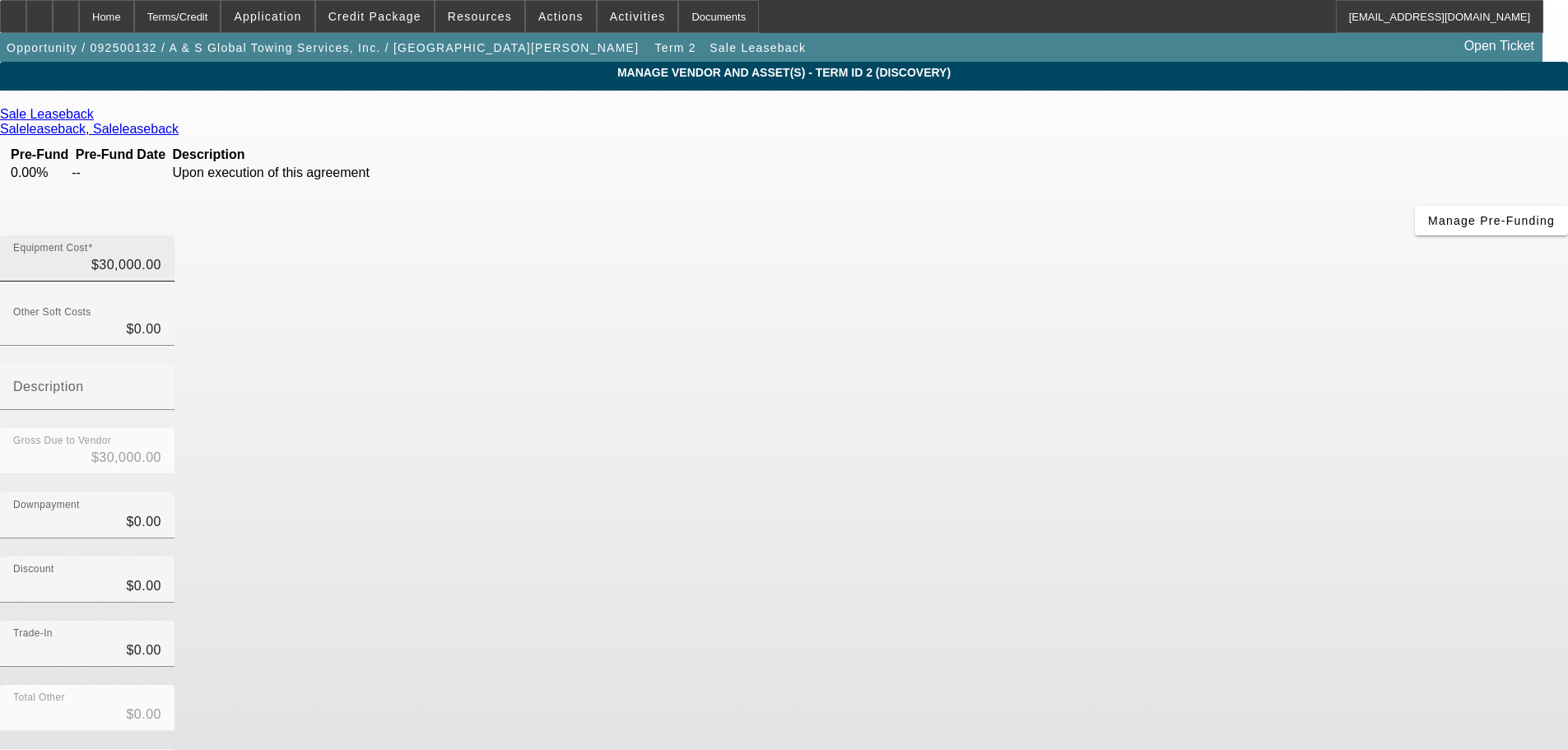
click at [175, 236] on div "Equipment Cost $30,000.00" at bounding box center [87, 258] width 175 height 46
type input "30000"
click at [161, 255] on input "30000" at bounding box center [88, 265] width 149 height 20
type input "$0.00"
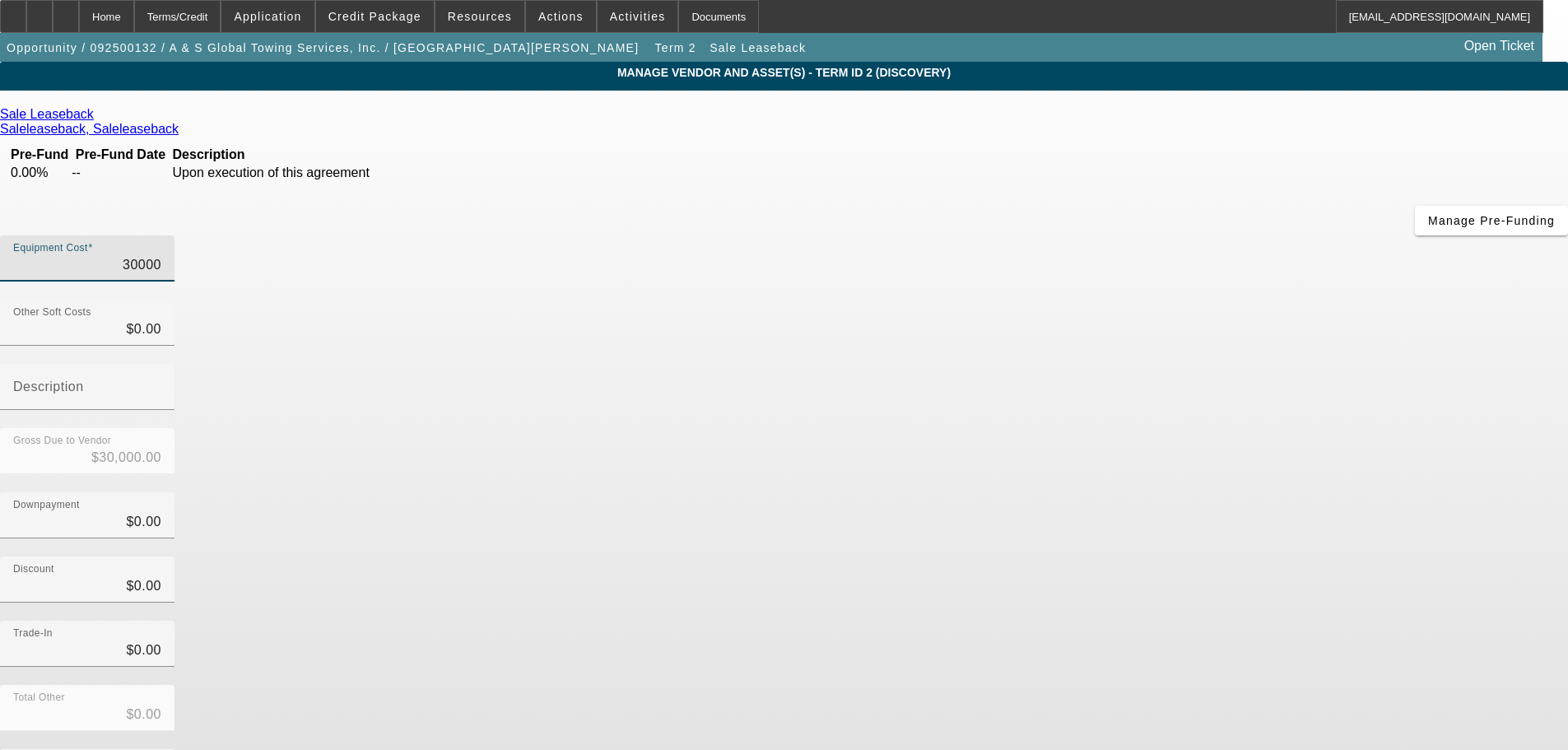
type input "$0.00"
type input "2"
type input "$2.00"
type input "27"
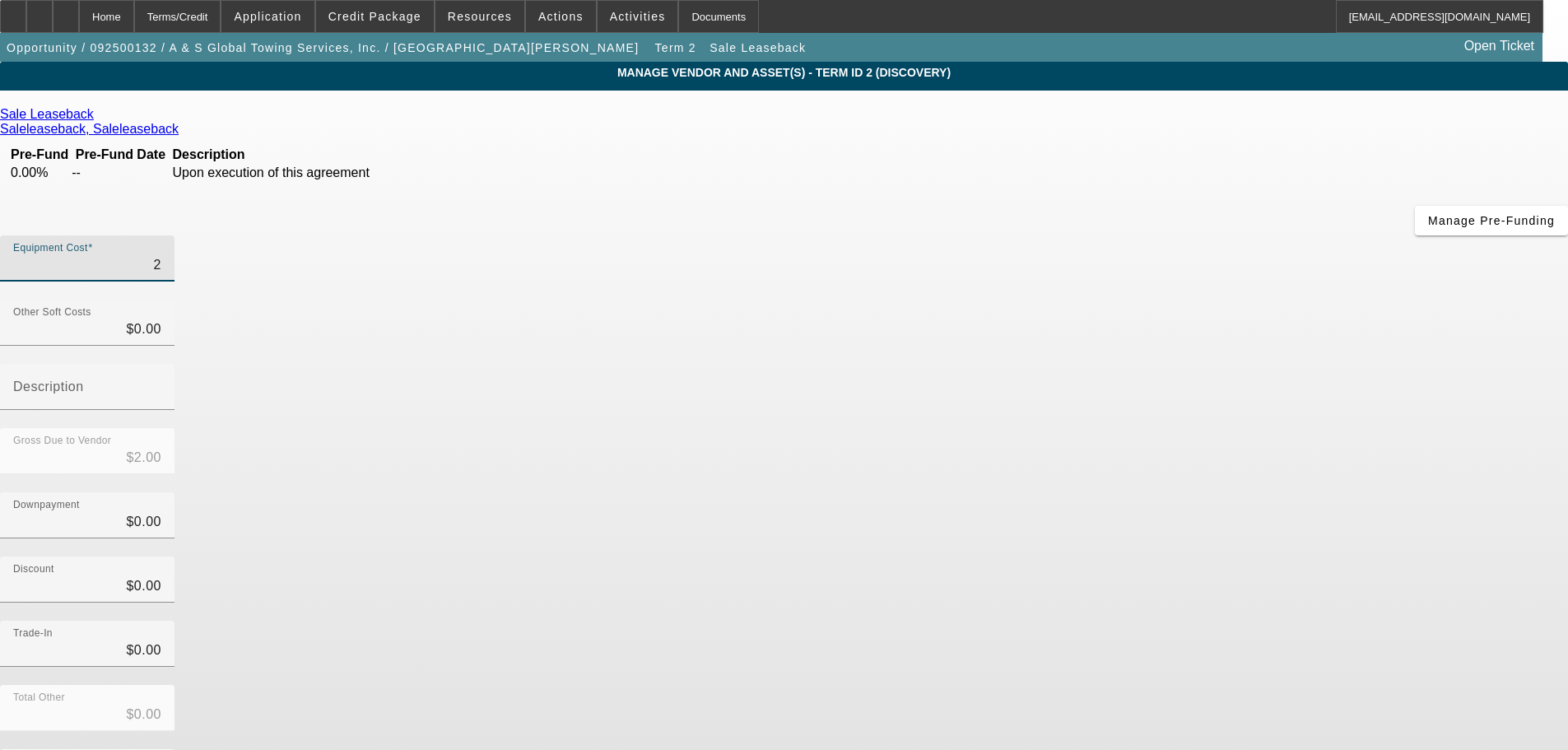
type input "$27.00"
type input "275"
type input "$275.00"
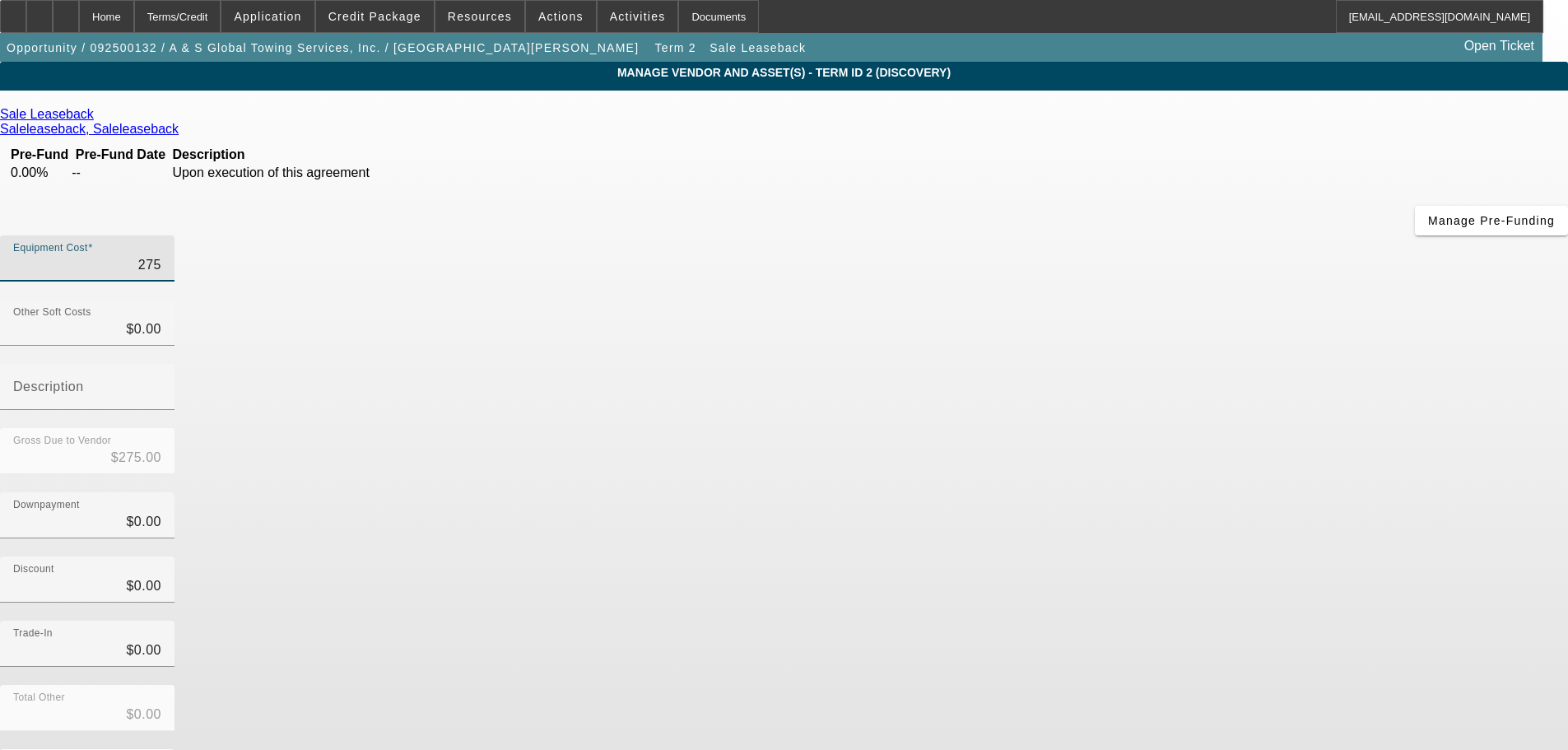
type input "2750"
type input "$2,750.00"
click at [1115, 556] on div "Discount $0.00" at bounding box center [784, 588] width 1568 height 64
click at [161, 255] on input "2750" at bounding box center [88, 265] width 149 height 20
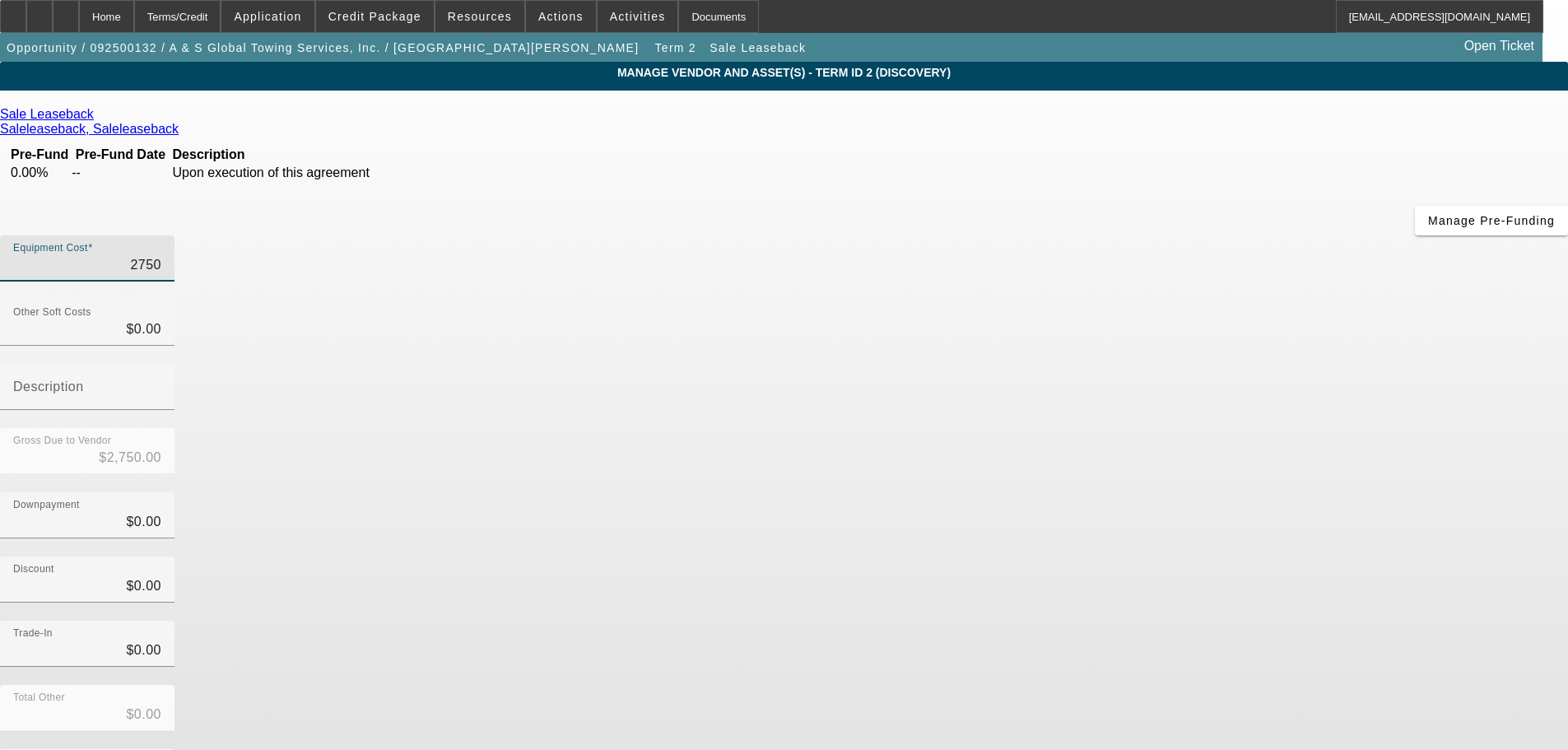
click at [161, 255] on input "2750" at bounding box center [88, 265] width 149 height 20
type input "275090"
type input "$275,090.00"
type input "27500"
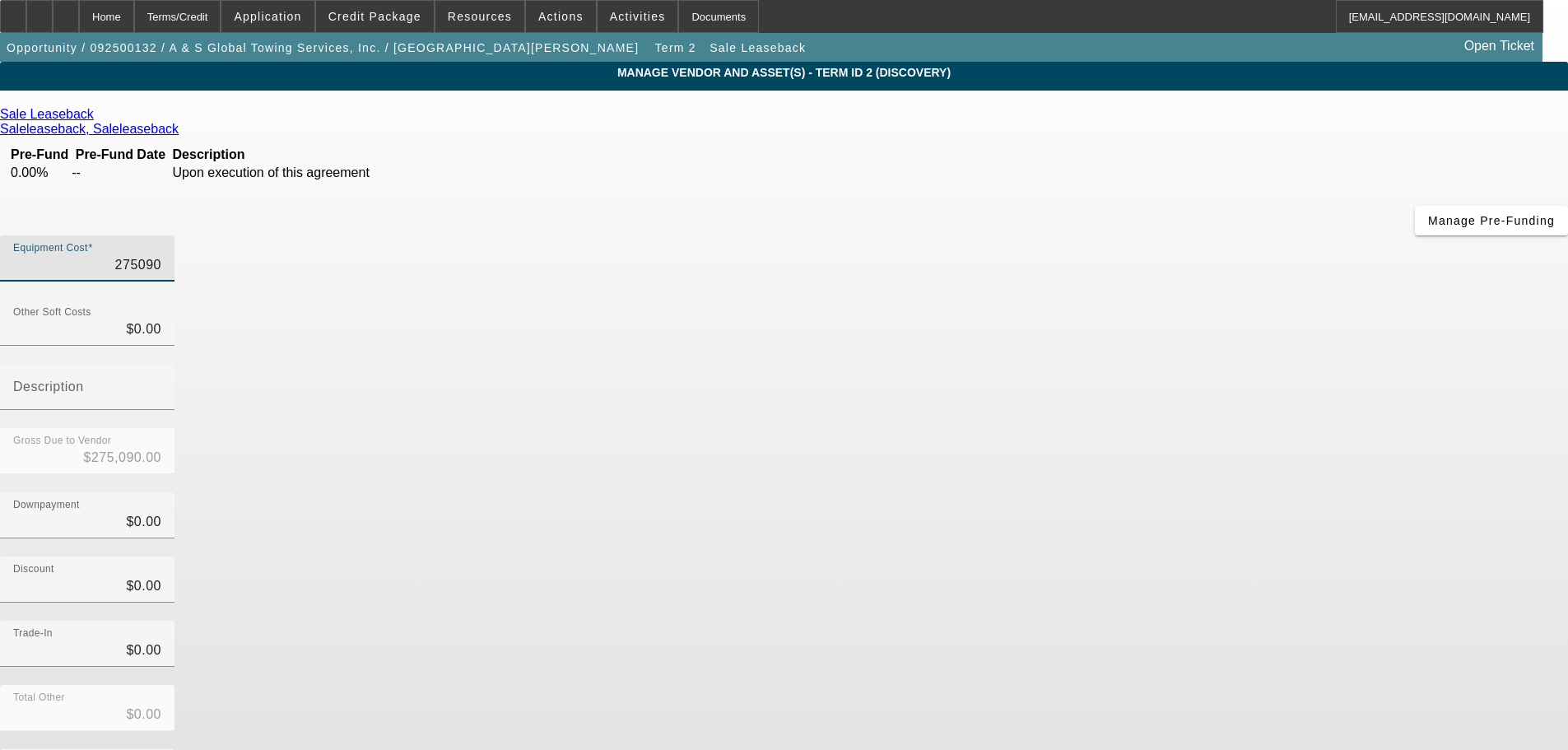
type input "$27,500.00"
drag, startPoint x: 1142, startPoint y: 341, endPoint x: 1144, endPoint y: 431, distance: 90.0
click at [1144, 492] on div "Downpayment $0.00" at bounding box center [784, 524] width 1568 height 64
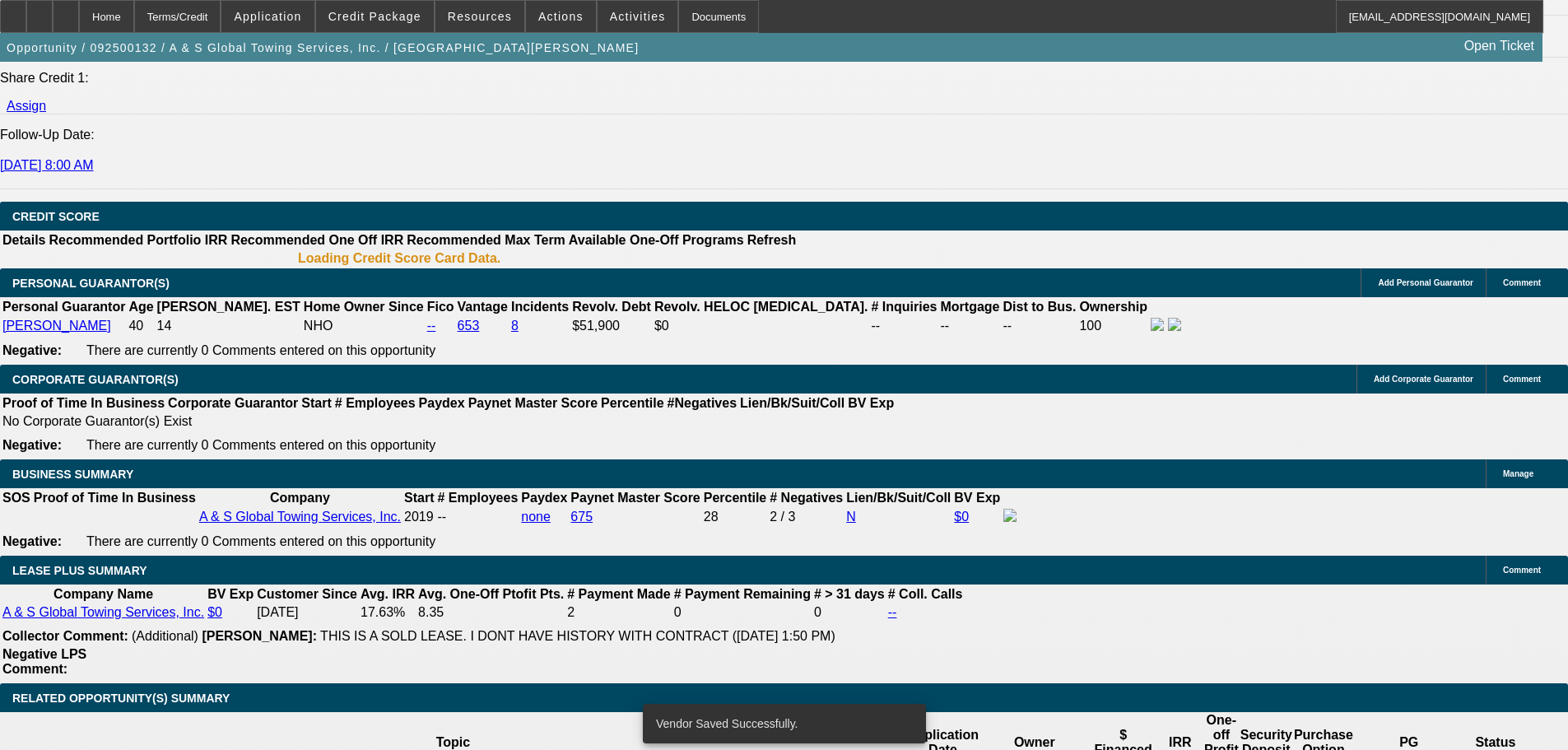
select select "0"
select select "2"
select select "0"
select select "6"
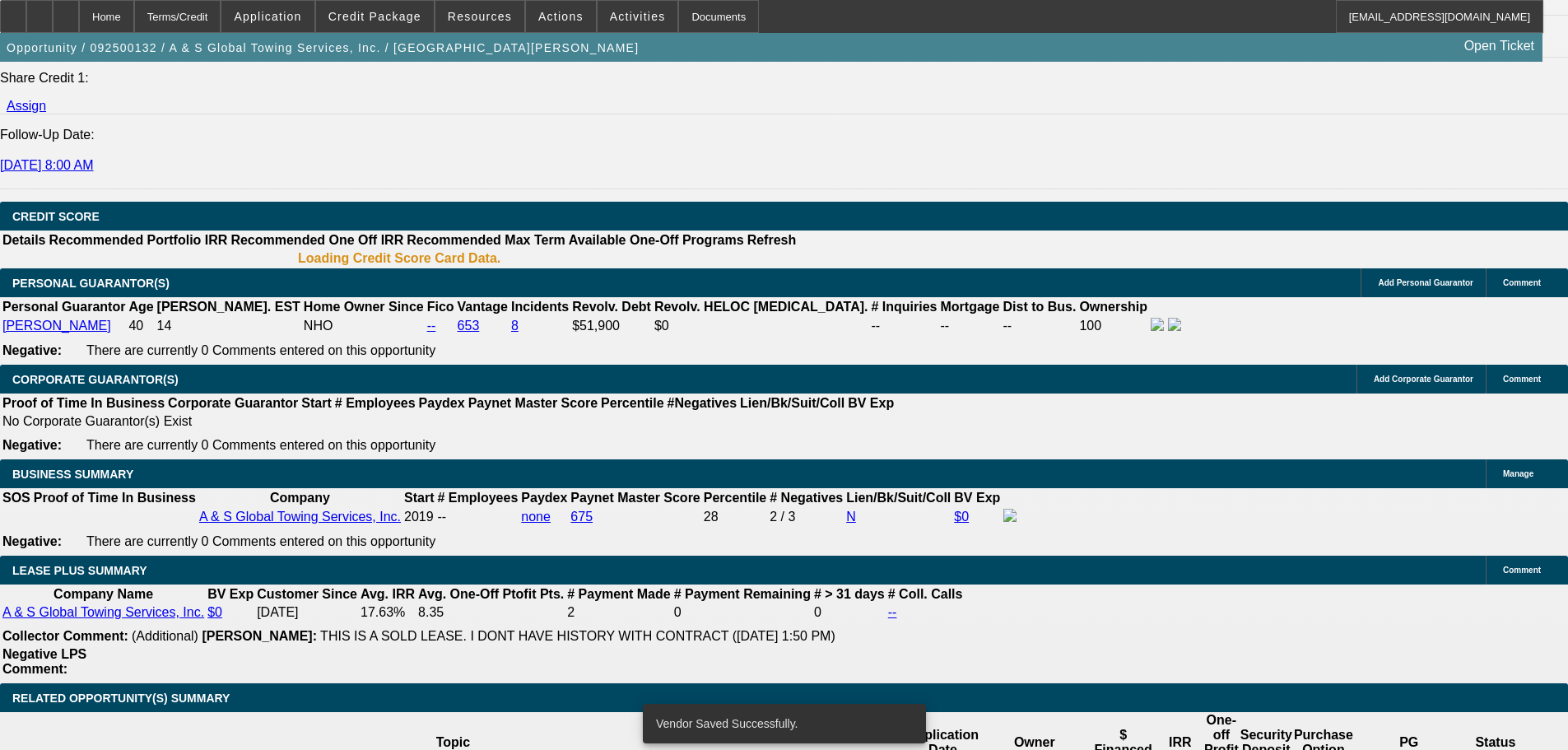
select select "0"
select select "2"
select select "0"
select select "6"
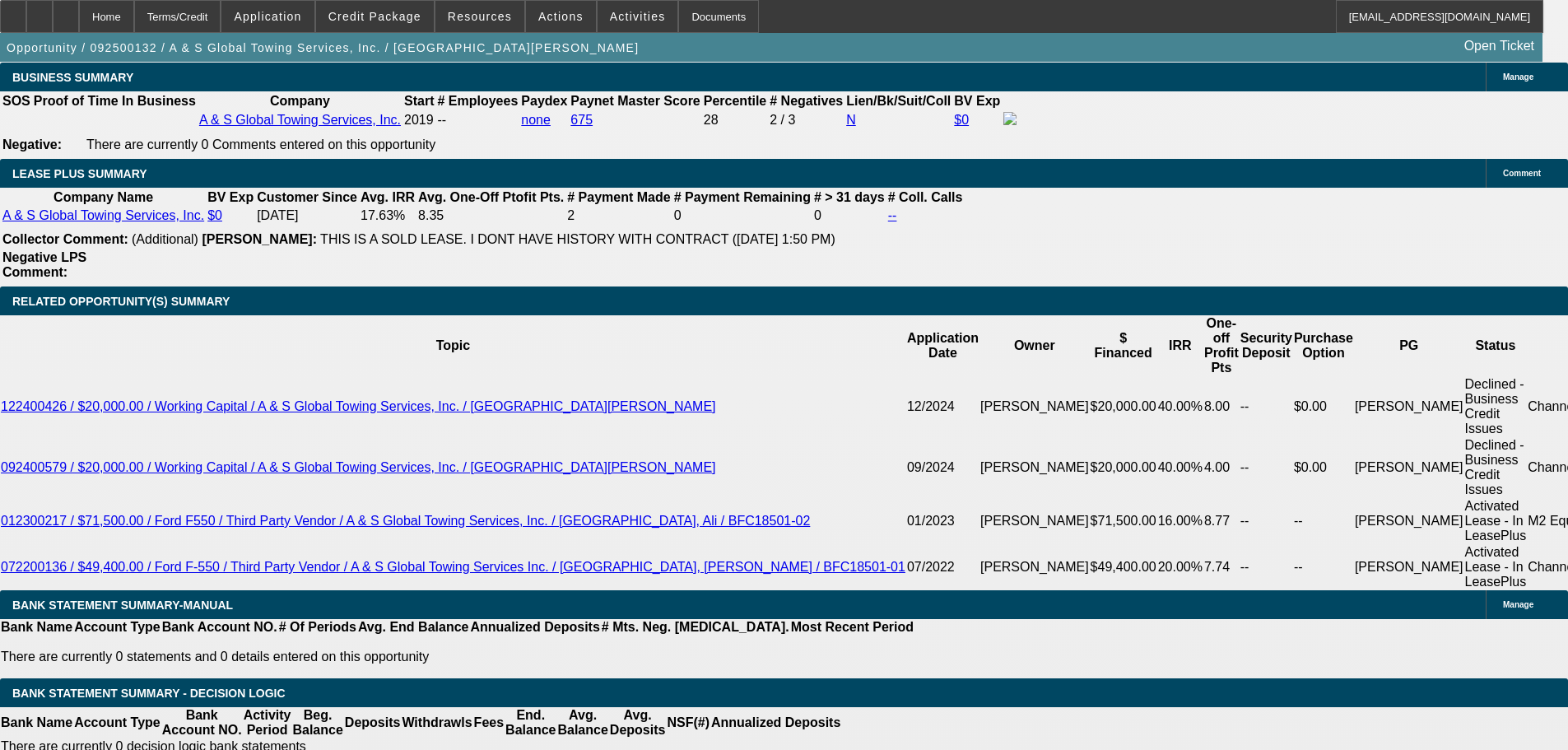
scroll to position [2864, 0]
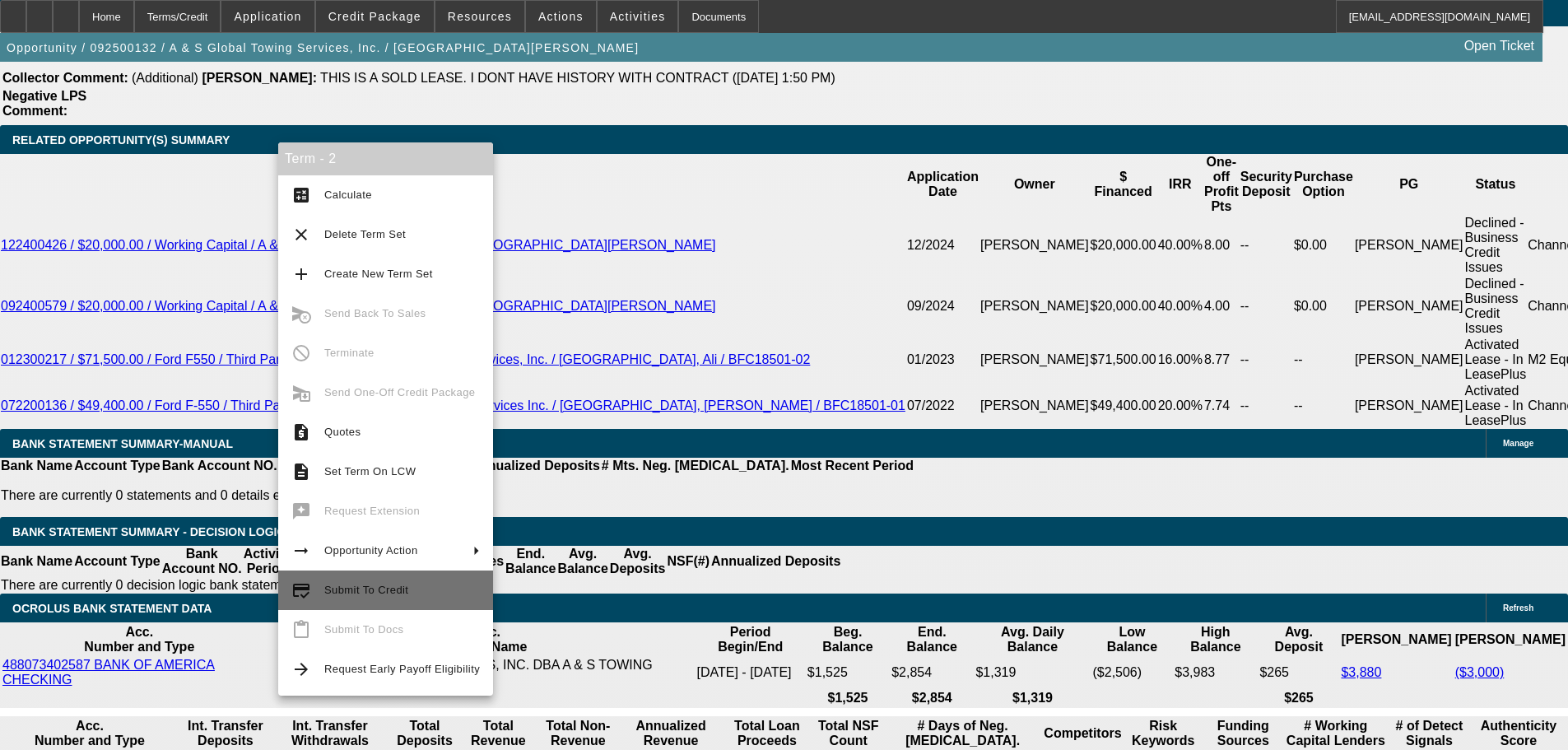
click at [443, 593] on span "Submit To Credit" at bounding box center [402, 591] width 156 height 20
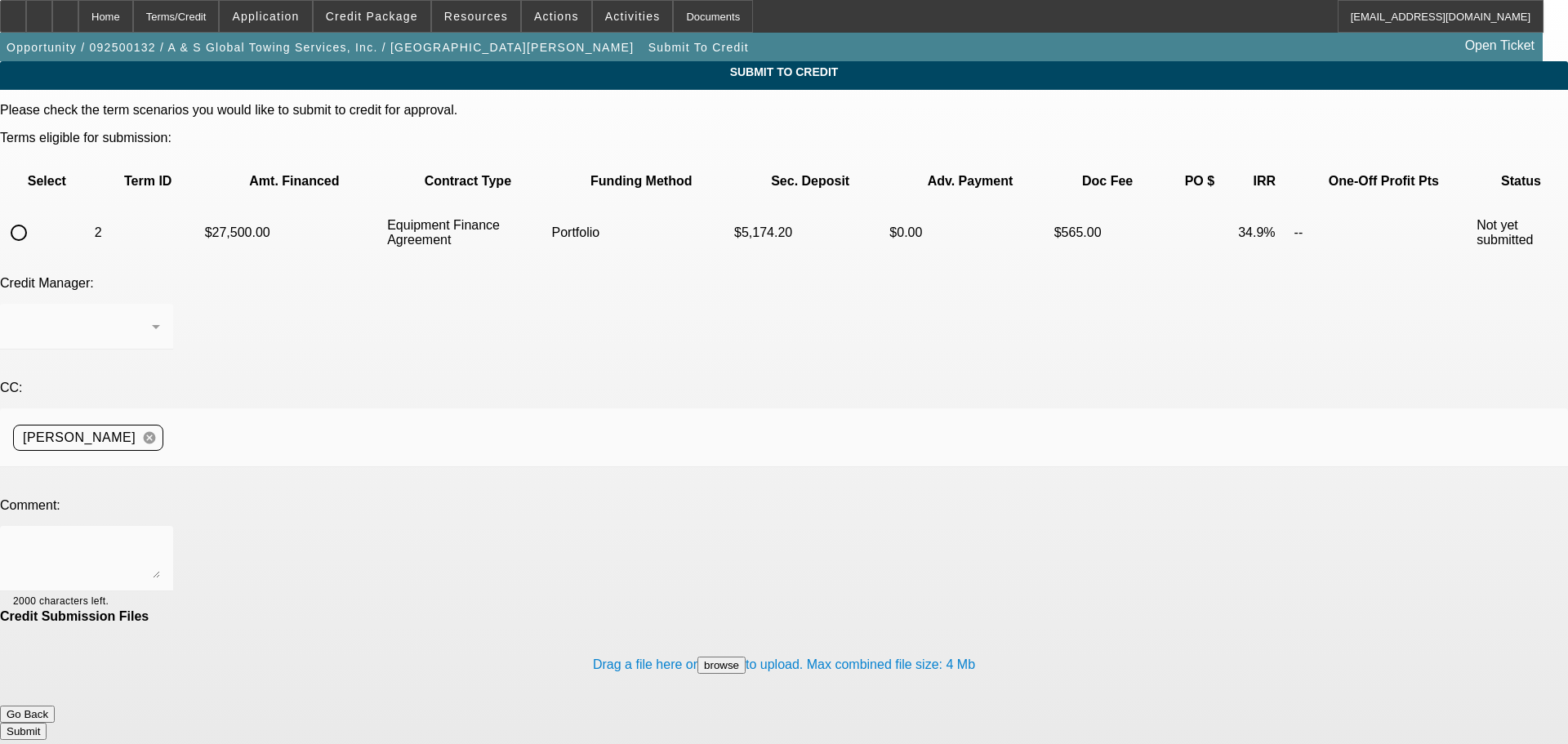
click at [35, 217] on input "radio" at bounding box center [19, 233] width 32 height 32
radio input "true"
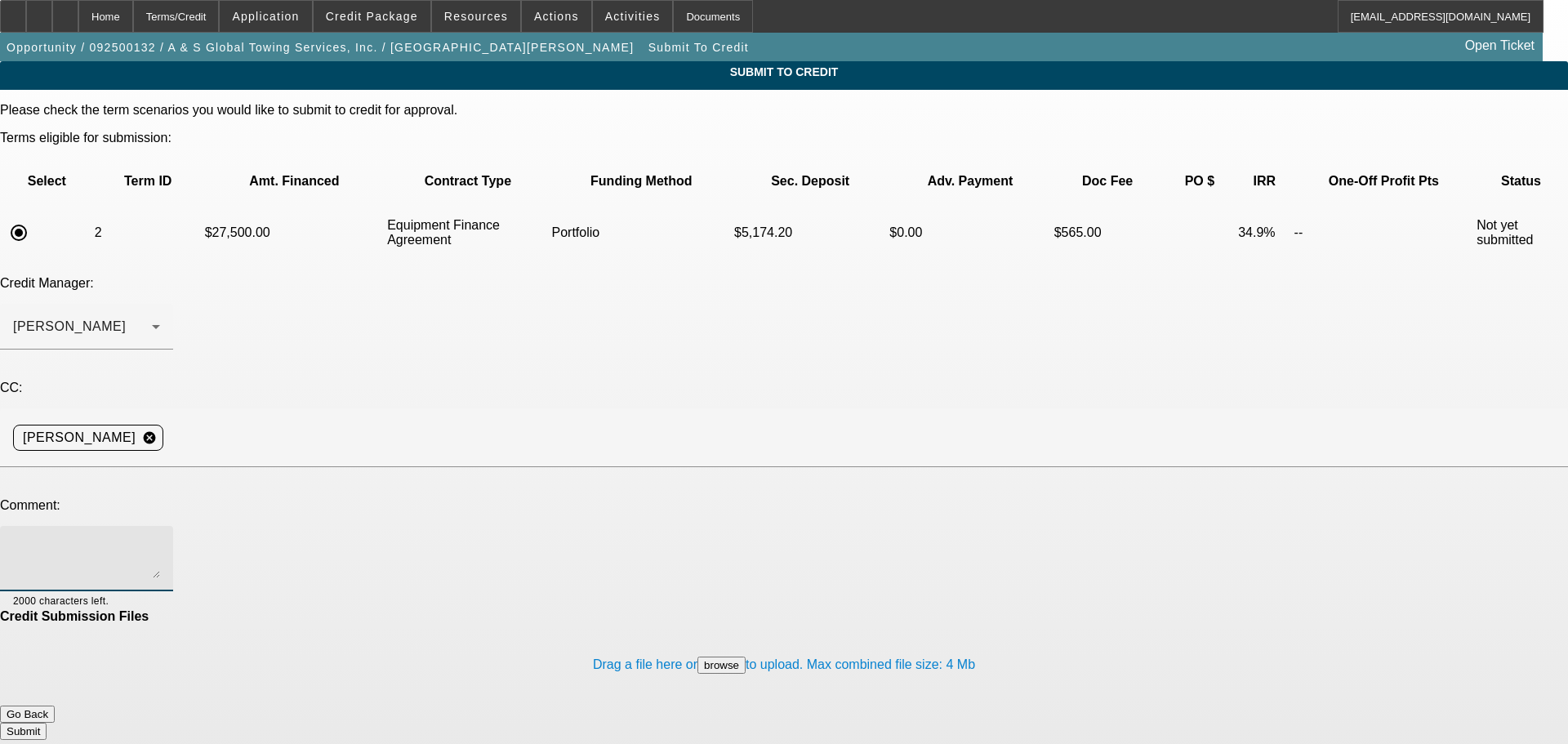
click at [160, 539] on textarea at bounding box center [87, 559] width 147 height 40
click at [160, 304] on div "[PERSON_NAME]" at bounding box center [87, 326] width 147 height 46
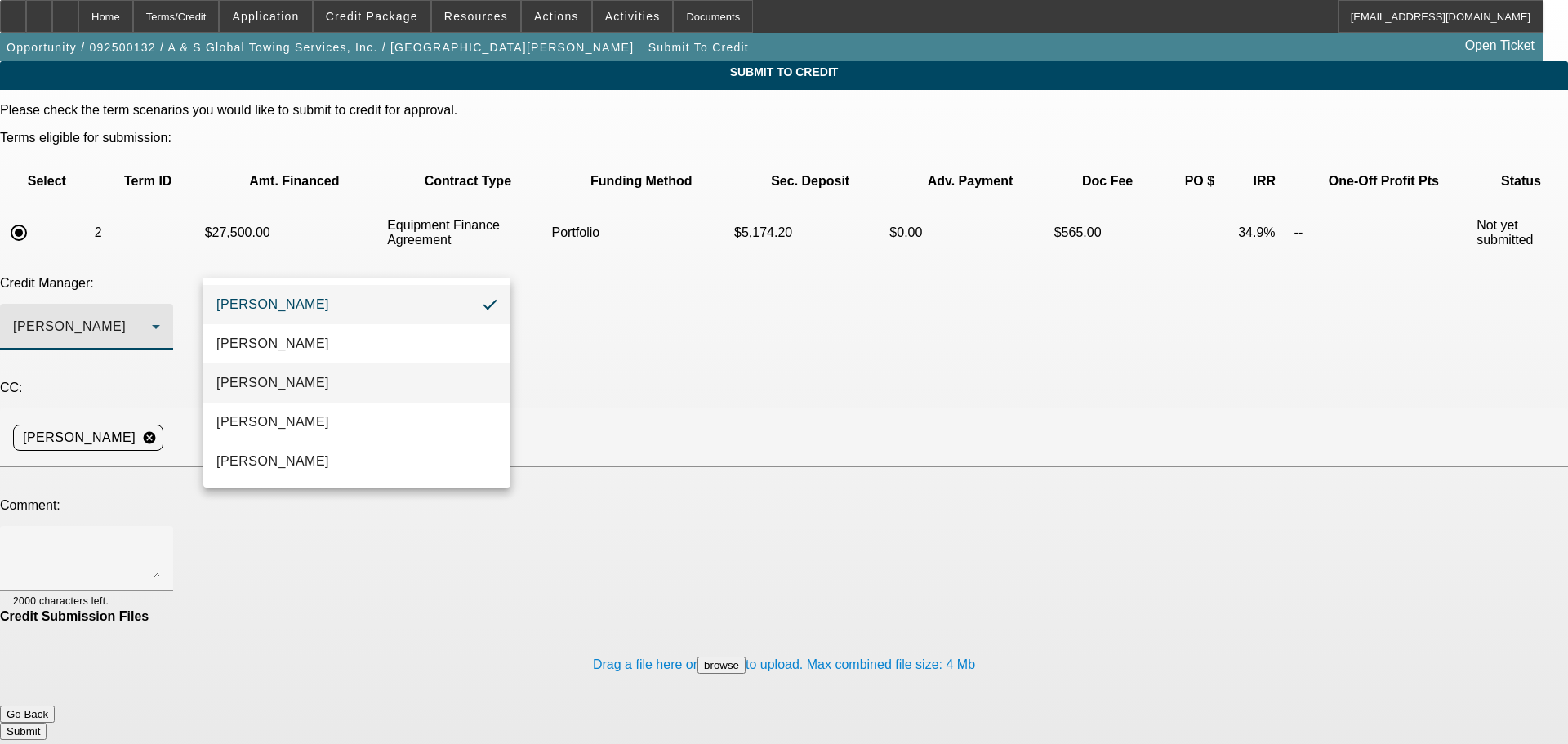
click at [408, 380] on mat-option "Arida, Michael" at bounding box center [357, 383] width 307 height 40
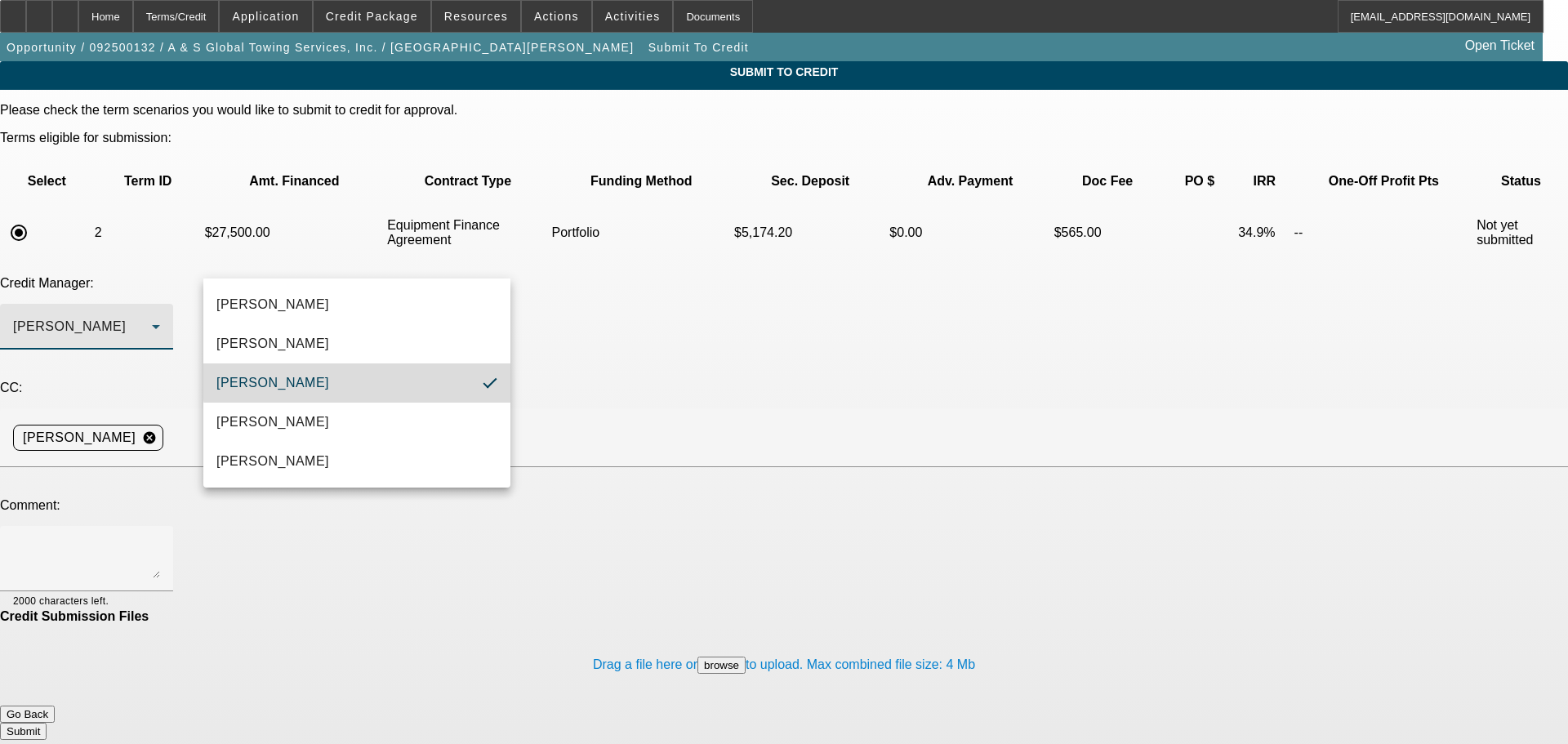
click at [160, 539] on textarea at bounding box center [87, 559] width 147 height 40
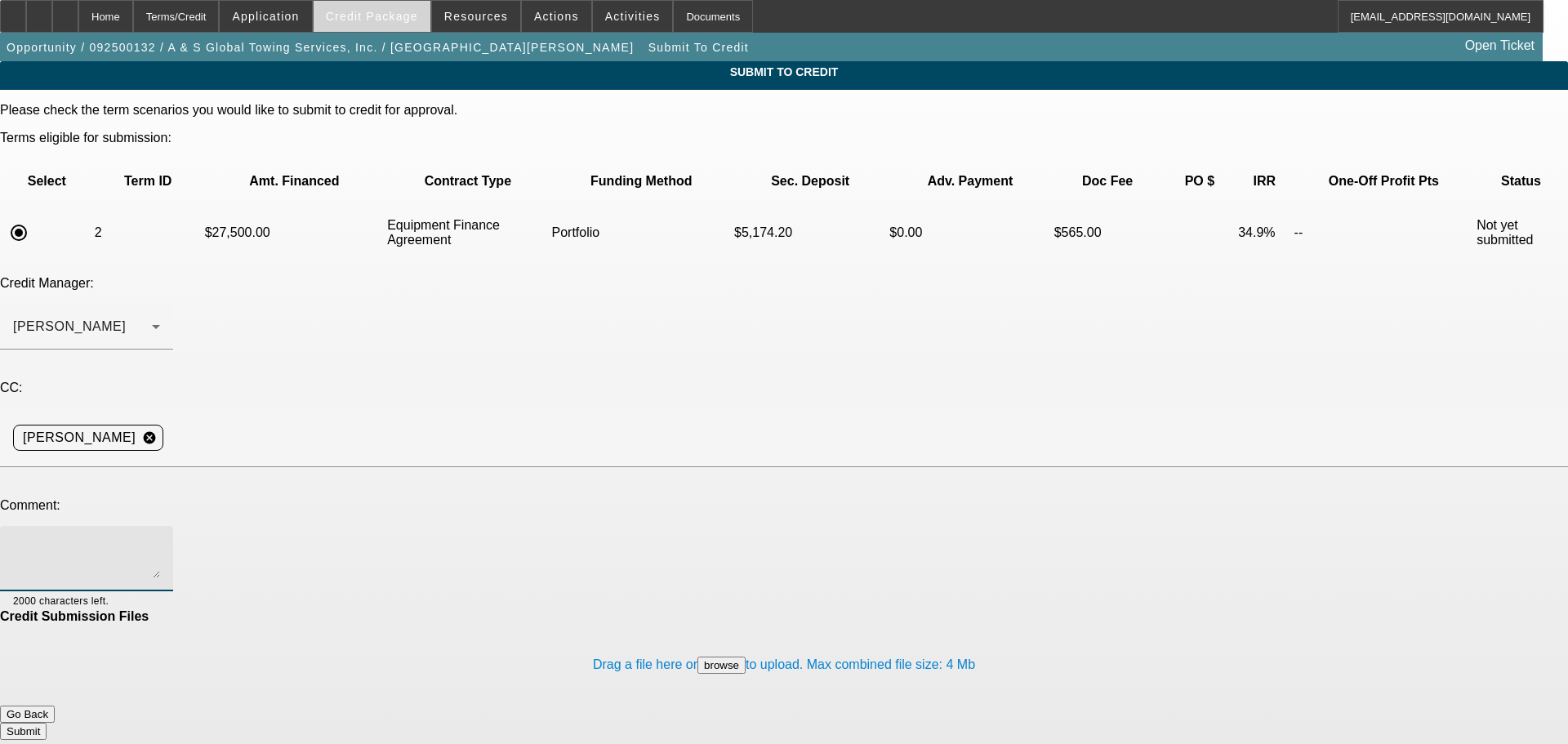
click at [399, 19] on span "Credit Package" at bounding box center [372, 16] width 93 height 13
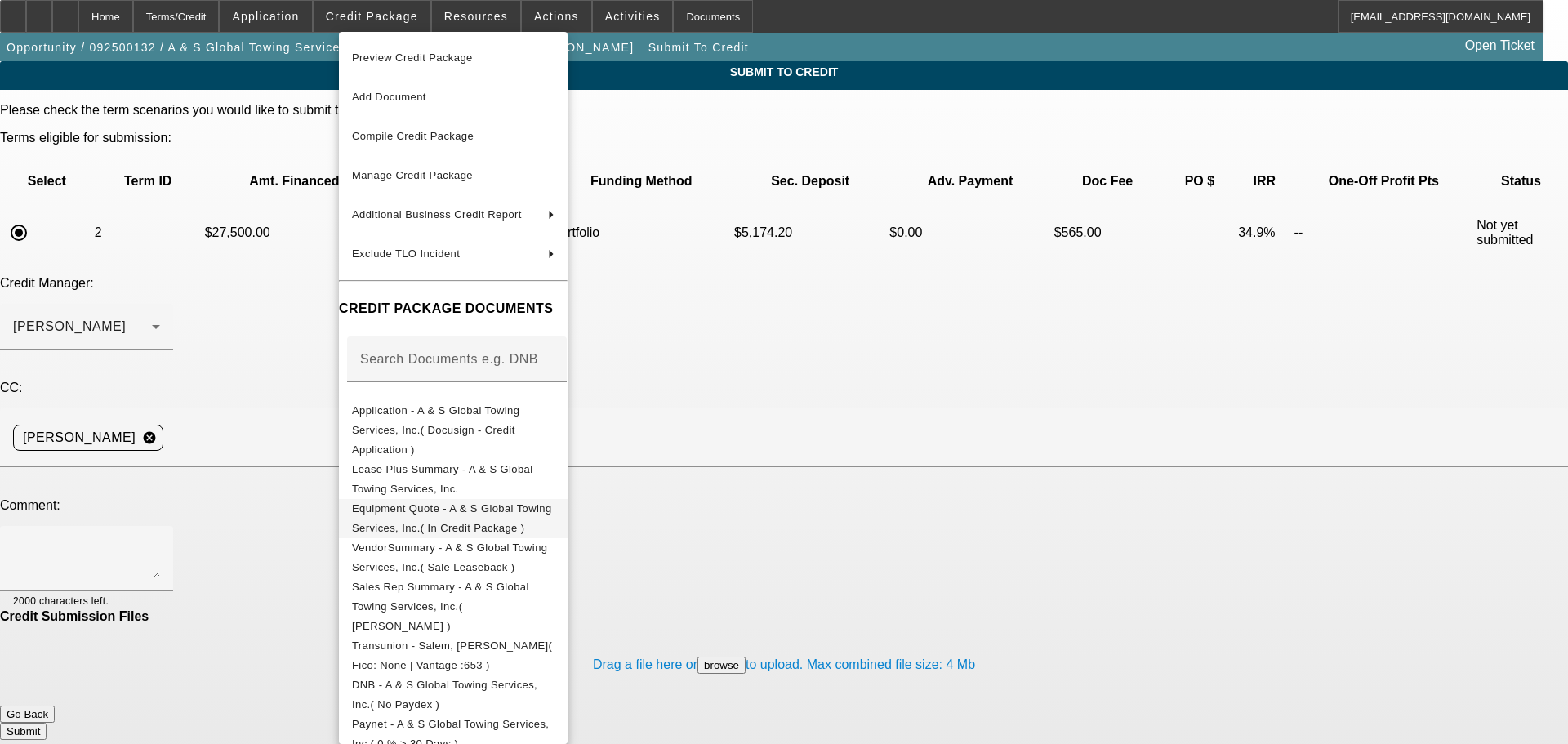
click at [554, 499] on span "Equipment Quote - A & S Global Towing Services, Inc.( In Credit Package )" at bounding box center [453, 518] width 202 height 40
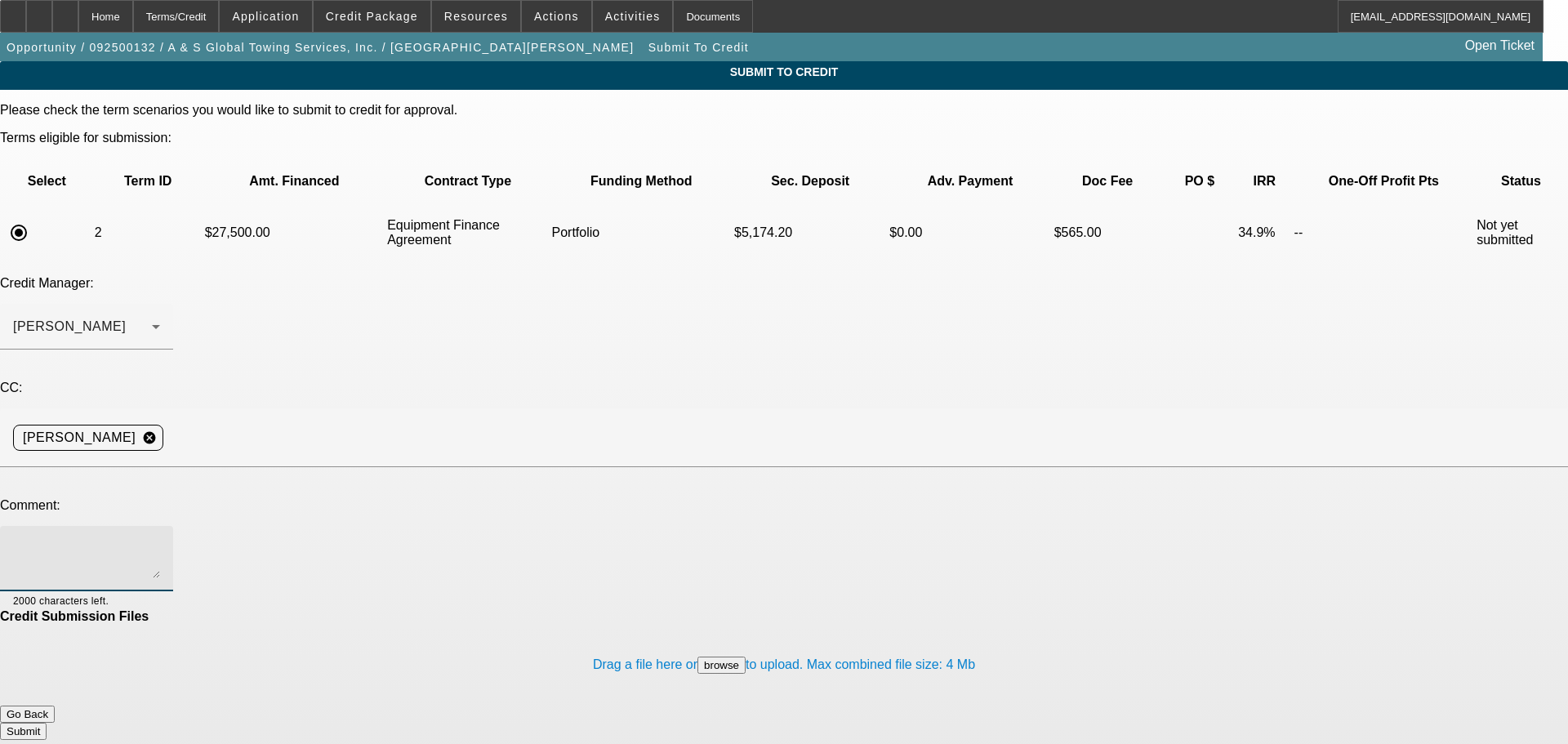
click at [160, 539] on textarea at bounding box center [87, 559] width 147 height 40
type textarea "Hey Michael, would you reconsider with a lesser amount? Customer needs these fu…"
click at [47, 722] on button "Submit" at bounding box center [23, 731] width 47 height 17
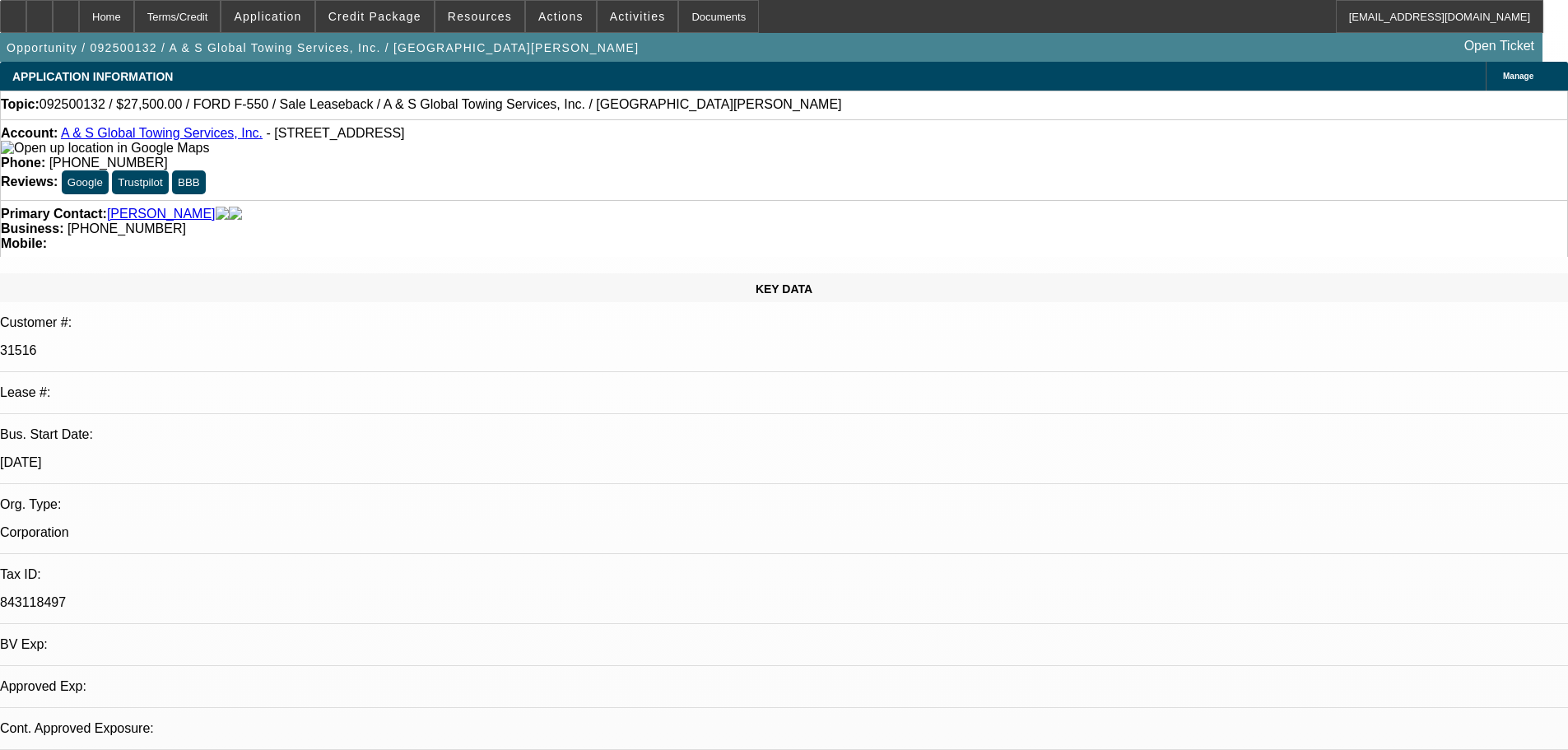
select select "0"
select select "2"
select select "0"
select select "6"
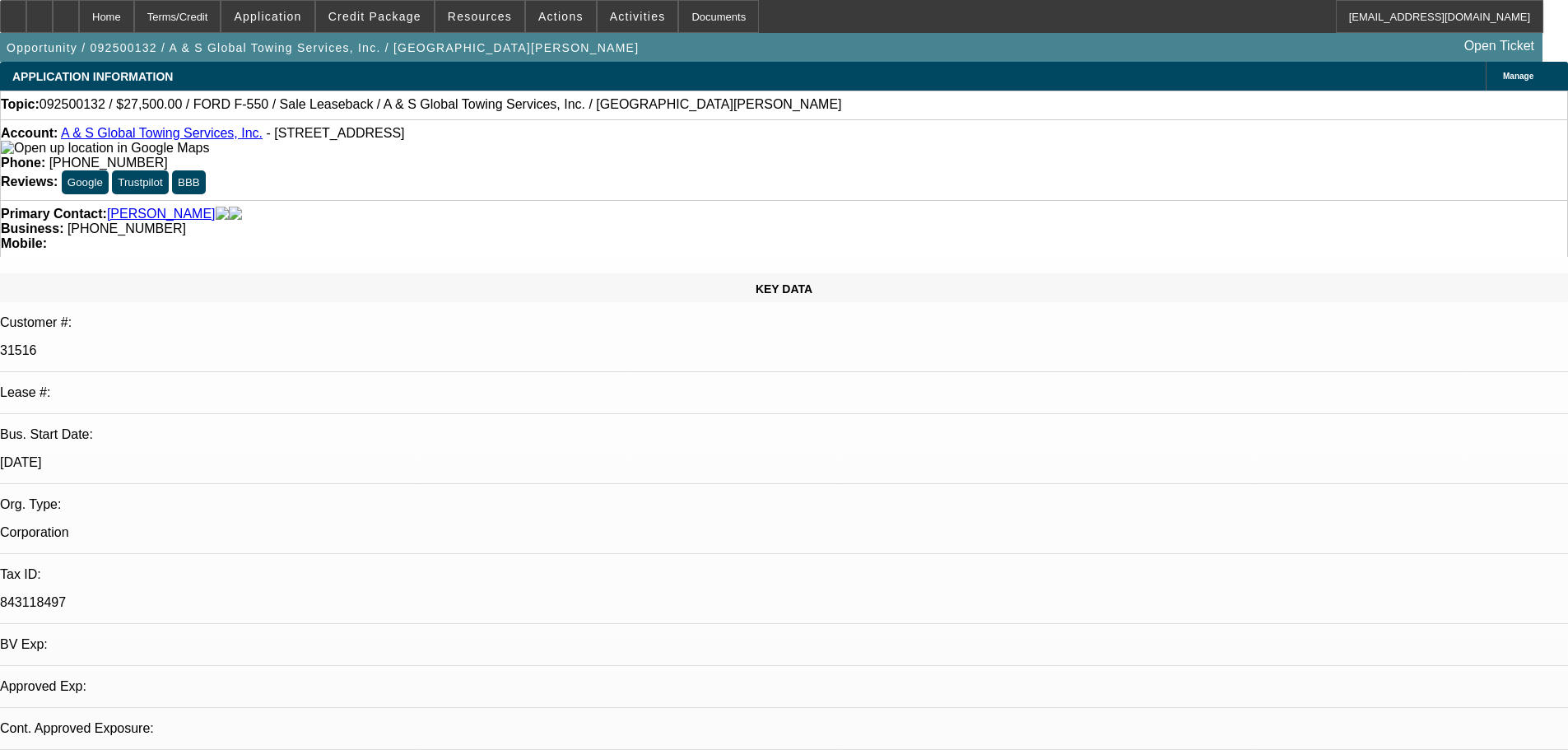
select select "0"
select select "2"
select select "0"
select select "6"
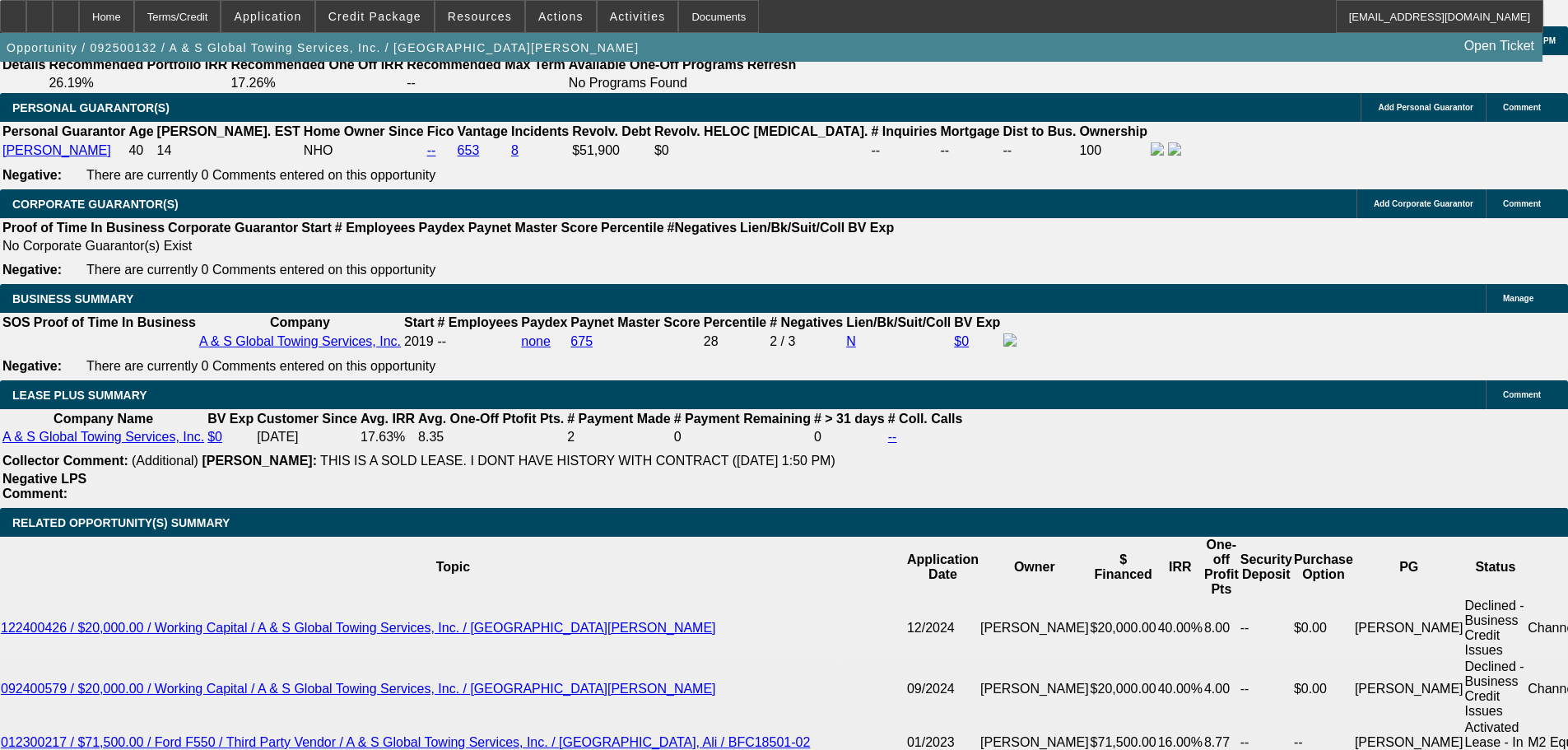
scroll to position [2607, 0]
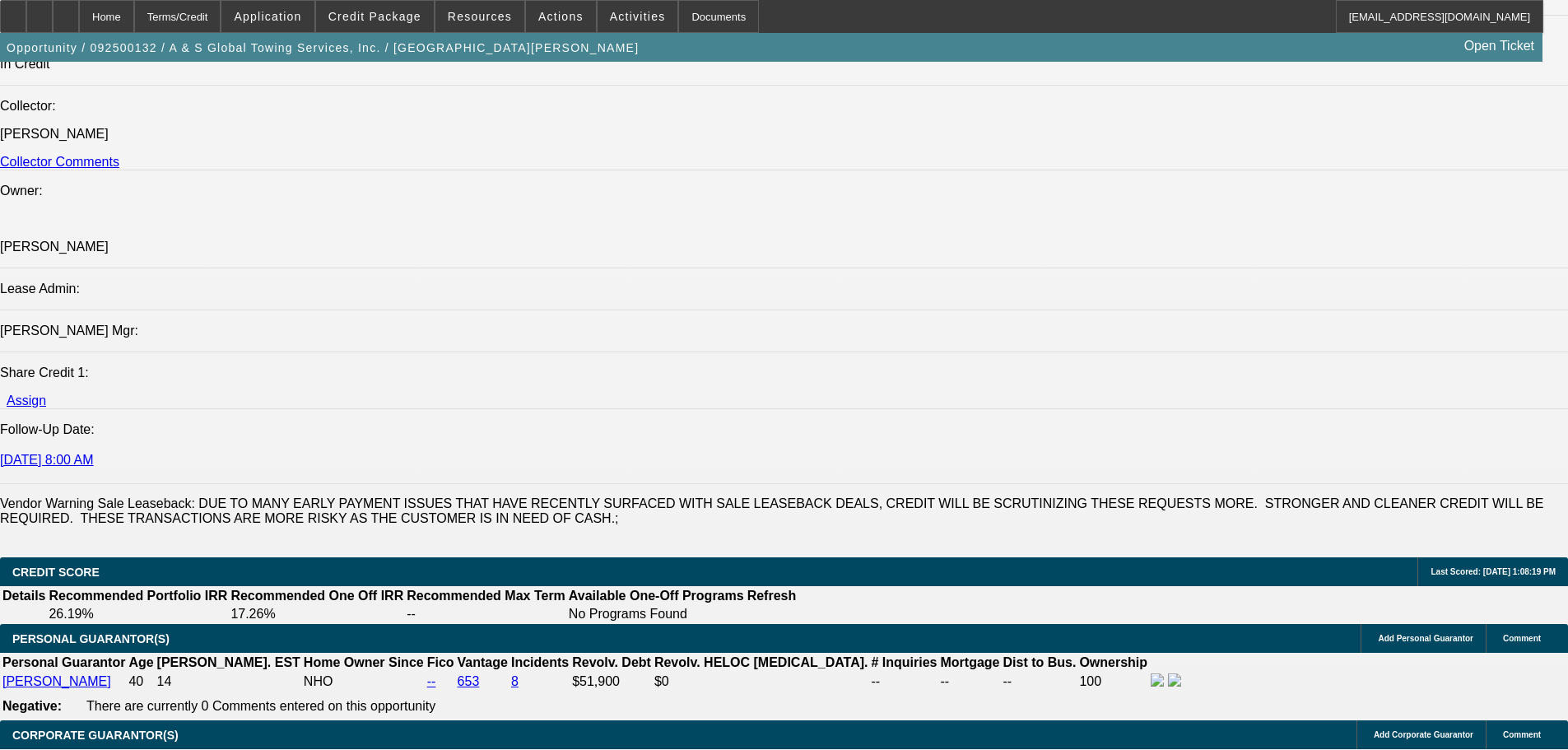
drag, startPoint x: 730, startPoint y: 462, endPoint x: 732, endPoint y: 423, distance: 39.1
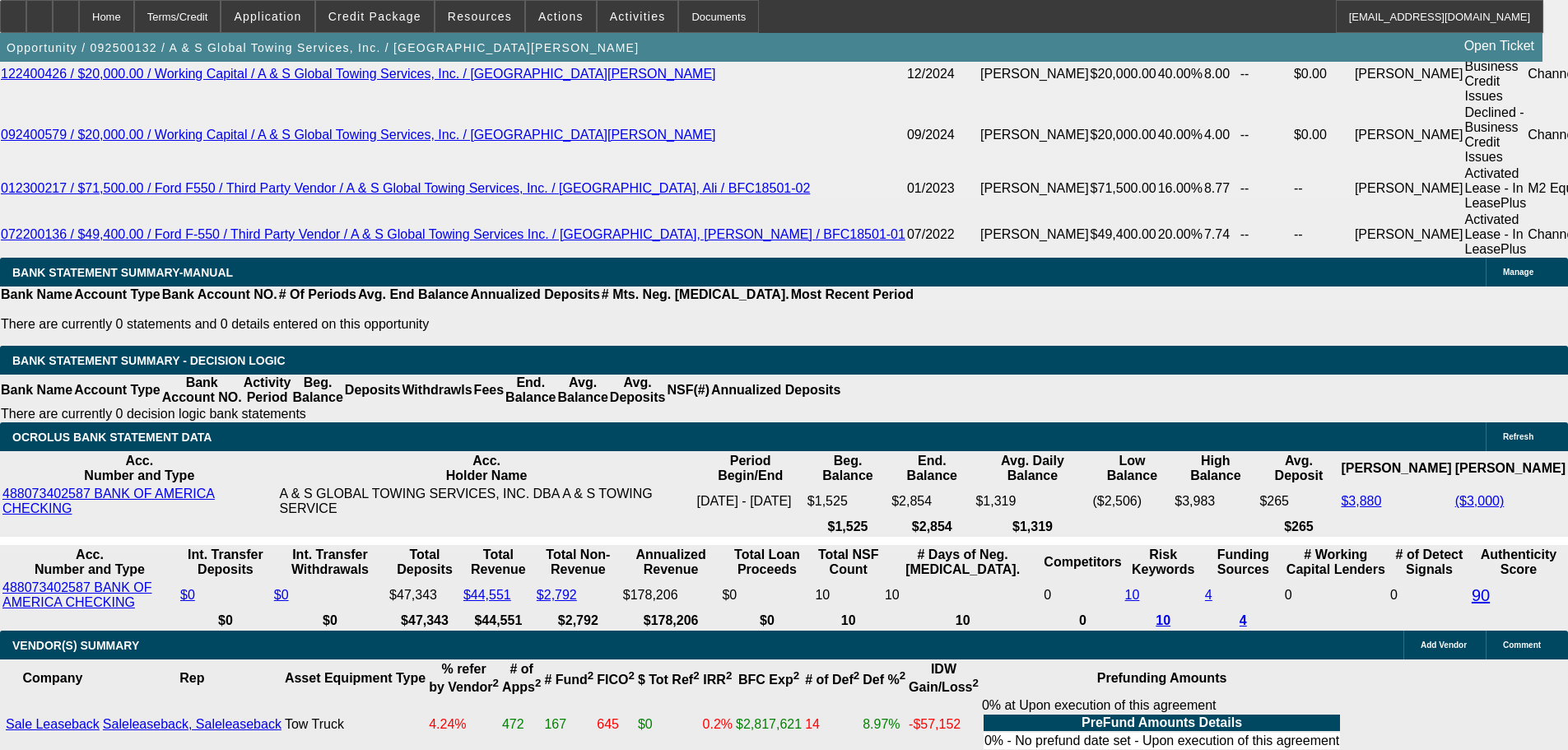
scroll to position [3139, 0]
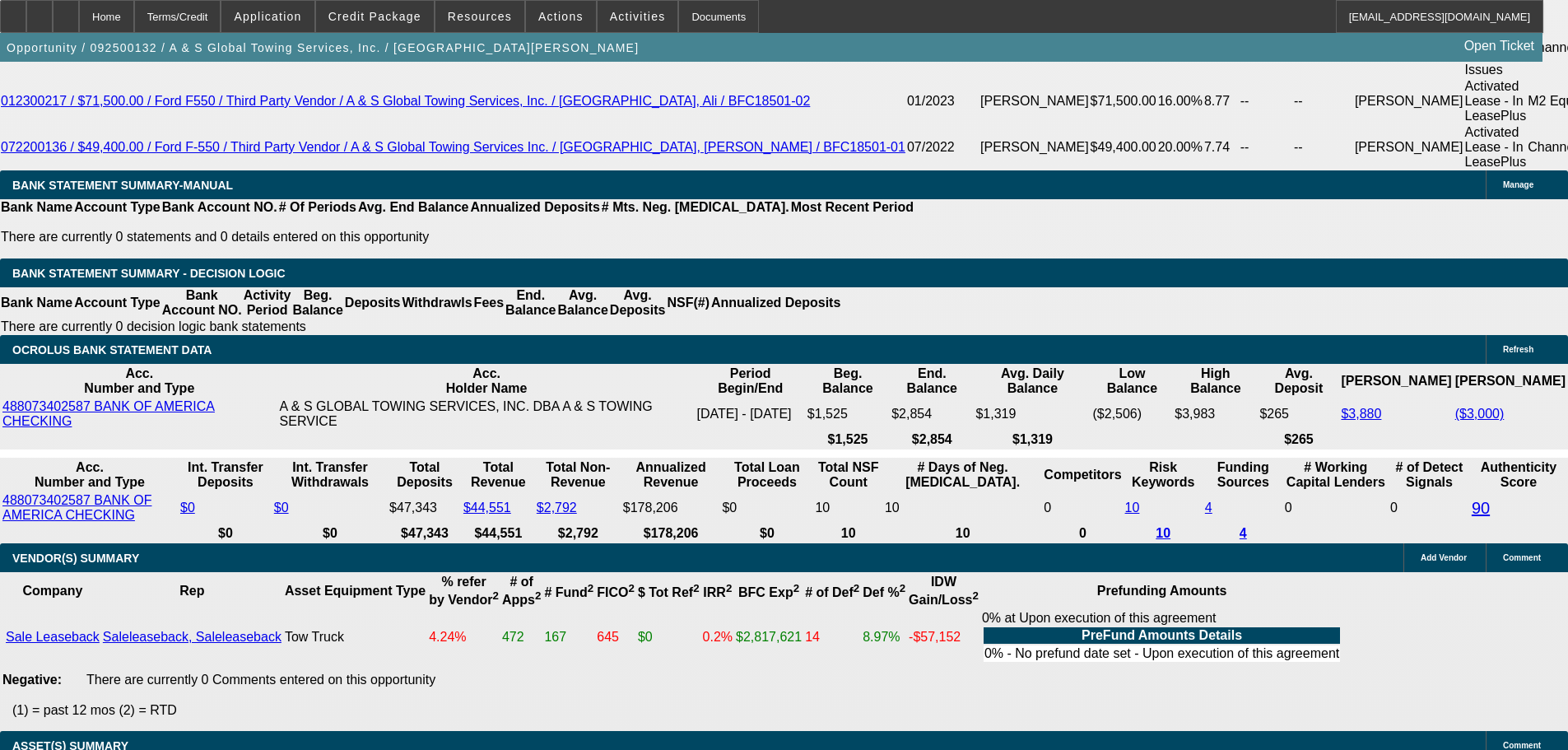
drag, startPoint x: 677, startPoint y: 447, endPoint x: 712, endPoint y: 556, distance: 114.5
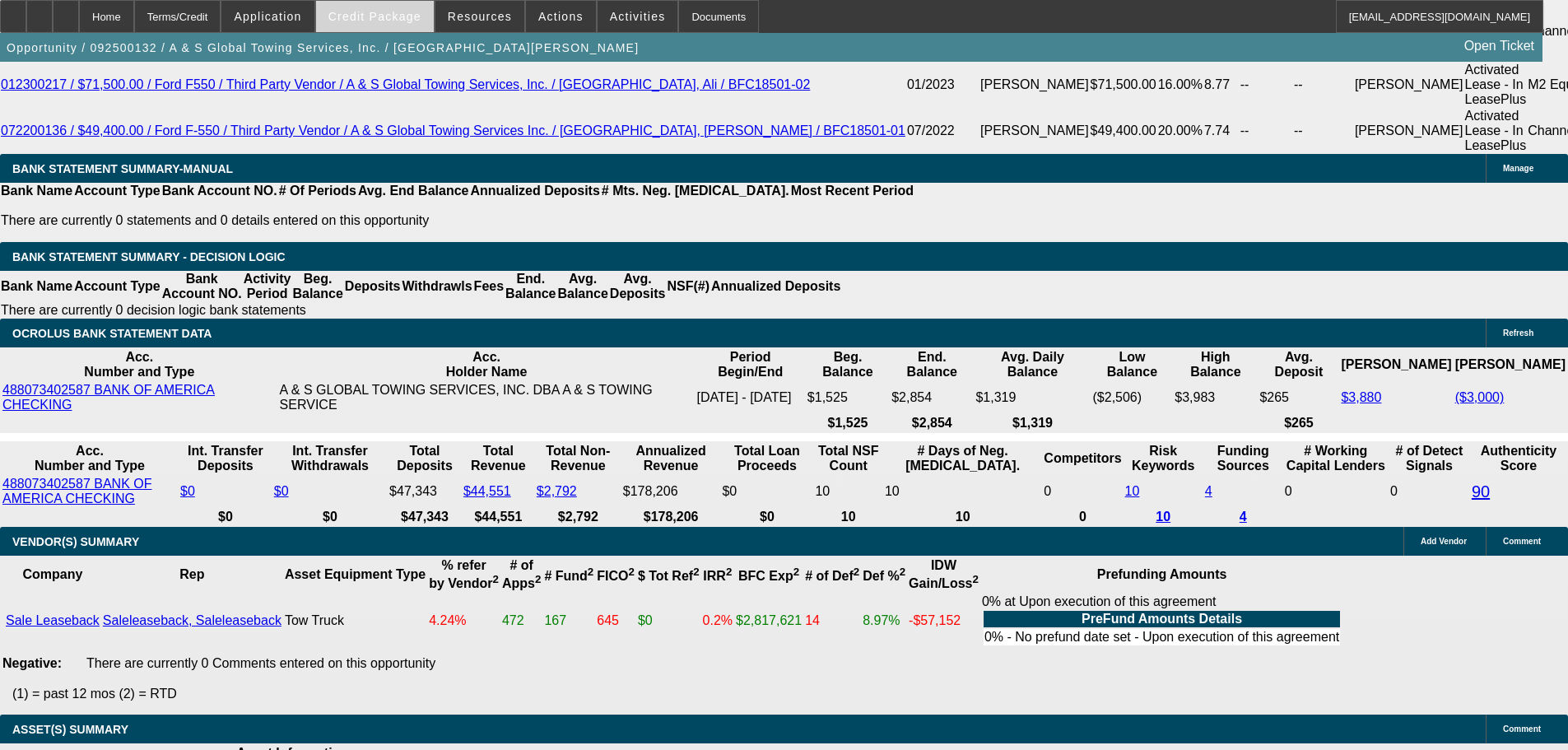
scroll to position [3164, 0]
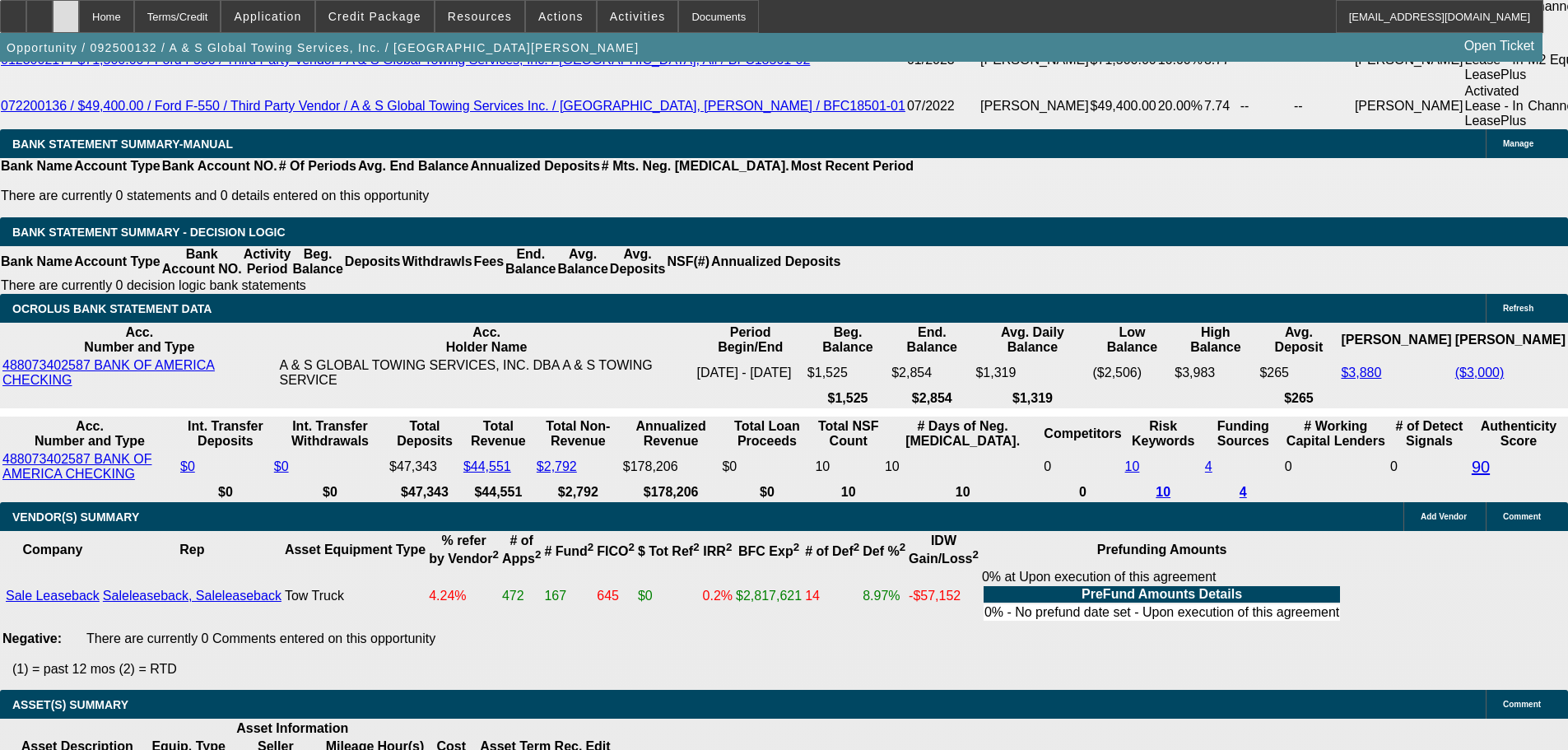
click at [79, 25] on div at bounding box center [65, 16] width 26 height 33
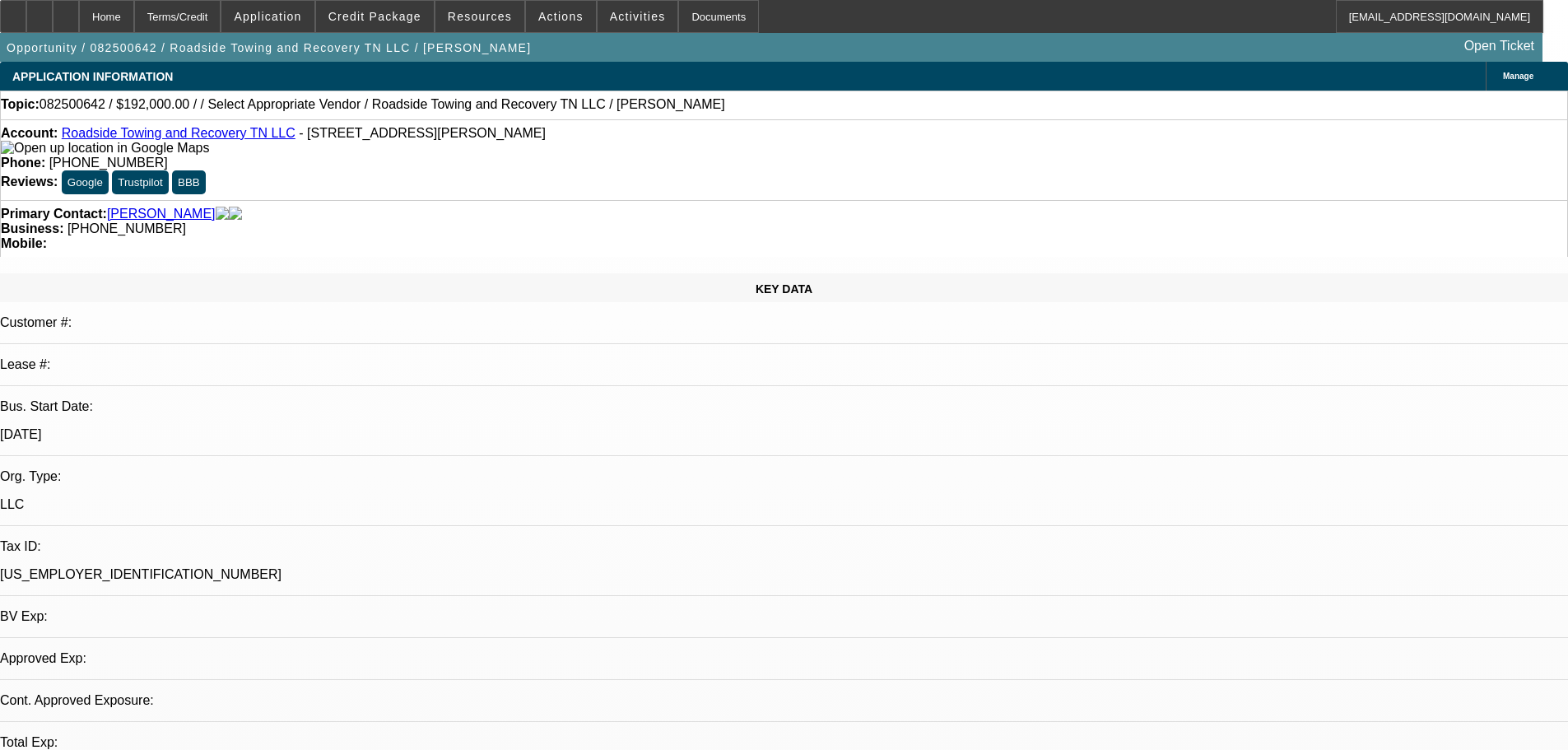
select select "0.2"
select select "2"
select select "0.1"
select select "4"
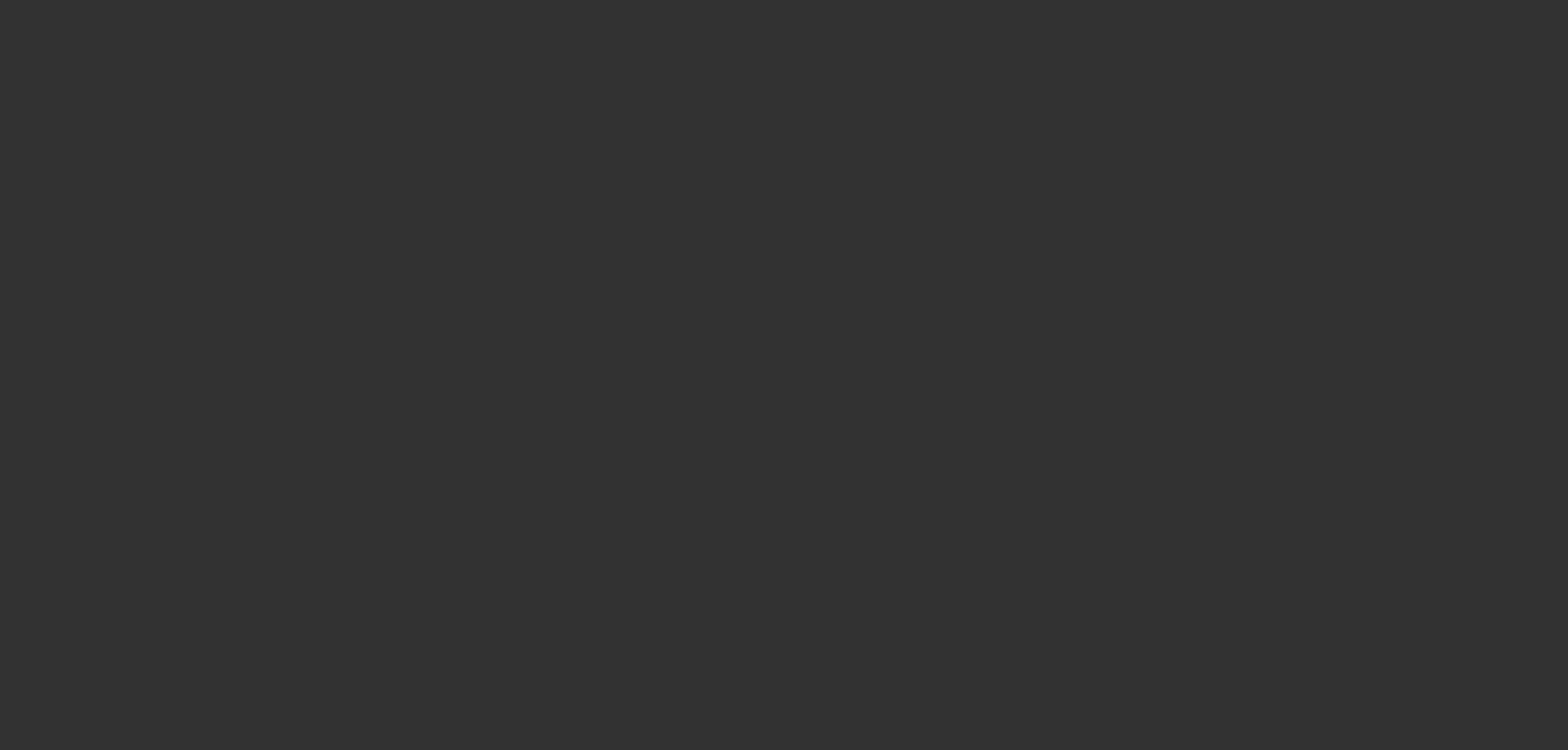
click at [761, 351] on span "Open calendar" at bounding box center [781, 331] width 40 height 40
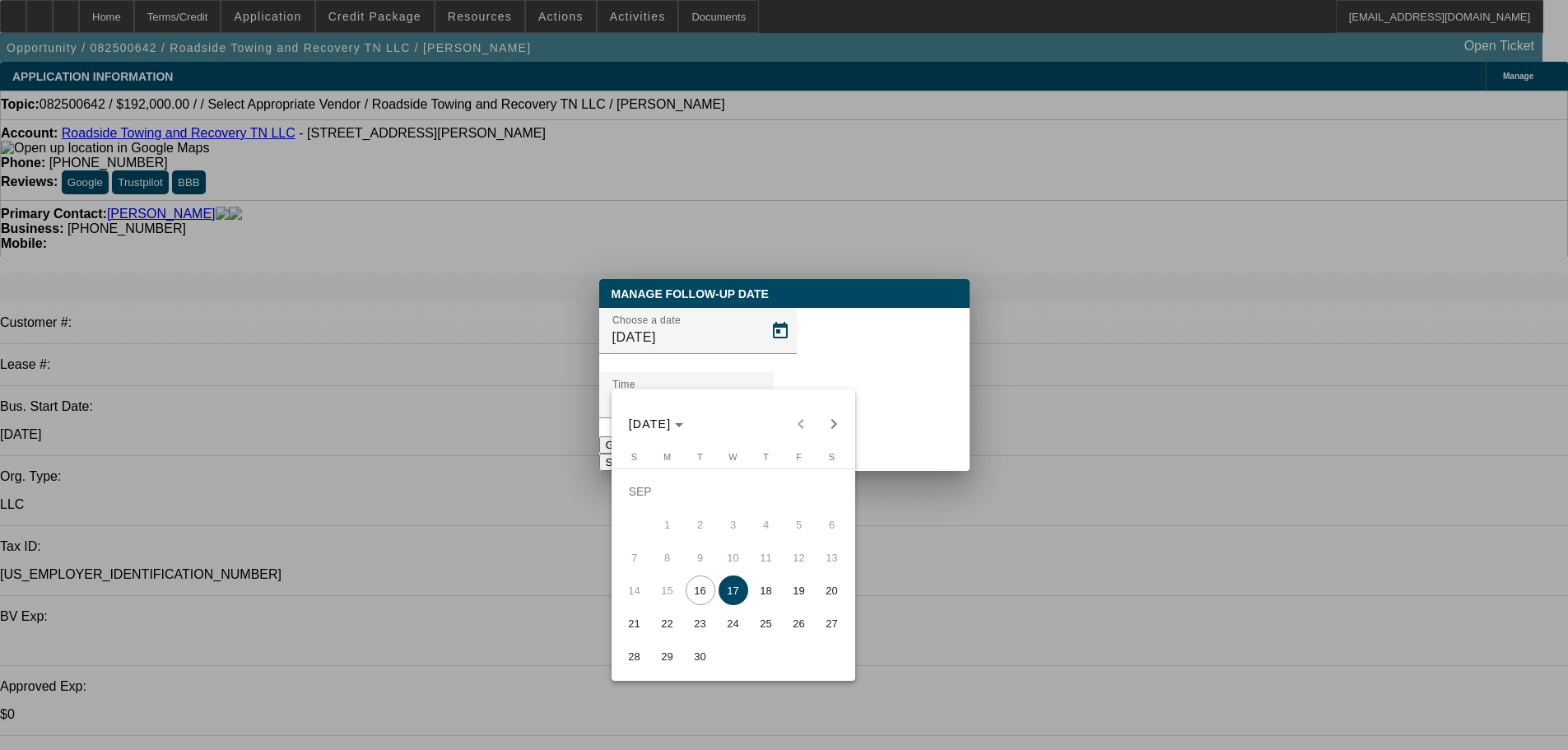
click at [798, 605] on span "19" at bounding box center [799, 590] width 30 height 30
type input "9/19/2025"
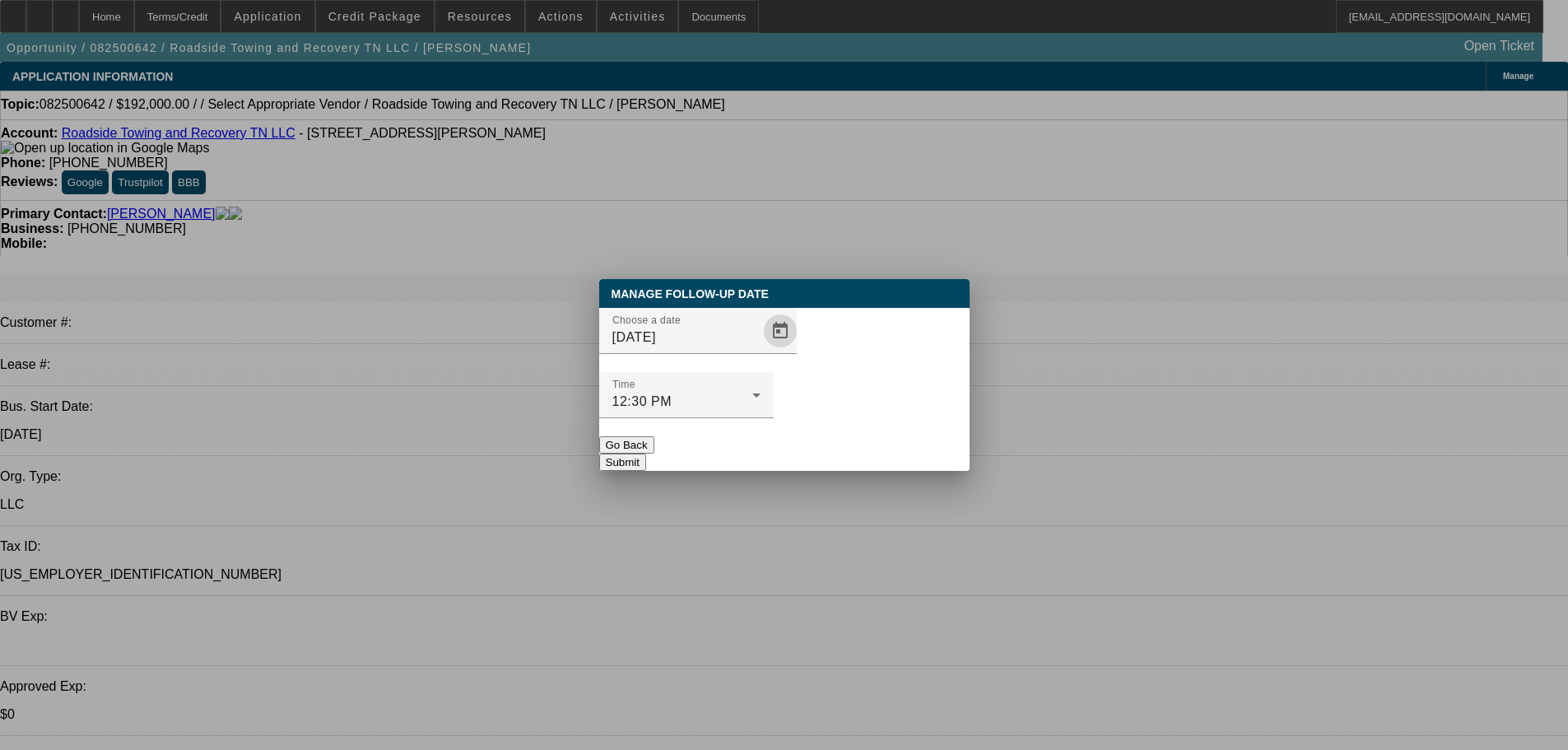
click at [646, 454] on button "Submit" at bounding box center [623, 462] width 47 height 17
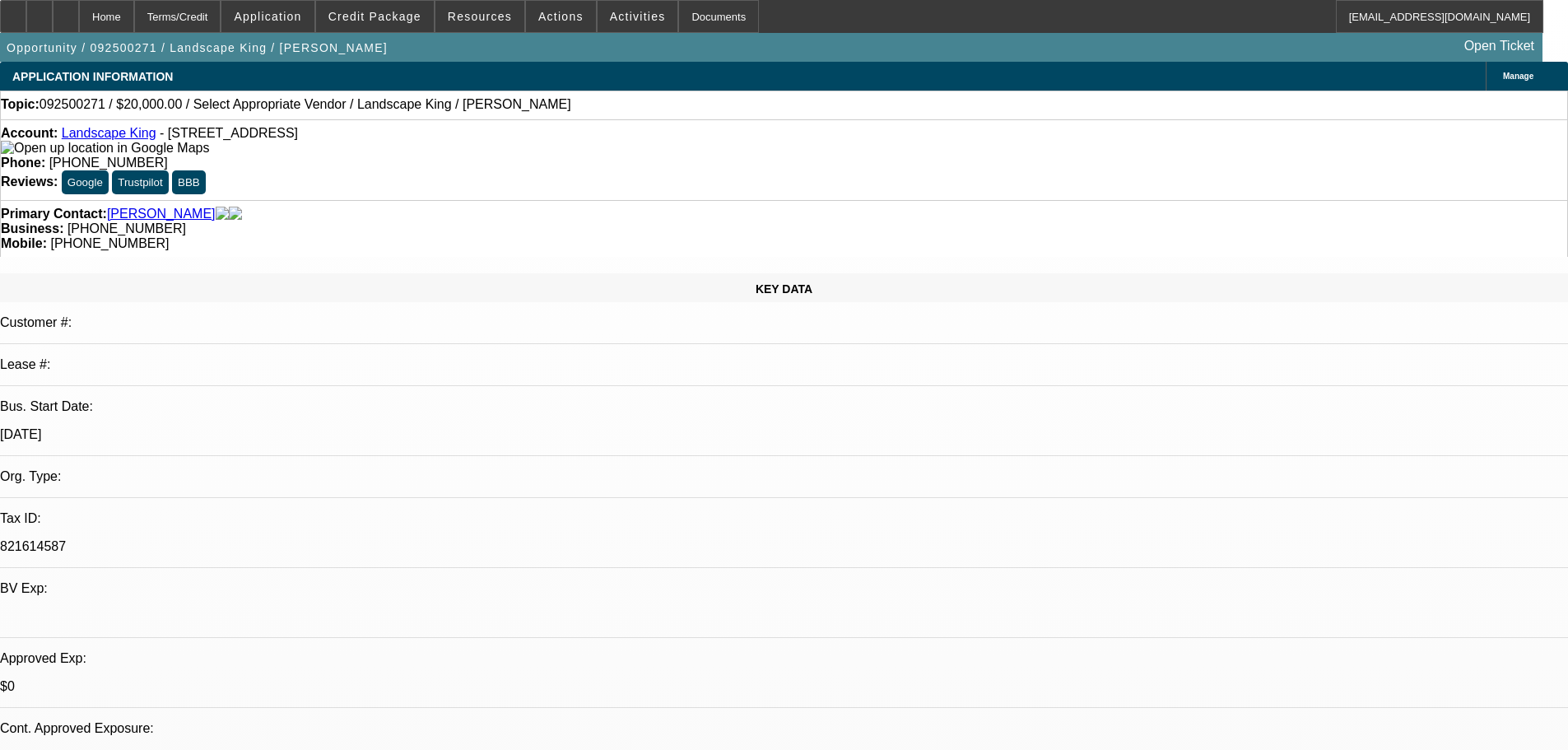
select select "0"
select select "2"
select select "0"
select select "6"
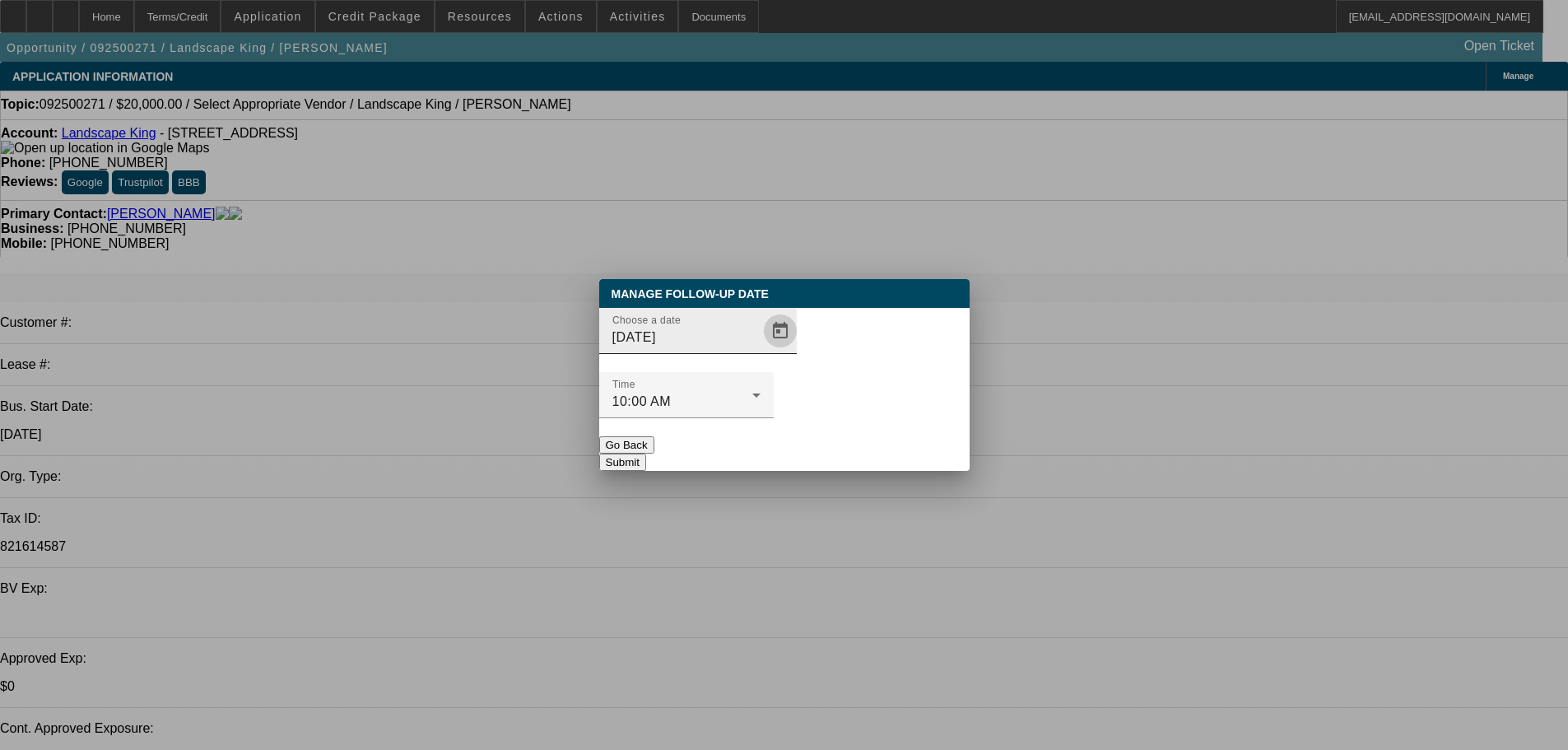
click at [761, 351] on span "Open calendar" at bounding box center [781, 331] width 40 height 40
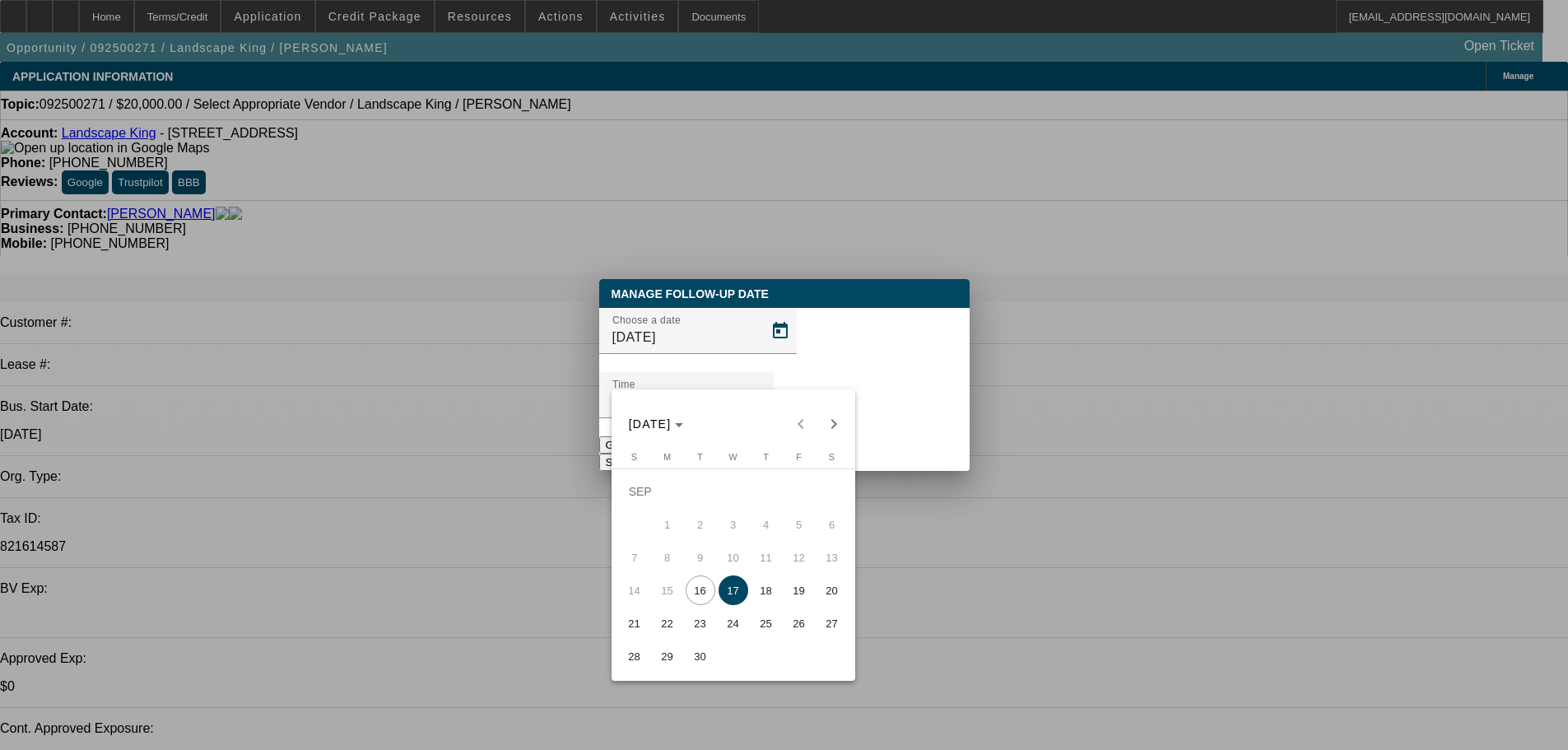
click at [758, 602] on span "18" at bounding box center [766, 590] width 30 height 30
type input "[DATE]"
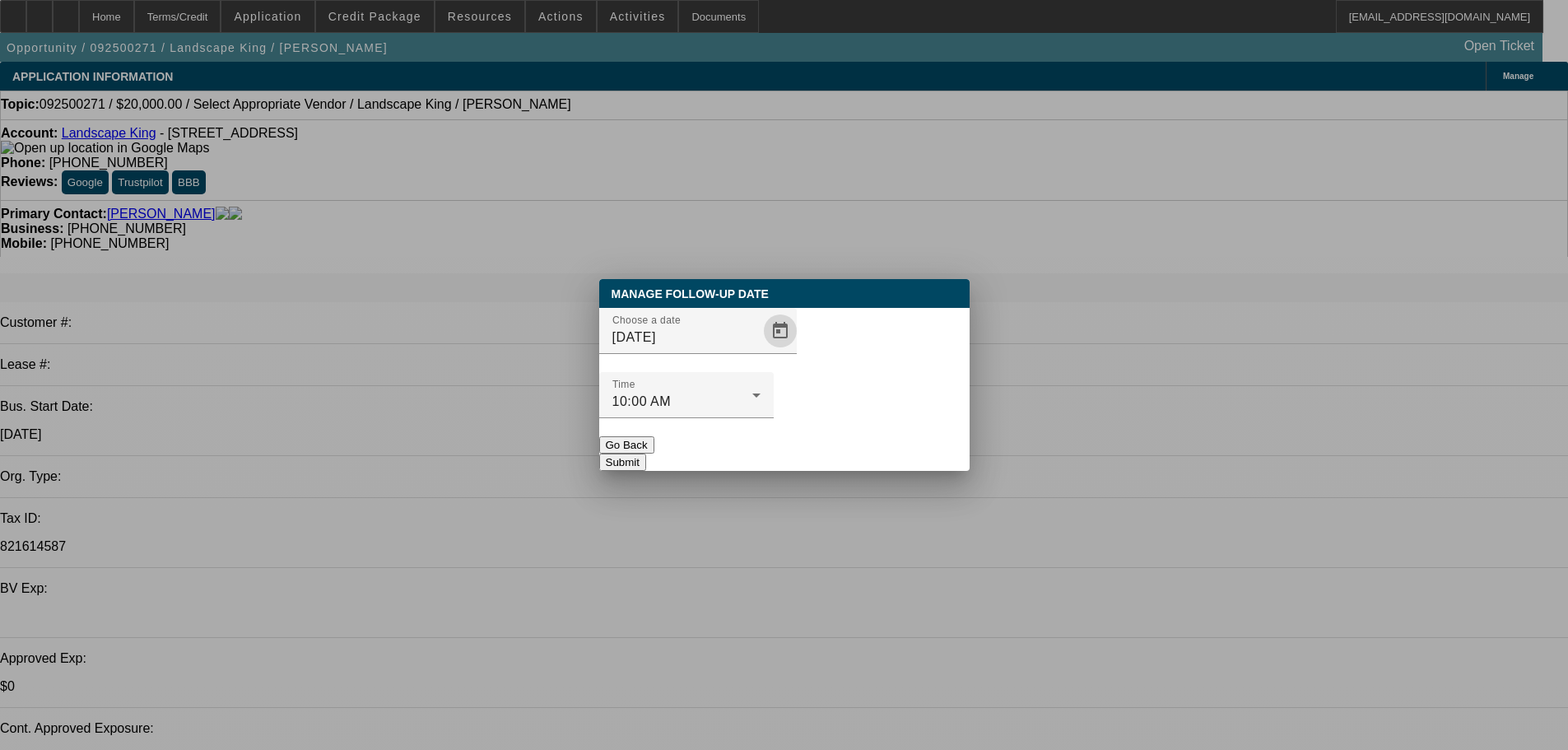
click at [646, 454] on button "Submit" at bounding box center [623, 462] width 47 height 17
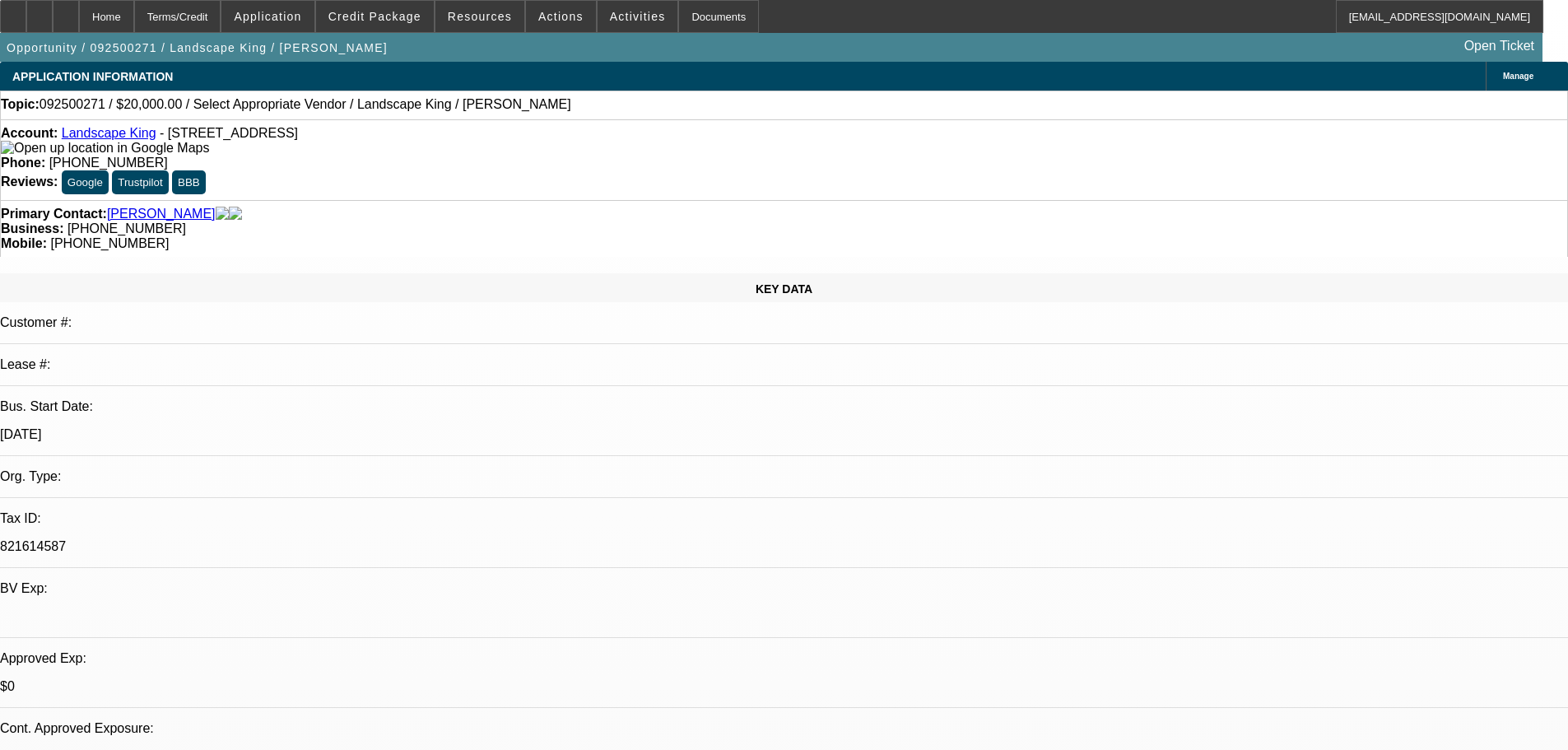
drag, startPoint x: 1385, startPoint y: 194, endPoint x: 1373, endPoint y: 229, distance: 37.0
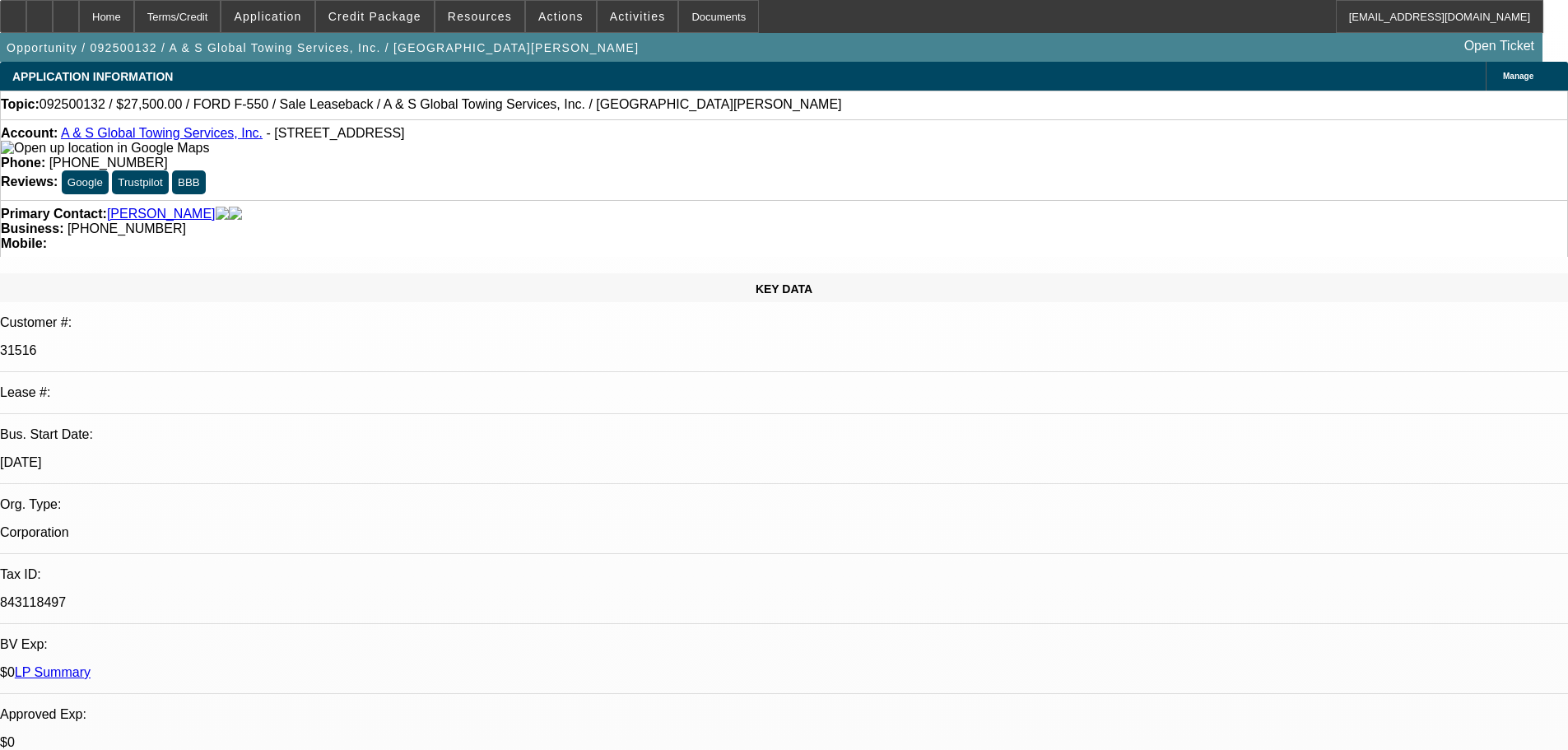
select select "0"
select select "2"
select select "0"
select select "6"
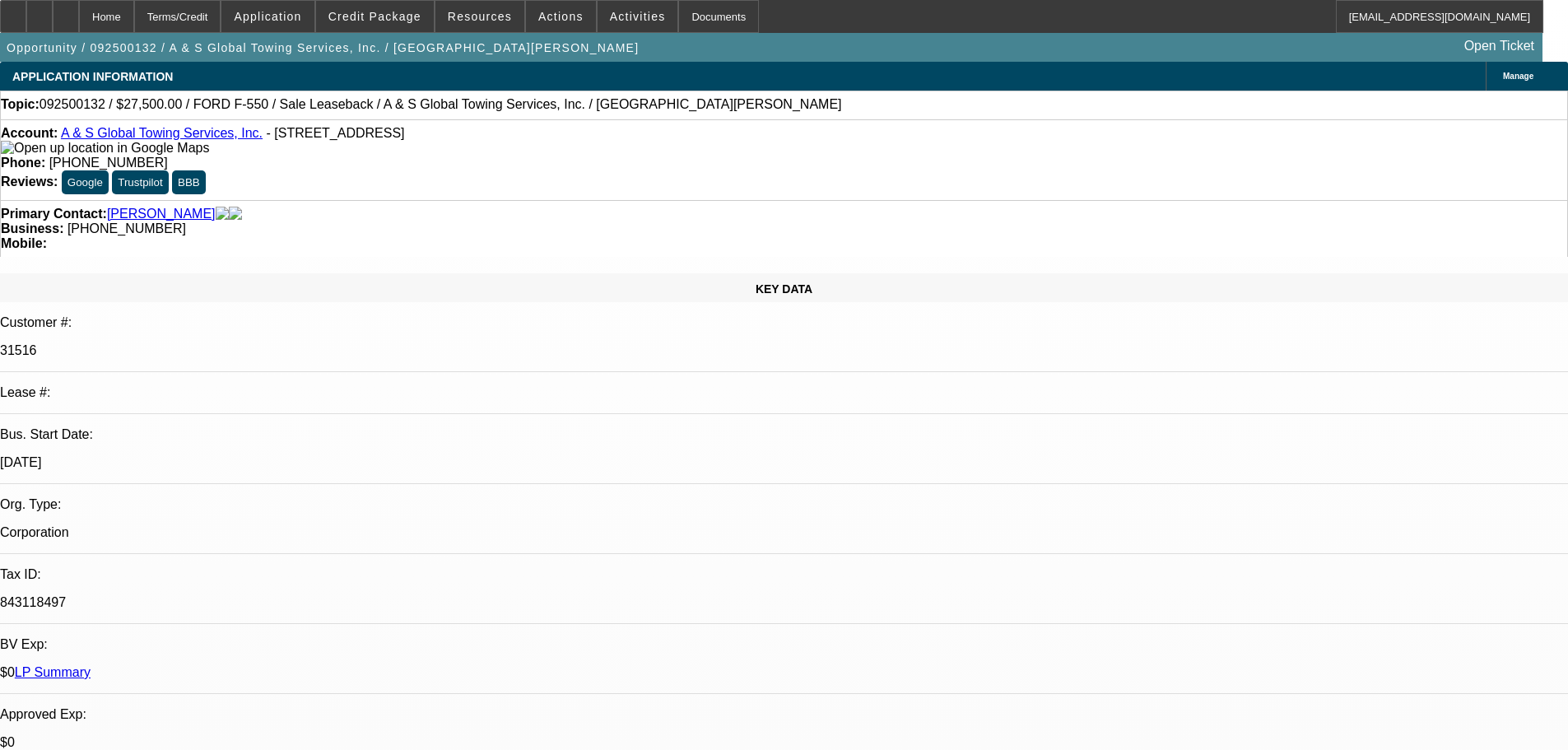
select select "0"
select select "2"
select select "0"
select select "6"
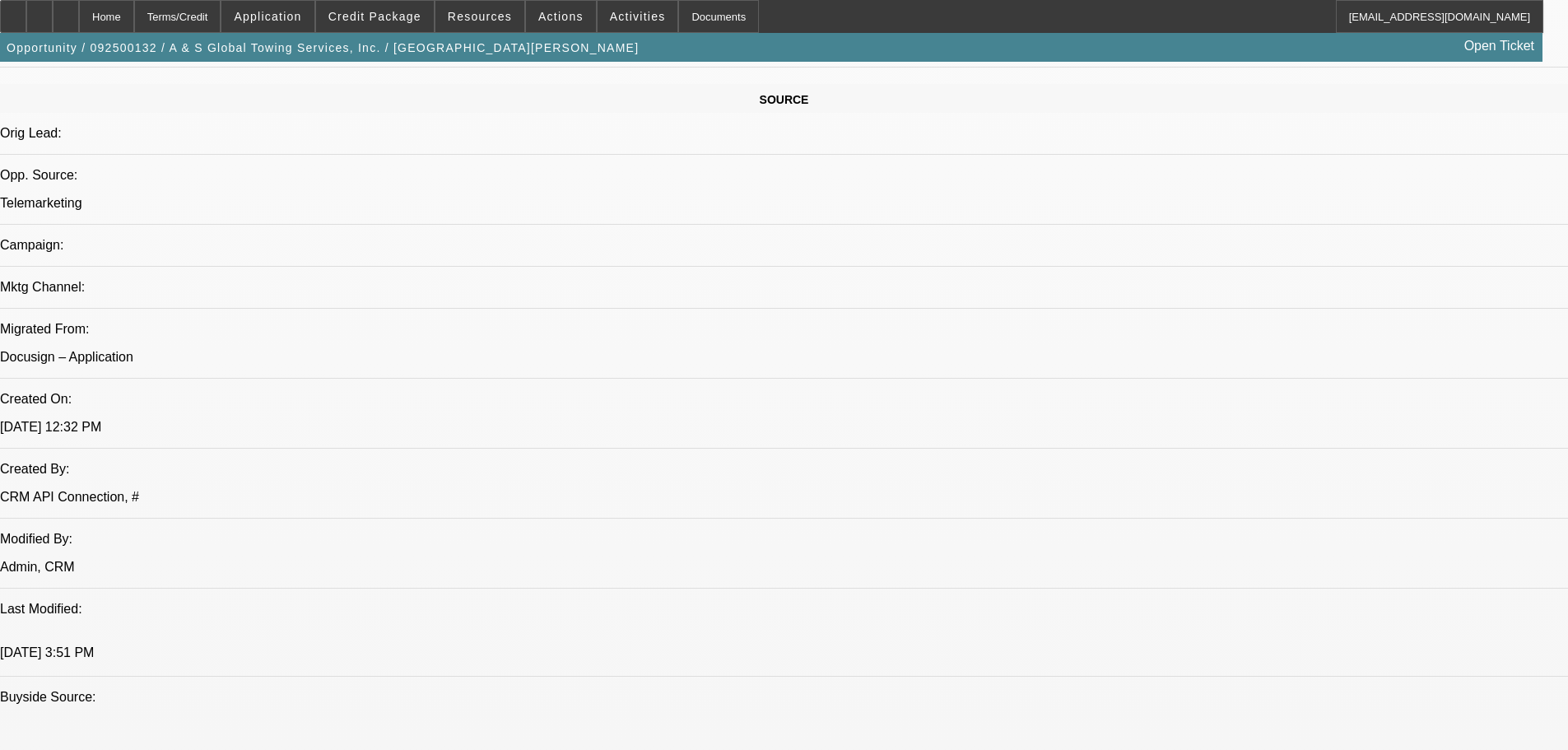
drag, startPoint x: 632, startPoint y: 262, endPoint x: 640, endPoint y: 417, distance: 155.2
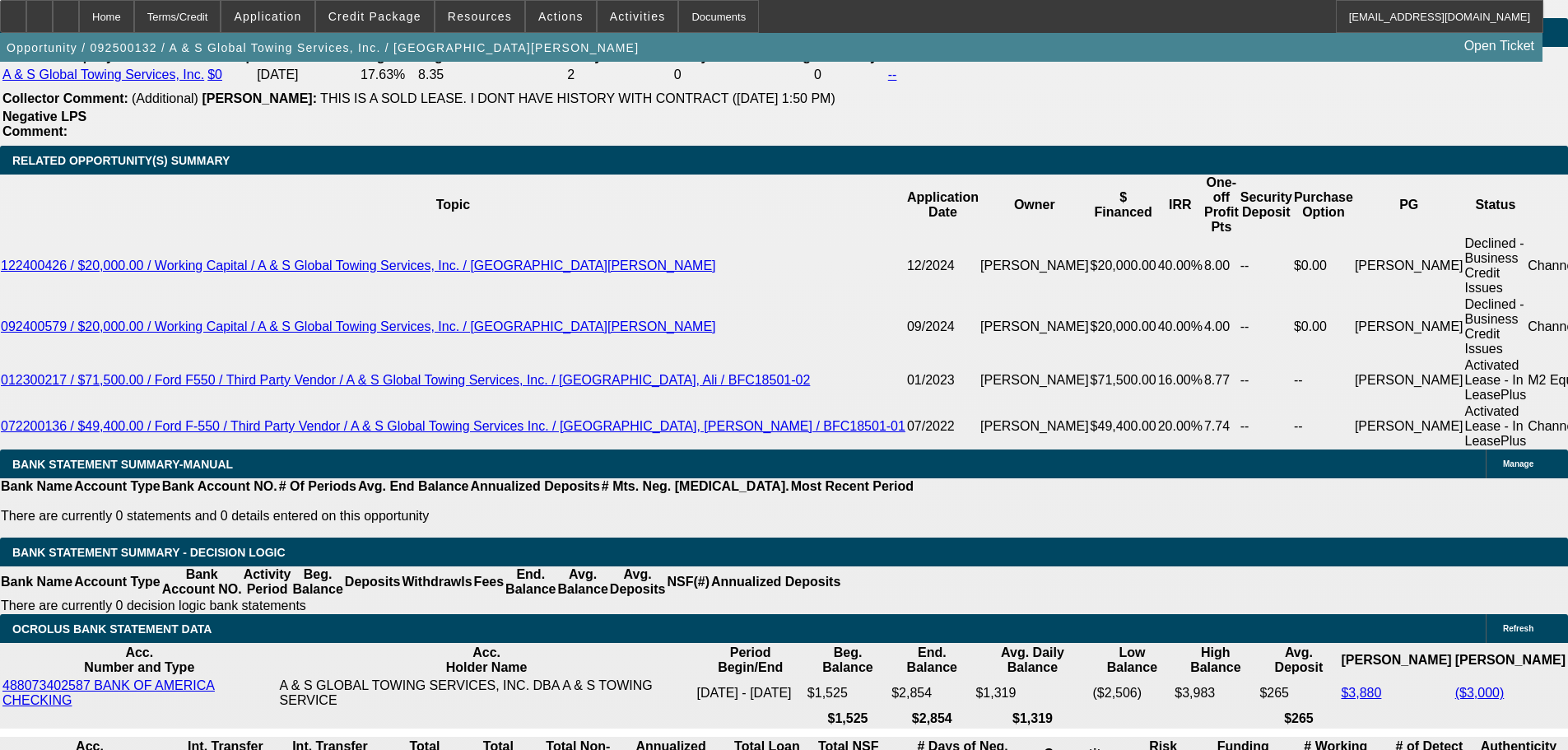
scroll to position [2697, 0]
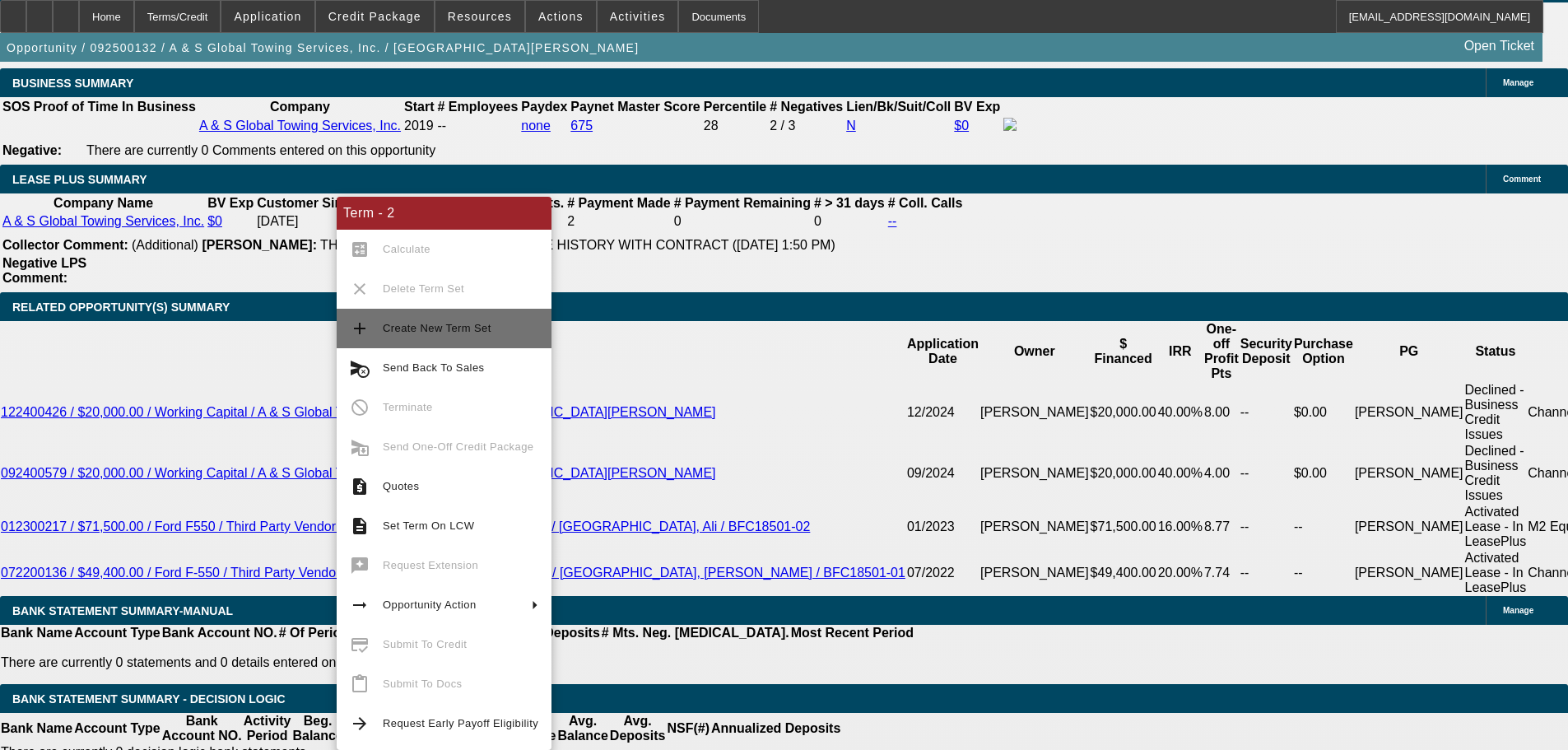
click at [517, 332] on span "Create New Term Set" at bounding box center [461, 329] width 156 height 20
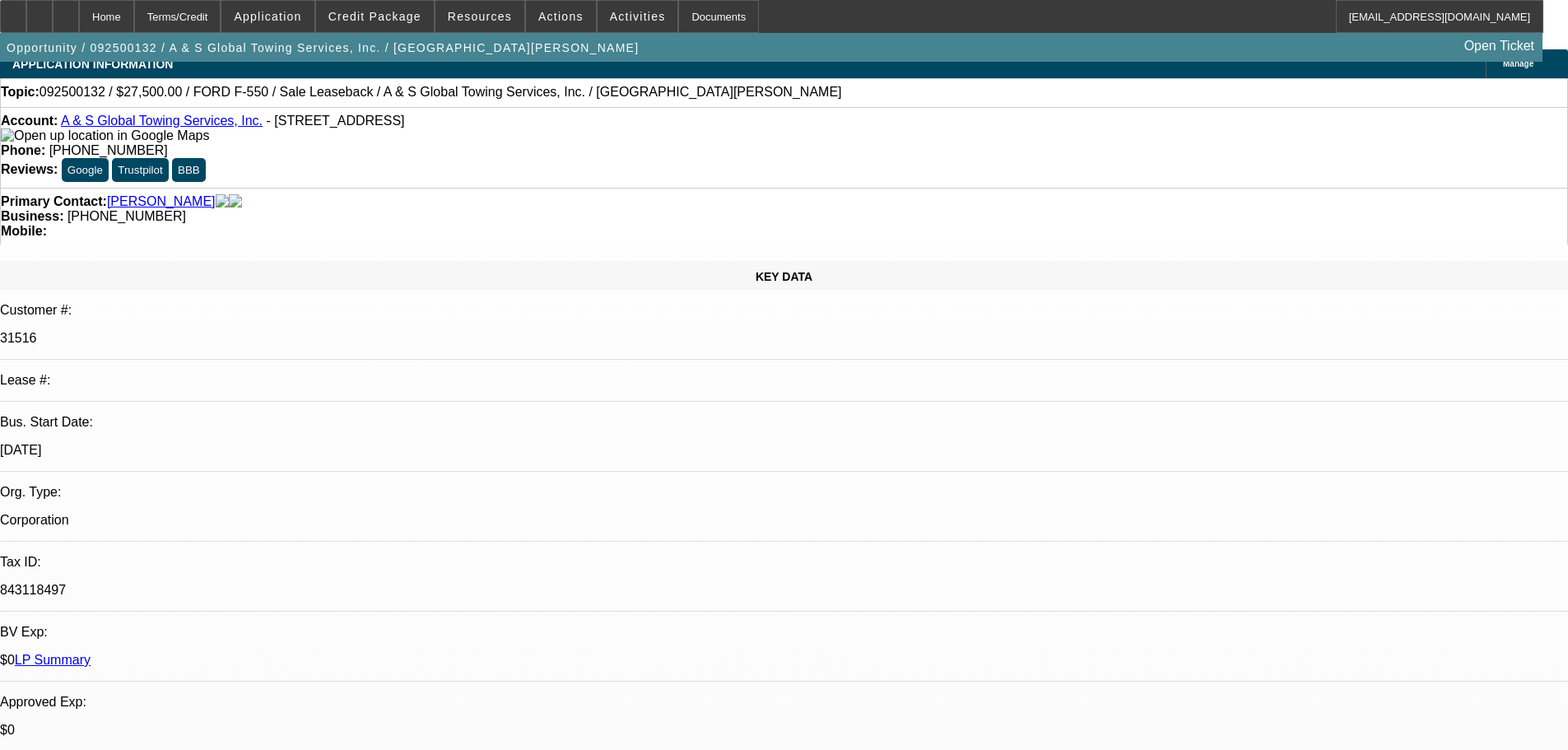
select select "0"
select select "2"
select select "0"
select select "6"
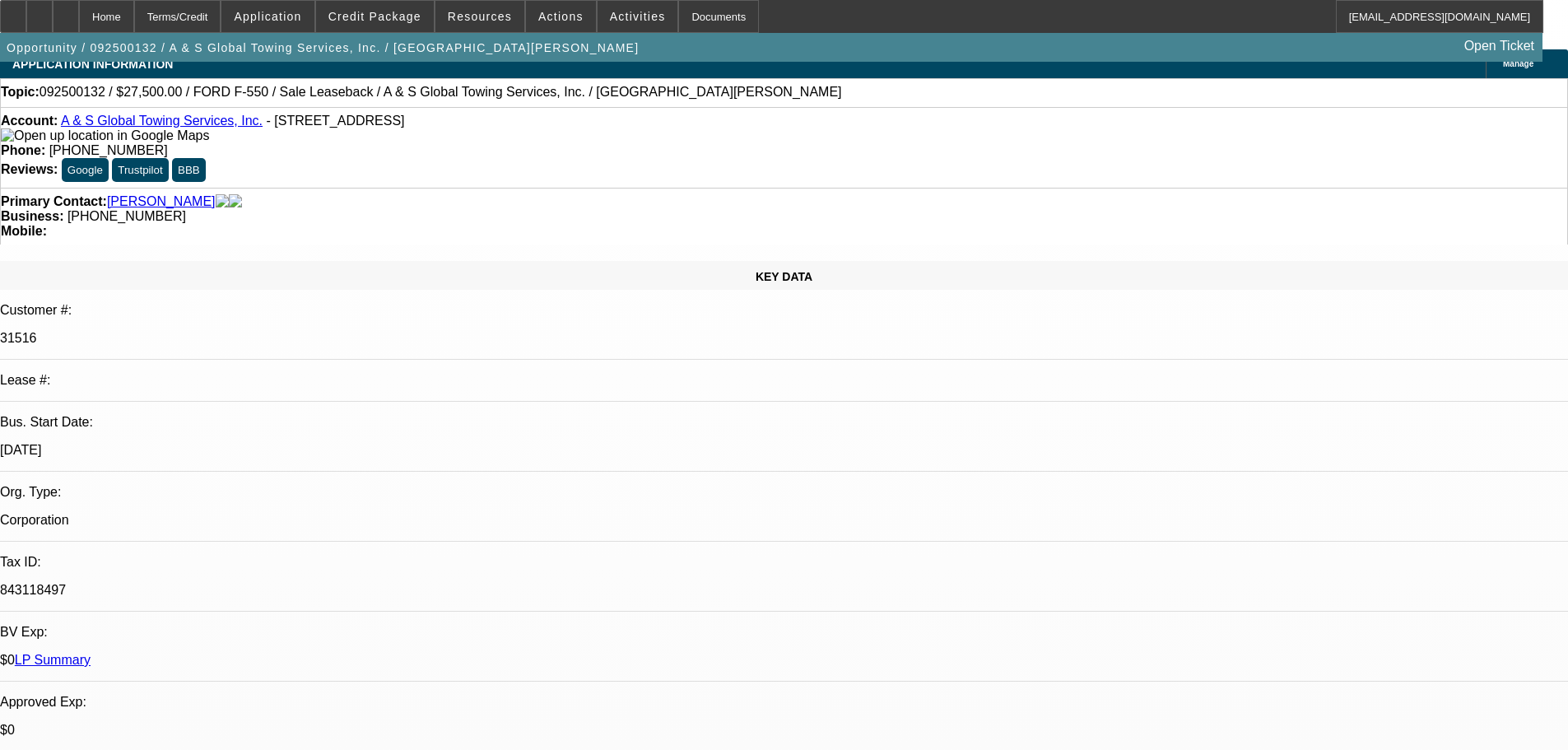
select select "0"
select select "2"
select select "0"
select select "6"
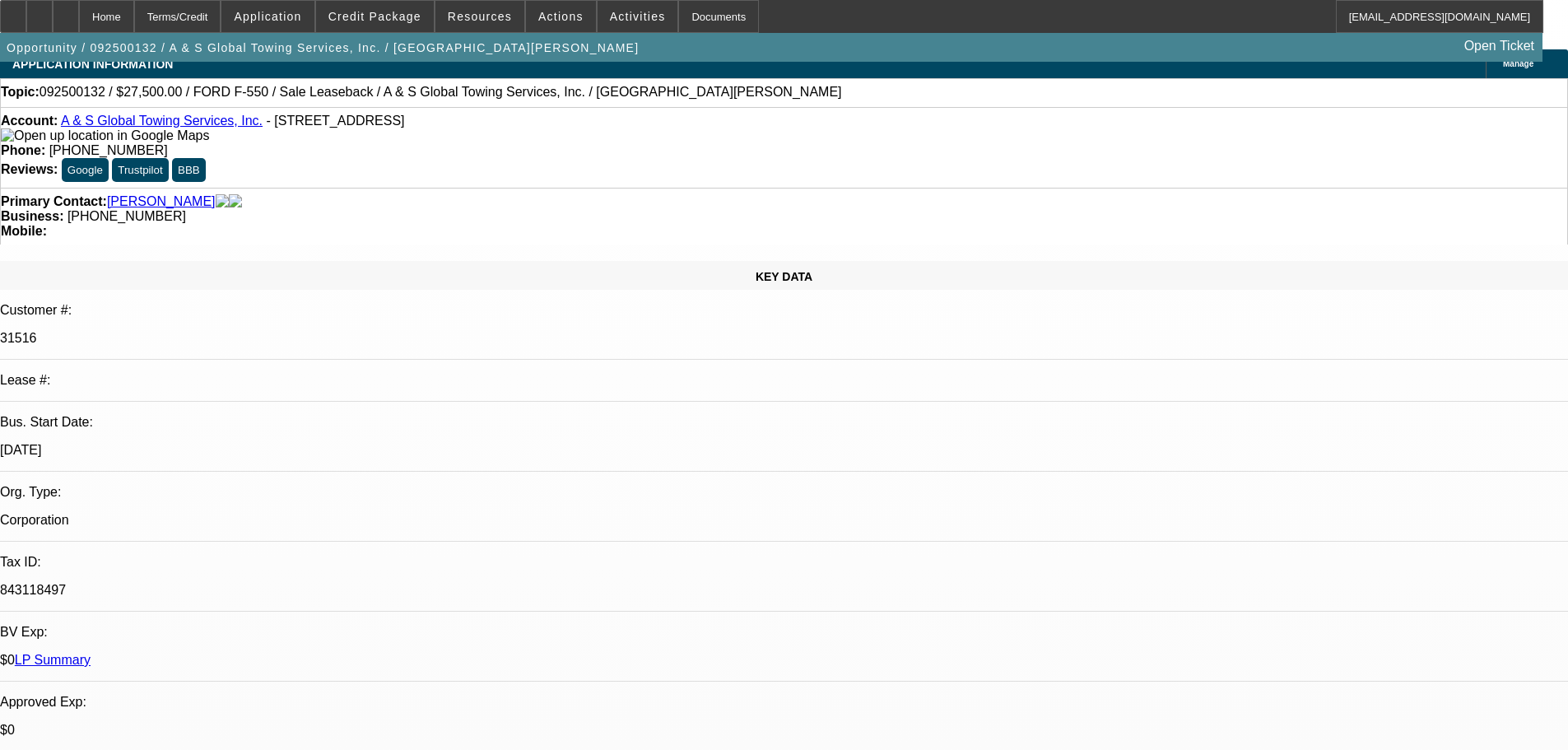
select select "0"
select select "2"
select select "0"
select select "6"
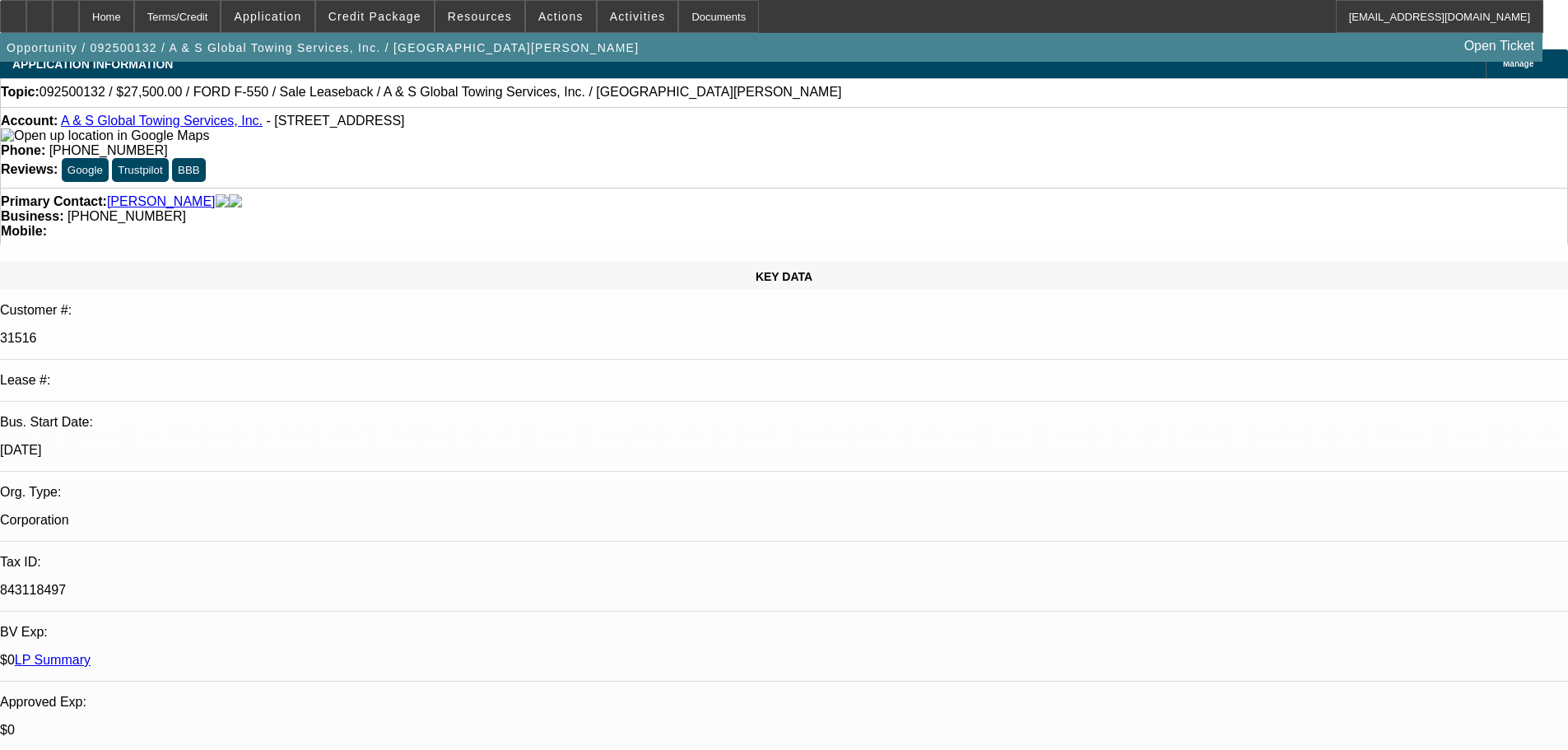
scroll to position [165, 0]
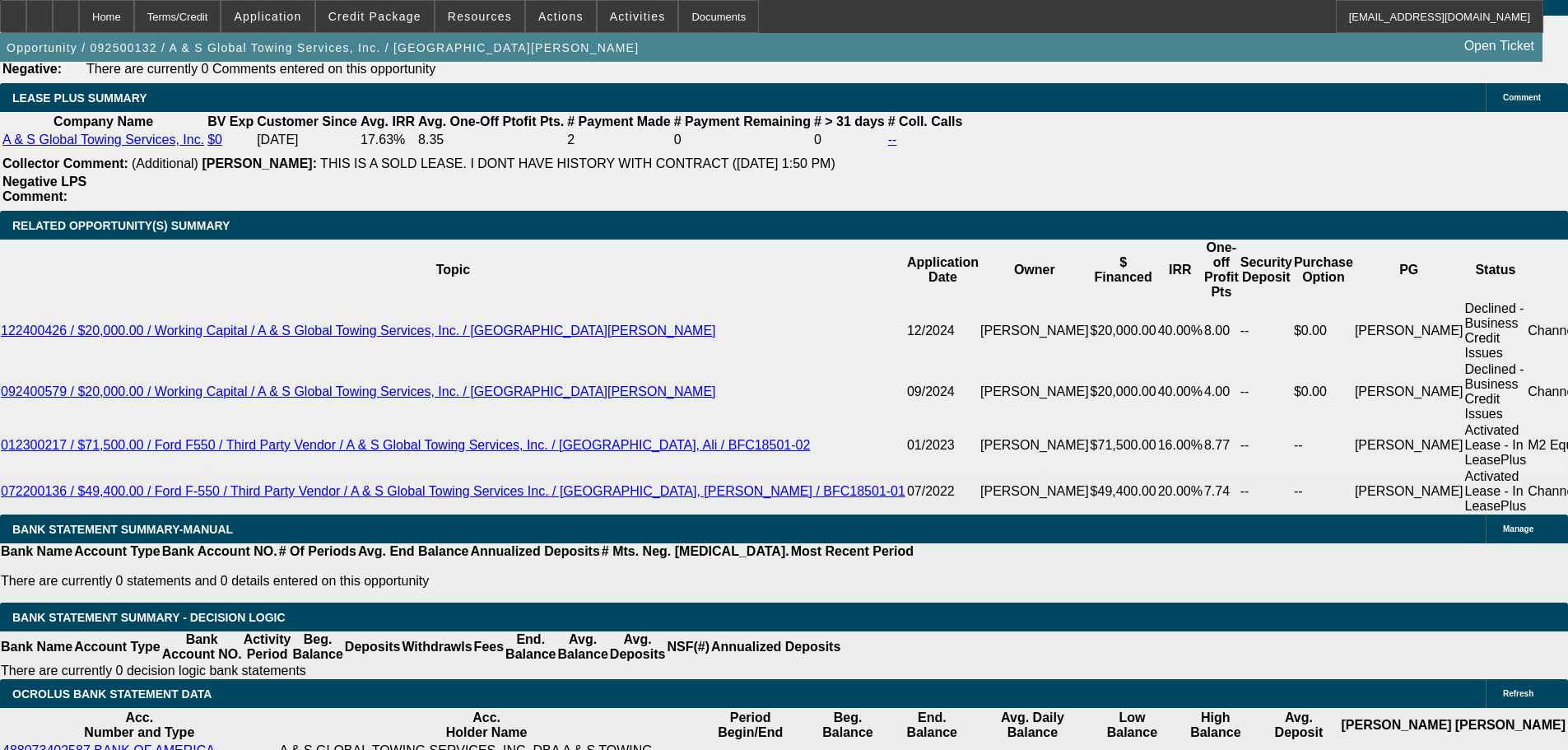
scroll to position [2716, 0]
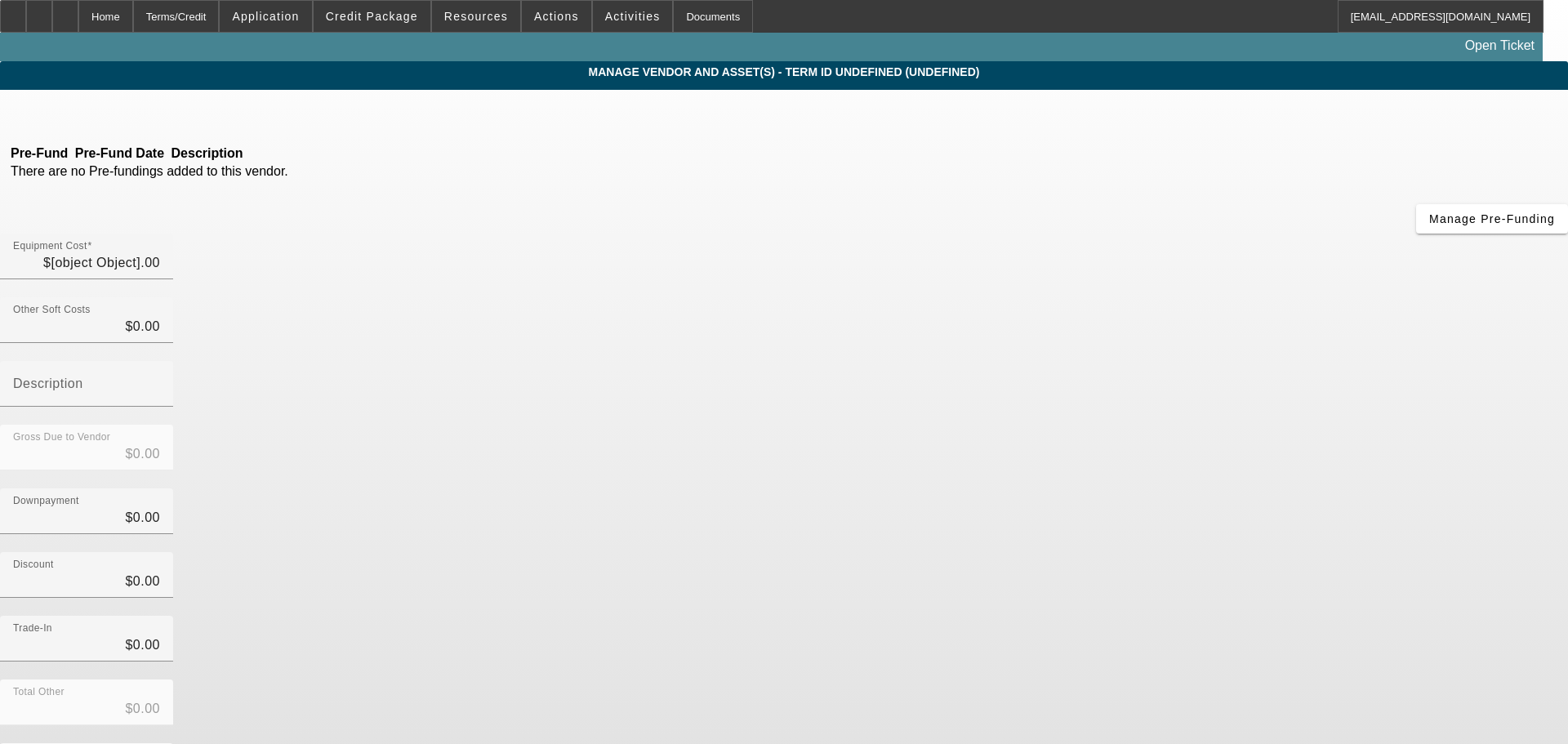
type input "$27,500.00"
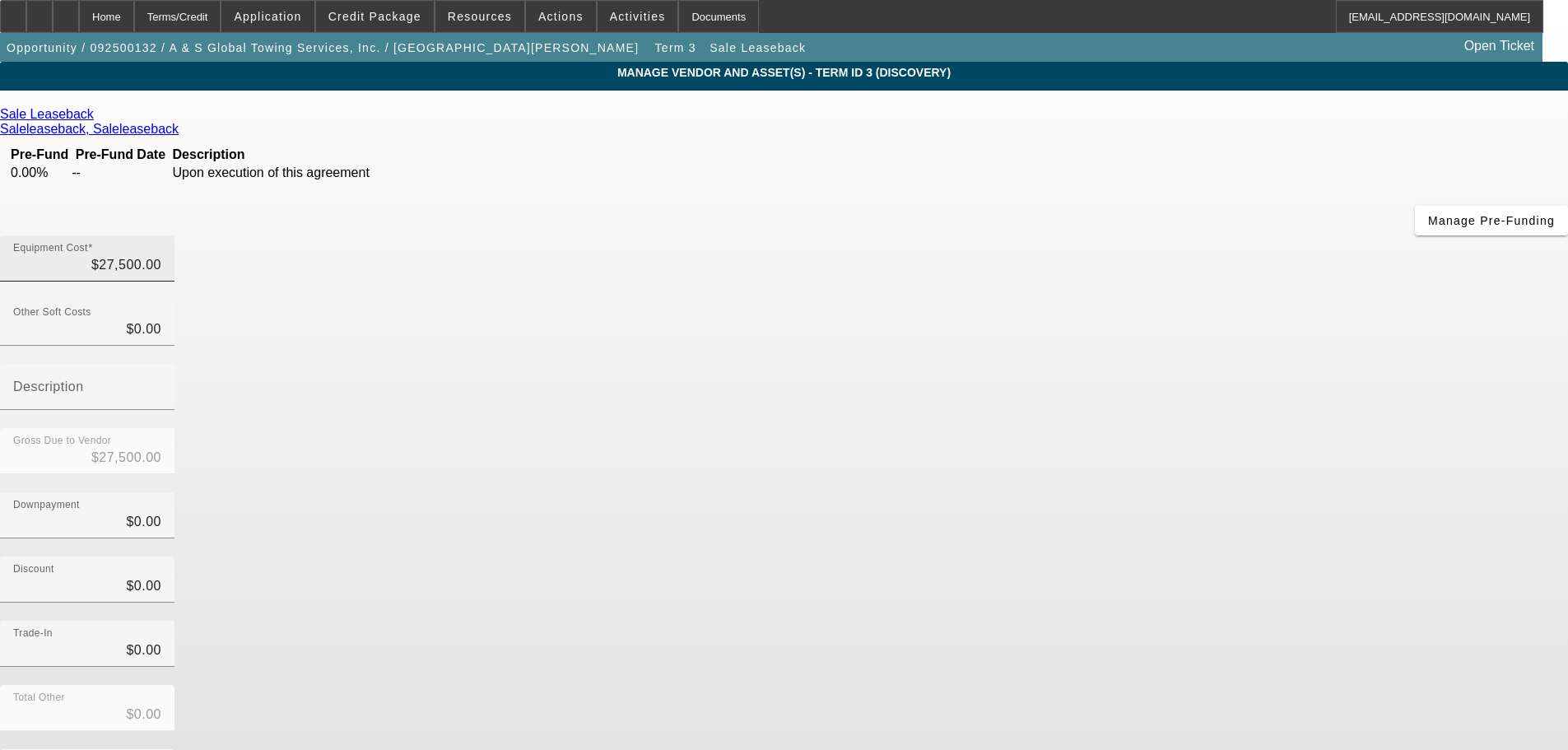
click at [161, 269] on div at bounding box center [161, 269] width 0 height 0
click at [161, 255] on input "27500" at bounding box center [88, 265] width 149 height 20
type input "2700"
type input "$2,700.00"
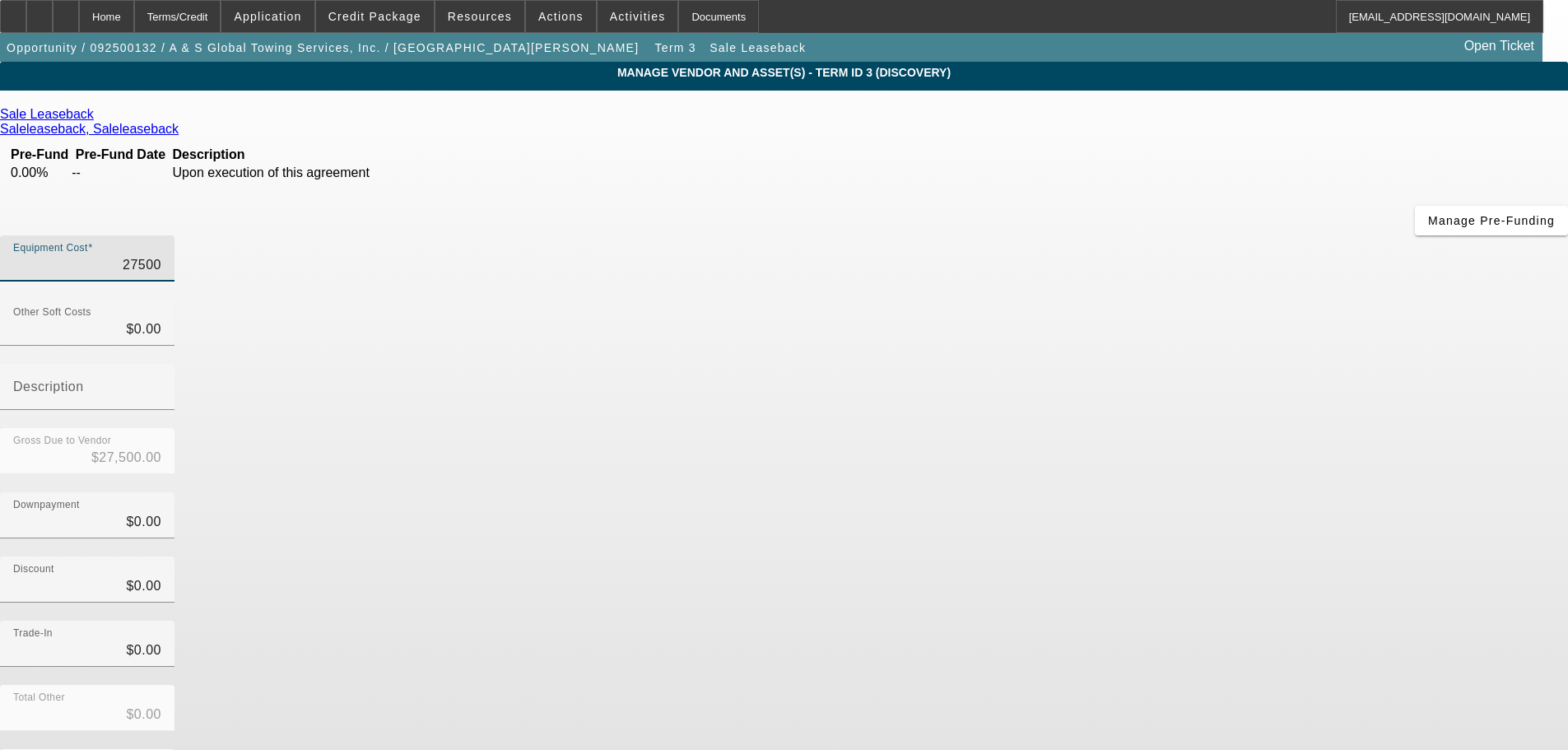
type input "$2,700.00"
type input "200"
type input "$200.00"
type input "2500"
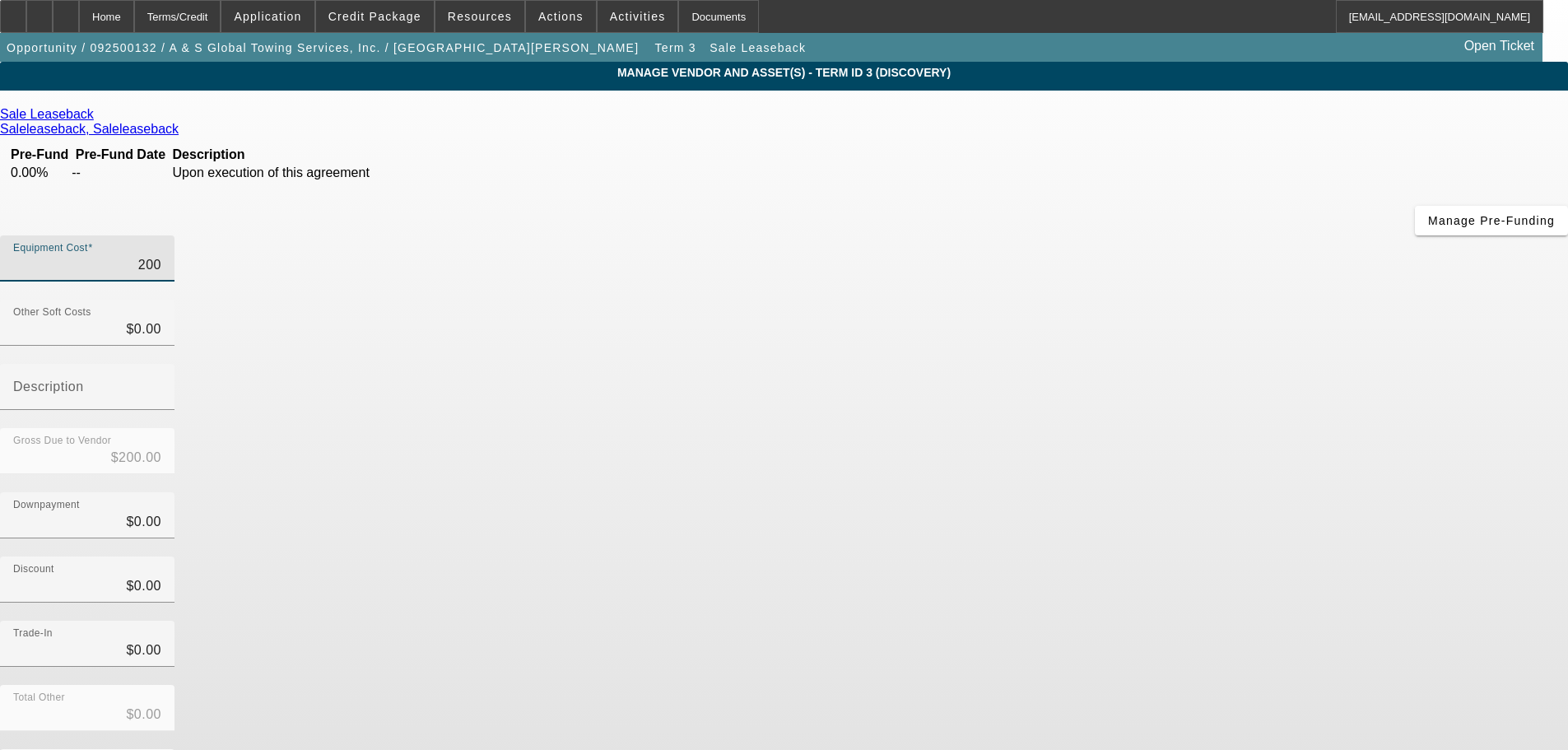
type input "$2,500.00"
type input "25000"
type input "$25,000.00"
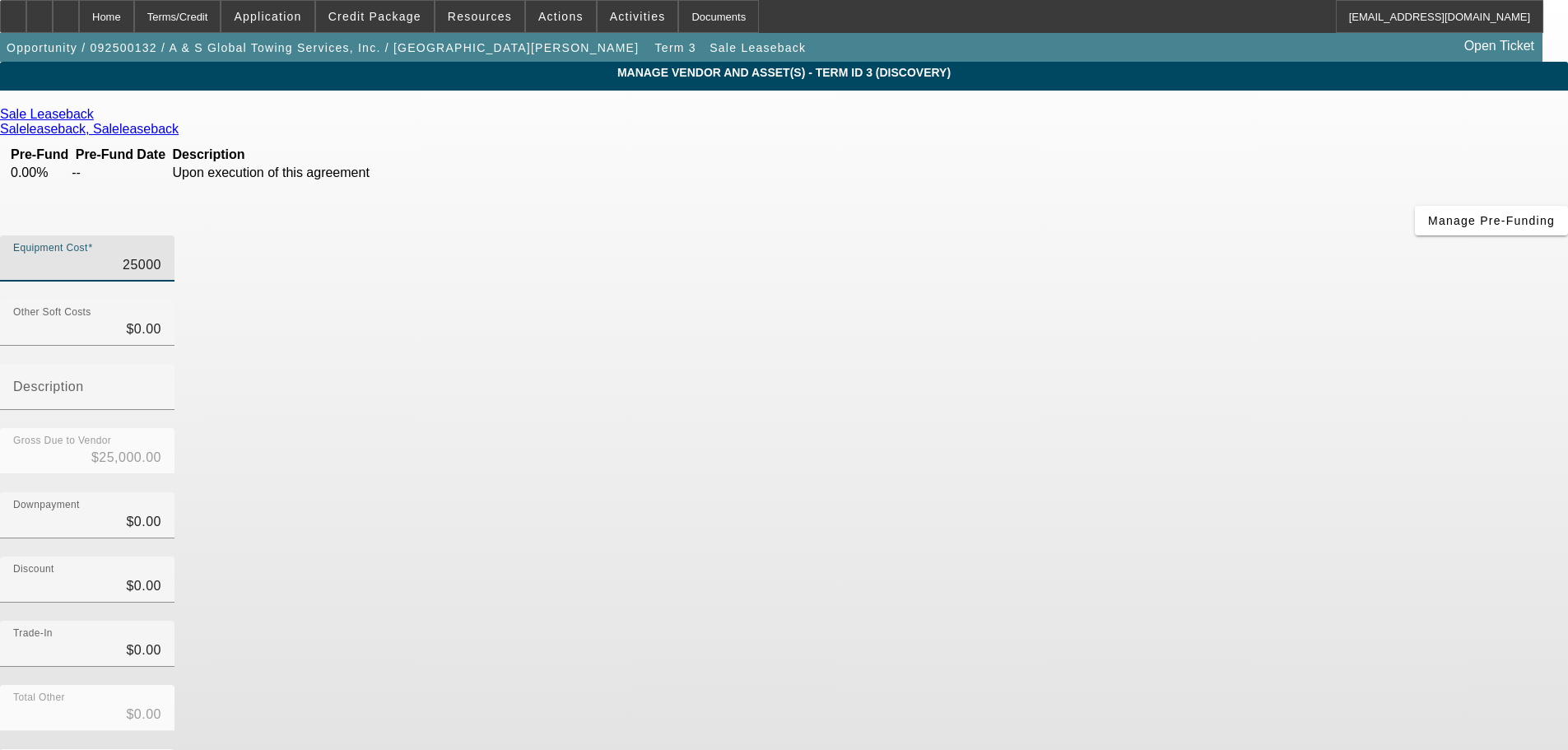
type input "$25,000.00"
drag, startPoint x: 1095, startPoint y: 401, endPoint x: 1106, endPoint y: 389, distance: 16.3
click at [1100, 556] on div "Discount $0.00" at bounding box center [784, 588] width 1568 height 64
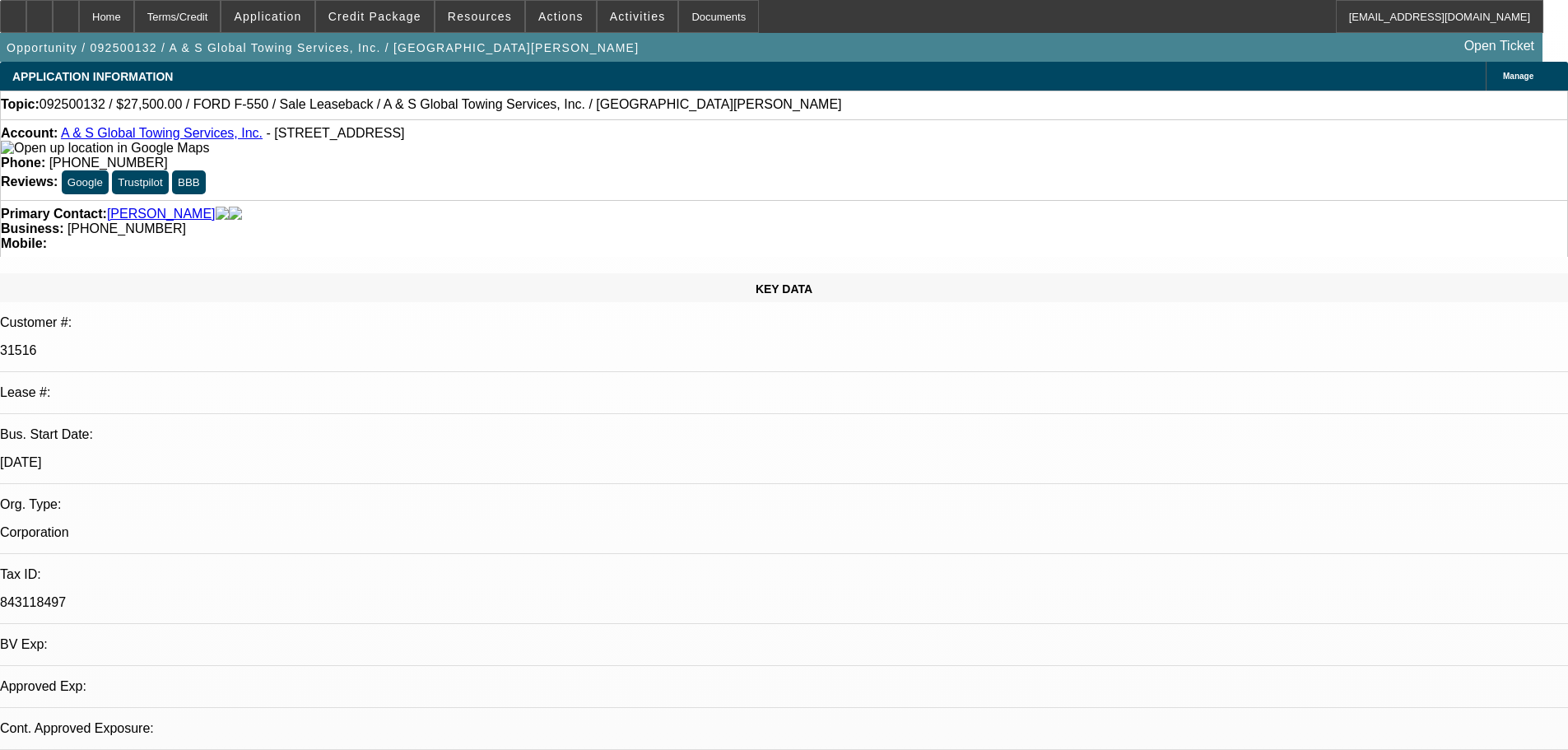
select select "0"
select select "2"
select select "0"
select select "6"
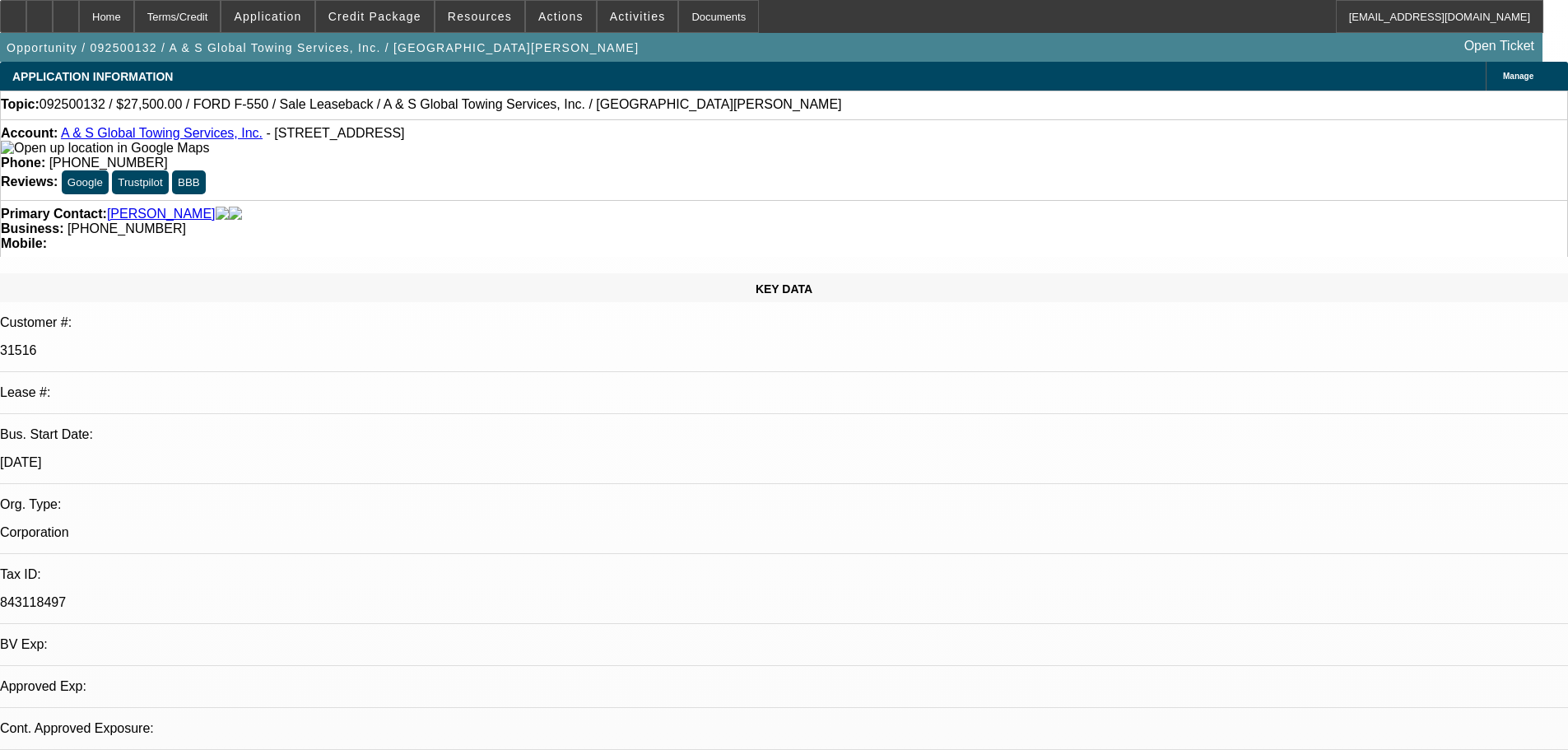
select select "0"
select select "2"
select select "0"
select select "6"
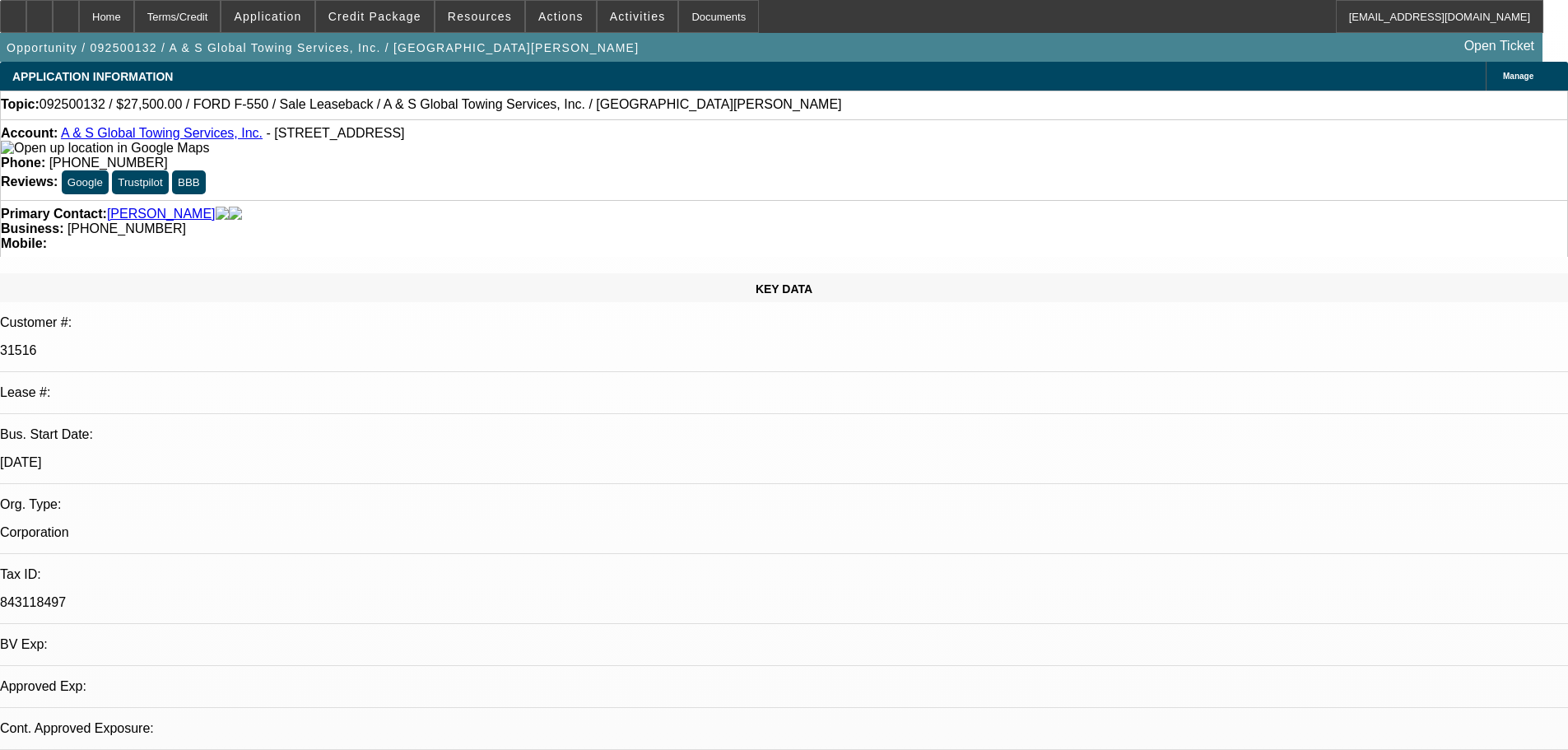
select select "0"
select select "2"
select select "0"
select select "6"
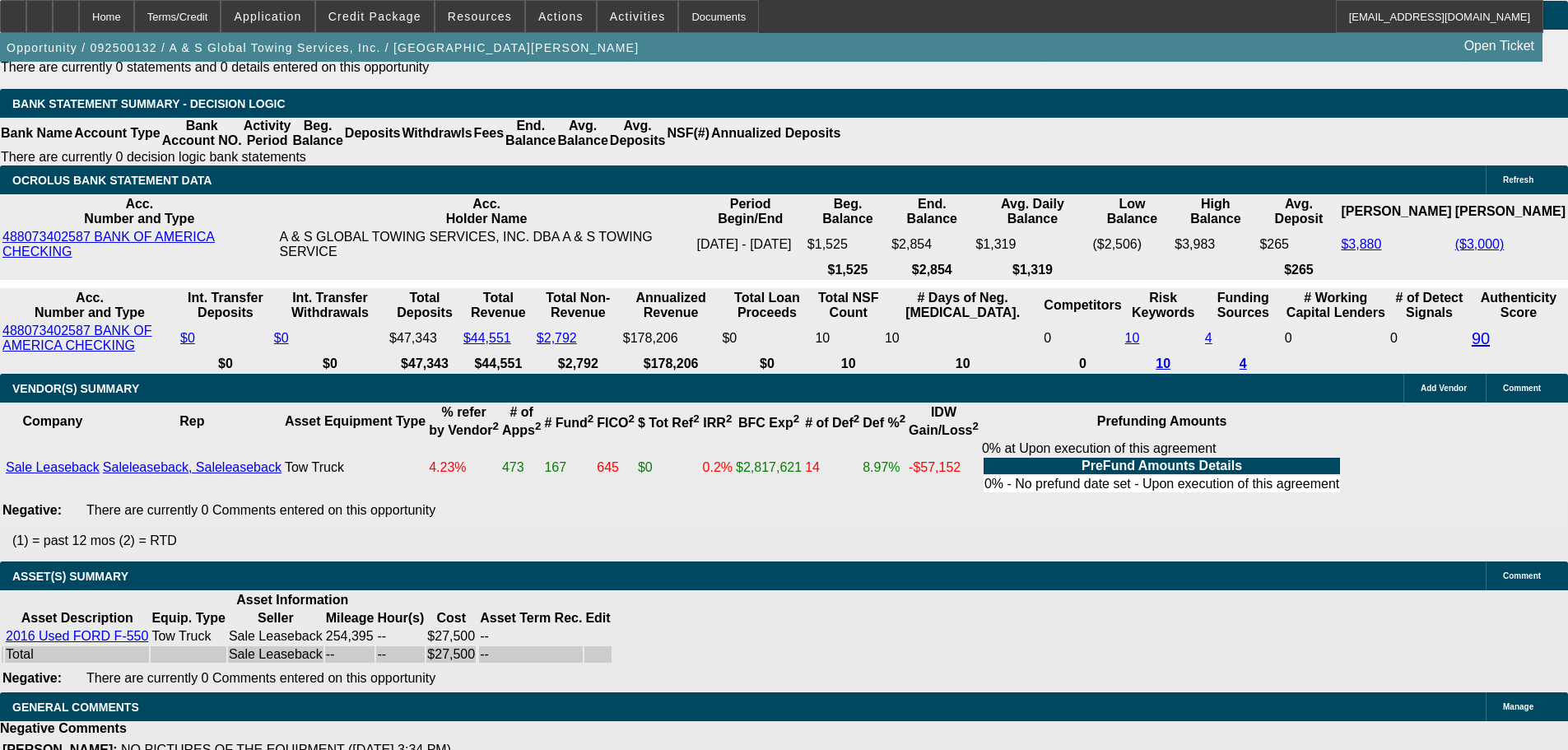
drag, startPoint x: 534, startPoint y: 238, endPoint x: 598, endPoint y: 527, distance: 296.0
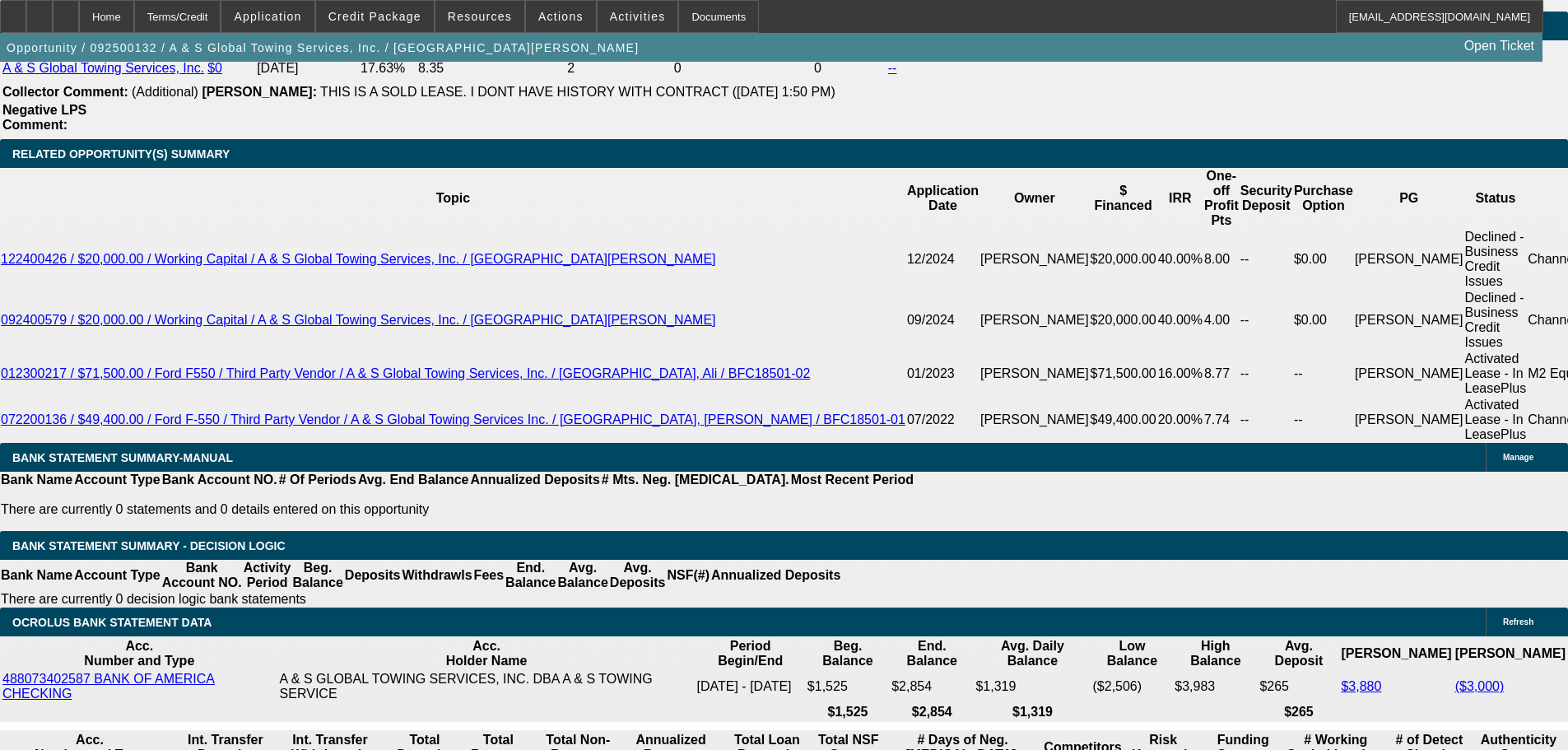
scroll to position [2855, 0]
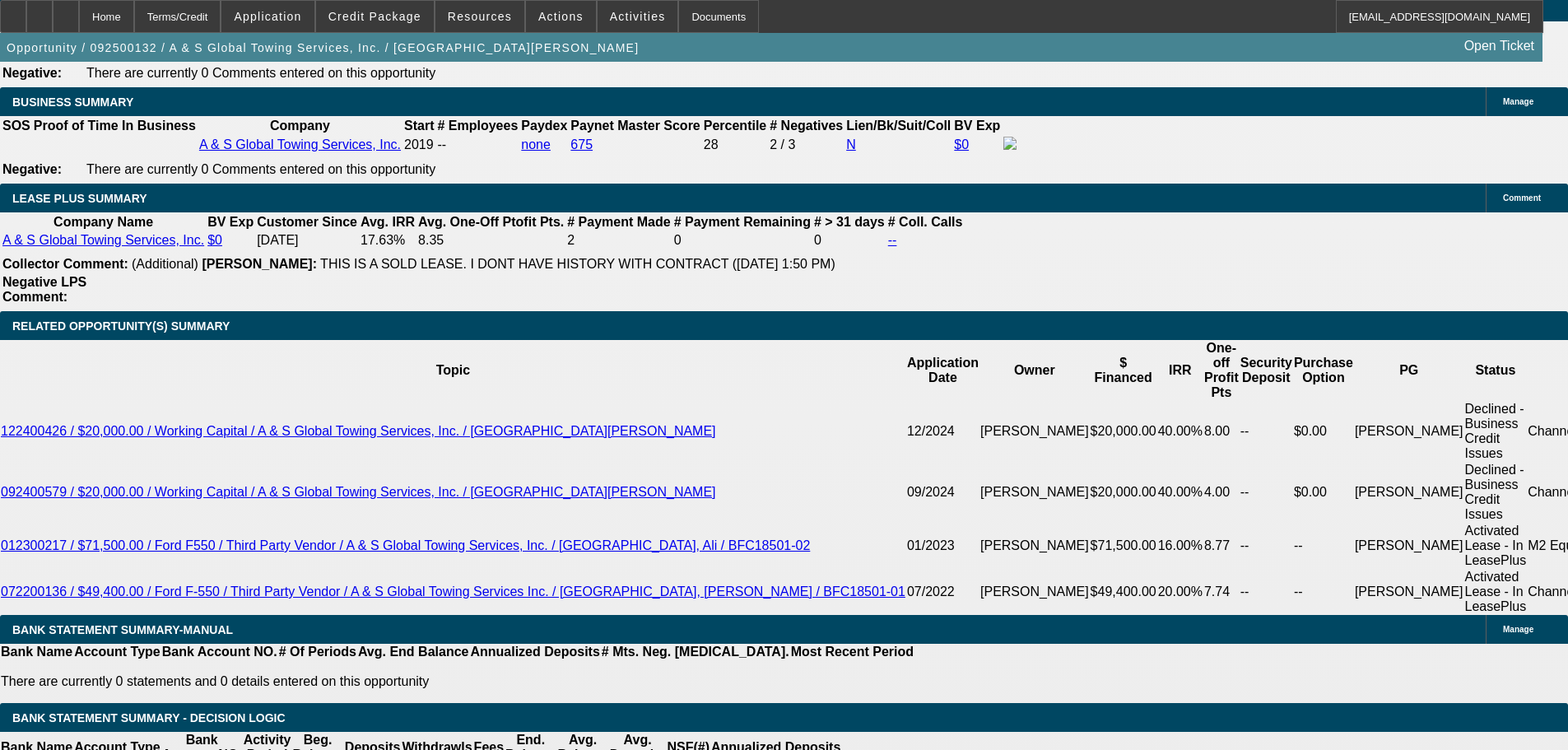
drag, startPoint x: 861, startPoint y: 447, endPoint x: 859, endPoint y: 347, distance: 100.0
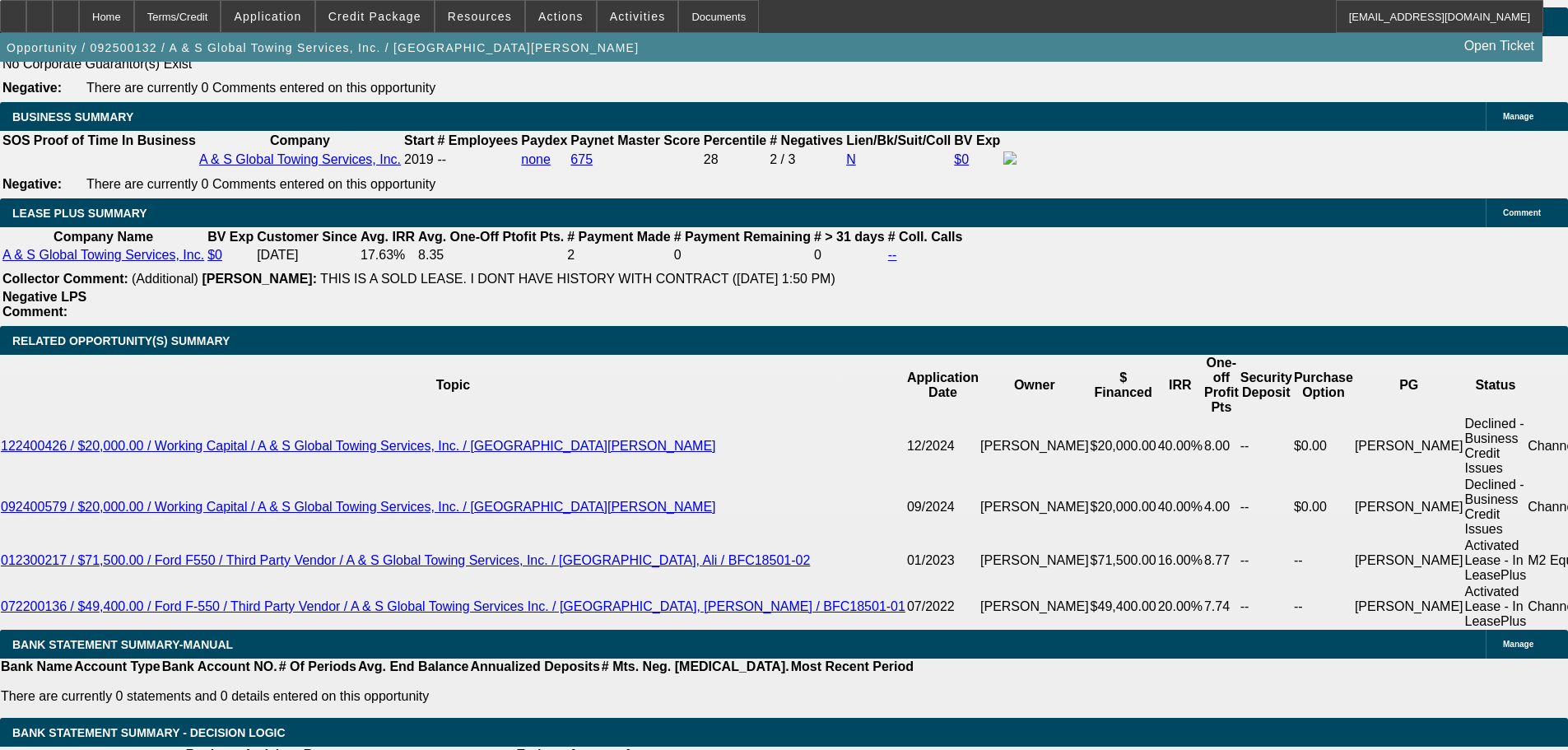
scroll to position [2120, 0]
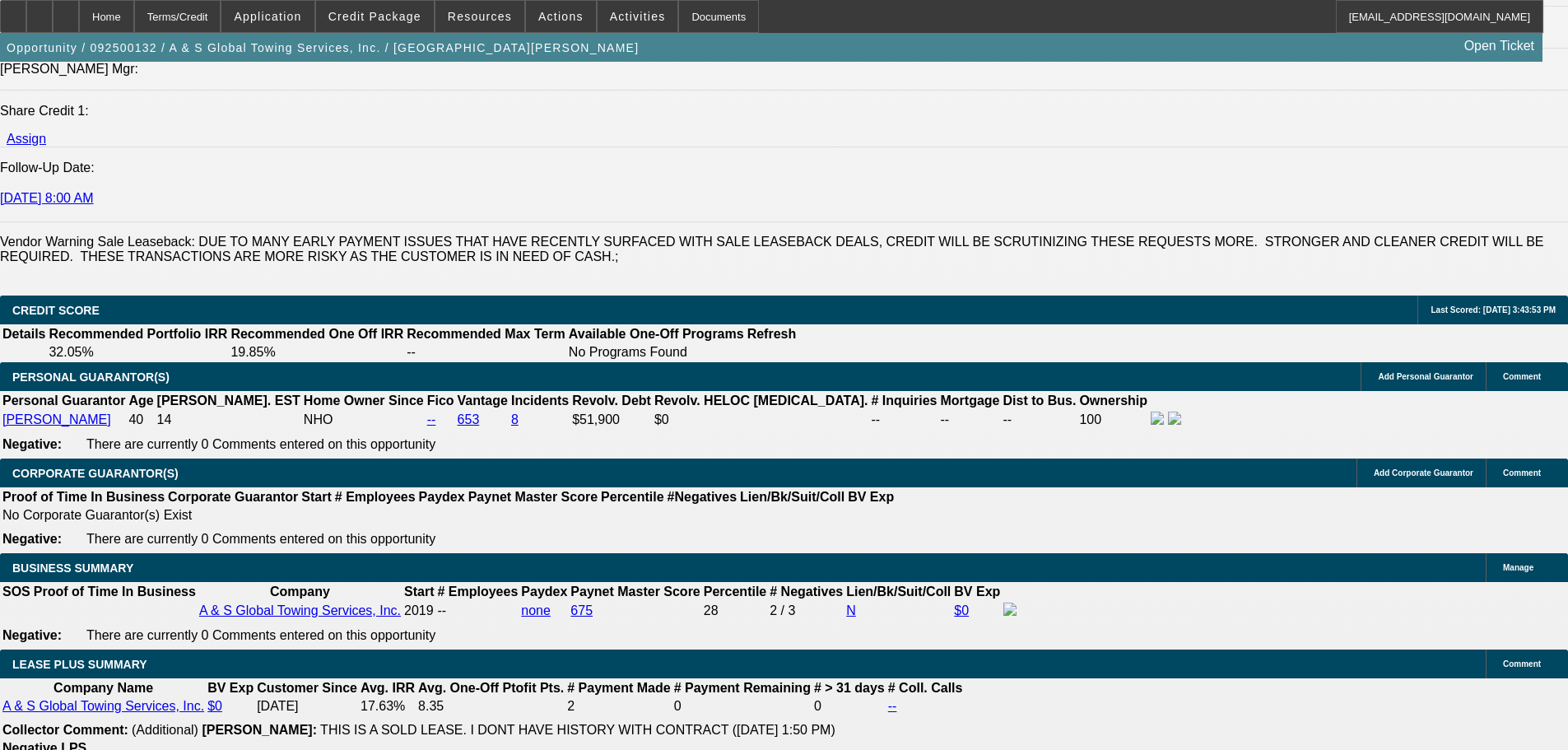
drag, startPoint x: 870, startPoint y: 340, endPoint x: 855, endPoint y: 127, distance: 213.5
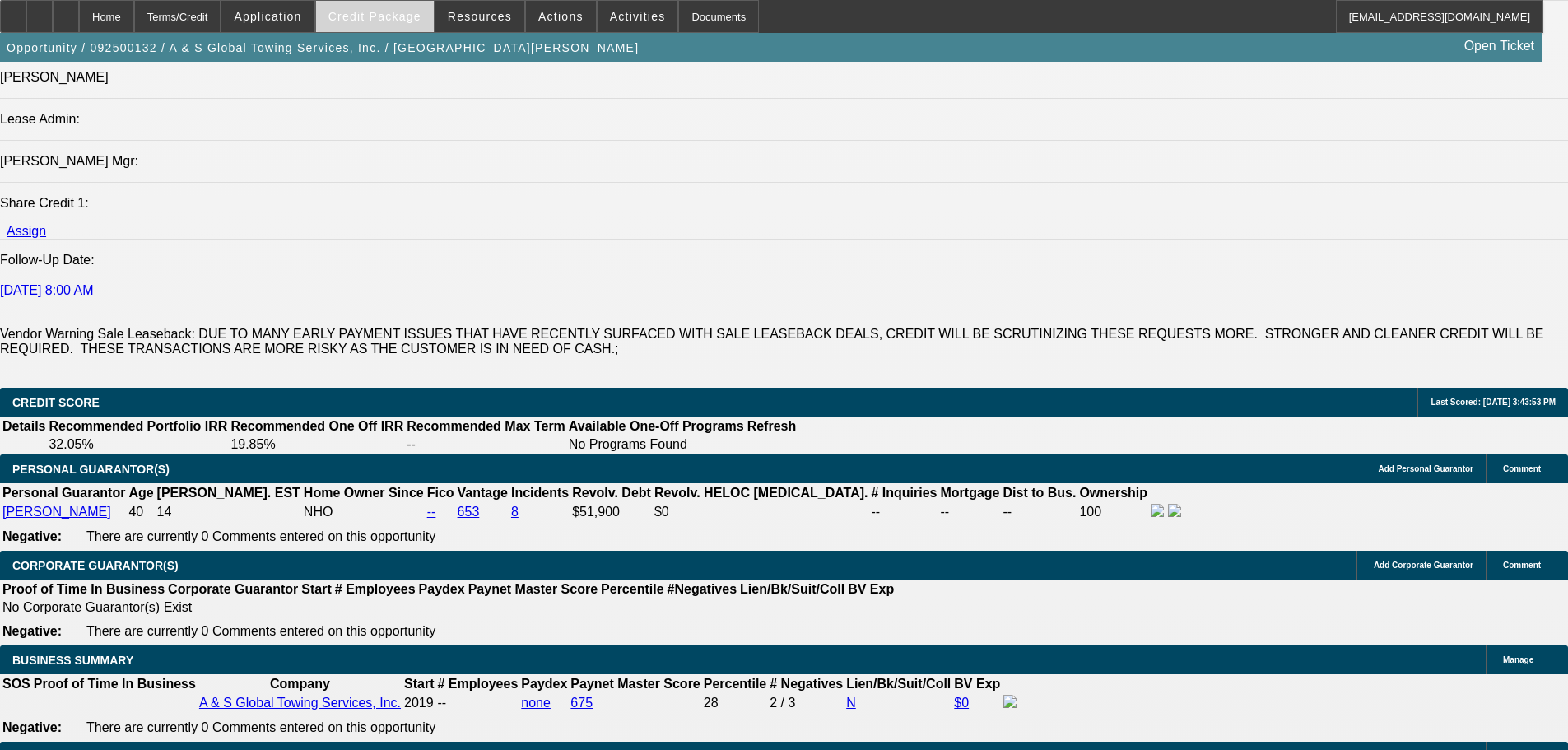
click at [409, 7] on span at bounding box center [375, 16] width 118 height 40
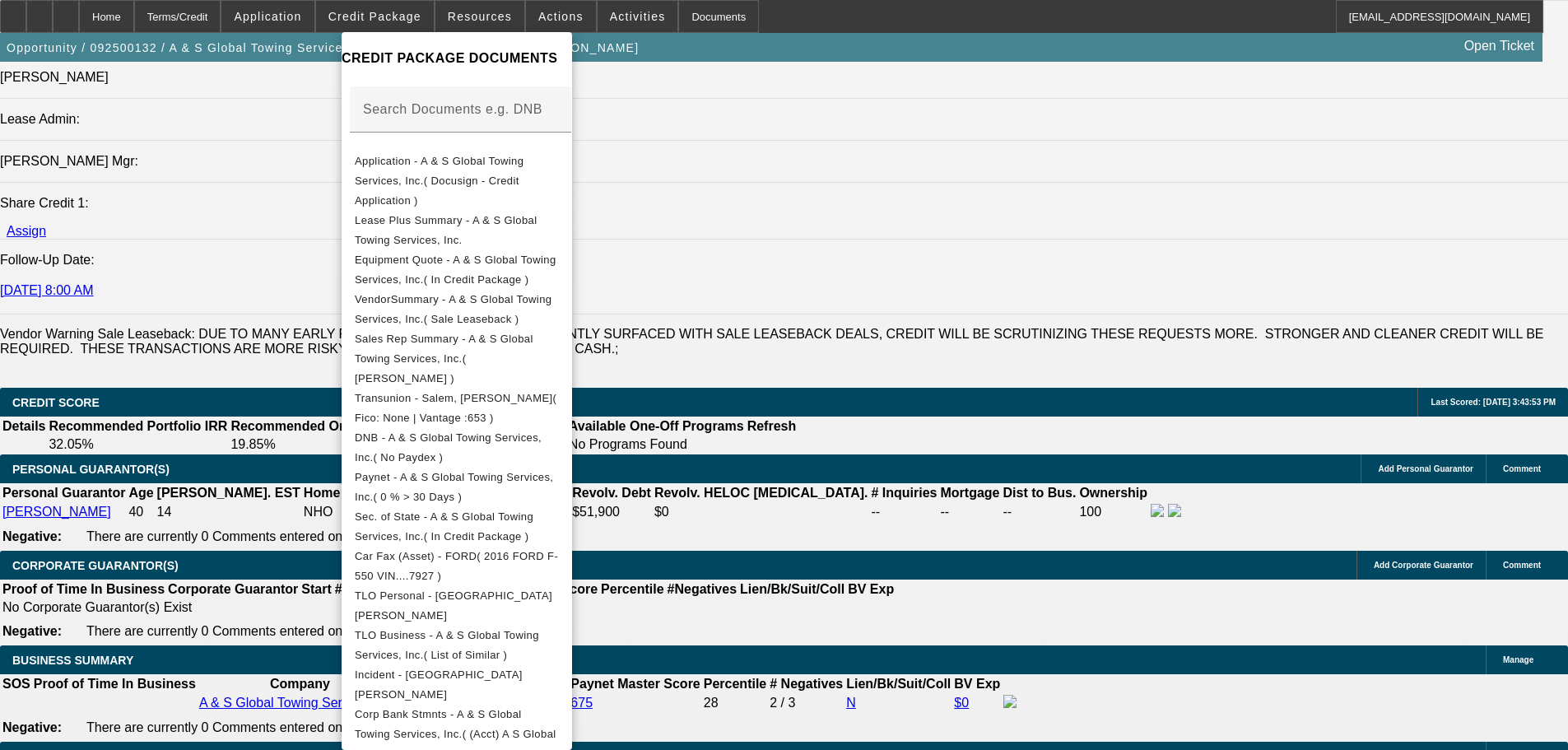
scroll to position [256, 0]
click at [888, 514] on div at bounding box center [784, 375] width 1568 height 750
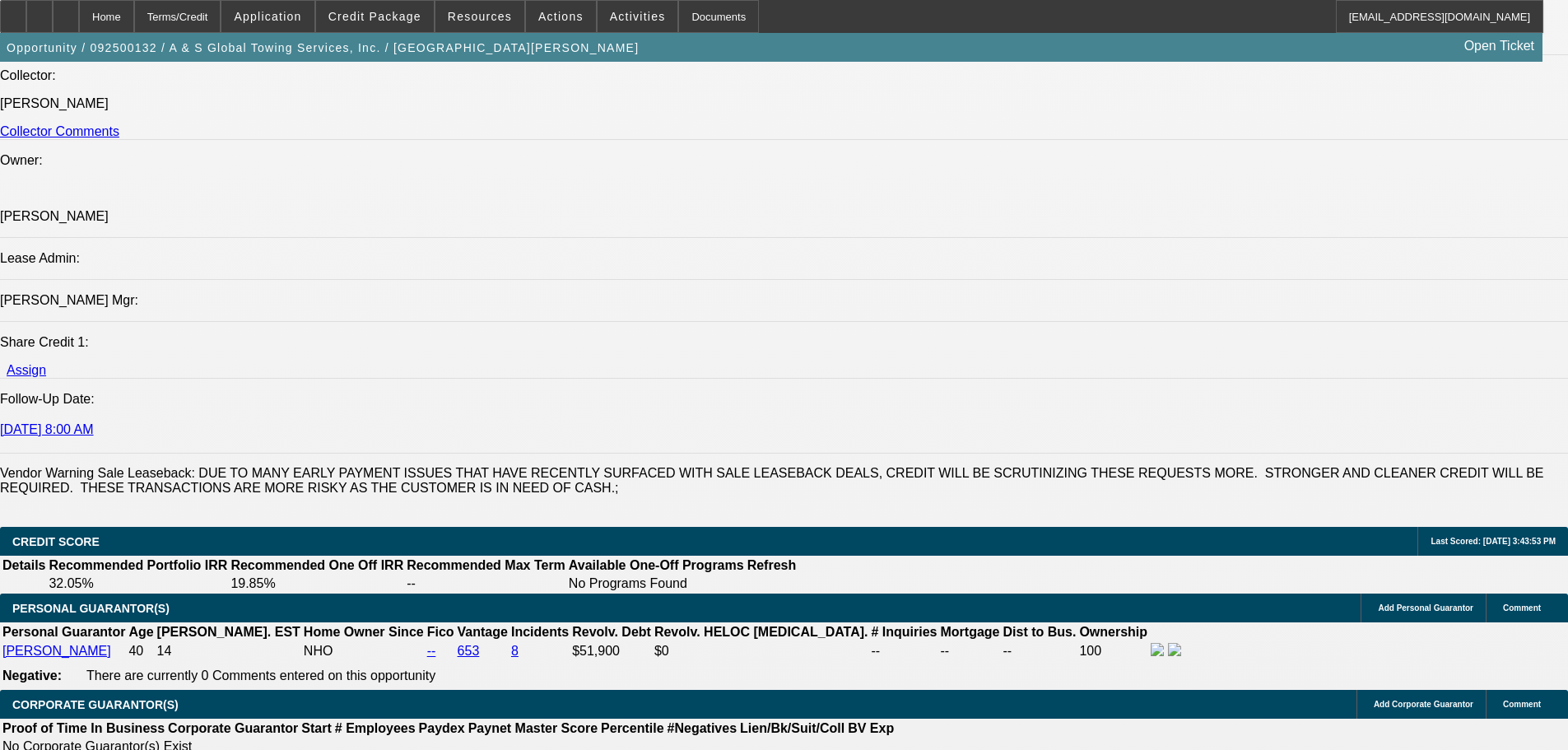
scroll to position [1726, 0]
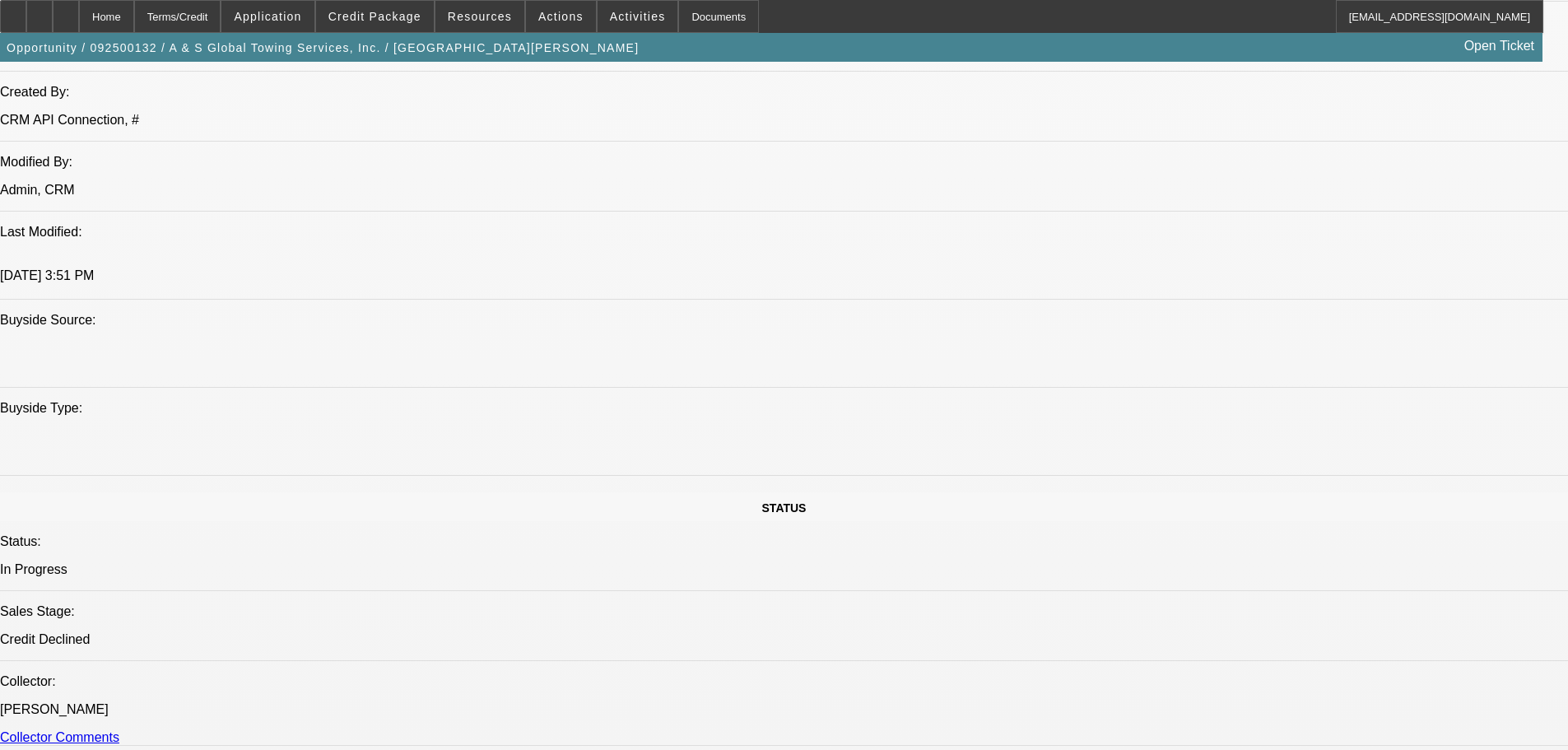
drag, startPoint x: 581, startPoint y: 410, endPoint x: 590, endPoint y: 335, distance: 75.5
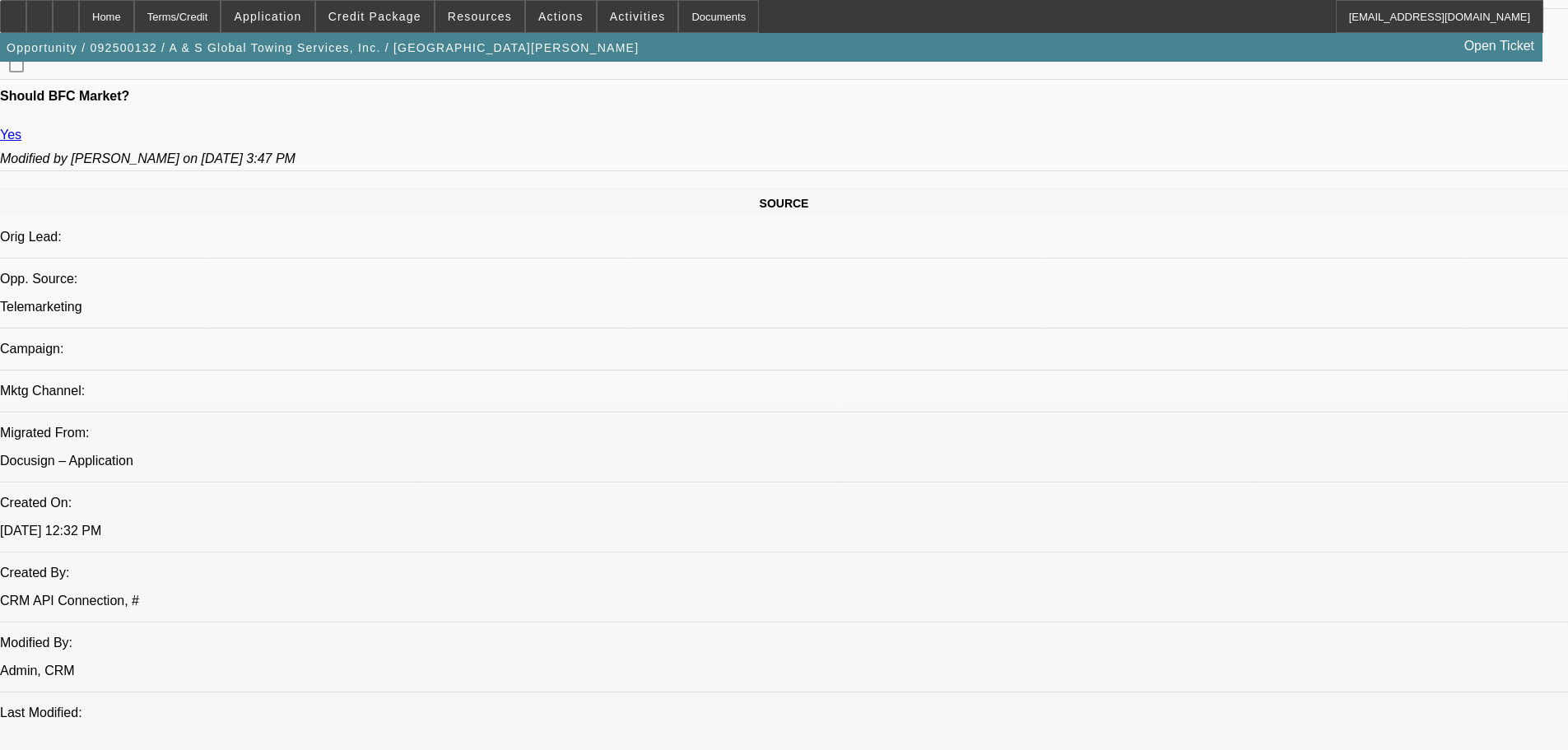
drag, startPoint x: 650, startPoint y: 428, endPoint x: 636, endPoint y: 252, distance: 176.6
drag, startPoint x: 669, startPoint y: 369, endPoint x: 669, endPoint y: 354, distance: 15.0
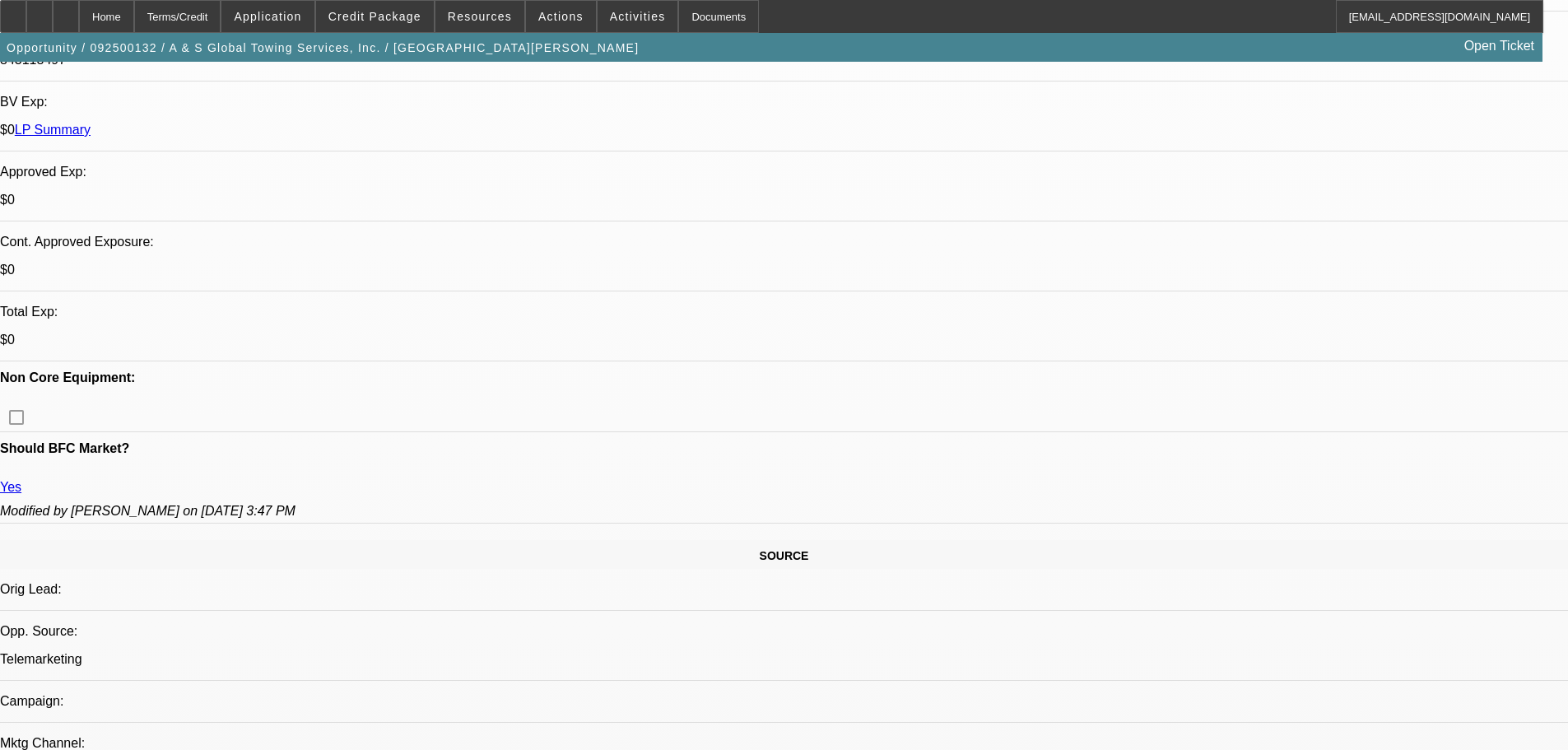
drag, startPoint x: 659, startPoint y: 375, endPoint x: 644, endPoint y: 311, distance: 65.7
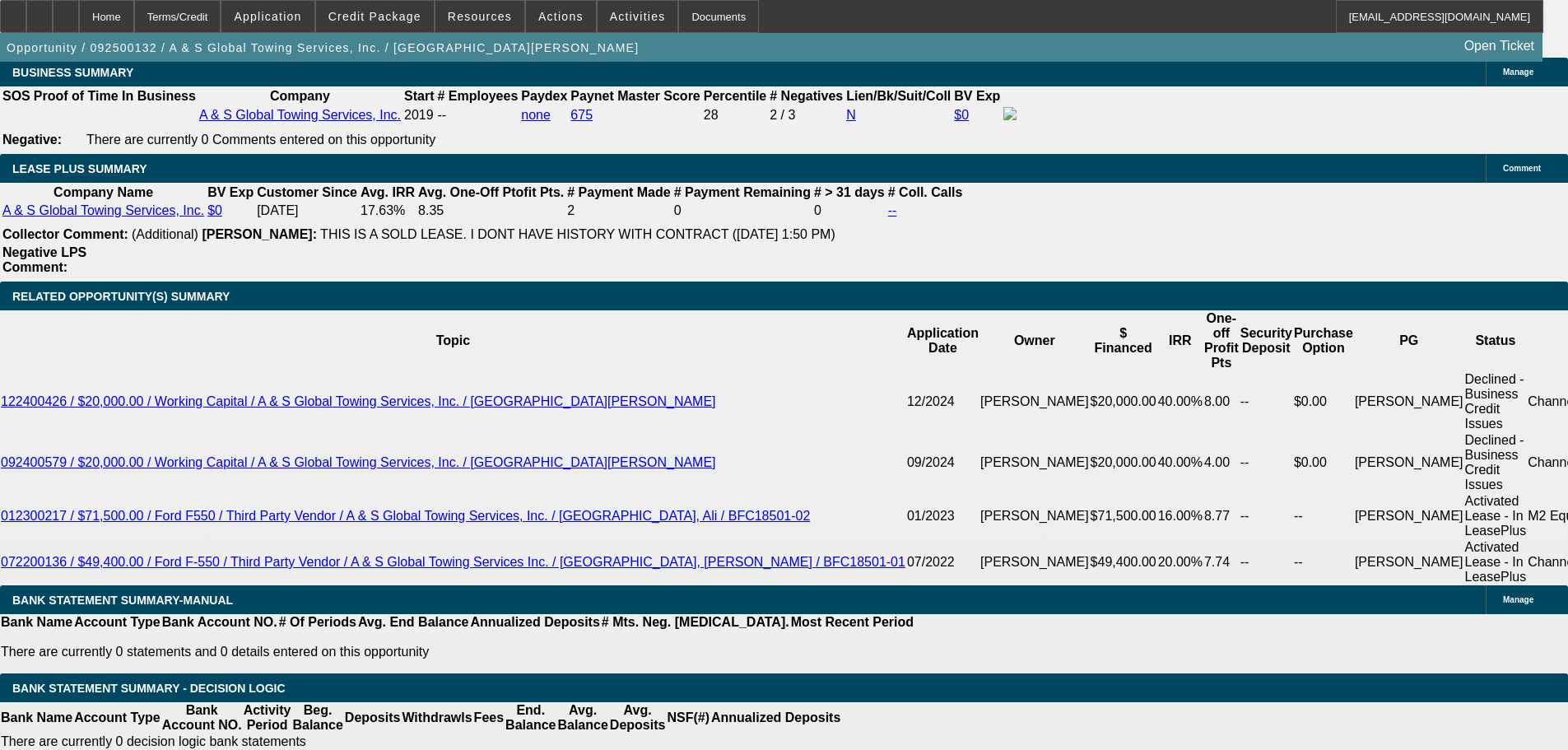
scroll to position [2828, 0]
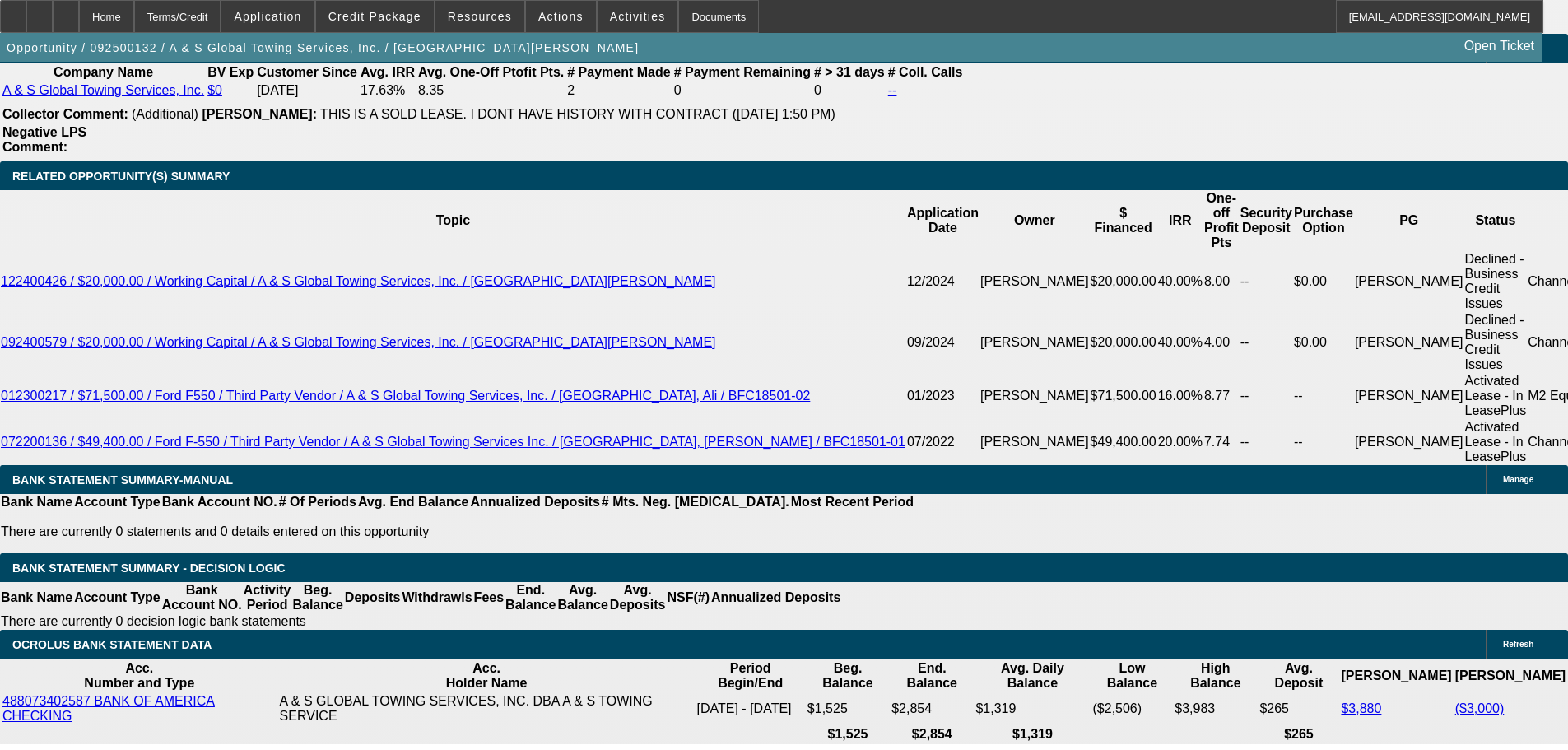
type input "2"
type input "UNKNOWN"
type input "$4,211.94"
type input "$2,105.97"
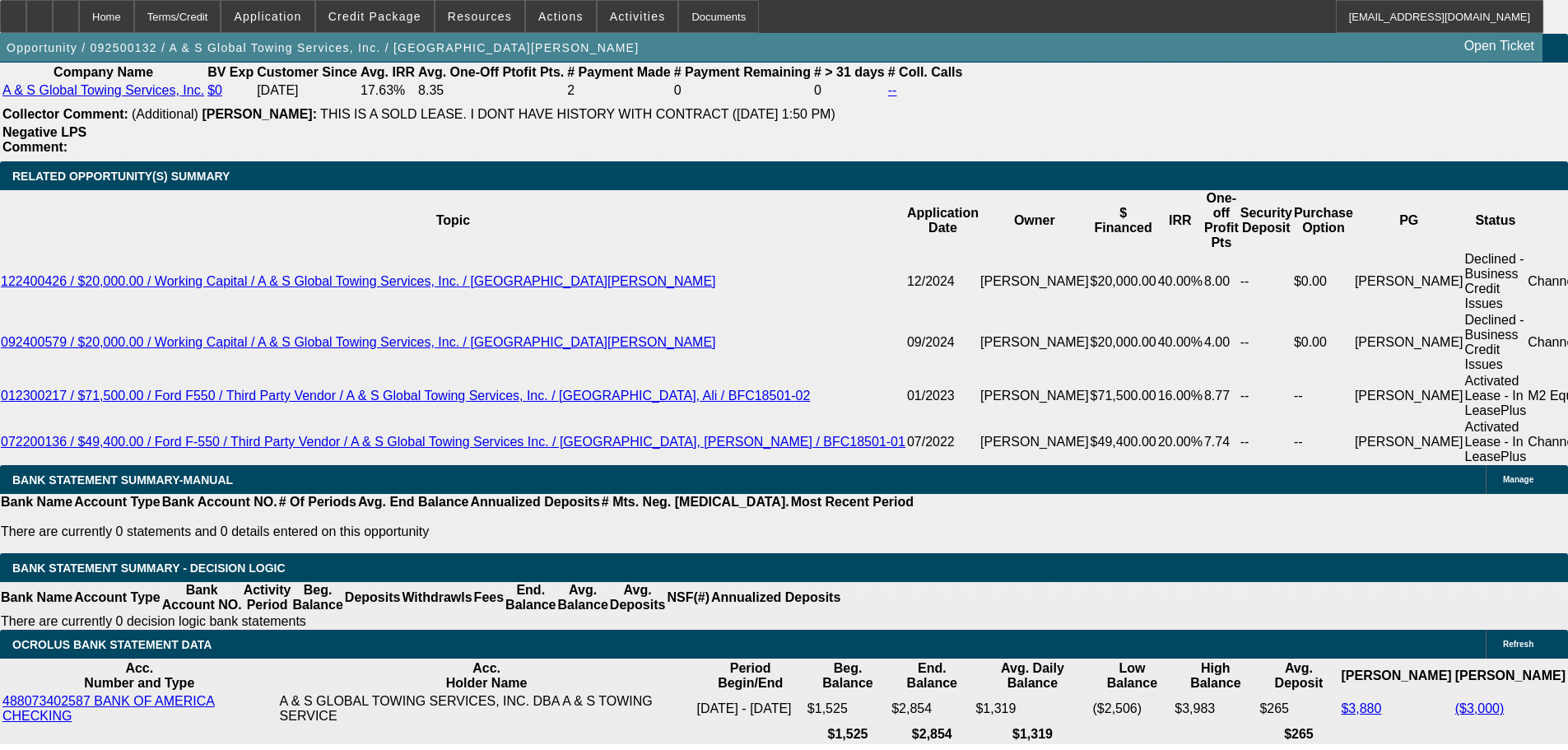
type input "28"
type input "$4,825.30"
type input "$2,412.65"
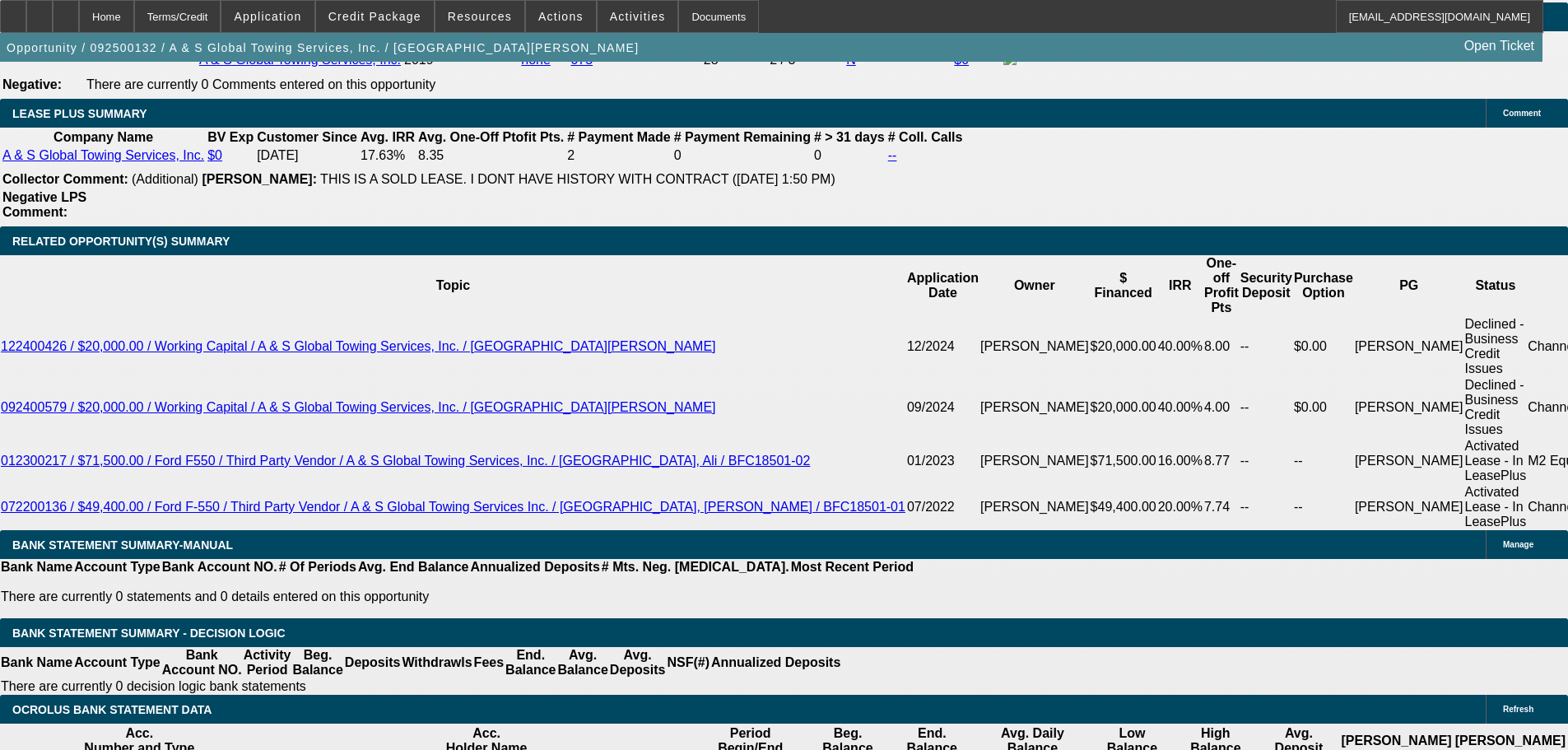
scroll to position [2582, 0]
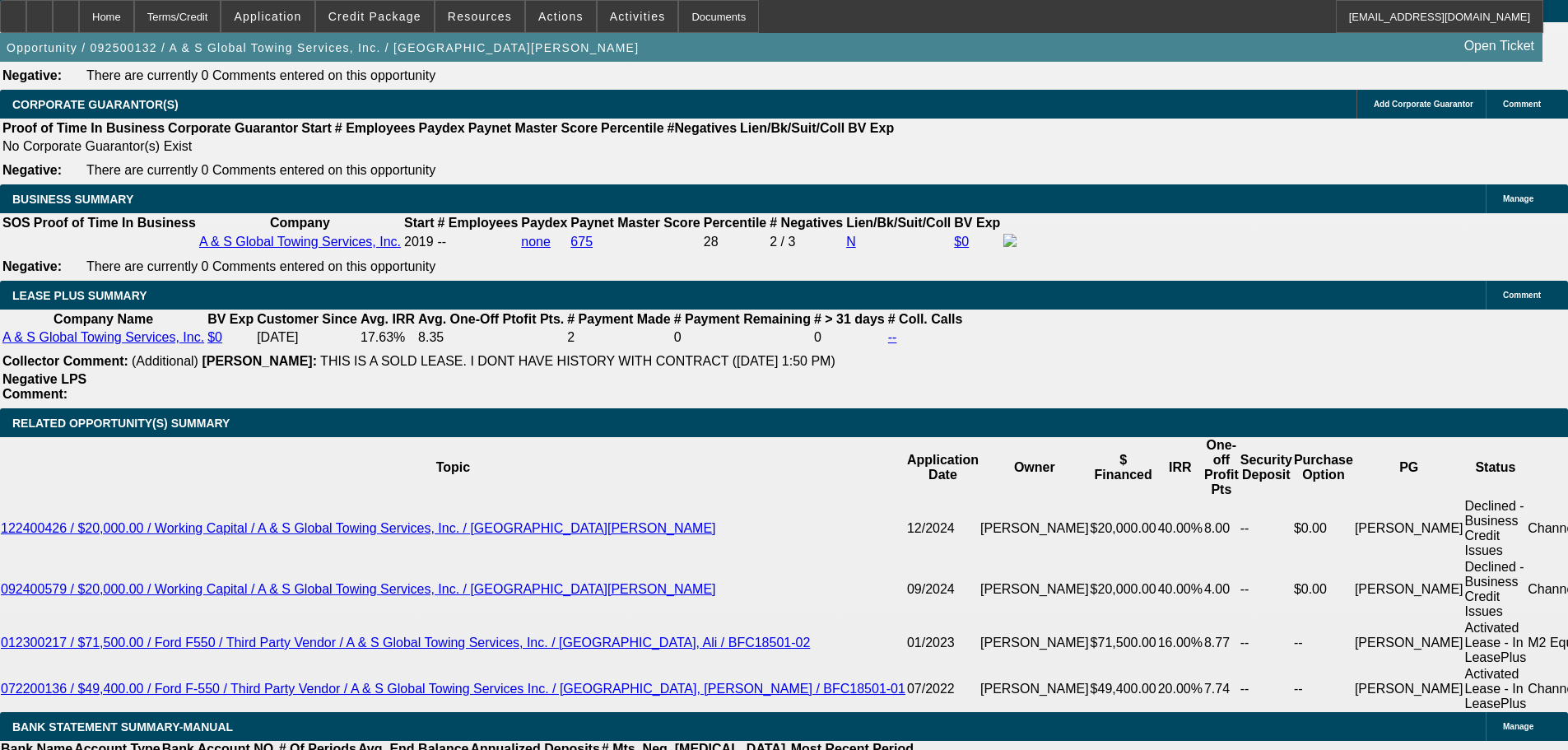
type input "28"
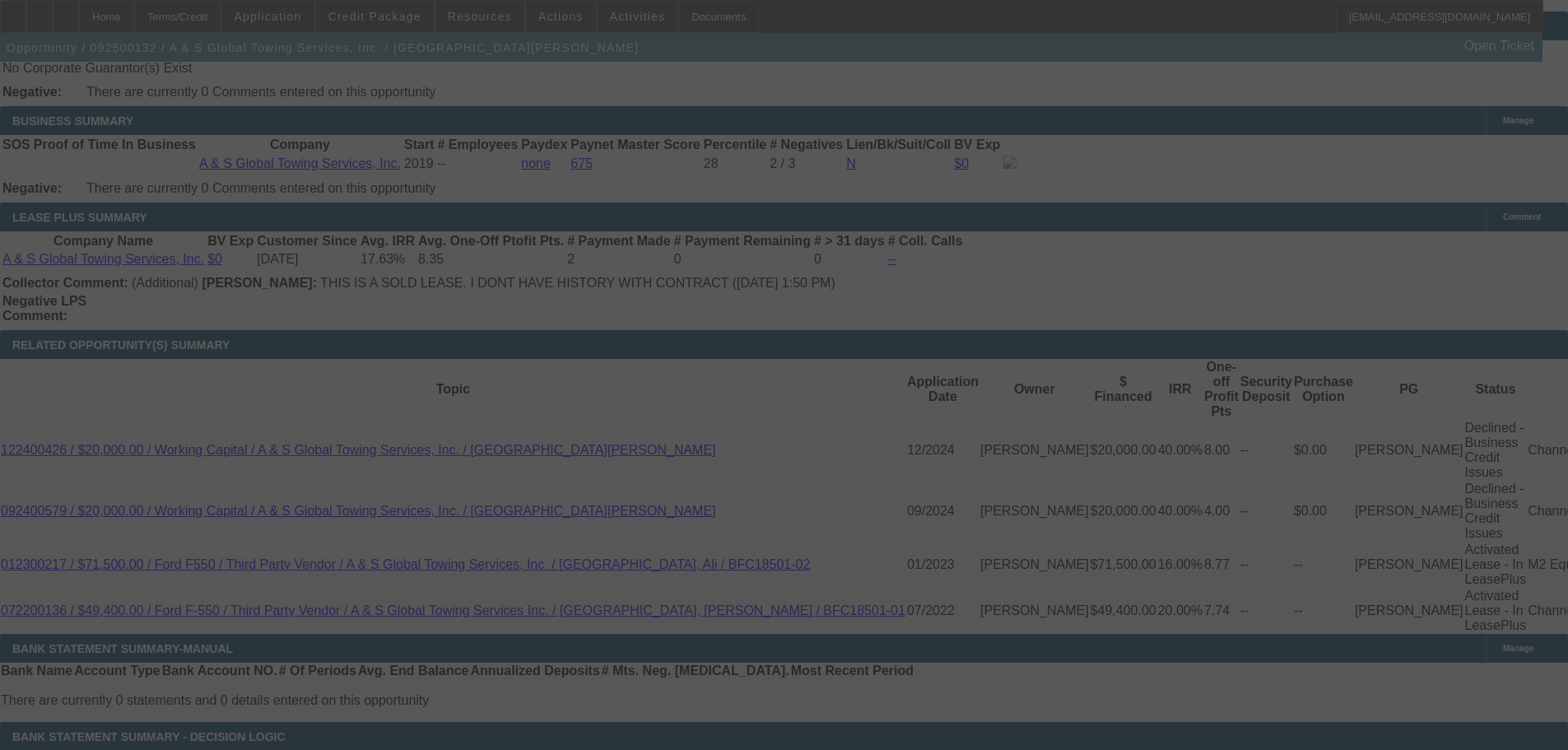
scroll to position [2745, 0]
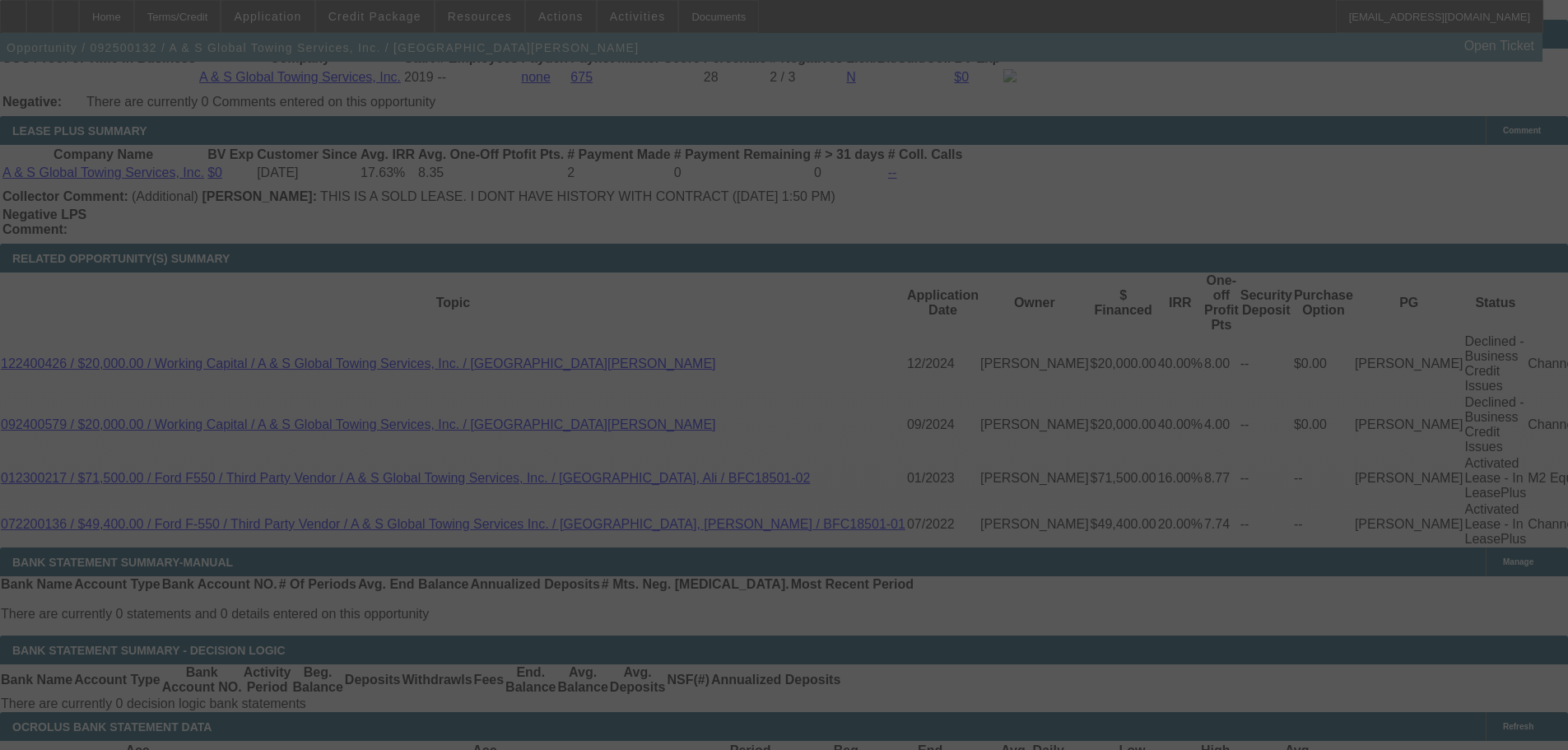
select select "0"
select select "2"
select select "0"
select select "6"
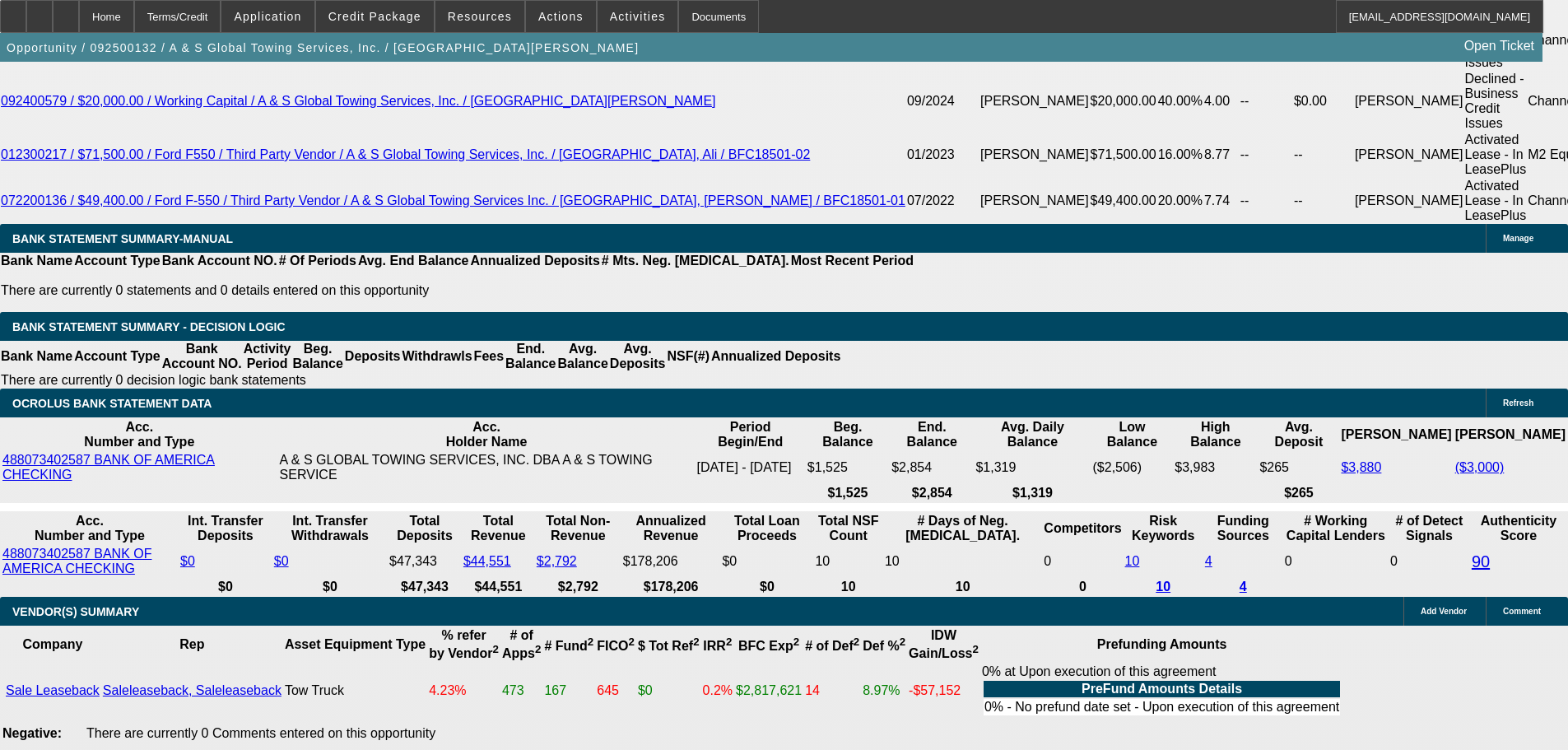
scroll to position [2828, 0]
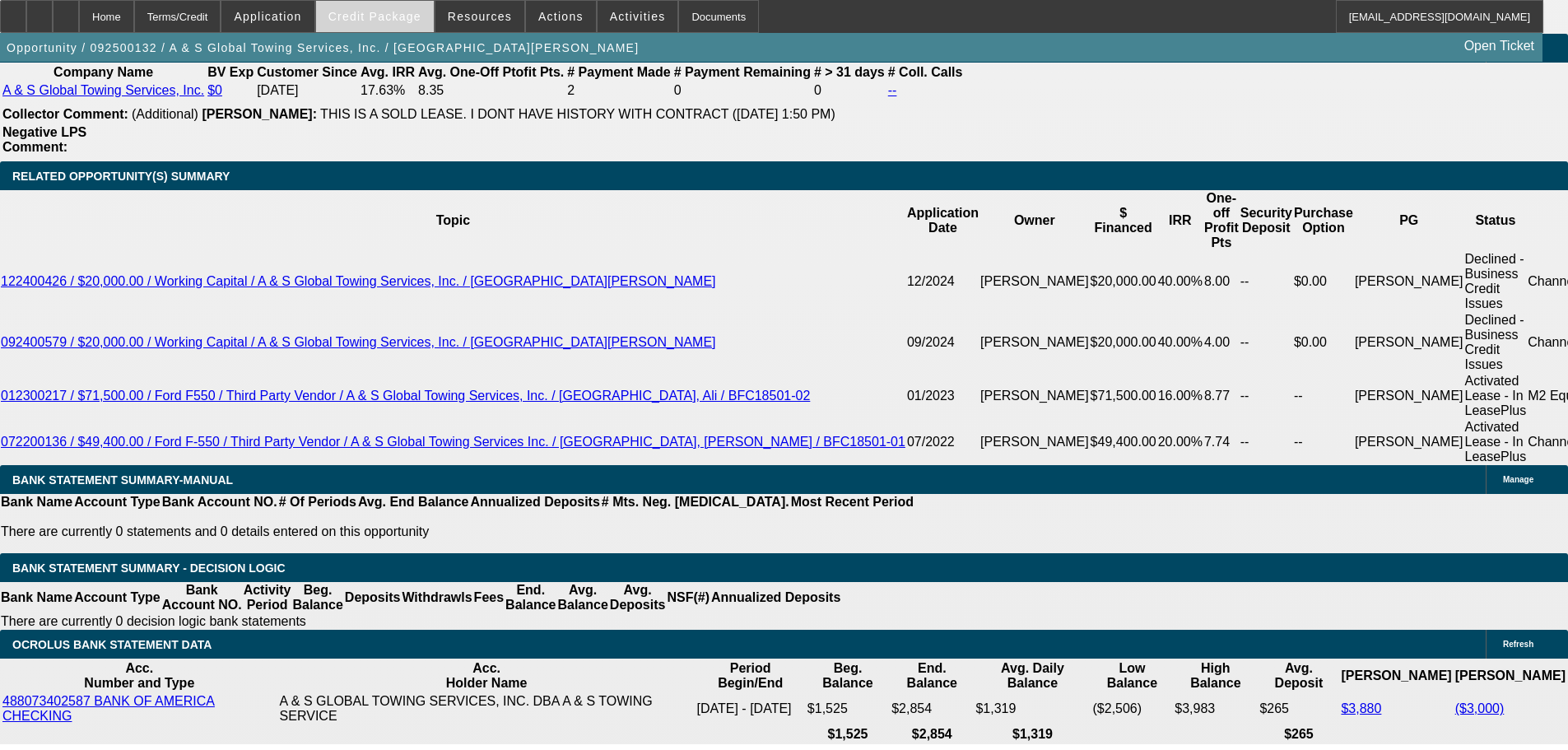
click at [379, 5] on span at bounding box center [375, 16] width 118 height 40
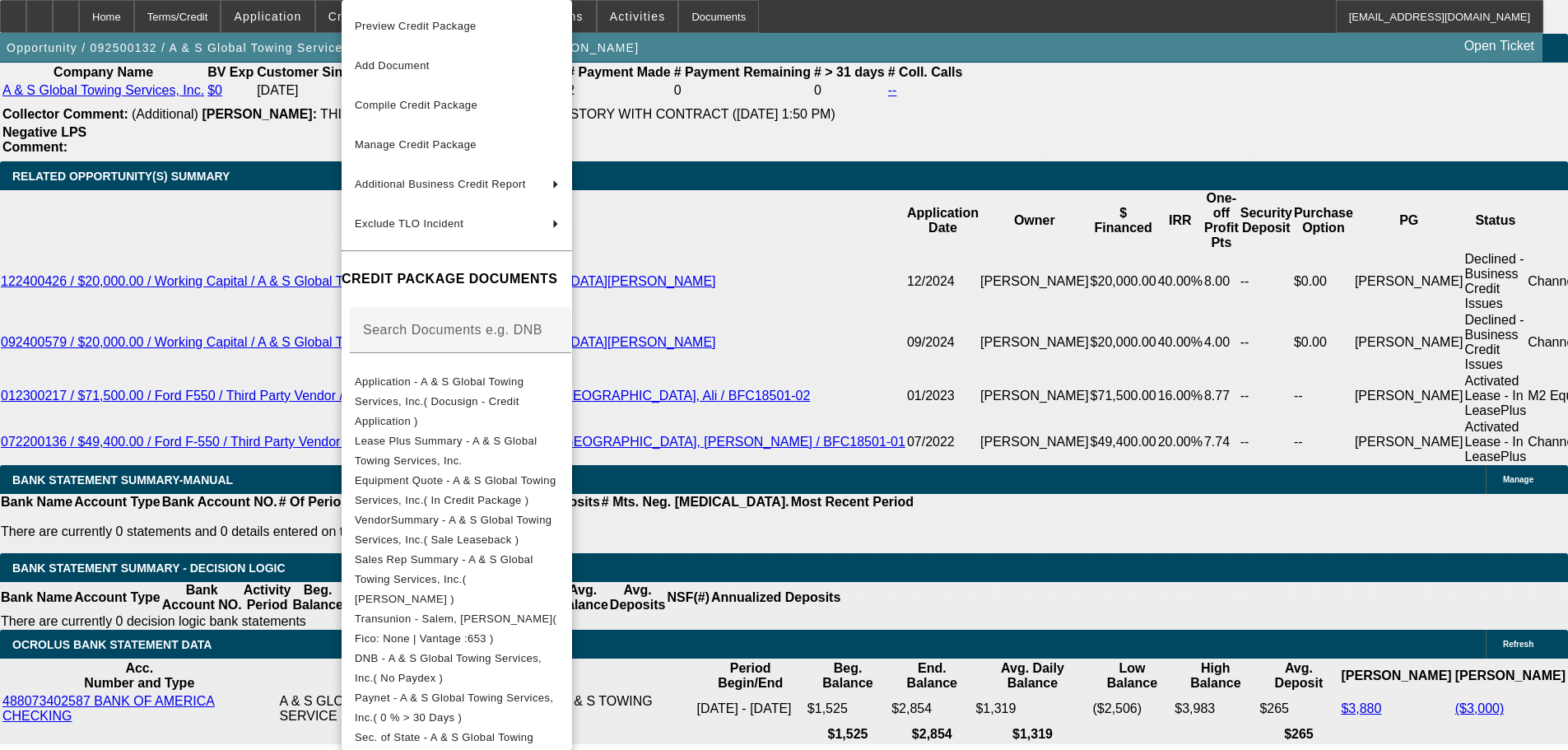
click at [970, 433] on div at bounding box center [784, 375] width 1568 height 750
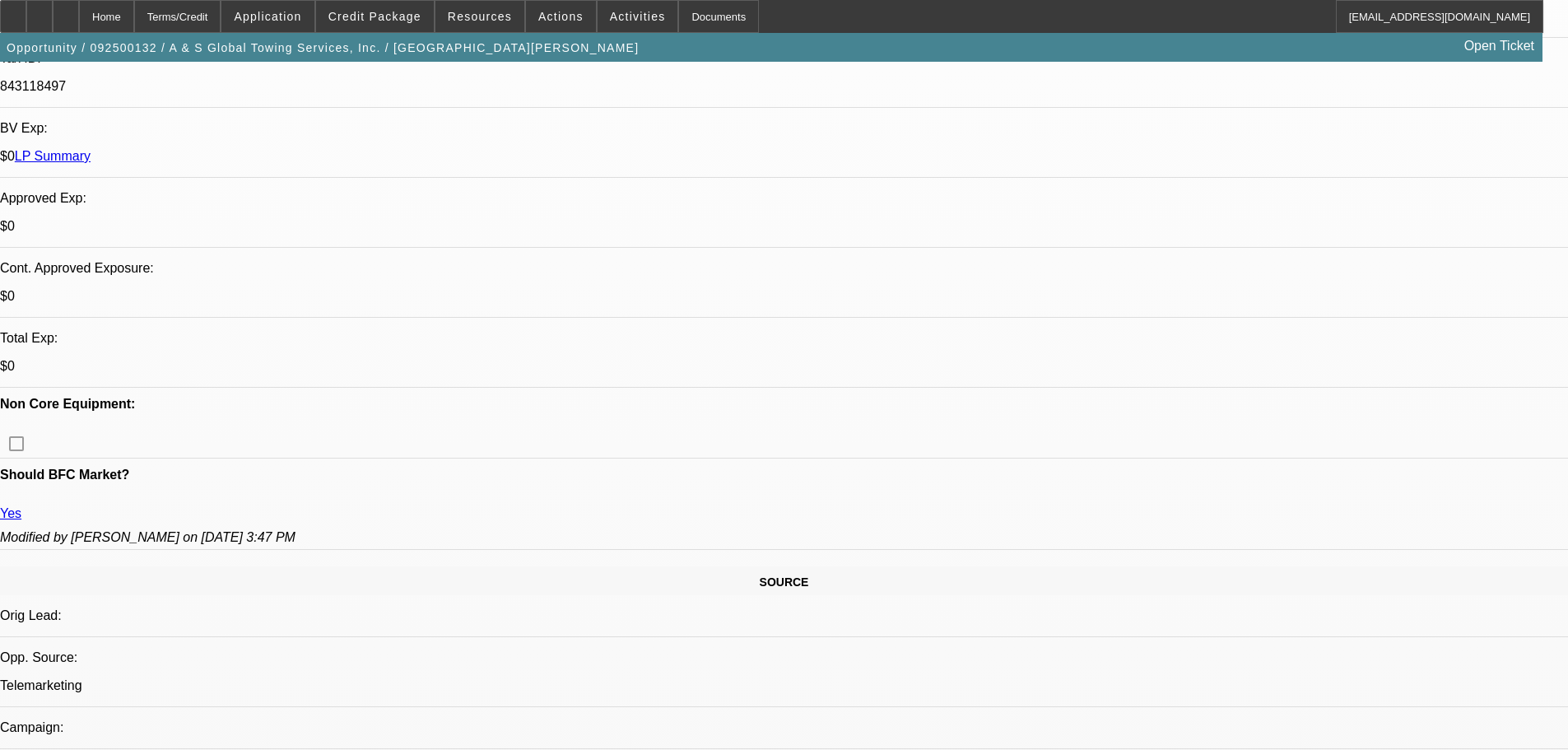
drag, startPoint x: 931, startPoint y: 440, endPoint x: 926, endPoint y: 197, distance: 243.1
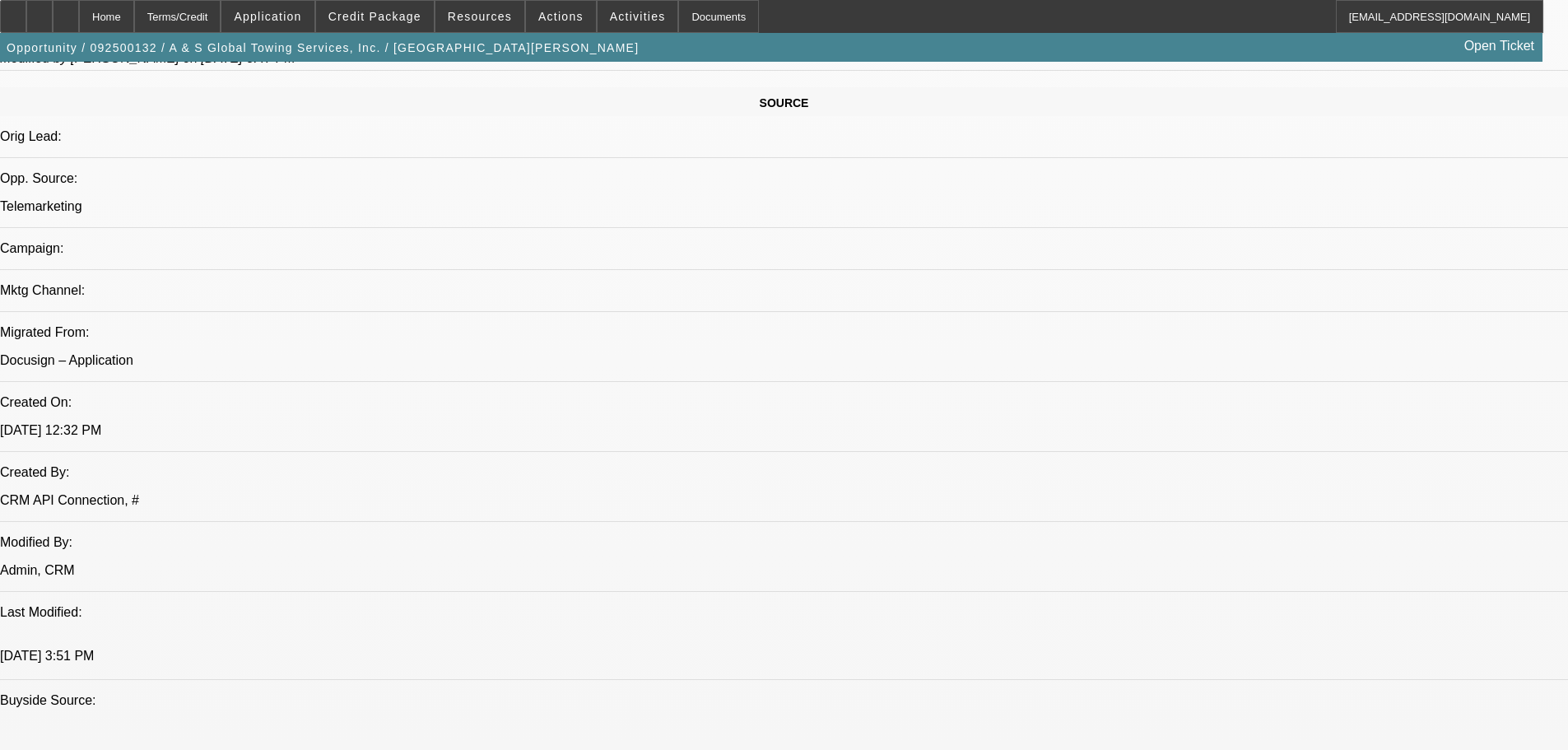
scroll to position [0, 0]
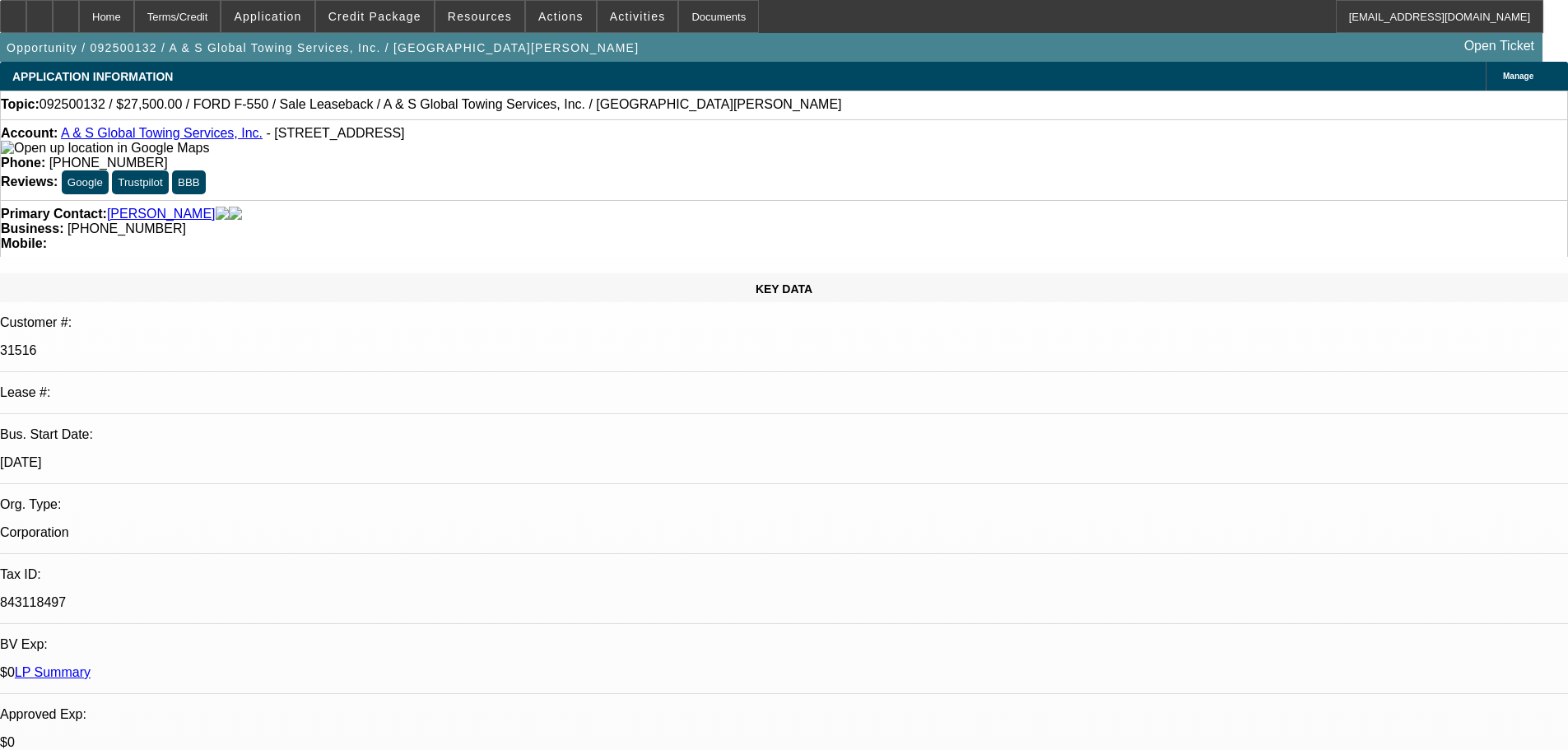
drag, startPoint x: 842, startPoint y: 302, endPoint x: 822, endPoint y: 66, distance: 236.8
drag, startPoint x: 667, startPoint y: 182, endPoint x: 589, endPoint y: 179, distance: 78.1
click at [589, 221] on div "Business: (817) 495-6968" at bounding box center [784, 228] width 1566 height 14
copy span "(817) 495-6968"
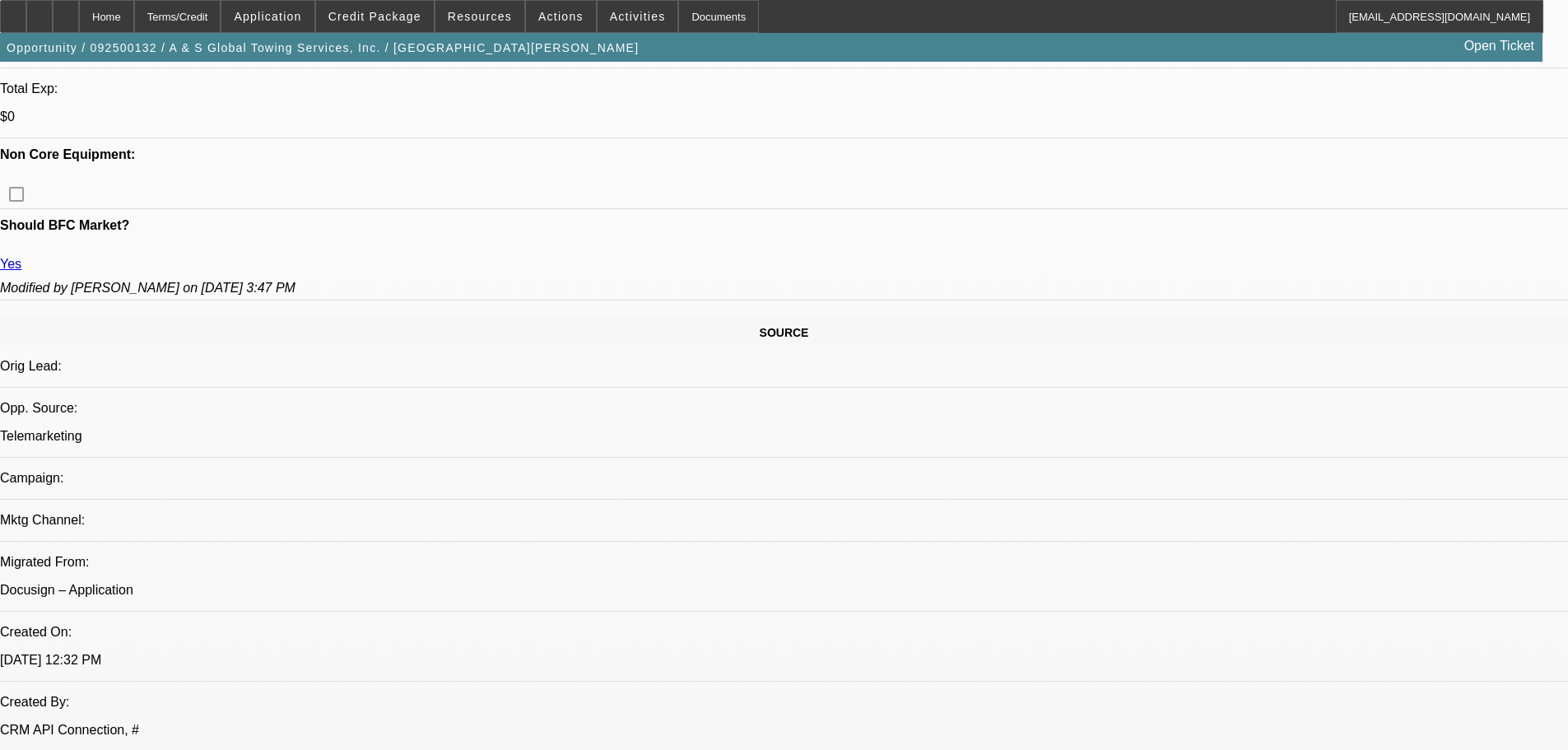
drag, startPoint x: 548, startPoint y: 203, endPoint x: 573, endPoint y: 384, distance: 182.7
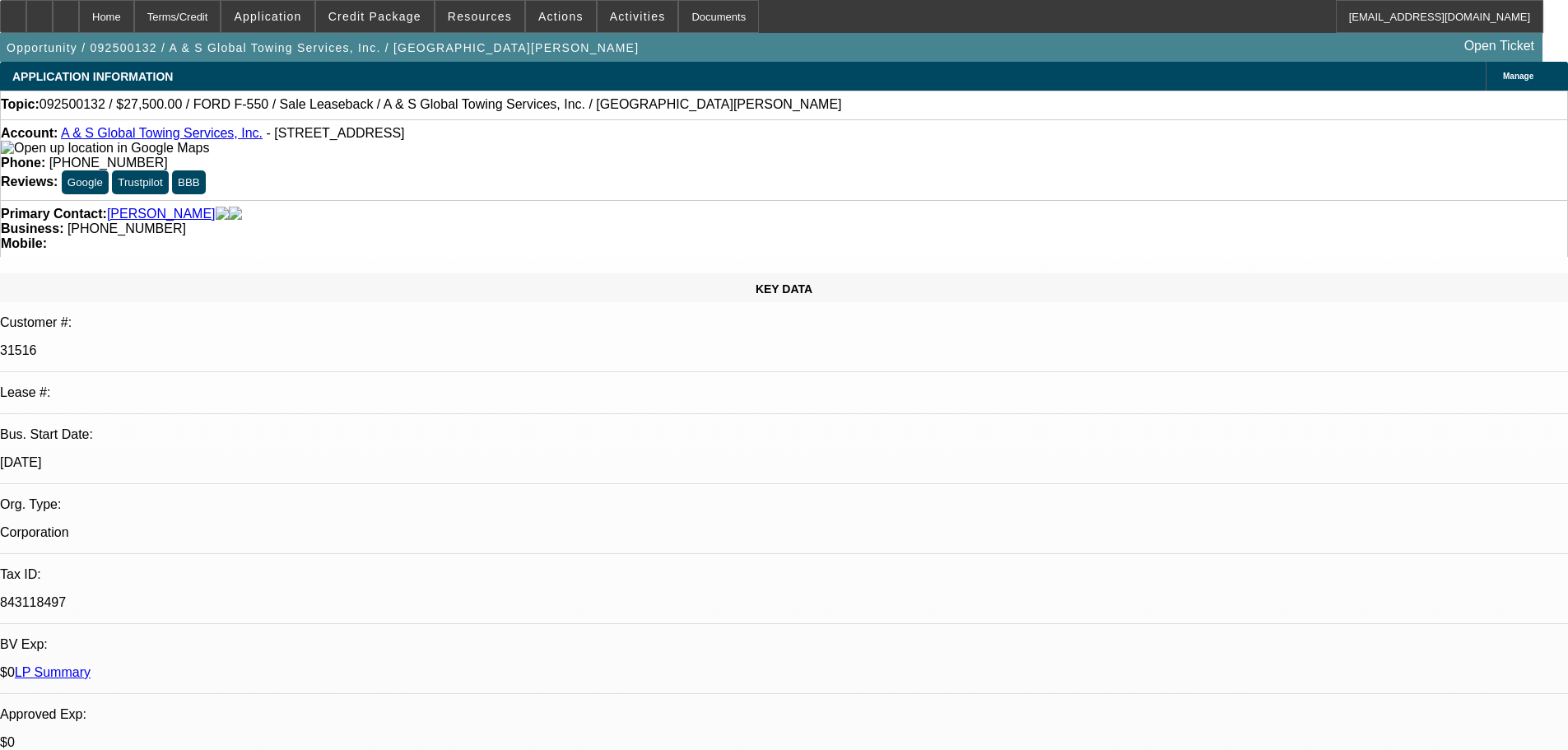
drag, startPoint x: 887, startPoint y: 374, endPoint x: 877, endPoint y: 272, distance: 102.5
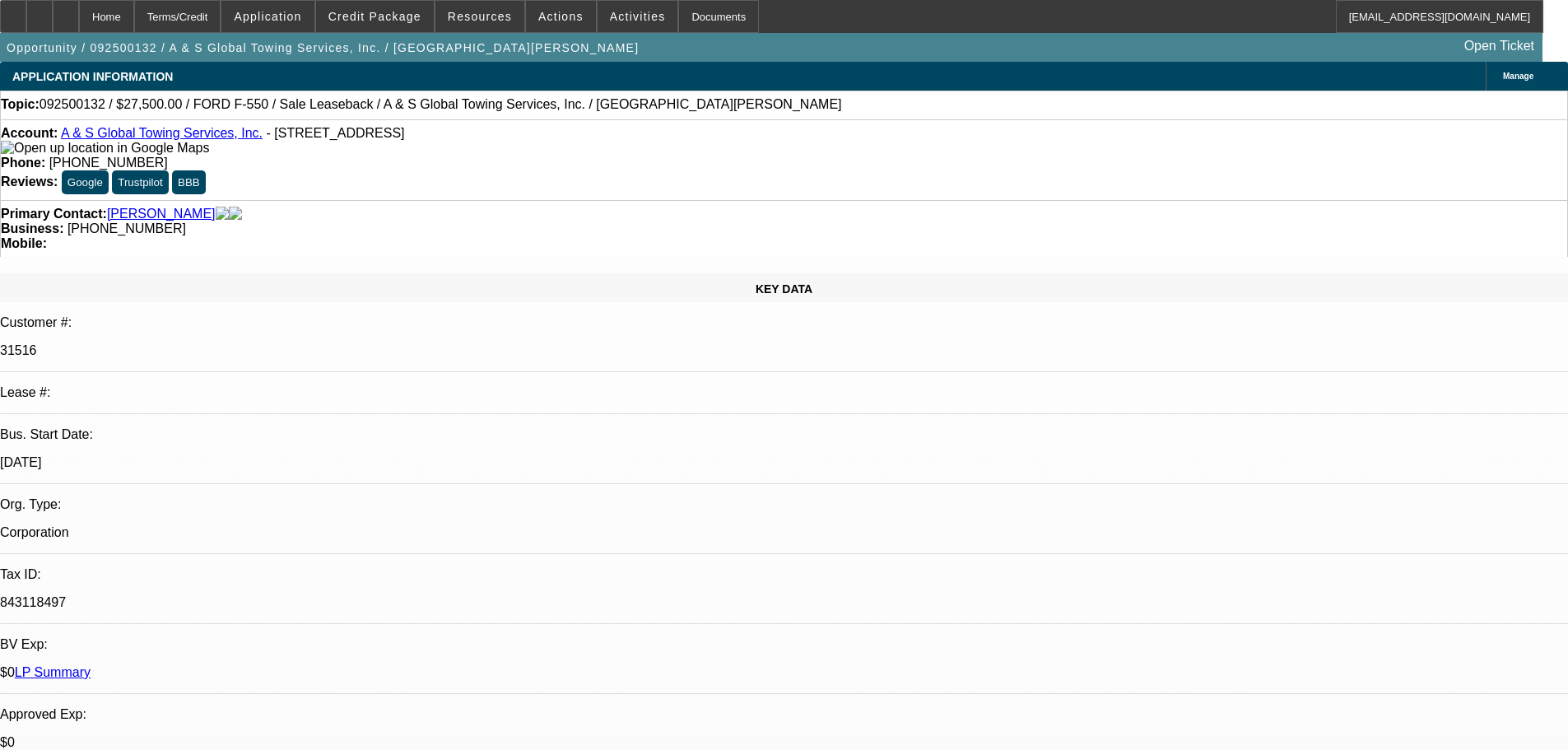
drag, startPoint x: 669, startPoint y: 181, endPoint x: 589, endPoint y: 185, distance: 80.1
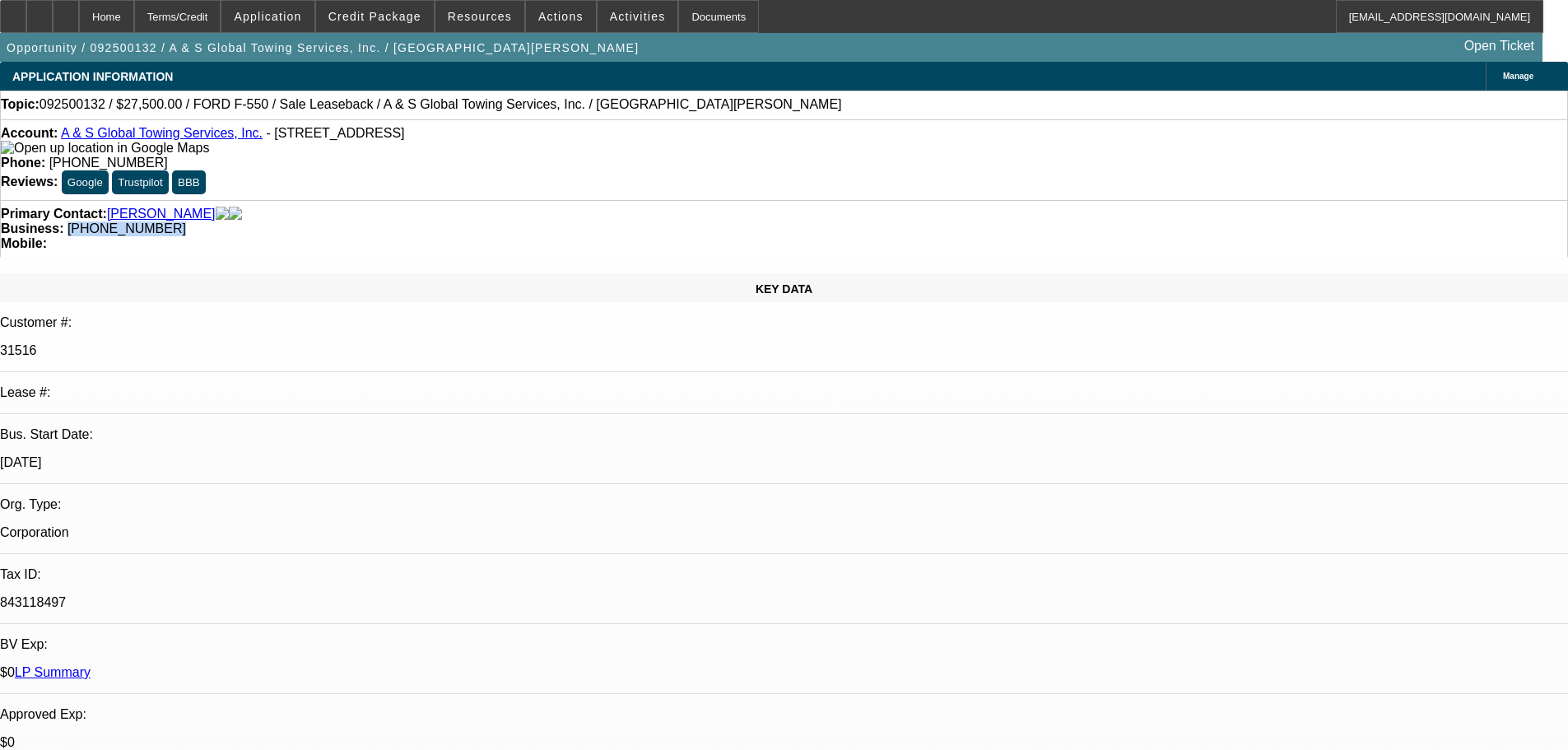
click at [589, 221] on div "Business: (817) 495-6968" at bounding box center [784, 228] width 1566 height 14
copy span "(817) 495-6968"
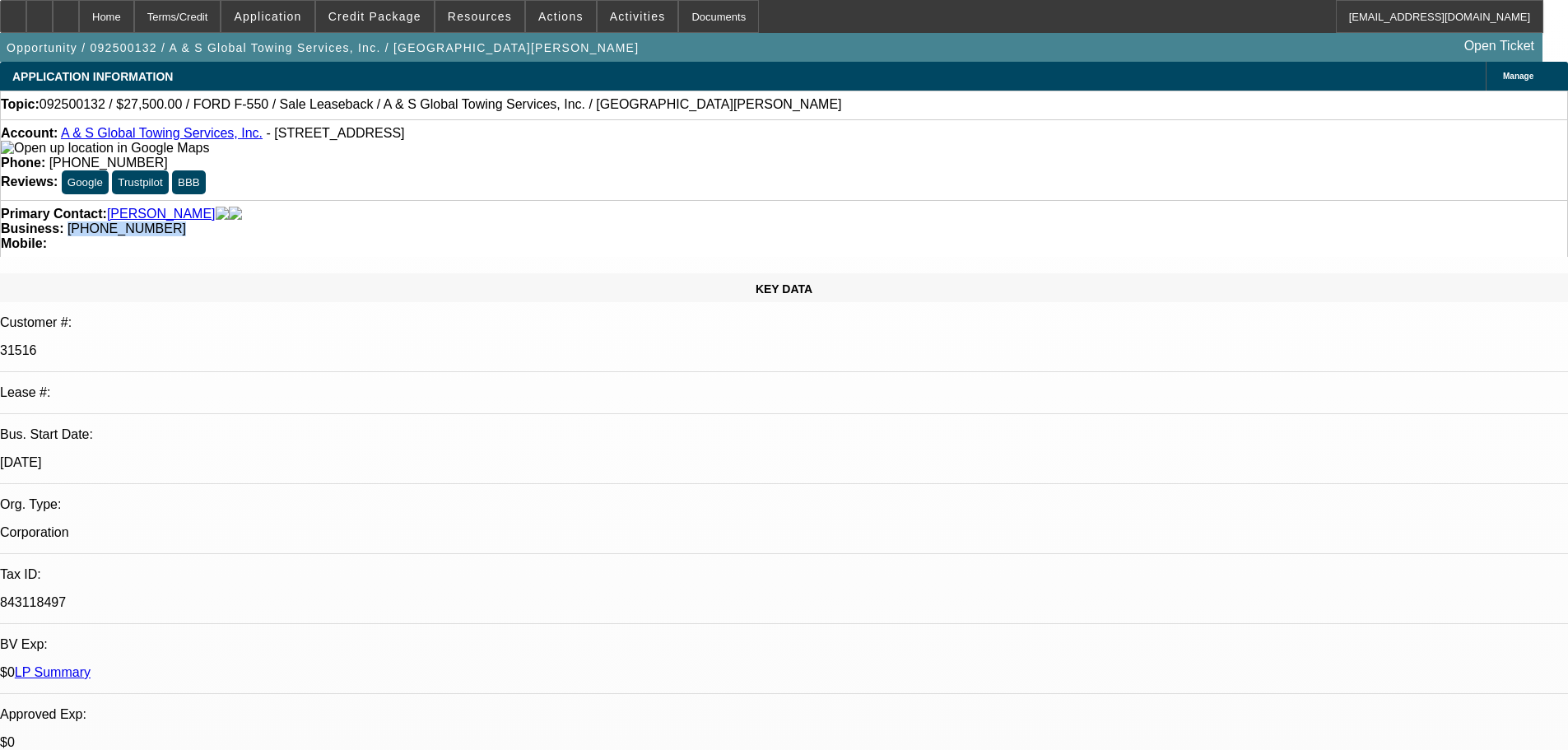
drag, startPoint x: 662, startPoint y: 183, endPoint x: 589, endPoint y: 185, distance: 73.0
click at [589, 221] on div "Business: (817) 495-6968" at bounding box center [784, 228] width 1566 height 14
copy span "(817) 495-6968"
click at [365, 207] on div "Primary Contact: Salem, Ali" at bounding box center [784, 214] width 1566 height 14
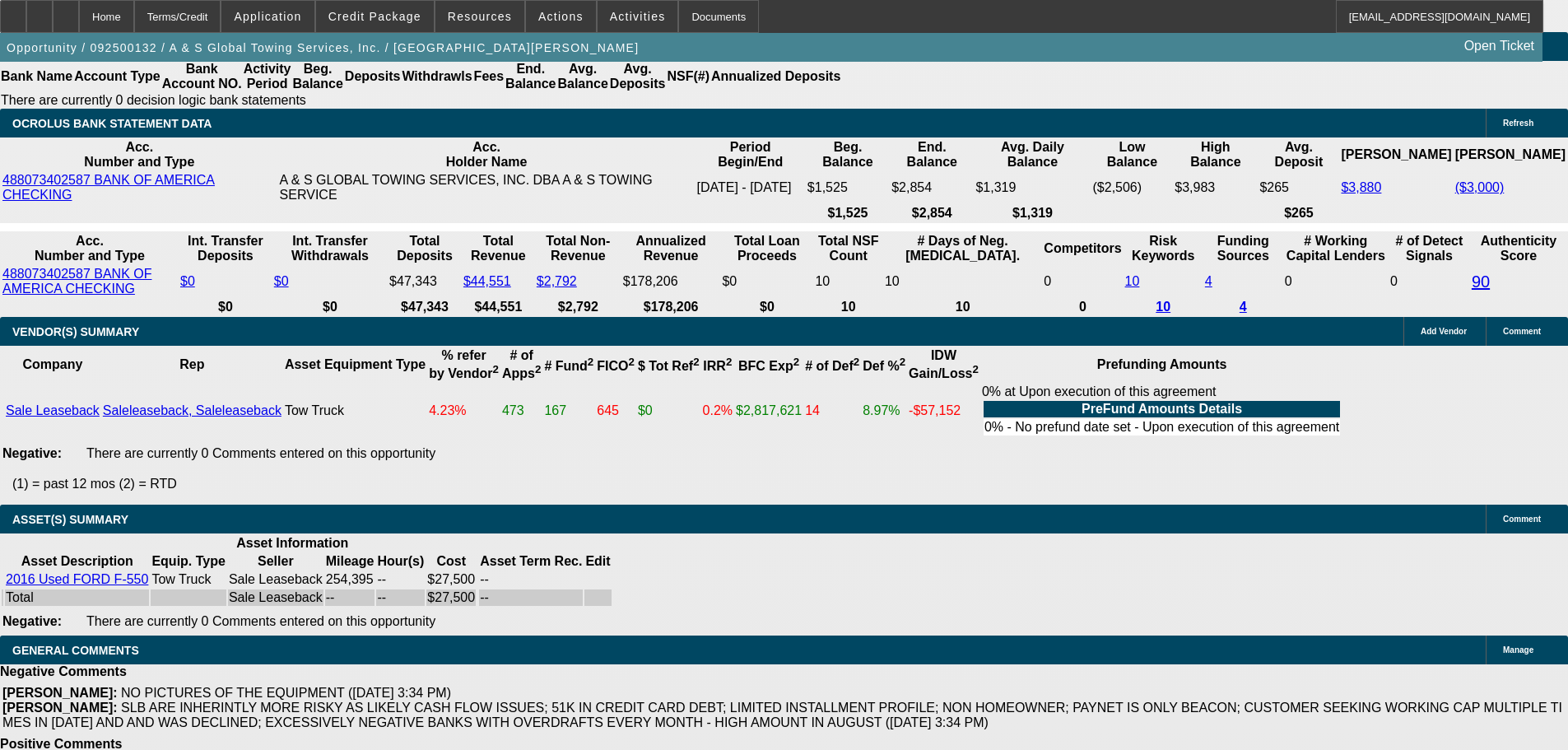
drag, startPoint x: 696, startPoint y: 491, endPoint x: 711, endPoint y: 655, distance: 164.7
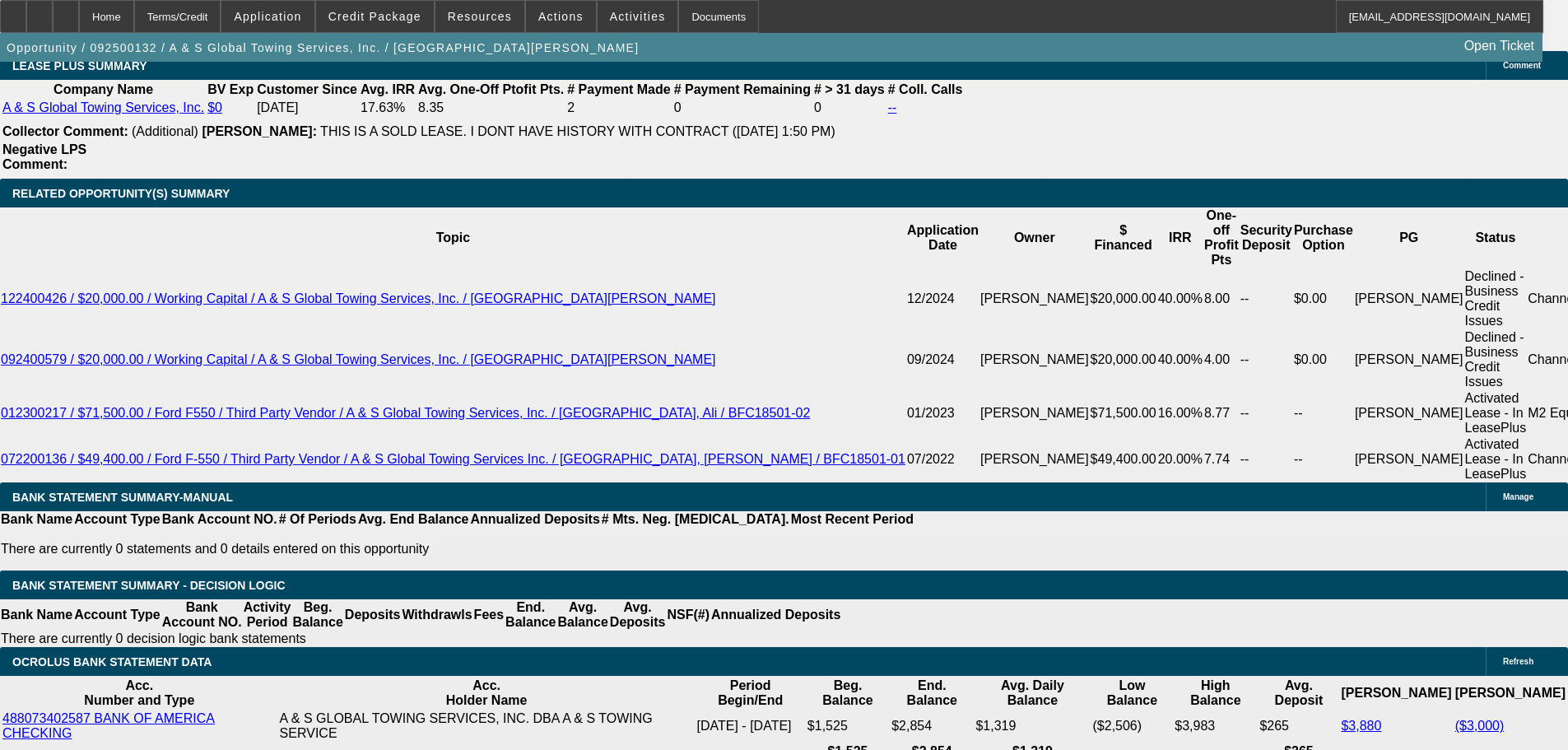
scroll to position [2690, 0]
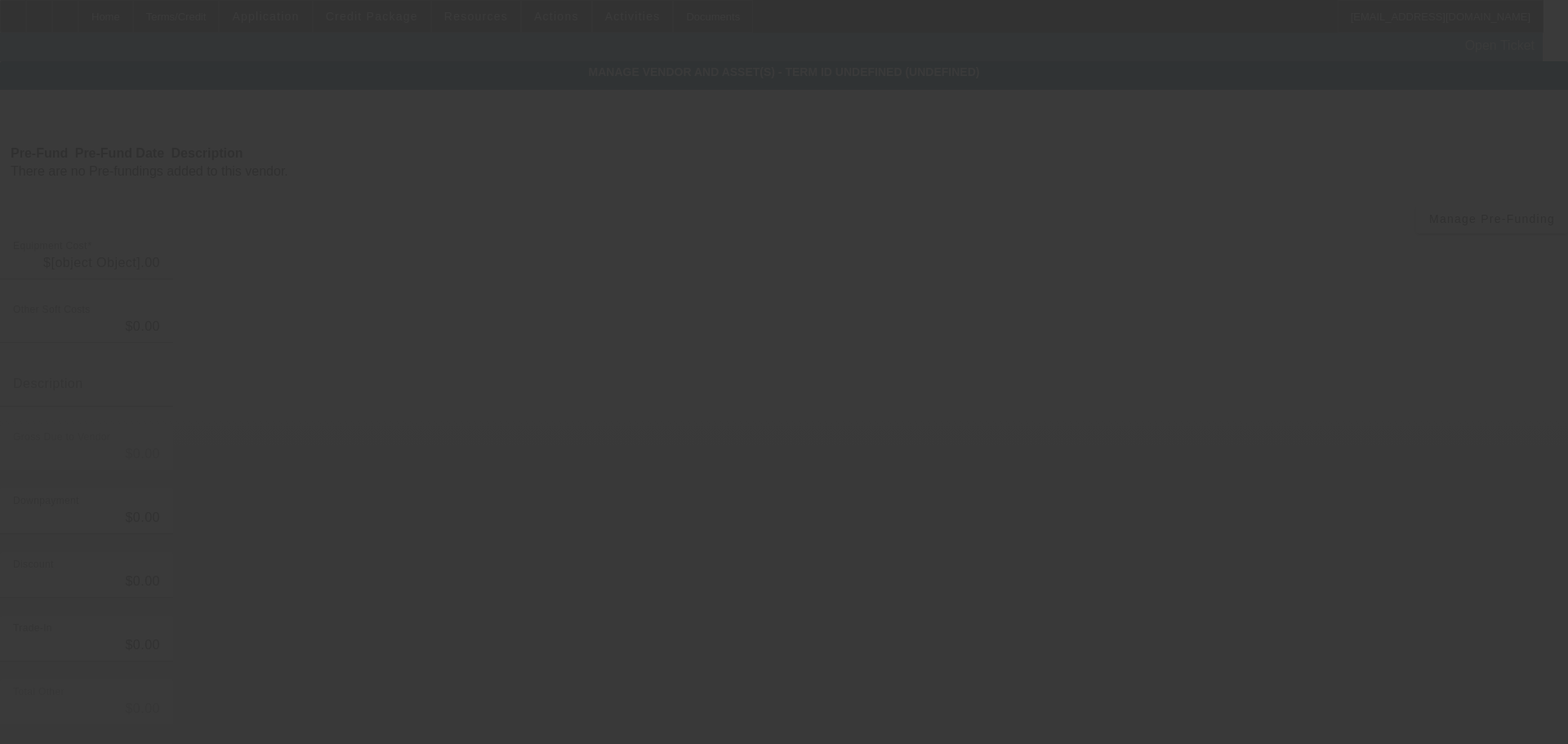
type input "$25,000.00"
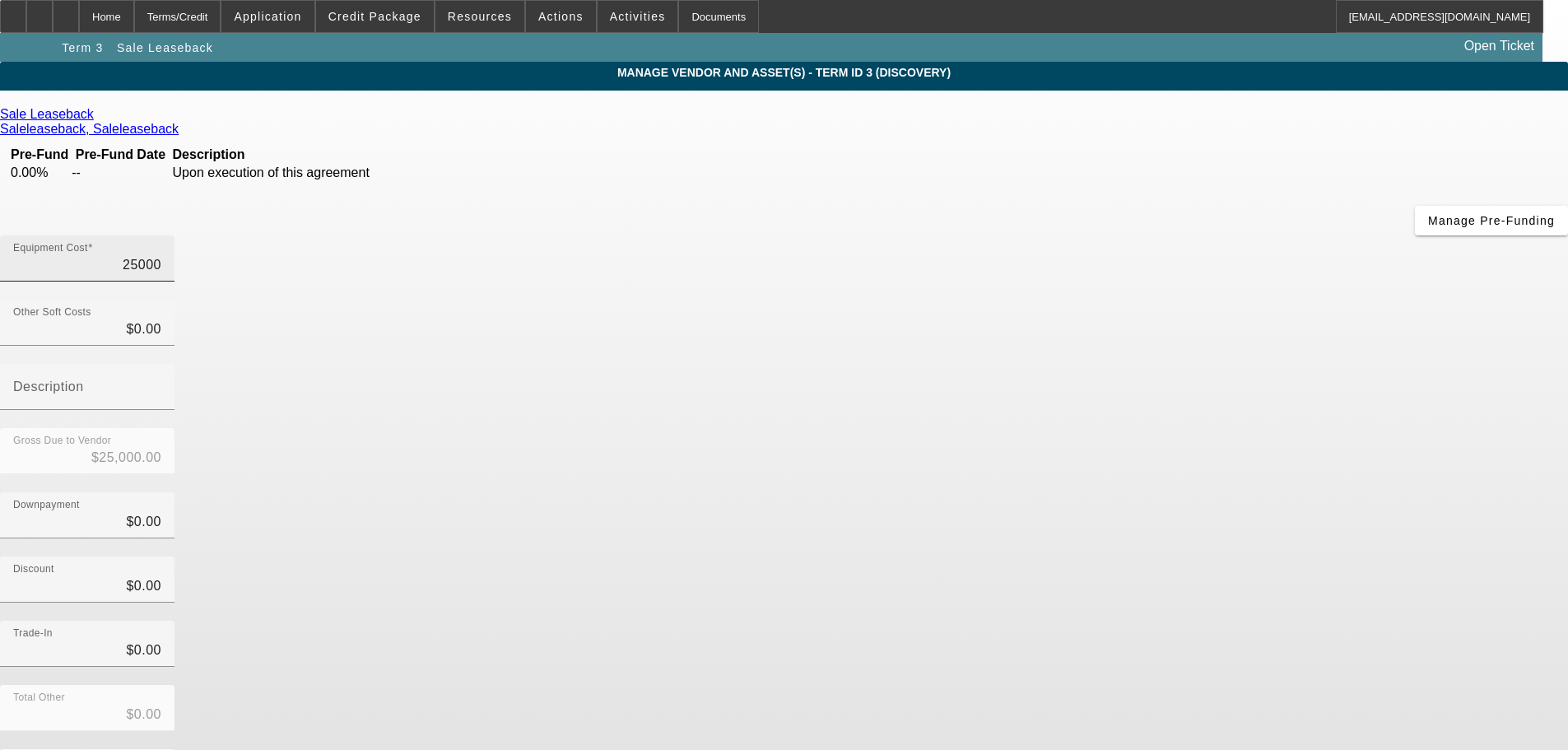
click at [161, 255] on input "25000" at bounding box center [88, 265] width 149 height 20
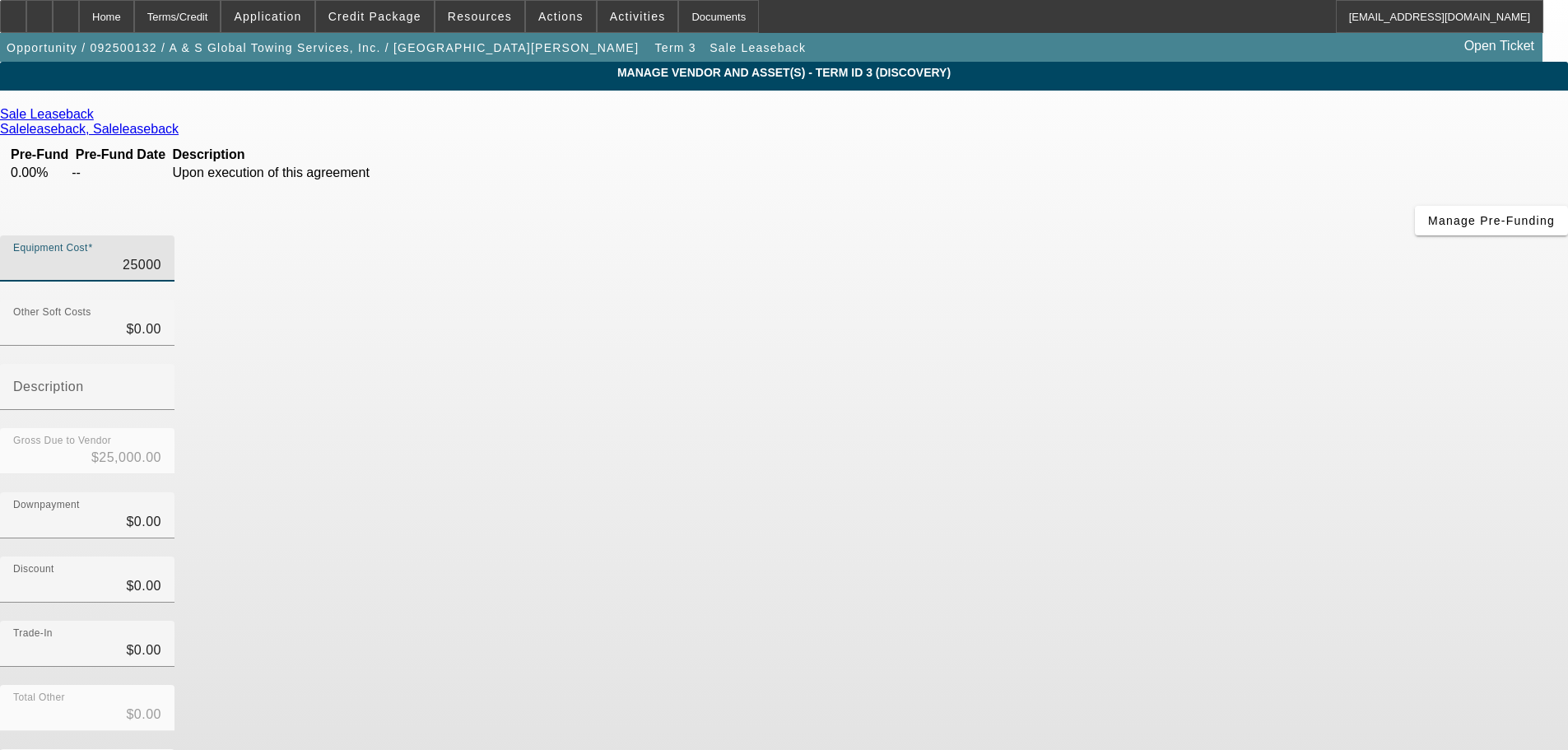
click at [161, 255] on input "25000" at bounding box center [88, 265] width 149 height 20
type input "2000"
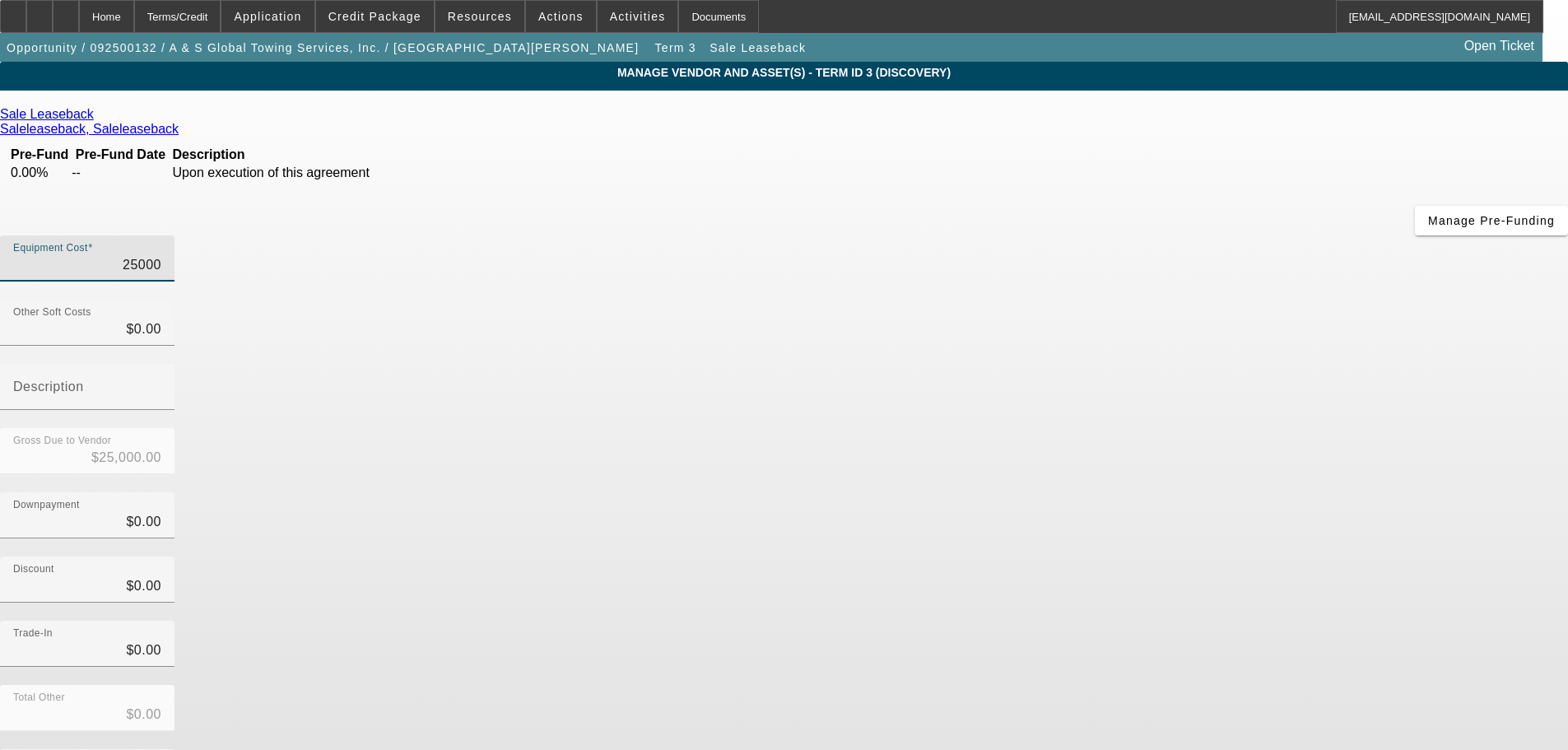
type input "$2,000.00"
type input "20000"
type input "$20,000.00"
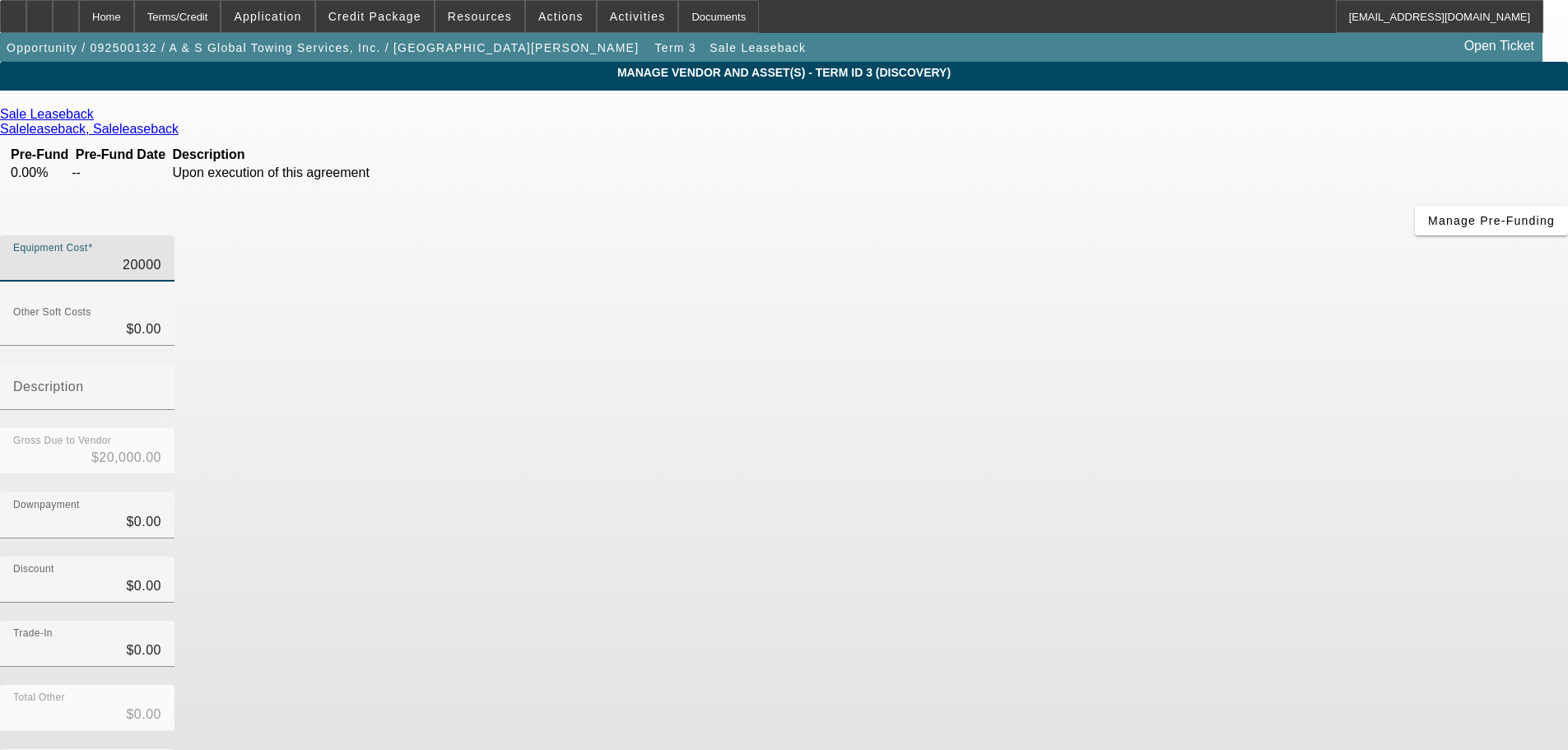
type input "$20,000.00"
click at [1171, 431] on div "Equipment Cost $20,000.00 Other Soft Costs $0.00 Description Gross Due to Vendo…" at bounding box center [784, 542] width 1568 height 612
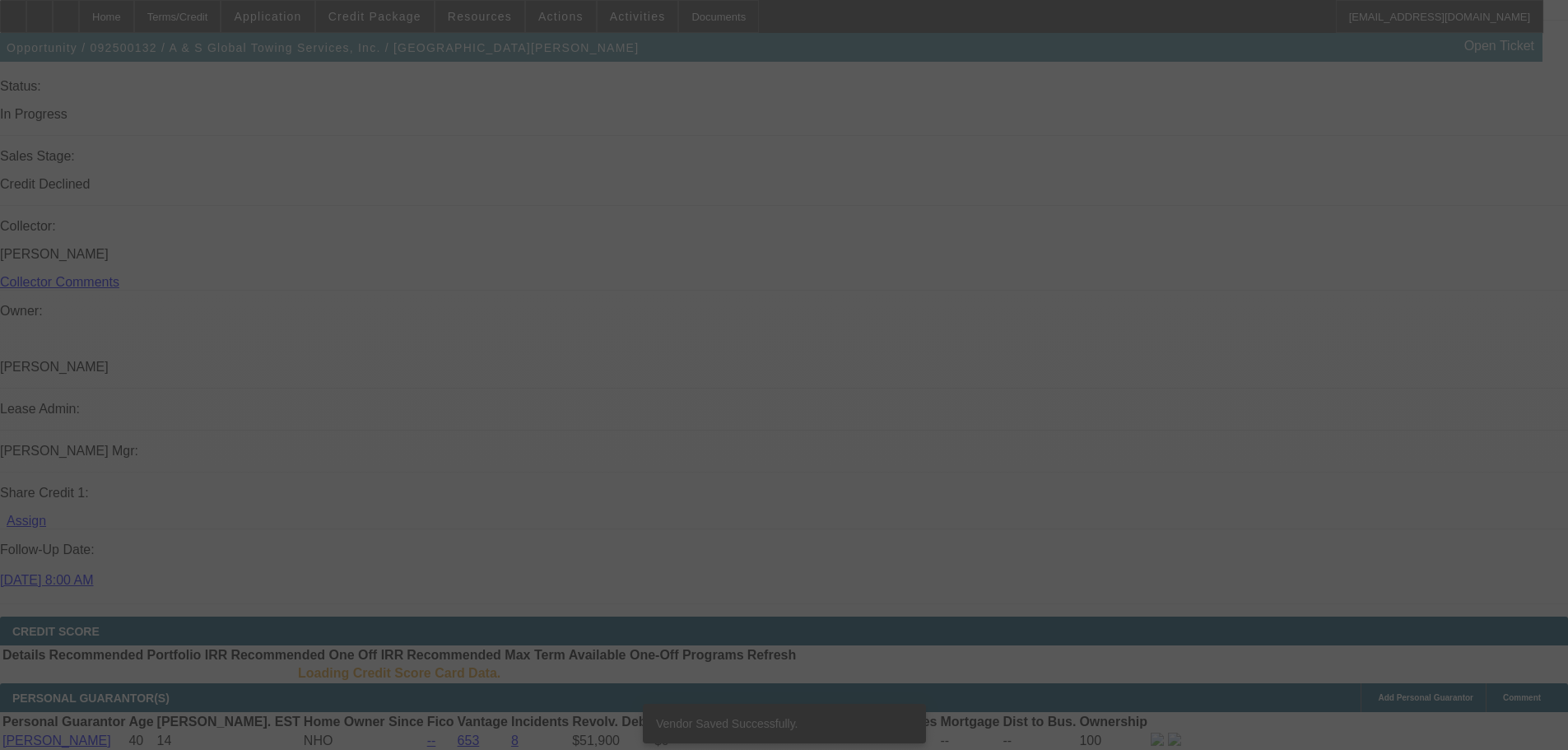
scroll to position [1710, 0]
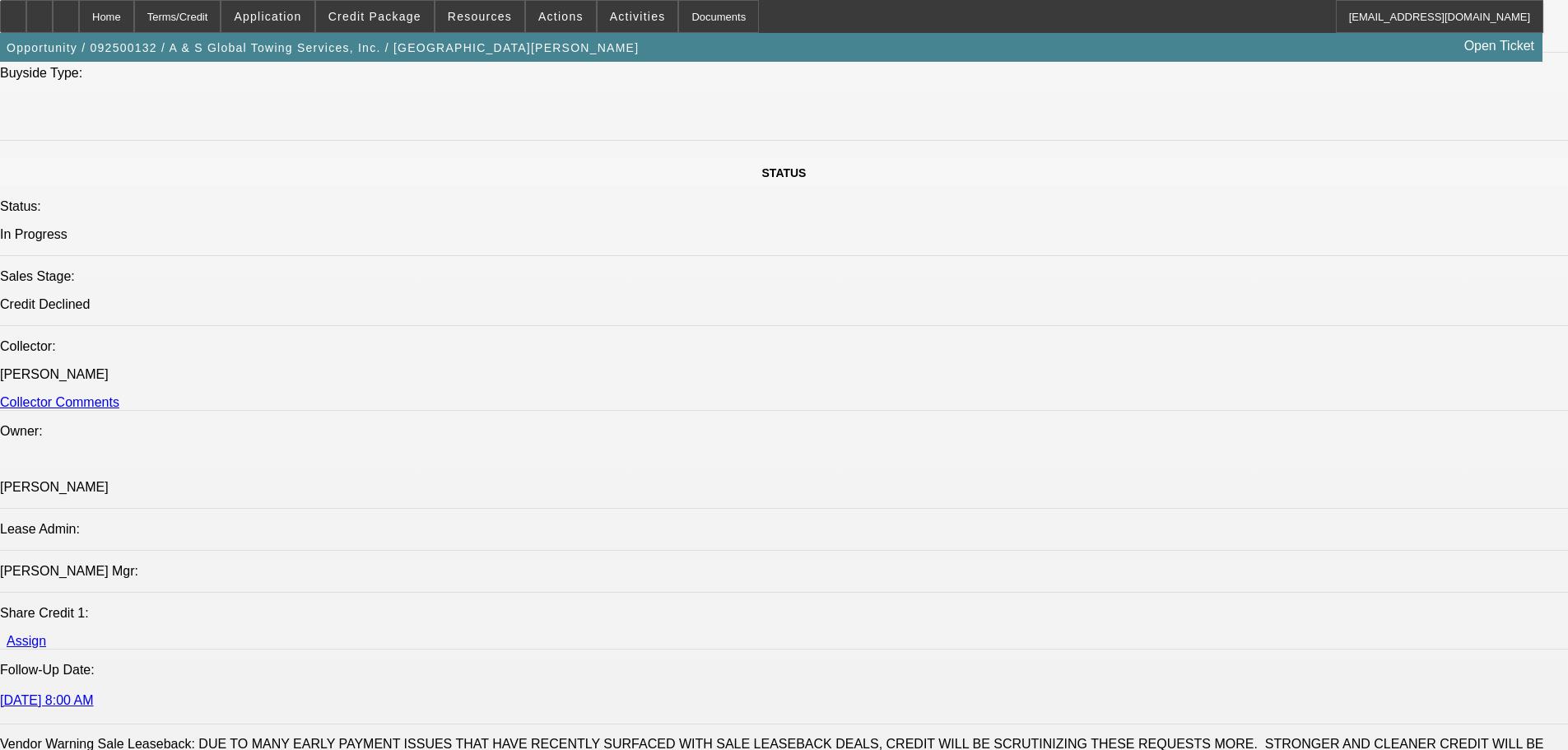
select select "0"
select select "2"
select select "0"
select select "6"
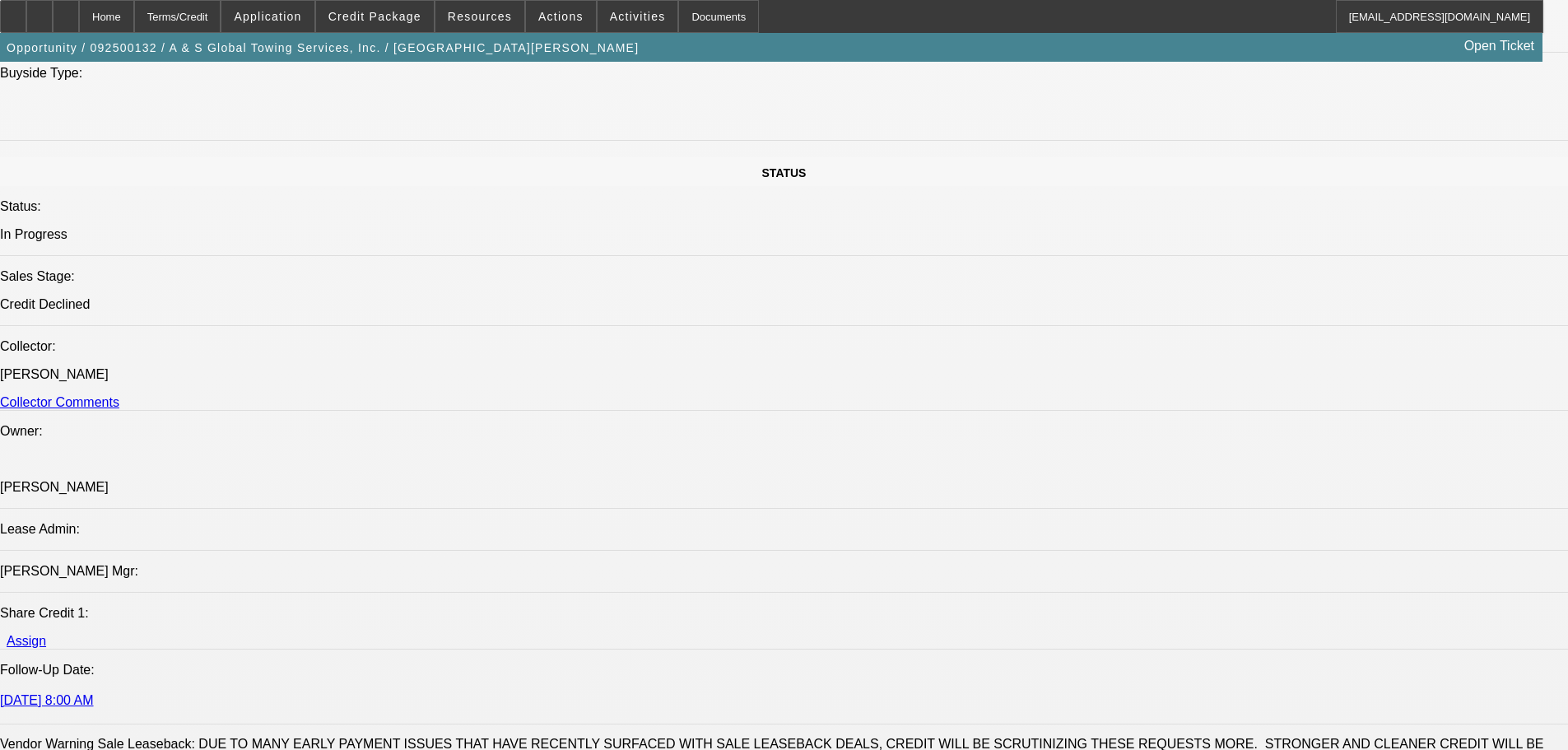
select select "0"
select select "2"
select select "0"
select select "6"
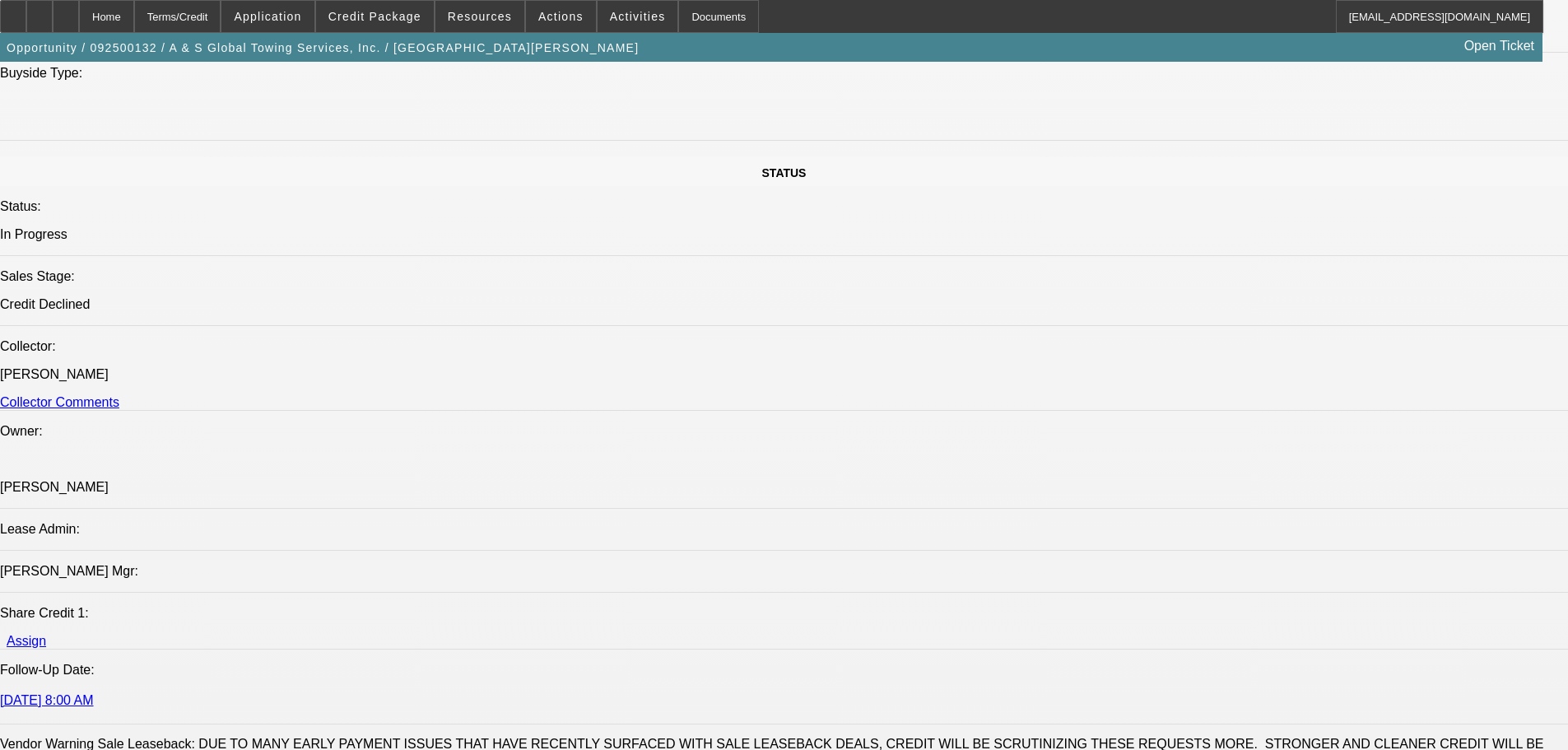
select select "0"
select select "2"
select select "0"
select select "6"
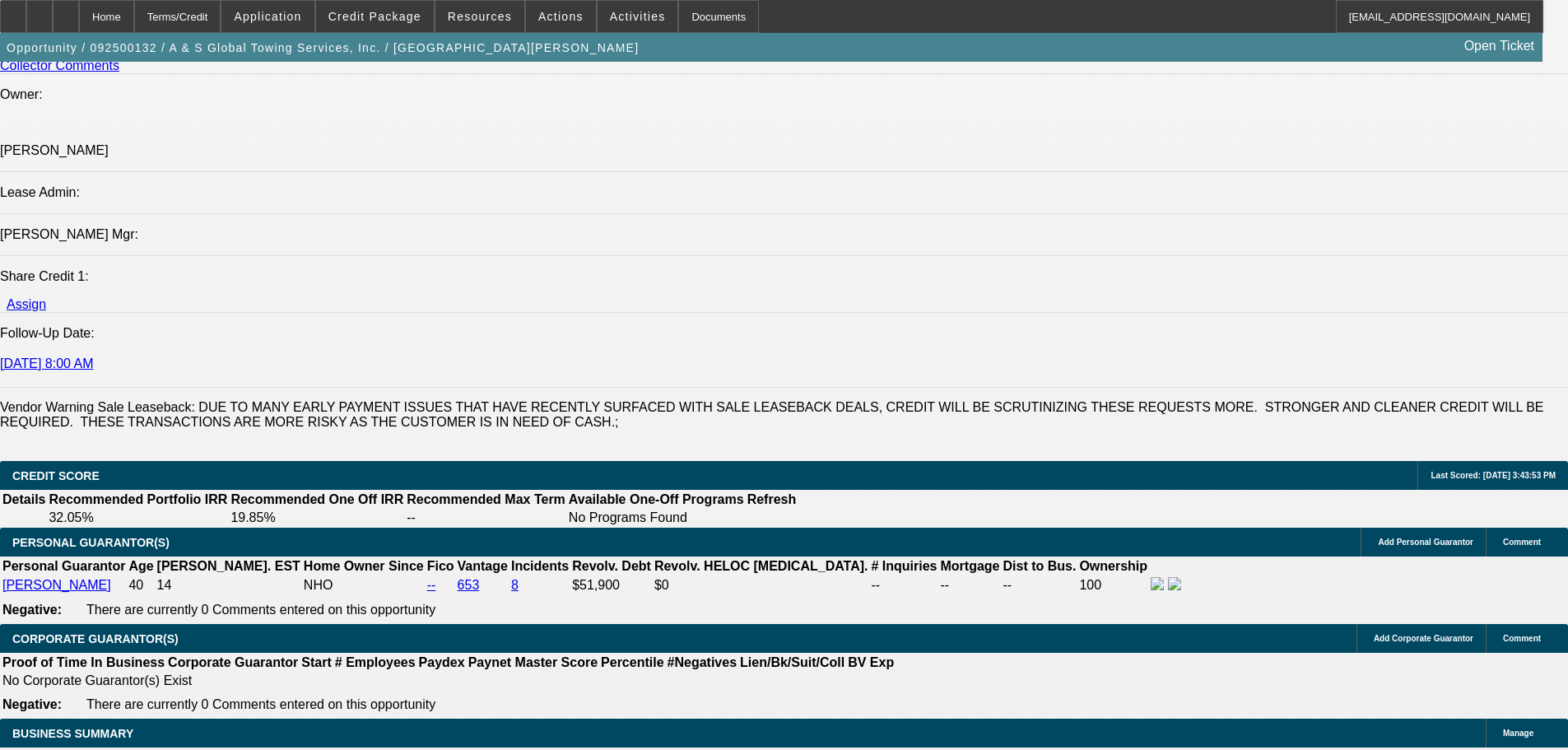
drag, startPoint x: 428, startPoint y: 260, endPoint x: 566, endPoint y: 507, distance: 282.9
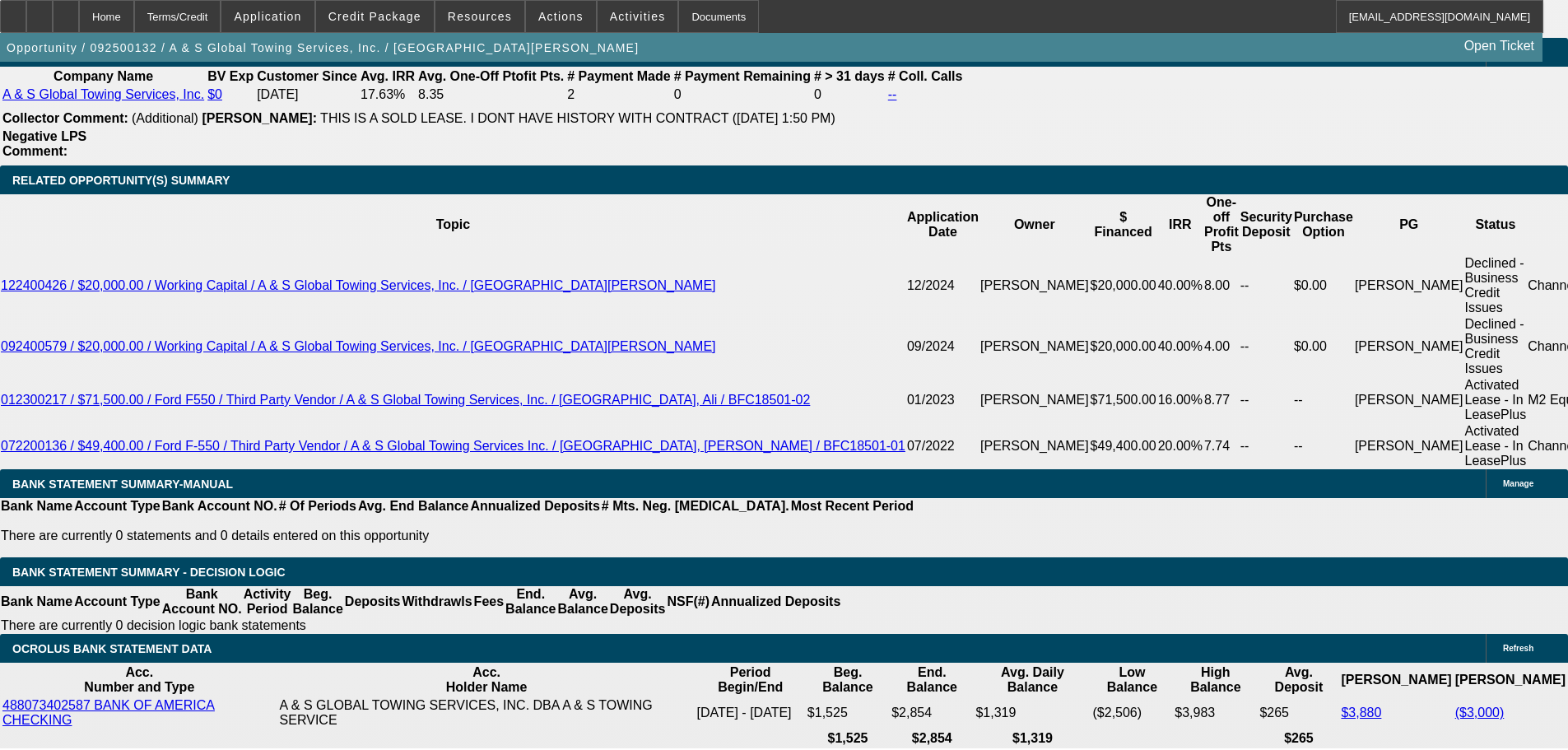
scroll to position [0, 0]
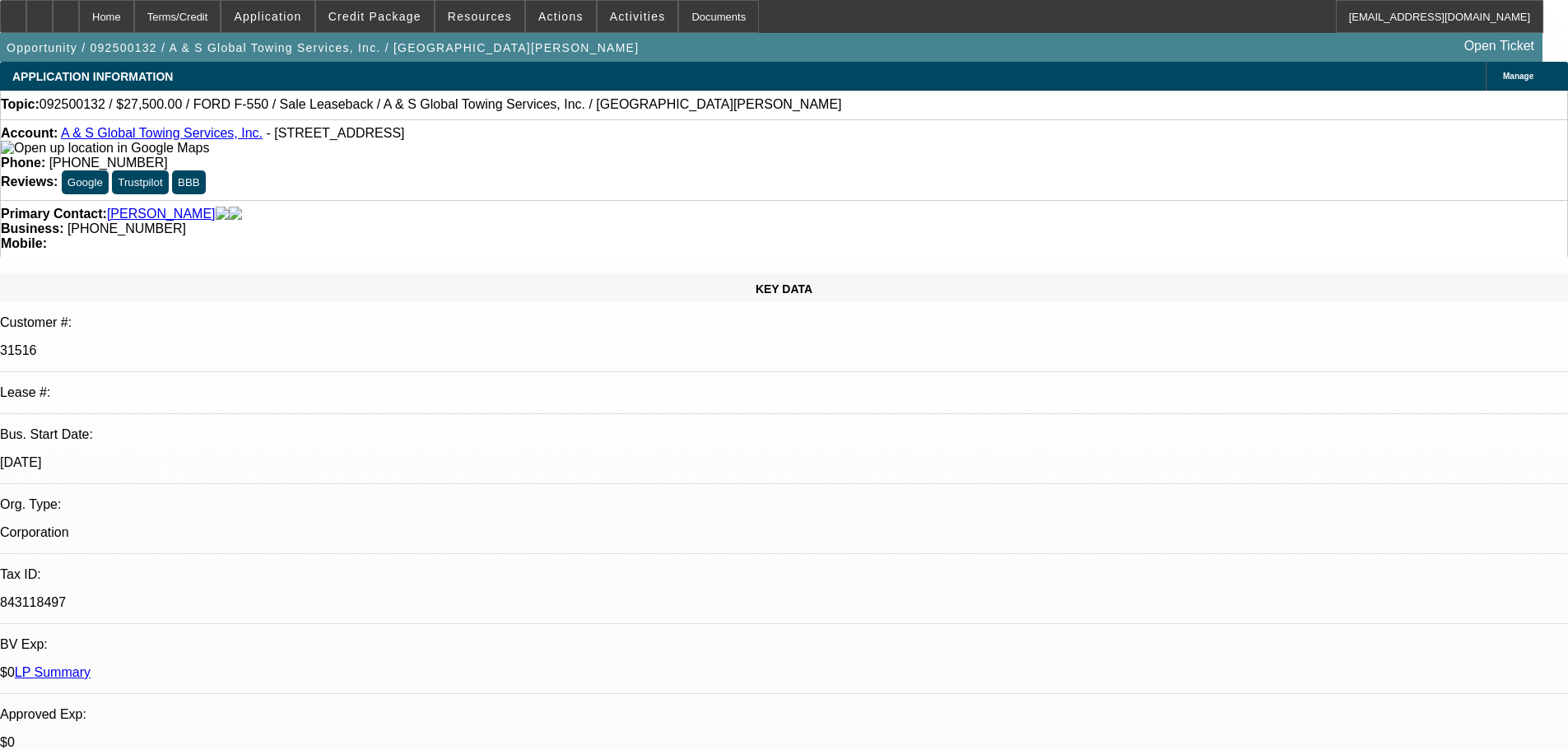
drag, startPoint x: 812, startPoint y: 477, endPoint x: 732, endPoint y: 44, distance: 440.3
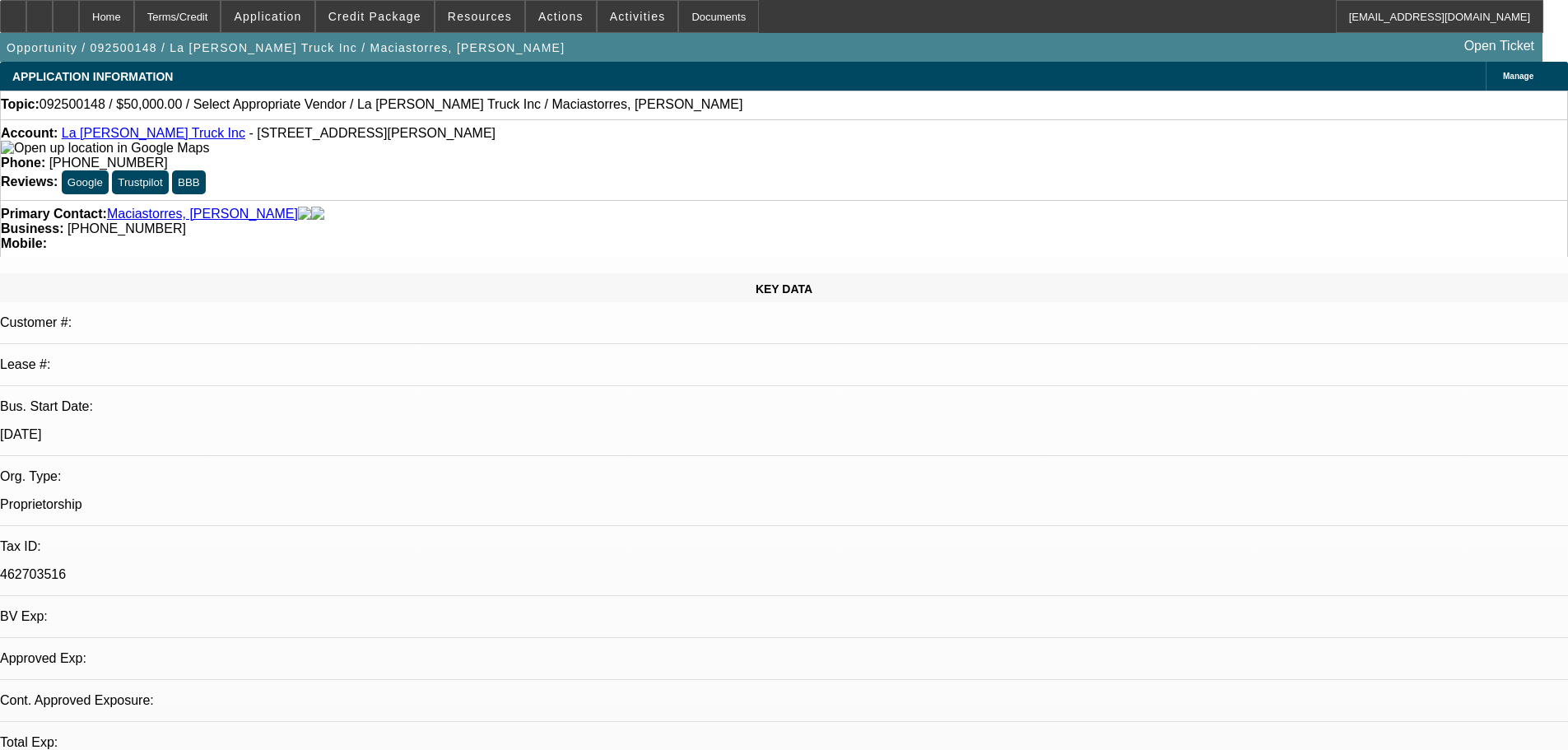
select select "0"
select select "2"
select select "0.1"
select select "4"
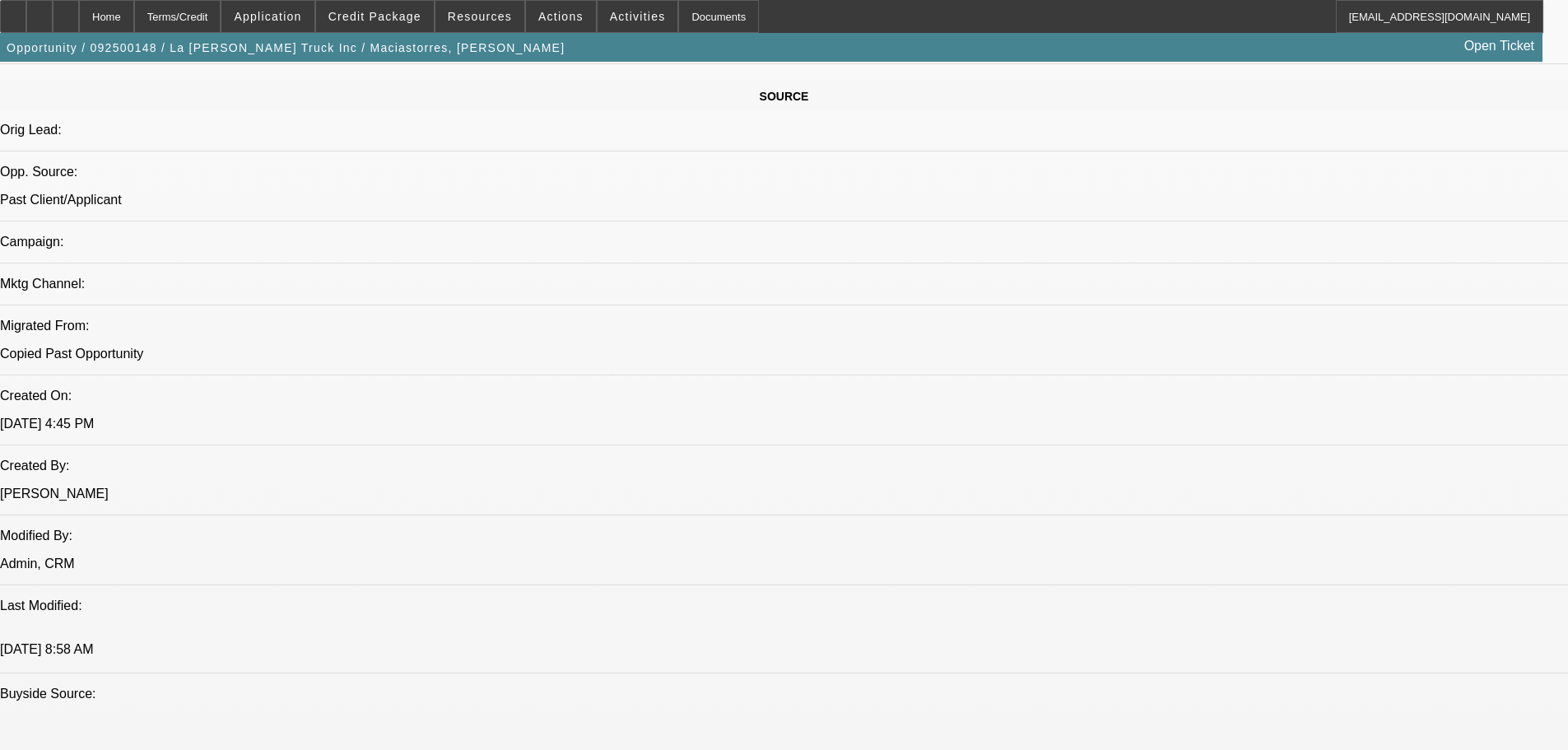
scroll to position [741, 0]
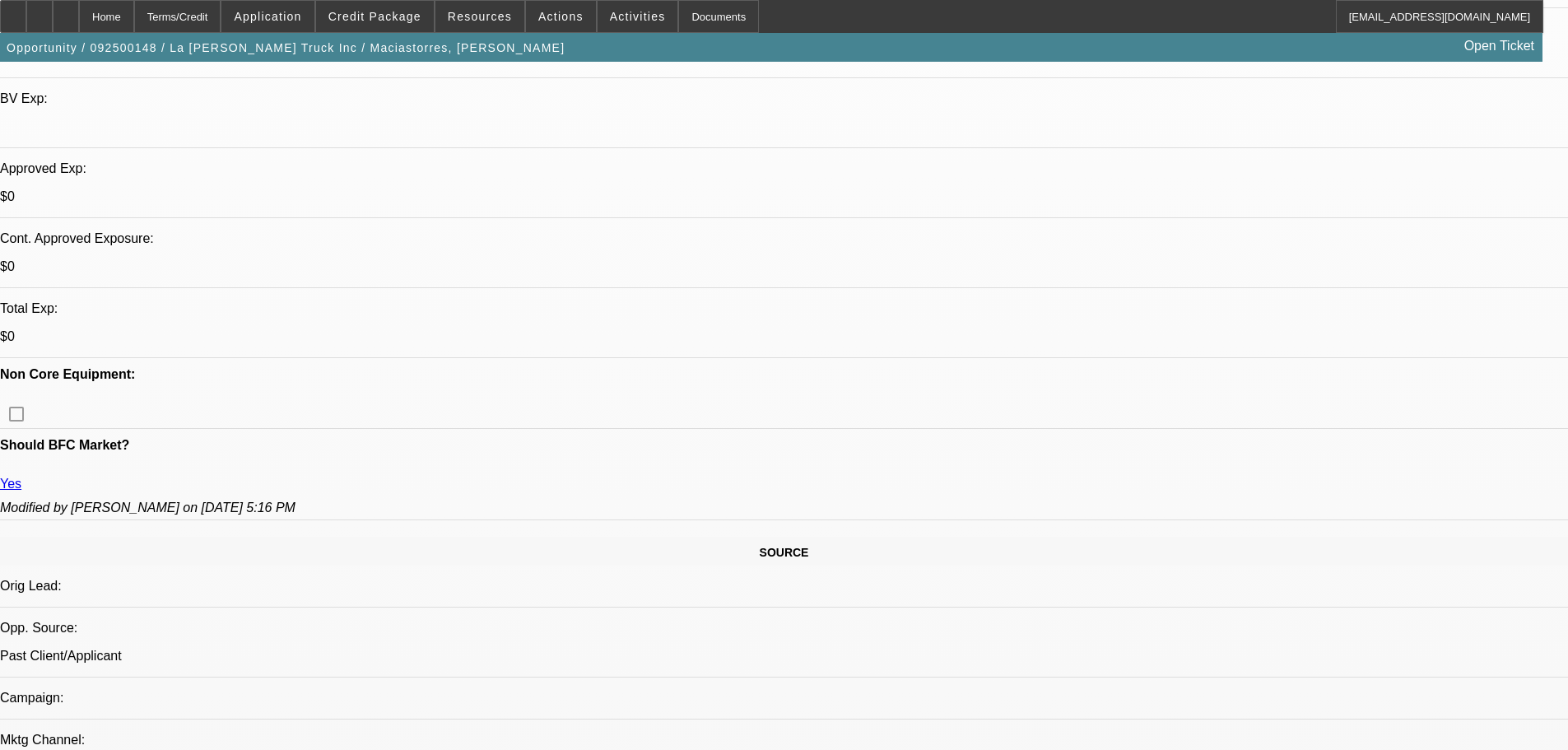
drag, startPoint x: 617, startPoint y: 462, endPoint x: 591, endPoint y: 281, distance: 182.9
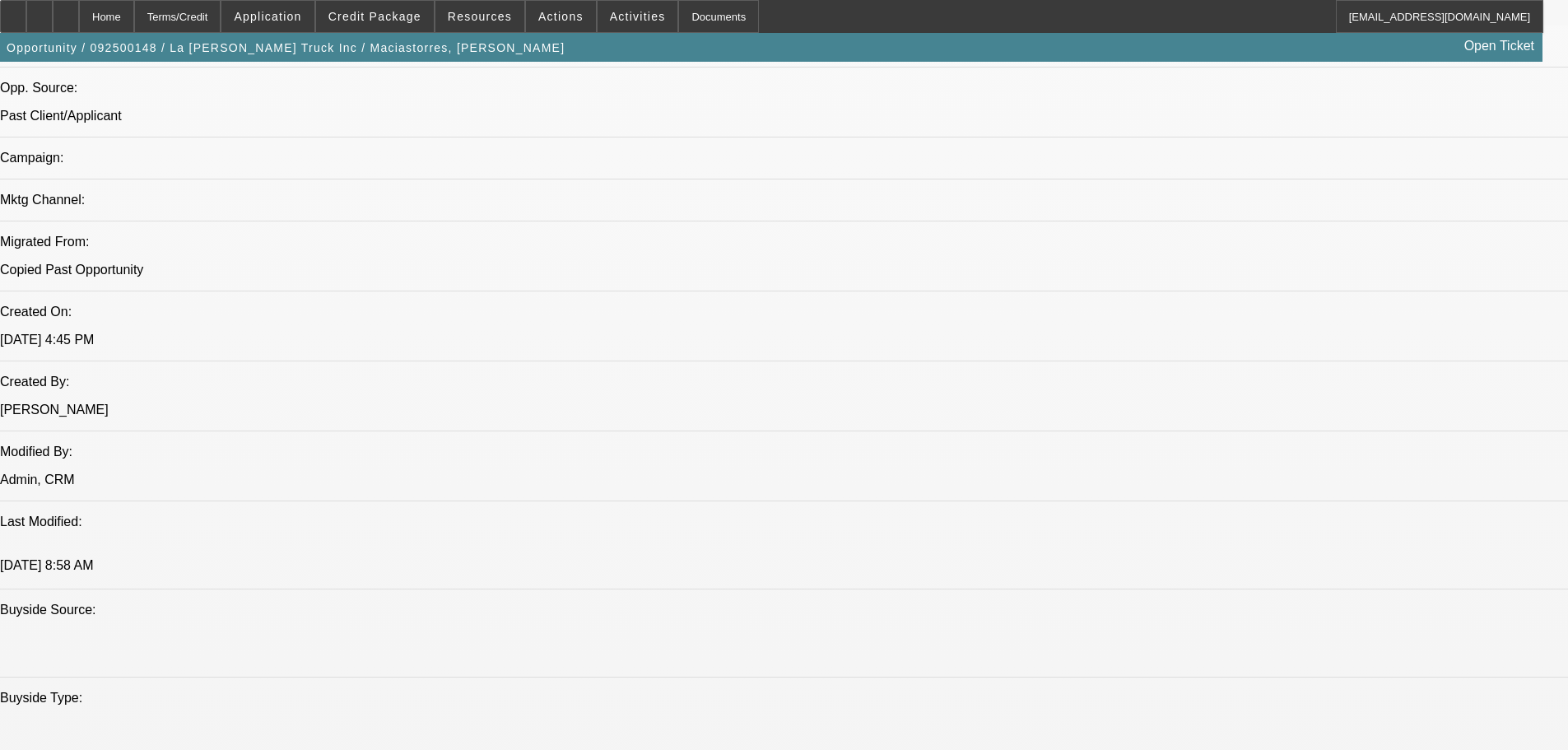
scroll to position [823, 0]
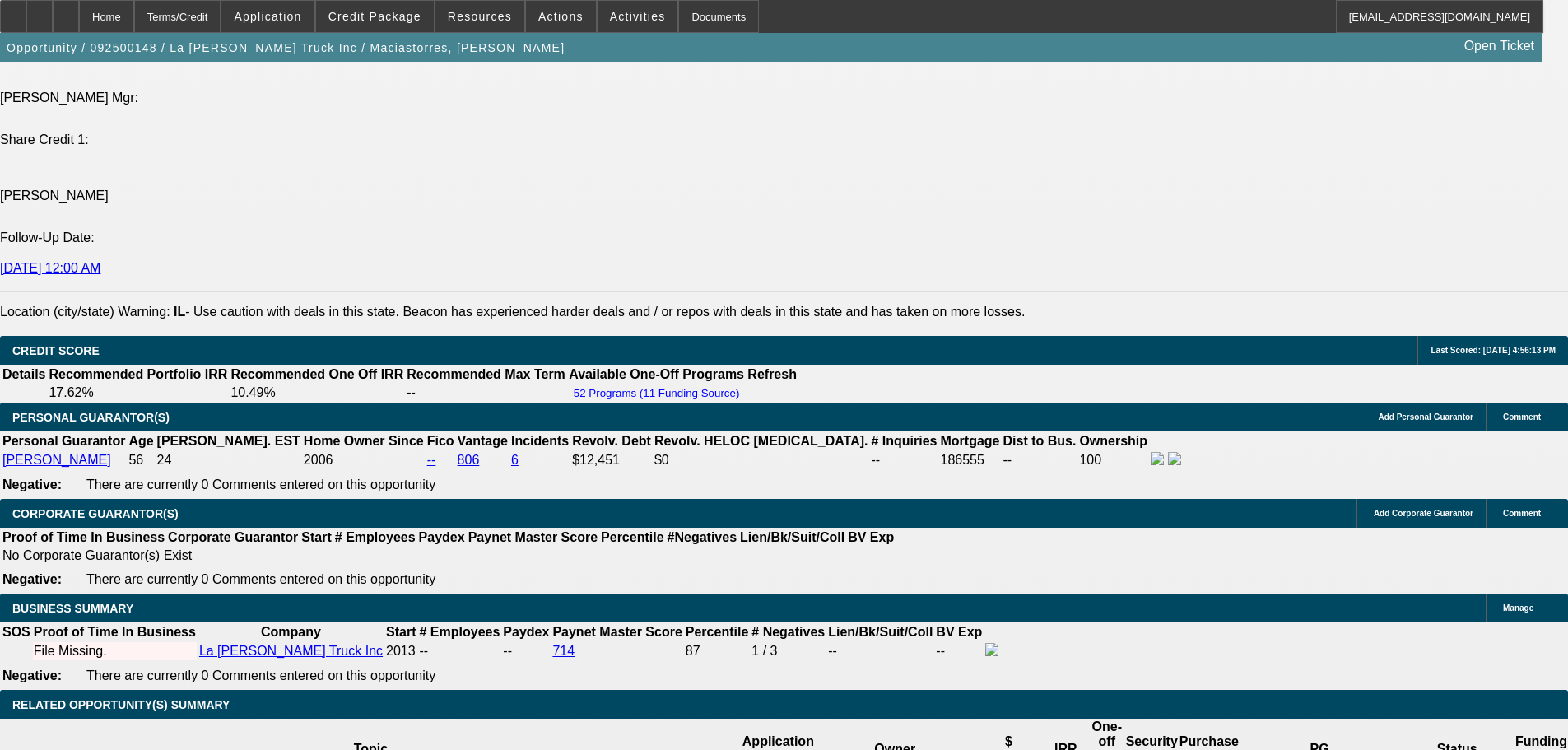
scroll to position [2222, 0]
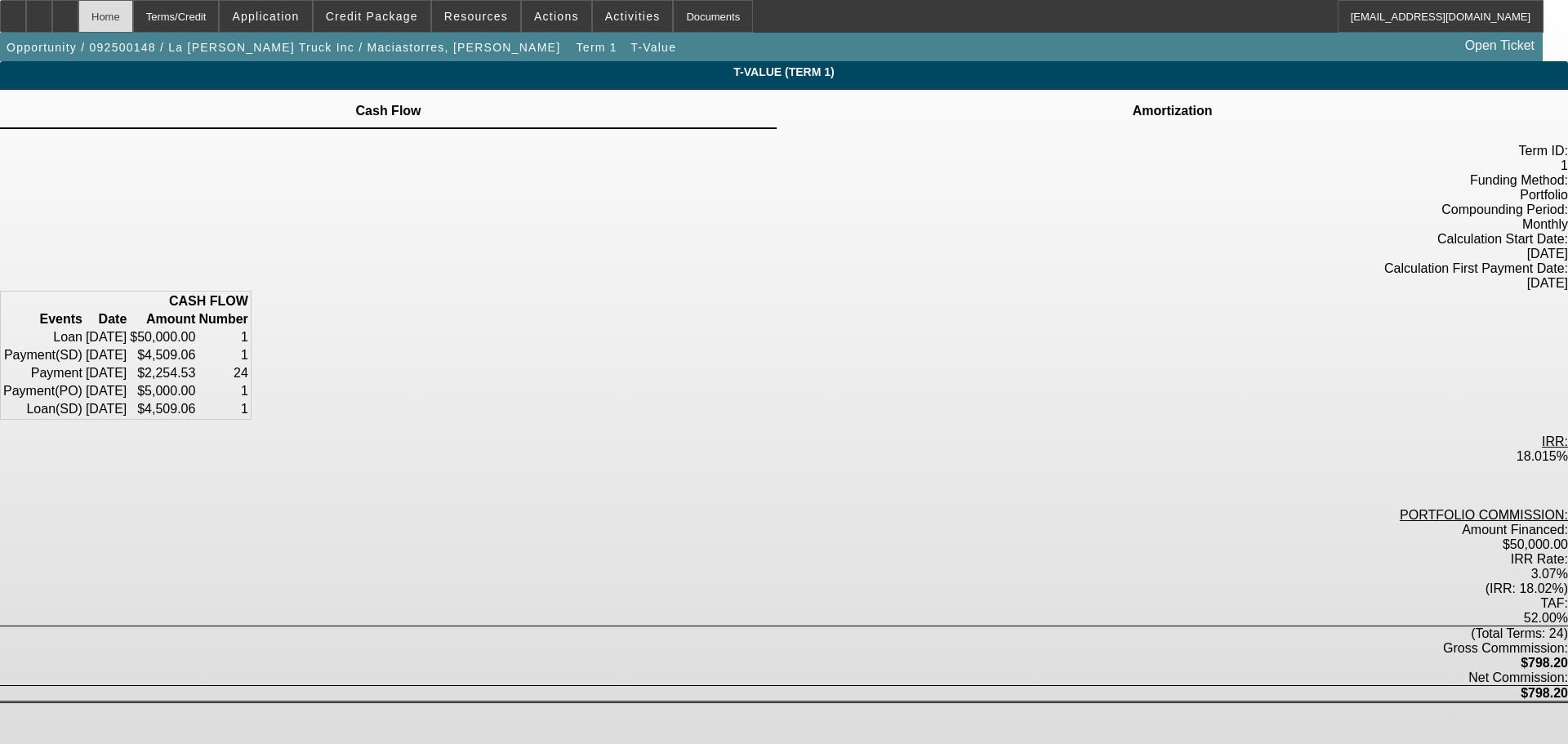
click at [133, 18] on div "Home" at bounding box center [105, 16] width 55 height 32
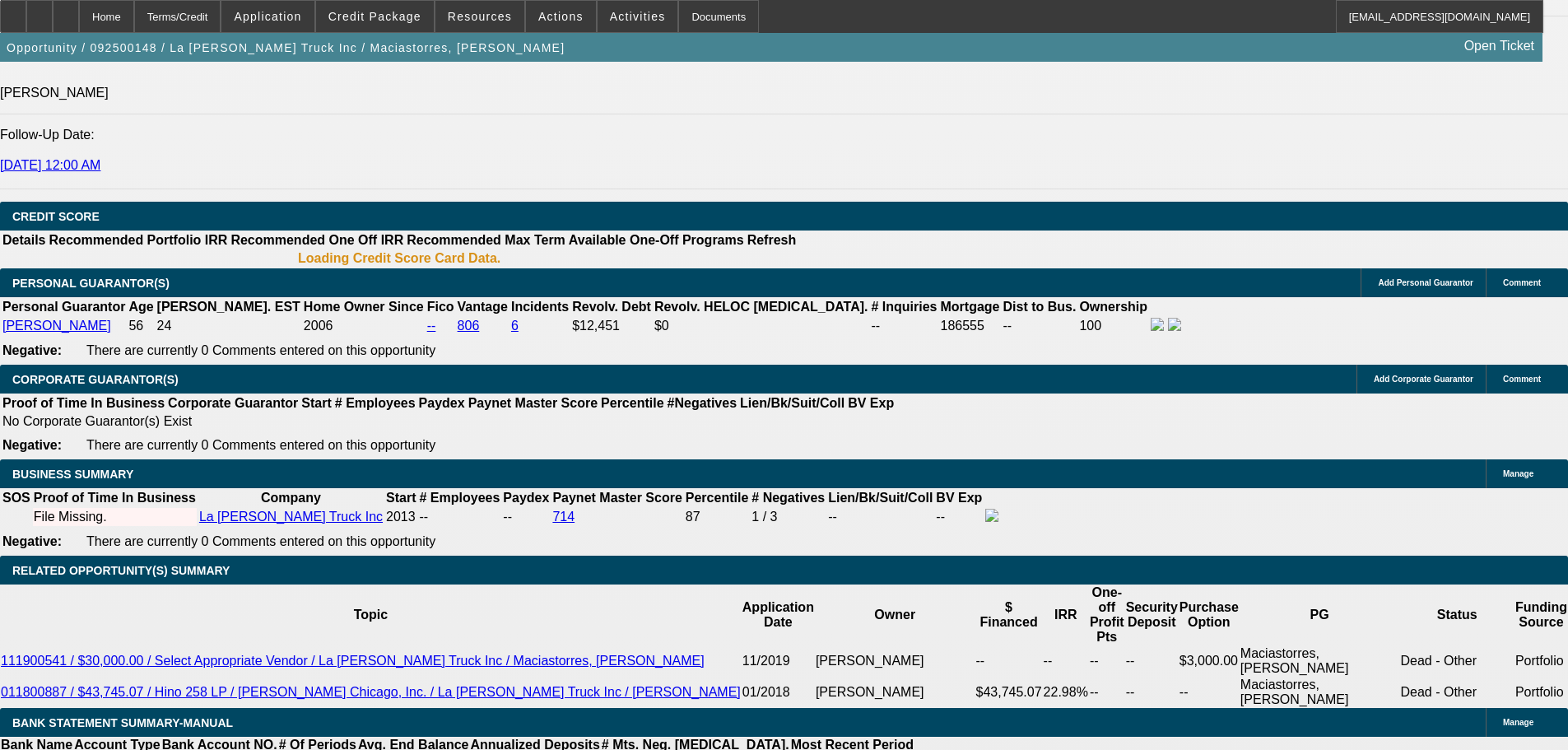
select select "0"
select select "2"
select select "0.1"
select select "4"
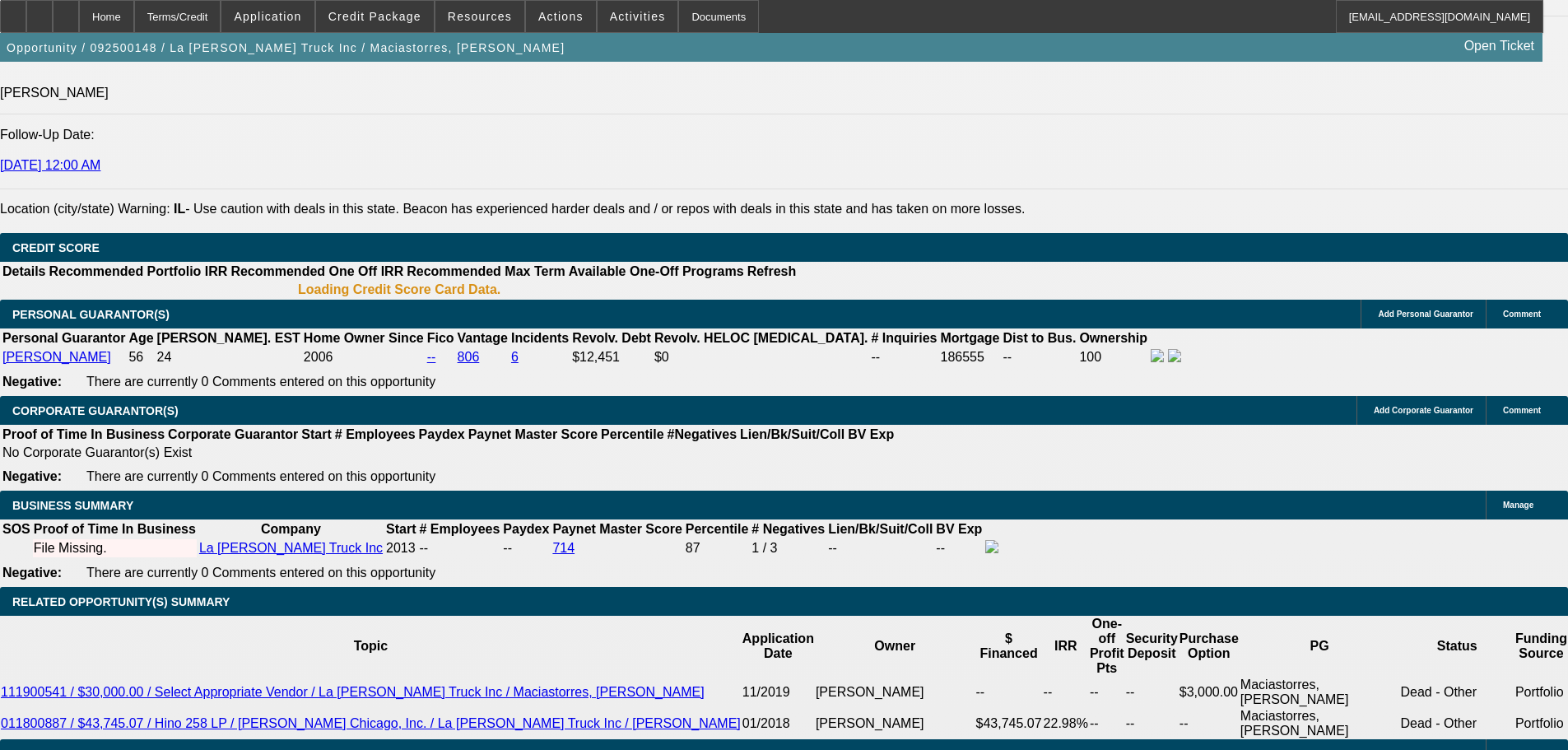
scroll to position [2209, 0]
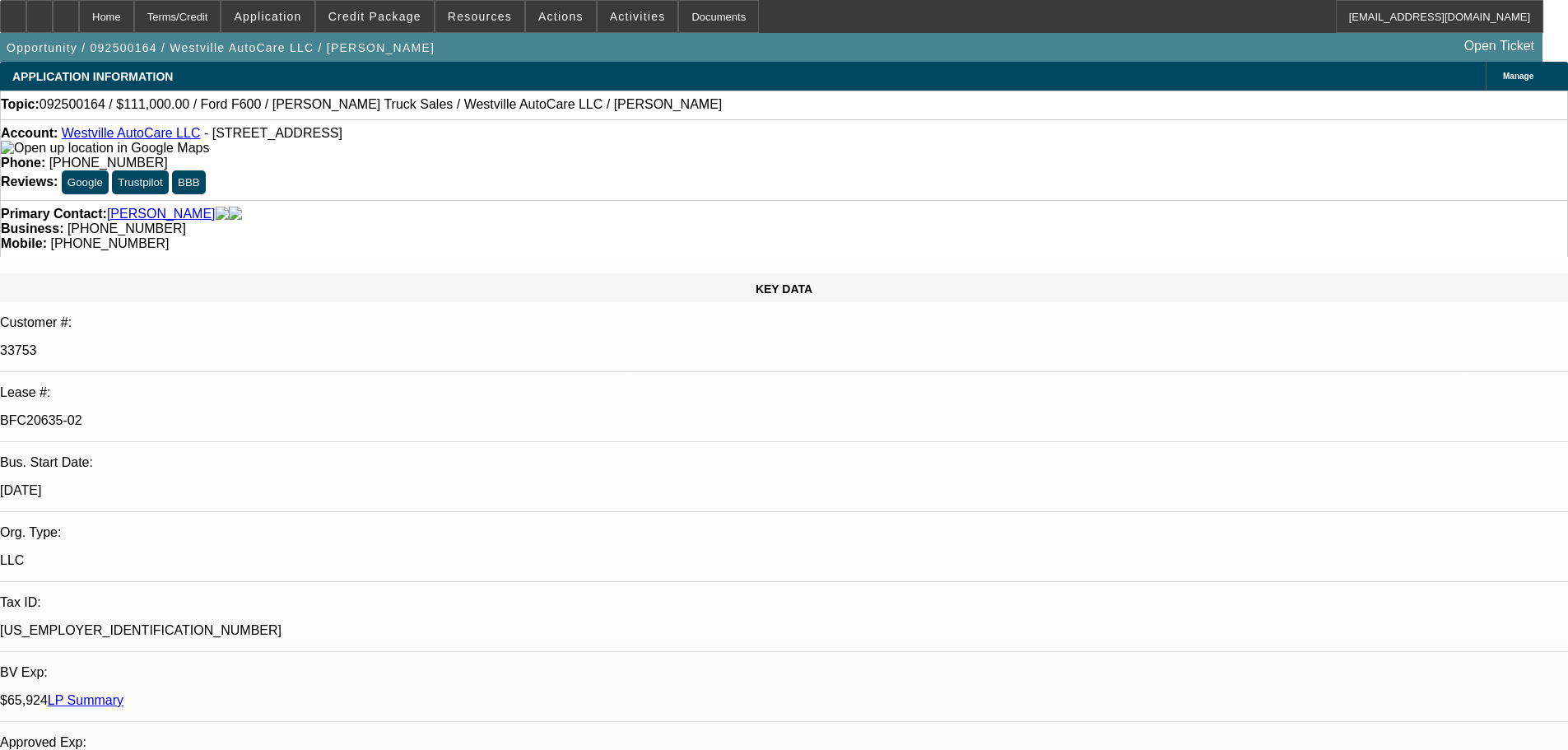
select select "0"
select select "2"
select select "0"
select select "6"
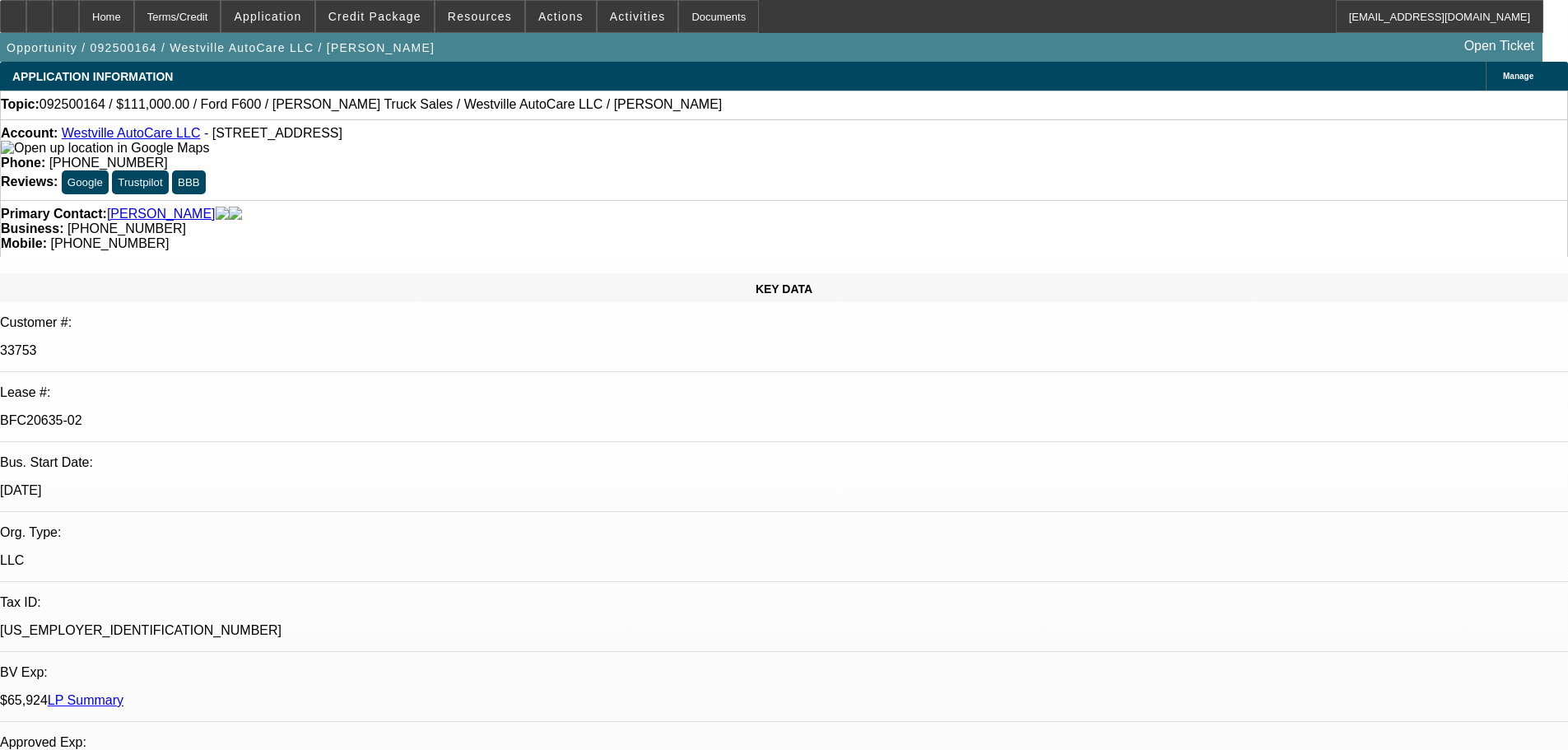
select select "0"
select select "2"
select select "0"
select select "6"
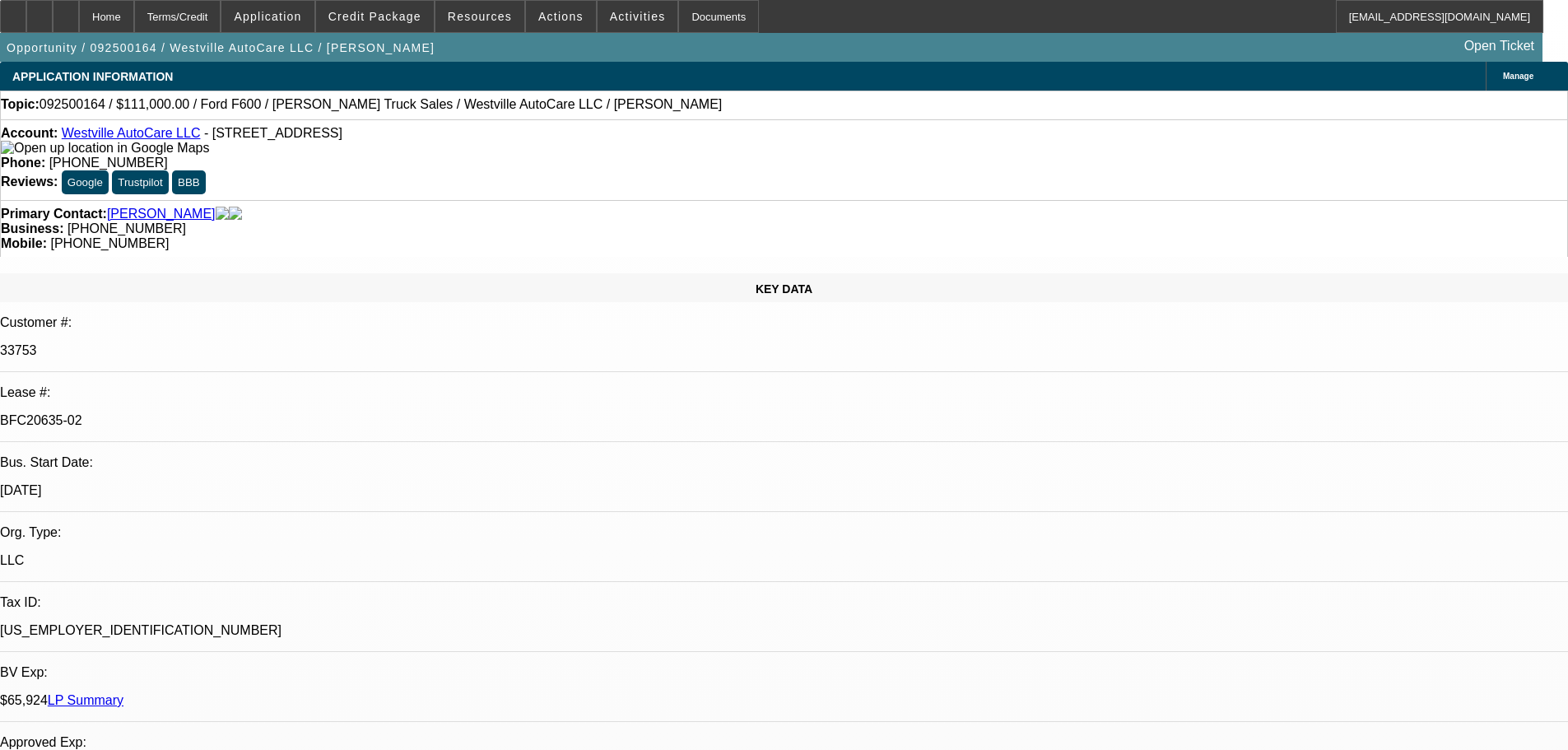
select select "0"
select select "2"
select select "0"
select select "6"
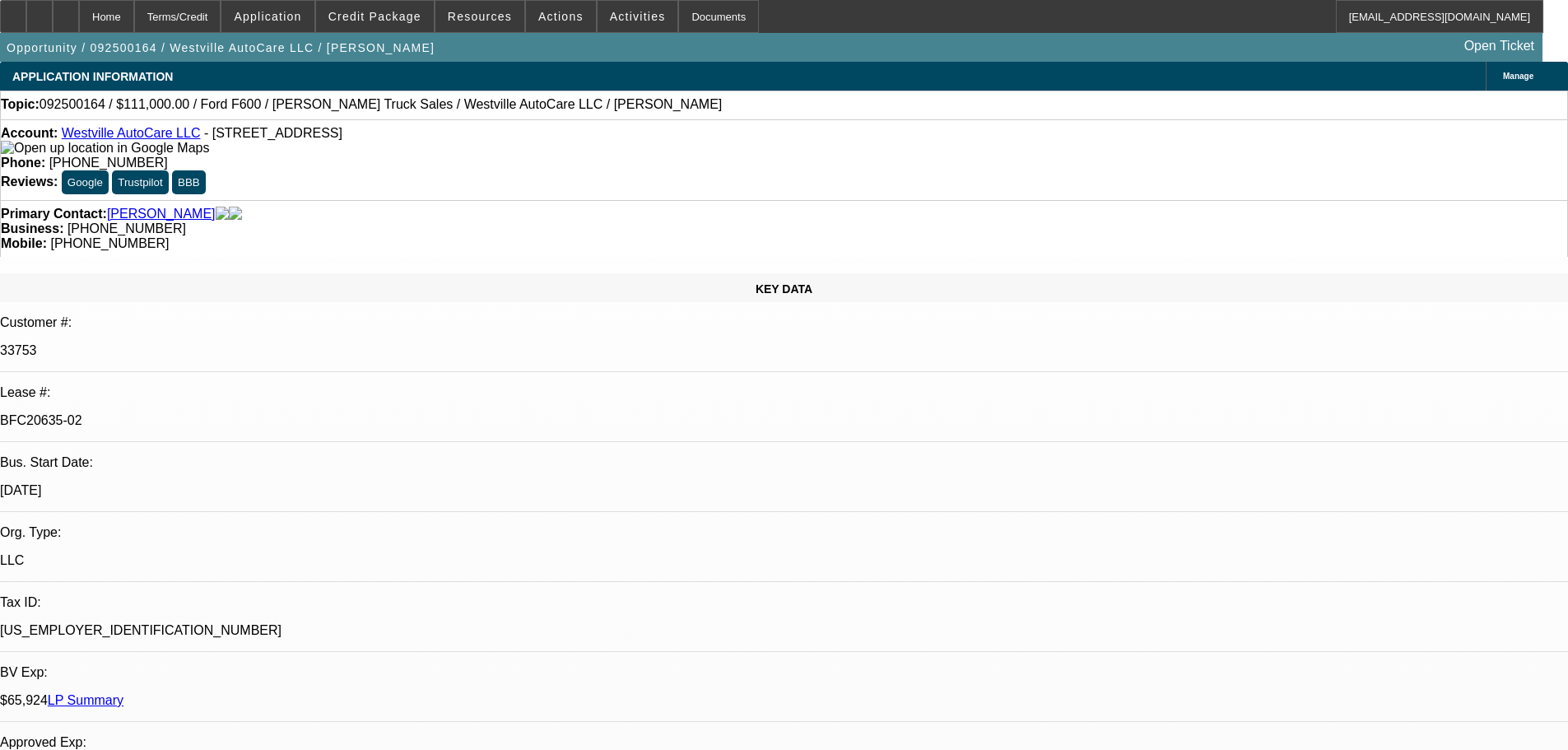
select select "0"
select select "2"
select select "0"
select select "6"
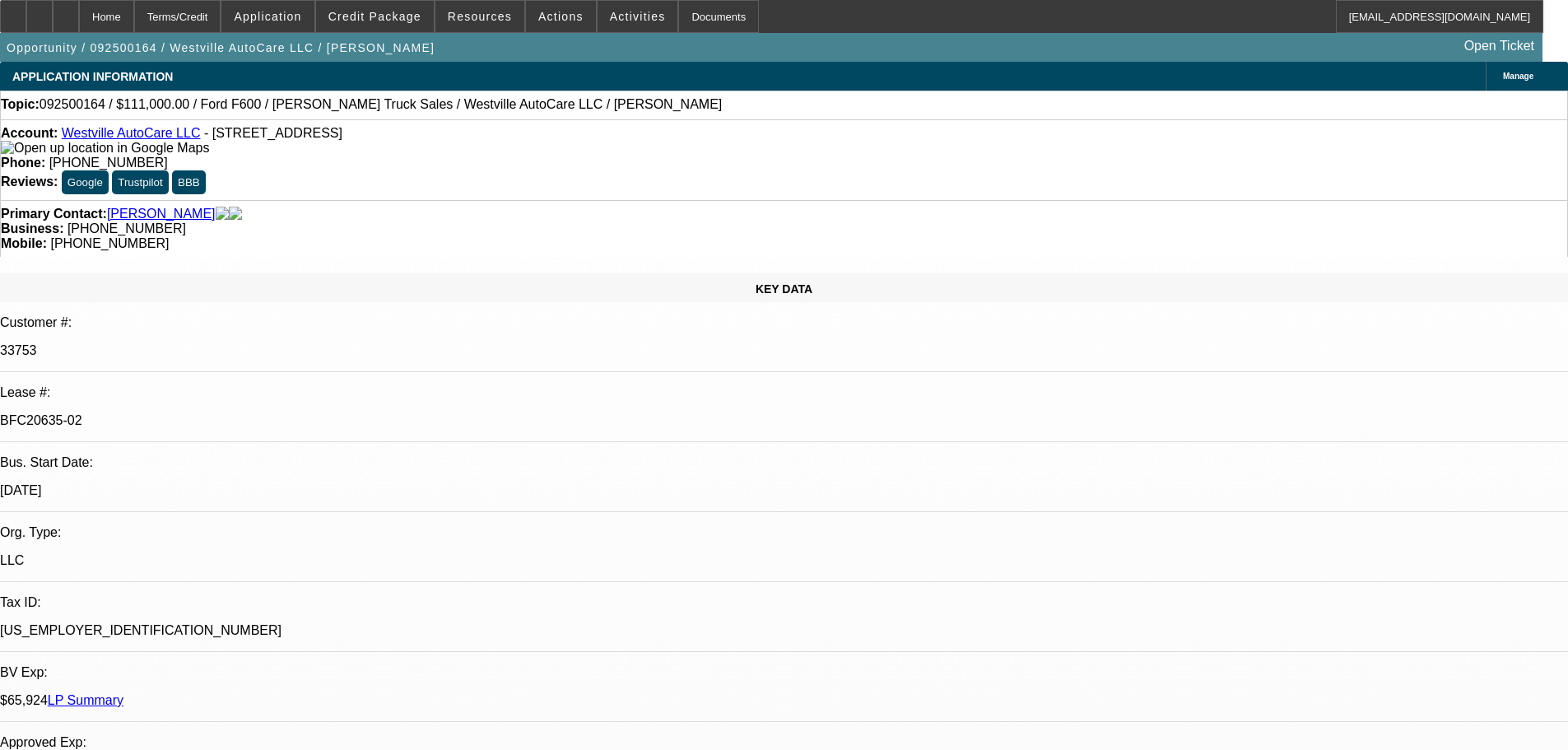
drag, startPoint x: 1190, startPoint y: 320, endPoint x: 1169, endPoint y: 320, distance: 21.0
